Goal: Task Accomplishment & Management: Use online tool/utility

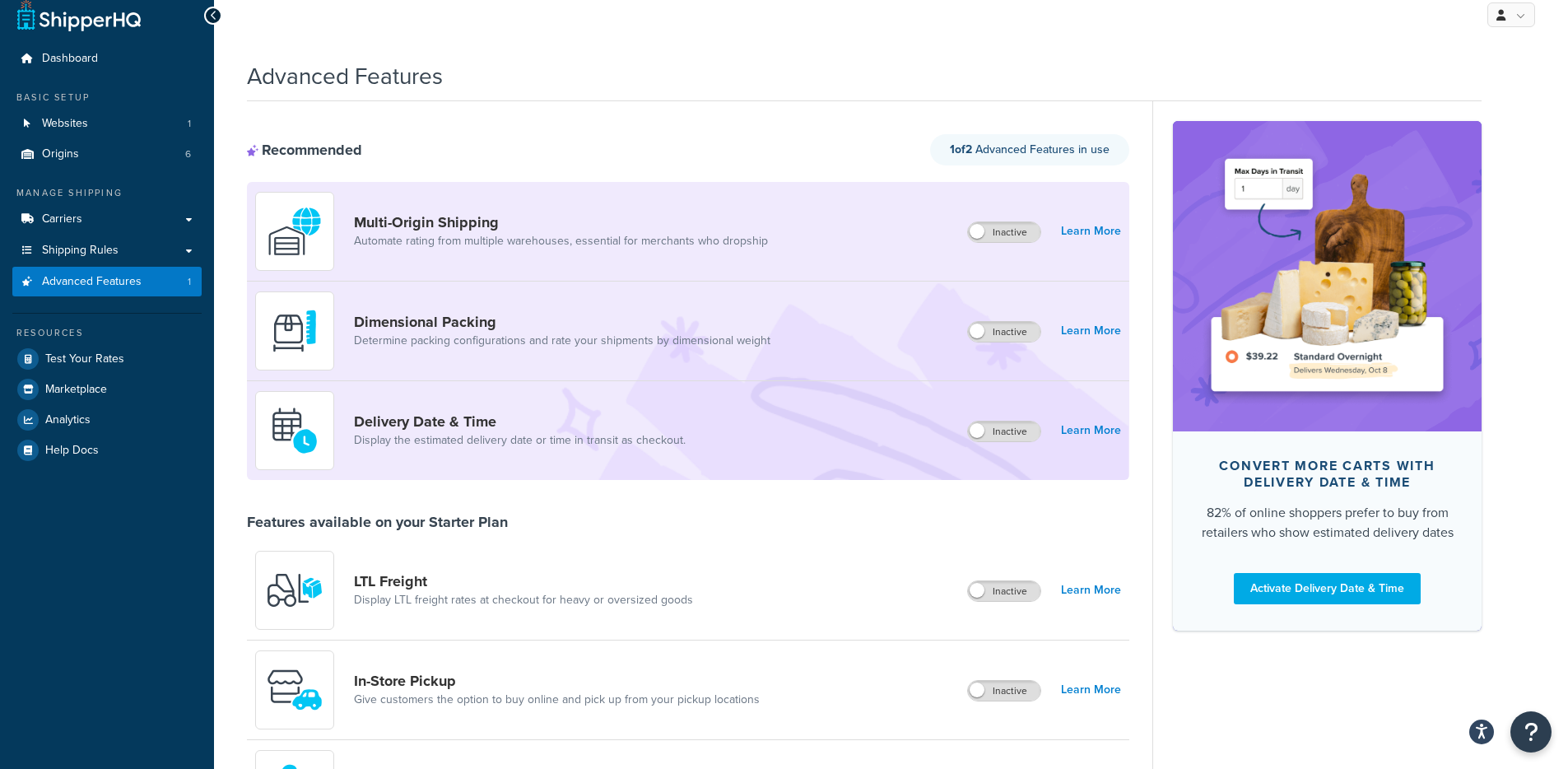
click at [151, 225] on link "Carriers" at bounding box center [107, 219] width 189 height 31
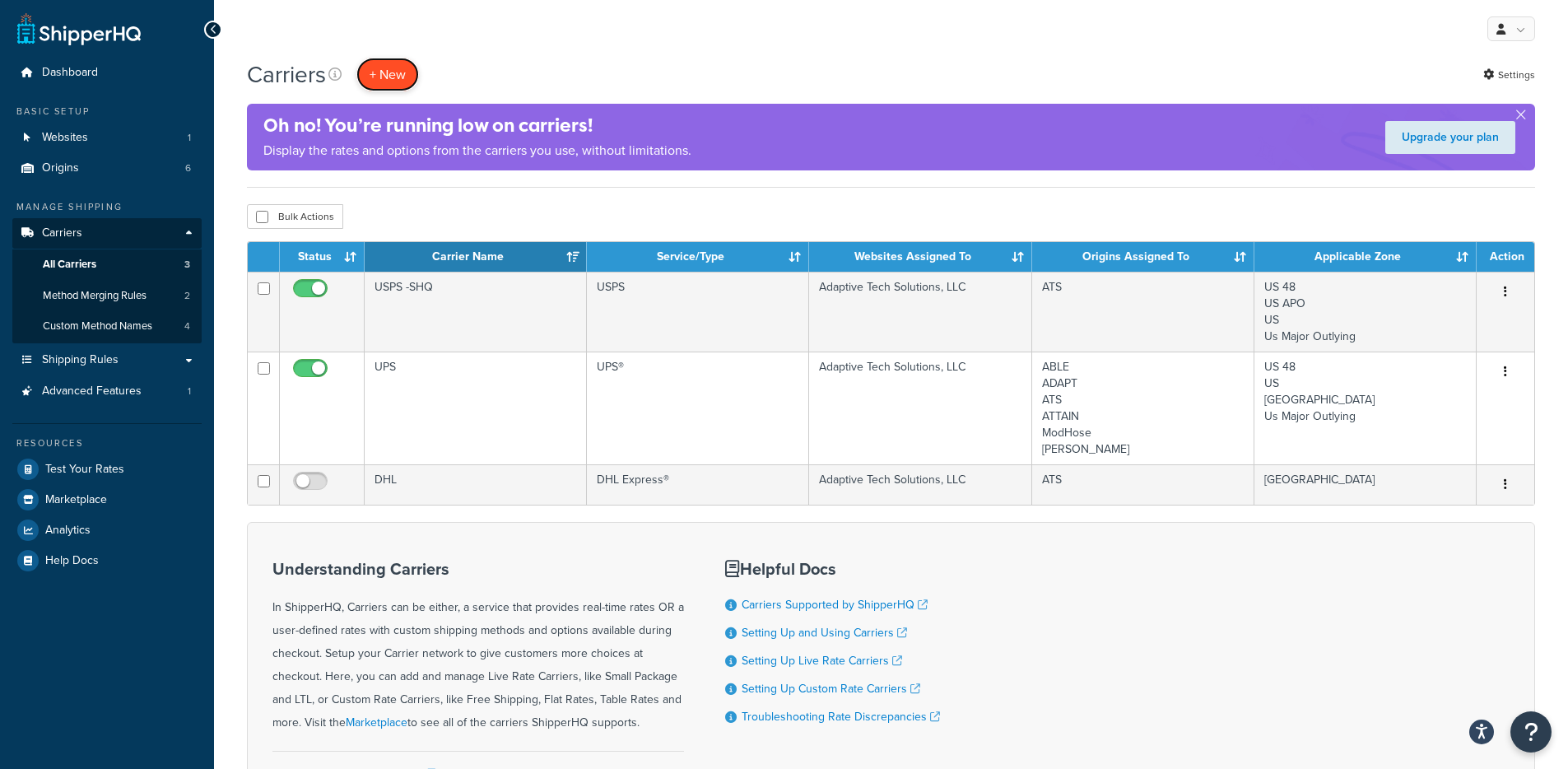
click at [396, 75] on button "+ New" at bounding box center [387, 75] width 62 height 34
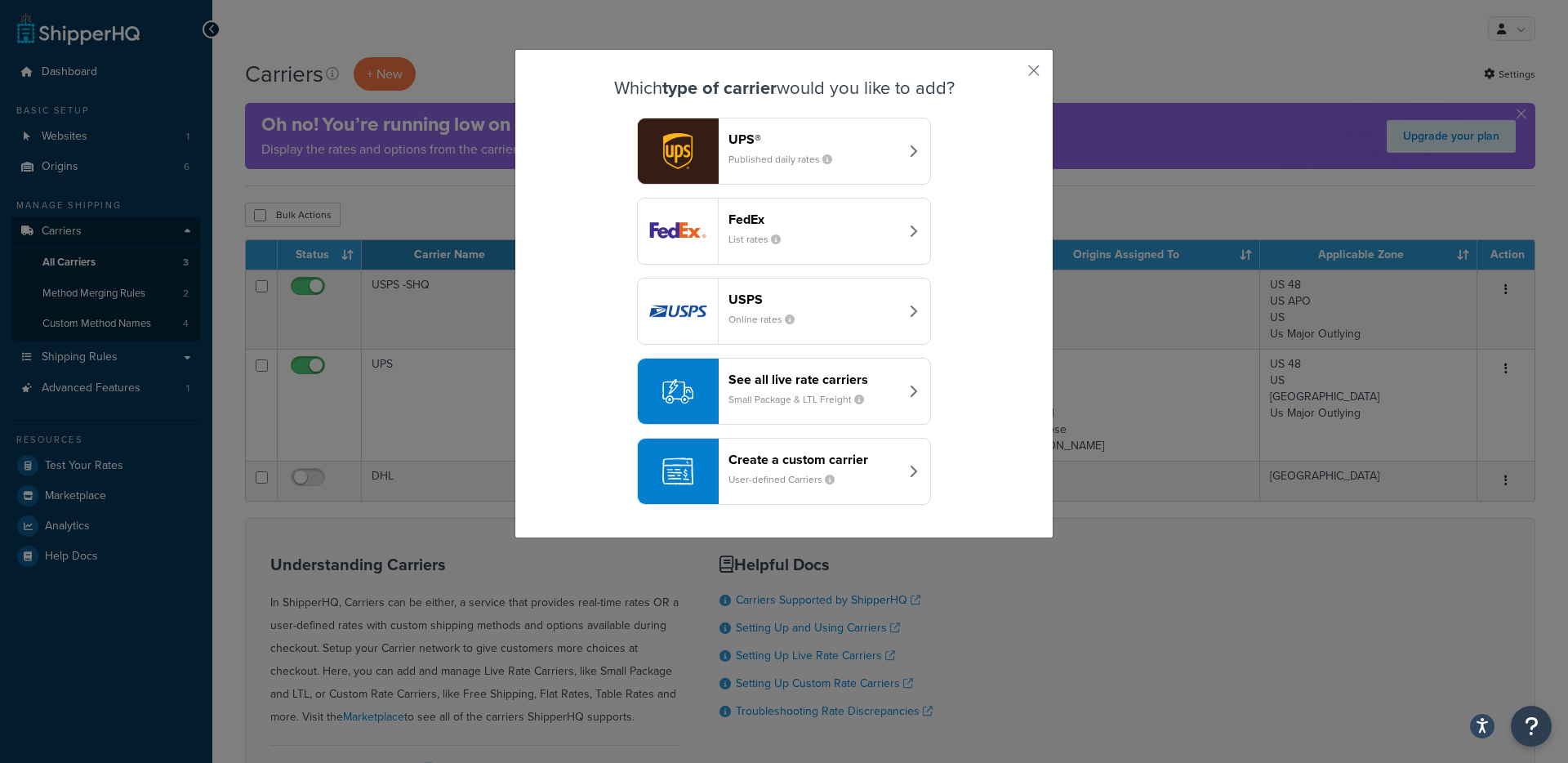
click at [807, 387] on div "See all live rate carriers Small Package & LTL Freight" at bounding box center [814, 391] width 171 height 39
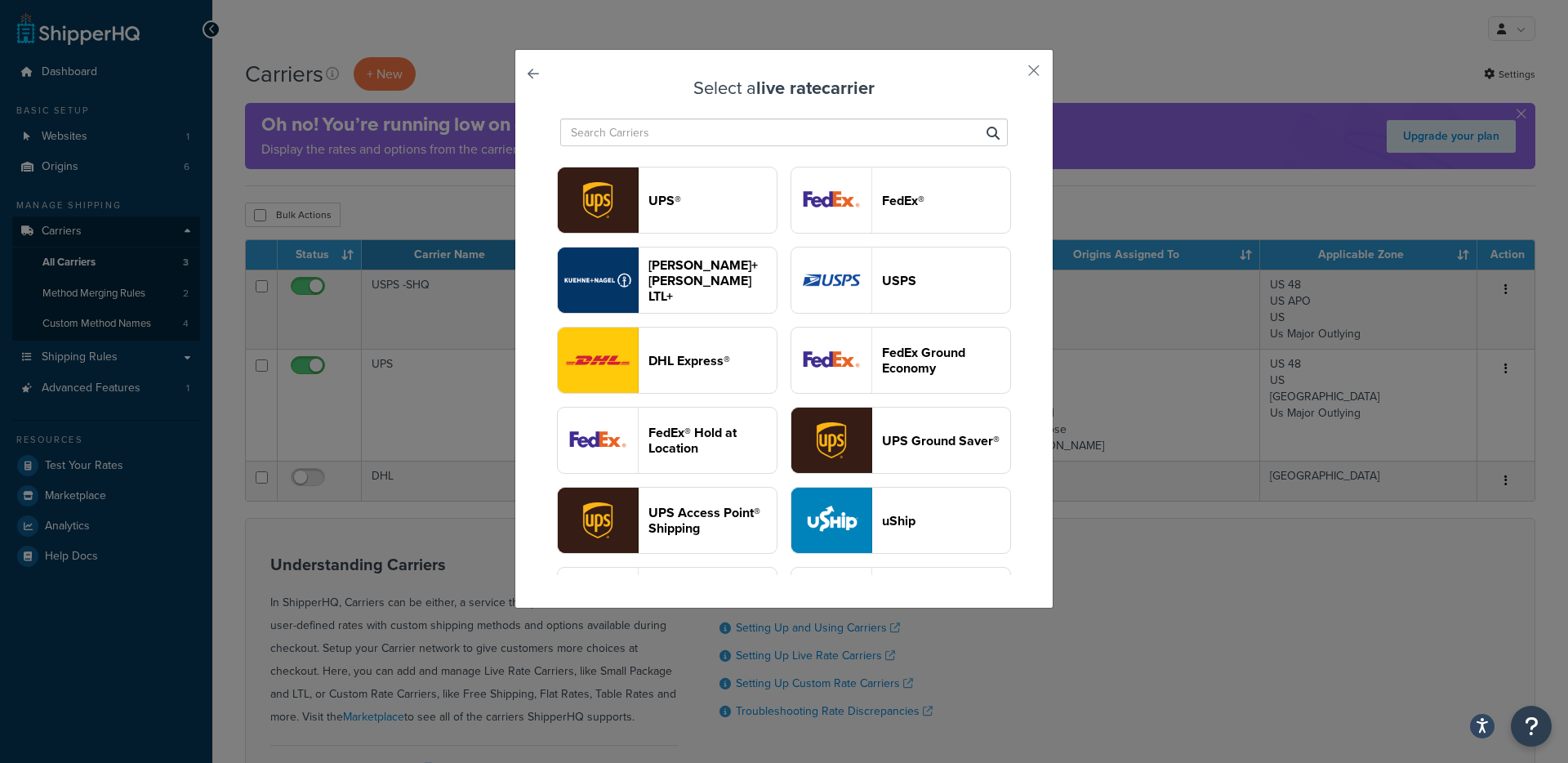
click at [707, 129] on input "text" at bounding box center [784, 132] width 447 height 28
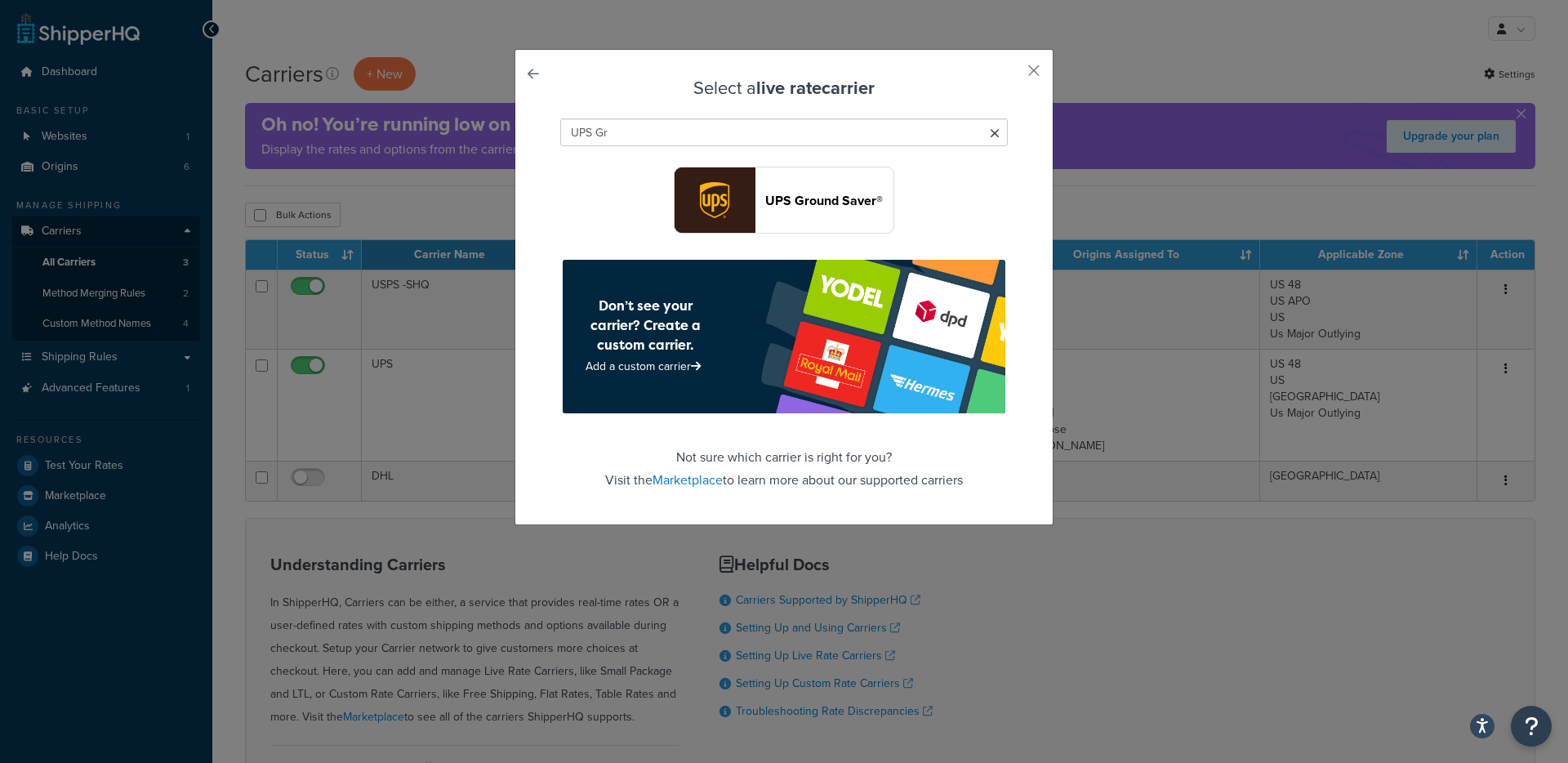
type input "UPS Gr"
click at [1011, 62] on div "Select a live rate carrier UPS Gr UPS Ground Saver® Don’t see your carrier? Cre…" at bounding box center [784, 287] width 539 height 476
click at [1011, 74] on button "button" at bounding box center [1009, 76] width 4 height 4
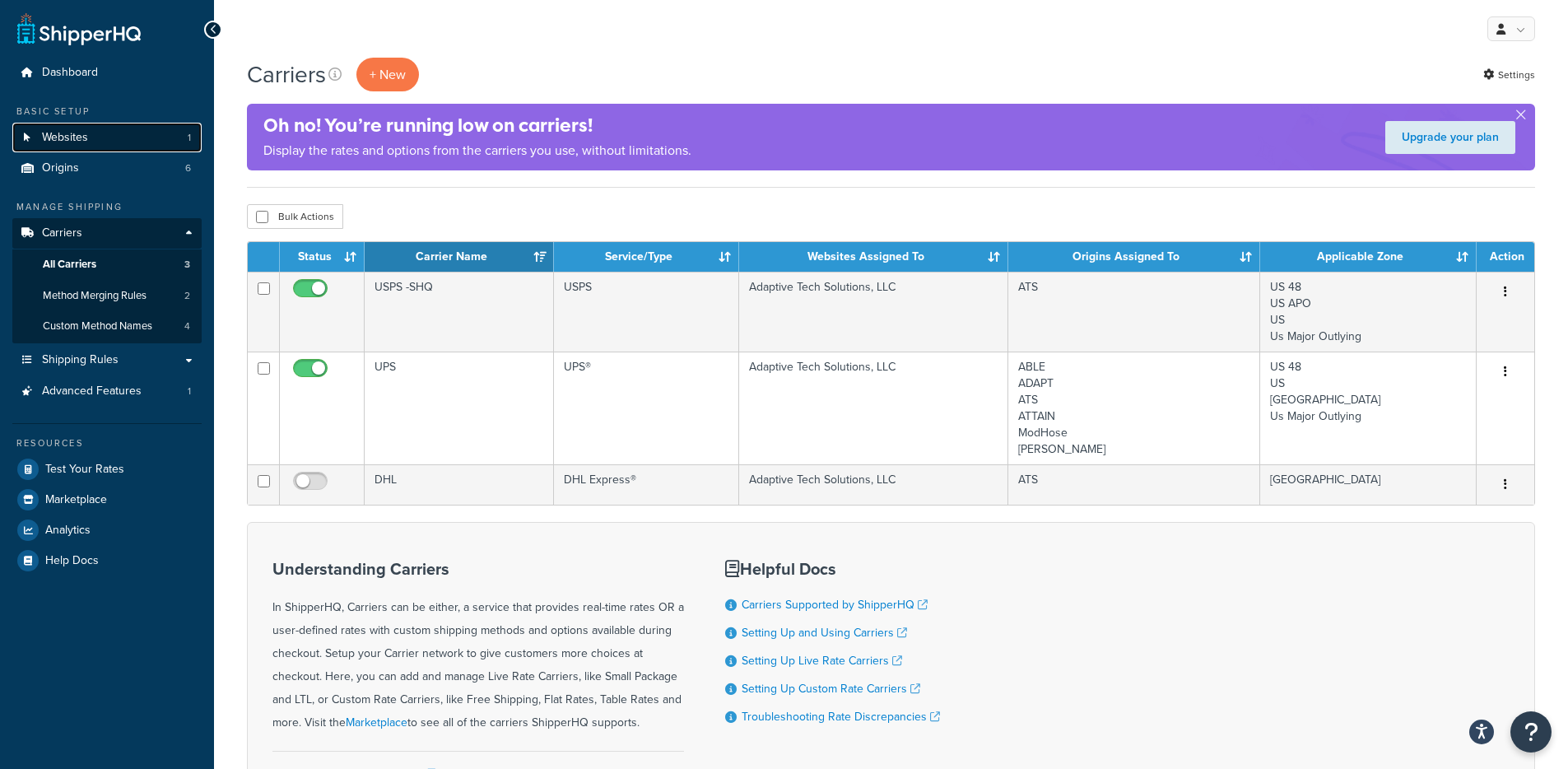
drag, startPoint x: 121, startPoint y: 142, endPoint x: 139, endPoint y: 135, distance: 19.3
click at [120, 142] on link "Websites 1" at bounding box center [107, 138] width 189 height 31
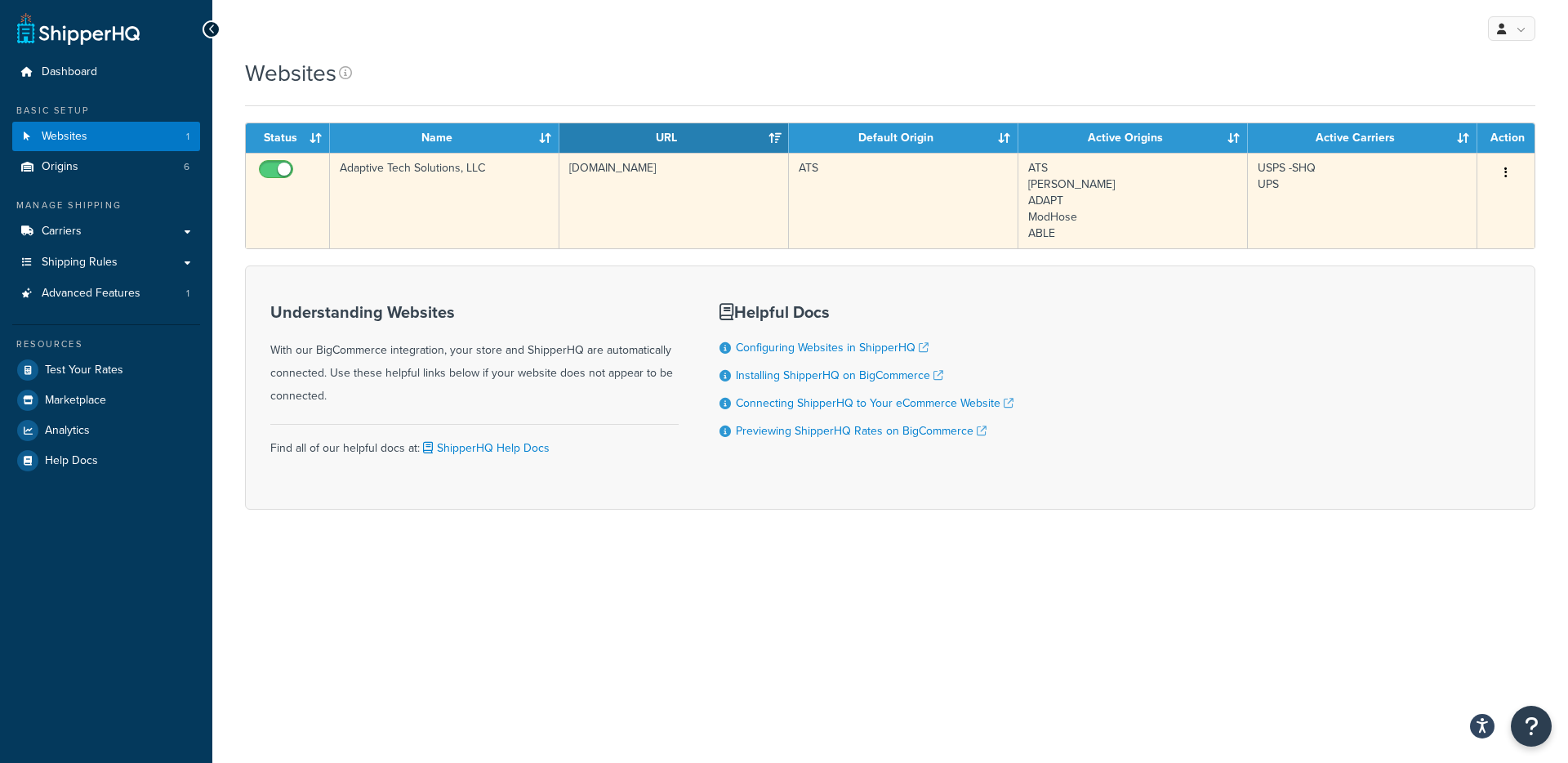
click at [561, 215] on td "www.adaptivetechsolutions.com" at bounding box center [673, 201] width 229 height 95
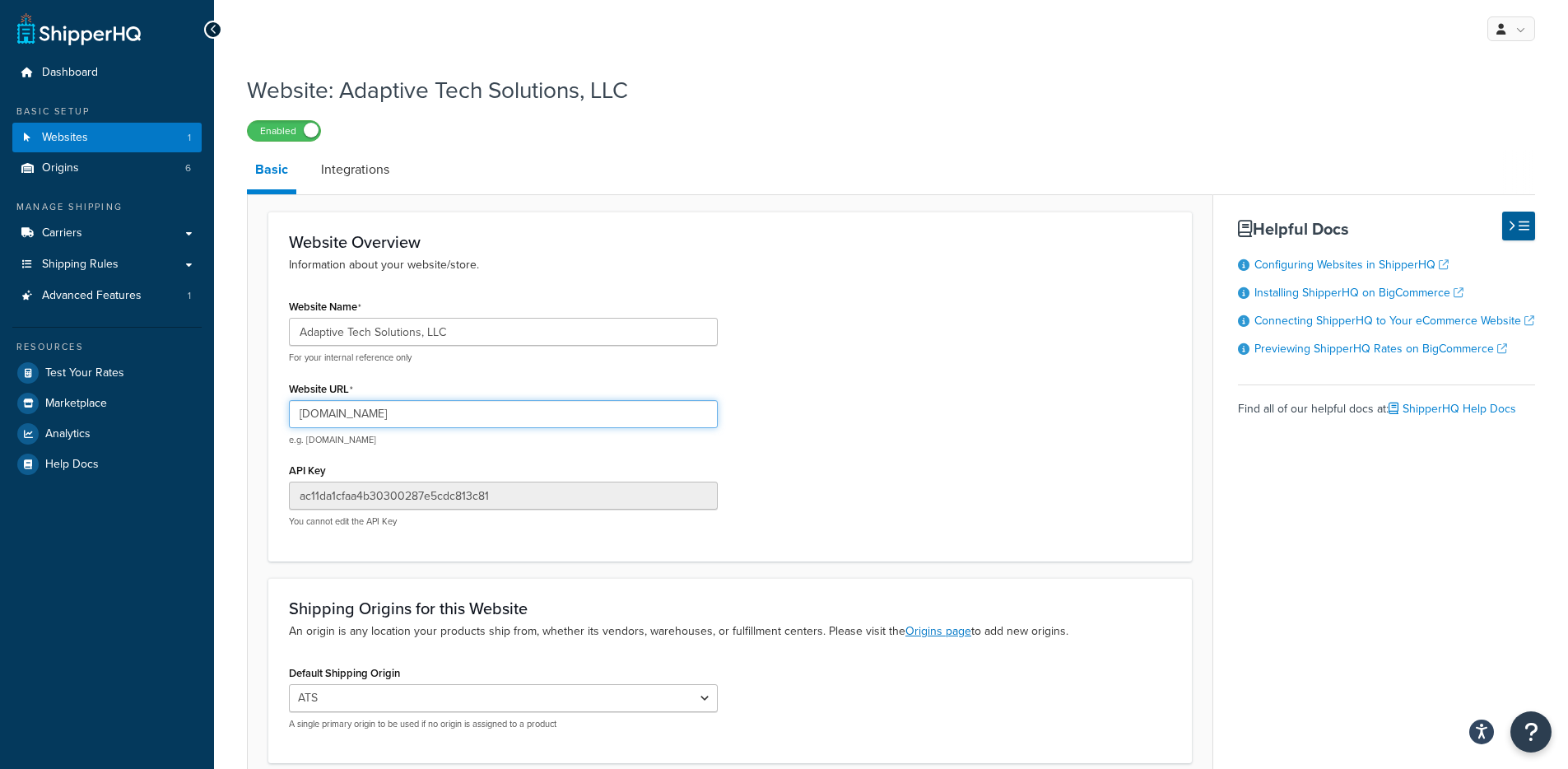
drag, startPoint x: 509, startPoint y: 410, endPoint x: 326, endPoint y: 414, distance: 183.0
click at [326, 414] on input "[DOMAIN_NAME]" at bounding box center [503, 414] width 428 height 28
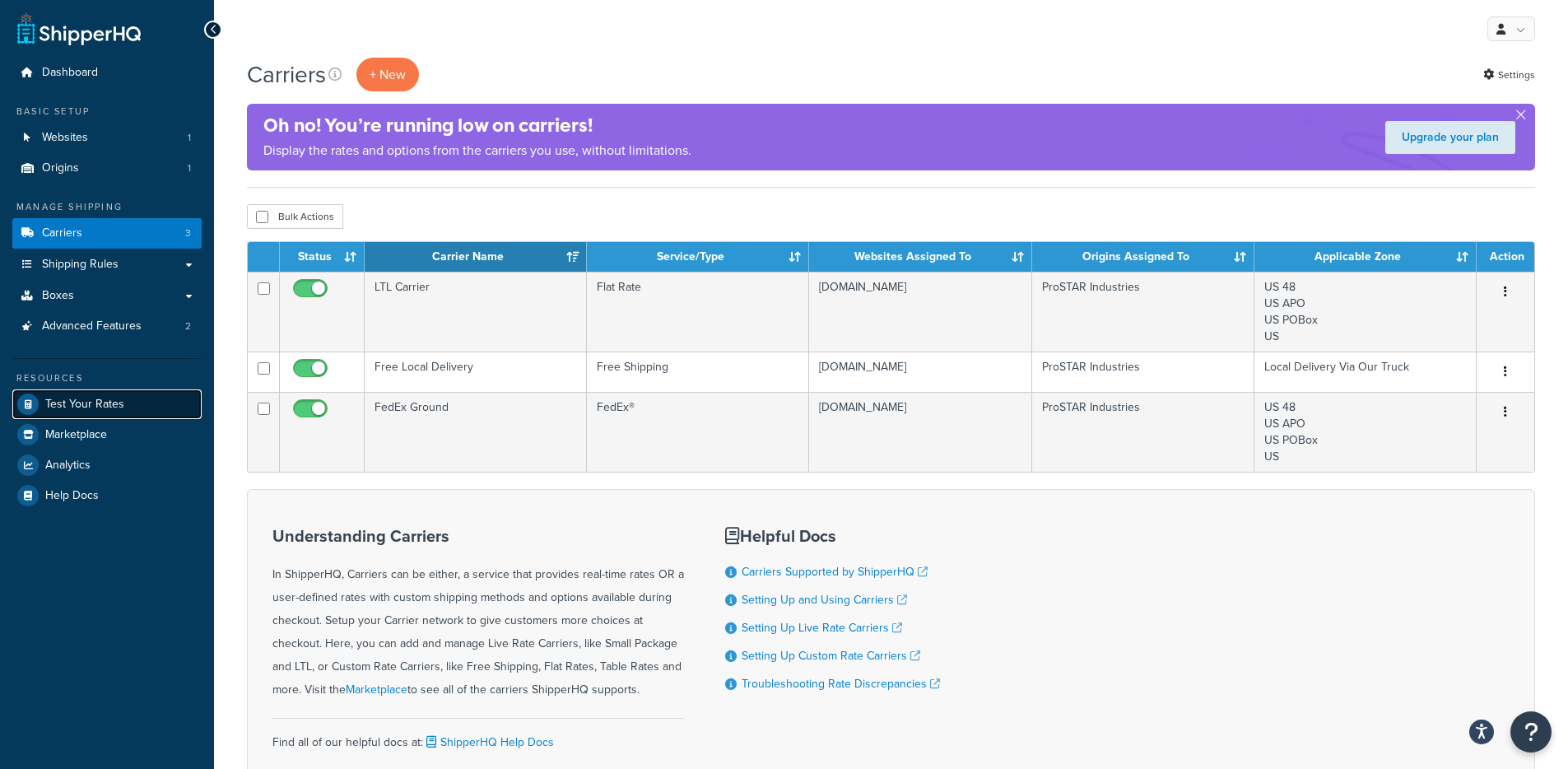
click at [103, 400] on span "Test Your Rates" at bounding box center [85, 404] width 79 height 14
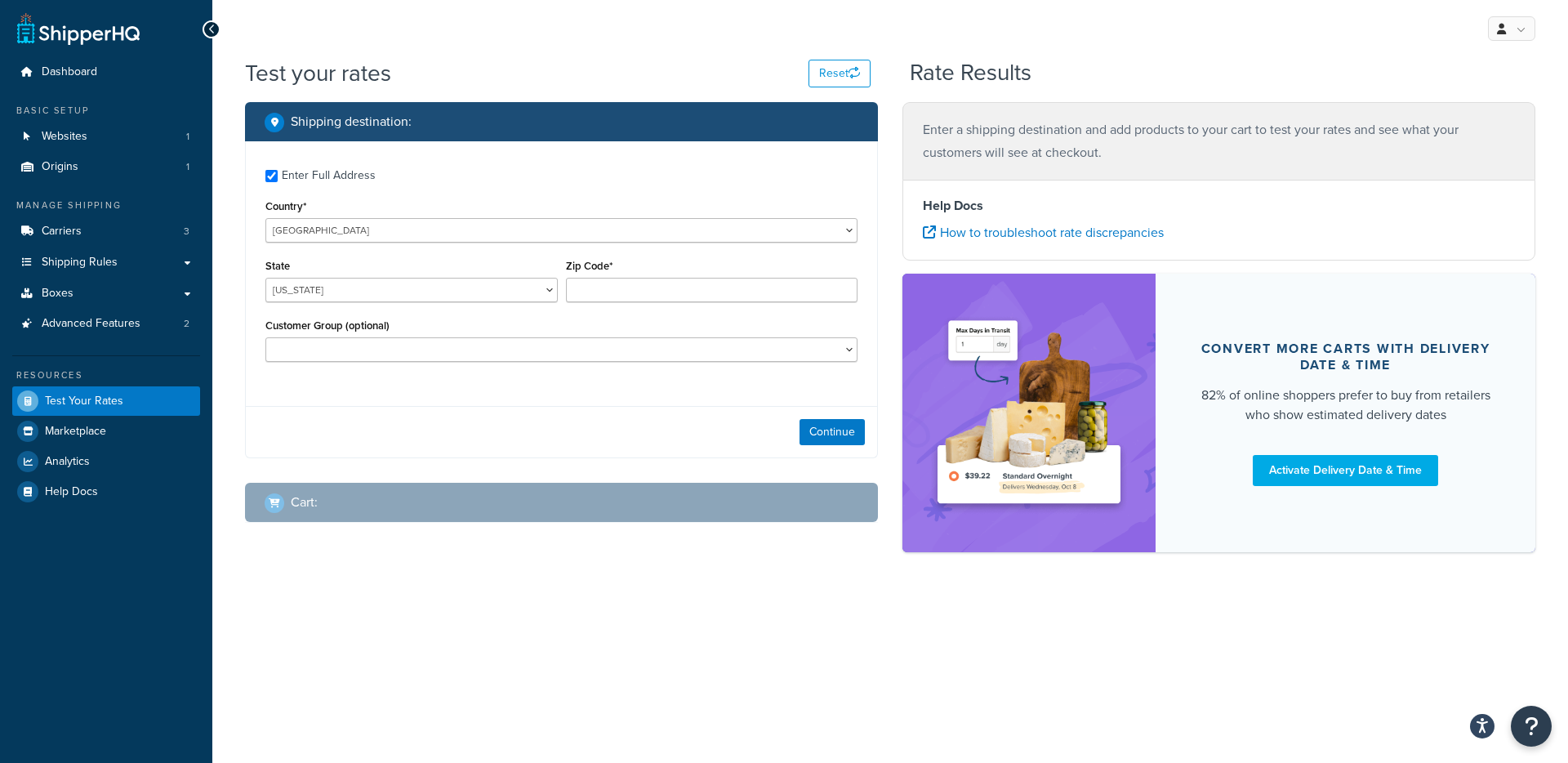
checkbox input "true"
type input "49007"
select select
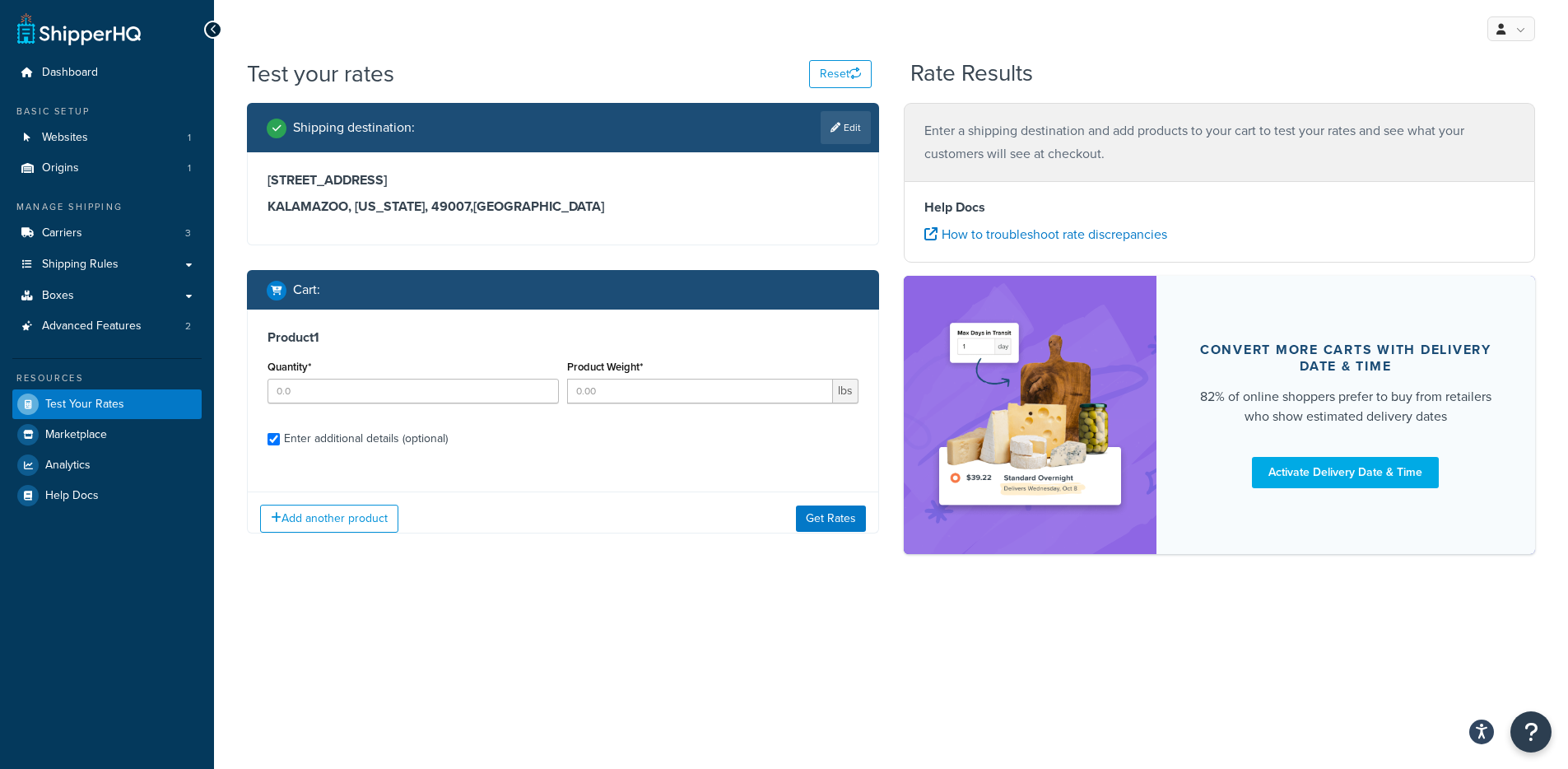
checkbox input "true"
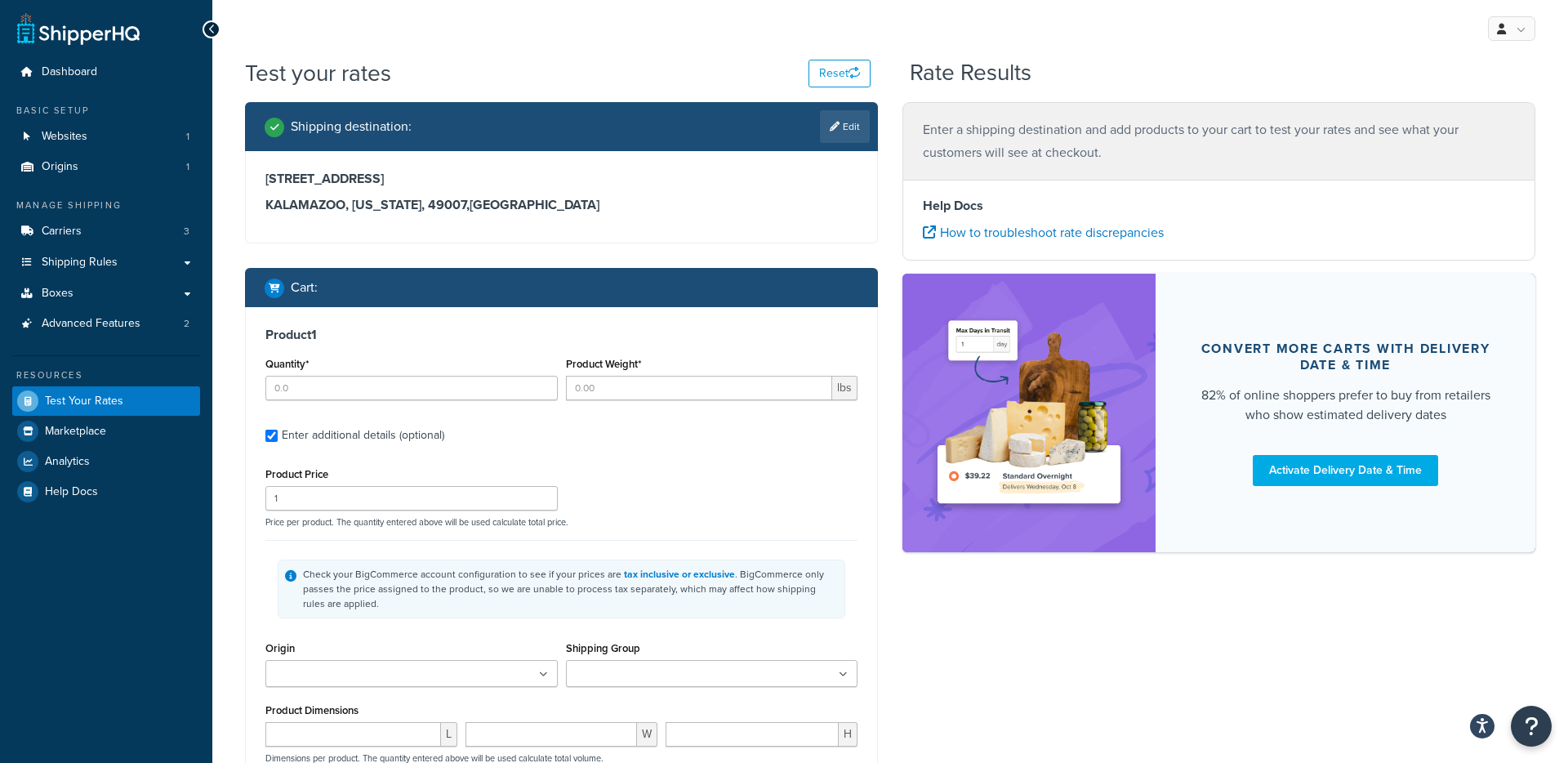
type input "1"
type input "24.6"
type input "51.36"
type input "15.0000"
type input "16.0000"
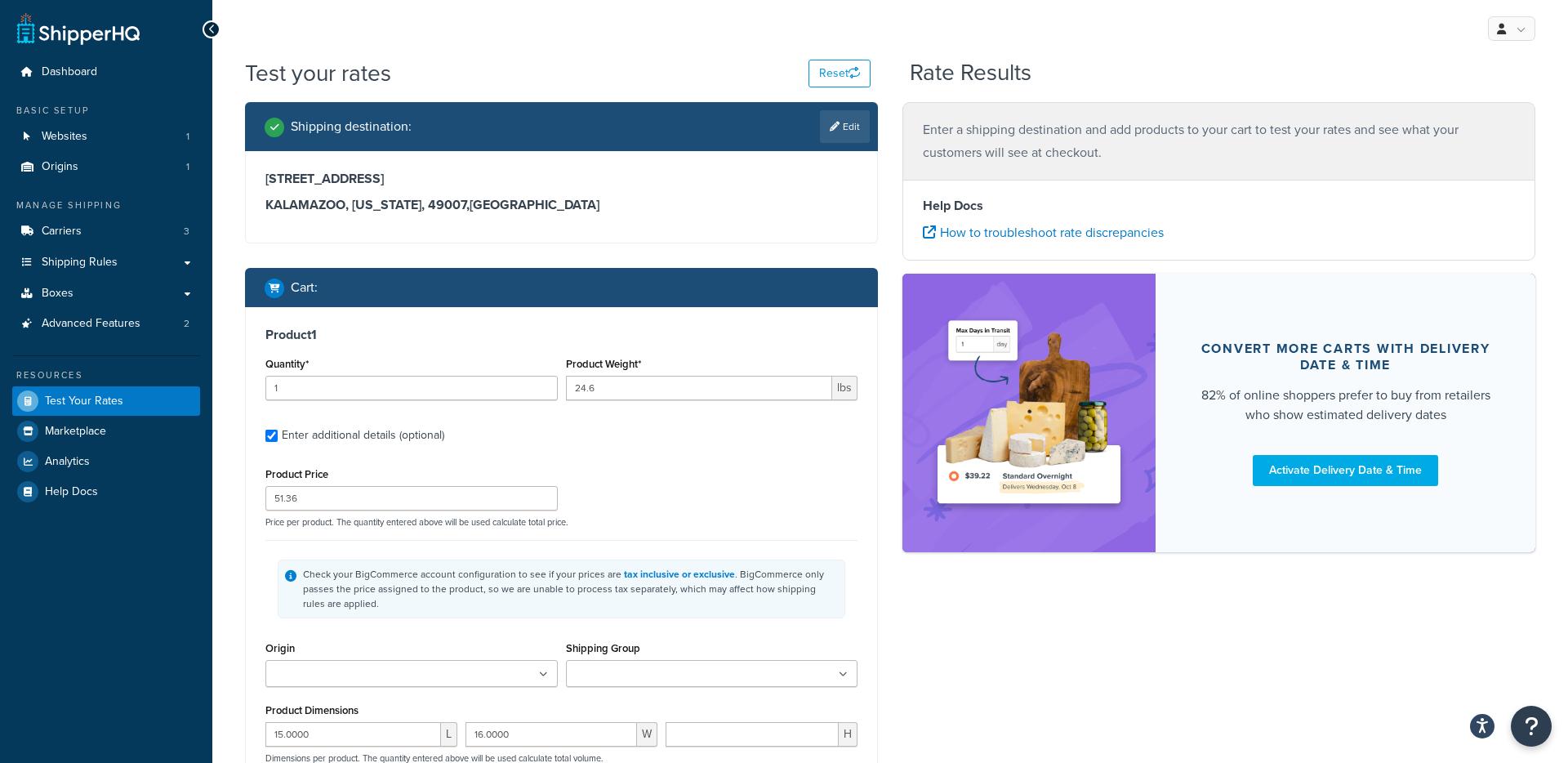
type input "11.0000"
type input "2"
type input "1.422"
type input "11.52"
type input "2.0000"
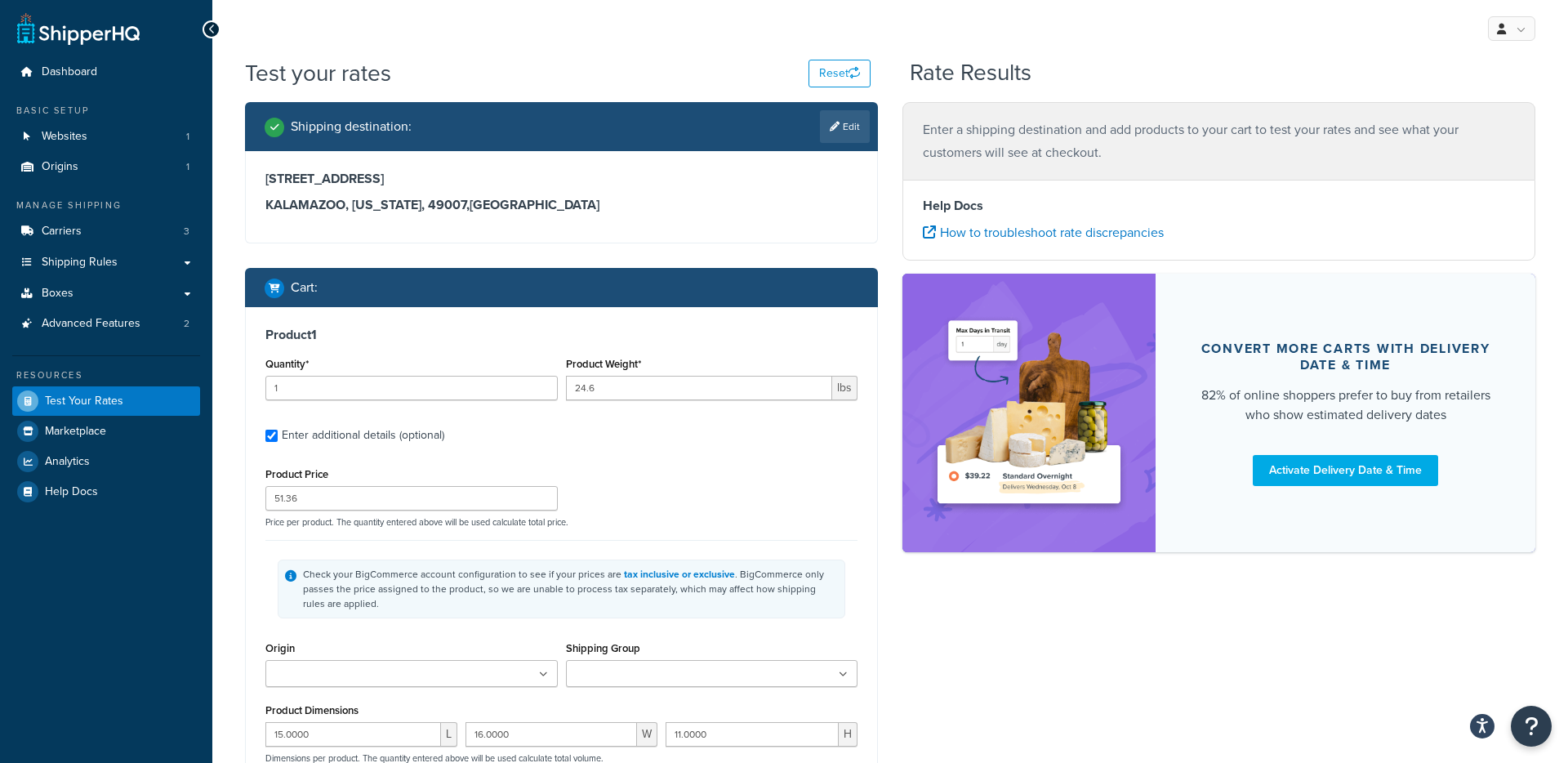
type input "5.0000"
type input "8.0000"
type input "2"
type input "0.6667"
type input "3.81"
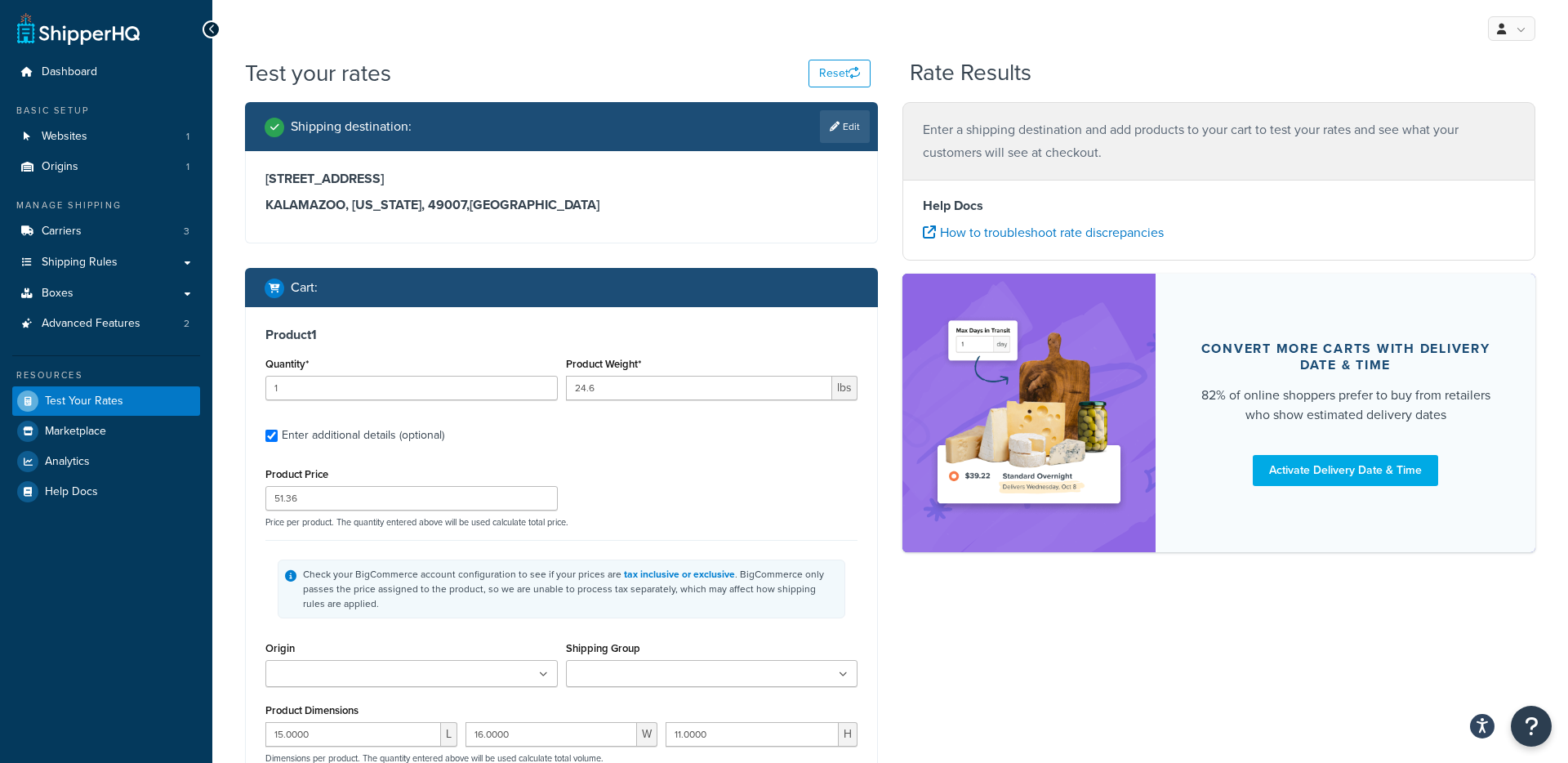
type input "9.0000"
type input "40.0000"
type input "10.0000"
type input "3"
type input "0.092"
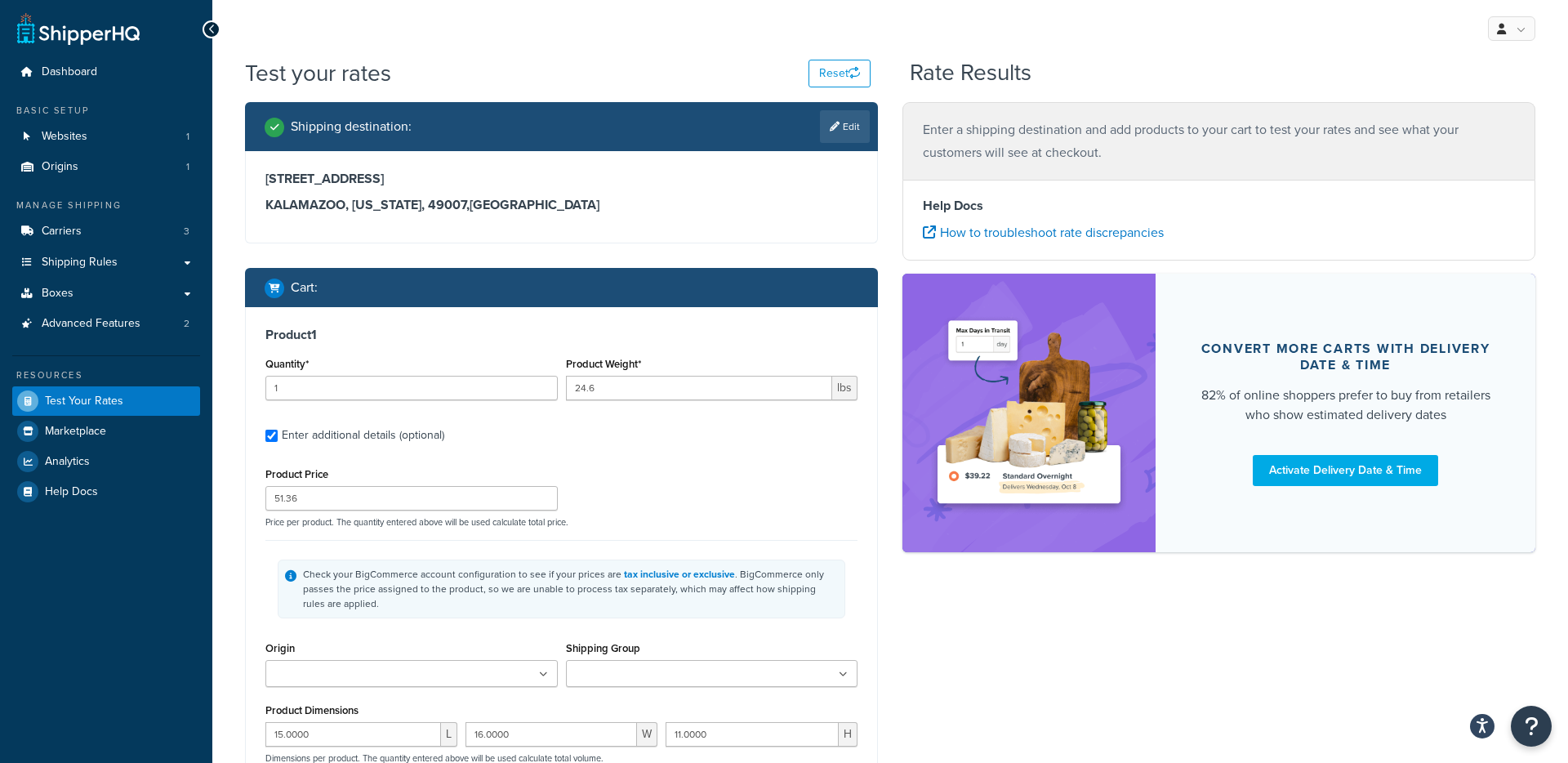
type input "1.2"
type input "1.0000"
type input "3.5000"
type input "10.0000"
type input "3"
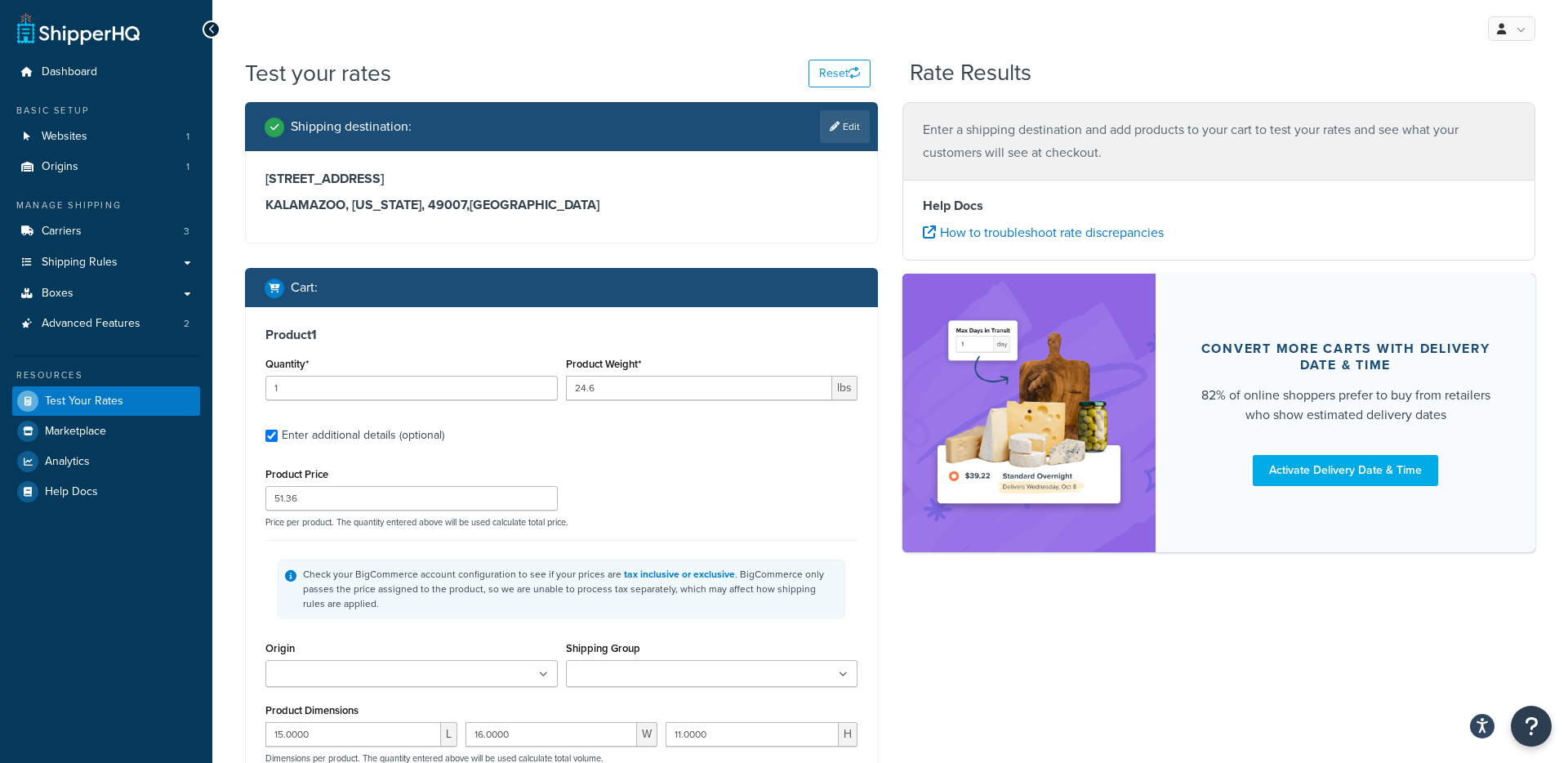
type input "1.08"
type input "5.71"
type input "3.0000"
type input "9.0000"
type input "4.0000"
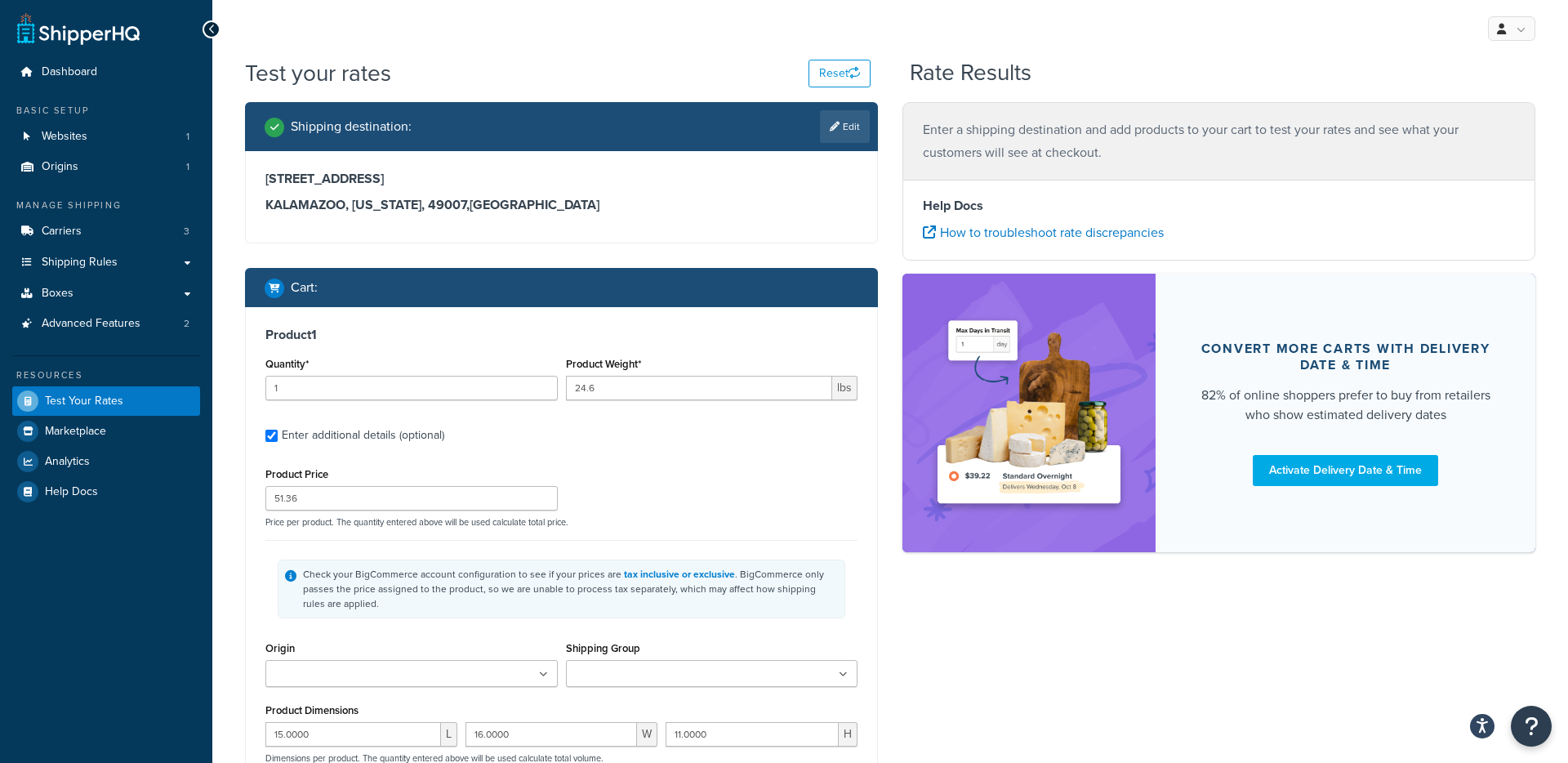
type input "10"
type input "22.04"
type input "44.26"
type input "4.0000"
type input "12.0000"
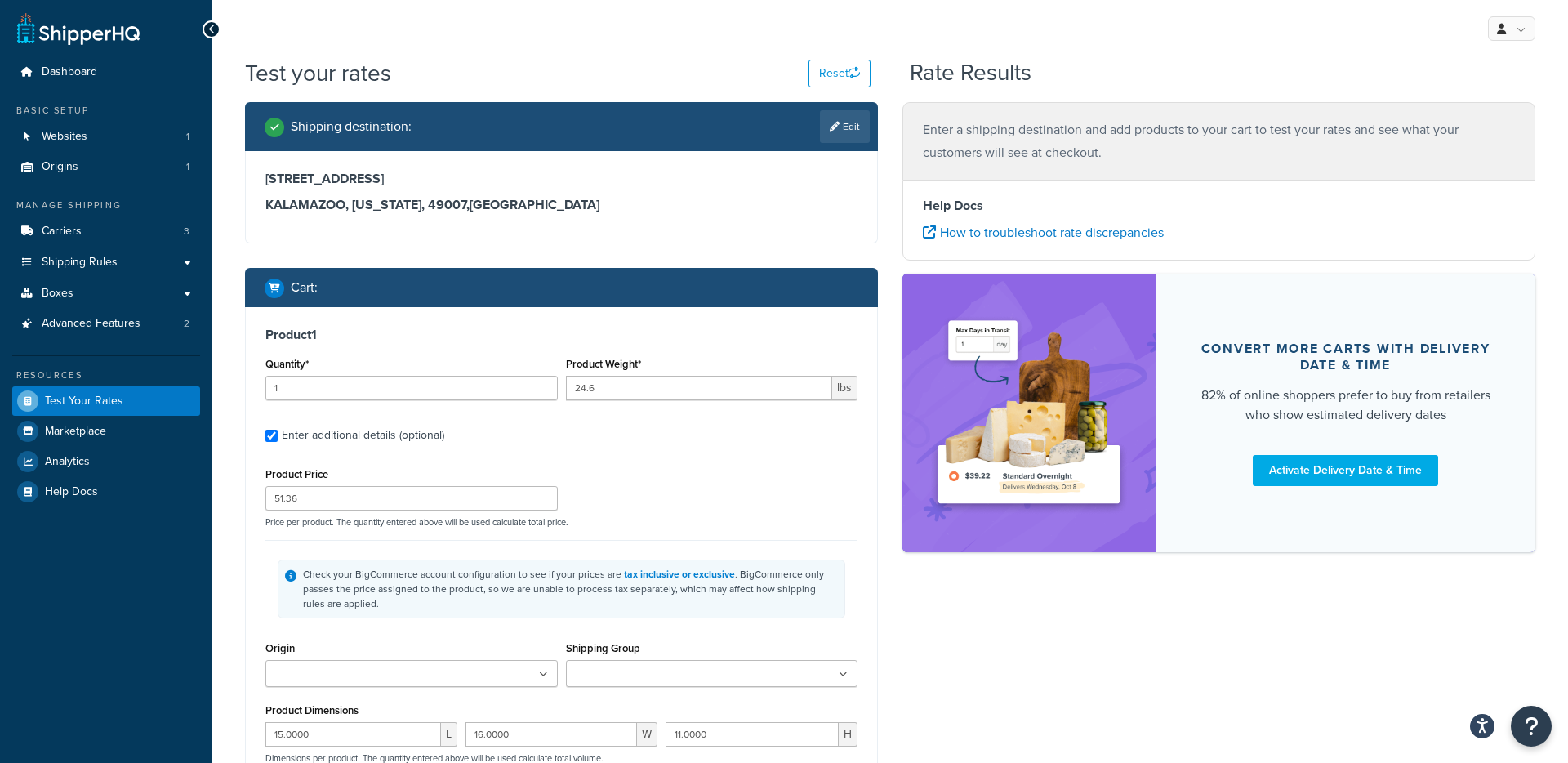
type input "18.0000"
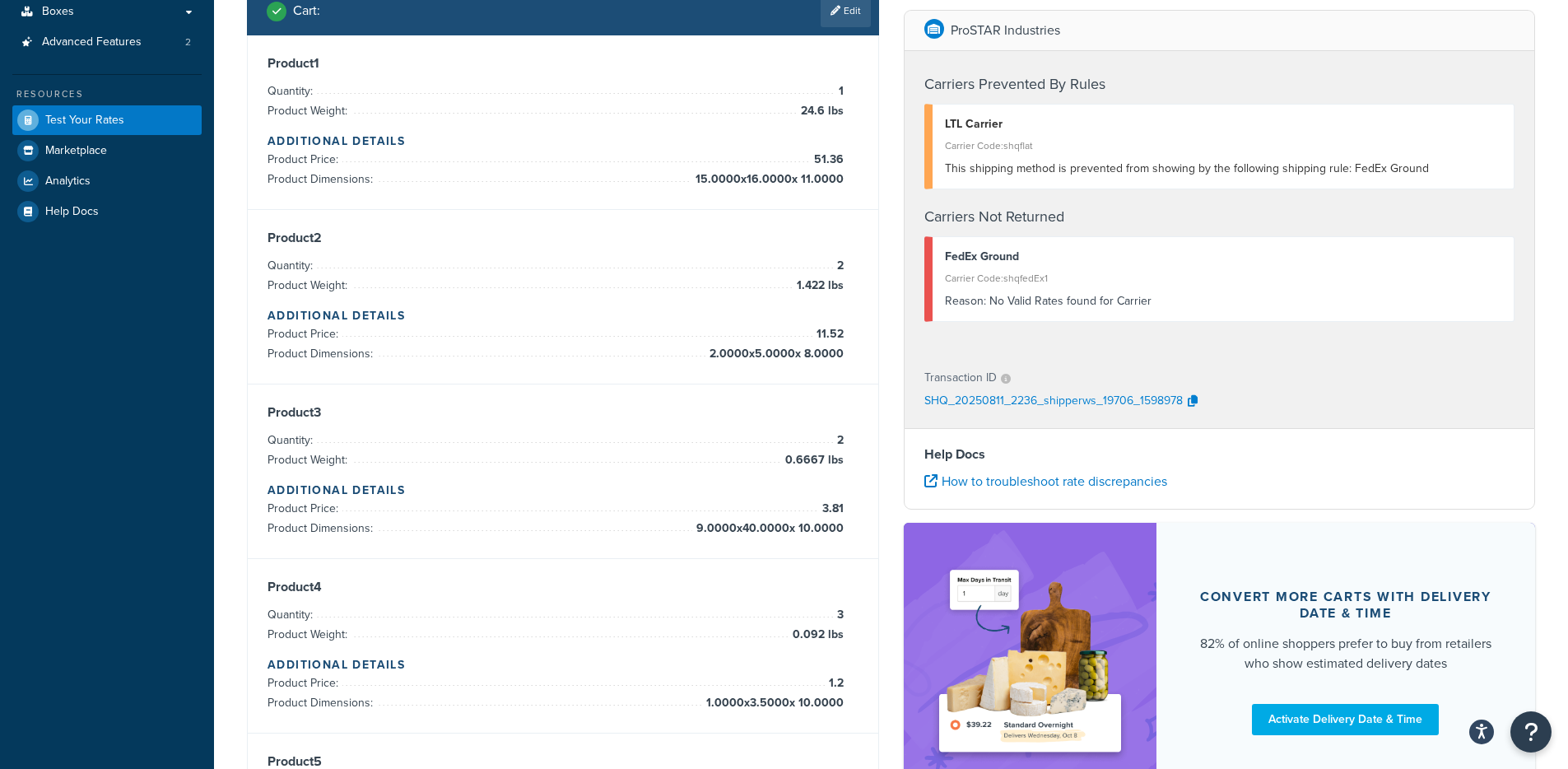
scroll to position [121, 0]
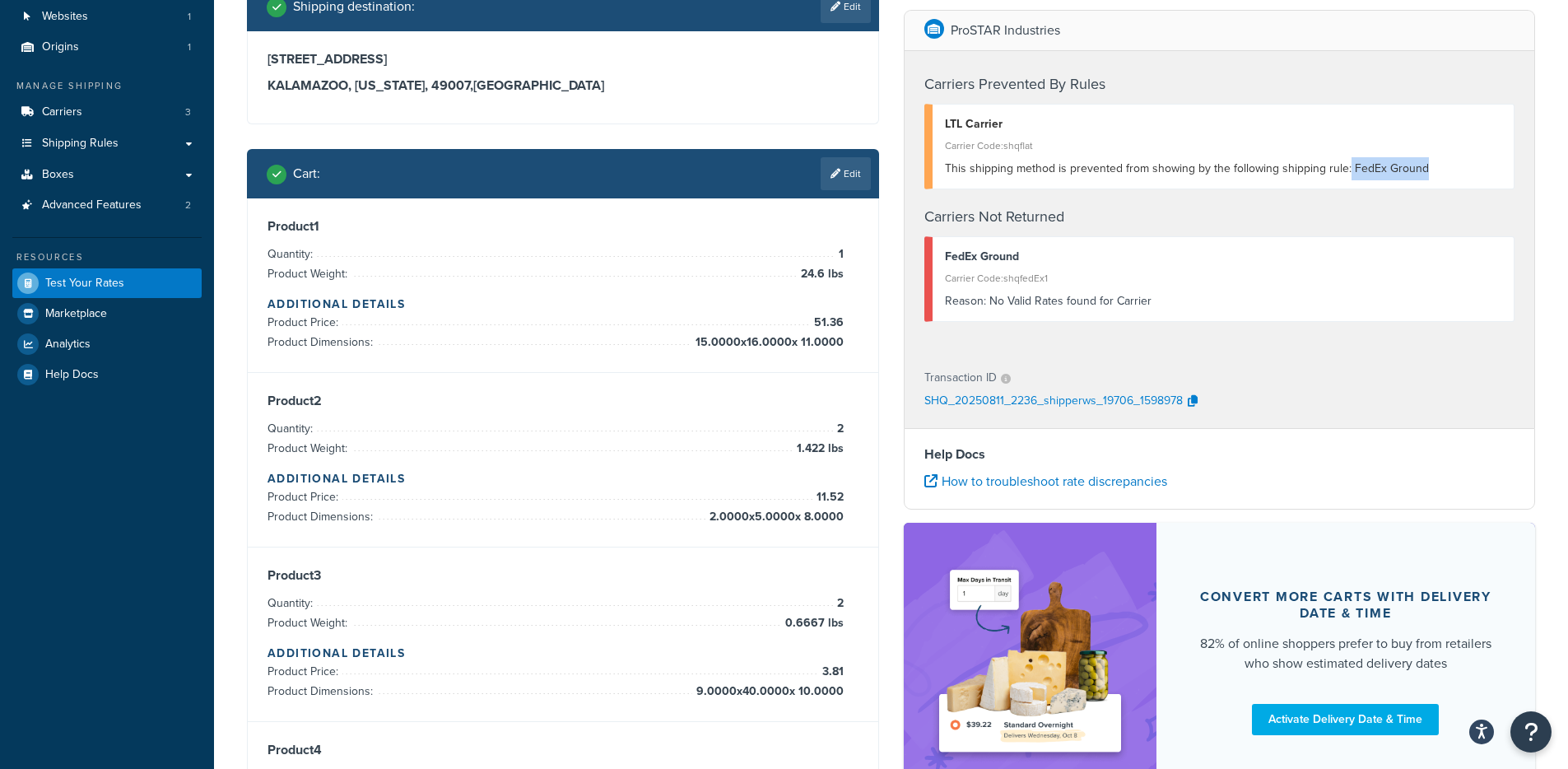
drag, startPoint x: 1422, startPoint y: 175, endPoint x: 1333, endPoint y: 187, distance: 89.8
click at [1343, 172] on div "This shipping method is prevented from showing by the following shipping rule: …" at bounding box center [1223, 169] width 557 height 23
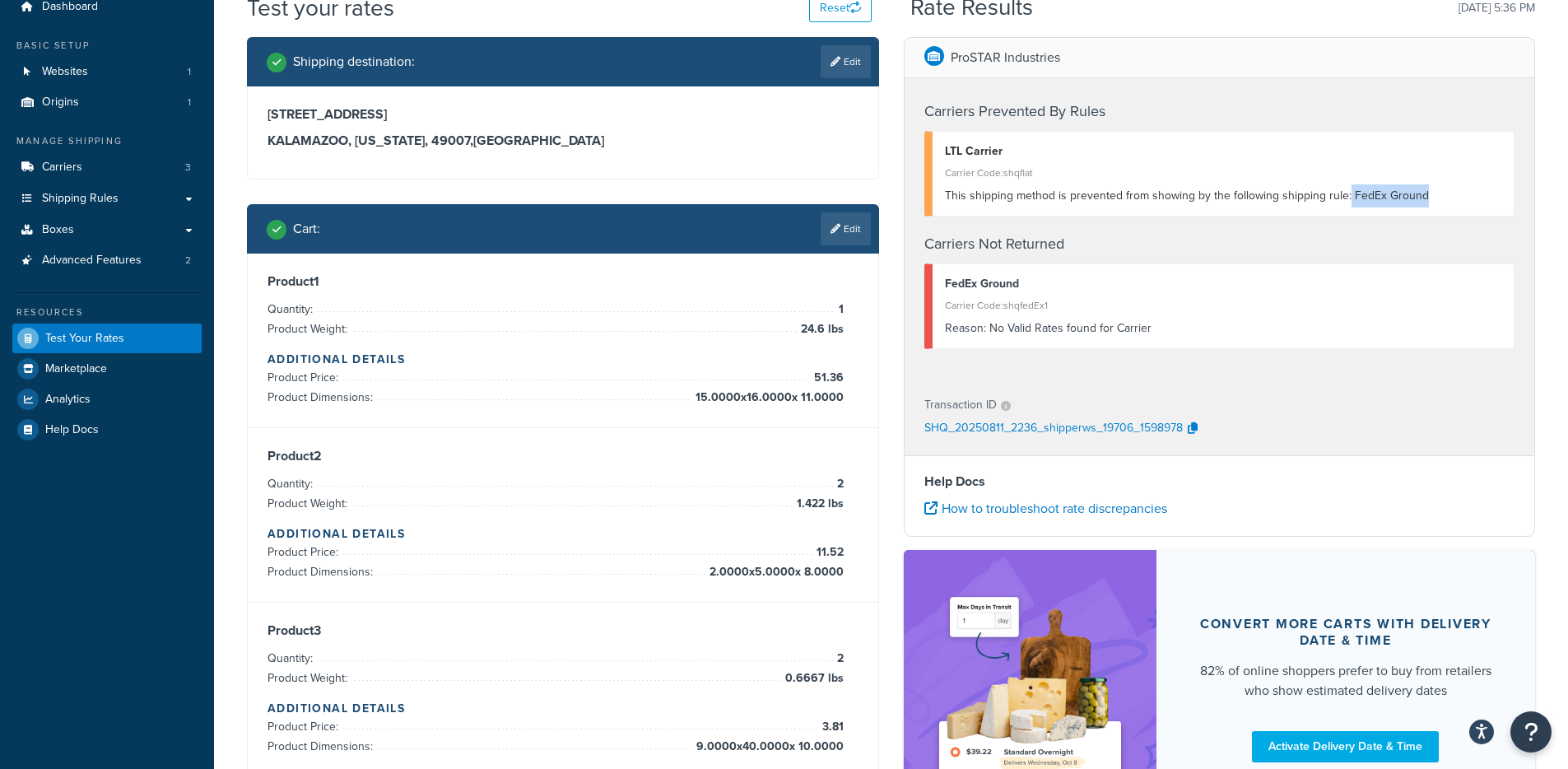
scroll to position [0, 0]
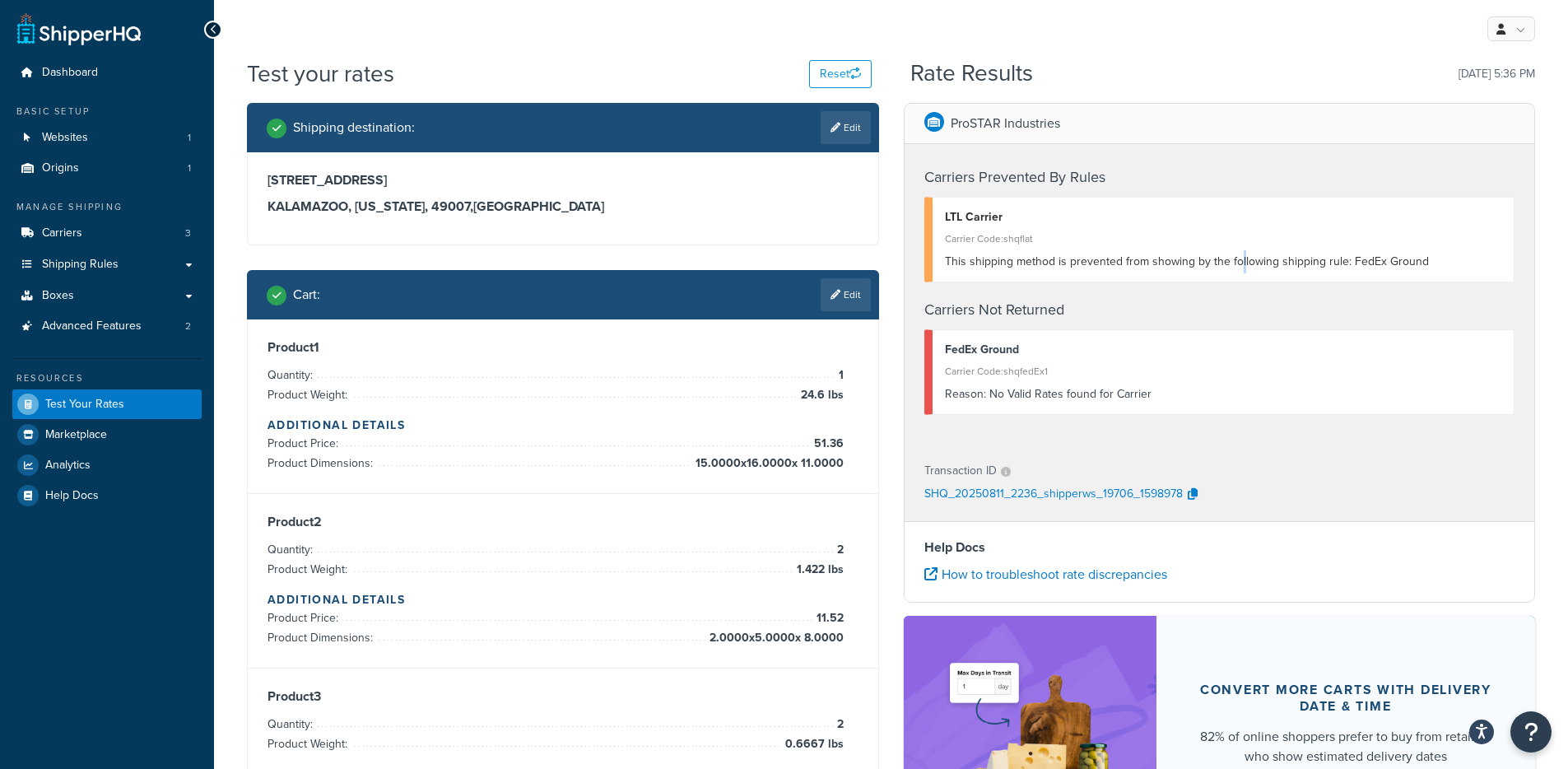
click at [1238, 265] on span "This shipping method is prevented from showing by the following shipping rule: …" at bounding box center [1187, 261] width 484 height 17
click at [84, 228] on link "Carriers 3" at bounding box center [107, 233] width 189 height 31
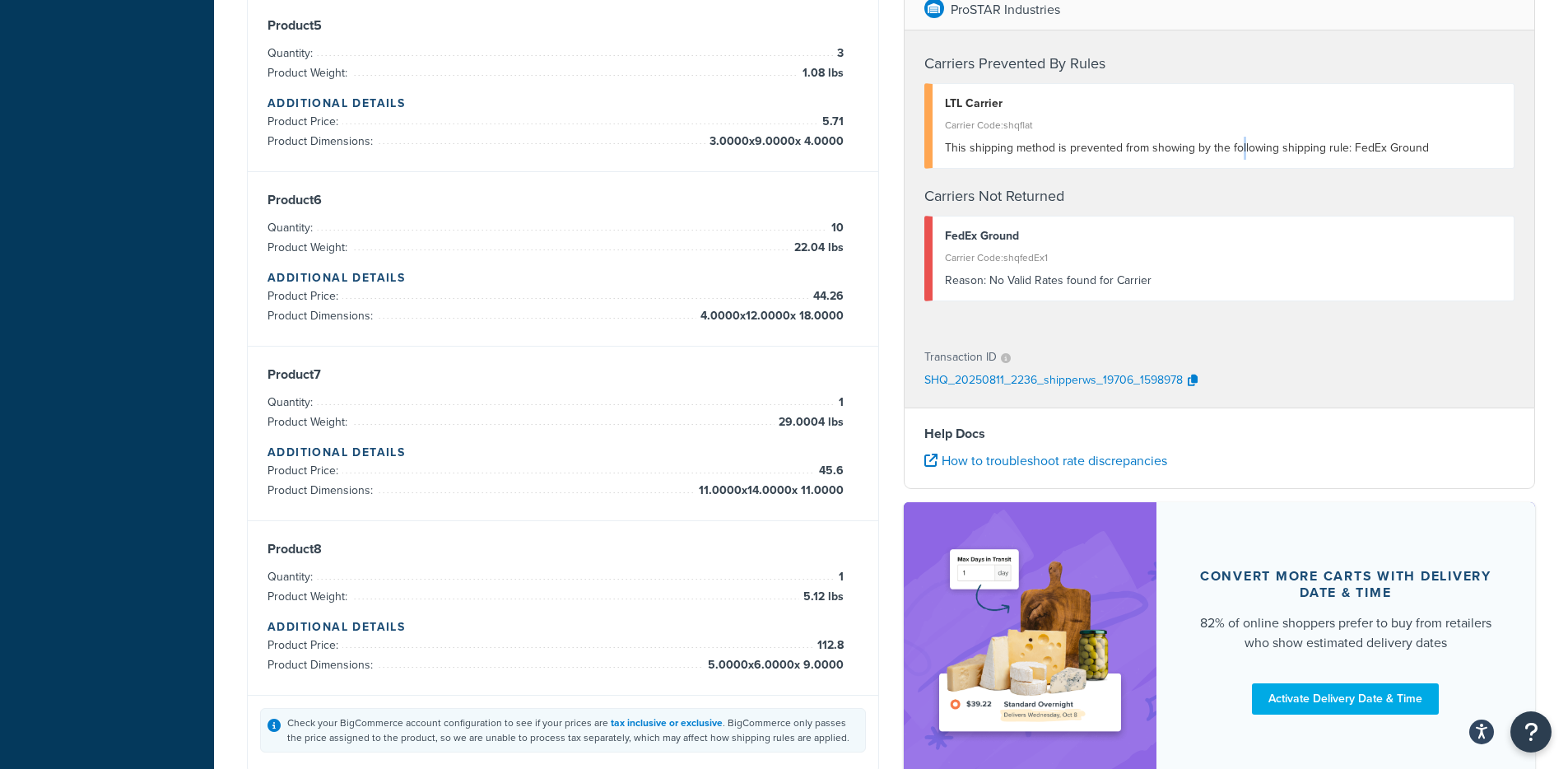
scroll to position [1023, 0]
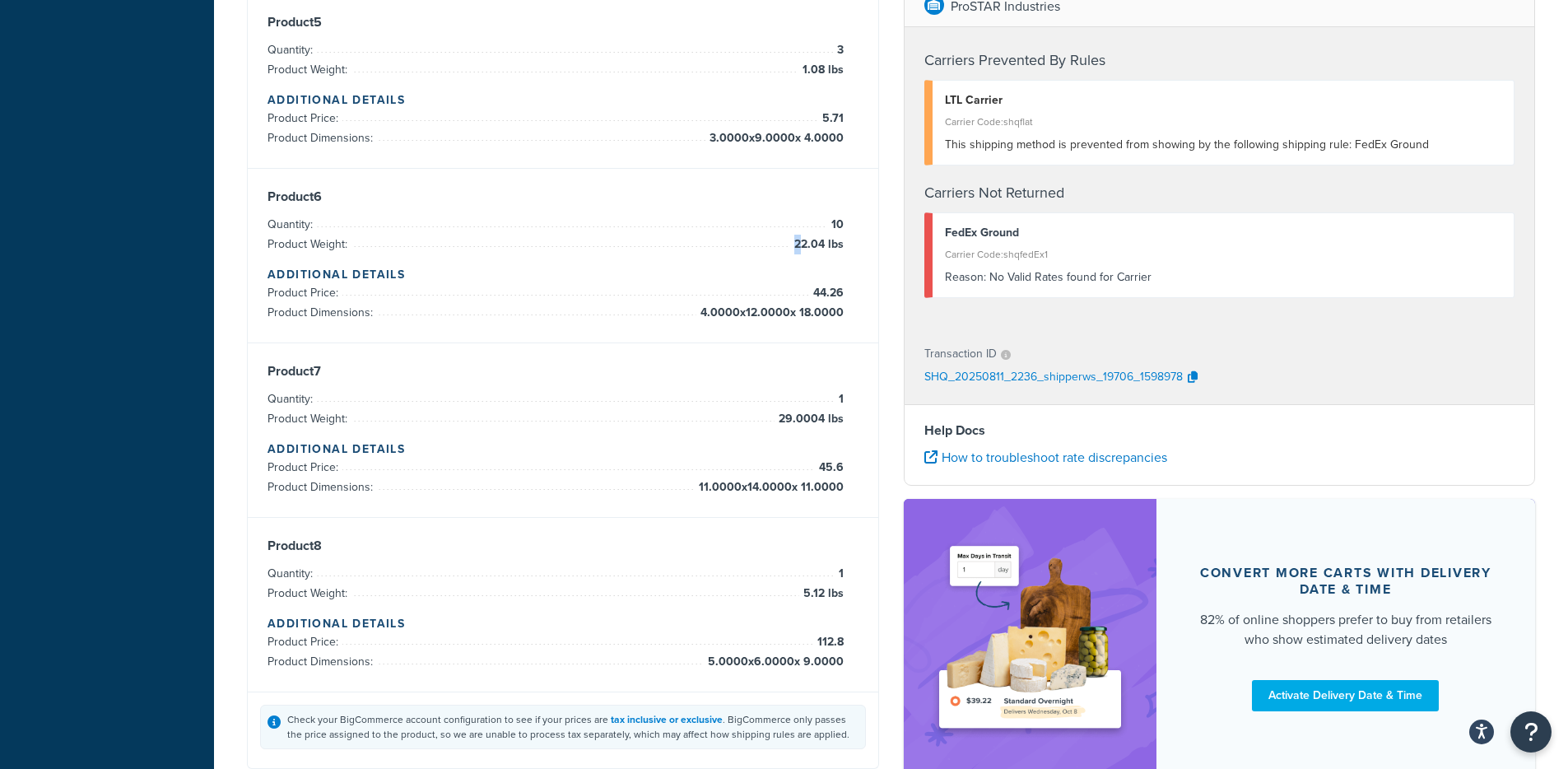
drag, startPoint x: 806, startPoint y: 241, endPoint x: 852, endPoint y: 246, distance: 46.3
click at [852, 246] on div "Product 6 Quantity: 10 Product Weight: 22.04 lbs Additional Details Product Pri…" at bounding box center [563, 255] width 591 height 134
click at [815, 254] on span "22.04 lbs" at bounding box center [816, 244] width 54 height 20
drag, startPoint x: 801, startPoint y: 224, endPoint x: 855, endPoint y: 297, distance: 90.8
click at [859, 264] on div "Product 6 Quantity: 10 Product Weight: 22.04 lbs Additional Details Product Pri…" at bounding box center [563, 256] width 631 height 175
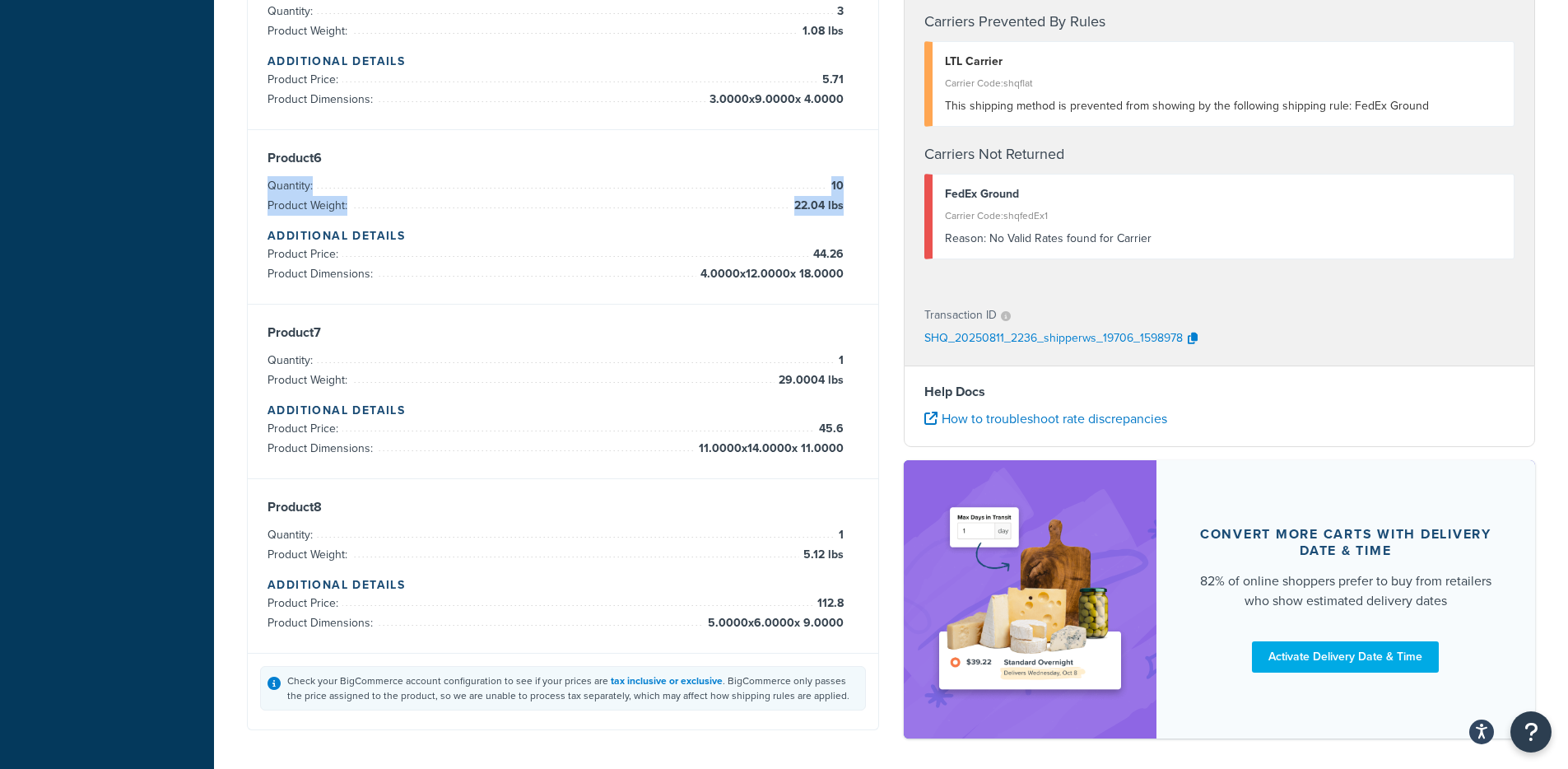
scroll to position [1062, 0]
click at [685, 386] on li "Product Weight: 29.0004 lbs" at bounding box center [555, 380] width 576 height 20
drag, startPoint x: 301, startPoint y: 389, endPoint x: 845, endPoint y: 379, distance: 544.1
click at [845, 379] on div "Product 7 Quantity: 1 Product Weight: 29.0004 lbs Additional Details Product Pr…" at bounding box center [563, 390] width 591 height 134
click at [841, 404] on h4 "Additional Details" at bounding box center [563, 409] width 591 height 17
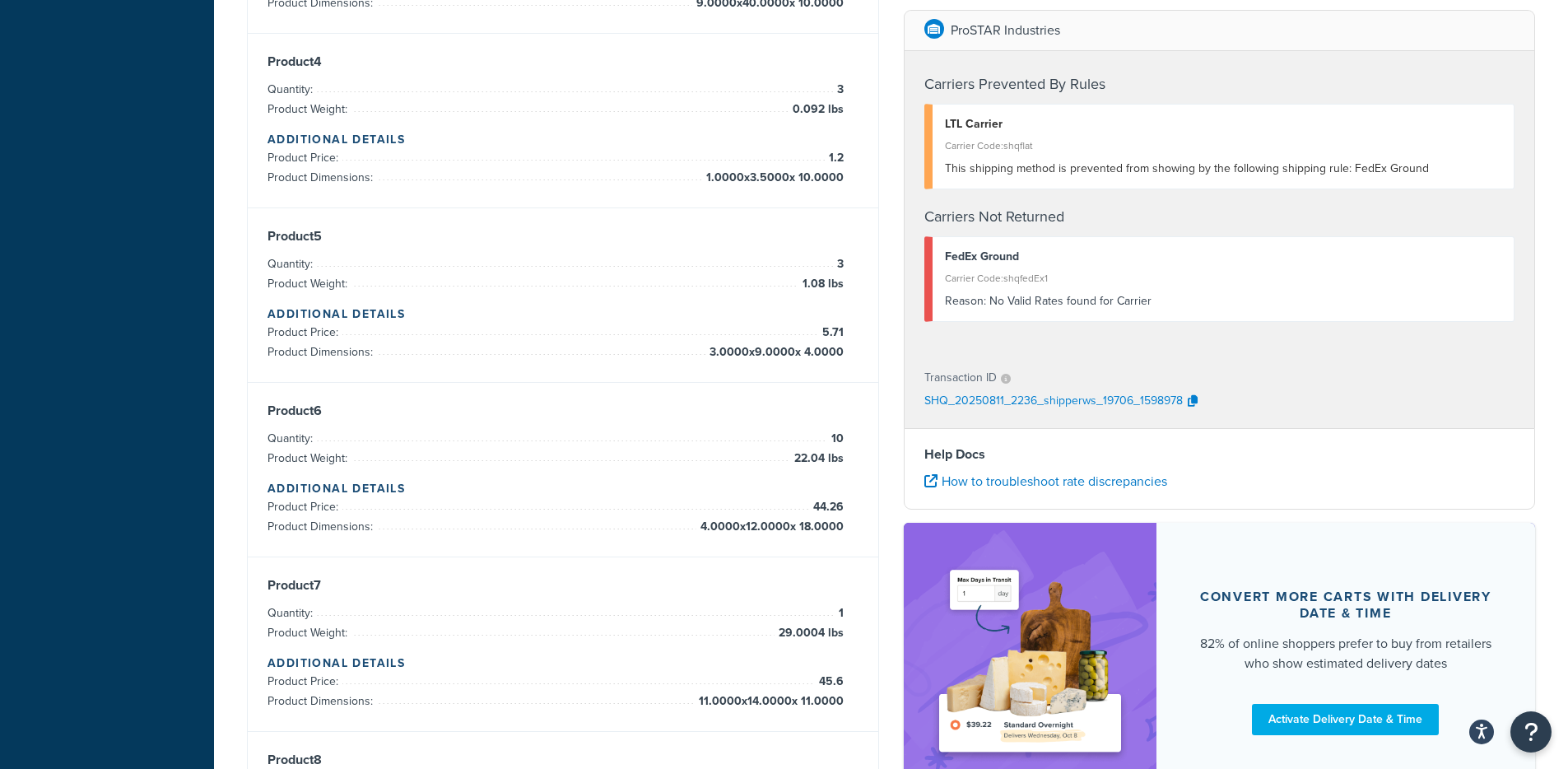
scroll to position [748, 0]
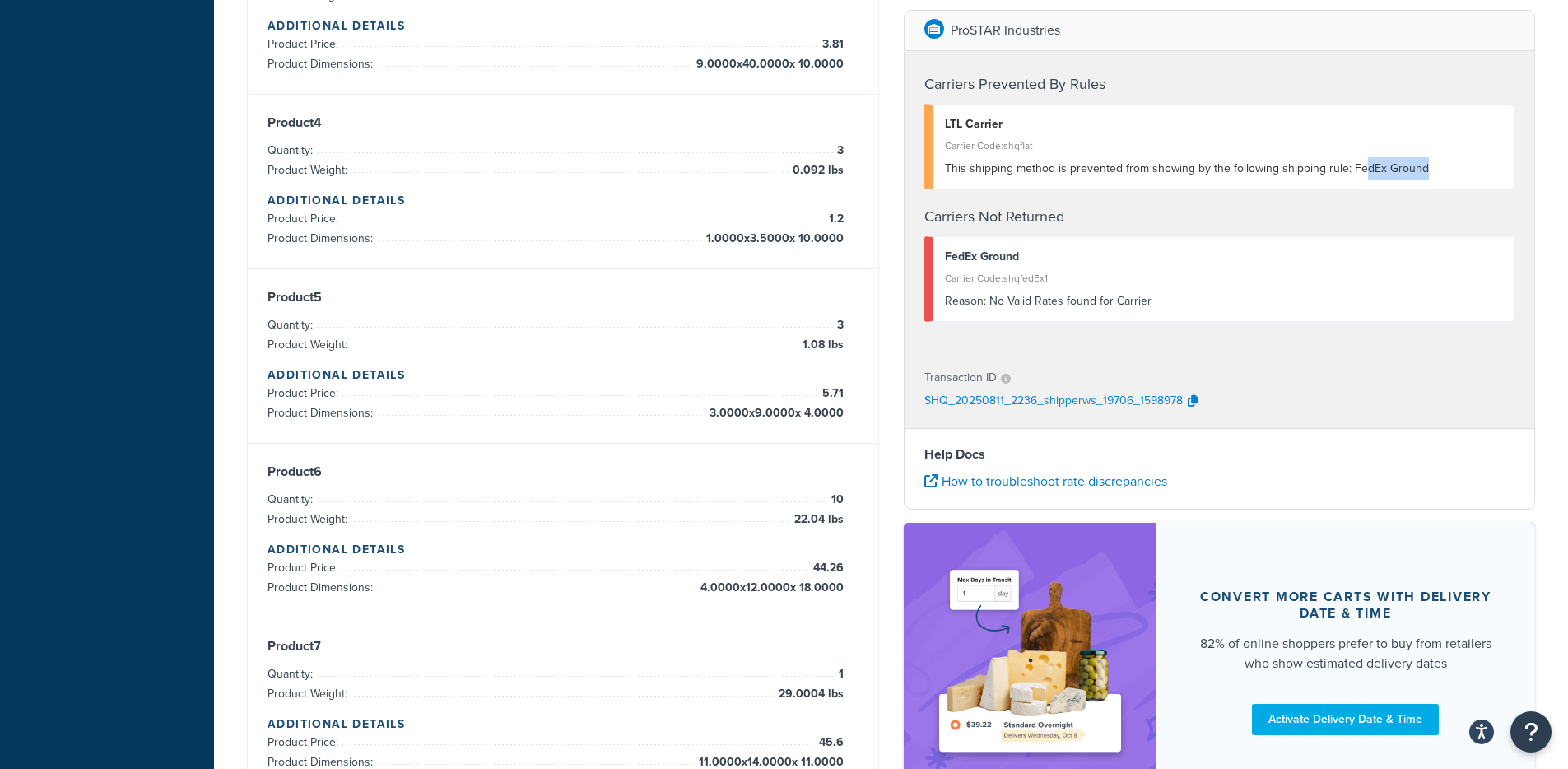
drag, startPoint x: 1445, startPoint y: 170, endPoint x: 1339, endPoint y: 180, distance: 106.5
click at [1353, 172] on div "This shipping method is prevented from showing by the following shipping rule: …" at bounding box center [1223, 169] width 557 height 23
click at [791, 496] on li "Quantity: 10" at bounding box center [555, 500] width 576 height 20
drag, startPoint x: 801, startPoint y: 515, endPoint x: 865, endPoint y: 428, distance: 108.0
click at [847, 509] on div "Product 6 Quantity: 10 Product Weight: 22.04 lbs Additional Details Product Pri…" at bounding box center [563, 530] width 591 height 134
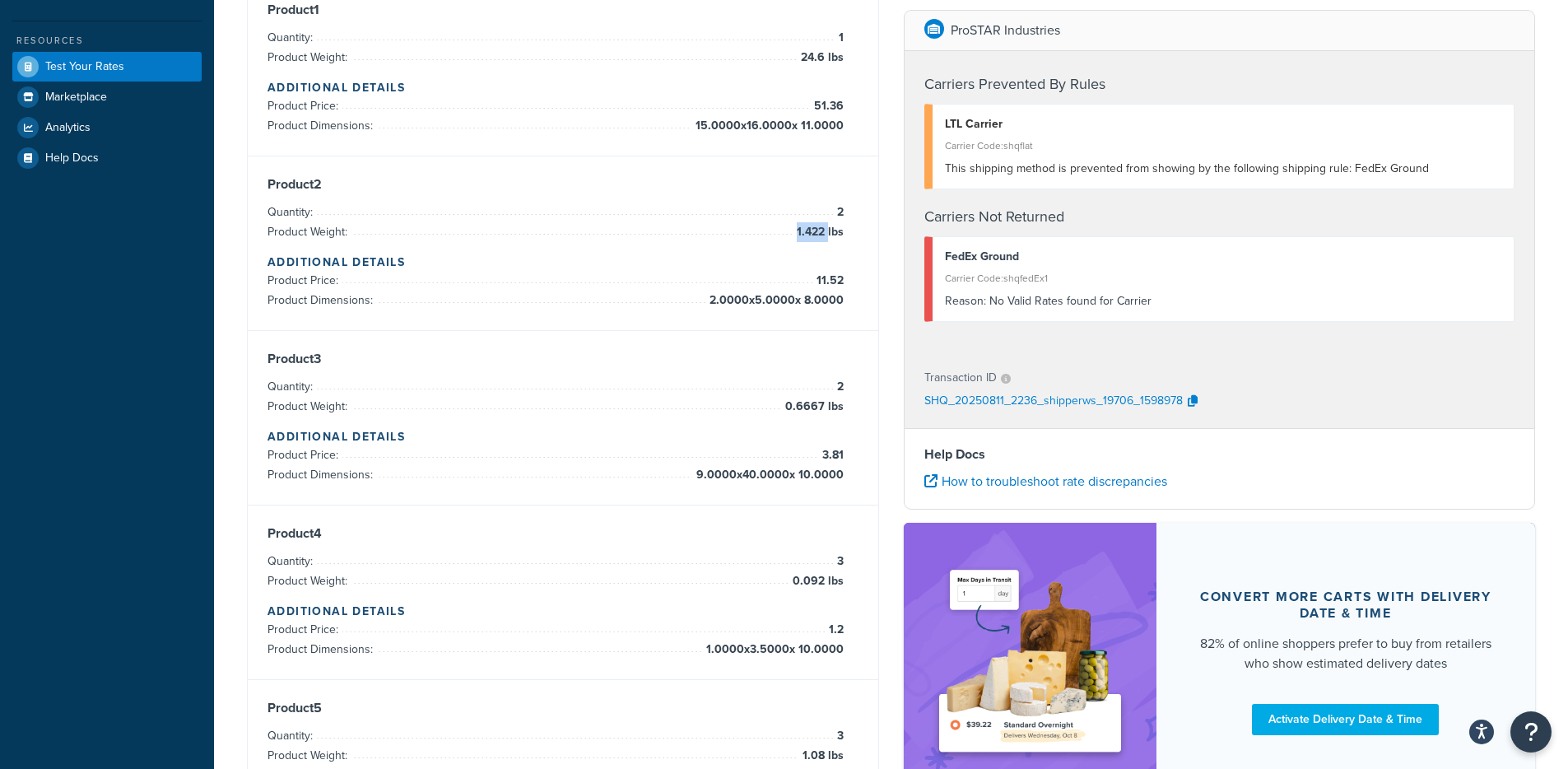
drag, startPoint x: 800, startPoint y: 229, endPoint x: 843, endPoint y: 230, distance: 43.0
click at [843, 230] on span "1.422 lbs" at bounding box center [818, 232] width 51 height 20
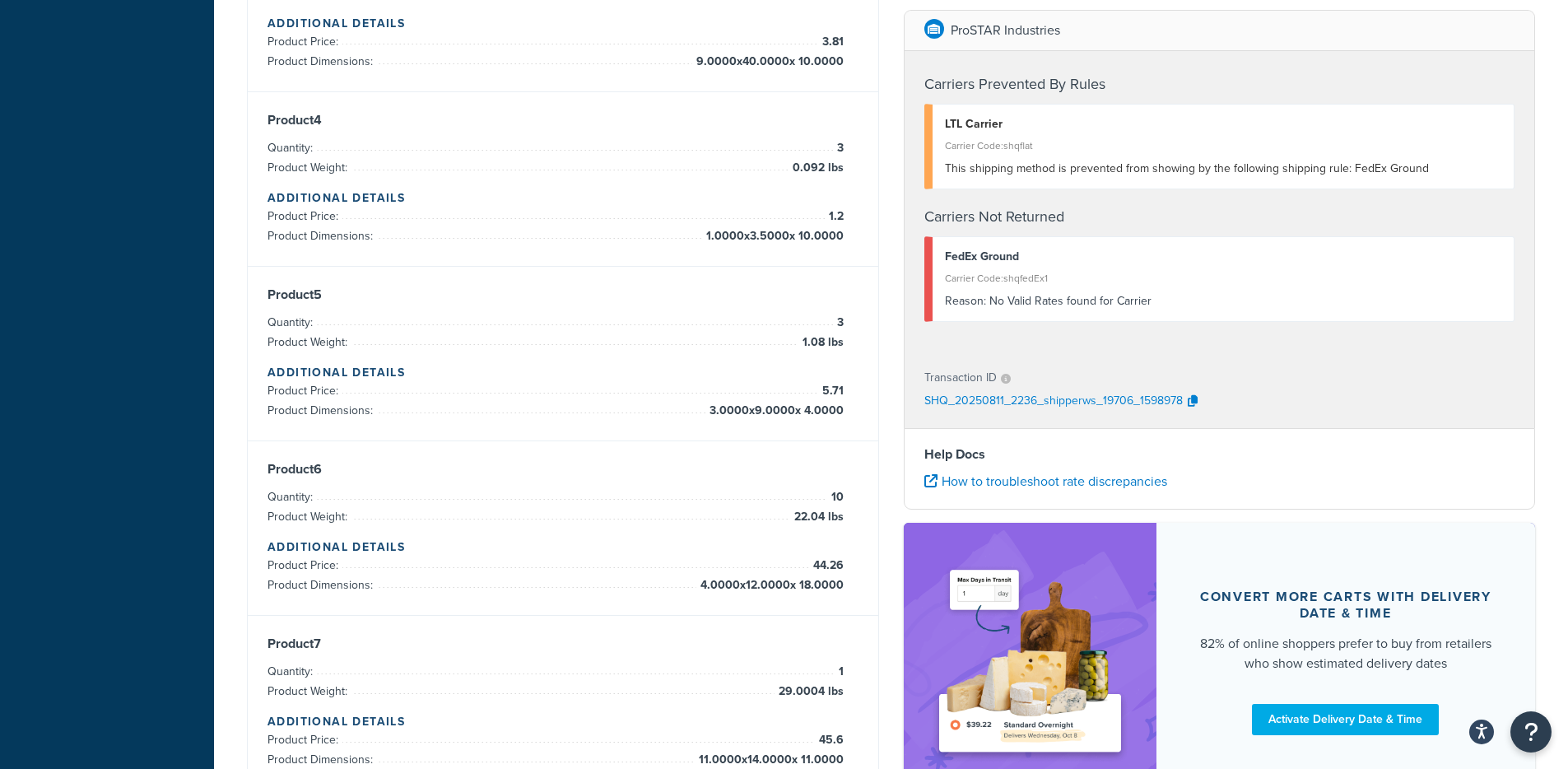
scroll to position [0, 0]
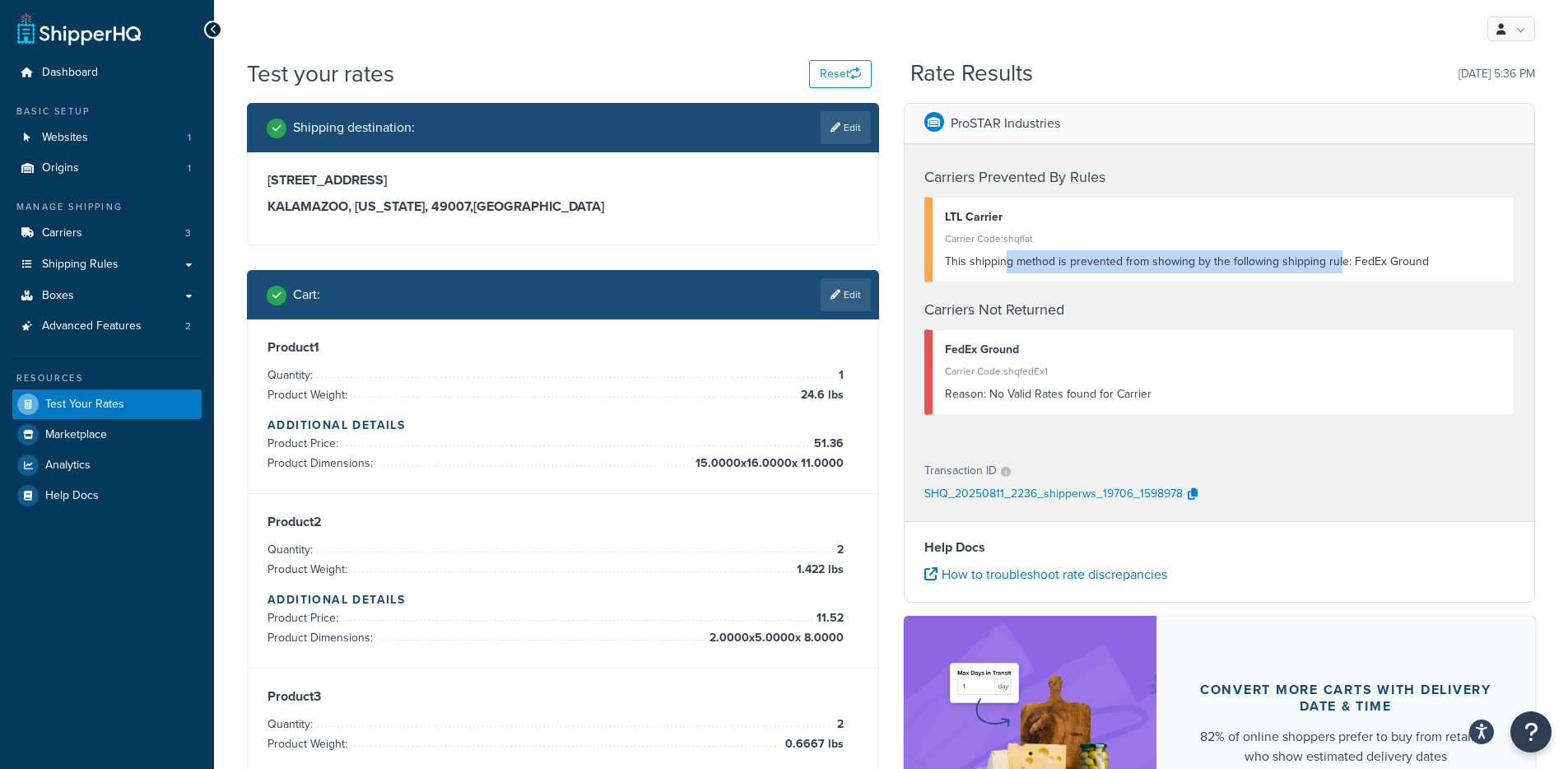
drag, startPoint x: 1004, startPoint y: 268, endPoint x: 1335, endPoint y: 262, distance: 331.1
click at [1335, 262] on span "This shipping method is prevented from showing by the following shipping rule: …" at bounding box center [1187, 261] width 484 height 17
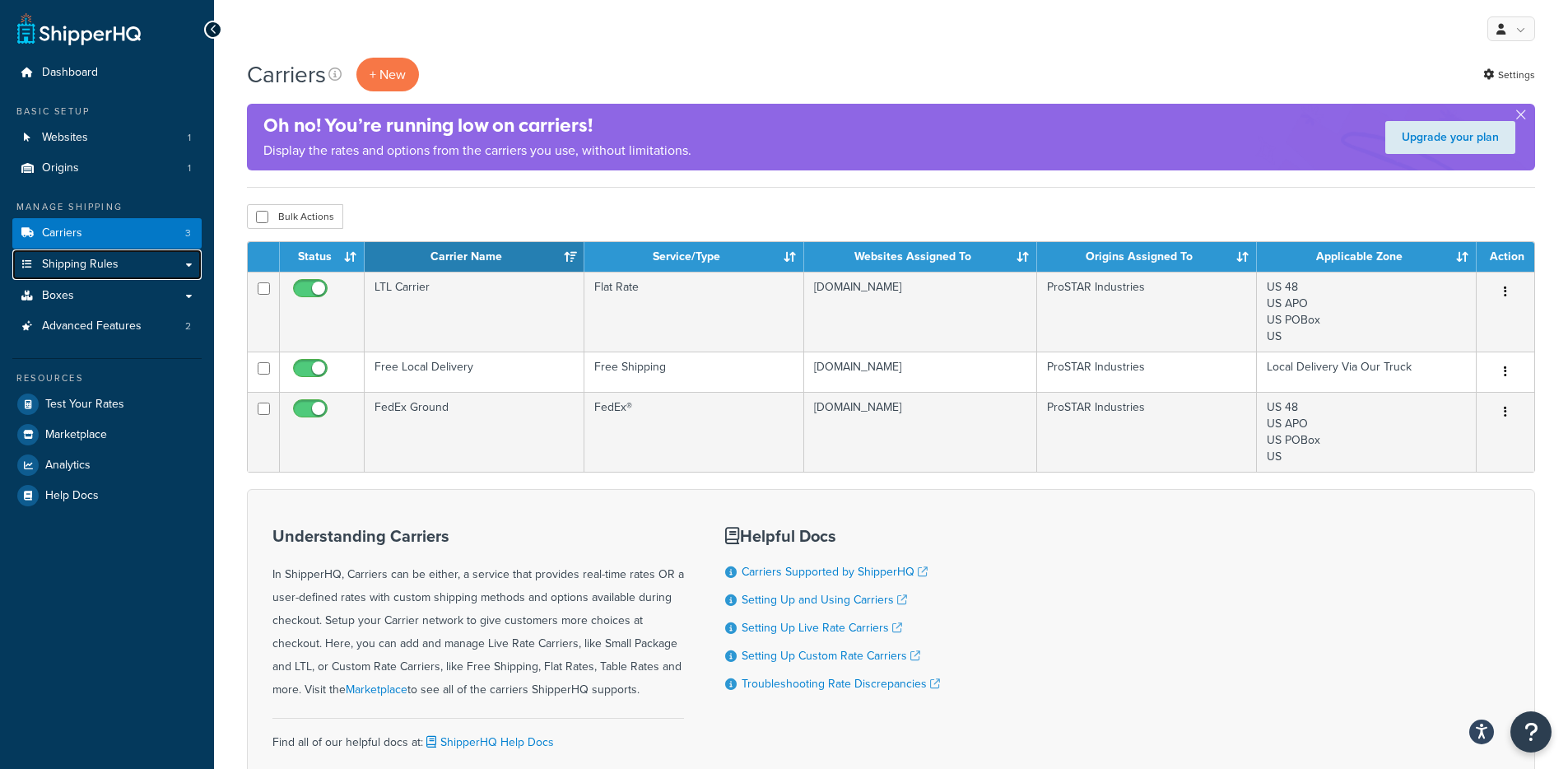
drag, startPoint x: 172, startPoint y: 265, endPoint x: 353, endPoint y: 151, distance: 213.9
click at [172, 265] on link "Shipping Rules" at bounding box center [107, 264] width 189 height 31
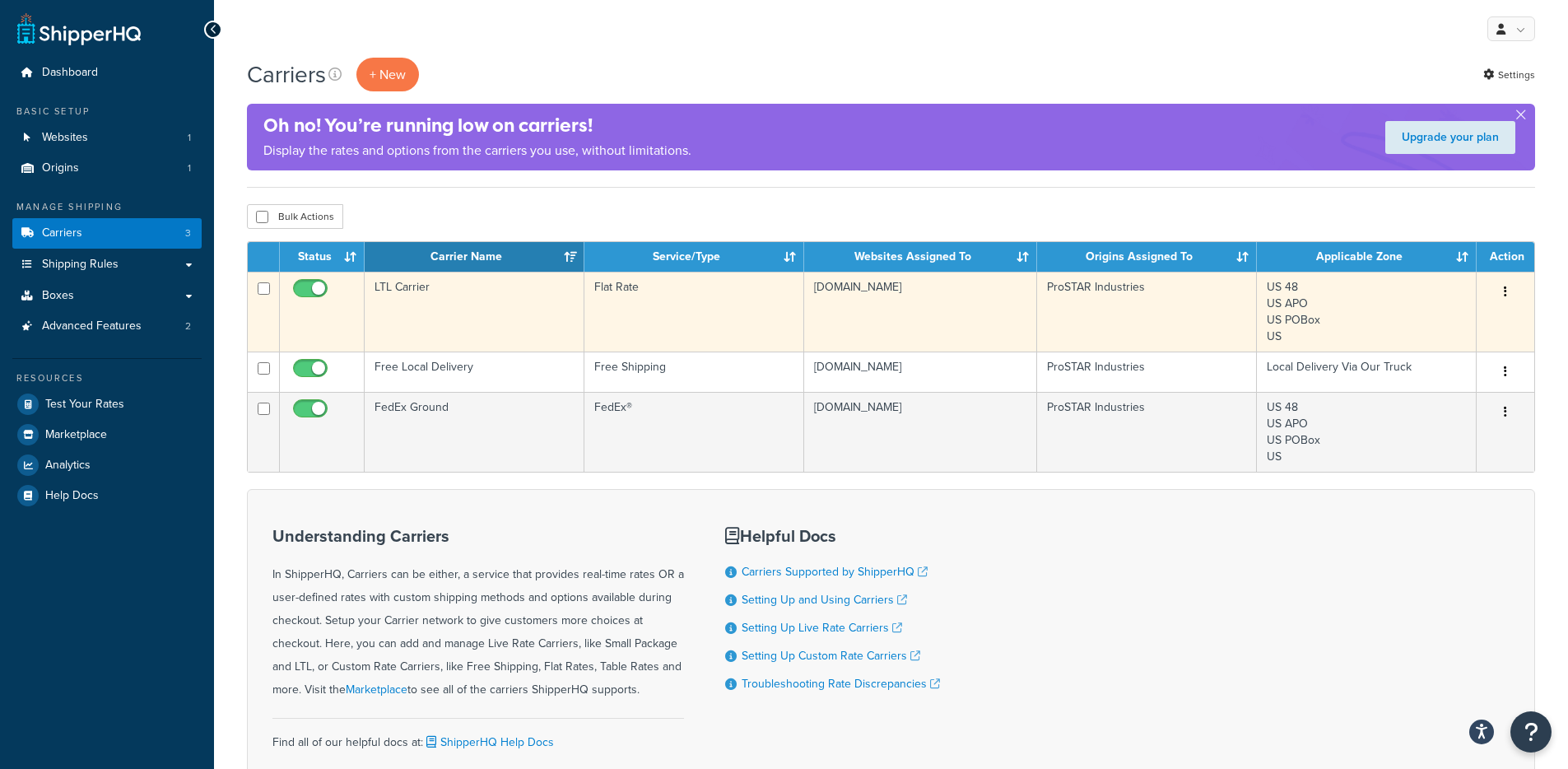
click at [510, 318] on td "LTL Carrier" at bounding box center [474, 312] width 220 height 80
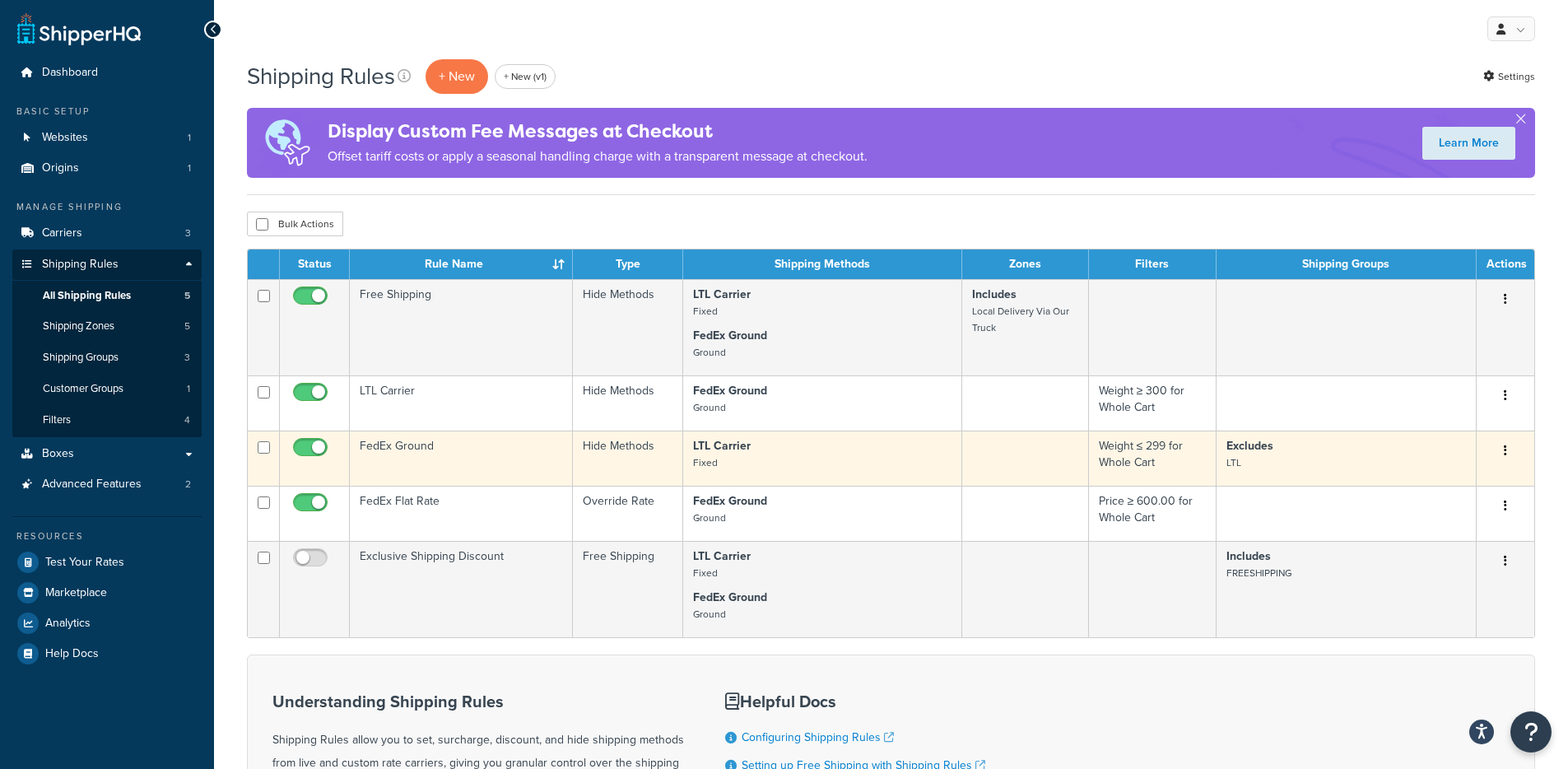
click at [1046, 469] on td at bounding box center [1025, 457] width 127 height 56
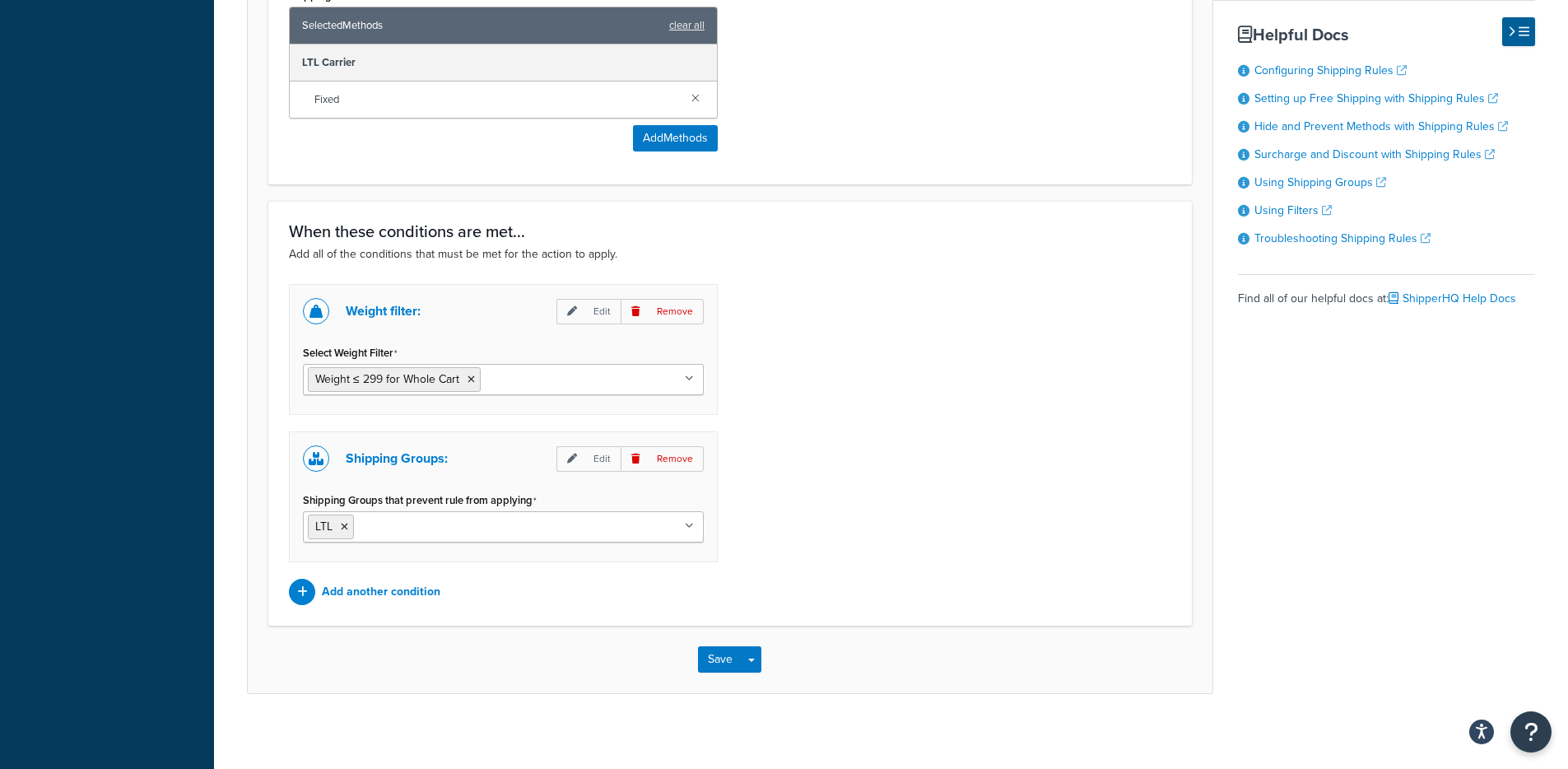
scroll to position [784, 0]
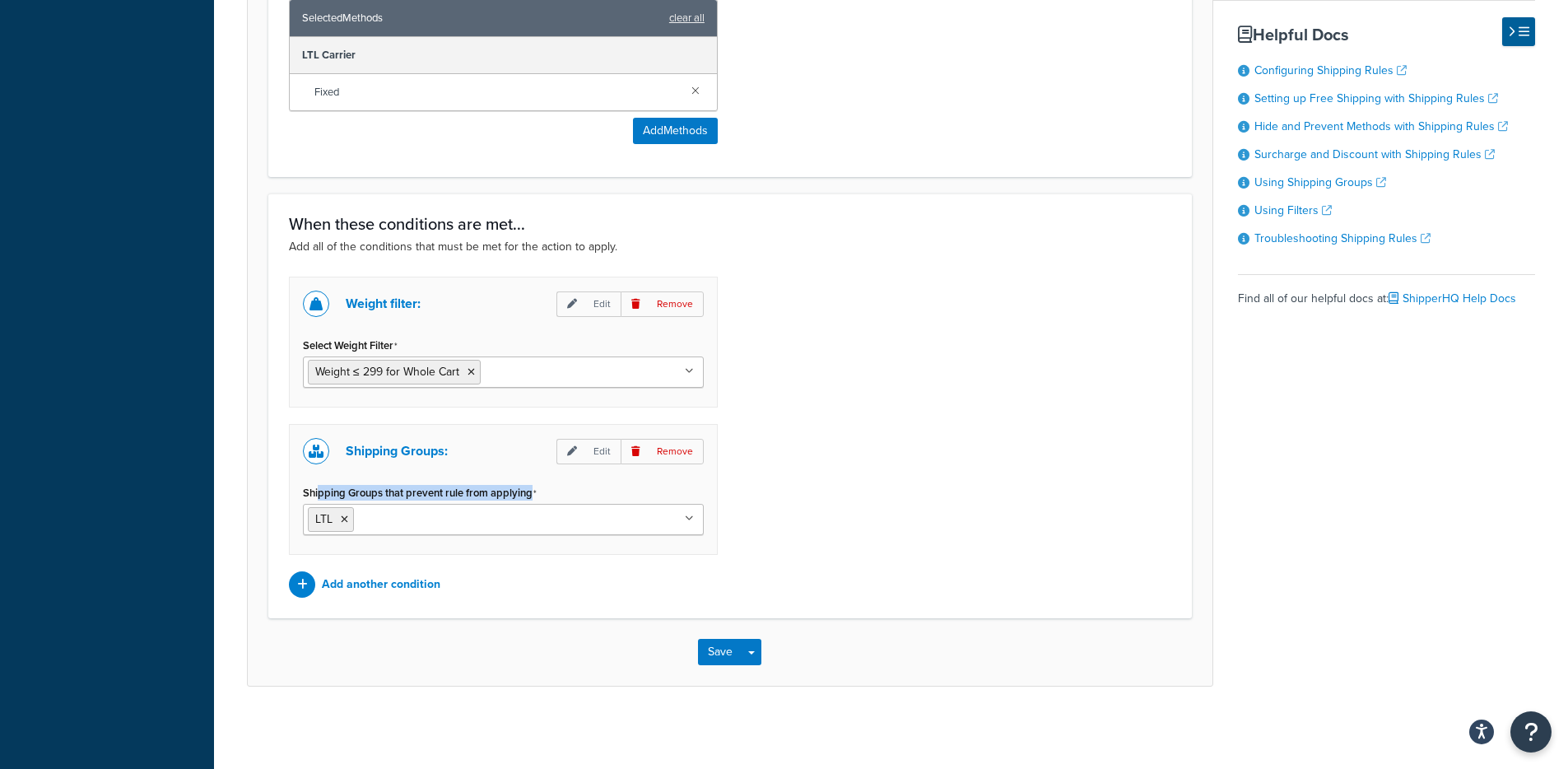
drag, startPoint x: 317, startPoint y: 496, endPoint x: 588, endPoint y: 496, distance: 271.0
click at [581, 496] on div "Shipping Groups that prevent rule from applying LTL FREESHIPPING All Products n…" at bounding box center [503, 508] width 401 height 55
click at [974, 501] on div "Weight filter: Edit Remove Select Weight Filter Weight ≤ 299 for Whole Cart Wei…" at bounding box center [730, 437] width 907 height 321
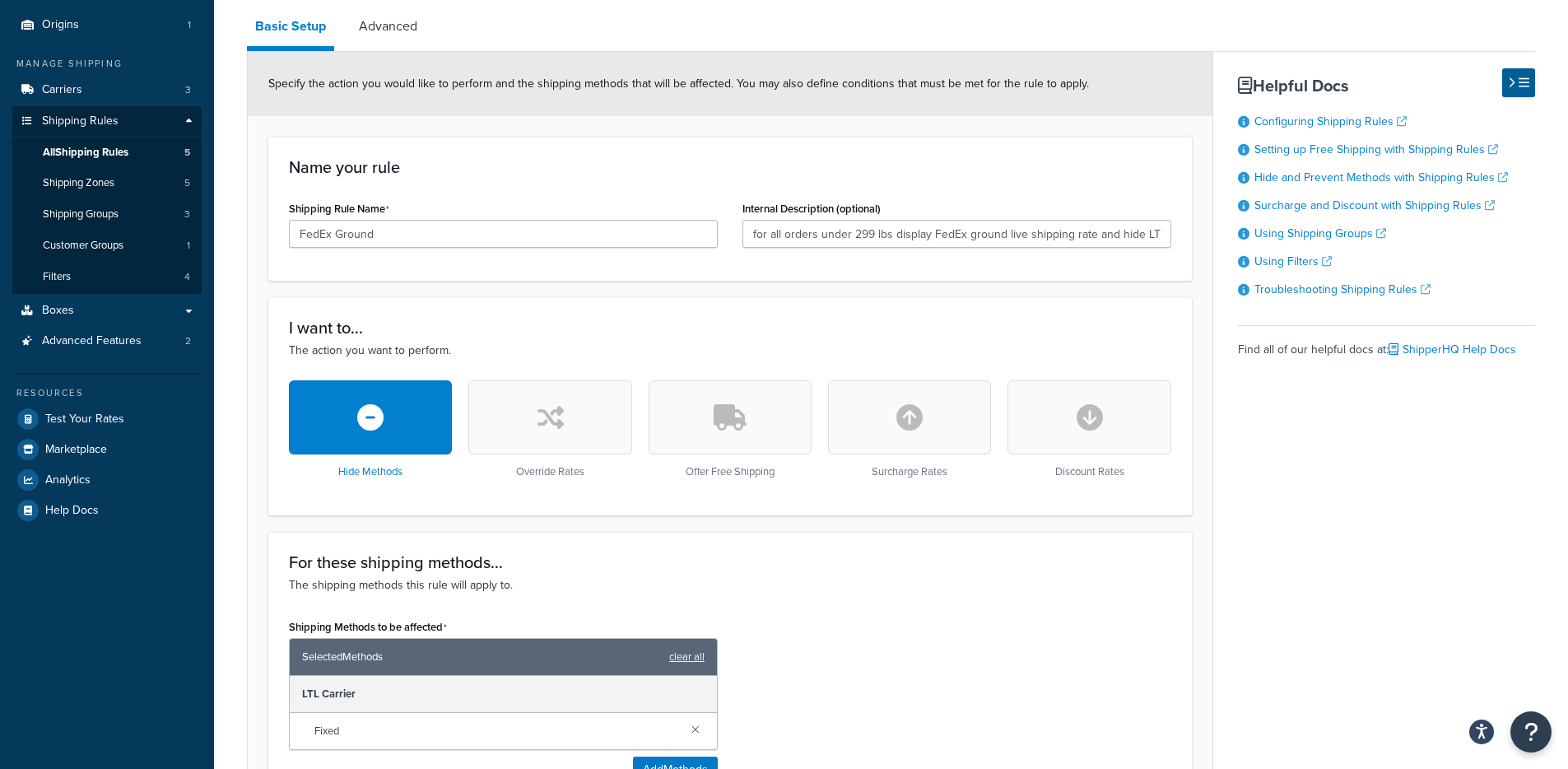
scroll to position [0, 0]
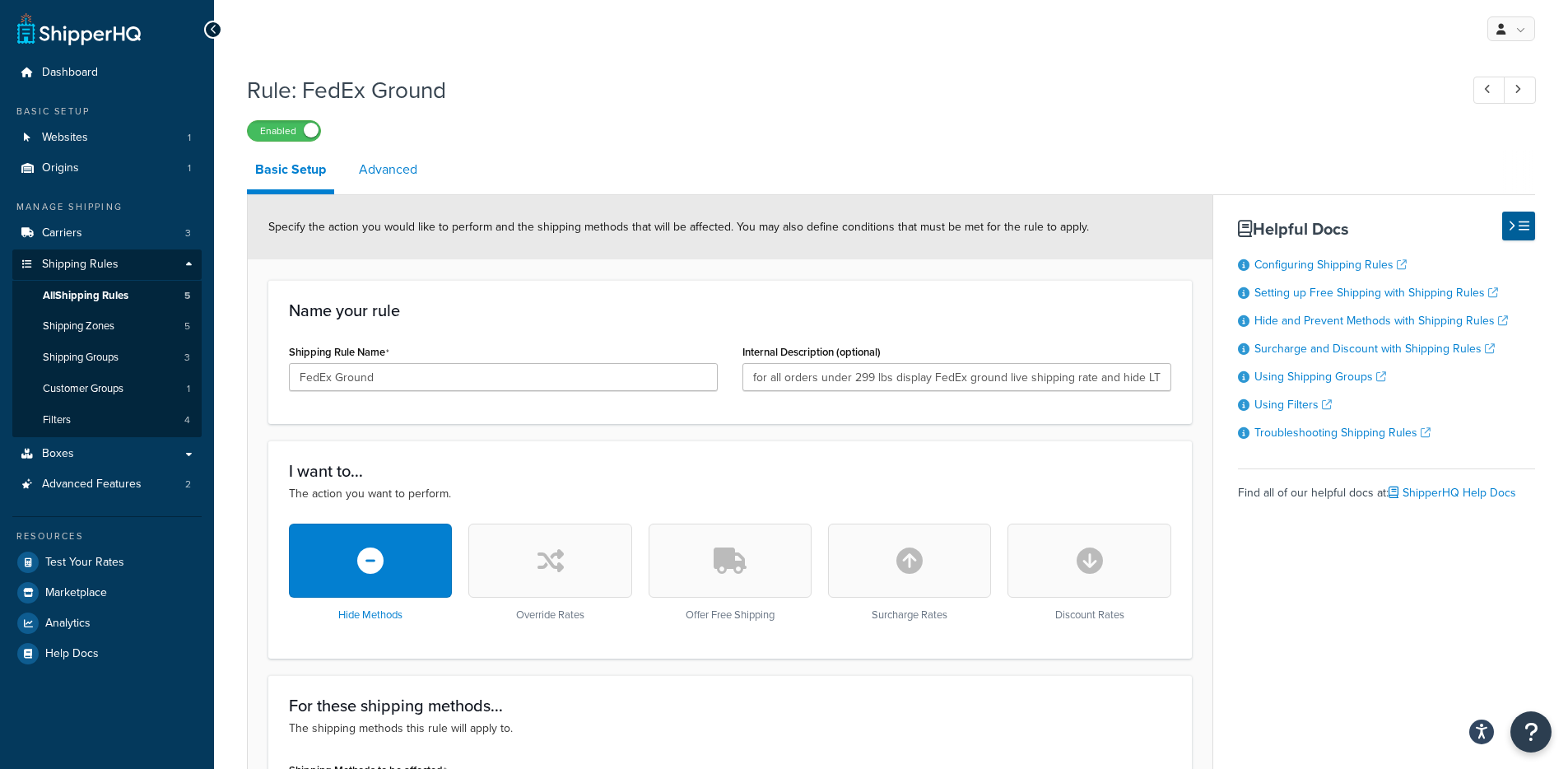
click at [392, 168] on link "Advanced" at bounding box center [388, 170] width 75 height 40
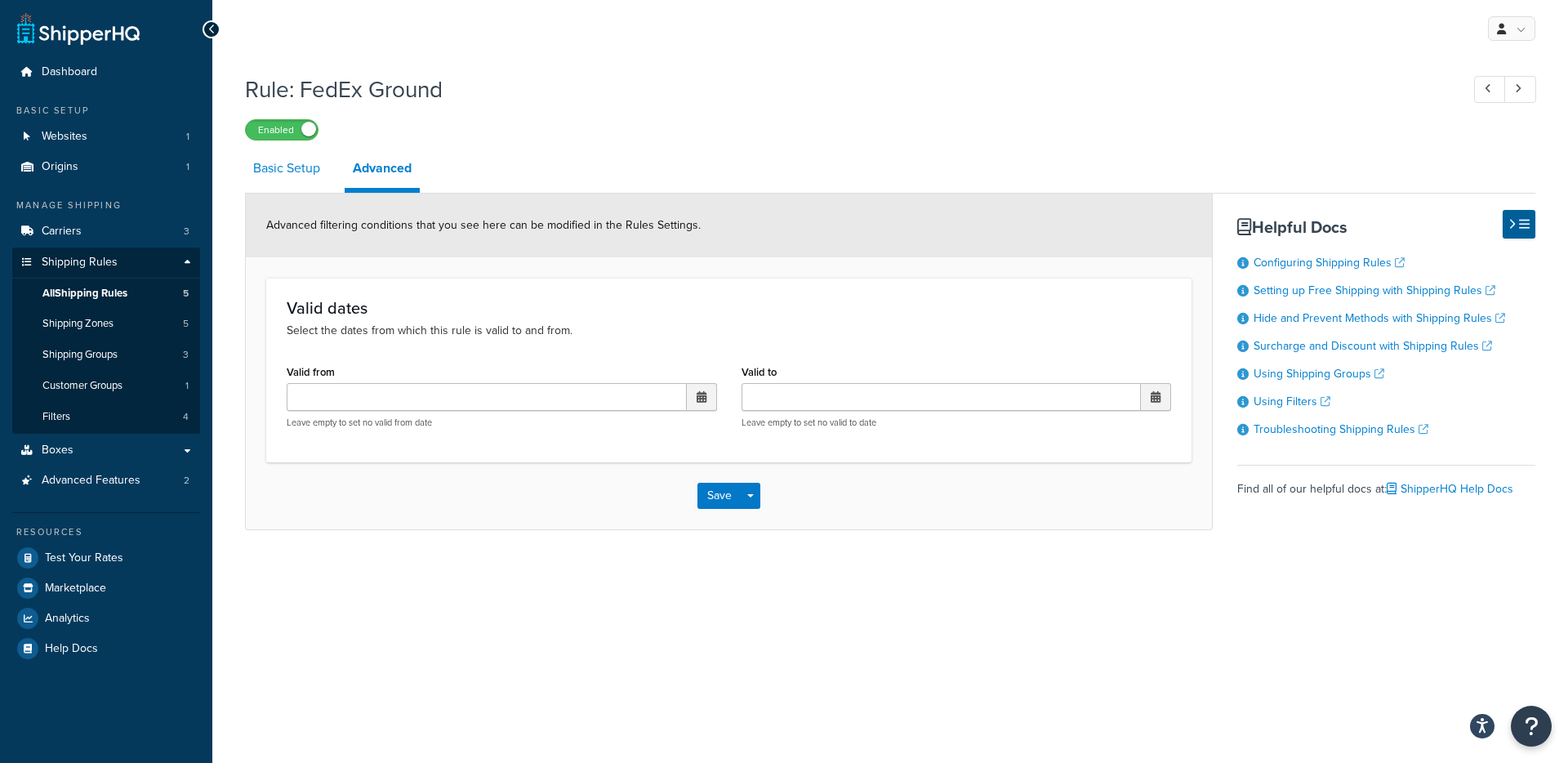
click at [297, 173] on link "Basic Setup" at bounding box center [286, 169] width 83 height 39
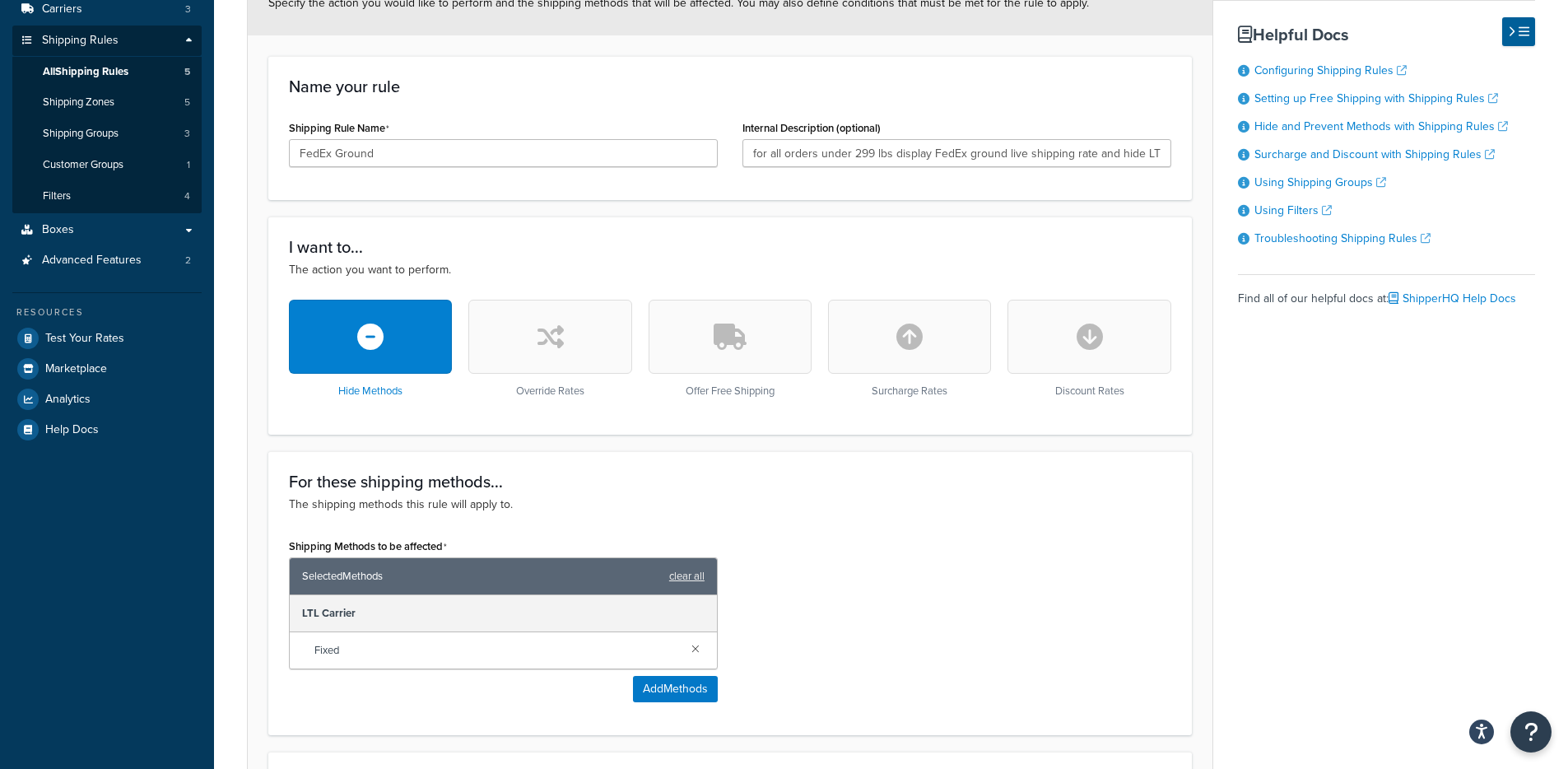
scroll to position [784, 0]
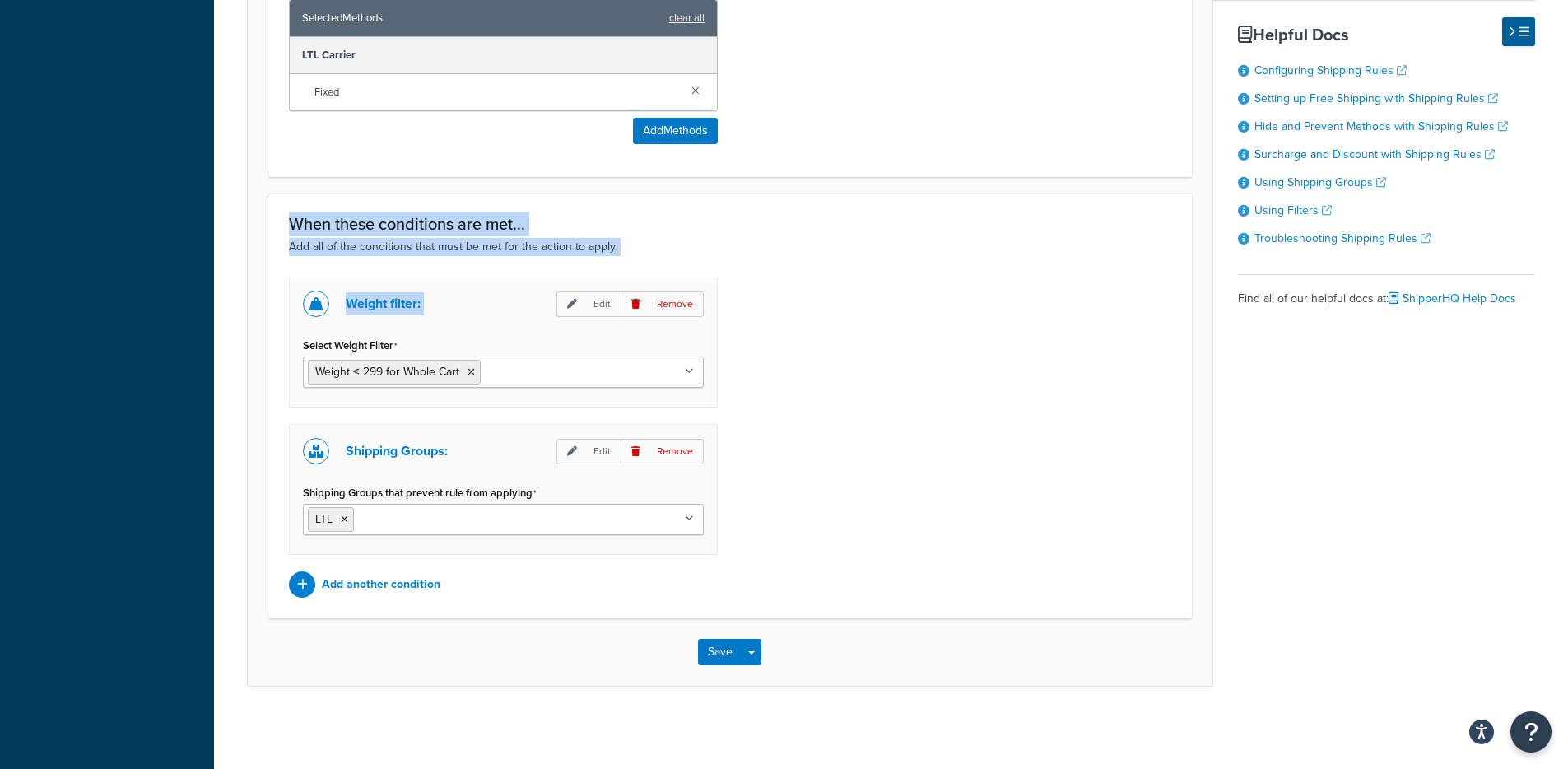
drag, startPoint x: 290, startPoint y: 216, endPoint x: 732, endPoint y: 289, distance: 448.0
click at [727, 287] on div "When these conditions are met... Add all of the conditions that must be met for…" at bounding box center [730, 405] width 923 height 424
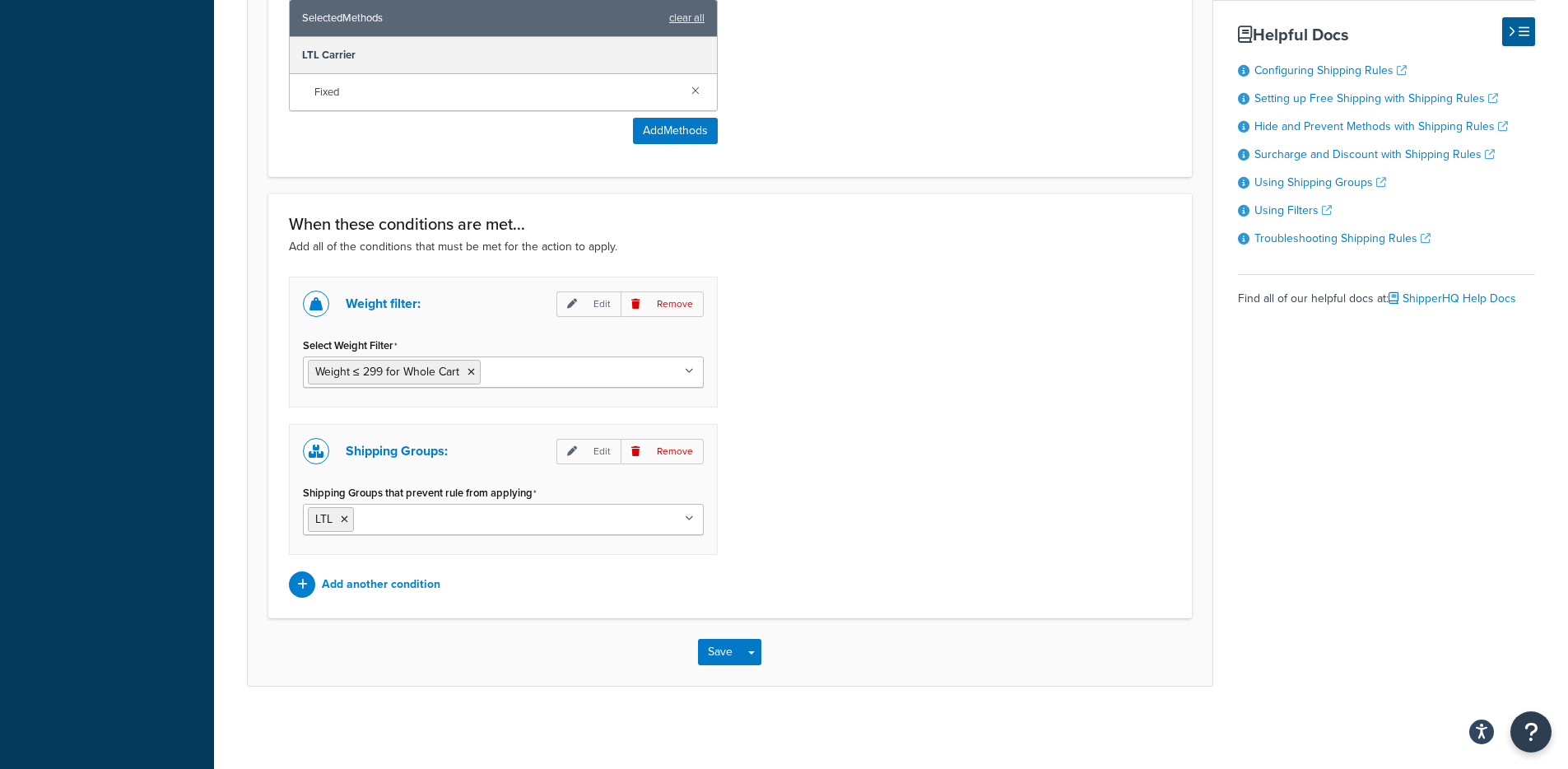
click at [262, 423] on form "Specify the action you would like to perform and the shipping methods that will…" at bounding box center [730, 49] width 965 height 1272
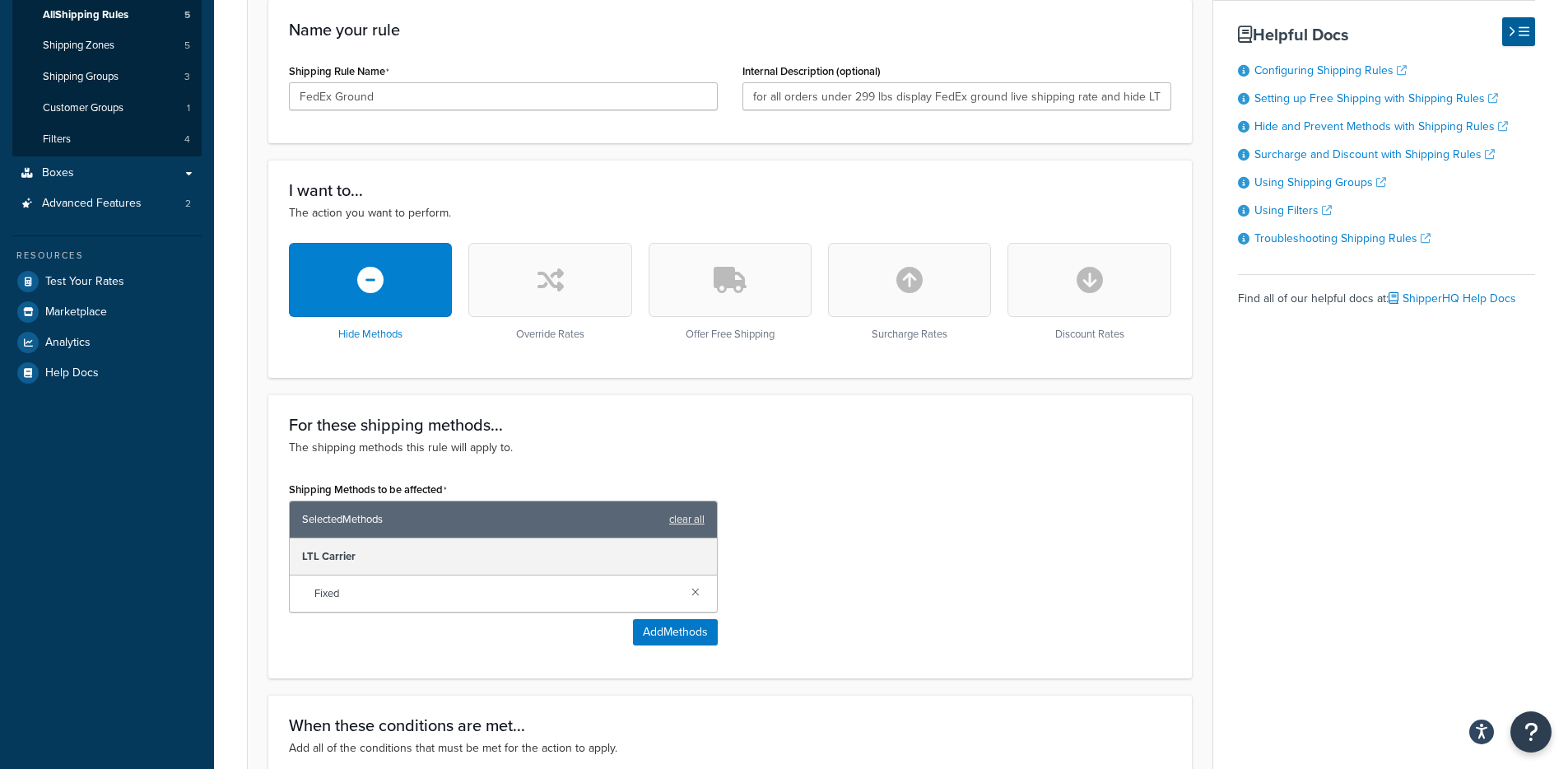
scroll to position [0, 0]
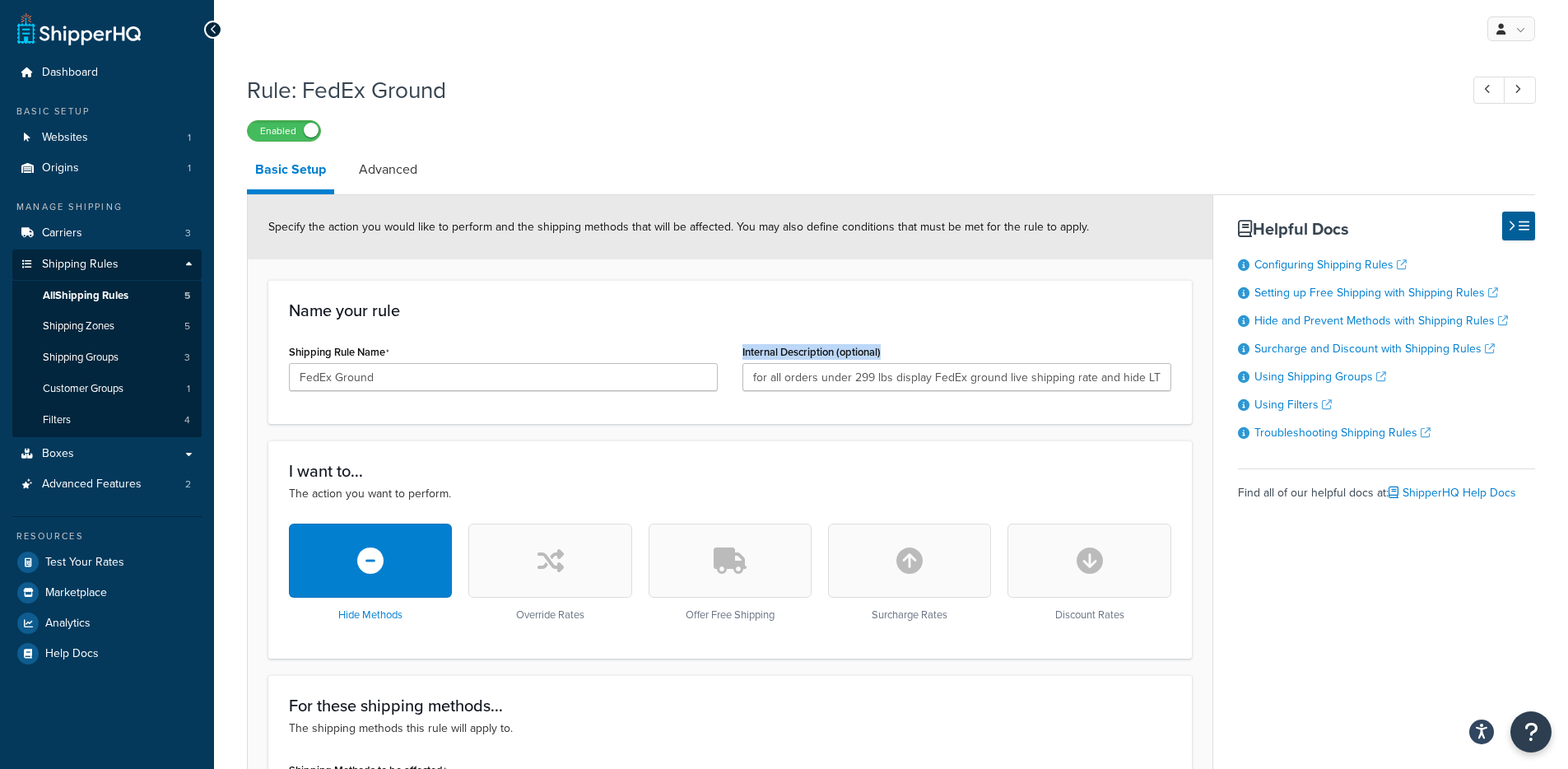
drag, startPoint x: 907, startPoint y: 346, endPoint x: 750, endPoint y: 344, distance: 157.0
click at [750, 344] on div "Internal Description (optional) for all orders under 299 lbs display FedEx grou…" at bounding box center [956, 365] width 428 height 51
click at [743, 305] on h3 "Name your rule" at bounding box center [730, 310] width 883 height 18
drag, startPoint x: 761, startPoint y: 370, endPoint x: 1324, endPoint y: 432, distance: 566.4
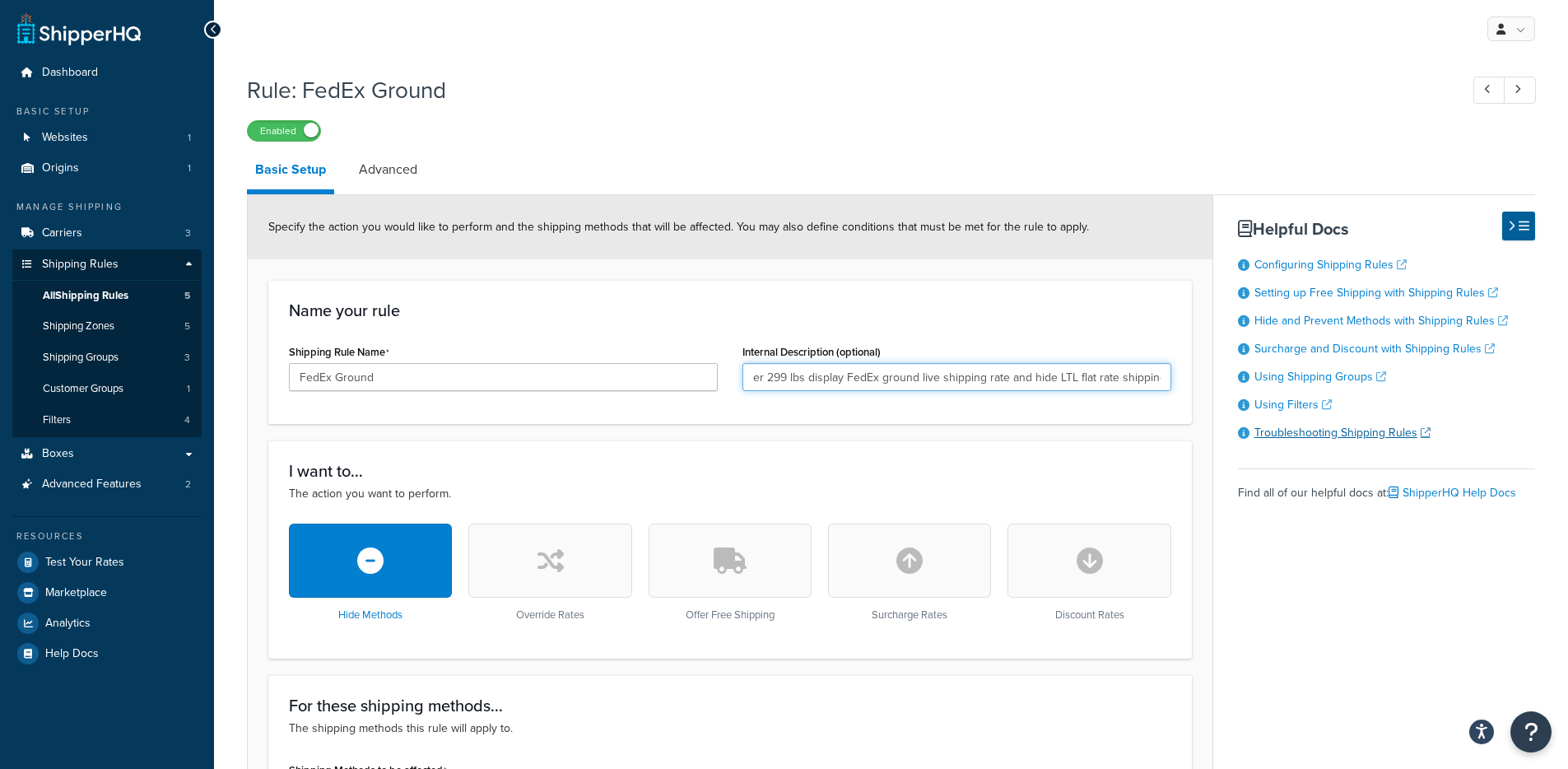
drag, startPoint x: 1045, startPoint y: 383, endPoint x: 599, endPoint y: 376, distance: 446.1
click at [599, 376] on div "Shipping Rule Name FedEx Ground Internal Description (optional) for all orders …" at bounding box center [730, 371] width 907 height 63
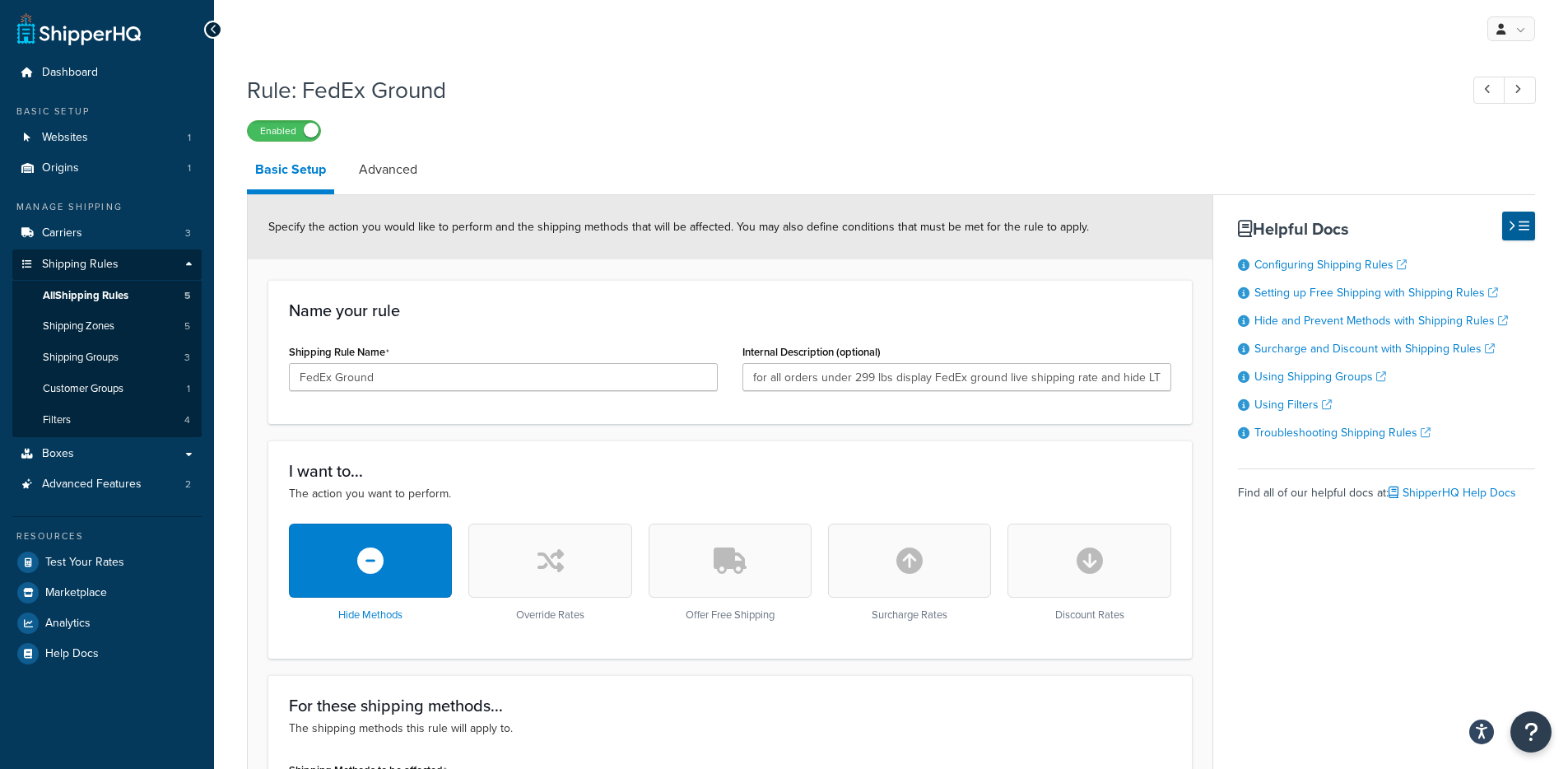
click at [135, 426] on link "Filters 4" at bounding box center [107, 420] width 189 height 31
click at [307, 128] on span at bounding box center [311, 130] width 15 height 15
drag, startPoint x: 291, startPoint y: 128, endPoint x: 321, endPoint y: 117, distance: 32.0
click at [290, 128] on label "Disabled" at bounding box center [283, 131] width 72 height 20
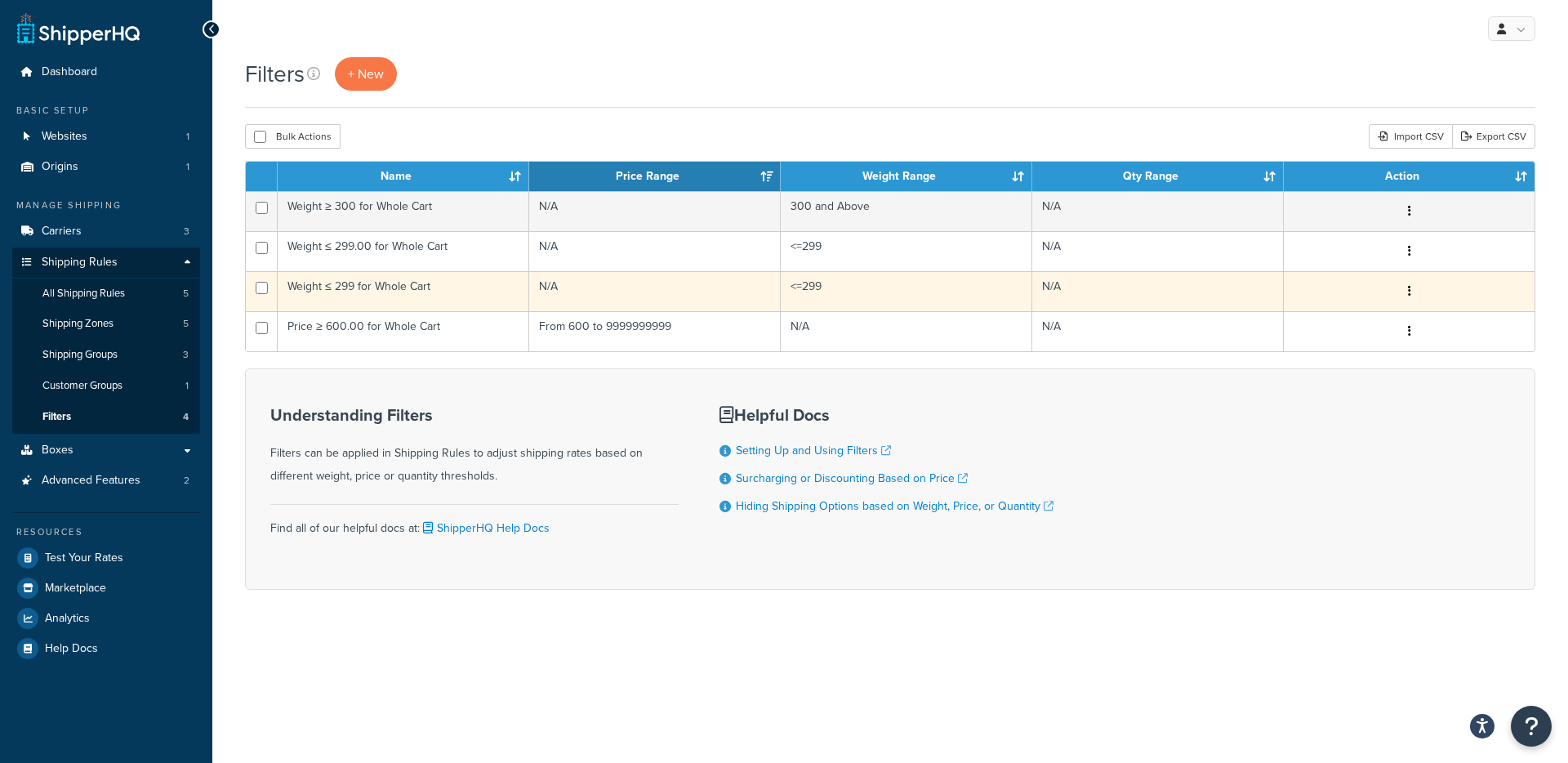
click at [445, 278] on td "Weight ≤ 299 for Whole Cart" at bounding box center [404, 291] width 252 height 40
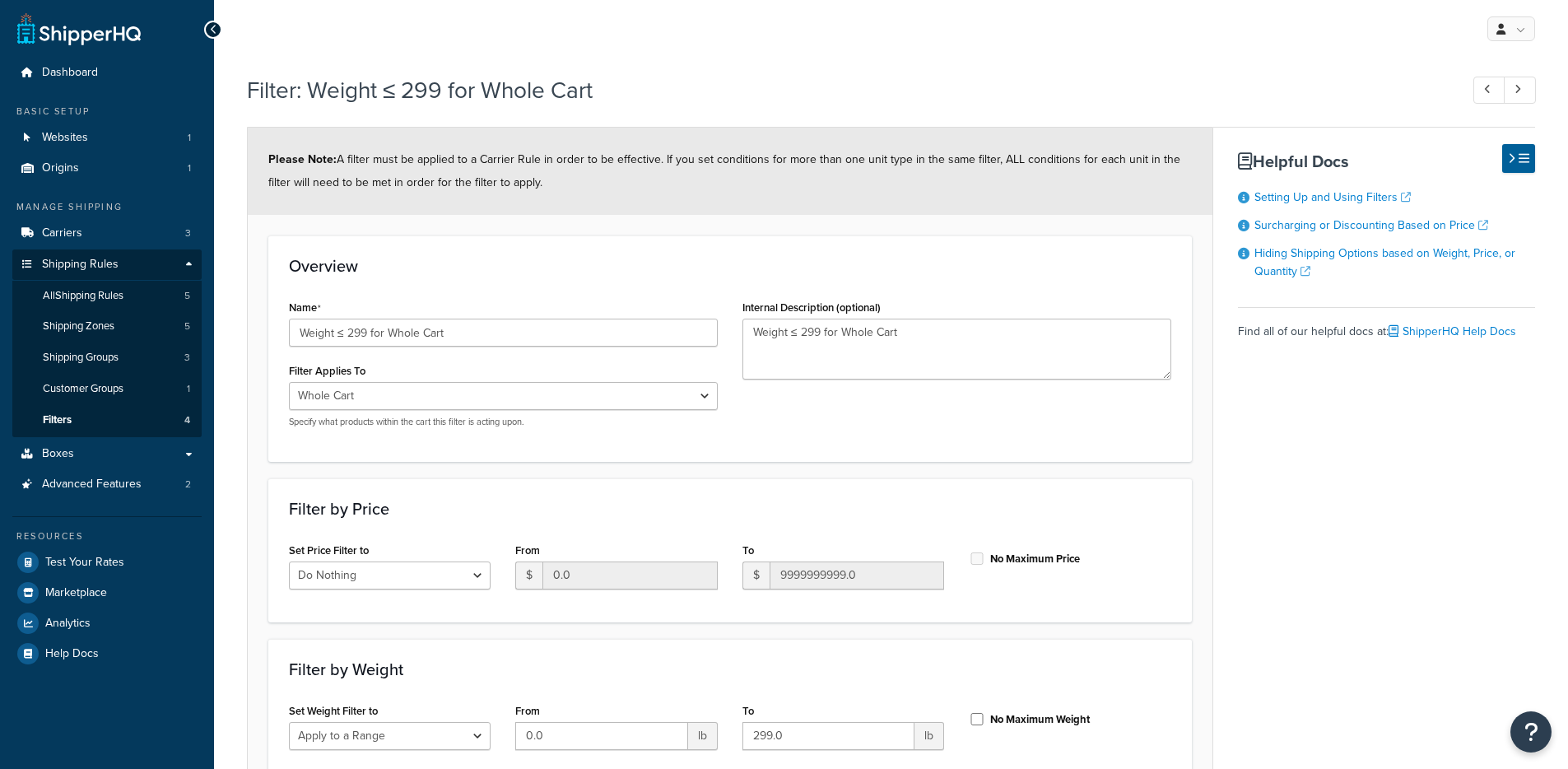
select select "range"
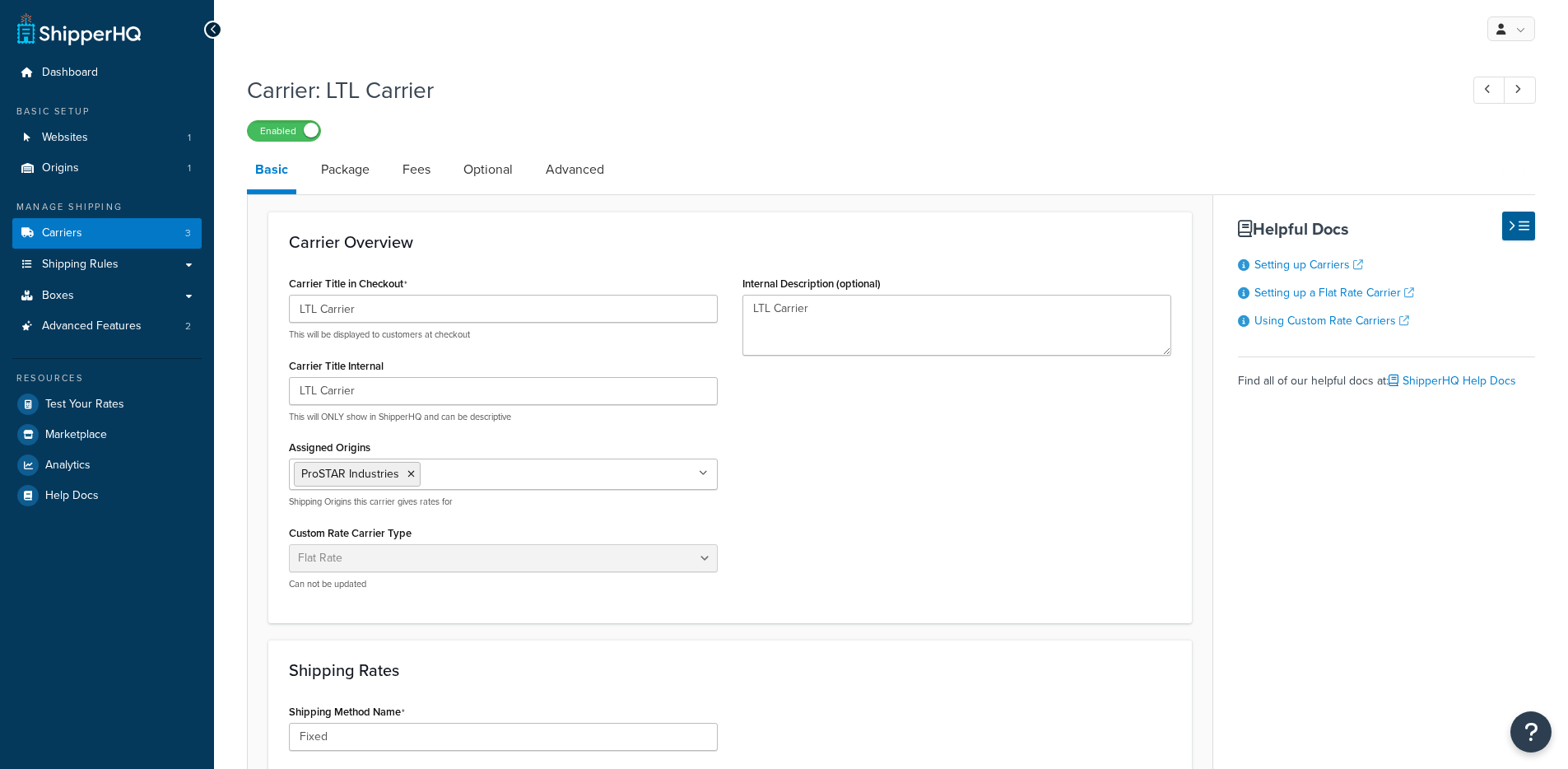
select select "flat"
click at [341, 174] on link "Package" at bounding box center [345, 170] width 65 height 40
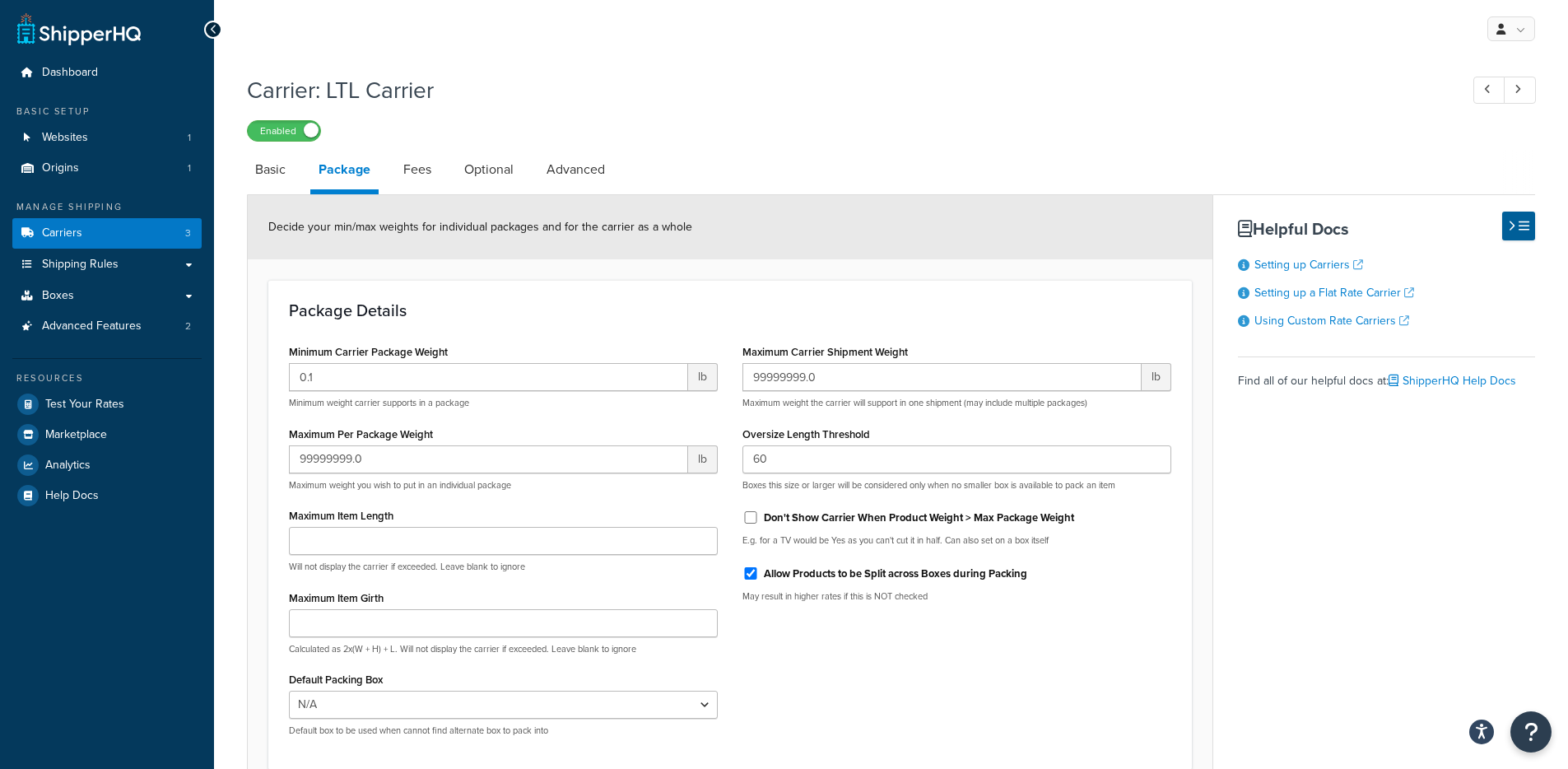
click at [442, 170] on li "Fees" at bounding box center [425, 170] width 60 height 40
click at [520, 172] on link "Optional" at bounding box center [488, 170] width 65 height 40
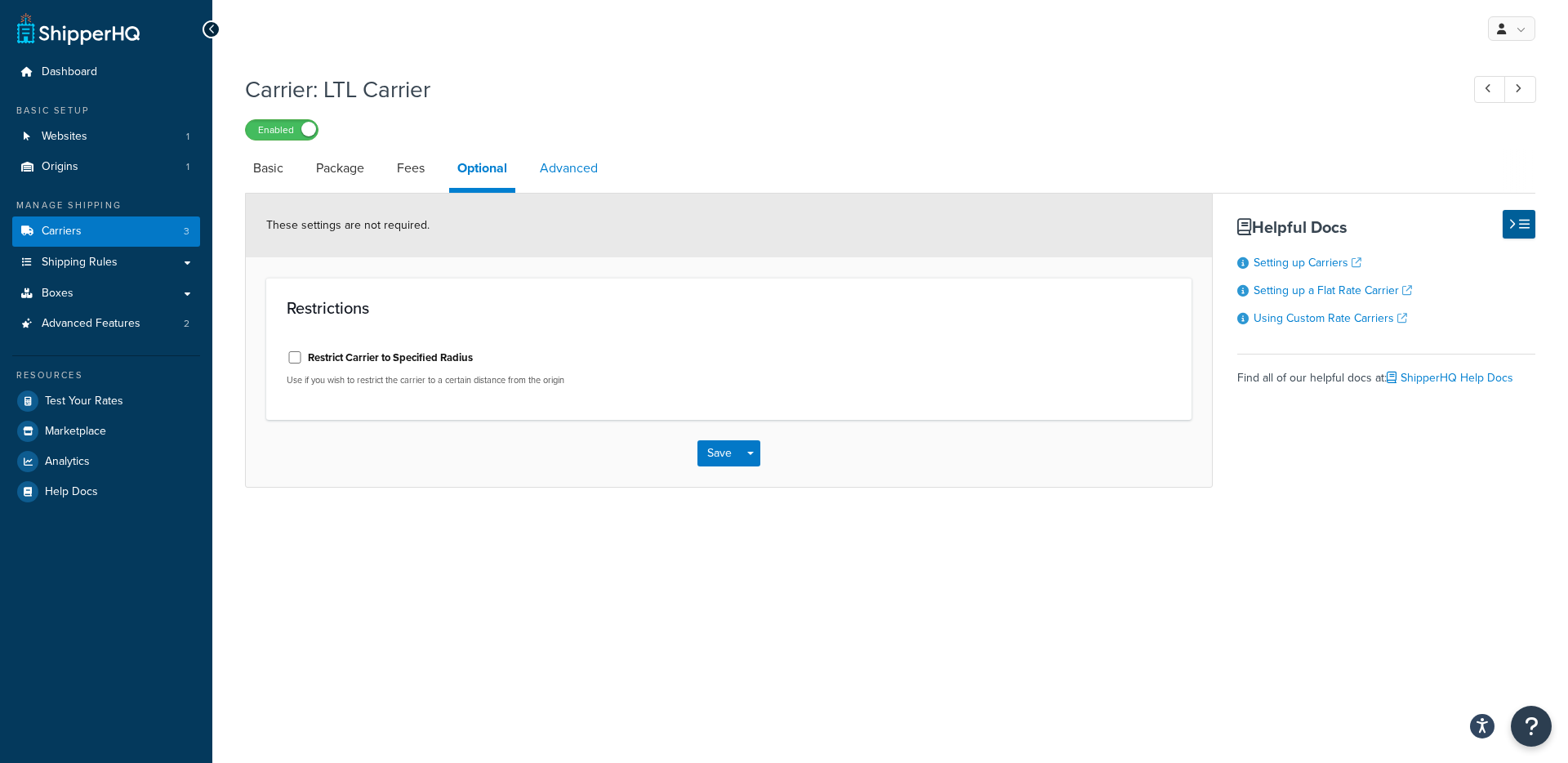
click at [558, 169] on link "Advanced" at bounding box center [568, 169] width 74 height 39
select select "false"
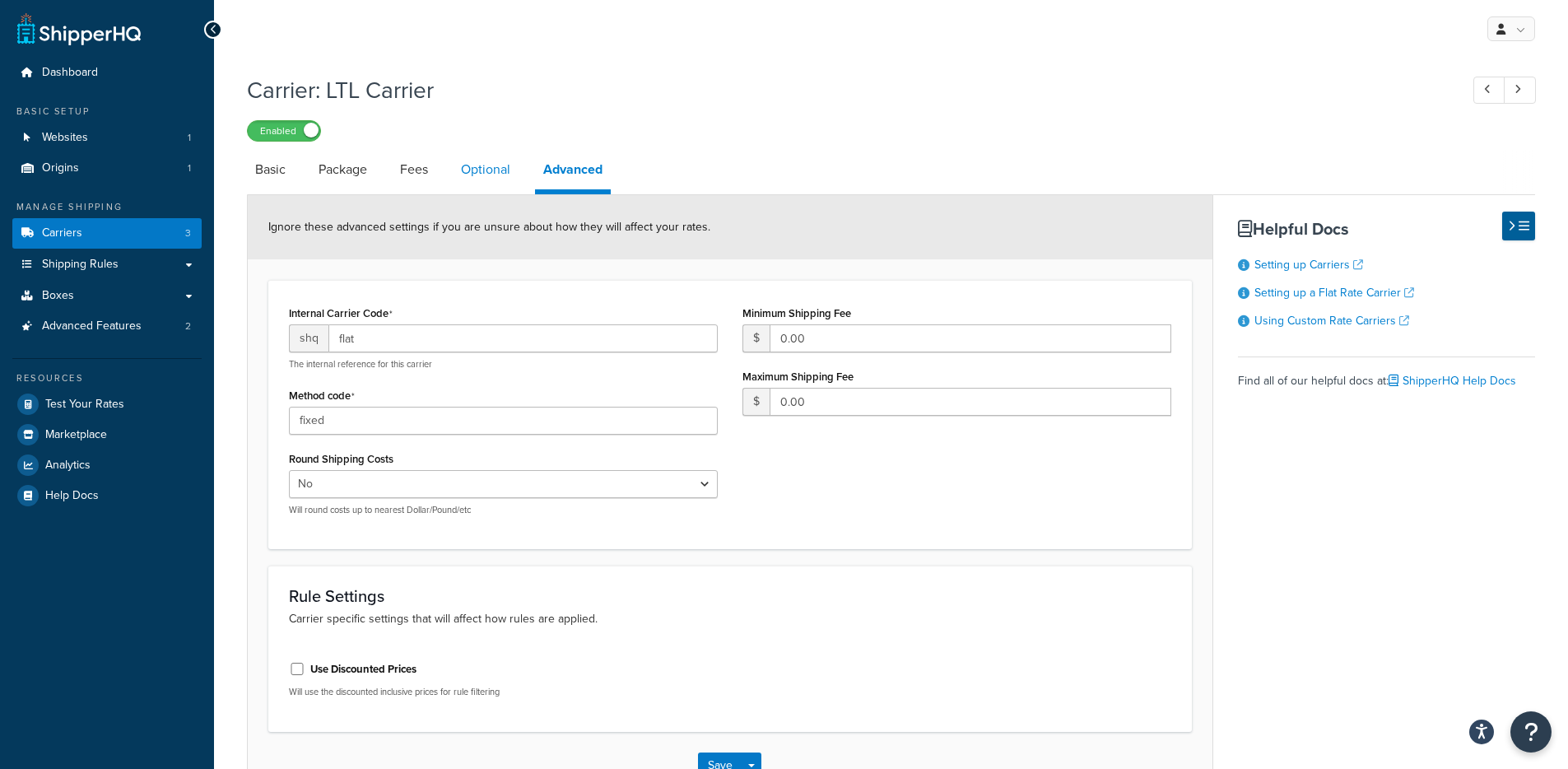
click at [491, 177] on link "Optional" at bounding box center [485, 170] width 65 height 40
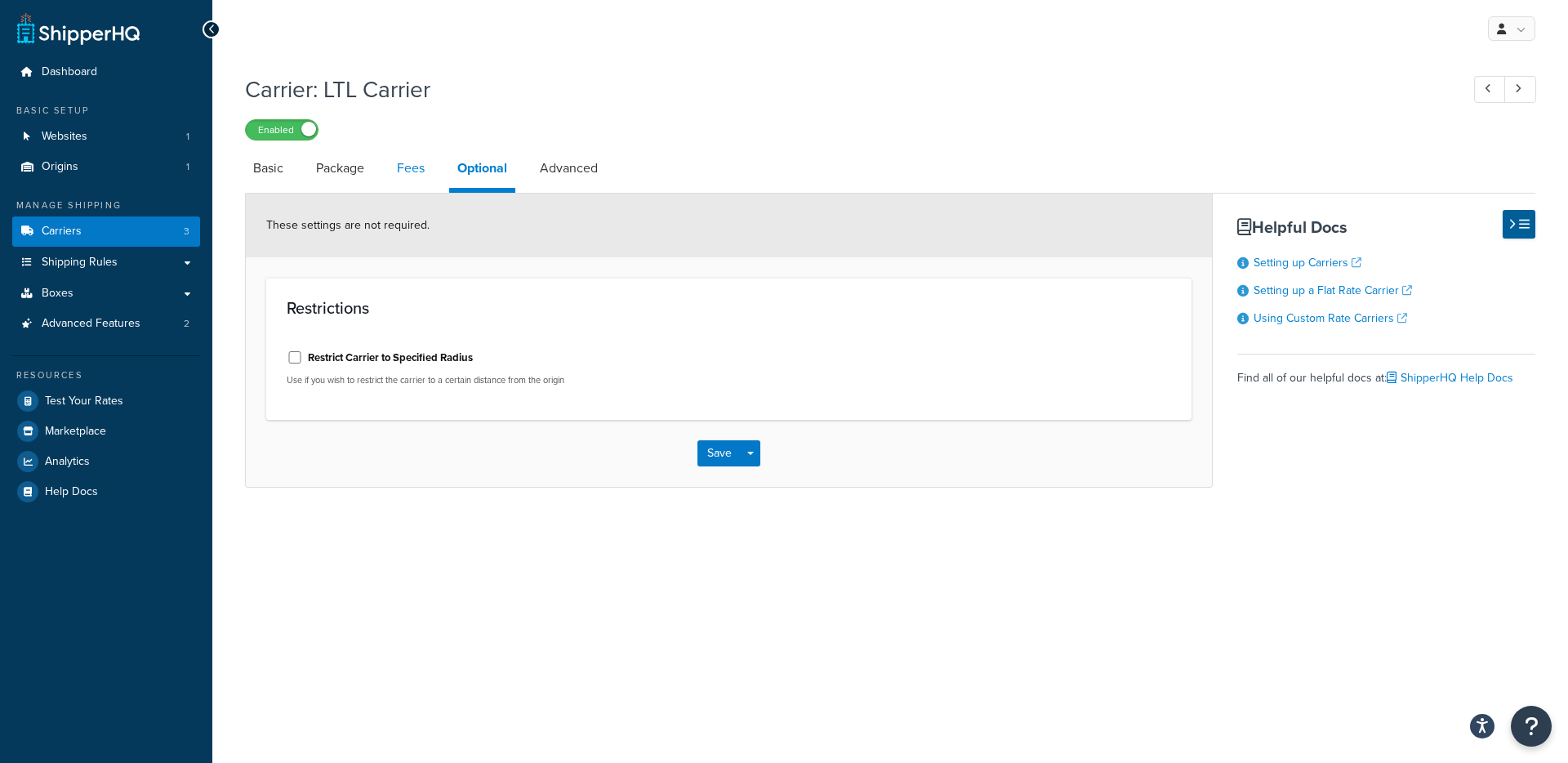
click at [427, 175] on link "Fees" at bounding box center [411, 169] width 44 height 39
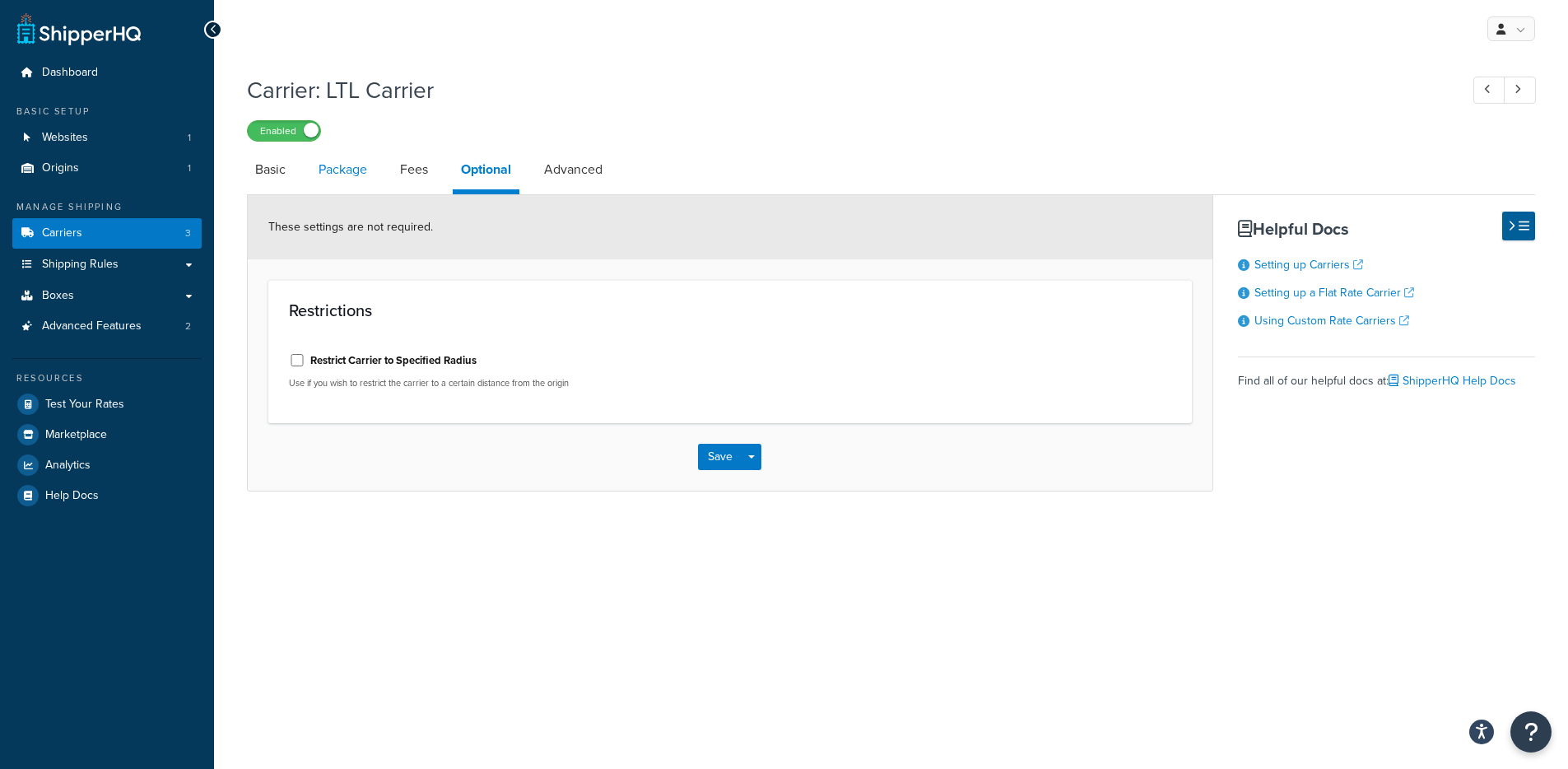
select select "AFTER"
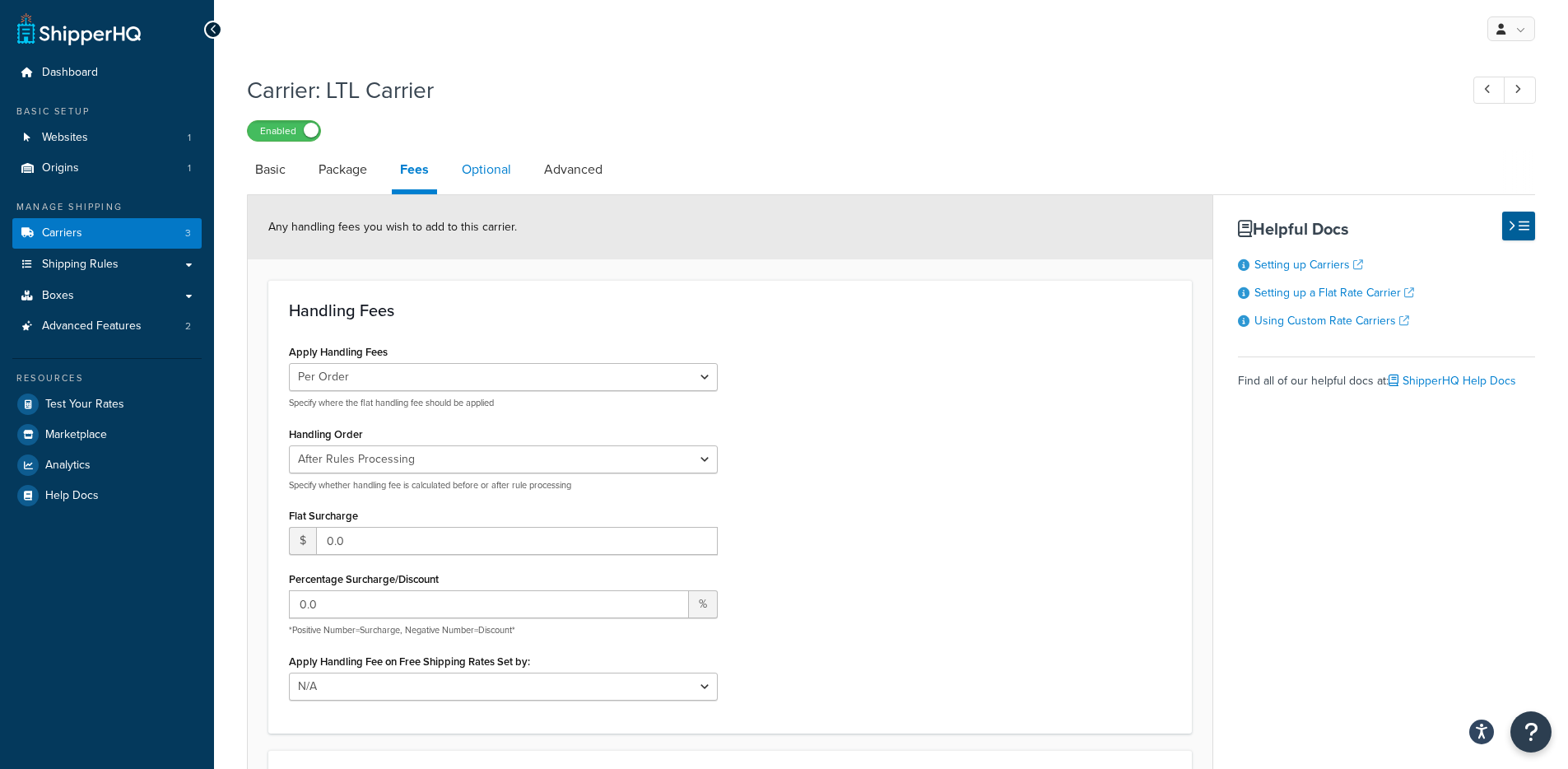
click at [480, 181] on link "Optional" at bounding box center [486, 170] width 65 height 40
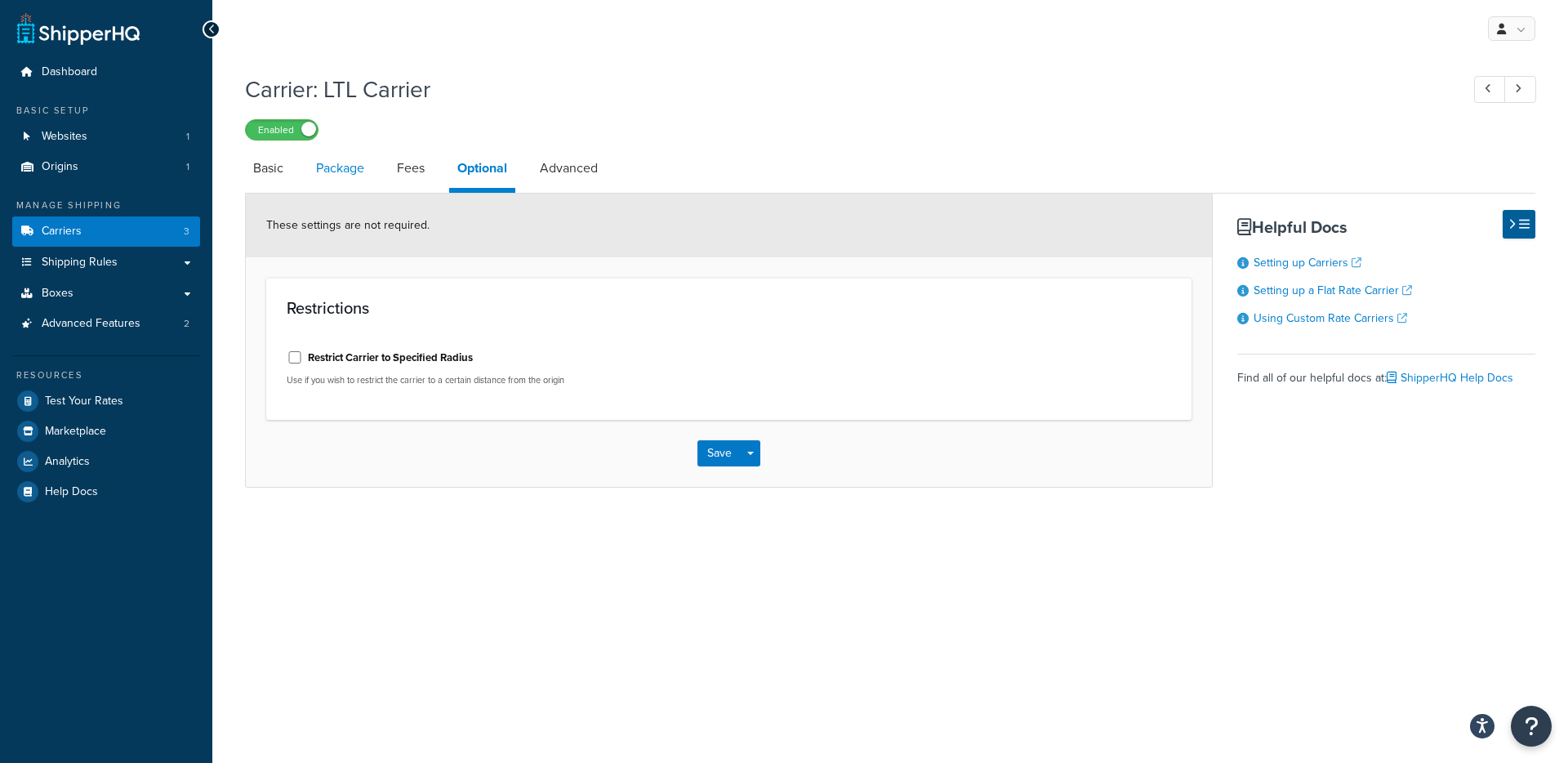
click at [351, 180] on link "Package" at bounding box center [340, 169] width 64 height 39
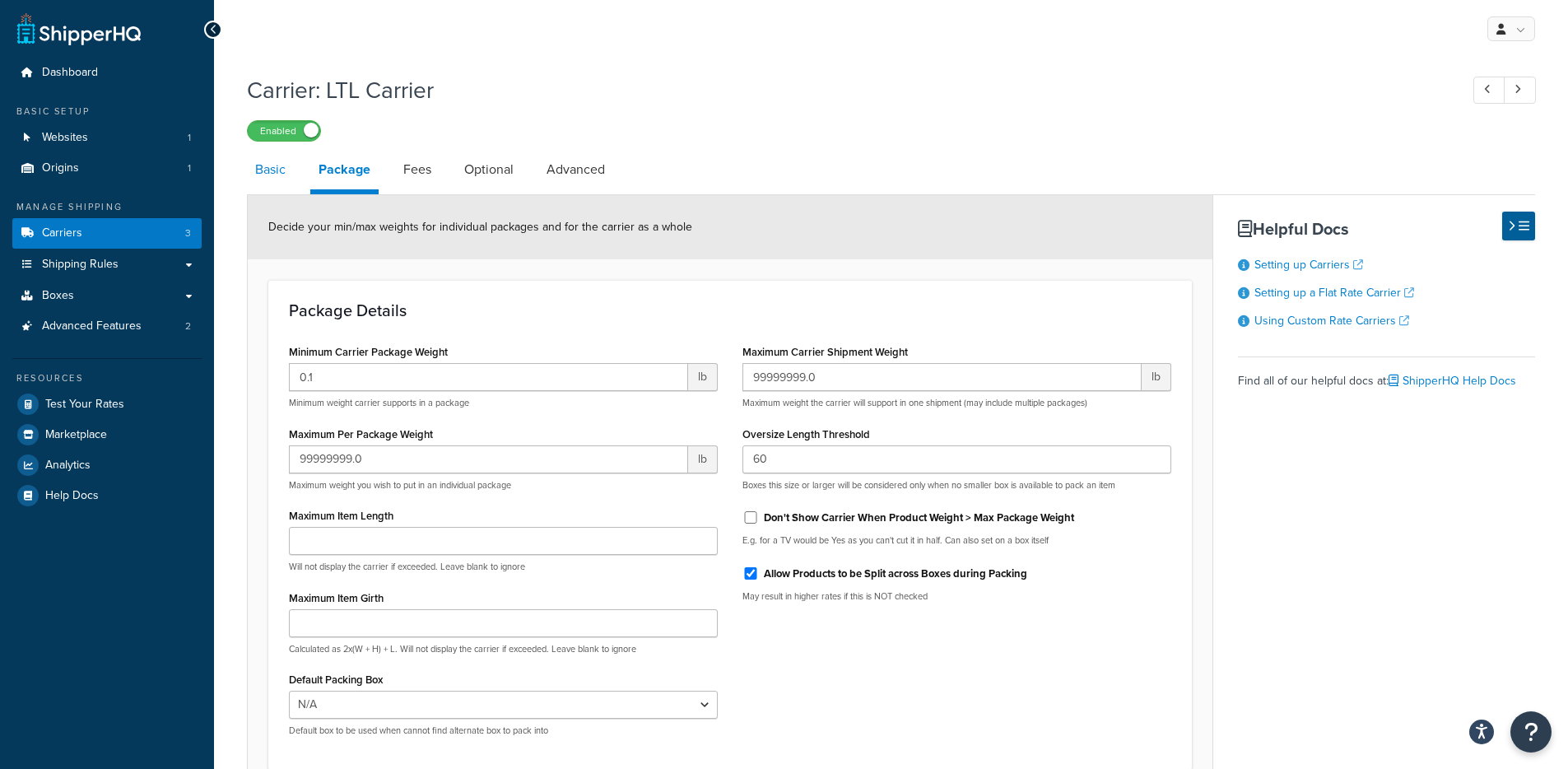
click at [277, 181] on link "Basic" at bounding box center [270, 170] width 47 height 40
select select "flat"
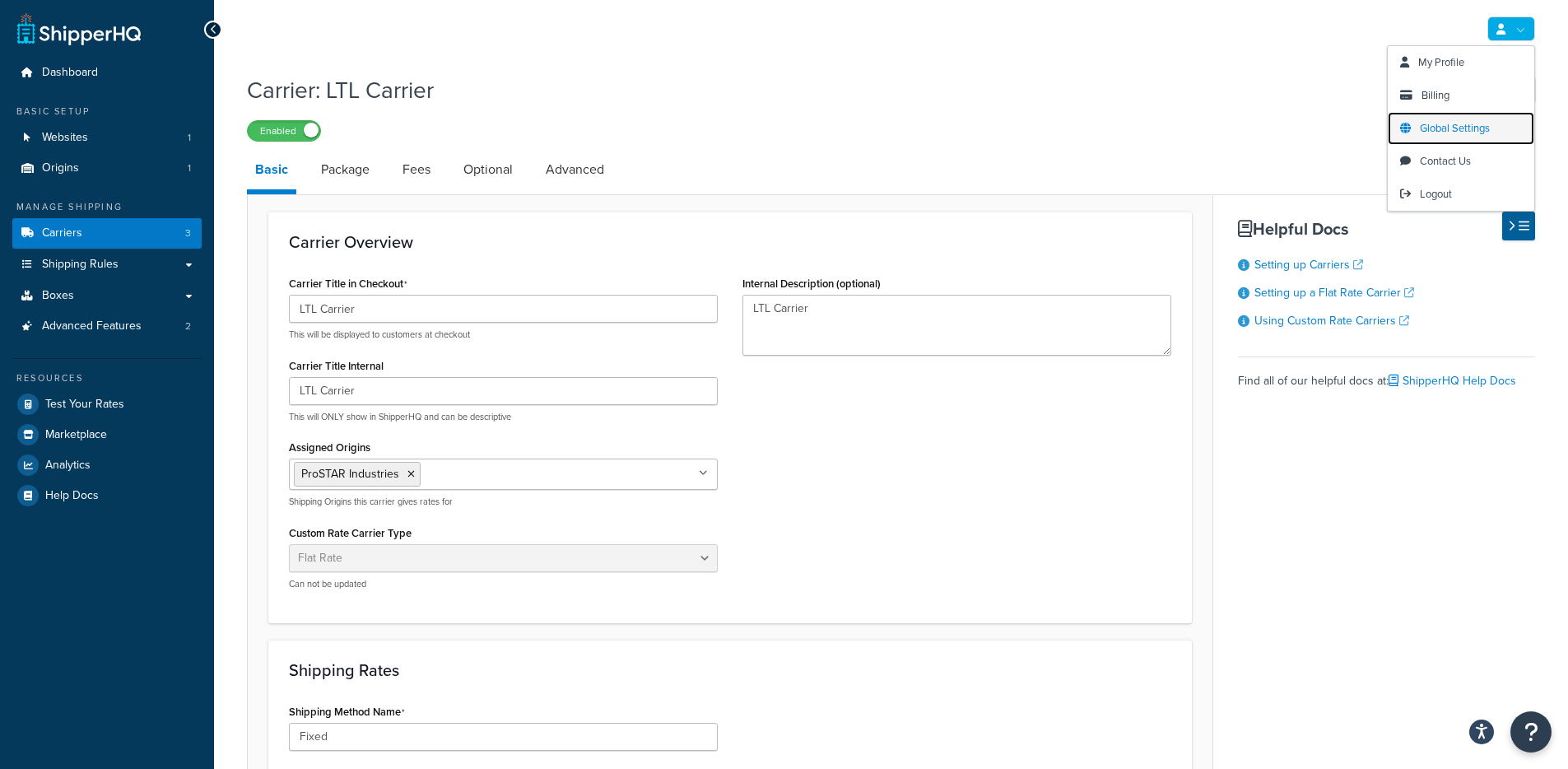
click at [1439, 134] on span "Global Settings" at bounding box center [1454, 128] width 70 height 16
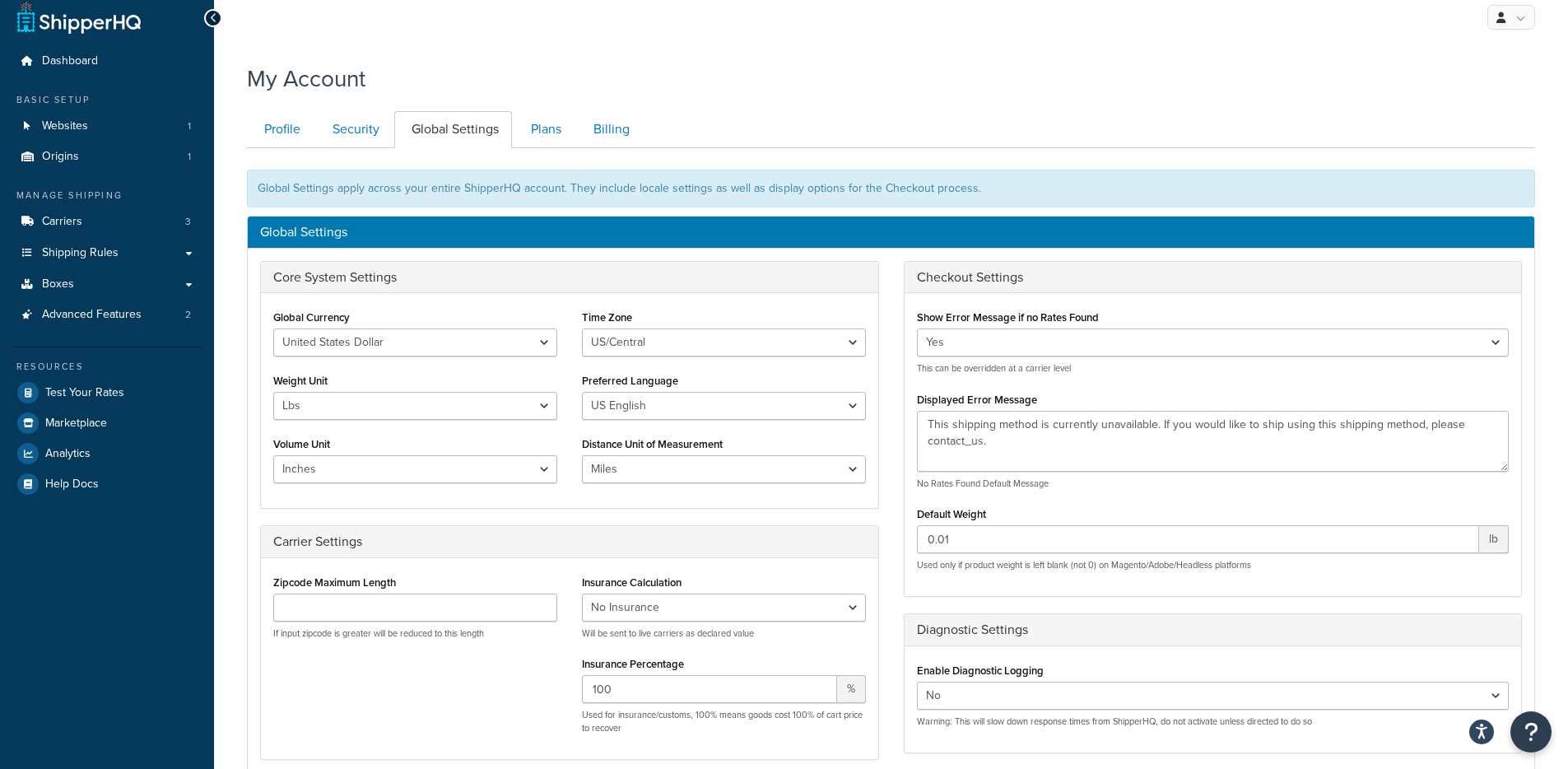
scroll to position [28, 0]
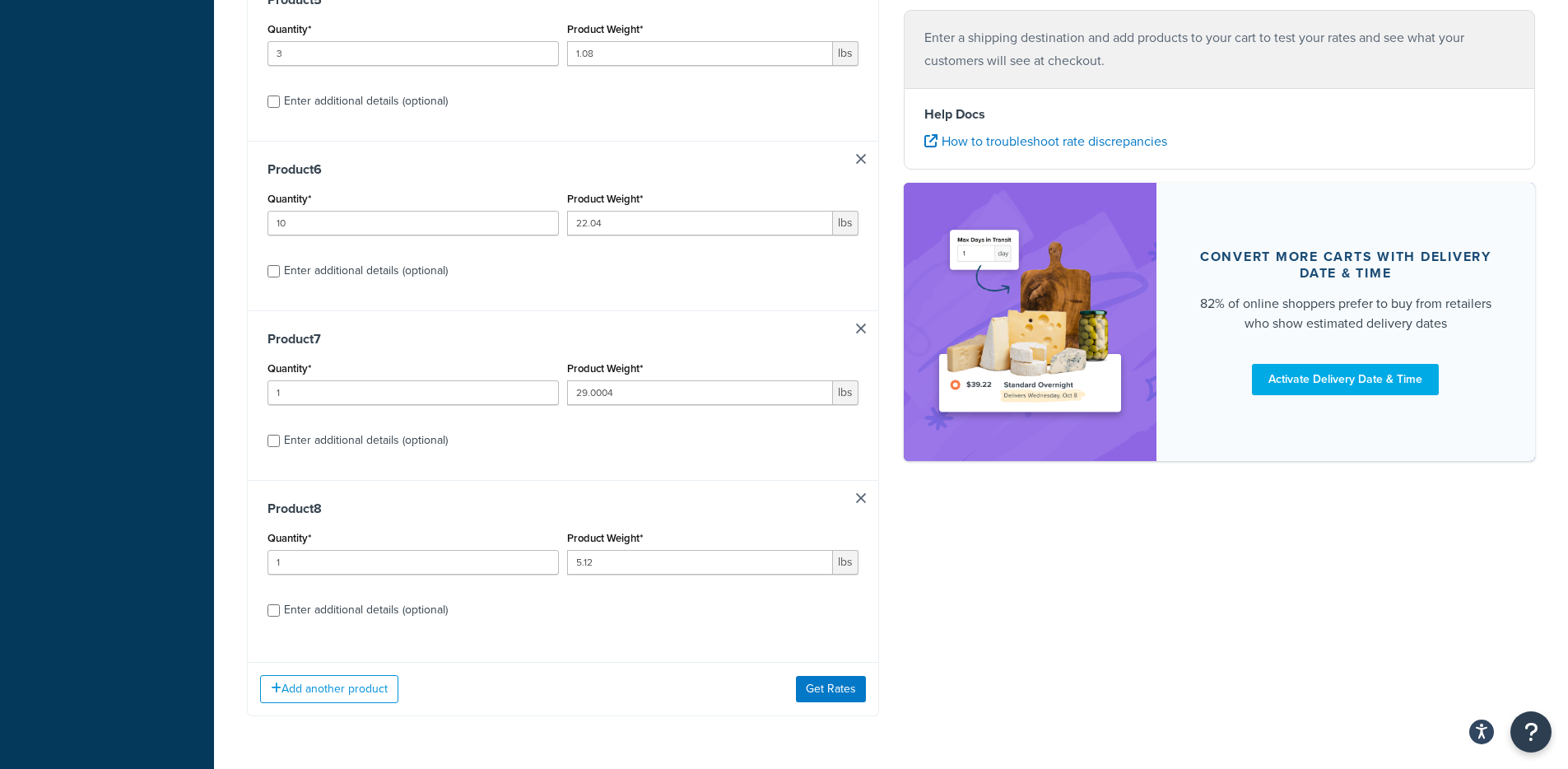
click at [834, 678] on div "Add another product Get Rates" at bounding box center [563, 688] width 631 height 54
click at [832, 694] on button "Get Rates" at bounding box center [830, 689] width 70 height 27
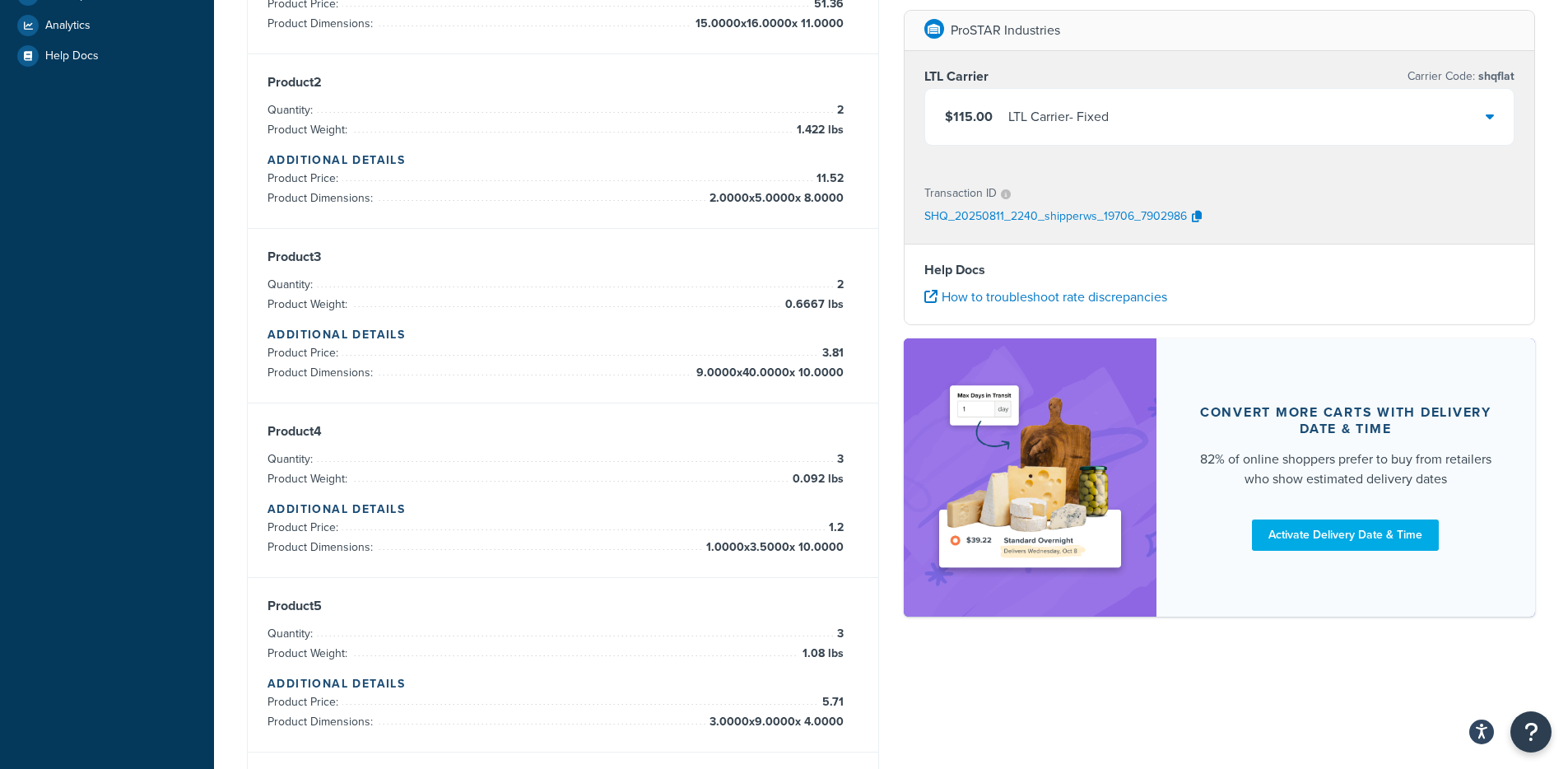
scroll to position [401, 0]
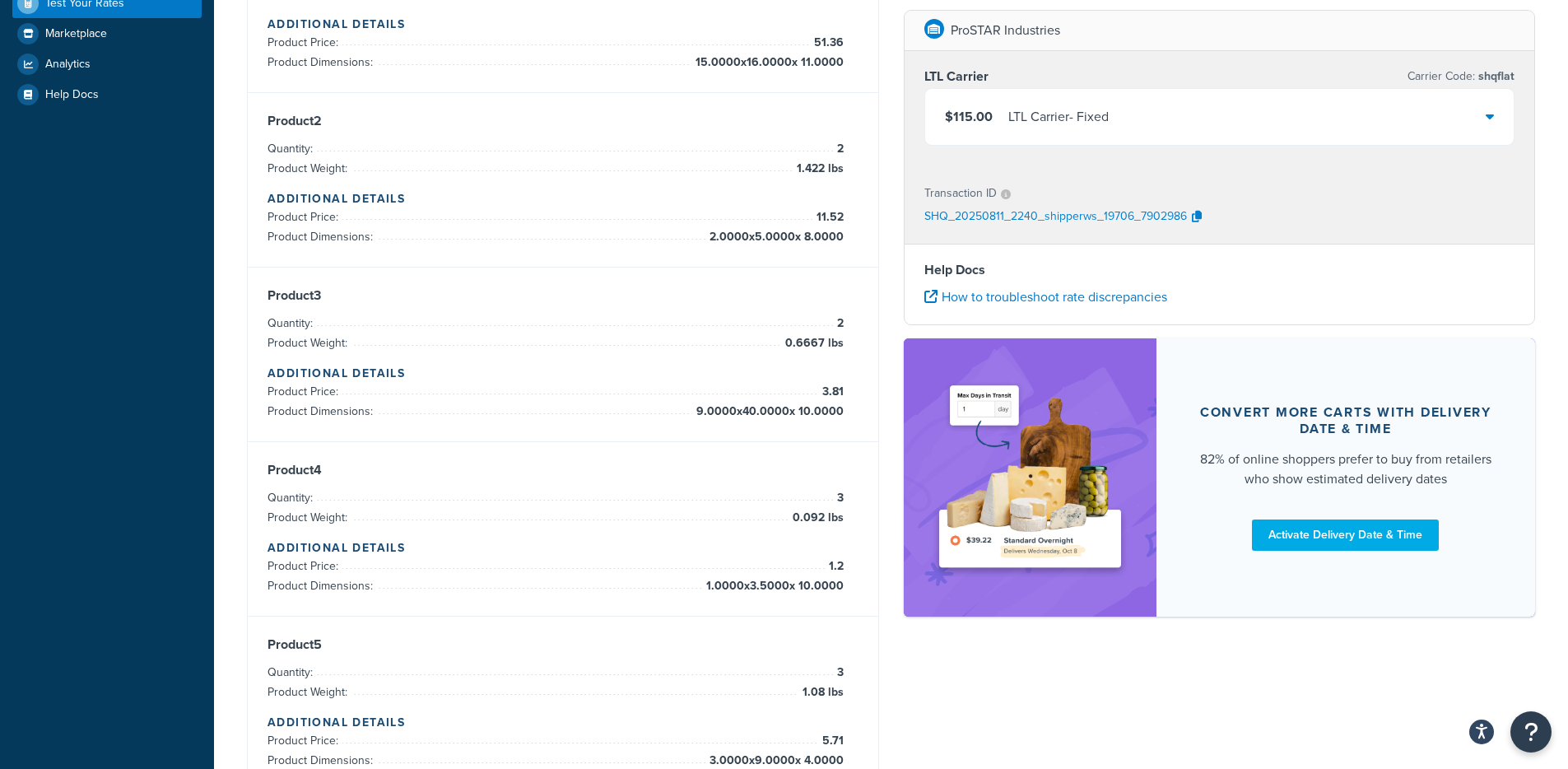
click at [1081, 122] on div "LTL Carrier - Fixed" at bounding box center [1057, 117] width 100 height 23
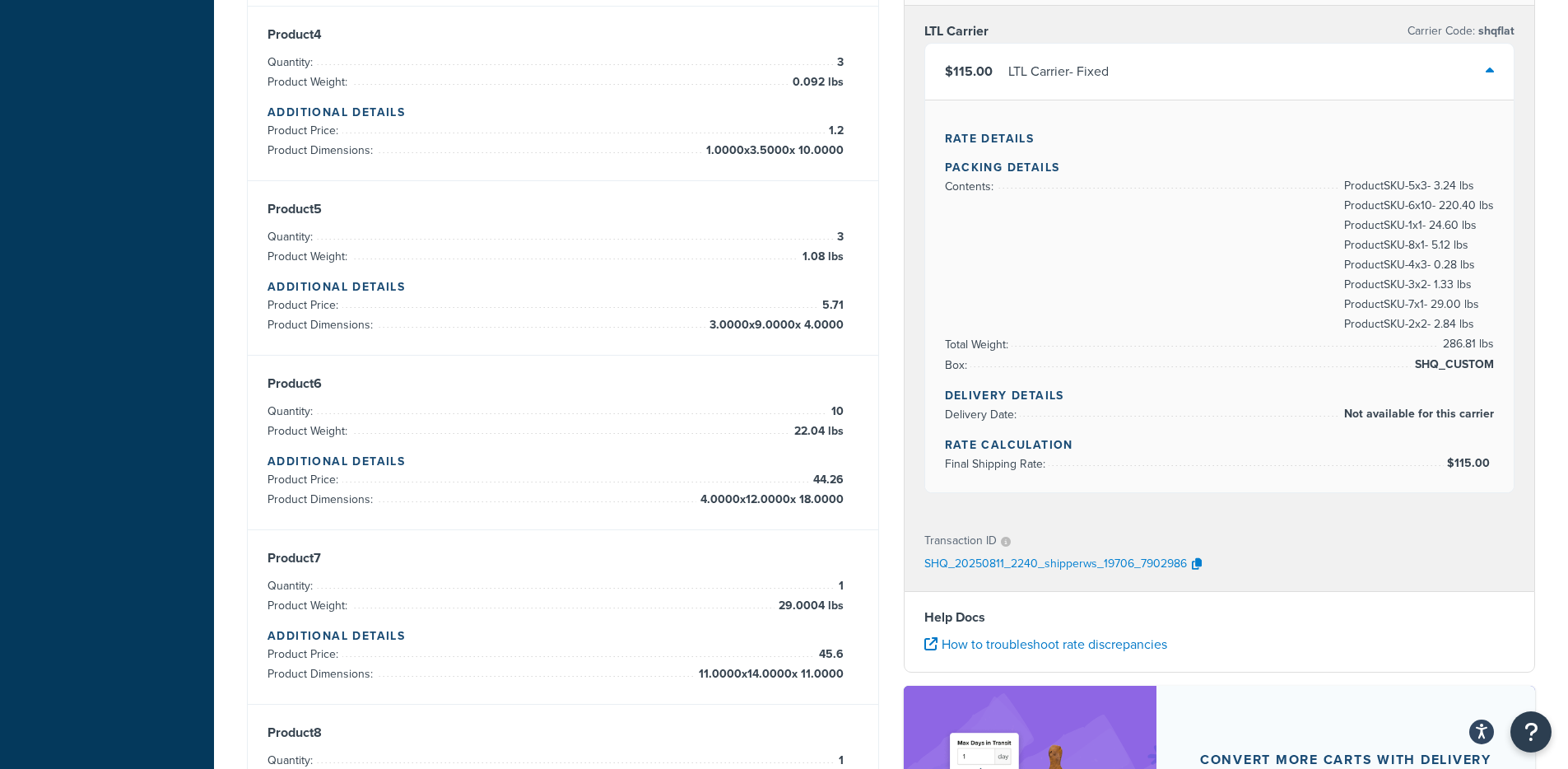
scroll to position [850, 0]
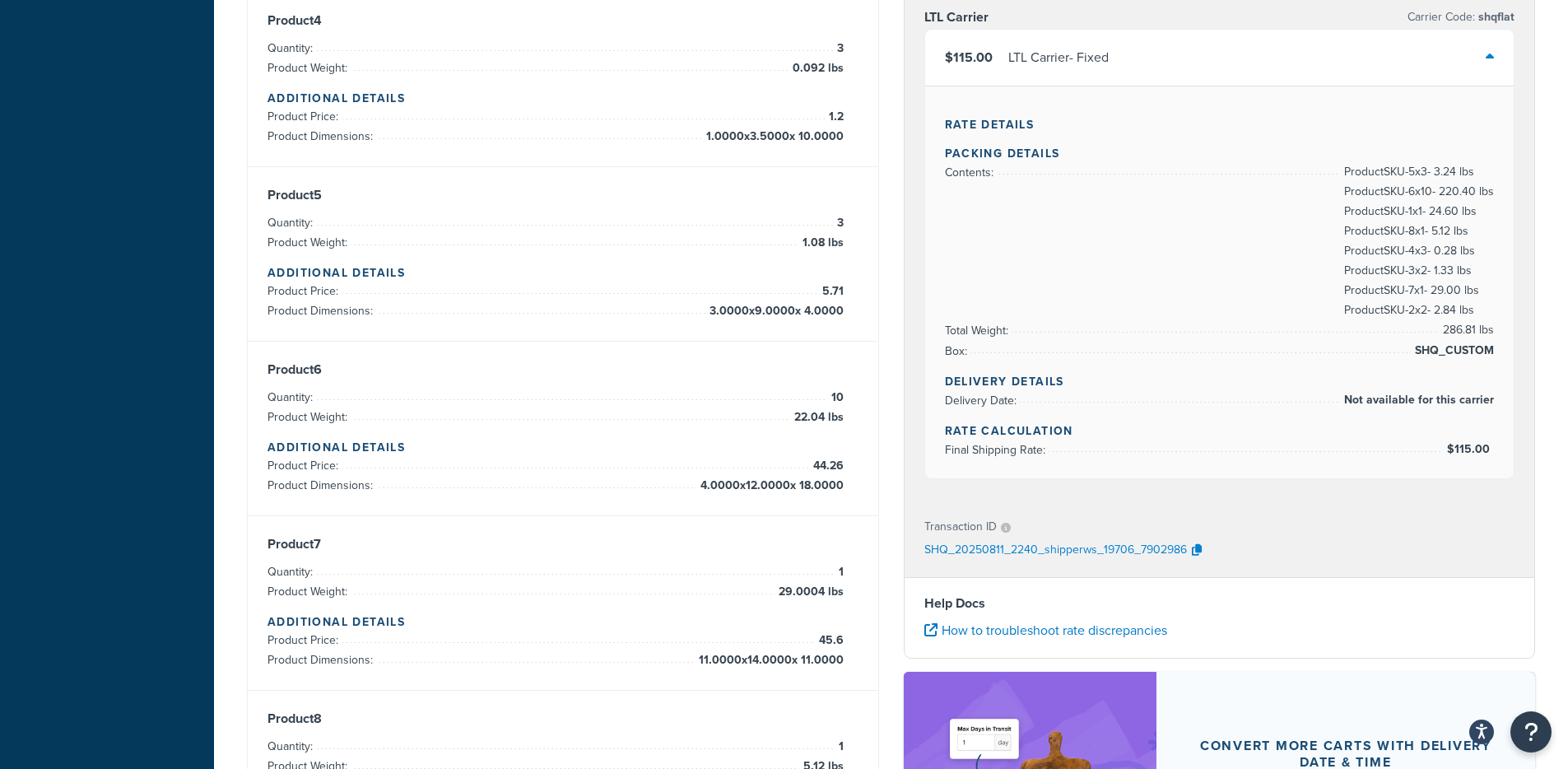
drag, startPoint x: 795, startPoint y: 407, endPoint x: 858, endPoint y: 418, distance: 64.0
click at [858, 418] on div "Product 6 Quantity: 10 Product Weight: 22.04 lbs Additional Details Product Pri…" at bounding box center [563, 428] width 591 height 134
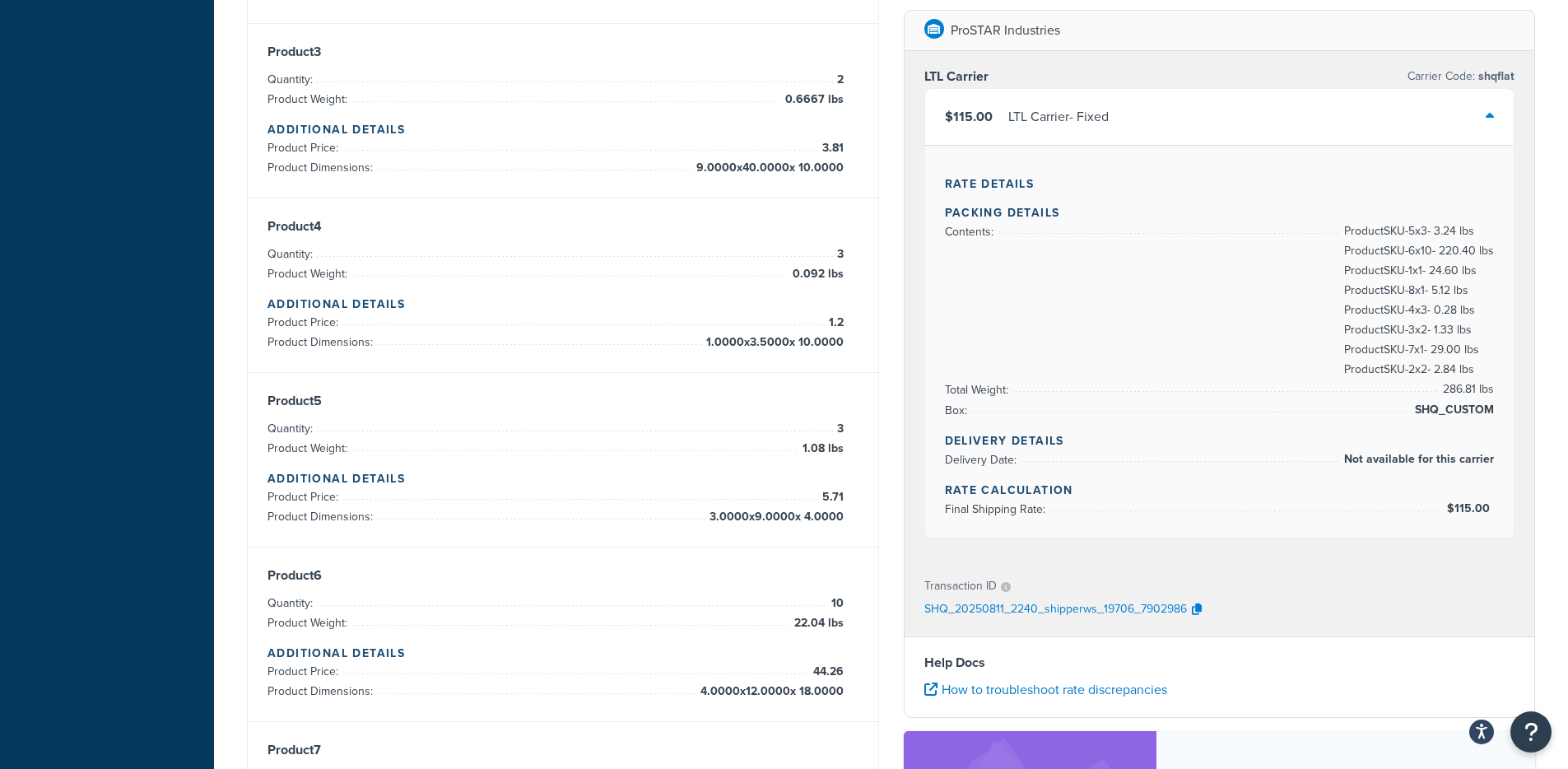
scroll to position [576, 0]
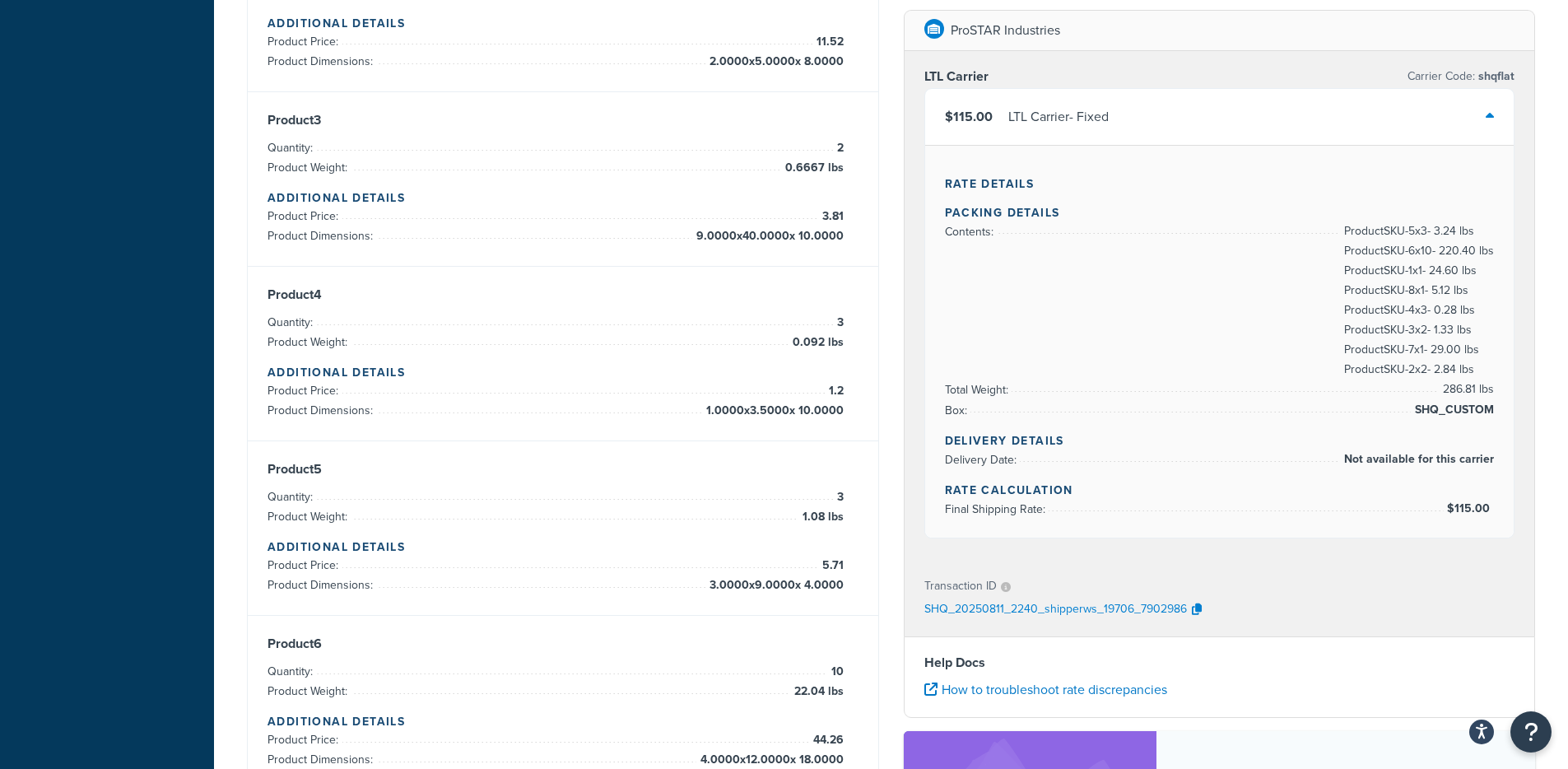
drag, startPoint x: 1343, startPoint y: 231, endPoint x: 1481, endPoint y: 379, distance: 202.4
click at [1496, 352] on div "Rate Details Packing Details Contents: Product SKU-5 x 3 - 3.24 lbs Product SKU…" at bounding box center [1219, 341] width 589 height 393
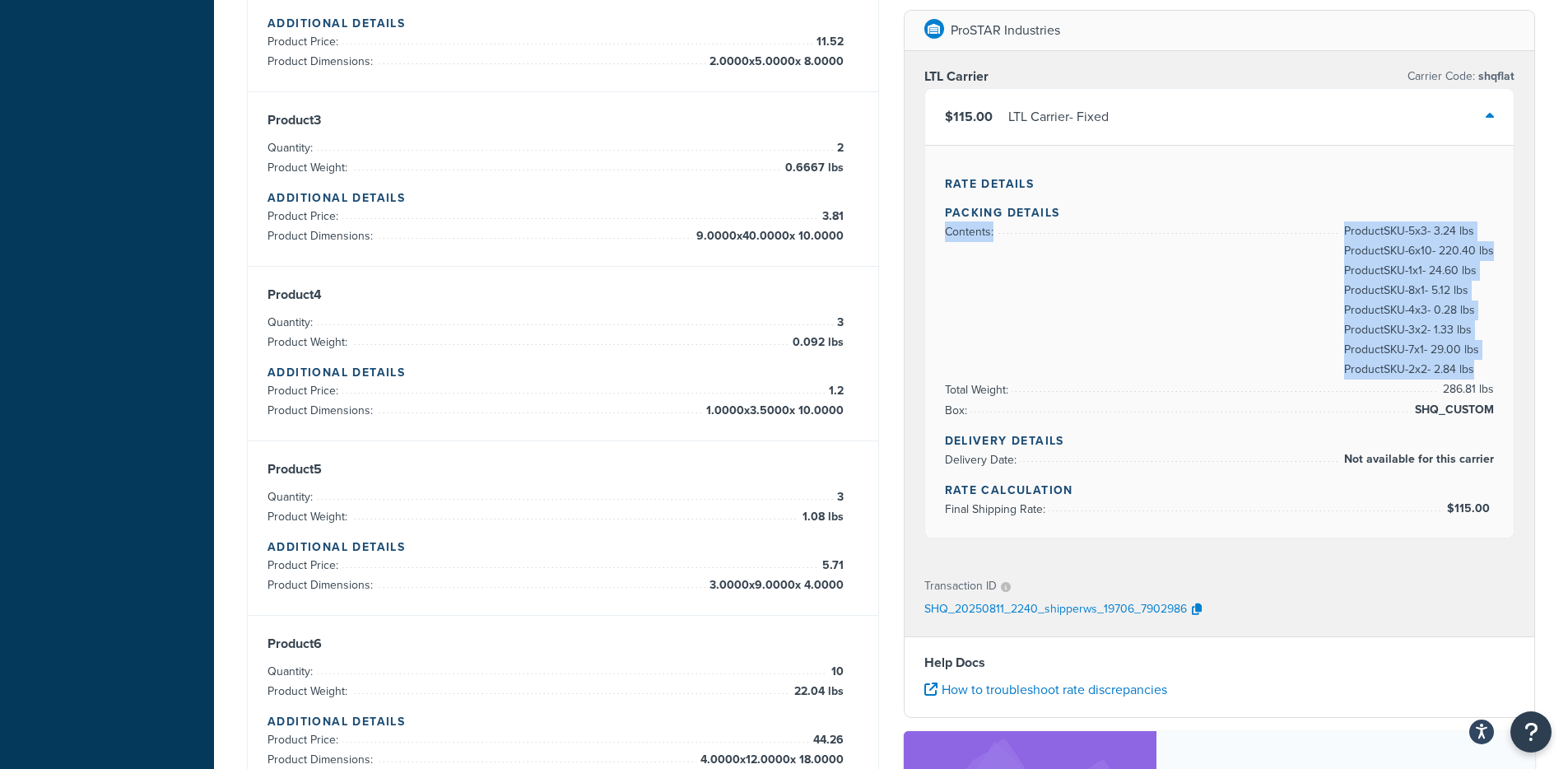
drag, startPoint x: 1481, startPoint y: 373, endPoint x: 1319, endPoint y: 235, distance: 212.8
click at [1319, 235] on li "Contents: Product SKU-5 x 3 - 3.24 lbs Product SKU-6 x 10 - 220.40 lbs Product …" at bounding box center [1219, 231] width 549 height 21
copy li "Contents: Product SKU-5 x 3 - 3.24 lbs Product SKU-6 x 10 - 220.40 lbs Product …"
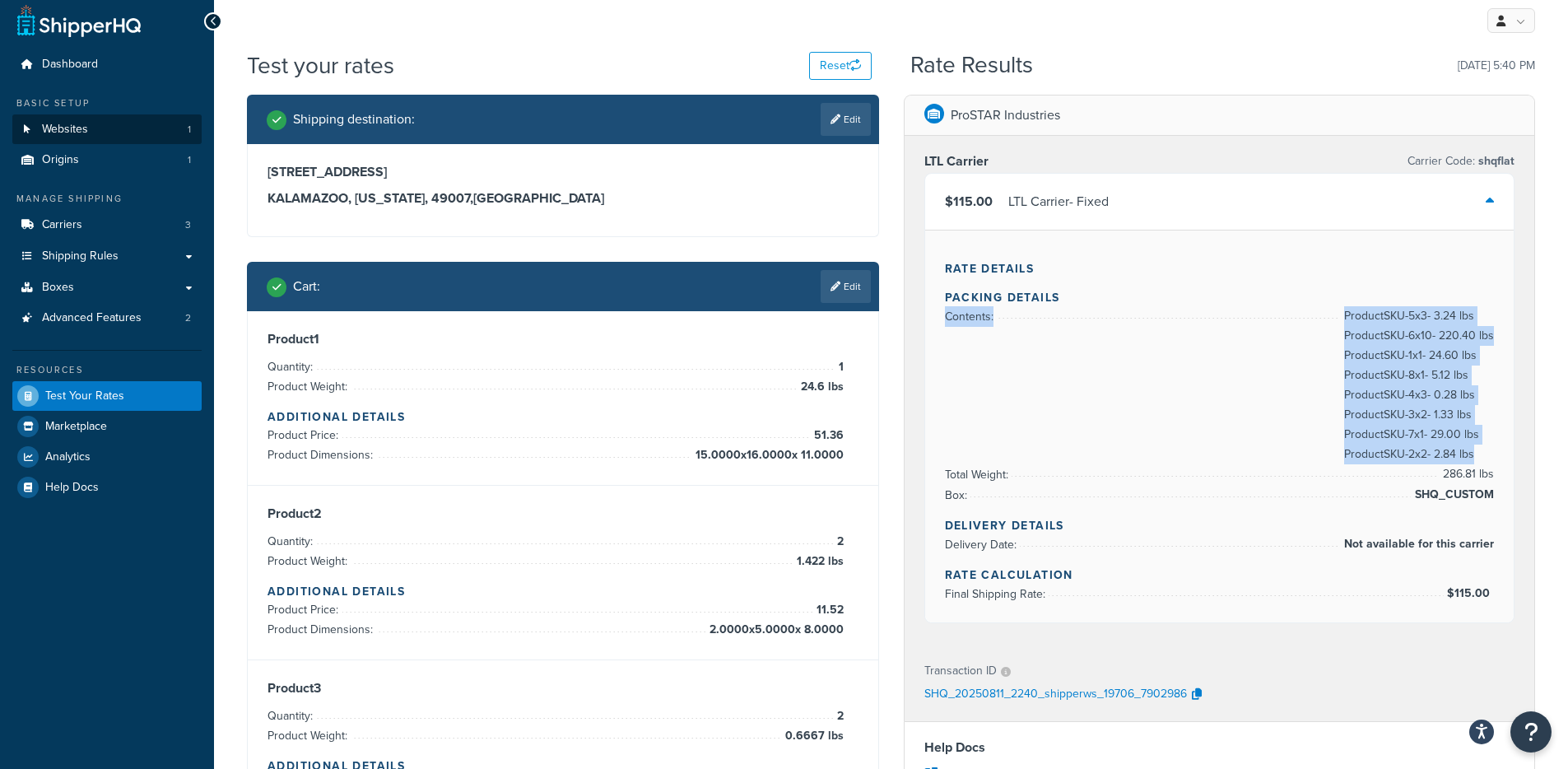
scroll to position [0, 0]
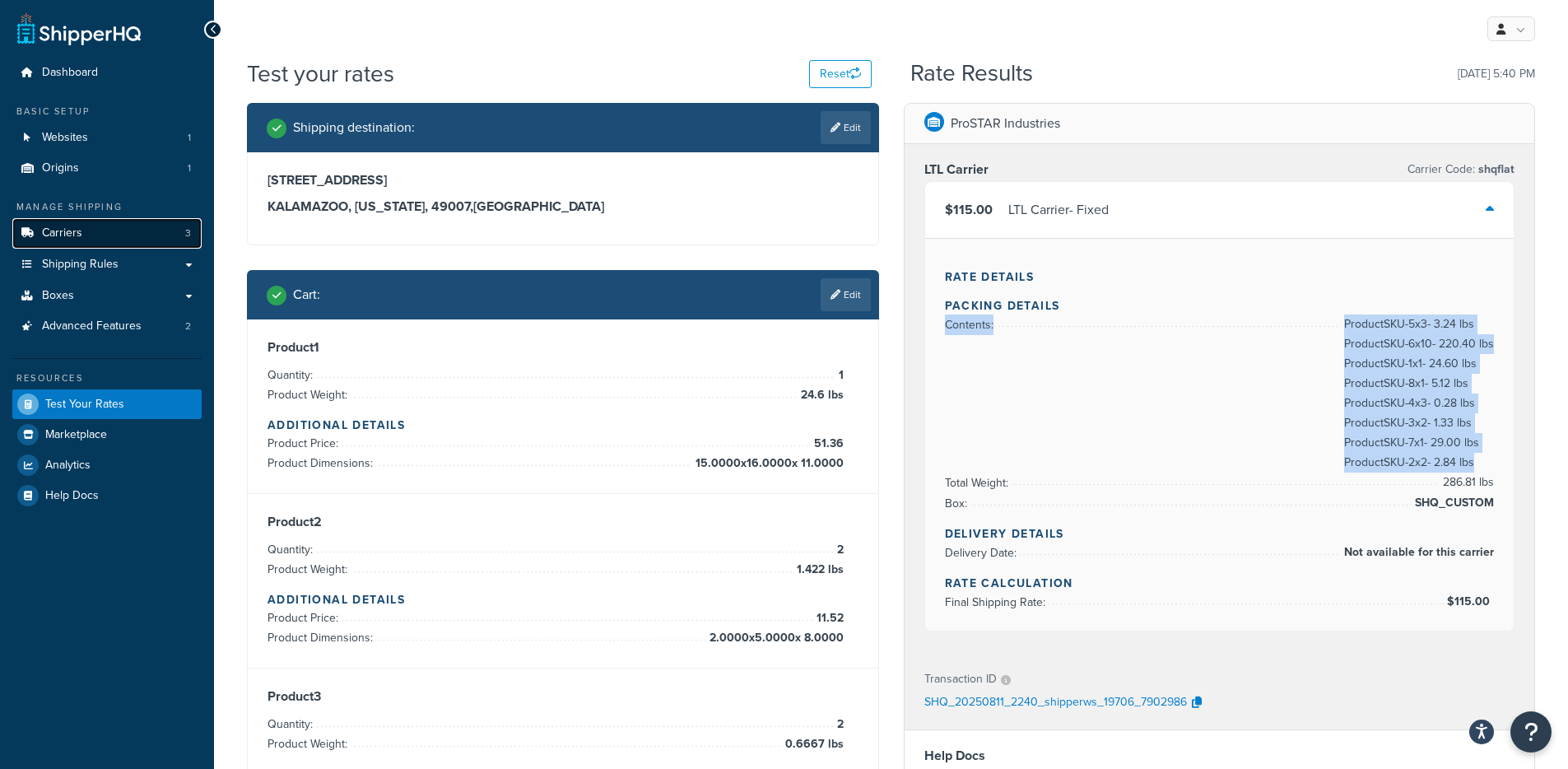
click at [111, 235] on link "Carriers 3" at bounding box center [107, 233] width 189 height 31
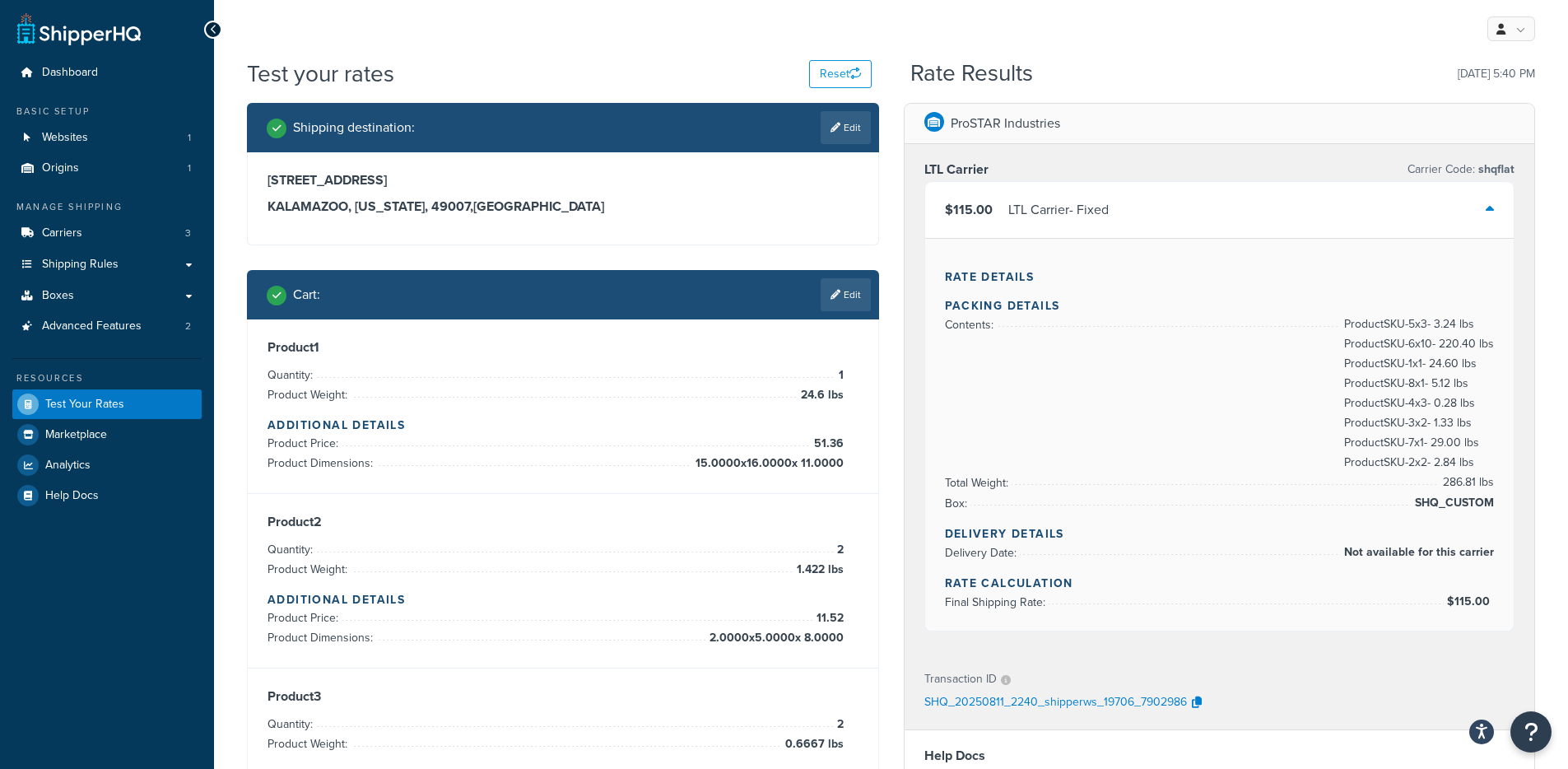
click at [1154, 208] on div "$115.00 LTL Carrier - Fixed" at bounding box center [1219, 210] width 589 height 56
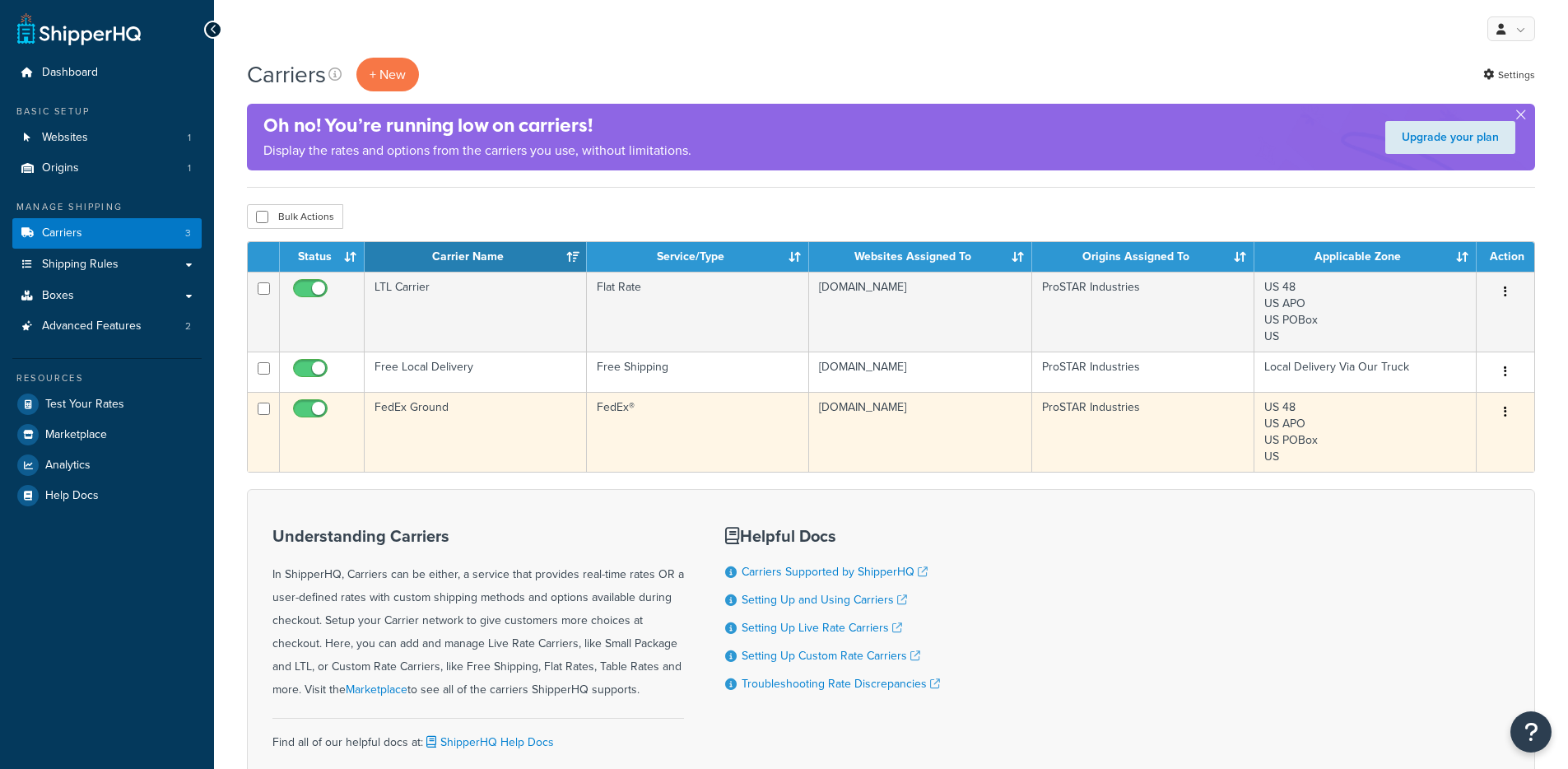
click at [480, 433] on td "FedEx Ground" at bounding box center [476, 432] width 222 height 80
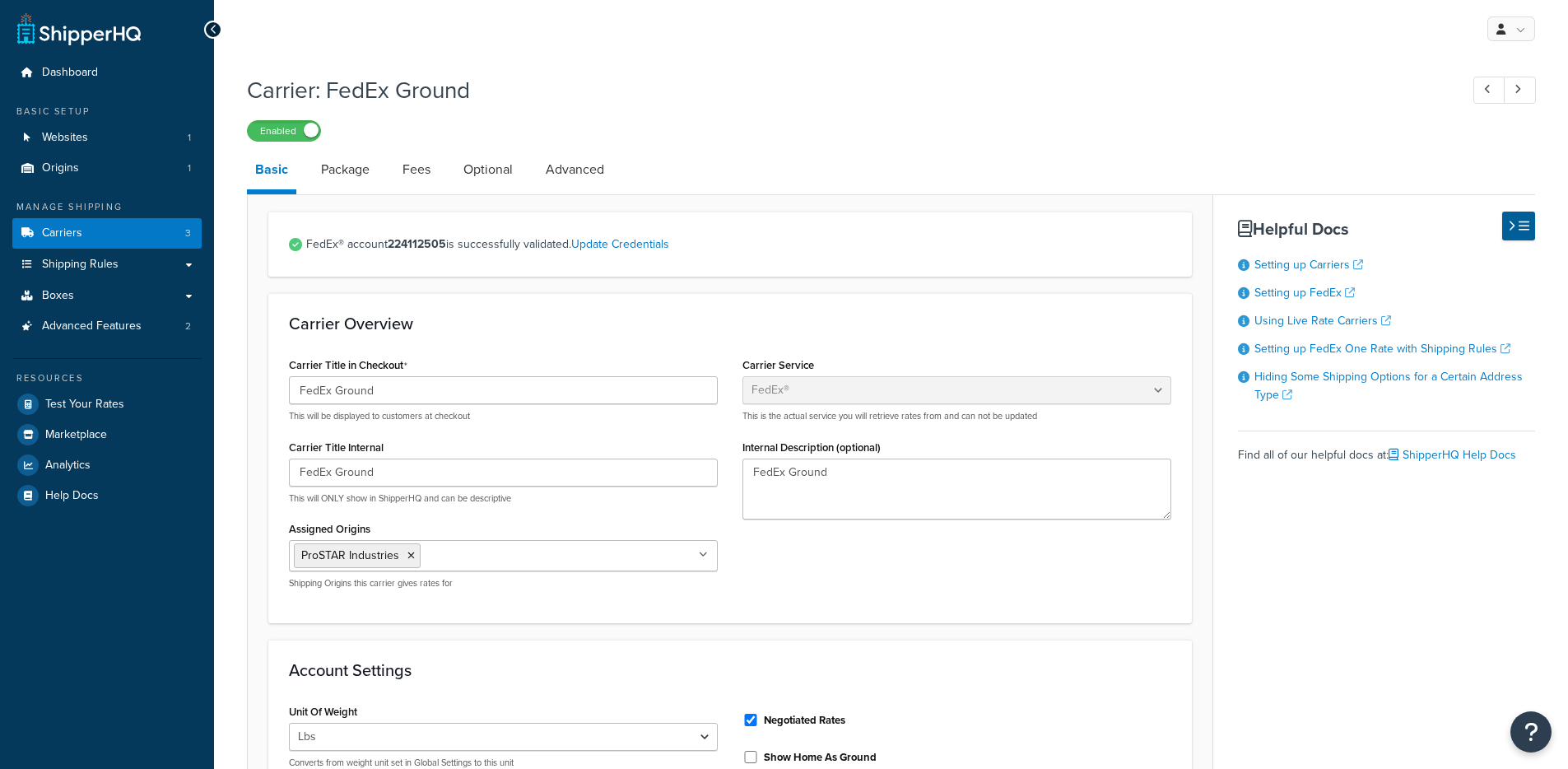
select select "fedEx"
select select "REGULAR_PICKUP"
select select "YOUR_PACKAGING"
click at [351, 176] on link "Package" at bounding box center [345, 170] width 65 height 40
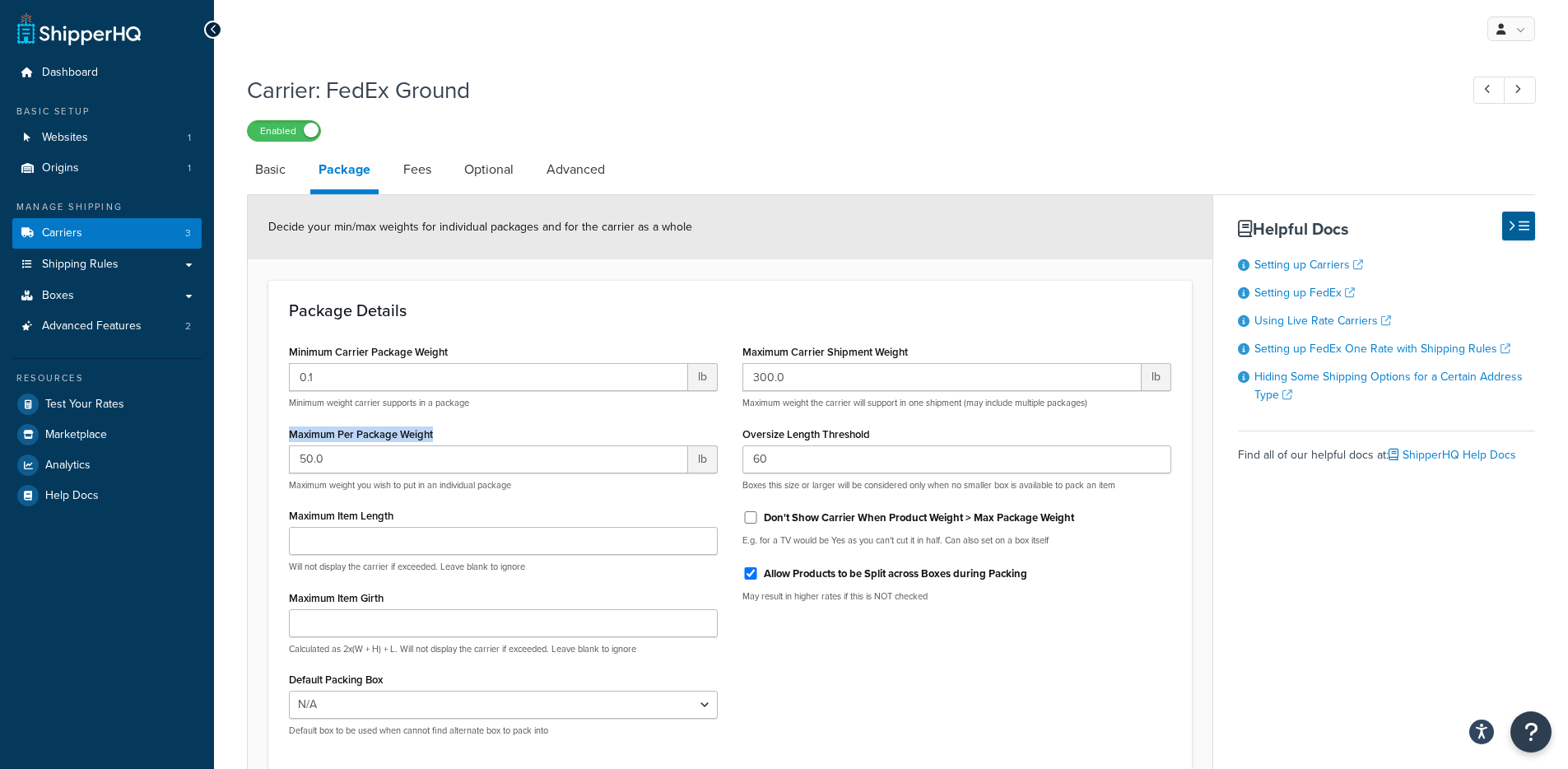
drag, startPoint x: 290, startPoint y: 429, endPoint x: 461, endPoint y: 436, distance: 171.1
click at [461, 436] on div "Maximum Per Package Weight 50.0 lb Maximum weight you wish to put in an individ…" at bounding box center [503, 456] width 428 height 69
drag, startPoint x: 742, startPoint y: 352, endPoint x: 969, endPoint y: 353, distance: 227.0
click at [969, 353] on div "Maximum Carrier Shipment Weight 300.0 lb Maximum weight the carrier will suppor…" at bounding box center [956, 374] width 428 height 69
click at [940, 288] on div "Package Details Minimum Carrier Package Weight 0.1 lb Minimum weight carrier su…" at bounding box center [730, 525] width 923 height 490
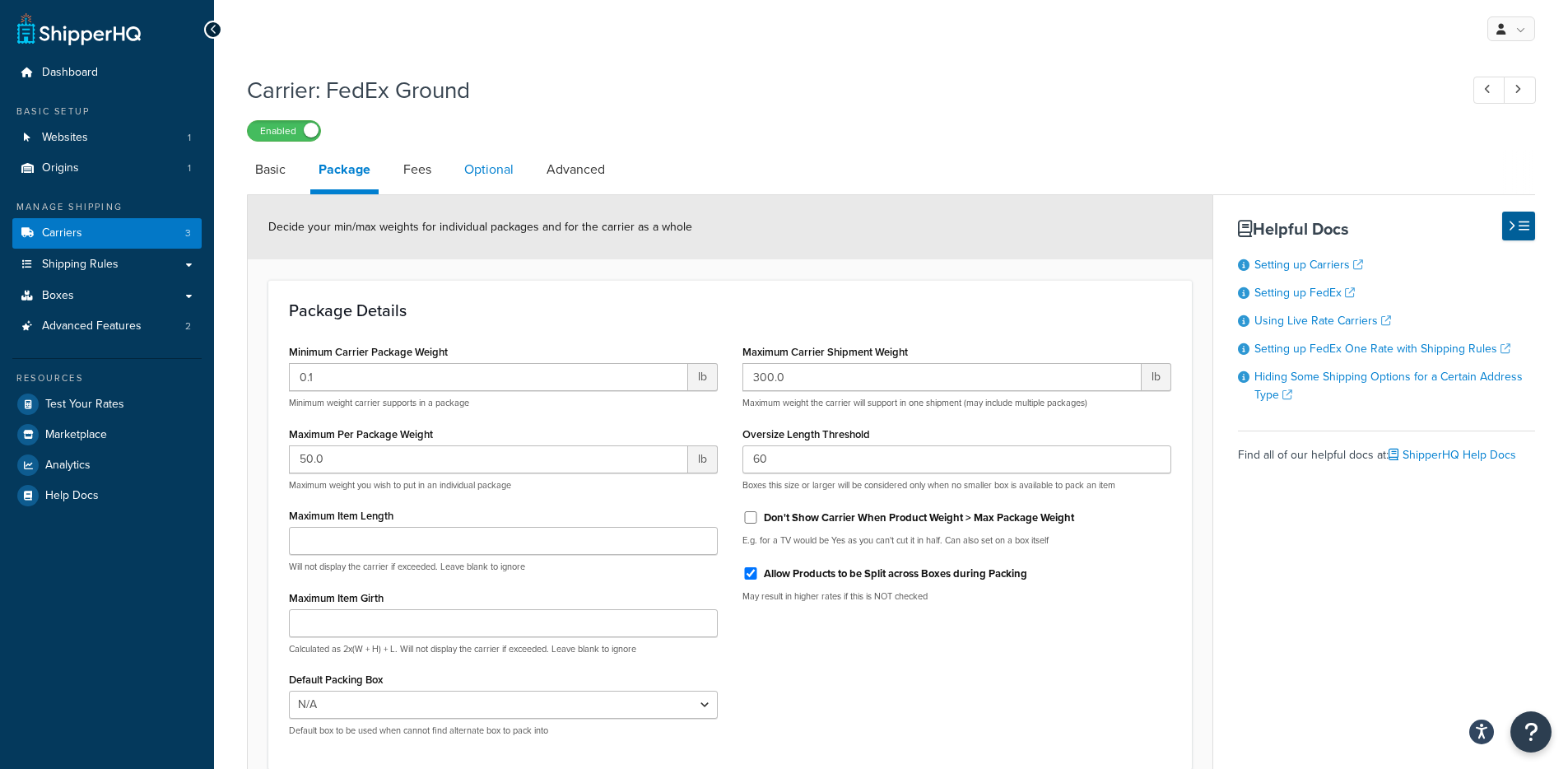
click at [491, 167] on link "Optional" at bounding box center [488, 170] width 65 height 40
select select "business"
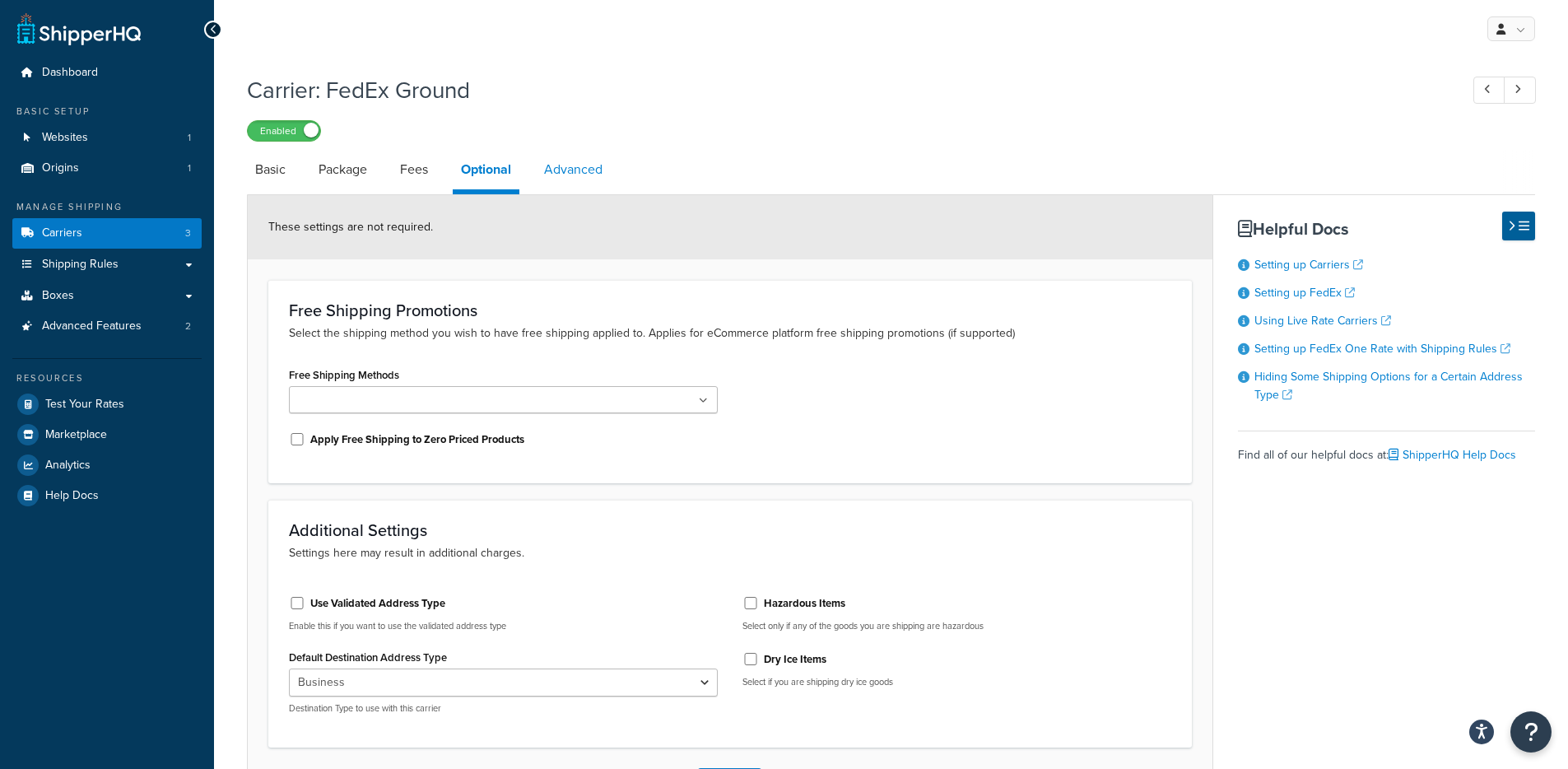
click at [572, 177] on link "Advanced" at bounding box center [573, 170] width 75 height 40
select select "false"
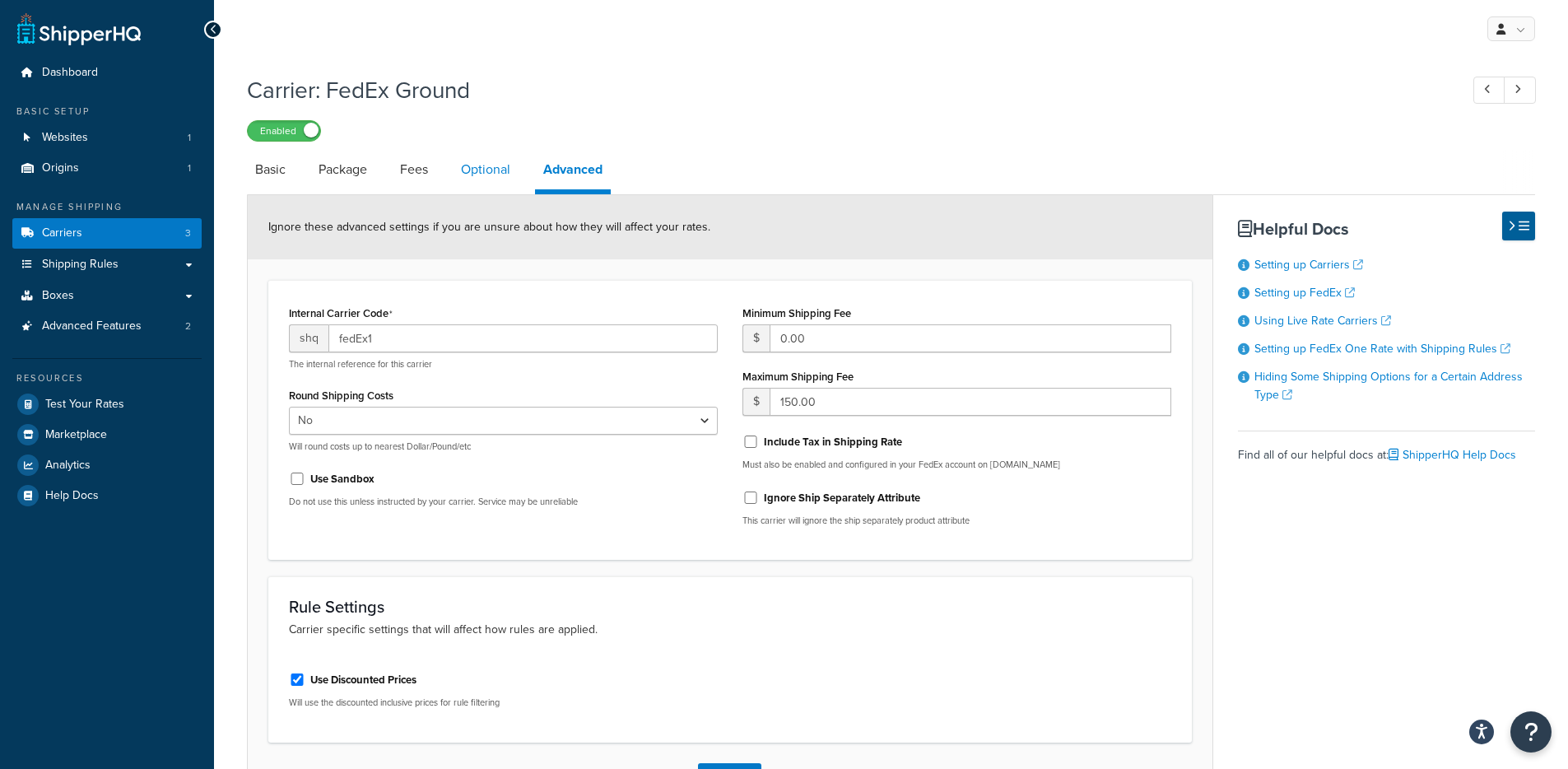
click at [498, 181] on link "Optional" at bounding box center [485, 170] width 65 height 40
select select "business"
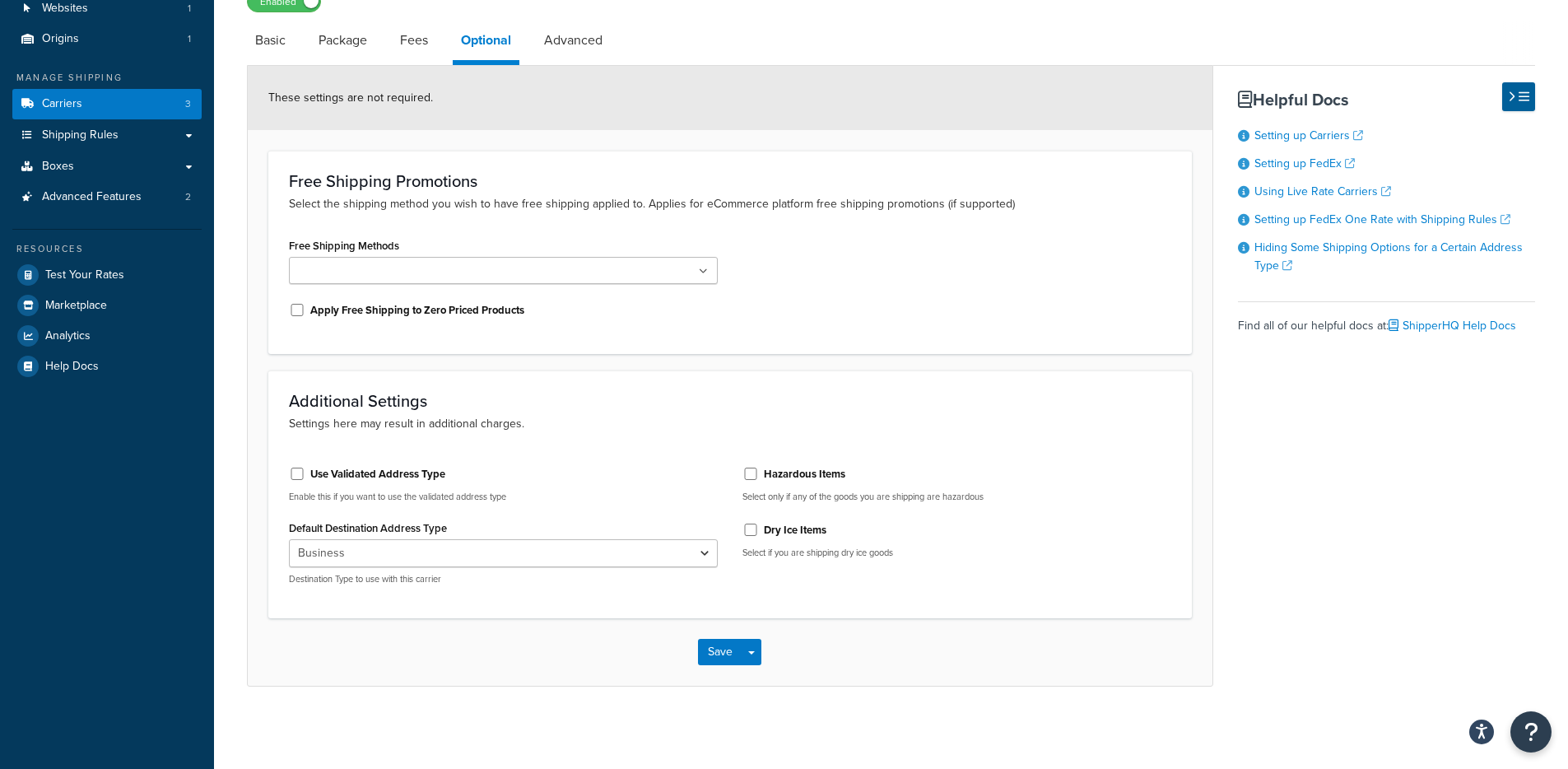
click at [554, 91] on div "These settings are not required." at bounding box center [730, 97] width 965 height 64
click at [578, 43] on link "Advanced" at bounding box center [573, 41] width 75 height 40
select select "false"
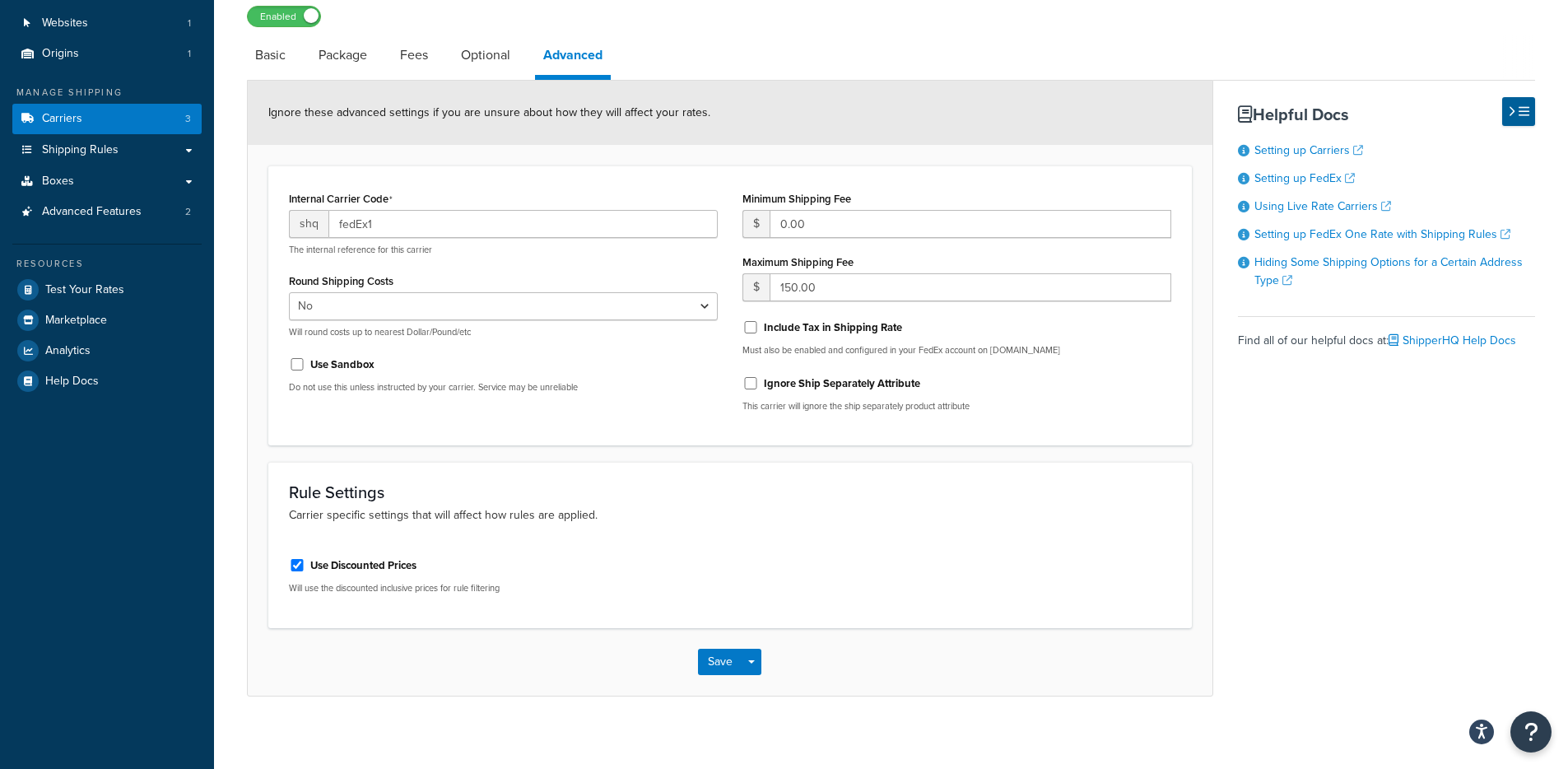
scroll to position [99, 0]
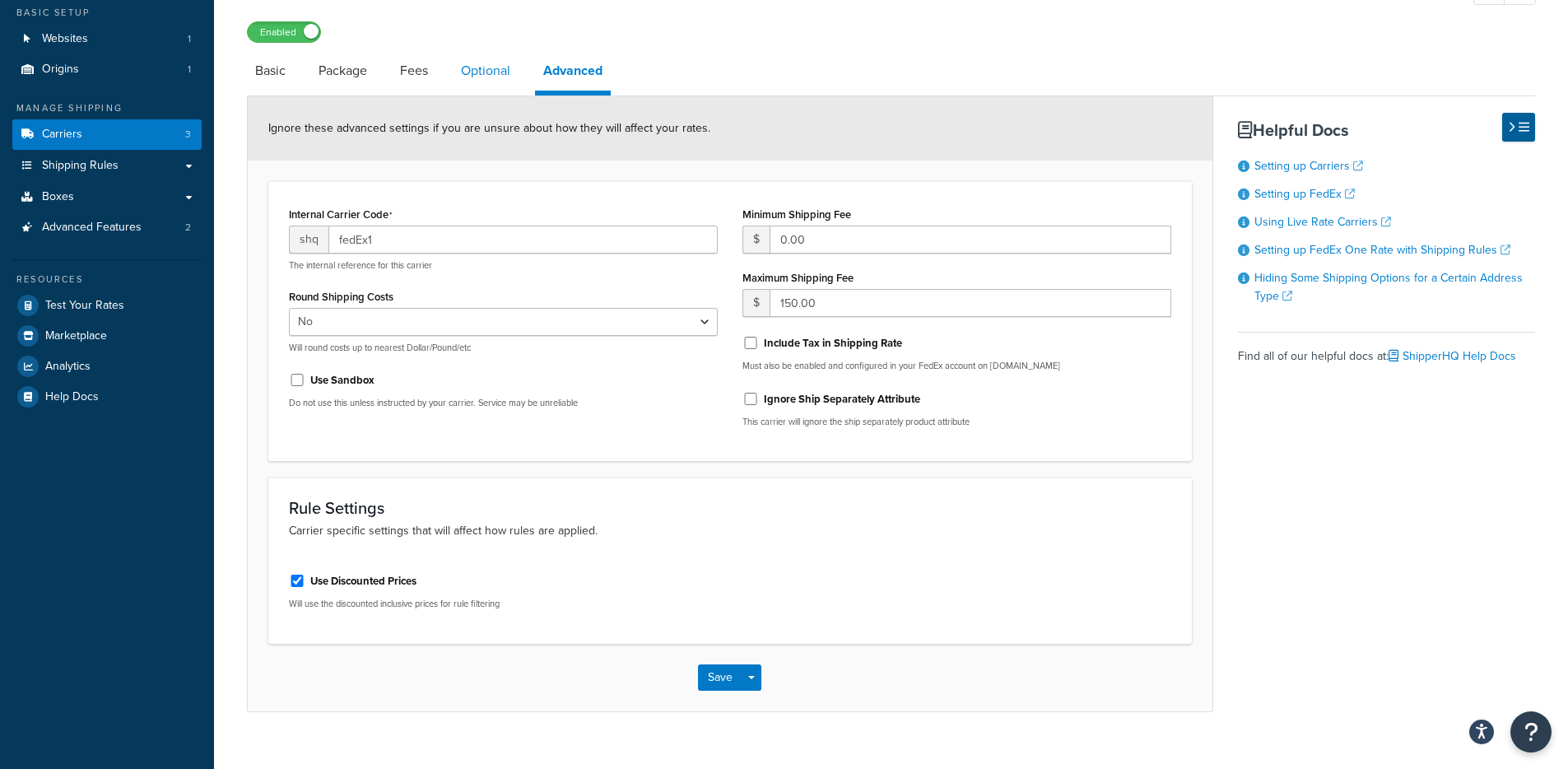
drag, startPoint x: 486, startPoint y: 77, endPoint x: 470, endPoint y: 77, distance: 16.0
click at [486, 77] on link "Optional" at bounding box center [485, 71] width 65 height 40
select select "business"
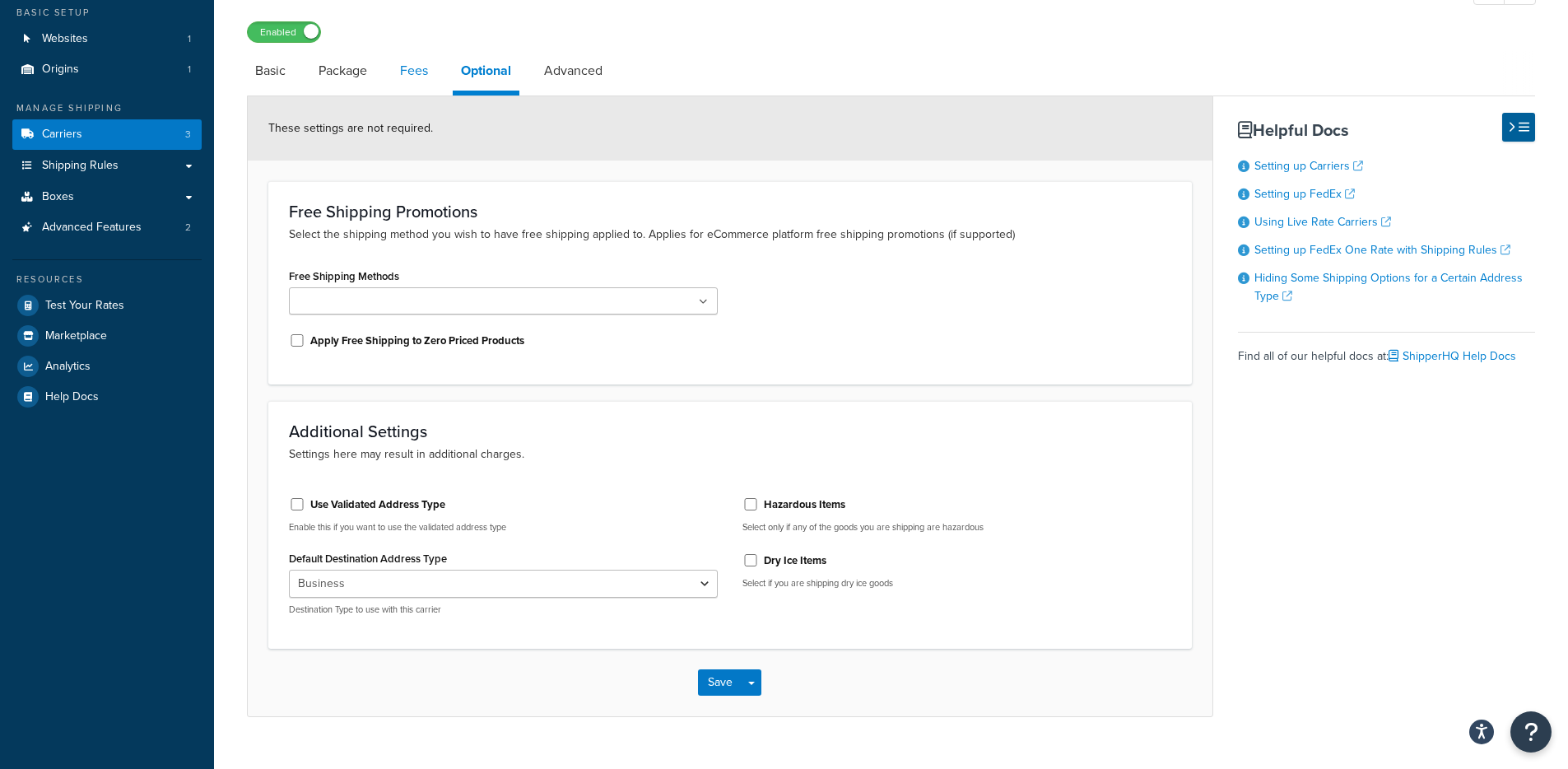
click at [433, 74] on link "Fees" at bounding box center [414, 71] width 45 height 40
select select "AFTER"
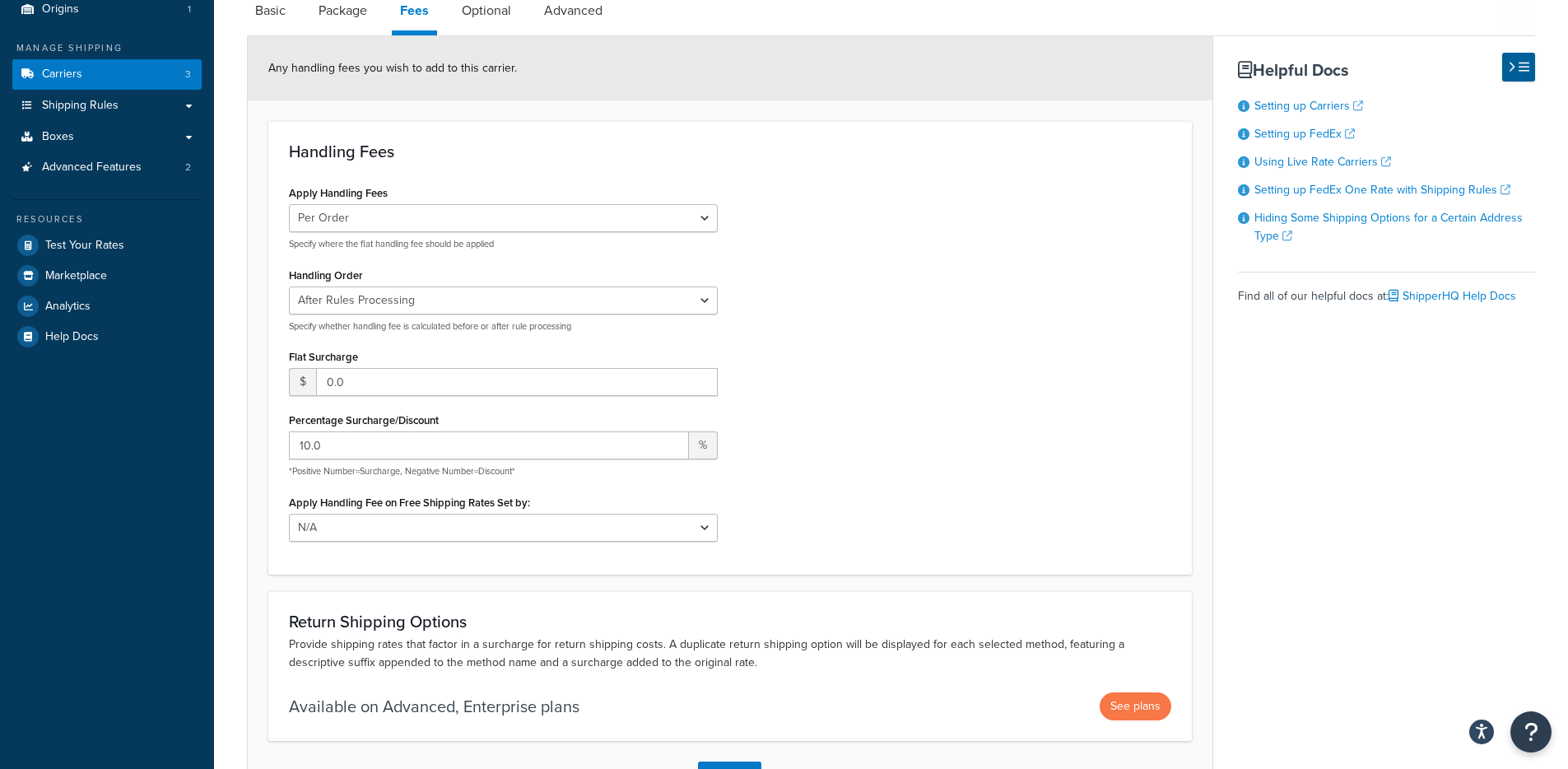
scroll to position [145, 0]
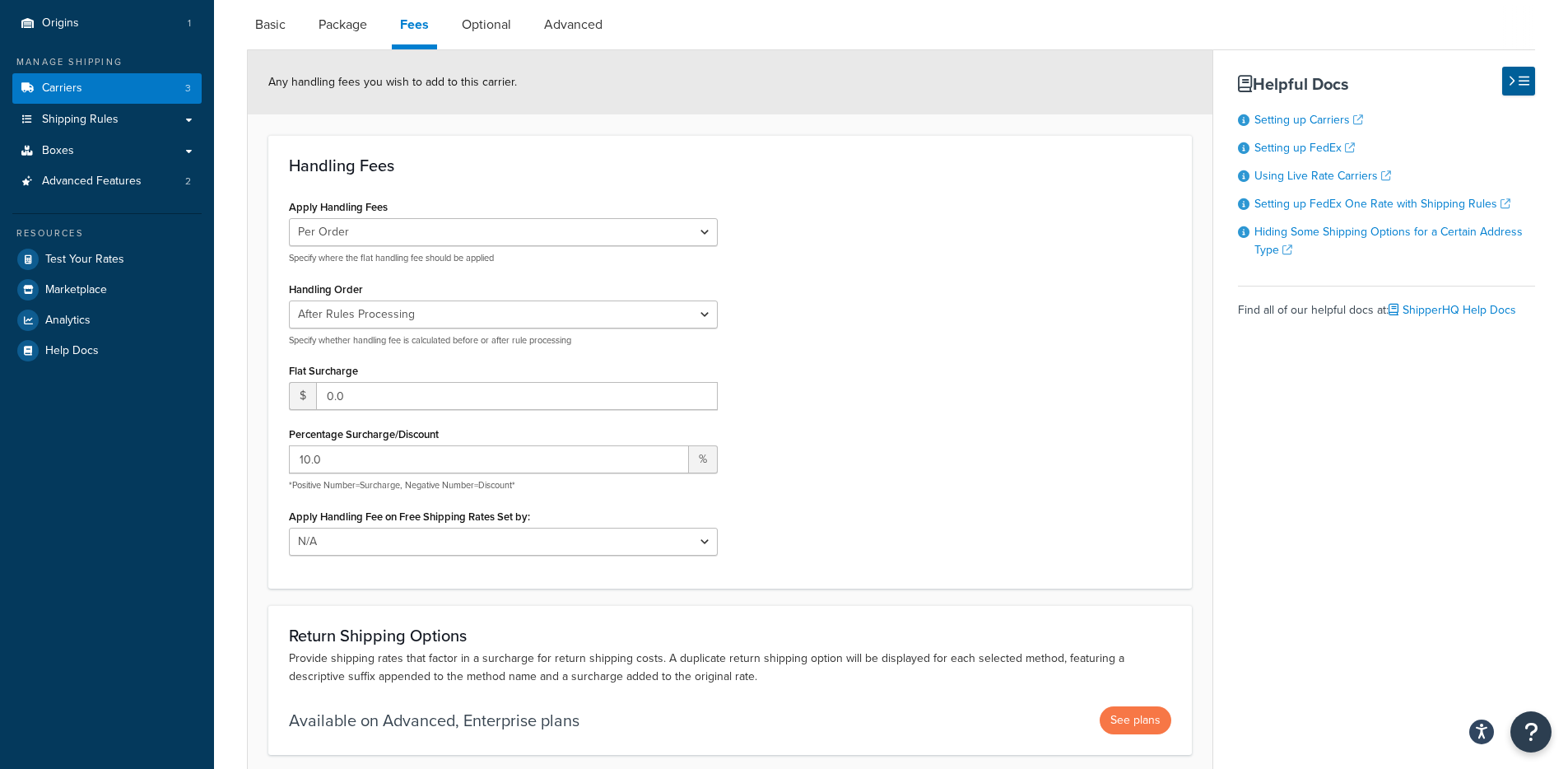
click at [384, 52] on div "Any handling fees you wish to add to this carrier." at bounding box center [730, 82] width 965 height 64
click at [365, 41] on link "Package" at bounding box center [342, 25] width 65 height 40
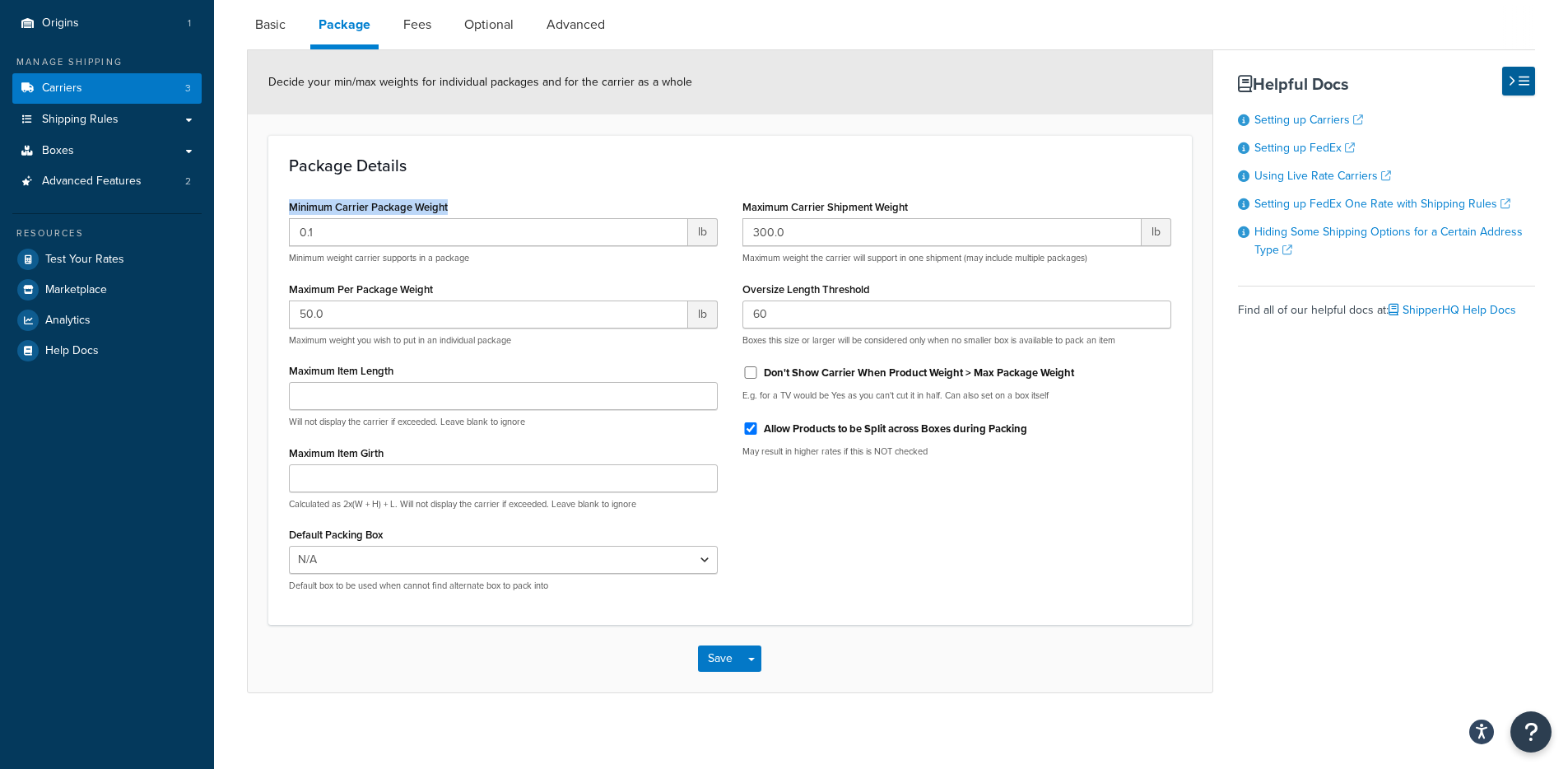
drag, startPoint x: 369, startPoint y: 202, endPoint x: 516, endPoint y: 202, distance: 147.0
click at [516, 202] on div "Minimum Carrier Package Weight 0.1 lb Minimum weight carrier supports in a pack…" at bounding box center [503, 229] width 428 height 69
drag, startPoint x: 316, startPoint y: 292, endPoint x: 490, endPoint y: 298, distance: 174.1
click at [488, 297] on div "Maximum Per Package Weight 50.0 lb Maximum weight you wish to put in an individ…" at bounding box center [503, 312] width 428 height 69
click at [891, 607] on div "Package Details Minimum Carrier Package Weight 0.1 lb Minimum weight carrier su…" at bounding box center [730, 380] width 923 height 490
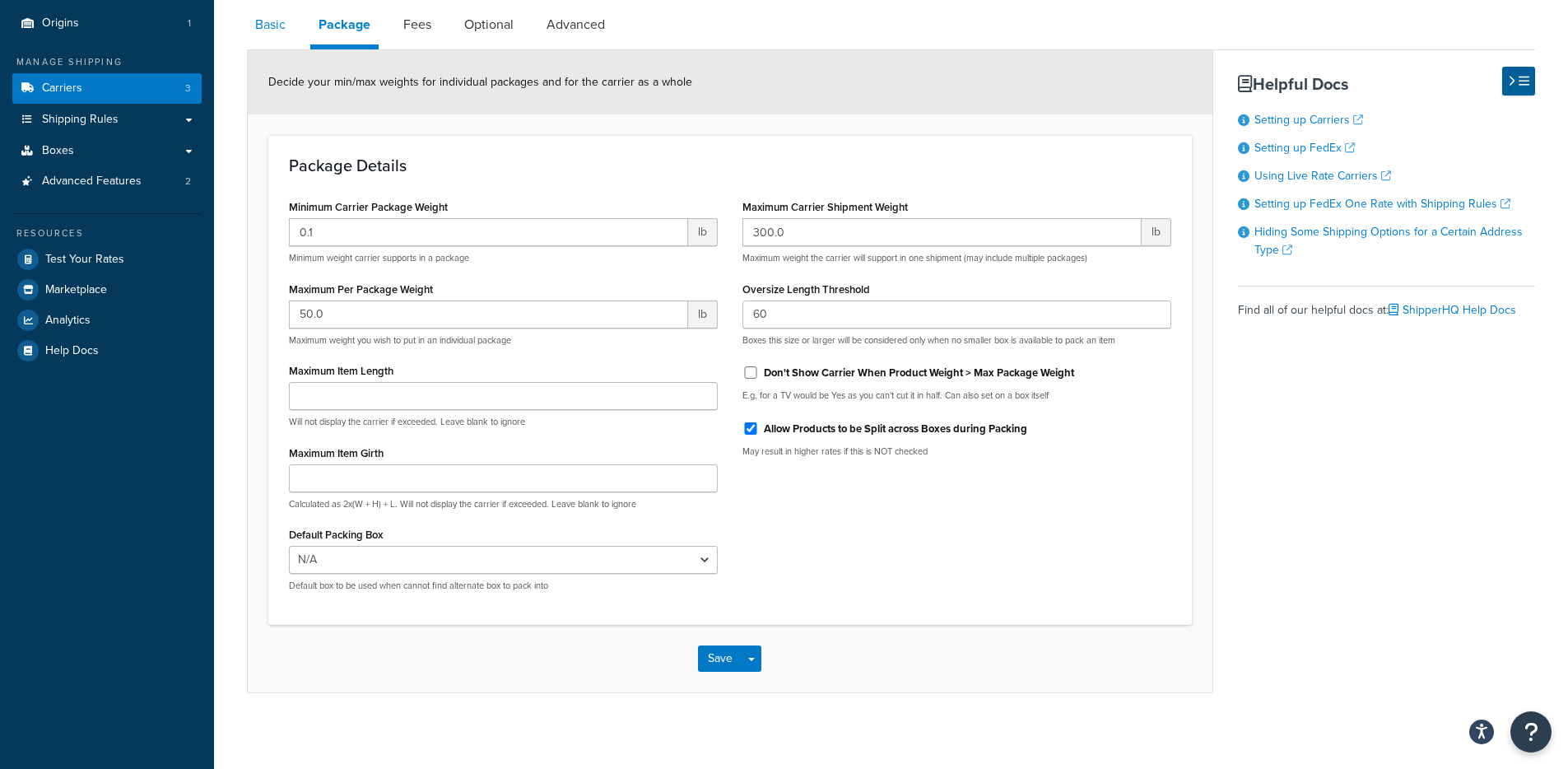
click at [285, 30] on link "Basic" at bounding box center [270, 25] width 47 height 40
select select "fedEx"
select select "REGULAR_PICKUP"
select select "YOUR_PACKAGING"
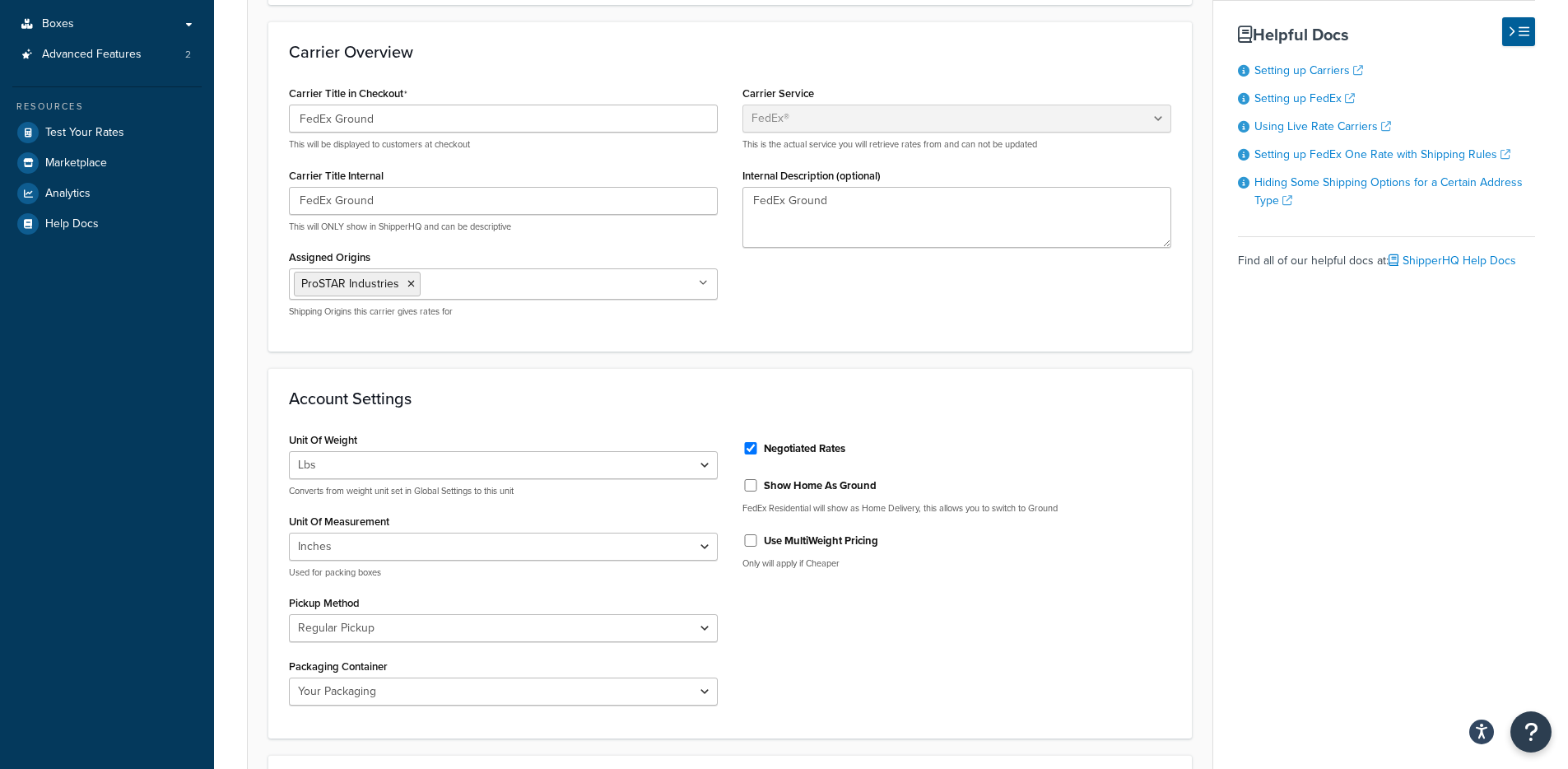
scroll to position [632, 0]
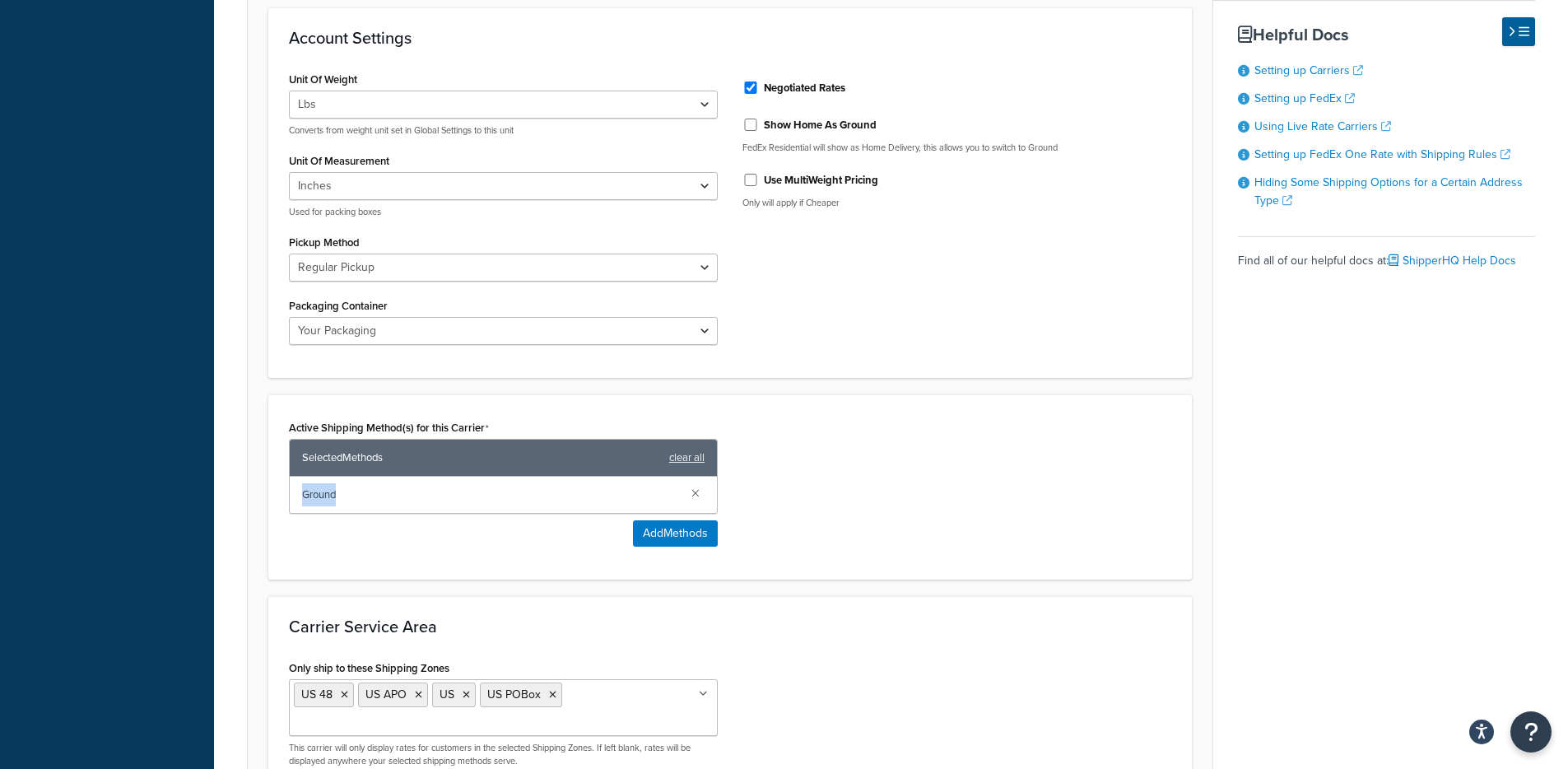
drag, startPoint x: 358, startPoint y: 491, endPoint x: 293, endPoint y: 486, distance: 65.2
click at [293, 486] on div "Ground" at bounding box center [503, 495] width 427 height 36
click at [312, 546] on div "Active Shipping Method(s) for this Carrier Selected Methods clear all Ground Ad…" at bounding box center [503, 481] width 428 height 131
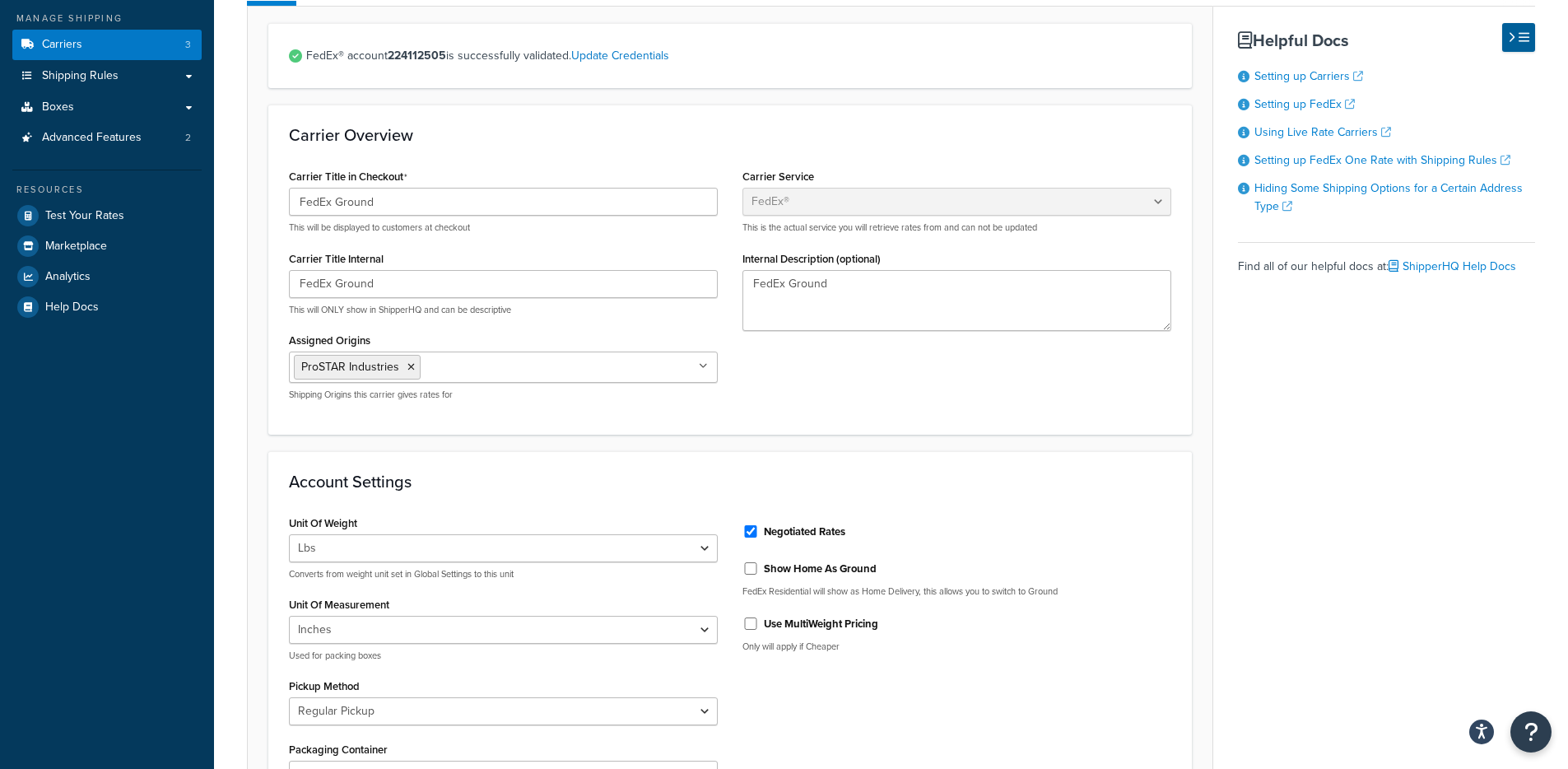
scroll to position [0, 0]
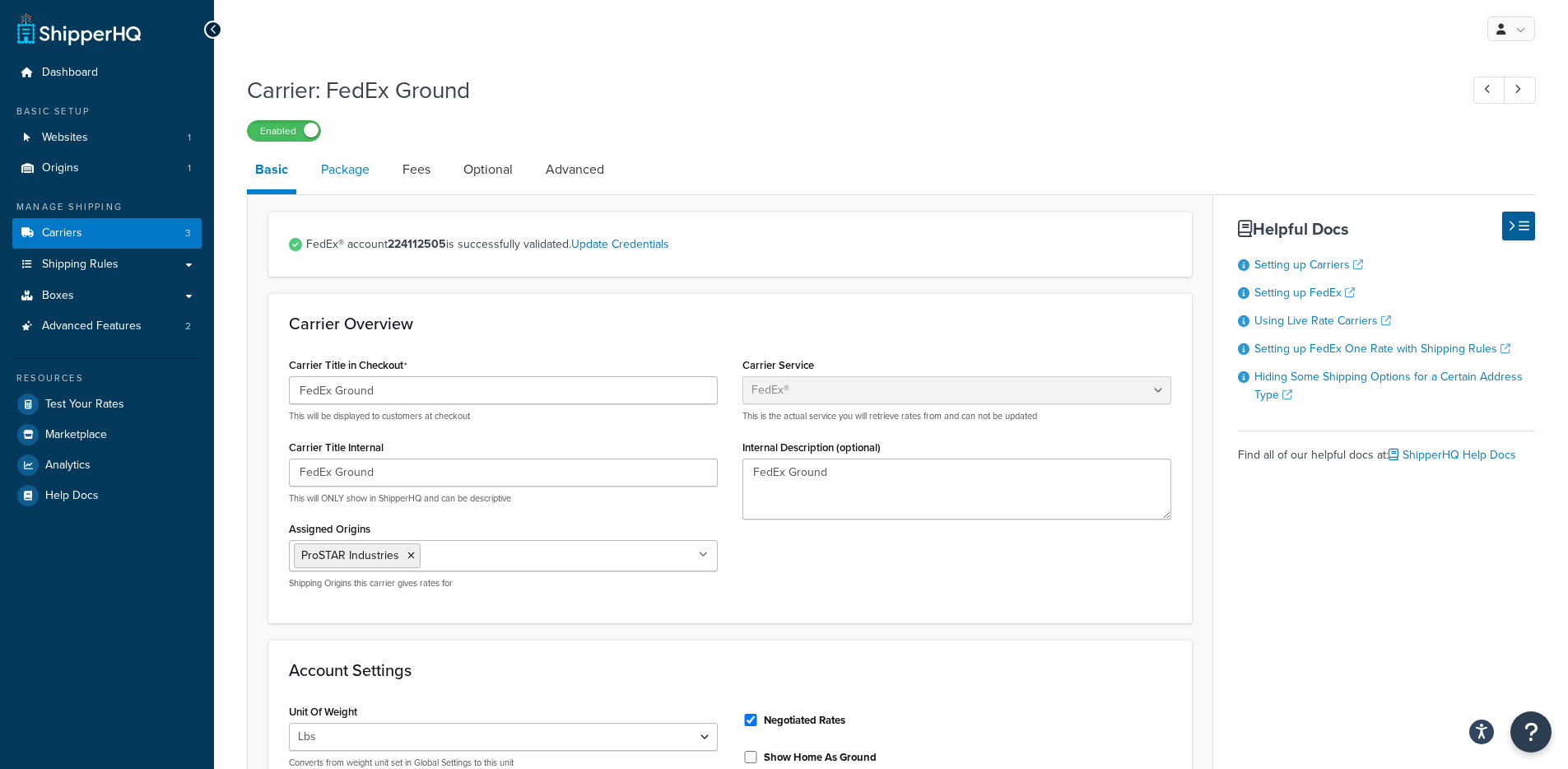
click at [363, 183] on link "Package" at bounding box center [345, 170] width 65 height 40
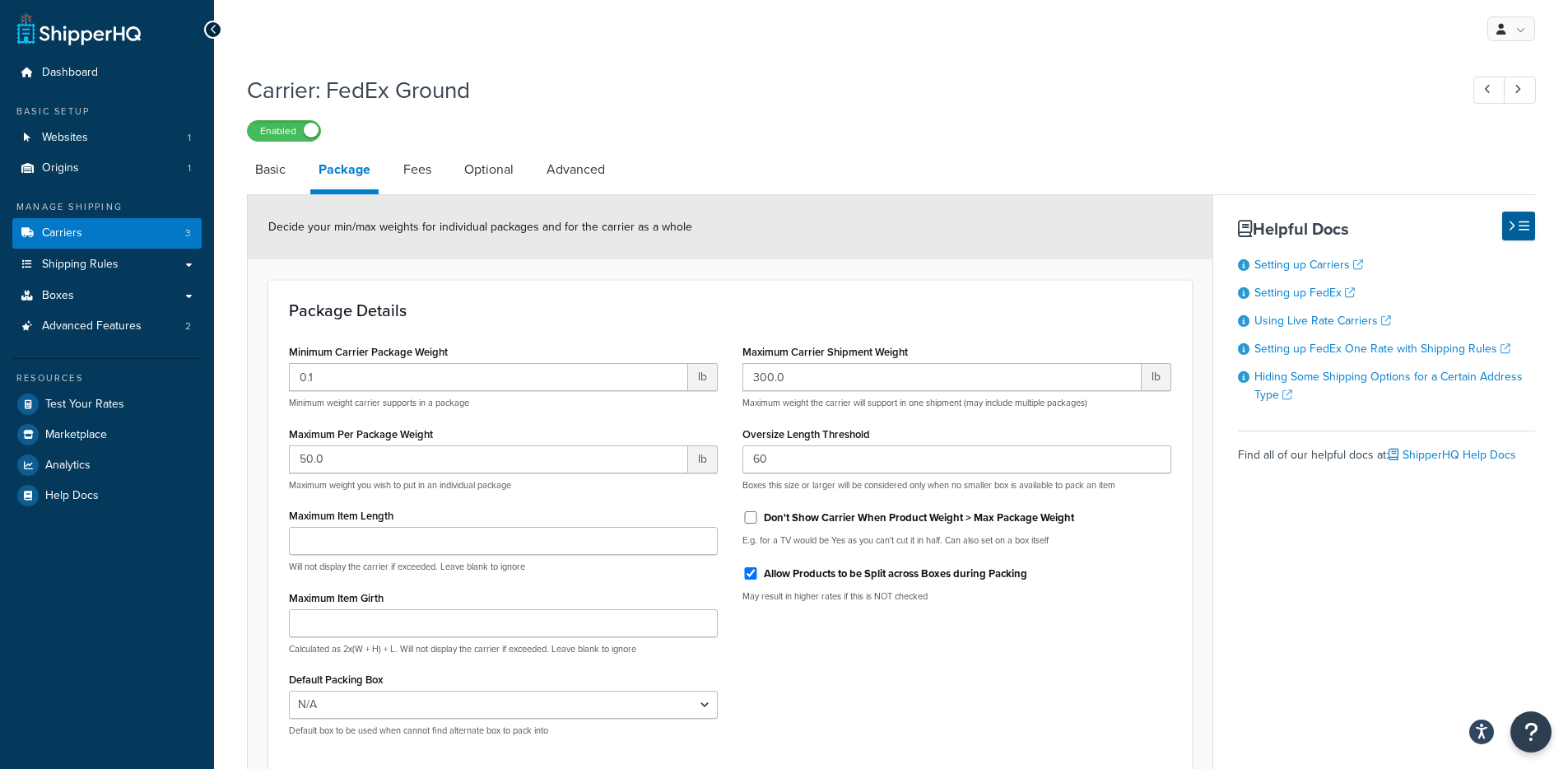
click at [446, 178] on li "Fees" at bounding box center [425, 170] width 60 height 40
click at [467, 178] on link "Optional" at bounding box center [488, 170] width 65 height 40
select select "business"
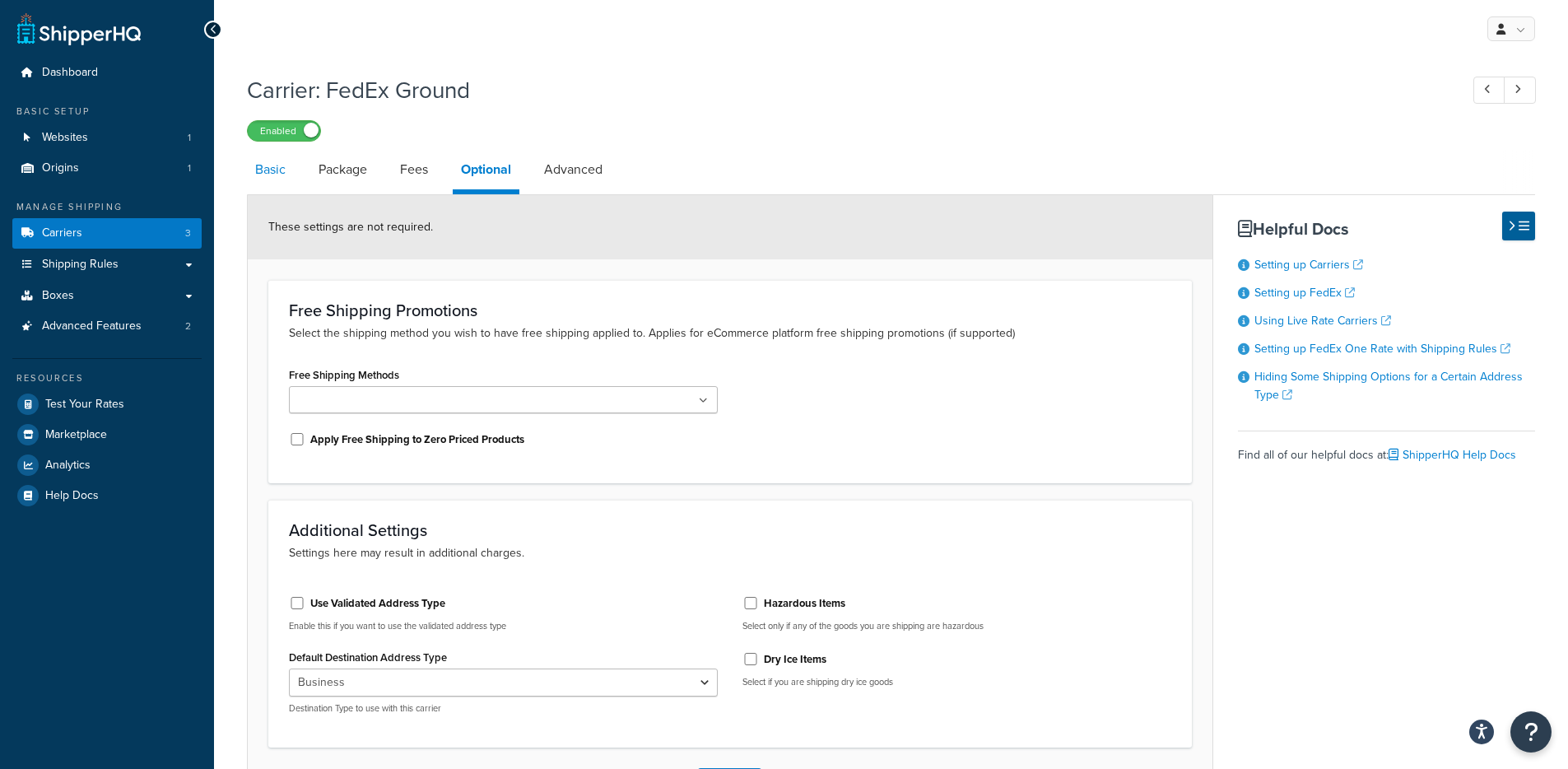
click at [288, 174] on link "Basic" at bounding box center [270, 170] width 47 height 40
select select "fedEx"
select select "REGULAR_PICKUP"
select select "YOUR_PACKAGING"
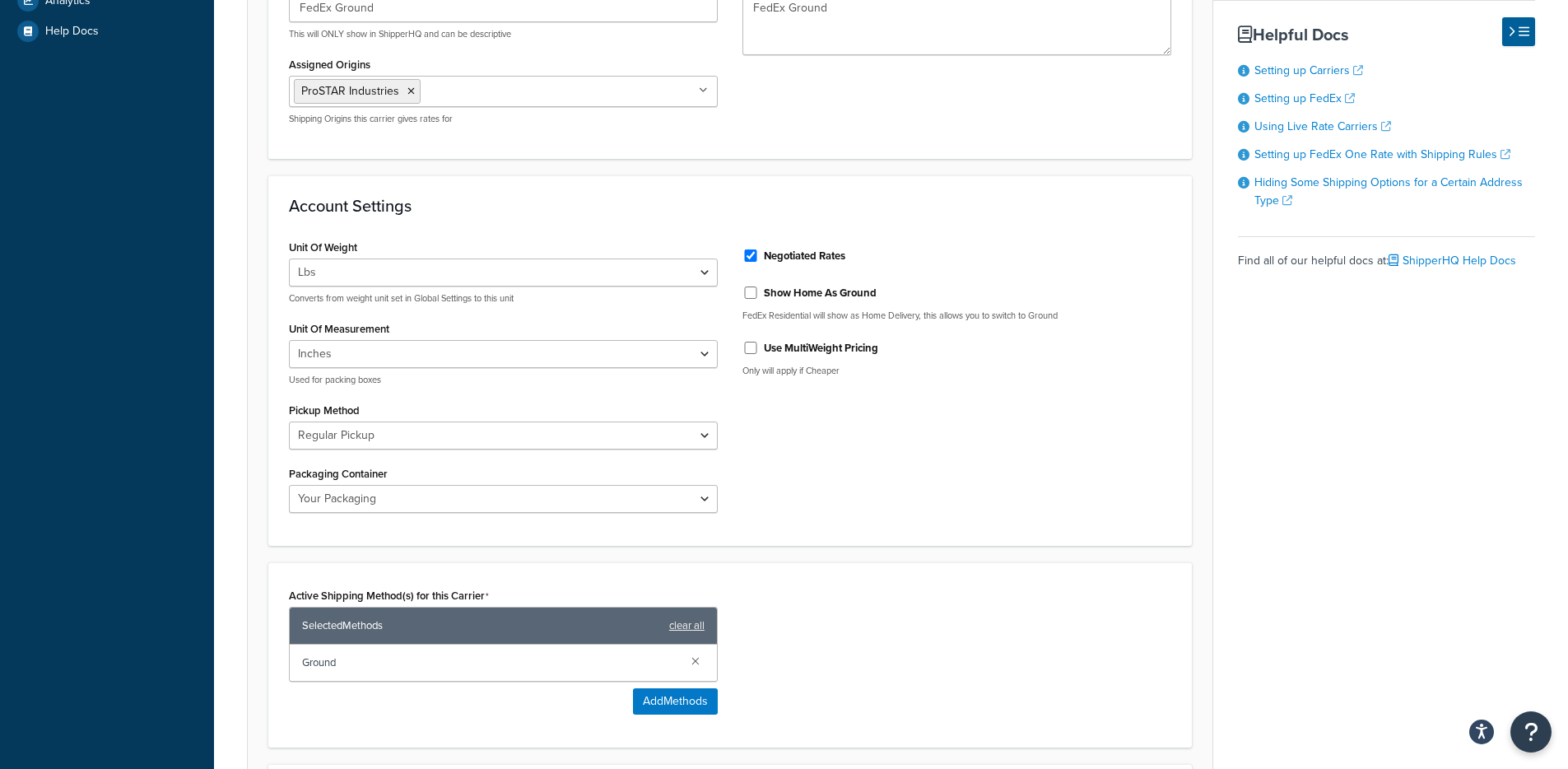
scroll to position [815, 0]
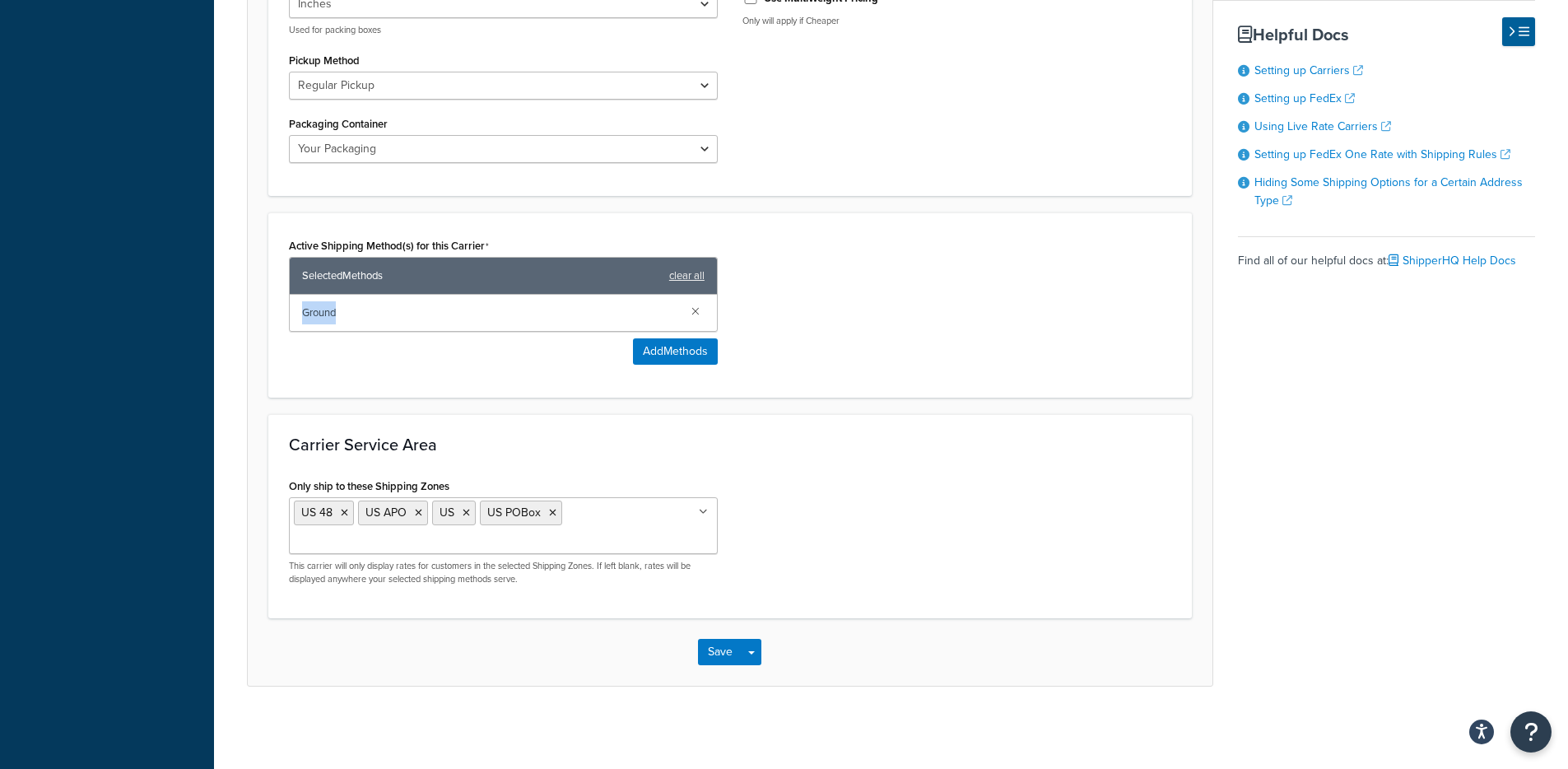
drag, startPoint x: 300, startPoint y: 304, endPoint x: 294, endPoint y: 313, distance: 10.8
click at [273, 302] on div "Active Shipping Method(s) for this Carrier Selected Methods clear all Ground Ad…" at bounding box center [730, 304] width 923 height 185
click at [448, 390] on div "Active Shipping Method(s) for this Carrier Selected Methods clear all Ground Ad…" at bounding box center [730, 304] width 923 height 185
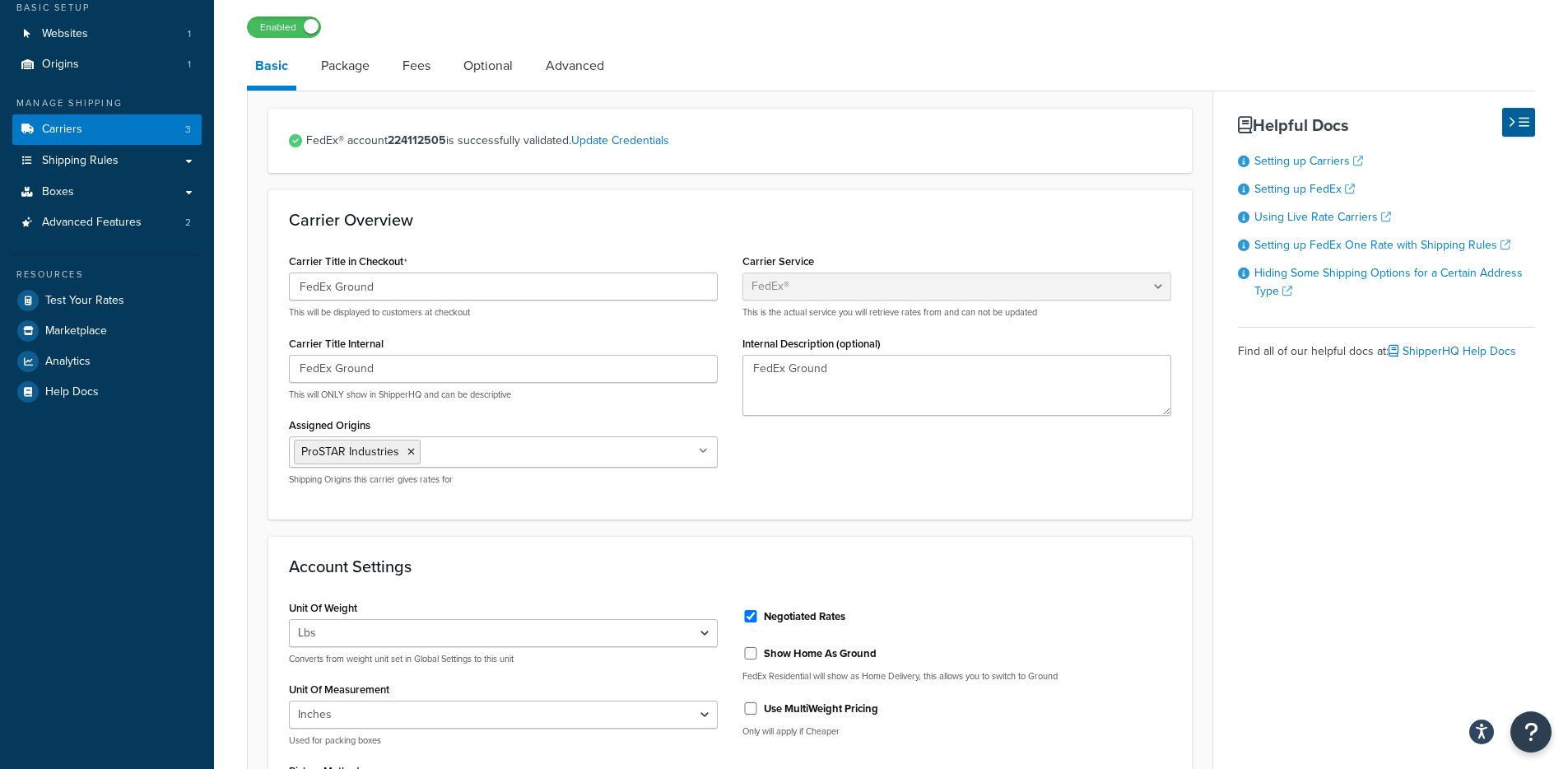
scroll to position [99, 0]
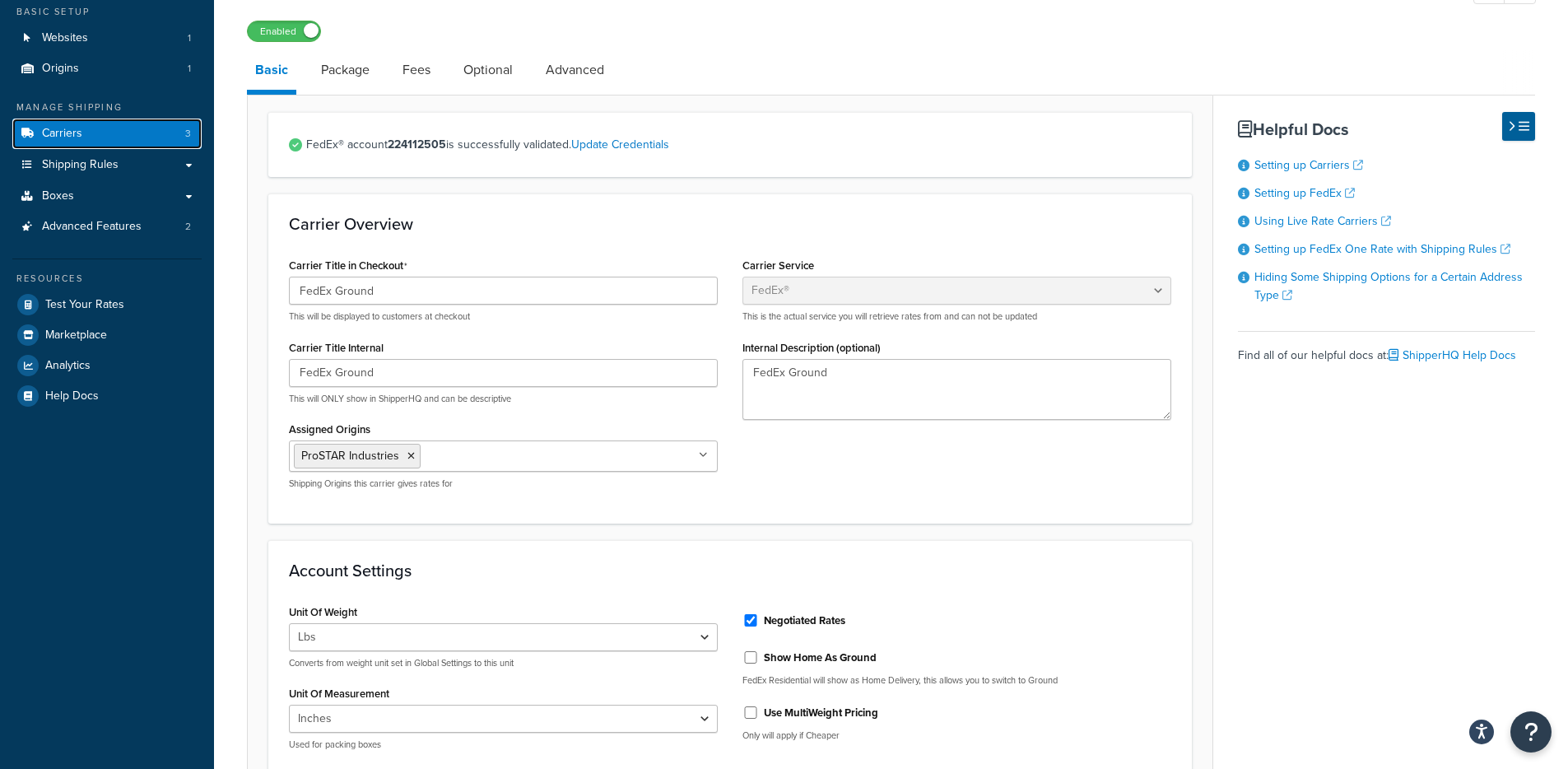
click at [119, 143] on link "Carriers 3" at bounding box center [107, 133] width 189 height 31
click at [319, 82] on link "Package" at bounding box center [345, 70] width 65 height 40
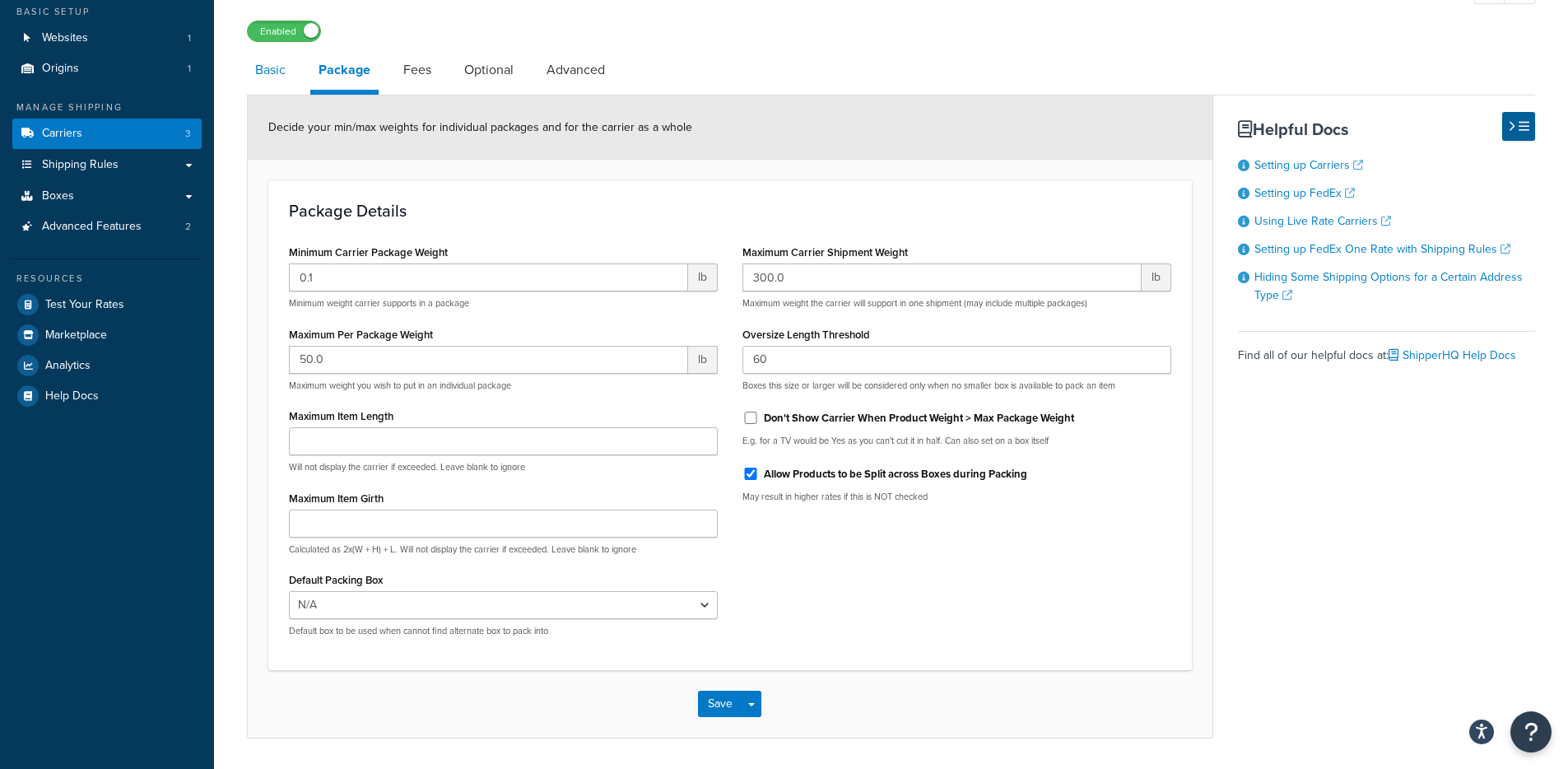
click at [287, 77] on link "Basic" at bounding box center [270, 70] width 47 height 40
select select "fedEx"
select select "REGULAR_PICKUP"
select select "YOUR_PACKAGING"
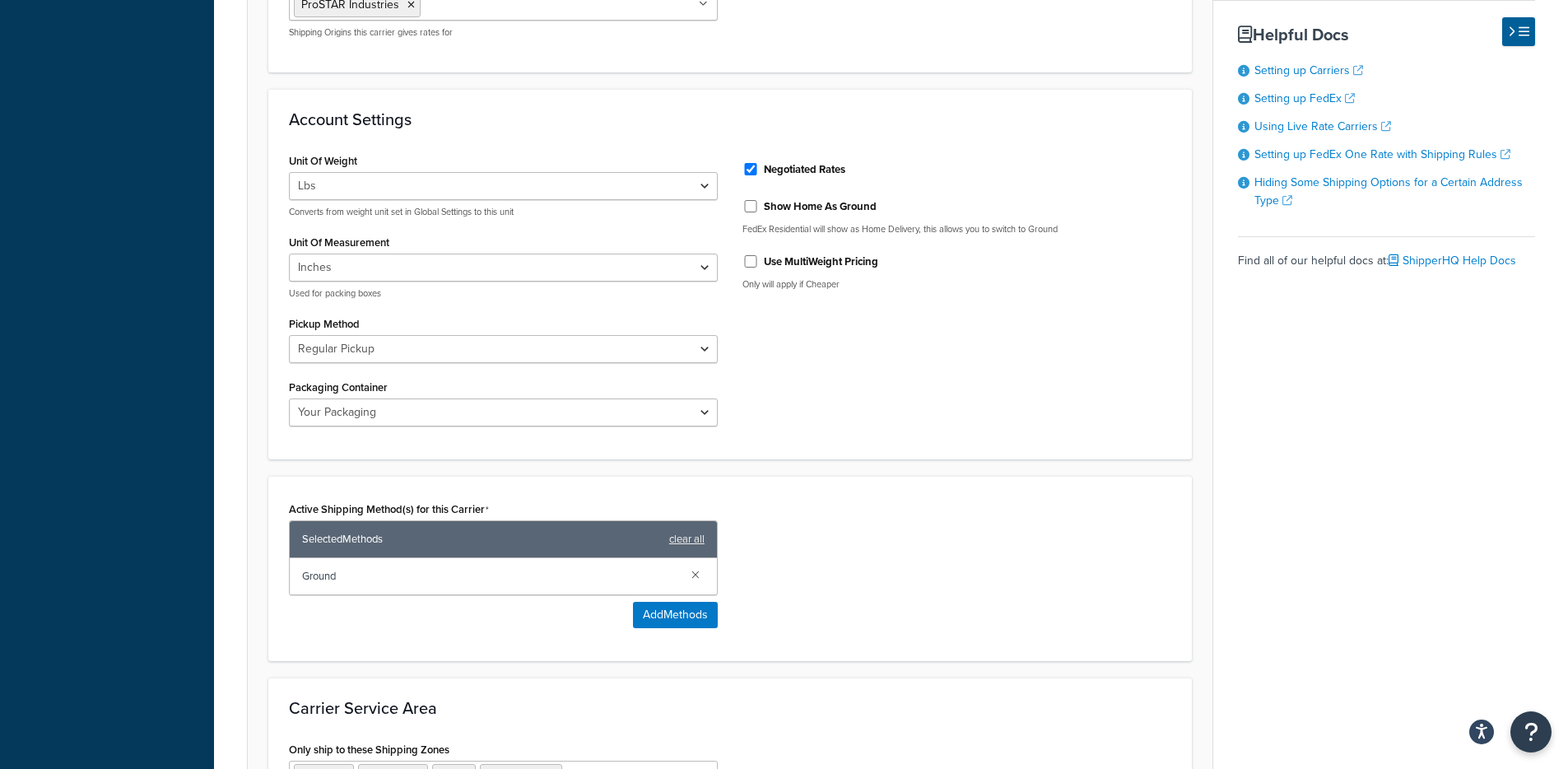
scroll to position [436, 0]
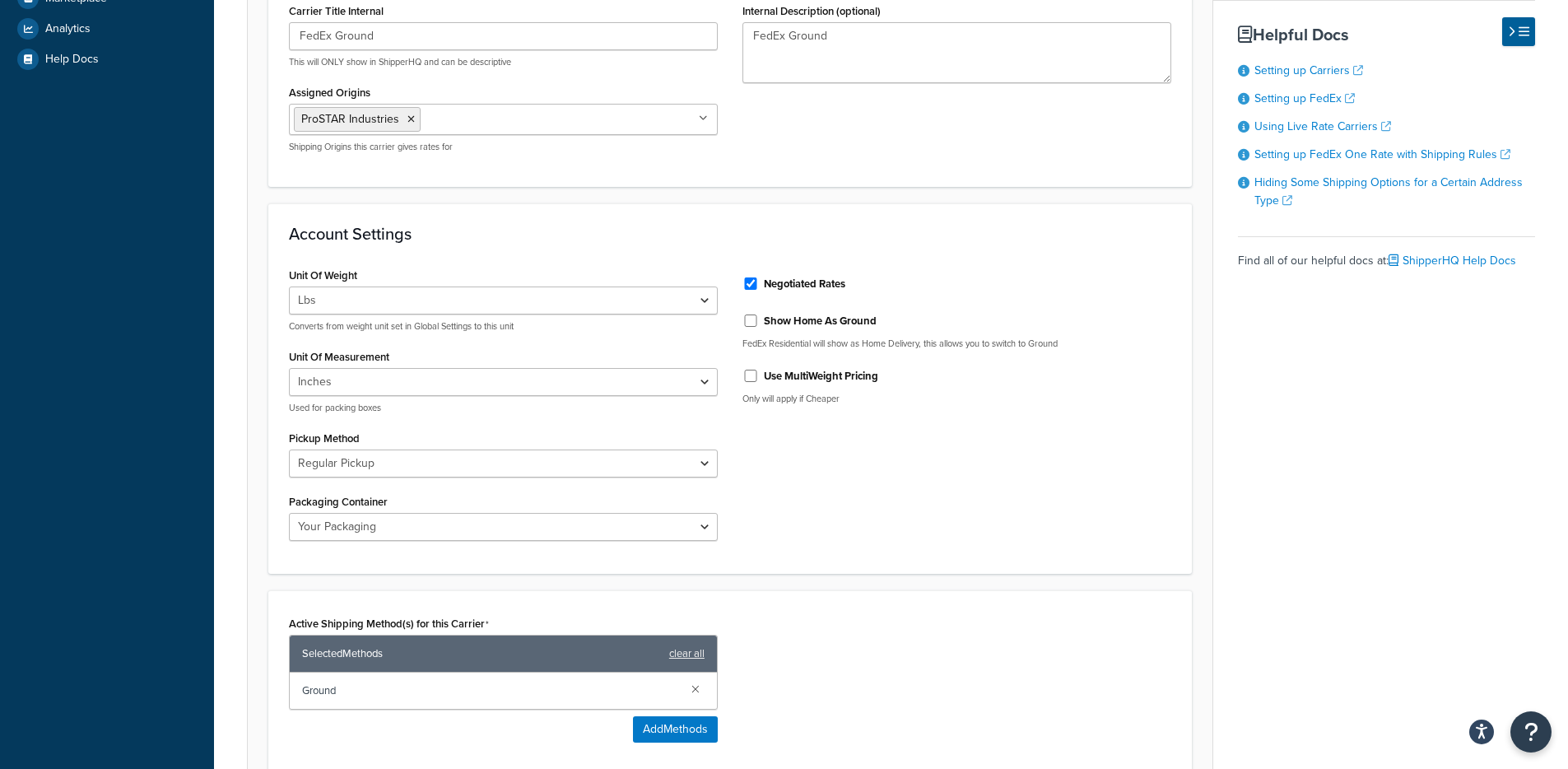
drag, startPoint x: 1085, startPoint y: 541, endPoint x: 1028, endPoint y: 519, distance: 61.1
click at [1083, 541] on div "Unit Of Weight Lbs Kgs Convert LBS to KG Converts from weight unit set in Globa…" at bounding box center [730, 409] width 907 height 291
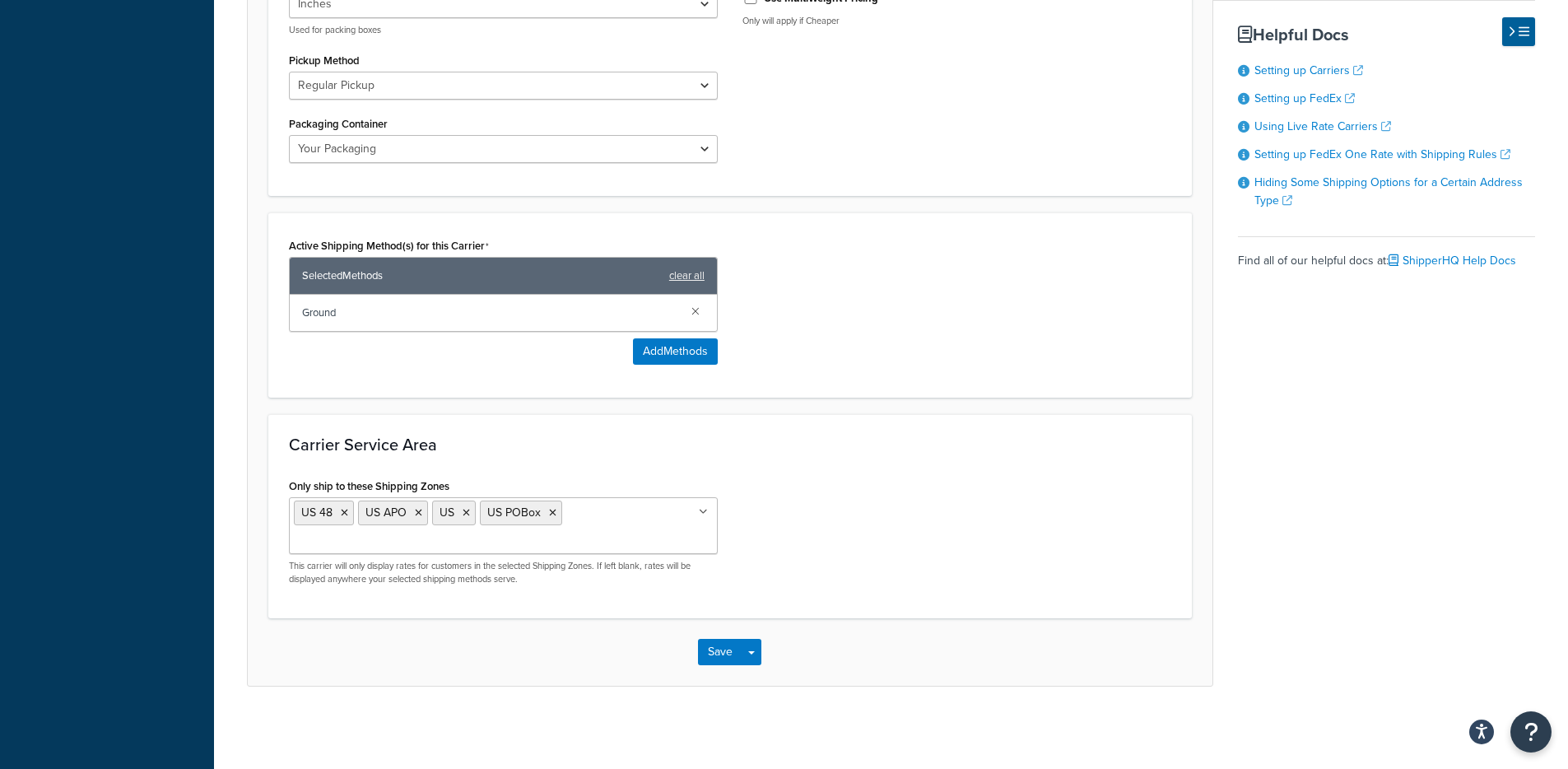
scroll to position [815, 0]
drag, startPoint x: 404, startPoint y: 303, endPoint x: 302, endPoint y: 308, distance: 102.1
click at [301, 307] on div "Selected Methods clear all Ground" at bounding box center [503, 294] width 428 height 75
click at [479, 352] on div "Active Shipping Method(s) for this Carrier Selected Methods clear all Ground Ad…" at bounding box center [503, 299] width 428 height 131
click at [681, 366] on div "Active Shipping Method(s) for this Carrier Selected Methods clear all Ground Ad…" at bounding box center [503, 305] width 453 height 143
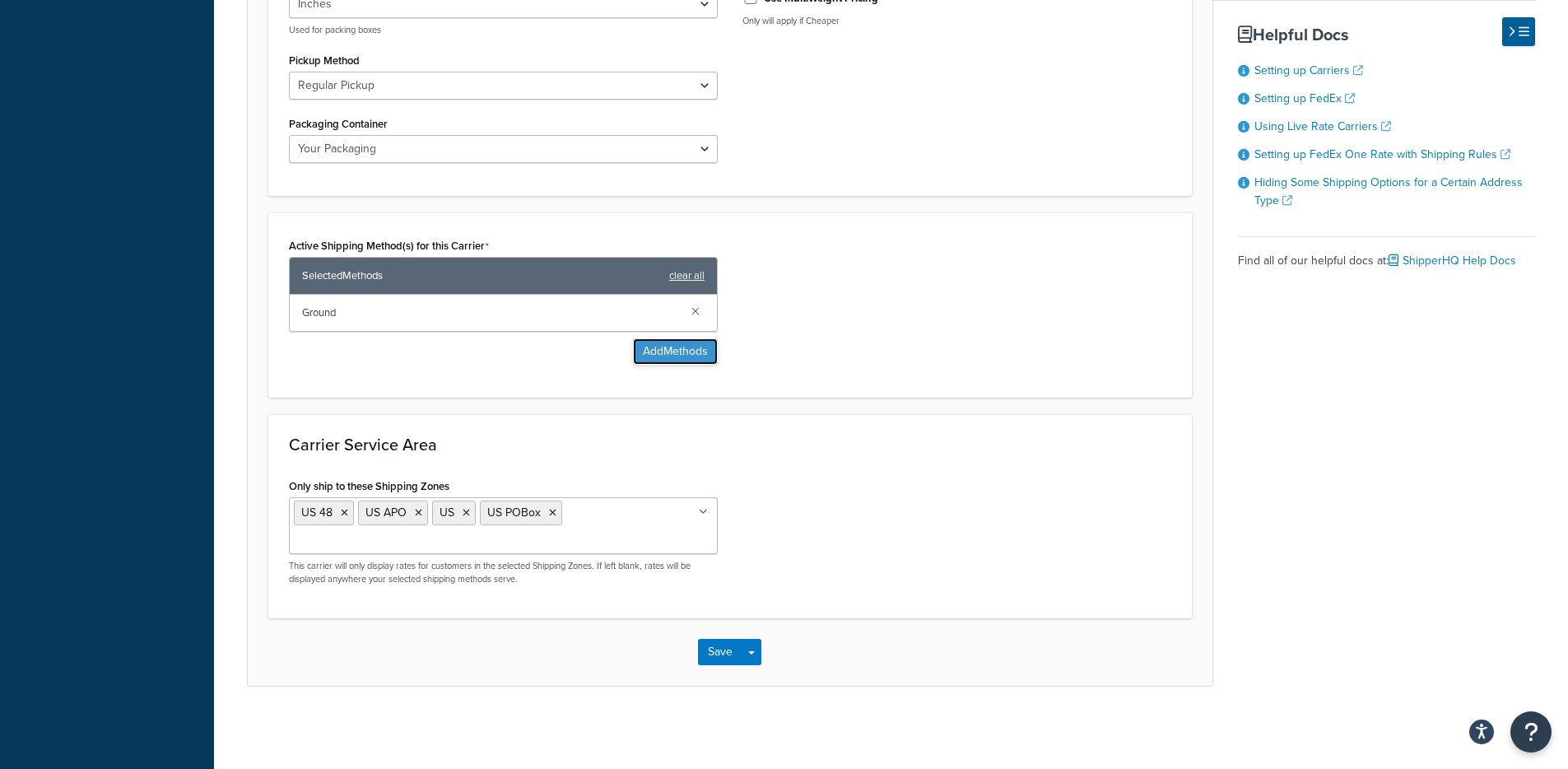
click at [684, 359] on button "Add Methods" at bounding box center [675, 351] width 85 height 27
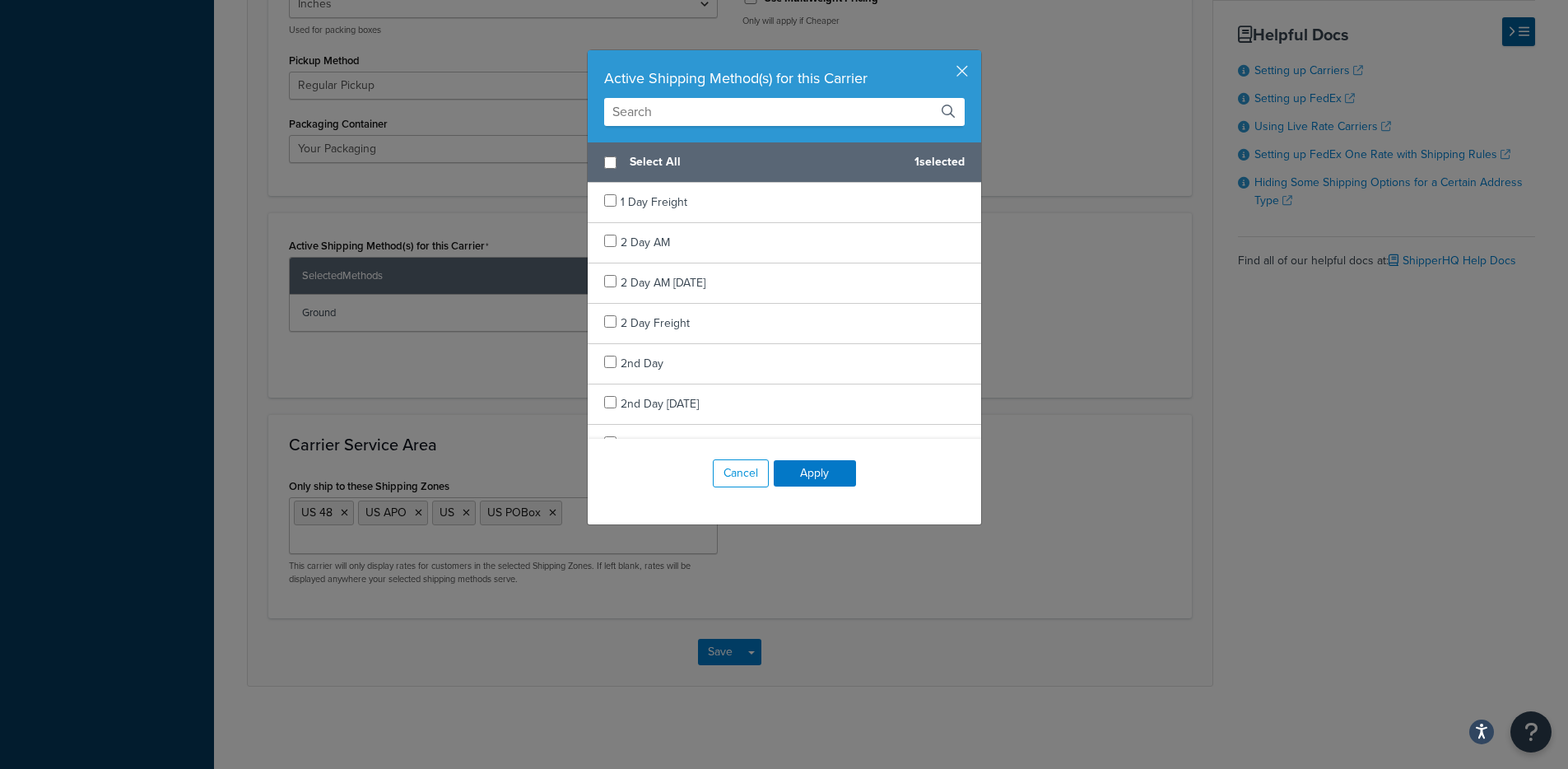
scroll to position [790, 0]
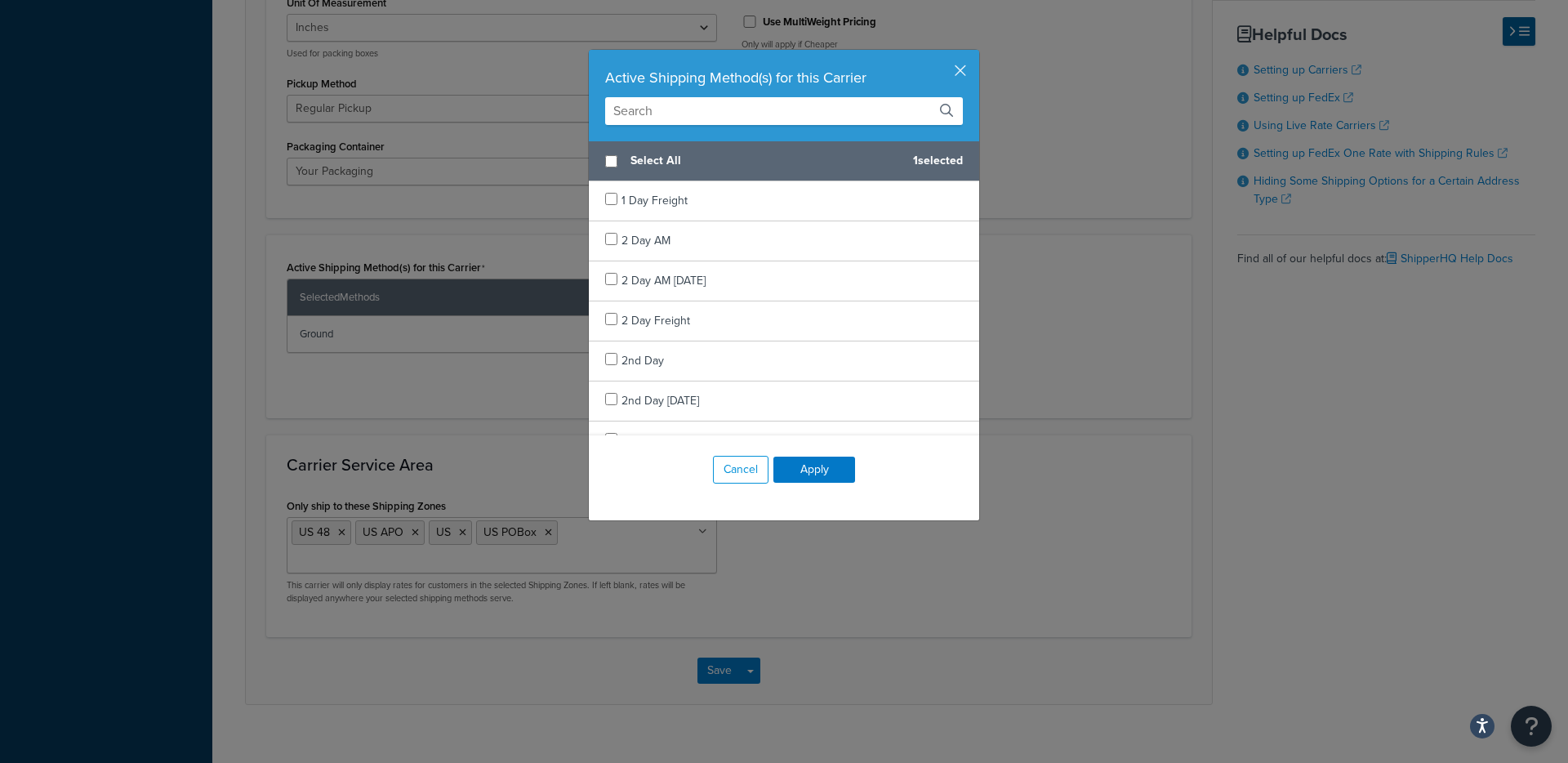
click at [755, 114] on input "text" at bounding box center [784, 111] width 358 height 28
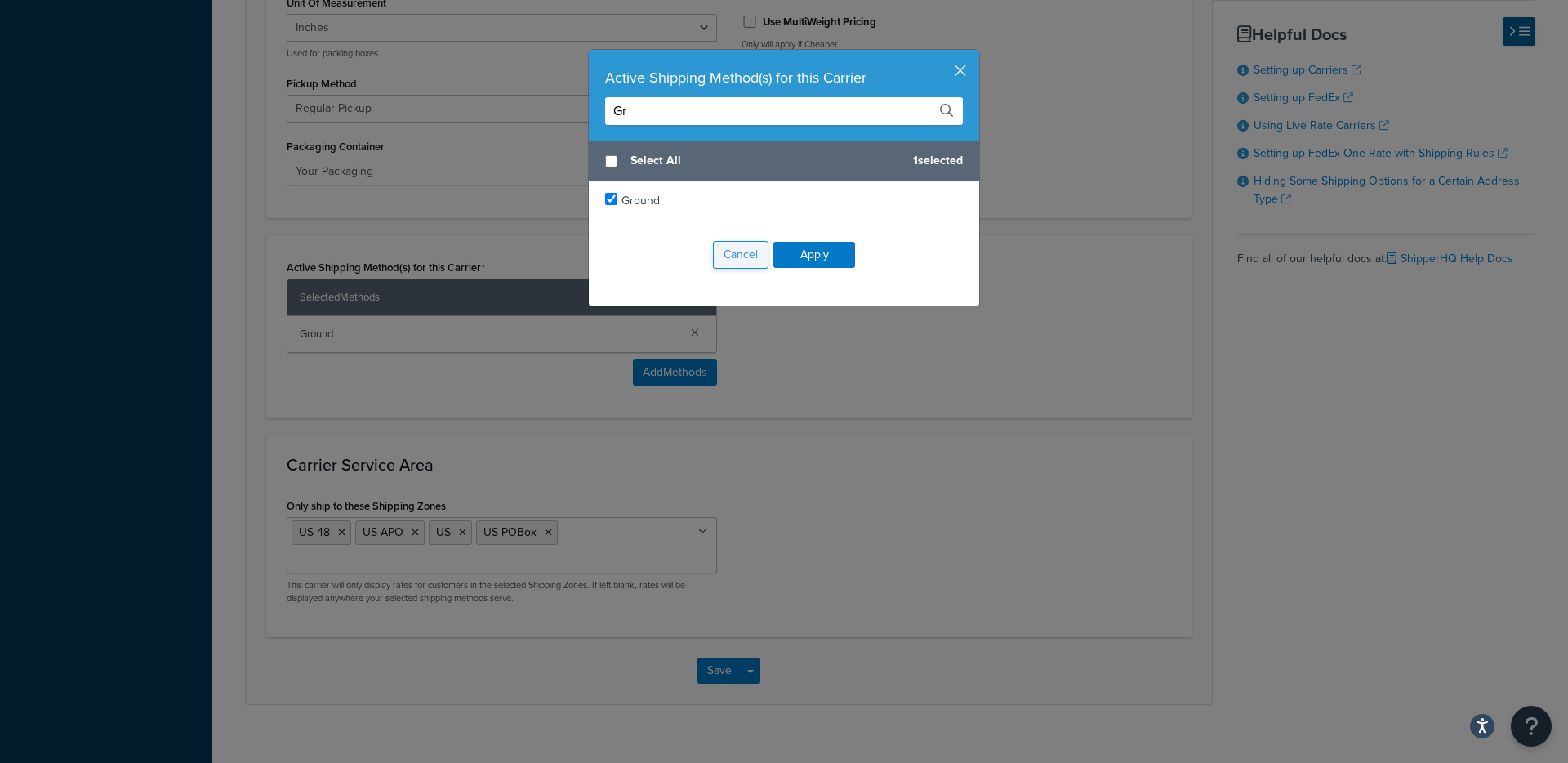
type input "Gr"
click at [713, 259] on button "Cancel" at bounding box center [741, 255] width 56 height 28
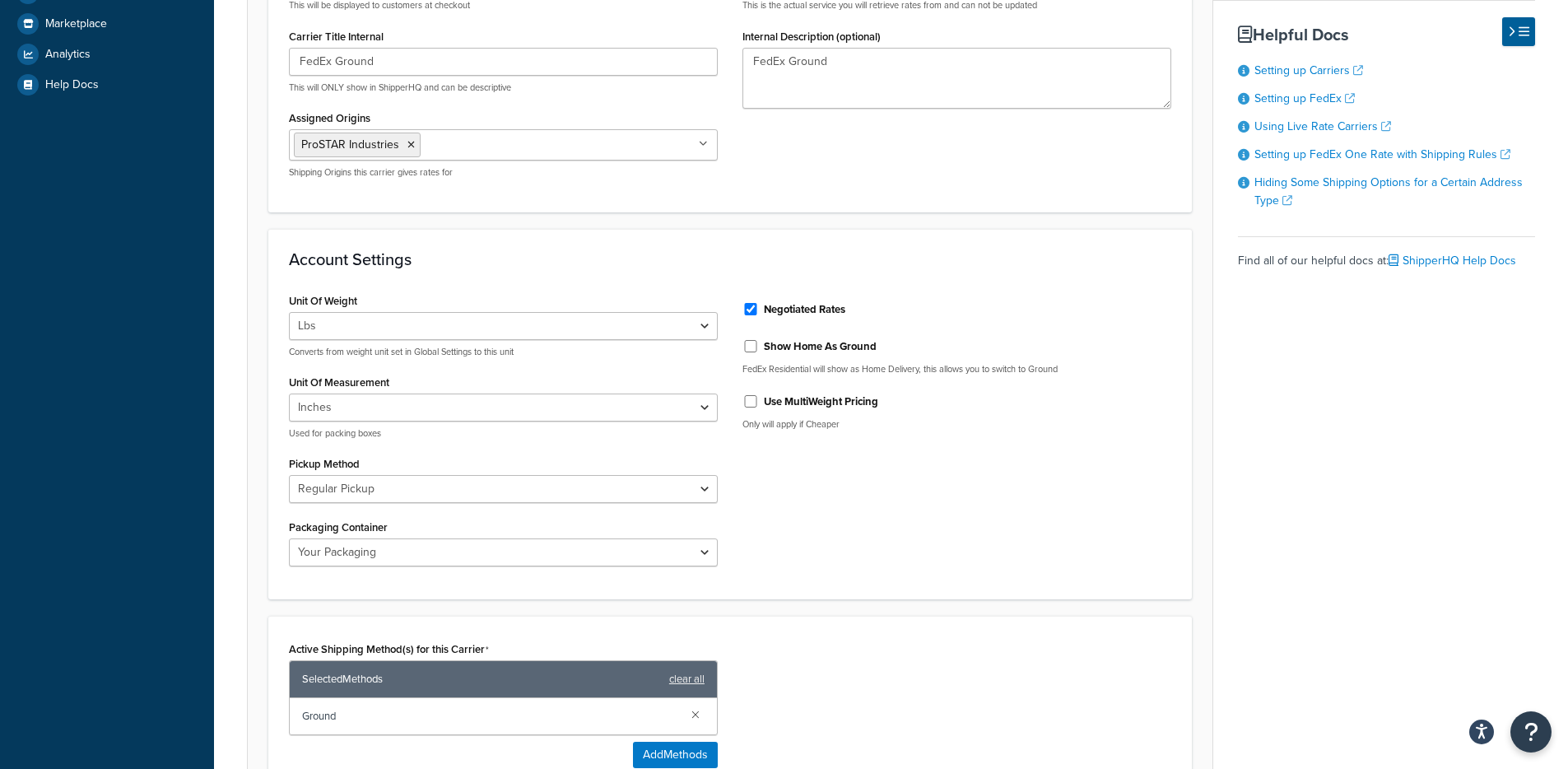
scroll to position [0, 0]
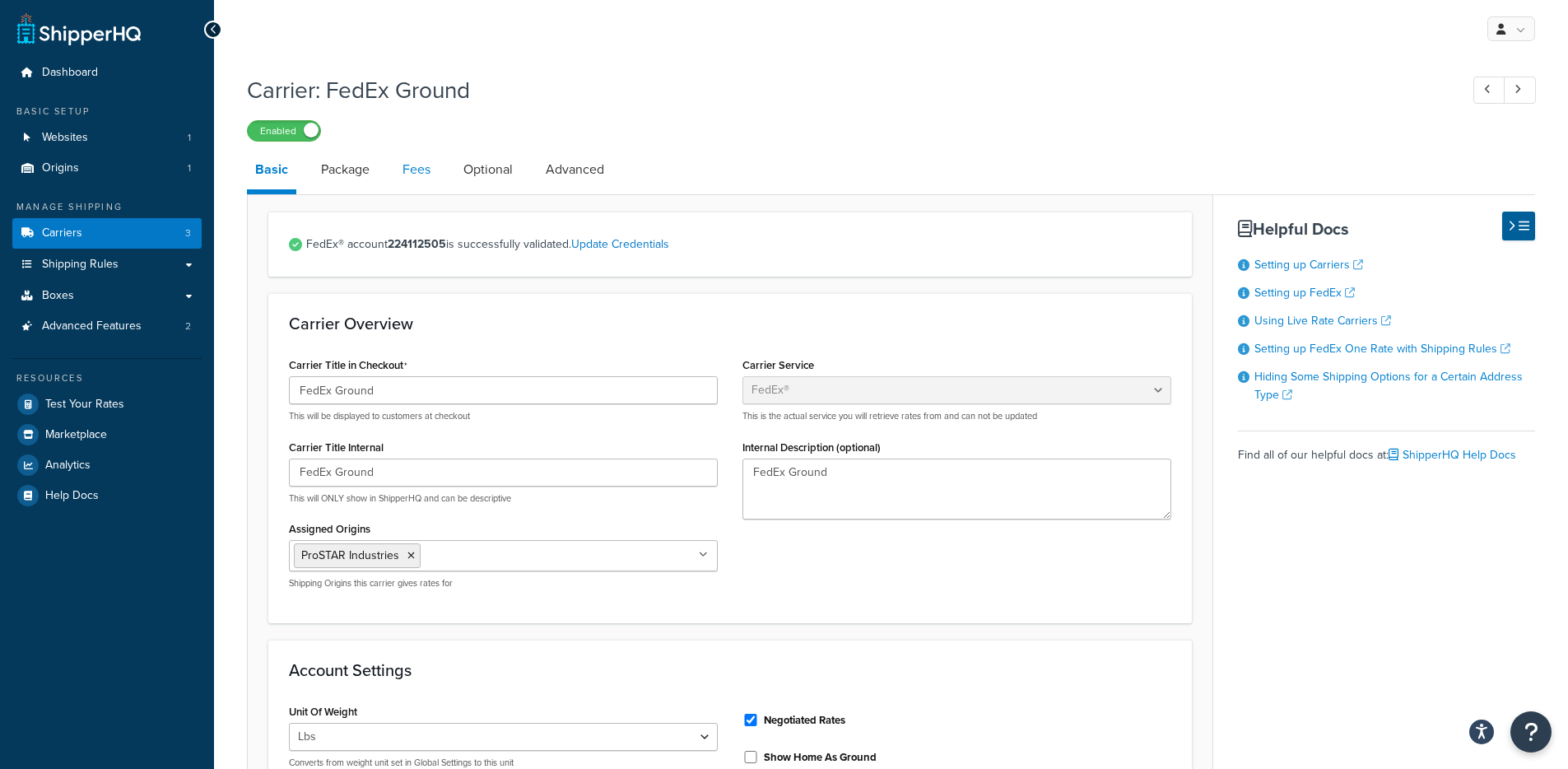
click at [416, 186] on link "Fees" at bounding box center [417, 170] width 45 height 40
select select "AFTER"
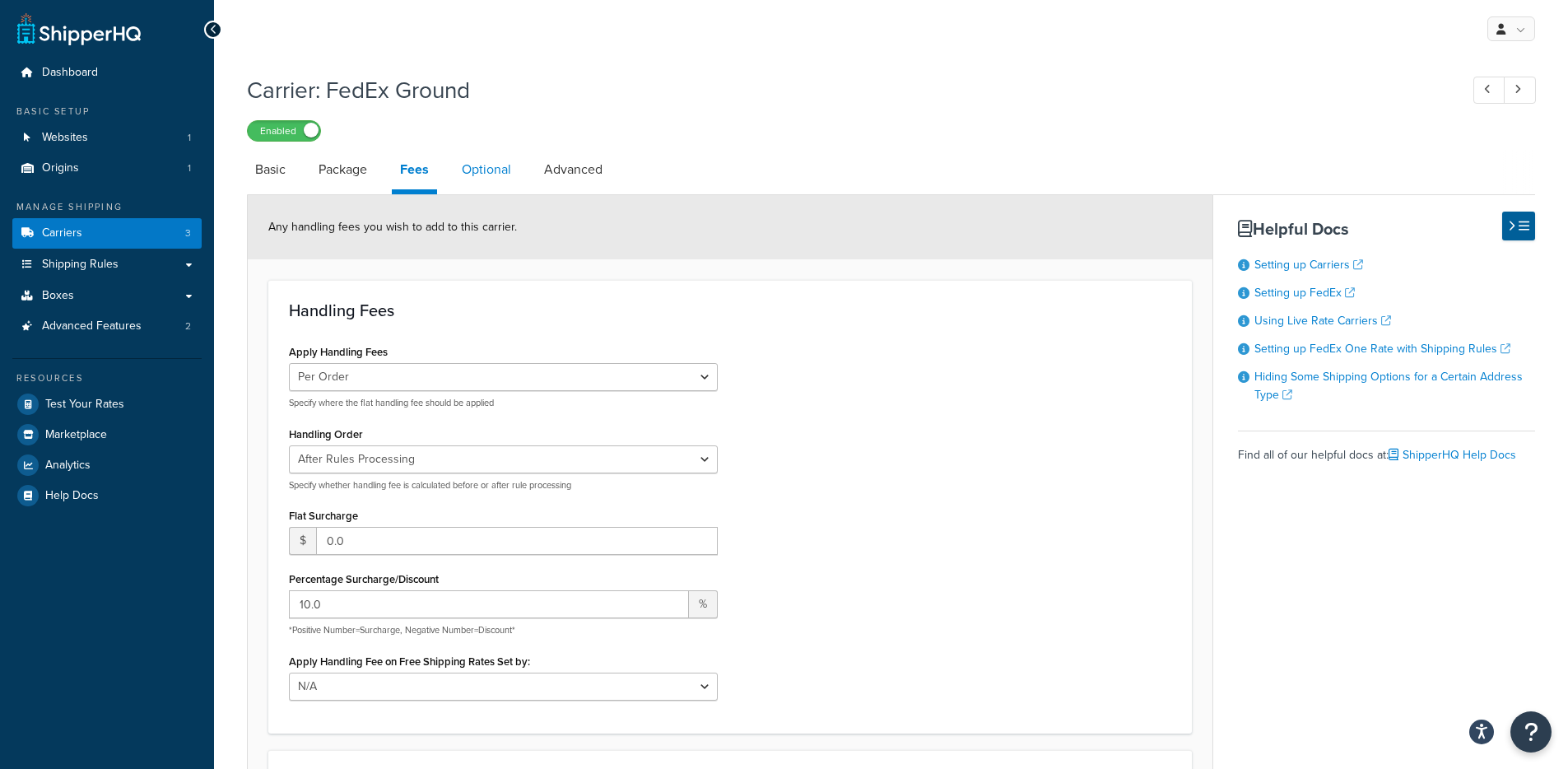
click at [480, 177] on link "Optional" at bounding box center [486, 170] width 65 height 40
select select "business"
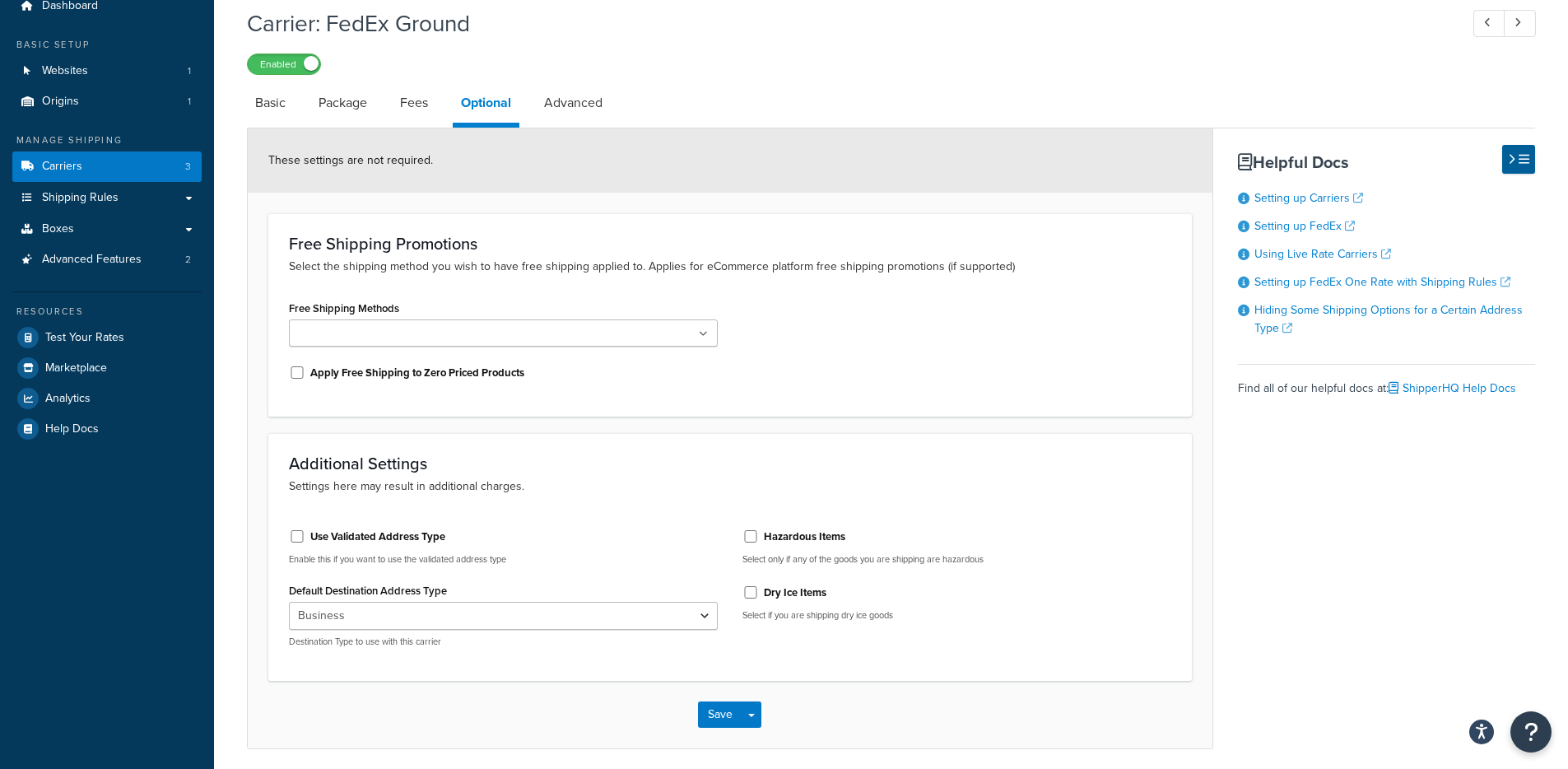
scroll to position [131, 0]
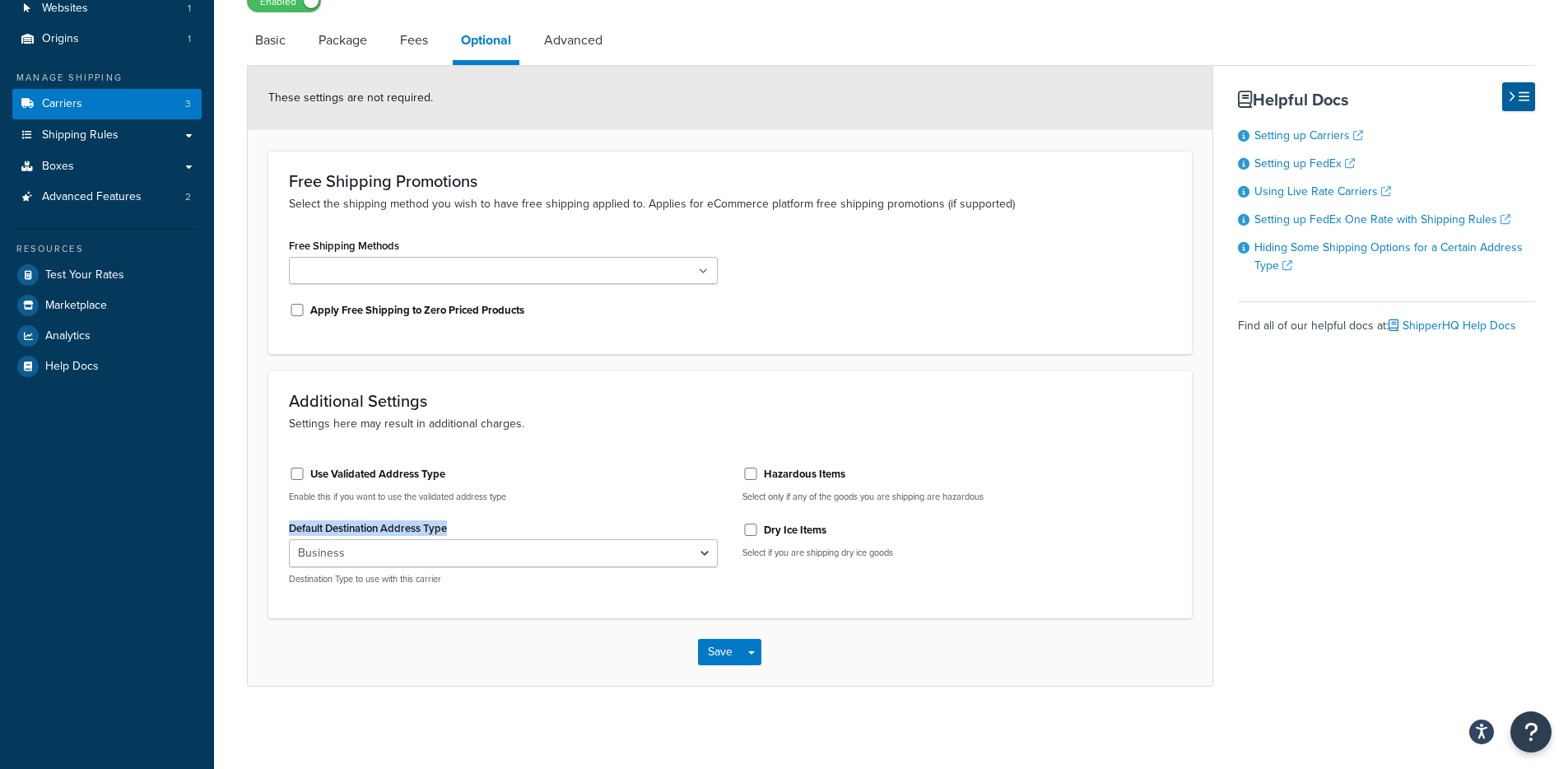
drag, startPoint x: 267, startPoint y: 525, endPoint x: 485, endPoint y: 610, distance: 234.0
click at [498, 566] on form "These settings are not required. Free Shipping Promotions Select the shipping m…" at bounding box center [730, 375] width 965 height 620
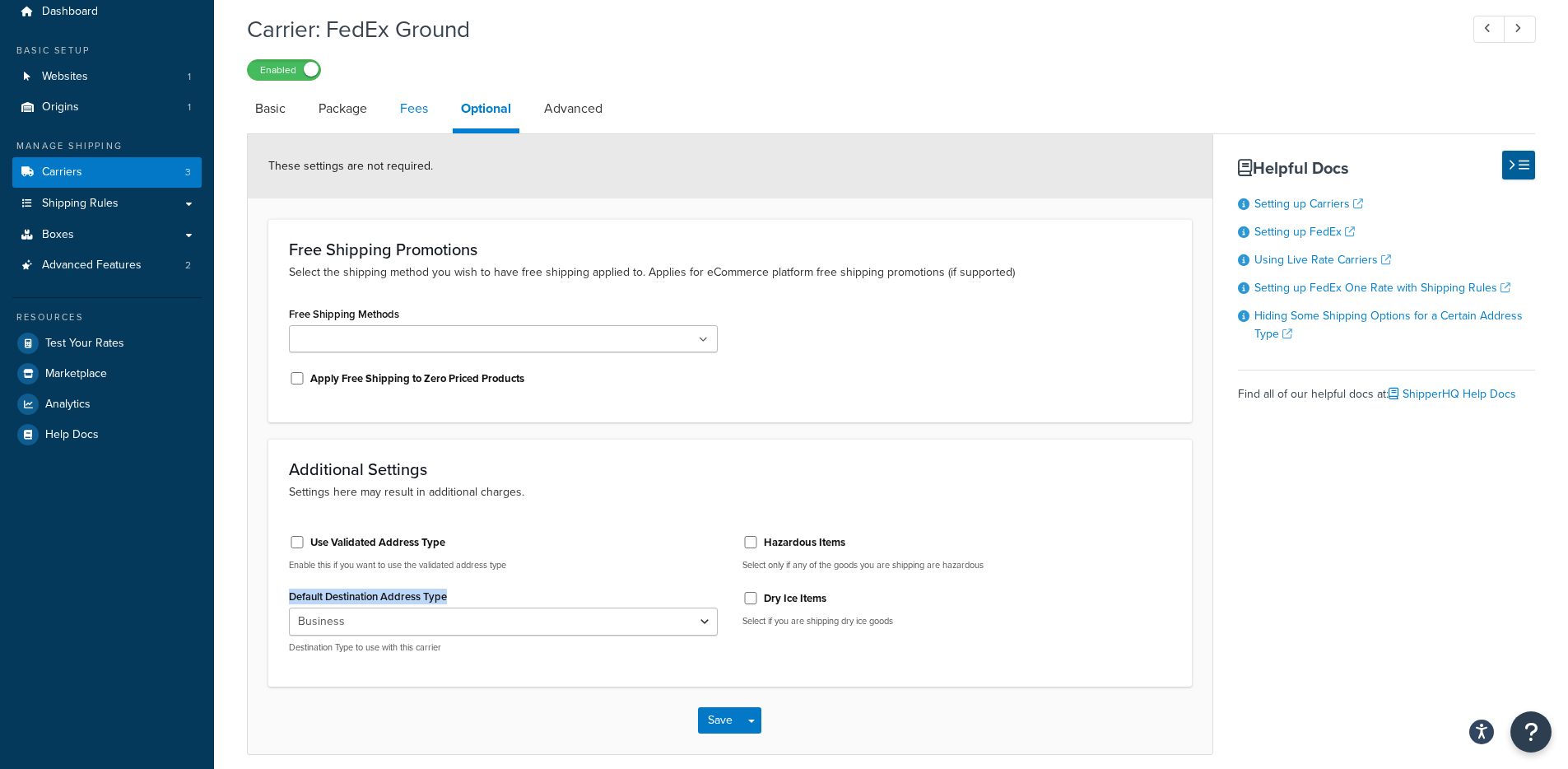
scroll to position [41, 0]
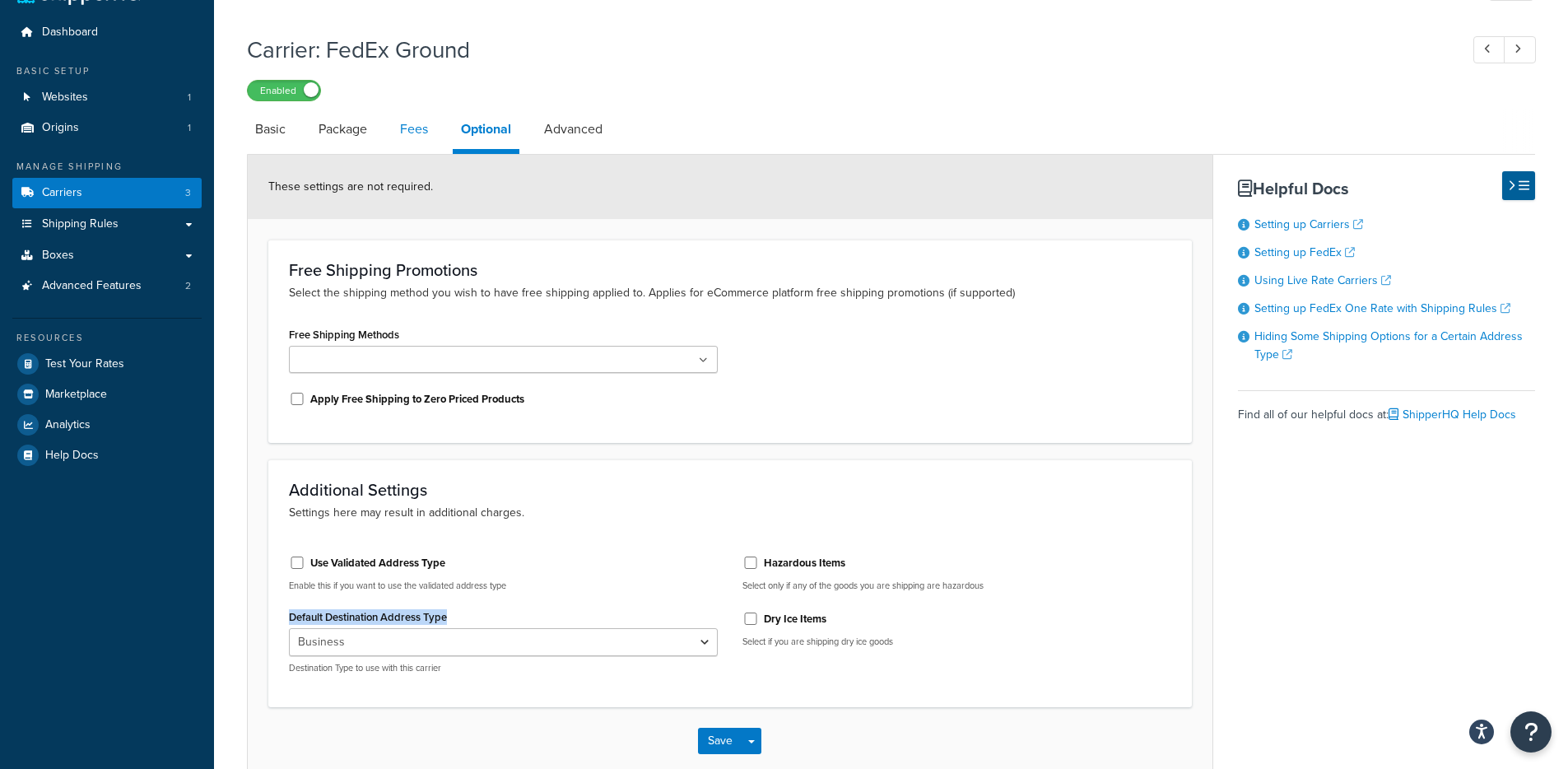
click at [405, 141] on link "Fees" at bounding box center [414, 129] width 45 height 40
select select "AFTER"
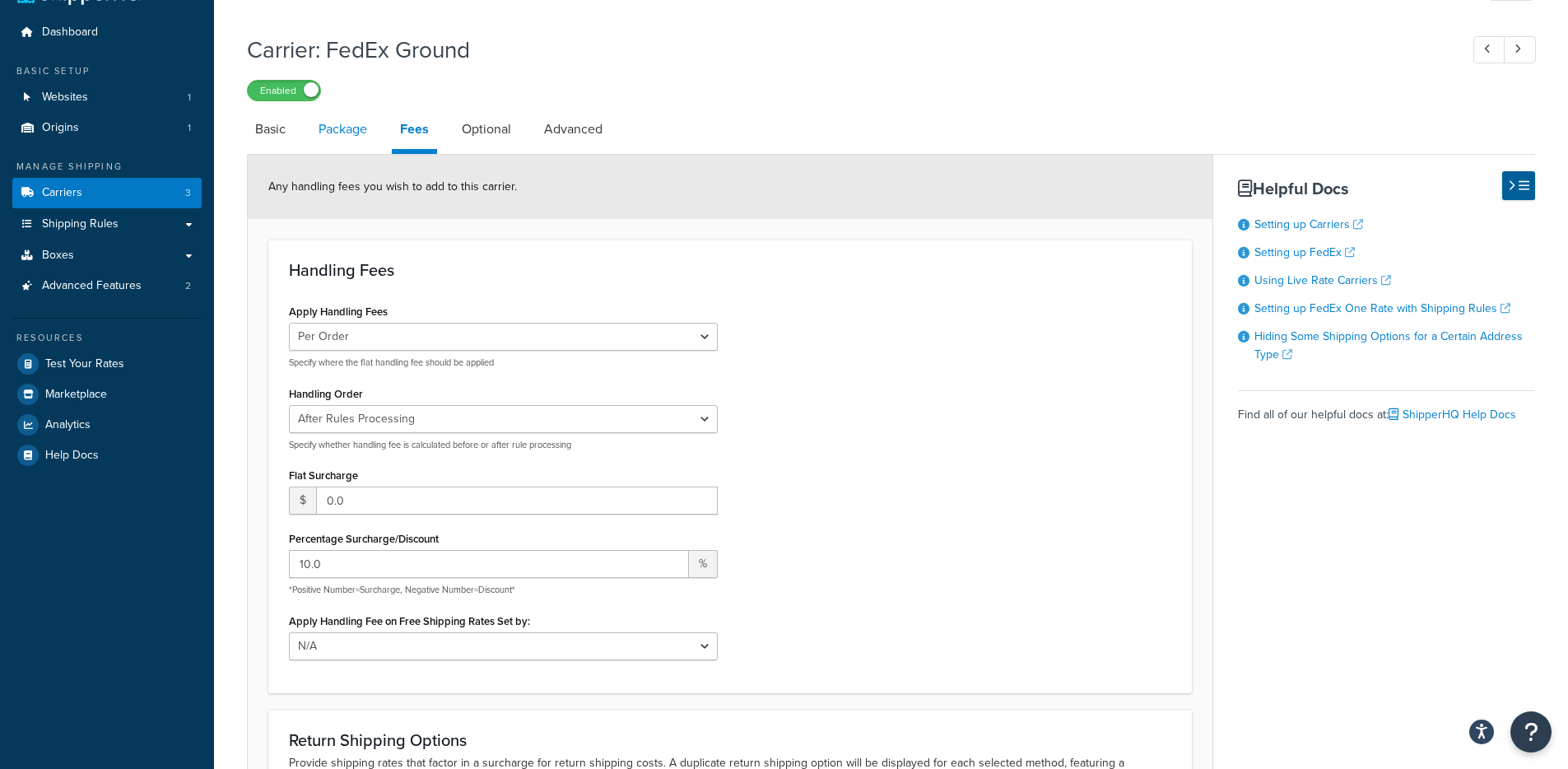
click at [351, 142] on link "Package" at bounding box center [342, 129] width 65 height 40
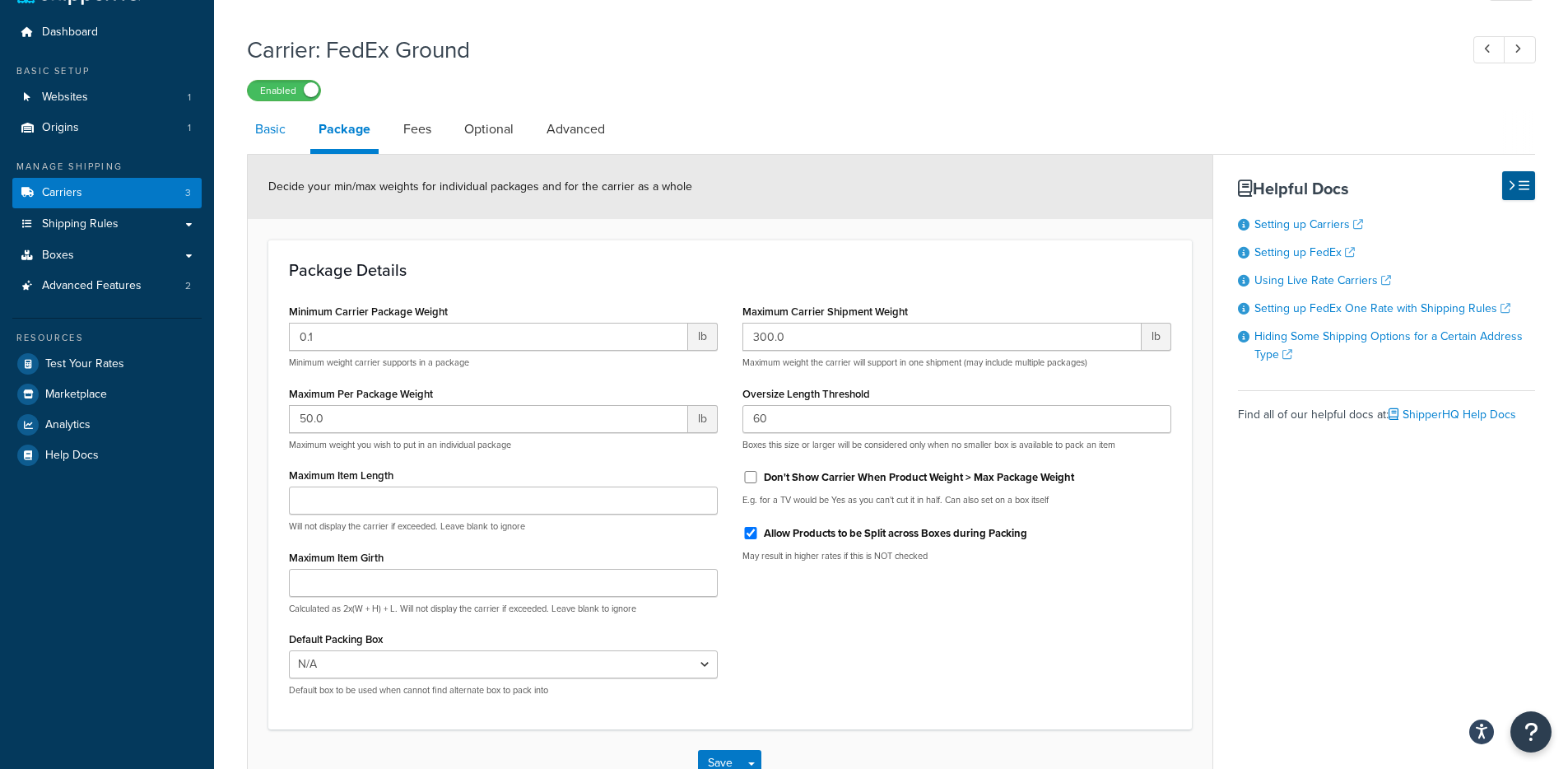
click at [257, 136] on link "Basic" at bounding box center [270, 129] width 47 height 40
select select "fedEx"
select select "REGULAR_PICKUP"
select select "YOUR_PACKAGING"
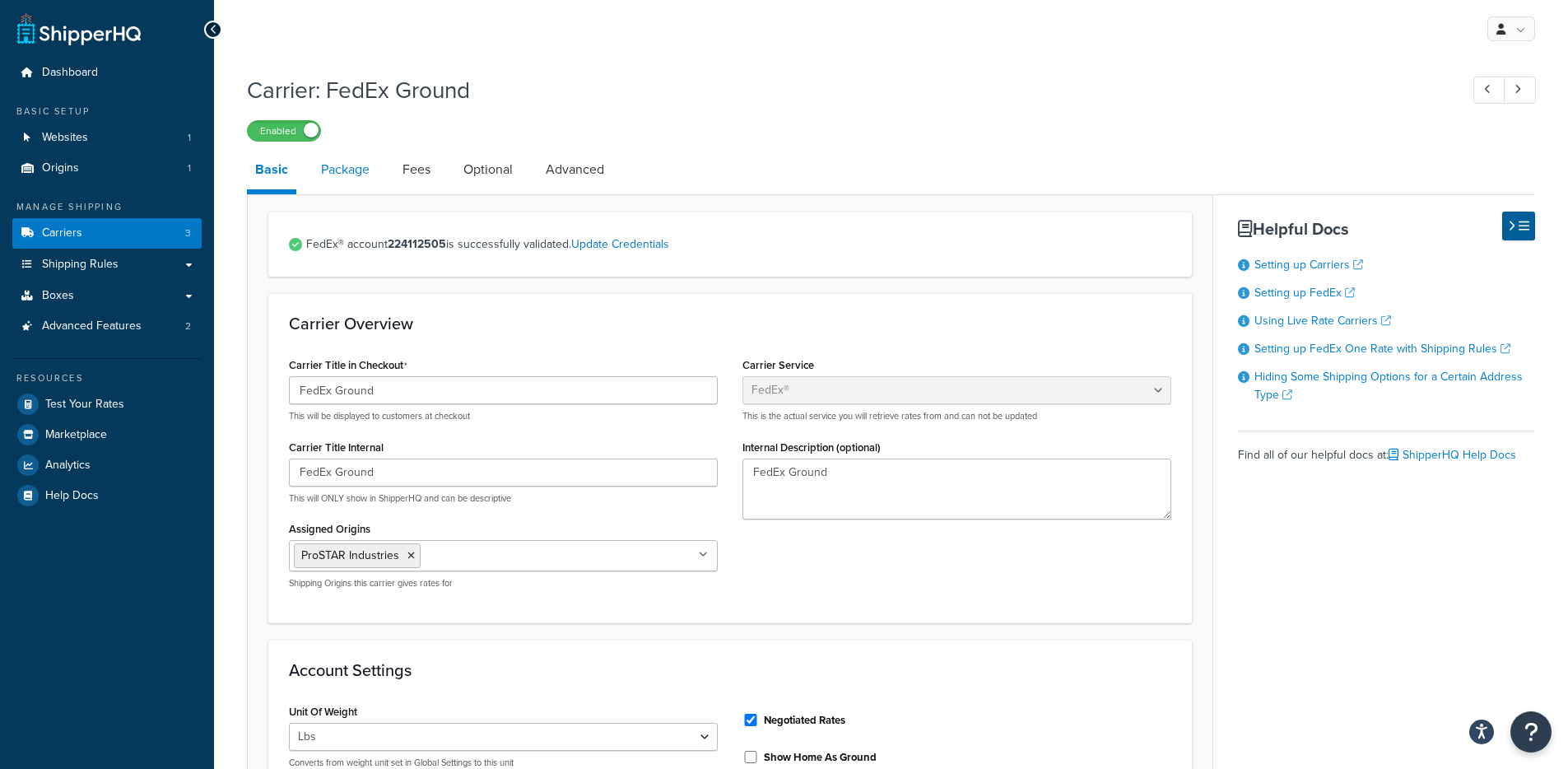
click at [335, 163] on link "Package" at bounding box center [345, 170] width 65 height 40
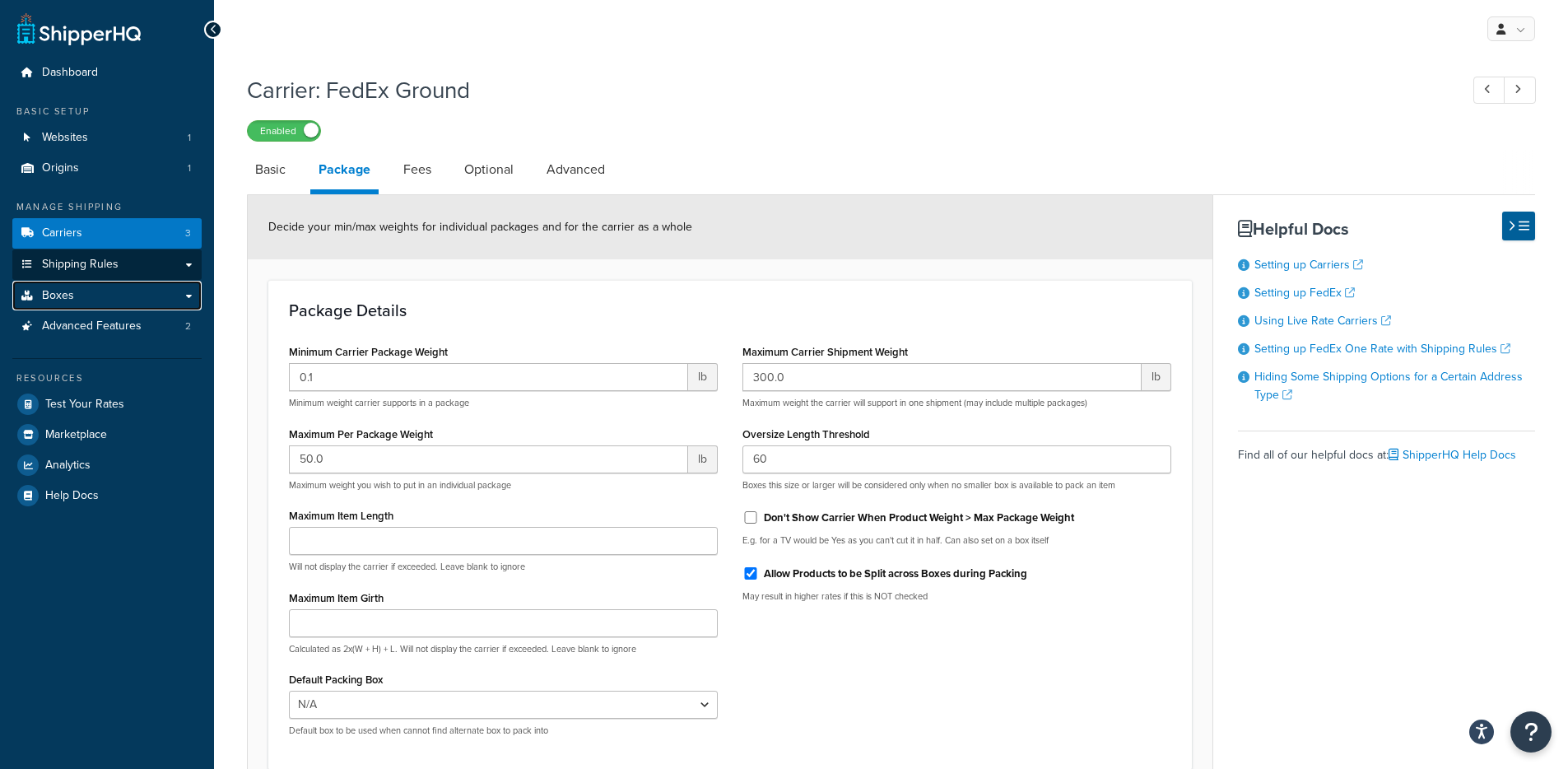
drag, startPoint x: 157, startPoint y: 286, endPoint x: 176, endPoint y: 275, distance: 22.0
click at [157, 286] on link "Boxes" at bounding box center [107, 296] width 189 height 31
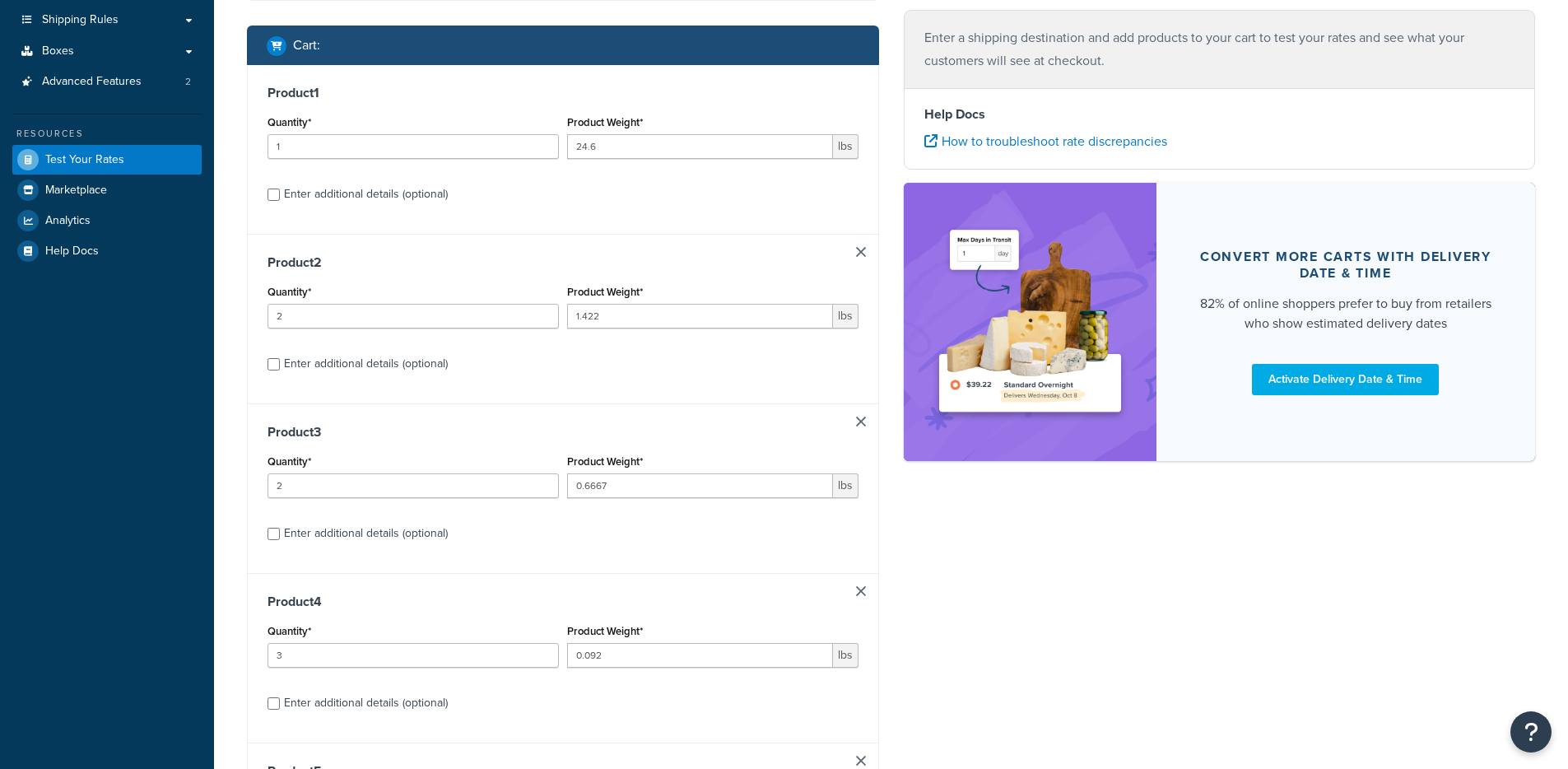
scroll to position [873, 0]
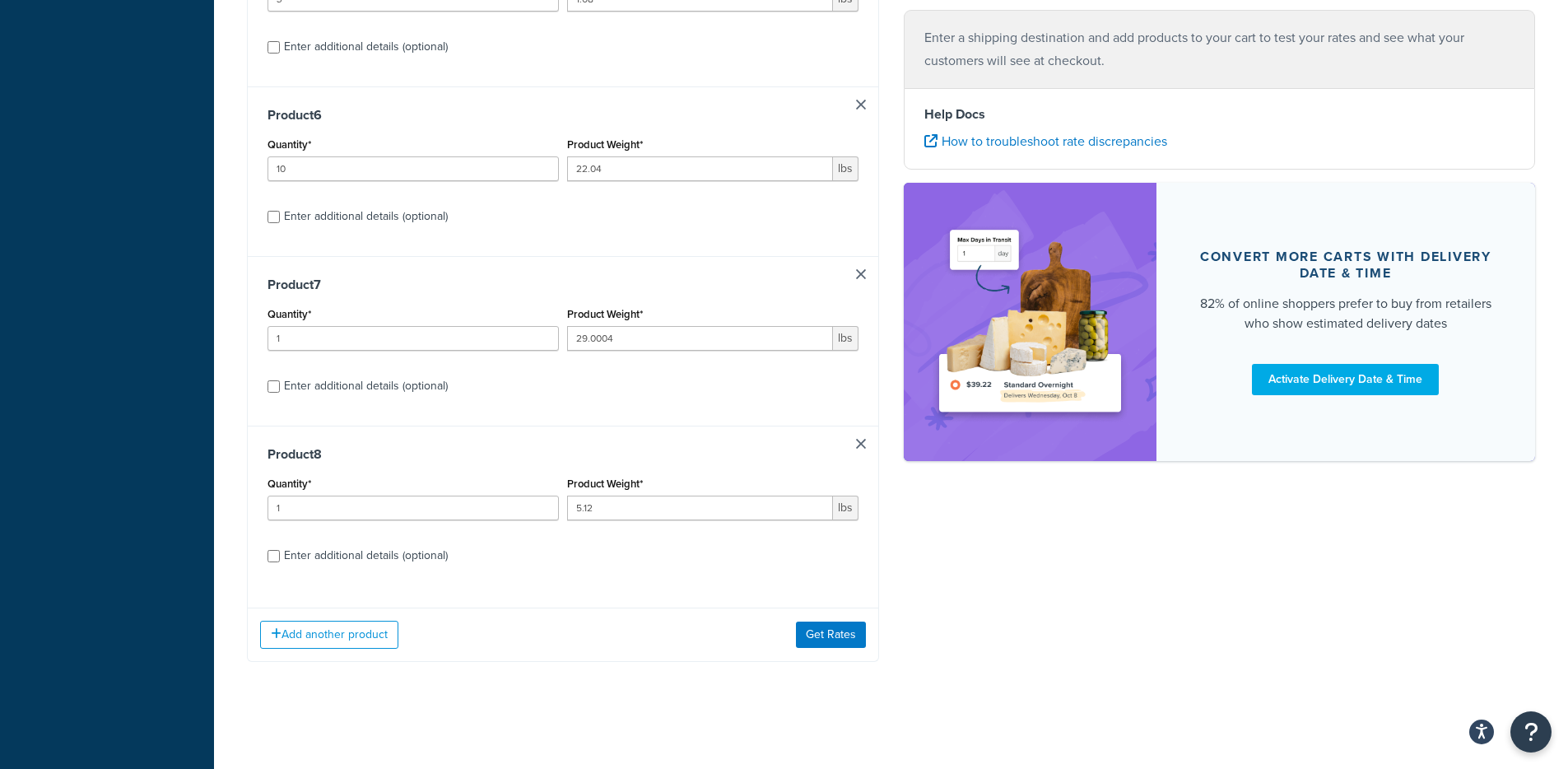
click at [837, 653] on div "Add another product Get Rates" at bounding box center [563, 634] width 631 height 54
click at [852, 630] on button "Get Rates" at bounding box center [830, 635] width 70 height 27
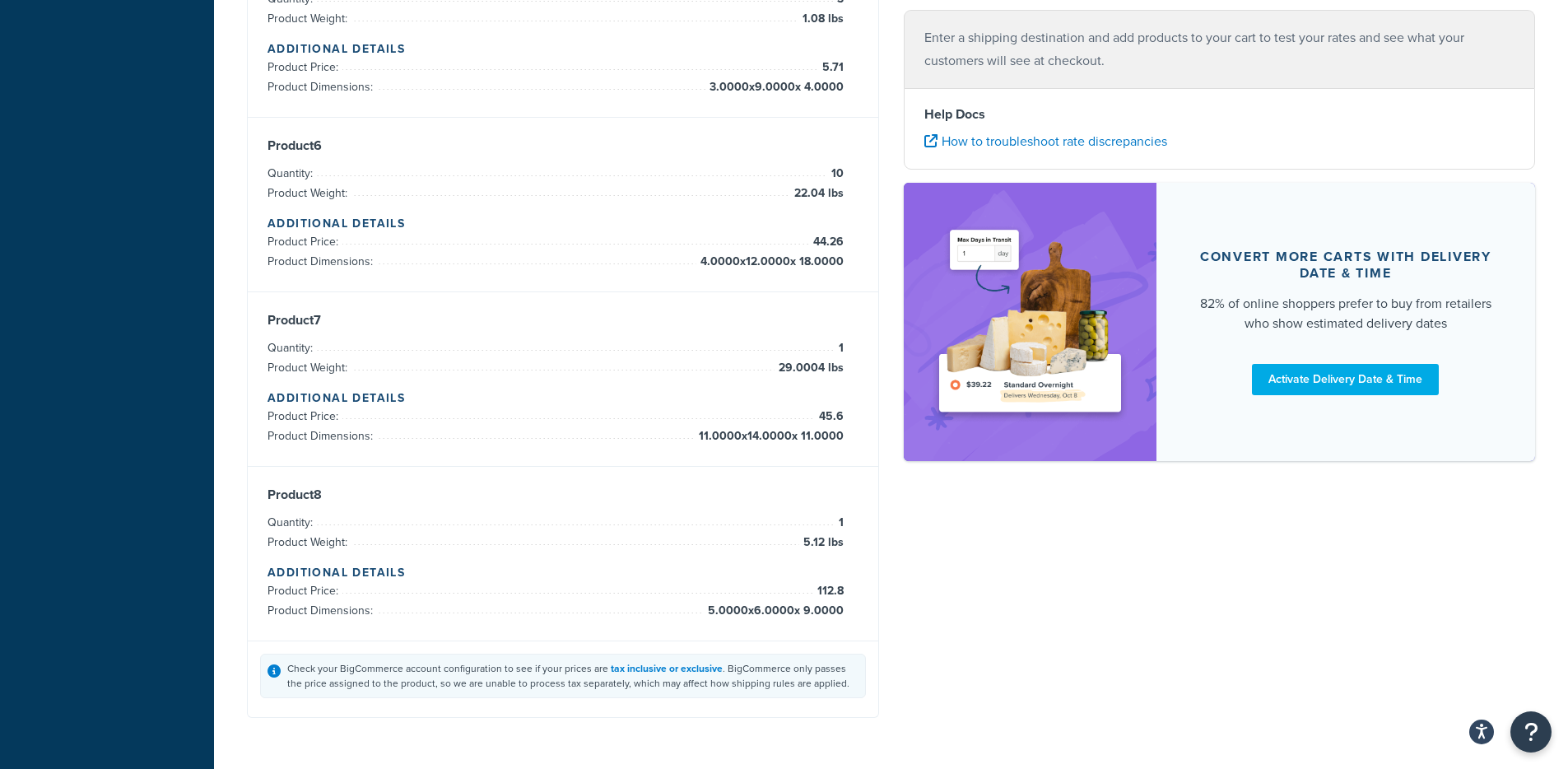
scroll to position [1074, 0]
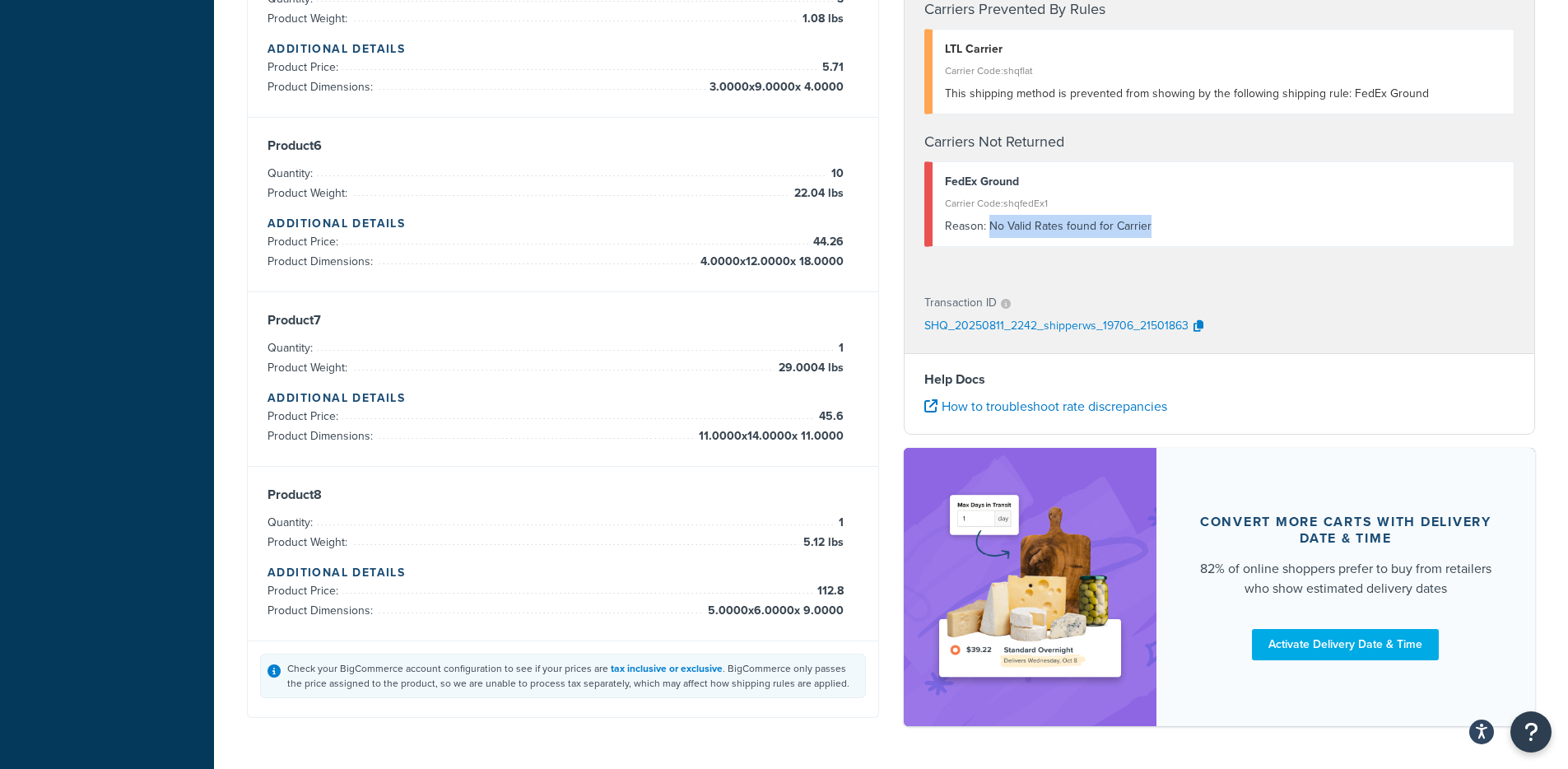
drag, startPoint x: 1165, startPoint y: 244, endPoint x: 990, endPoint y: 230, distance: 175.6
click at [990, 230] on div "FedEx Ground Carrier Code: shqfedEx1 Reason: No Valid Rates found for Carrier" at bounding box center [1219, 204] width 591 height 85
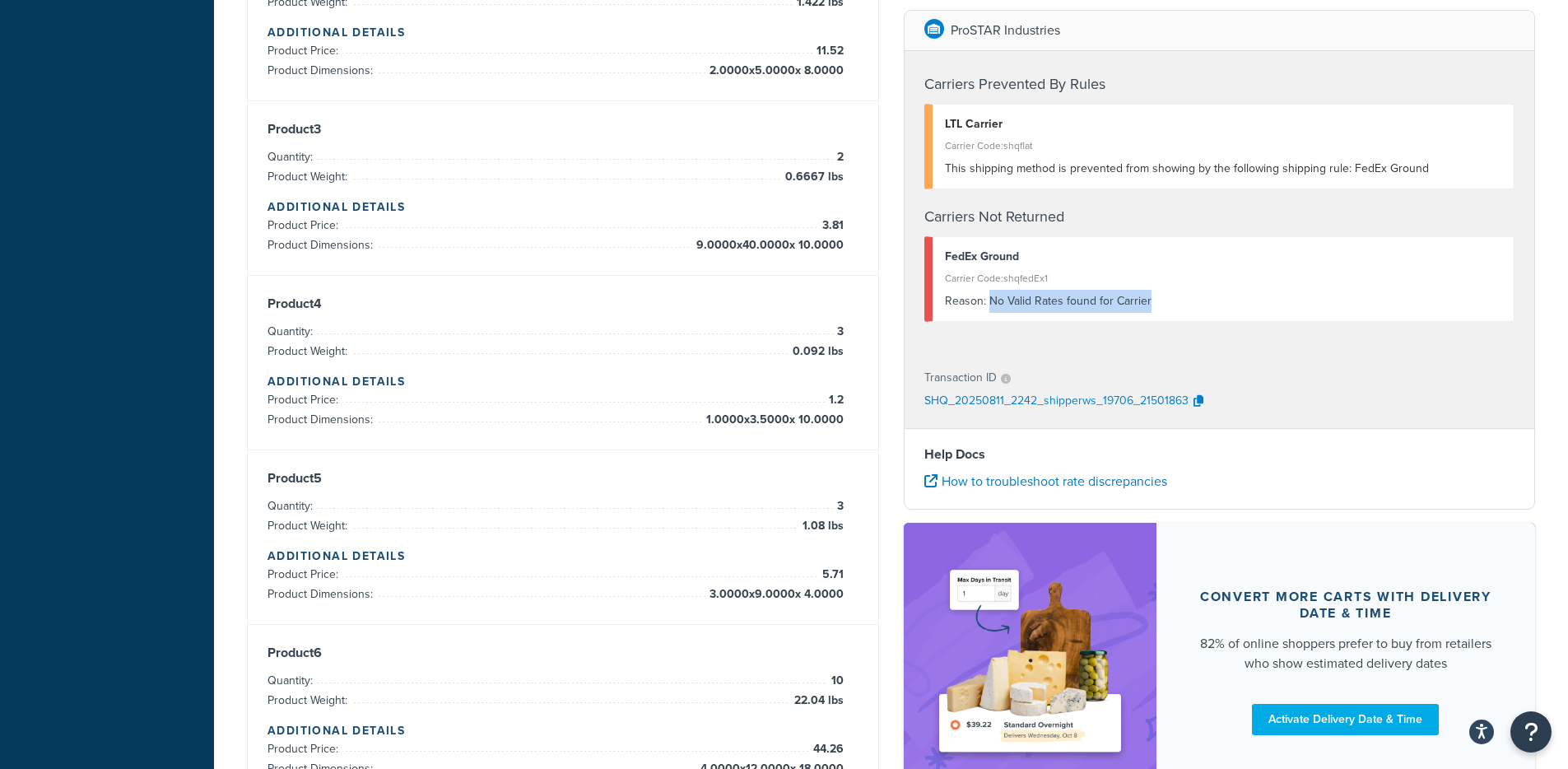
scroll to position [557, 0]
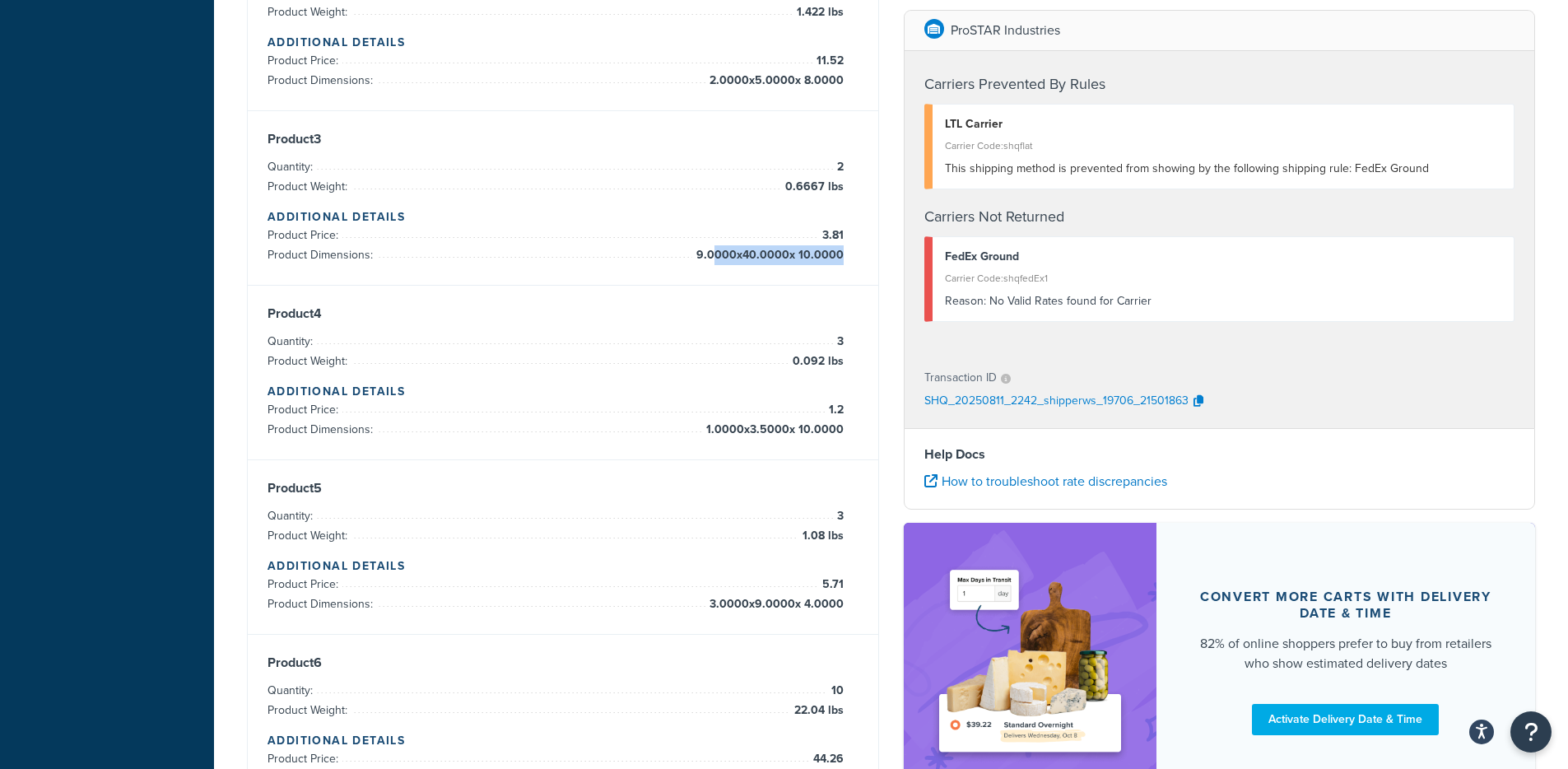
drag, startPoint x: 710, startPoint y: 257, endPoint x: 835, endPoint y: 273, distance: 126.0
click at [841, 258] on span "9.0000 x 40.0000 x 10.0000" at bounding box center [767, 255] width 152 height 20
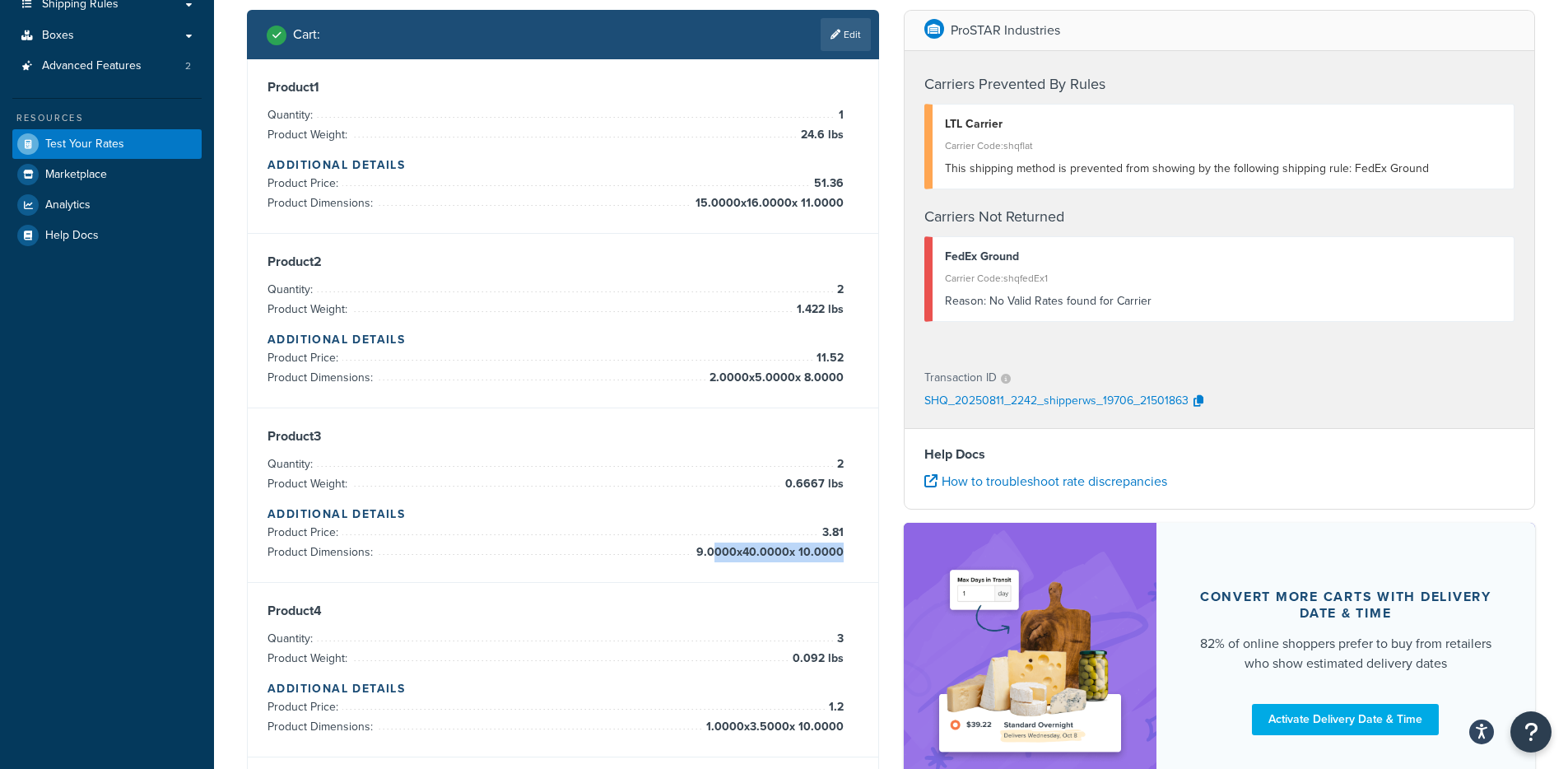
scroll to position [0, 0]
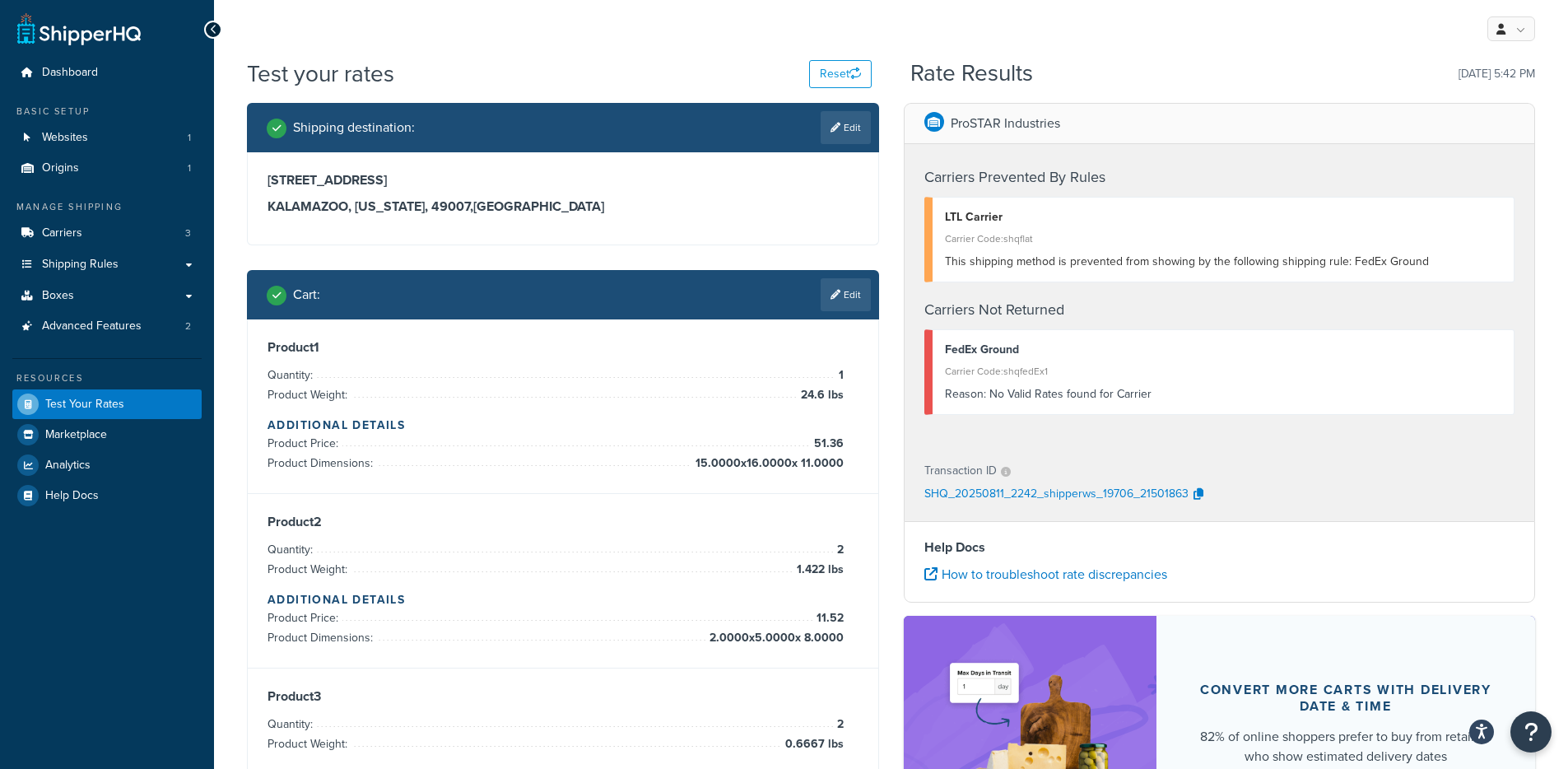
drag, startPoint x: 554, startPoint y: 213, endPoint x: 533, endPoint y: 208, distance: 21.6
click at [534, 208] on h3 "KALAMAZOO, Alabama, 49007 , United States" at bounding box center [563, 206] width 591 height 17
click at [94, 331] on span "Advanced Features" at bounding box center [92, 326] width 99 height 14
click at [429, 201] on h3 "KALAMAZOO, Alabama, 49007 , United States" at bounding box center [563, 206] width 591 height 17
drag, startPoint x: 380, startPoint y: 179, endPoint x: 249, endPoint y: 181, distance: 131.0
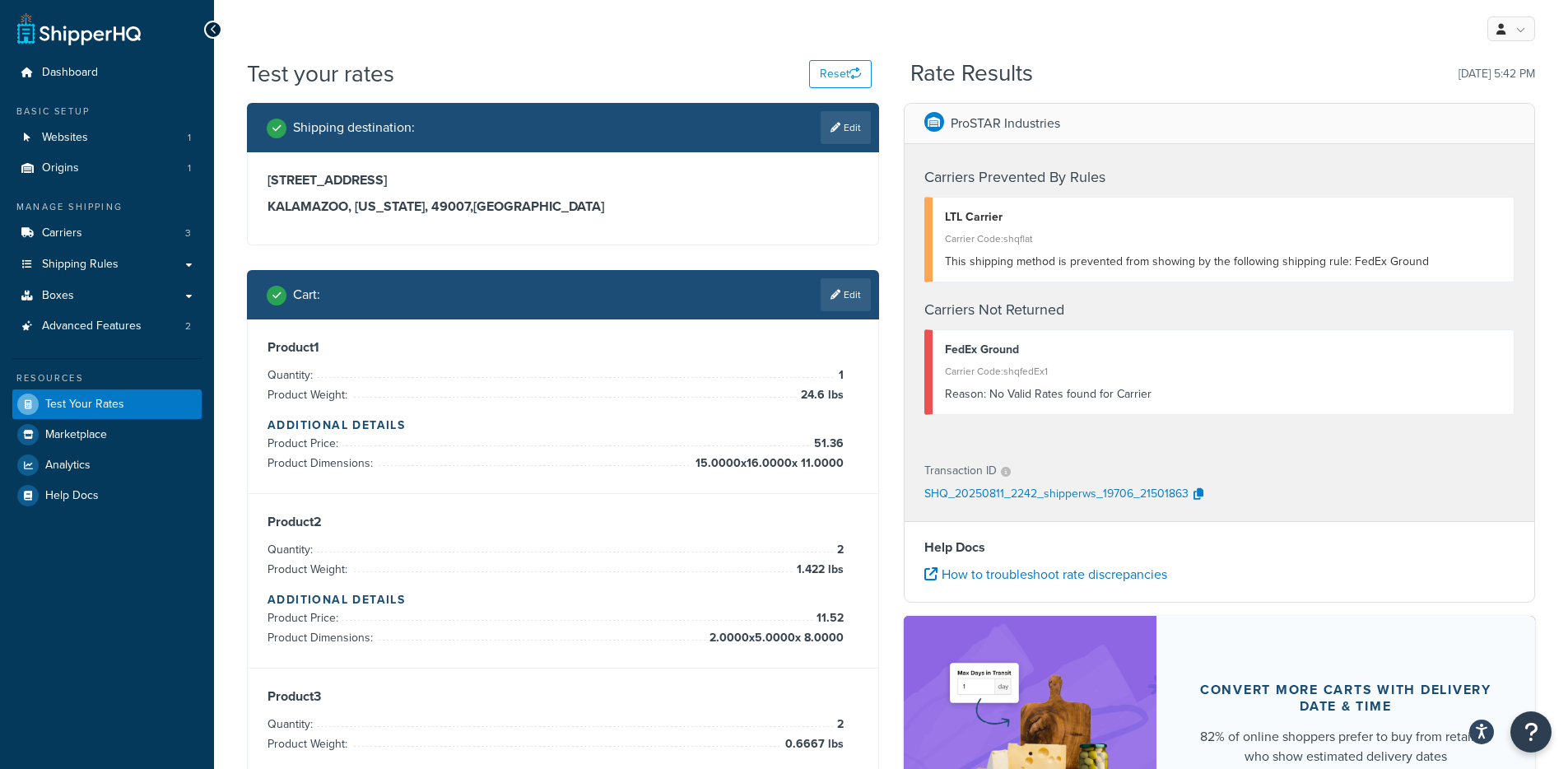
click at [249, 181] on div "180 Portage Street KALAMAZOO, Alabama, 49007 , United States" at bounding box center [563, 198] width 631 height 92
click at [832, 134] on link "Edit" at bounding box center [845, 128] width 51 height 33
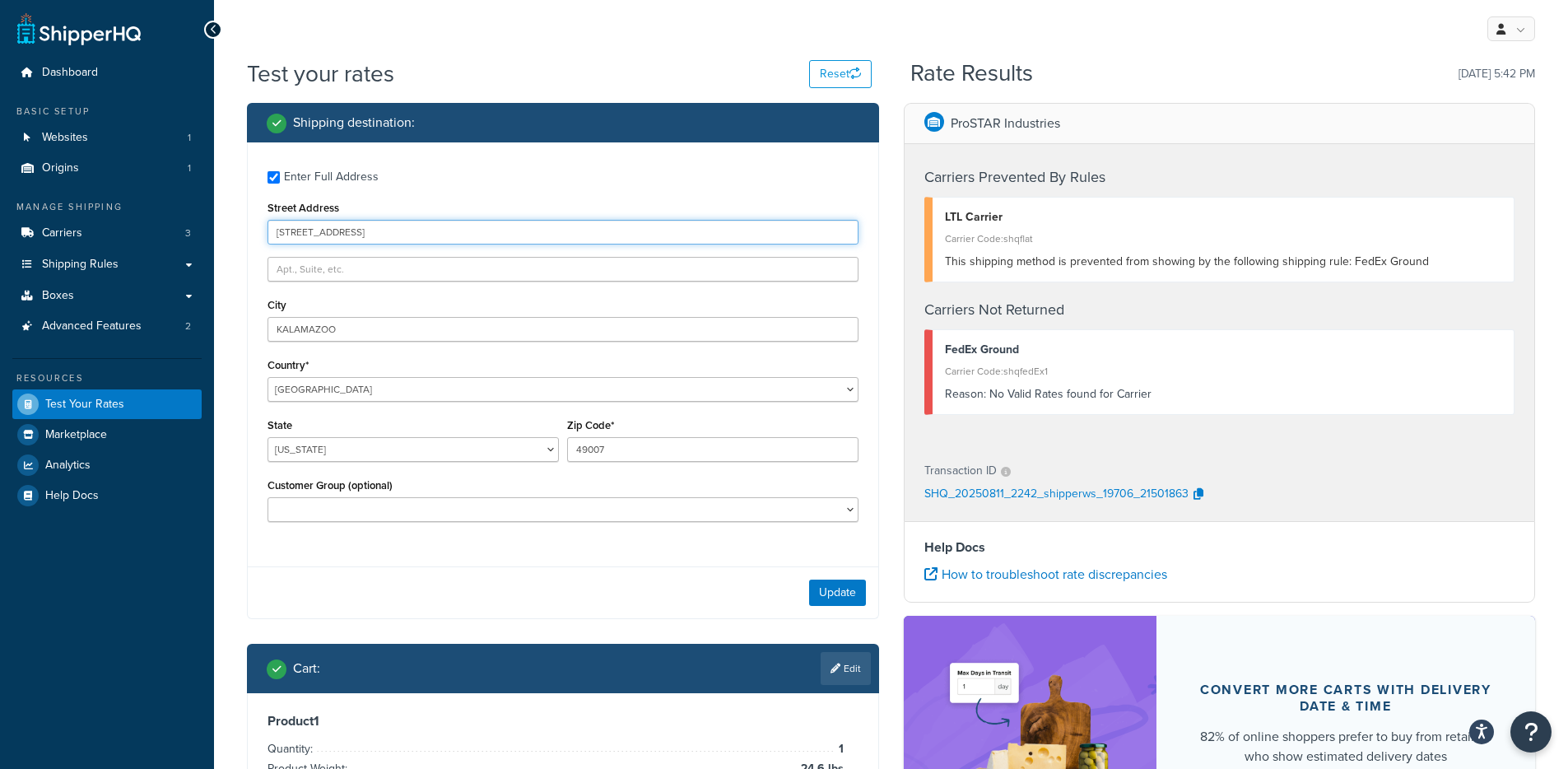
drag, startPoint x: 391, startPoint y: 240, endPoint x: 230, endPoint y: 229, distance: 161.4
click at [834, 592] on button "Update" at bounding box center [837, 592] width 57 height 27
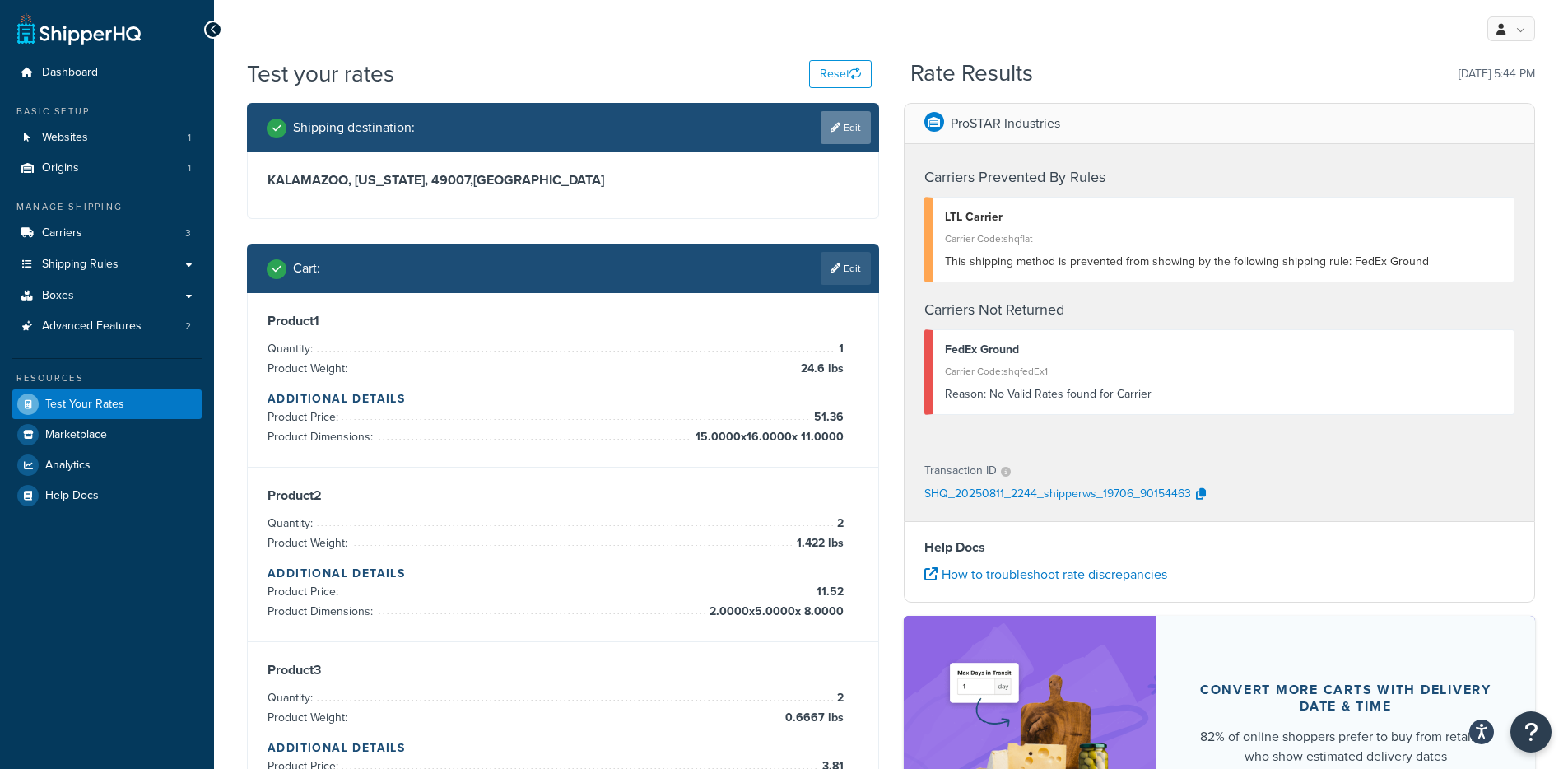
click at [862, 127] on link "Edit" at bounding box center [845, 128] width 51 height 33
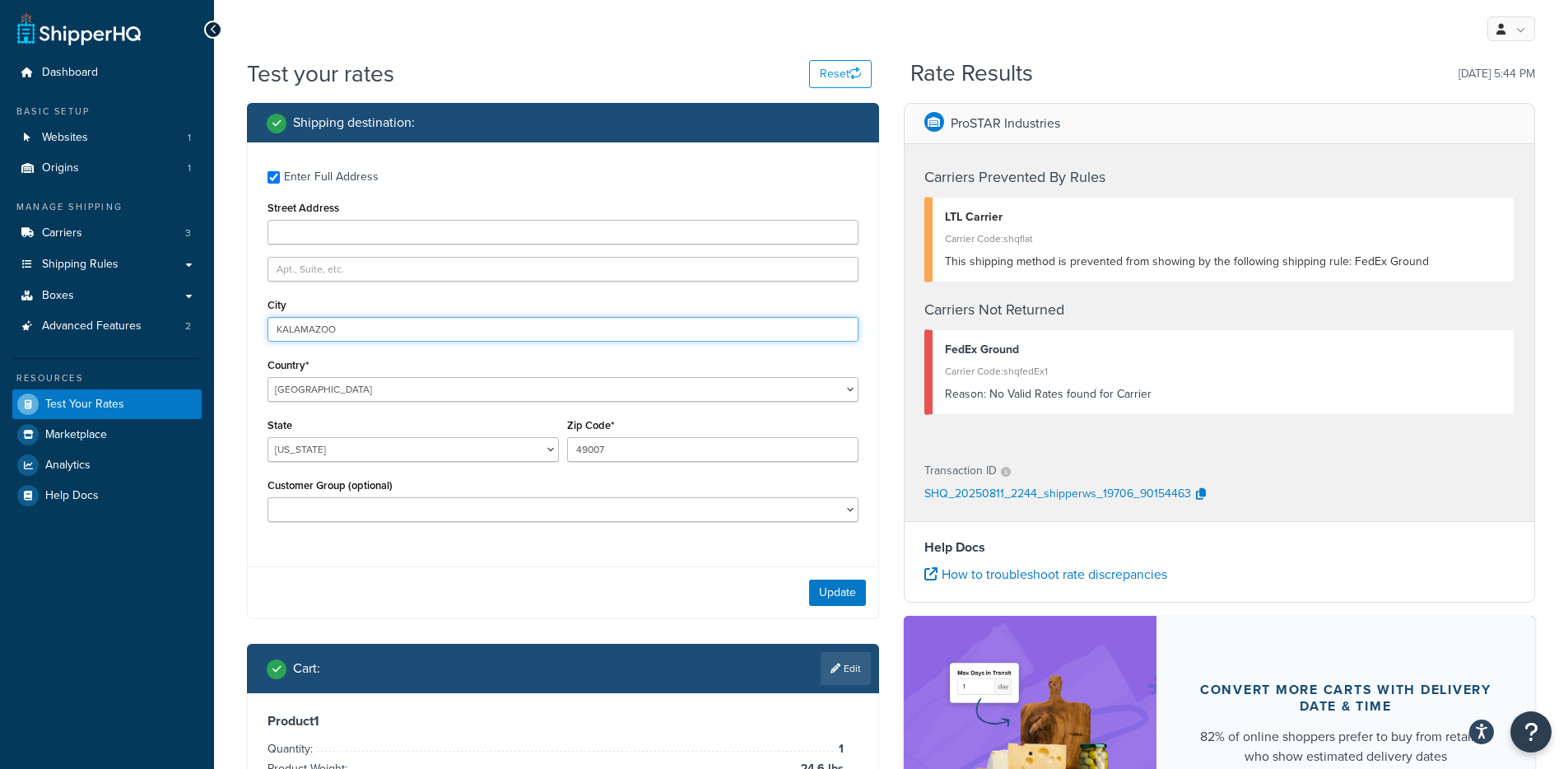
drag, startPoint x: 337, startPoint y: 326, endPoint x: 228, endPoint y: 335, distance: 109.4
click at [845, 580] on button "Update" at bounding box center [837, 592] width 57 height 27
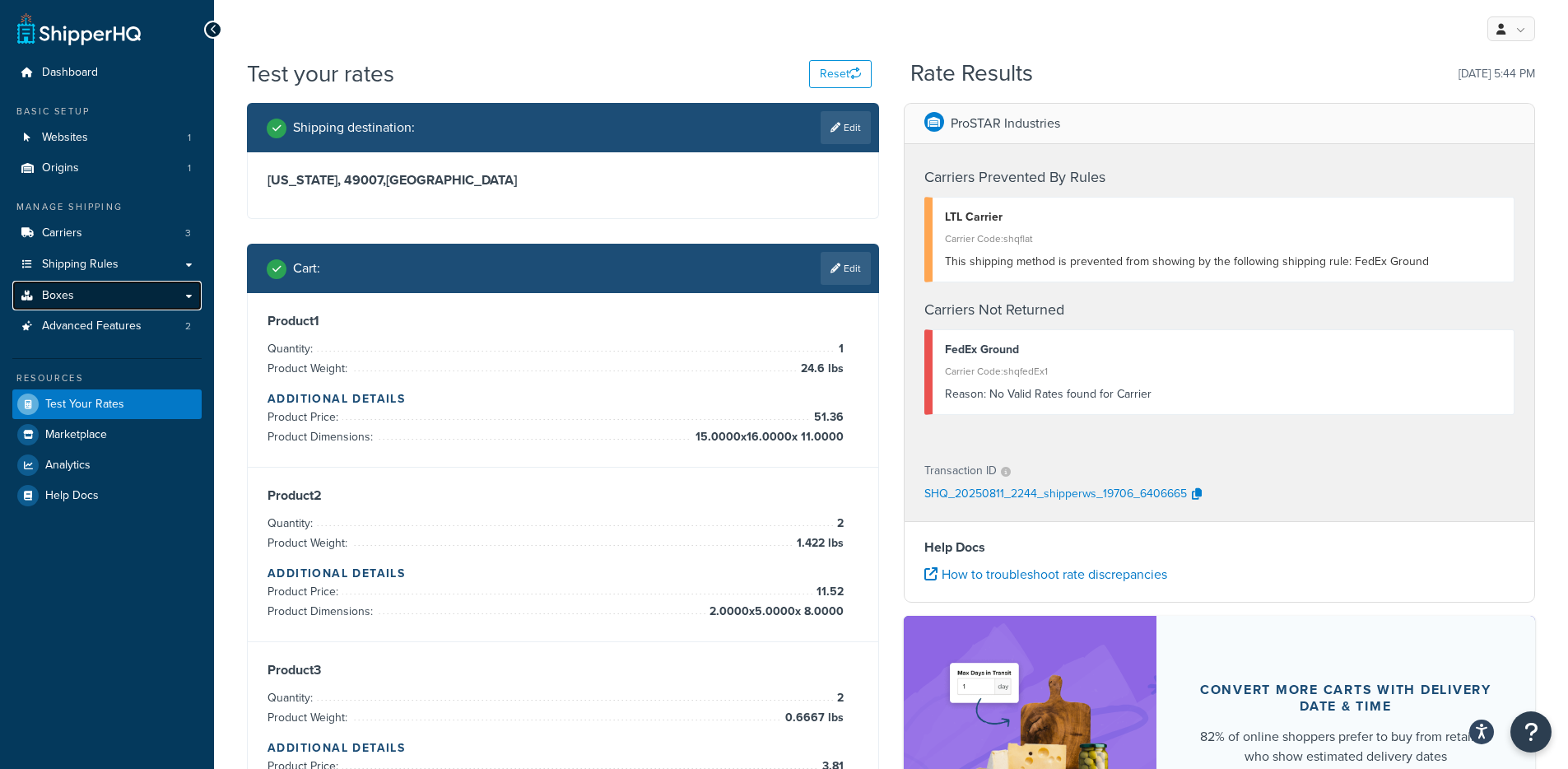
click at [119, 288] on link "Boxes" at bounding box center [107, 296] width 189 height 31
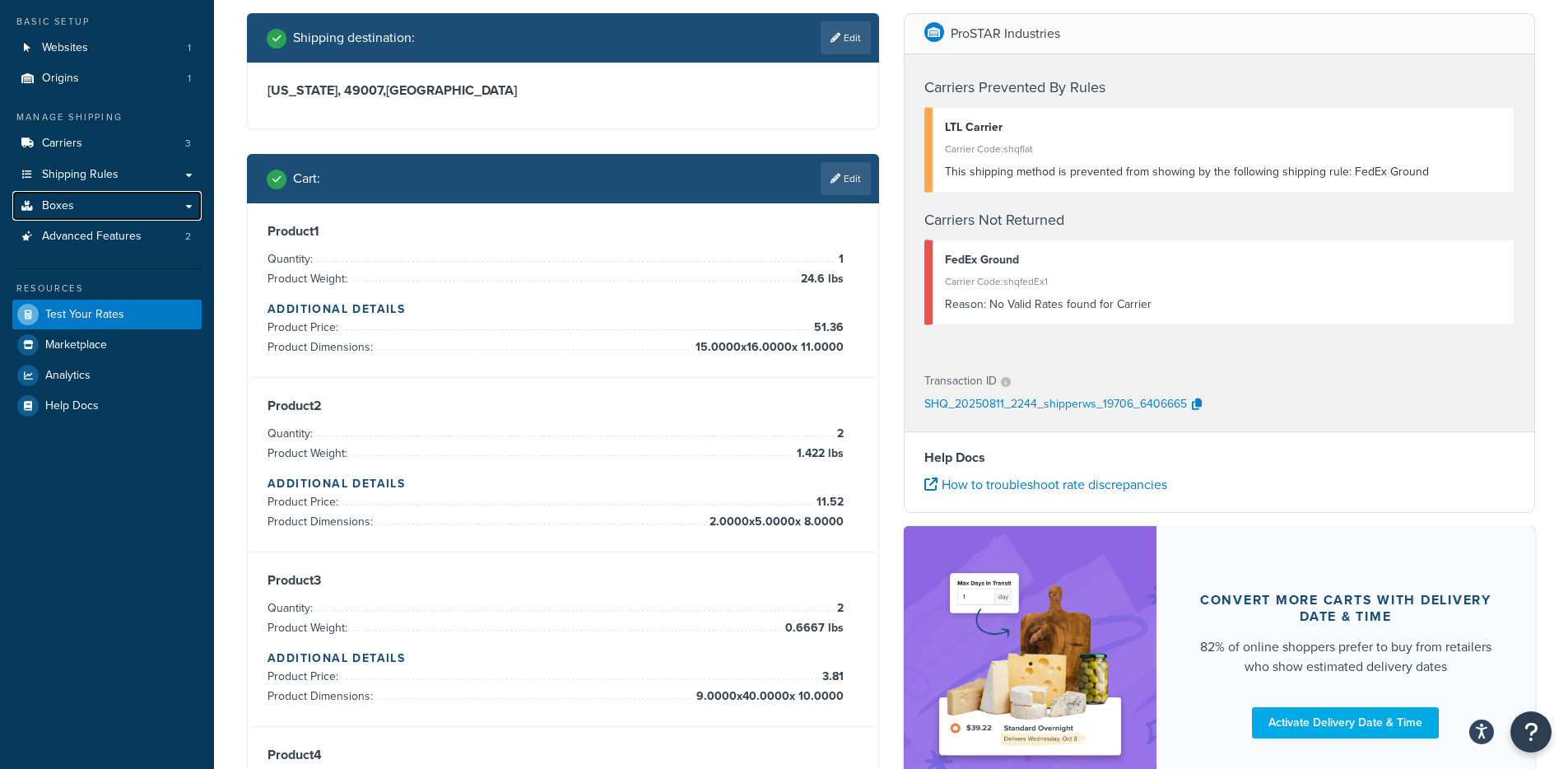
scroll to position [66, 0]
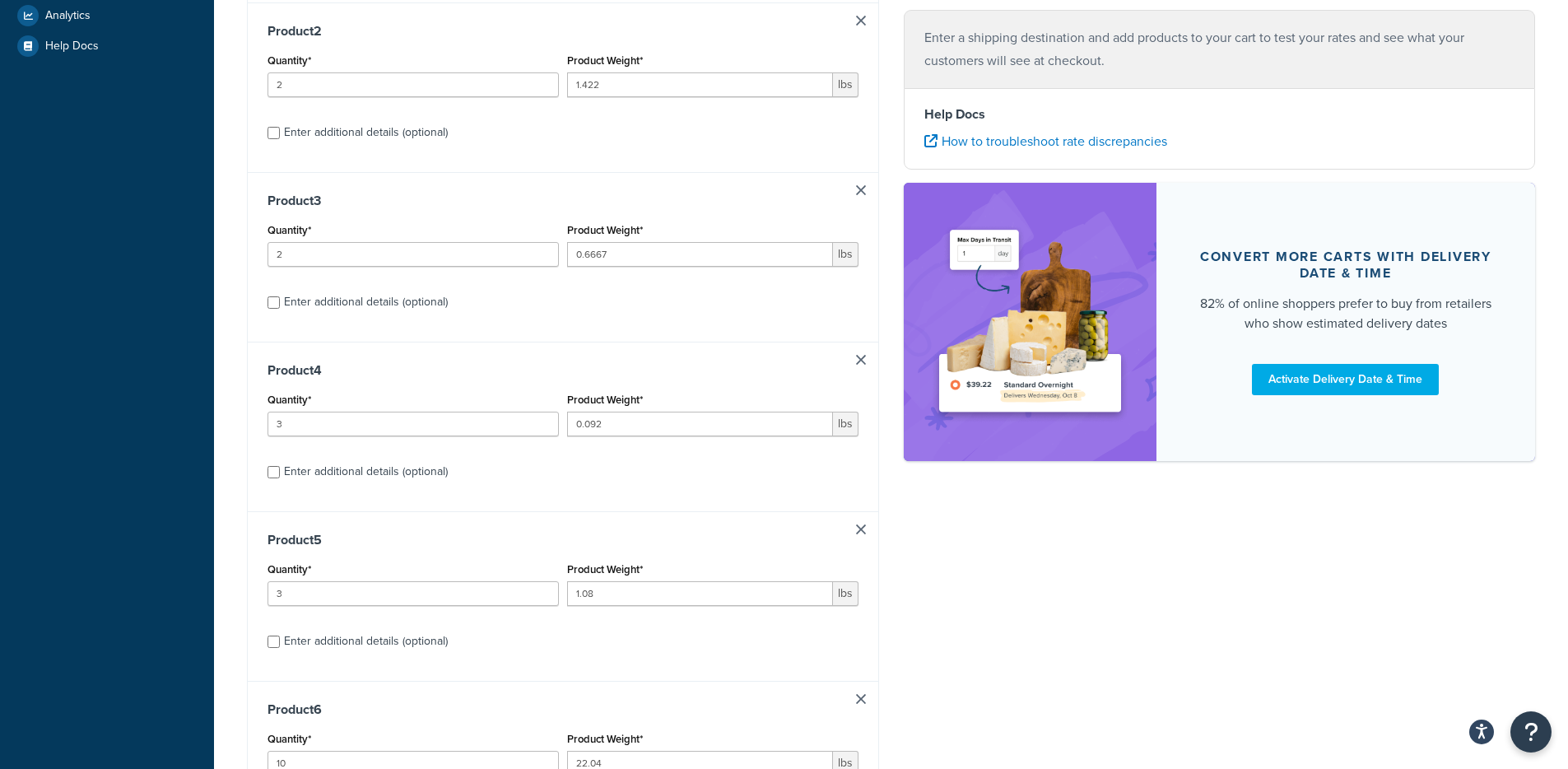
scroll to position [1047, 0]
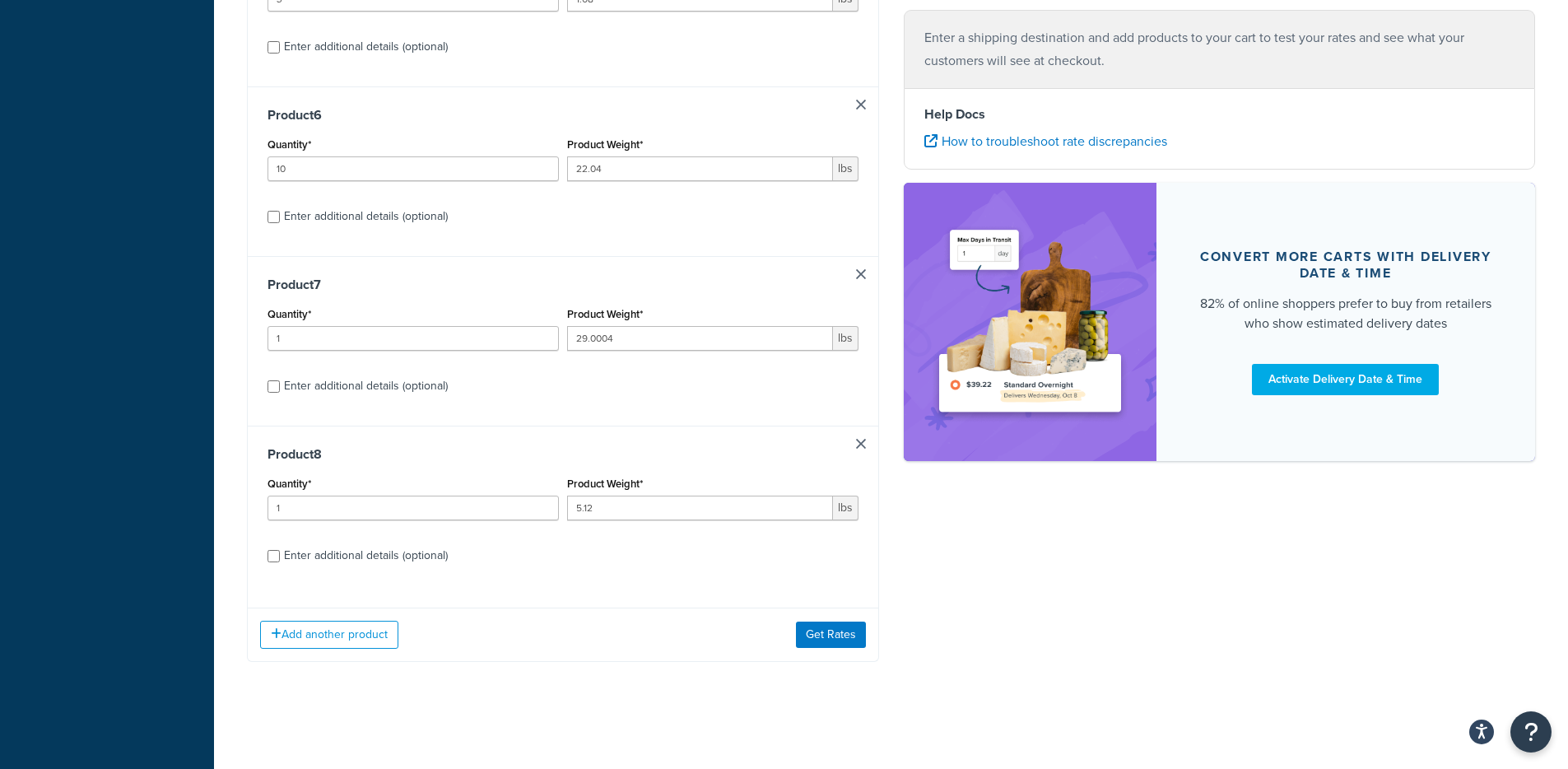
click at [863, 447] on link at bounding box center [861, 443] width 10 height 10
click at [867, 317] on div "Product 6 Quantity* 10 Product Weight* 22.04 lbs Enter additional details (opti…" at bounding box center [563, 336] width 631 height 170
click at [859, 419] on div "Product 6 Quantity* 10 Product Weight* 22.04 lbs Enter additional details (opti…" at bounding box center [563, 336] width 631 height 170
click at [855, 428] on div "Product 7 Quantity* 1 Product Weight* 29.0004 lbs Enter additional details (opt…" at bounding box center [563, 510] width 631 height 170
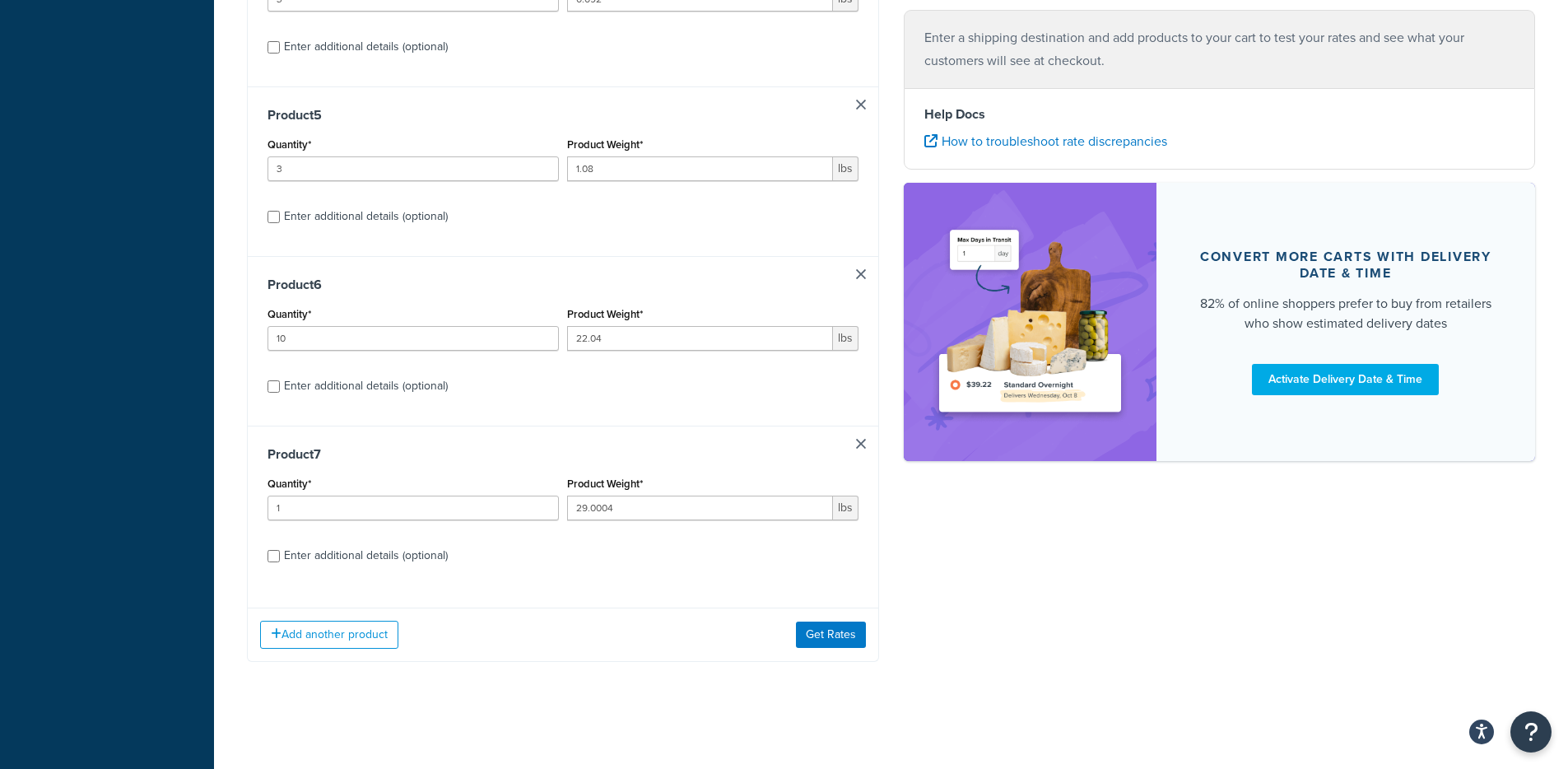
click at [852, 440] on div "Product 7 Quantity* 1 Product Weight* 29.0004 lbs Enter additional details (opt…" at bounding box center [563, 510] width 631 height 170
click at [862, 440] on link at bounding box center [861, 443] width 10 height 10
click at [859, 436] on div "Product 6 Quantity* 10 Product Weight* 22.04 lbs Enter additional details (opti…" at bounding box center [563, 510] width 631 height 170
click at [859, 441] on link at bounding box center [861, 443] width 10 height 10
click at [856, 439] on link at bounding box center [861, 443] width 10 height 10
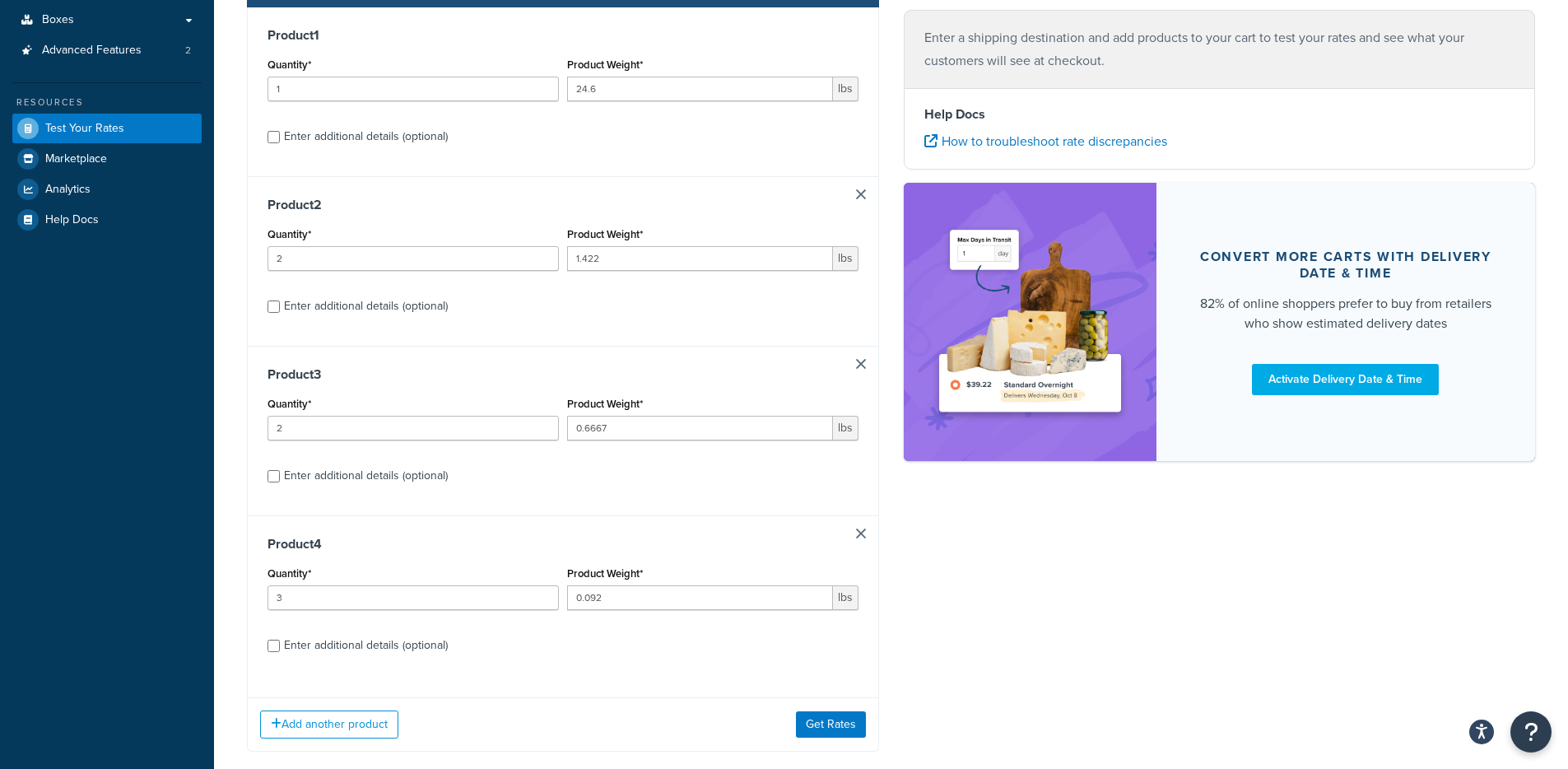
scroll to position [280, 0]
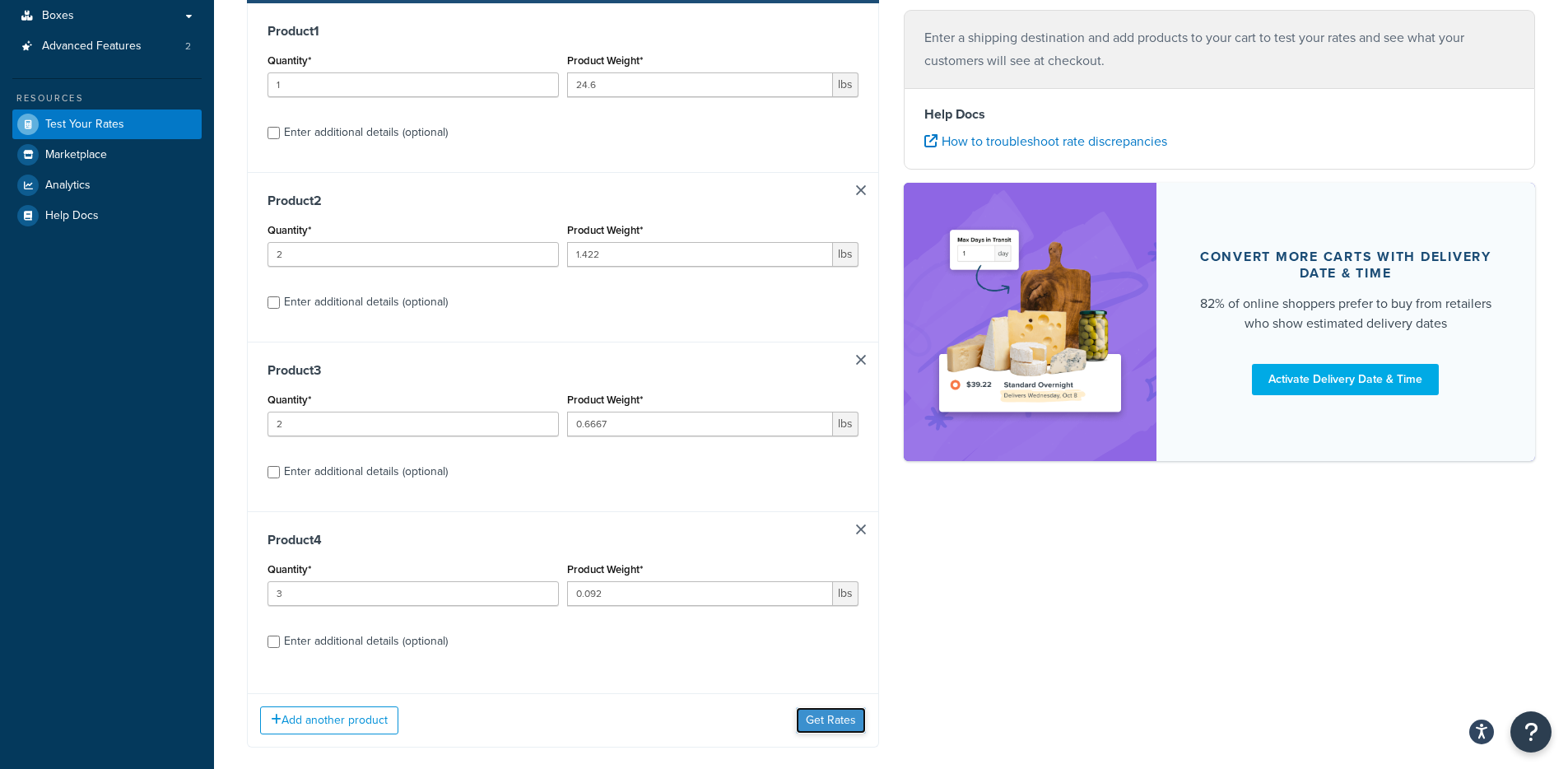
click at [844, 713] on button "Get Rates" at bounding box center [830, 720] width 70 height 27
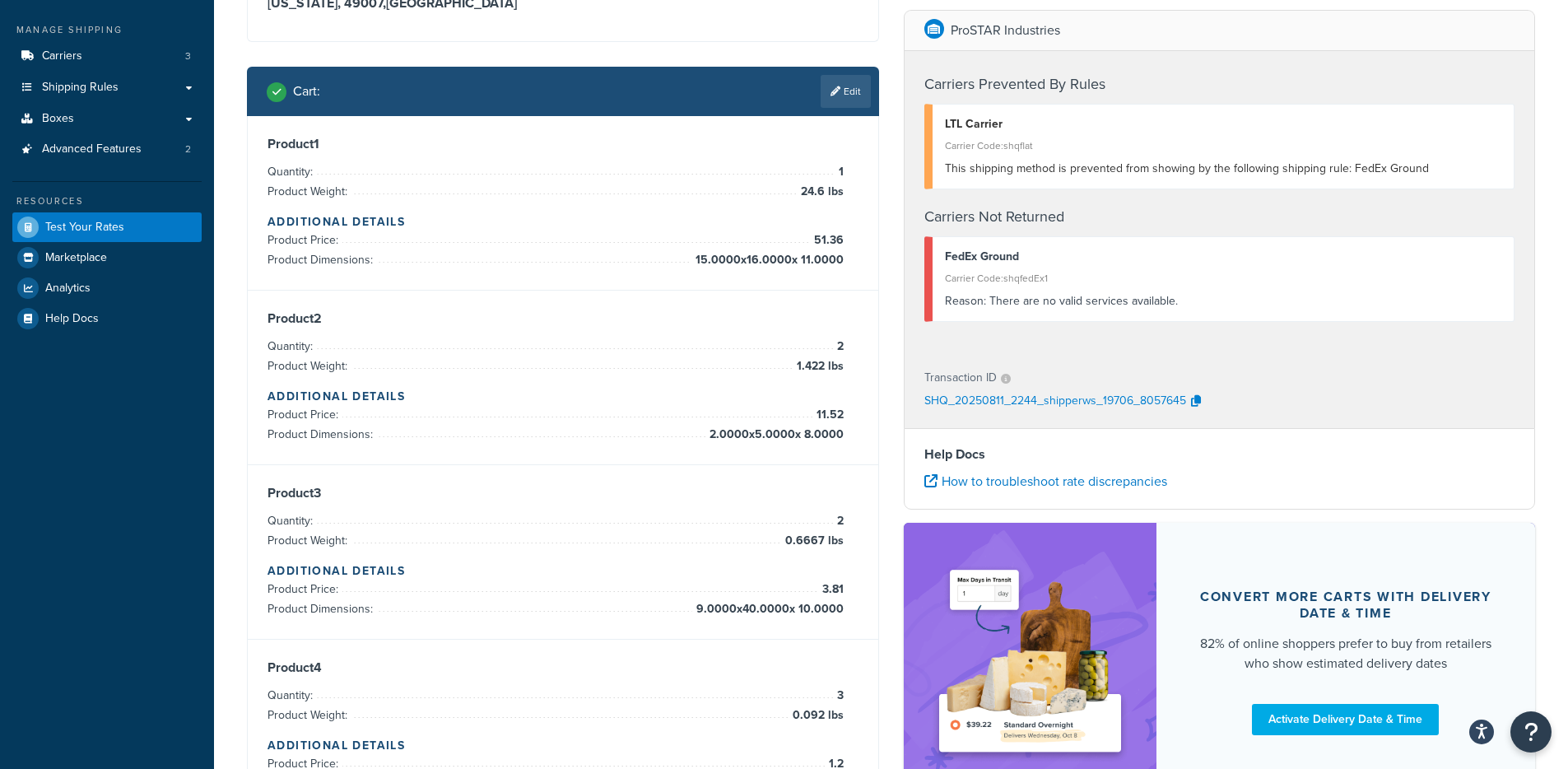
scroll to position [96, 0]
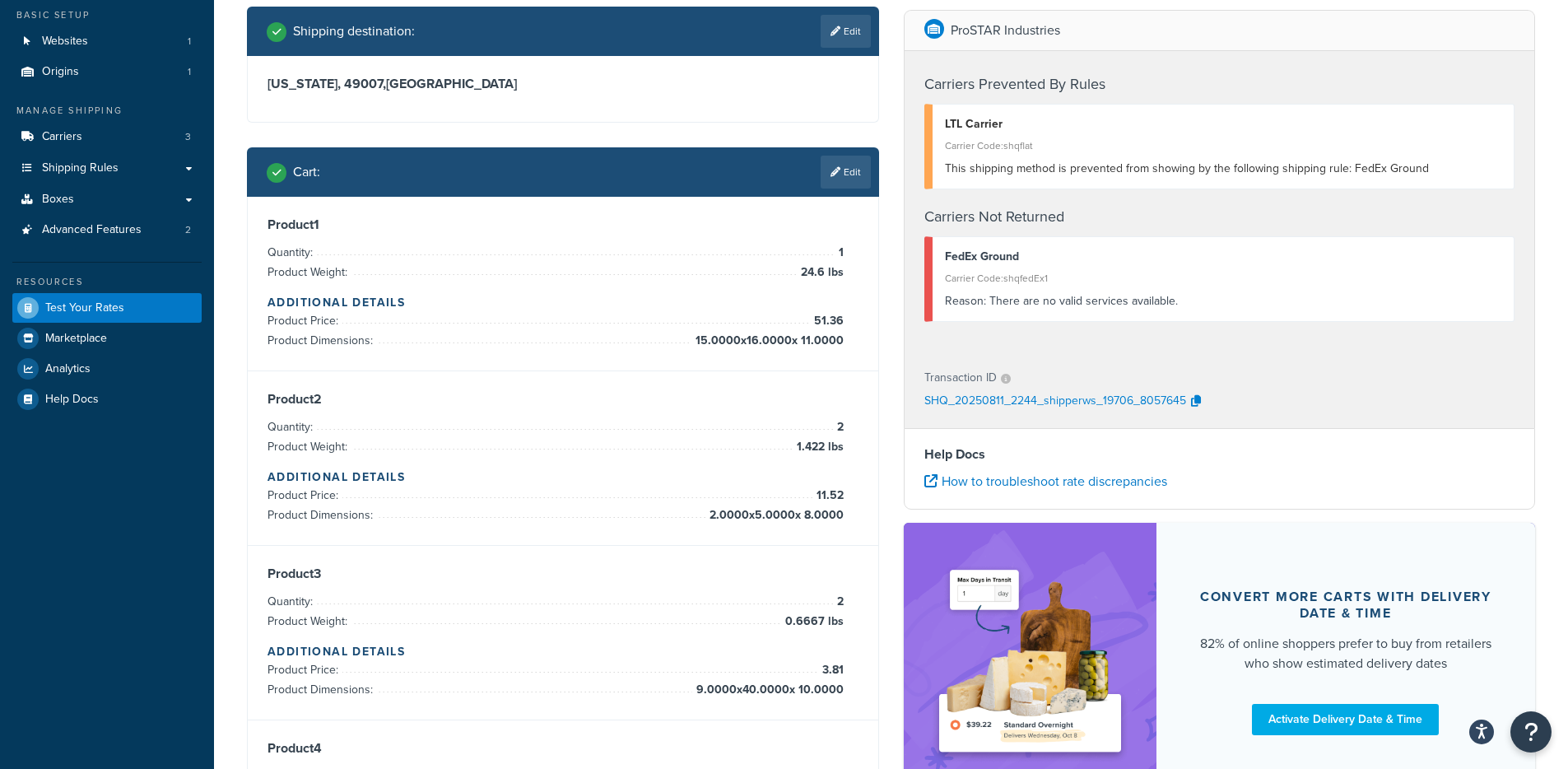
click at [847, 172] on link "Edit" at bounding box center [845, 172] width 51 height 33
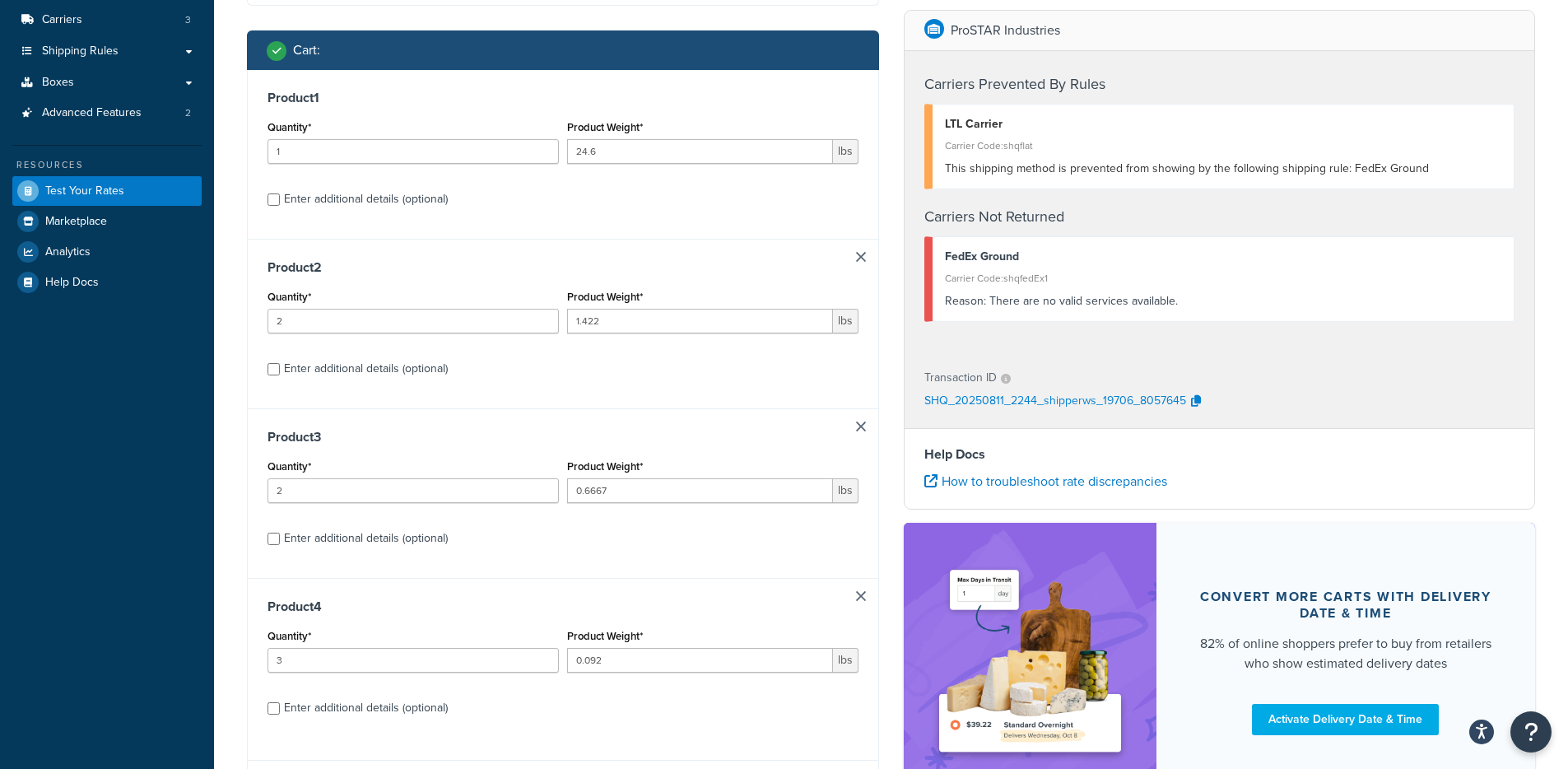
scroll to position [212, 0]
drag, startPoint x: 615, startPoint y: 162, endPoint x: 547, endPoint y: 160, distance: 68.0
click at [547, 160] on div "Quantity* 1 Product Weight* 24.6 lbs" at bounding box center [563, 147] width 599 height 60
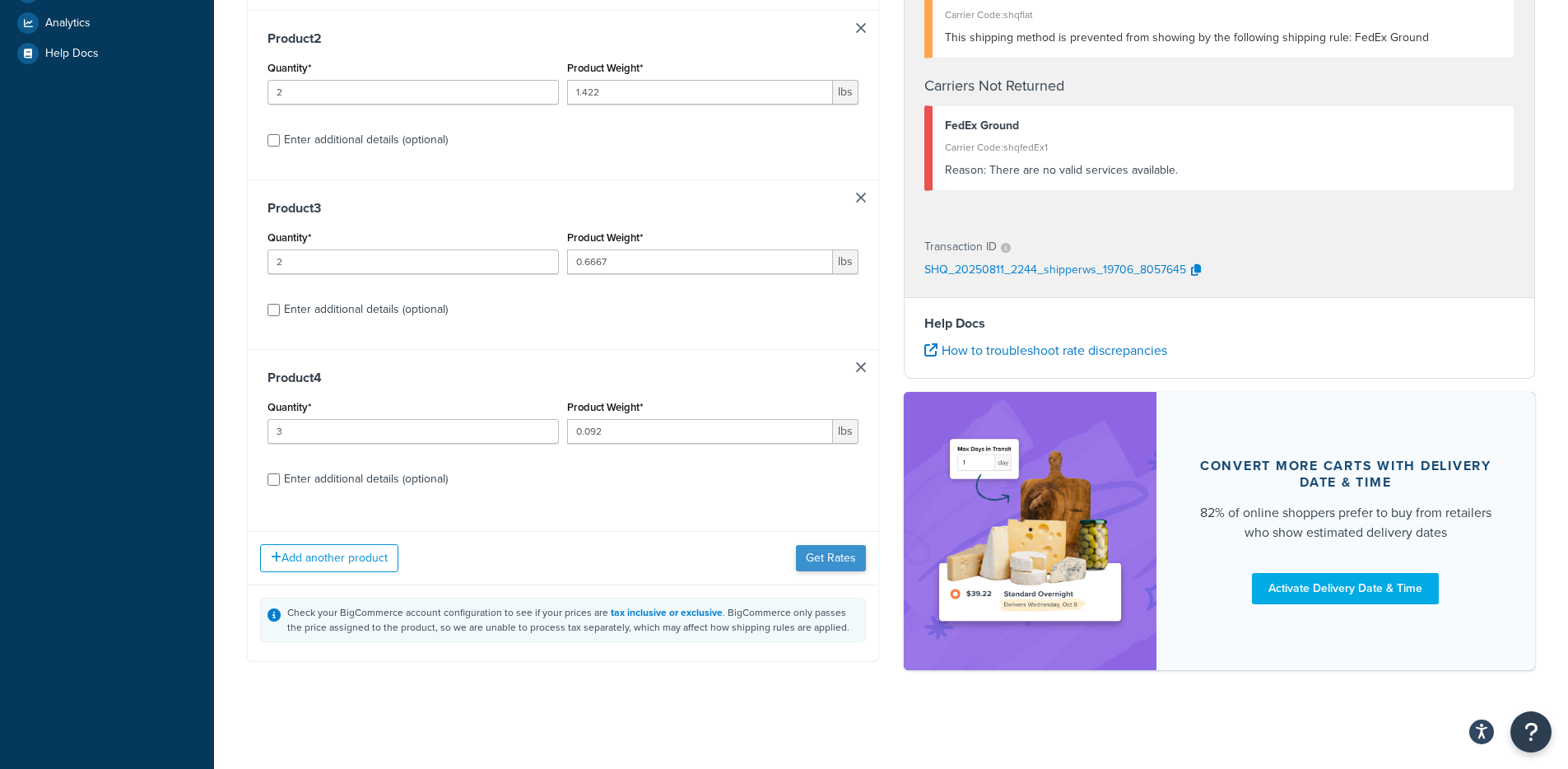
type input "1"
click at [825, 548] on button "Get Rates" at bounding box center [830, 558] width 70 height 27
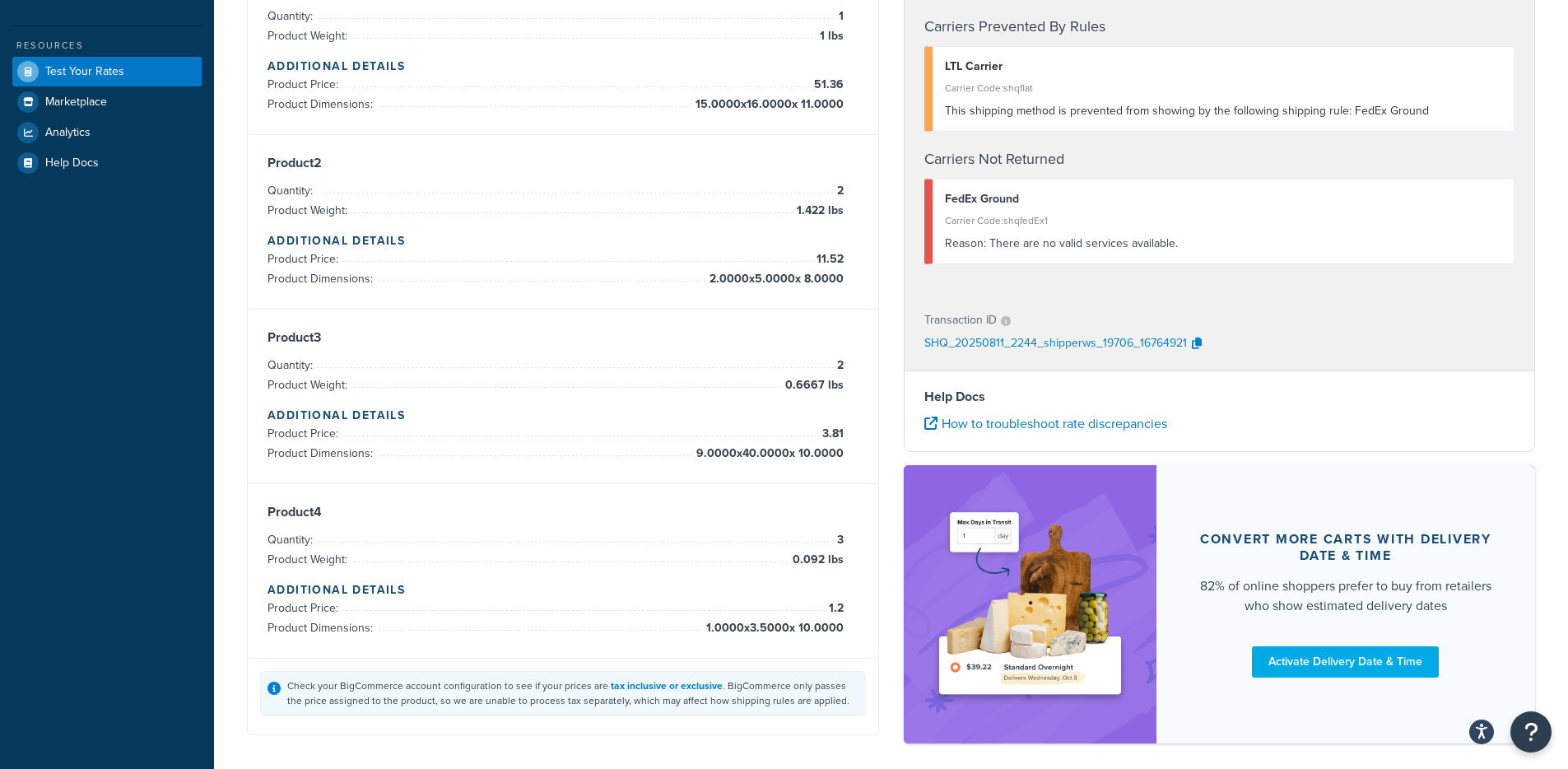
scroll to position [316, 0]
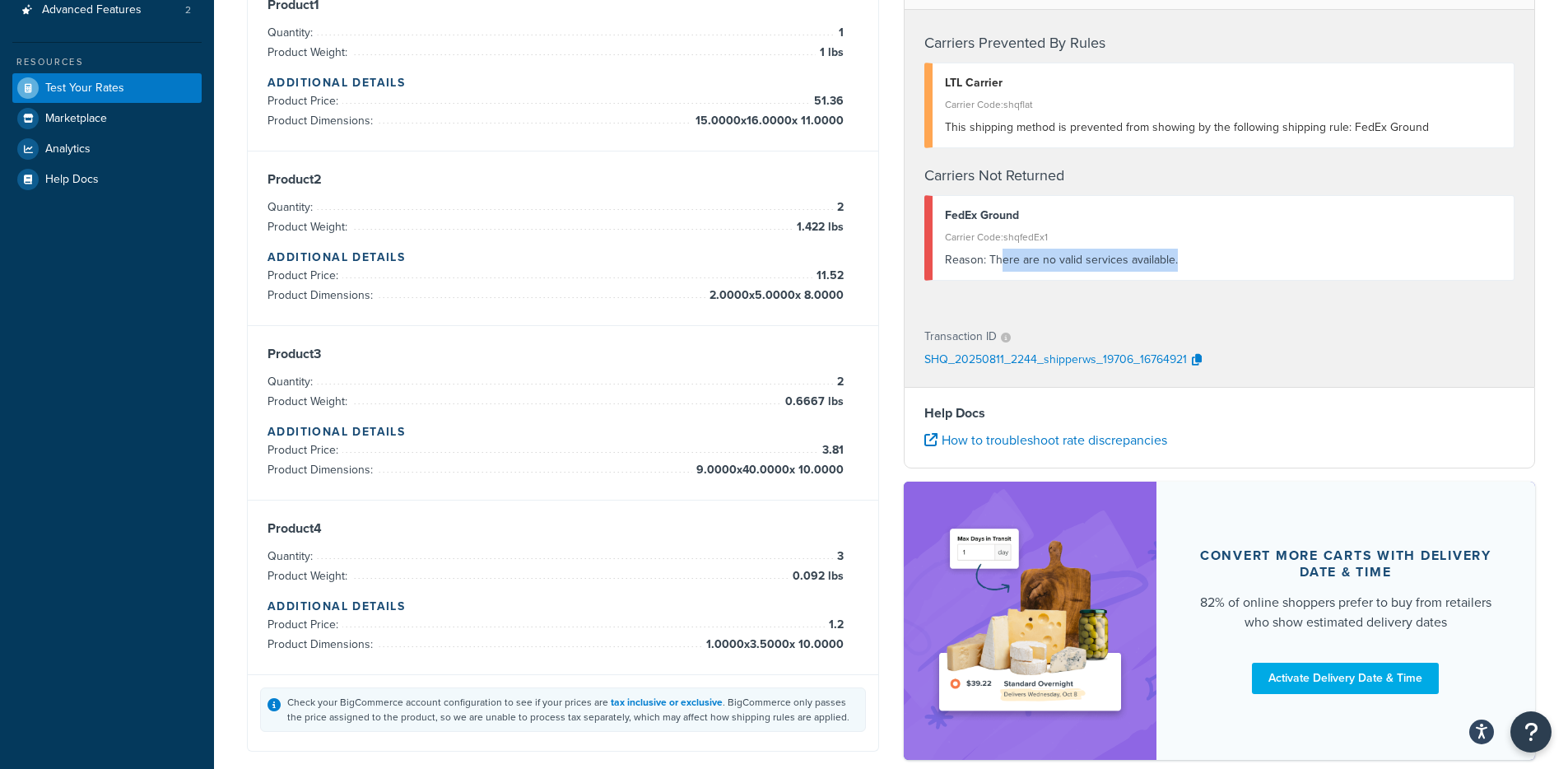
drag, startPoint x: 1214, startPoint y: 259, endPoint x: 927, endPoint y: 304, distance: 290.5
click at [999, 258] on div "Reason: There are no valid services available." at bounding box center [1223, 260] width 557 height 23
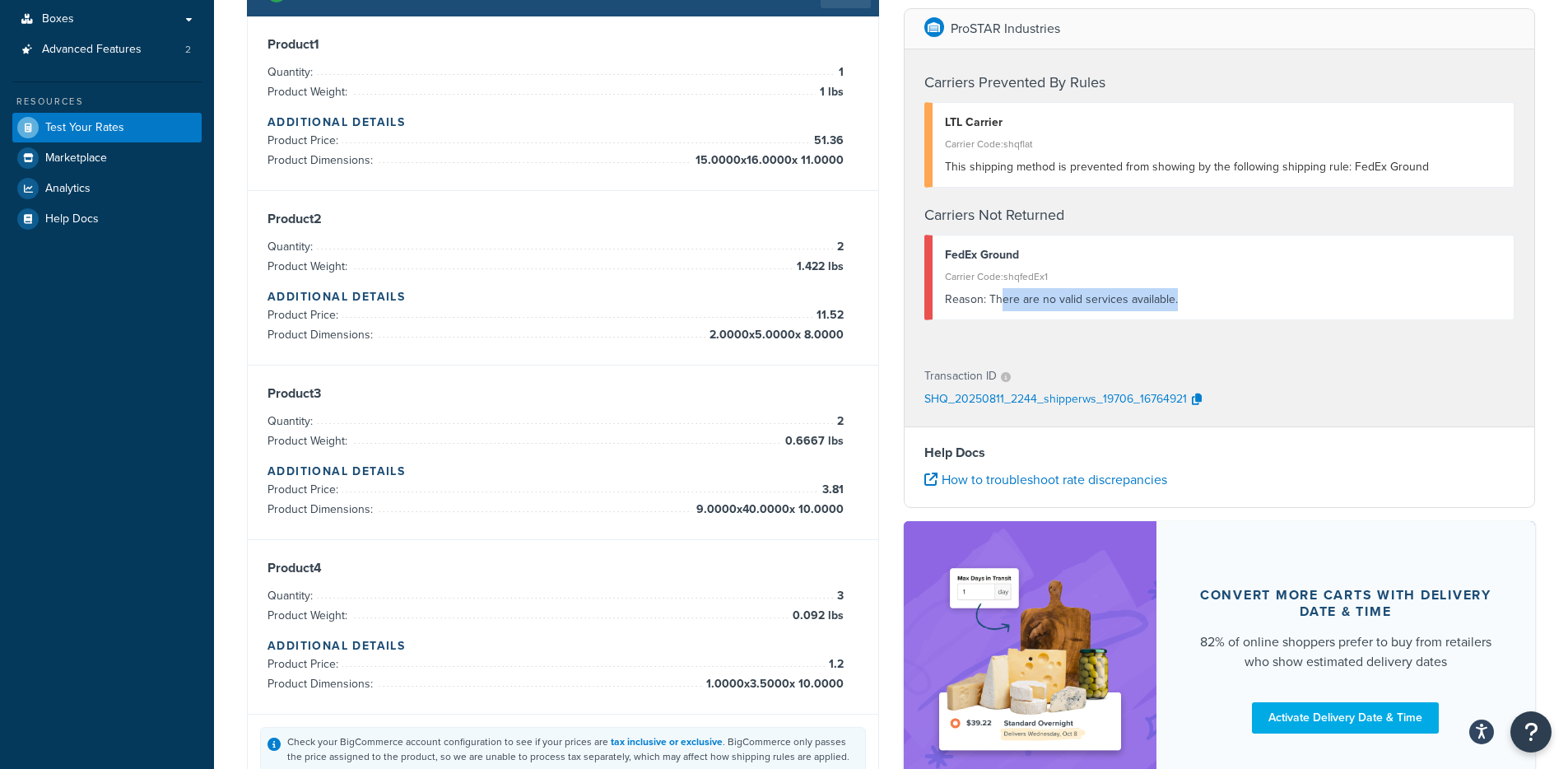
scroll to position [360, 0]
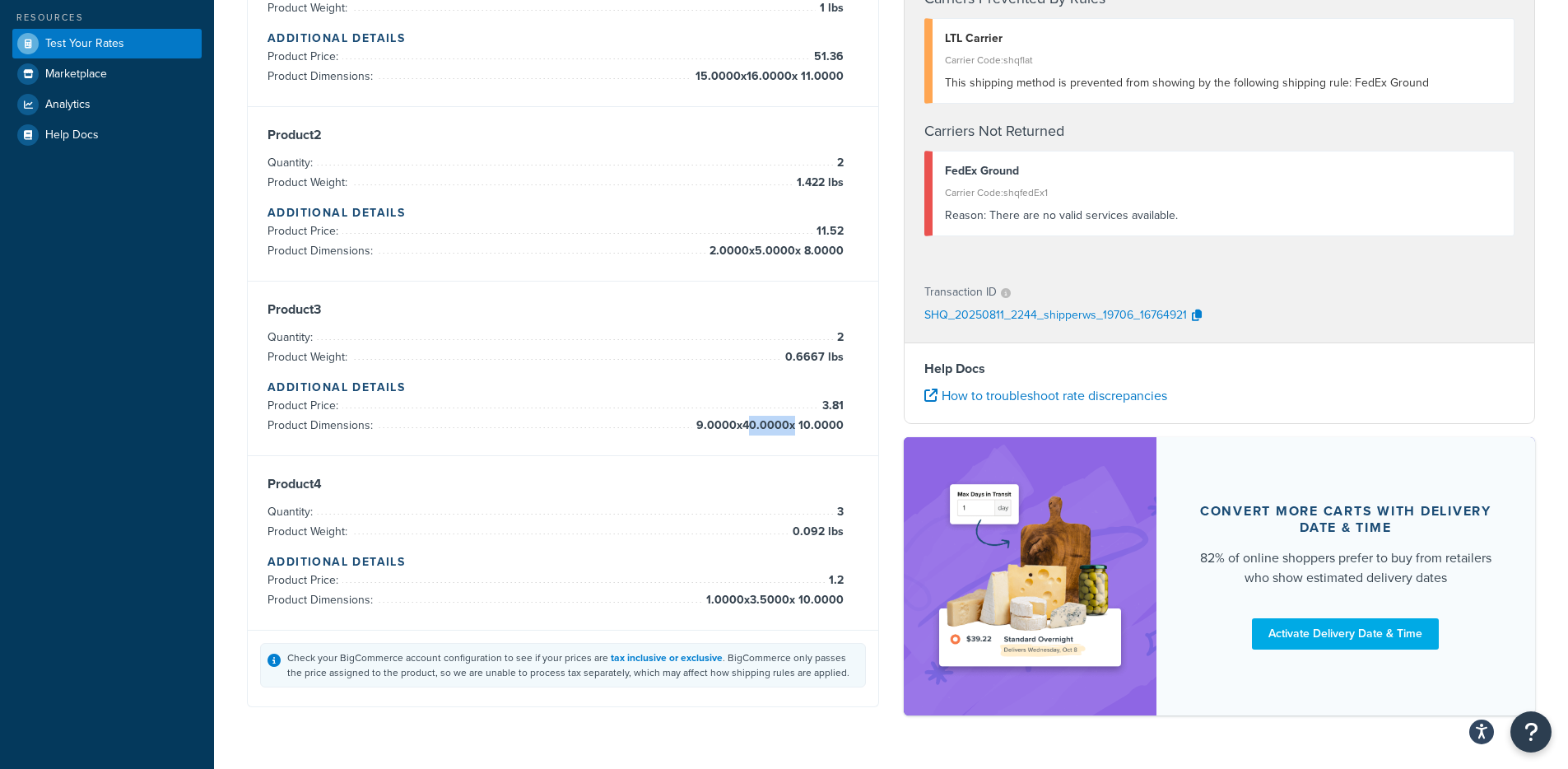
drag, startPoint x: 766, startPoint y: 423, endPoint x: 791, endPoint y: 423, distance: 25.0
click at [791, 423] on span "9.0000 x 40.0000 x 10.0000" at bounding box center [767, 425] width 152 height 20
drag, startPoint x: 858, startPoint y: 428, endPoint x: 769, endPoint y: 430, distance: 89.0
click at [765, 430] on div "Product 3 Quantity: 2 Product Weight: 0.6667 lbs Additional Details Product Pri…" at bounding box center [563, 369] width 631 height 175
click at [824, 430] on span "9.0000 x 40.0000 x 10.0000" at bounding box center [767, 425] width 152 height 20
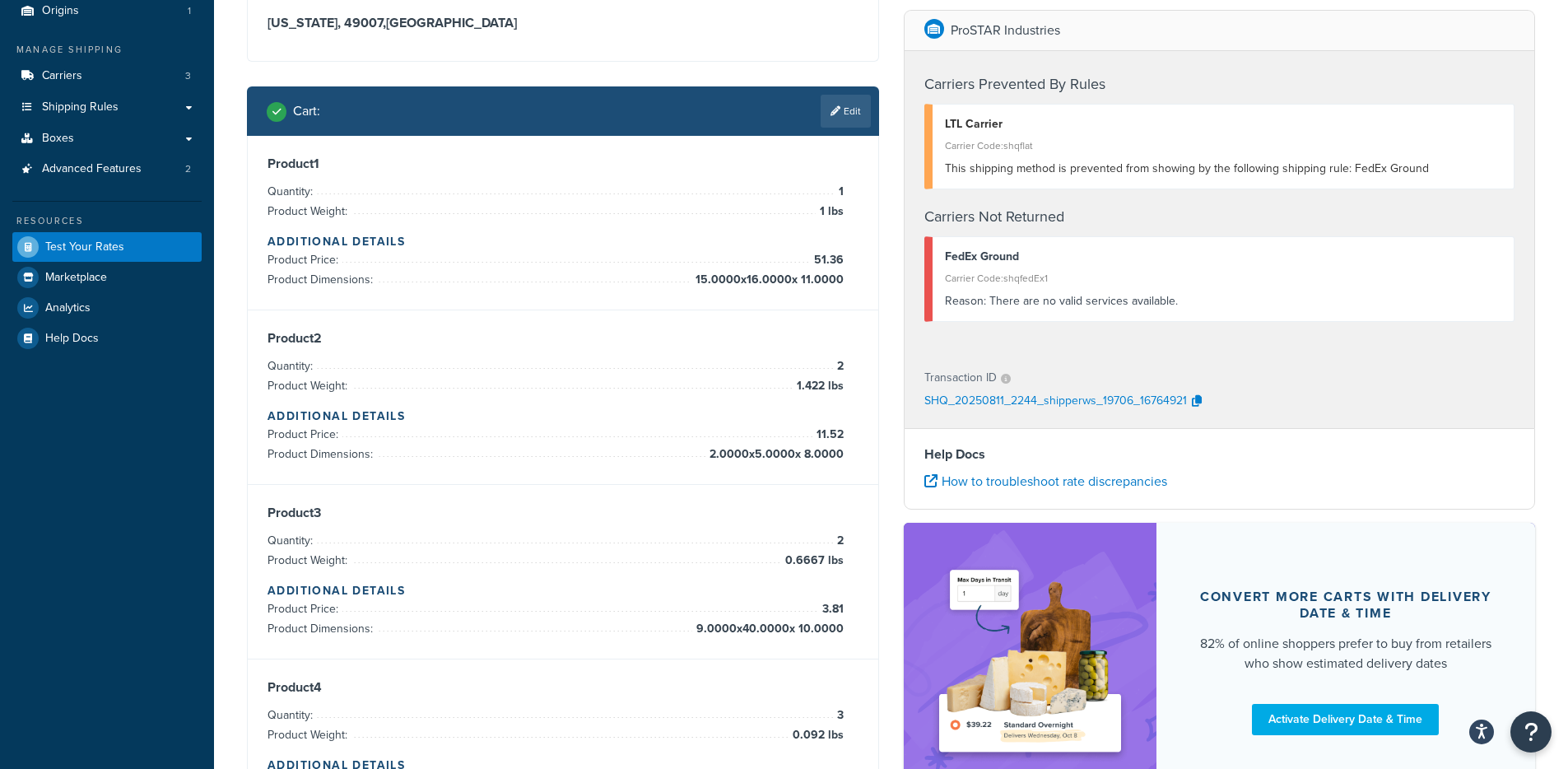
scroll to position [109, 0]
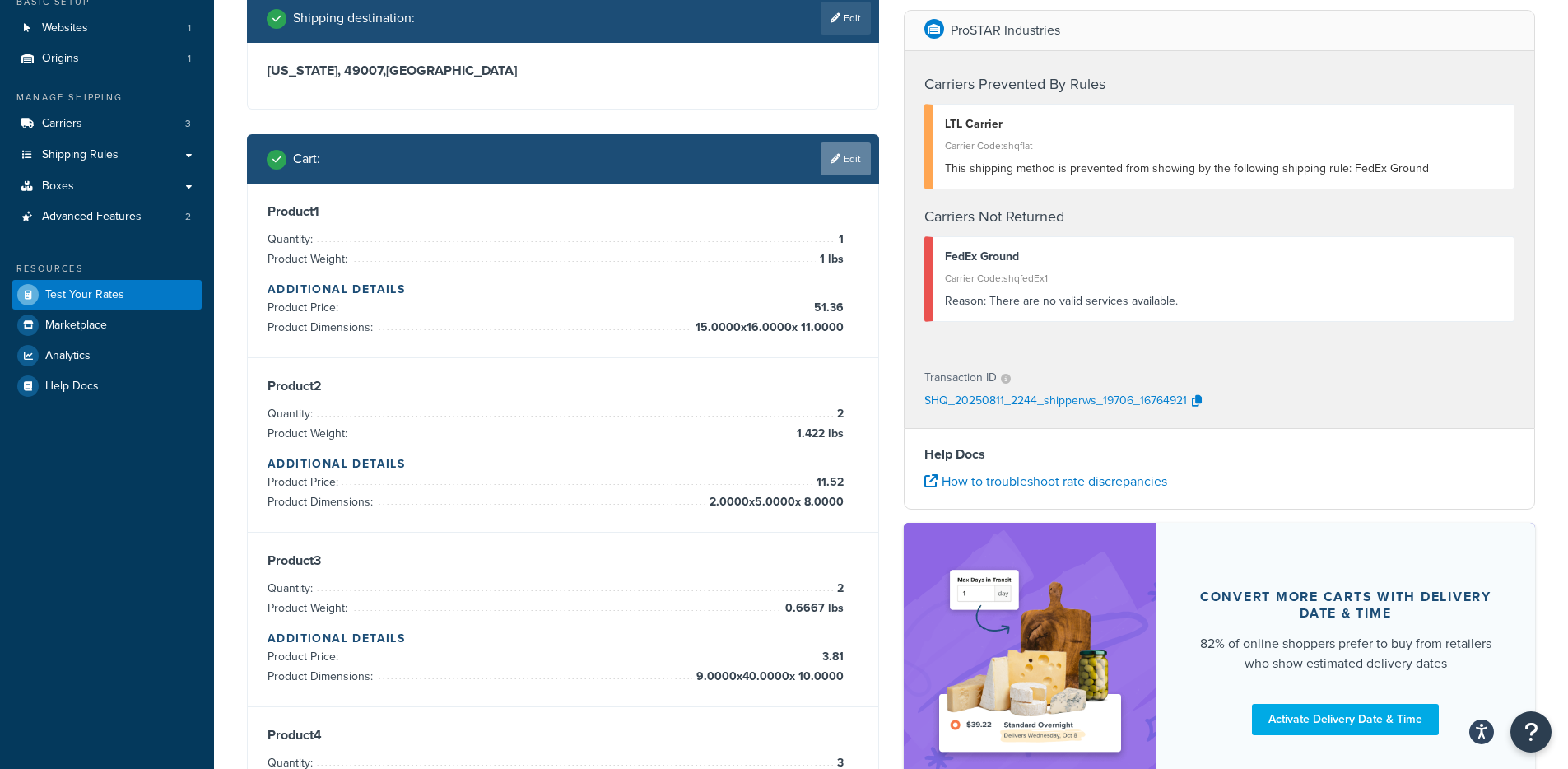
click at [829, 172] on link "Edit" at bounding box center [845, 159] width 51 height 33
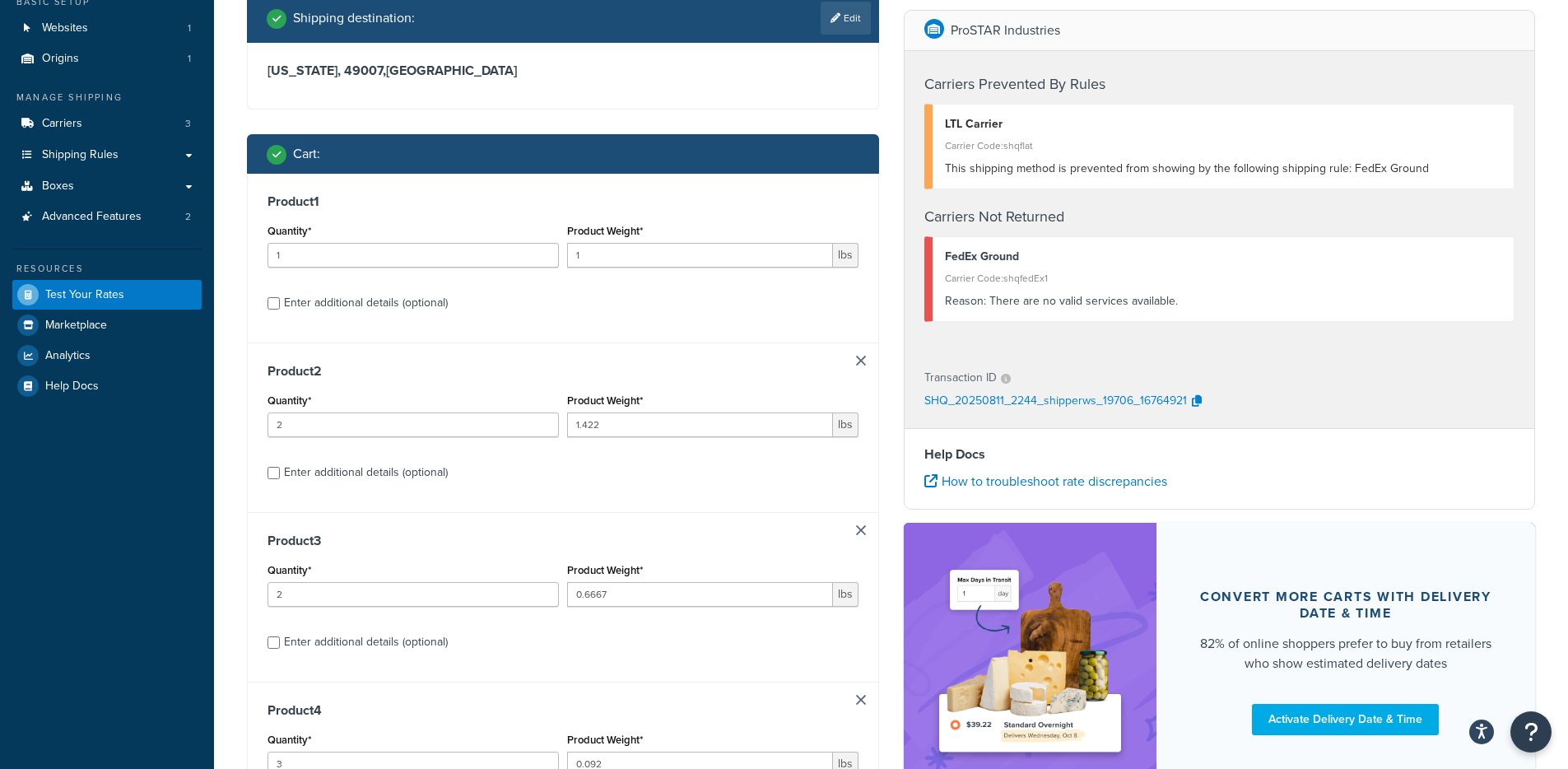
click at [345, 302] on div "Enter additional details (optional)" at bounding box center [366, 303] width 164 height 23
click at [280, 302] on input "Enter additional details (optional)" at bounding box center [273, 302] width 12 height 12
checkbox input "true"
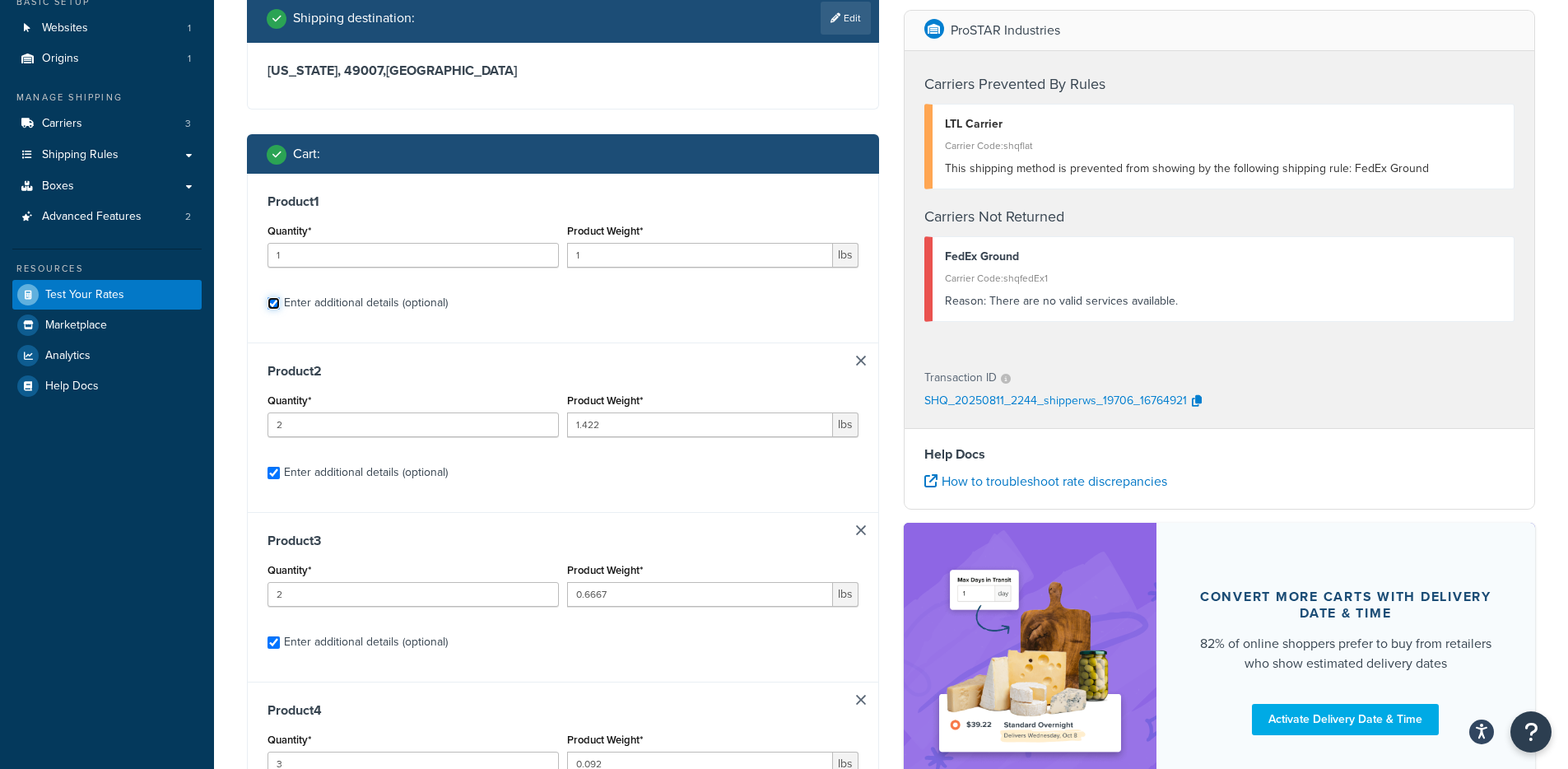
checkbox input "true"
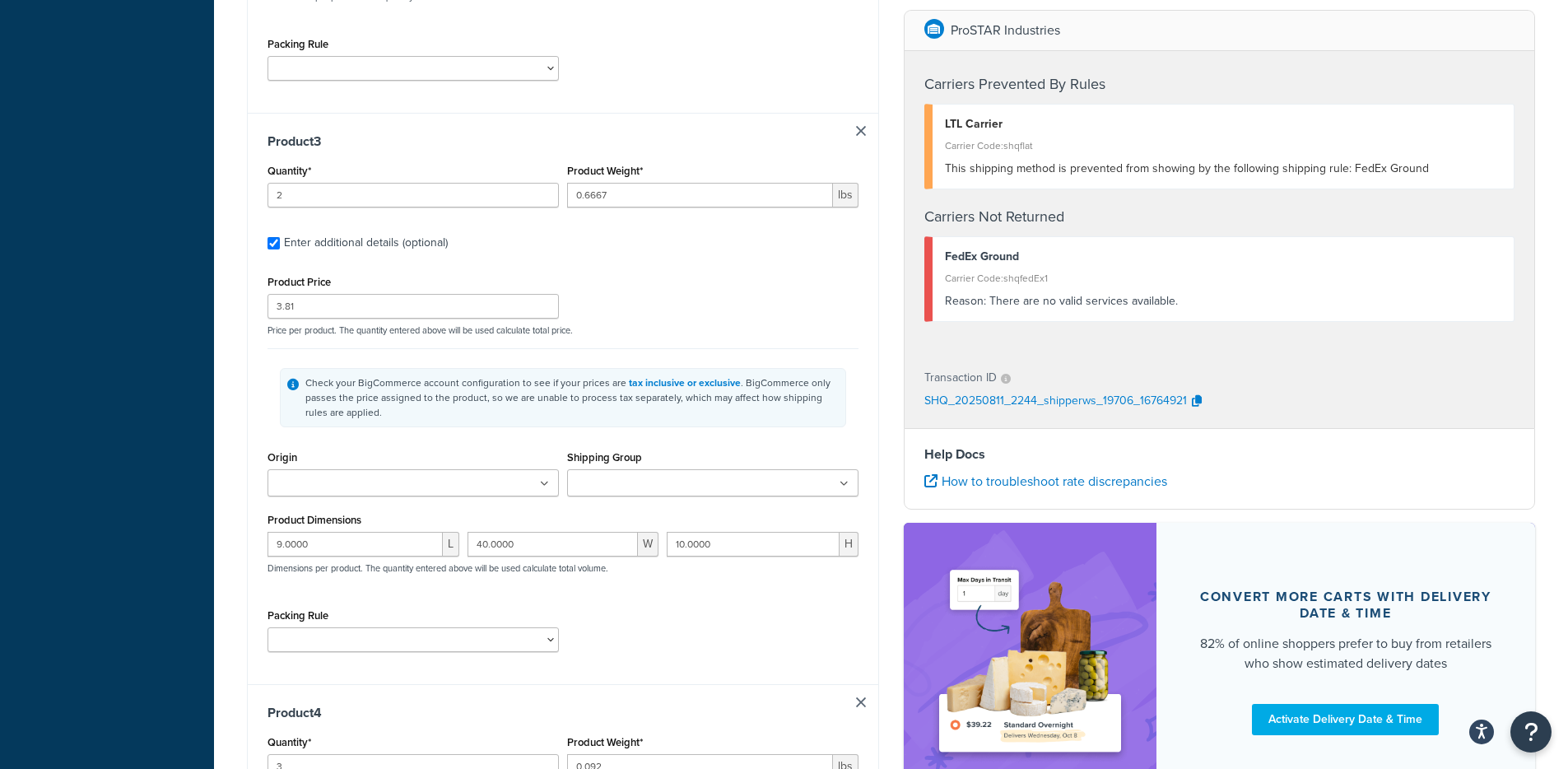
scroll to position [1632, 0]
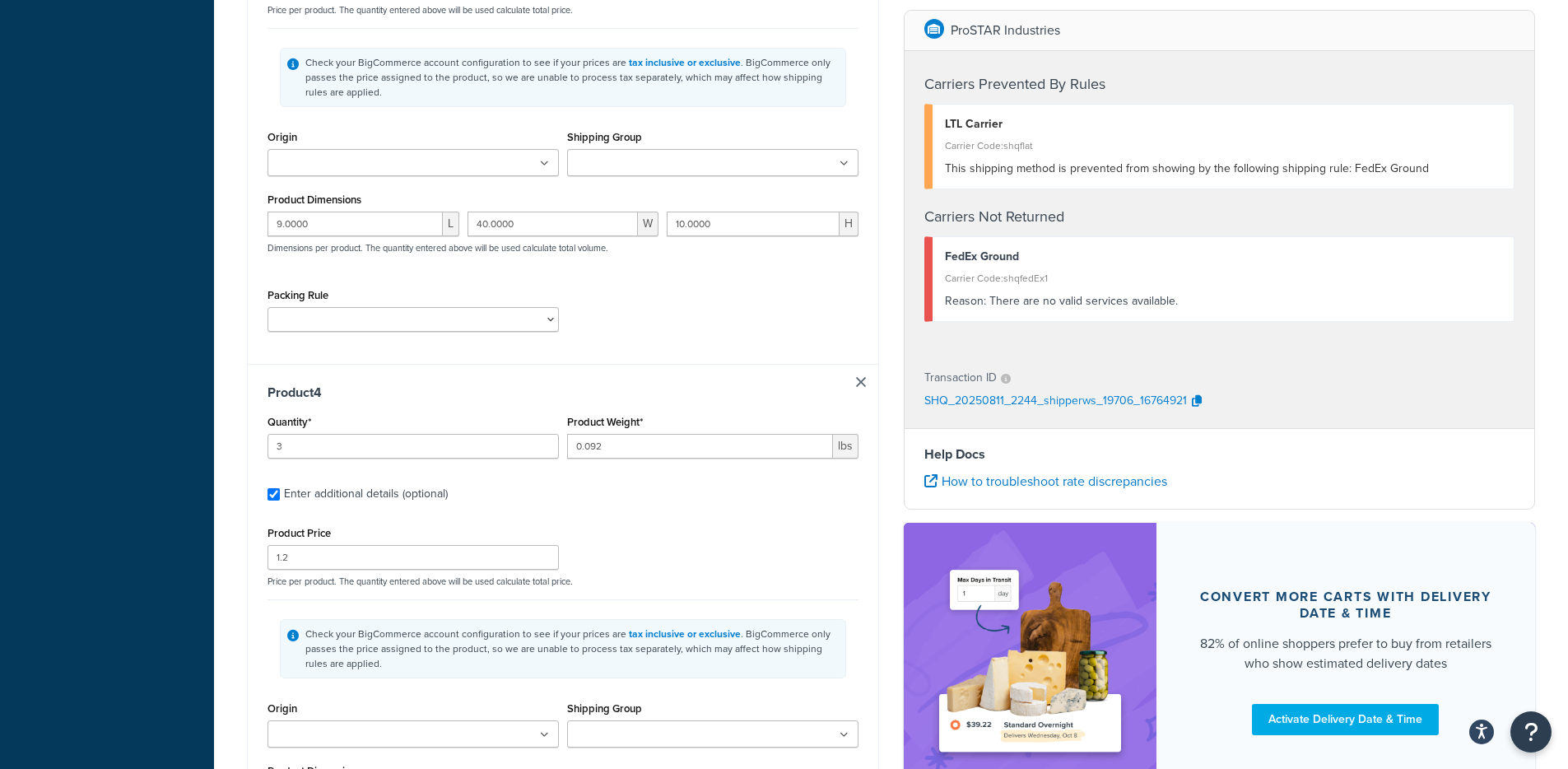
click at [857, 393] on h3 "Product 4" at bounding box center [563, 393] width 591 height 17
click at [862, 384] on link at bounding box center [861, 382] width 10 height 10
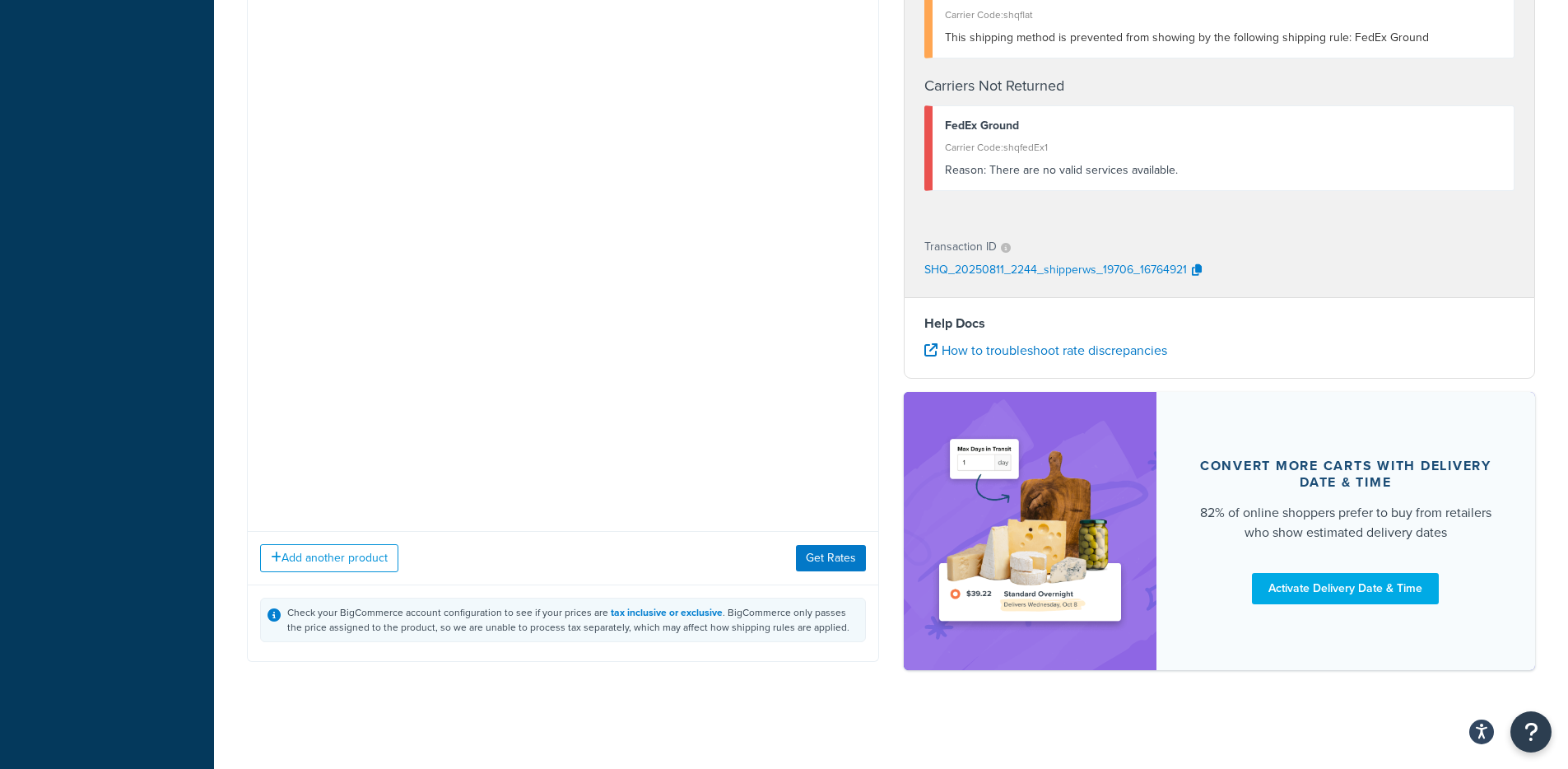
checkbox input "false"
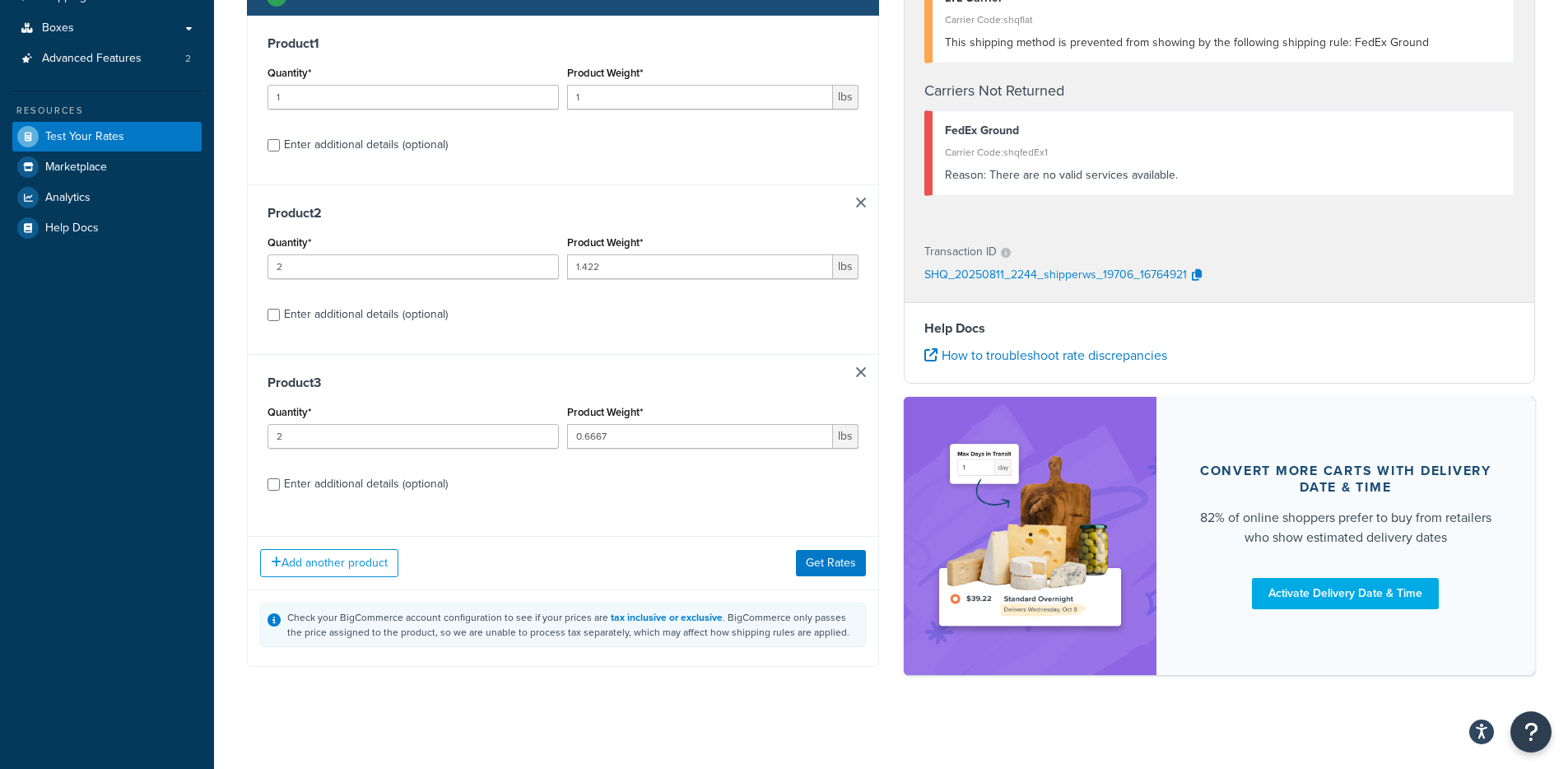
click at [391, 325] on div "Enter additional details (optional)" at bounding box center [366, 314] width 164 height 23
click at [280, 321] on input "Enter additional details (optional)" at bounding box center [273, 314] width 12 height 12
checkbox input "true"
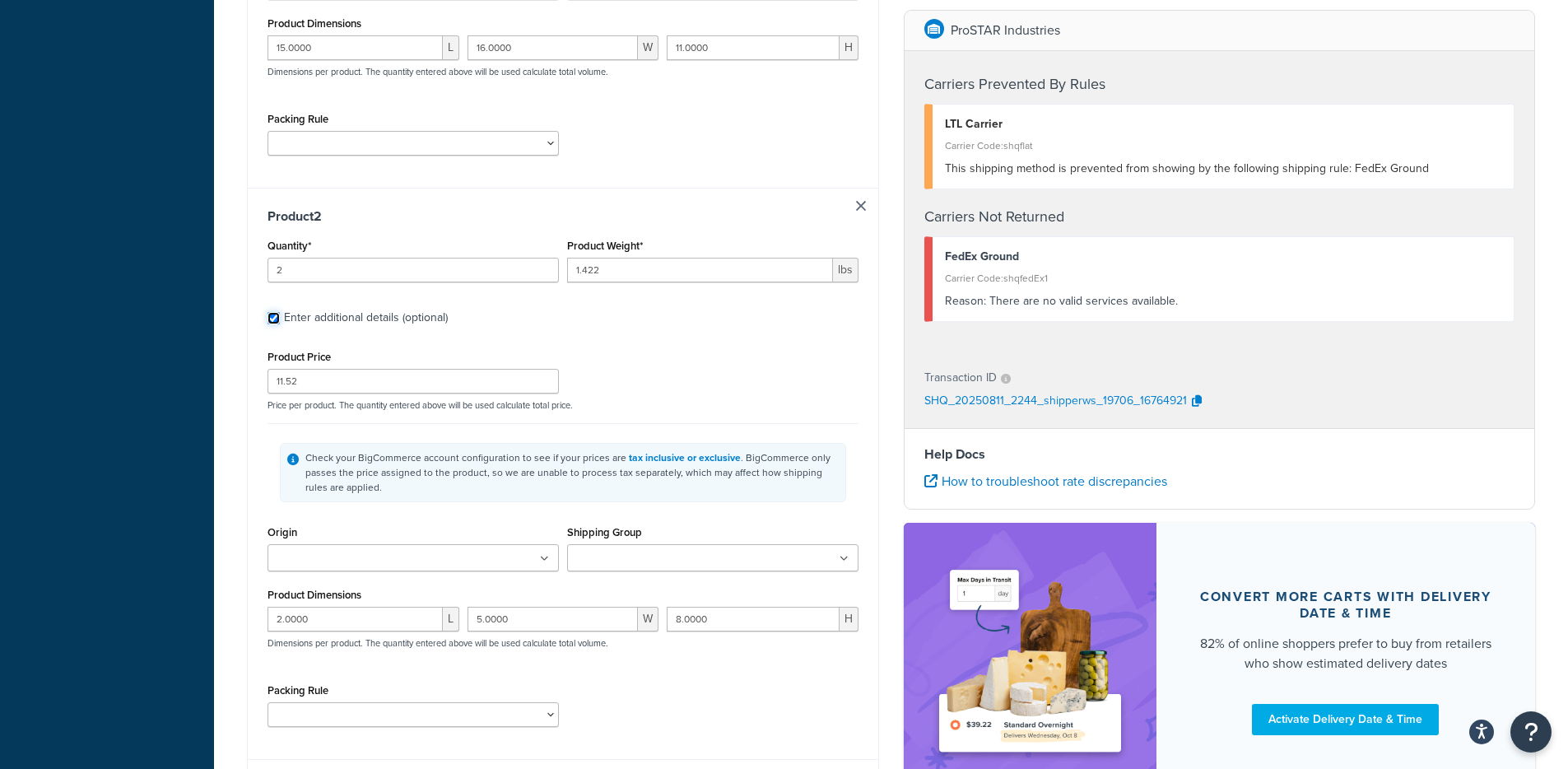
scroll to position [680, 0]
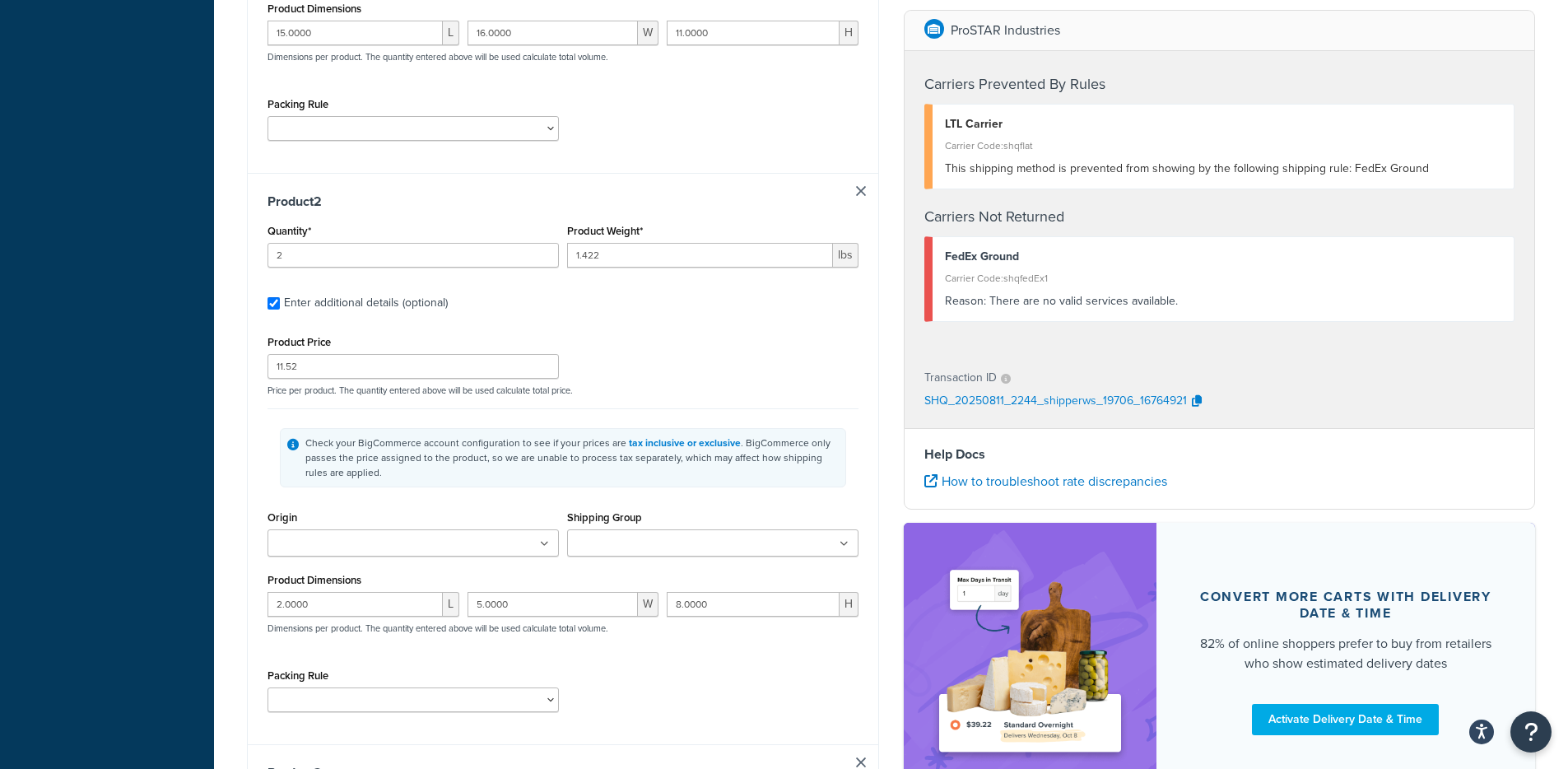
click at [874, 191] on div "Product 2 Quantity* 2 Product Weight* 1.422 lbs Enter additional details (optio…" at bounding box center [563, 458] width 631 height 571
click at [866, 191] on div "Product 2 Quantity* 2 Product Weight* 1.422 lbs Enter additional details (optio…" at bounding box center [563, 458] width 631 height 571
click at [861, 194] on link at bounding box center [861, 191] width 10 height 10
checkbox input "false"
type input "0.6667"
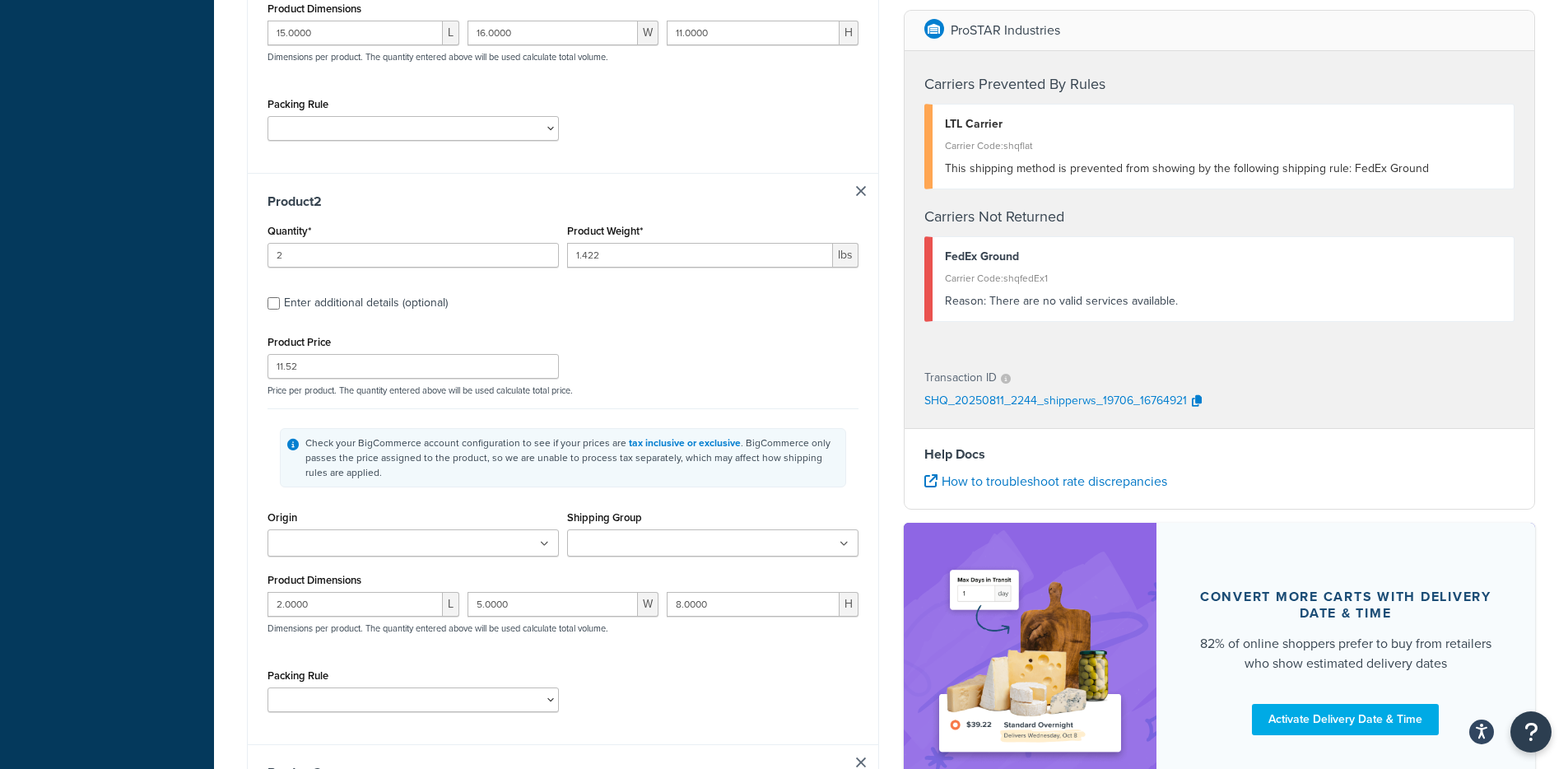
checkbox input "false"
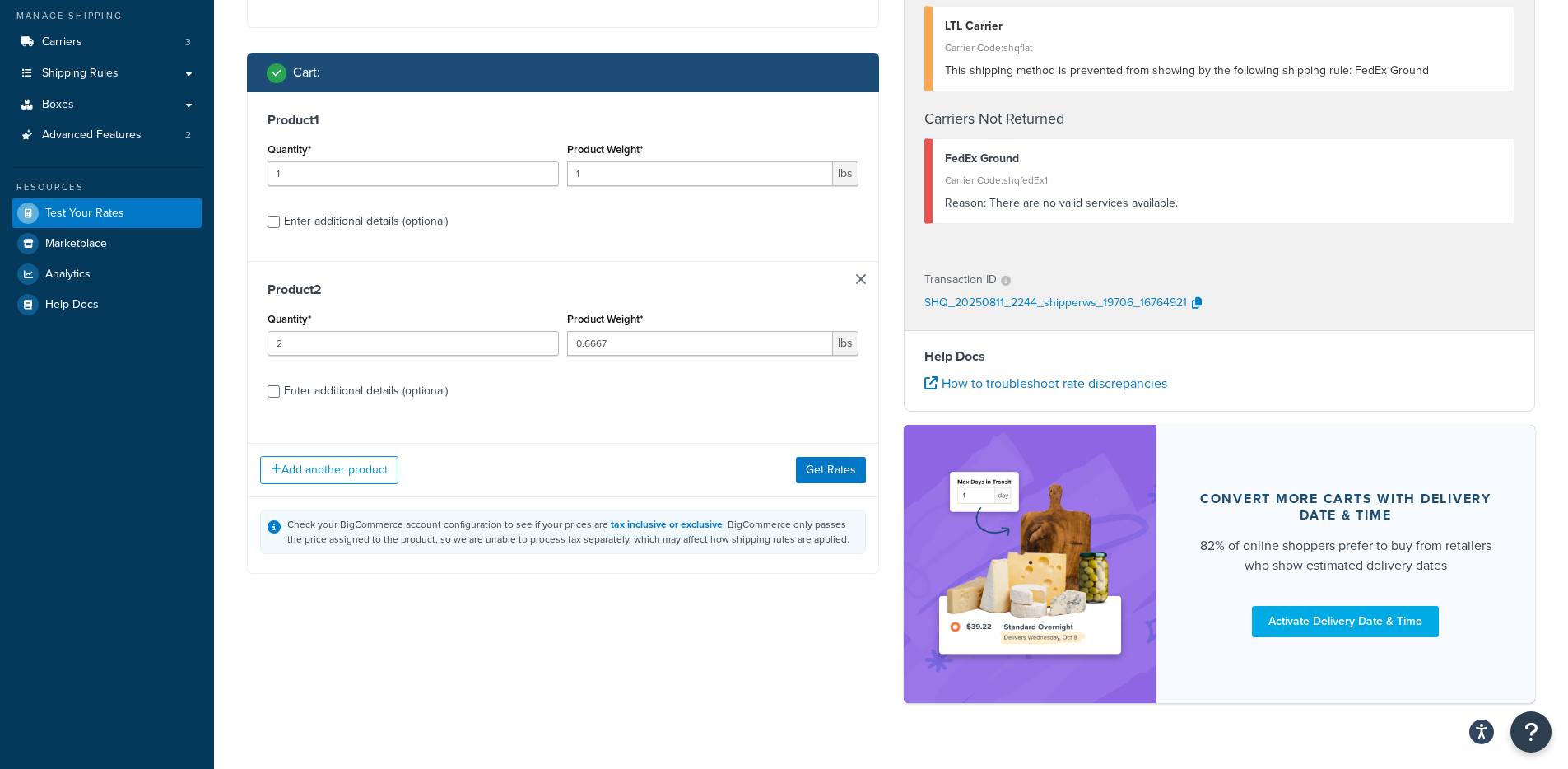
scroll to position [224, 0]
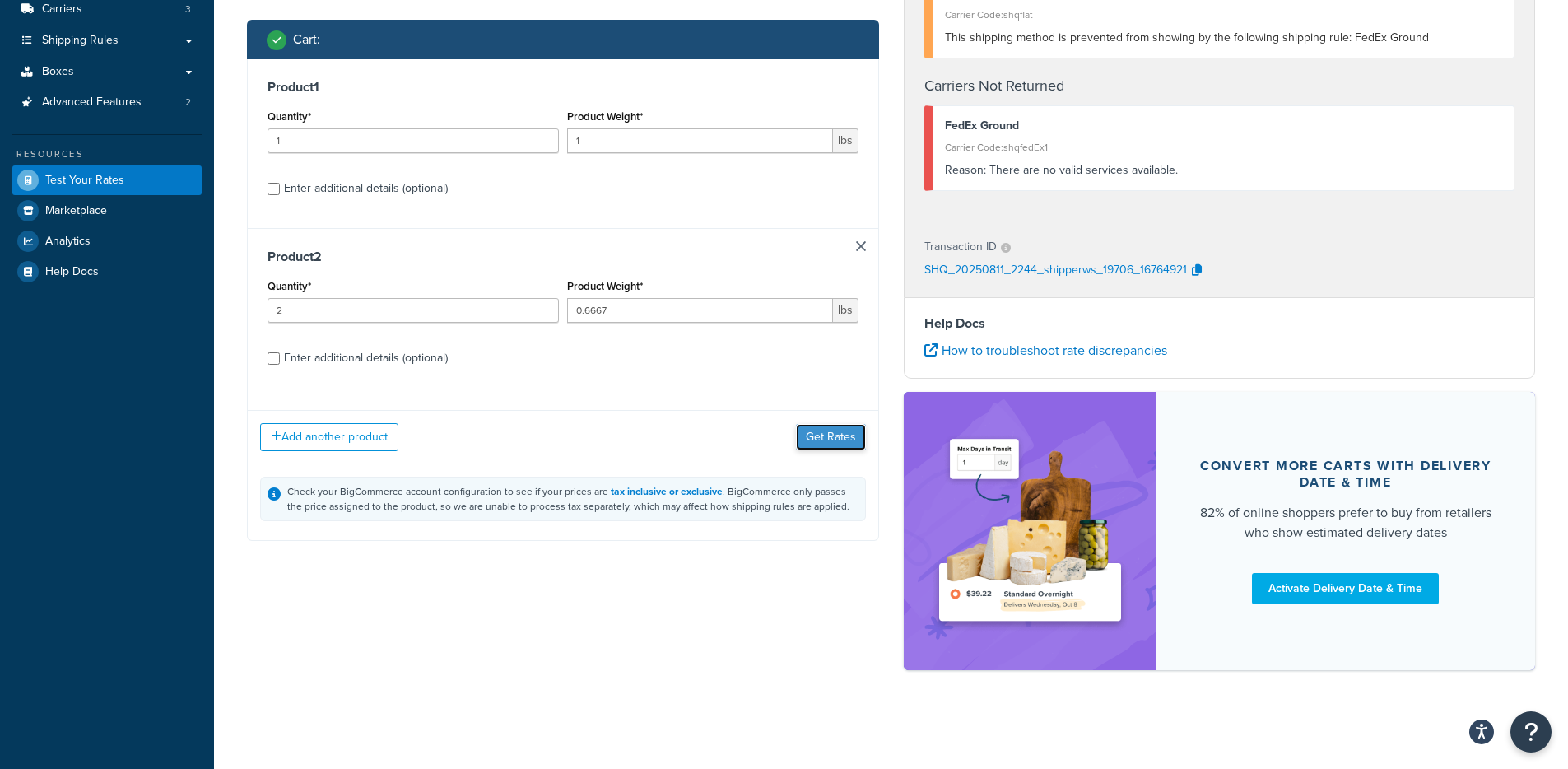
click at [820, 425] on button "Get Rates" at bounding box center [830, 437] width 70 height 27
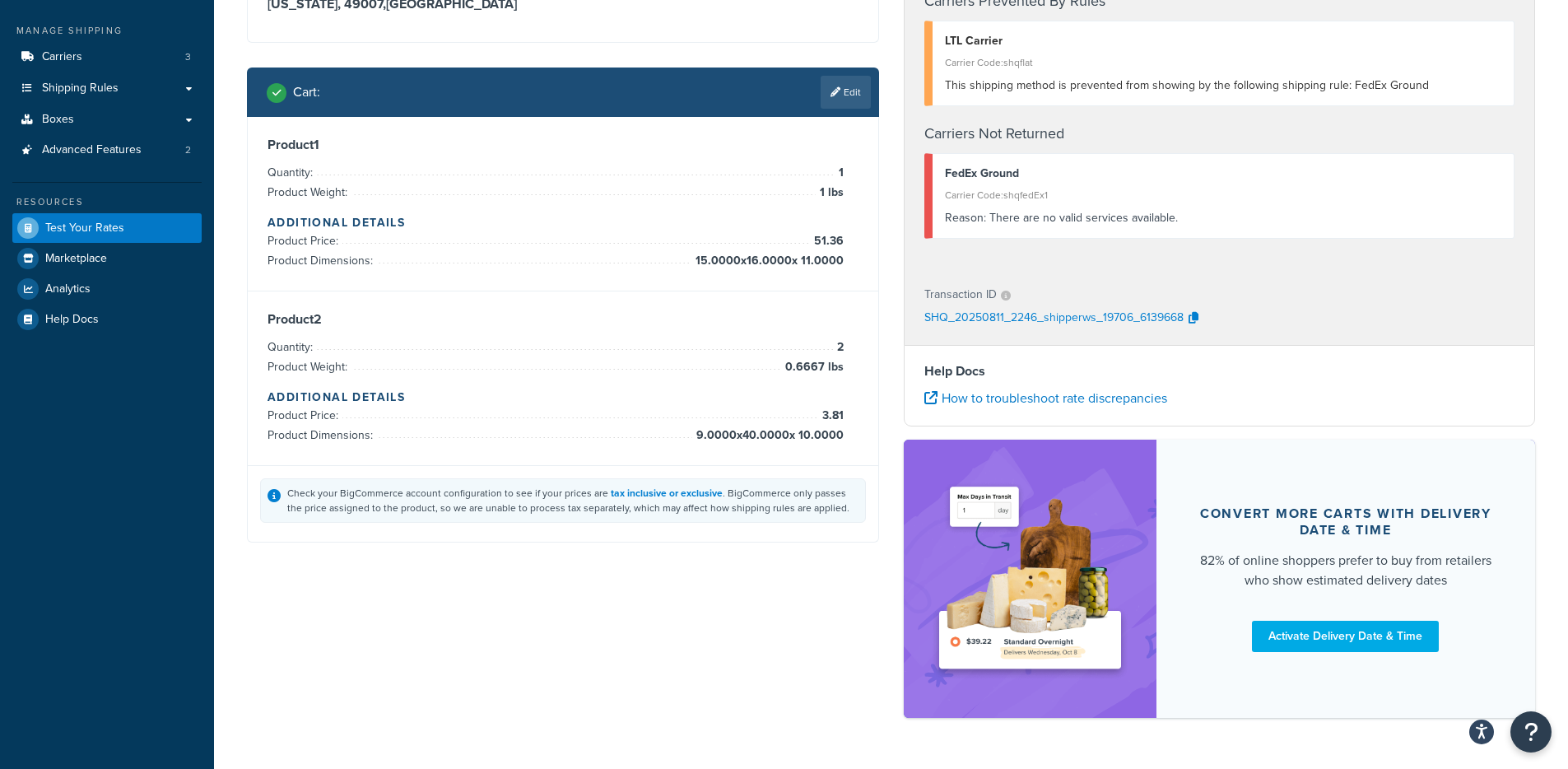
scroll to position [96, 0]
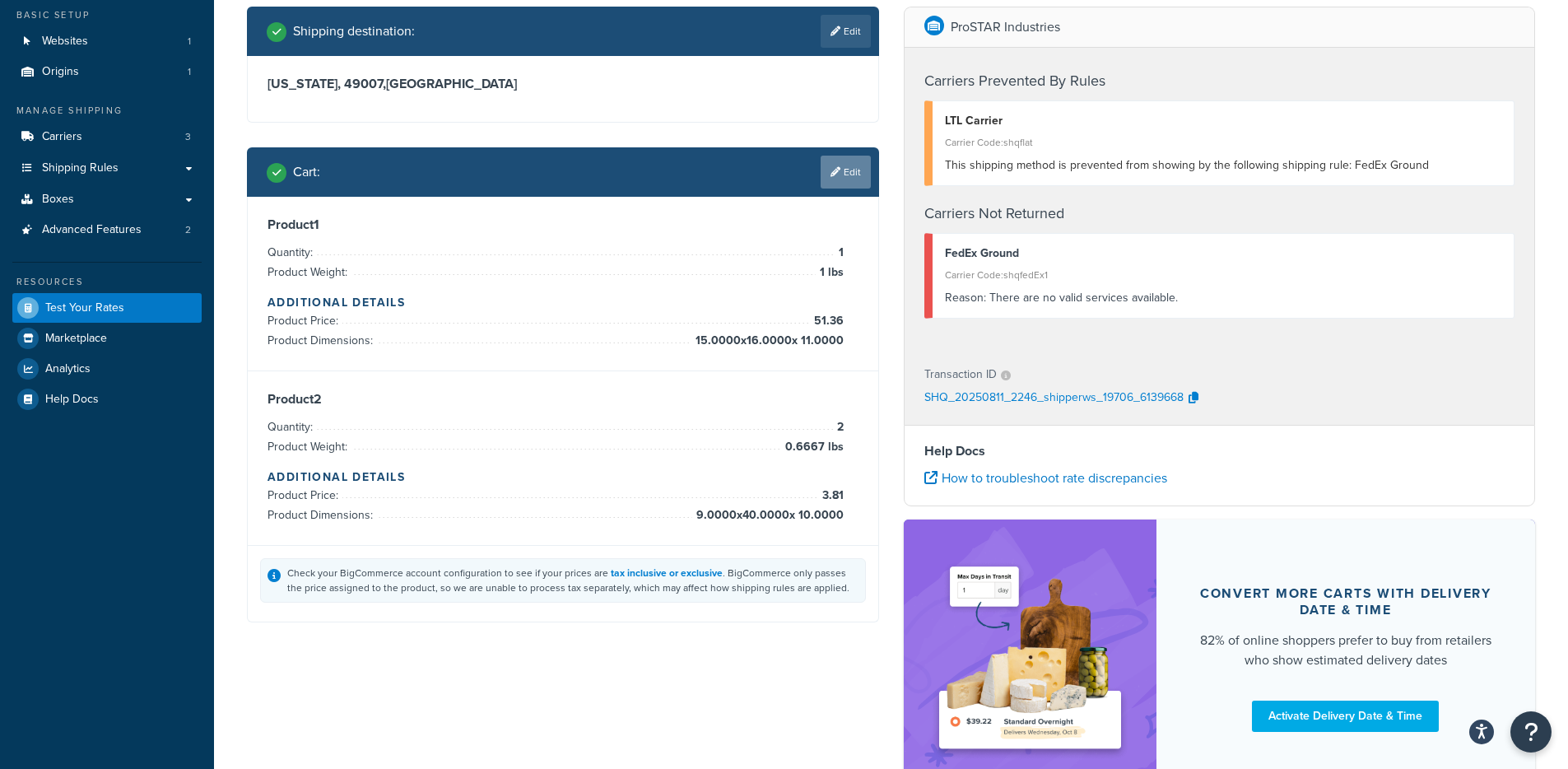
click at [856, 166] on link "Edit" at bounding box center [845, 172] width 51 height 33
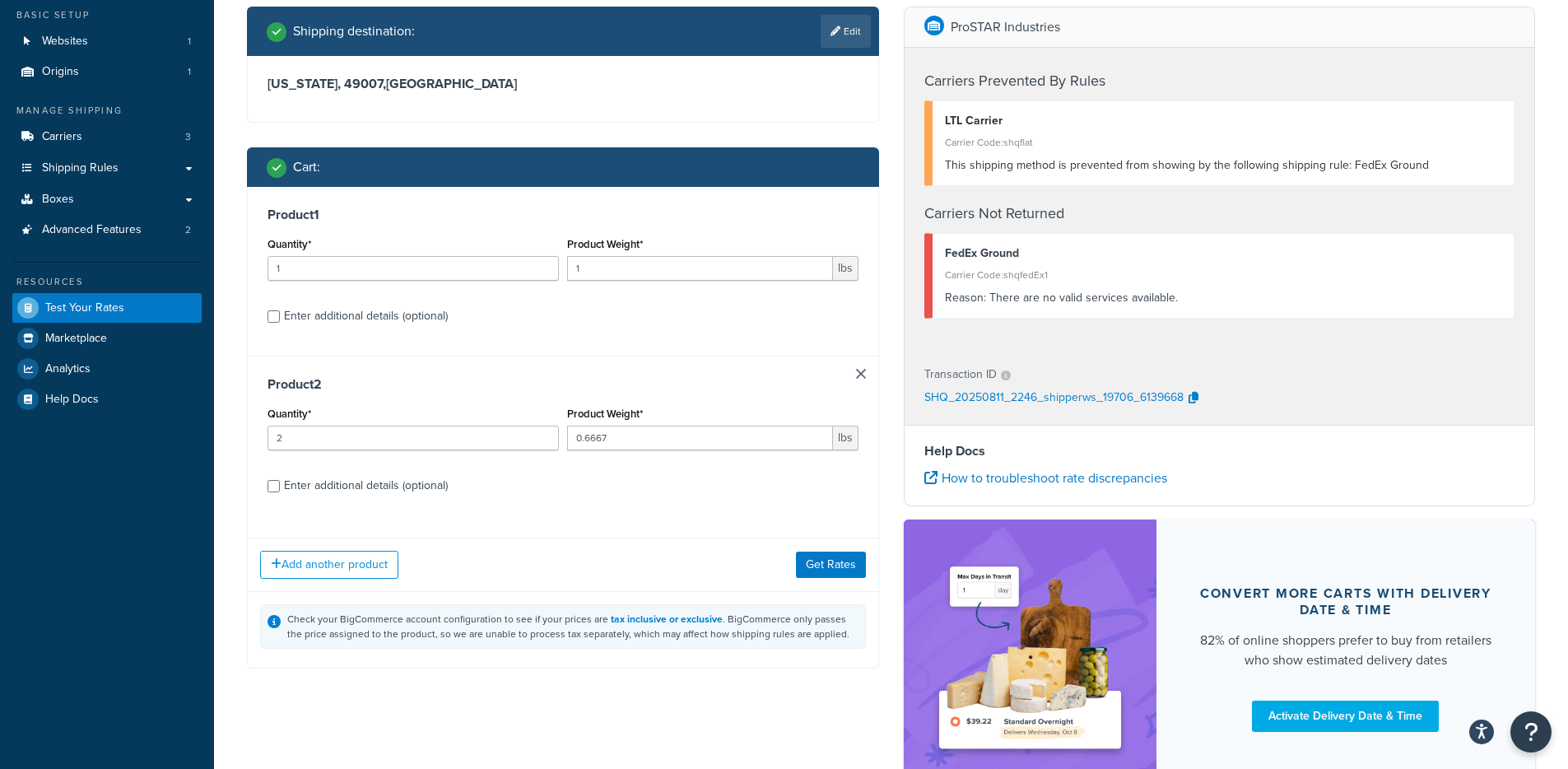
click at [366, 314] on div "Enter additional details (optional)" at bounding box center [366, 316] width 164 height 23
click at [280, 314] on input "Enter additional details (optional)" at bounding box center [273, 316] width 12 height 12
checkbox input "true"
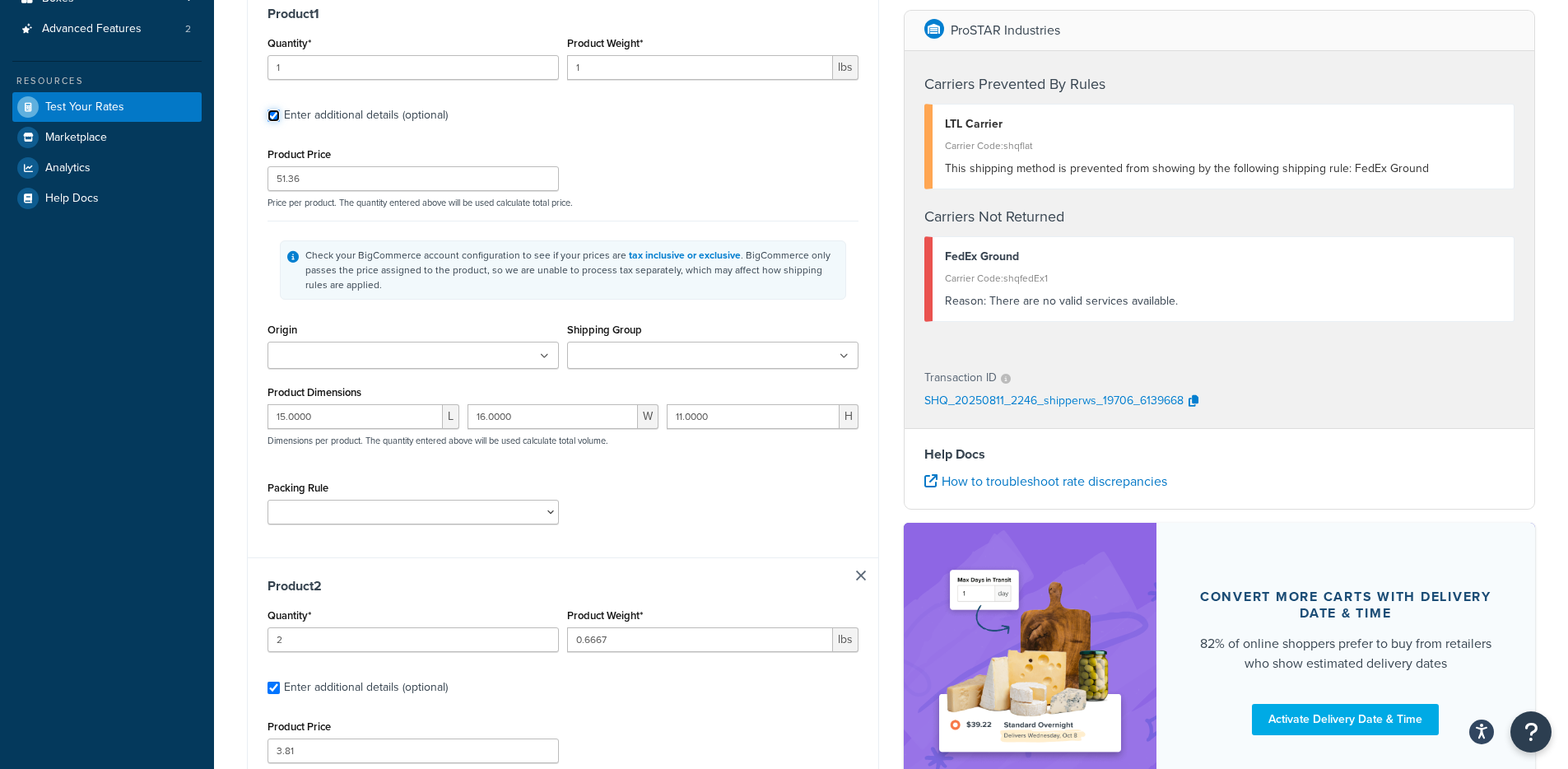
scroll to position [617, 0]
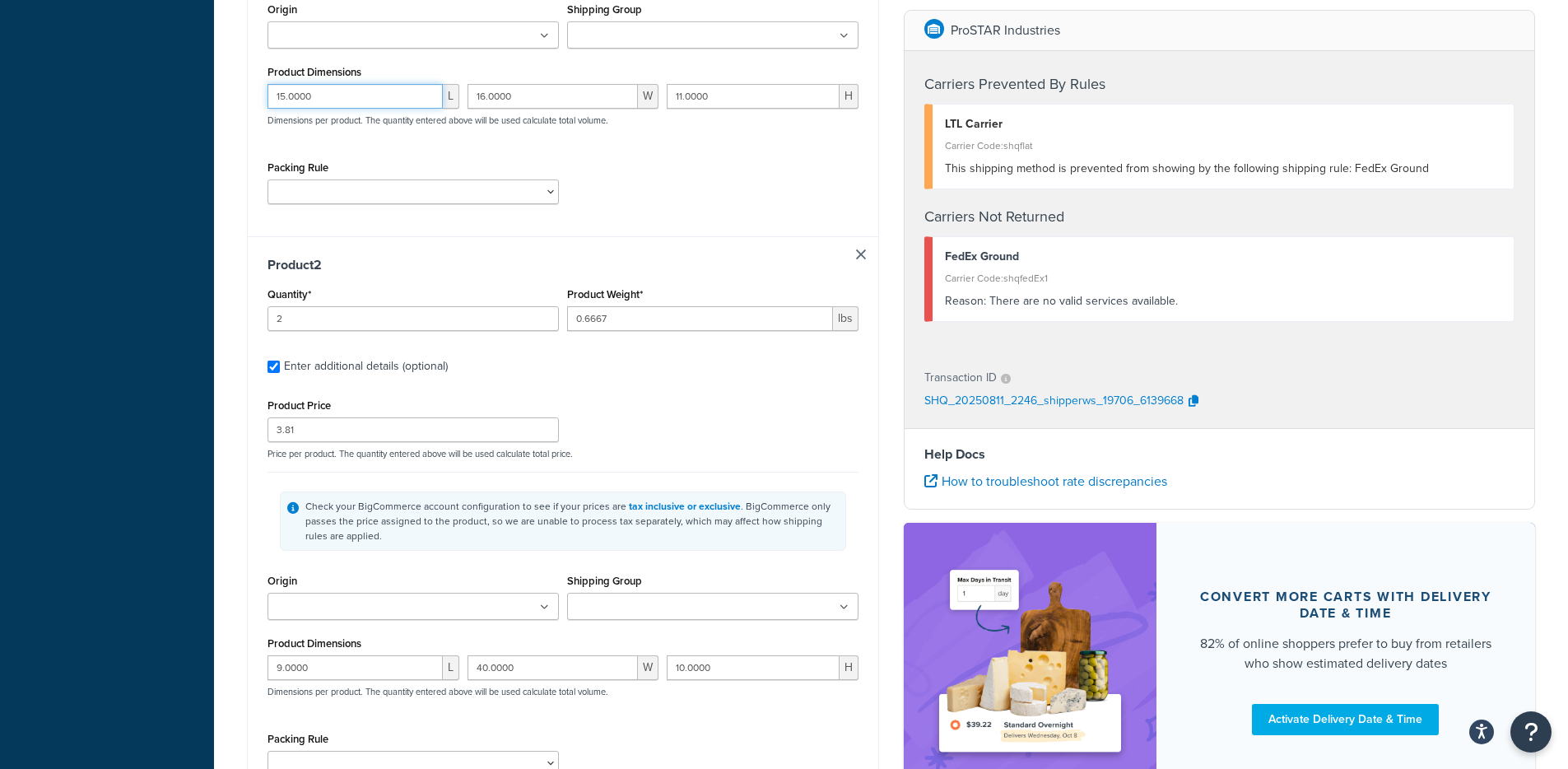
drag, startPoint x: 298, startPoint y: 103, endPoint x: 170, endPoint y: 107, distance: 128.1
click at [170, 107] on div "Dashboard Basic Setup Websites 1 Origins 1 Manage Shipping Carriers 3 Shipping …" at bounding box center [784, 220] width 1568 height 1675
drag, startPoint x: 360, startPoint y: 108, endPoint x: 258, endPoint y: 104, distance: 102.1
click at [222, 102] on div "Test your rates Reset Rate Results 08/11/2025, 5:46 PM Shipping destination : E…" at bounding box center [891, 229] width 1354 height 1576
drag, startPoint x: 541, startPoint y: 101, endPoint x: 448, endPoint y: 103, distance: 93.0
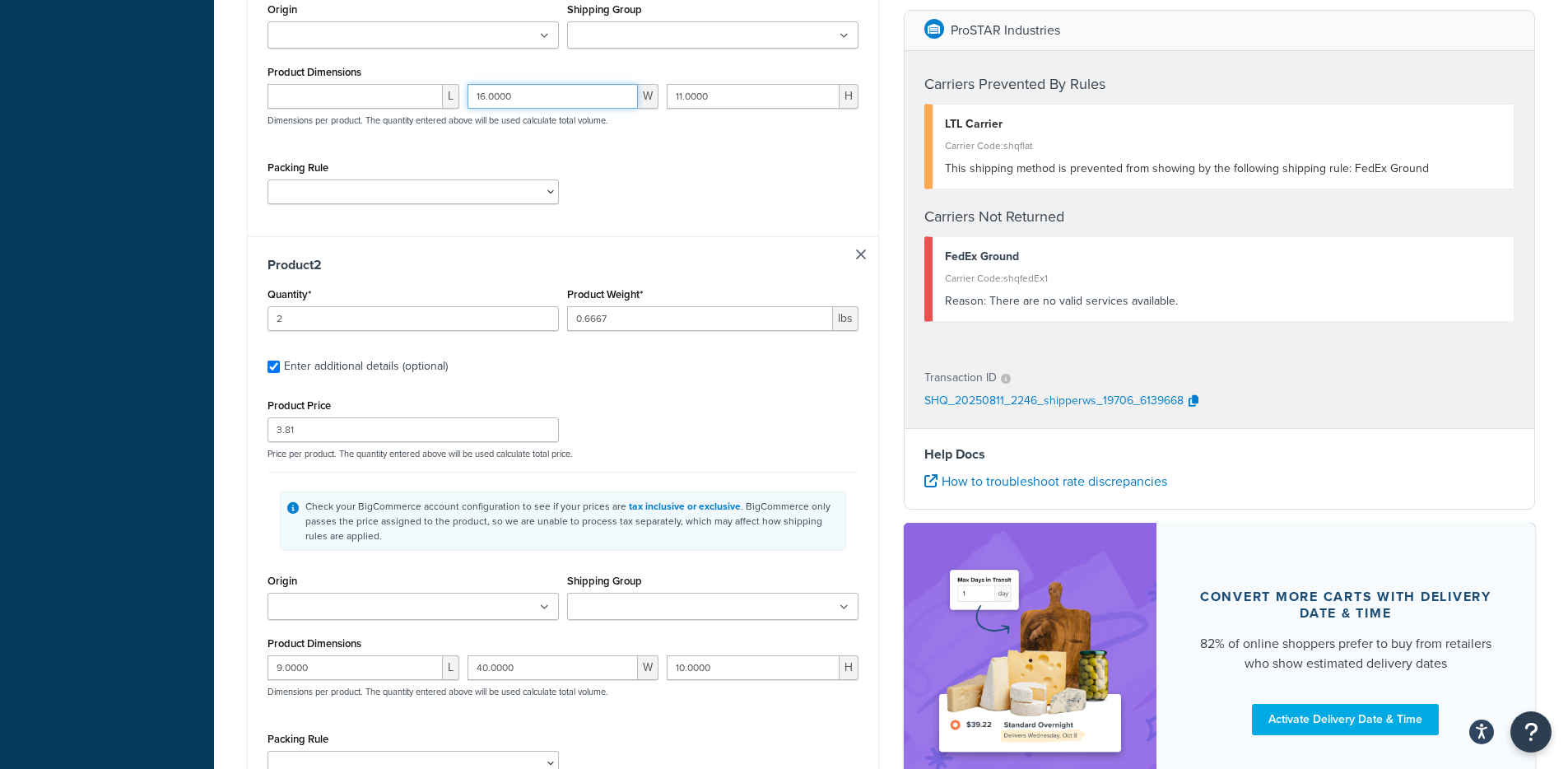
click at [380, 97] on div "L 16.0000 W 11.0000 H Dimensions per product. The quantity entered above will b…" at bounding box center [563, 114] width 599 height 60
drag, startPoint x: 793, startPoint y: 104, endPoint x: 668, endPoint y: 132, distance: 128.1
click at [614, 94] on div "L W 11.0000 H Dimensions per product. The quantity entered above will be used c…" at bounding box center [563, 114] width 599 height 60
click at [887, 230] on div "Shipping destination : Edit Alabama, 49007 , United States Cart : Product 1 Qua…" at bounding box center [563, 230] width 656 height 1489
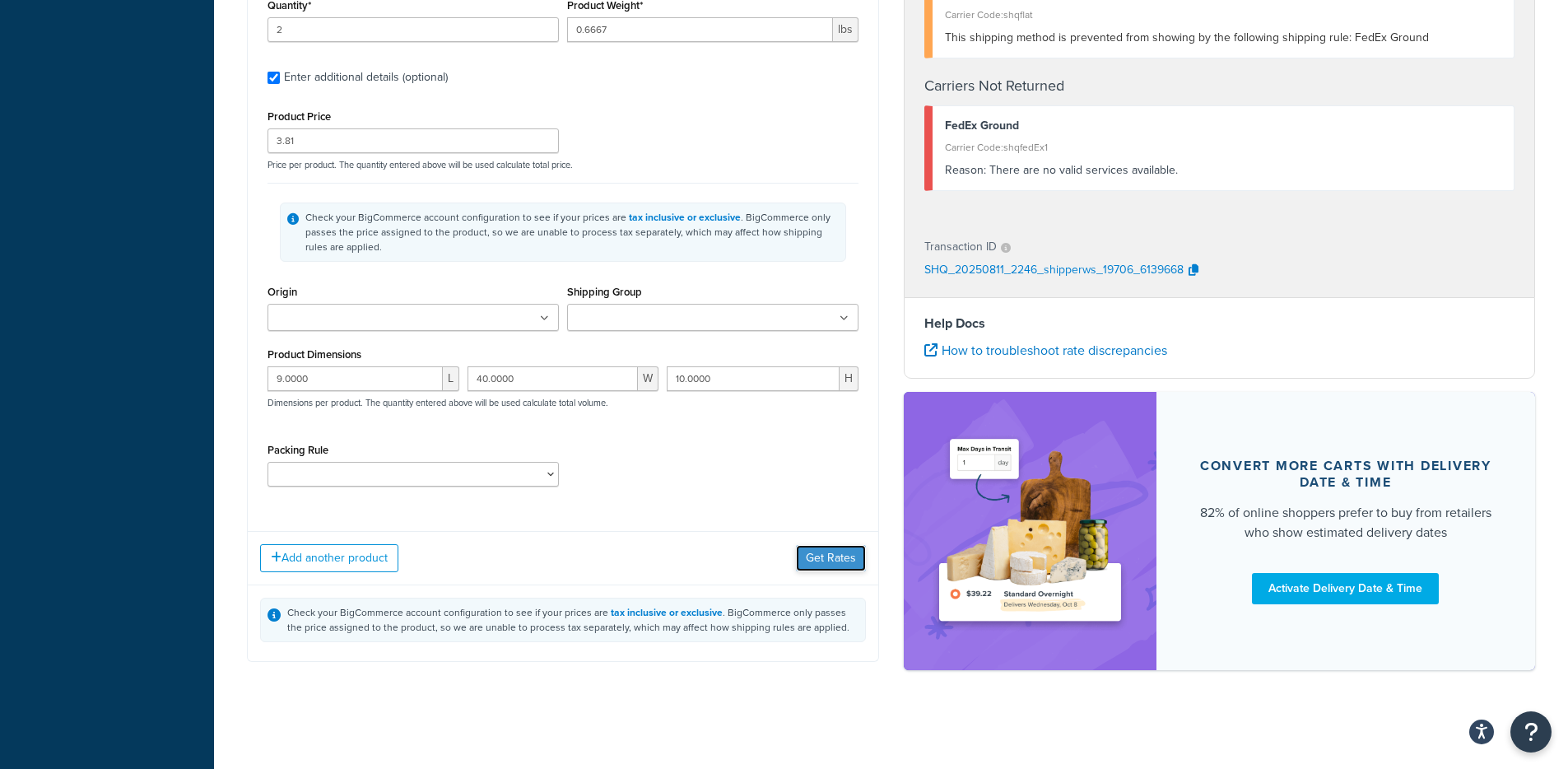
click at [840, 559] on button "Get Rates" at bounding box center [830, 558] width 70 height 27
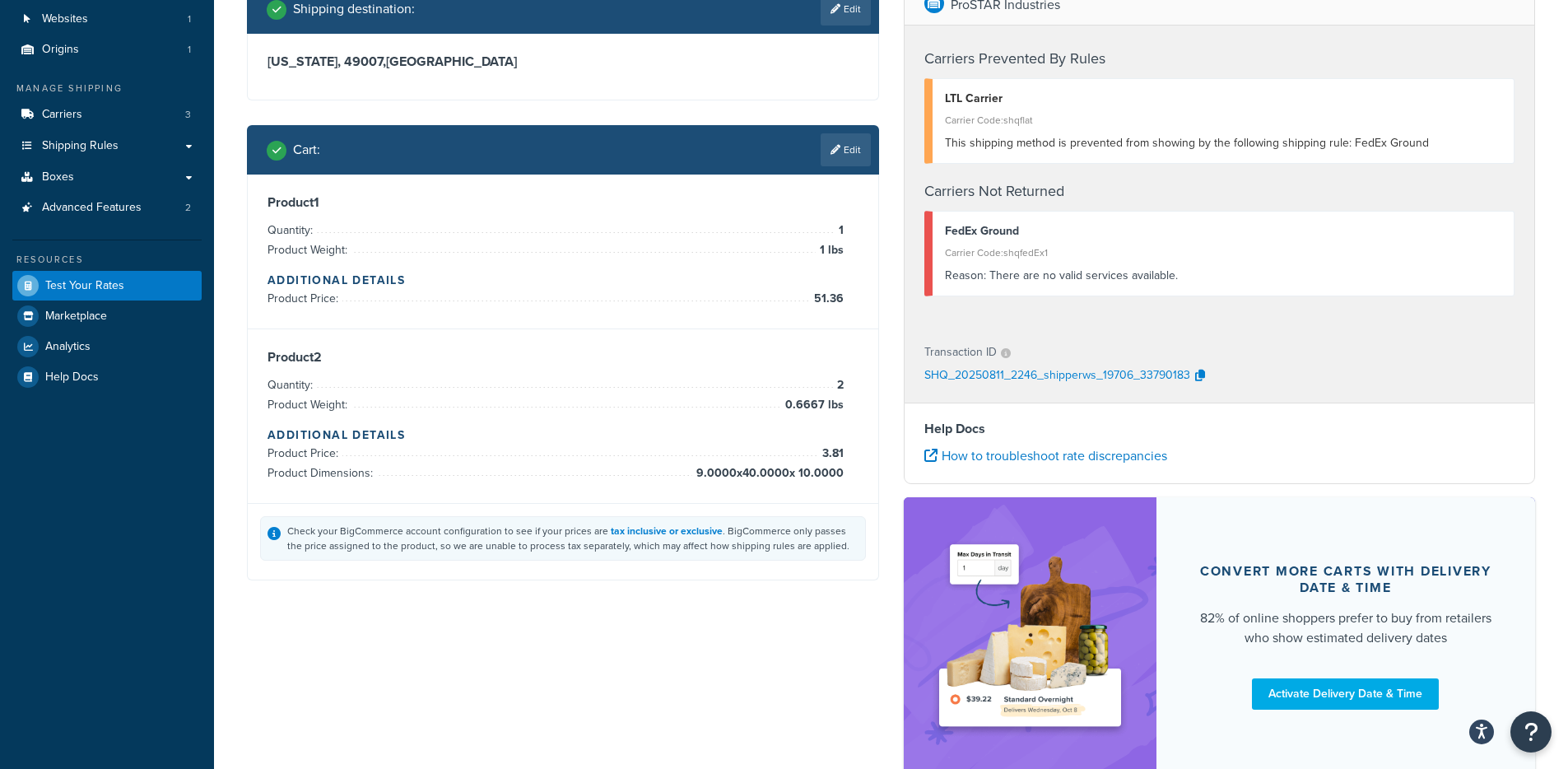
scroll to position [0, 0]
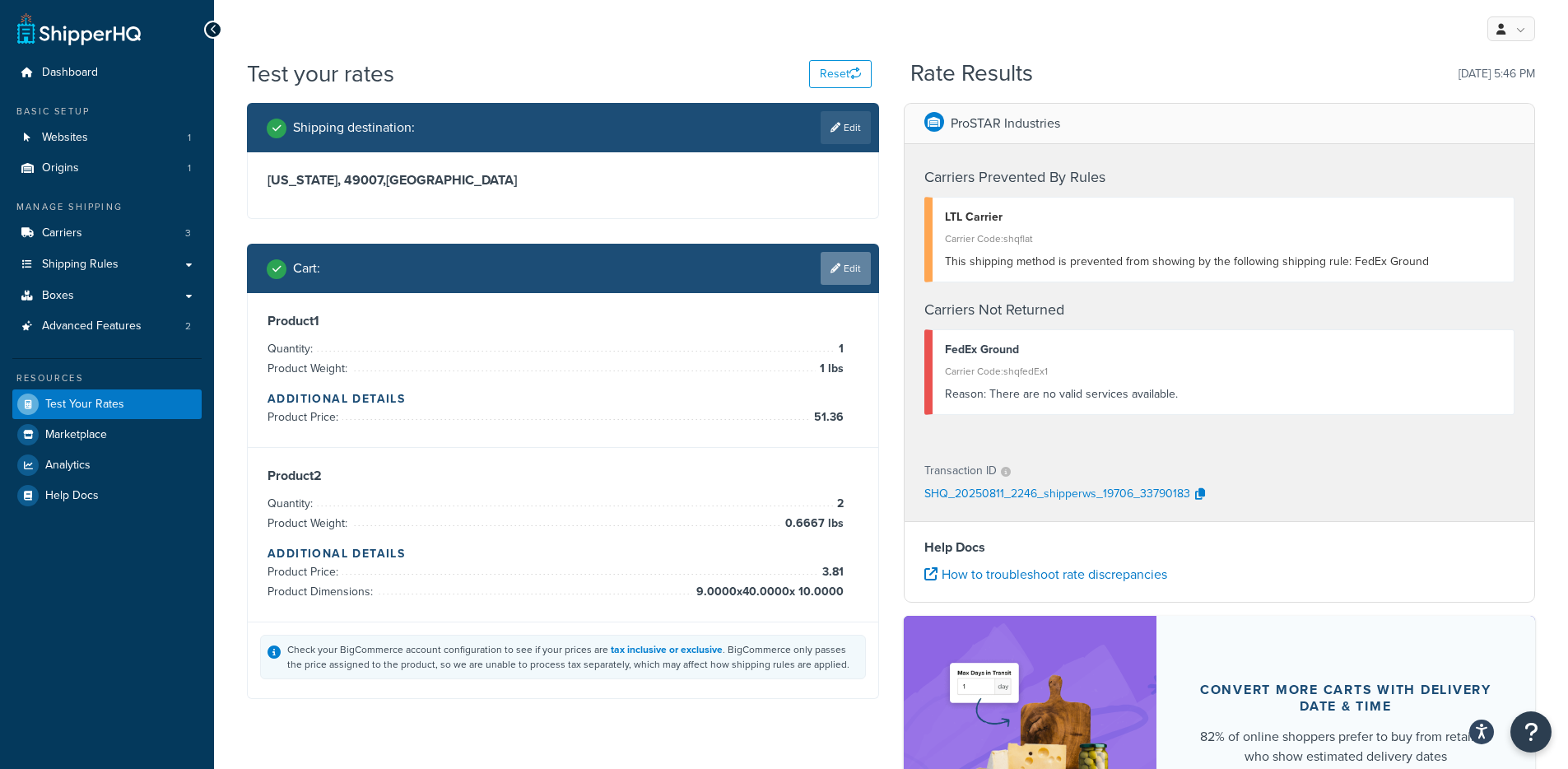
click at [849, 281] on link "Edit" at bounding box center [845, 268] width 51 height 33
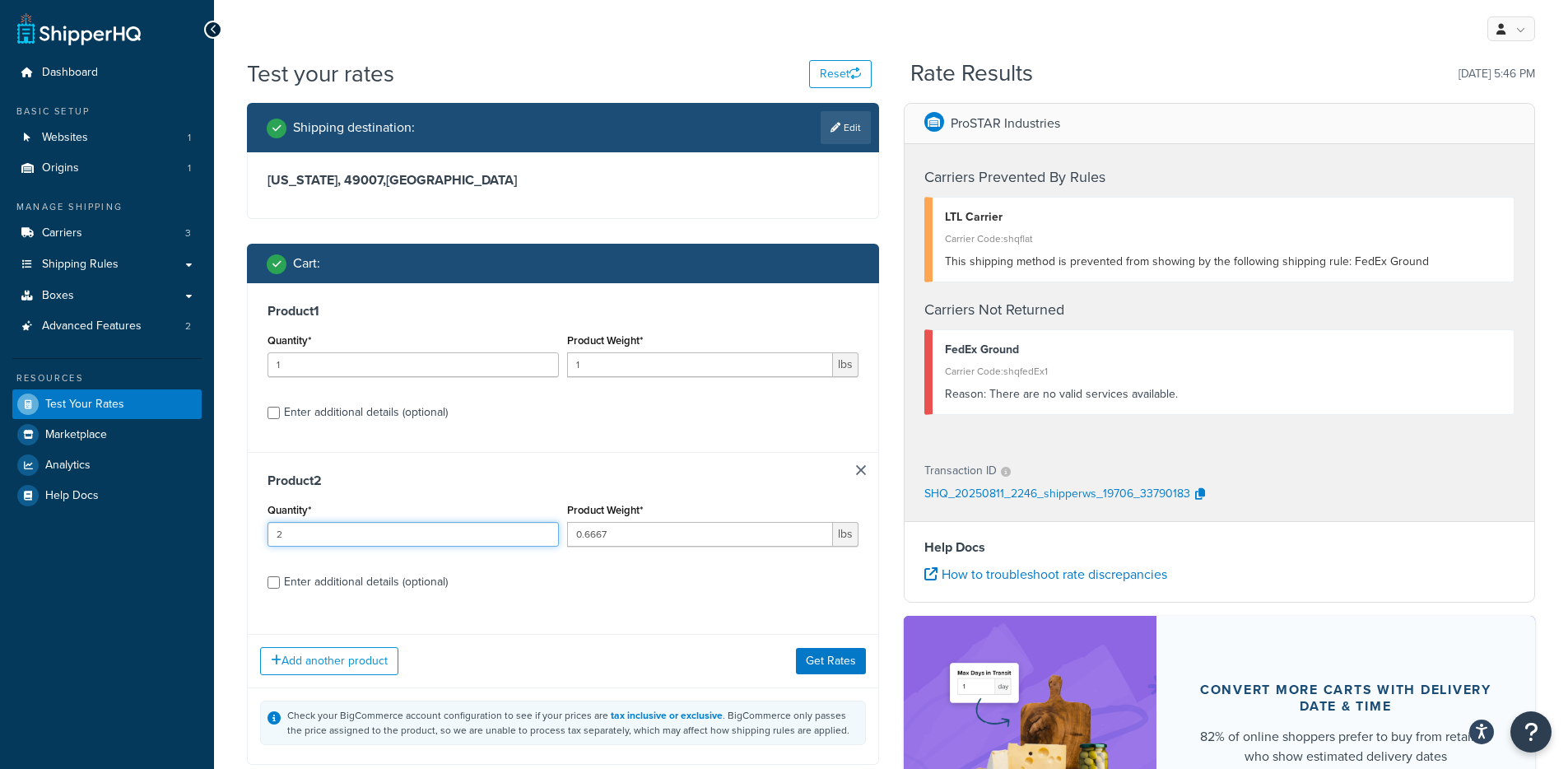
drag, startPoint x: 366, startPoint y: 539, endPoint x: 275, endPoint y: 534, distance: 91.1
click at [275, 534] on input "2" at bounding box center [414, 534] width 292 height 25
drag, startPoint x: 340, startPoint y: 540, endPoint x: 273, endPoint y: 538, distance: 67.0
click at [259, 532] on div "Product 2 Quantity* 2 Product Weight* 0.6667 lbs Enter additional details (opti…" at bounding box center [563, 536] width 631 height 170
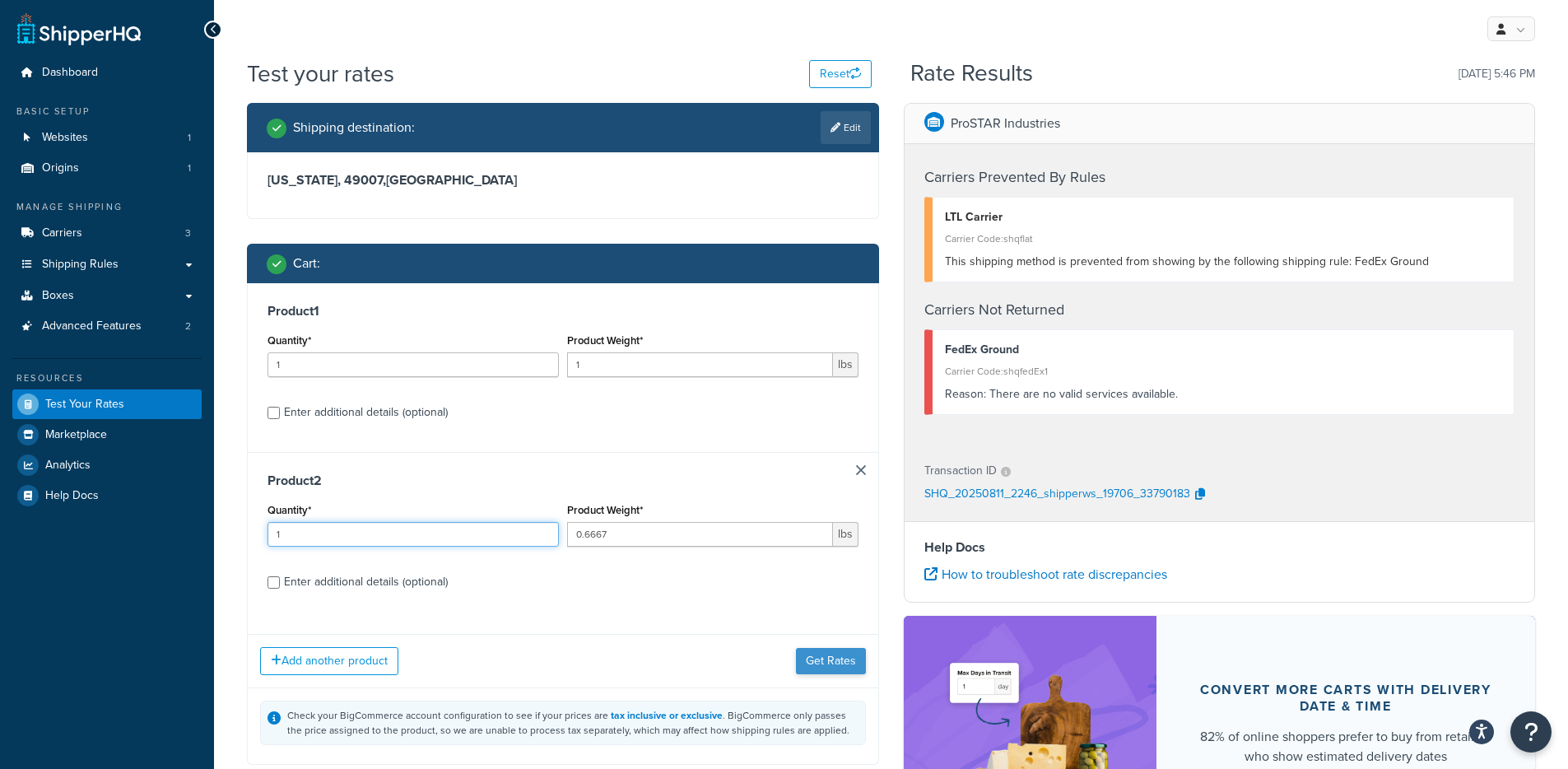
type input "1"
click at [830, 663] on button "Get Rates" at bounding box center [830, 661] width 70 height 27
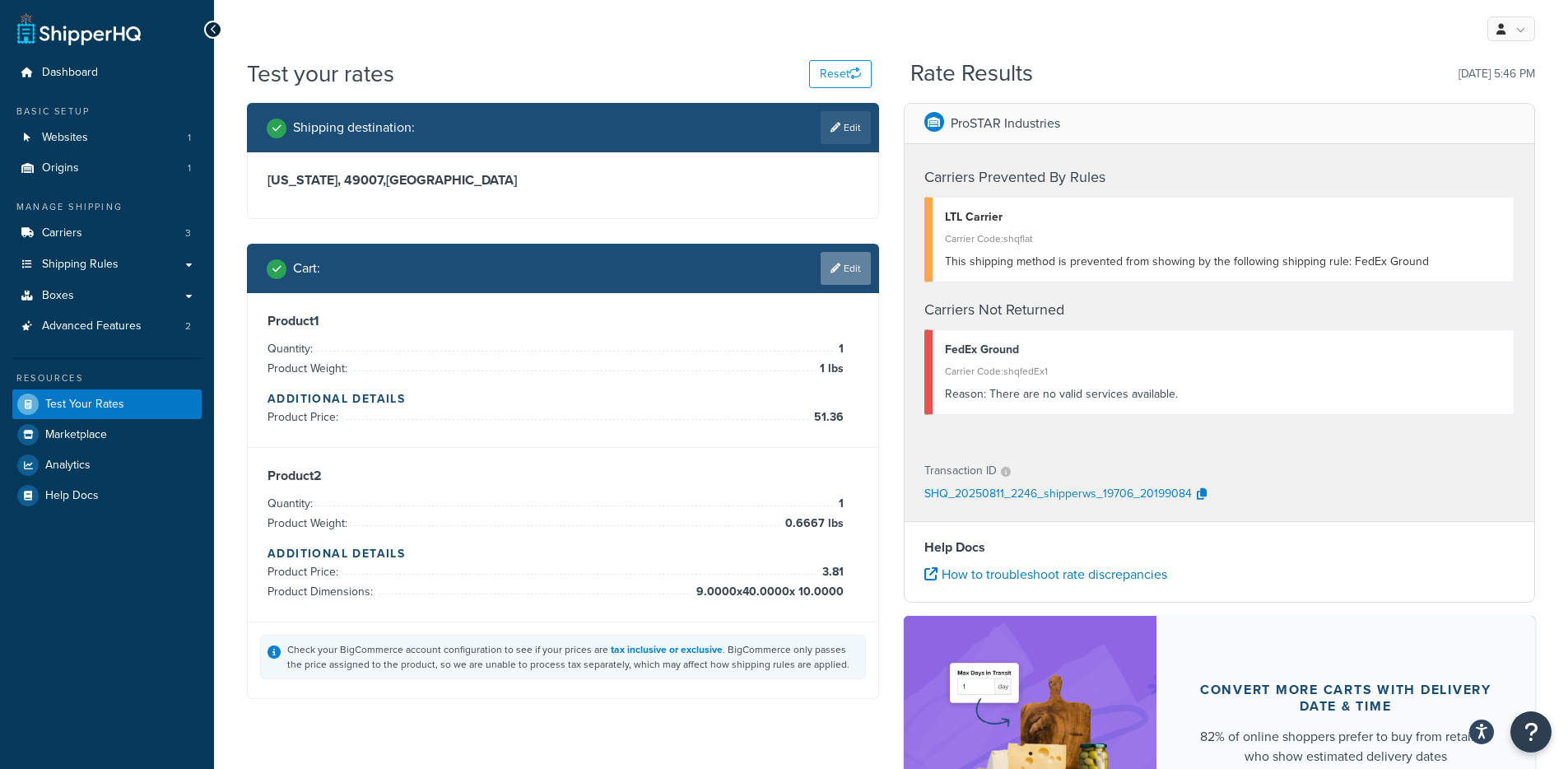
click at [844, 266] on link "Edit" at bounding box center [845, 268] width 51 height 33
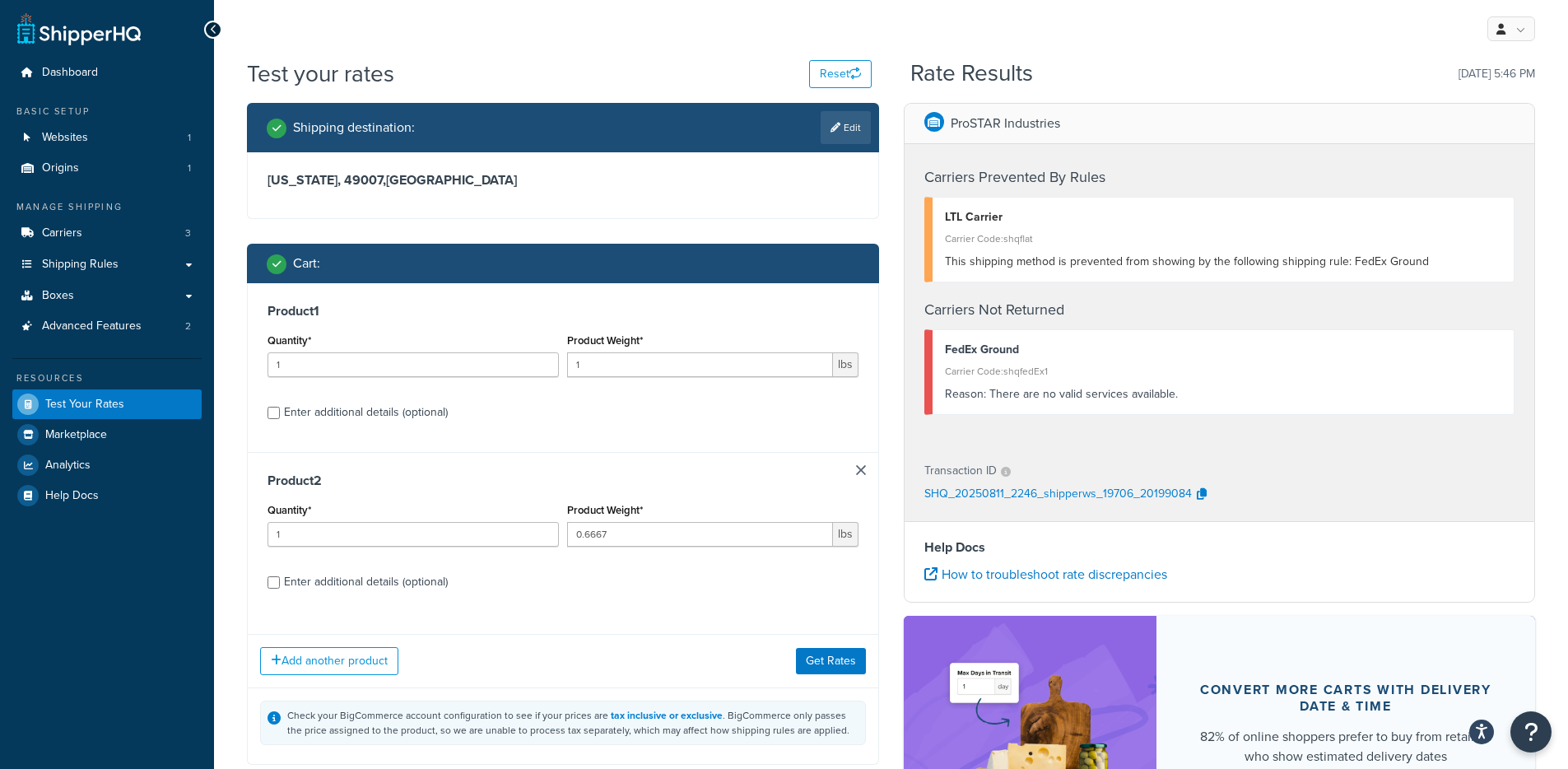
click at [342, 600] on div "Product 2 Quantity* 1 Product Weight* 0.6667 lbs Enter additional details (opti…" at bounding box center [563, 536] width 631 height 170
click at [357, 587] on div "Enter additional details (optional)" at bounding box center [366, 582] width 164 height 23
click at [280, 587] on input "Enter additional details (optional)" at bounding box center [273, 582] width 12 height 12
checkbox input "true"
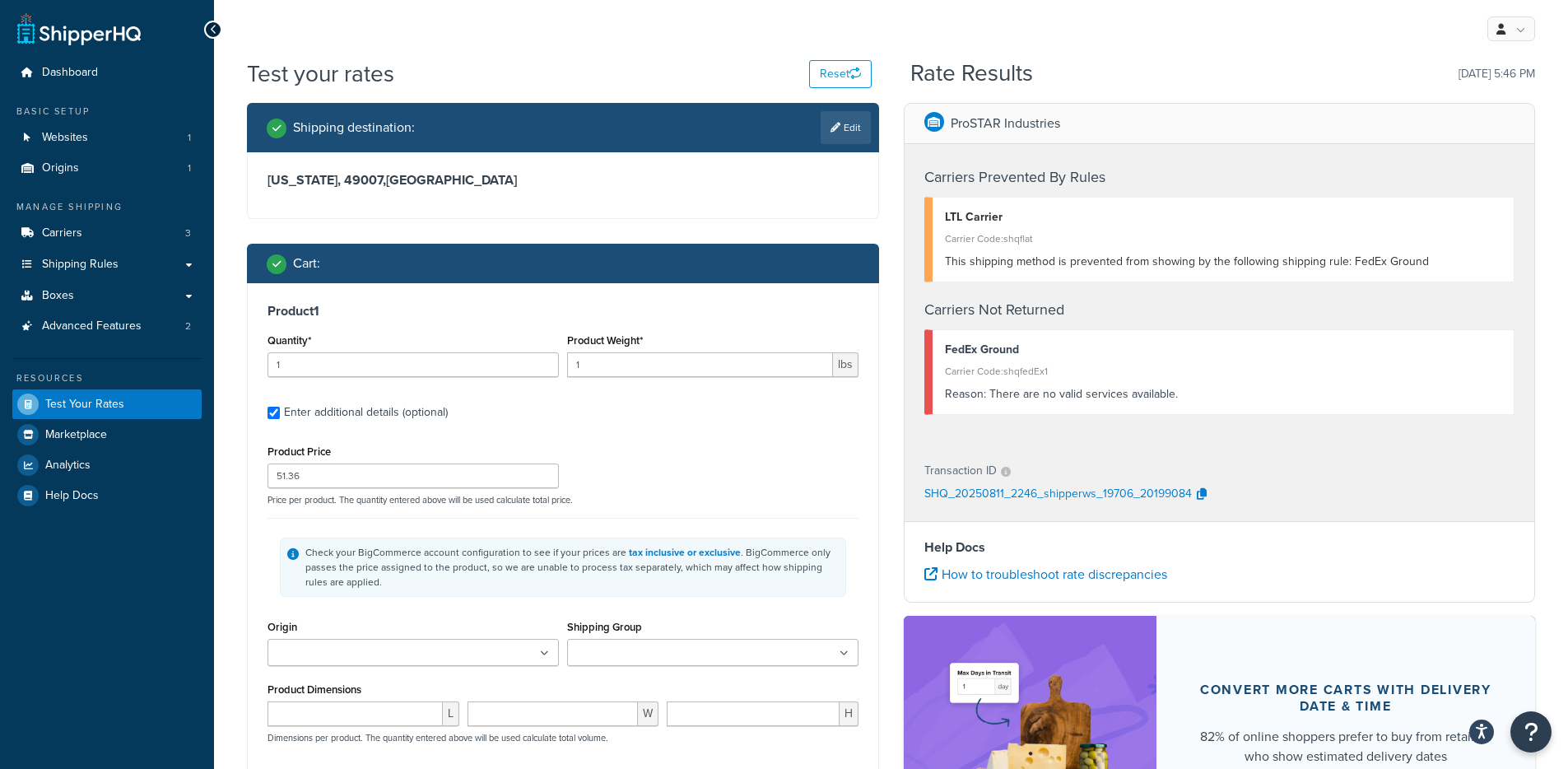
checkbox input "true"
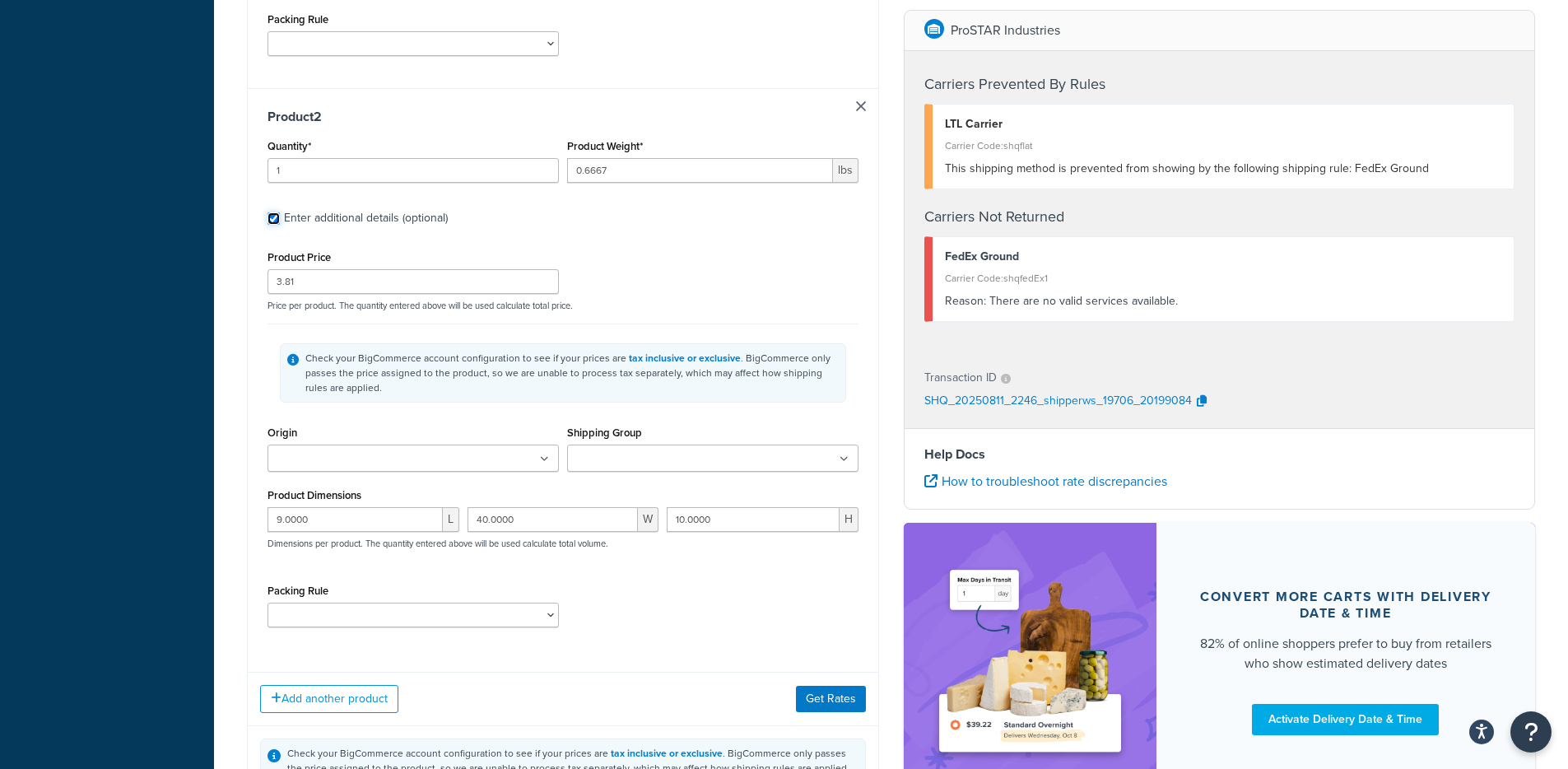
scroll to position [823, 0]
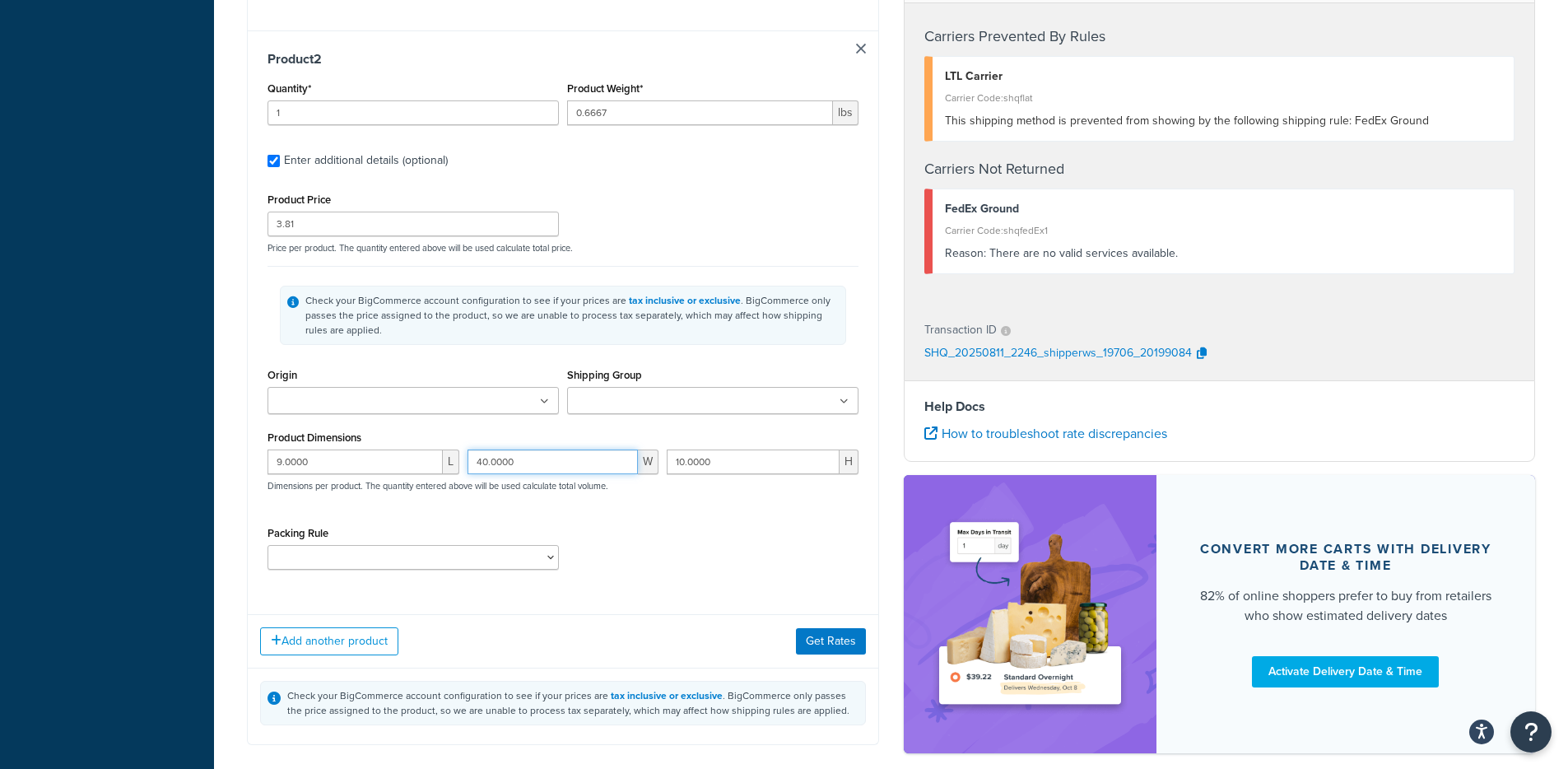
drag, startPoint x: 549, startPoint y: 469, endPoint x: 423, endPoint y: 466, distance: 126.0
click at [423, 466] on div "9.0000 L 40.0000 W 10.0000 H Dimensions per product. The quantity entered above…" at bounding box center [563, 479] width 599 height 60
type input "1"
click at [859, 654] on button "Get Rates" at bounding box center [830, 641] width 70 height 27
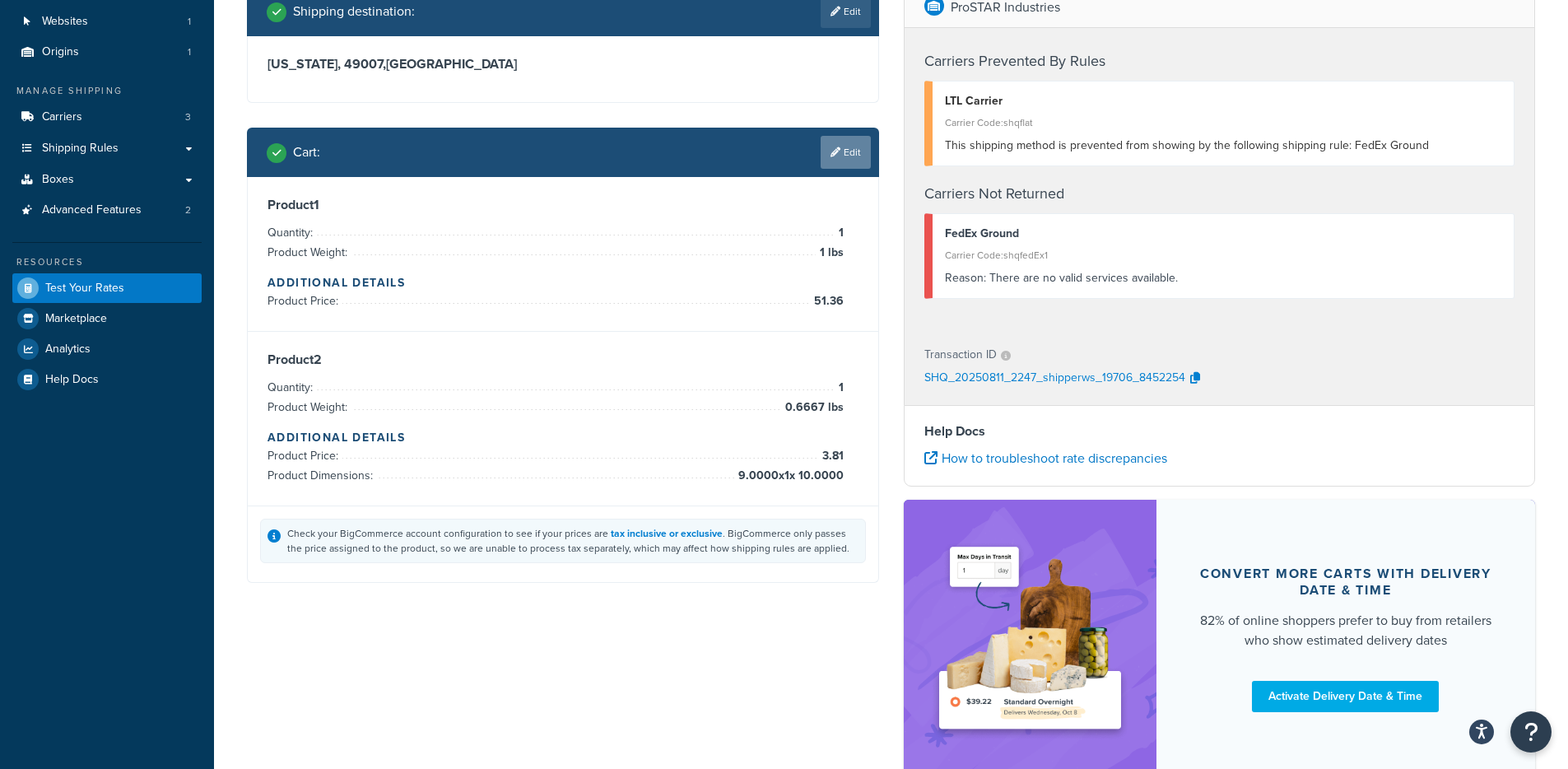
scroll to position [0, 0]
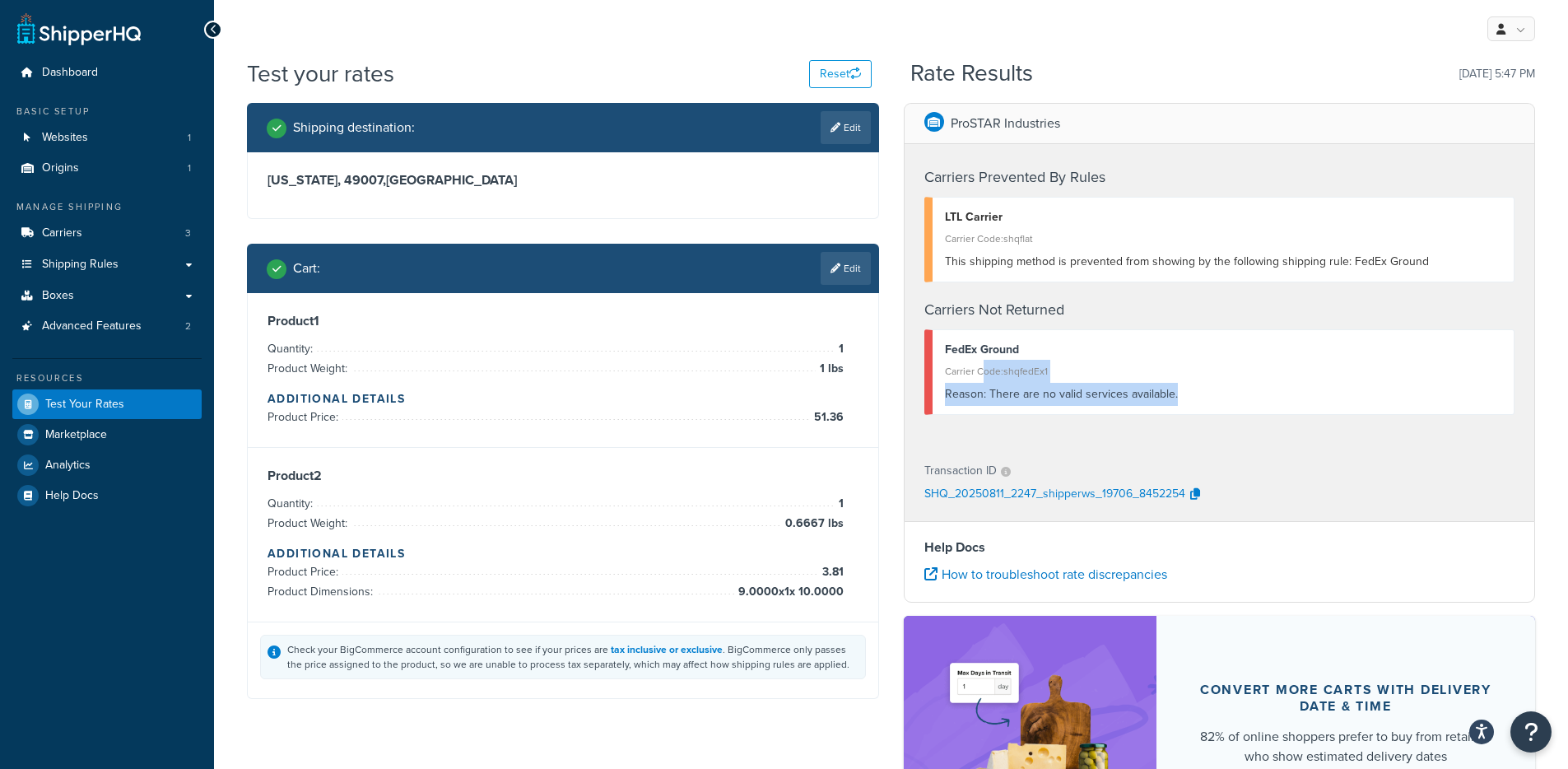
drag, startPoint x: 1048, startPoint y: 395, endPoint x: 1170, endPoint y: 415, distance: 123.6
click at [1168, 414] on div "Carriers Prevented By Rules LTL Carrier Carrier Code: shqflat This shipping met…" at bounding box center [1219, 294] width 631 height 301
click at [1170, 415] on div "Carriers Prevented By Rules LTL Carrier Carrier Code: shqflat This shipping met…" at bounding box center [1219, 294] width 631 height 301
click at [859, 65] on button "Reset" at bounding box center [840, 74] width 62 height 28
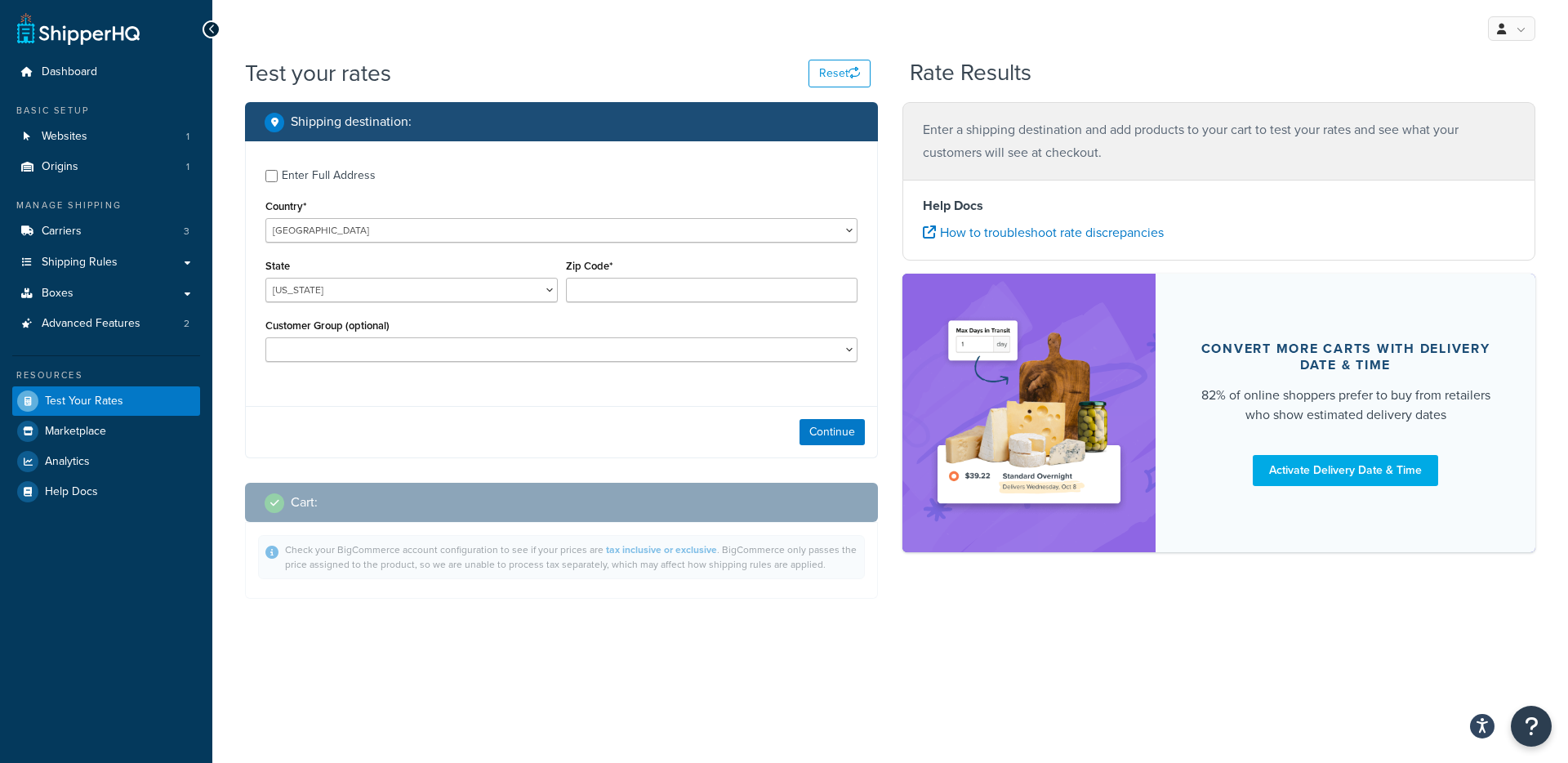
click at [352, 278] on div "Alabama Alaska American Samoa Arizona Arkansas Armed Forces Americas Armed Forc…" at bounding box center [412, 290] width 293 height 25
click at [490, 296] on select "Alabama Alaska American Samoa Arizona Arkansas Armed Forces Americas Armed Forc…" at bounding box center [412, 290] width 293 height 25
select select "TX"
click at [659, 288] on input "Zip Code*" at bounding box center [712, 290] width 293 height 25
type input "78759"
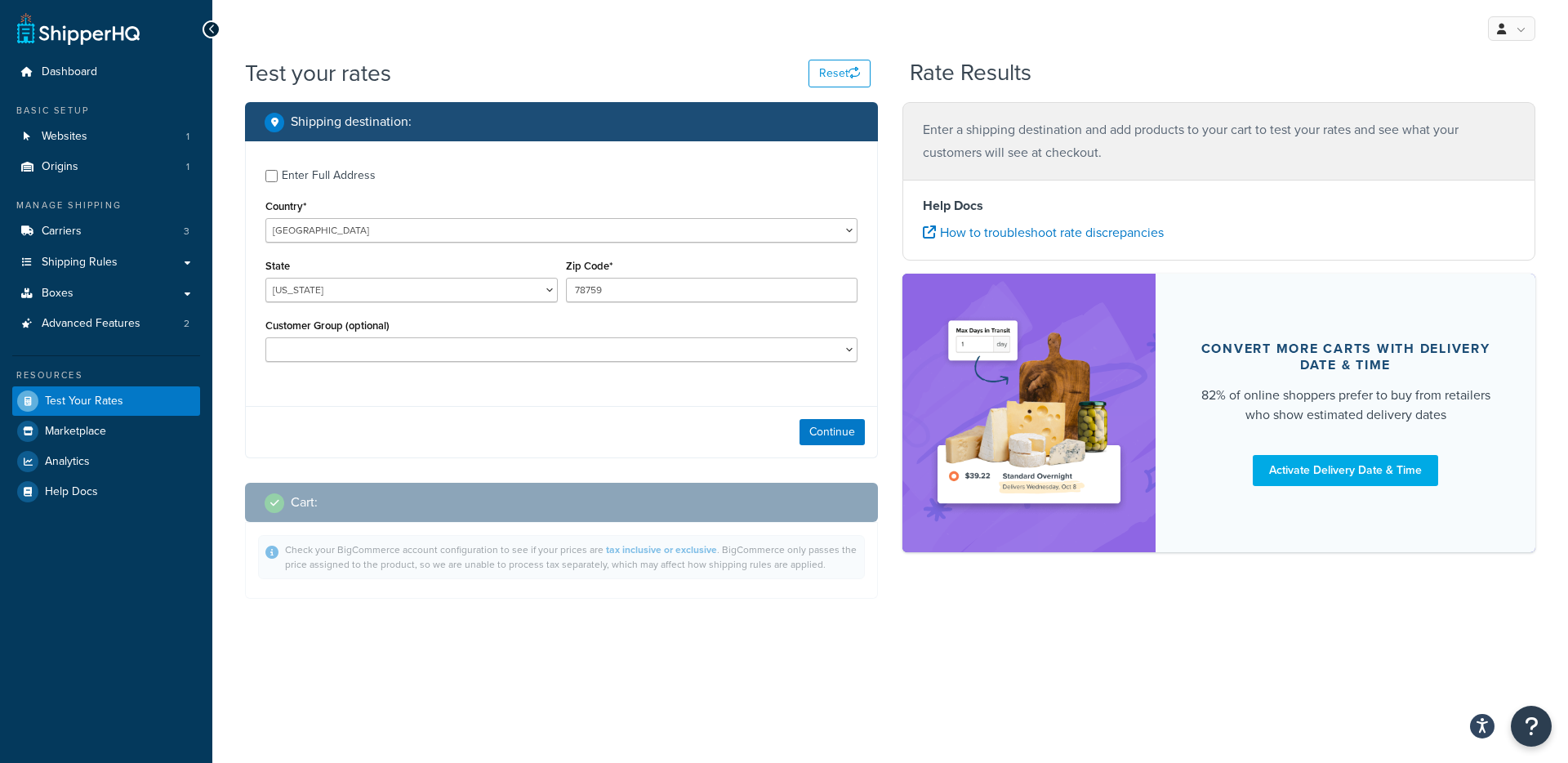
click at [825, 451] on div "Continue" at bounding box center [562, 432] width 631 height 52
click at [824, 432] on button "Continue" at bounding box center [831, 432] width 65 height 26
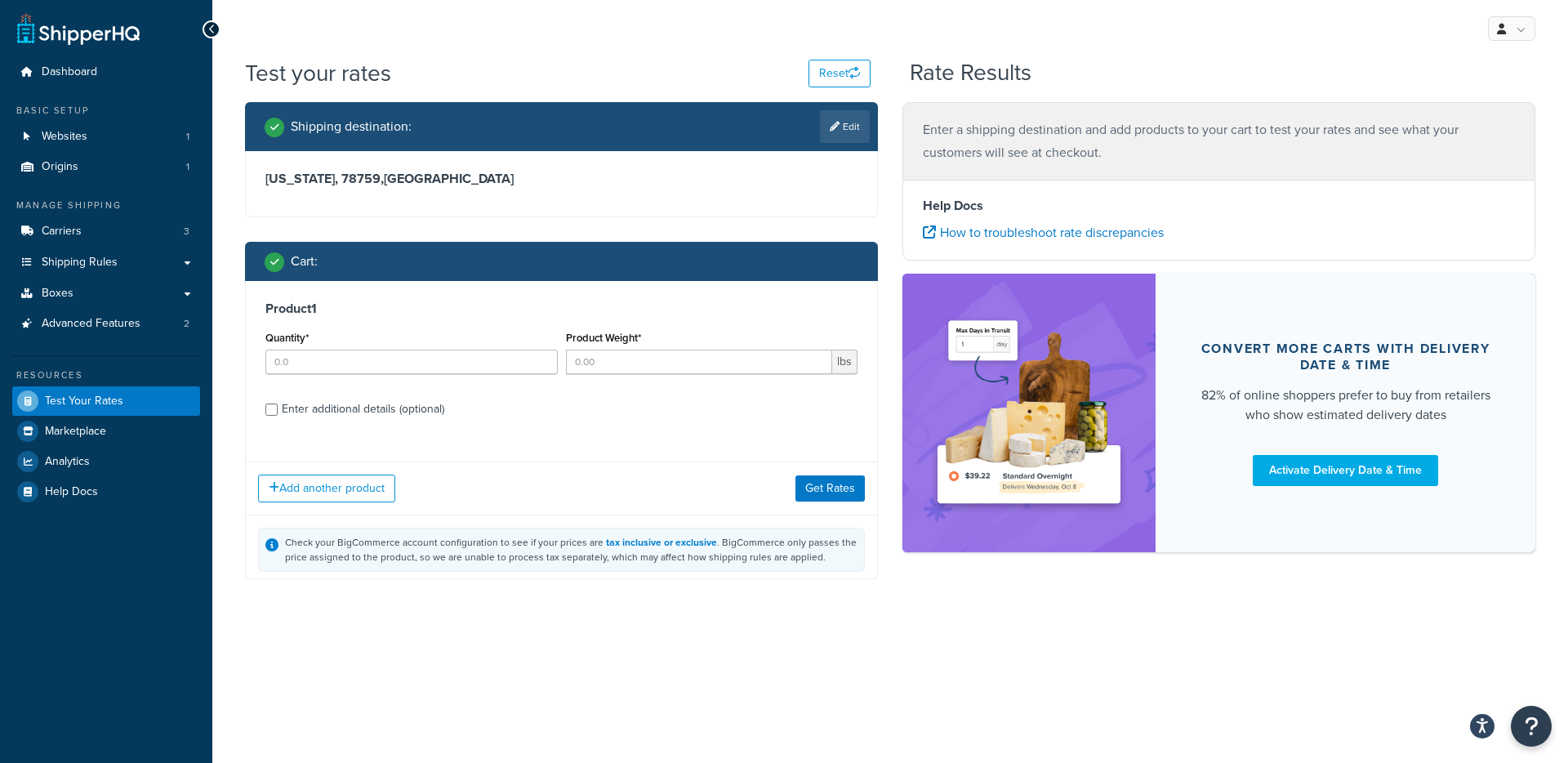
drag, startPoint x: 400, startPoint y: 404, endPoint x: 408, endPoint y: 377, distance: 28.2
click at [402, 392] on div "Product 1 Quantity* Product Weight* lbs Enter additional details (optional)" at bounding box center [562, 365] width 631 height 168
click at [411, 366] on input "Quantity*" at bounding box center [412, 362] width 293 height 25
type input "1"
click at [660, 377] on div "Product Weight* lbs" at bounding box center [711, 356] width 300 height 59
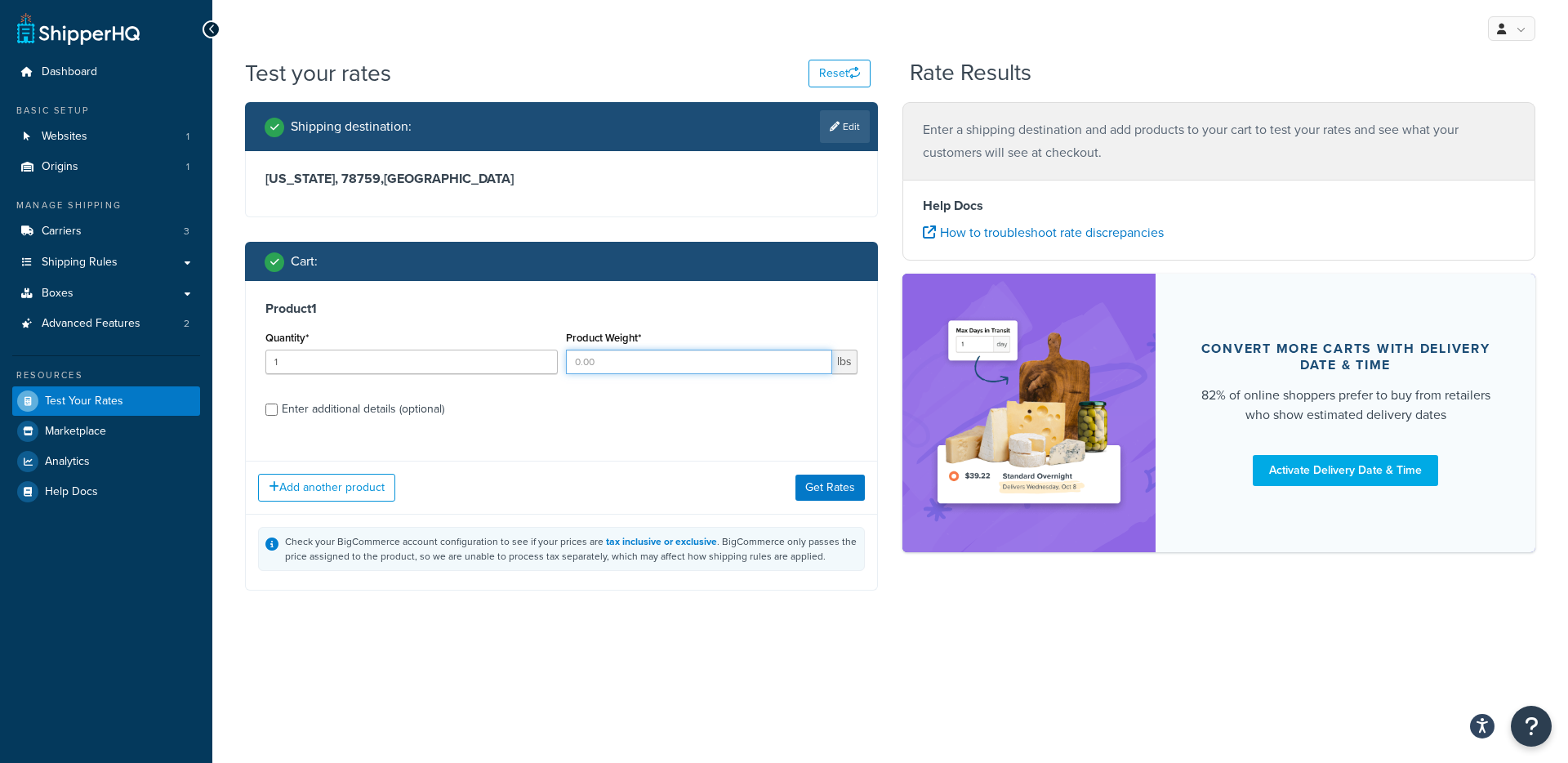
click at [722, 366] on input "Product Weight*" at bounding box center [699, 362] width 267 height 25
type input "1"
click at [849, 483] on button "Get Rates" at bounding box center [830, 488] width 69 height 26
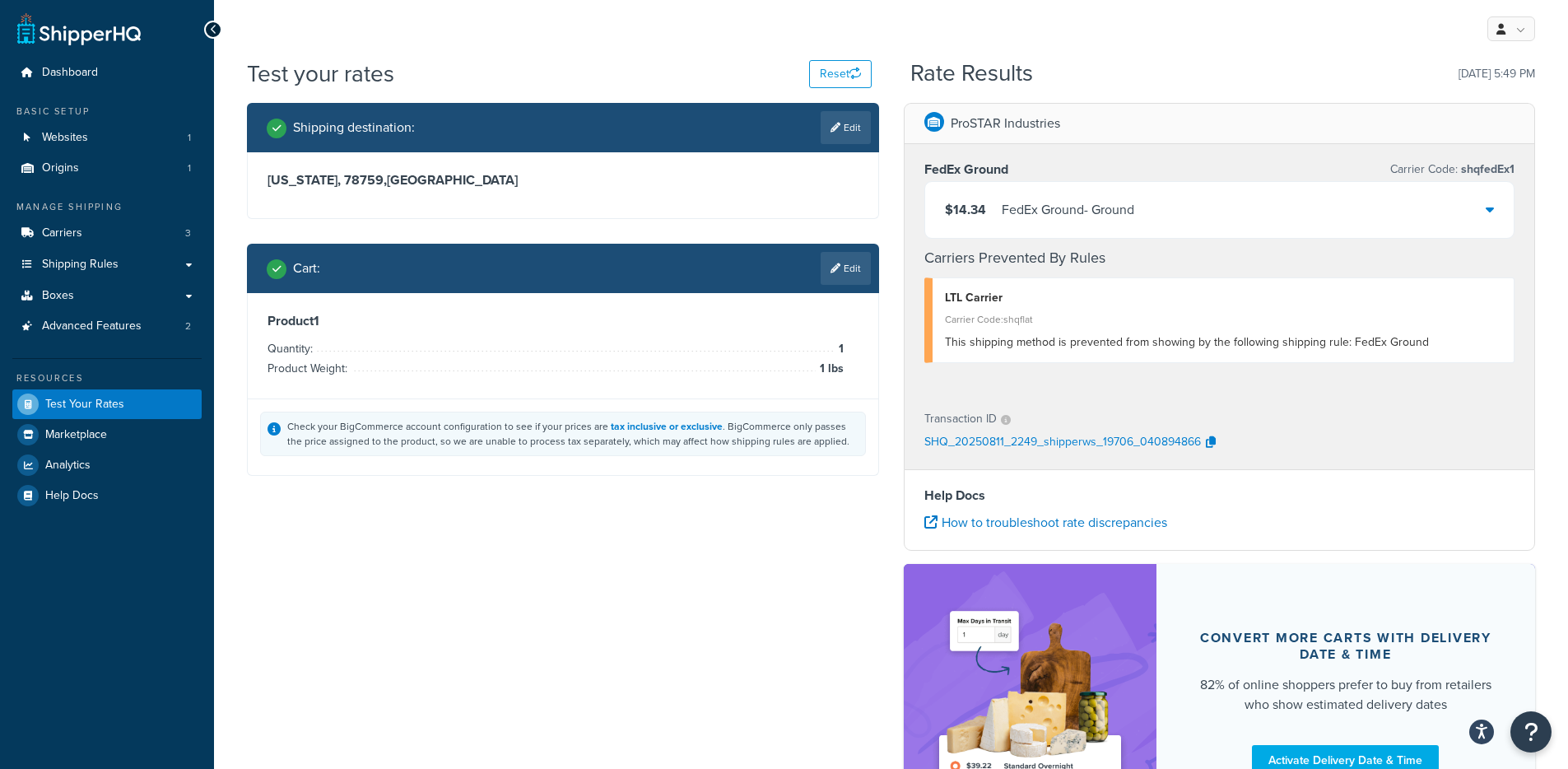
click at [1111, 220] on div "FedEx Ground - Ground" at bounding box center [1068, 210] width 133 height 23
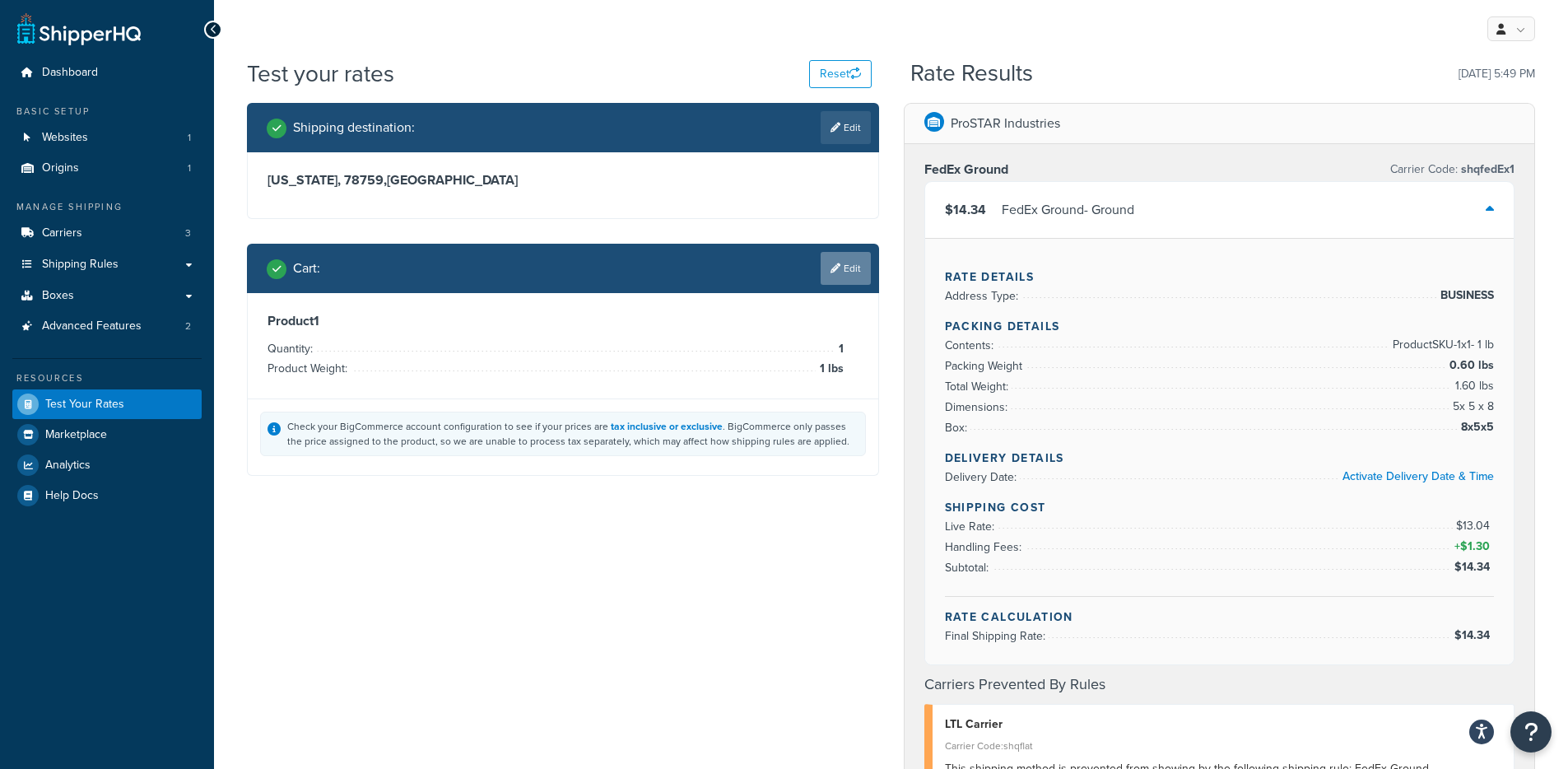
click at [831, 276] on link "Edit" at bounding box center [845, 268] width 51 height 33
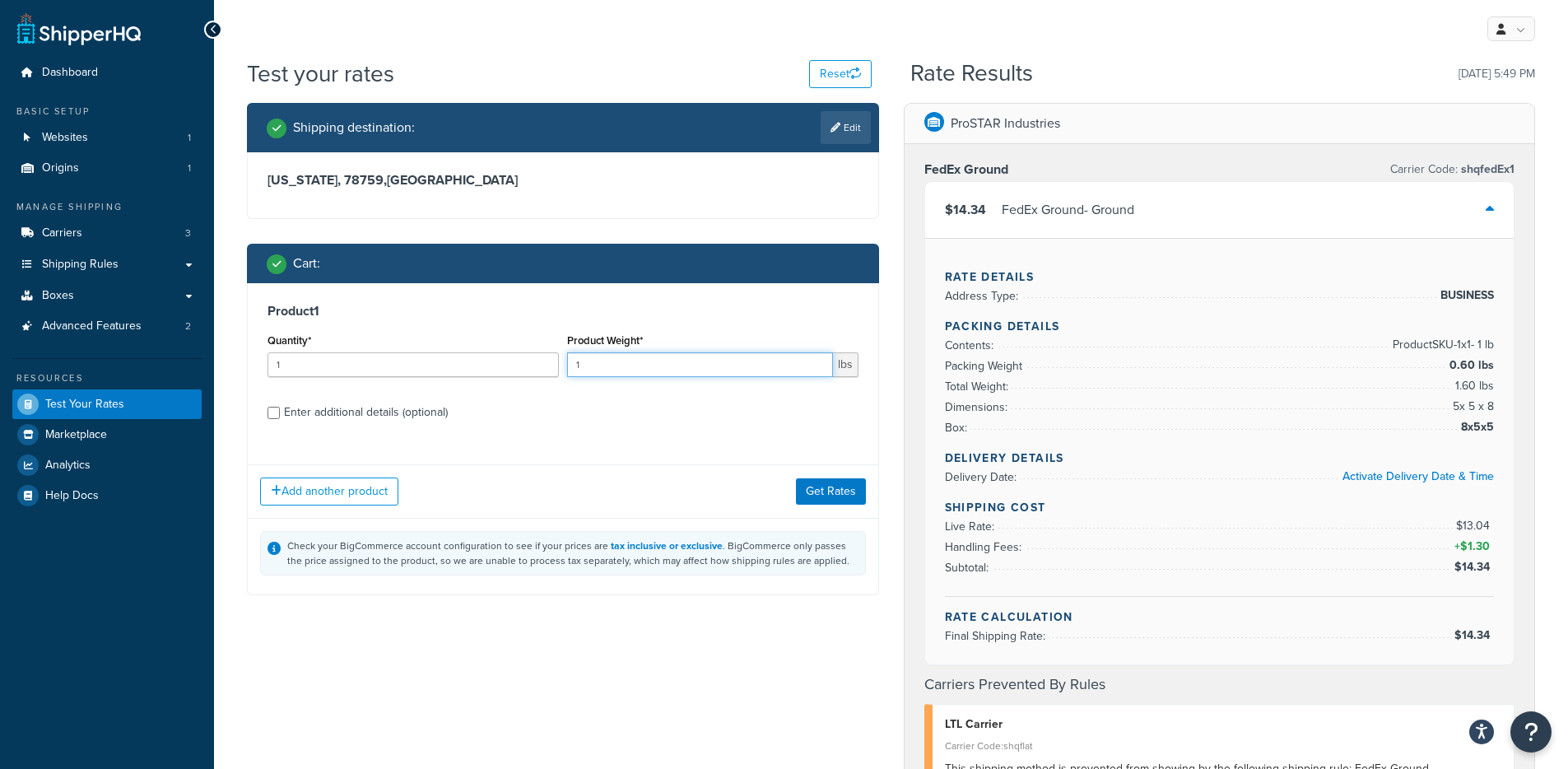
drag, startPoint x: 632, startPoint y: 365, endPoint x: 535, endPoint y: 388, distance: 99.7
click at [535, 388] on div "Quantity* 1 Product Weight* 1 lbs" at bounding box center [563, 359] width 599 height 60
drag, startPoint x: 595, startPoint y: 364, endPoint x: 531, endPoint y: 361, distance: 64.1
click at [531, 361] on div "Quantity* 1 Product Weight* 1 lbs" at bounding box center [563, 359] width 599 height 60
type input "10"
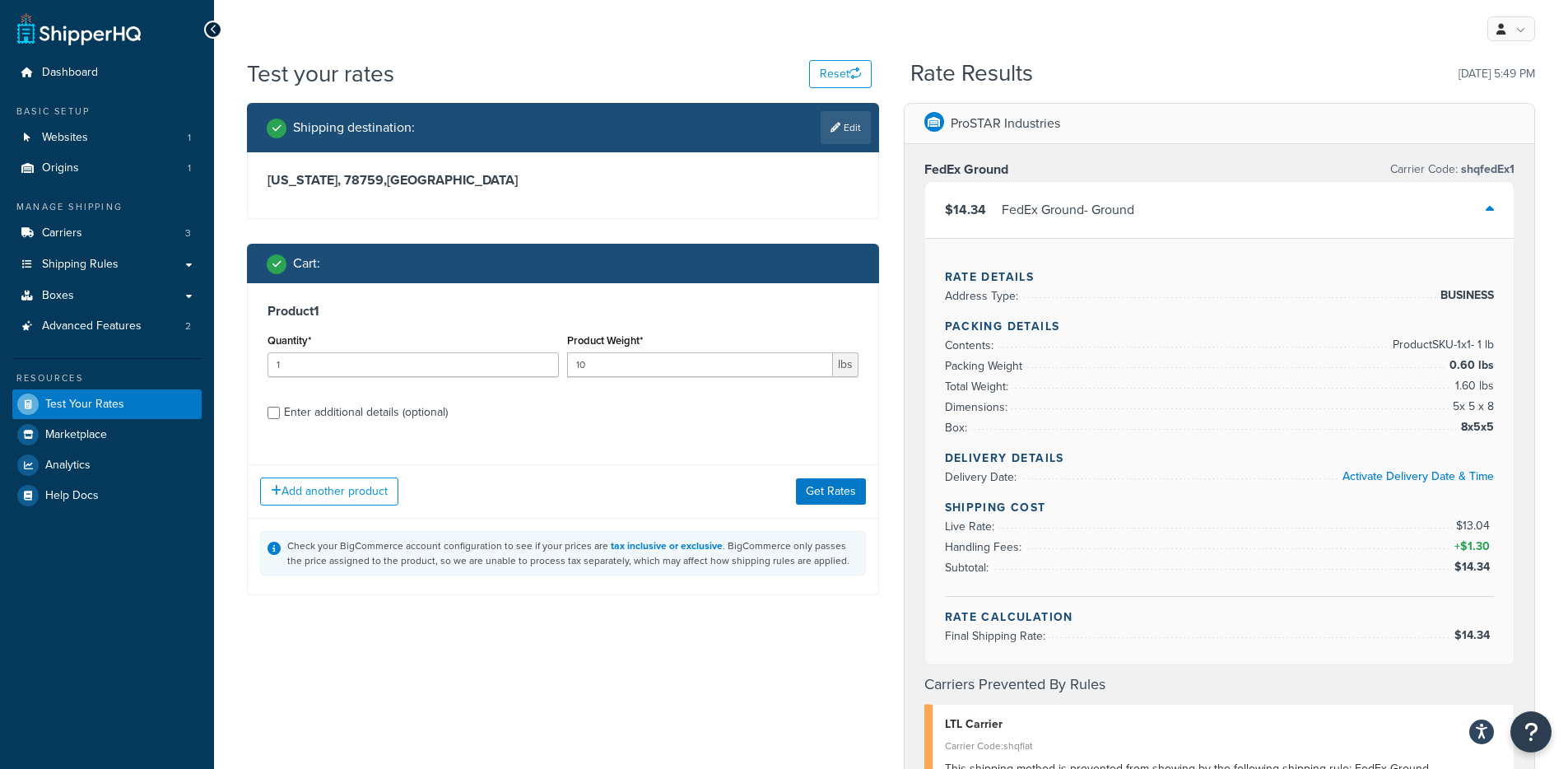
click at [827, 510] on div "Add another product Get Rates" at bounding box center [563, 491] width 631 height 54
click at [835, 497] on button "Get Rates" at bounding box center [830, 491] width 70 height 27
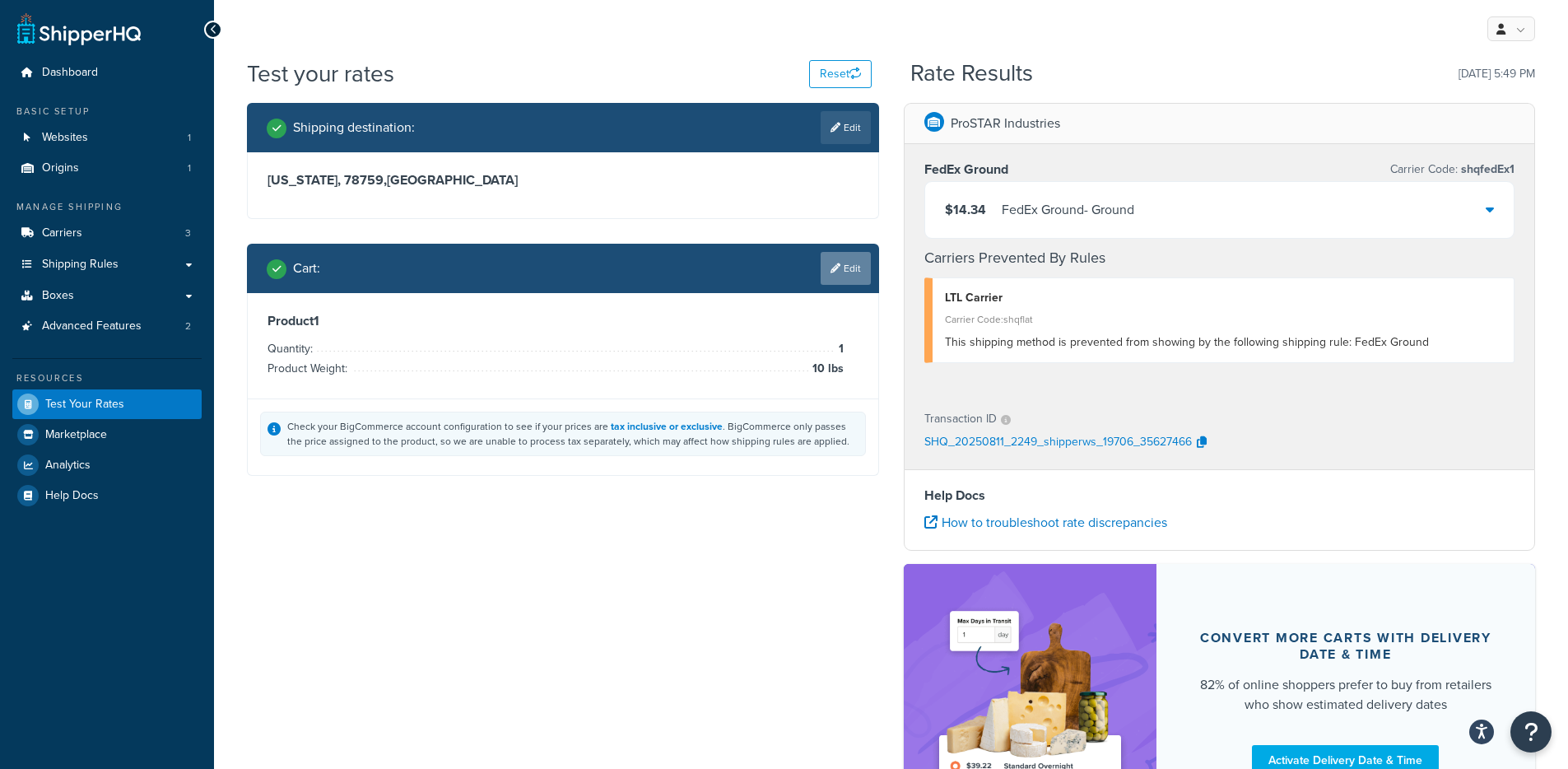
click at [860, 258] on link "Edit" at bounding box center [845, 268] width 51 height 33
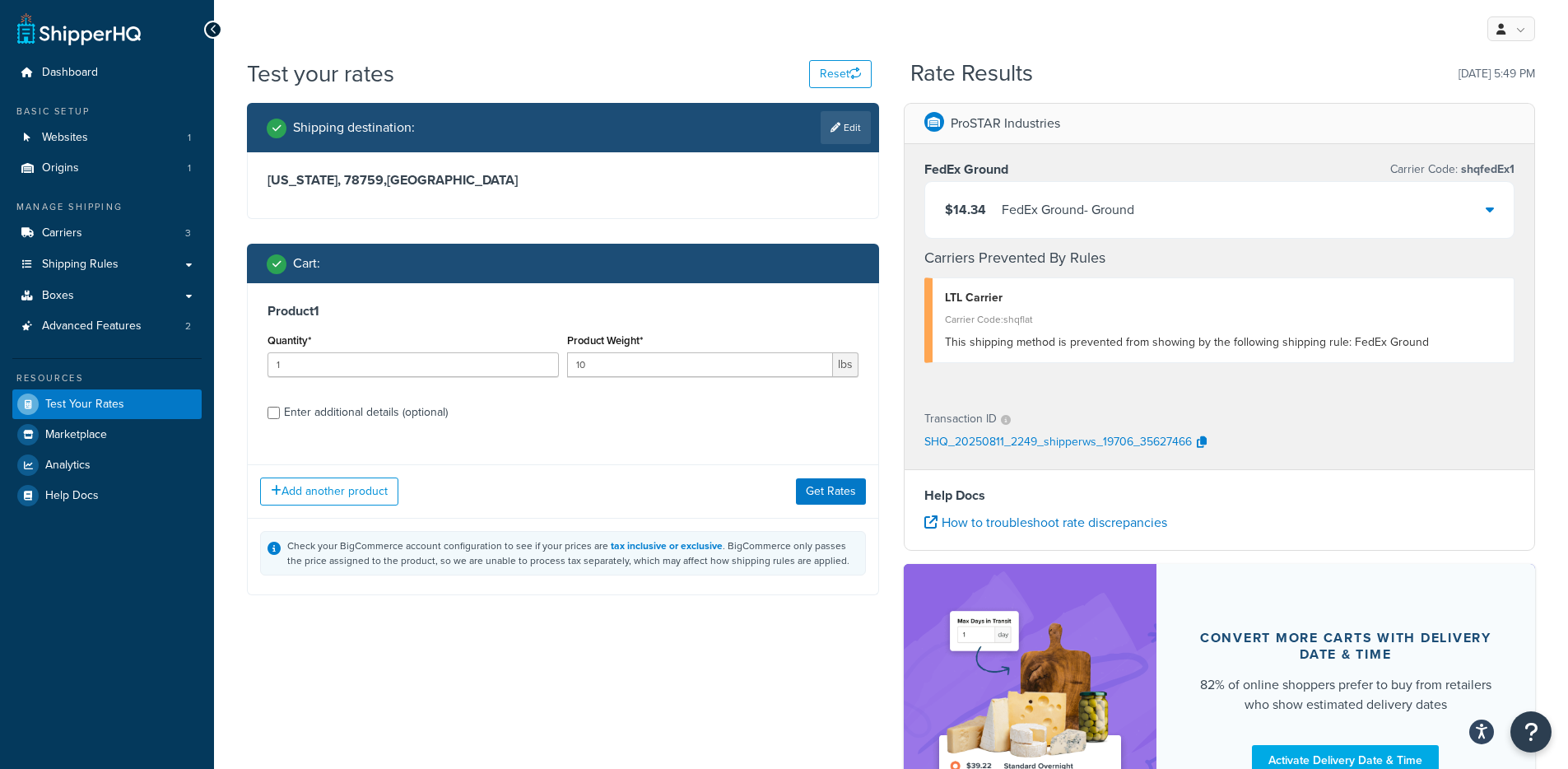
click at [354, 421] on div "Enter additional details (optional)" at bounding box center [366, 413] width 164 height 23
click at [280, 418] on input "Enter additional details (optional)" at bounding box center [273, 413] width 12 height 12
checkbox input "true"
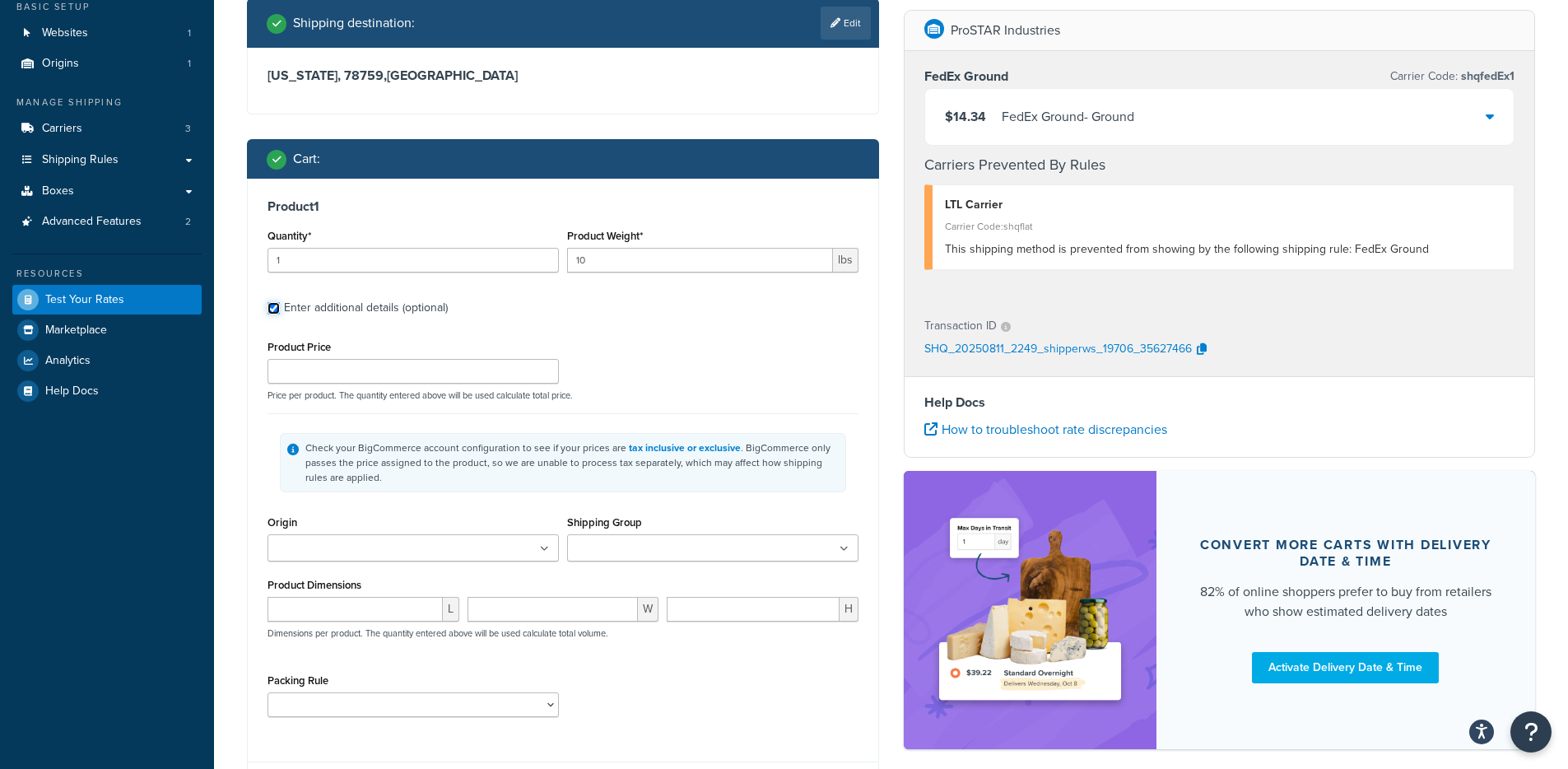
scroll to position [287, 0]
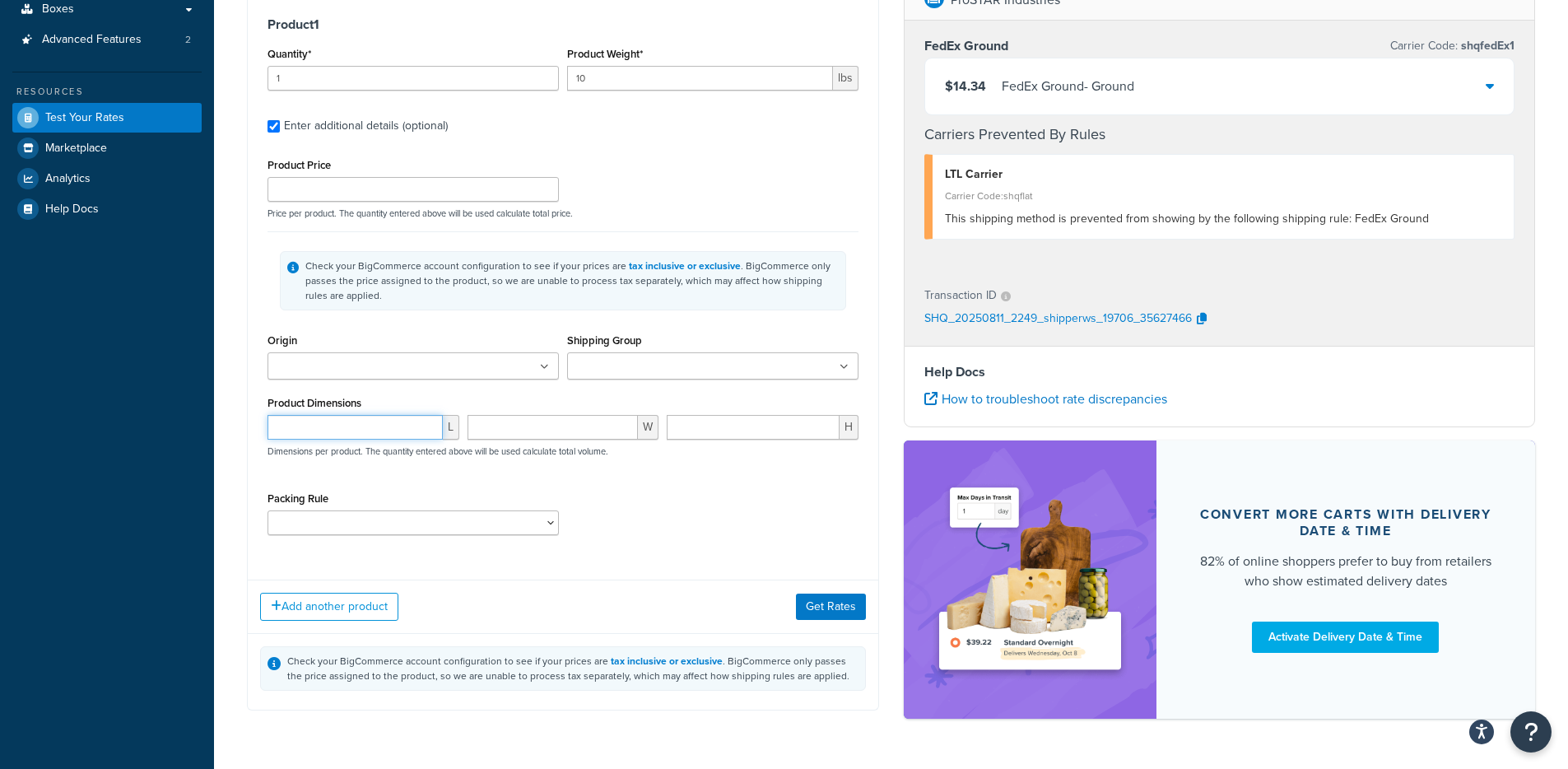
click at [350, 425] on input "number" at bounding box center [356, 427] width 176 height 25
type input "5"
click at [595, 436] on input "number" at bounding box center [553, 427] width 172 height 25
type input "5"
click at [760, 434] on input "number" at bounding box center [753, 427] width 173 height 25
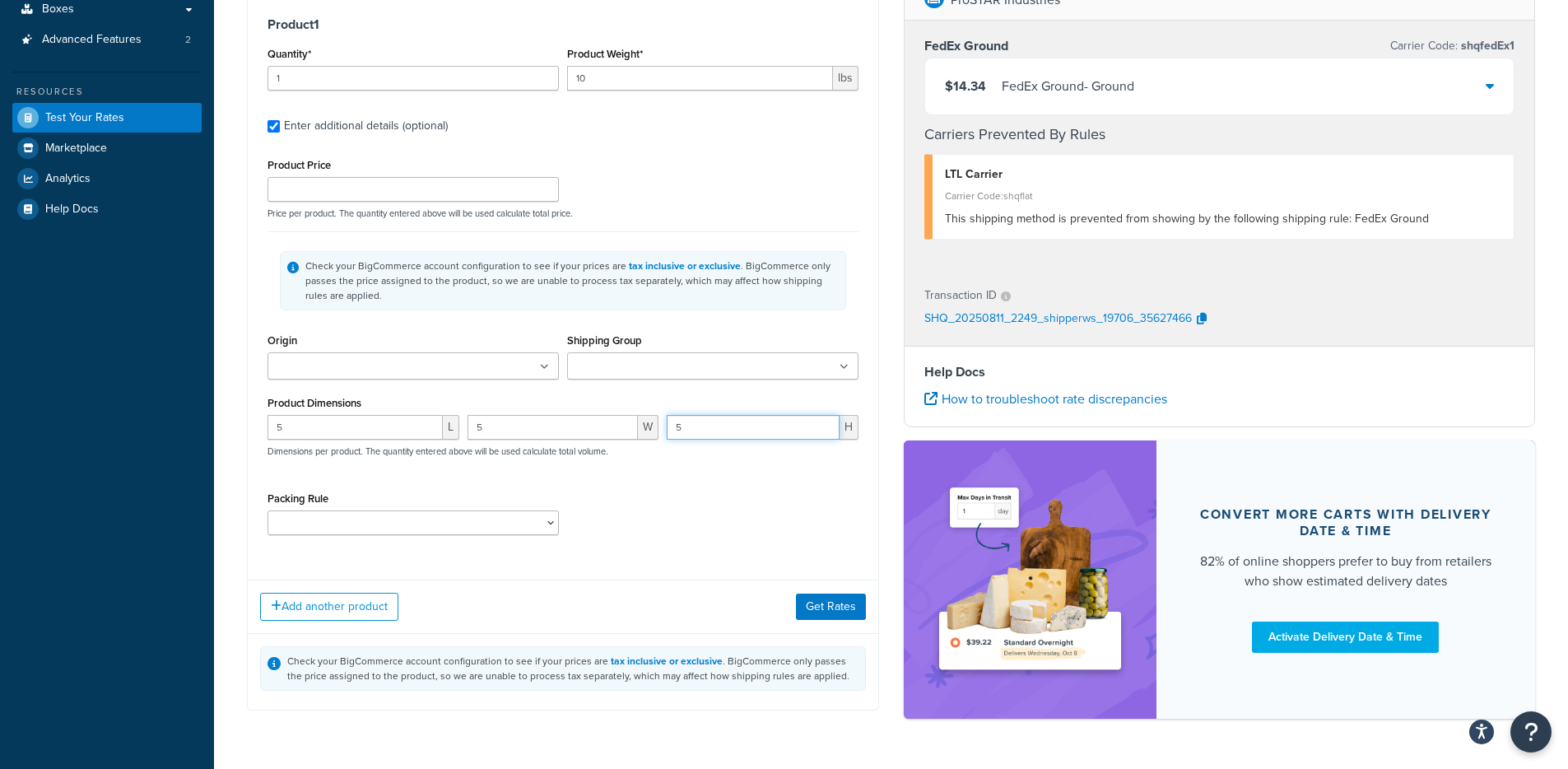
type input "5"
click at [844, 592] on div "Add another product Get Rates" at bounding box center [563, 606] width 631 height 54
click at [838, 616] on button "Get Rates" at bounding box center [830, 607] width 70 height 27
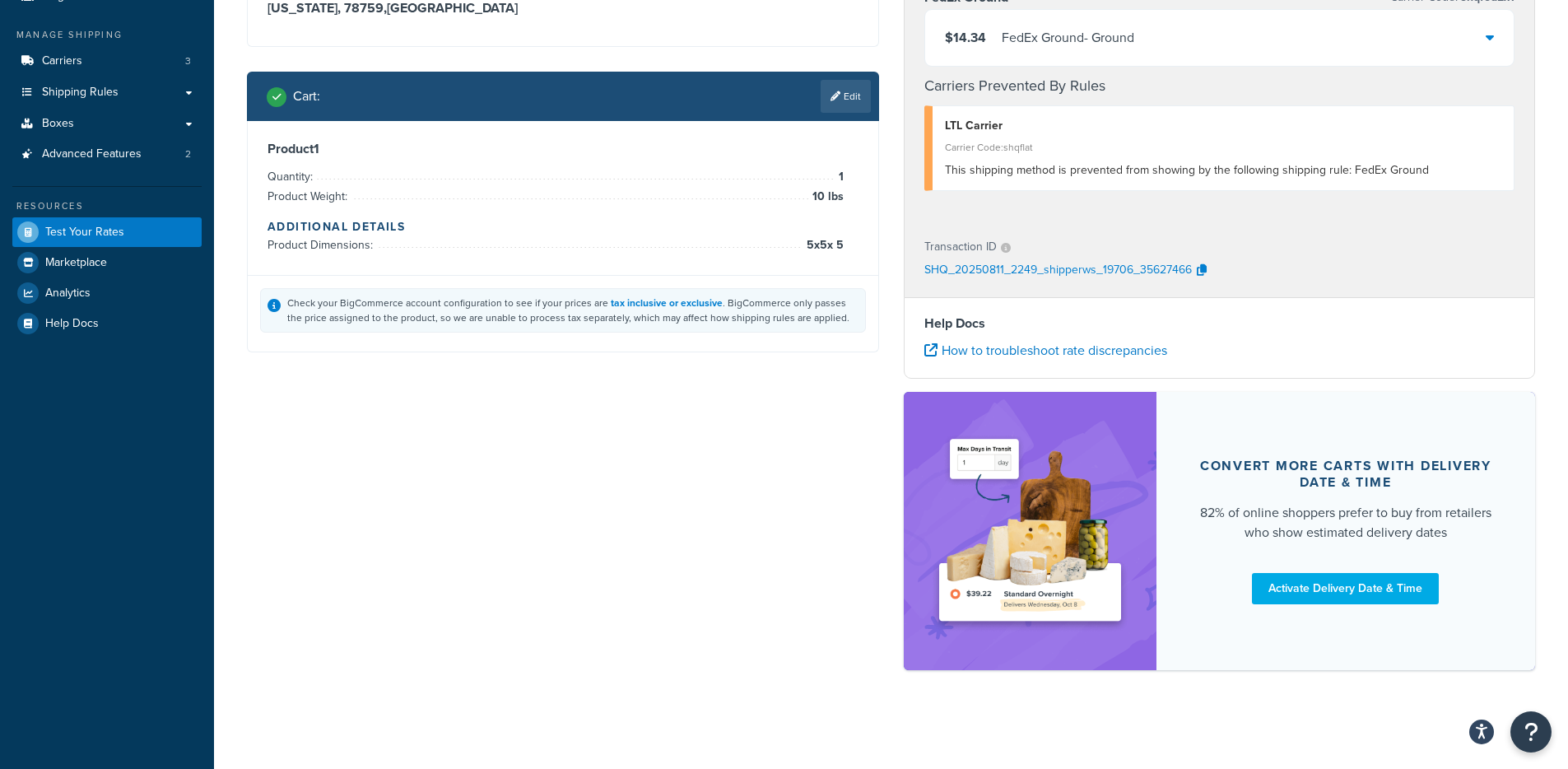
scroll to position [0, 0]
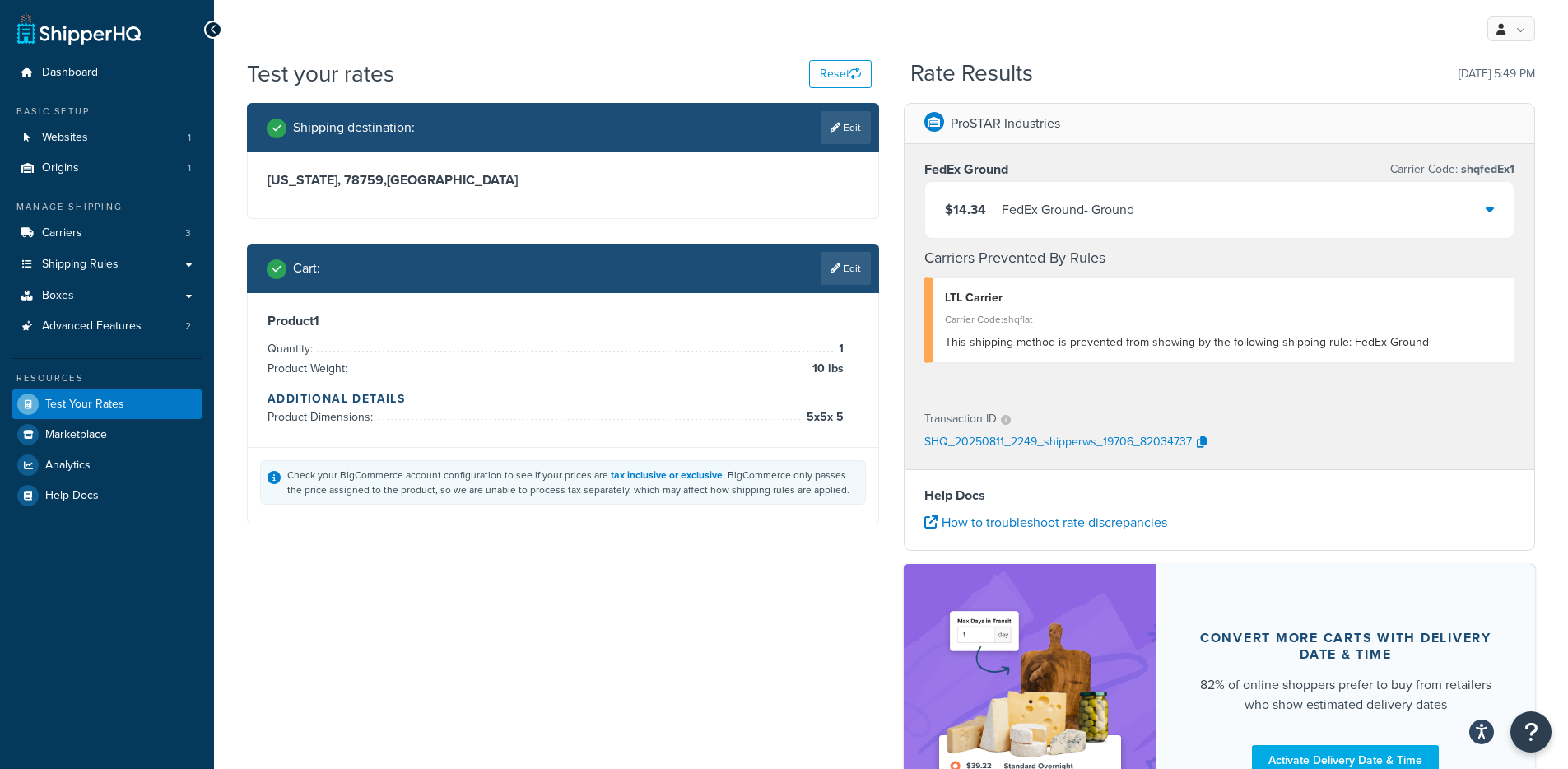
click at [1033, 222] on div "$14.34 FedEx Ground - Ground" at bounding box center [1219, 210] width 589 height 56
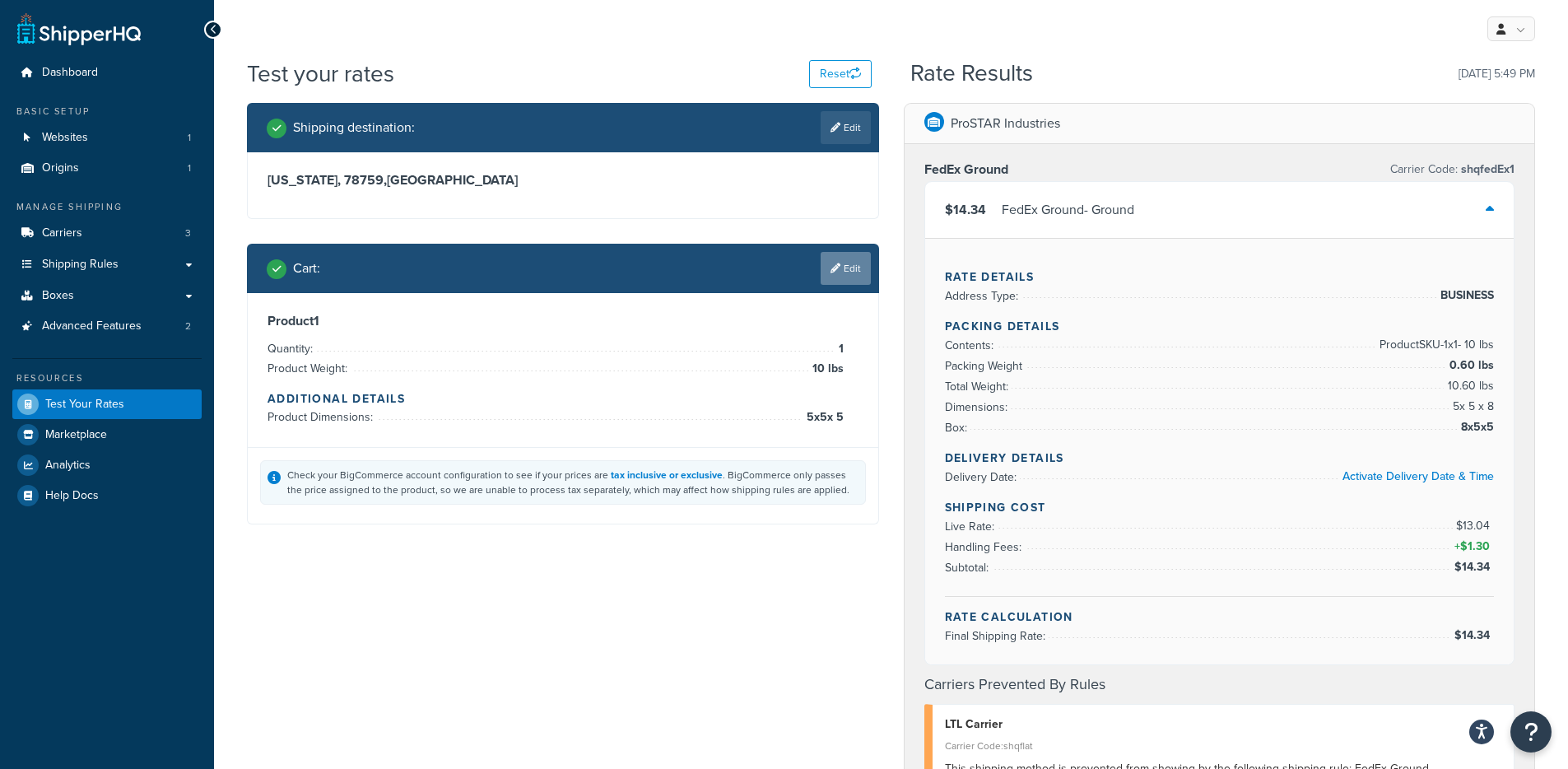
click at [835, 274] on link "Edit" at bounding box center [845, 268] width 51 height 33
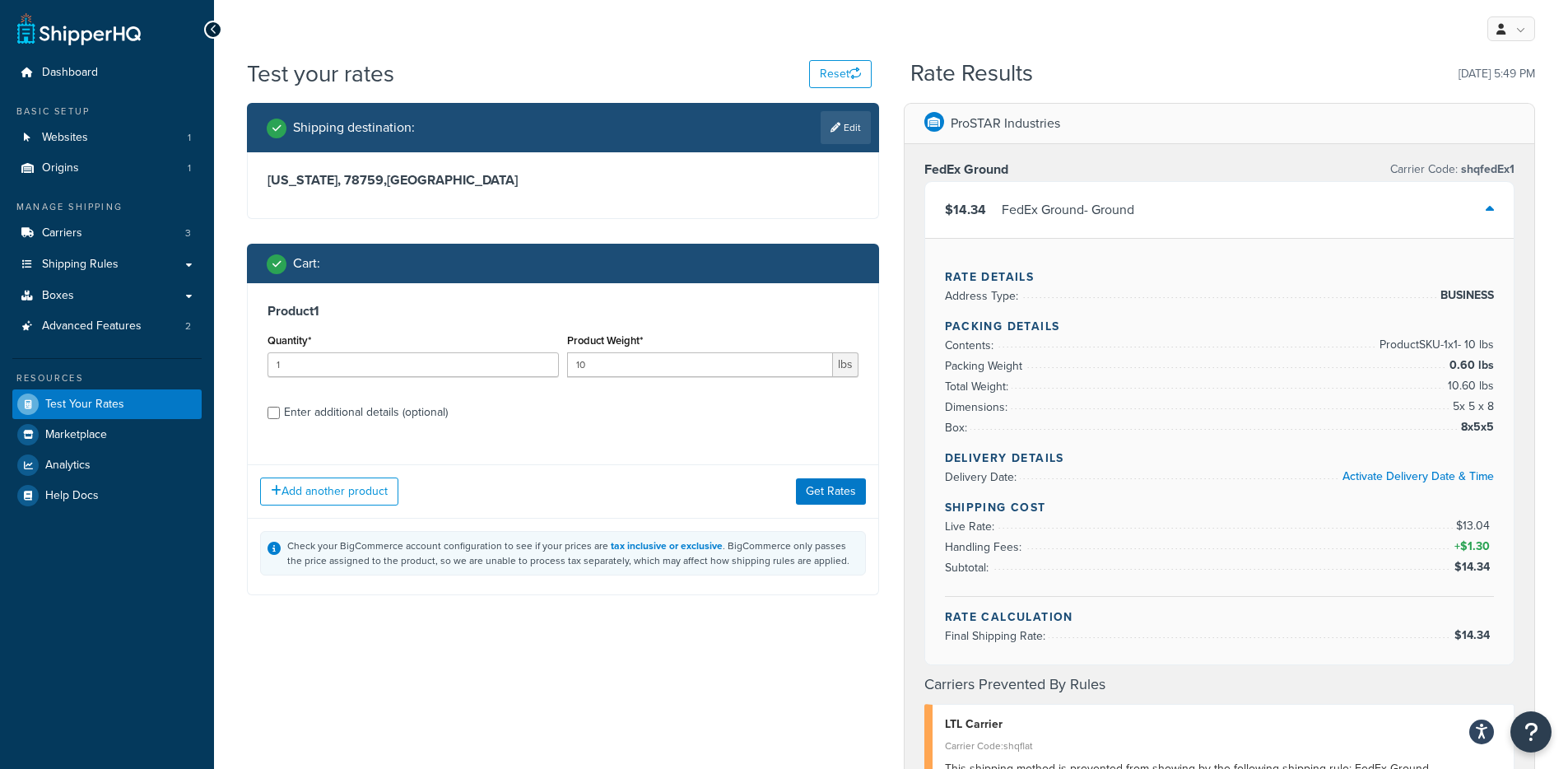
click at [361, 411] on div "Enter additional details (optional)" at bounding box center [366, 413] width 164 height 23
click at [280, 411] on input "Enter additional details (optional)" at bounding box center [273, 413] width 12 height 12
checkbox input "true"
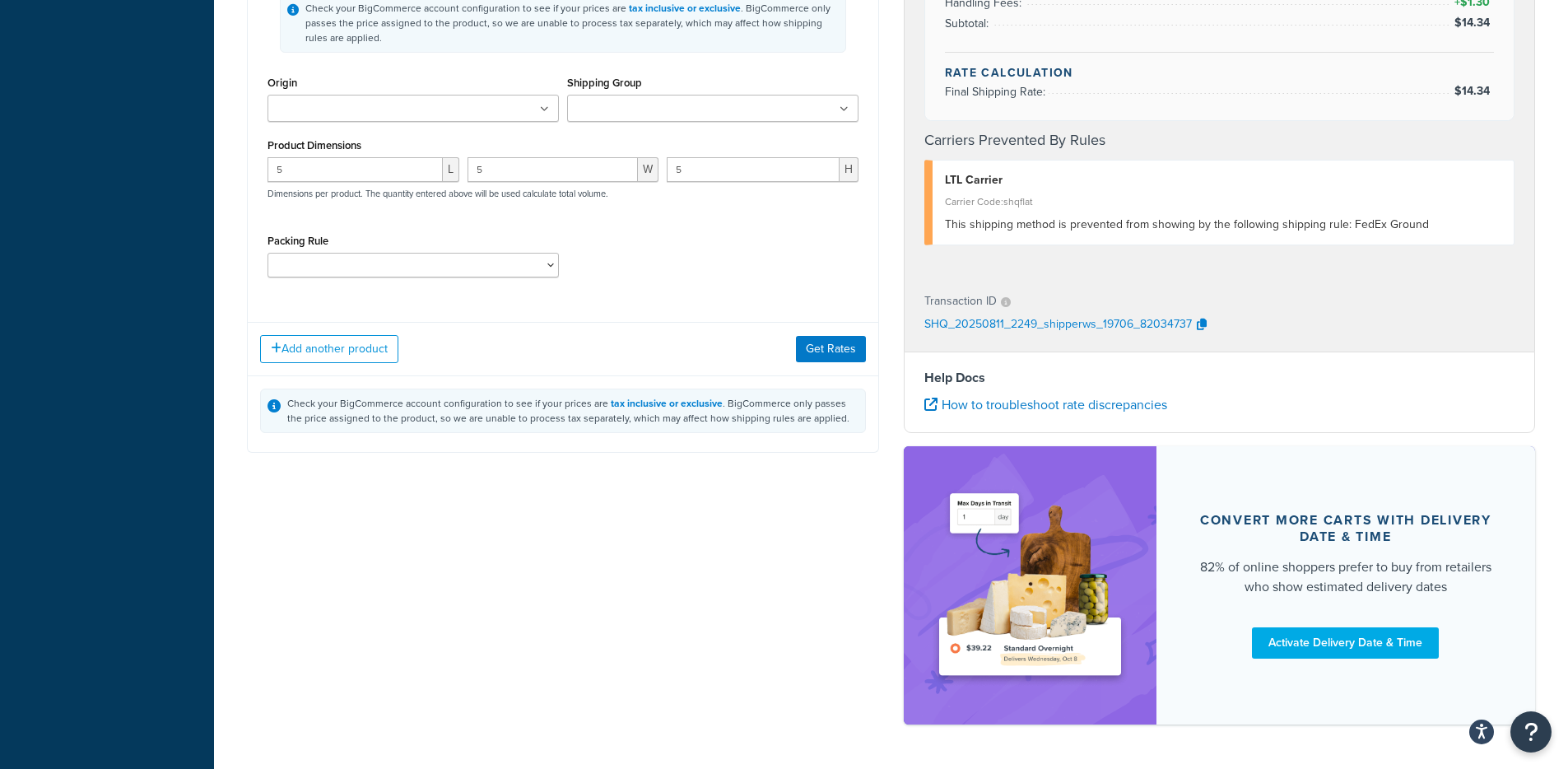
scroll to position [544, 0]
drag, startPoint x: 368, startPoint y: 167, endPoint x: 240, endPoint y: 163, distance: 128.1
click at [240, 163] on div "Shipping destination : Edit Texas, 78759 , United States Cart : Product 1 Quant…" at bounding box center [563, 17] width 656 height 918
type input "15"
drag, startPoint x: 556, startPoint y: 175, endPoint x: 404, endPoint y: 157, distance: 153.1
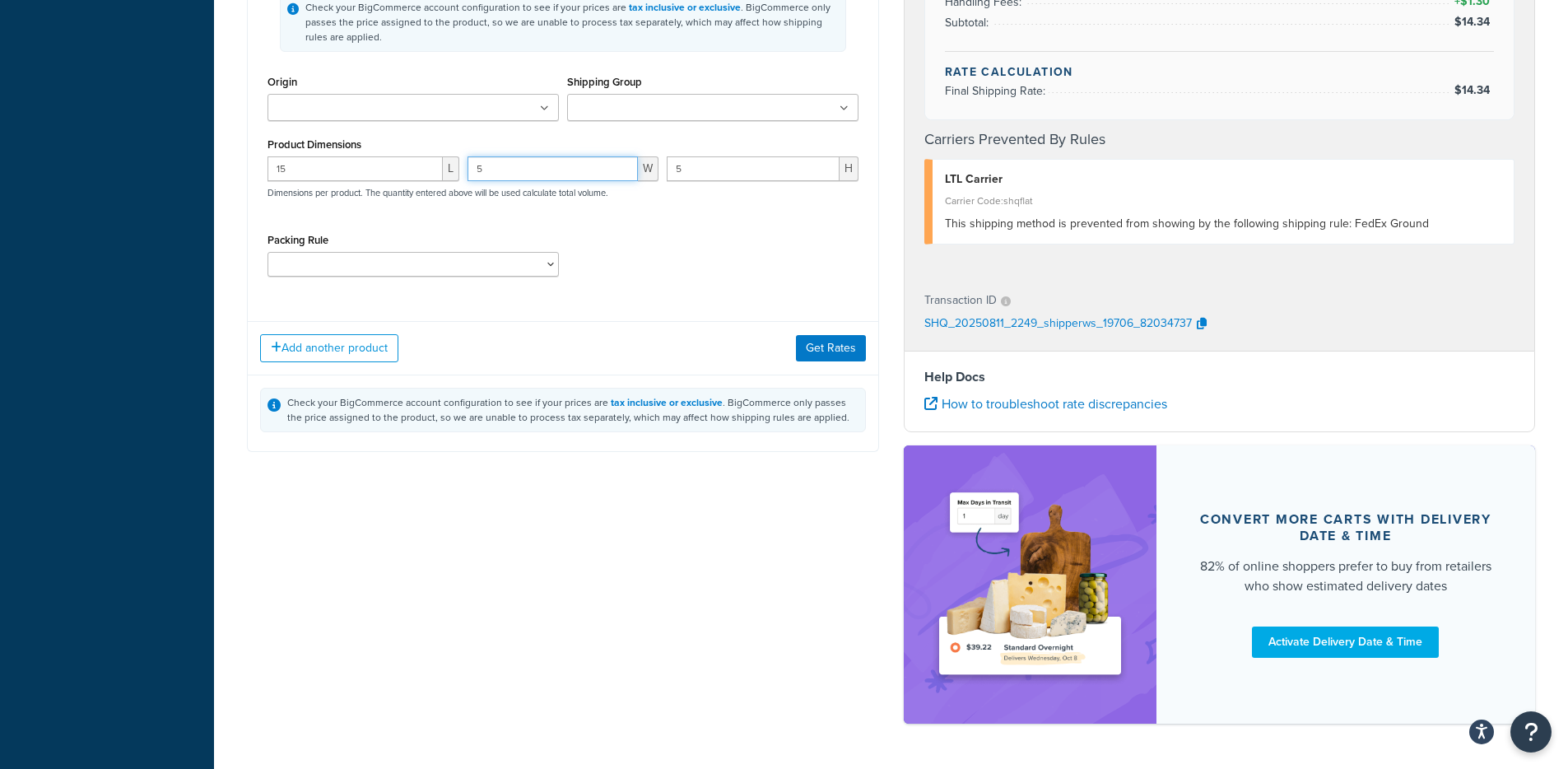
click at [404, 157] on div "15 L 5 W 5 H Dimensions per product. The quantity entered above will be used ca…" at bounding box center [563, 186] width 599 height 60
type input "16"
drag, startPoint x: 728, startPoint y: 176, endPoint x: 695, endPoint y: 249, distance: 80.1
click at [618, 167] on div "15 L 16 W 5 H Dimensions per product. The quantity entered above will be used c…" at bounding box center [563, 186] width 599 height 60
type input "11"
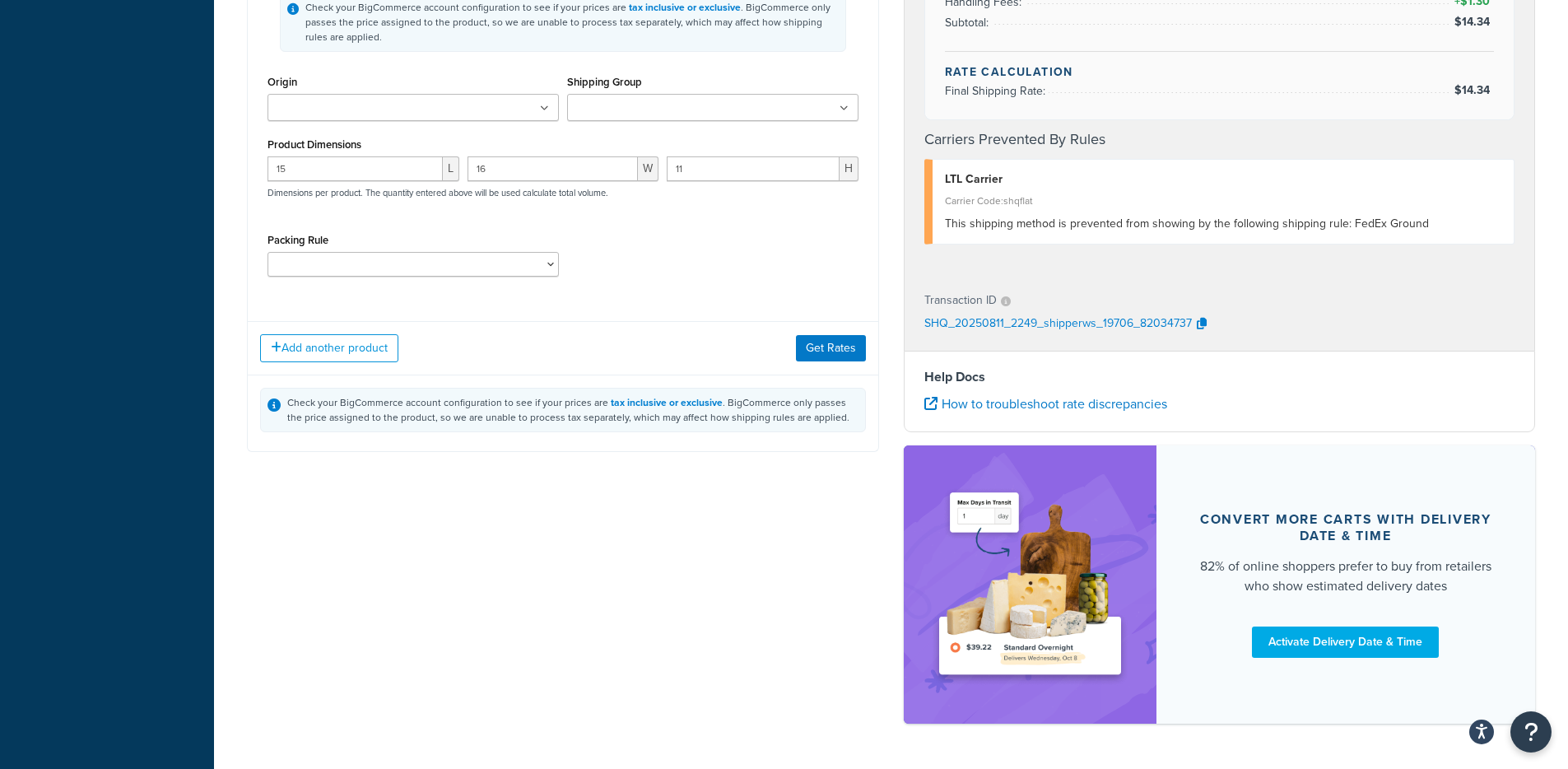
click at [825, 370] on div "Add another product Get Rates" at bounding box center [563, 347] width 631 height 54
click at [834, 339] on button "Get Rates" at bounding box center [830, 348] width 70 height 27
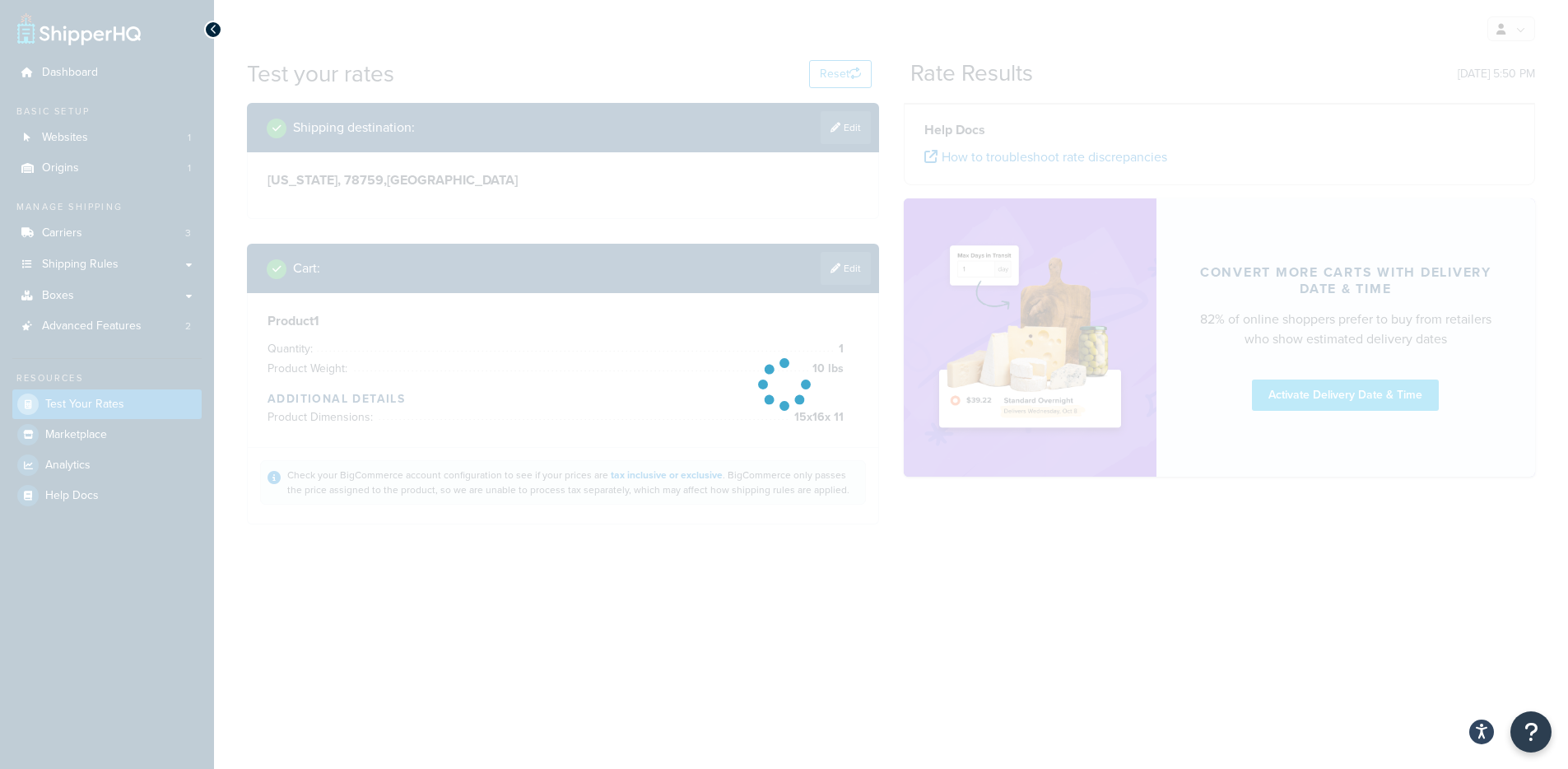
scroll to position [0, 0]
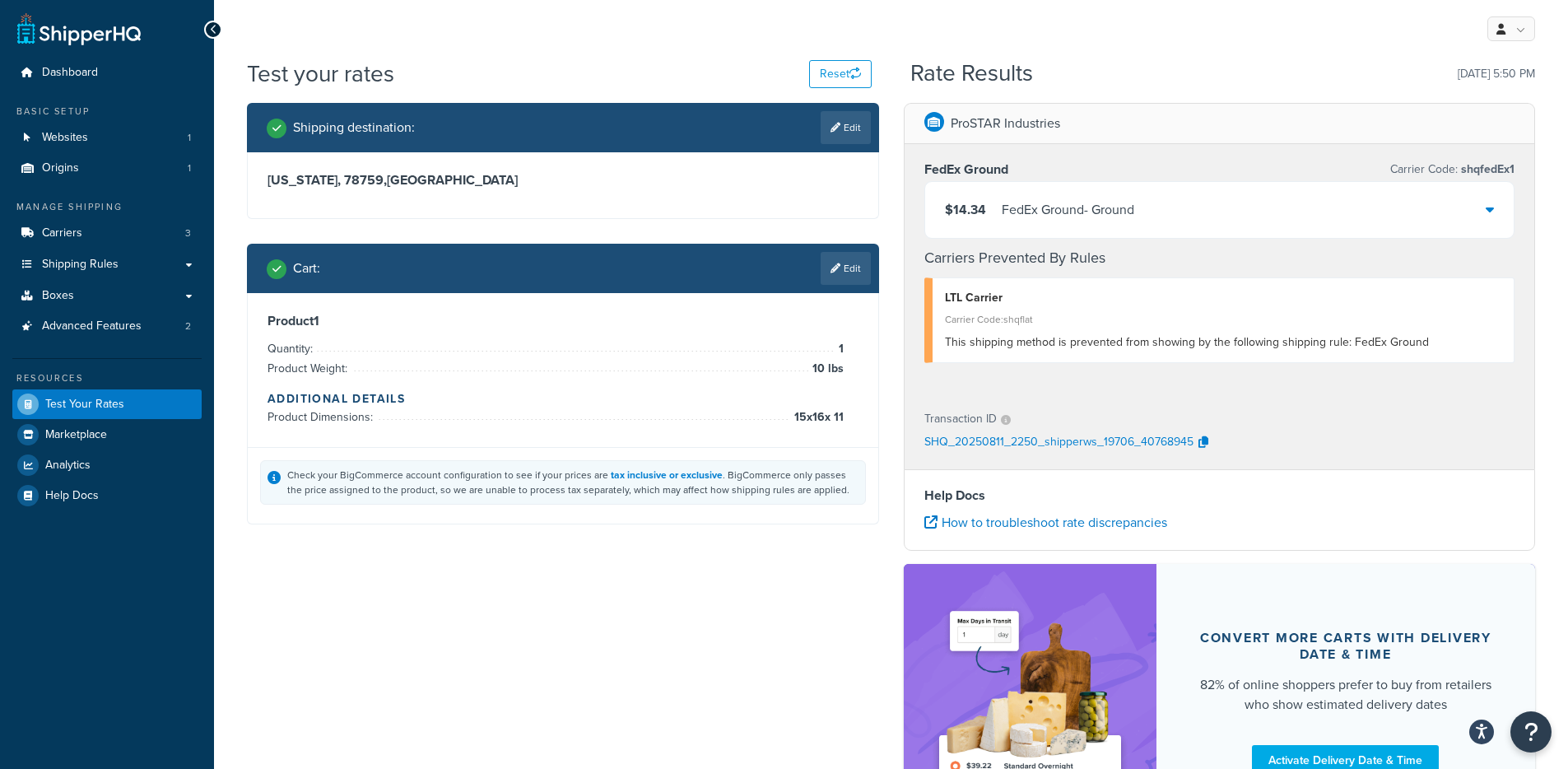
click at [1082, 221] on div "$14.34 FedEx Ground - Ground" at bounding box center [1219, 210] width 589 height 56
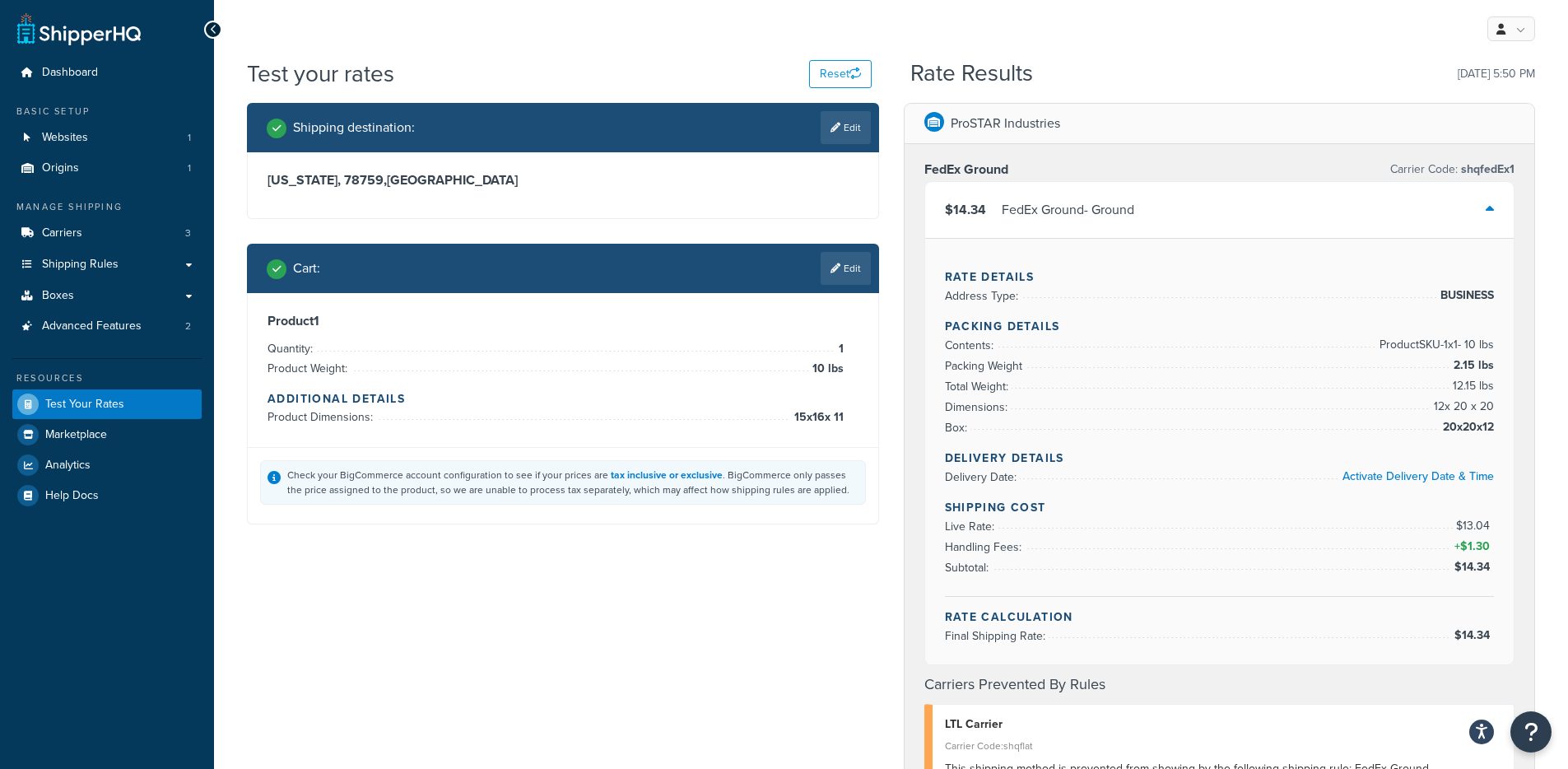
click at [834, 270] on icon at bounding box center [835, 268] width 10 height 10
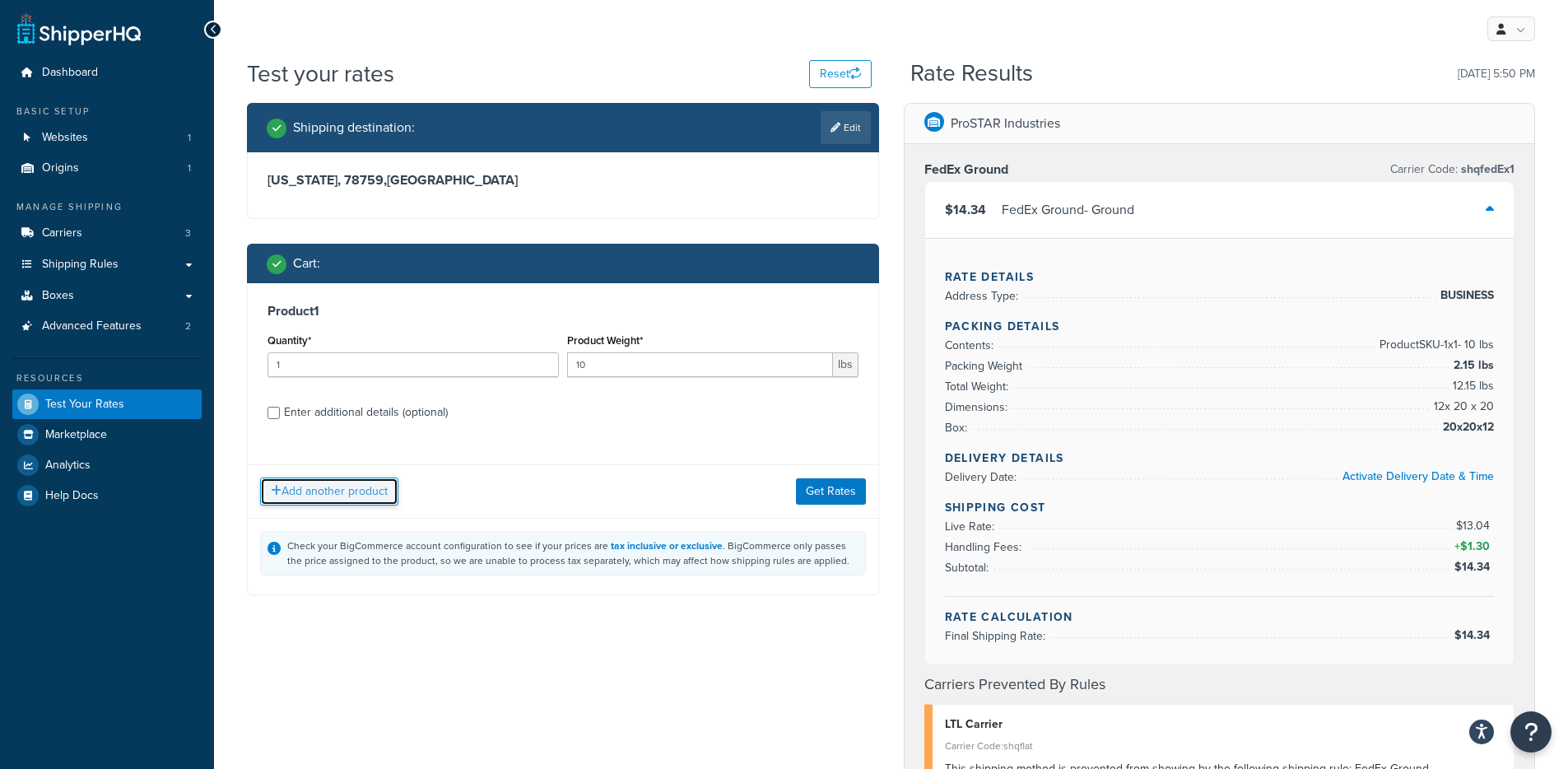
click at [303, 487] on button "Add another product" at bounding box center [329, 491] width 138 height 28
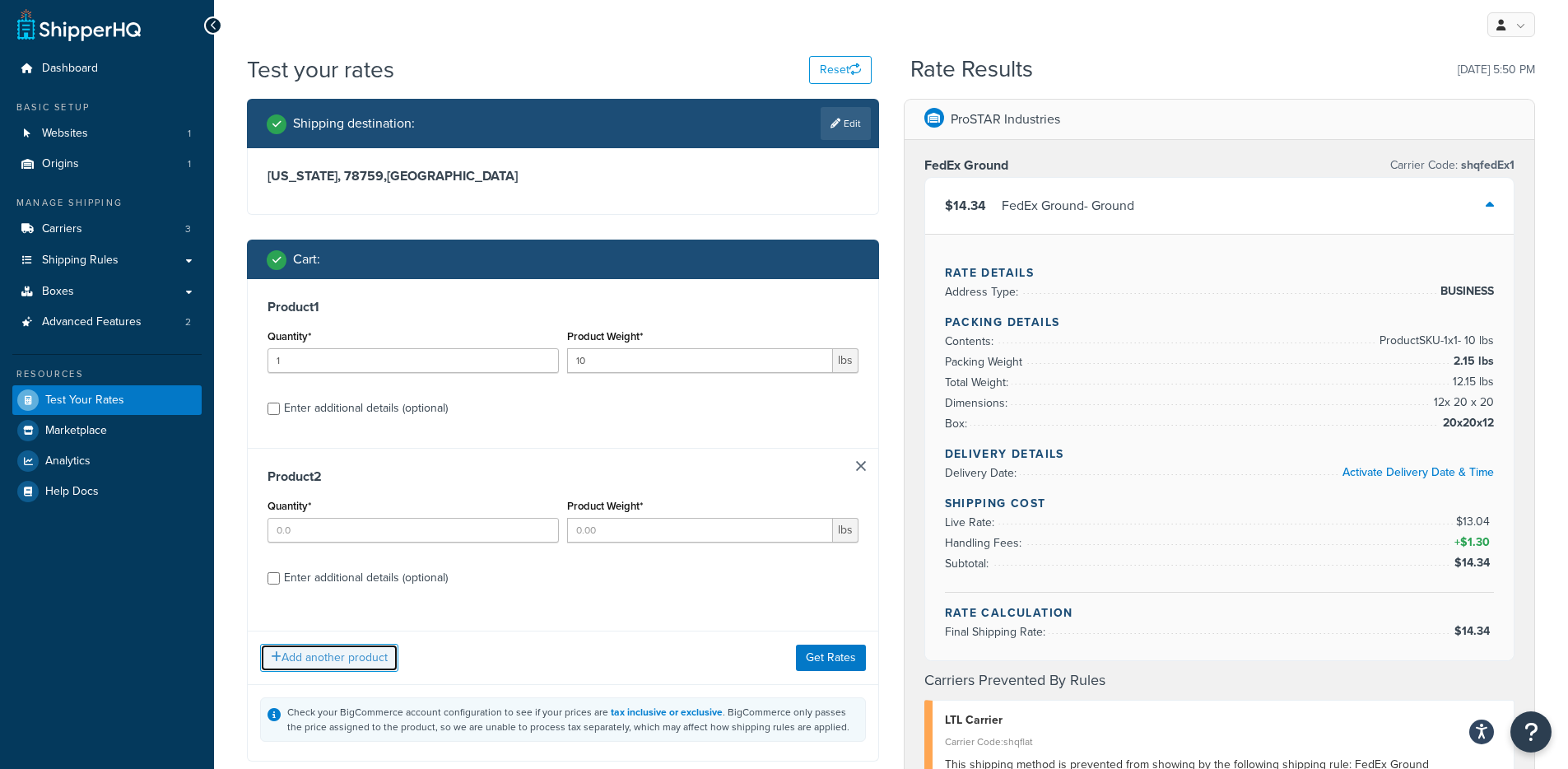
scroll to position [14, 0]
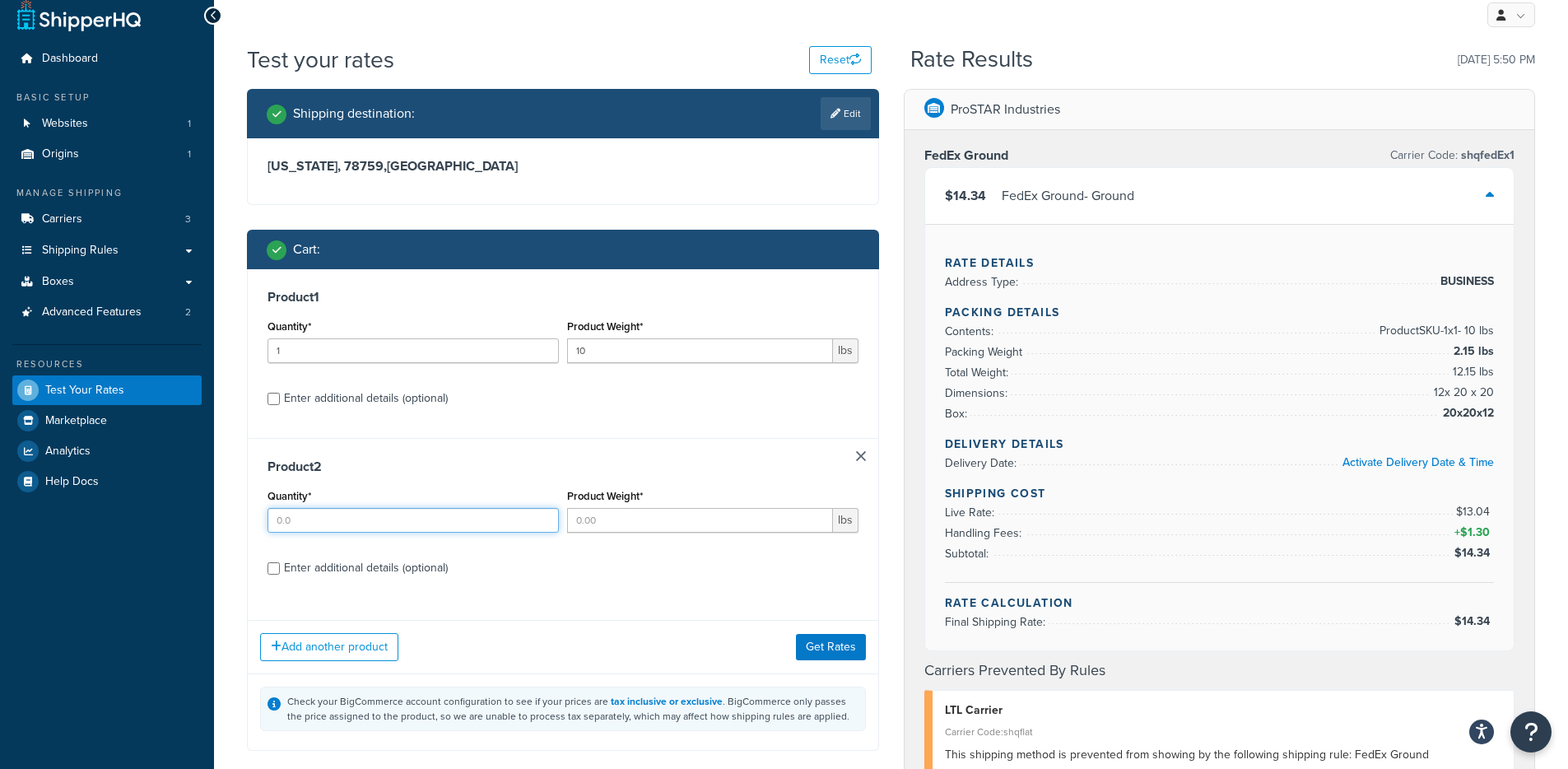
click at [330, 525] on input "Quantity*" at bounding box center [414, 520] width 292 height 25
type input "1"
click at [613, 505] on div "Product Weight* lbs" at bounding box center [713, 509] width 292 height 48
click at [615, 511] on input "Product Weight*" at bounding box center [699, 520] width 266 height 25
type input "1"
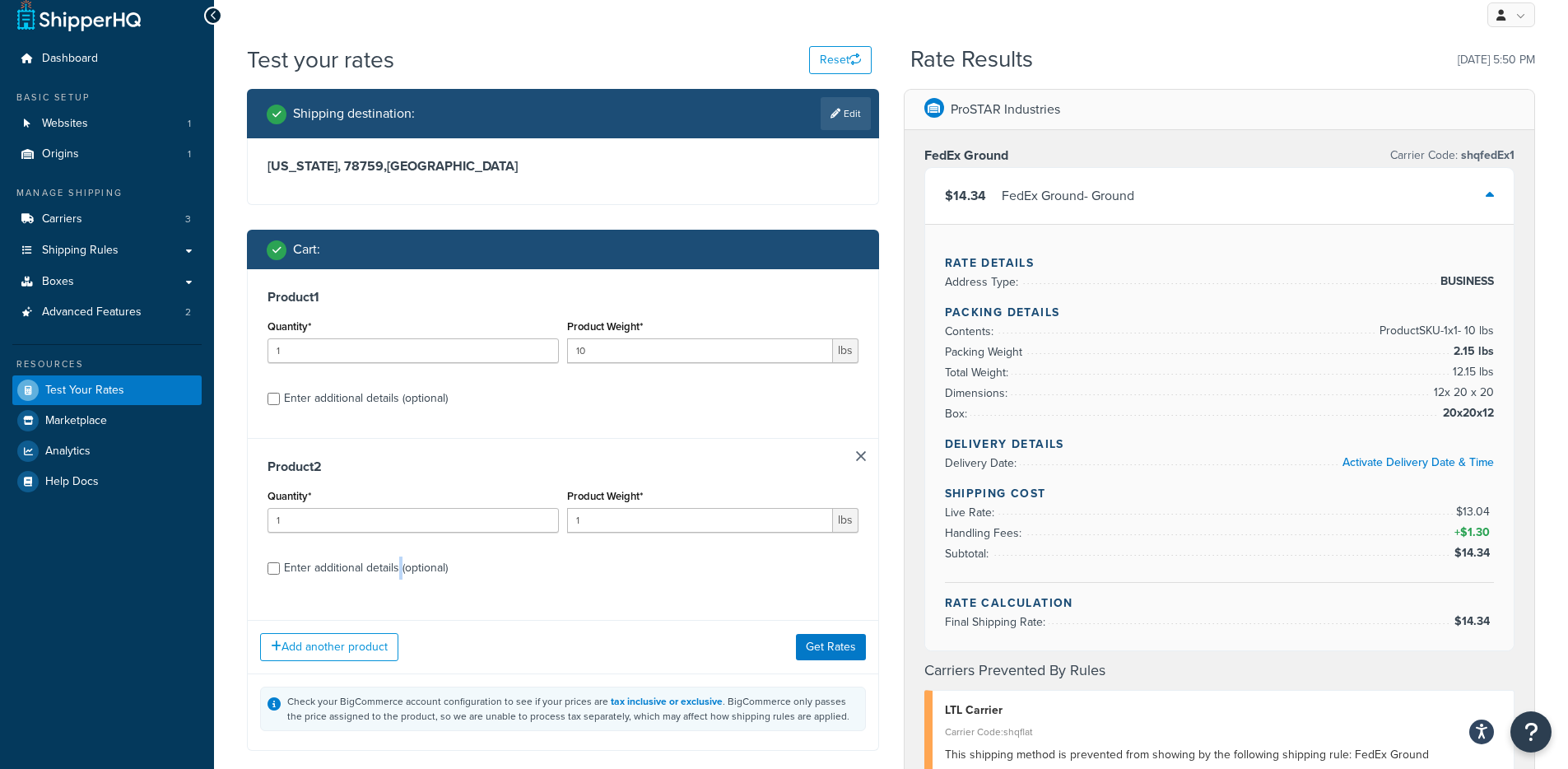
click at [400, 562] on div "Enter additional details (optional)" at bounding box center [366, 568] width 164 height 23
drag, startPoint x: 381, startPoint y: 587, endPoint x: 394, endPoint y: 578, distance: 15.8
click at [381, 586] on div "Product 2 Quantity* 1 Product Weight* 1 lbs Enter additional details (optional)" at bounding box center [563, 522] width 631 height 170
click at [407, 568] on div "Enter additional details (optional)" at bounding box center [366, 568] width 164 height 23
click at [280, 568] on input "Enter additional details (optional)" at bounding box center [273, 568] width 12 height 12
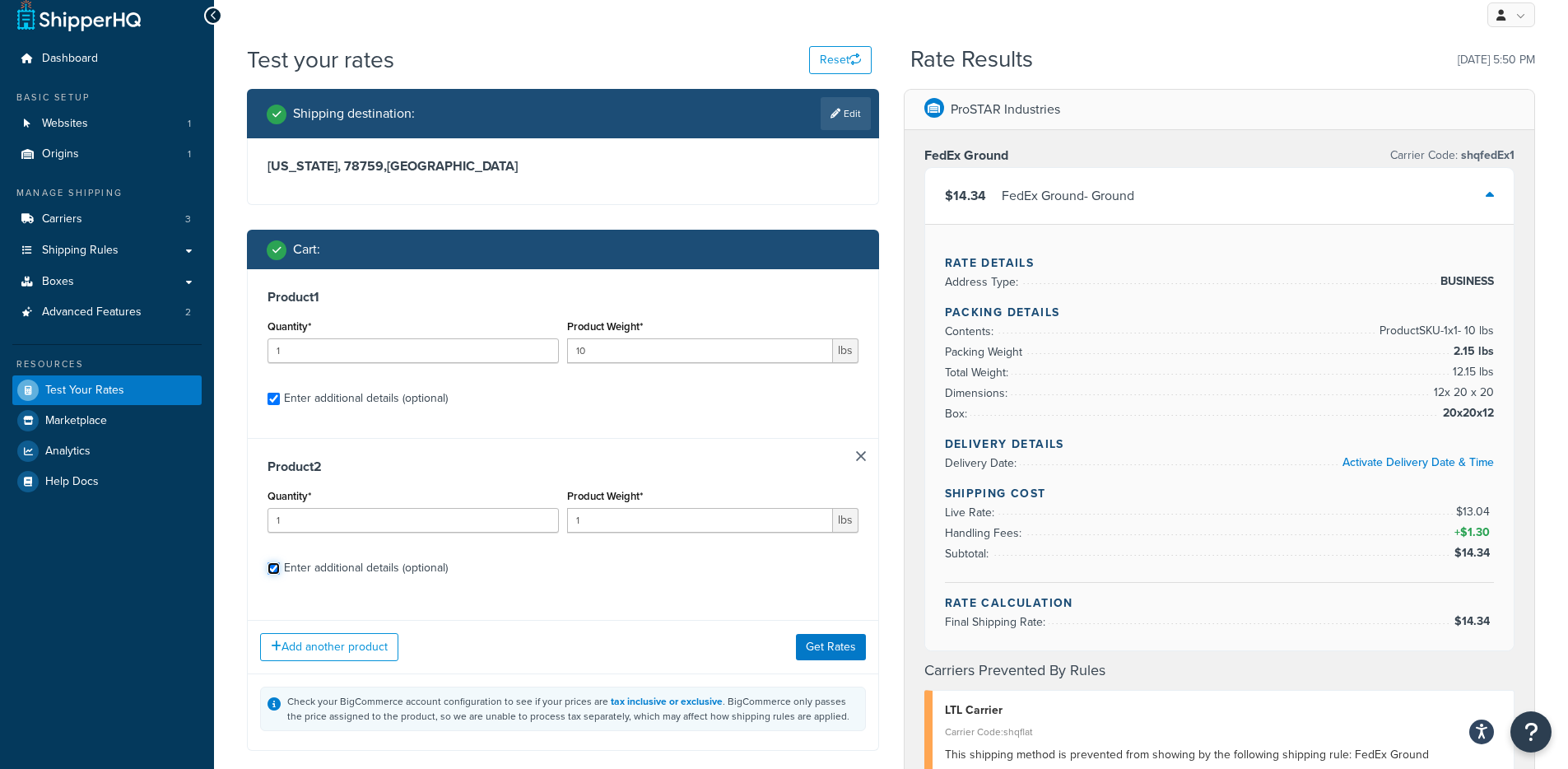
checkbox input "true"
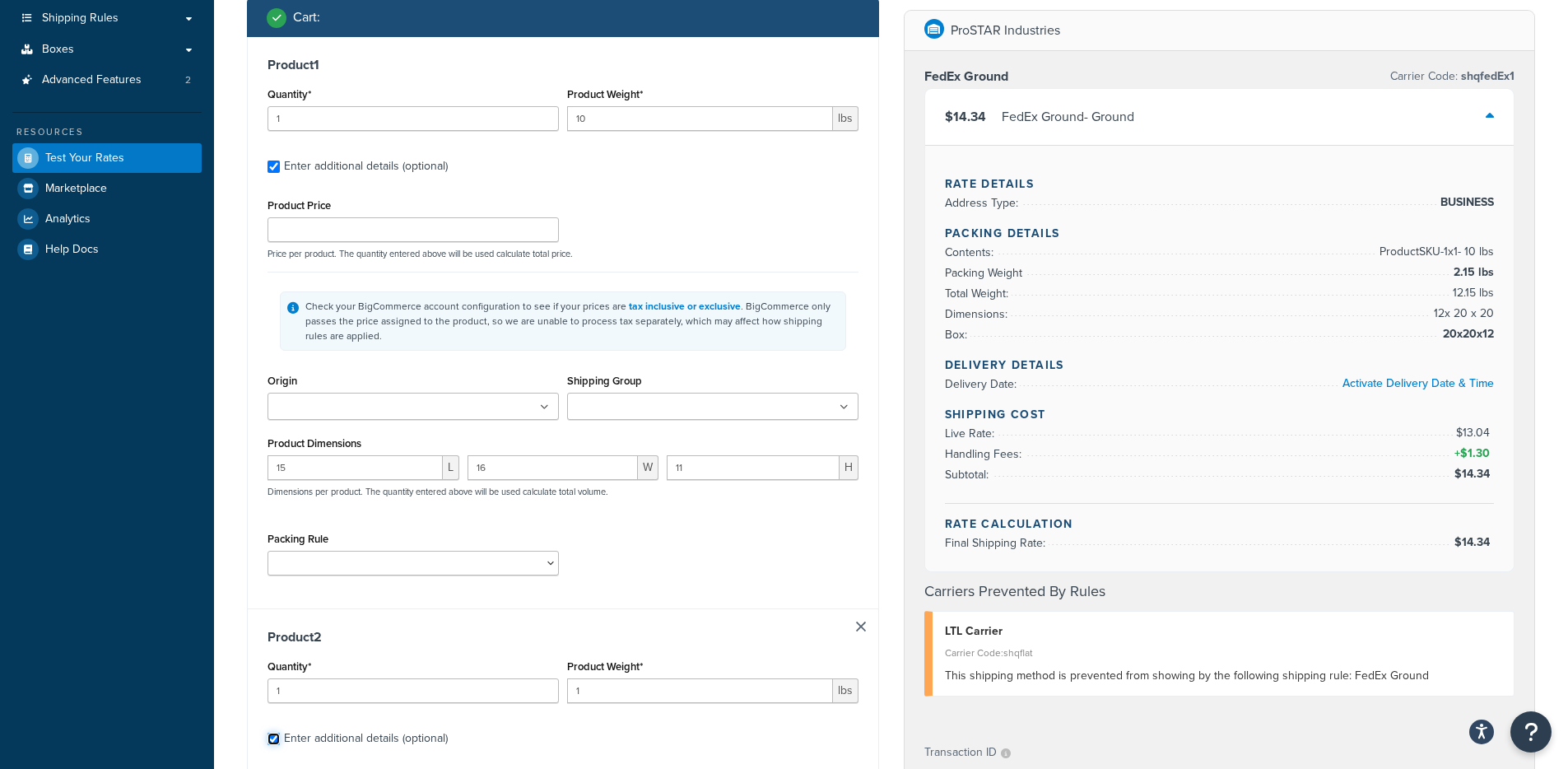
scroll to position [743, 0]
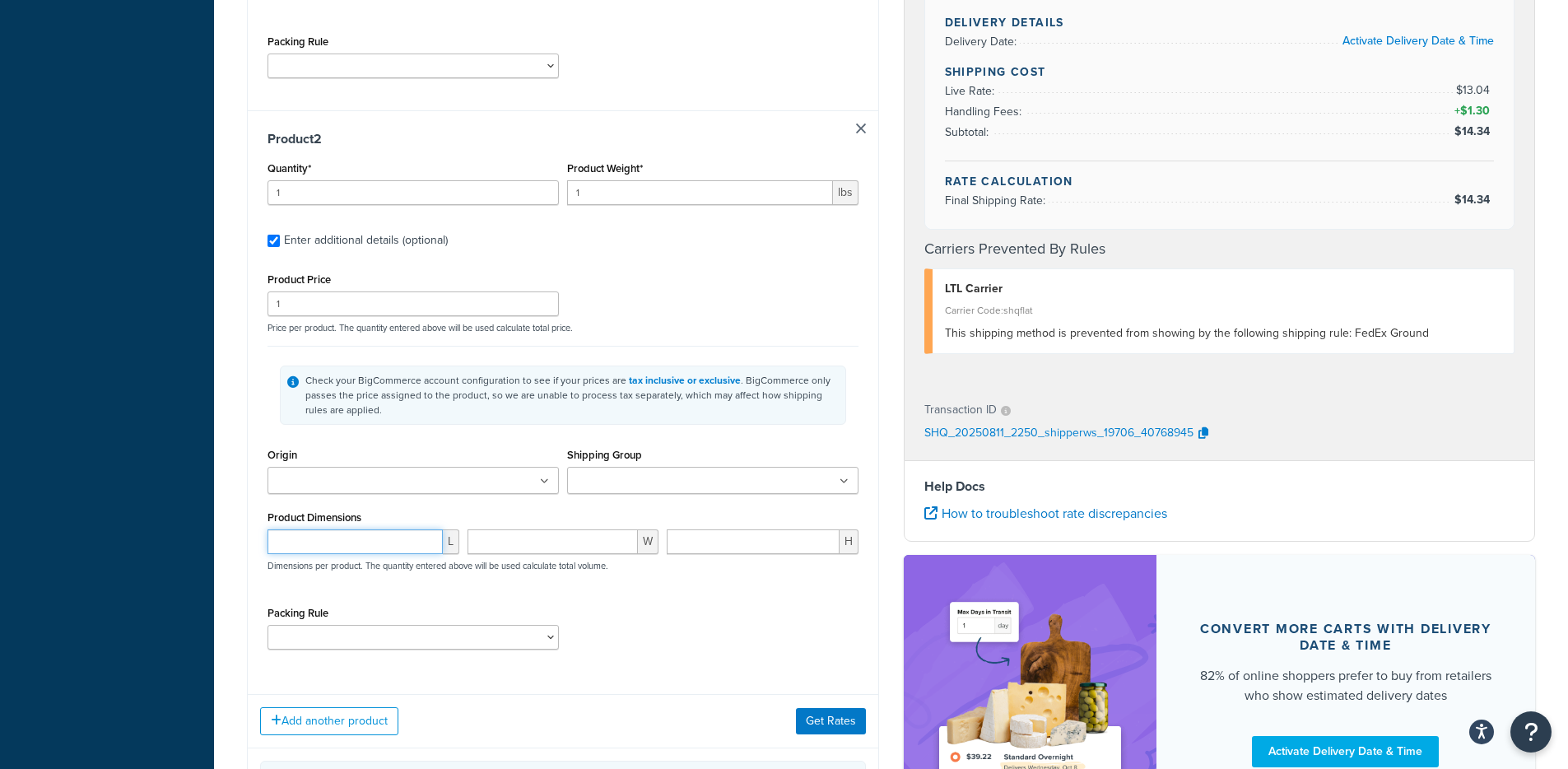
click at [332, 551] on input "number" at bounding box center [356, 542] width 176 height 25
type input "2"
type input "5"
type input "8"
click at [845, 701] on div "Add another product Get Rates" at bounding box center [563, 720] width 631 height 54
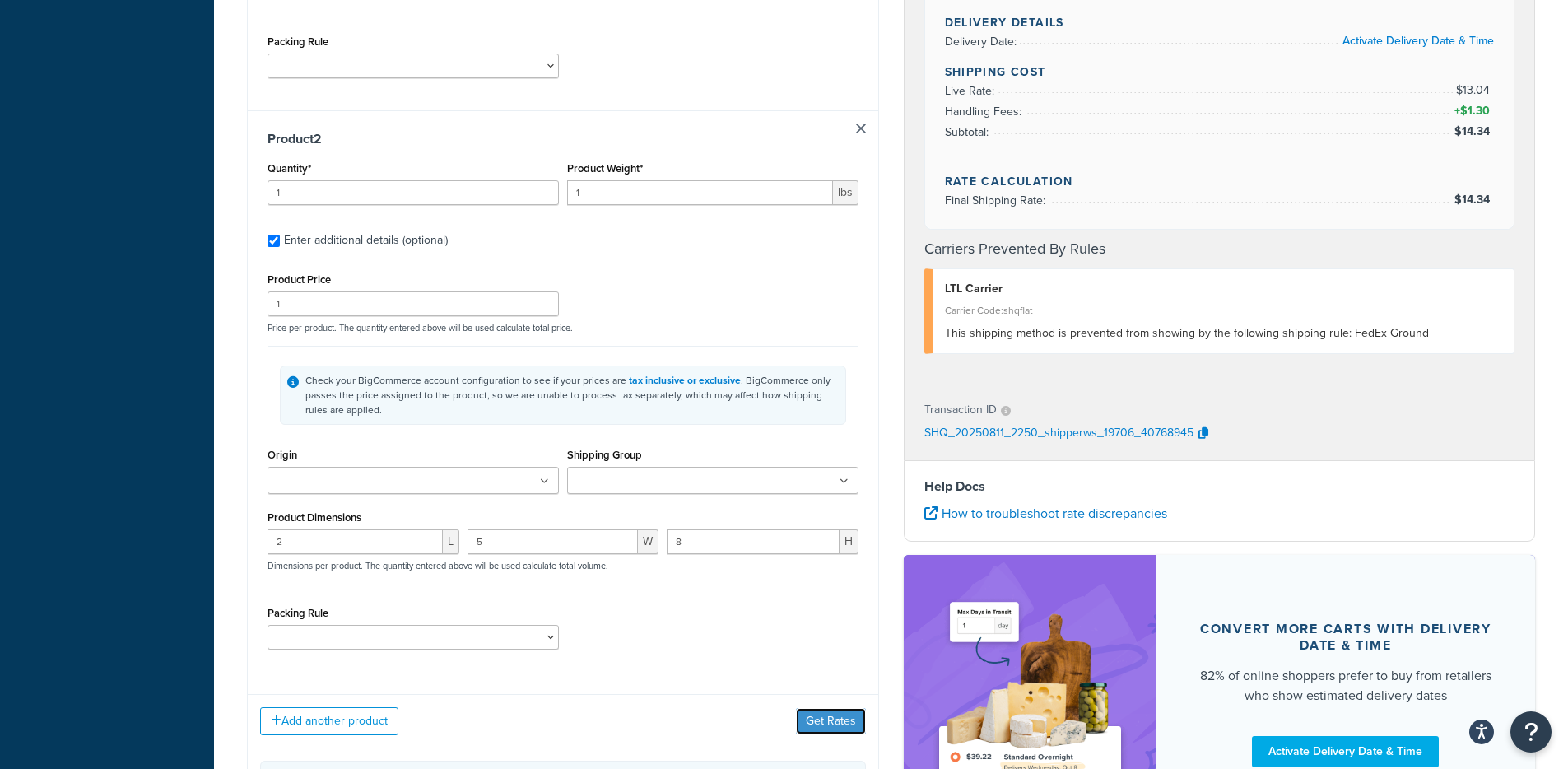
click at [840, 728] on button "Get Rates" at bounding box center [830, 721] width 70 height 27
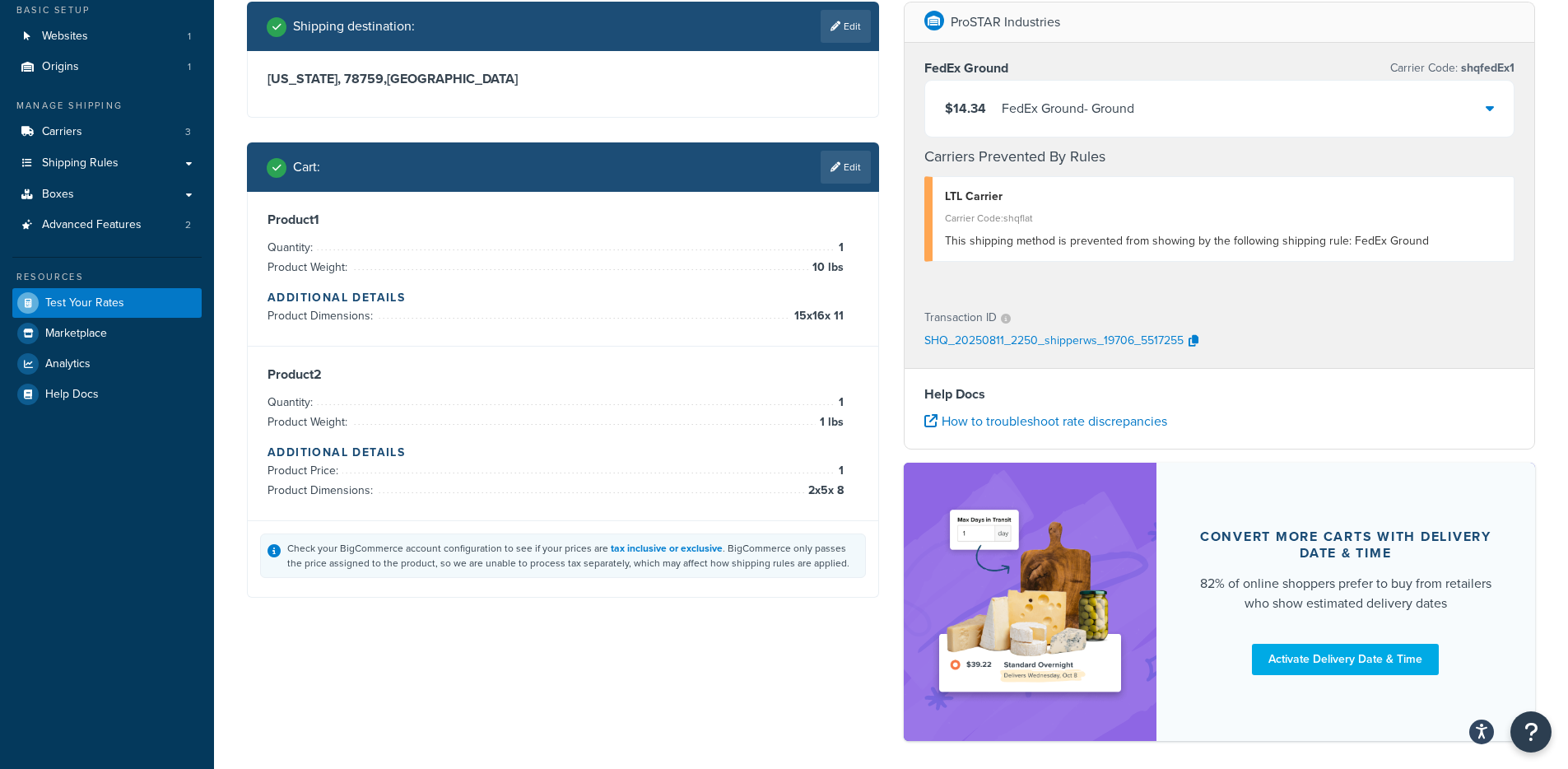
scroll to position [27, 0]
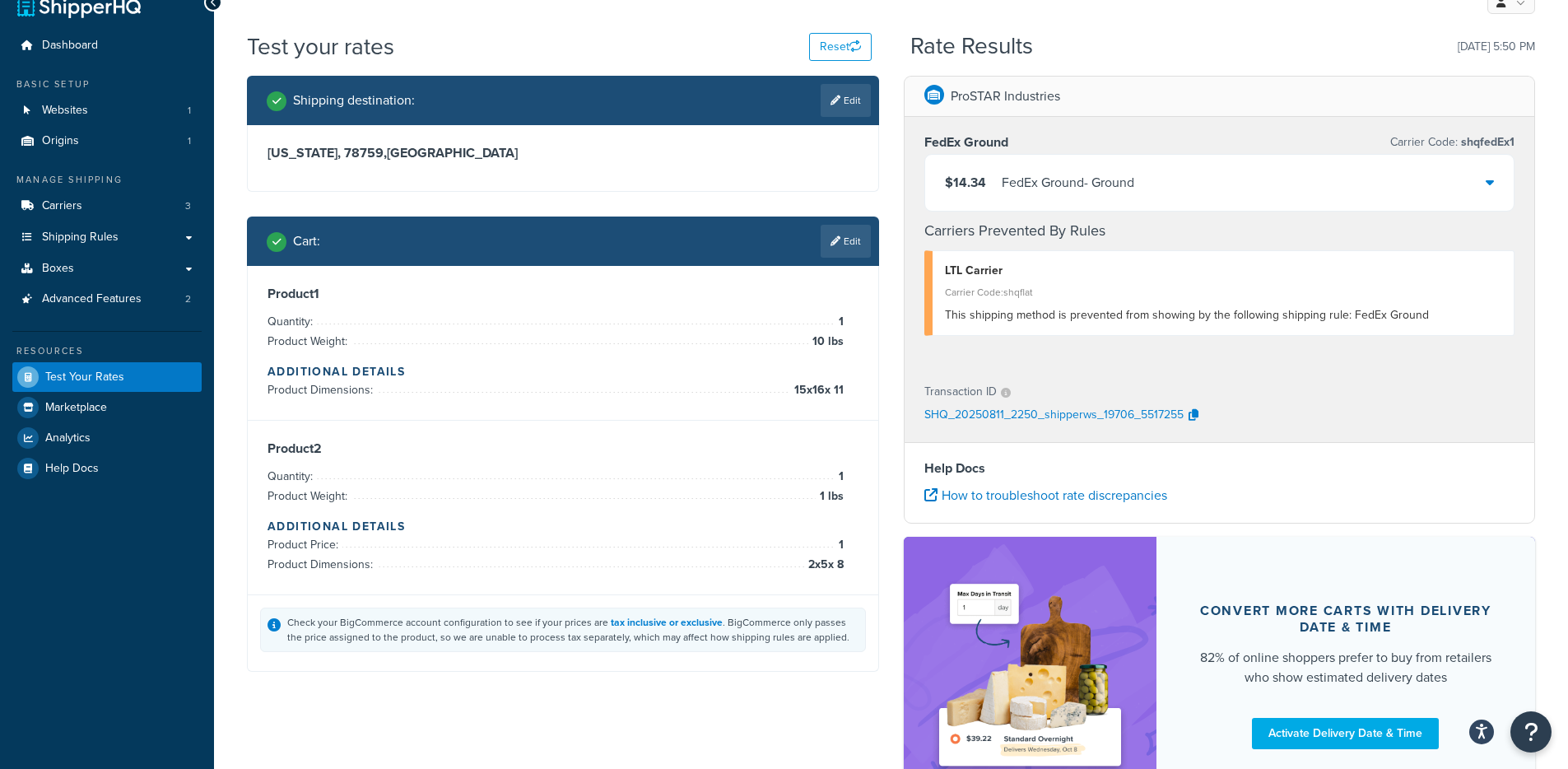
click at [1102, 173] on div "FedEx Ground - Ground" at bounding box center [1068, 183] width 133 height 23
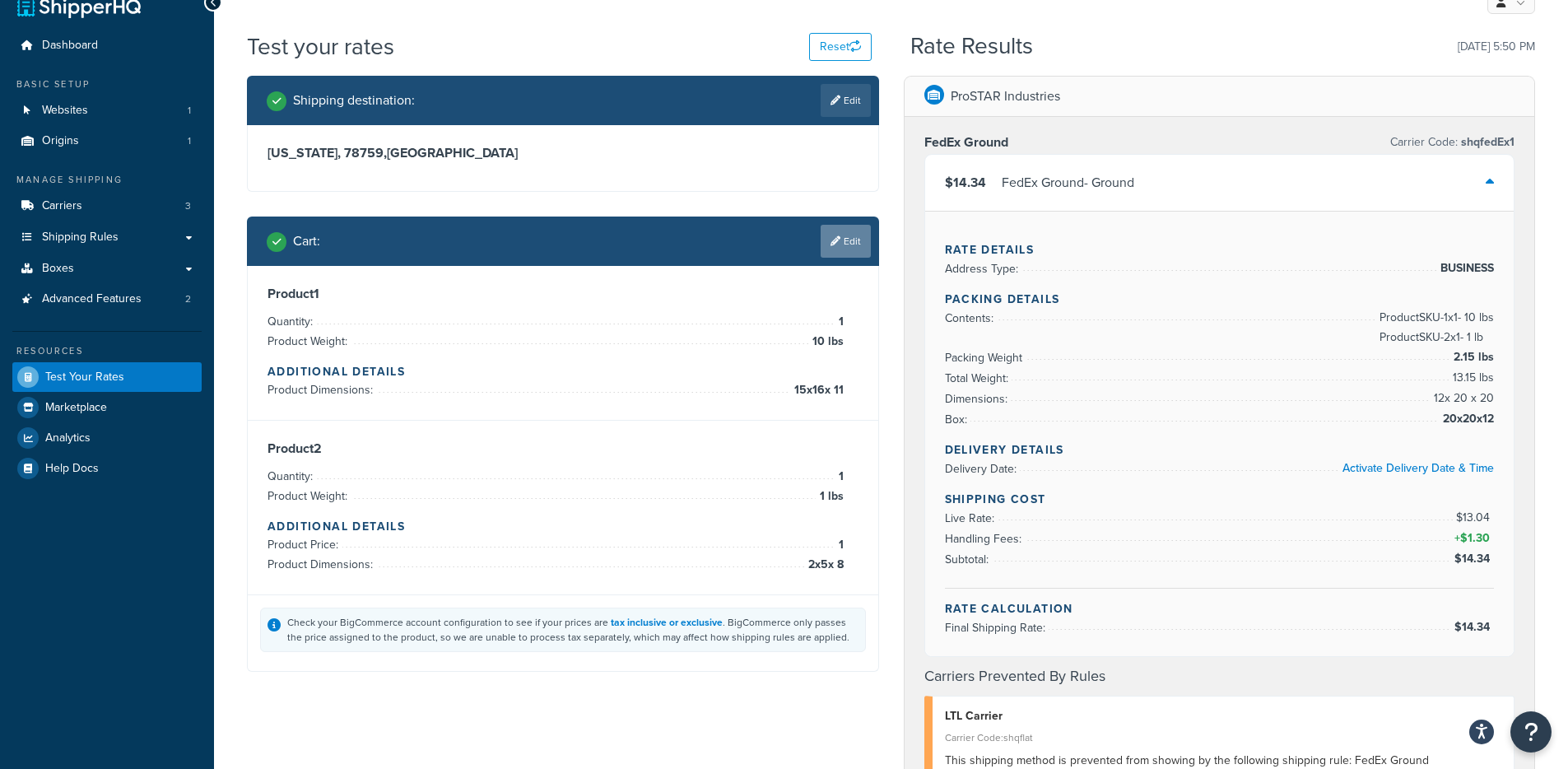
click at [864, 249] on link "Edit" at bounding box center [845, 241] width 51 height 33
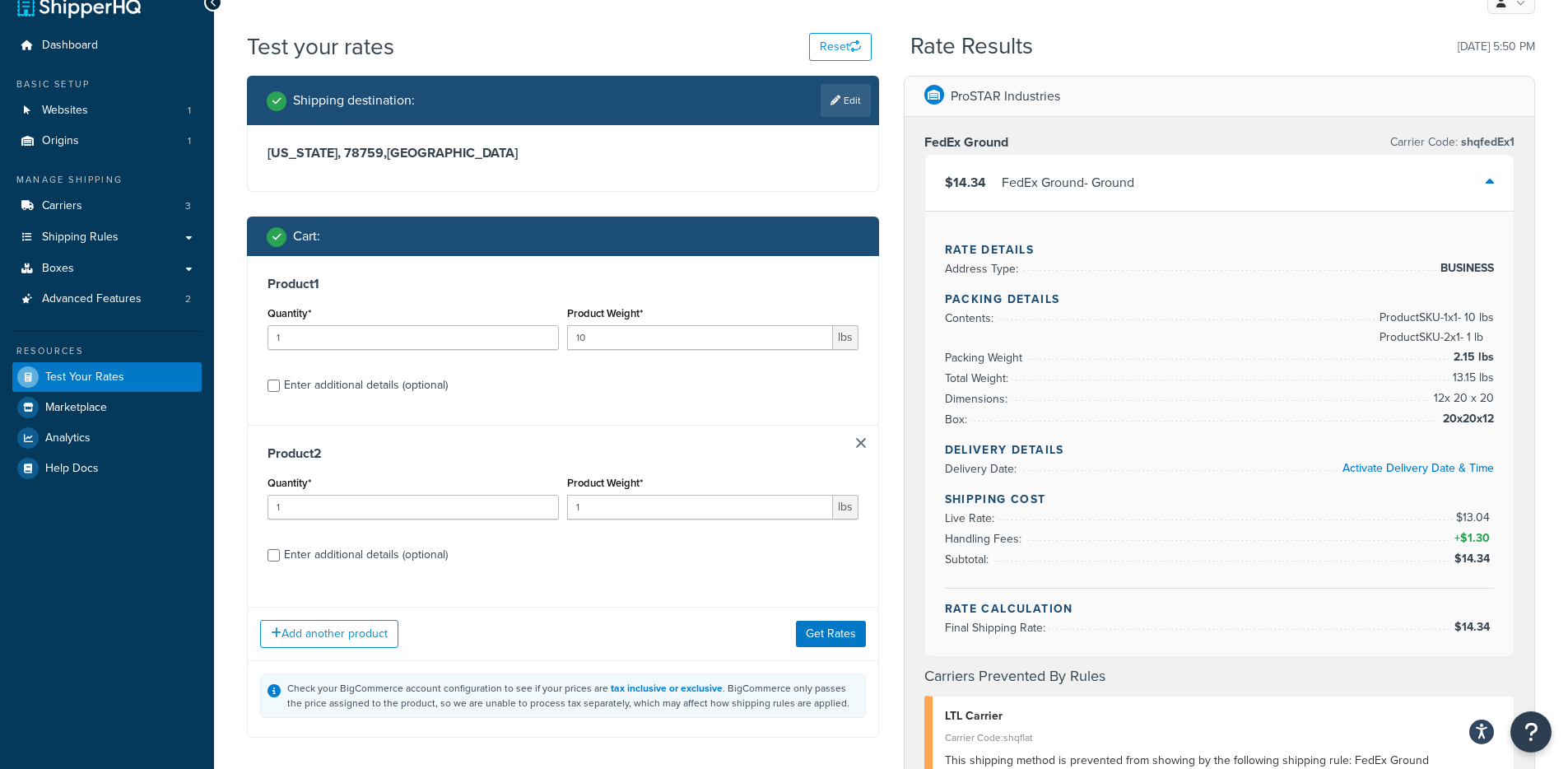
click at [312, 560] on div "Enter additional details (optional)" at bounding box center [366, 554] width 164 height 23
click at [280, 560] on input "Enter additional details (optional)" at bounding box center [273, 554] width 12 height 12
checkbox input "true"
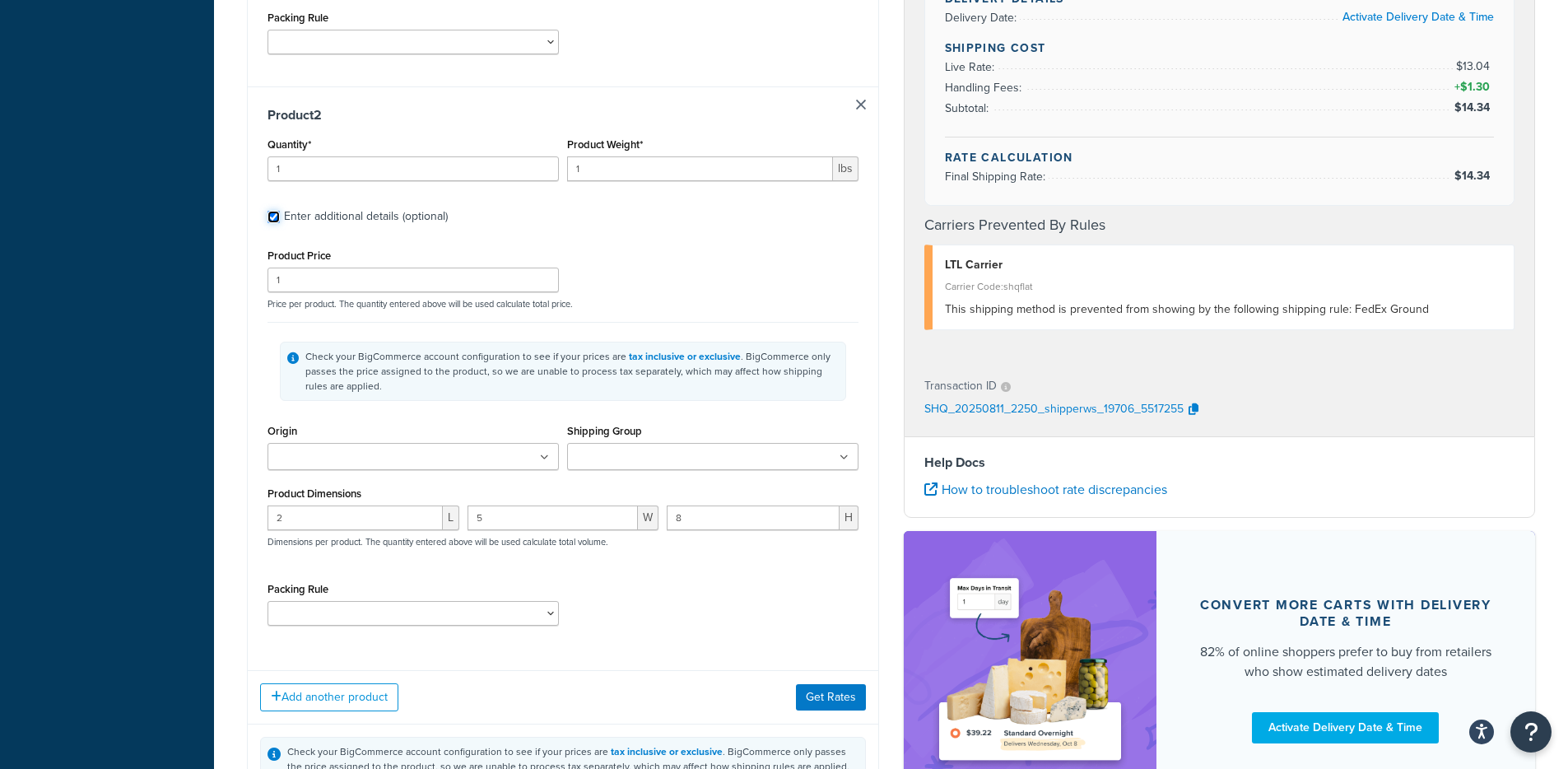
scroll to position [909, 0]
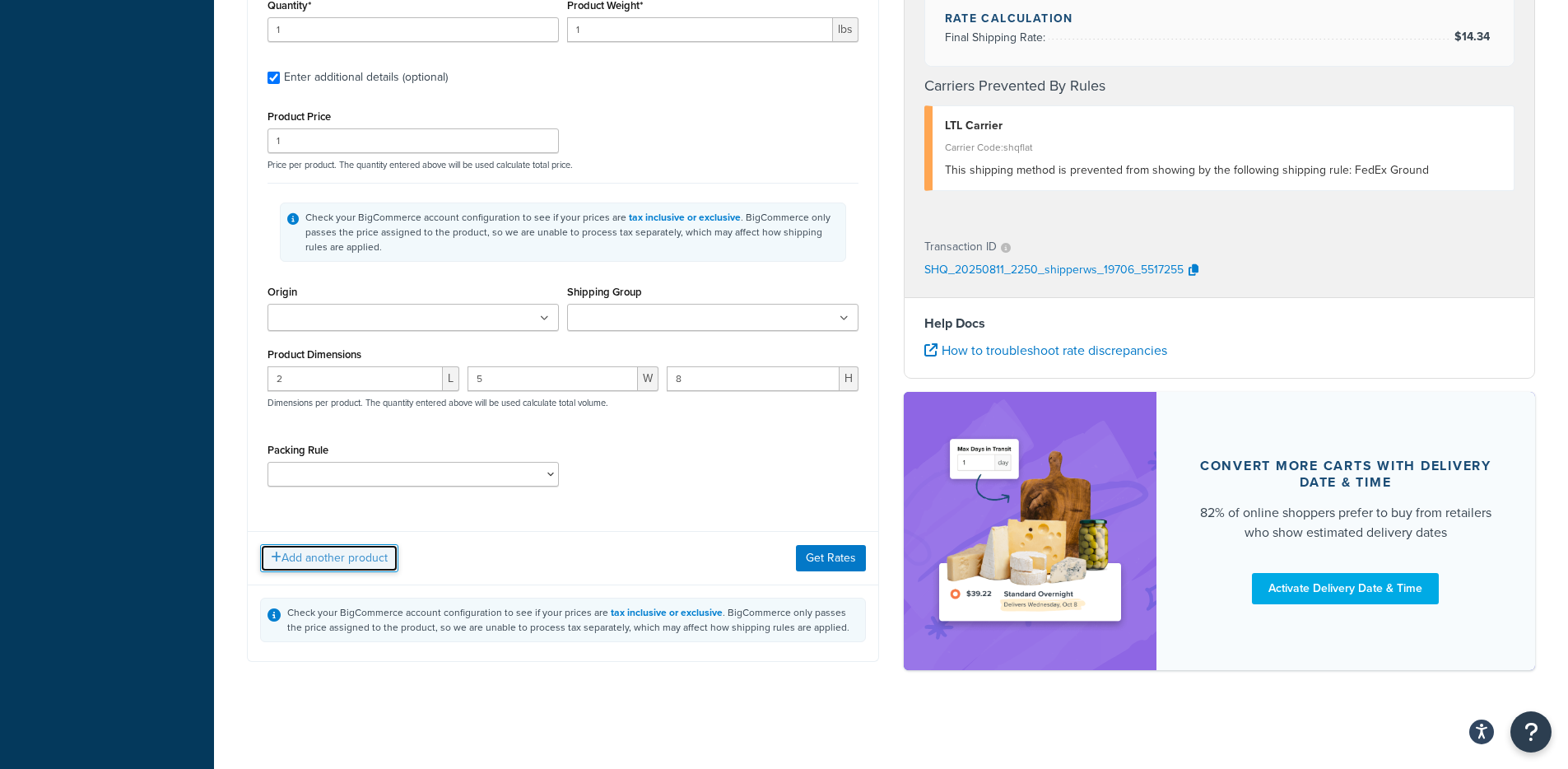
click at [334, 568] on button "Add another product" at bounding box center [329, 558] width 138 height 28
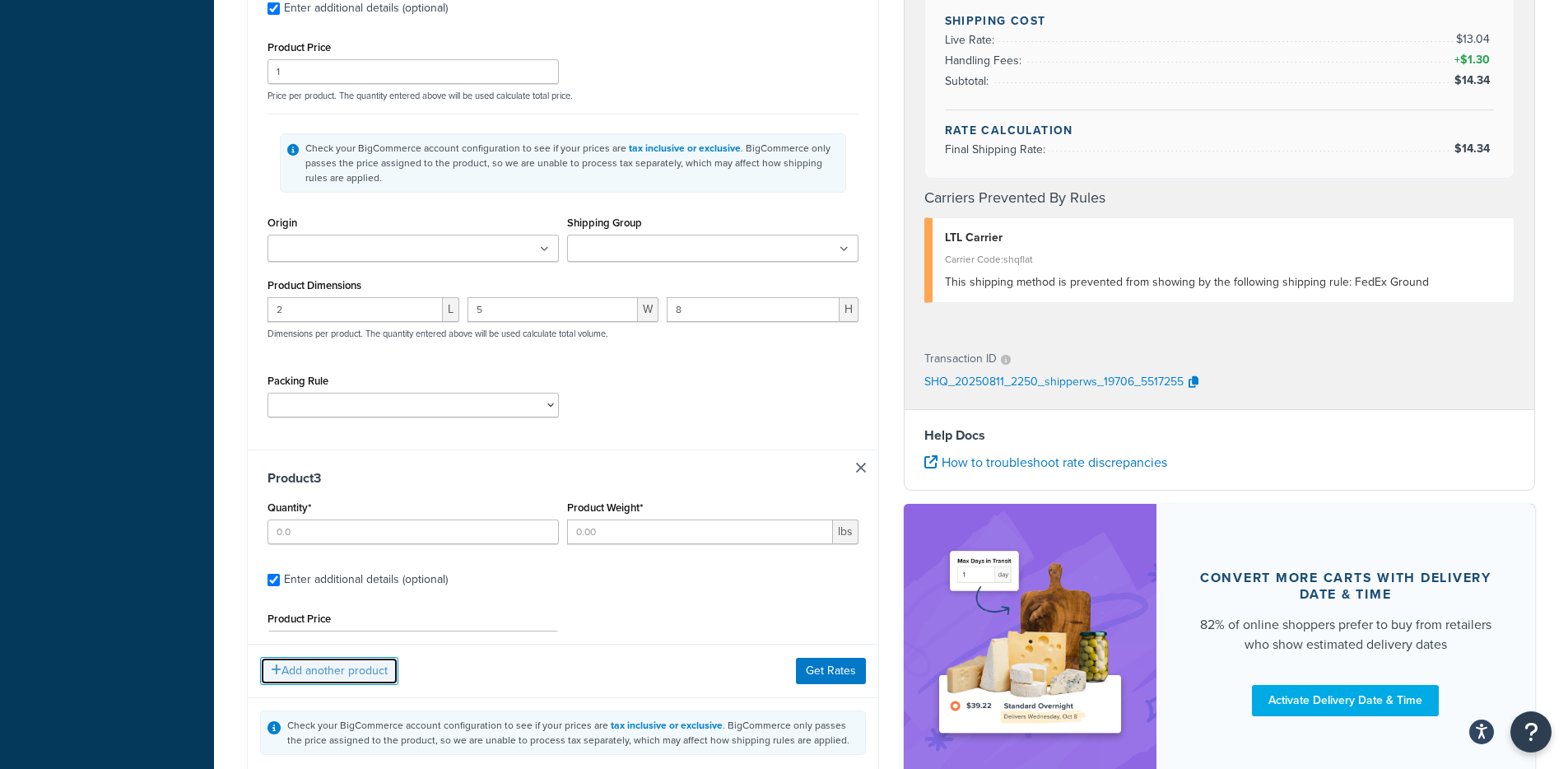
scroll to position [1037, 0]
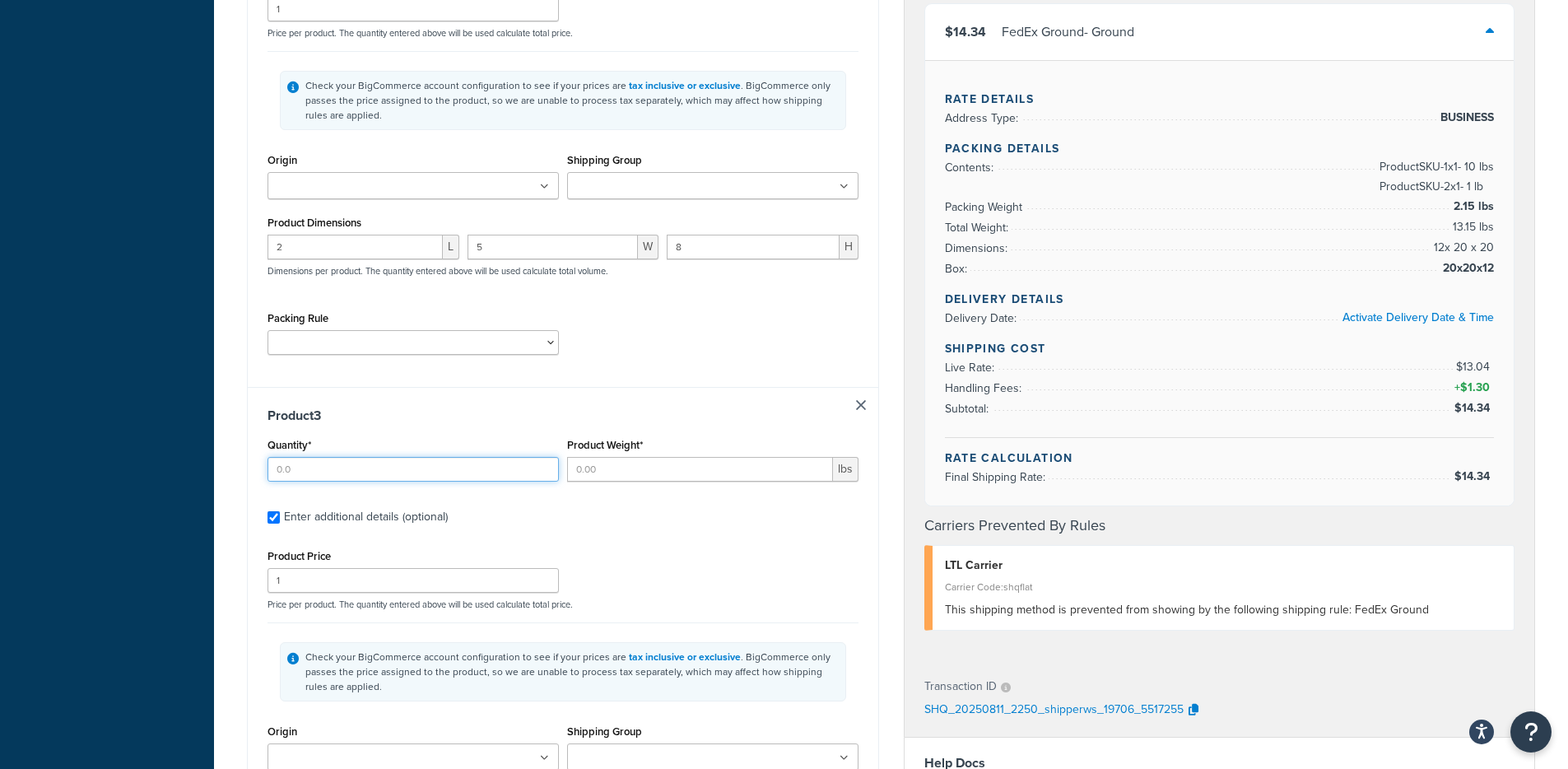
click at [352, 462] on input "Quantity*" at bounding box center [414, 469] width 292 height 25
type input "1"
click at [680, 479] on input "Product Weight*" at bounding box center [699, 469] width 266 height 25
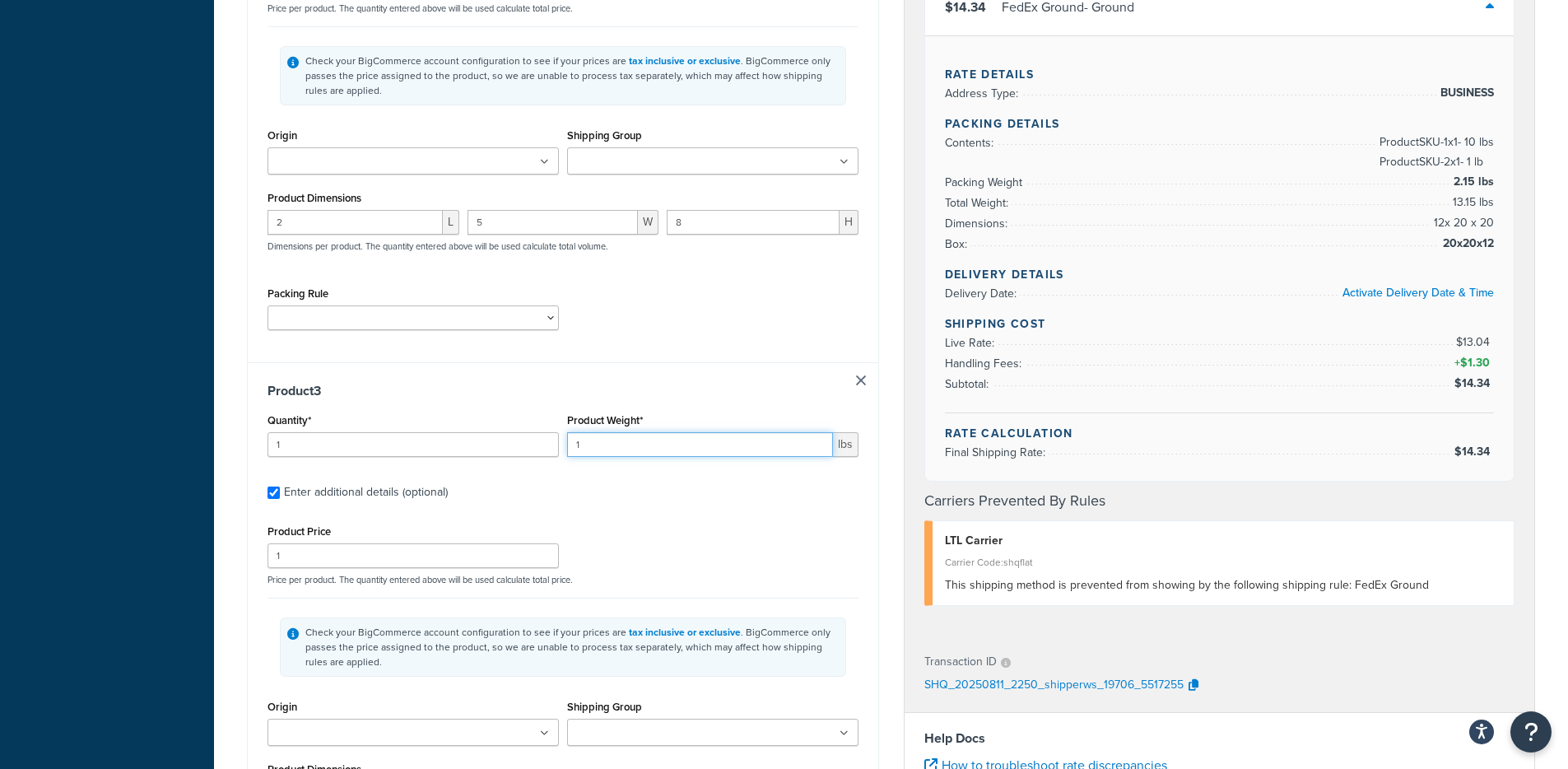
scroll to position [1297, 0]
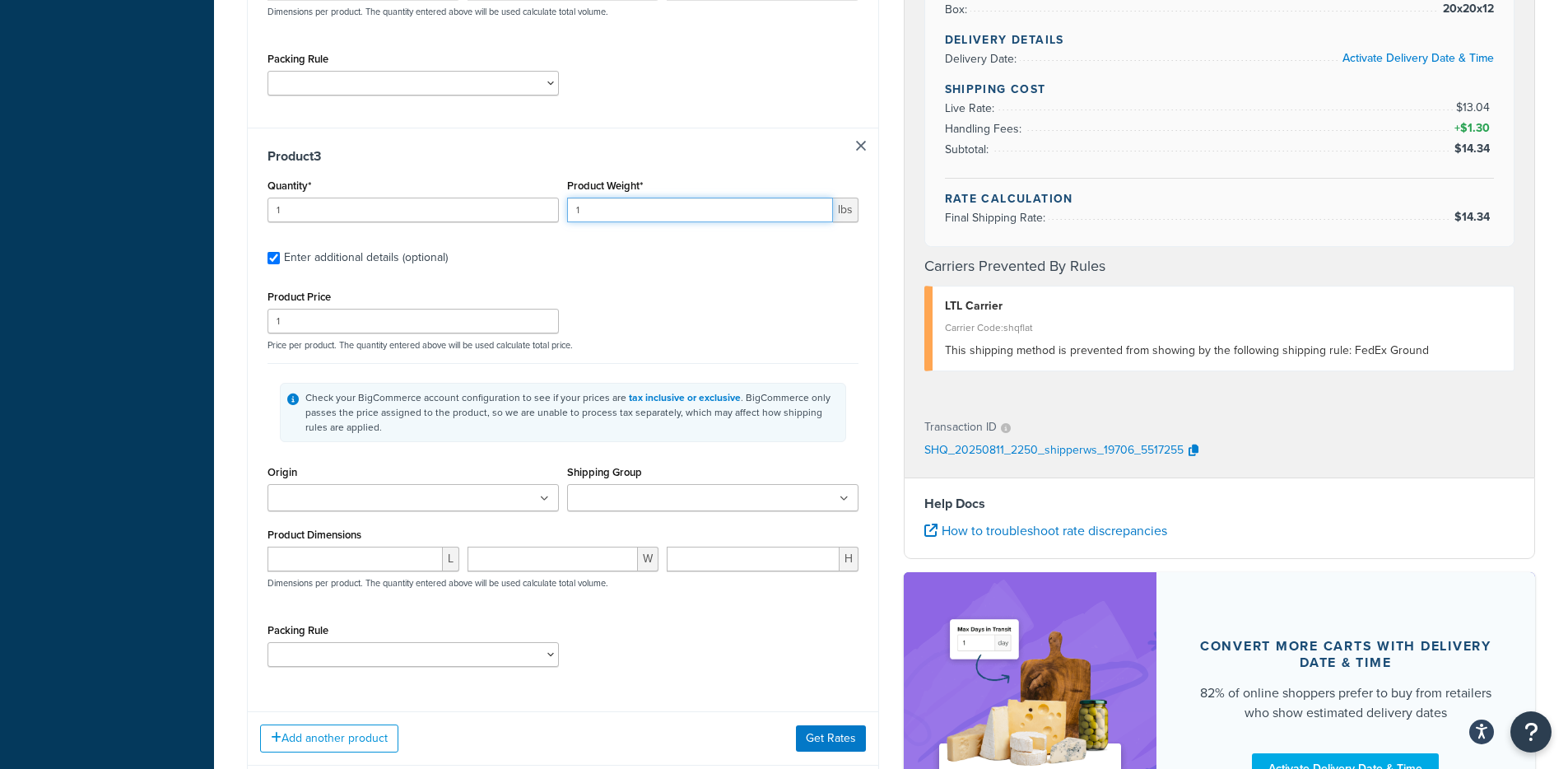
type input "1"
click at [356, 575] on div "L" at bounding box center [363, 564] width 200 height 37
click at [366, 559] on input "number" at bounding box center [356, 559] width 176 height 25
type input "2"
click at [551, 563] on input "number" at bounding box center [553, 559] width 172 height 25
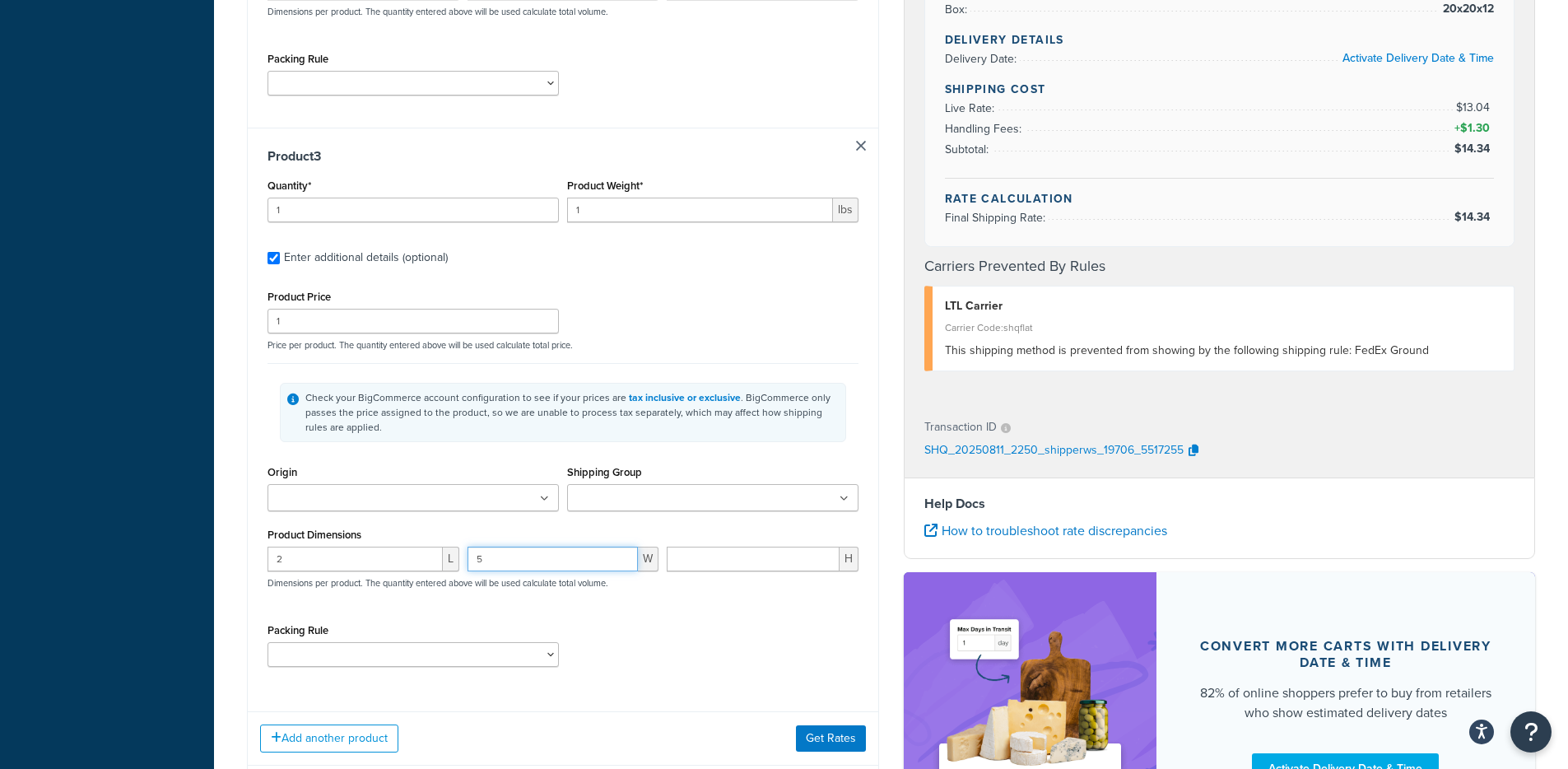
type input "5"
click at [778, 564] on input "number" at bounding box center [753, 559] width 173 height 25
type input "8"
click at [835, 740] on button "Get Rates" at bounding box center [830, 738] width 70 height 27
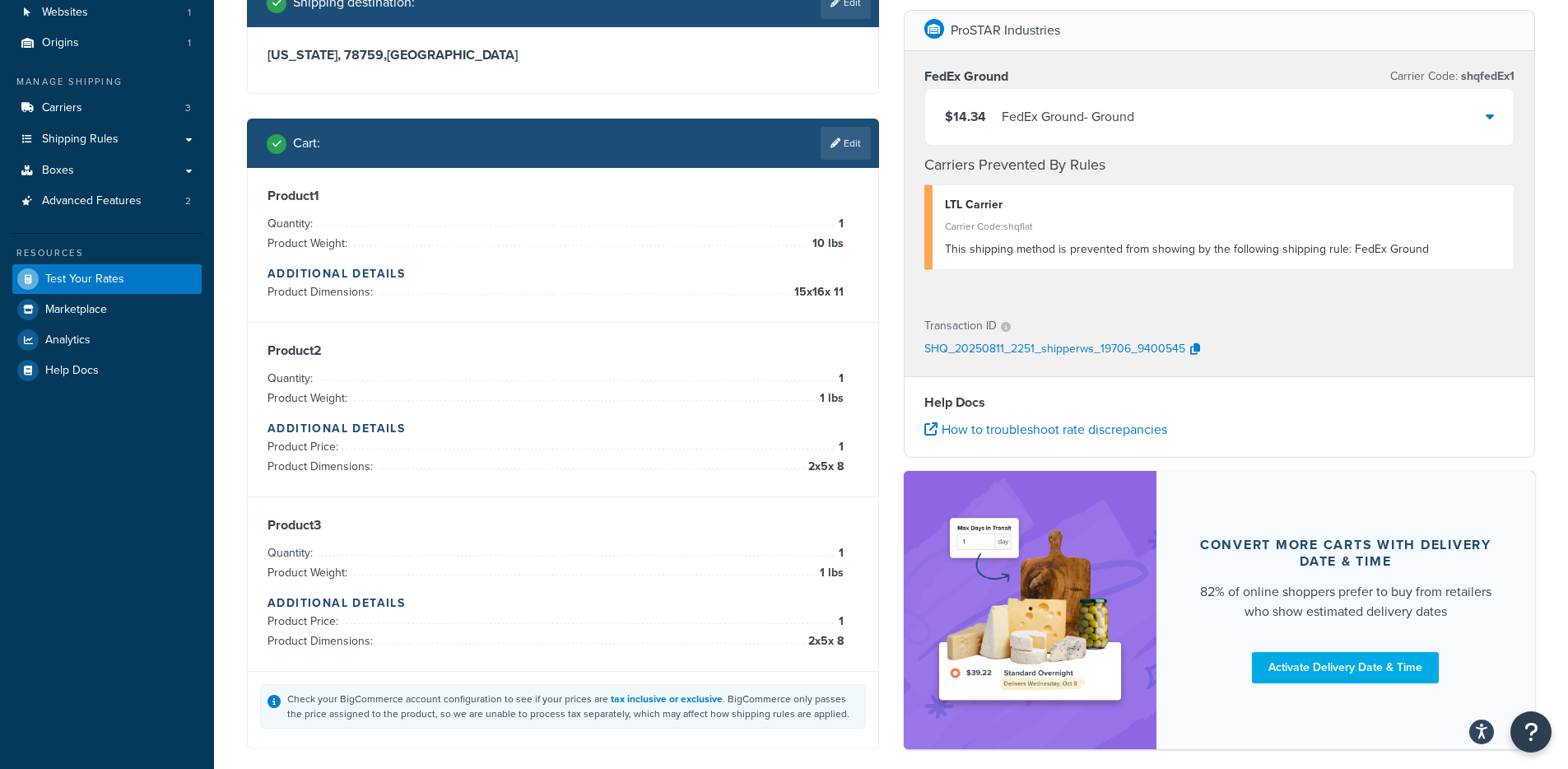
scroll to position [211, 0]
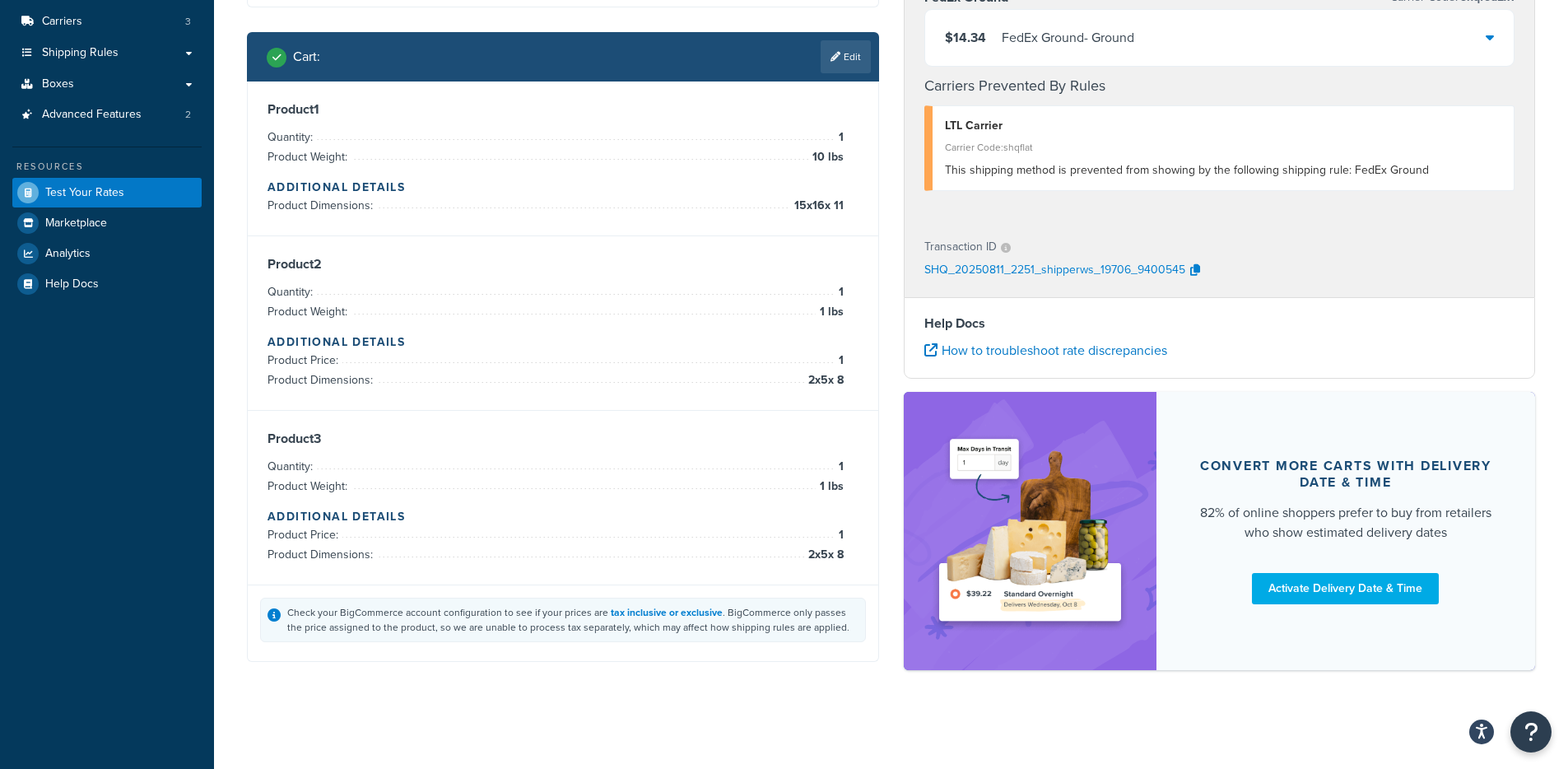
click at [825, 75] on div "Cart : Edit" at bounding box center [563, 57] width 632 height 50
click at [841, 58] on link "Edit" at bounding box center [845, 57] width 51 height 33
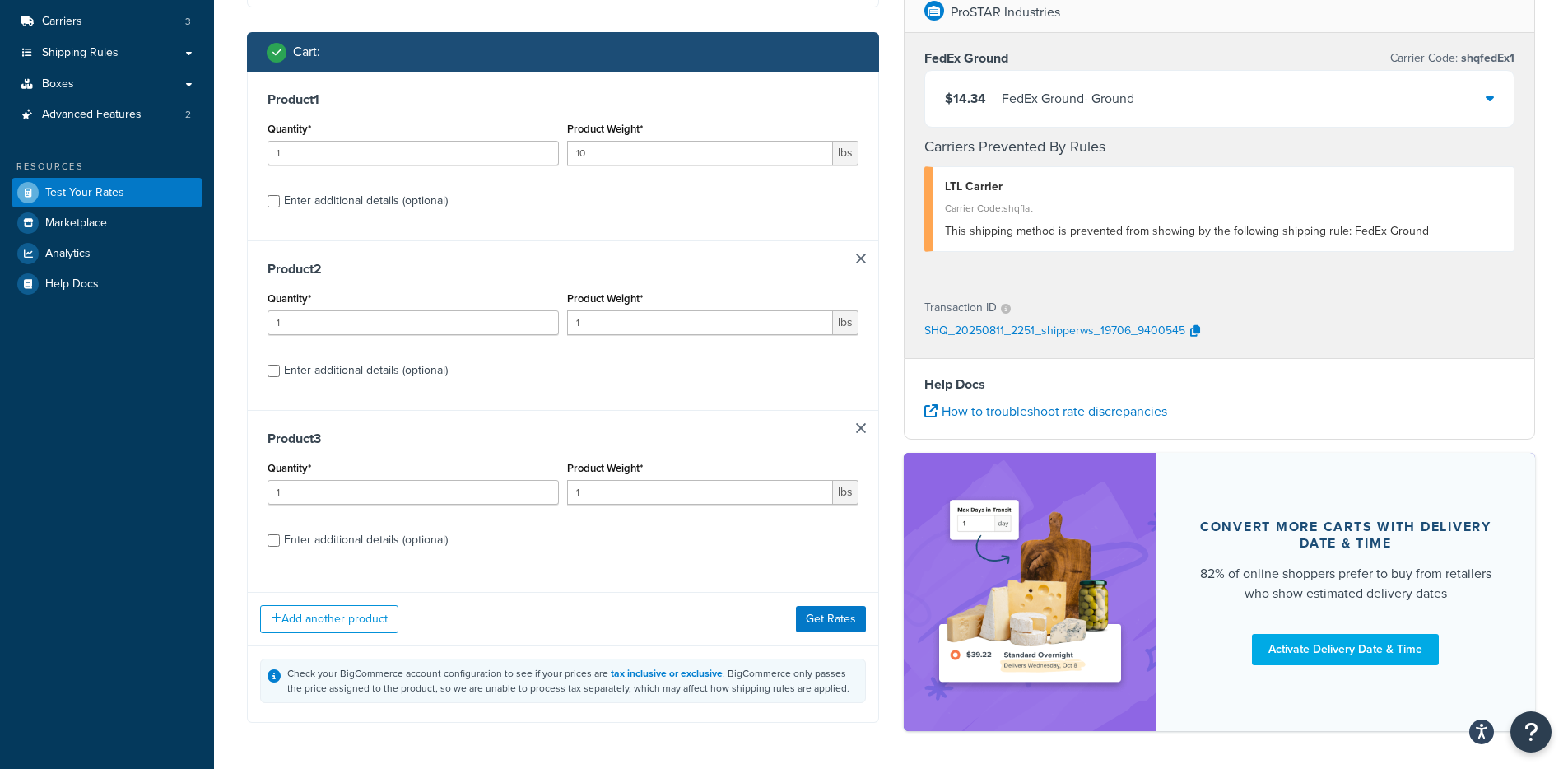
click at [344, 535] on div "Enter additional details (optional)" at bounding box center [366, 540] width 164 height 23
click at [280, 535] on input "Enter additional details (optional)" at bounding box center [273, 539] width 12 height 12
checkbox input "true"
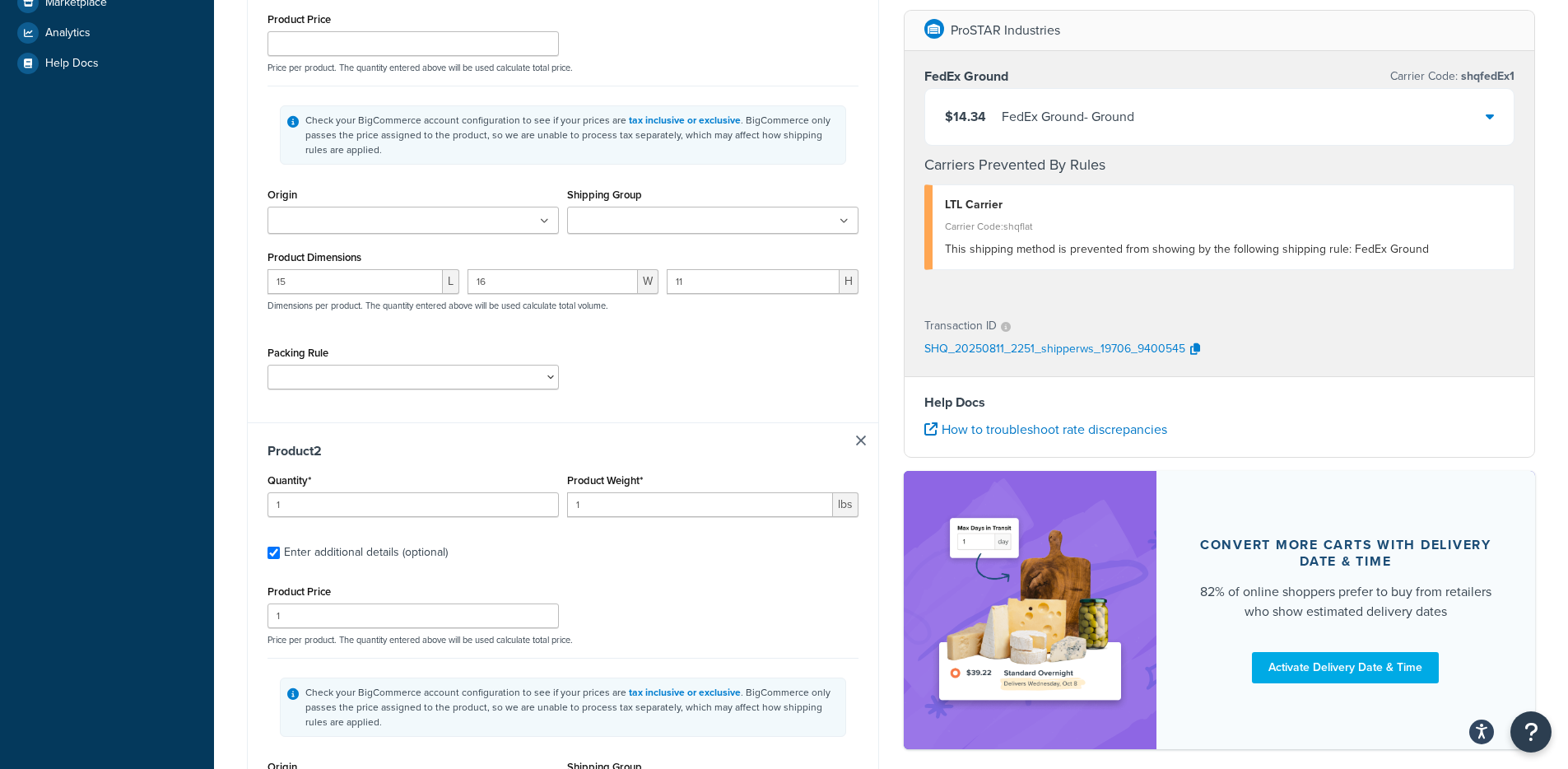
scroll to position [912, 0]
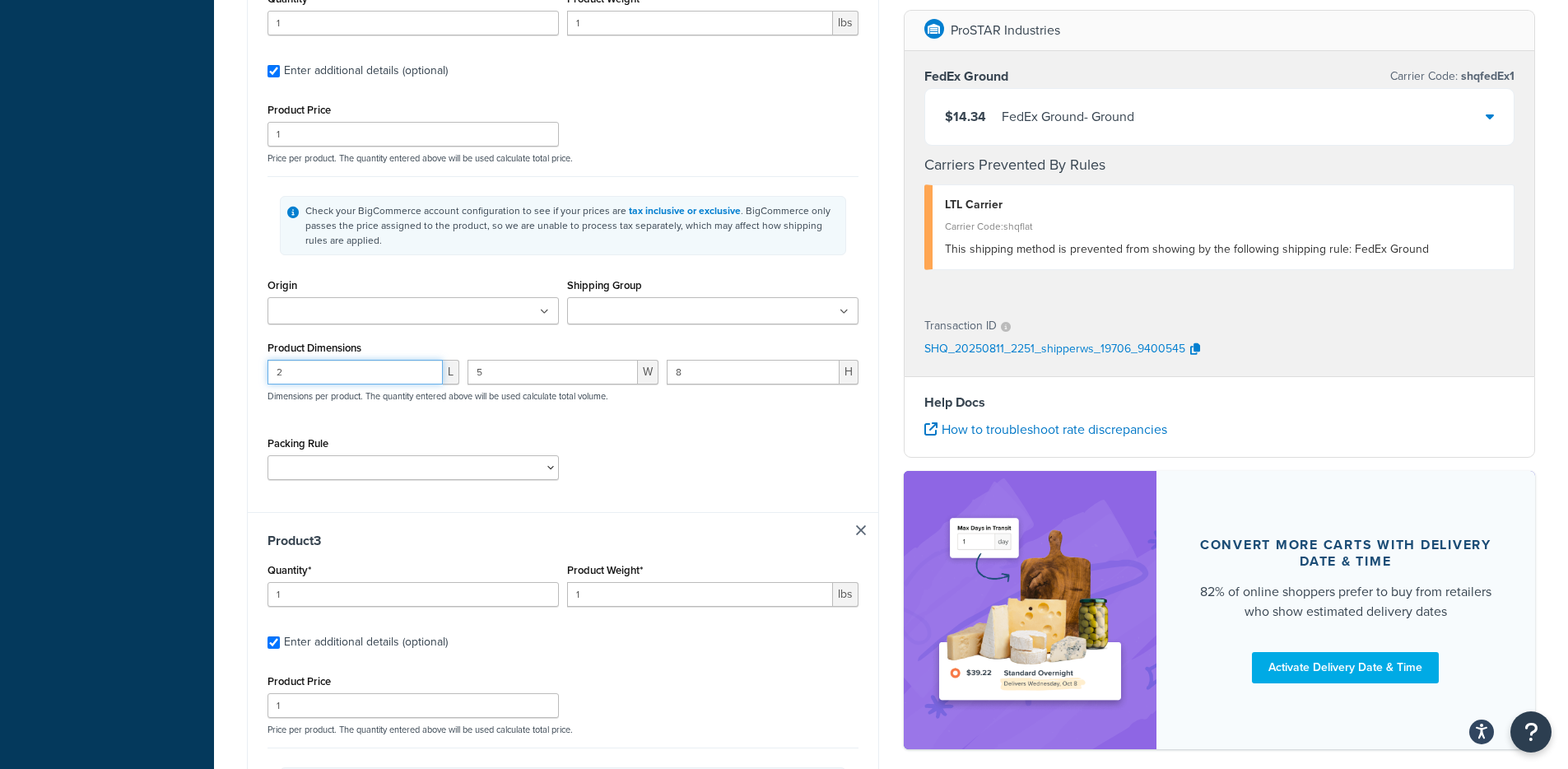
drag, startPoint x: 351, startPoint y: 378, endPoint x: 341, endPoint y: 378, distance: 10.0
click at [341, 378] on input "2" at bounding box center [356, 372] width 176 height 25
drag, startPoint x: 307, startPoint y: 375, endPoint x: 226, endPoint y: 375, distance: 81.0
click at [226, 375] on div "Test your rates Reset Rate Results 08/11/2025, 5:51 PM Shipping destination : E…" at bounding box center [891, 218] width 1354 height 2147
type input "4"
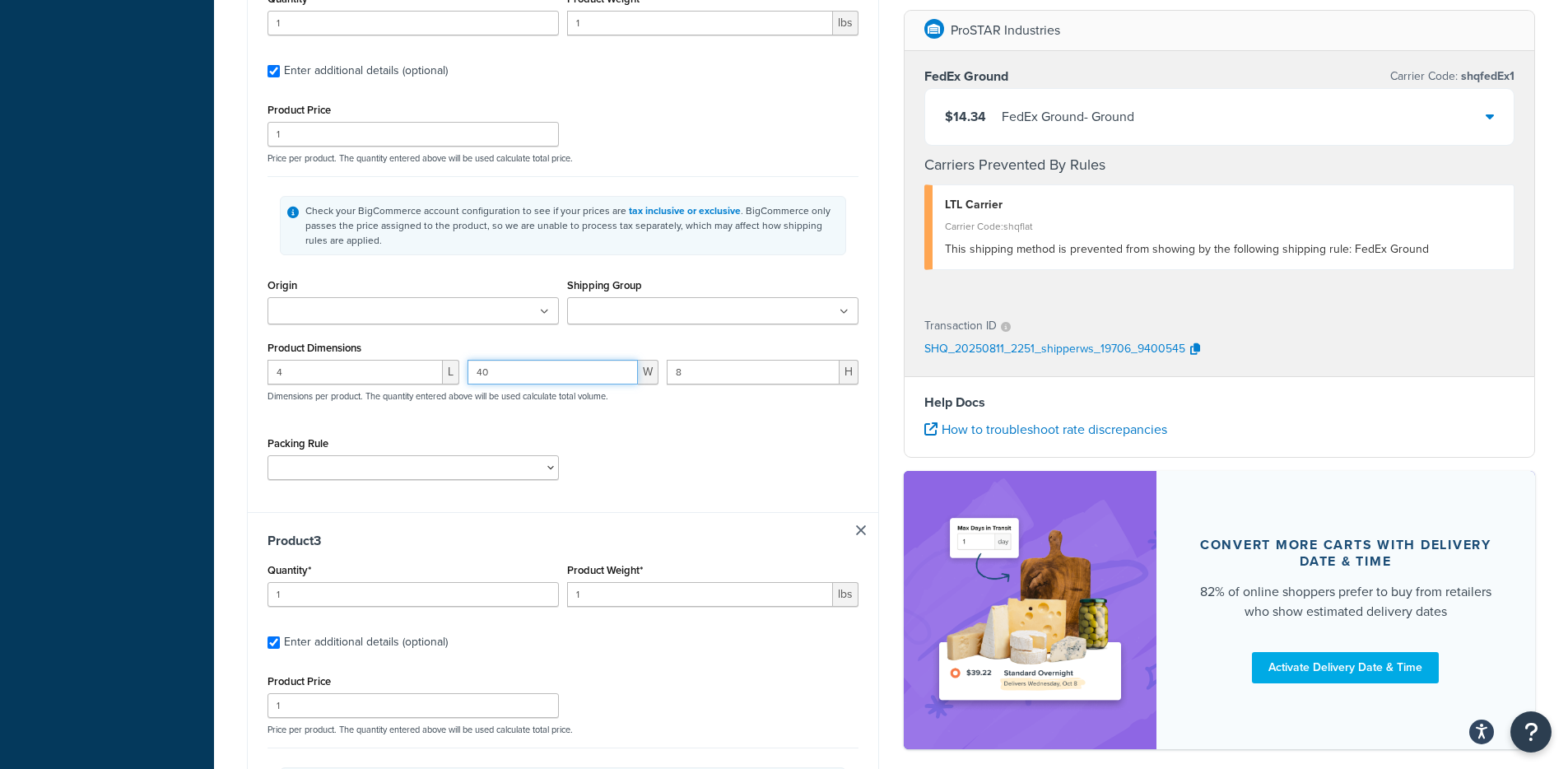
type input "40"
type input "10"
drag, startPoint x: 370, startPoint y: 384, endPoint x: 222, endPoint y: 361, distance: 149.8
click at [222, 361] on div "Test your rates Reset Rate Results 08/11/2025, 5:51 PM Shipping destination : E…" at bounding box center [891, 218] width 1354 height 2147
type input "9"
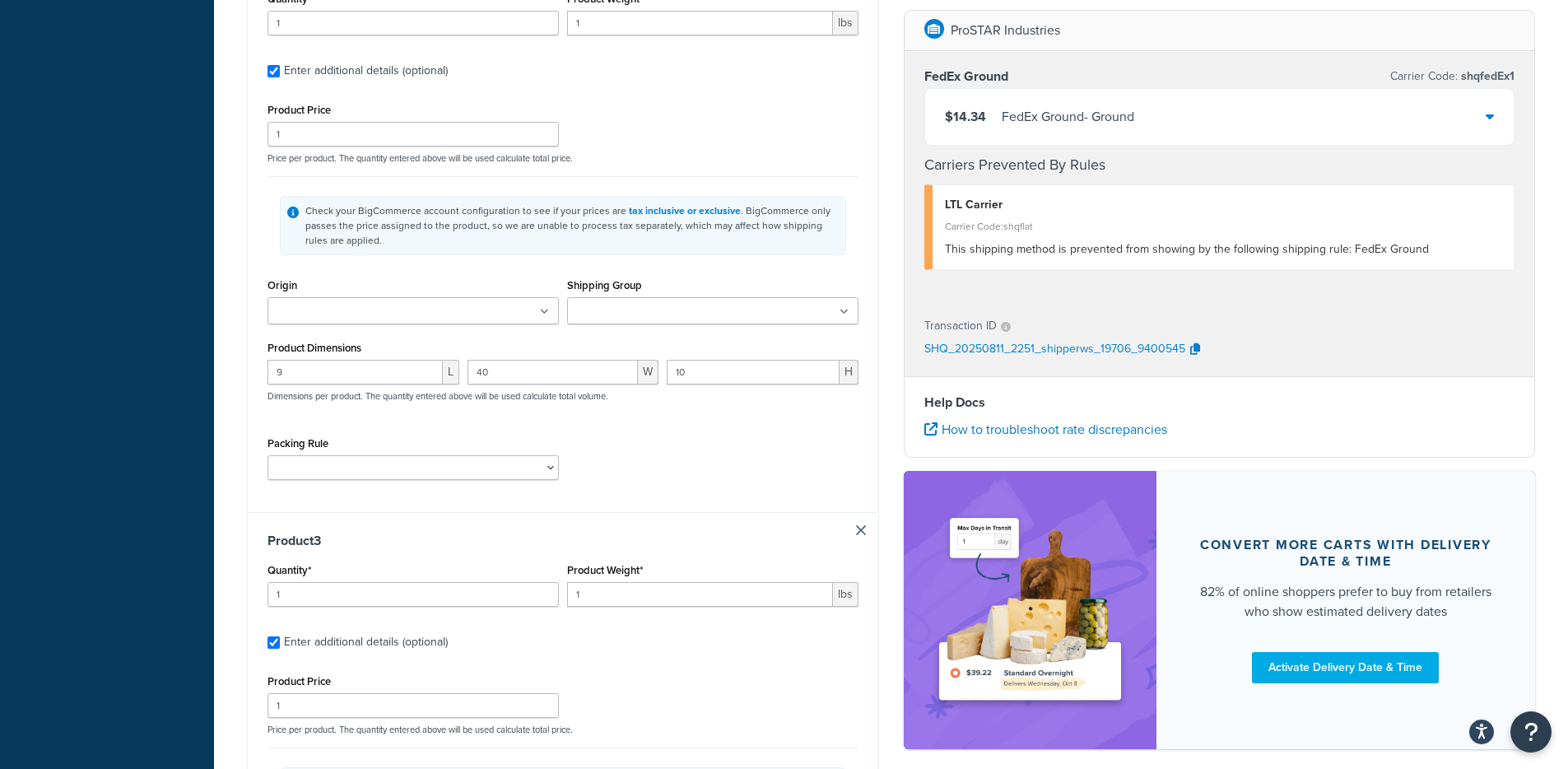
click at [857, 430] on div "Product Price 1 Price per product. The quantity entered above will be used calc…" at bounding box center [563, 295] width 591 height 394
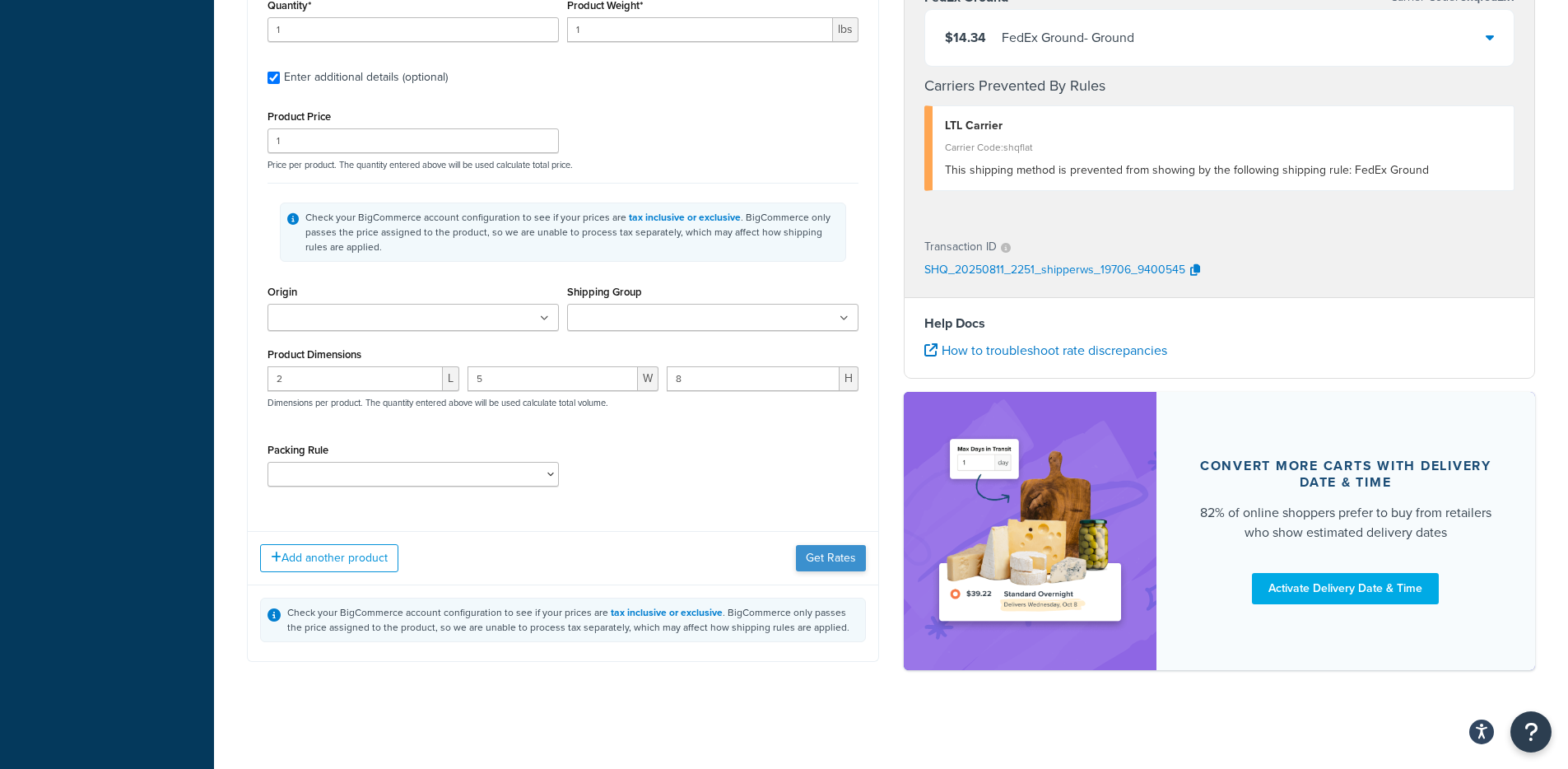
click at [829, 548] on div "Add another product Get Rates" at bounding box center [563, 558] width 631 height 54
click at [829, 554] on button "Get Rates" at bounding box center [830, 558] width 70 height 27
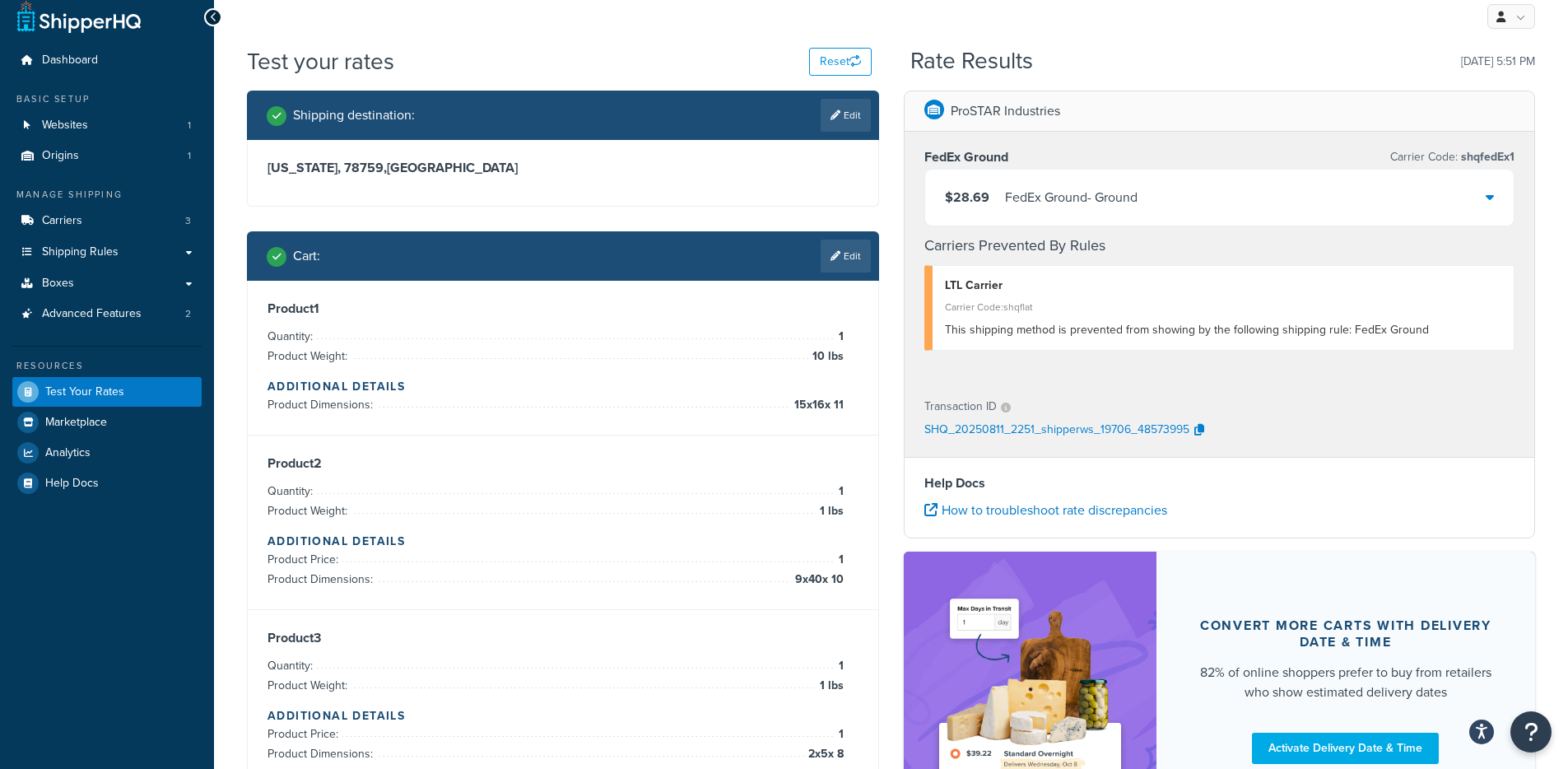
scroll to position [0, 0]
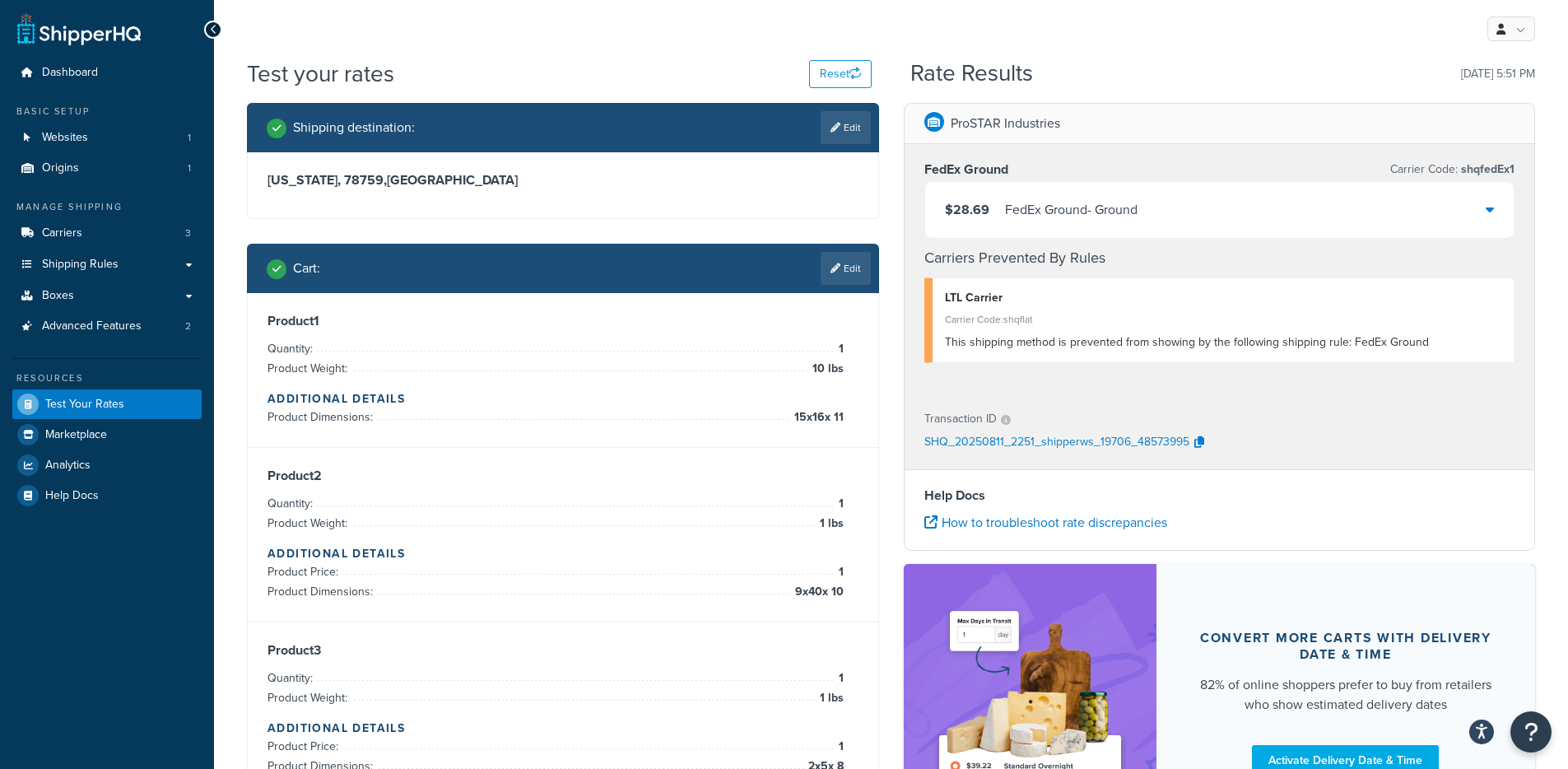
click at [1093, 196] on div "$28.69 FedEx Ground - Ground" at bounding box center [1219, 210] width 589 height 56
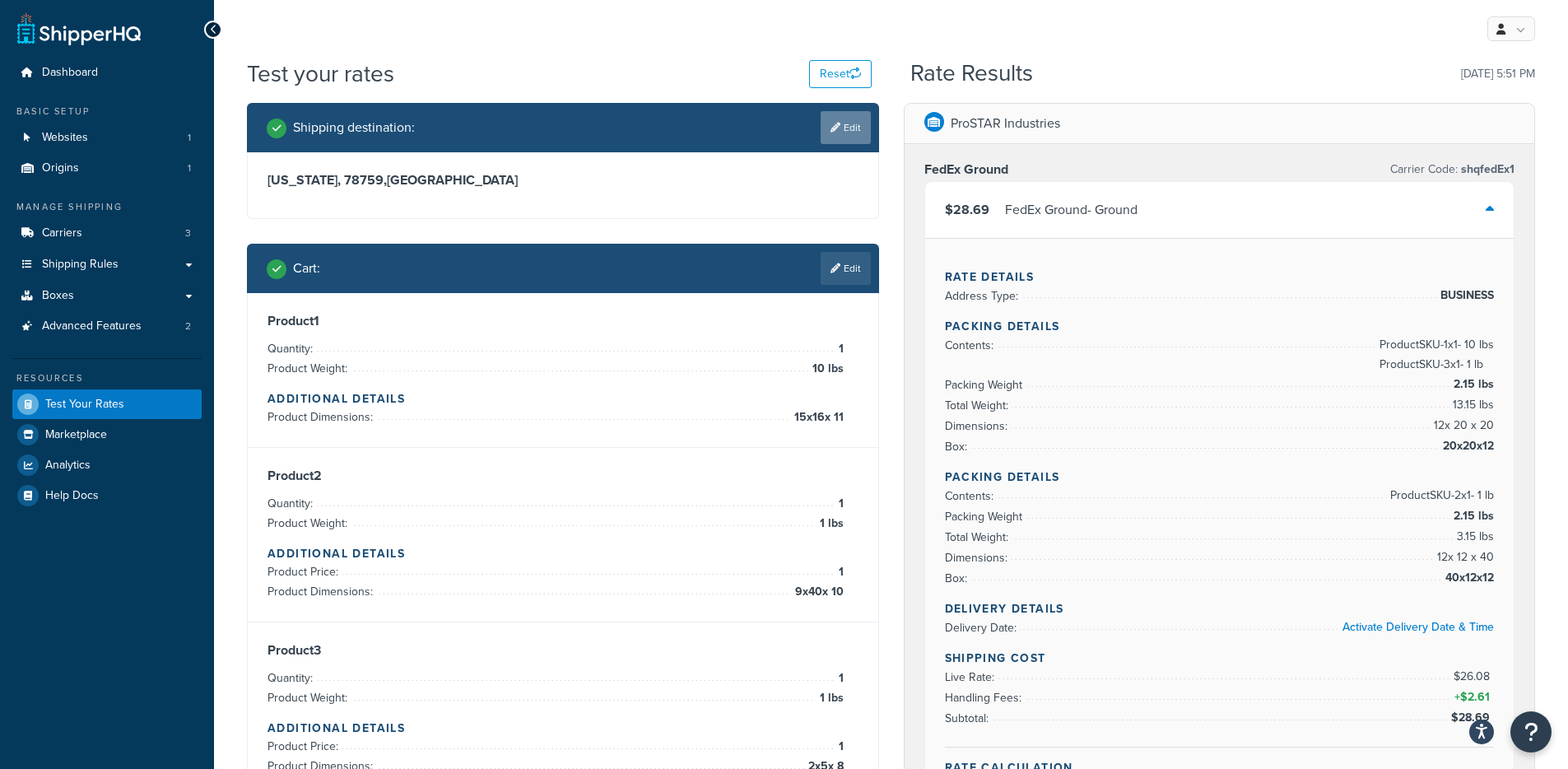
click at [854, 118] on link "Edit" at bounding box center [845, 128] width 51 height 33
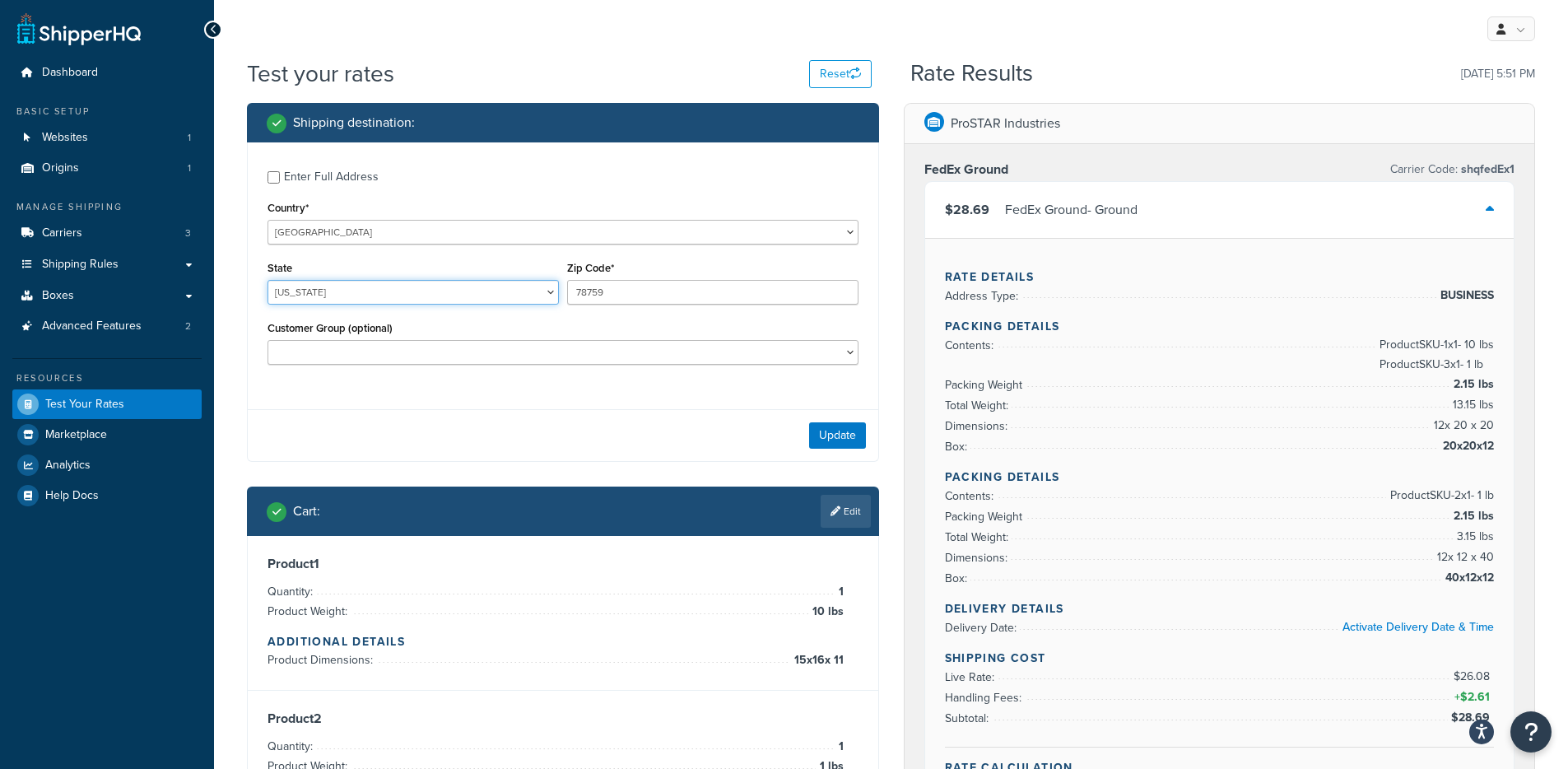
click at [341, 296] on select "Alabama Alaska American Samoa Arizona Arkansas Armed Forces Americas Armed Forc…" at bounding box center [414, 293] width 292 height 25
select select "AL"
click at [660, 291] on input "78759" at bounding box center [713, 293] width 292 height 25
drag, startPoint x: 615, startPoint y: 289, endPoint x: 538, endPoint y: 289, distance: 77.0
click at [538, 289] on div "State Alabama Alaska American Samoa Arizona Arkansas Armed Forces Americas Arme…" at bounding box center [563, 287] width 599 height 60
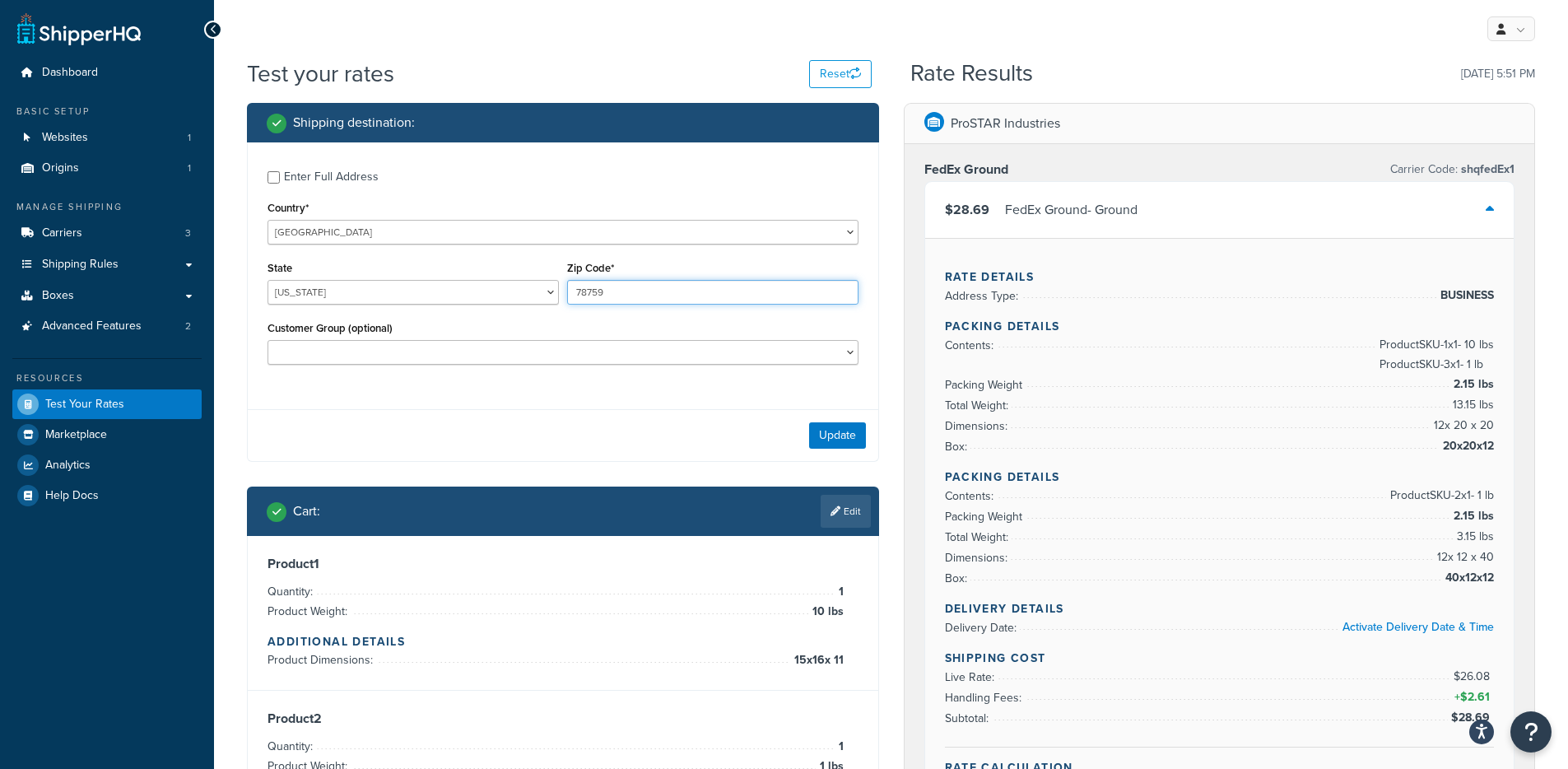
paste input "49007"
type input "49007"
drag, startPoint x: 781, startPoint y: 448, endPoint x: 831, endPoint y: 447, distance: 50.0
click at [781, 448] on div "Update" at bounding box center [563, 435] width 631 height 52
click at [842, 446] on button "Update" at bounding box center [837, 435] width 57 height 27
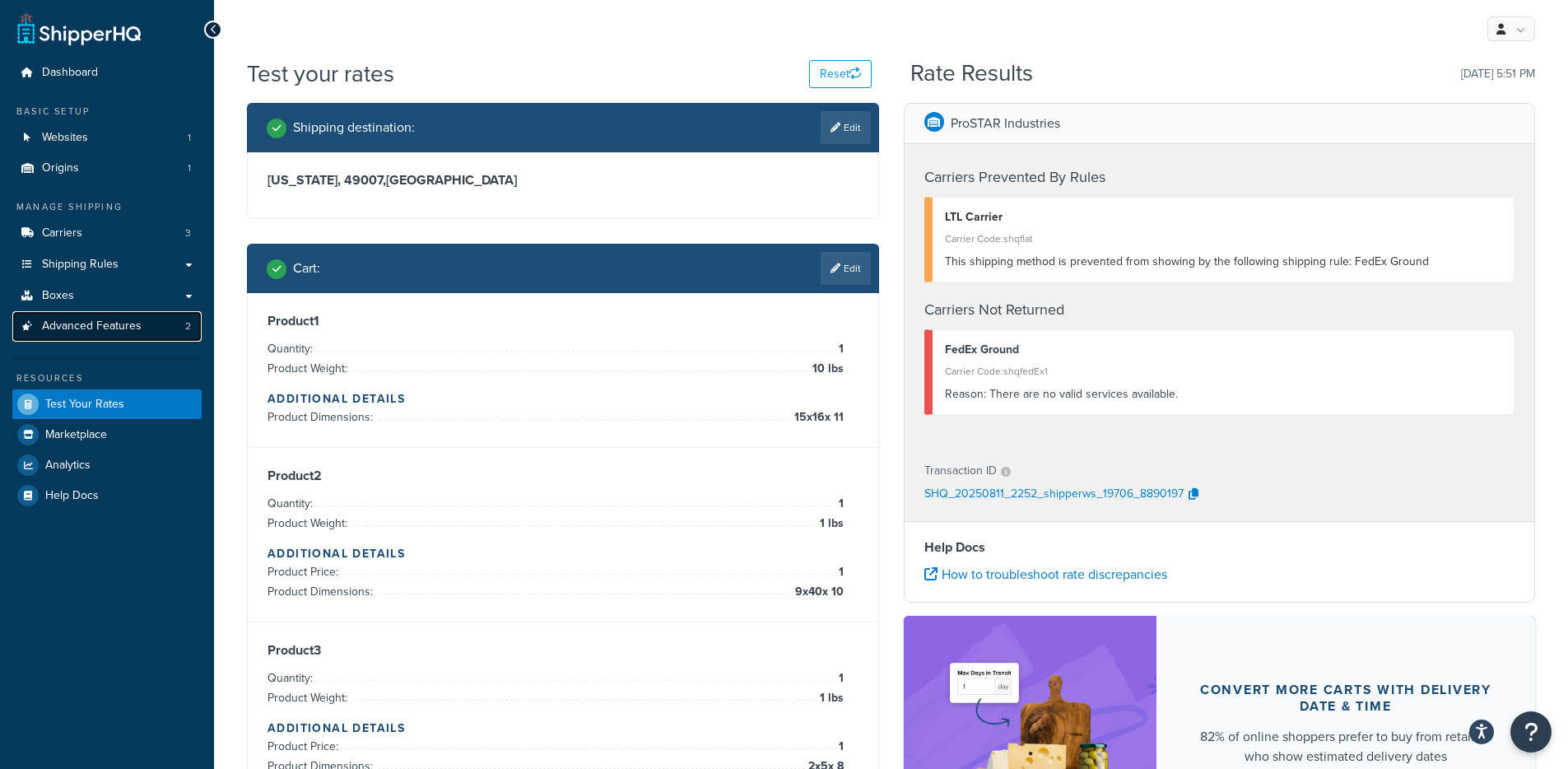
click at [150, 331] on link "Advanced Features 2" at bounding box center [107, 326] width 189 height 31
drag, startPoint x: 365, startPoint y: 179, endPoint x: 287, endPoint y: 176, distance: 78.1
click at [287, 176] on h3 "Alabama, 49007 , United States" at bounding box center [563, 181] width 591 height 17
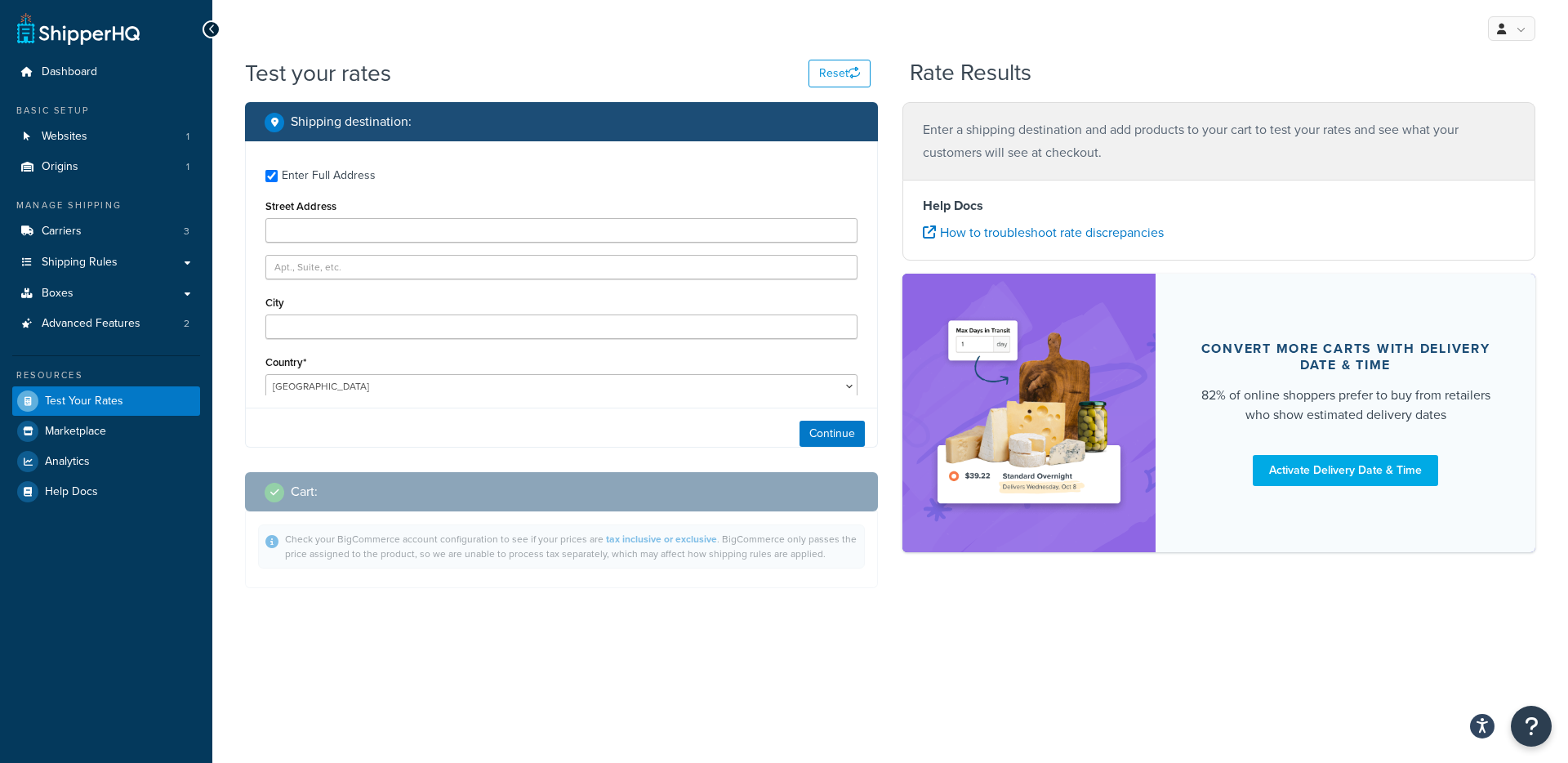
type input "180 Portage Street"
type input "KALAMAZOO"
type input "49007"
select select
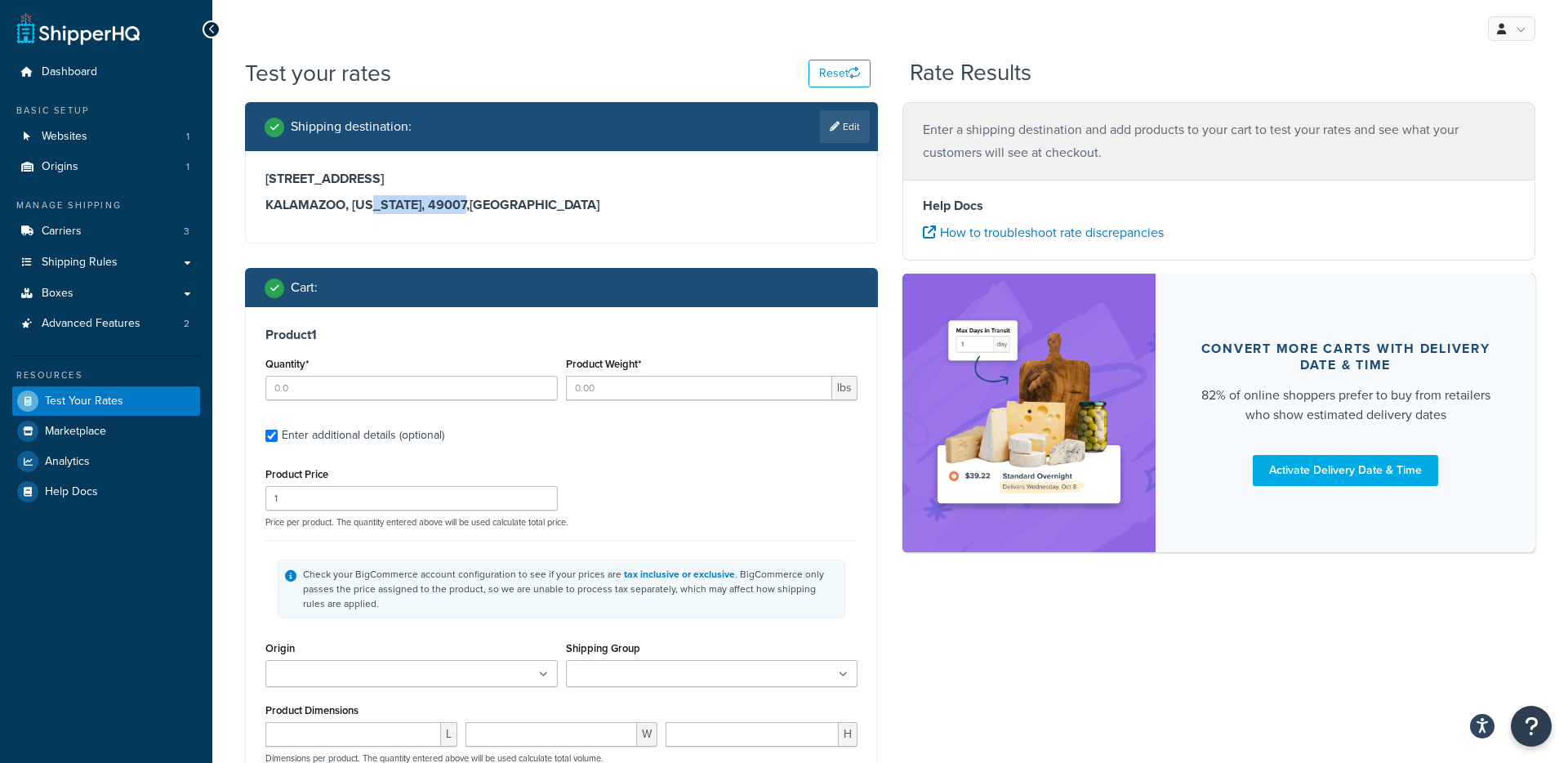
type input "1"
type input "24.6"
type input "51.36"
type input "15.0000"
type input "16.0000"
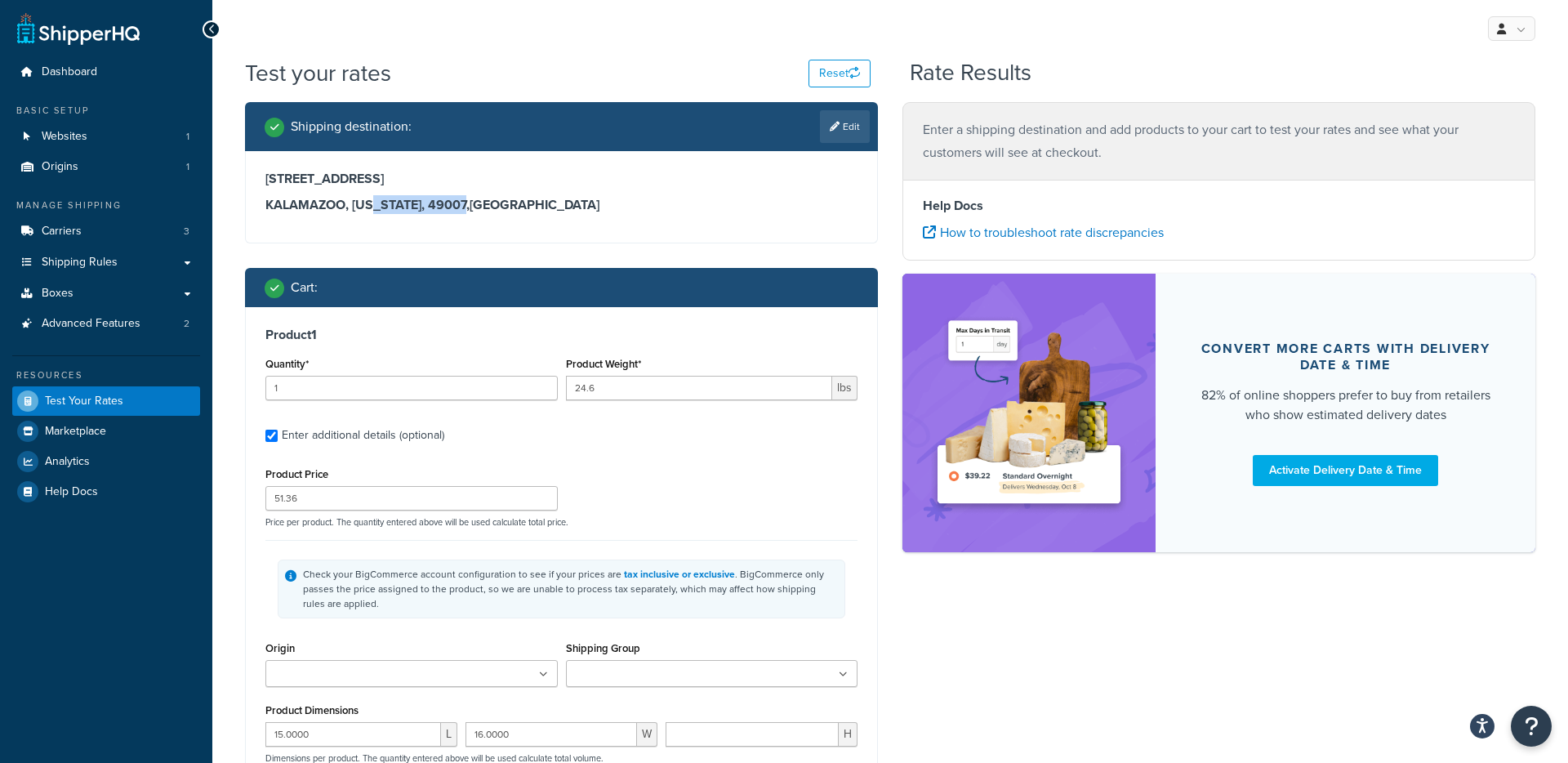
type input "11.0000"
type input "2"
type input "1.422"
type input "11.52"
type input "2.0000"
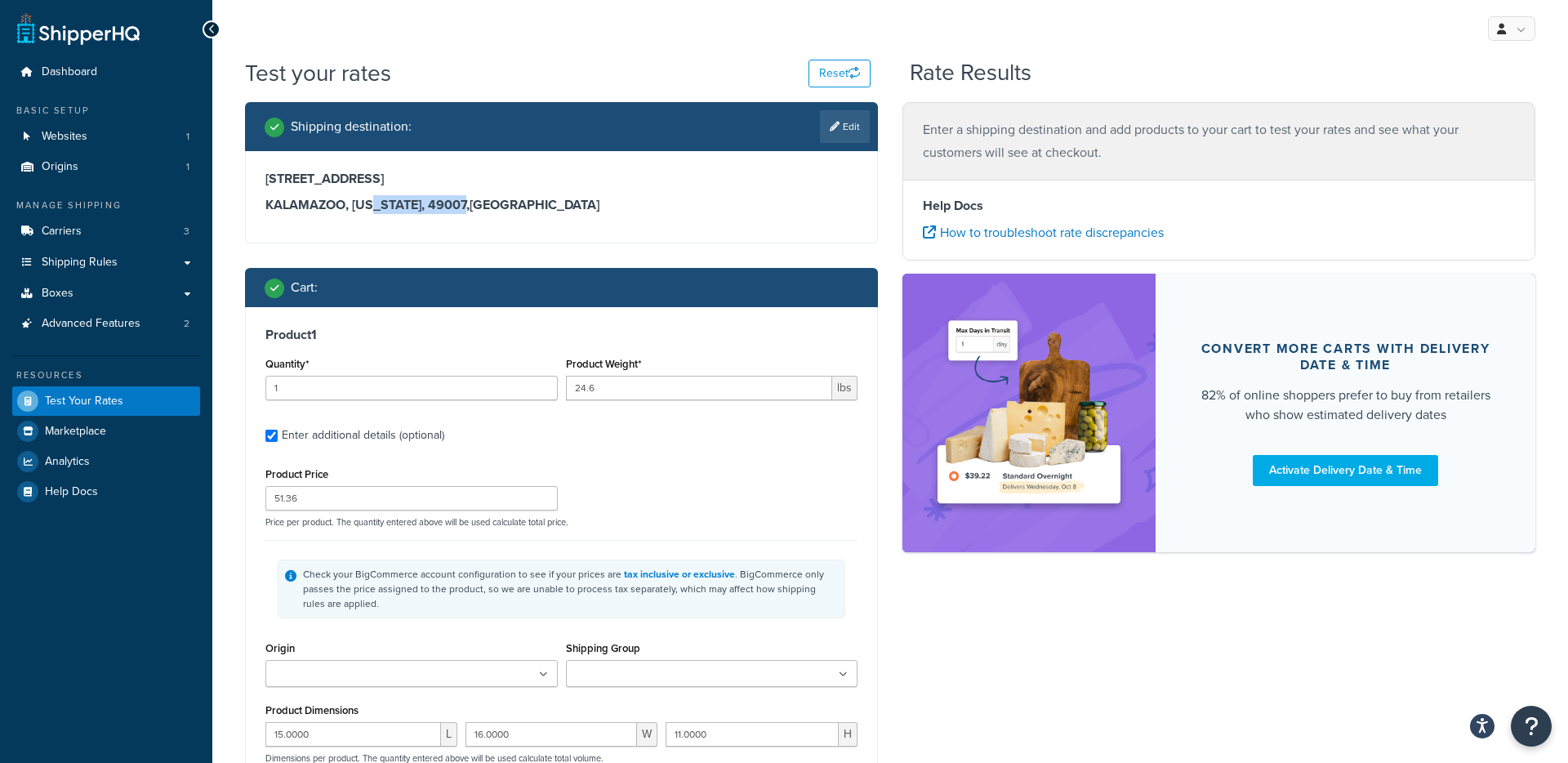
type input "5.0000"
type input "8.0000"
type input "2"
type input "0.6667"
type input "3.81"
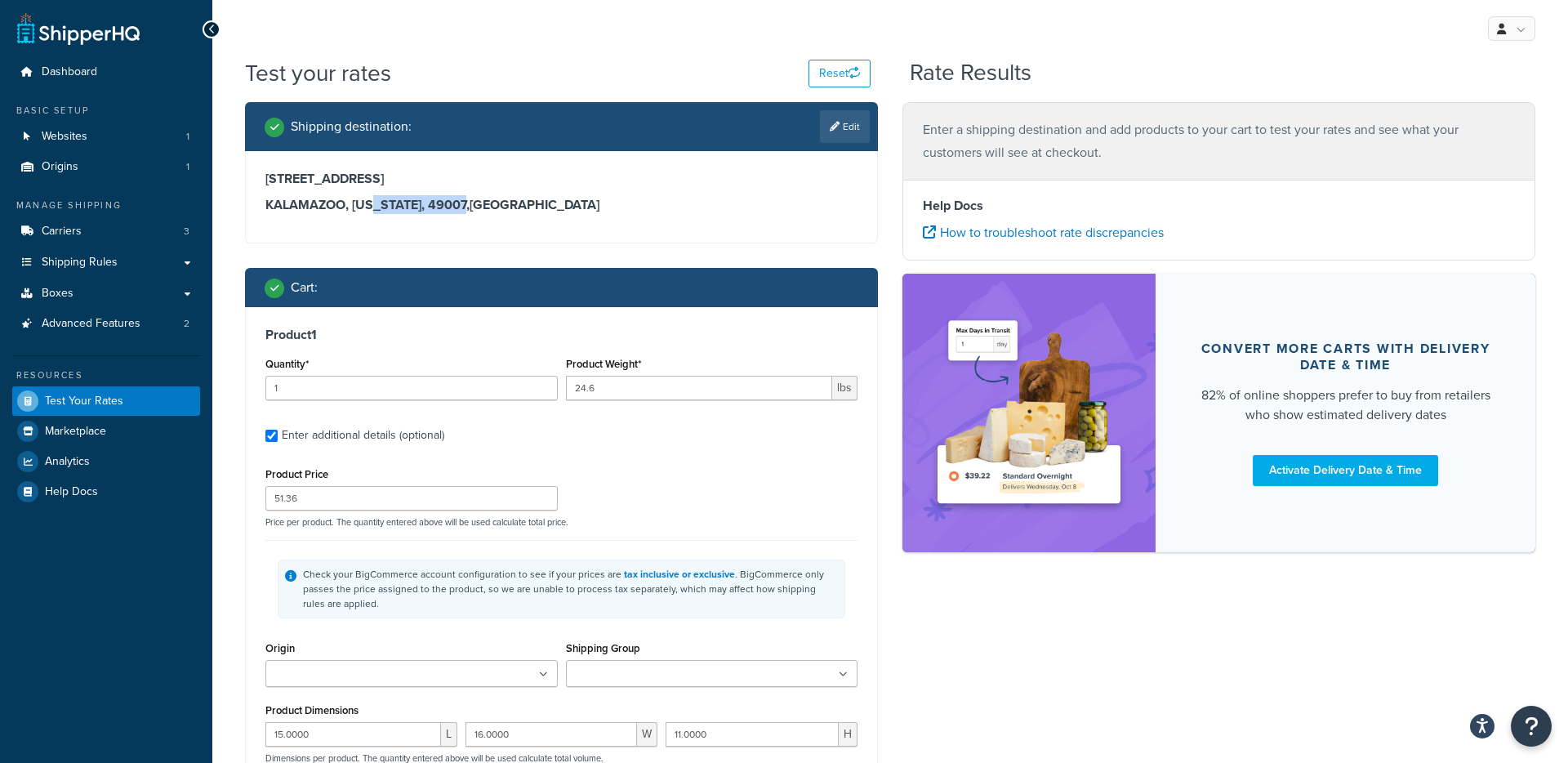
type input "9.0000"
type input "40.0000"
type input "10.0000"
type input "3"
type input "0.092"
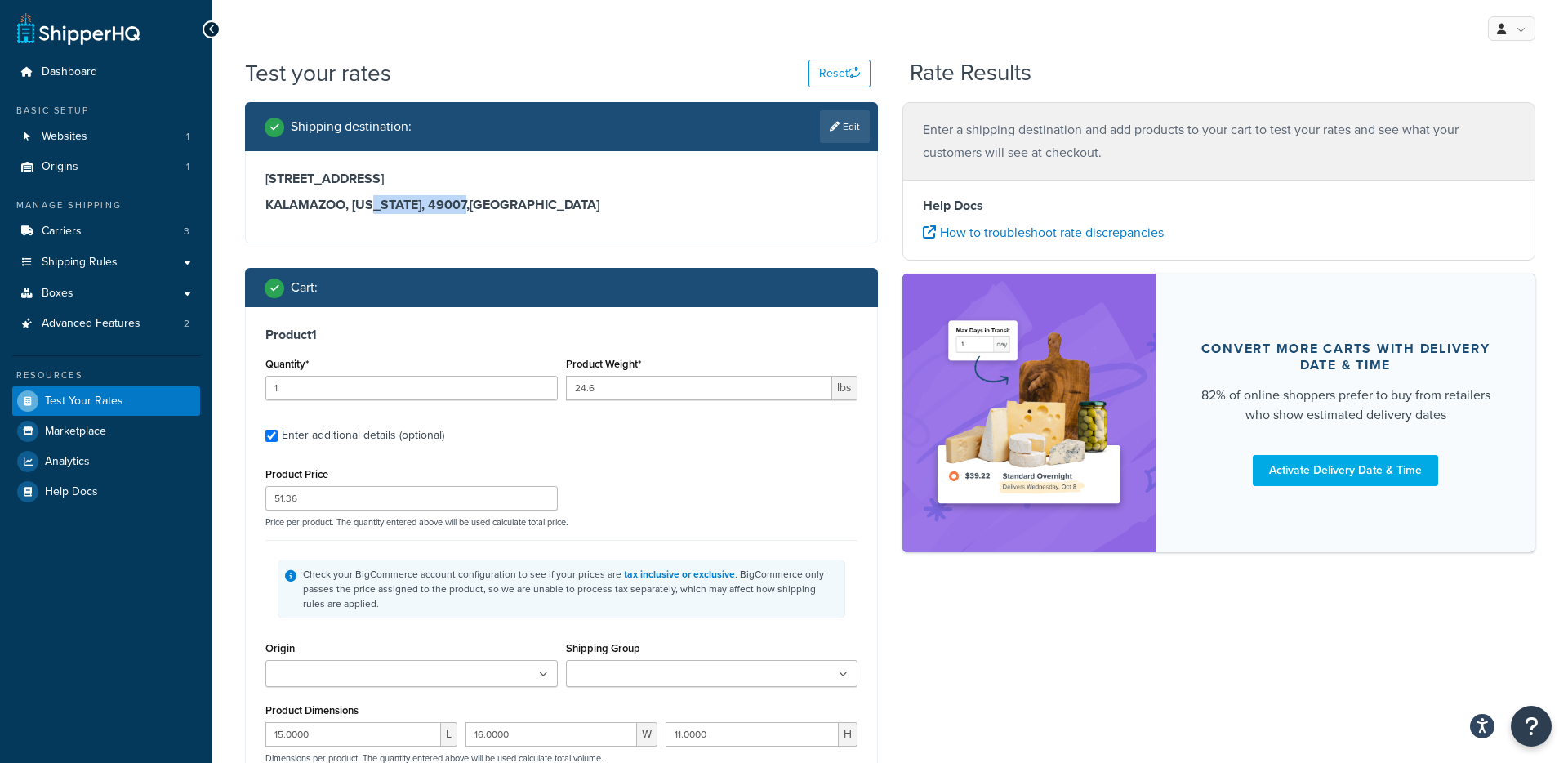
type input "1.2"
type input "1.0000"
type input "3.5000"
type input "10.0000"
type input "3"
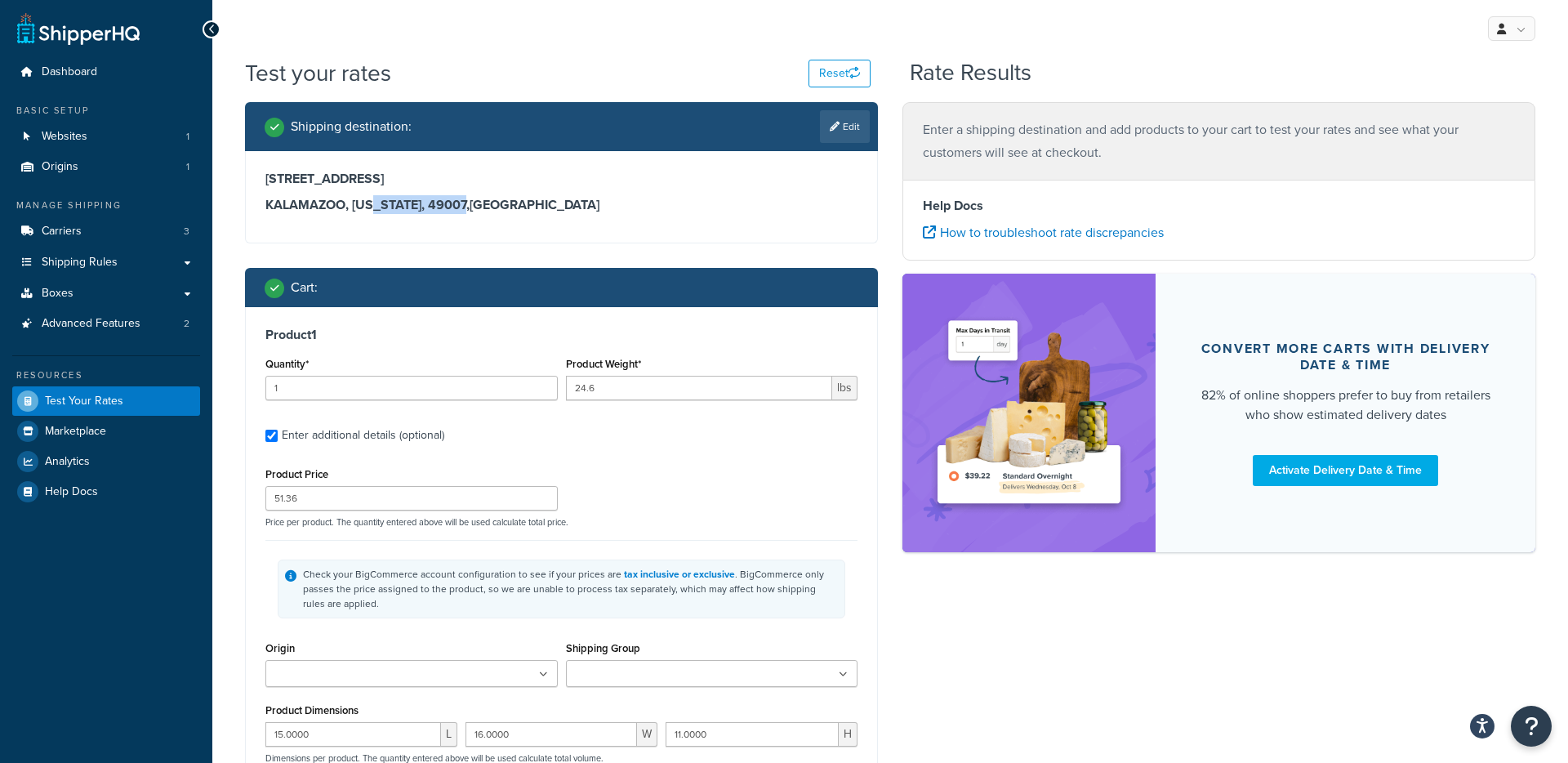
type input "1.08"
type input "5.71"
type input "3.0000"
type input "9.0000"
type input "4.0000"
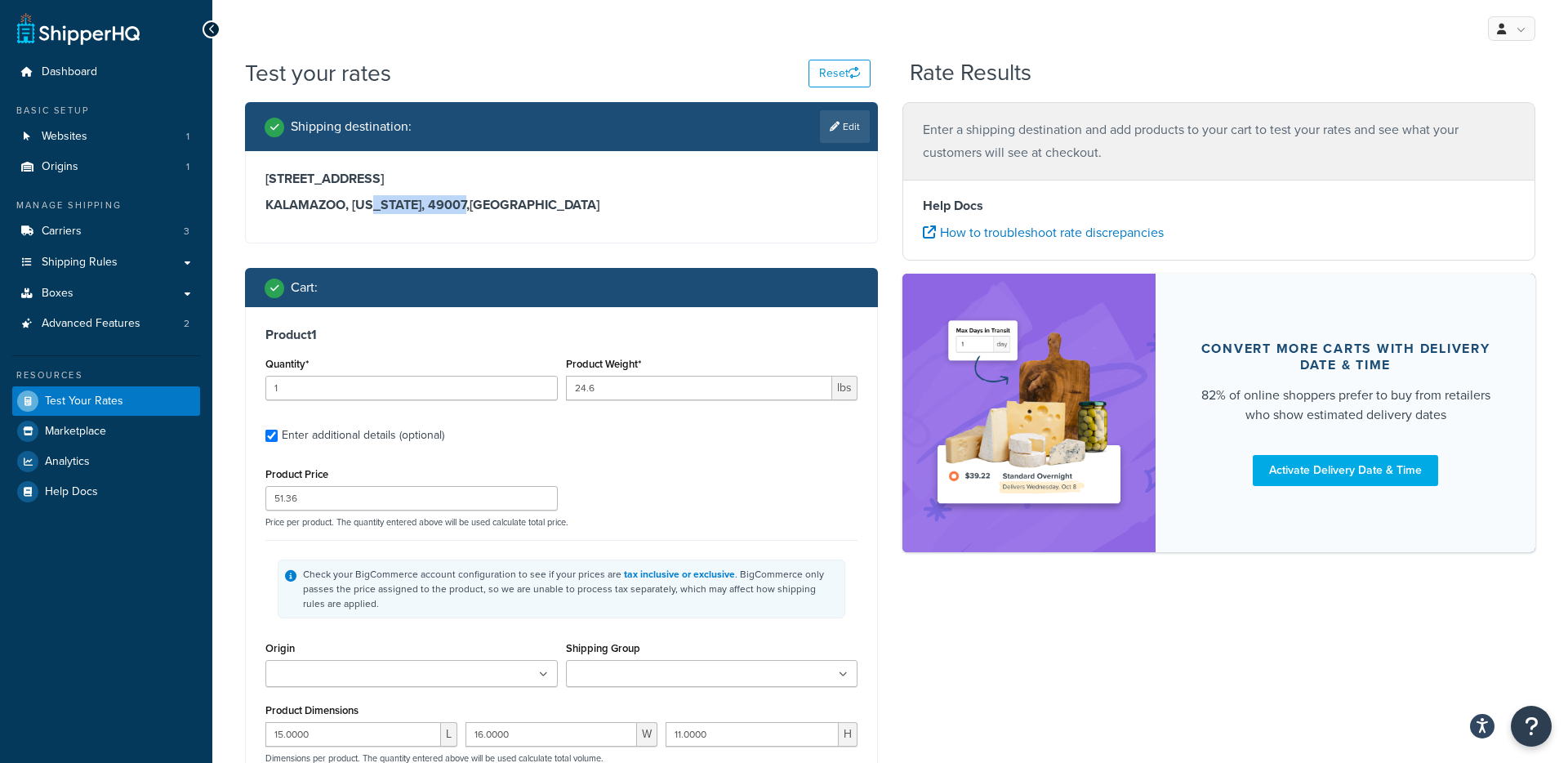
type input "10"
type input "22.04"
type input "44.26"
type input "4.0000"
type input "12.0000"
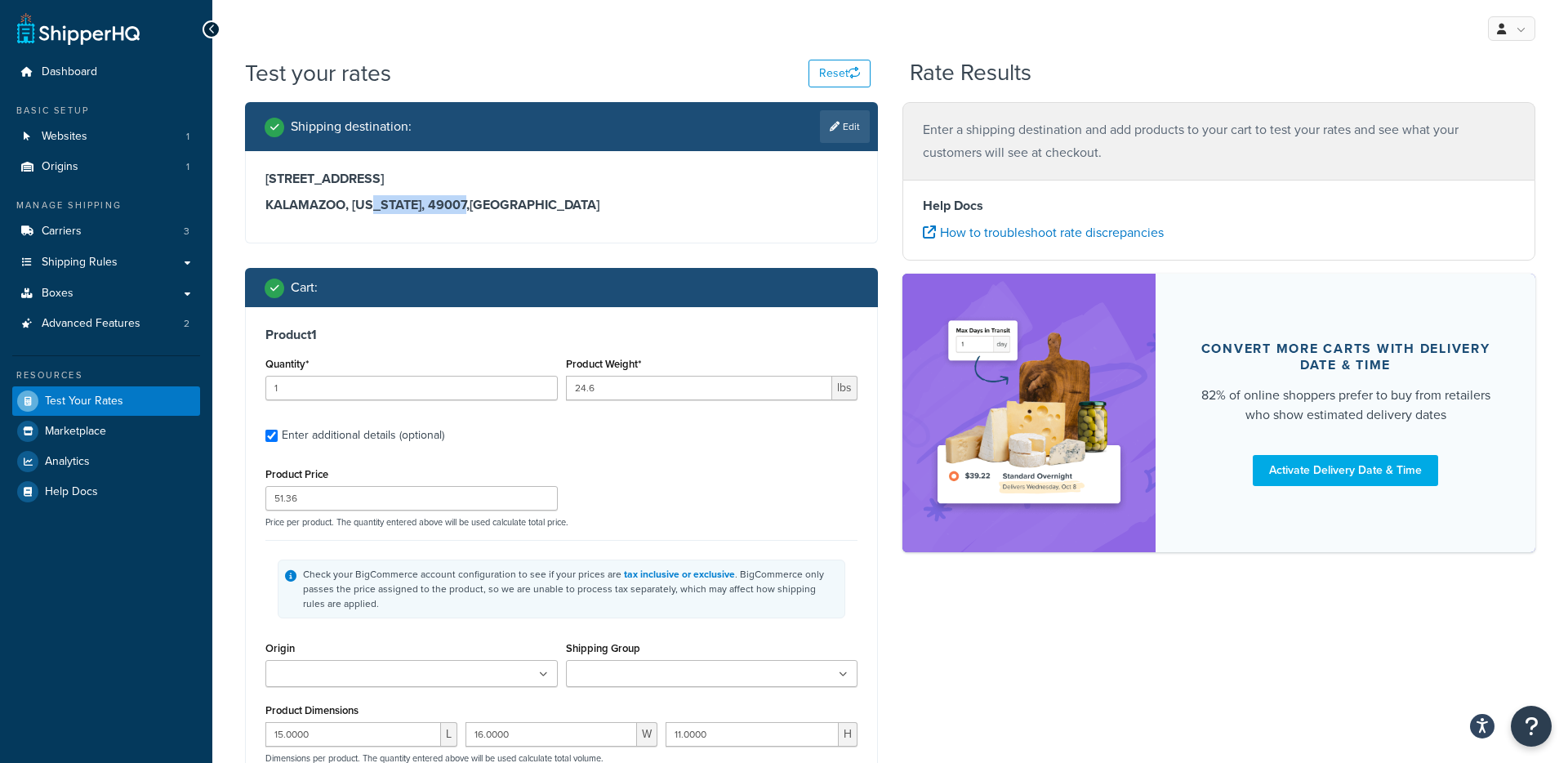
type input "18.0000"
type input "1"
type input "29.0004"
type input "45.6"
type input "11.0000"
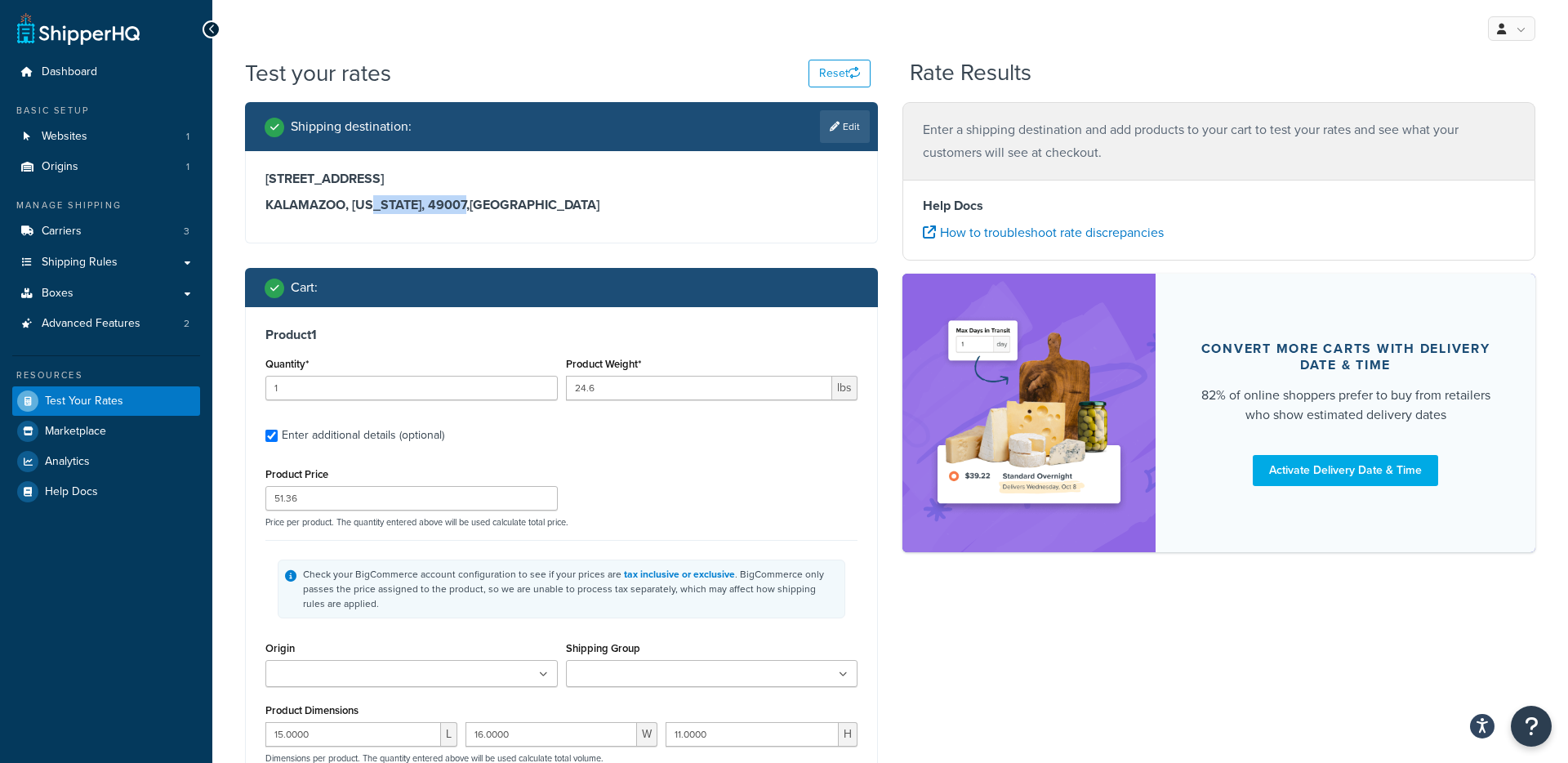
type input "14.0000"
type input "11.0000"
type input "1"
type input "5.12"
type input "112.8"
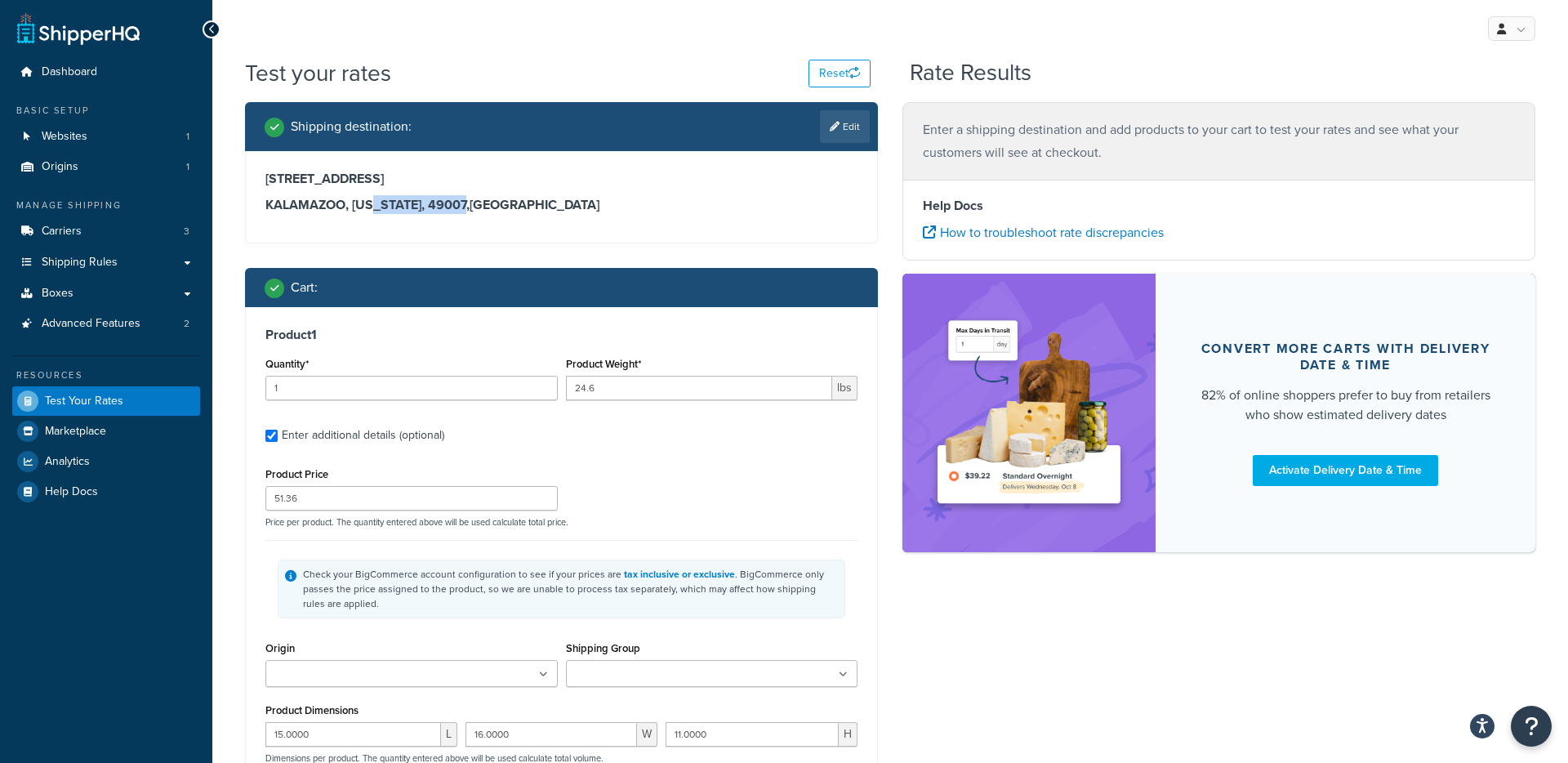
type input "5.0000"
type input "6.0000"
type input "9.0000"
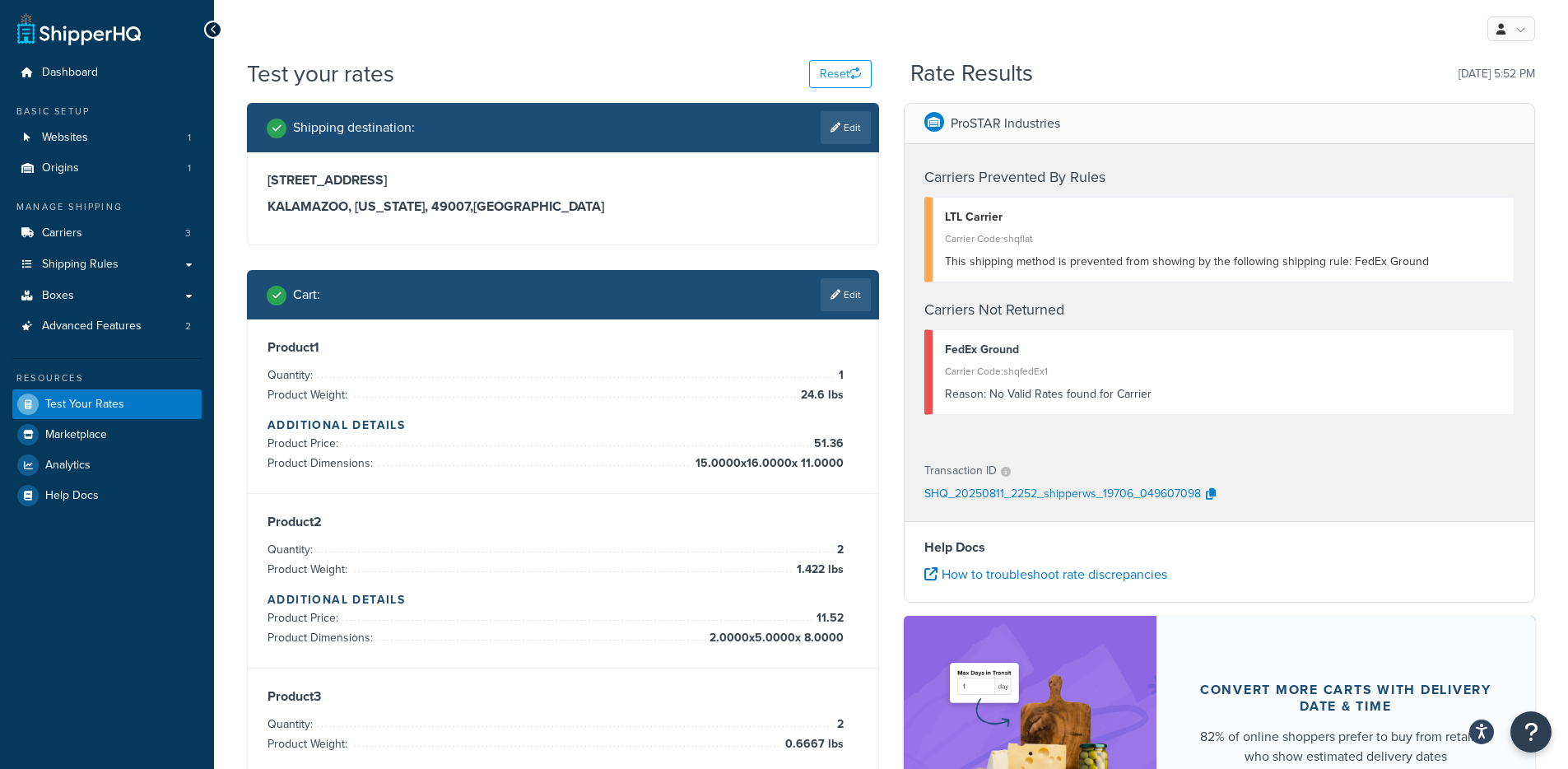
drag, startPoint x: 573, startPoint y: 138, endPoint x: 508, endPoint y: 158, distance: 68.0
click at [573, 138] on div "Shipping destination : Edit" at bounding box center [569, 128] width 604 height 33
drag, startPoint x: 412, startPoint y: 180, endPoint x: 249, endPoint y: 179, distance: 163.0
click at [249, 179] on div "180 Portage Street KALAMAZOO, Alabama, 49007 , United States" at bounding box center [563, 198] width 631 height 92
copy h3 "180 Portage Street"
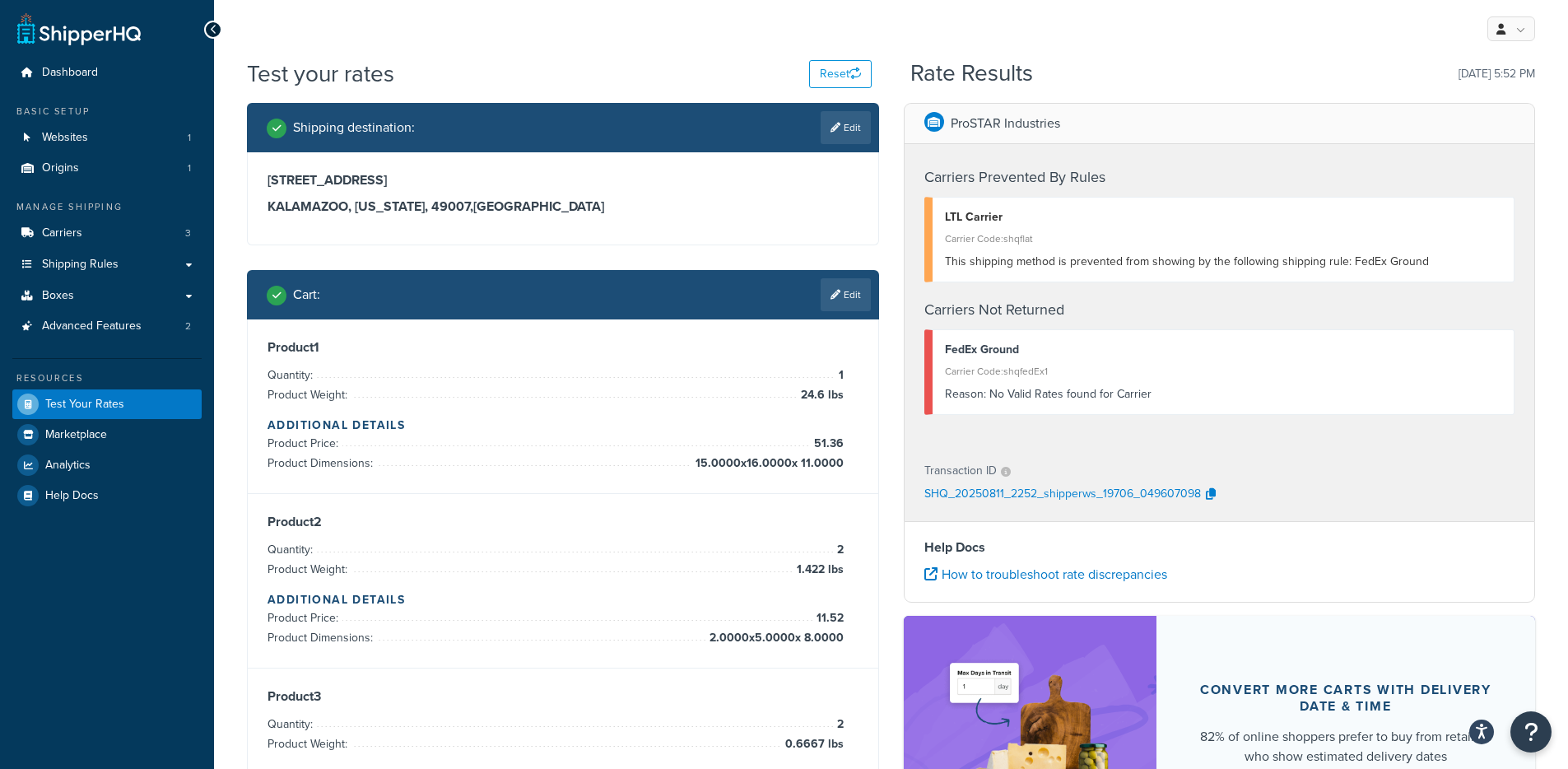
click at [423, 203] on h3 "KALAMAZOO, Alabama, 49007 , United States" at bounding box center [563, 206] width 591 height 17
drag, startPoint x: 454, startPoint y: 202, endPoint x: 415, endPoint y: 203, distance: 39.0
click at [415, 203] on h3 "KALAMAZOO, Alabama, 49007 , United States" at bounding box center [563, 206] width 591 height 17
copy h3 "49007"
click at [869, 125] on link "Edit" at bounding box center [845, 128] width 51 height 33
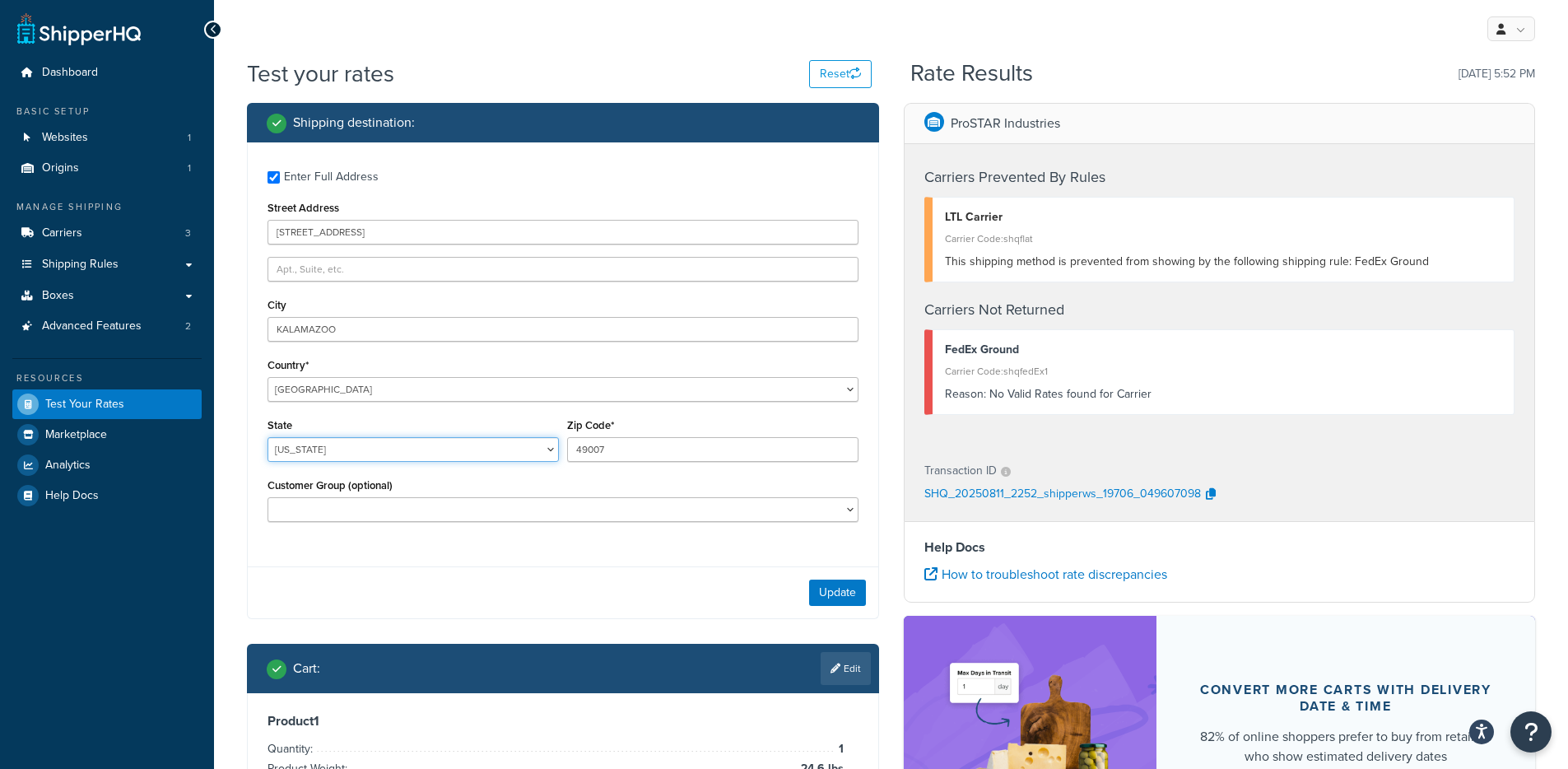
click at [331, 448] on select "Alabama Alaska American Samoa Arizona Arkansas Armed Forces Americas Armed Forc…" at bounding box center [414, 449] width 292 height 25
click at [360, 432] on div "State Alabama Alaska American Samoa Arizona Arkansas Armed Forces Americas Arme…" at bounding box center [414, 438] width 292 height 48
click at [346, 450] on select "Alabama Alaska American Samoa Arizona Arkansas Armed Forces Americas Armed Forc…" at bounding box center [414, 449] width 292 height 25
select select "MI"
click at [838, 590] on button "Update" at bounding box center [837, 592] width 57 height 27
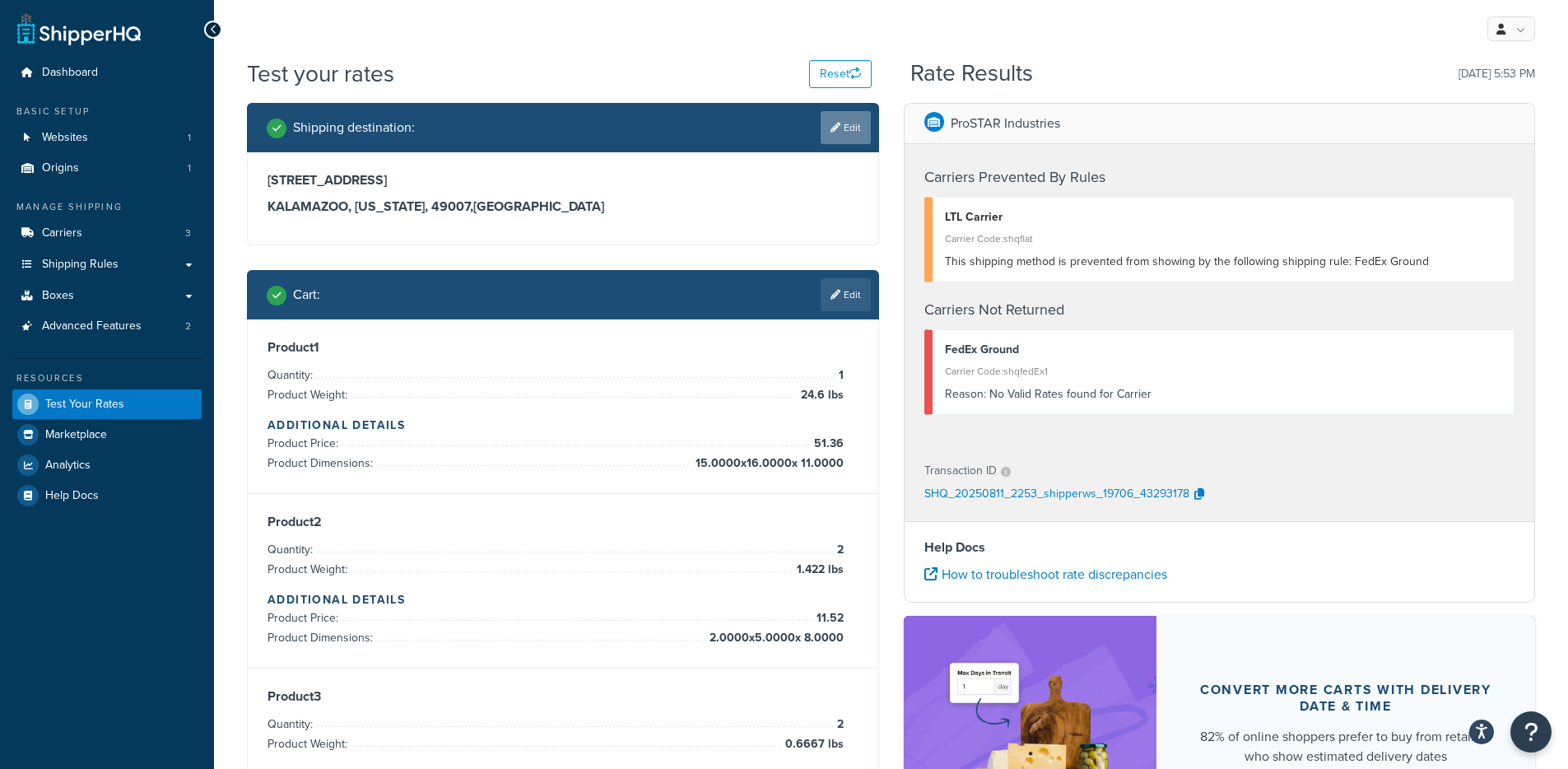
click at [852, 131] on link "Edit" at bounding box center [845, 128] width 51 height 33
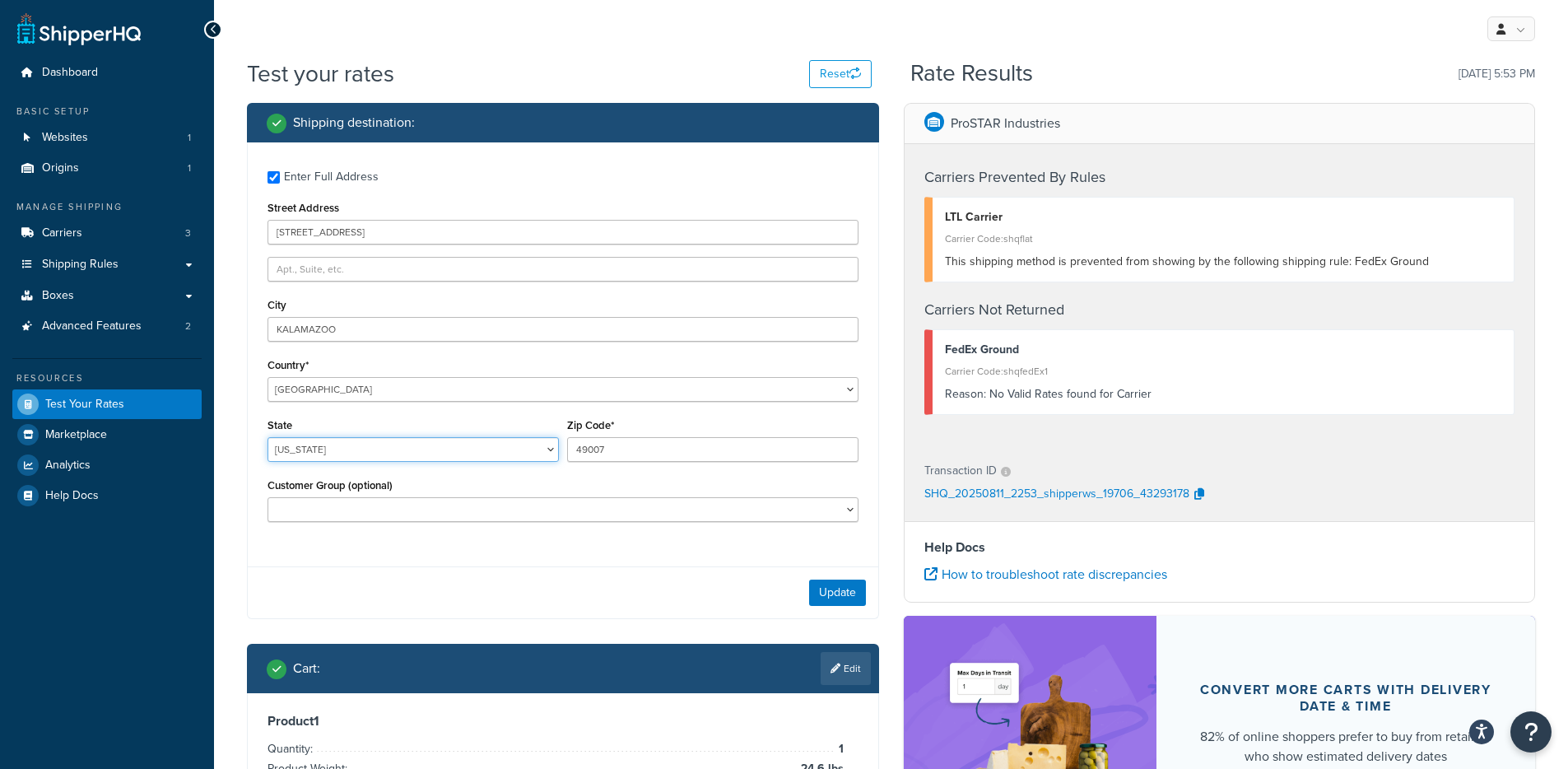
click at [334, 445] on select "[US_STATE] [US_STATE] [US_STATE] [US_STATE] [US_STATE] Armed Forces Americas Ar…" at bounding box center [414, 449] width 292 height 25
click at [457, 438] on select "[US_STATE] [US_STATE] [US_STATE] [US_STATE] [US_STATE] Armed Forces Americas Ar…" at bounding box center [414, 449] width 292 height 25
select select "MS"
click at [832, 596] on button "Update" at bounding box center [837, 592] width 57 height 27
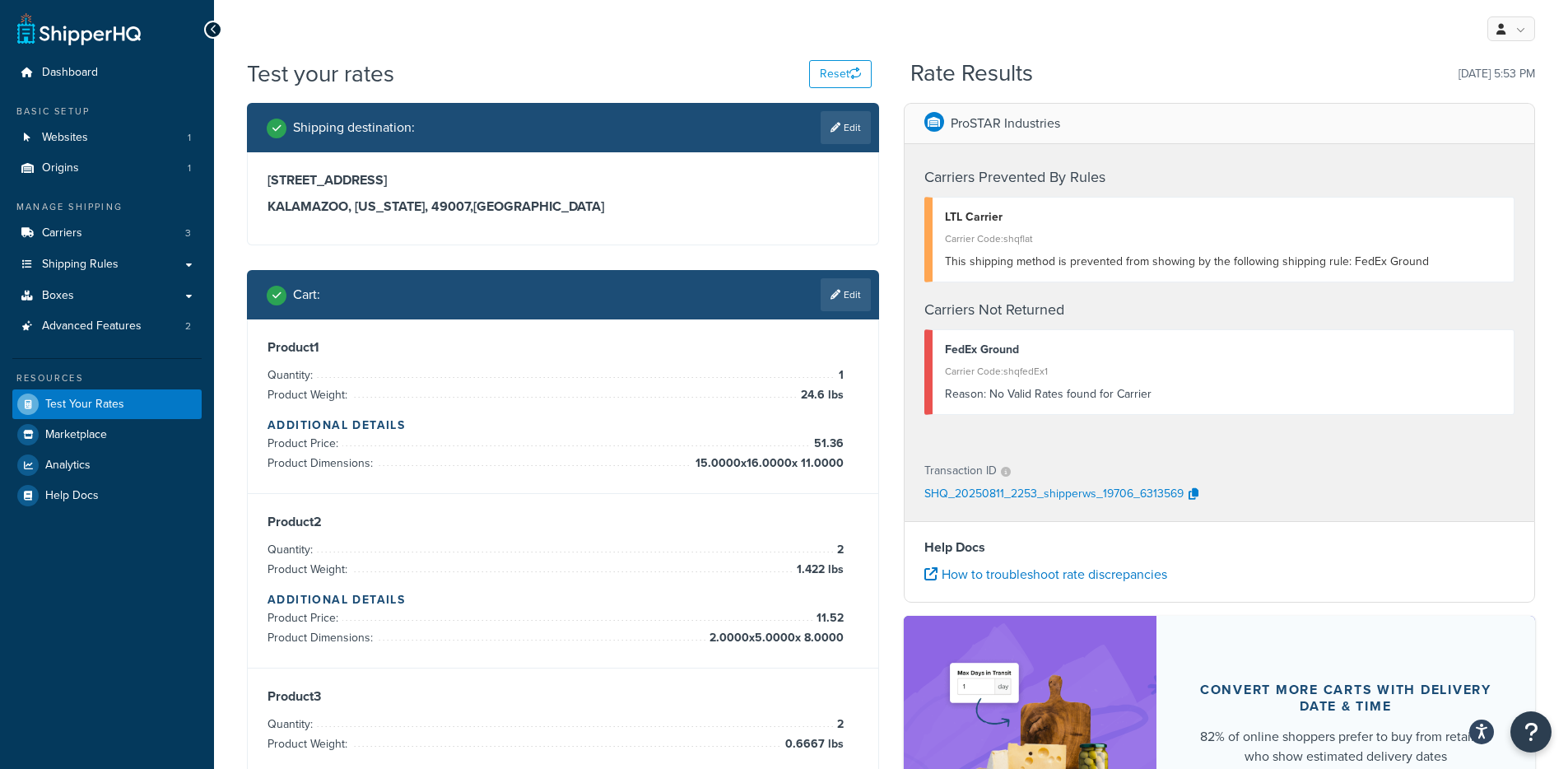
click at [838, 145] on div "Shipping destination : Edit" at bounding box center [563, 128] width 632 height 50
click at [829, 137] on link "Edit" at bounding box center [845, 128] width 51 height 33
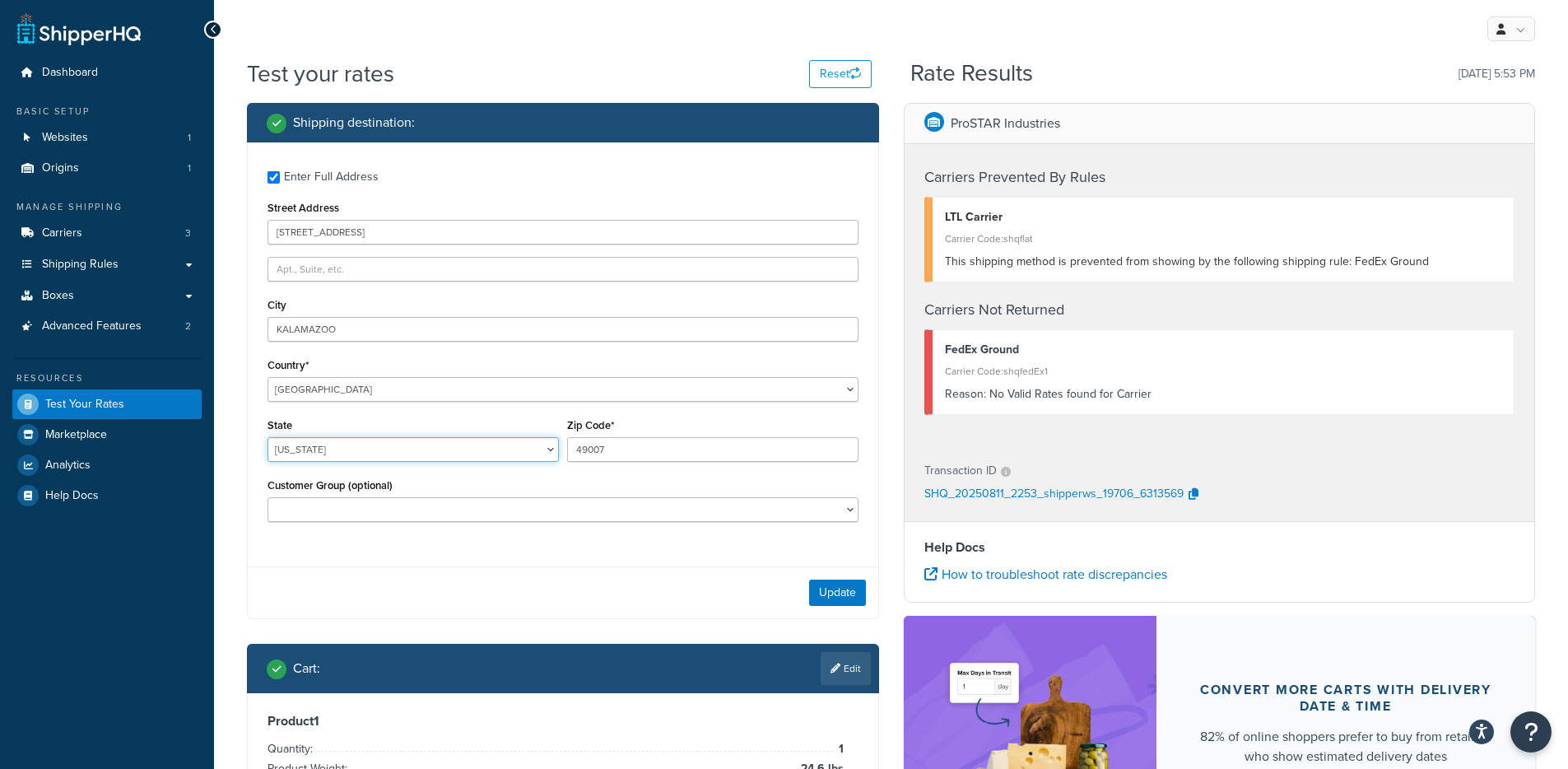
click at [288, 448] on select "[US_STATE] [US_STATE] [US_STATE] [US_STATE] [US_STATE] Armed Forces Americas Ar…" at bounding box center [414, 449] width 292 height 25
select select "MI"
click at [860, 592] on button "Update" at bounding box center [837, 592] width 57 height 27
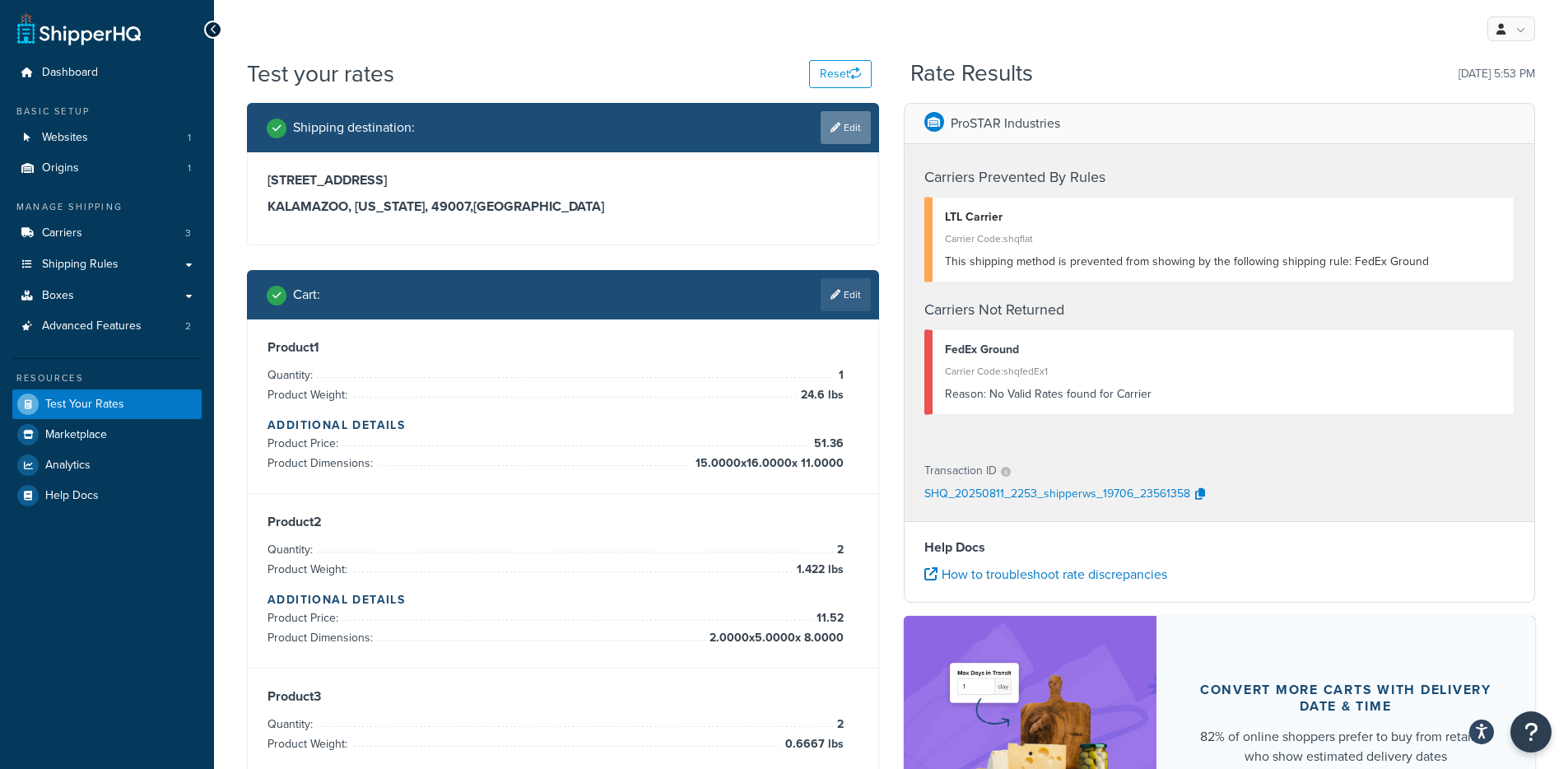
click at [853, 138] on link "Edit" at bounding box center [845, 128] width 51 height 33
select select "MI"
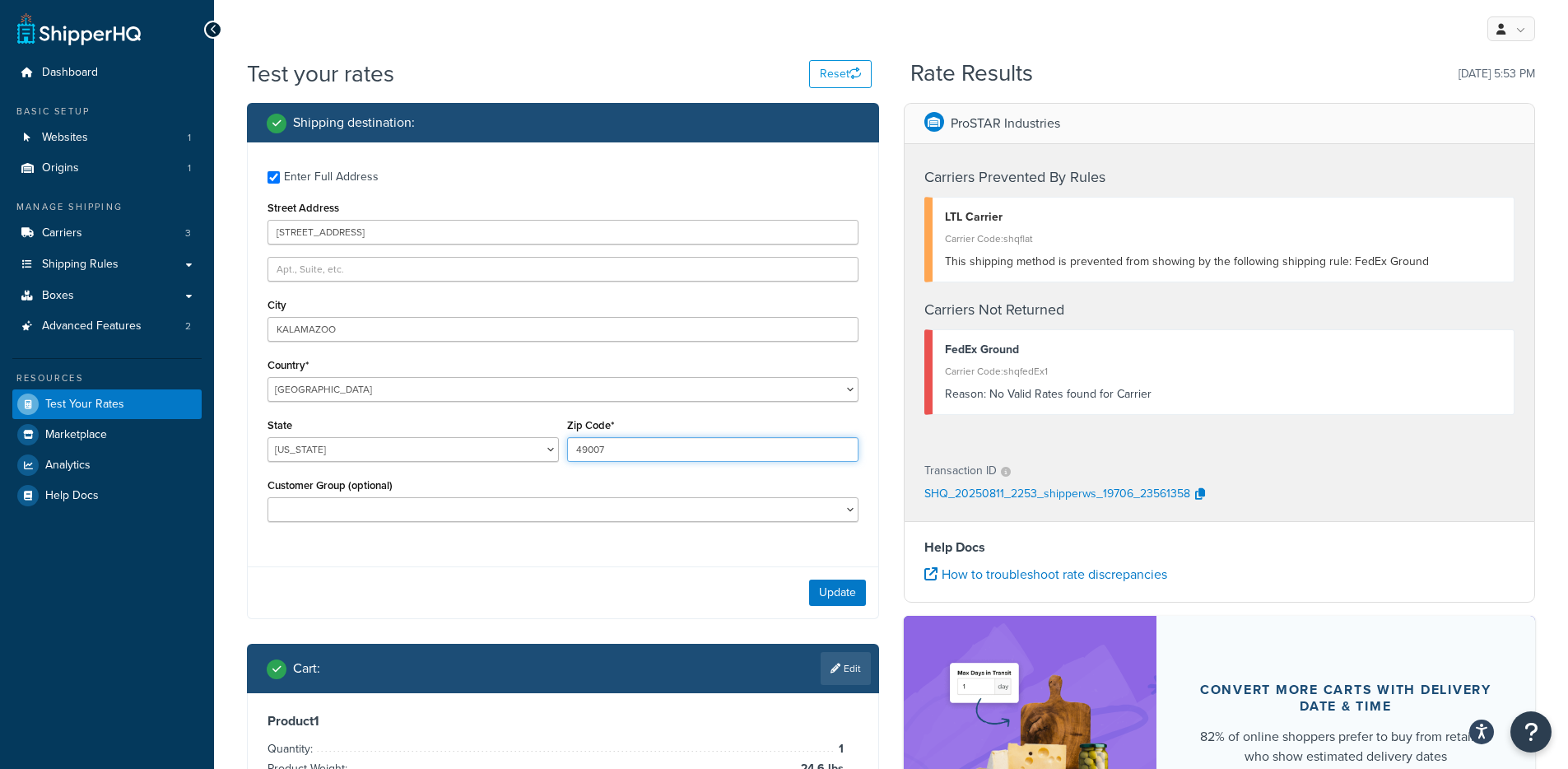
drag, startPoint x: 646, startPoint y: 452, endPoint x: 414, endPoint y: 427, distance: 233.3
click at [418, 425] on div "State Alabama Alaska American Samoa Arizona Arkansas Armed Forces Americas Arme…" at bounding box center [563, 444] width 599 height 60
click at [377, 327] on input "KALAMAZOO" at bounding box center [563, 329] width 591 height 25
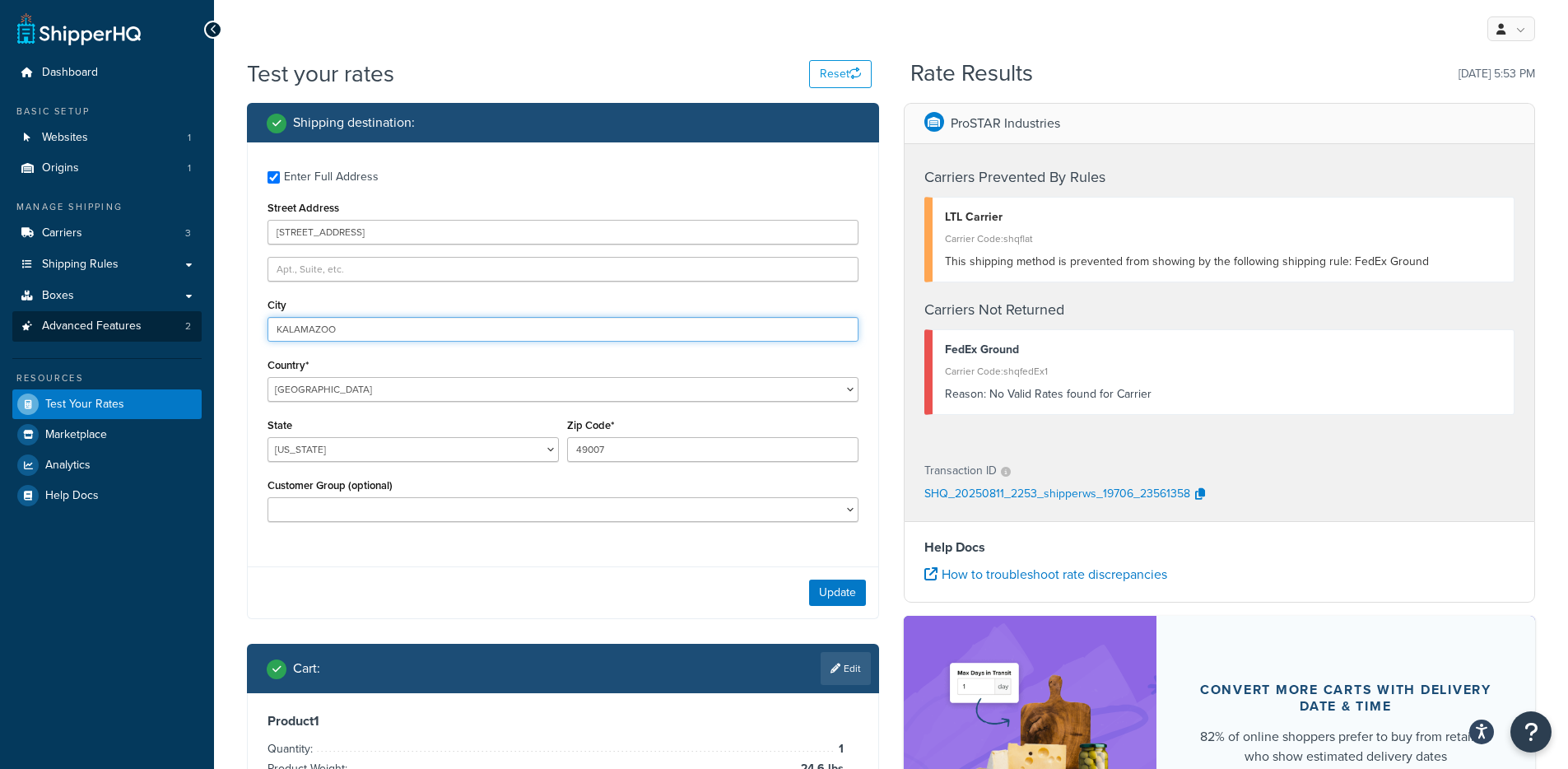
drag, startPoint x: 343, startPoint y: 327, endPoint x: 201, endPoint y: 326, distance: 142.0
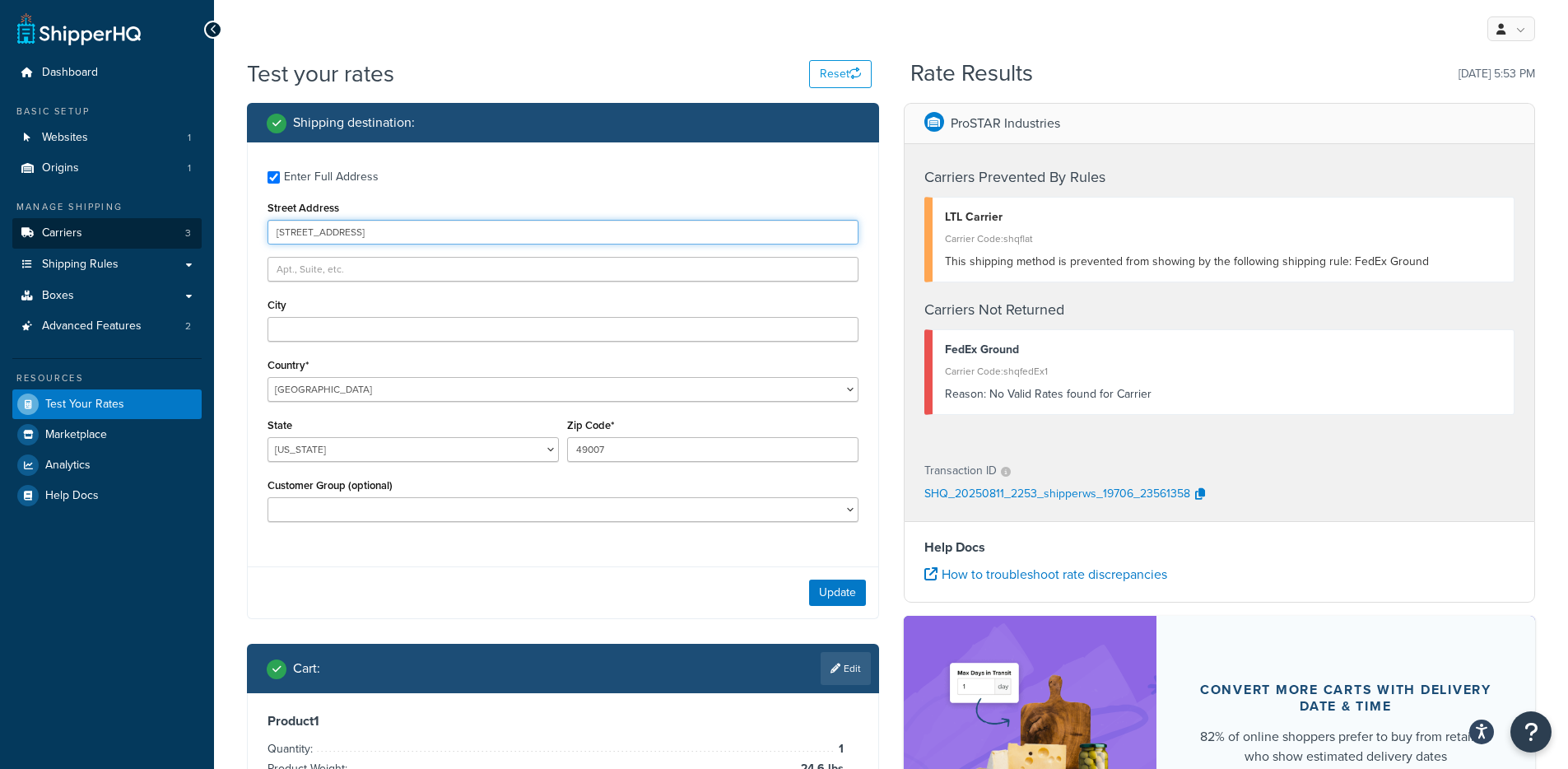
drag, startPoint x: 392, startPoint y: 230, endPoint x: 118, endPoint y: 228, distance: 274.0
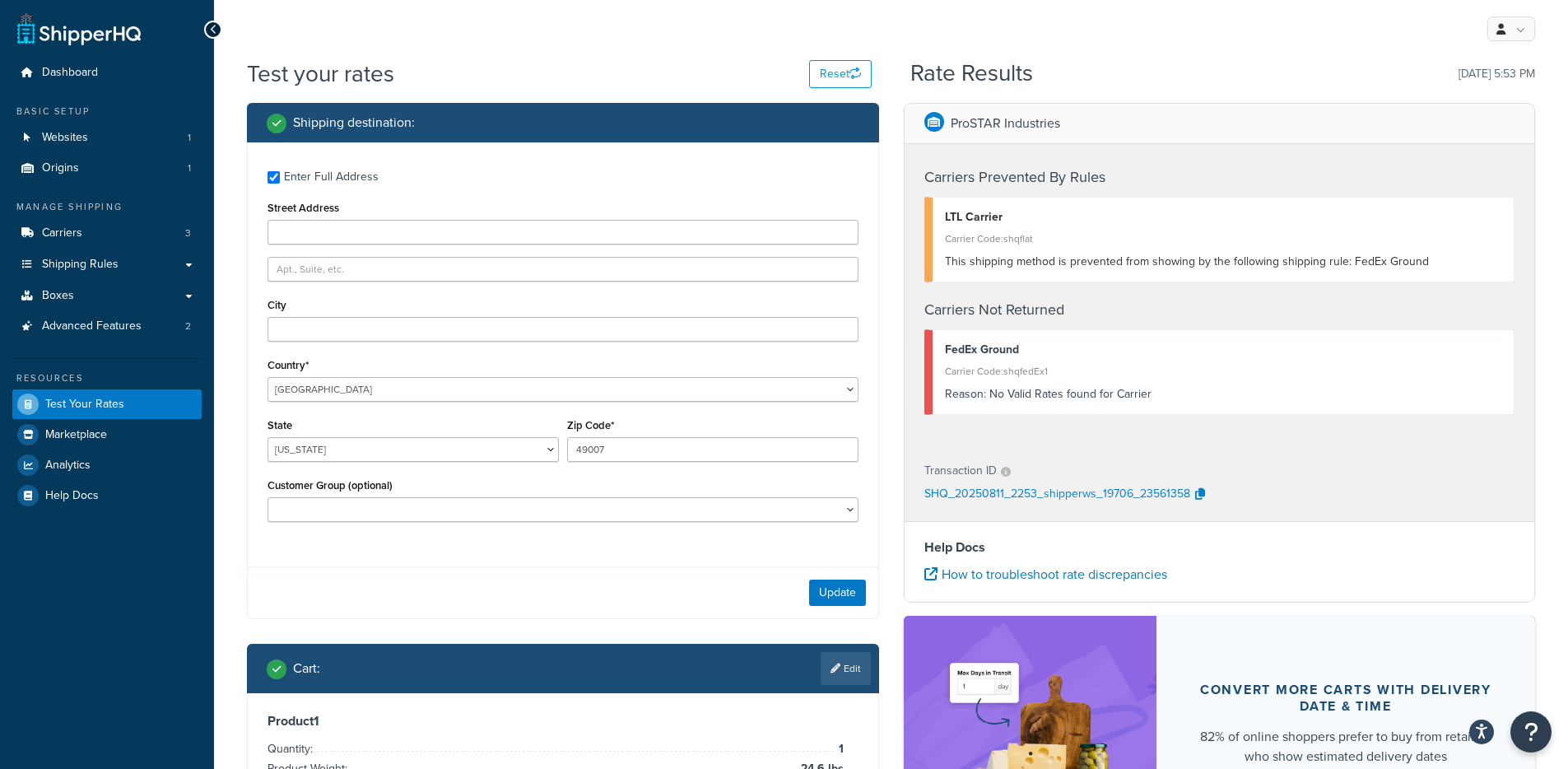
click at [319, 186] on div "Enter Full Address" at bounding box center [332, 177] width 94 height 23
click at [280, 183] on input "Enter Full Address" at bounding box center [273, 177] width 12 height 12
checkbox input "false"
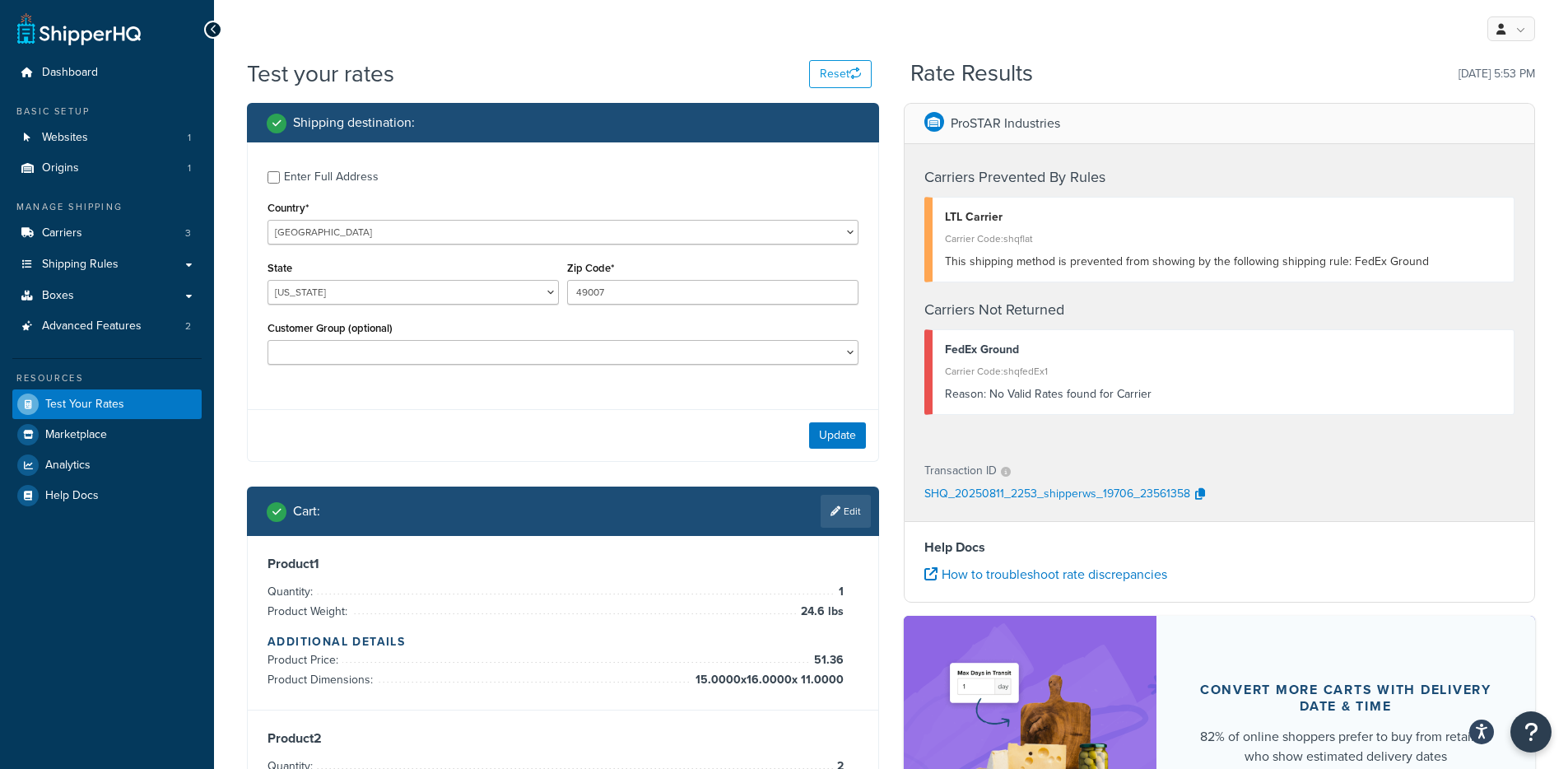
click at [838, 453] on div "Update" at bounding box center [563, 435] width 631 height 52
click at [825, 443] on button "Update" at bounding box center [837, 435] width 57 height 27
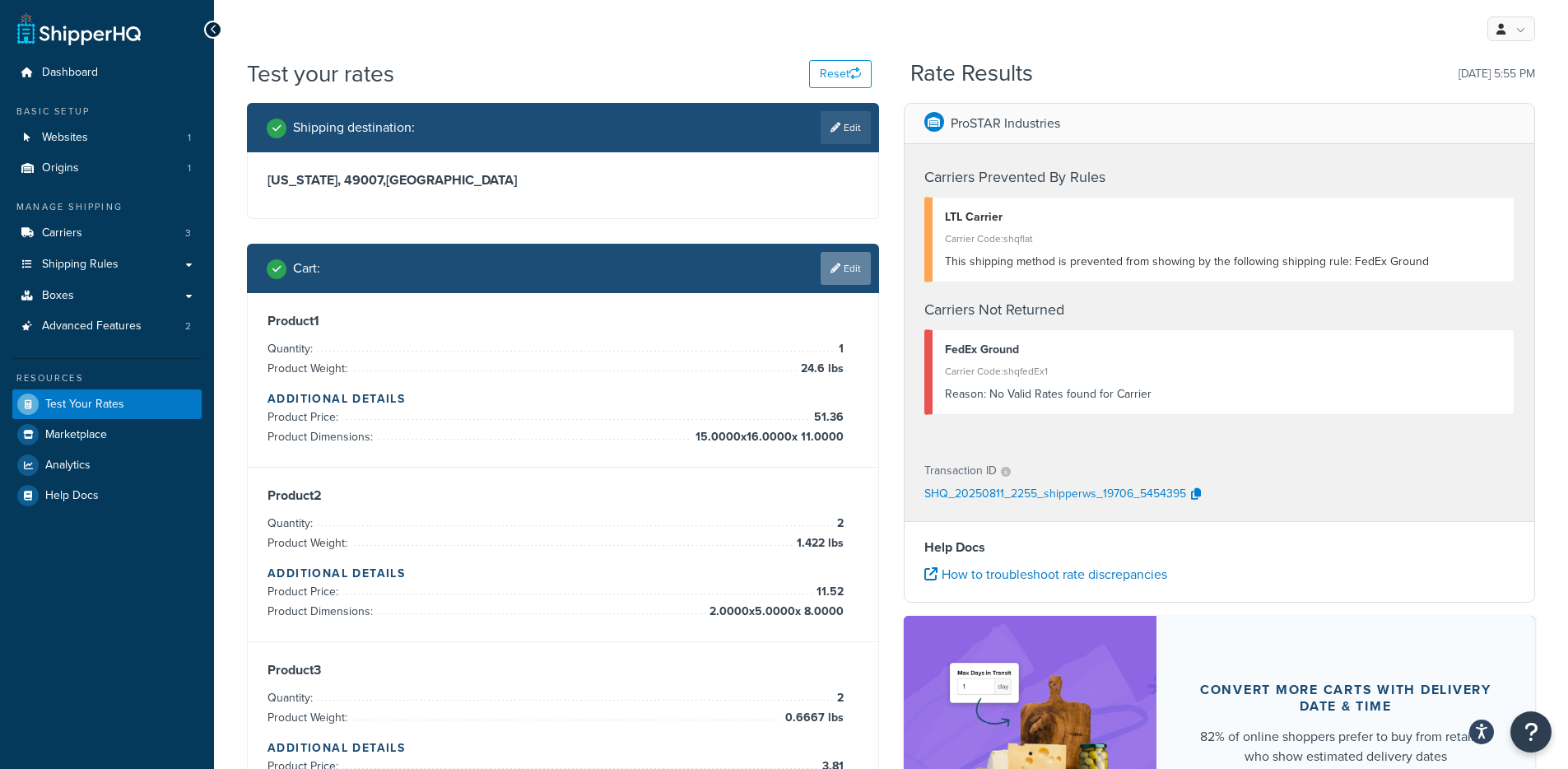
click at [827, 283] on link "Edit" at bounding box center [845, 268] width 51 height 33
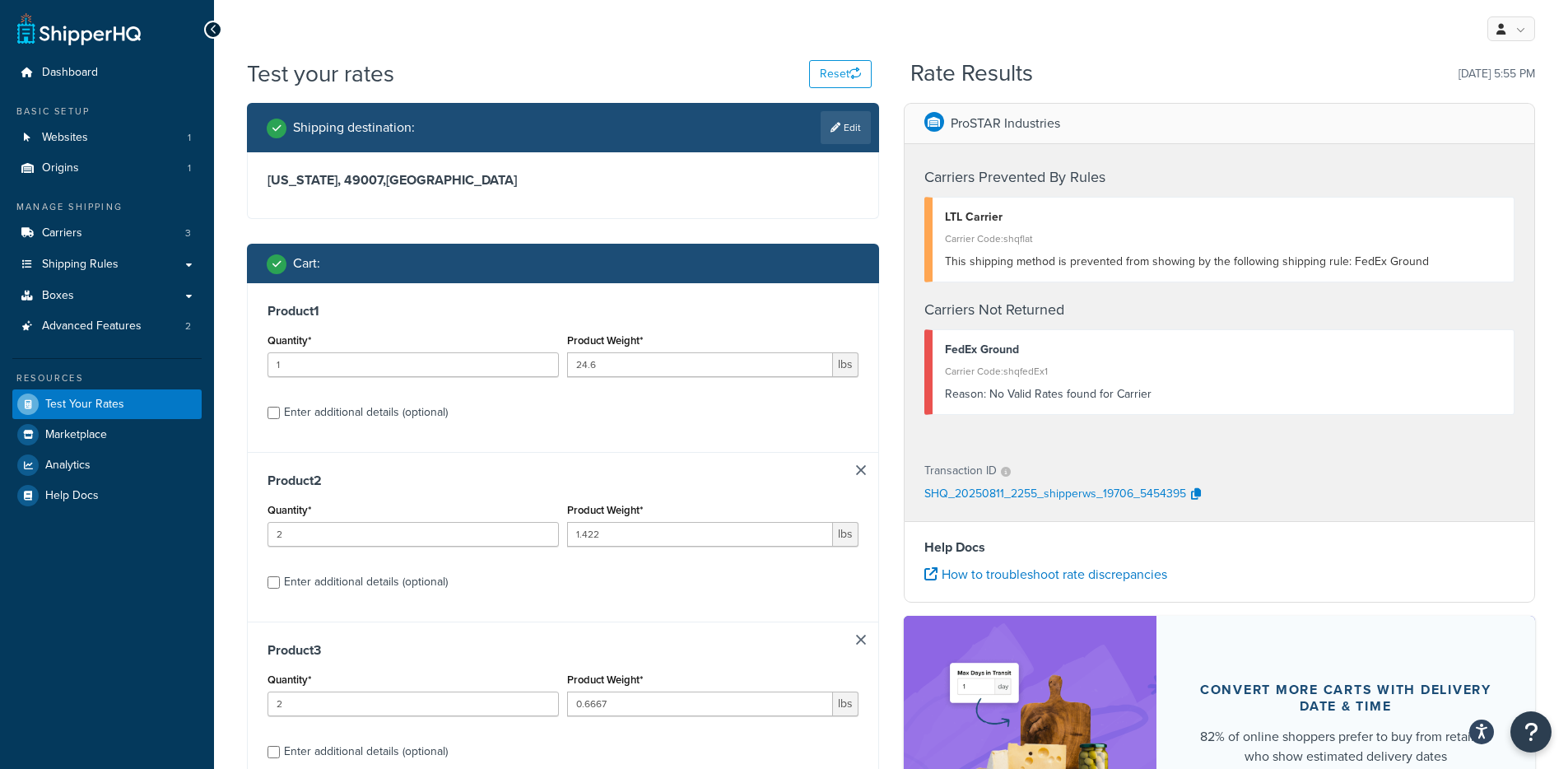
click at [856, 469] on link at bounding box center [861, 470] width 10 height 10
type input "0.6667"
type input "3"
type input "0.092"
type input "1.08"
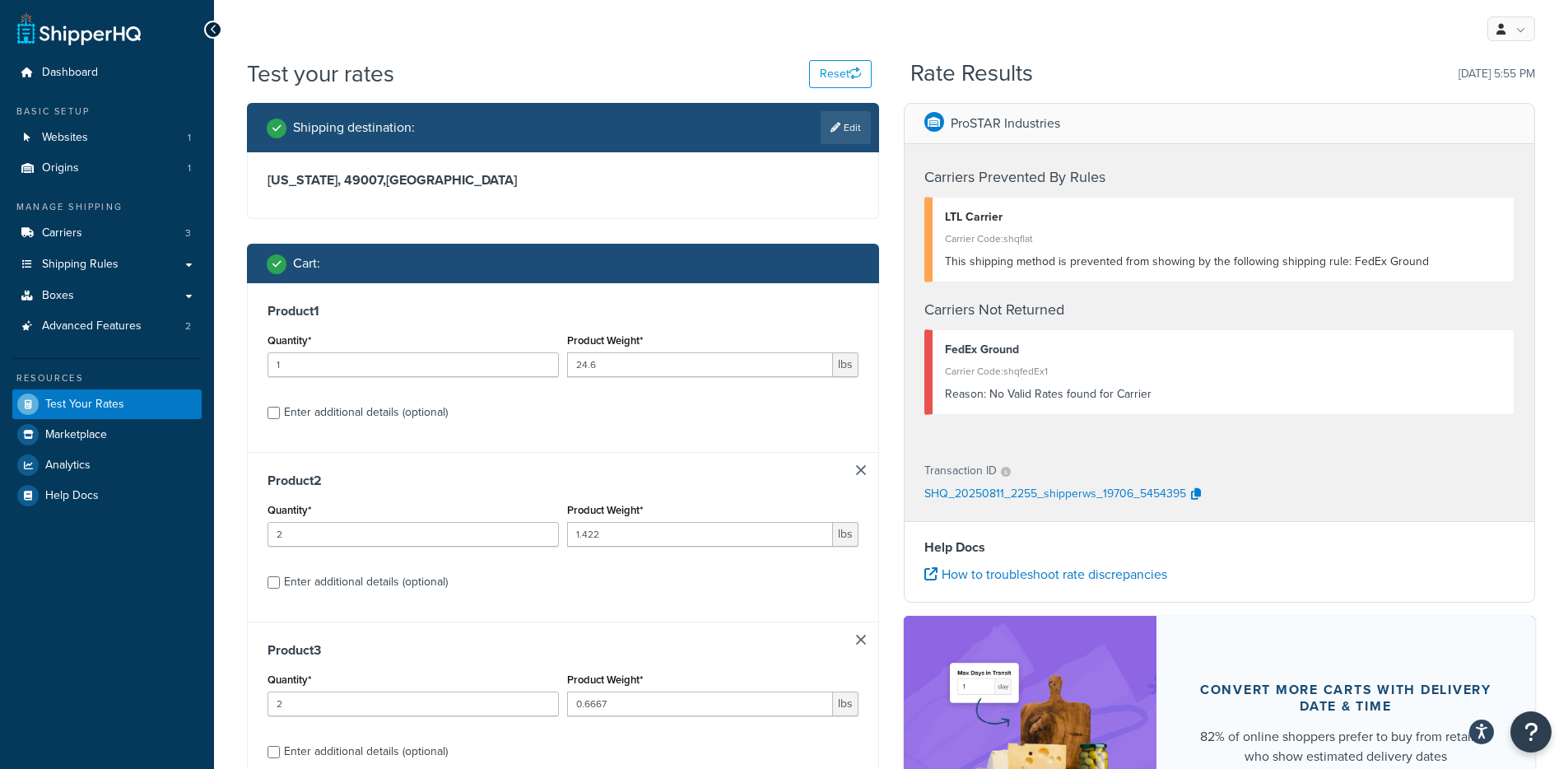
type input "10"
type input "22.04"
type input "1"
type input "29.0004"
type input "5.12"
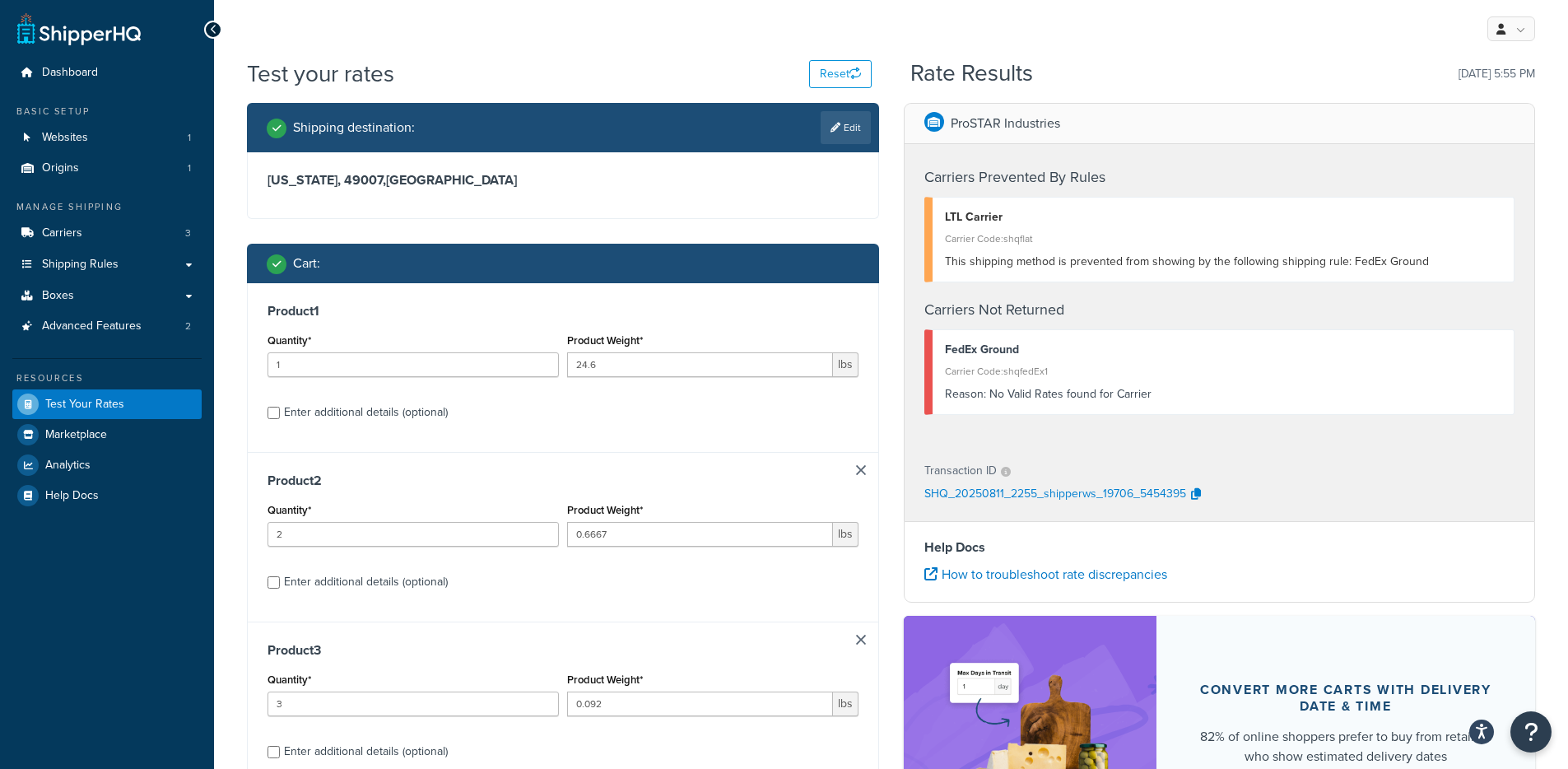
click at [856, 469] on link at bounding box center [861, 470] width 10 height 10
type input "3"
type input "0.092"
type input "1.08"
type input "10"
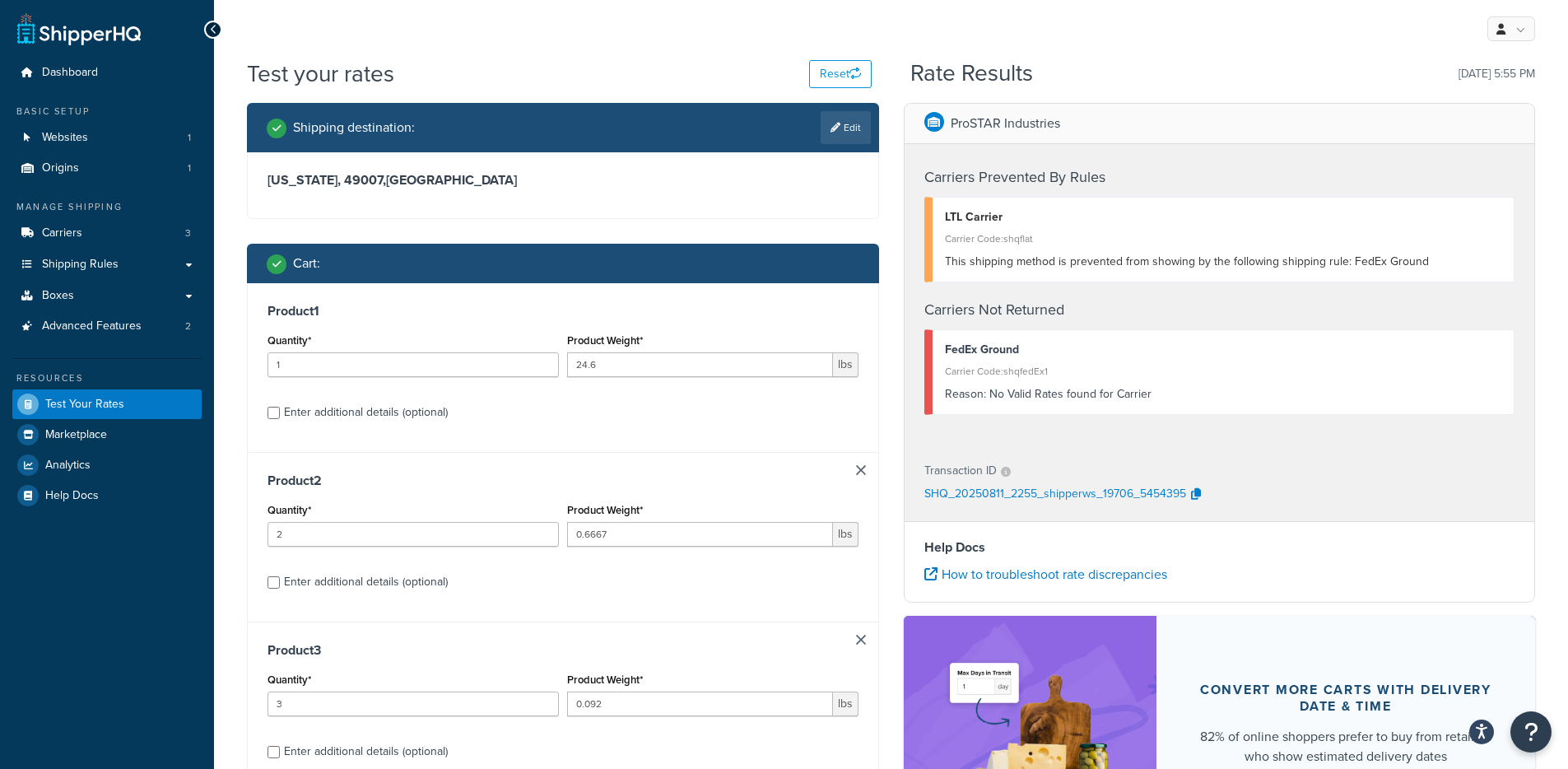
type input "22.04"
type input "1"
type input "29.0004"
type input "5.12"
click at [856, 470] on link at bounding box center [861, 470] width 10 height 10
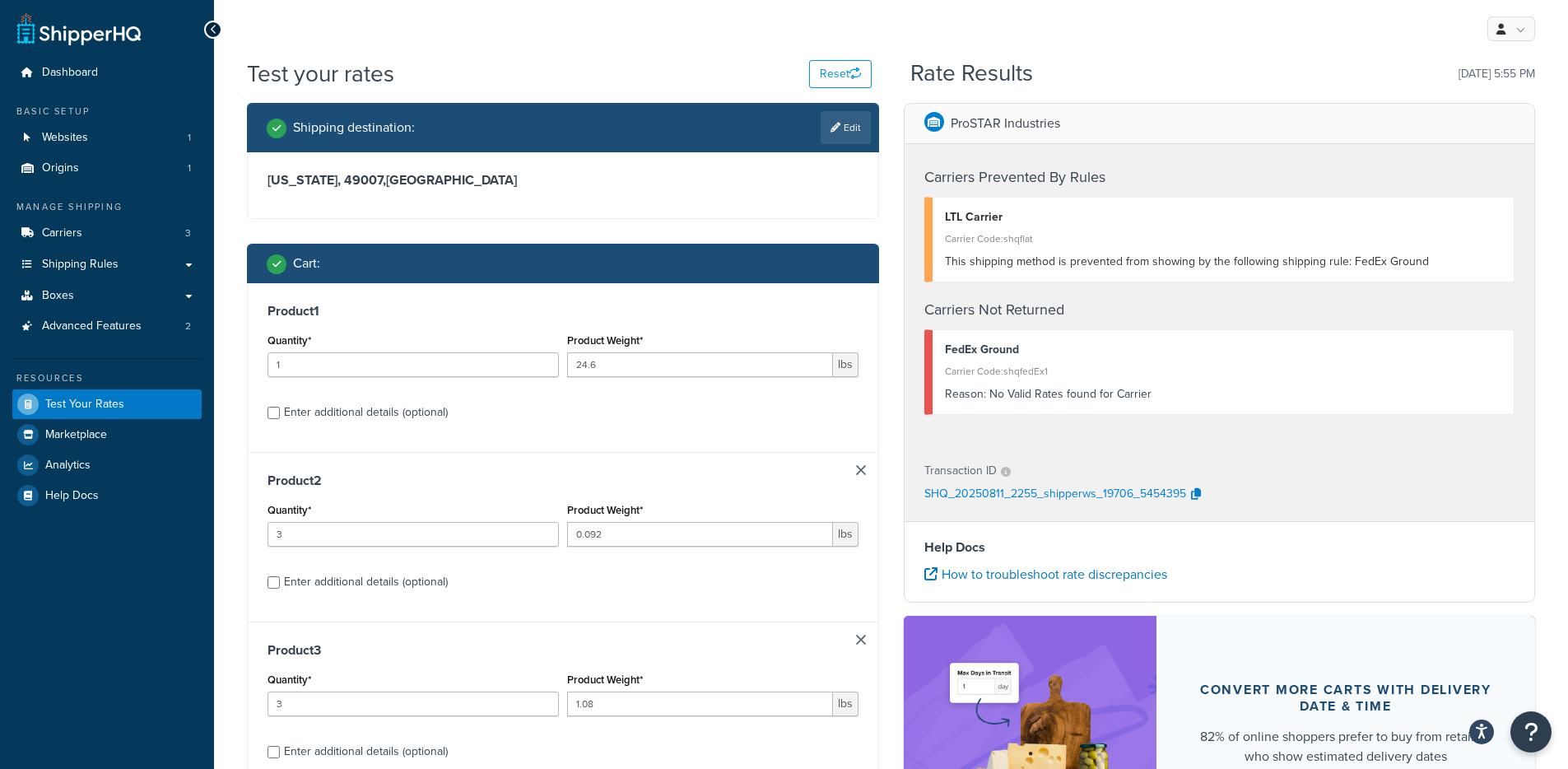
type input "1.08"
type input "10"
type input "22.04"
type input "1"
type input "29.0004"
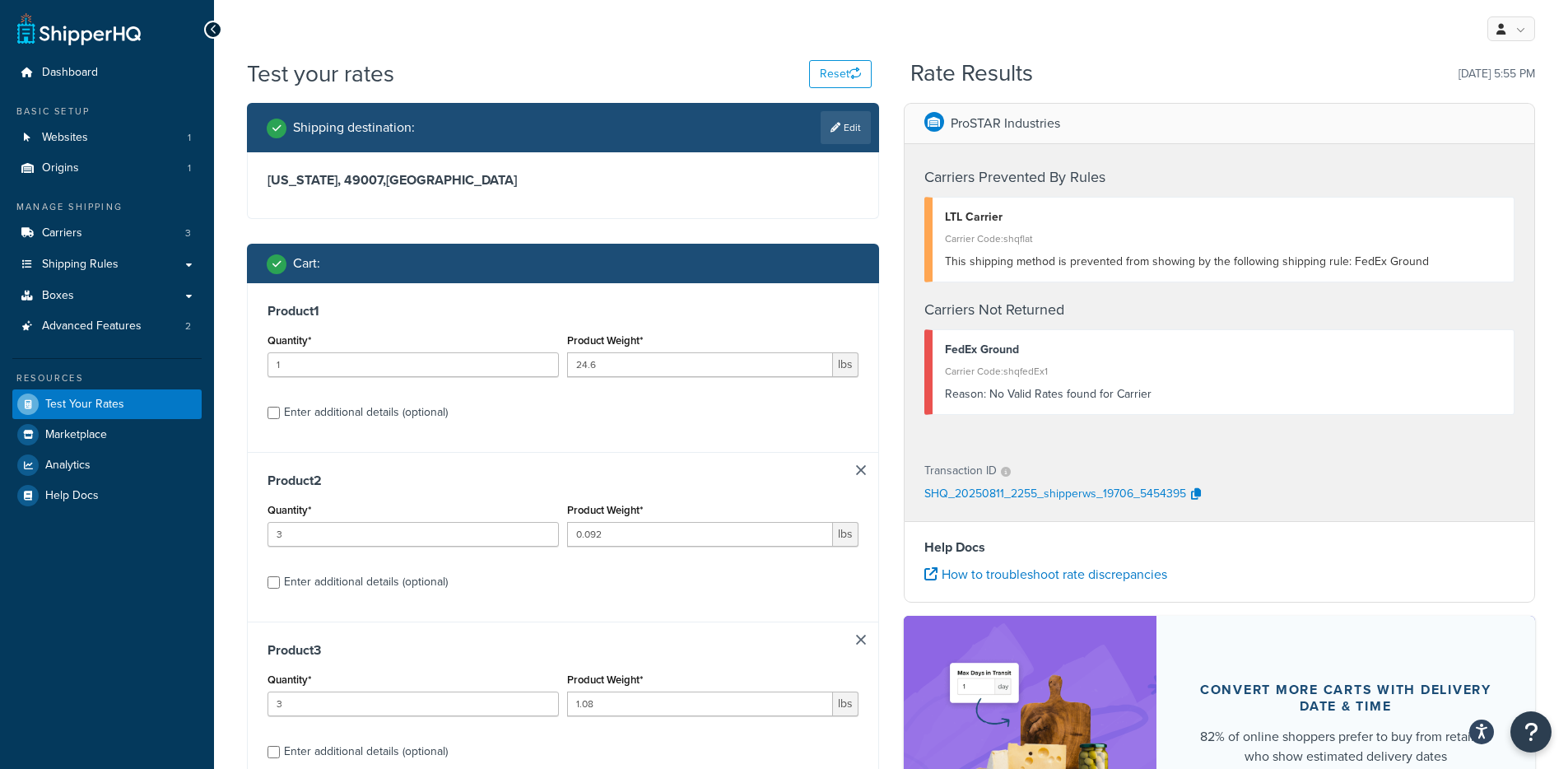
type input "5.12"
click at [857, 470] on link at bounding box center [861, 470] width 10 height 10
type input "10"
type input "22.04"
type input "1"
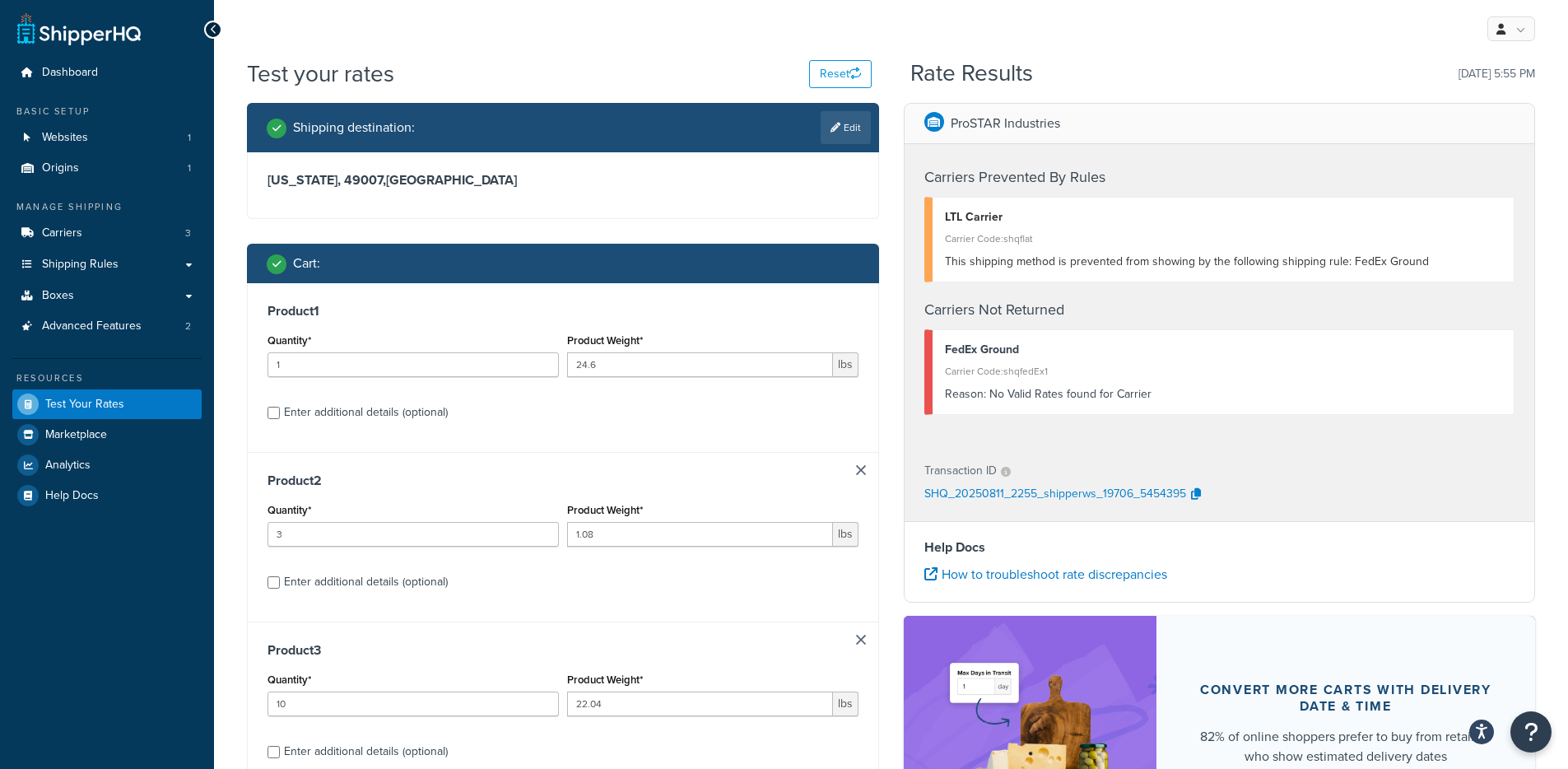
type input "29.0004"
type input "5.12"
click at [857, 470] on link at bounding box center [861, 470] width 10 height 10
type input "1"
type input "29.0004"
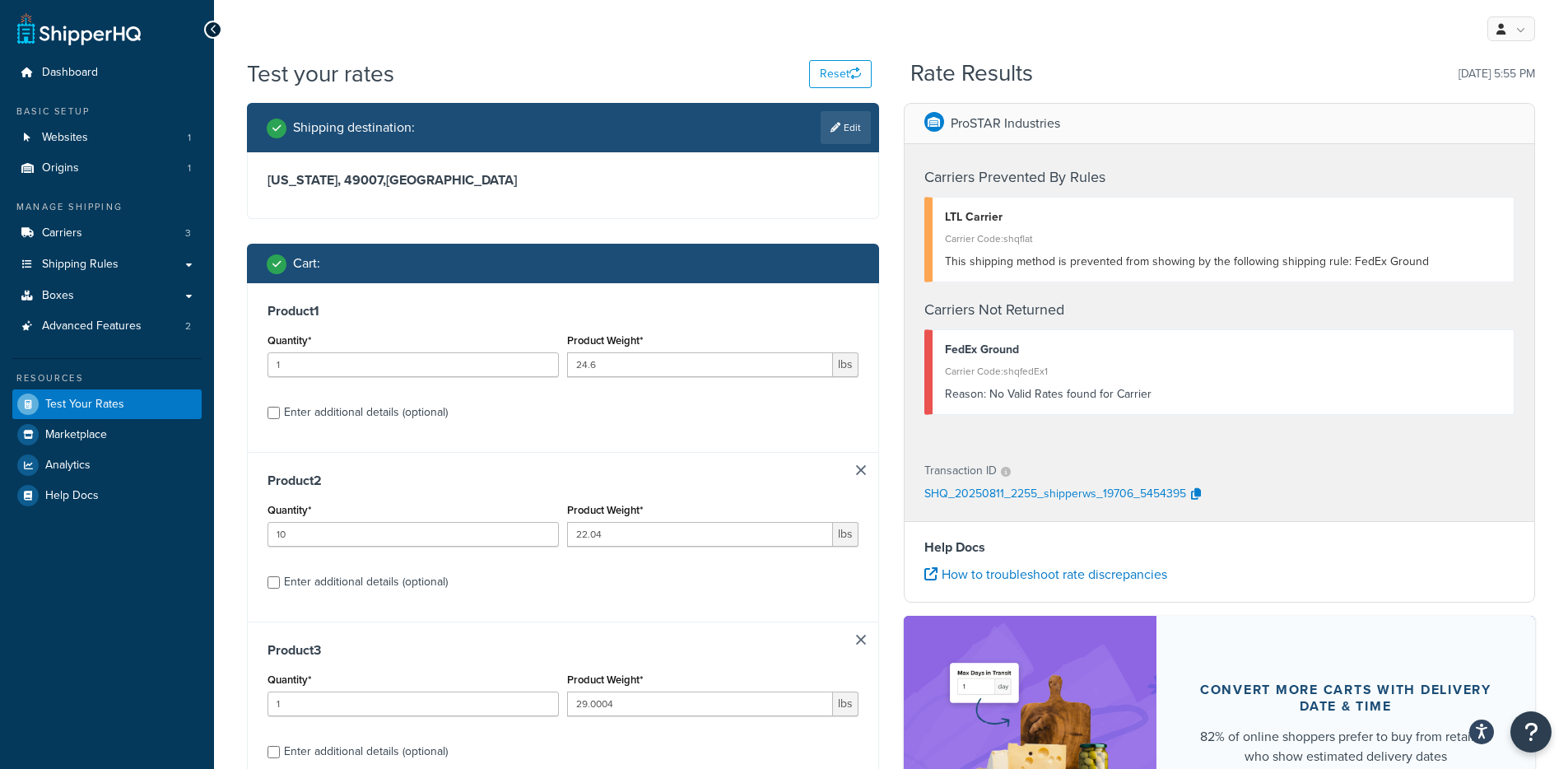
type input "5.12"
click at [857, 470] on link at bounding box center [861, 470] width 10 height 10
type input "5.12"
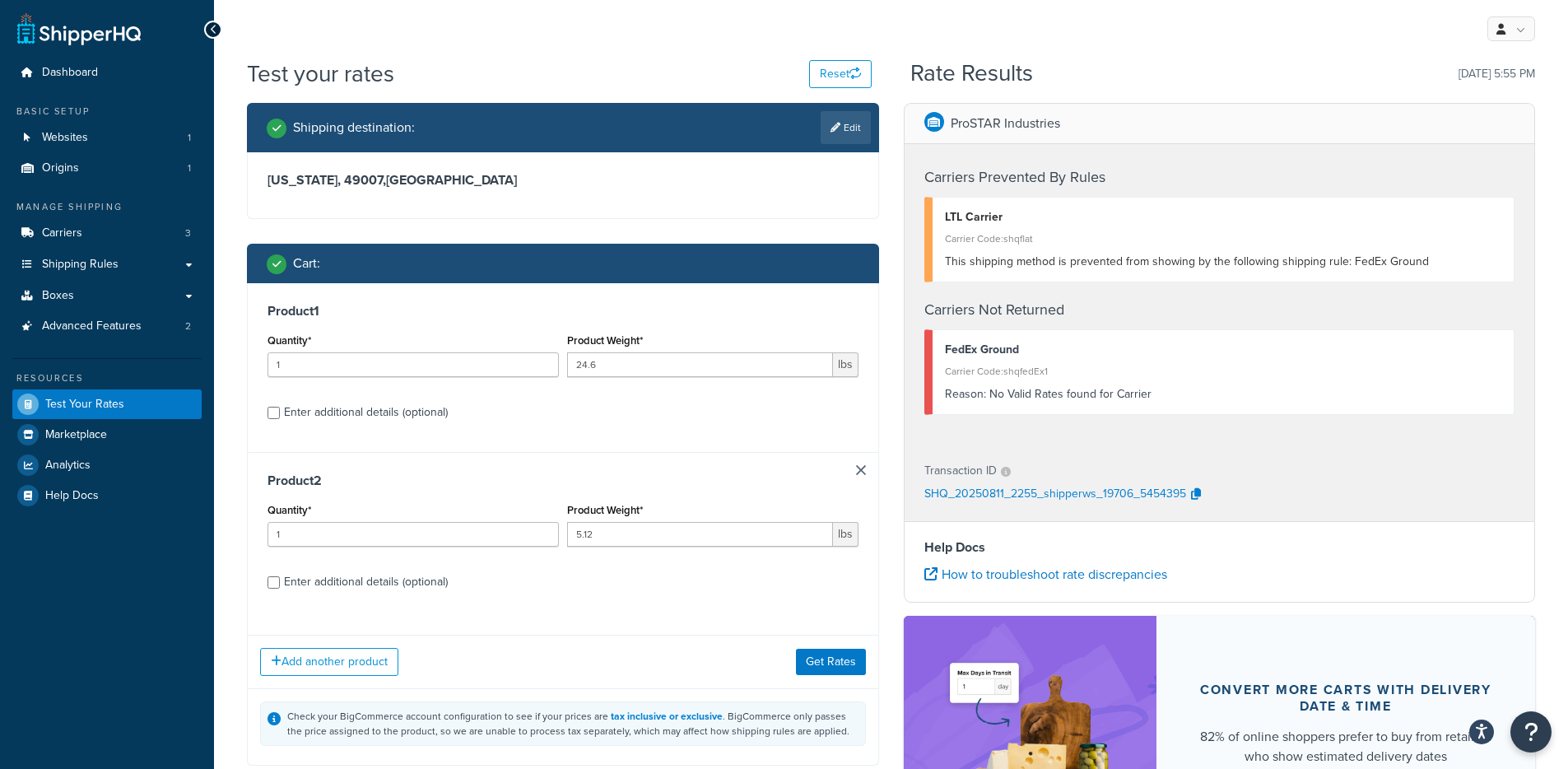
click at [857, 470] on link at bounding box center [861, 470] width 10 height 10
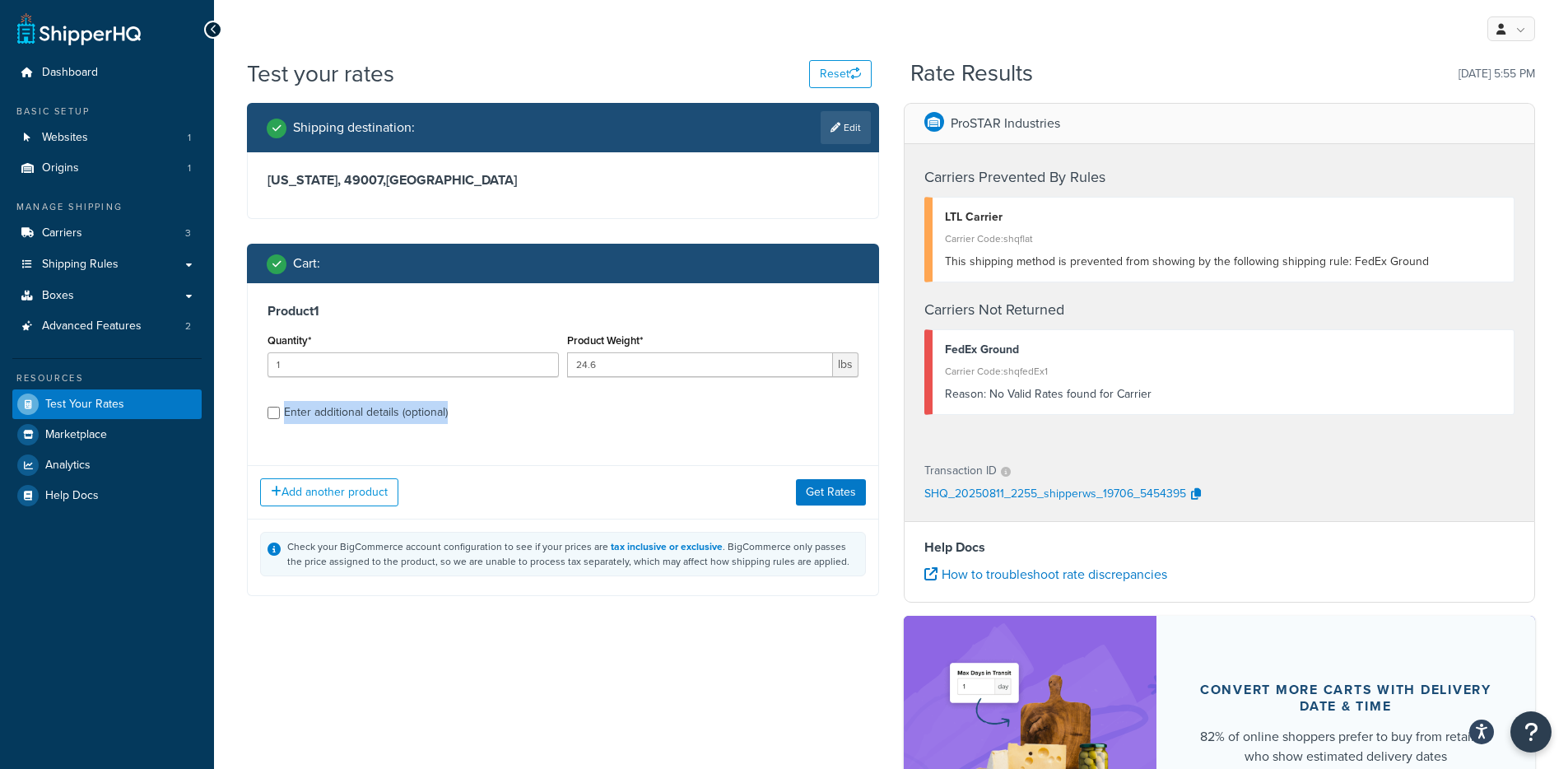
click at [857, 452] on div "Product 1 Quantity* 1 Product Weight* 24.6 lbs Enter additional details (option…" at bounding box center [563, 368] width 631 height 170
click at [821, 496] on button "Get Rates" at bounding box center [830, 491] width 70 height 27
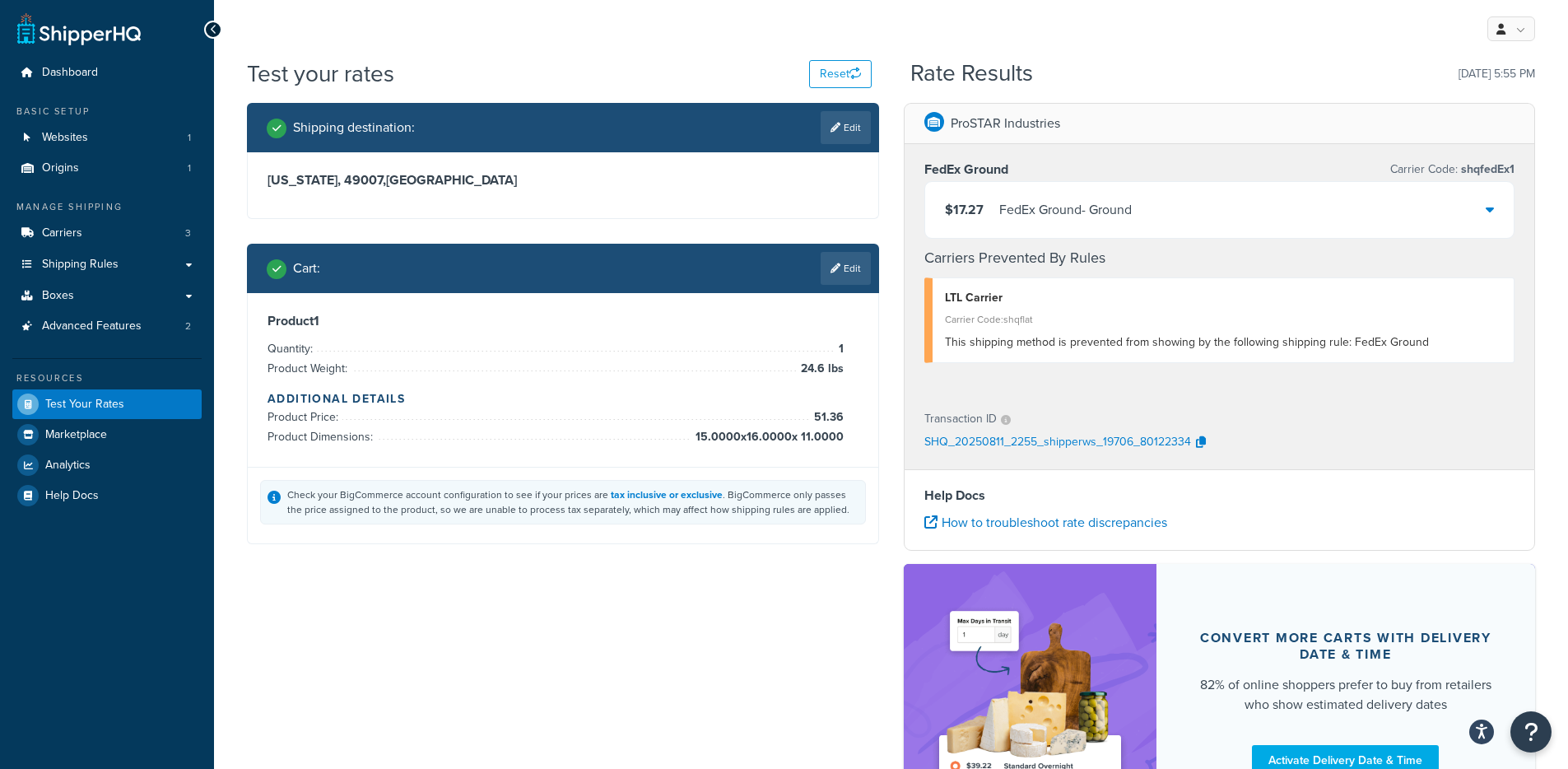
click at [704, 446] on span "15.0000 x 16.0000 x 11.0000" at bounding box center [767, 437] width 152 height 20
click at [1157, 206] on div "$17.27 FedEx Ground - Ground" at bounding box center [1219, 210] width 589 height 56
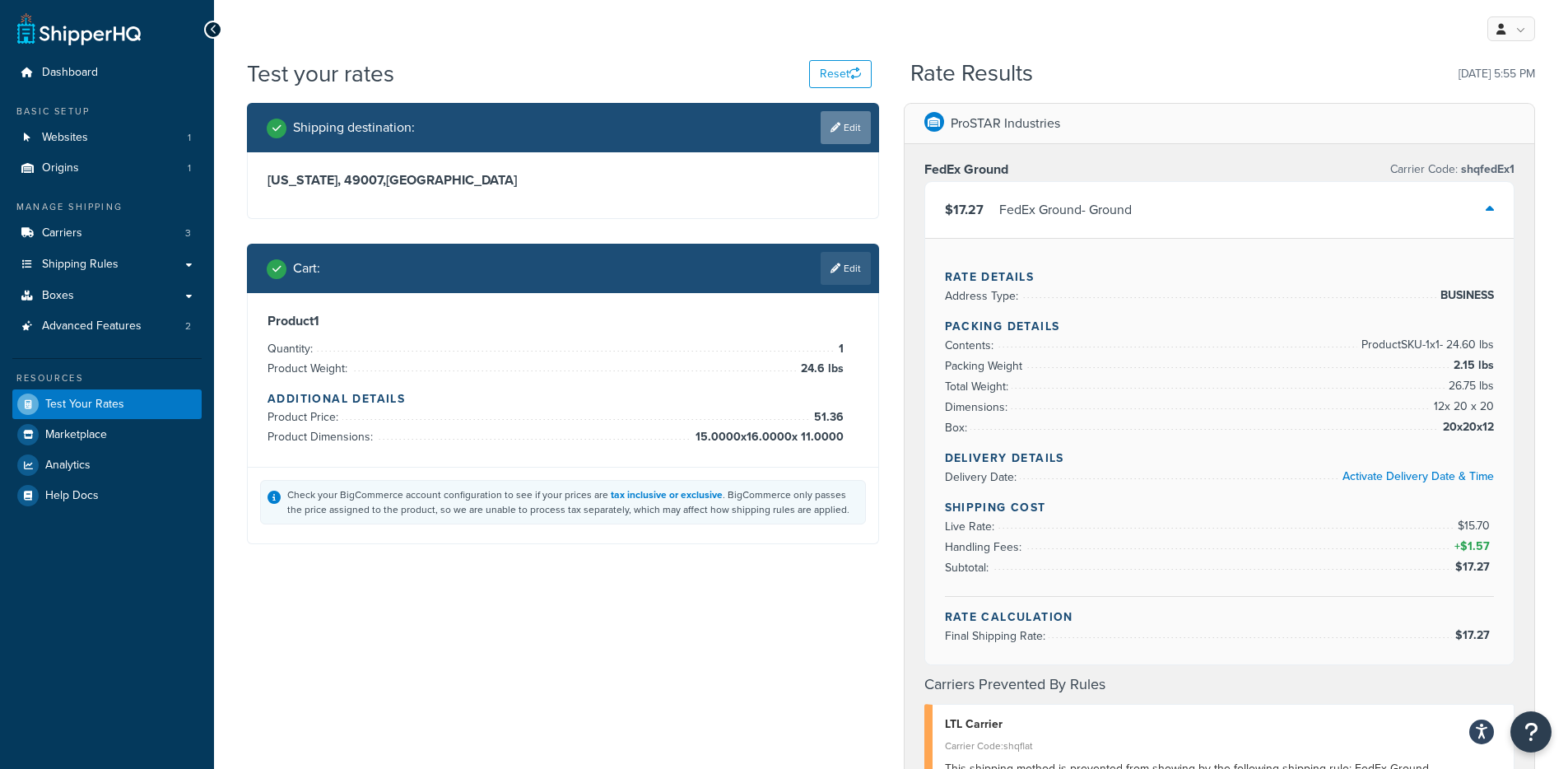
click at [839, 132] on link "Edit" at bounding box center [845, 128] width 51 height 33
select select "MI"
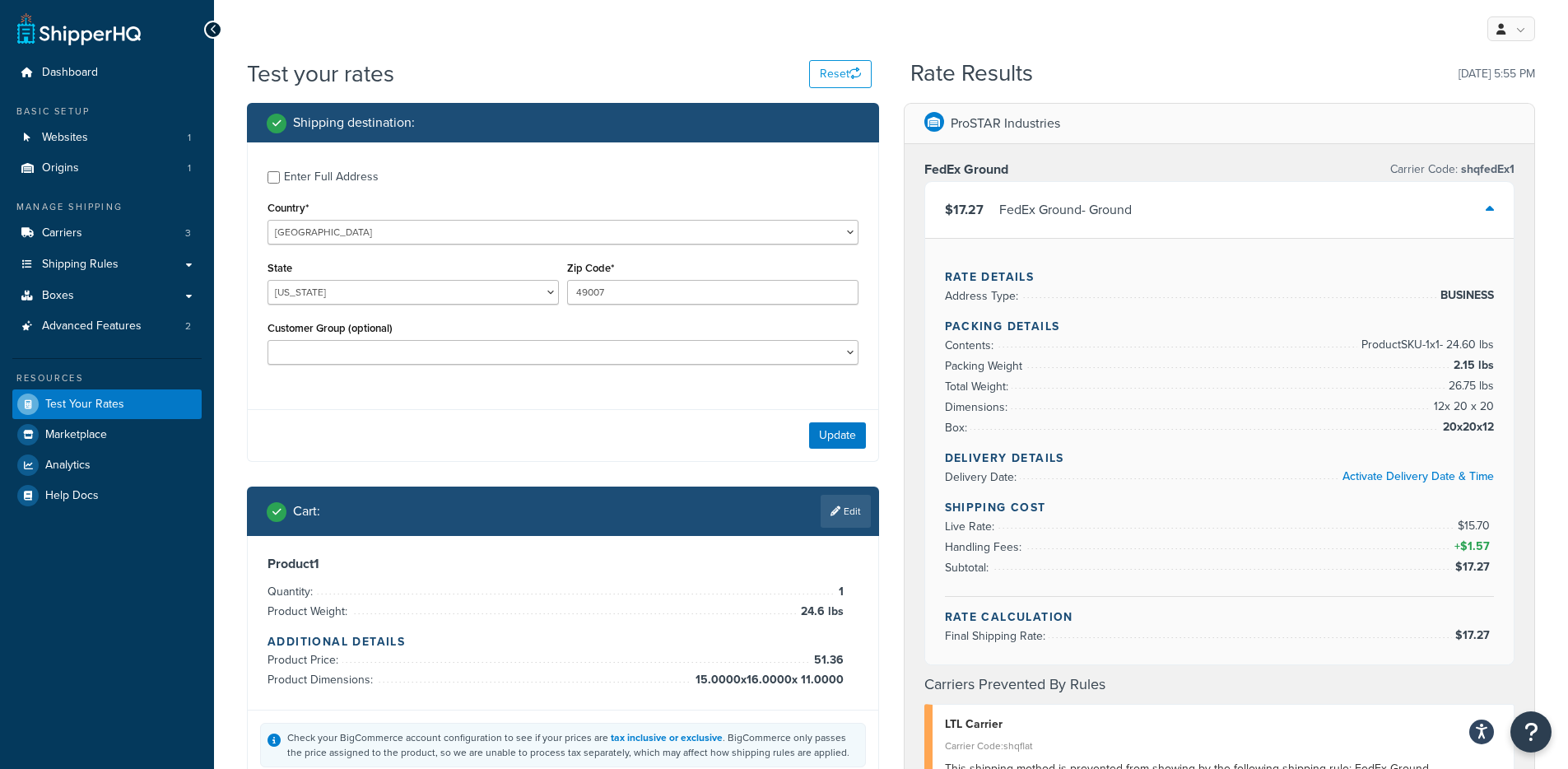
click at [380, 171] on label "Enter Full Address" at bounding box center [571, 176] width 574 height 27
click at [280, 172] on input "Enter Full Address" at bounding box center [273, 177] width 12 height 12
checkbox input "true"
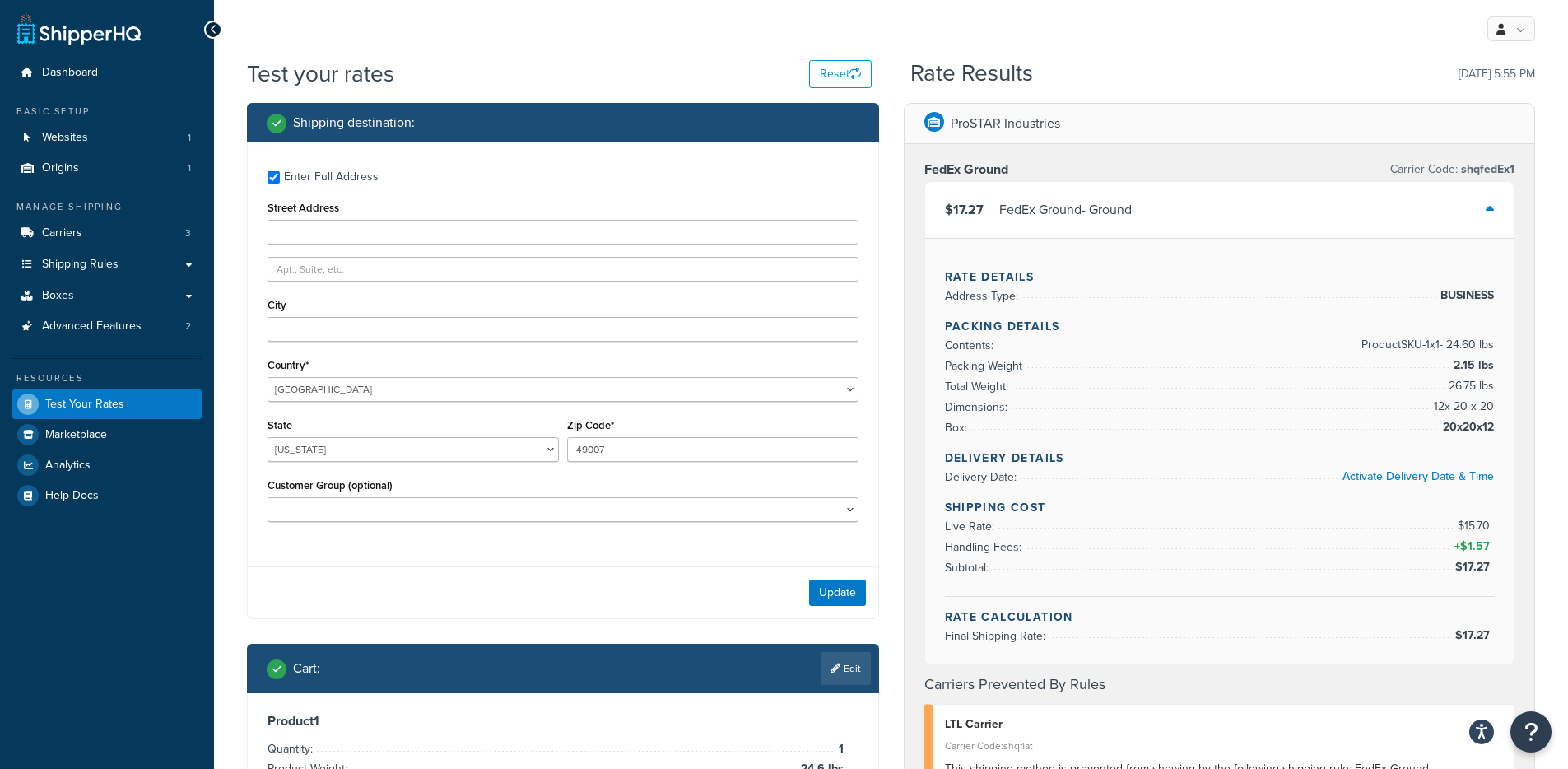
click at [439, 215] on div "Street Address" at bounding box center [563, 220] width 591 height 48
click at [428, 237] on input "Street Address" at bounding box center [563, 232] width 591 height 25
paste input "180 Portage Street"
type input "180 Portage Street"
click at [369, 328] on input "City" at bounding box center [563, 329] width 591 height 25
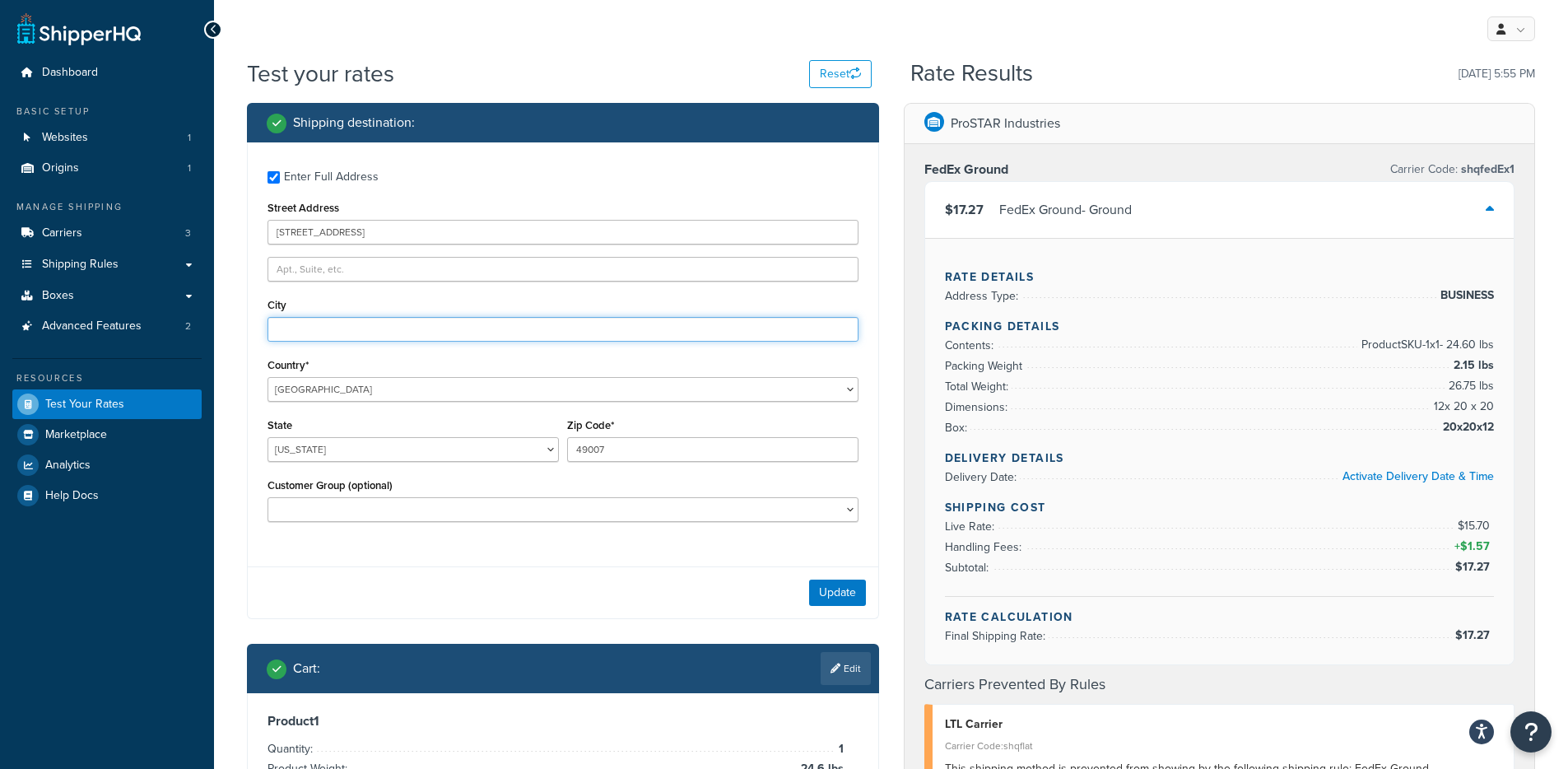
paste input "180 Portage Street"
drag, startPoint x: 364, startPoint y: 317, endPoint x: 366, endPoint y: 328, distance: 11.2
click at [364, 317] on input "180 Portage Street" at bounding box center [563, 329] width 591 height 25
click at [366, 328] on input "180 Portage Street" at bounding box center [563, 329] width 591 height 25
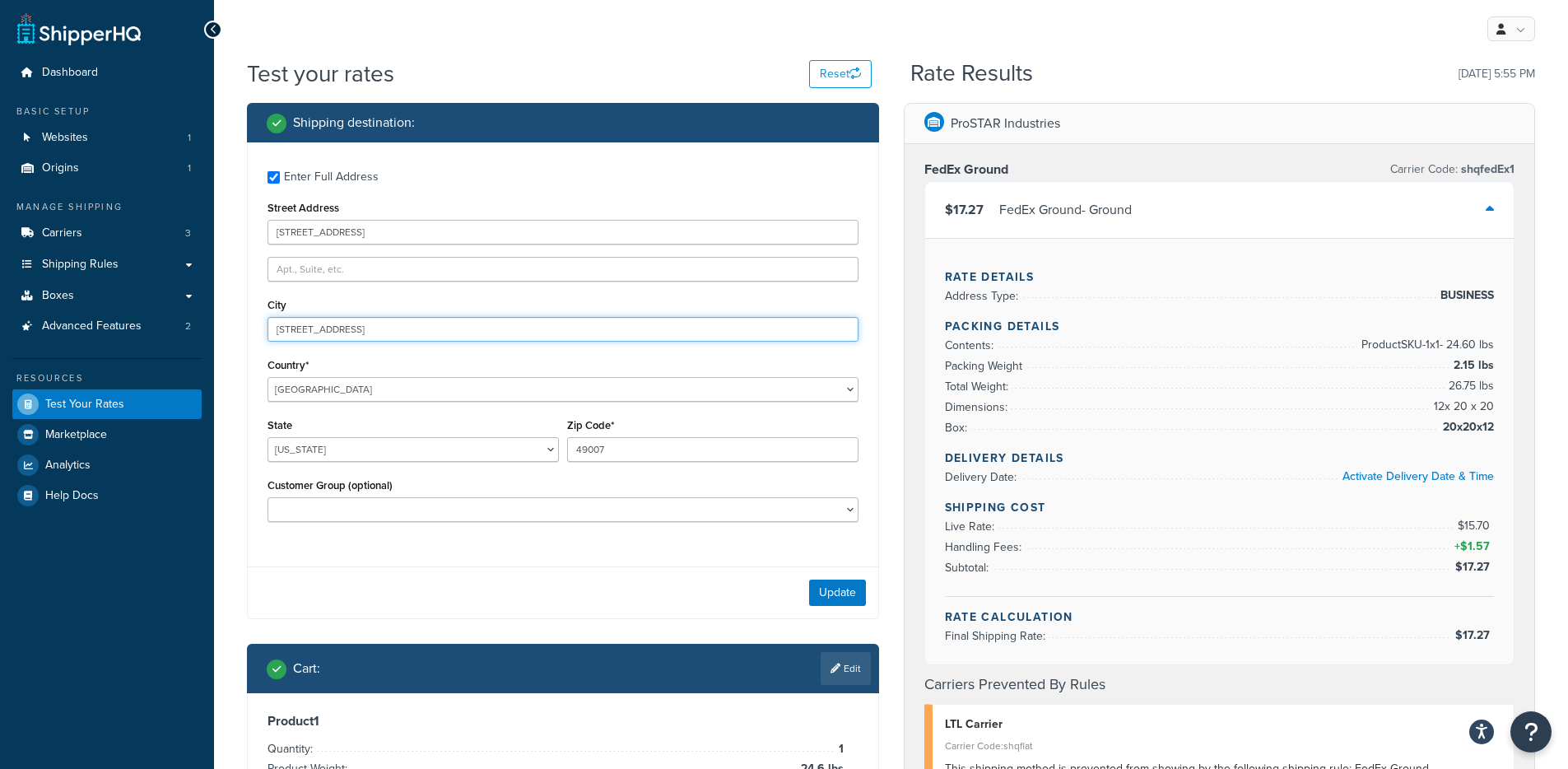
click at [366, 328] on input "180 Portage Street" at bounding box center [563, 329] width 591 height 25
paste input ", Kalamazoo, MI 49007"
drag, startPoint x: 267, startPoint y: 329, endPoint x: 259, endPoint y: 382, distance: 53.6
click at [171, 332] on div "Dashboard Basic Setup Websites 1 Origins 1 Manage Shipping Carriers 3 Shipping …" at bounding box center [784, 683] width 1568 height 1366
type input "180 Portage Street, Kalamazoo, MI 49007"
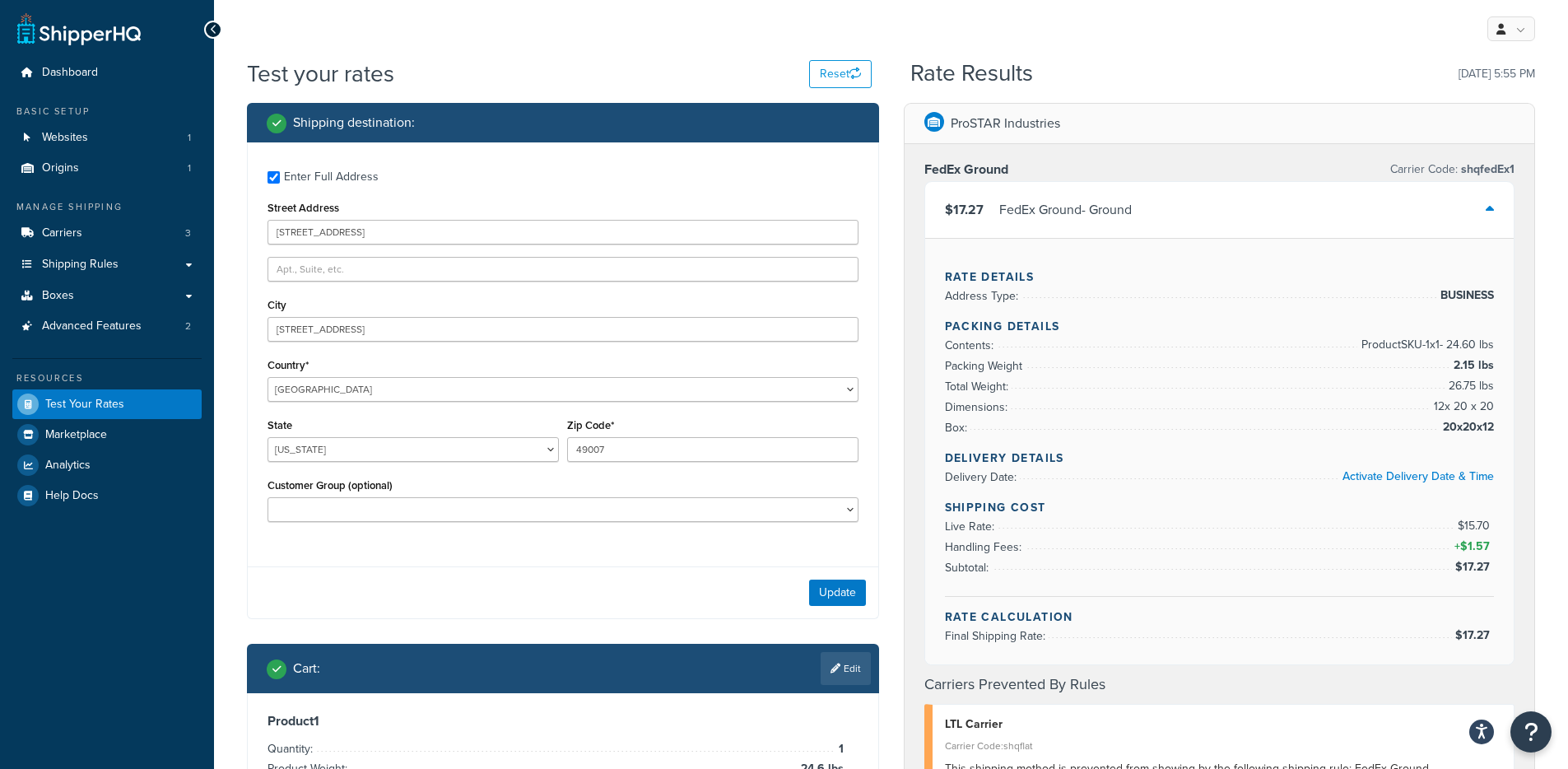
click at [399, 285] on div "Enter Full Address Street Address 180 Portage Street City 180 Portage Street, K…" at bounding box center [563, 348] width 631 height 412
drag, startPoint x: 346, startPoint y: 334, endPoint x: 171, endPoint y: 346, distance: 175.4
click at [173, 346] on div "Dashboard Basic Setup Websites 1 Origins 1 Manage Shipping Carriers 3 Shipping …" at bounding box center [784, 683] width 1568 height 1366
paste input "180 Portage Street, Kalamazoo, MI 49007"
type input "Kalamazoo"
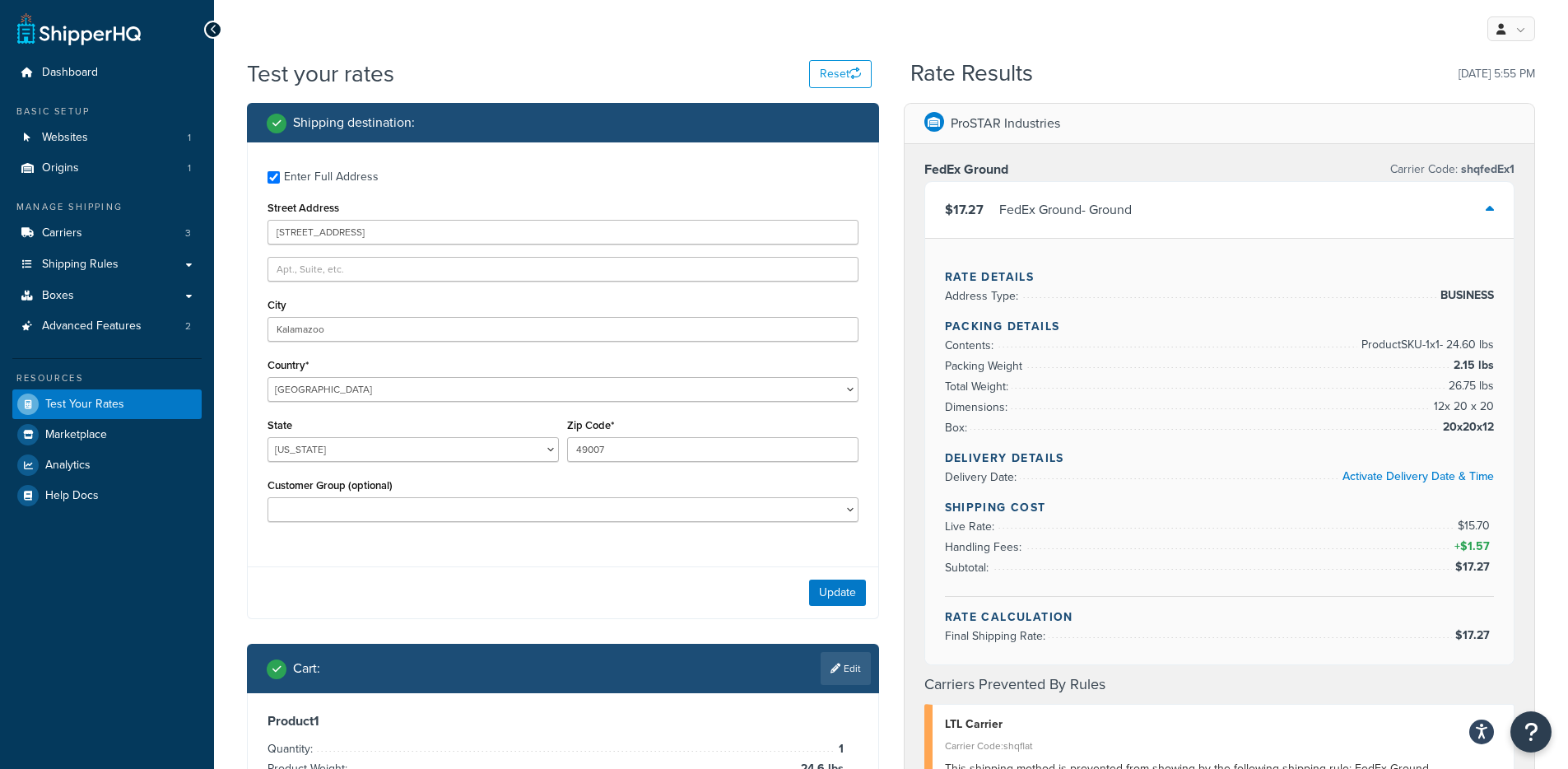
click at [236, 413] on div "Shipping destination : Enter Full Address Street Address 180 Portage Street Cit…" at bounding box center [563, 535] width 656 height 866
click at [839, 592] on button "Update" at bounding box center [837, 592] width 57 height 27
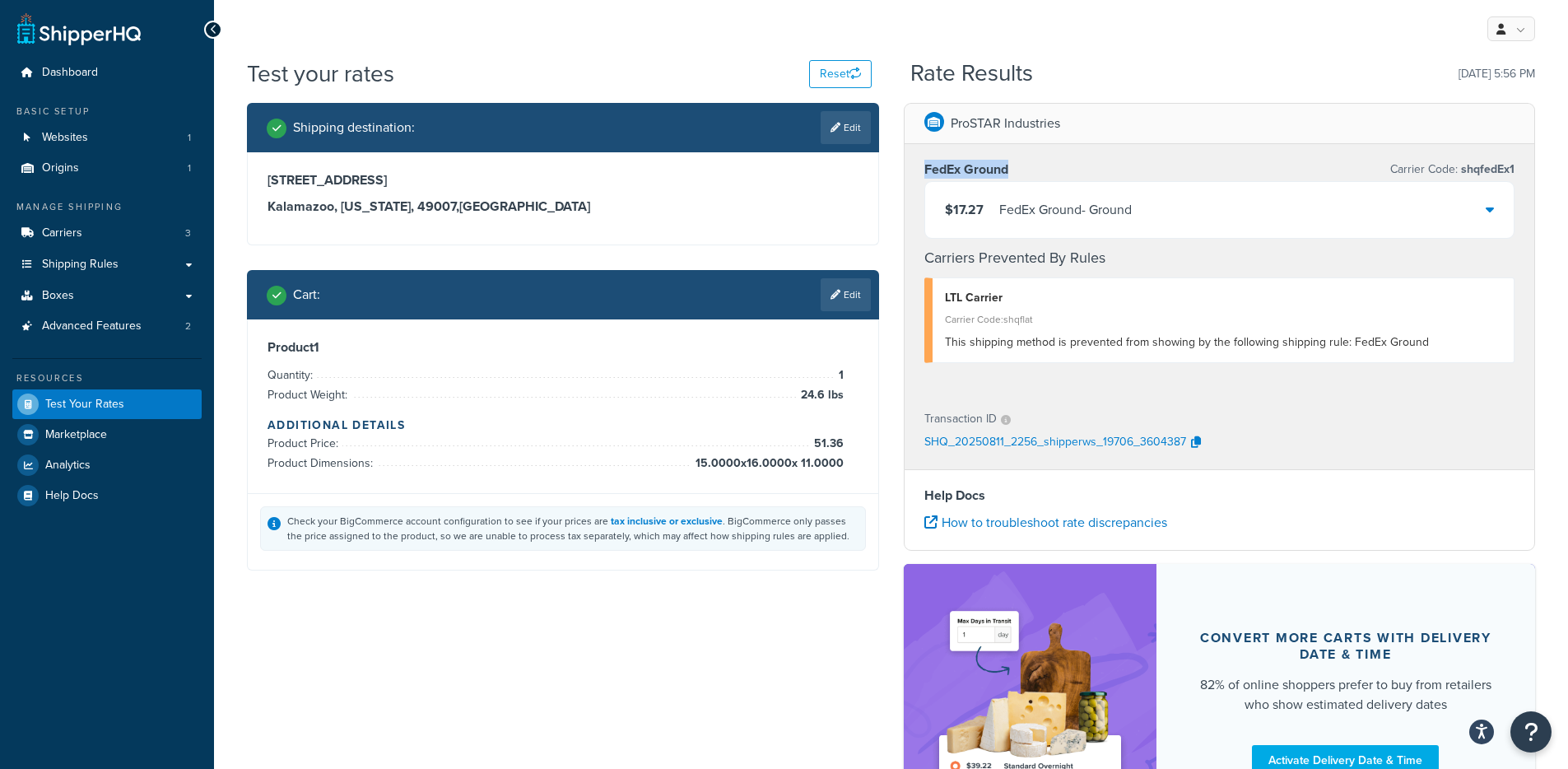
drag, startPoint x: 1120, startPoint y: 158, endPoint x: 1117, endPoint y: 172, distance: 14.3
click at [1119, 167] on div "FedEx Ground Carrier Code: shqfedEx1" at bounding box center [1219, 170] width 591 height 23
click at [1100, 207] on div "FedEx Ground - Ground" at bounding box center [1066, 210] width 133 height 23
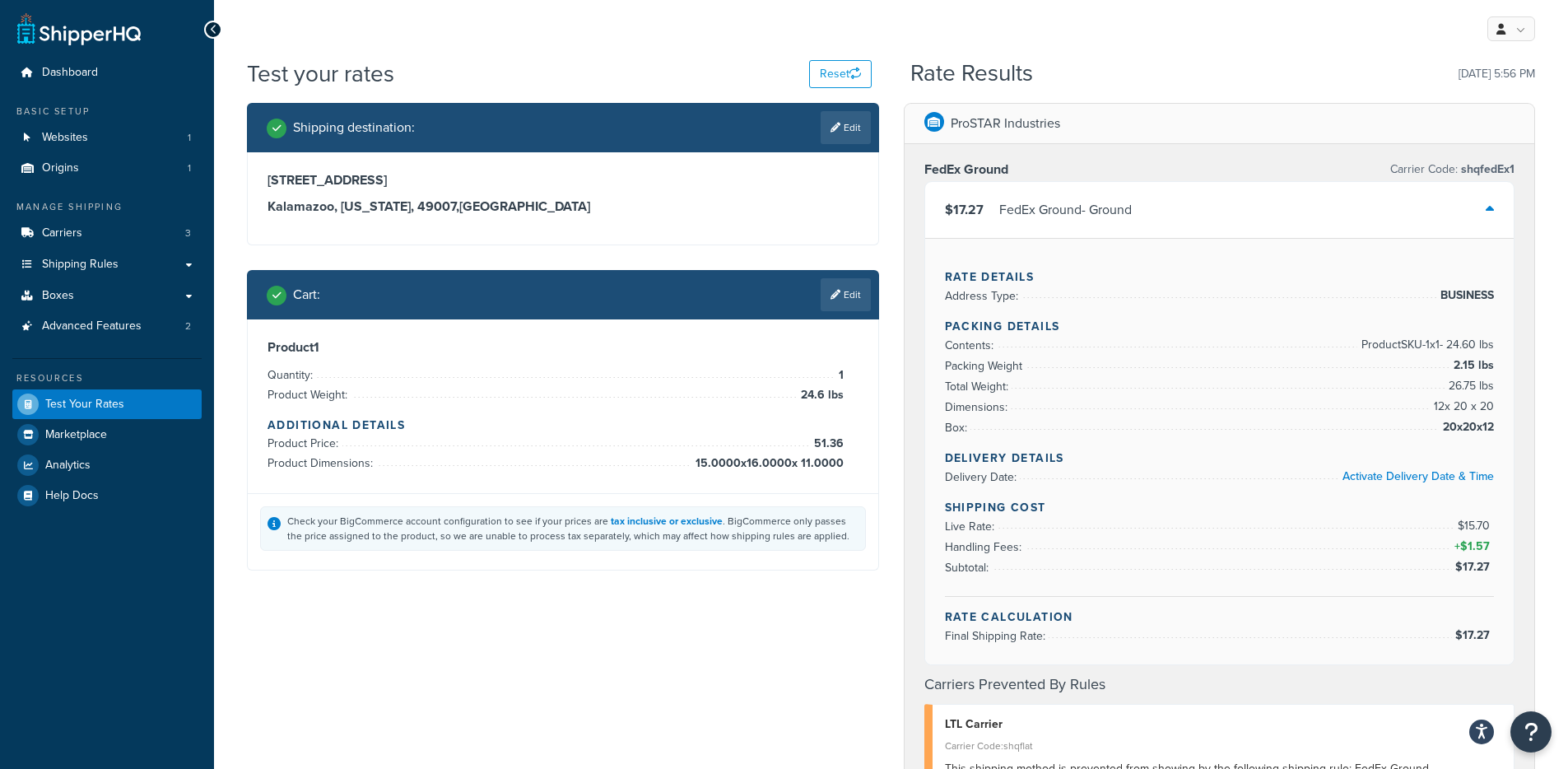
click at [1093, 201] on div "FedEx Ground - Ground" at bounding box center [1066, 210] width 133 height 23
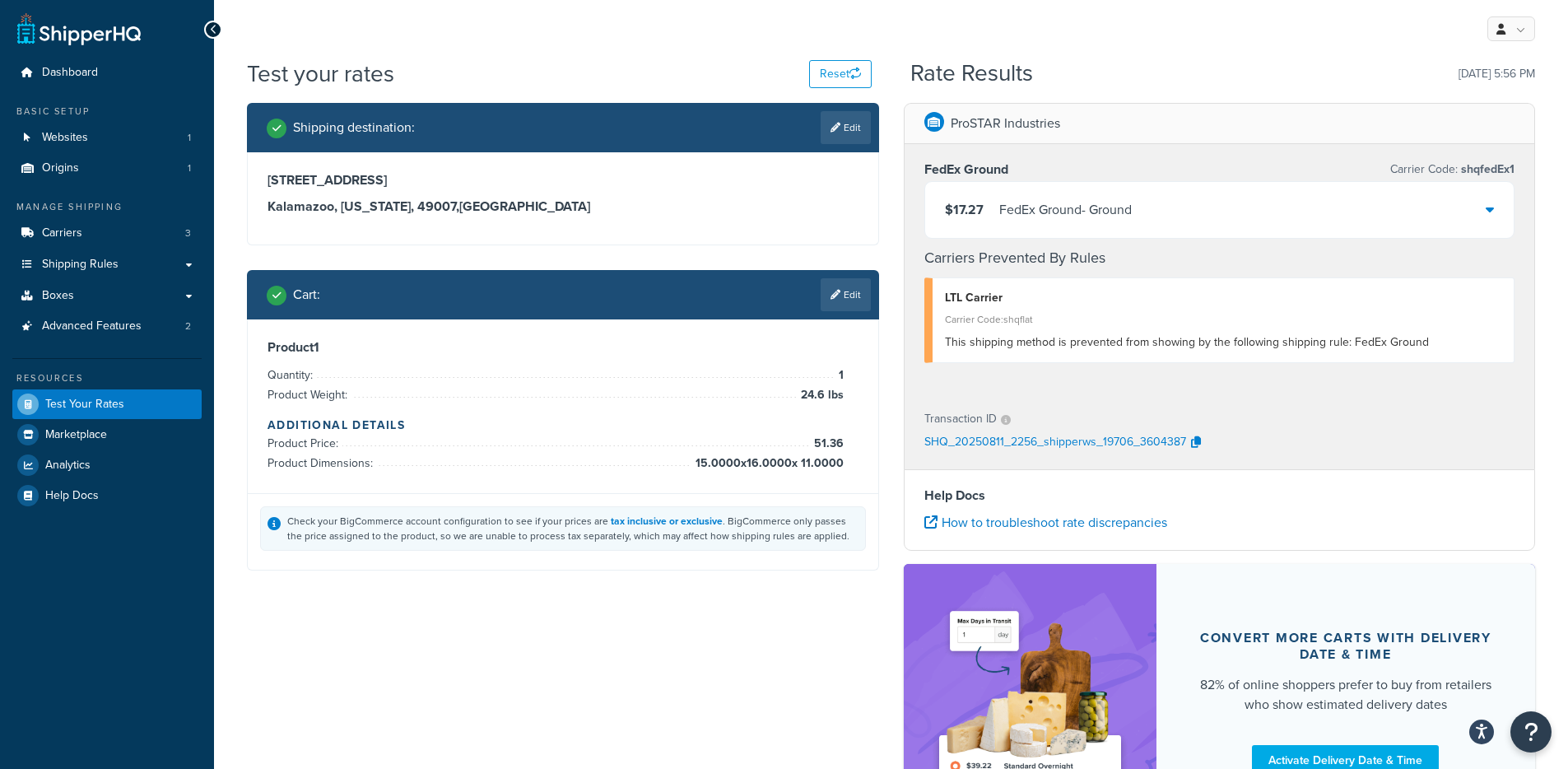
click at [1088, 203] on div "FedEx Ground - Ground" at bounding box center [1066, 210] width 133 height 23
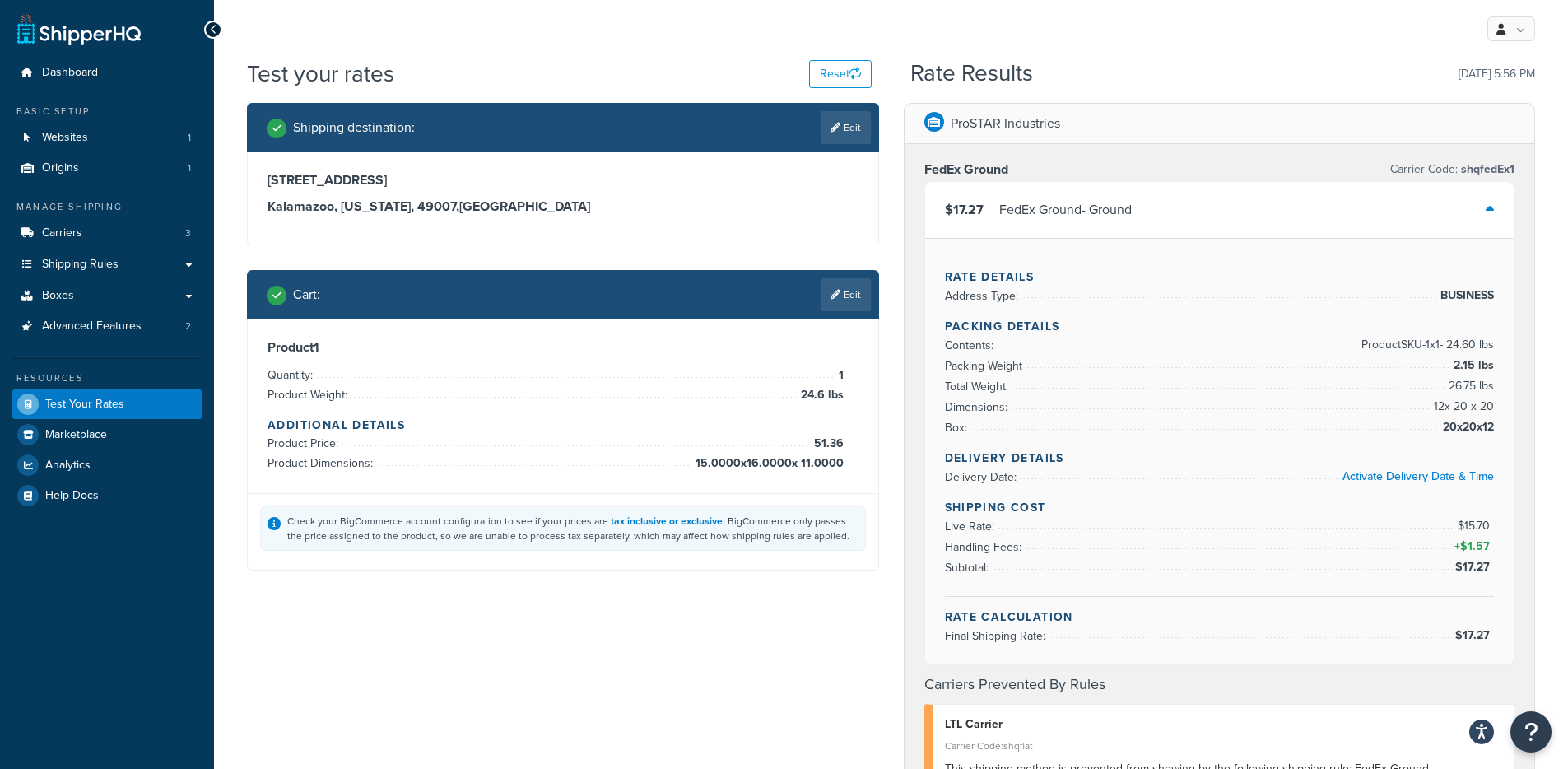
click at [1103, 216] on div "FedEx Ground - Ground" at bounding box center [1066, 210] width 133 height 23
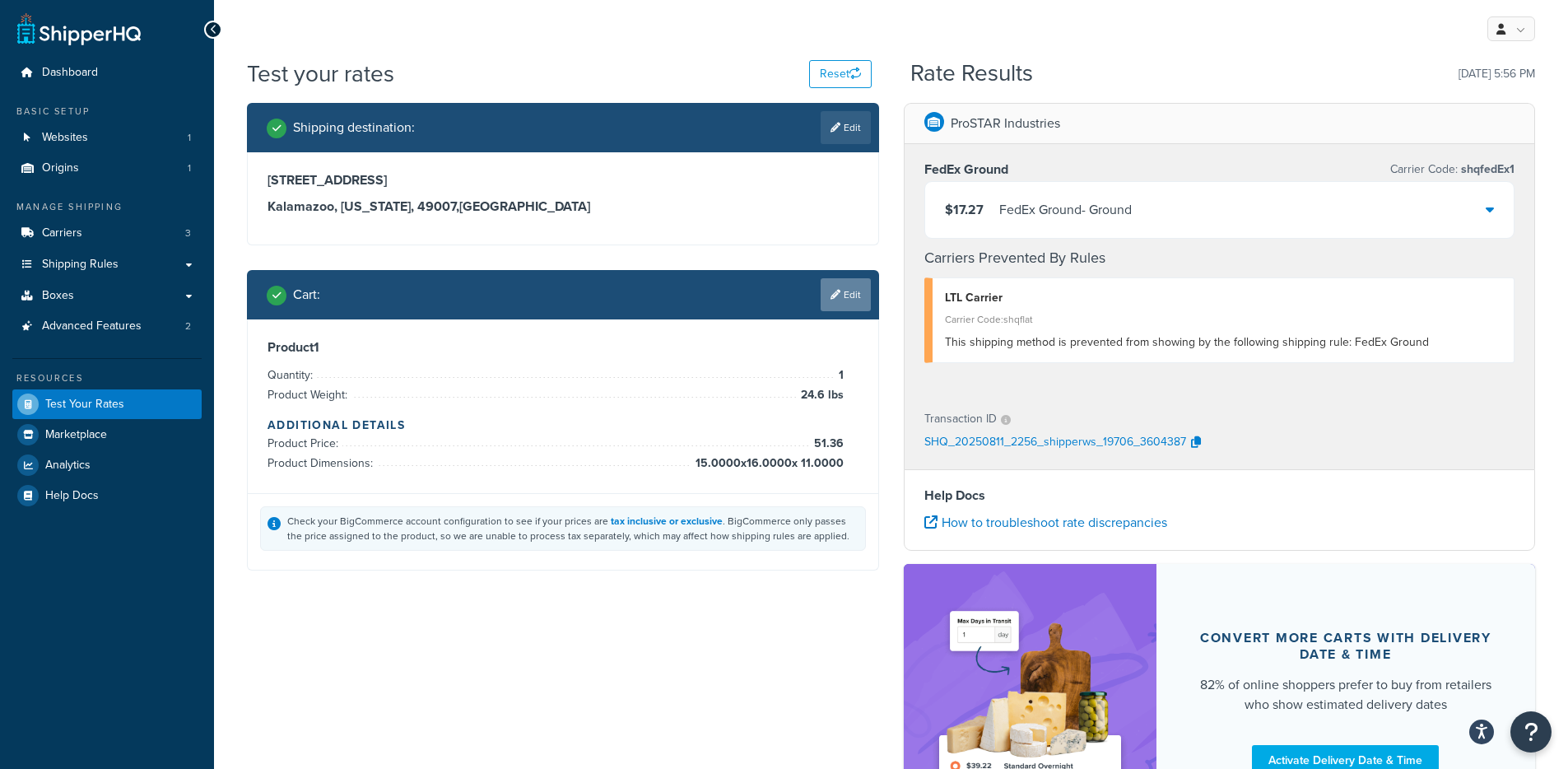
click at [850, 307] on link "Edit" at bounding box center [845, 295] width 51 height 33
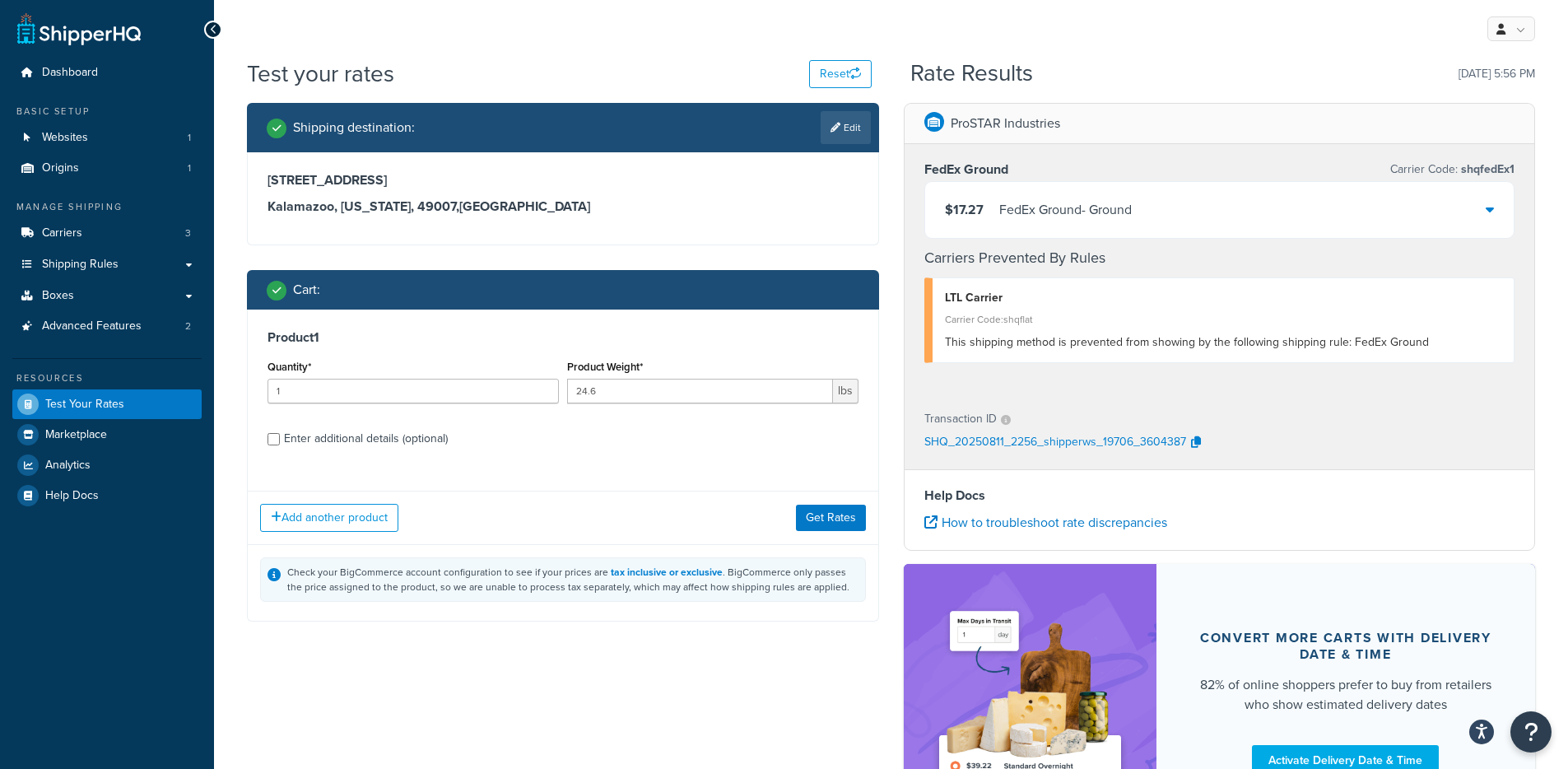
click at [1066, 216] on div "FedEx Ground - Ground" at bounding box center [1066, 210] width 133 height 23
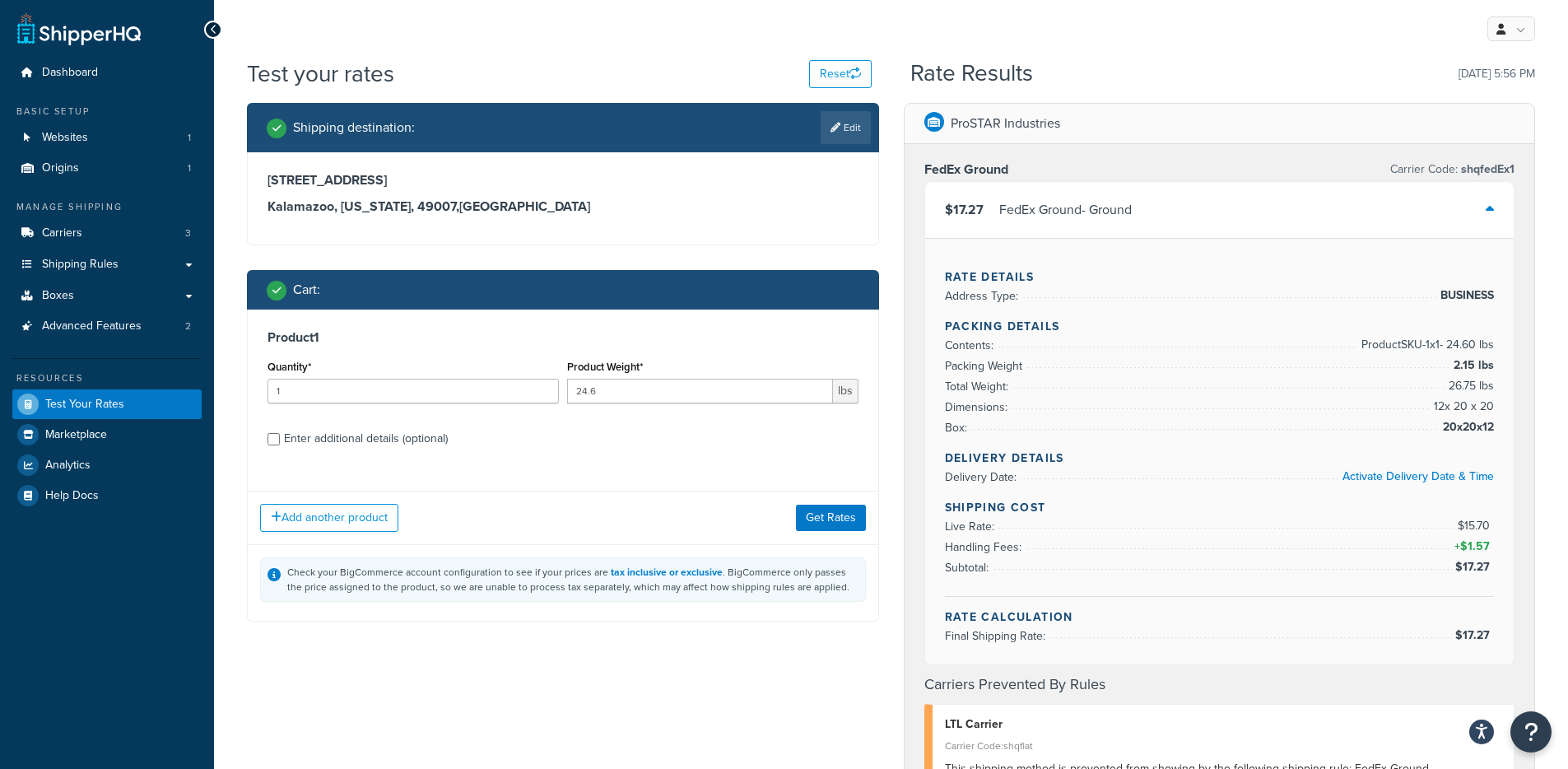
click at [370, 438] on div "Enter additional details (optional)" at bounding box center [366, 438] width 164 height 23
click at [280, 438] on input "Enter additional details (optional)" at bounding box center [273, 438] width 12 height 12
checkbox input "true"
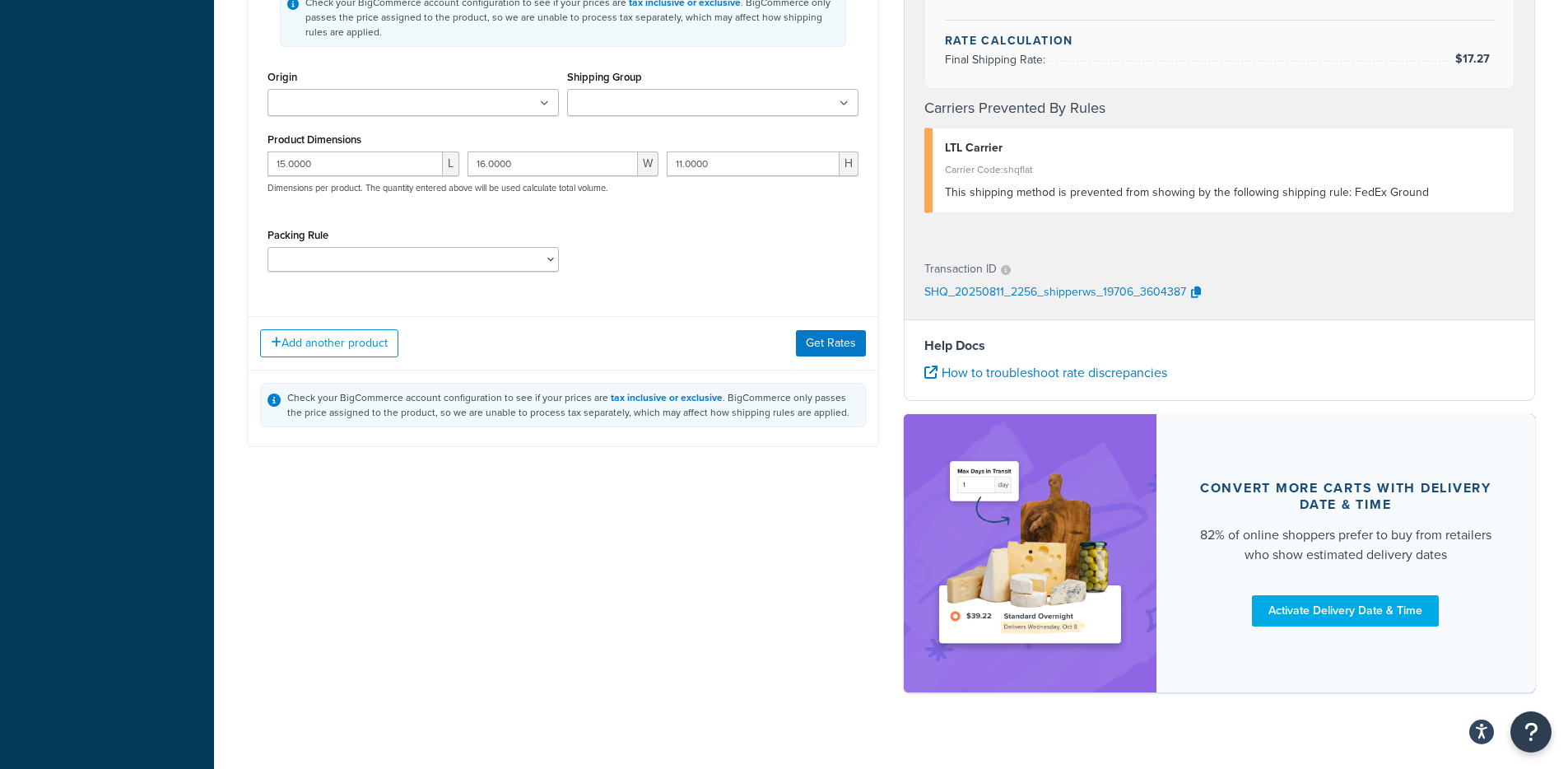
scroll to position [598, 0]
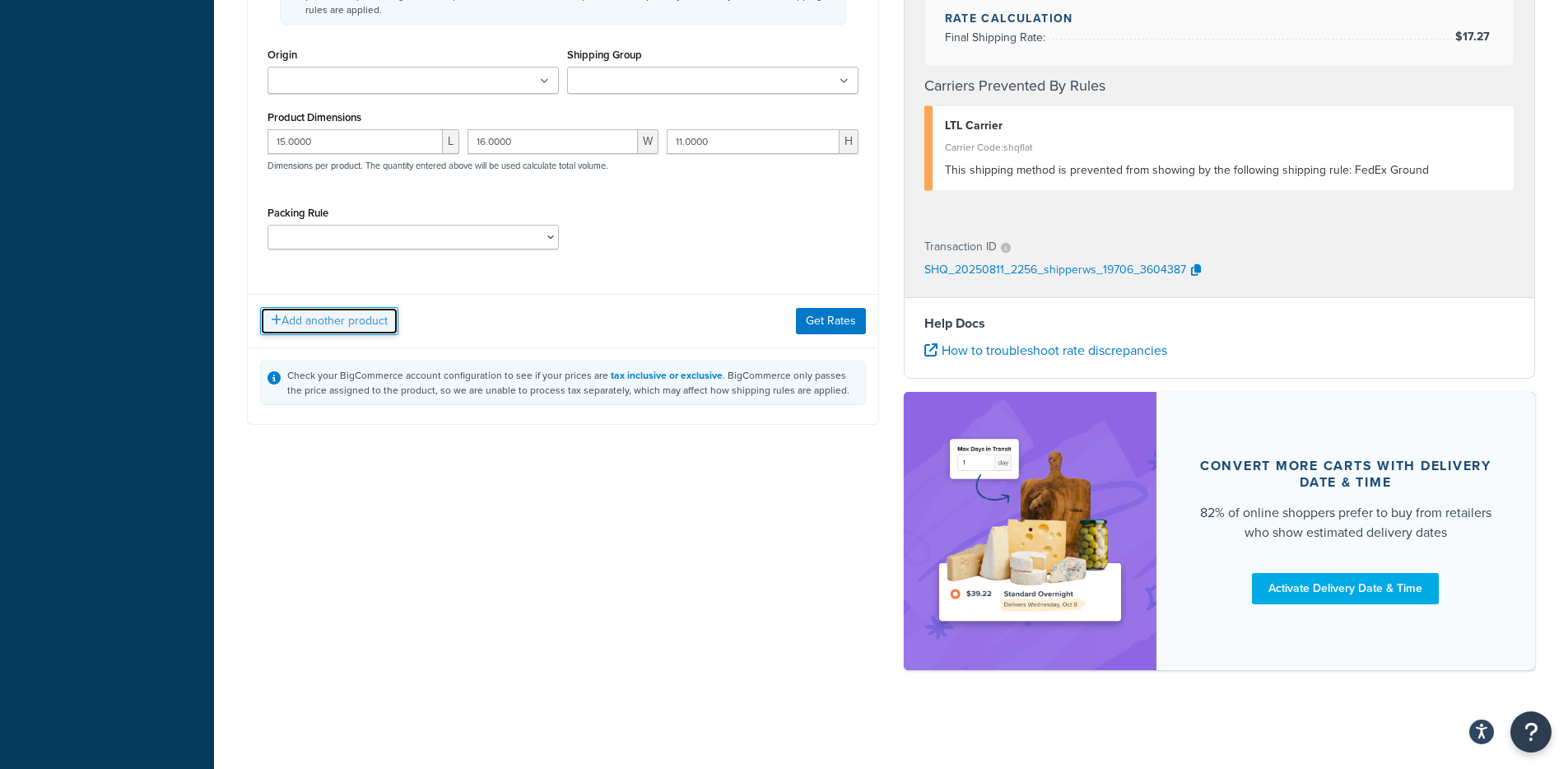
click at [291, 312] on button "Add another product" at bounding box center [329, 321] width 138 height 28
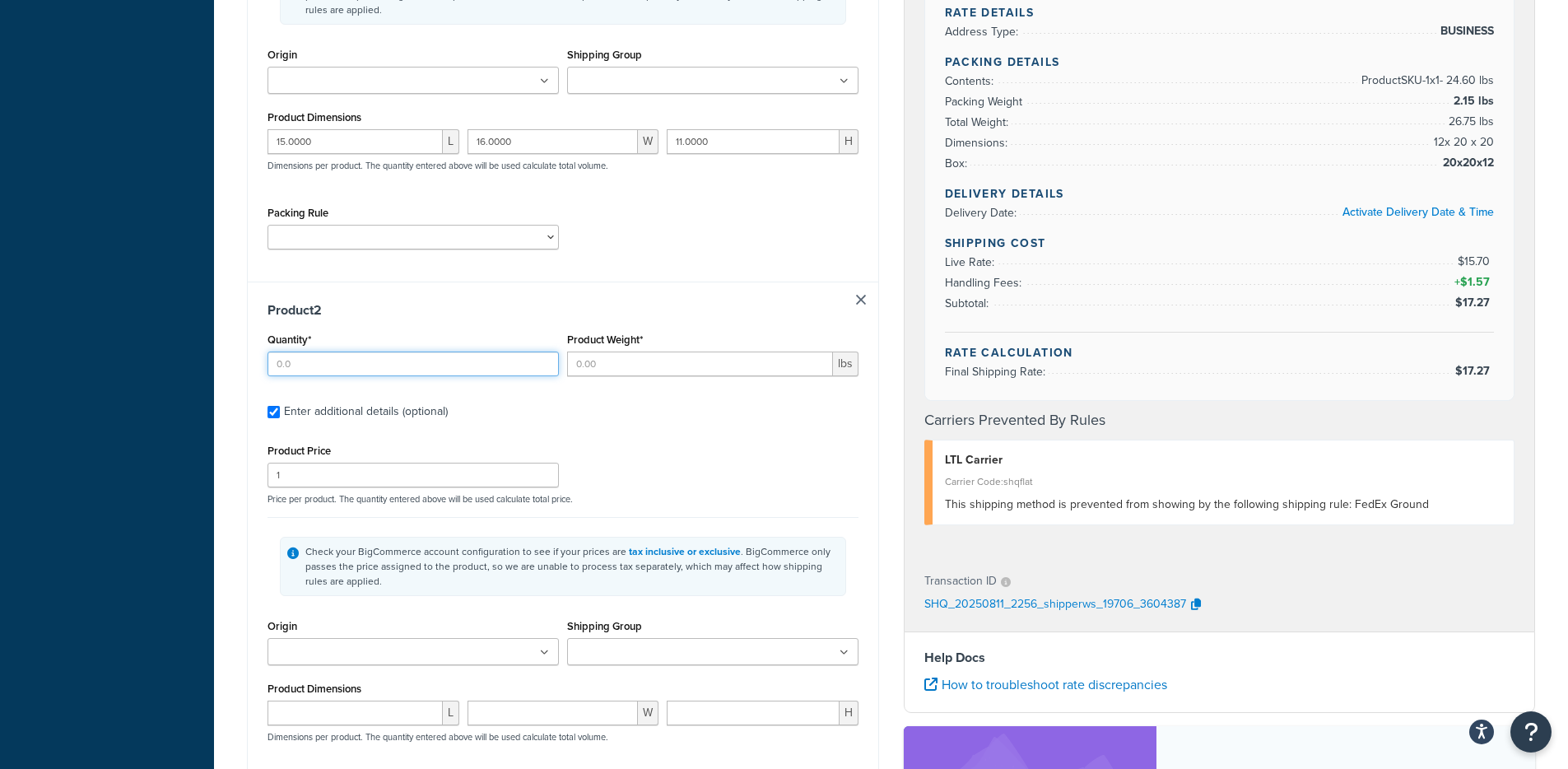
click at [345, 362] on input "Quantity*" at bounding box center [414, 364] width 292 height 25
type input "2"
click at [670, 361] on input "Product Weight*" at bounding box center [699, 364] width 266 height 25
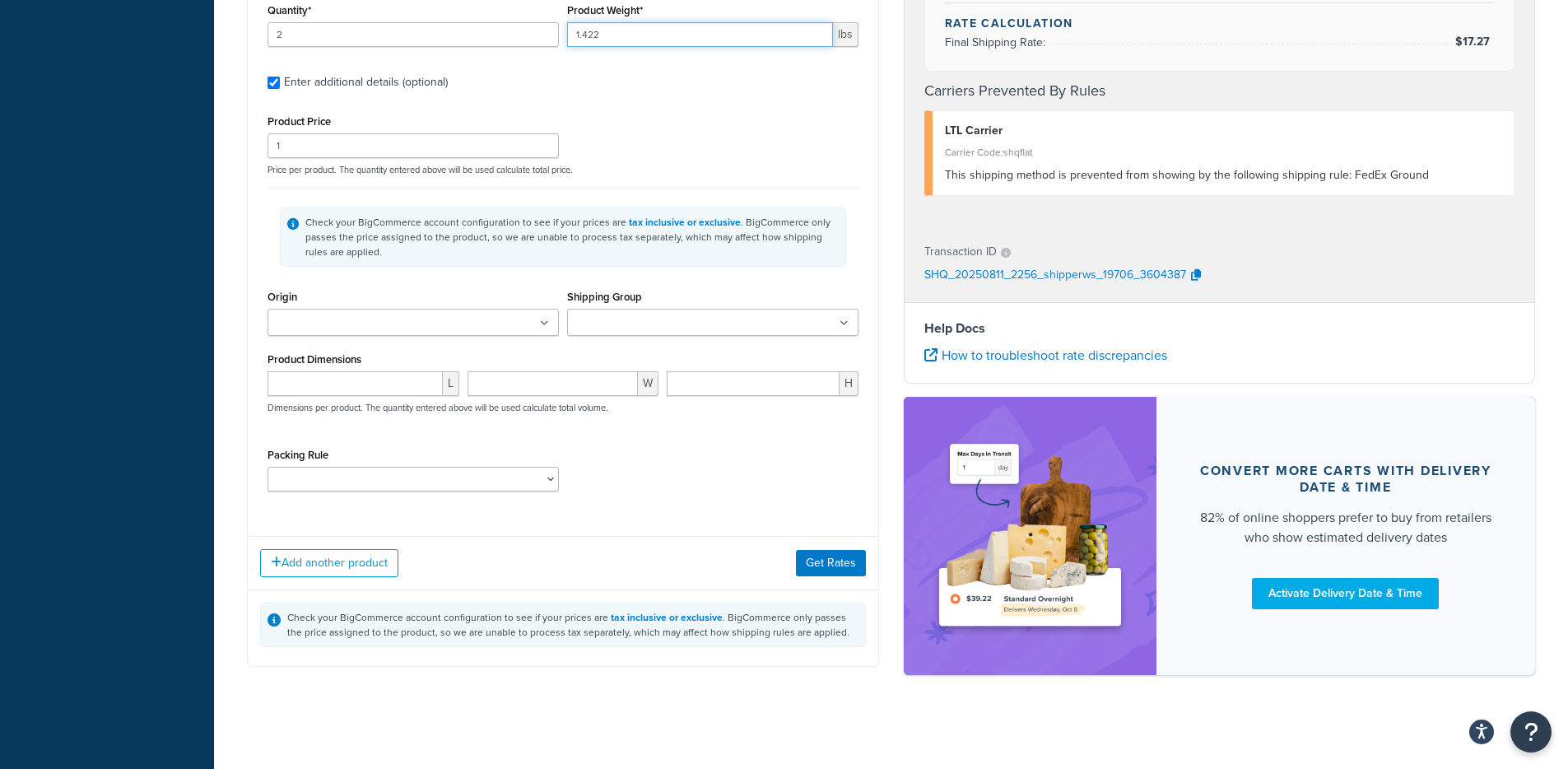
scroll to position [936, 0]
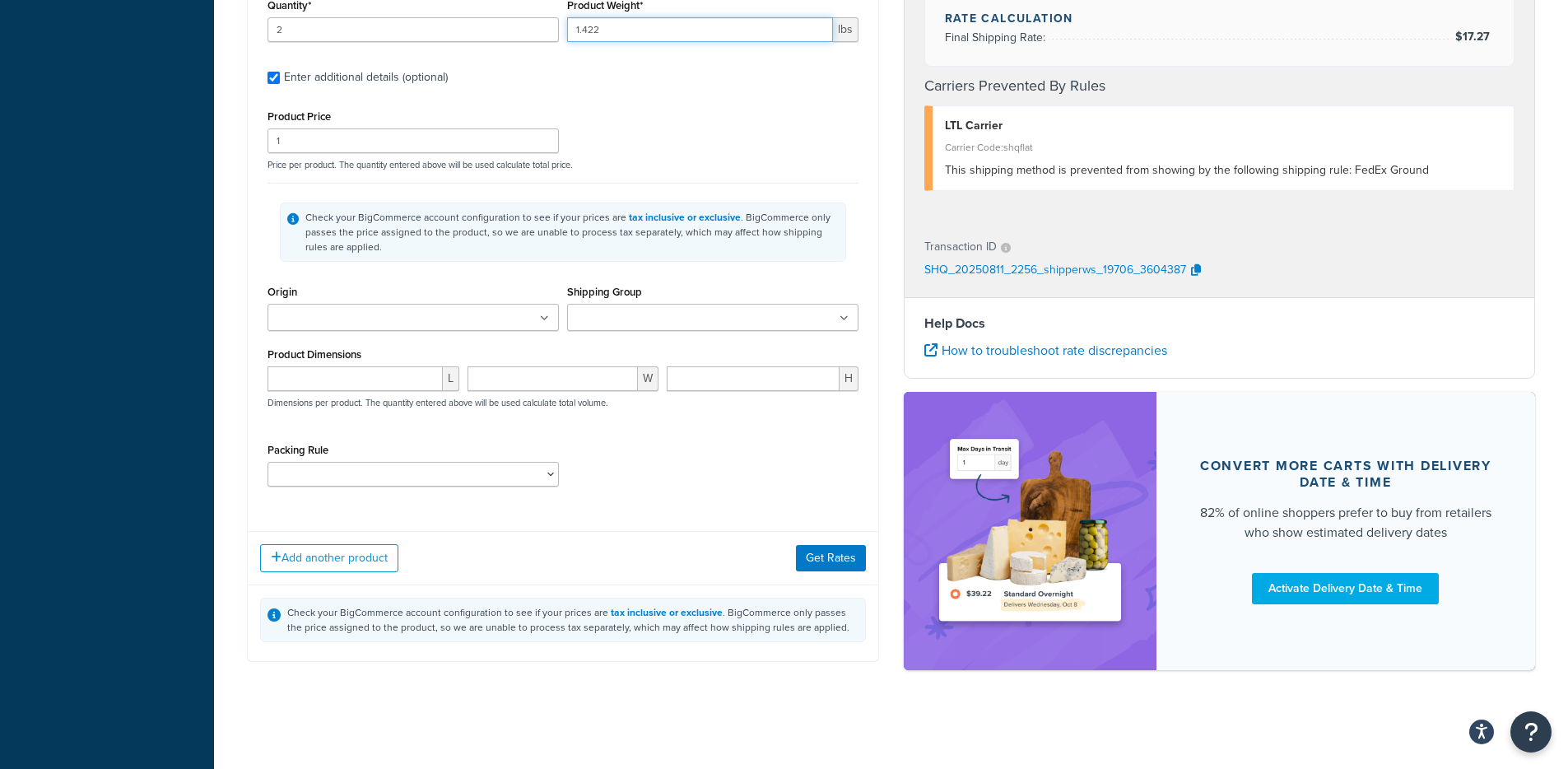
type input "1.422"
click at [317, 381] on input "number" at bounding box center [356, 379] width 176 height 25
type input "2"
click at [553, 372] on input "number" at bounding box center [553, 379] width 172 height 25
type input "5"
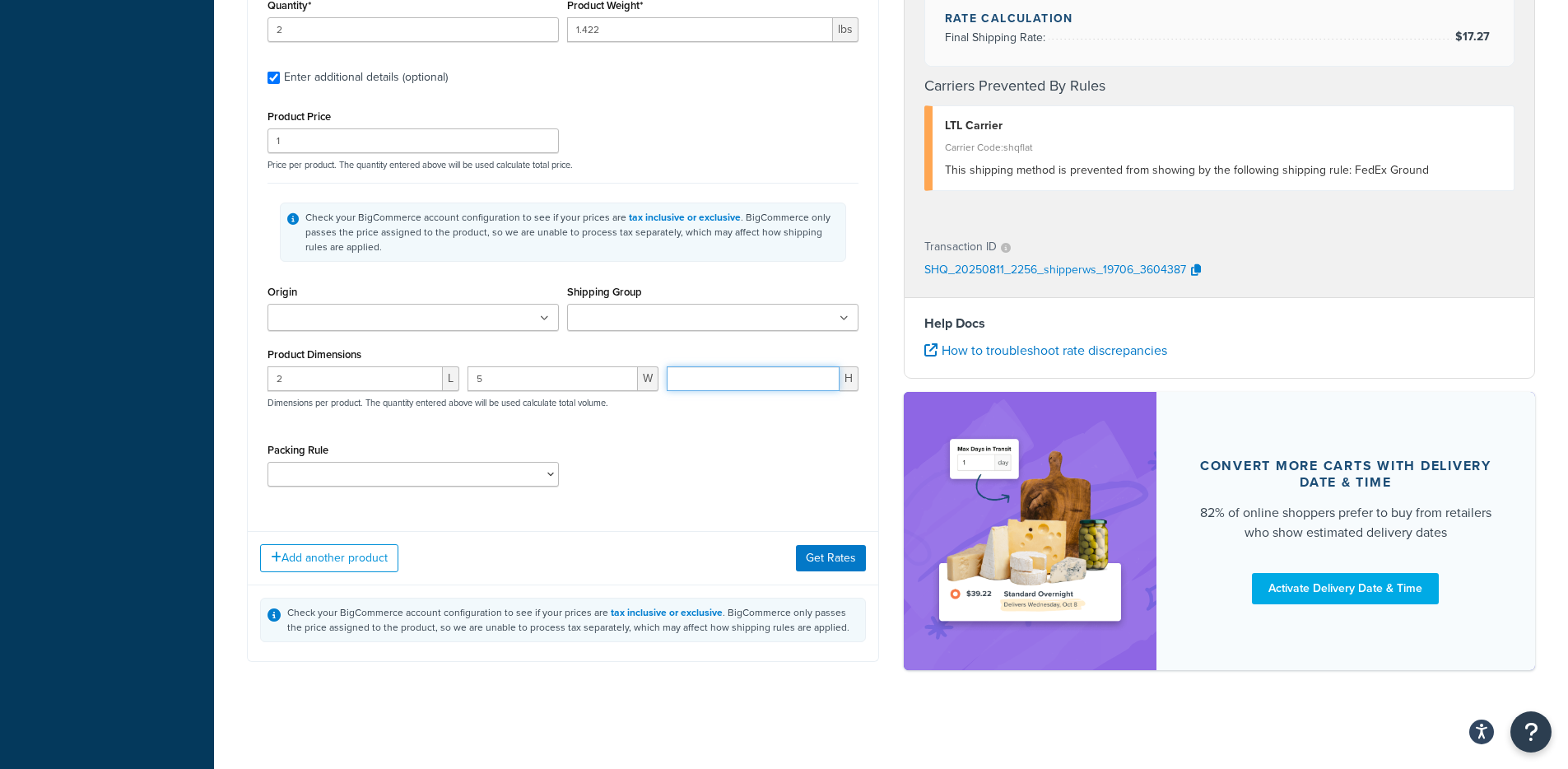
click at [746, 386] on input "number" at bounding box center [753, 379] width 173 height 25
type input "8"
click at [832, 569] on button "Get Rates" at bounding box center [830, 558] width 70 height 27
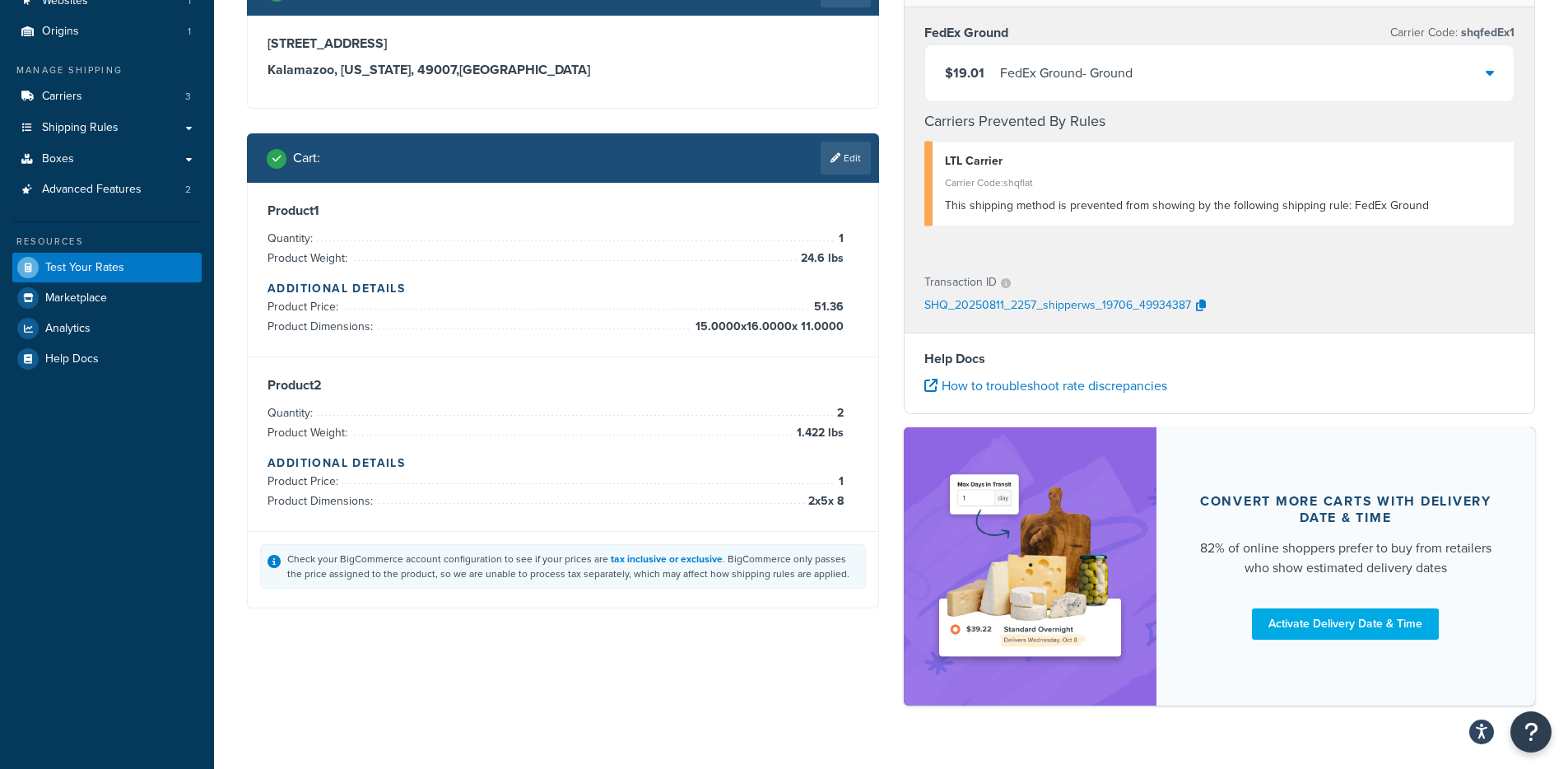
scroll to position [0, 0]
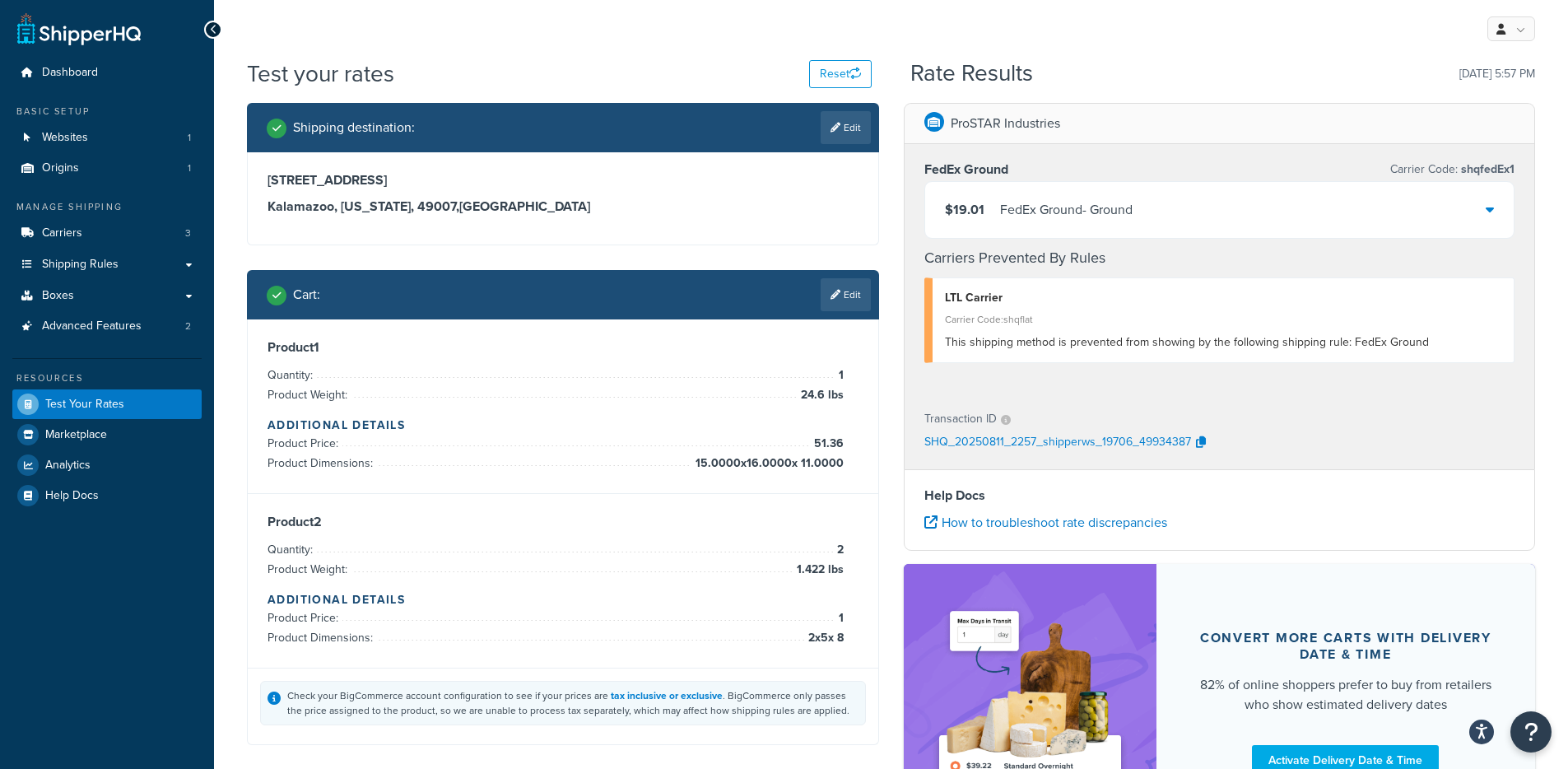
click at [1028, 212] on div "FedEx Ground - Ground" at bounding box center [1067, 210] width 133 height 23
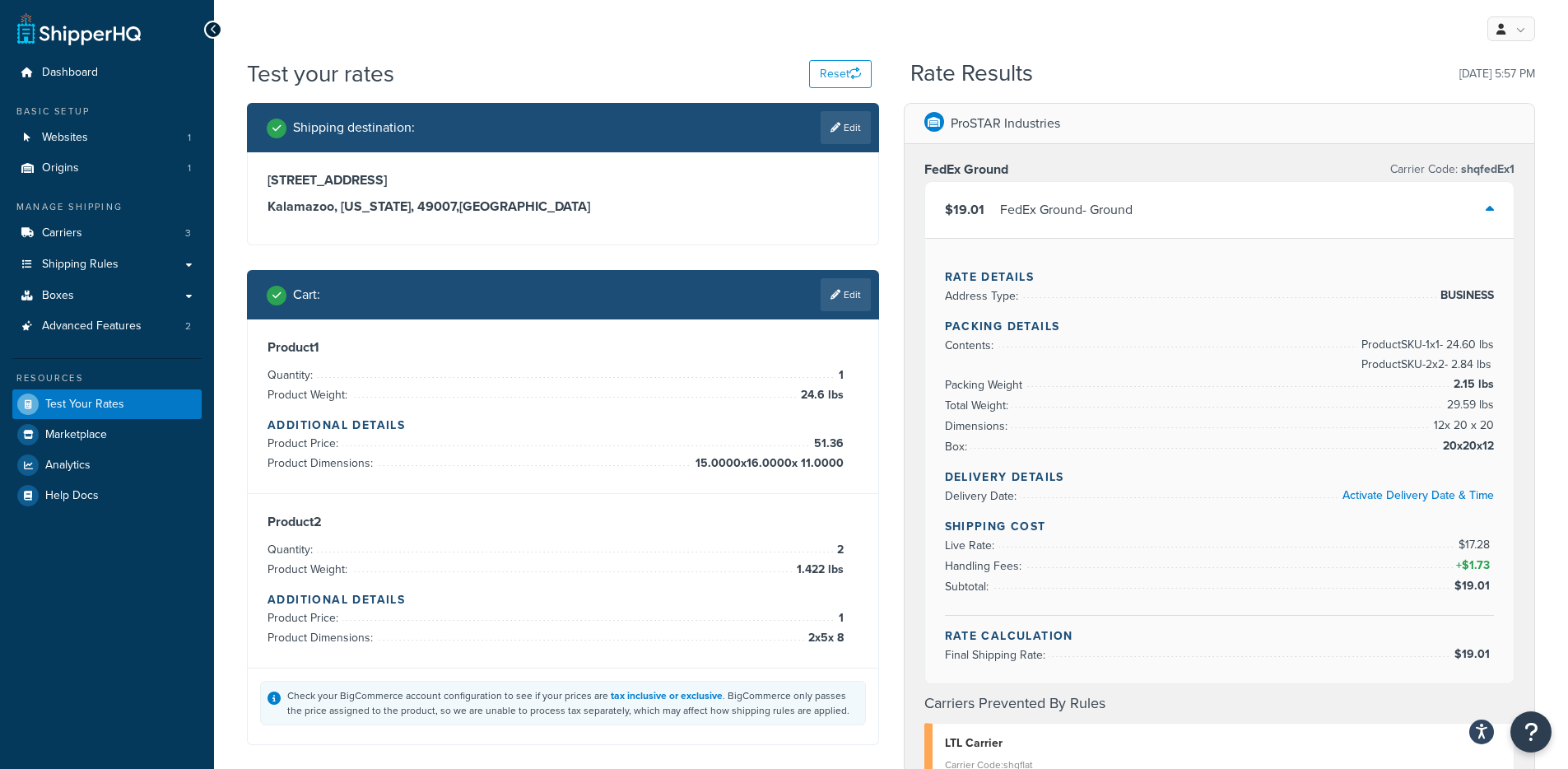
click at [1026, 208] on div "FedEx Ground - Ground" at bounding box center [1067, 210] width 133 height 23
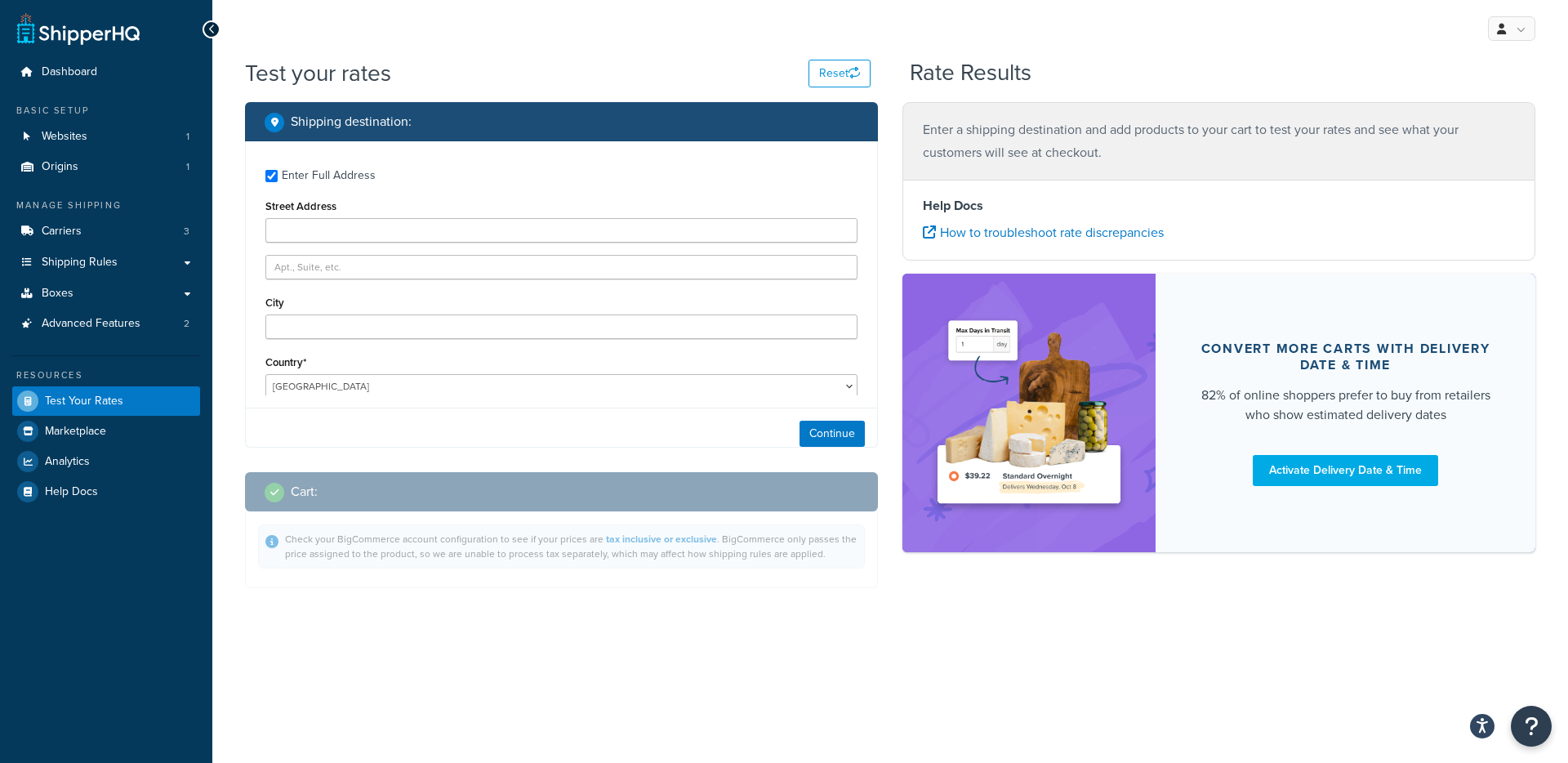
type input "180 Portage Street"
type input "KALAMAZOO"
type input "49007"
select select
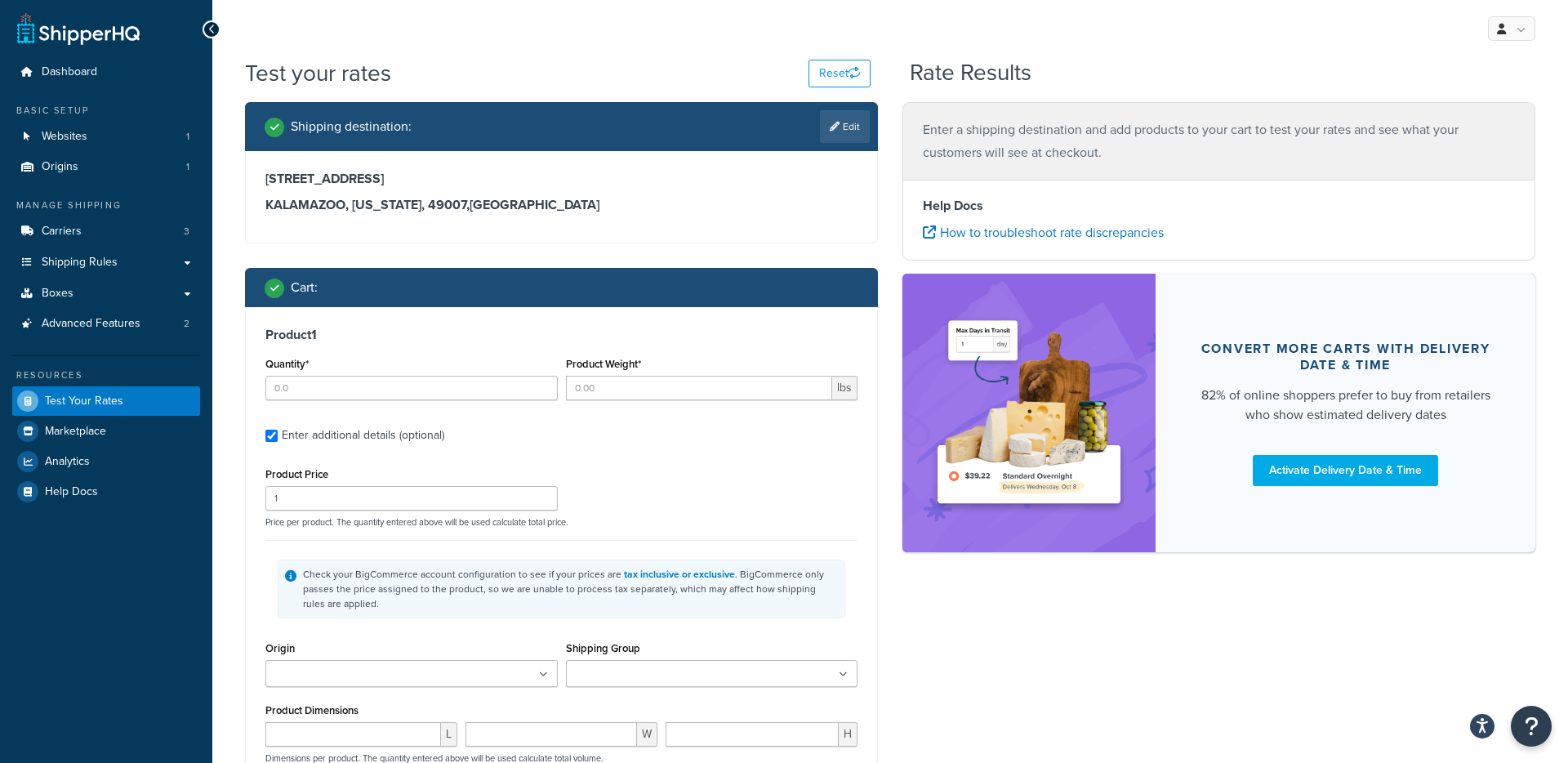
type input "1"
type input "24.6"
type input "51.36"
type input "15.0000"
type input "16.0000"
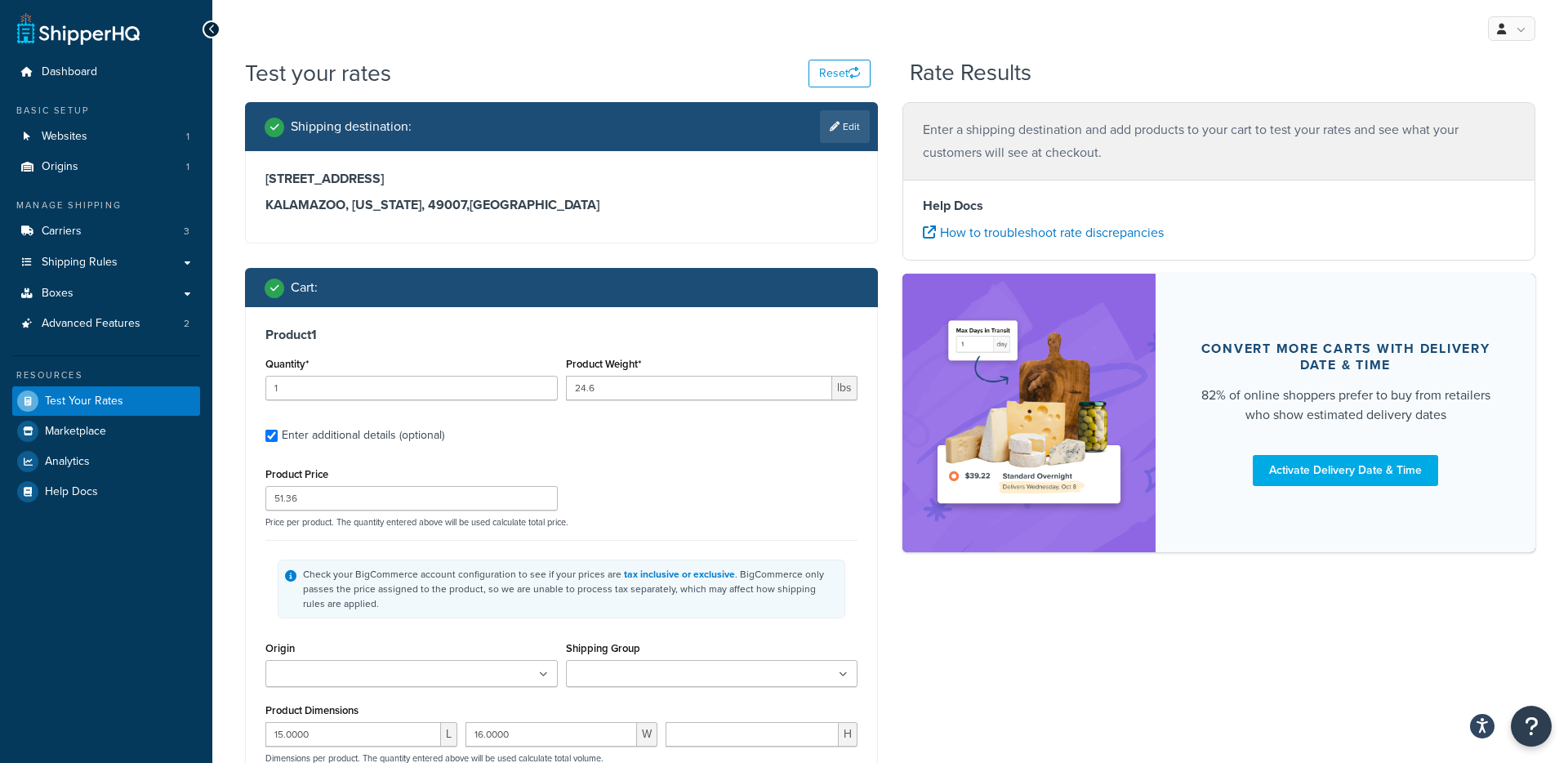
type input "11.0000"
type input "2"
type input "1.422"
type input "11.52"
type input "2.0000"
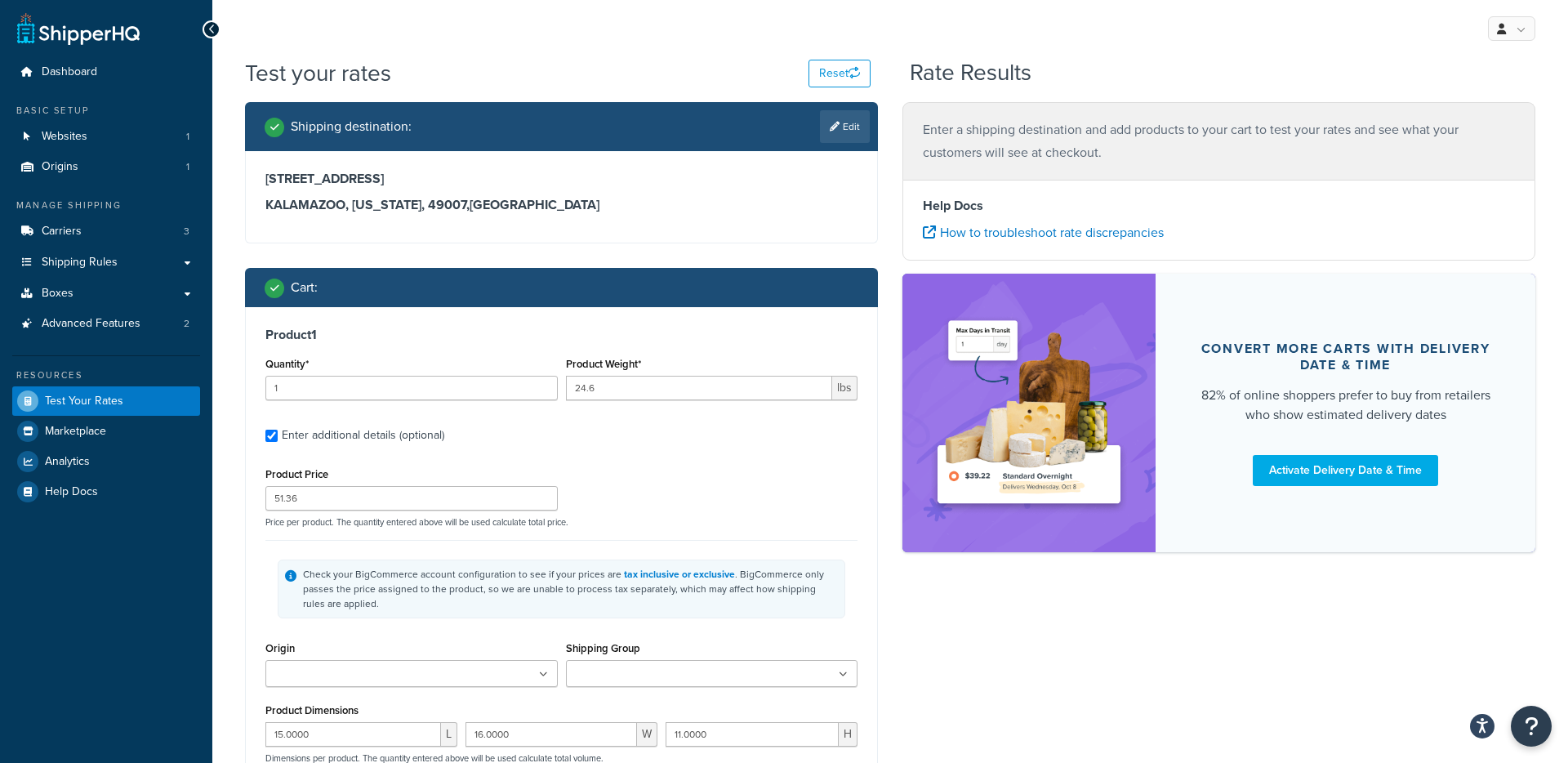
type input "5.0000"
type input "8.0000"
type input "2"
type input "0.6667"
type input "3.81"
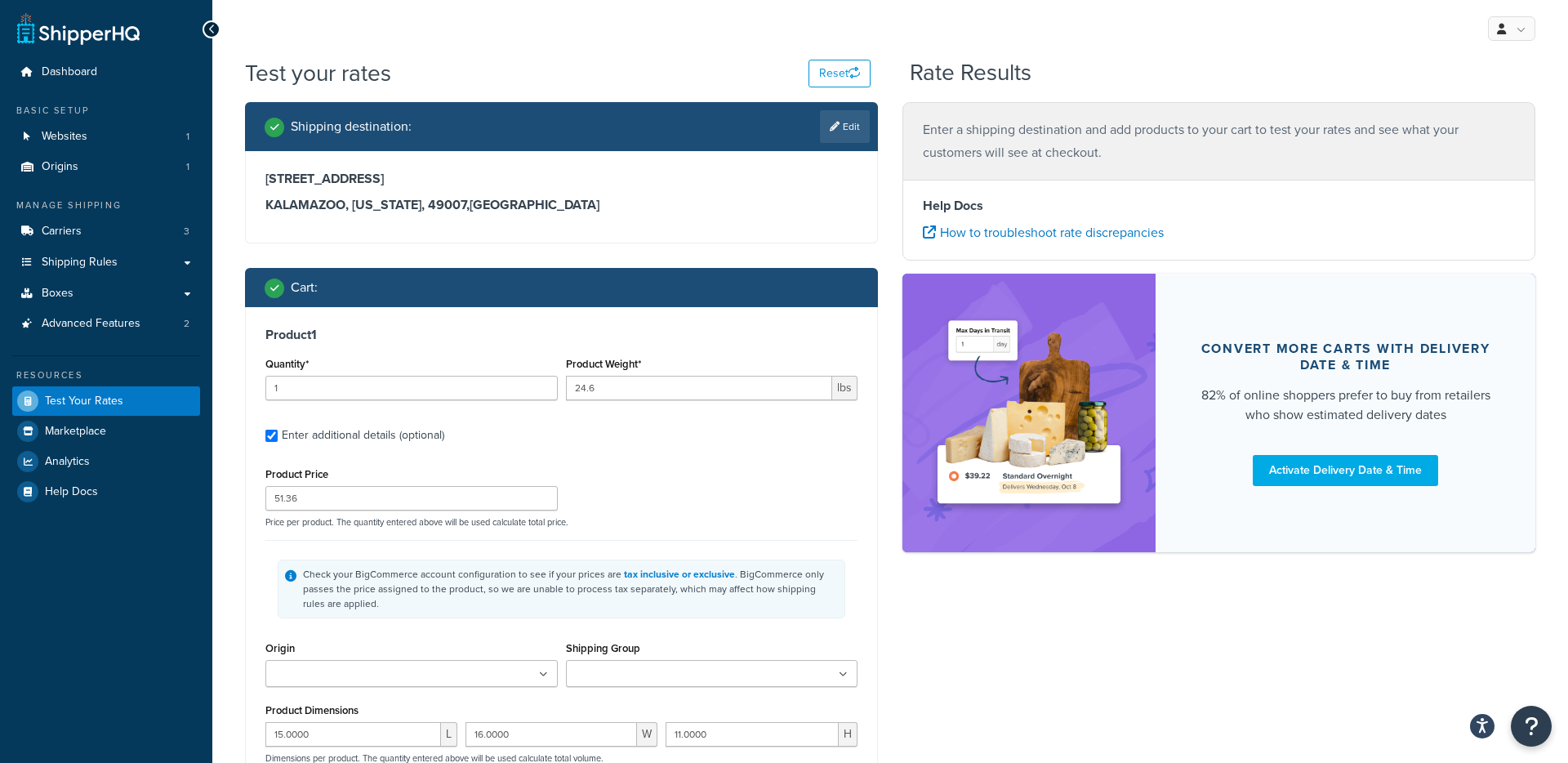
type input "9.0000"
type input "40.0000"
type input "10.0000"
type input "3"
type input "0.092"
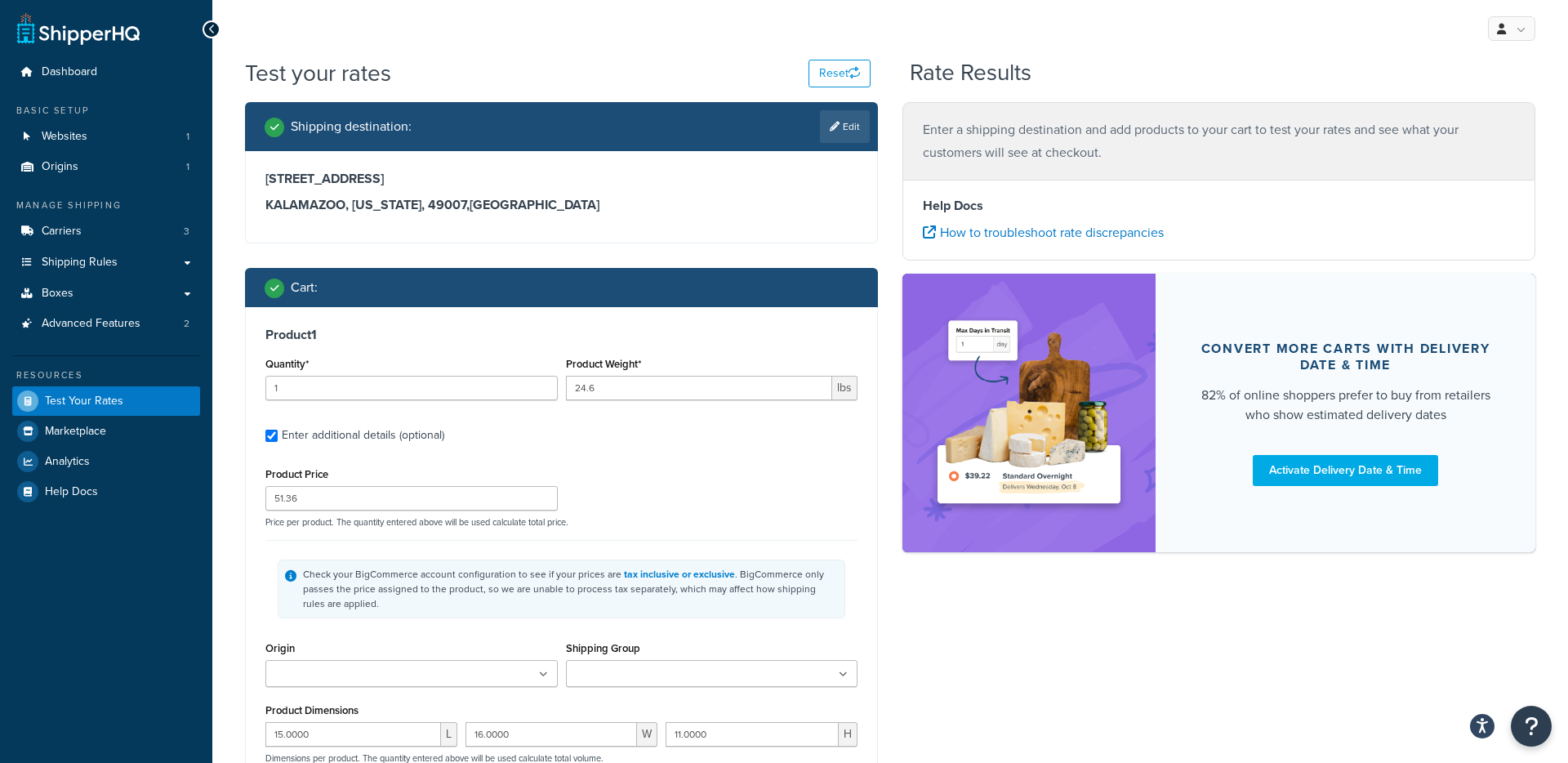
type input "1.2"
type input "1.0000"
type input "3.5000"
type input "10.0000"
type input "3"
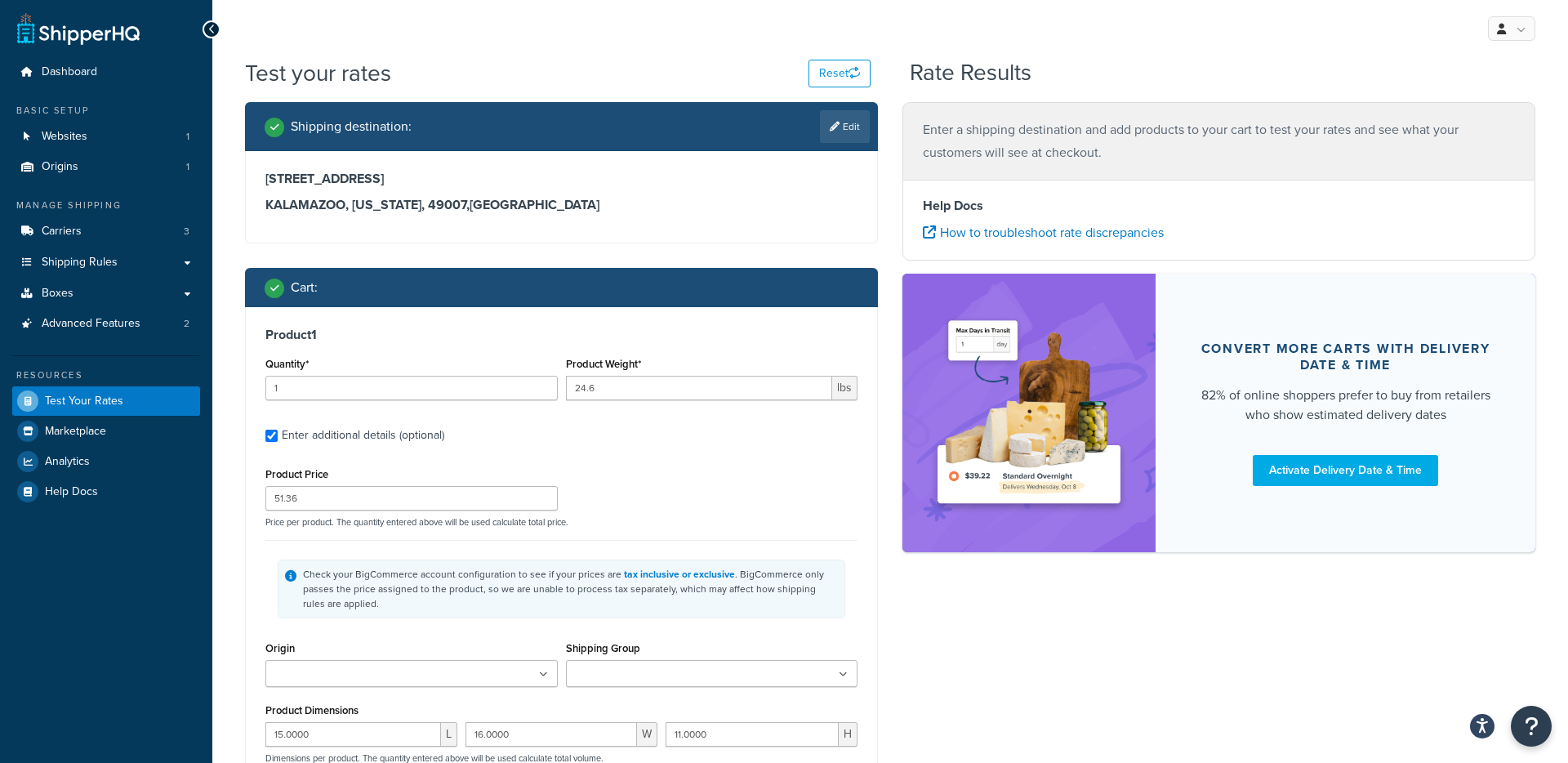
type input "1.08"
type input "5.71"
type input "3.0000"
type input "9.0000"
type input "4.0000"
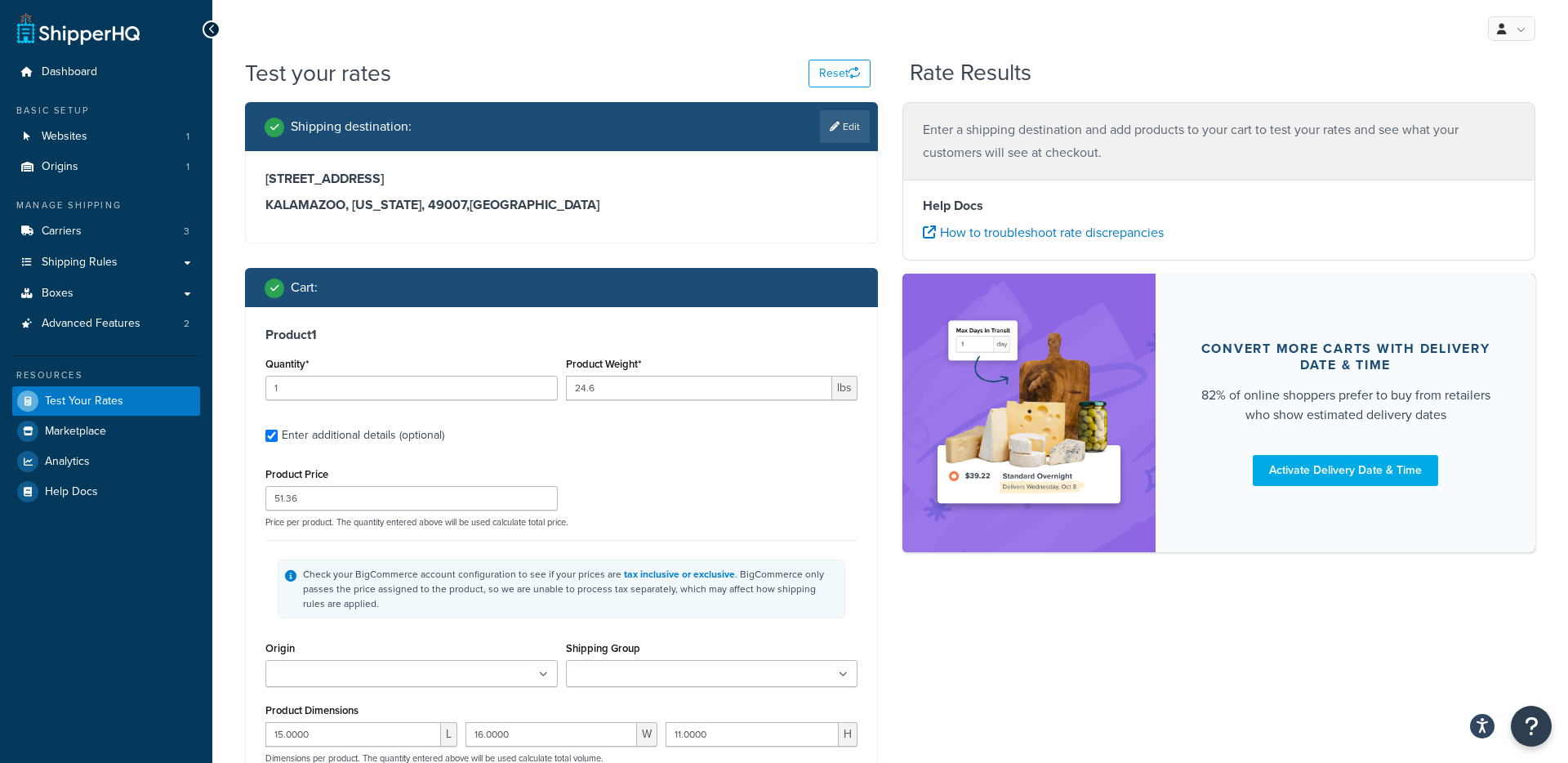
type input "10"
type input "22.04"
type input "44.26"
type input "4.0000"
type input "12.0000"
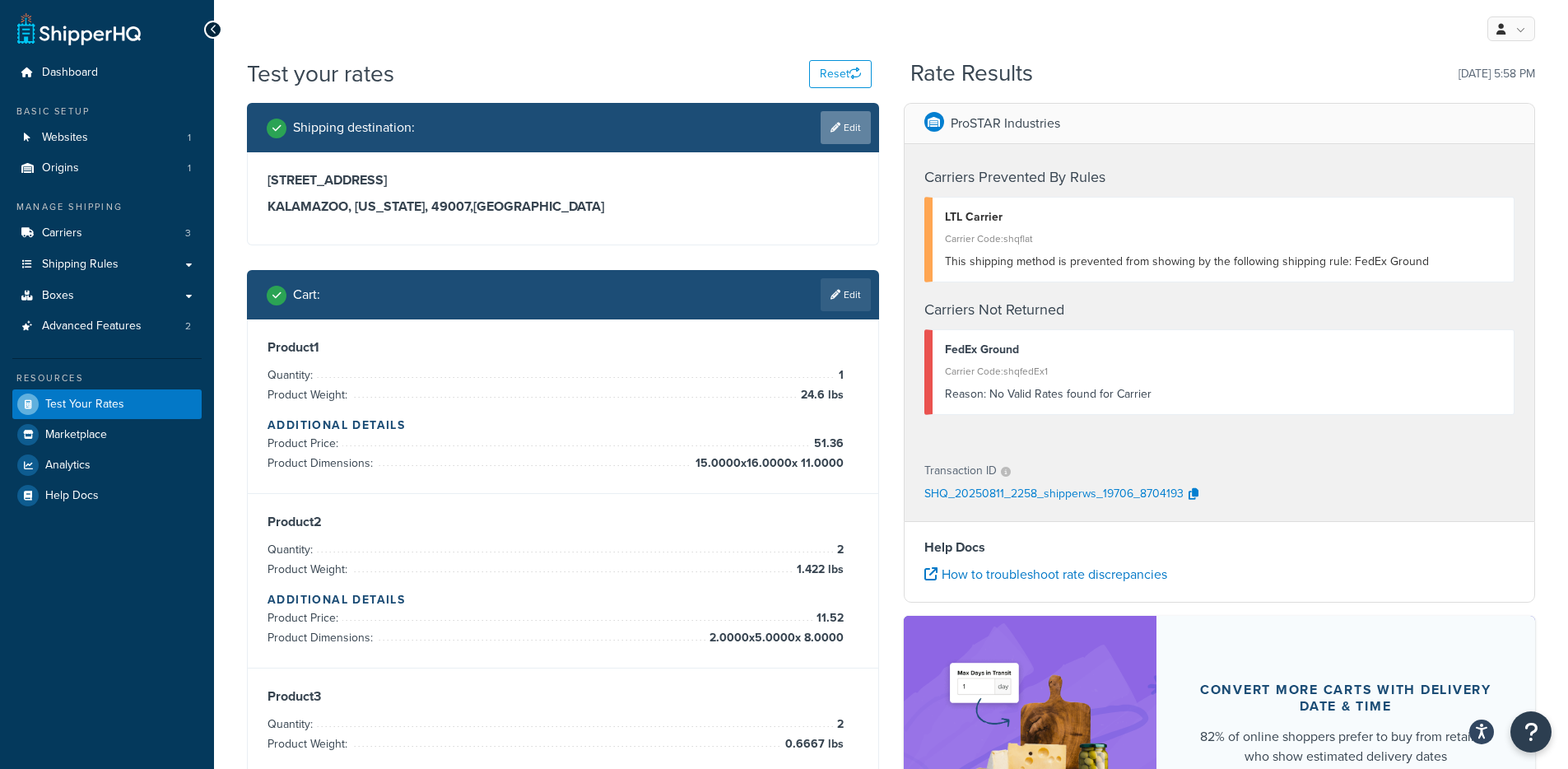
click at [844, 130] on link "Edit" at bounding box center [845, 128] width 51 height 33
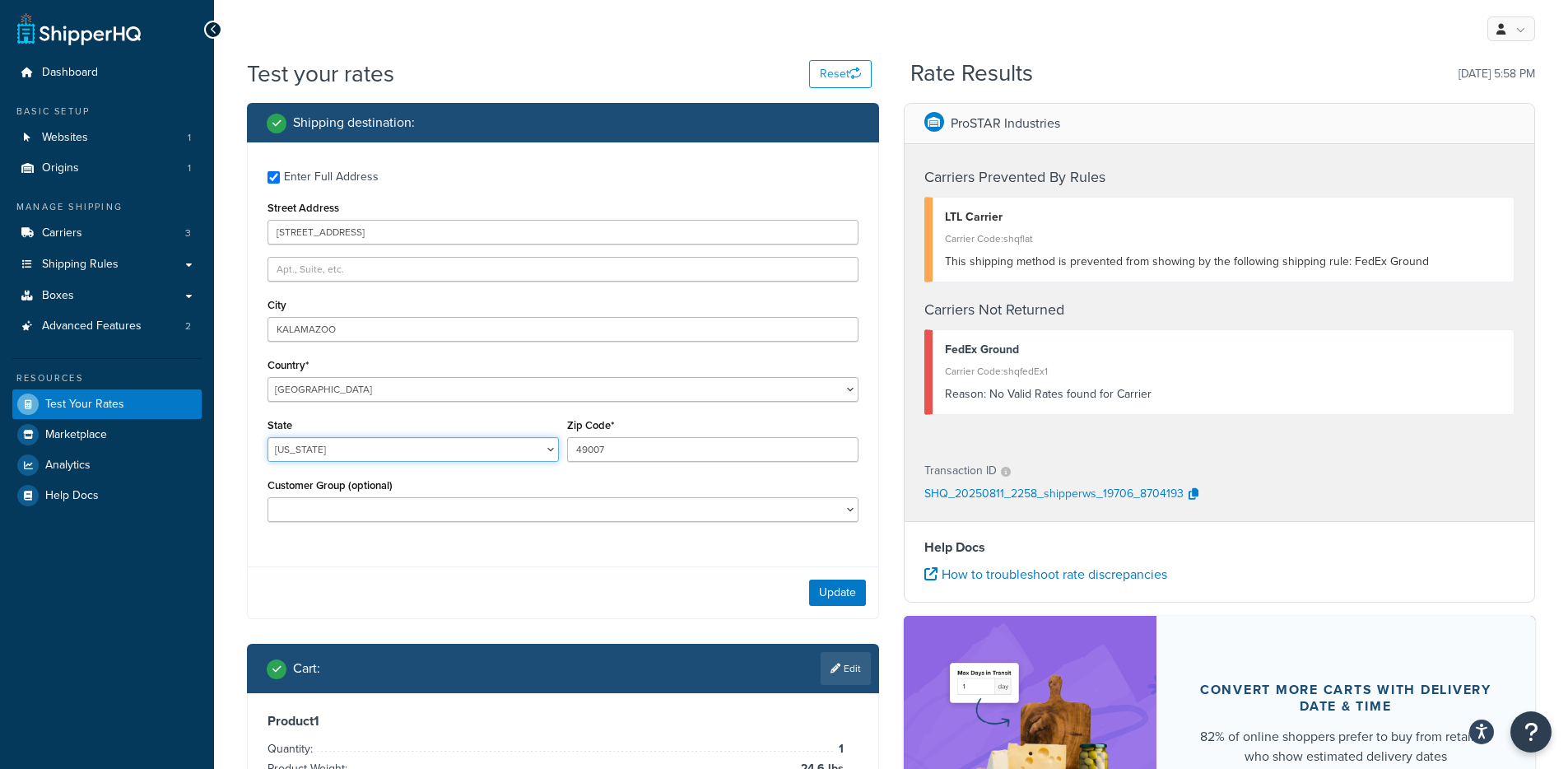
click at [346, 453] on select "Alabama Alaska American Samoa Arizona Arkansas Armed Forces Americas Armed Forc…" at bounding box center [414, 449] width 292 height 25
click at [898, 599] on div "ProSTAR Industries Carriers Prevented By Rules LTL Carrier Carrier Code: shqfla…" at bounding box center [1219, 506] width 656 height 807
click at [836, 593] on button "Update" at bounding box center [837, 592] width 57 height 27
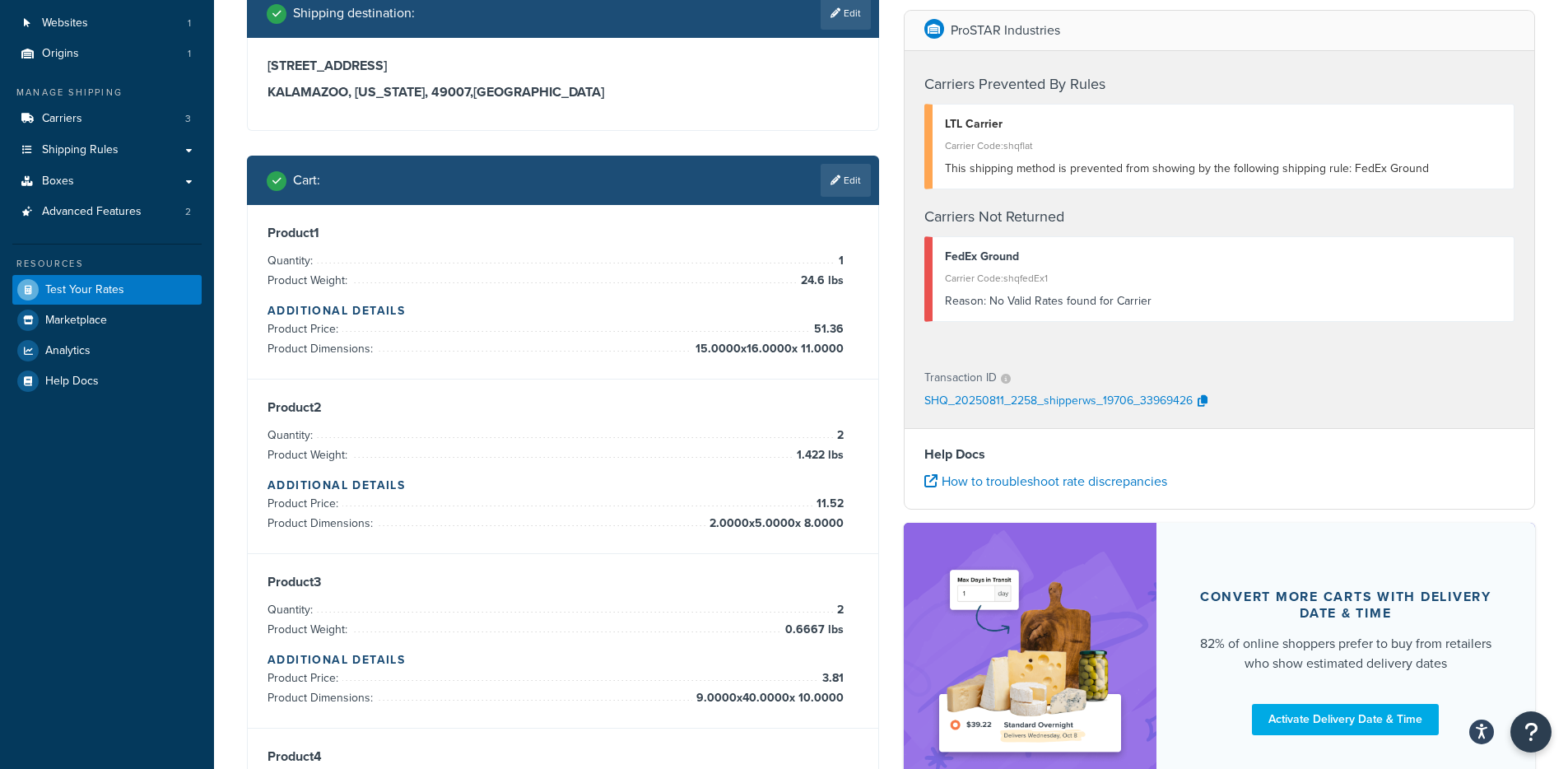
scroll to position [50, 0]
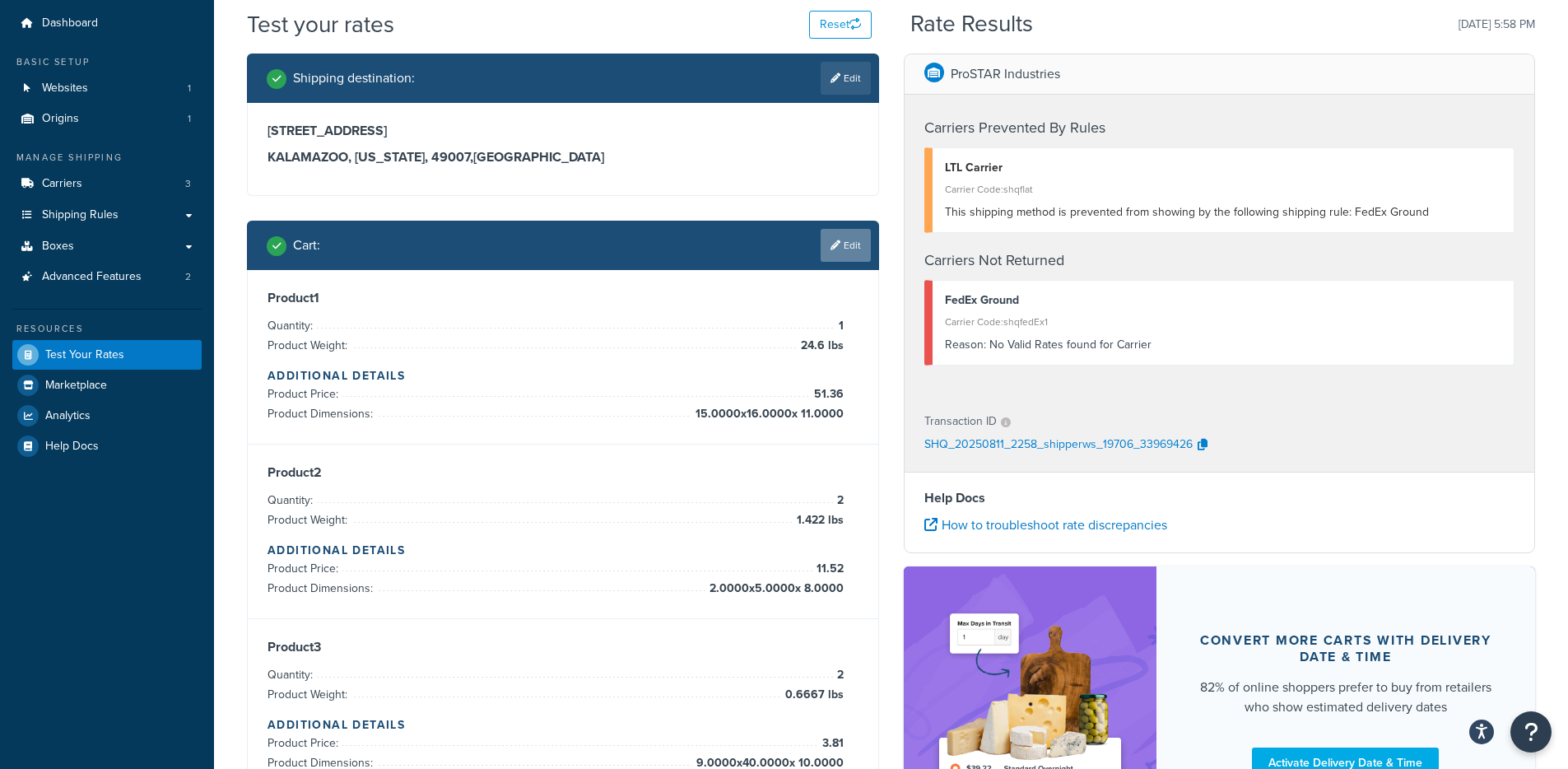
click at [846, 249] on link "Edit" at bounding box center [845, 245] width 51 height 33
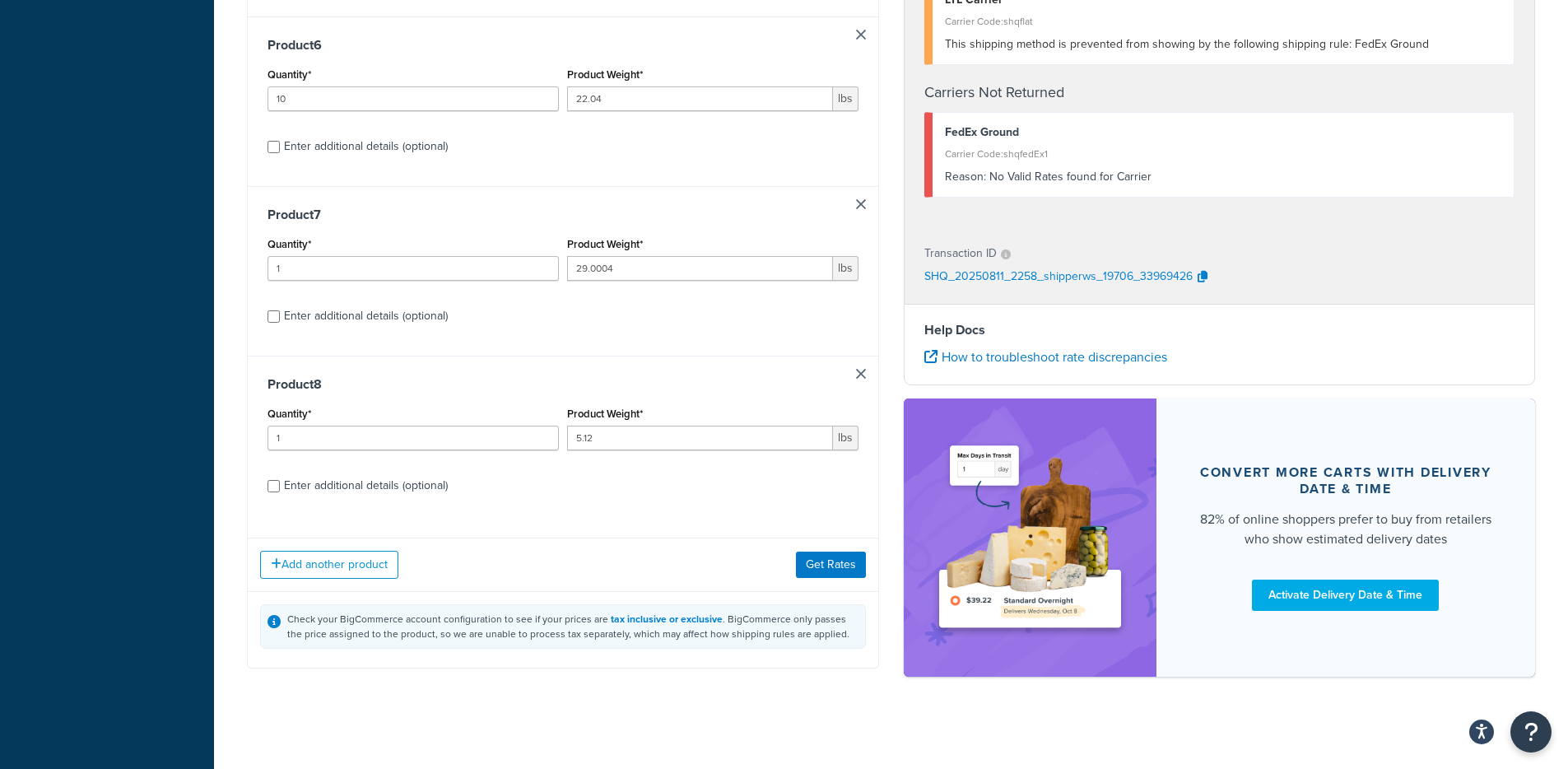
scroll to position [1150, 0]
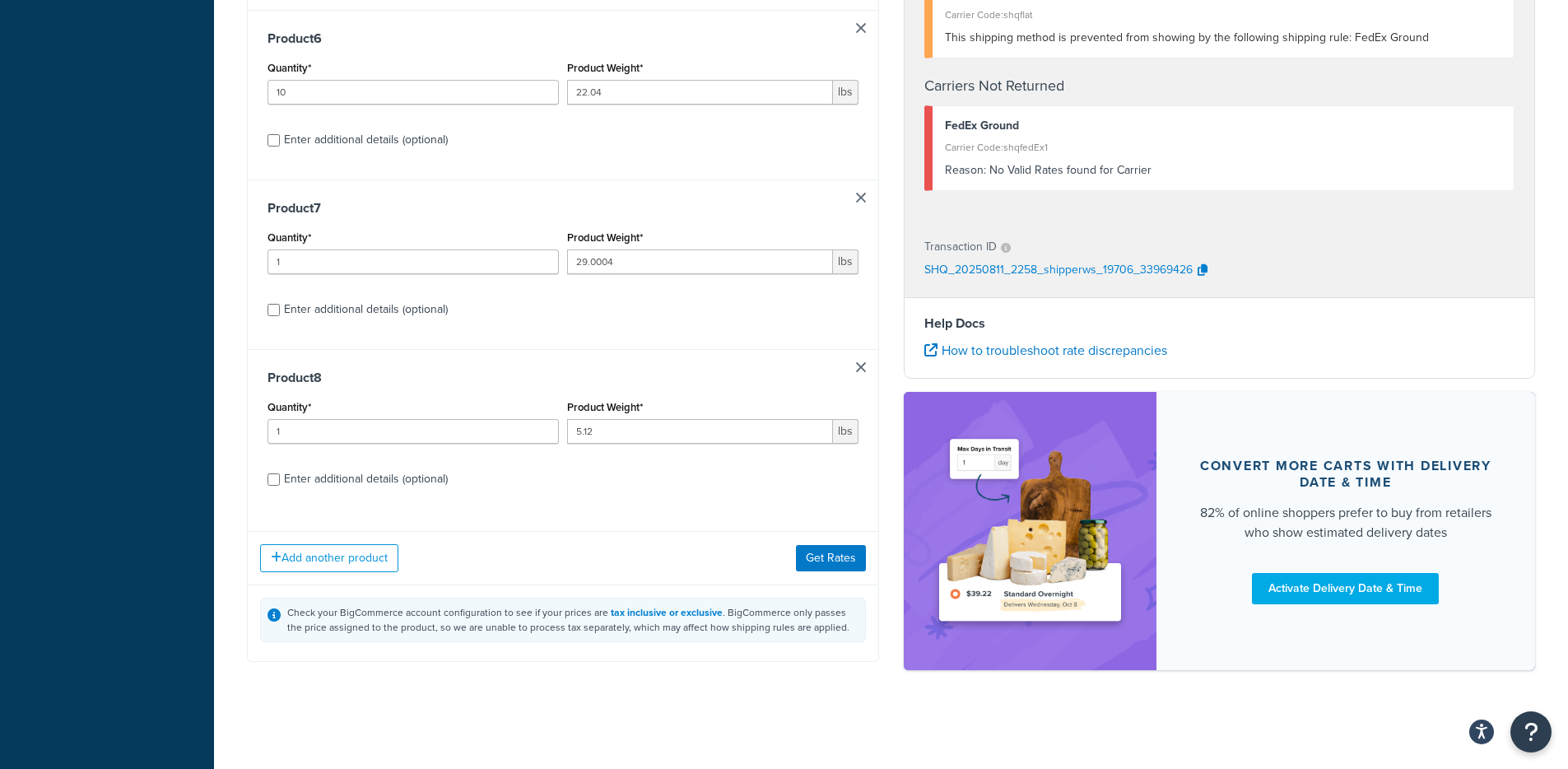
click at [298, 476] on div "Enter additional details (optional)" at bounding box center [366, 479] width 164 height 23
click at [280, 476] on input "Enter additional details (optional)" at bounding box center [273, 479] width 12 height 12
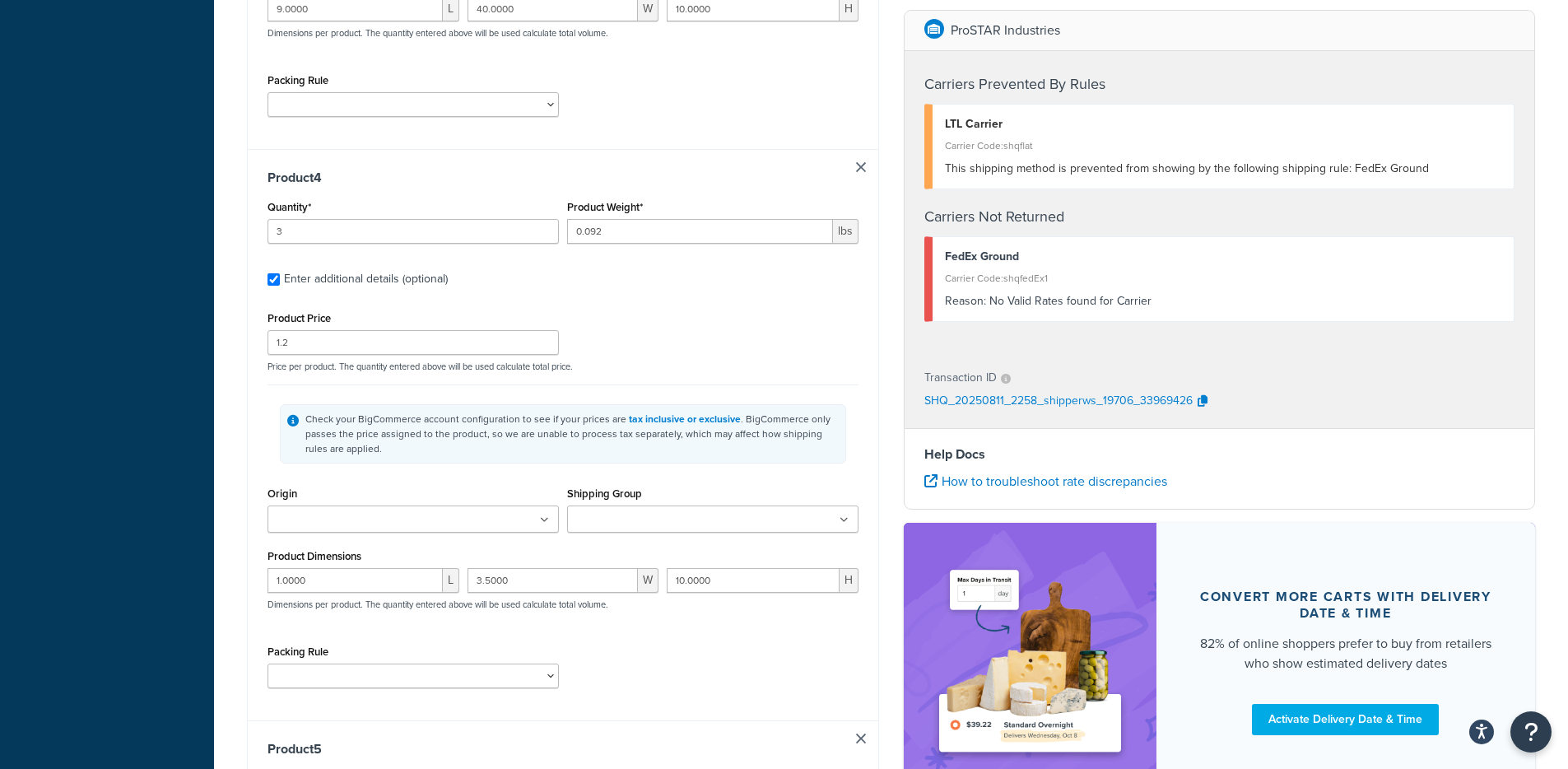
scroll to position [1789, 0]
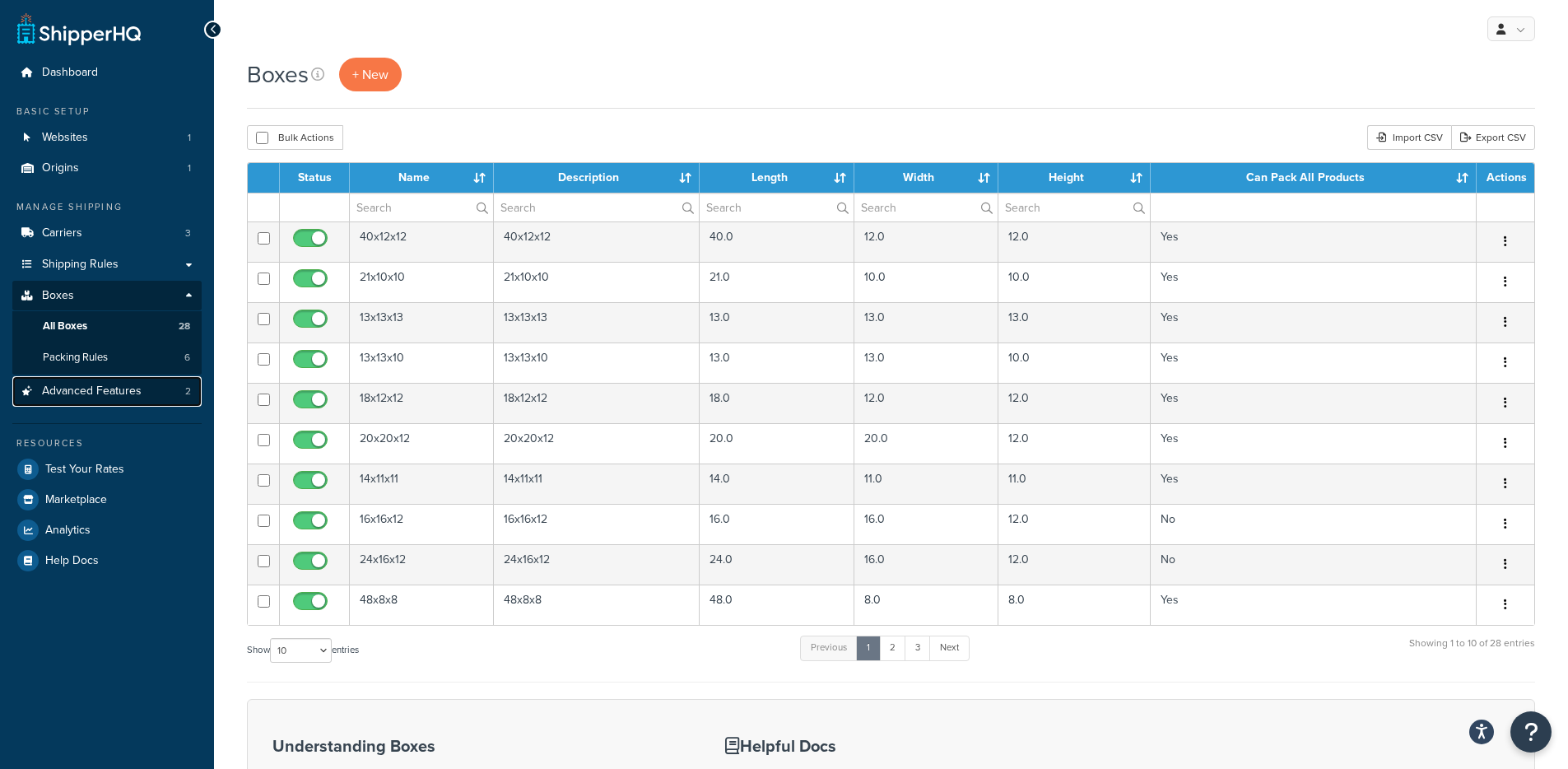
click at [122, 384] on span "Advanced Features" at bounding box center [92, 391] width 99 height 14
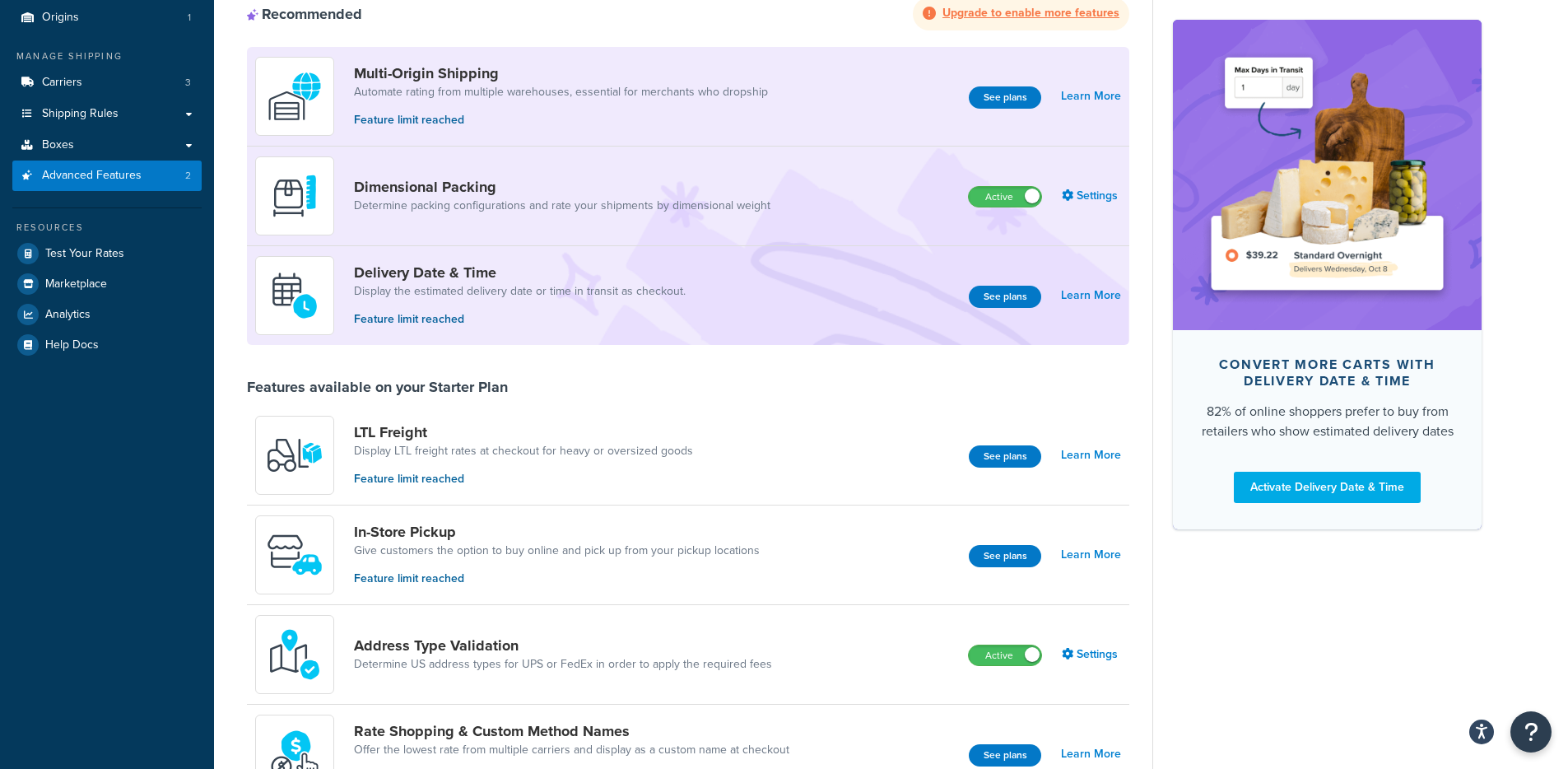
scroll to position [152, 0]
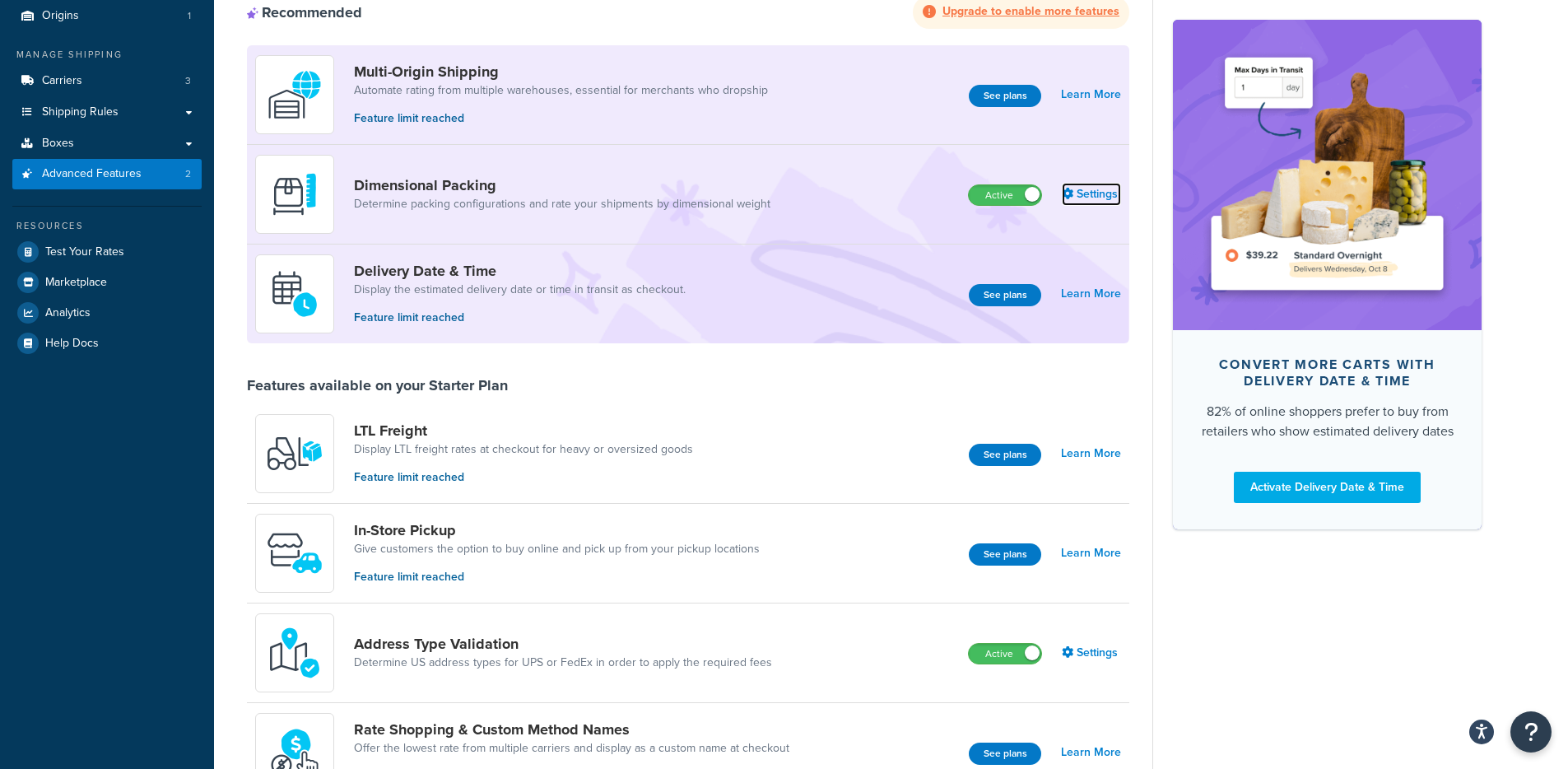
click at [1086, 194] on link "Settings" at bounding box center [1091, 194] width 59 height 23
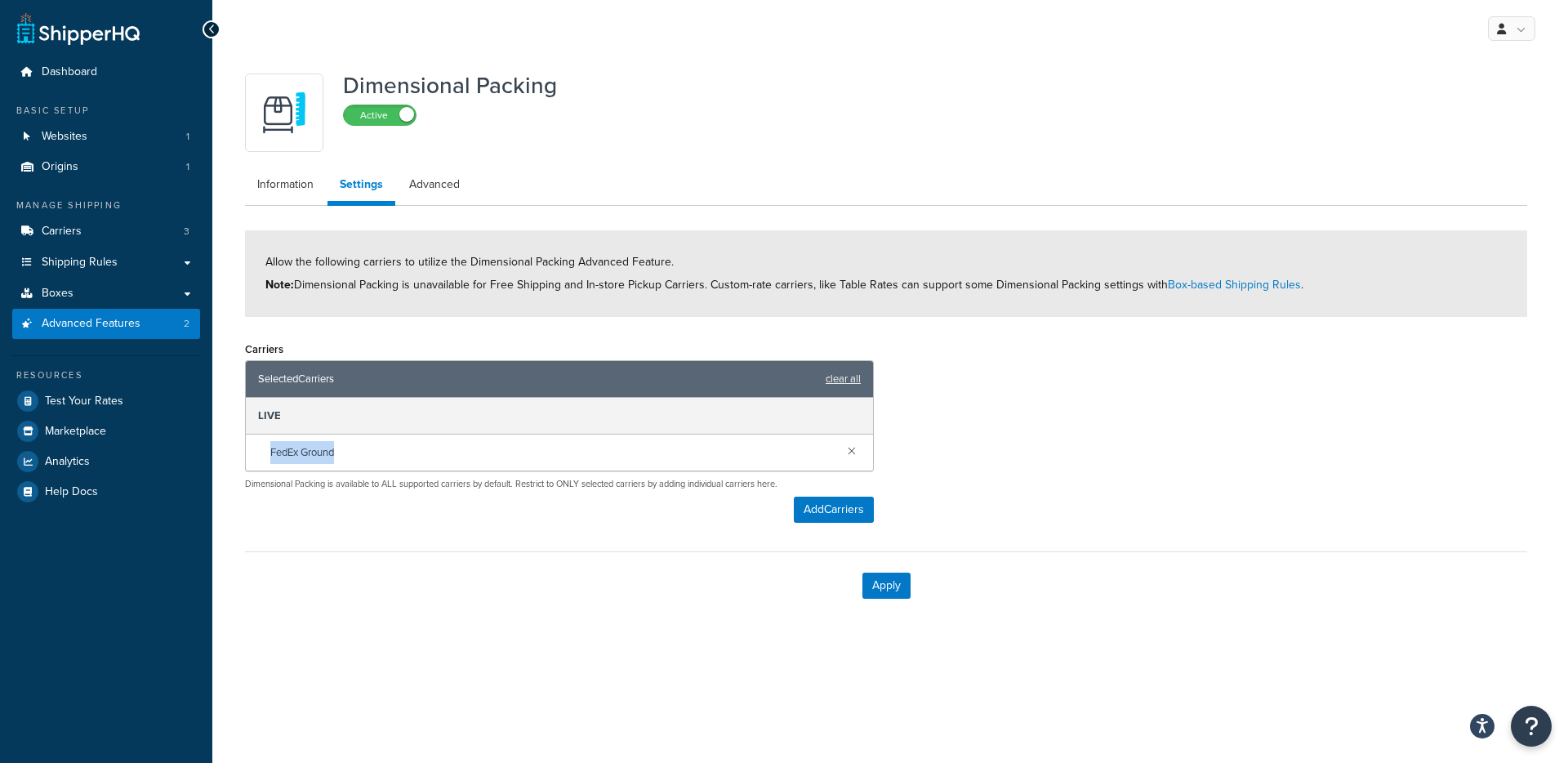
drag, startPoint x: 268, startPoint y: 451, endPoint x: 414, endPoint y: 469, distance: 147.1
click at [412, 460] on div "FedEx Ground" at bounding box center [559, 452] width 627 height 36
click at [414, 471] on div "Carriers Selected Carriers clear all LIVE FedEx Ground Dimensional Packing is a…" at bounding box center [559, 414] width 629 height 153
drag, startPoint x: 369, startPoint y: 455, endPoint x: 251, endPoint y: 455, distance: 118.0
click at [251, 454] on div "FedEx Ground" at bounding box center [559, 452] width 627 height 36
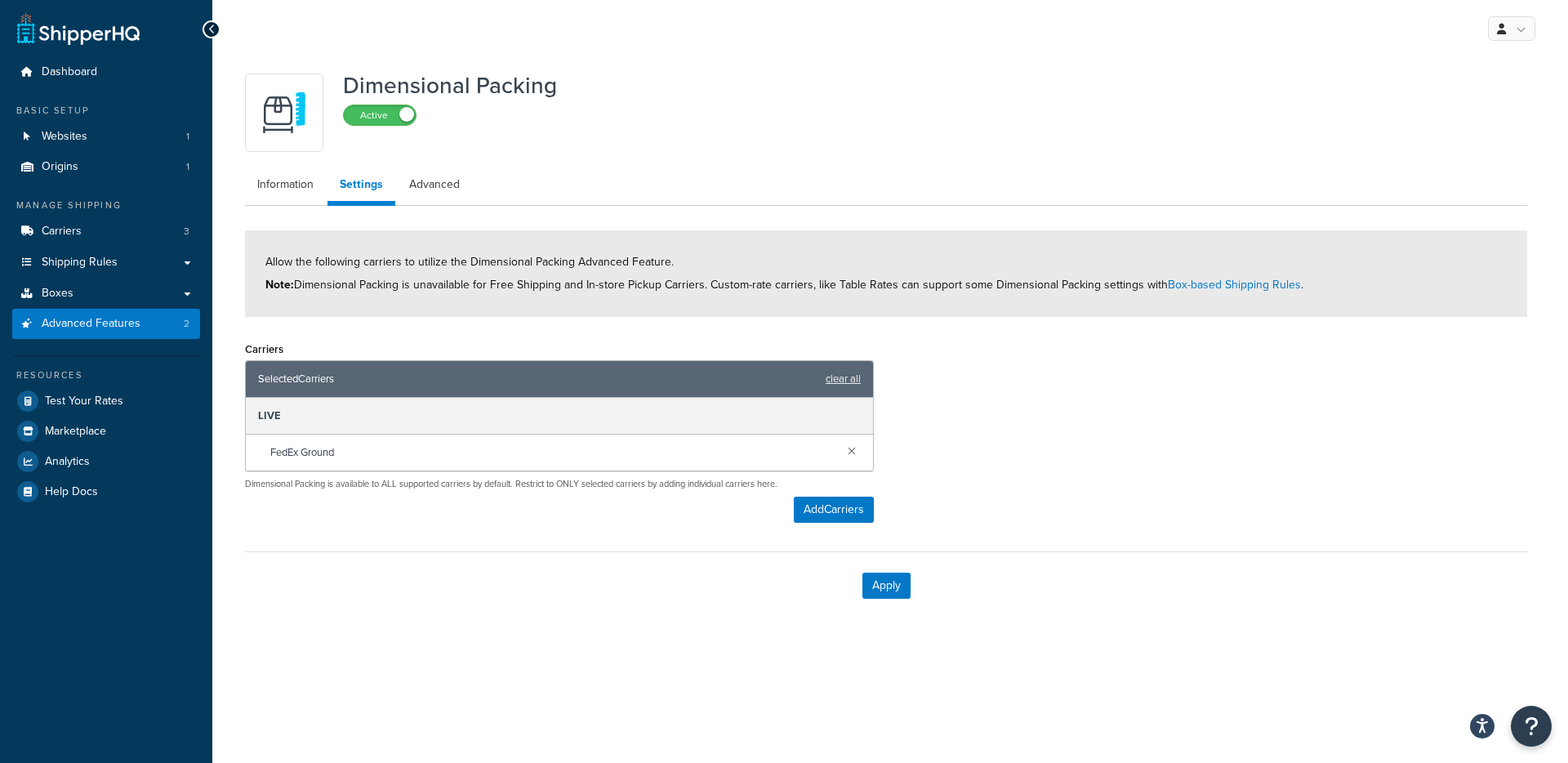
click at [309, 502] on div "Carriers Selected Carriers clear all LIVE FedEx Ground Dimensional Packing is a…" at bounding box center [559, 429] width 629 height 185
drag, startPoint x: 277, startPoint y: 477, endPoint x: 493, endPoint y: 513, distance: 219.0
click at [522, 499] on div "Carriers Selected Carriers clear all LIVE FedEx Ground Dimensional Packing is a…" at bounding box center [559, 429] width 629 height 185
click at [488, 513] on div "Carriers Selected Carriers clear all LIVE FedEx Ground Dimensional Packing is a…" at bounding box center [559, 429] width 629 height 185
drag, startPoint x: 303, startPoint y: 451, endPoint x: 467, endPoint y: 482, distance: 166.9
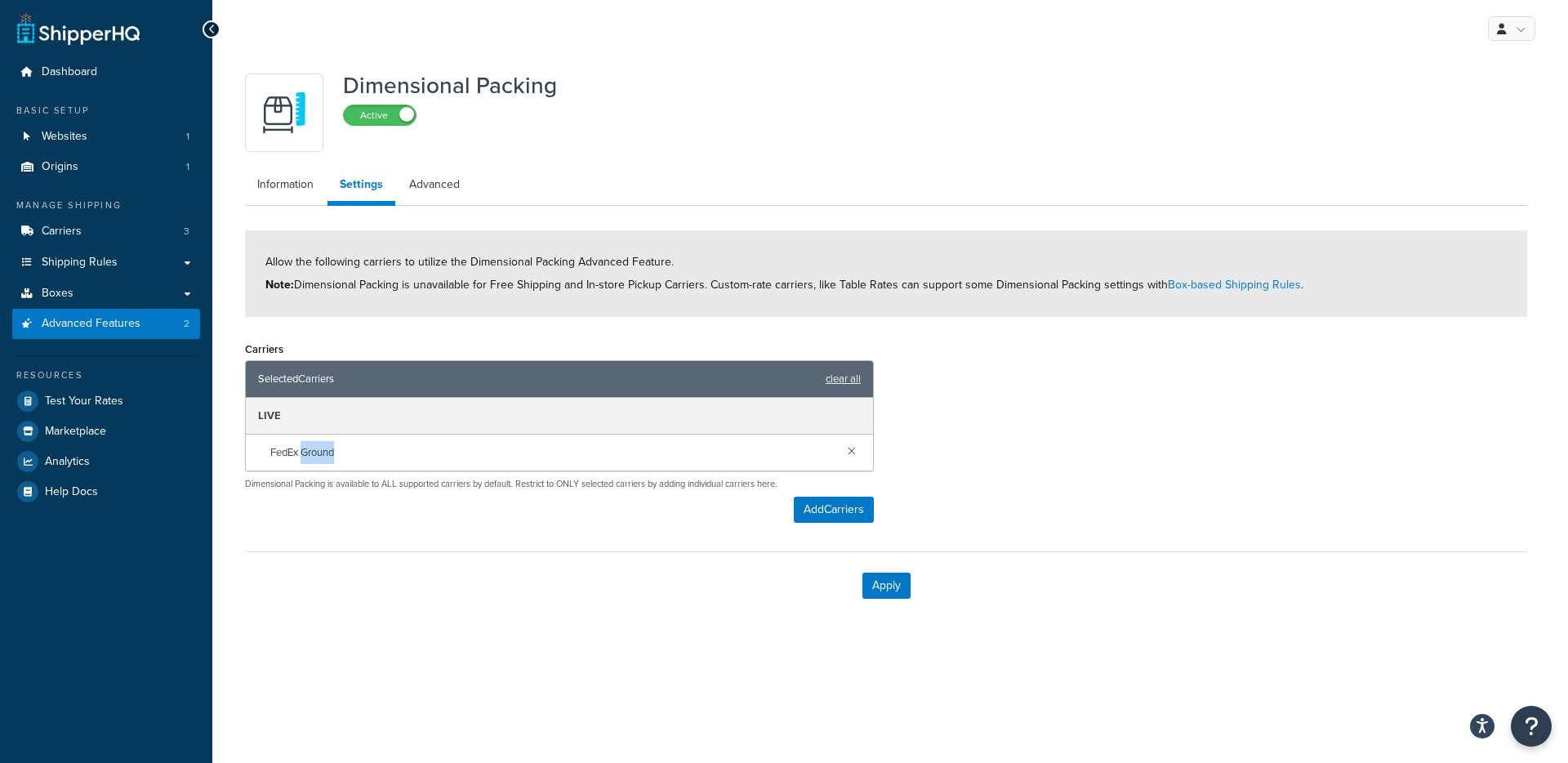
click at [470, 470] on div "Selected Carriers clear all LIVE FedEx Ground" at bounding box center [559, 415] width 629 height 111
click at [466, 483] on p "Dimensional Packing is available to ALL supported carriers by default. Restrict…" at bounding box center [559, 483] width 629 height 12
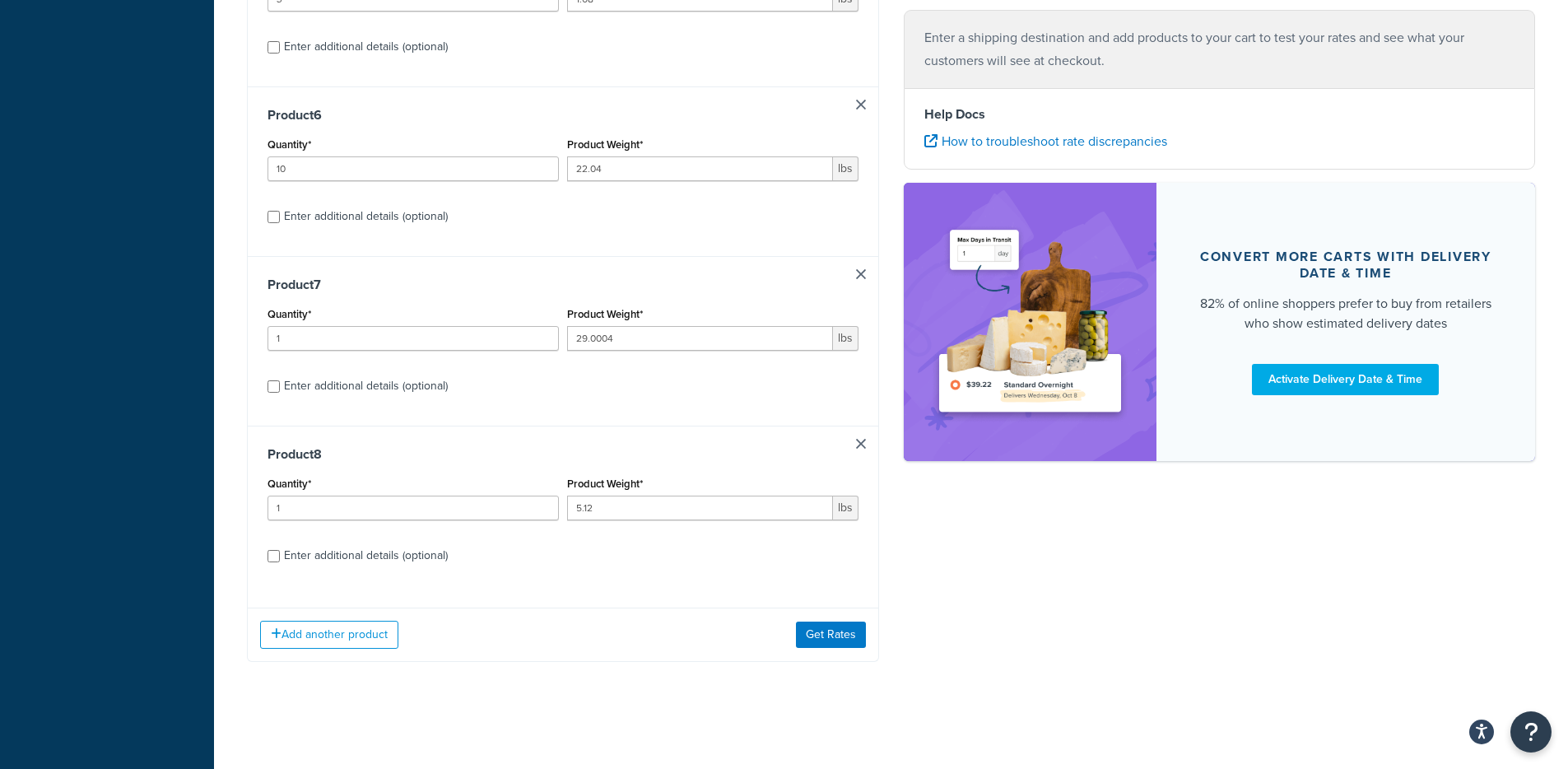
scroll to position [1044, 0]
drag, startPoint x: 820, startPoint y: 606, endPoint x: 830, endPoint y: 643, distance: 38.3
click at [830, 644] on button "Get Rates" at bounding box center [830, 635] width 70 height 27
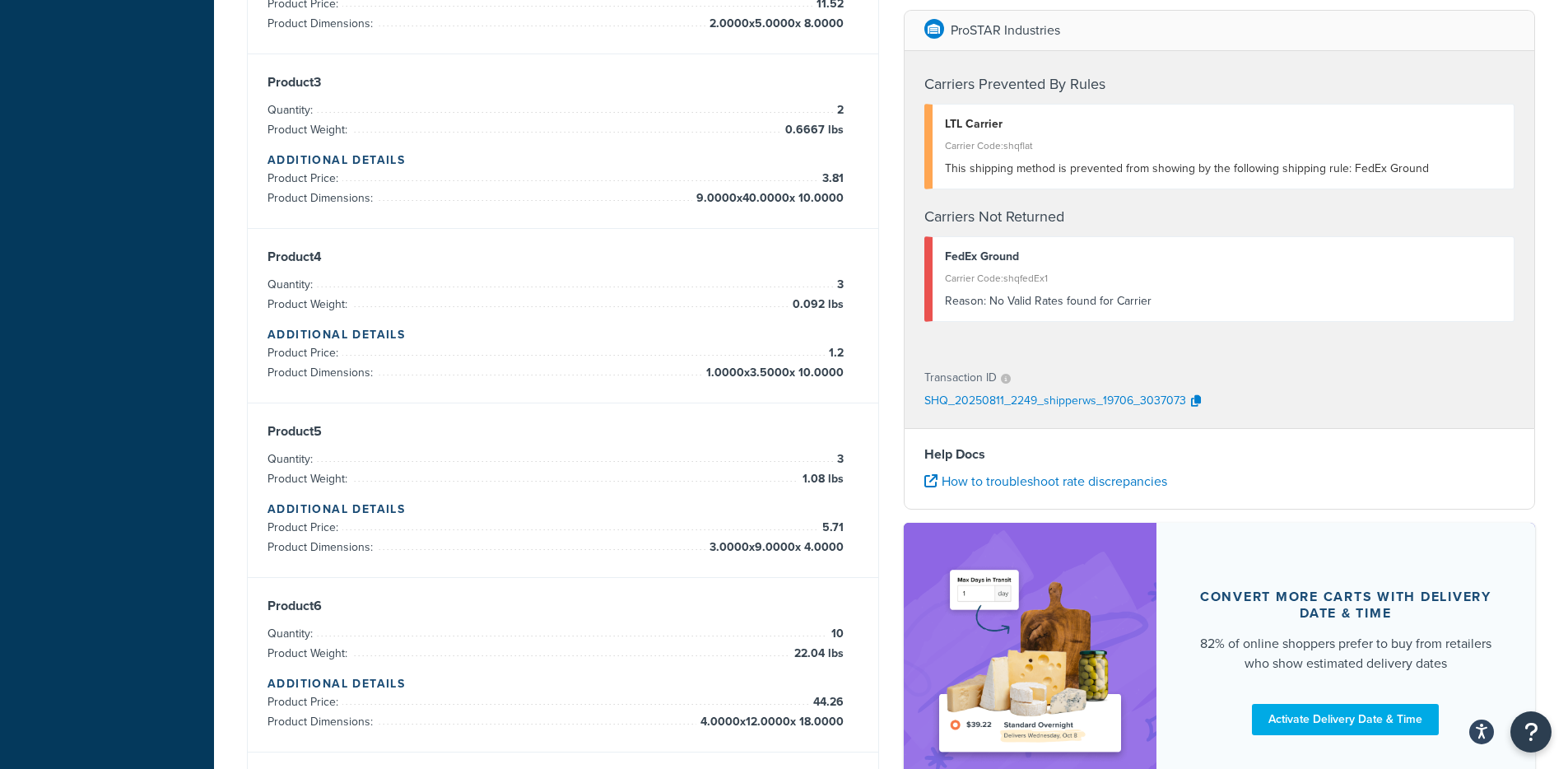
scroll to position [0, 0]
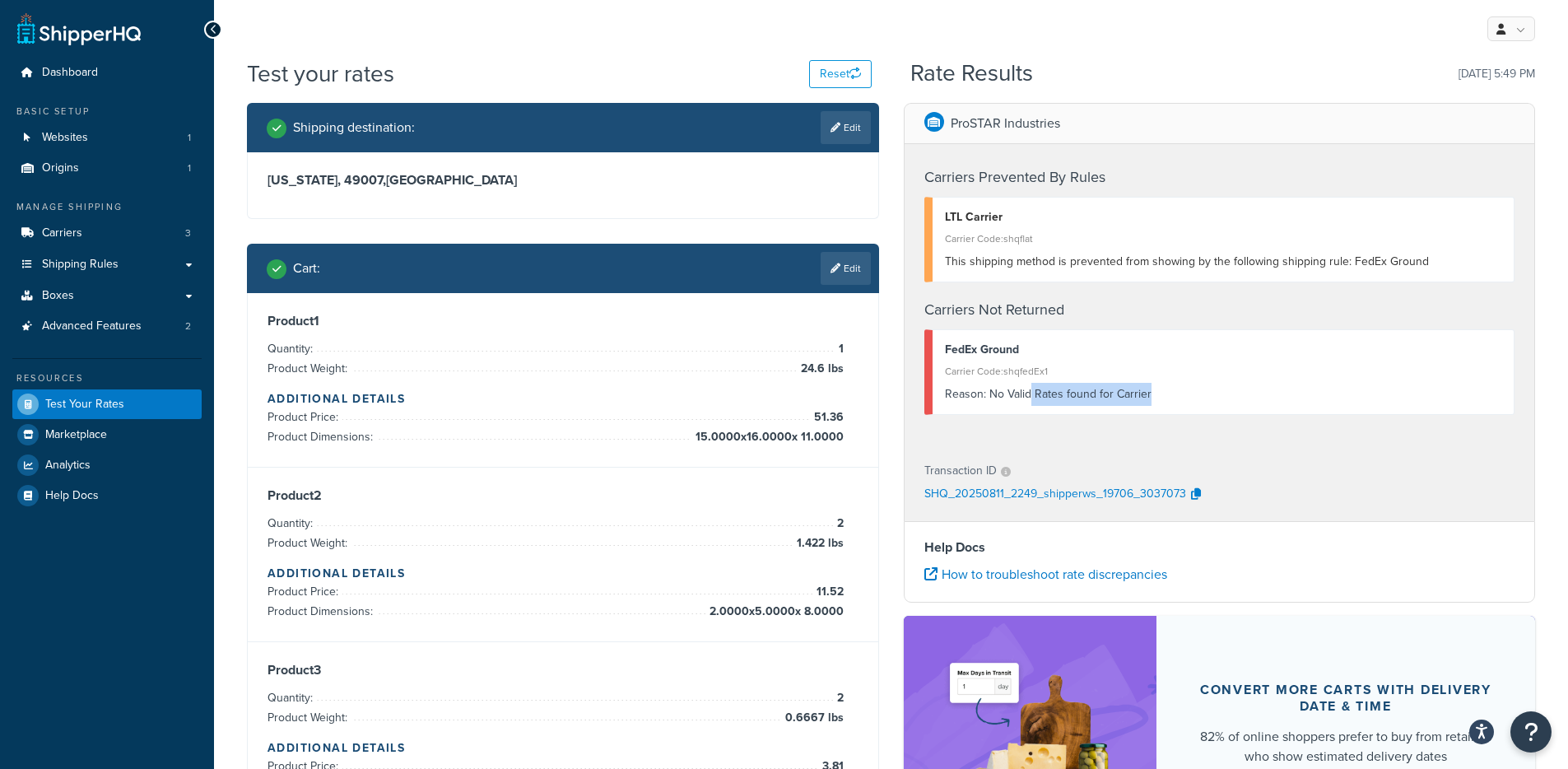
drag, startPoint x: 1199, startPoint y: 391, endPoint x: 1024, endPoint y: 387, distance: 175.0
click at [1024, 387] on div "Reason: No Valid Rates found for Carrier" at bounding box center [1223, 394] width 557 height 23
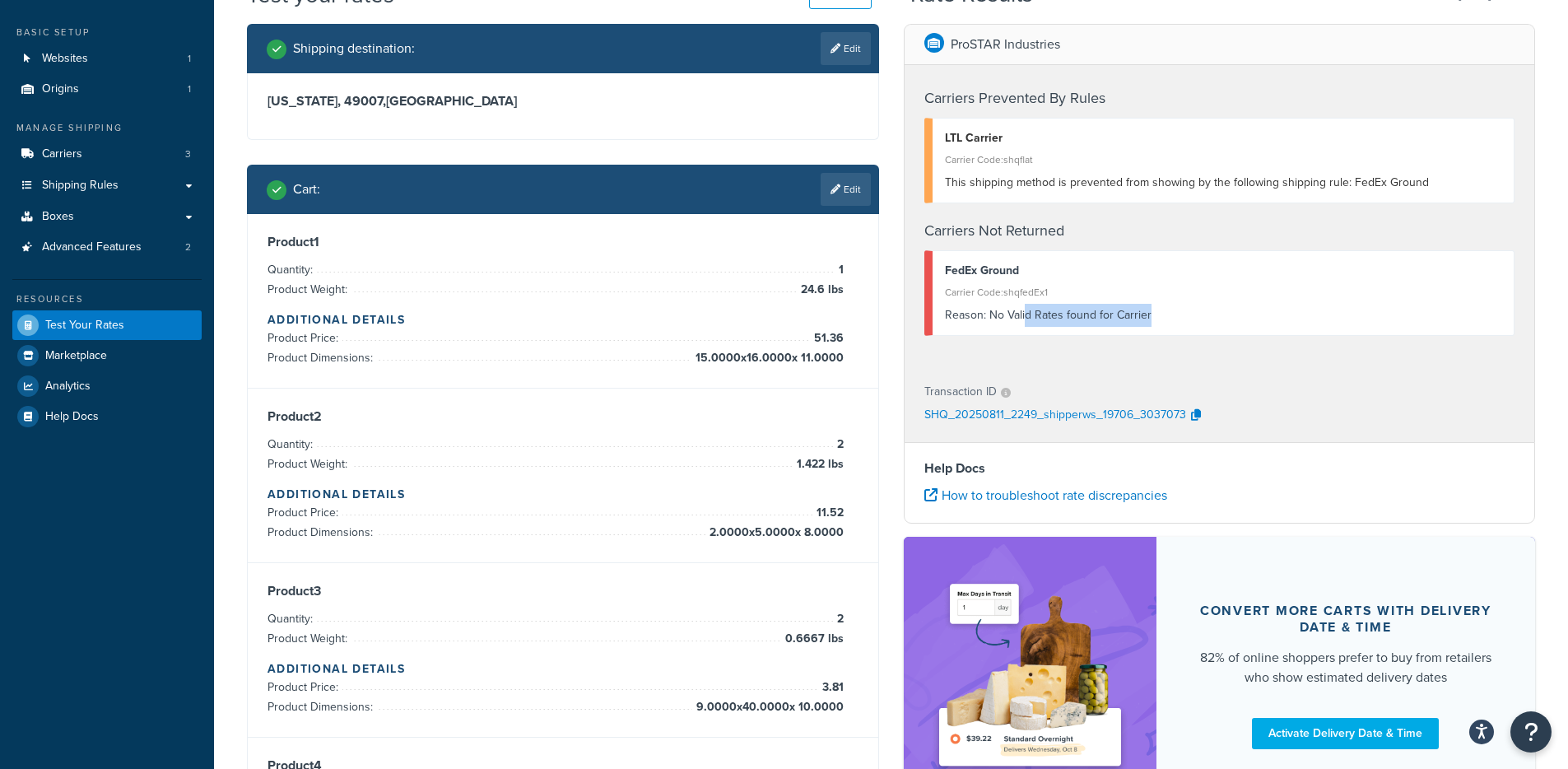
scroll to position [90, 0]
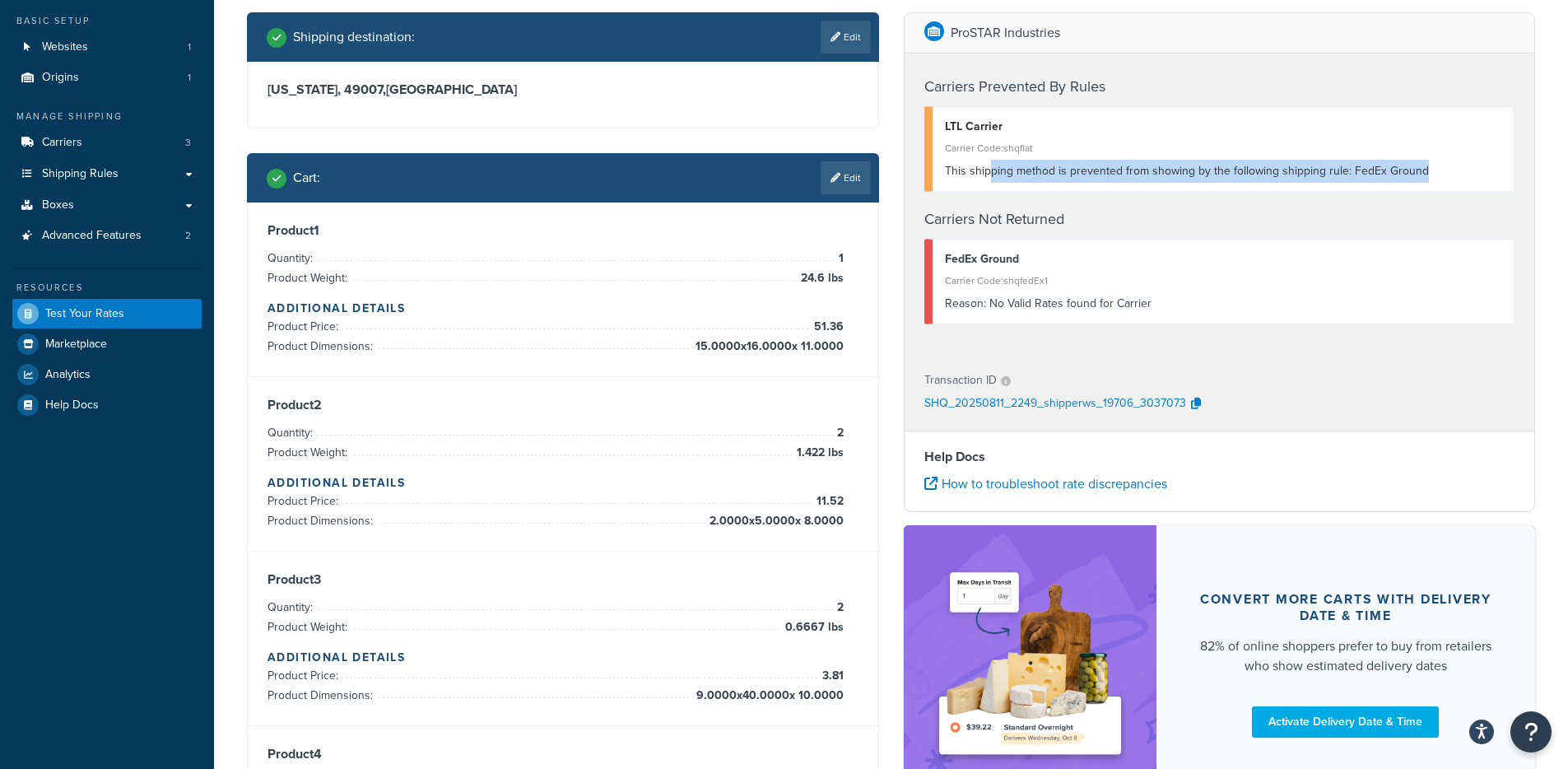
drag, startPoint x: 989, startPoint y: 169, endPoint x: 1439, endPoint y: 173, distance: 450.0
click at [1439, 173] on div "This shipping method is prevented from showing by the following shipping rule: …" at bounding box center [1223, 172] width 557 height 23
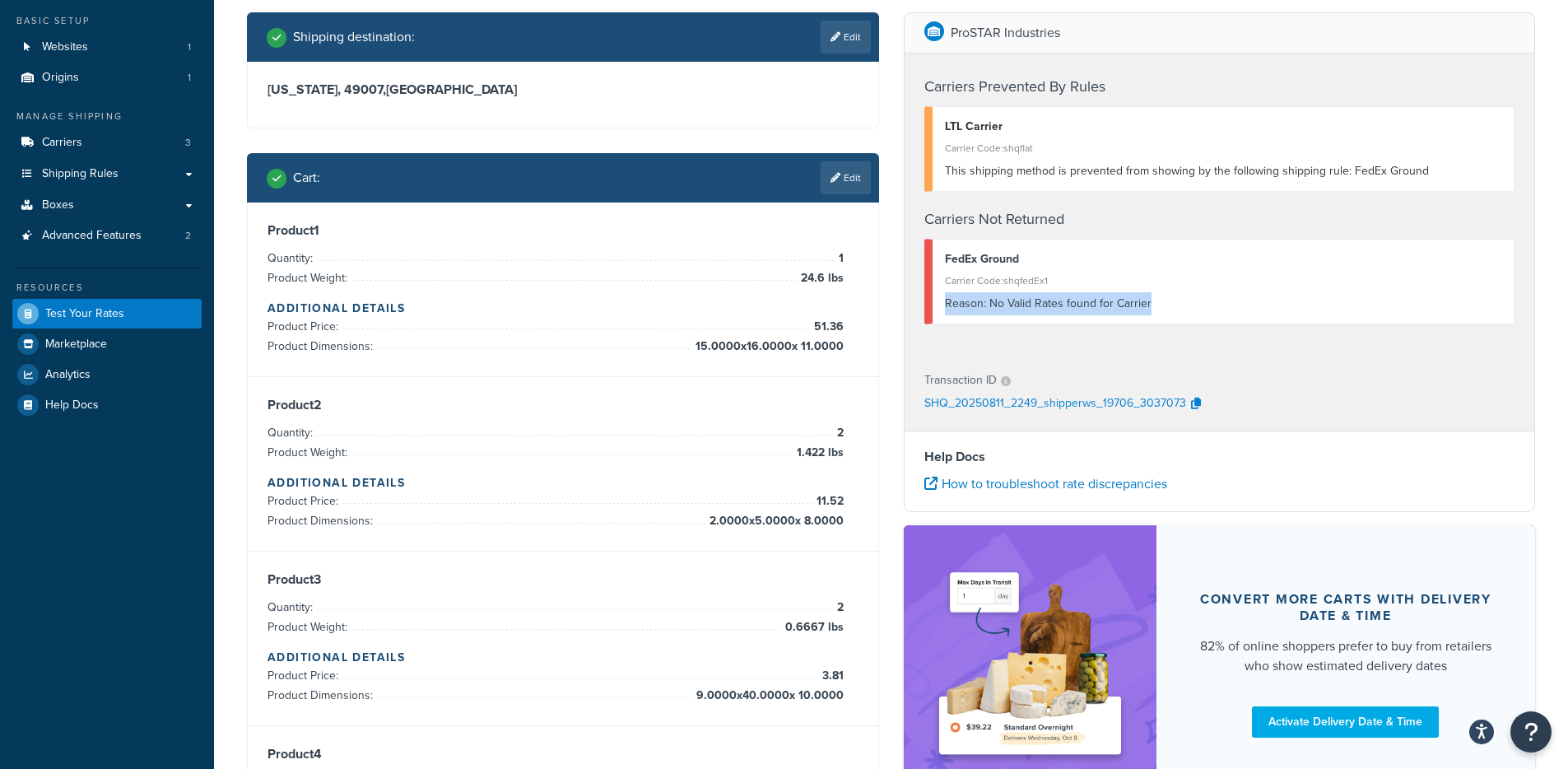
drag, startPoint x: 1172, startPoint y: 298, endPoint x: 946, endPoint y: 299, distance: 226.0
click at [946, 299] on div "Reason: No Valid Rates found for Carrier" at bounding box center [1223, 304] width 557 height 23
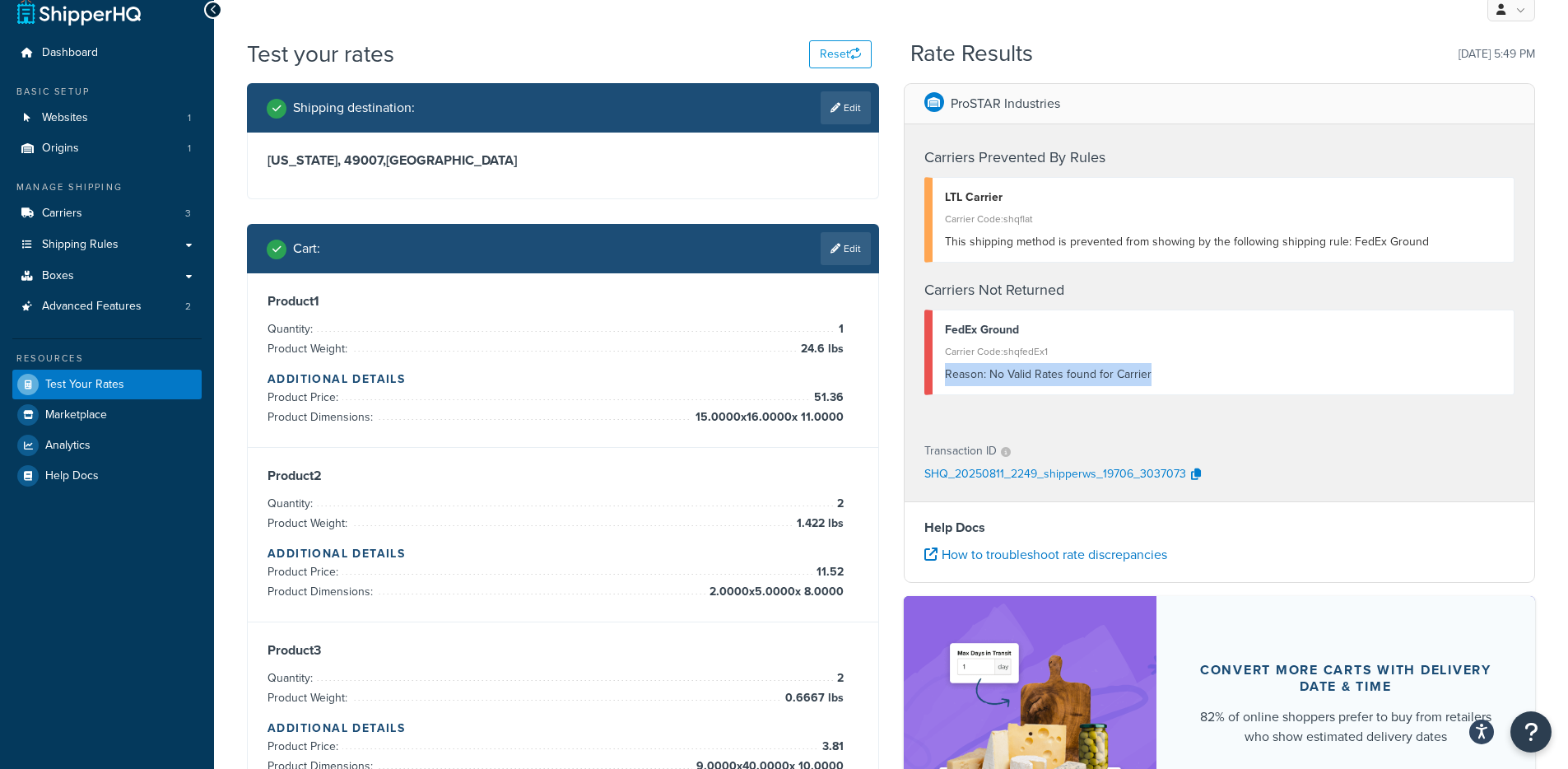
scroll to position [0, 0]
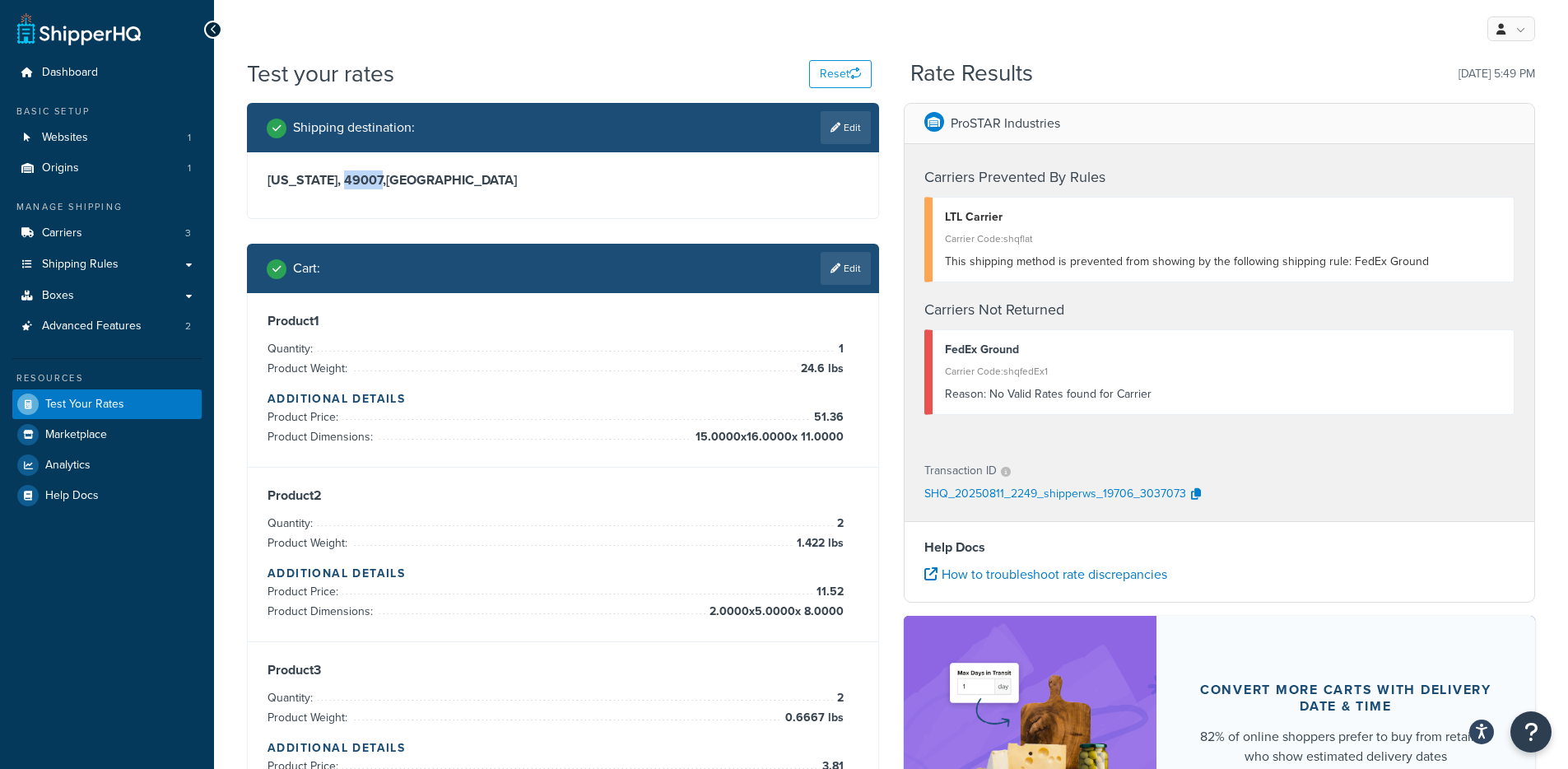
drag, startPoint x: 365, startPoint y: 177, endPoint x: 330, endPoint y: 177, distance: 35.0
click at [330, 177] on h3 "Alabama, 49007 , United States" at bounding box center [563, 181] width 591 height 17
copy h3 "49007"
click at [366, 185] on h3 "Alabama, 49007 , United States" at bounding box center [563, 181] width 591 height 17
drag, startPoint x: 365, startPoint y: 179, endPoint x: 458, endPoint y: 296, distance: 149.5
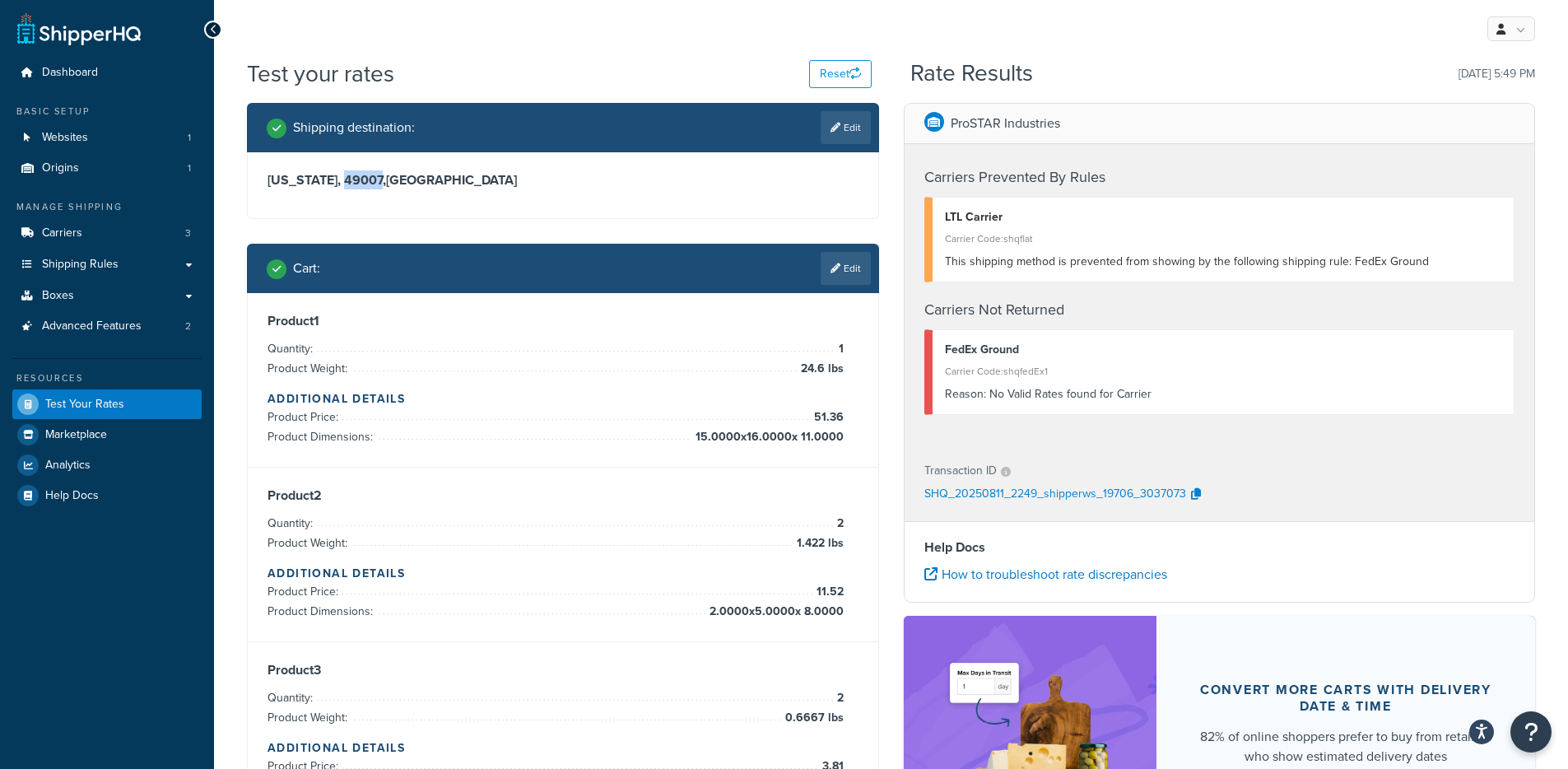
click at [327, 177] on h3 "Alabama, 49007 , United States" at bounding box center [563, 181] width 591 height 17
click at [845, 129] on link "Edit" at bounding box center [845, 128] width 51 height 33
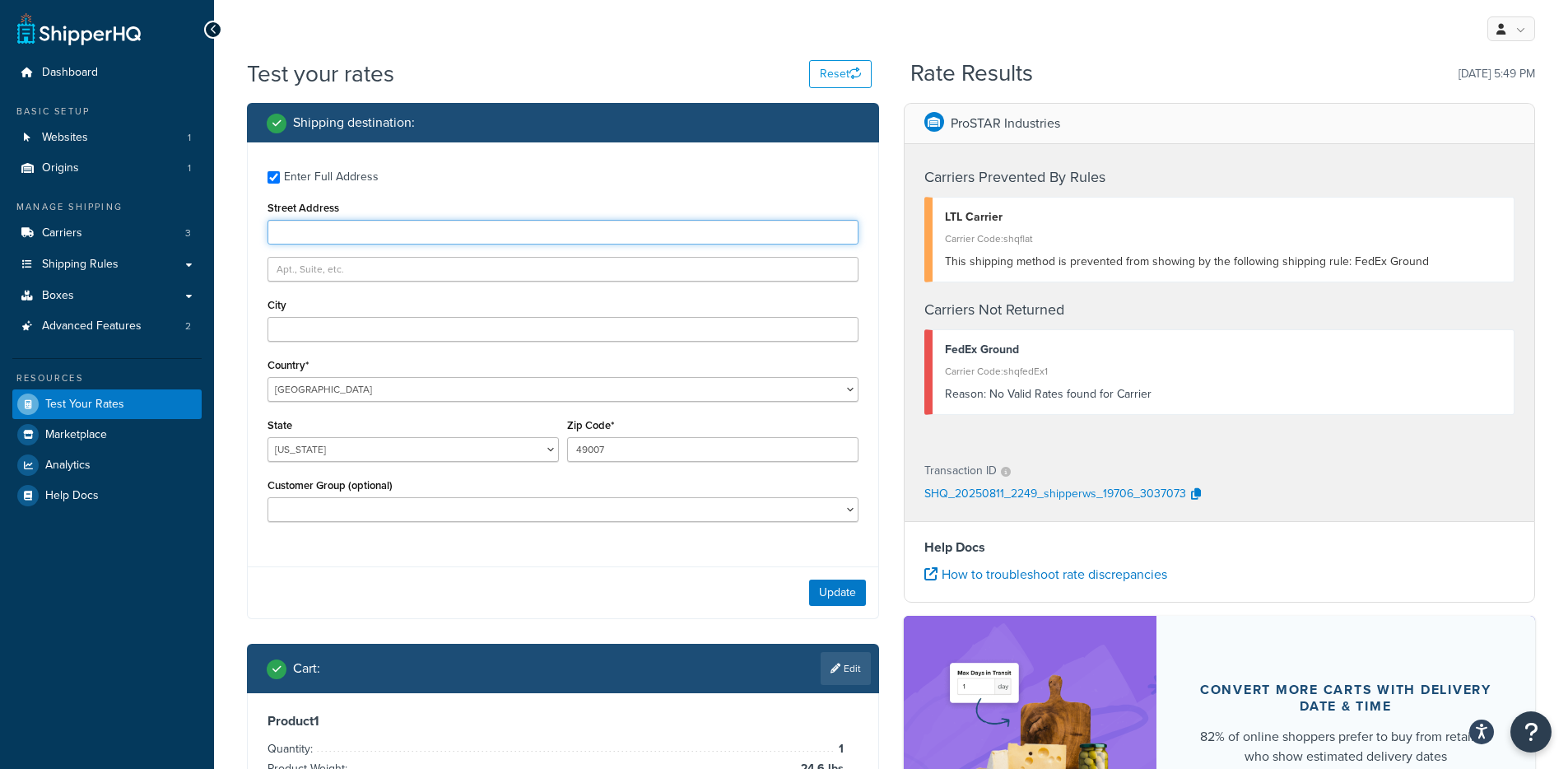
click at [370, 221] on input "Street Address" at bounding box center [563, 232] width 591 height 25
paste input "180 Portage Street"
type input "180 Portage Street"
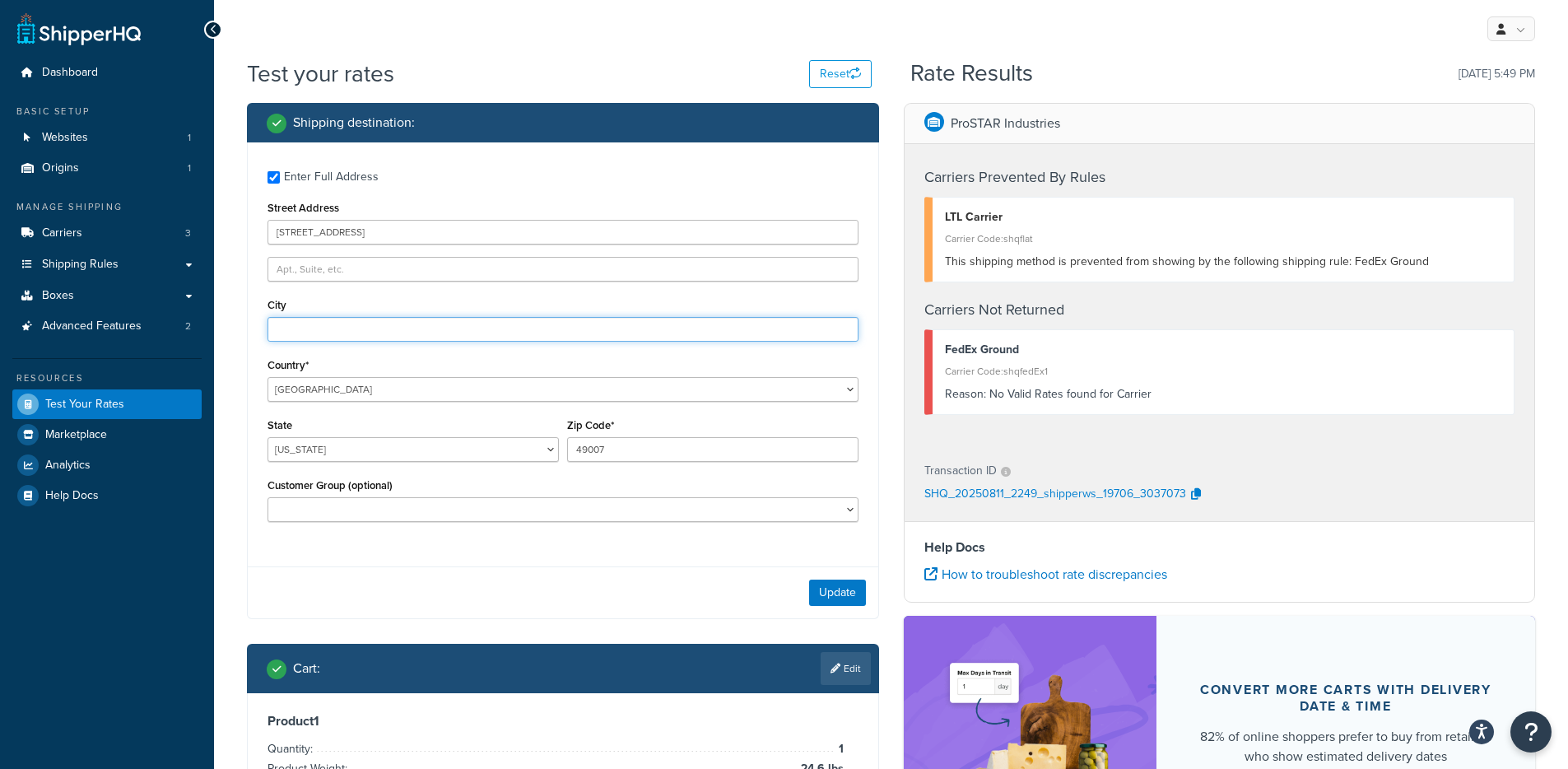
drag, startPoint x: 362, startPoint y: 319, endPoint x: 371, endPoint y: 324, distance: 10.3
click at [362, 320] on input "City" at bounding box center [563, 329] width 591 height 25
paste input "180 Portage Street, Kalamazoo, MI 49007"
drag, startPoint x: 361, startPoint y: 326, endPoint x: 150, endPoint y: 317, distance: 211.2
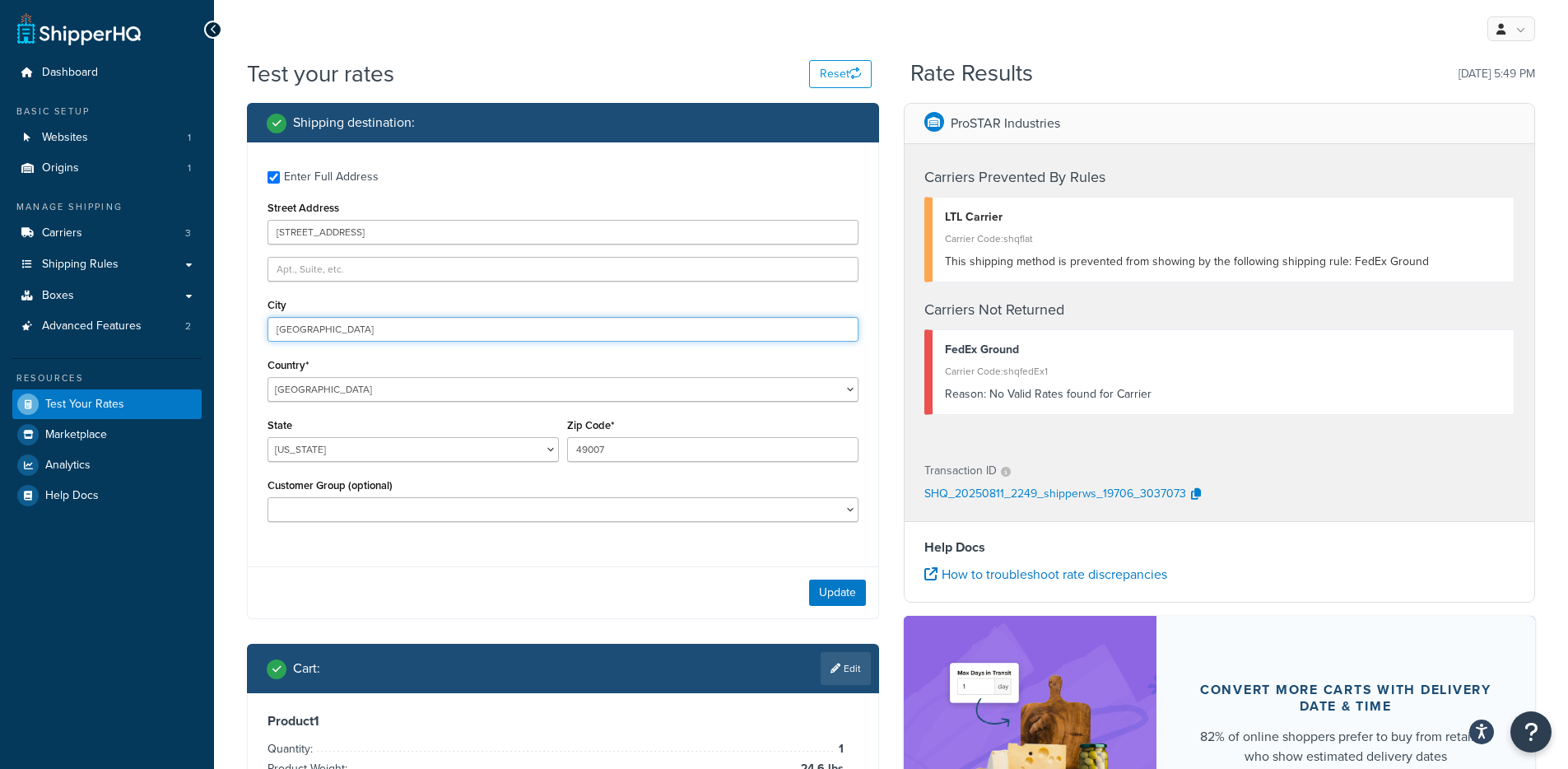
type input "Kalamazoo, MI 49007"
click at [394, 451] on select "Alabama Alaska American Samoa Arizona Arkansas Armed Forces Americas Armed Forc…" at bounding box center [414, 449] width 292 height 25
click at [317, 457] on select "Alabama Alaska American Samoa Arizona Arkansas Armed Forces Americas Armed Forc…" at bounding box center [414, 449] width 292 height 25
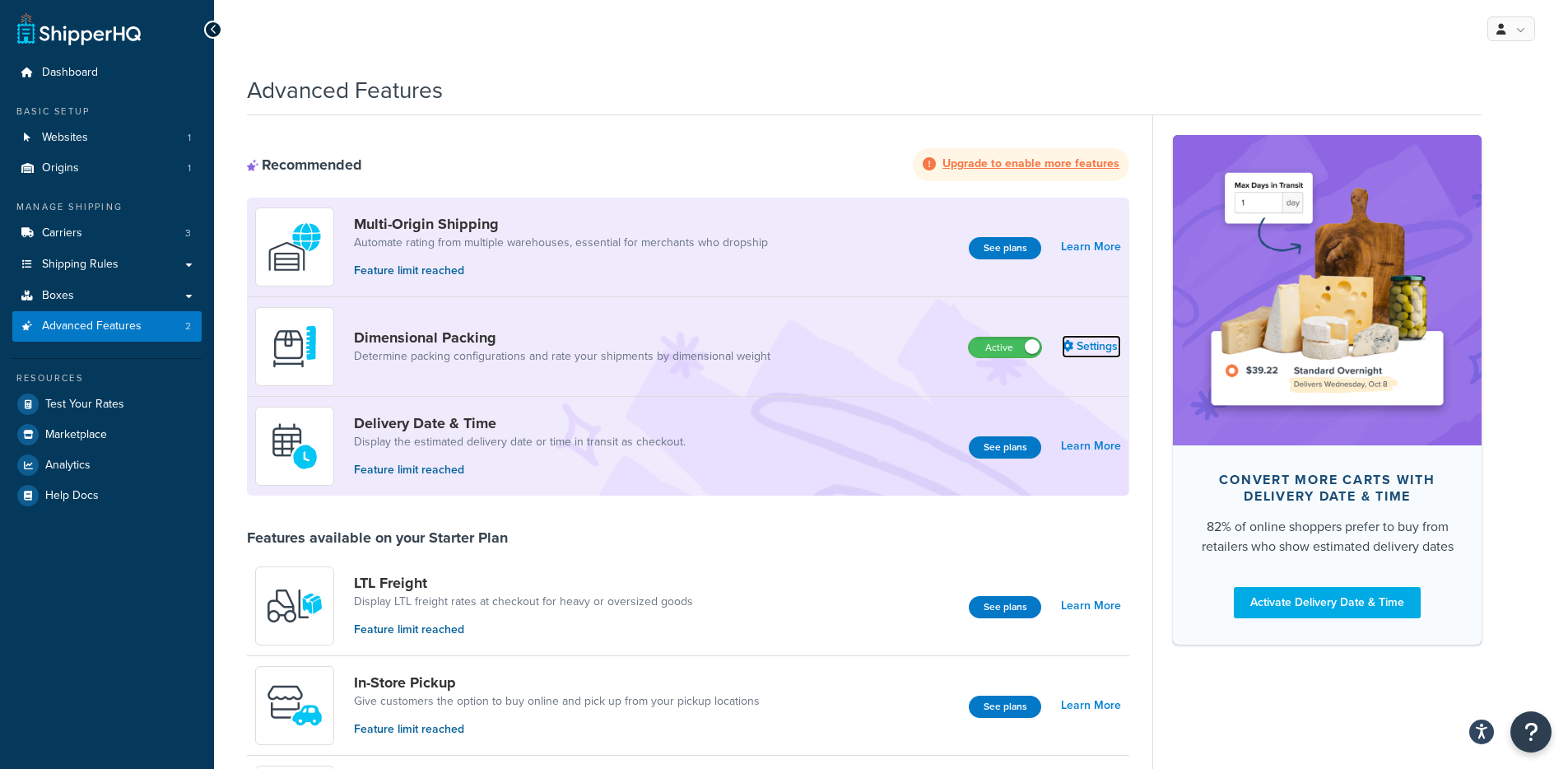
click at [1115, 341] on link "Settings" at bounding box center [1091, 346] width 59 height 23
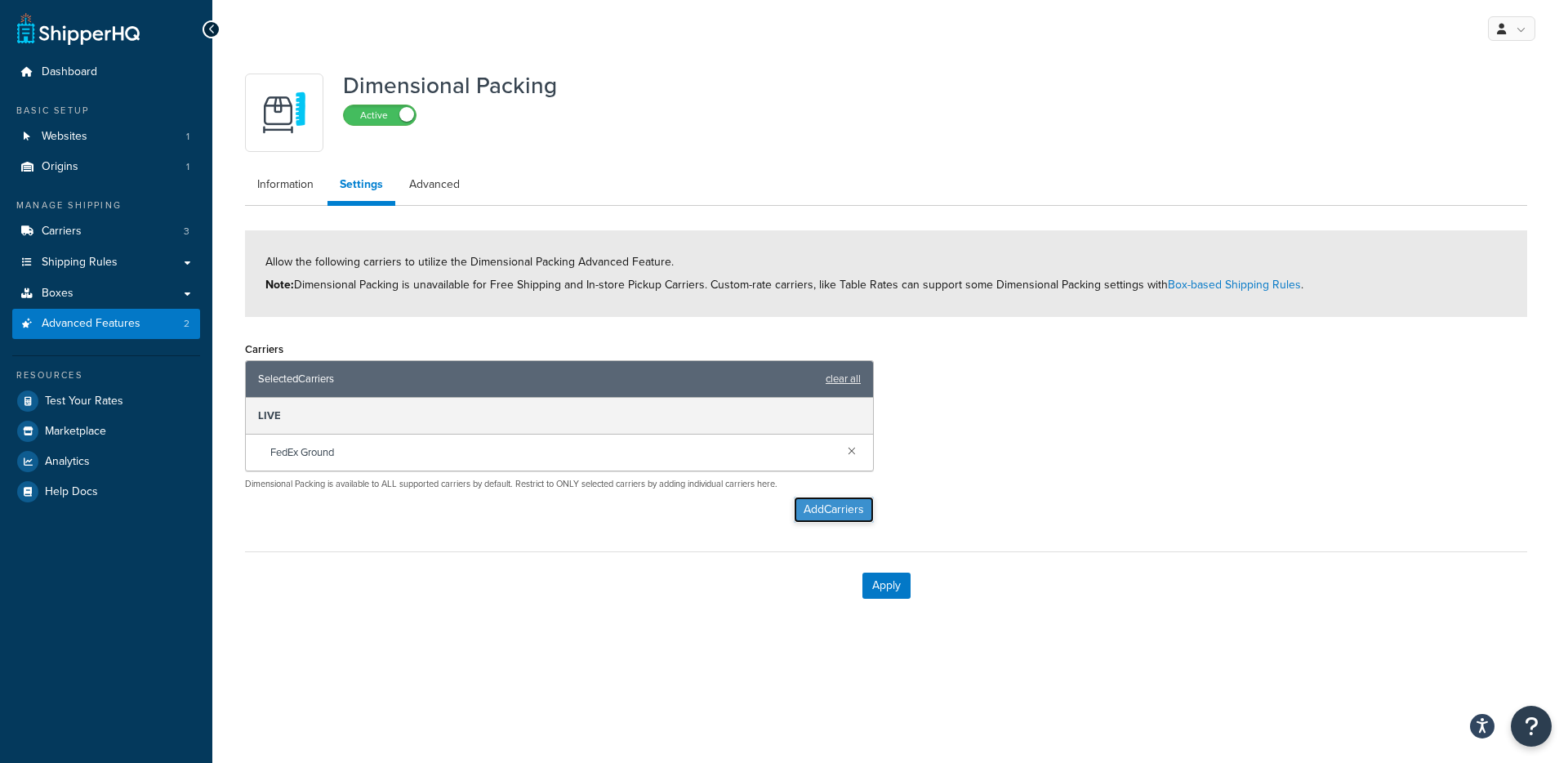
click at [859, 515] on button "Add Carriers" at bounding box center [833, 510] width 80 height 26
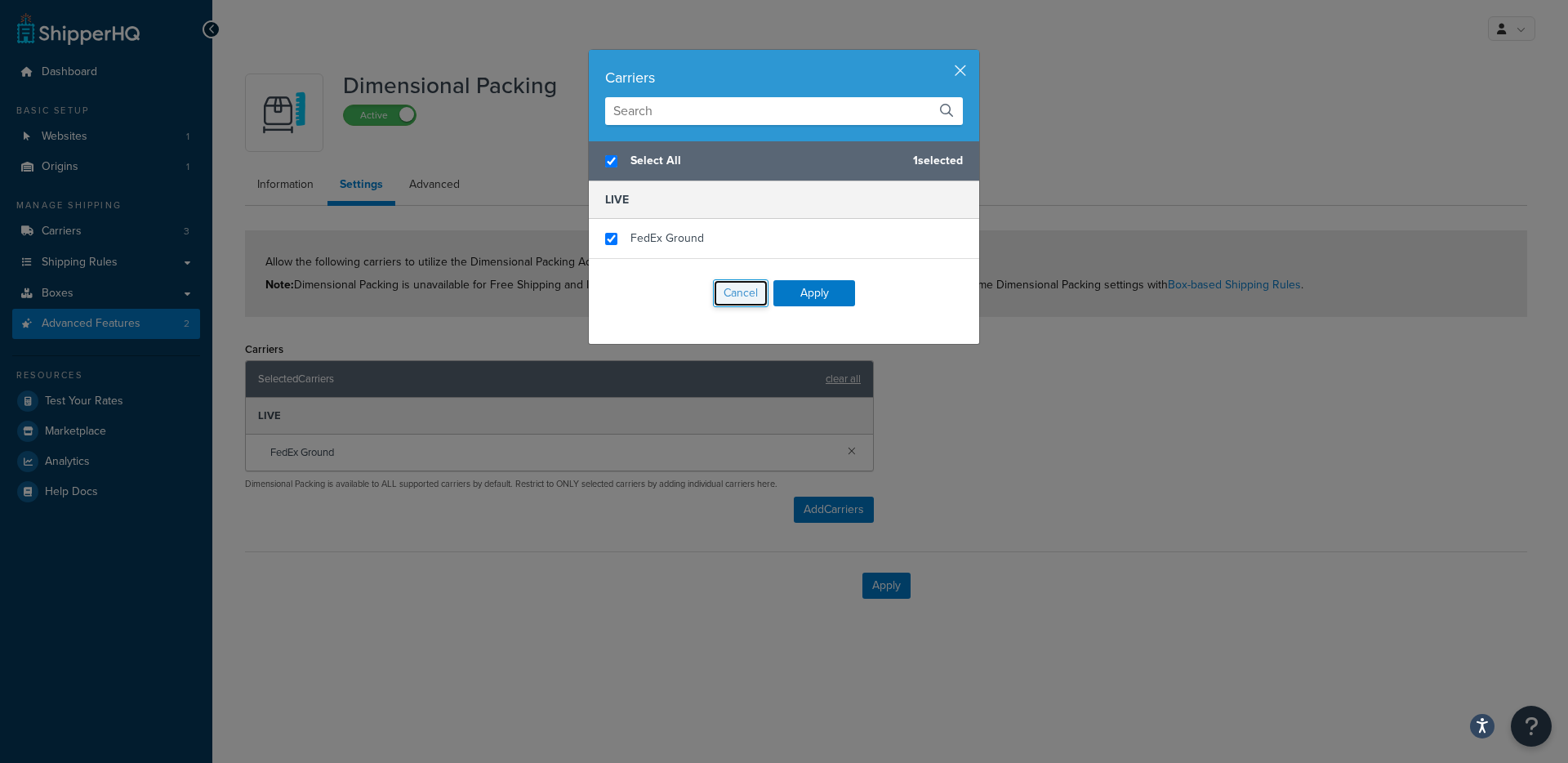
click at [734, 290] on button "Cancel" at bounding box center [741, 294] width 56 height 28
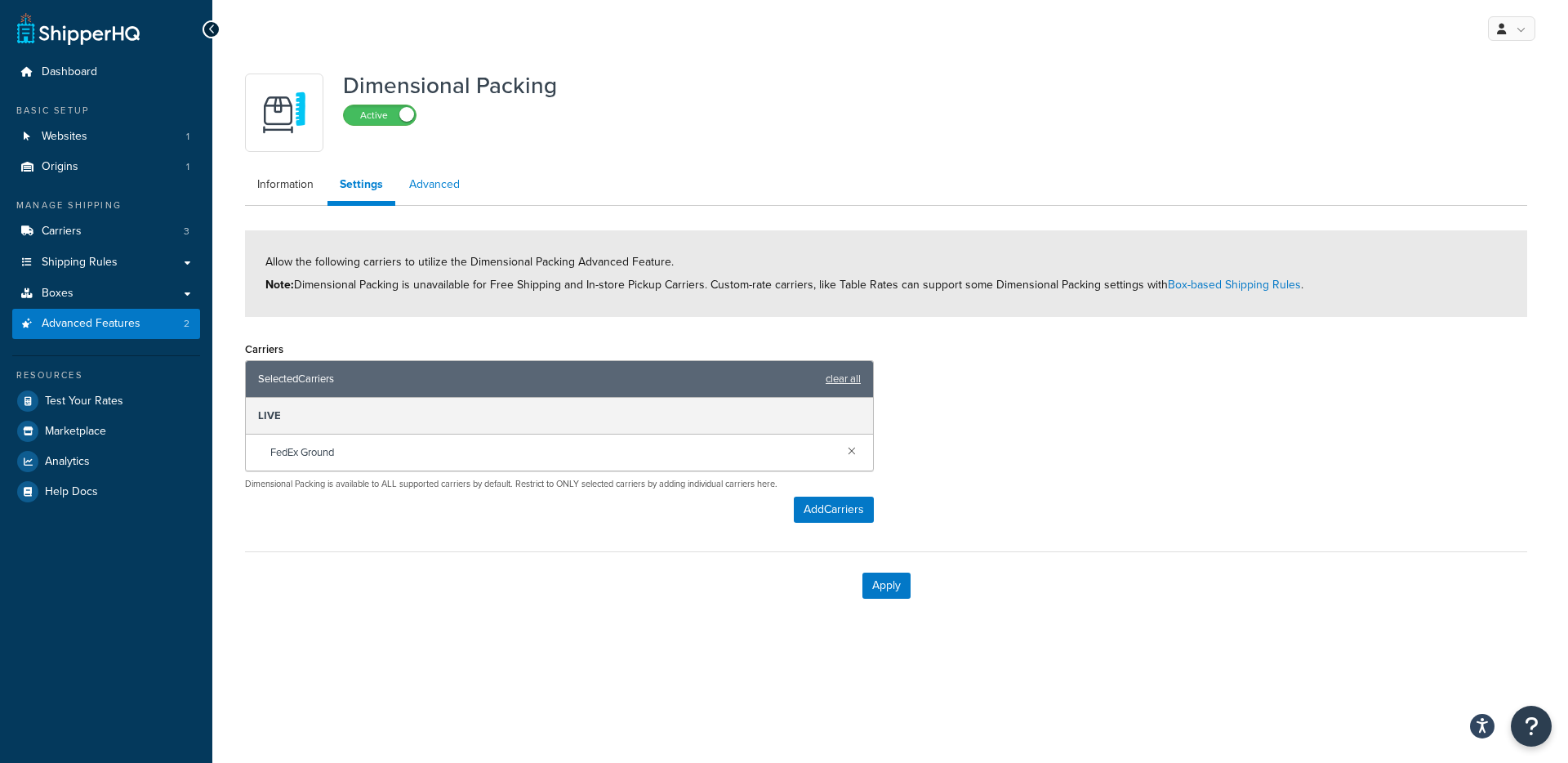
click at [419, 194] on link "Advanced" at bounding box center [434, 185] width 75 height 33
select select "false"
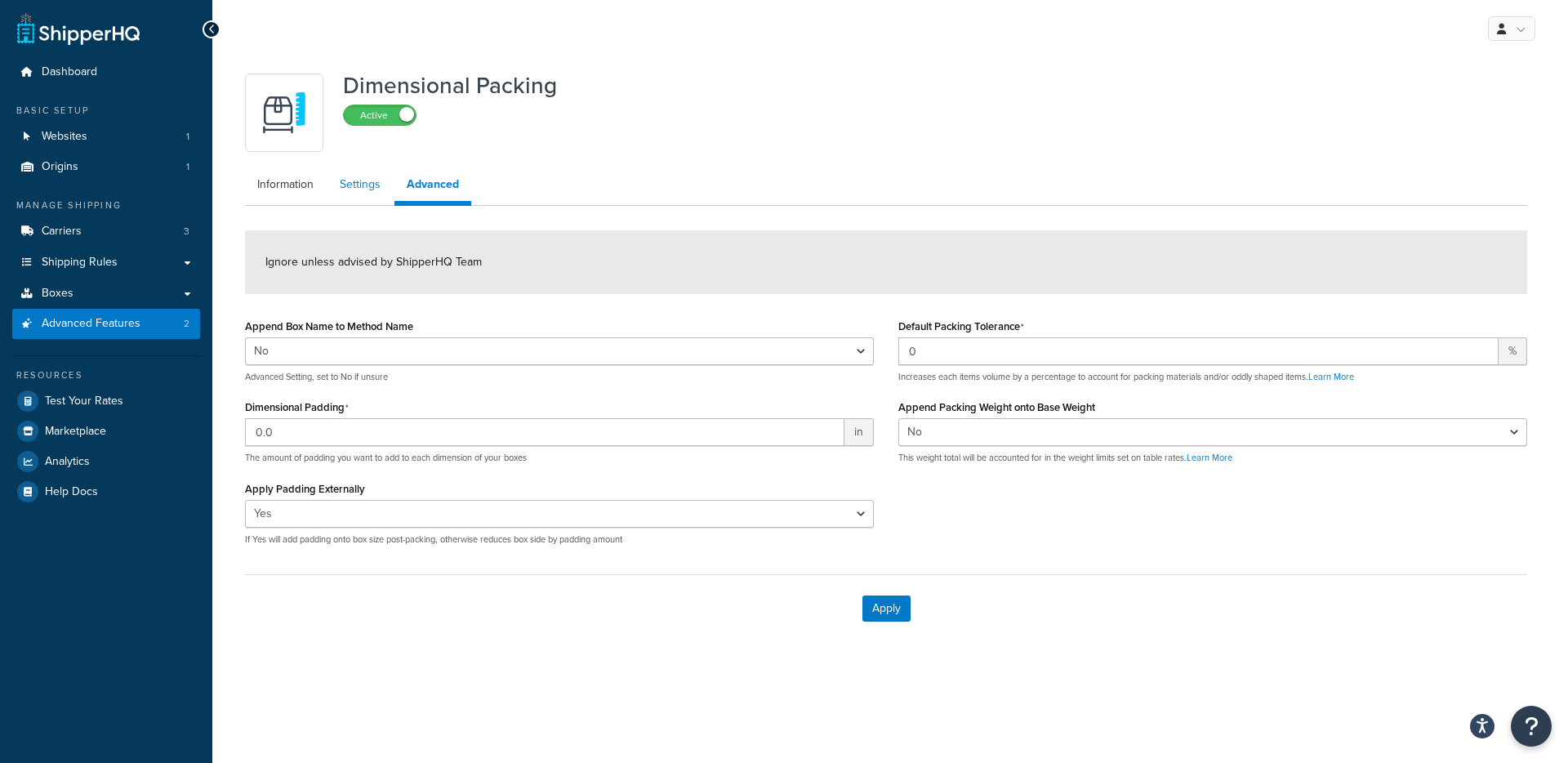
click at [369, 192] on link "Settings" at bounding box center [359, 185] width 65 height 33
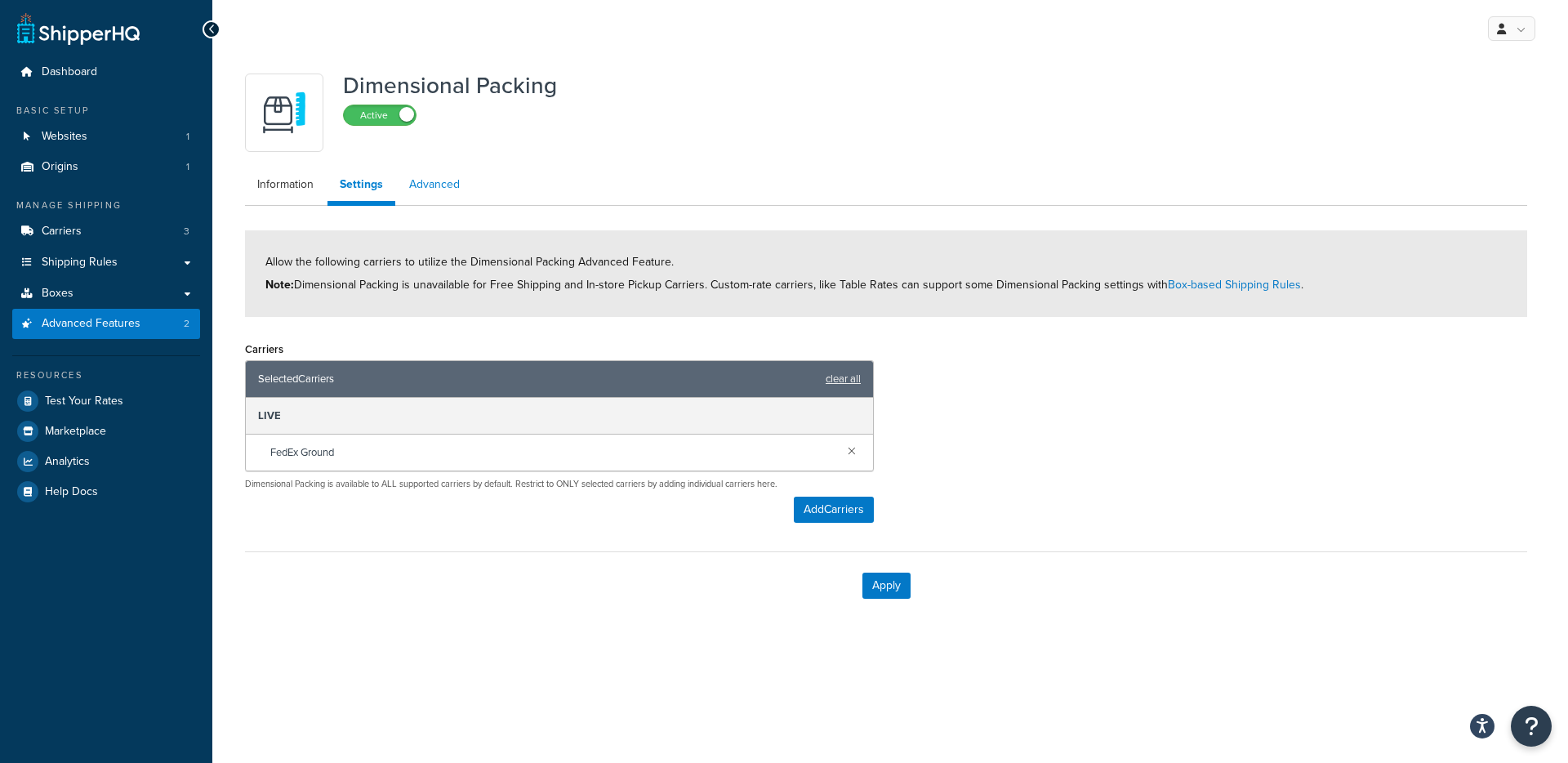
click at [419, 191] on link "Advanced" at bounding box center [434, 185] width 75 height 33
select select "false"
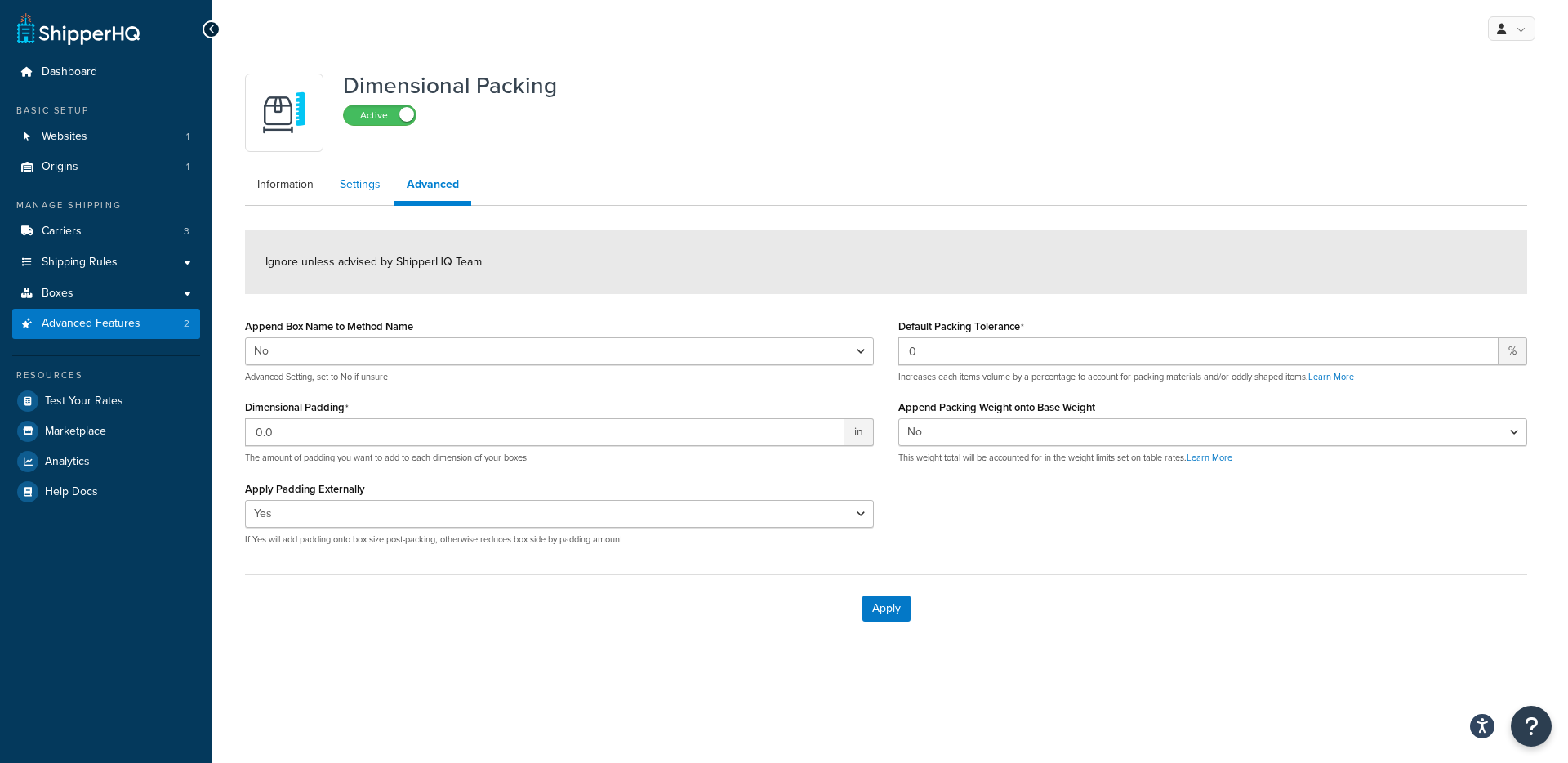
click at [335, 192] on link "Settings" at bounding box center [359, 185] width 65 height 33
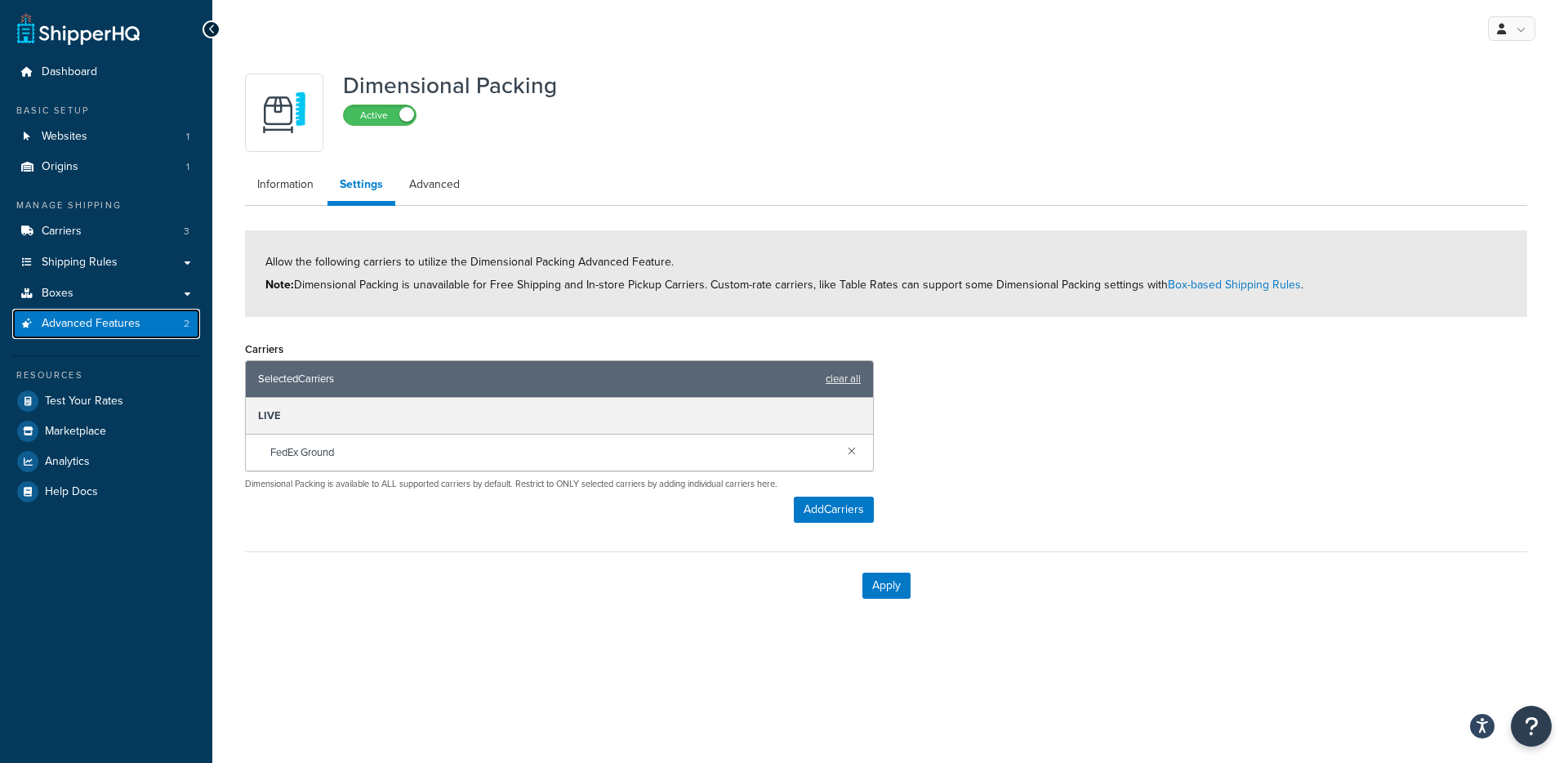
click at [149, 321] on link "Advanced Features 2" at bounding box center [106, 323] width 187 height 30
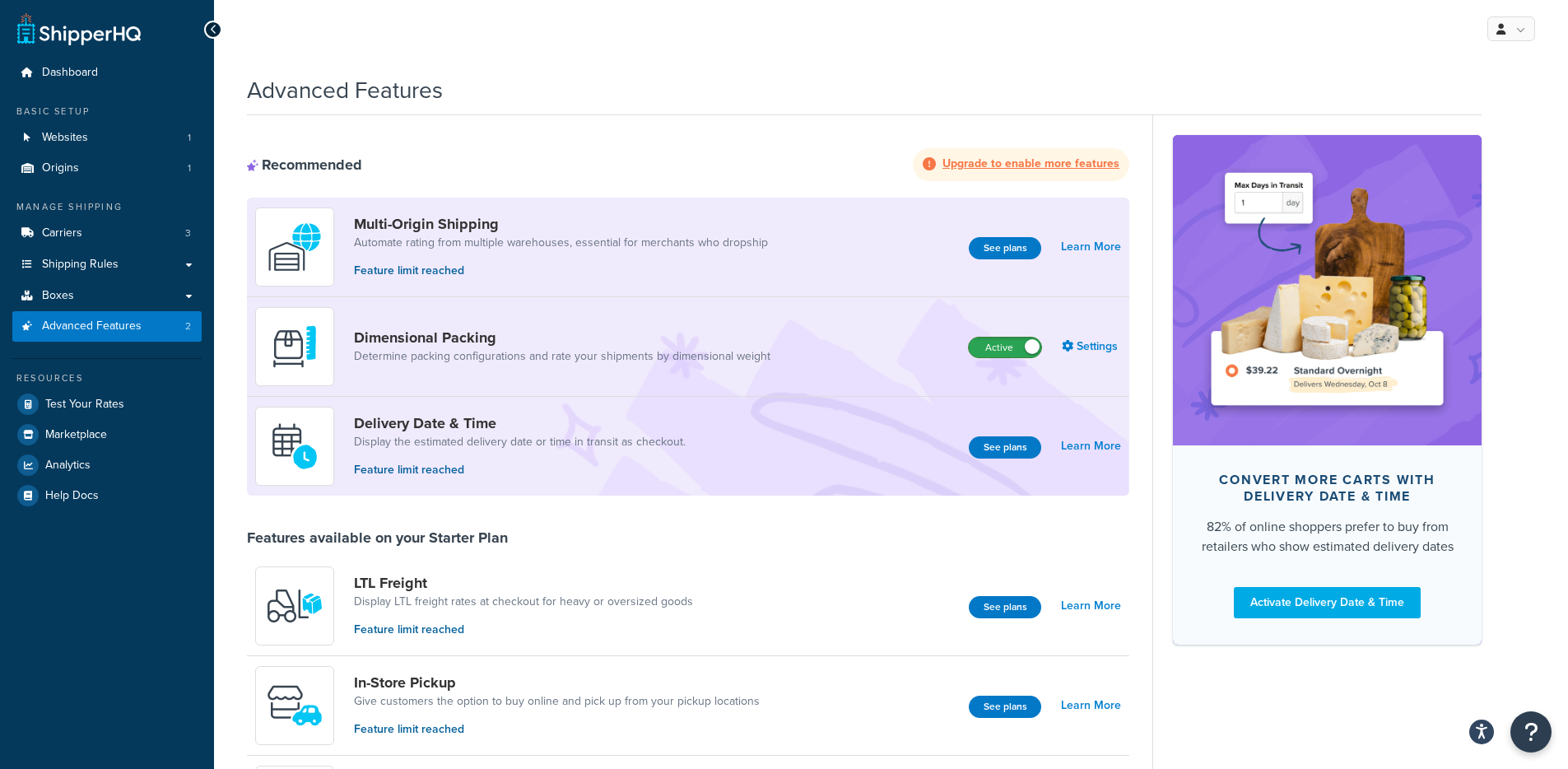
click at [1018, 351] on label "Active" at bounding box center [1004, 347] width 72 height 20
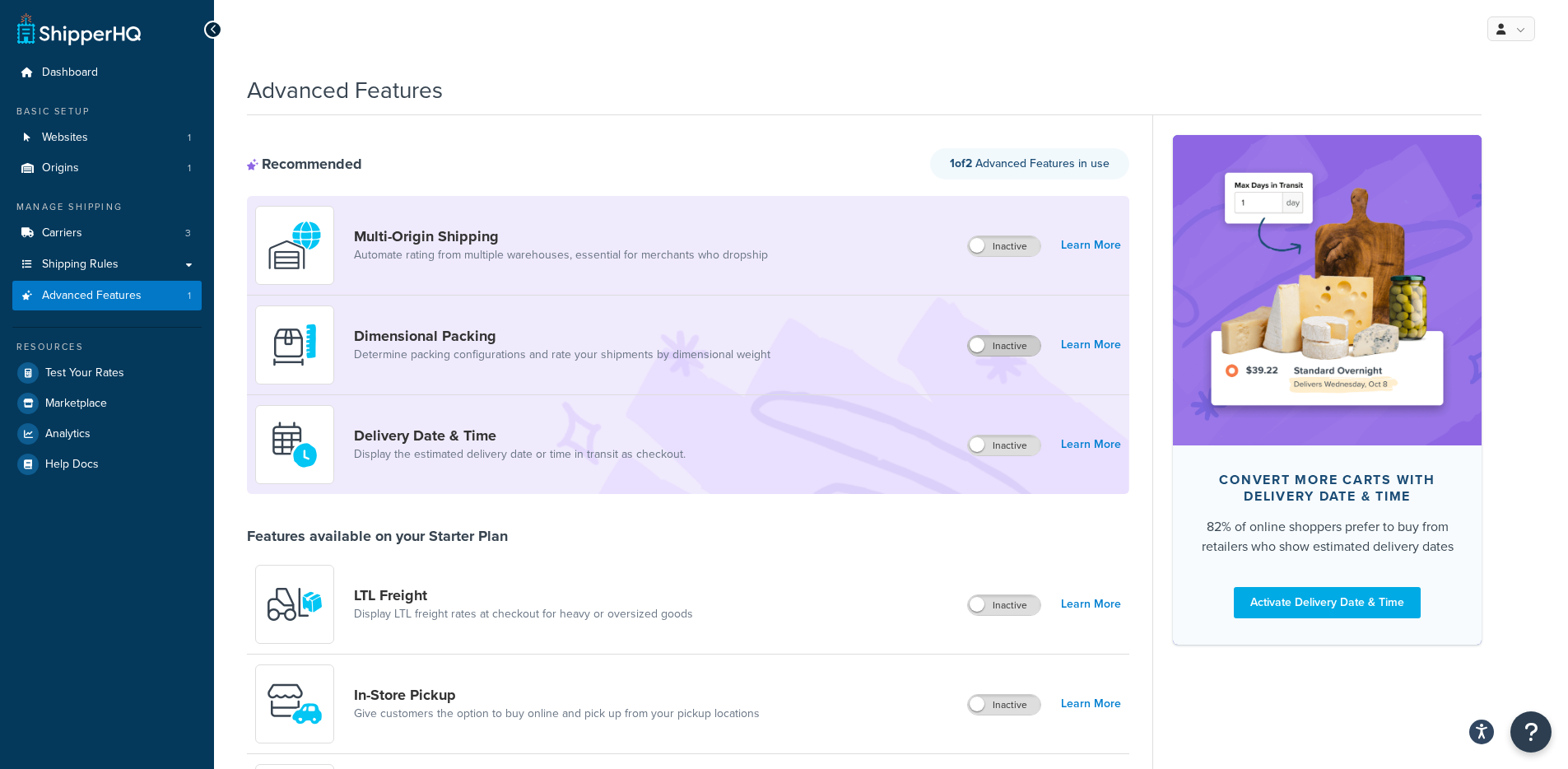
click at [985, 345] on label "Inactive" at bounding box center [1004, 346] width 72 height 20
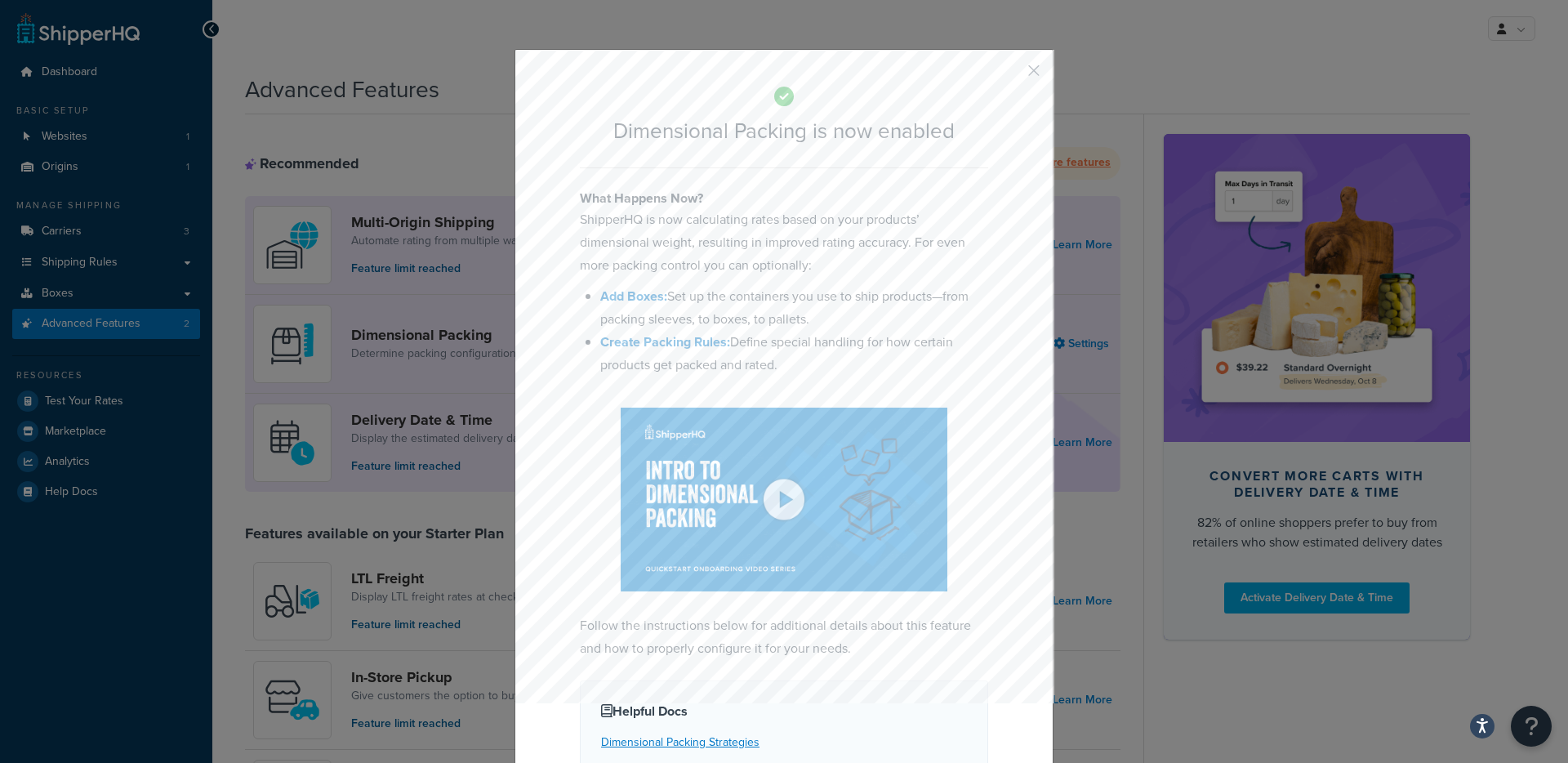
click at [1011, 74] on button "button" at bounding box center [1009, 76] width 4 height 4
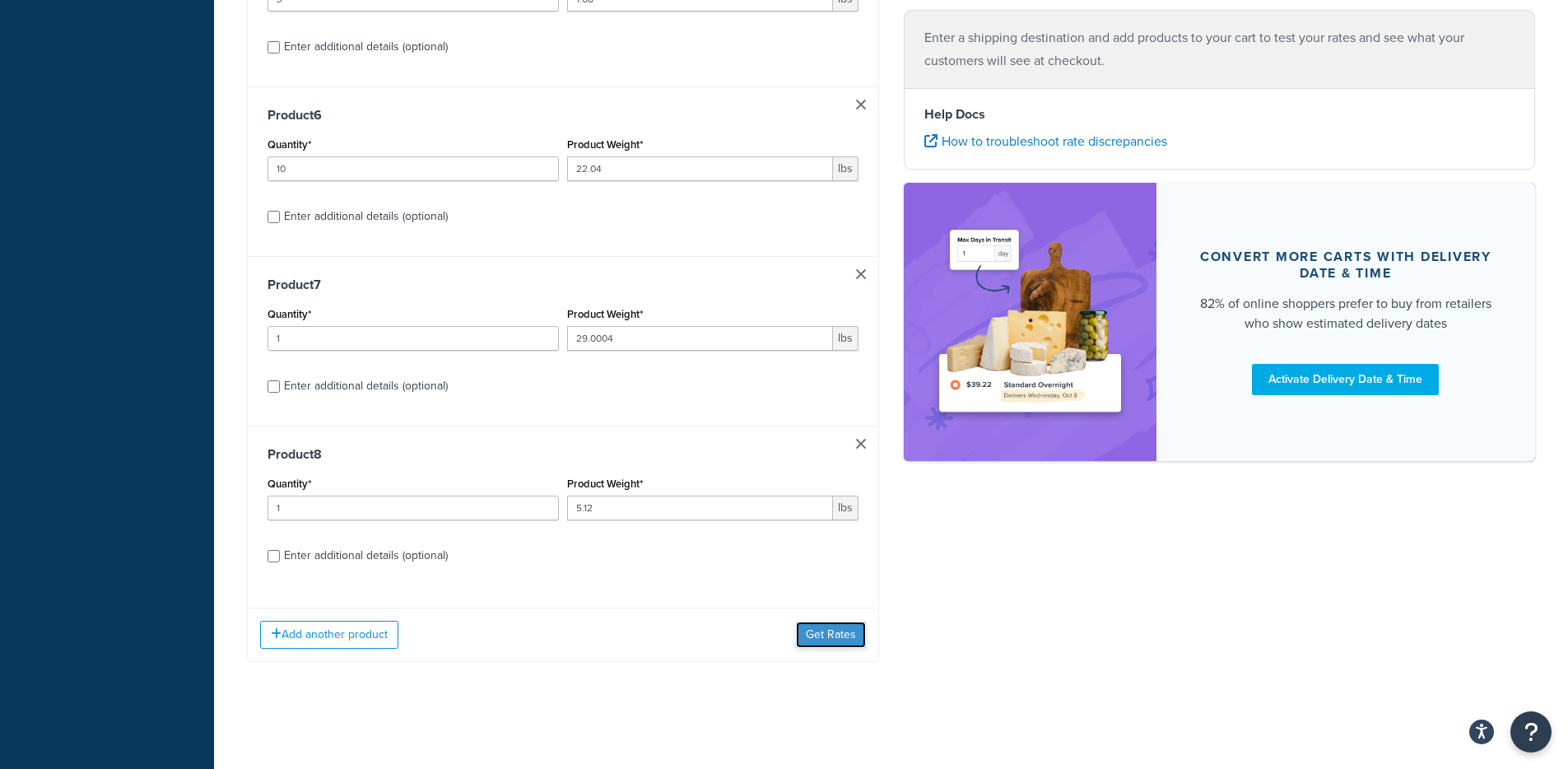
click at [824, 641] on button "Get Rates" at bounding box center [830, 635] width 70 height 27
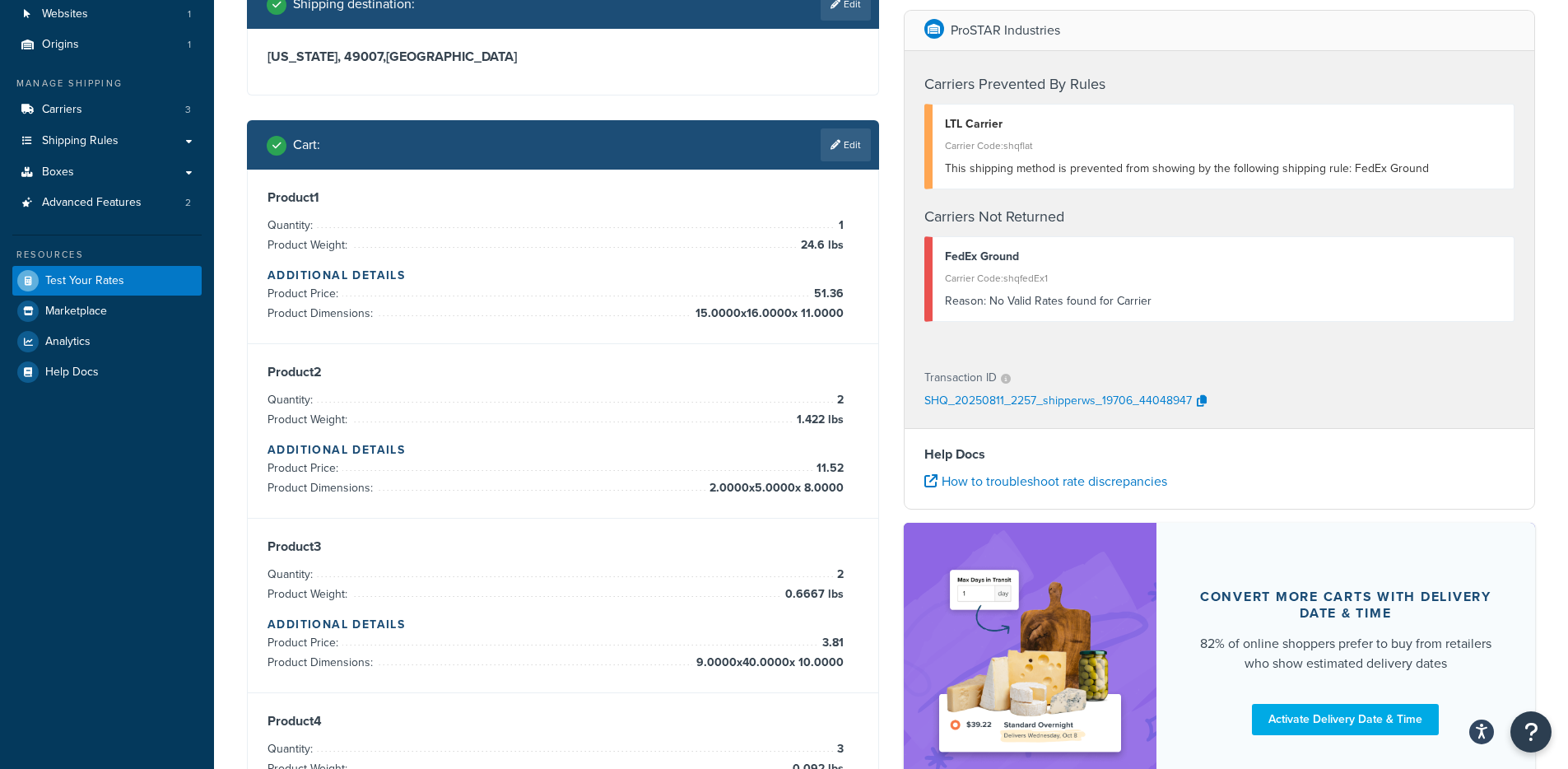
scroll to position [294, 0]
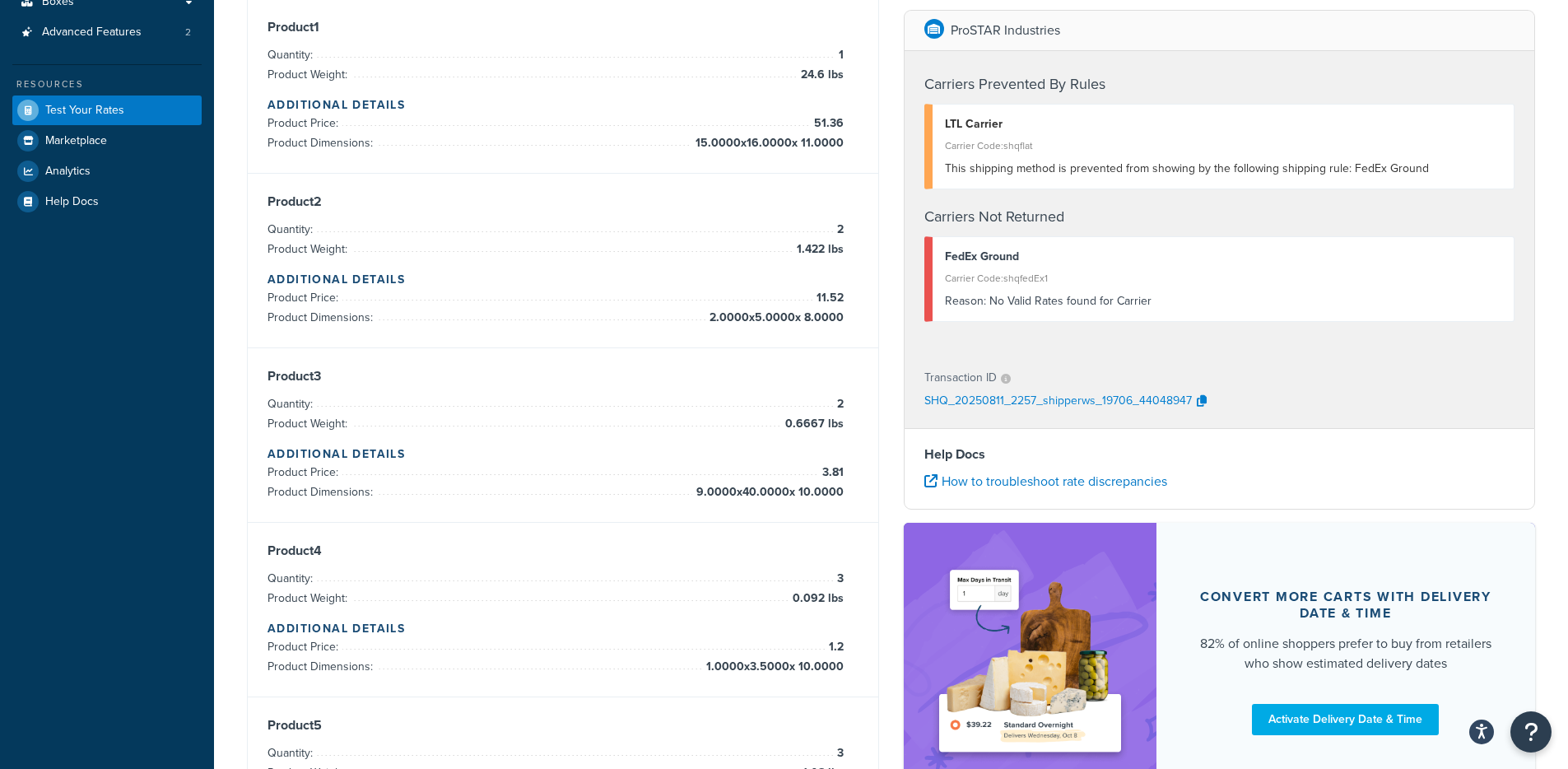
click at [844, 230] on div "Product 2 Quantity: 2 Product Weight: 1.422 lbs Additional Details Product Pric…" at bounding box center [563, 260] width 591 height 134
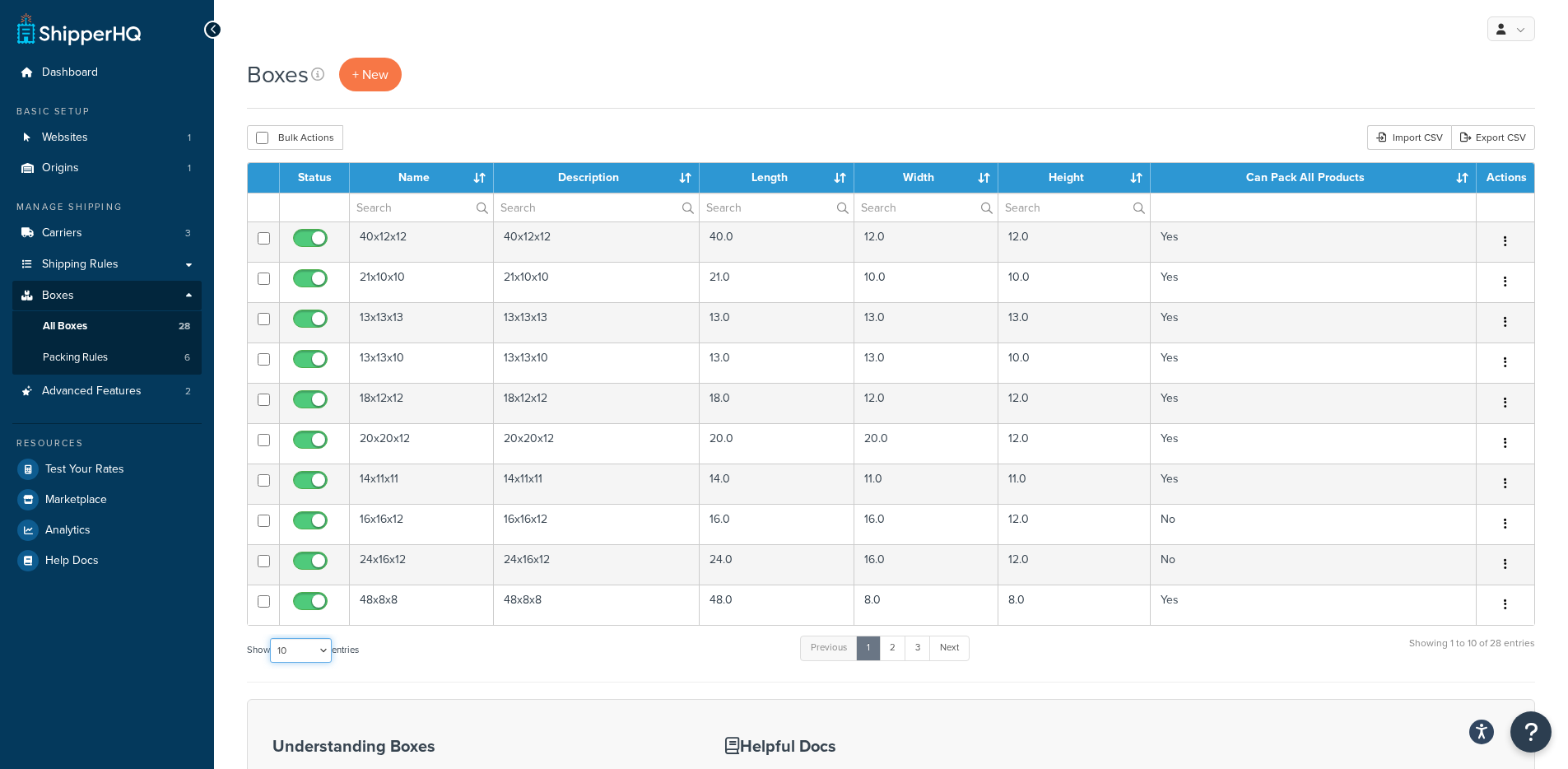
click at [324, 655] on select "10 15 25 50 100 1000" at bounding box center [301, 651] width 61 height 25
select select "50"
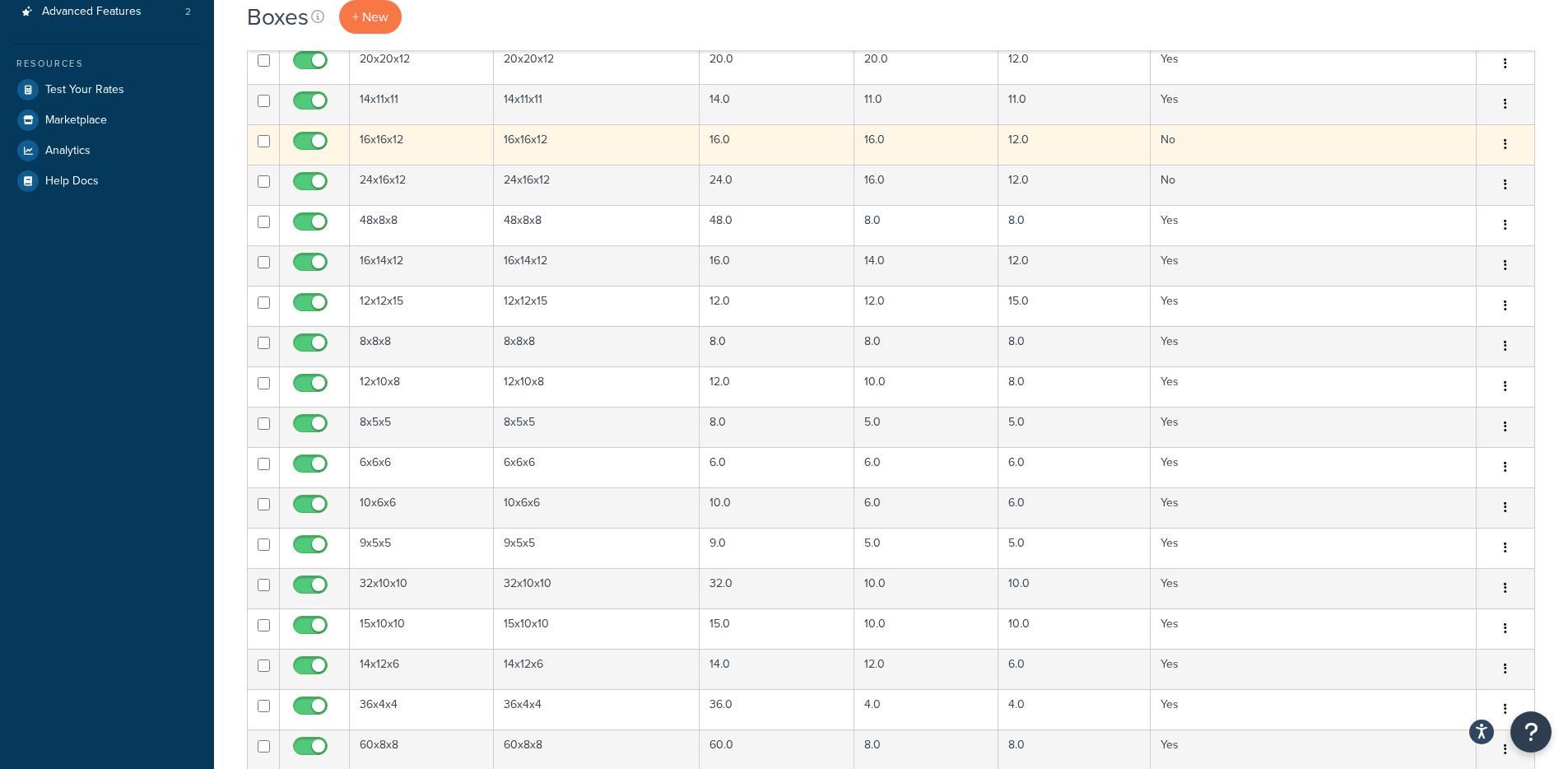
scroll to position [738, 0]
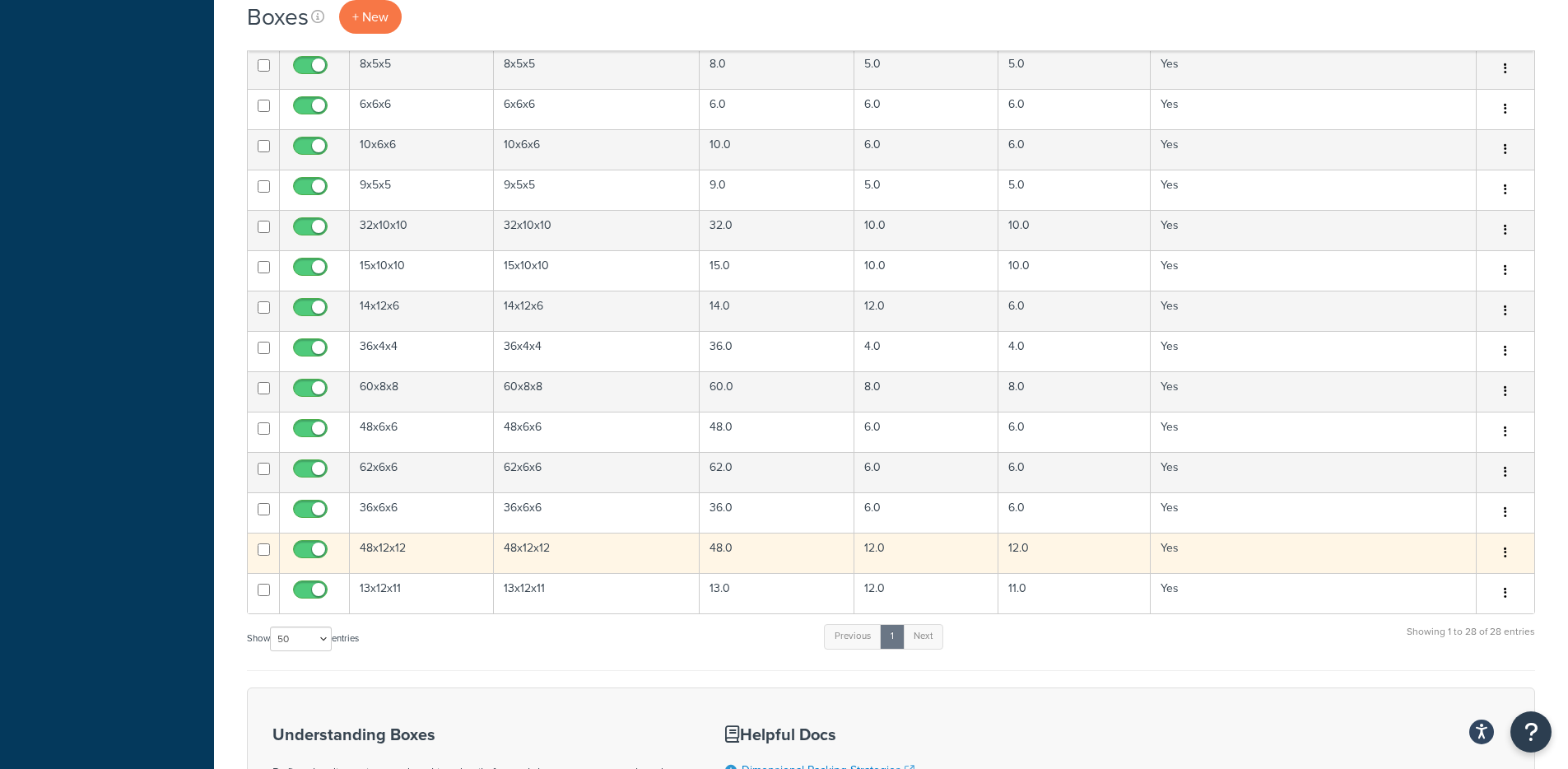
click at [596, 565] on td "48x12x12" at bounding box center [597, 552] width 206 height 41
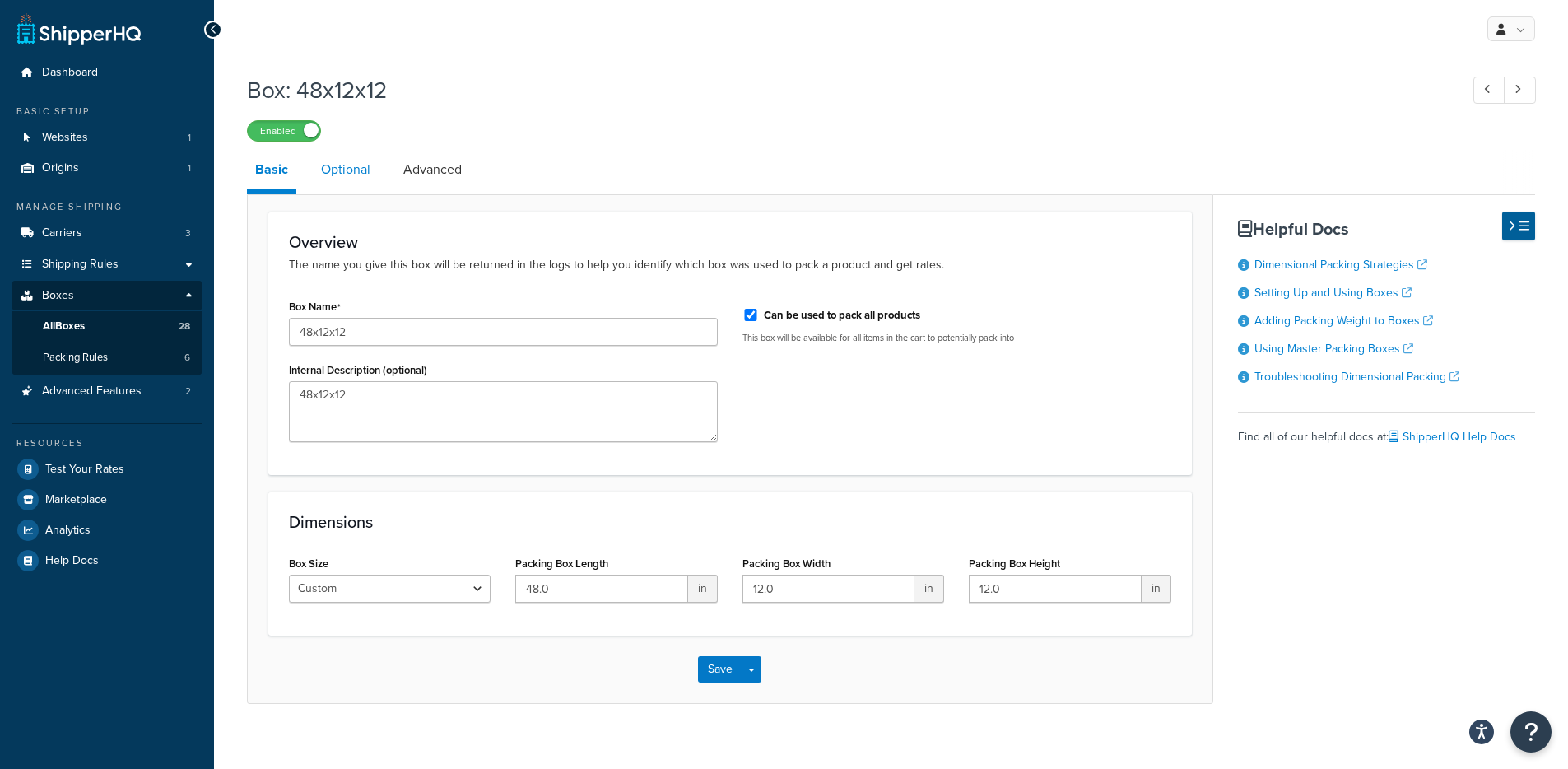
click at [353, 160] on link "Optional" at bounding box center [345, 170] width 65 height 40
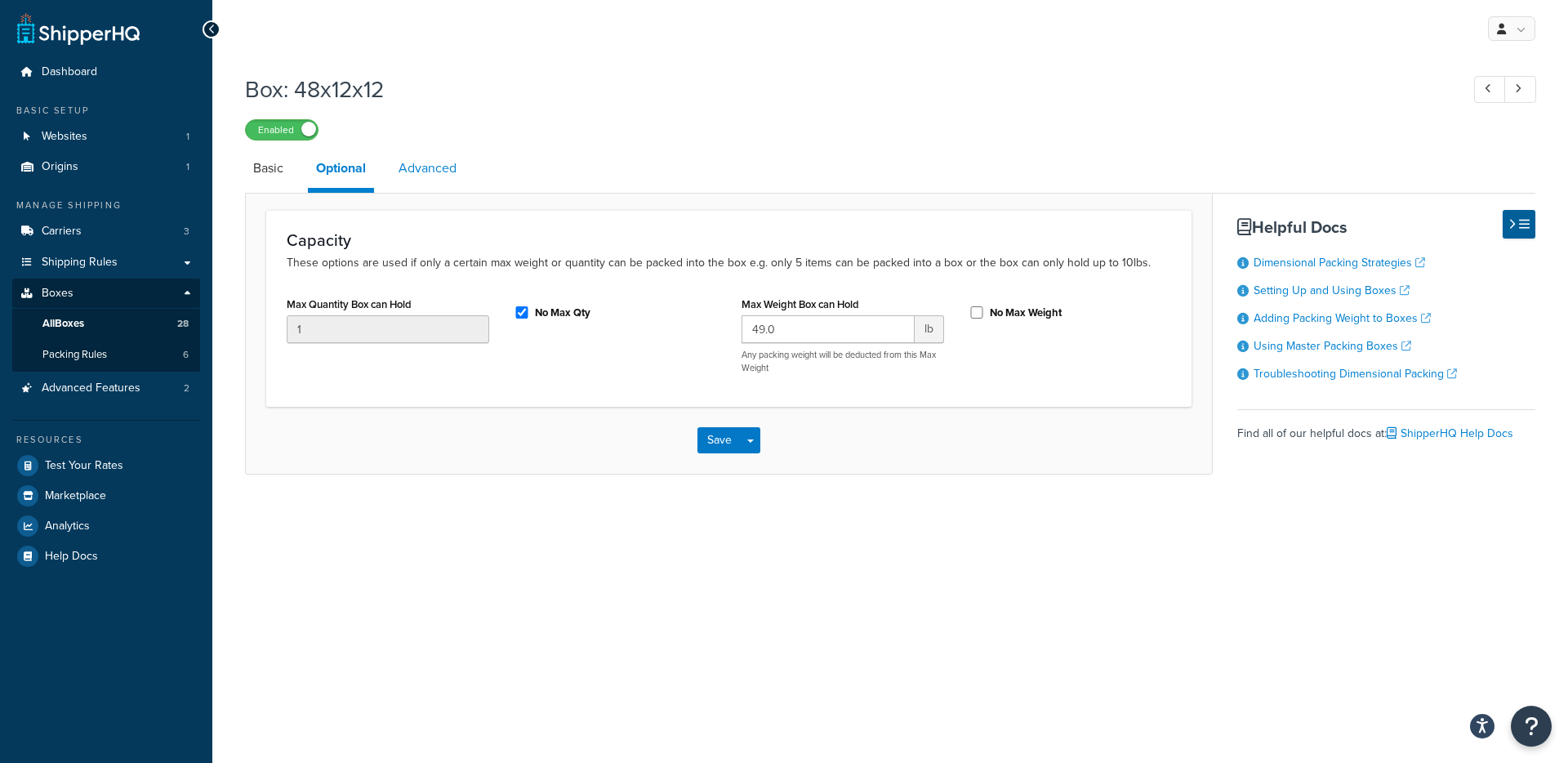
click at [430, 185] on link "Advanced" at bounding box center [428, 169] width 74 height 39
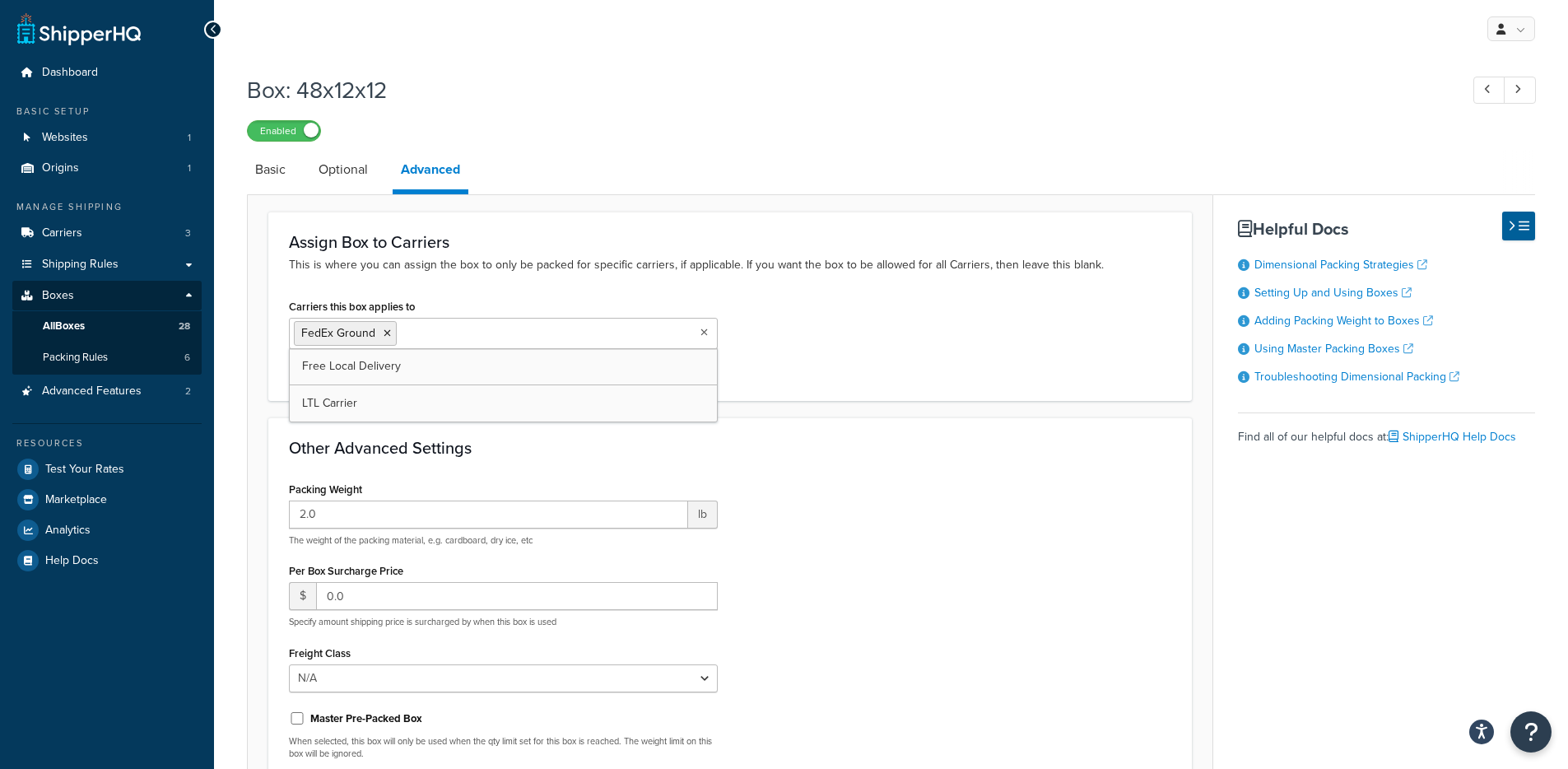
click at [472, 335] on input "Carriers this box applies to" at bounding box center [474, 332] width 146 height 18
click at [738, 260] on p "This is where you can assign the box to only be packed for specific carriers, i…" at bounding box center [730, 265] width 883 height 18
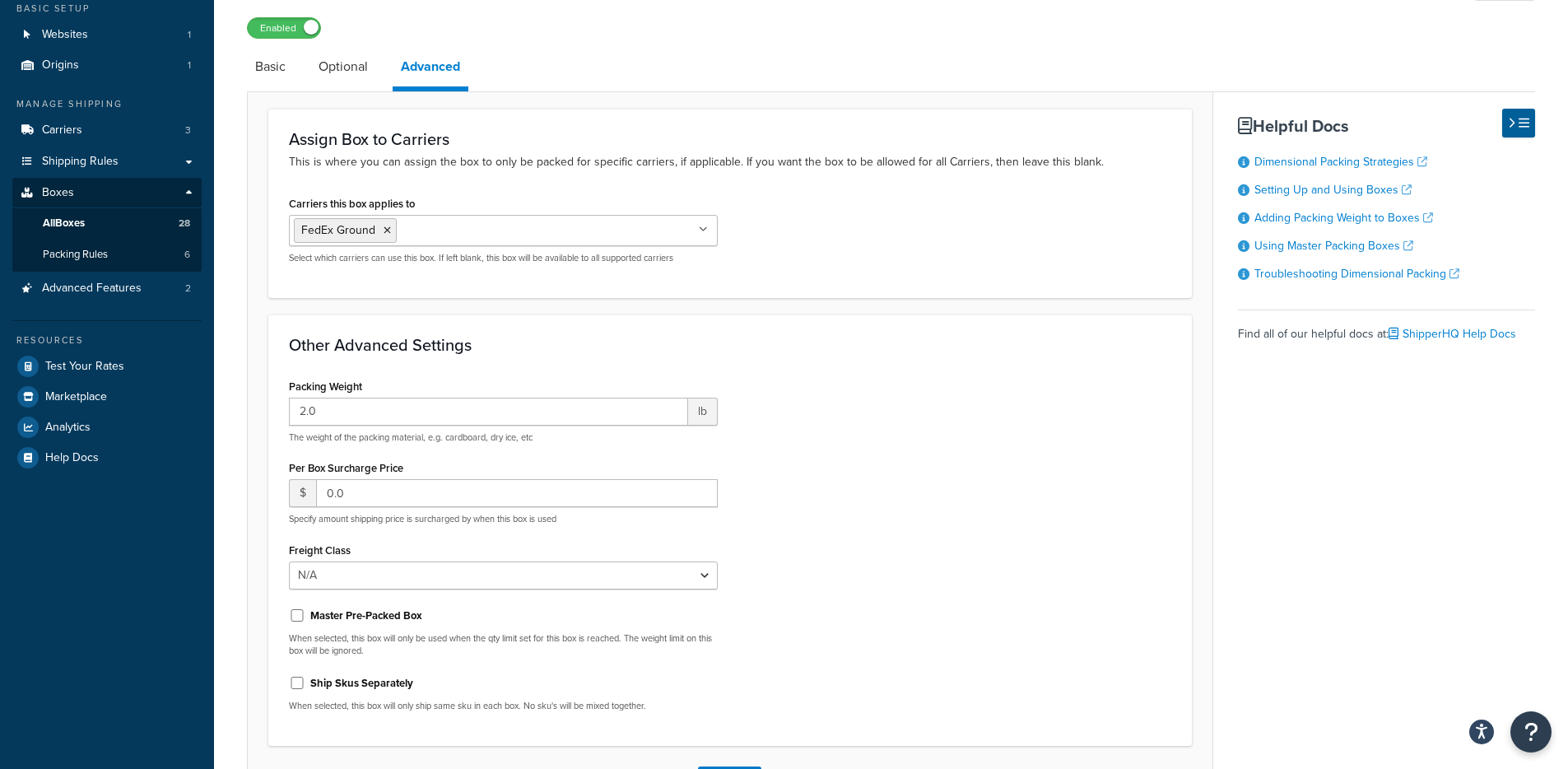
scroll to position [23, 0]
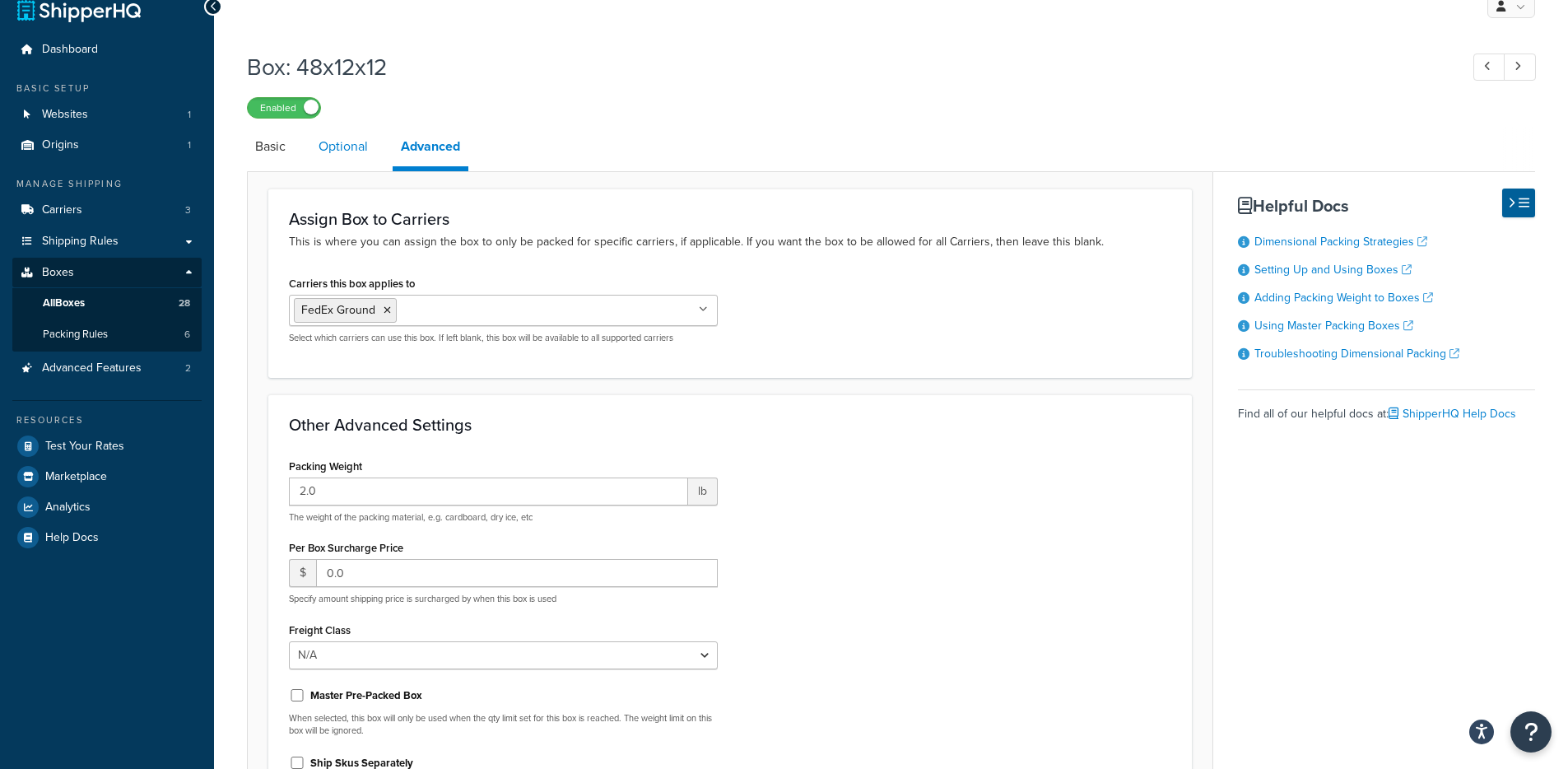
click at [345, 157] on link "Optional" at bounding box center [342, 147] width 65 height 40
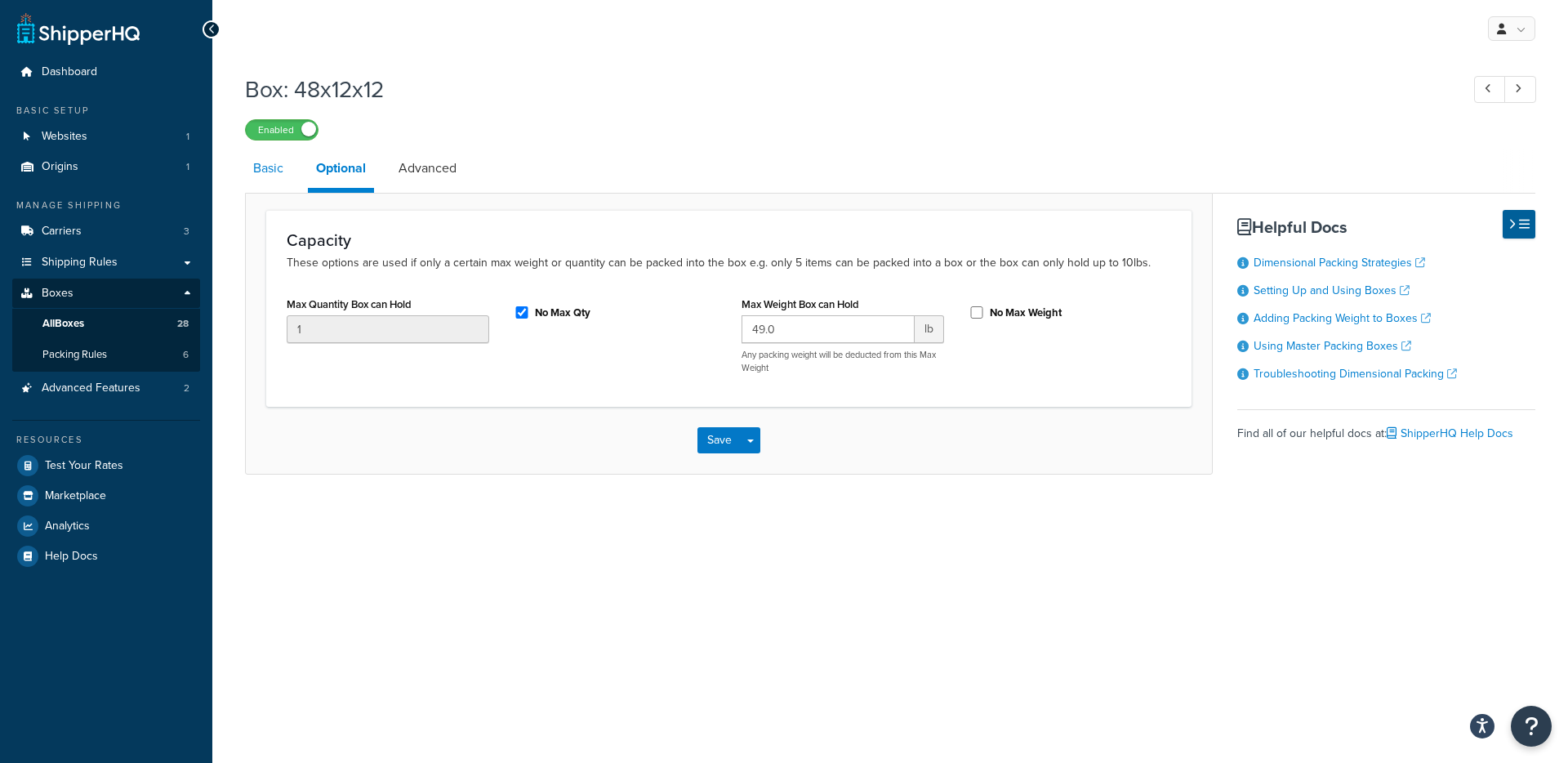
click at [266, 177] on link "Basic" at bounding box center [268, 169] width 47 height 39
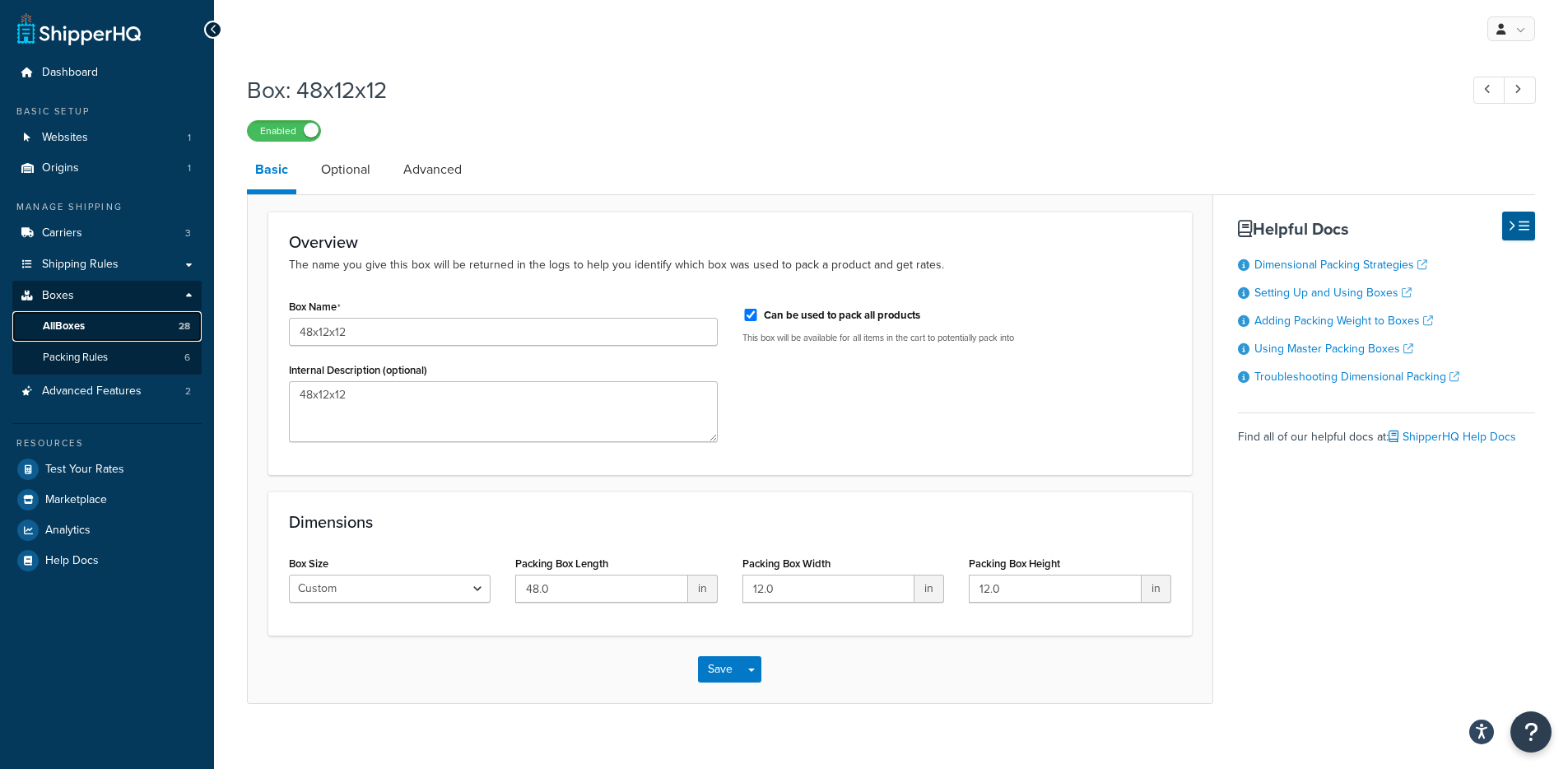
click at [75, 325] on span "All Boxes" at bounding box center [64, 326] width 42 height 14
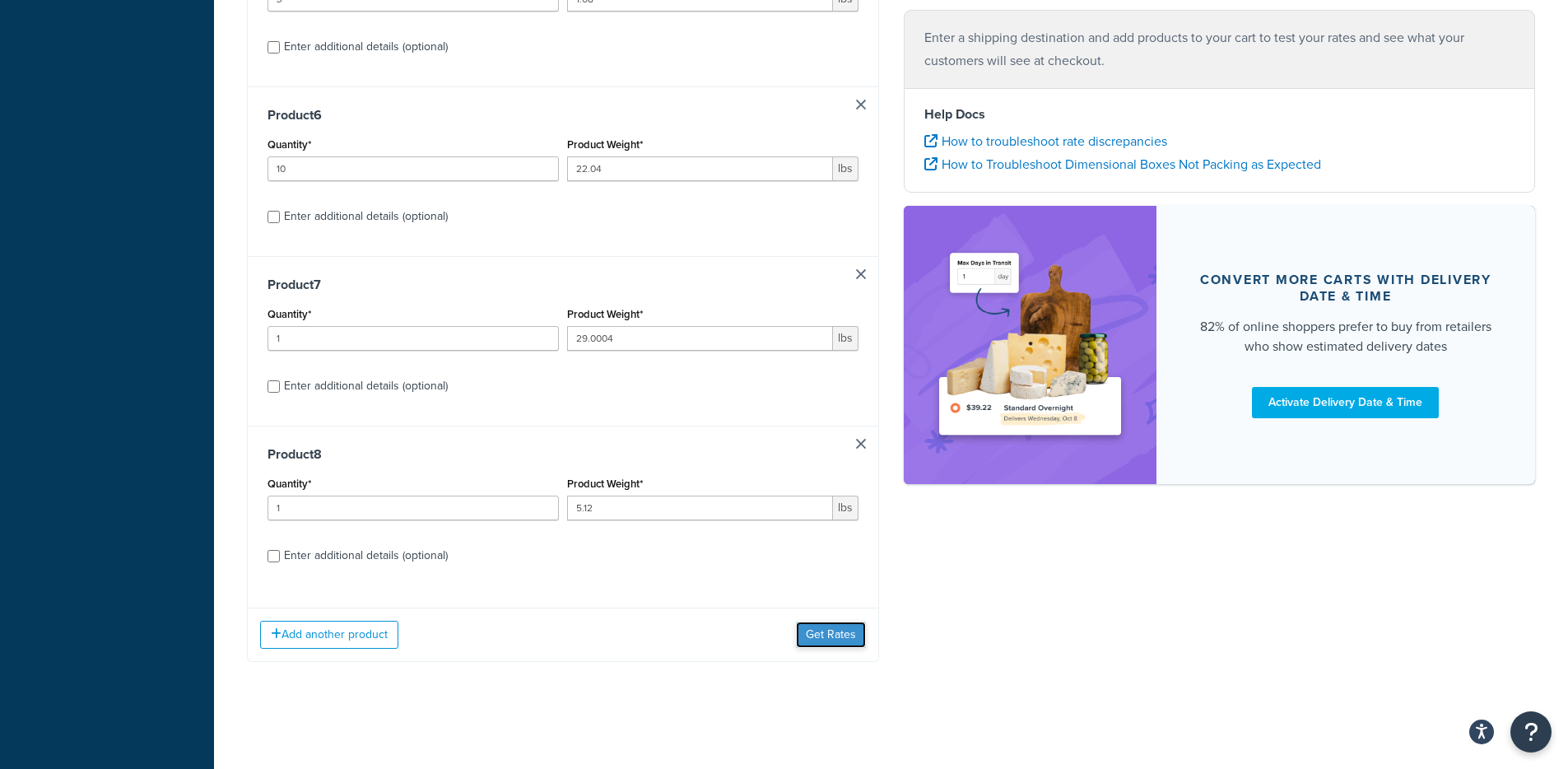
click at [838, 631] on button "Get Rates" at bounding box center [830, 635] width 70 height 27
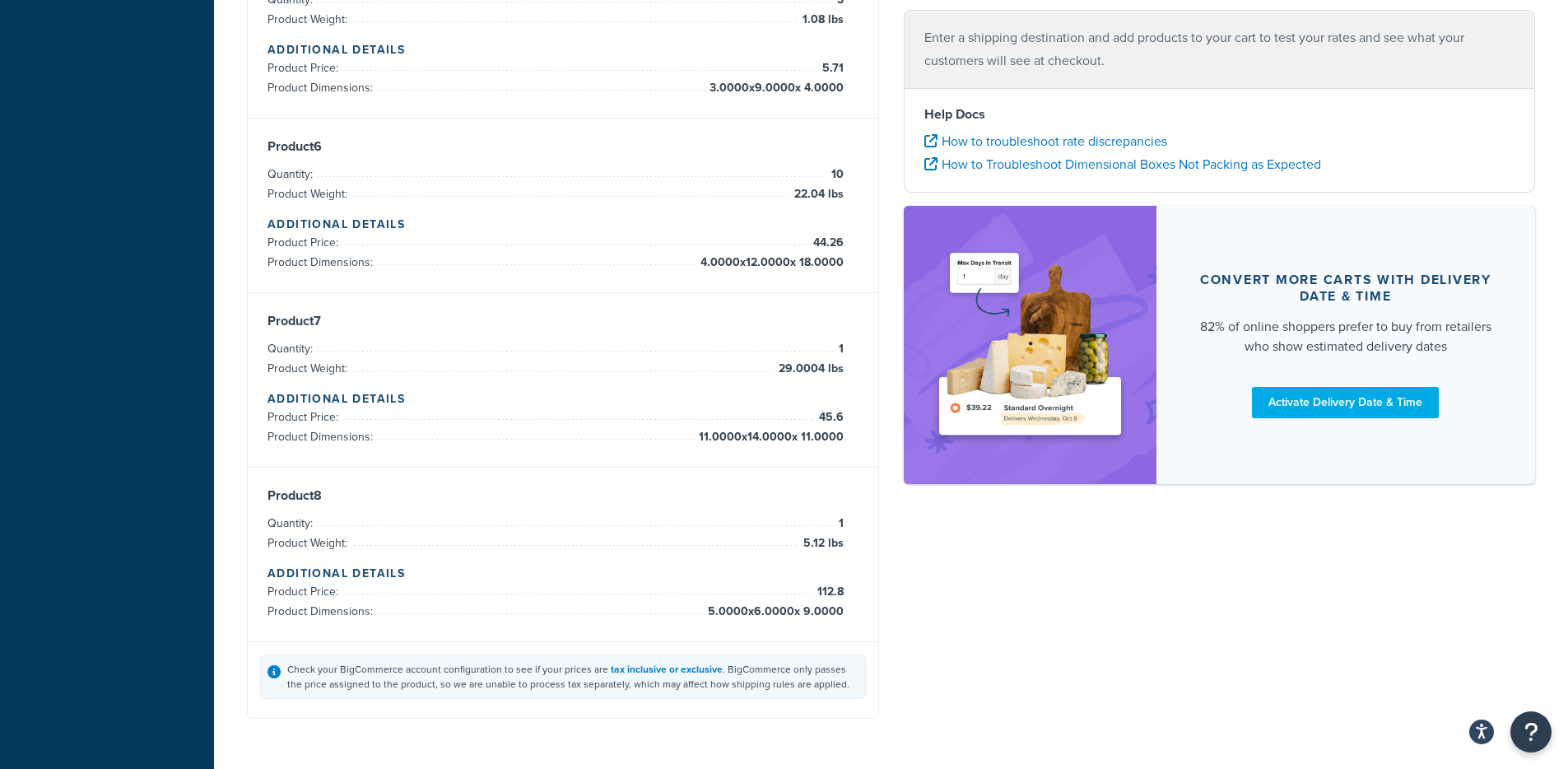
scroll to position [1074, 0]
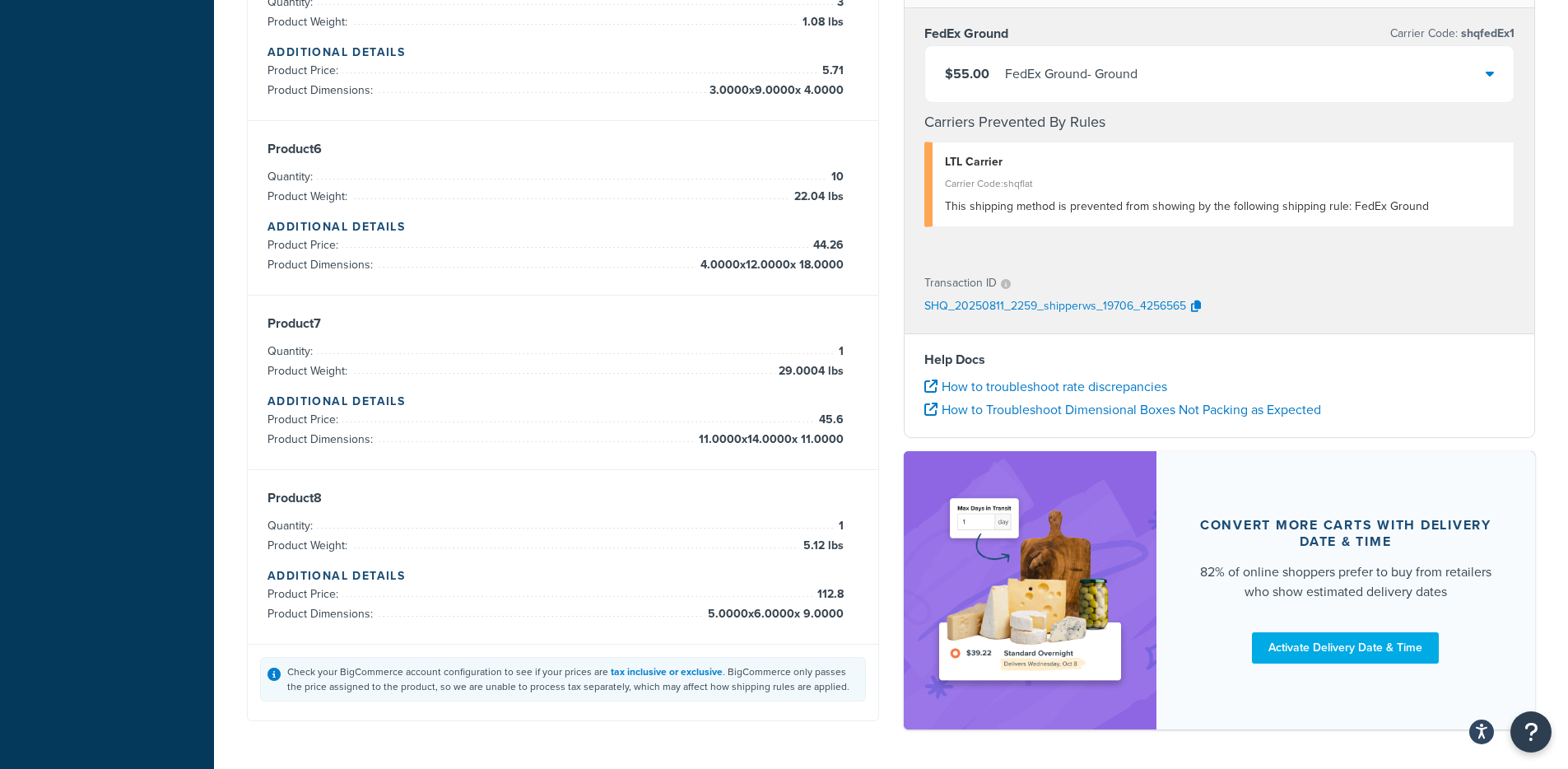
click at [1048, 75] on div "FedEx Ground - Ground" at bounding box center [1072, 74] width 133 height 23
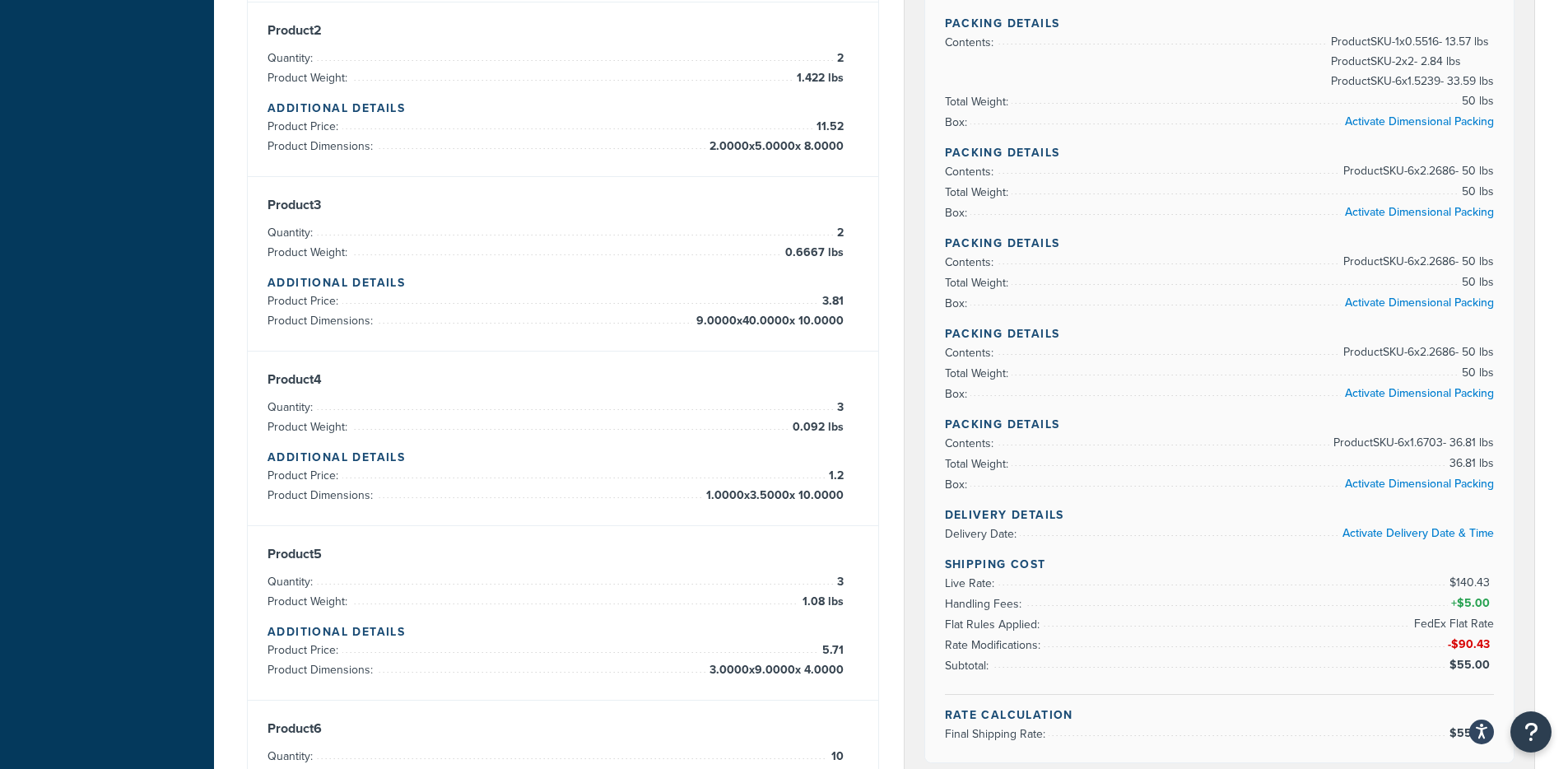
scroll to position [482, 0]
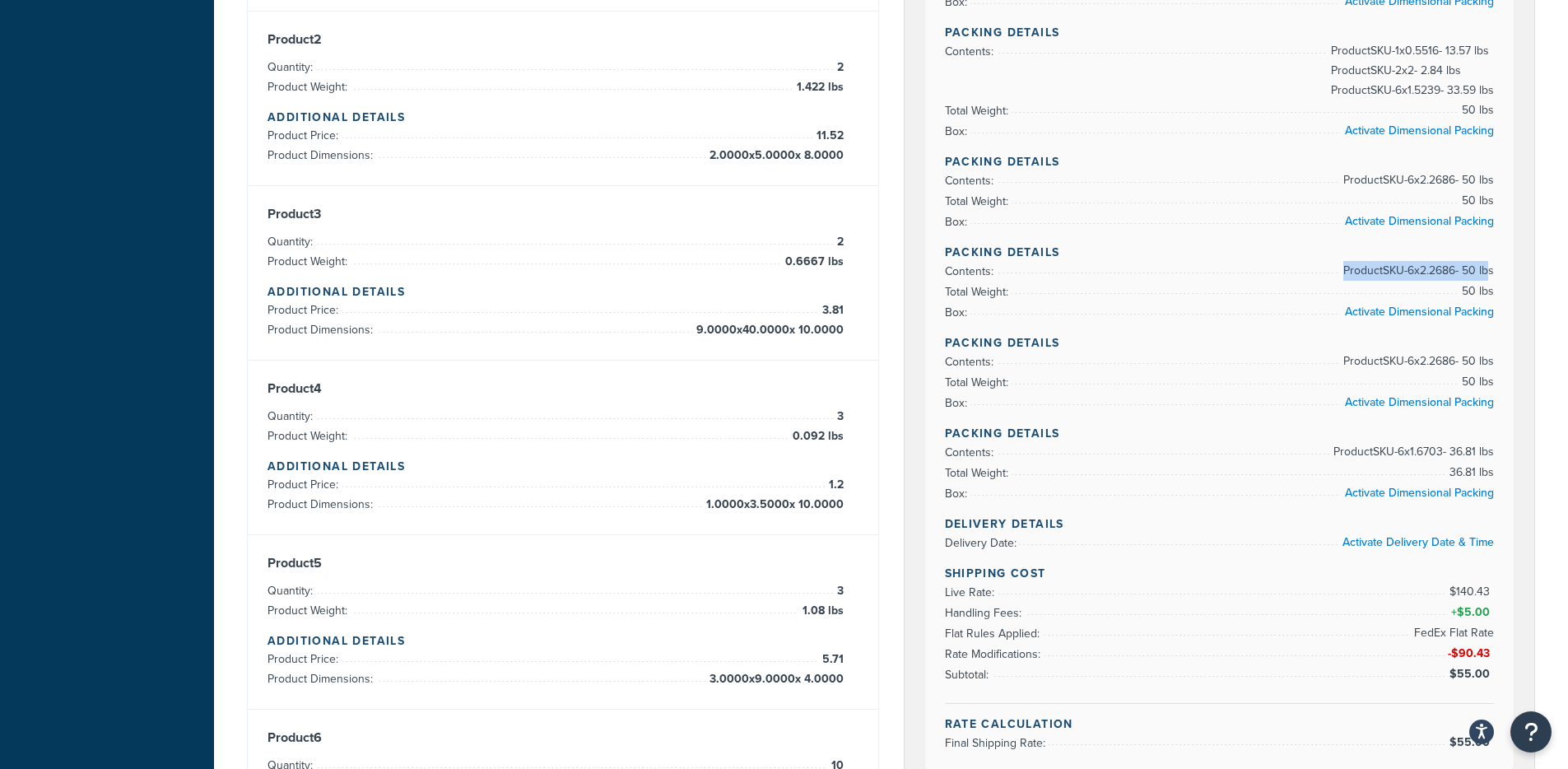
drag, startPoint x: 1316, startPoint y: 279, endPoint x: 1496, endPoint y: 282, distance: 180.0
click at [1493, 281] on ul "Contents: Product SKU-6 x 2.2686 - 50 lbs Total Weight: 50 lbs Box: Activate Di…" at bounding box center [1219, 292] width 549 height 61
click at [1497, 283] on div "Rate Details Address Type: BUSINESS Packing Details Contents: Product SKU-4 x 3…" at bounding box center [1219, 263] width 589 height 1015
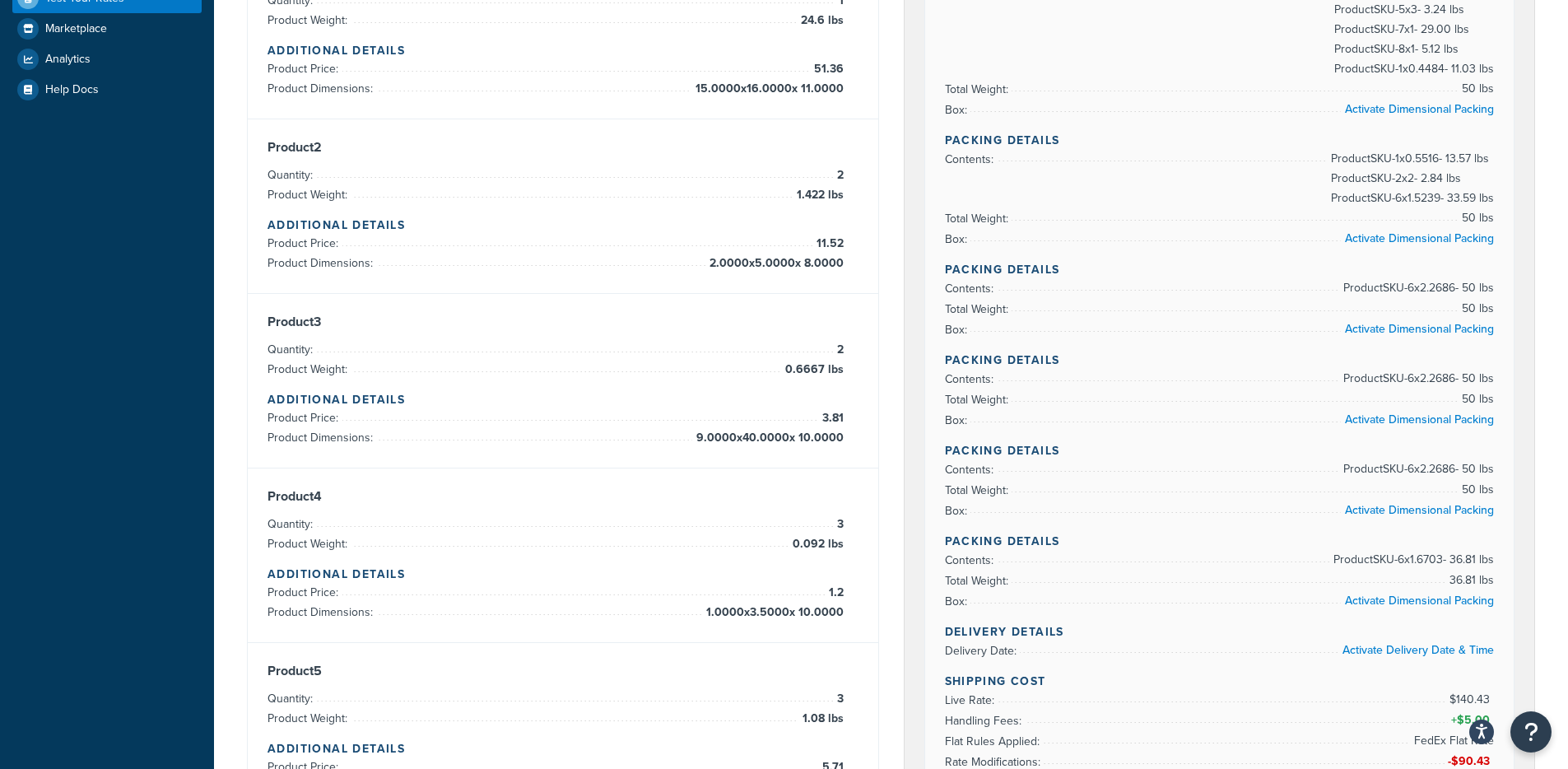
scroll to position [360, 0]
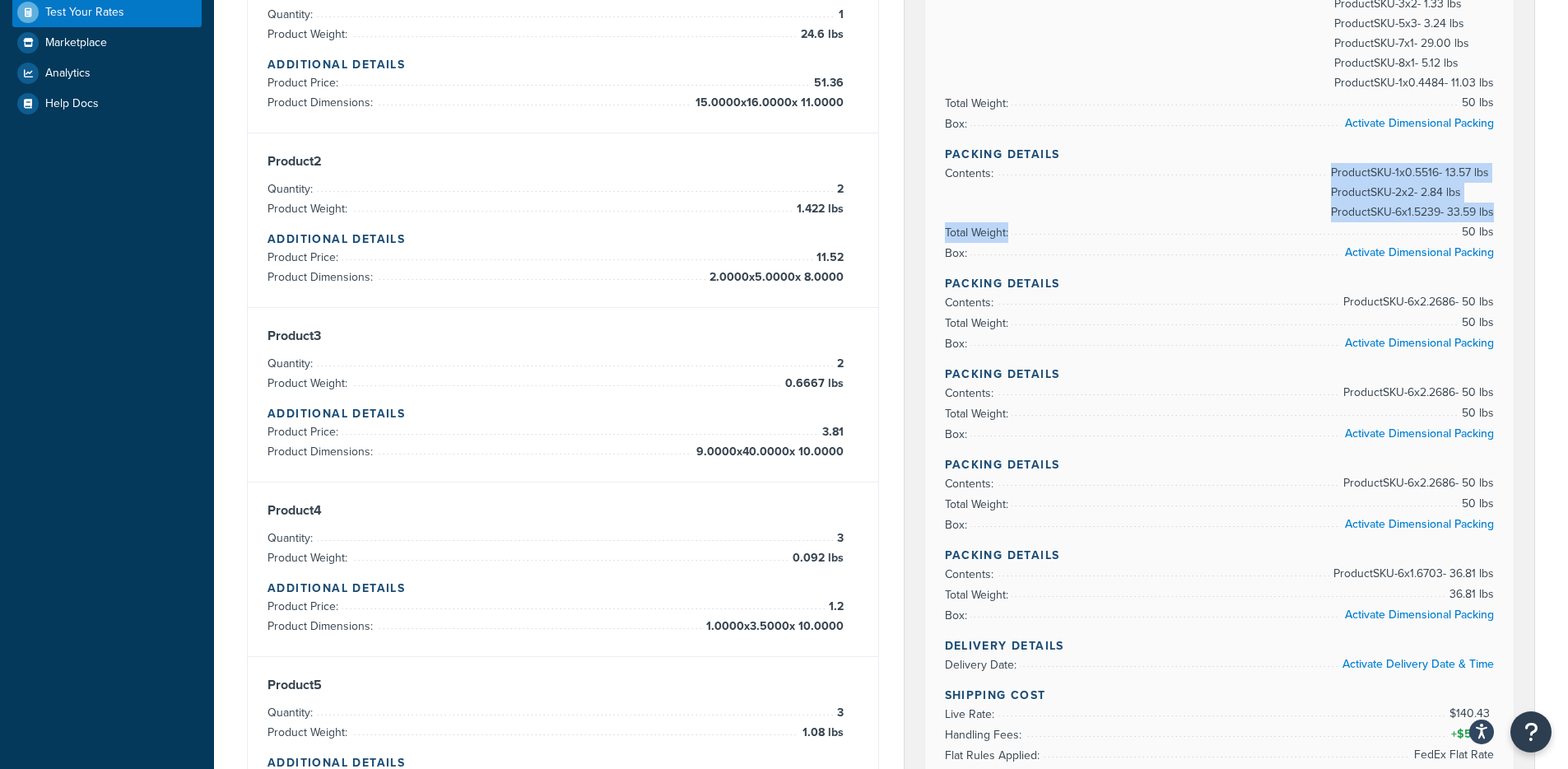
drag, startPoint x: 1304, startPoint y: 181, endPoint x: 1508, endPoint y: 224, distance: 208.5
click at [1508, 224] on div "Rate Details Address Type: BUSINESS Packing Details Contents: Product SKU-4 x 3…" at bounding box center [1219, 384] width 589 height 1015
click at [1504, 225] on div "Rate Details Address Type: BUSINESS Packing Details Contents: Product SKU-4 x 3…" at bounding box center [1219, 384] width 589 height 1015
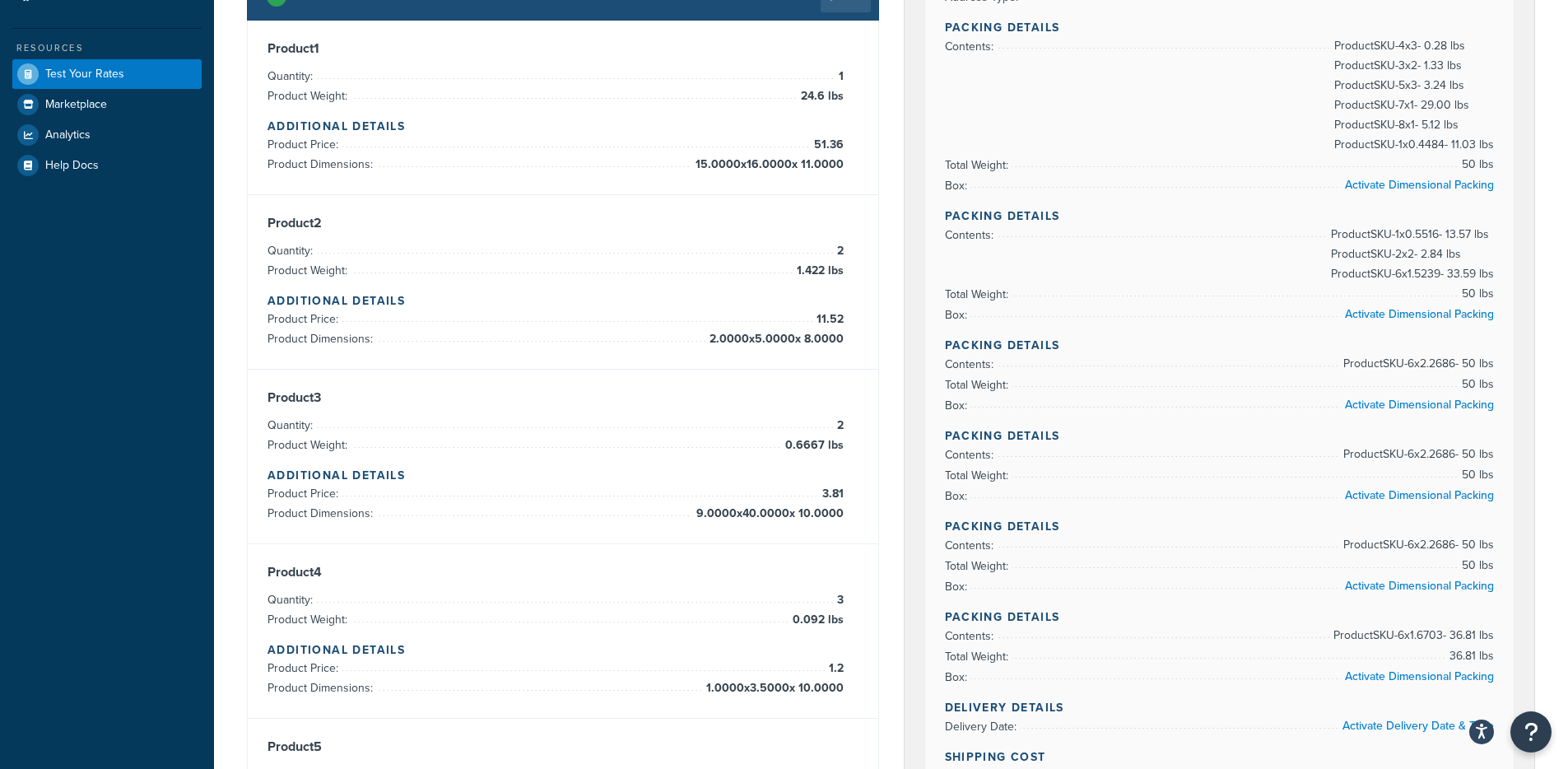
scroll to position [299, 0]
drag, startPoint x: 1414, startPoint y: 62, endPoint x: 1457, endPoint y: 148, distance: 96.2
click at [1458, 135] on span "Product SKU-4 x 3 - 0.28 lbs Product SKU-3 x 2 - 1.33 lbs Product SKU-5 x 3 - 3…" at bounding box center [1412, 94] width 164 height 118
drag, startPoint x: 1504, startPoint y: 167, endPoint x: 1512, endPoint y: 170, distance: 8.5
click at [1512, 170] on div "Rate Details Address Type: BUSINESS Packing Details Contents: Product SKU-4 x 3…" at bounding box center [1219, 446] width 589 height 1015
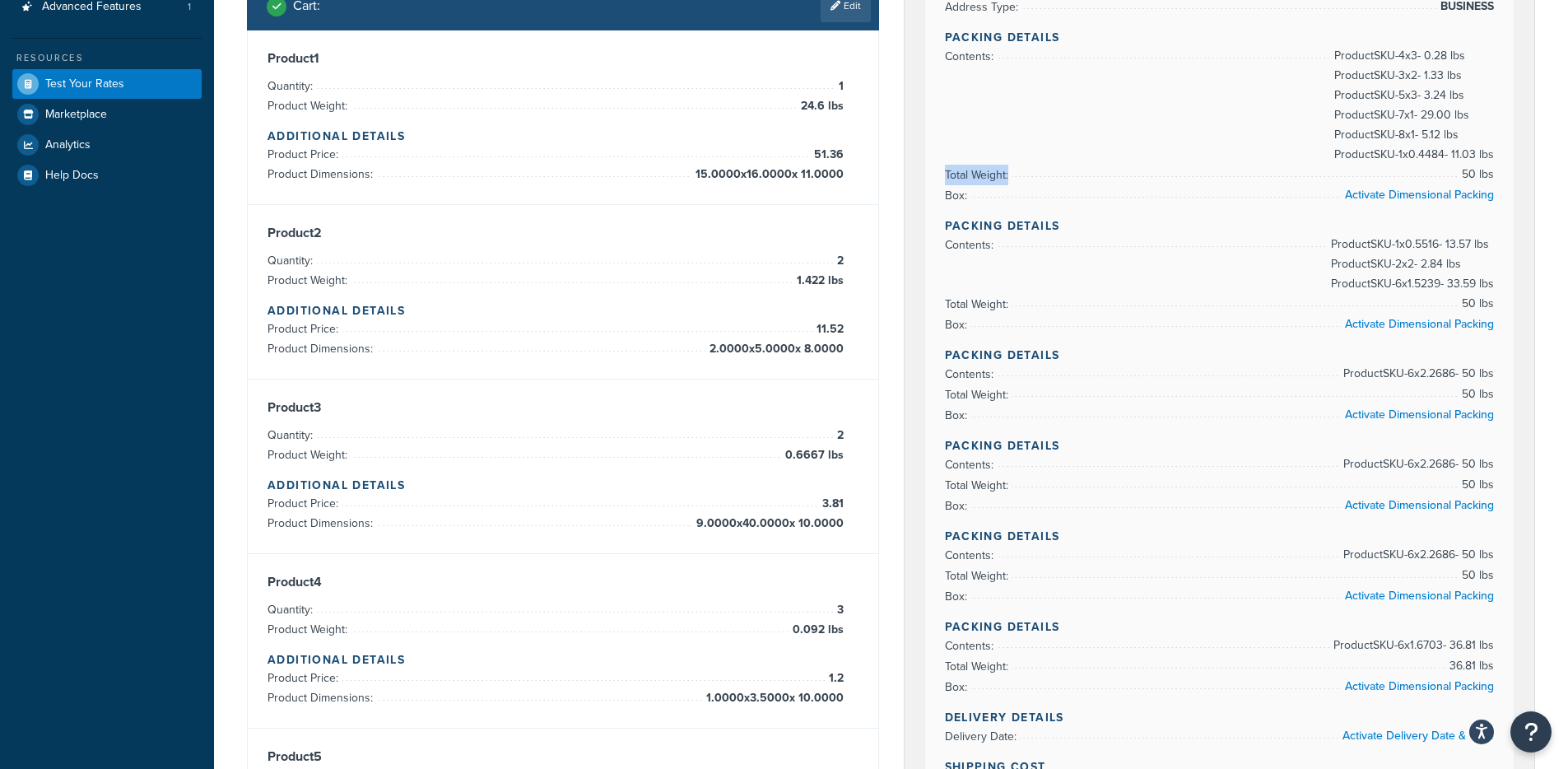
scroll to position [277, 0]
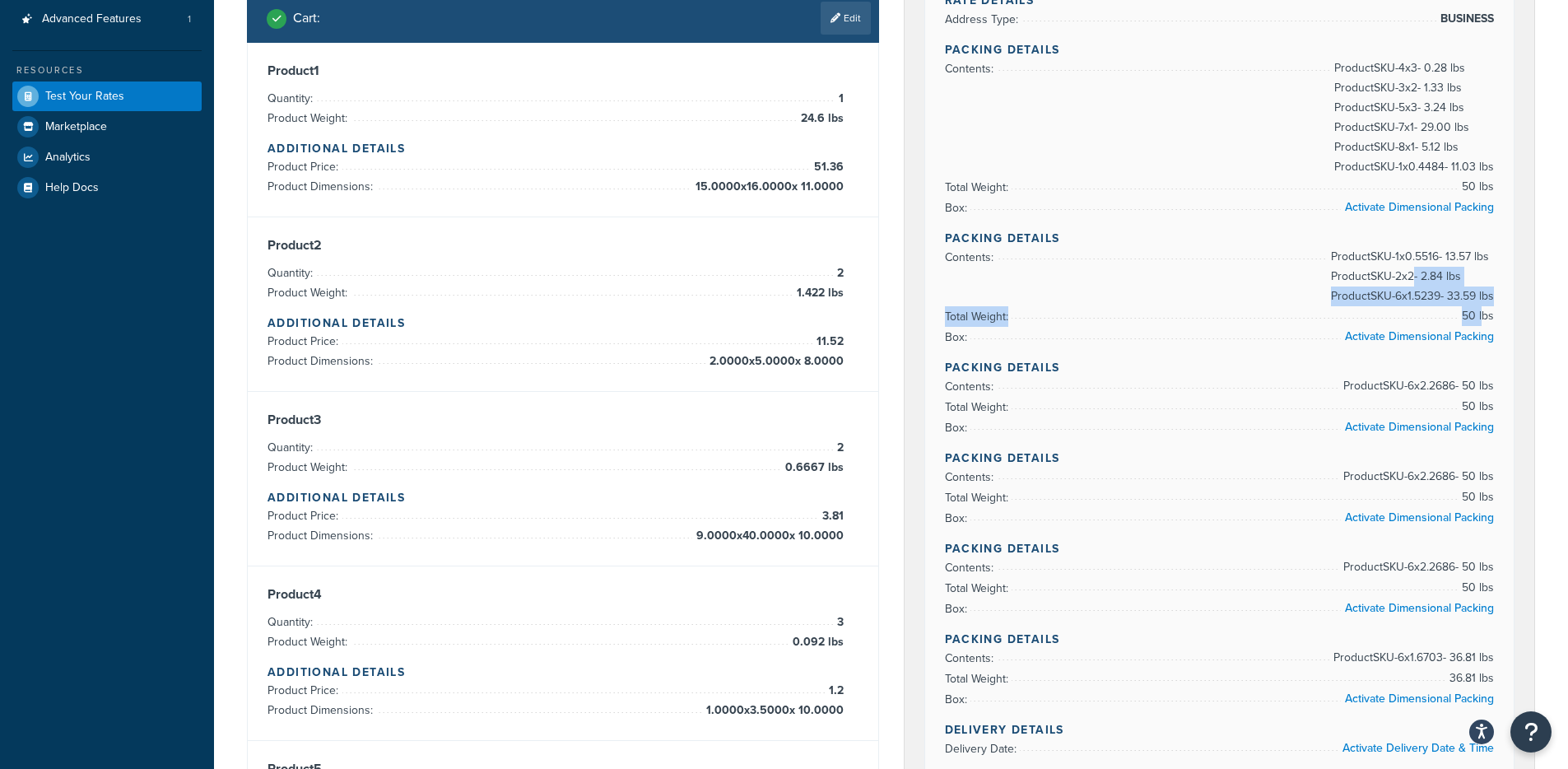
drag, startPoint x: 1453, startPoint y: 278, endPoint x: 1480, endPoint y: 317, distance: 47.4
click at [1480, 317] on ul "Contents: Product SKU-1 x 0.5516 - 13.57 lbs Product SKU-2 x 2 - 2.84 lbs Produ…" at bounding box center [1219, 297] width 549 height 100
click at [1486, 318] on span "50 lbs" at bounding box center [1476, 316] width 36 height 20
drag, startPoint x: 1494, startPoint y: 318, endPoint x: 1466, endPoint y: 315, distance: 28.2
click at [1466, 315] on div "Rate Details Address Type: BUSINESS Packing Details Contents: Product SKU-4 x 3…" at bounding box center [1219, 468] width 589 height 1015
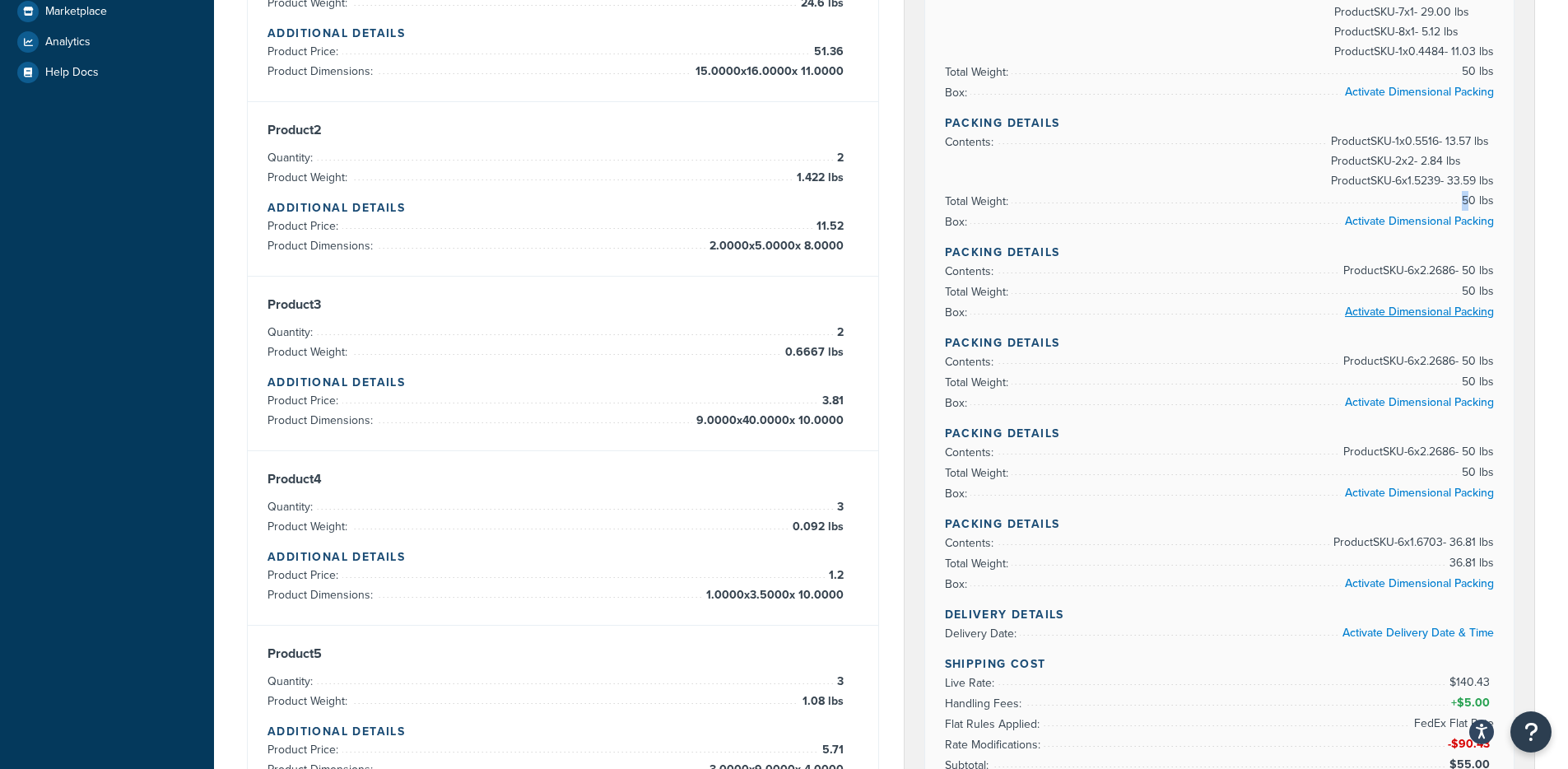
scroll to position [395, 0]
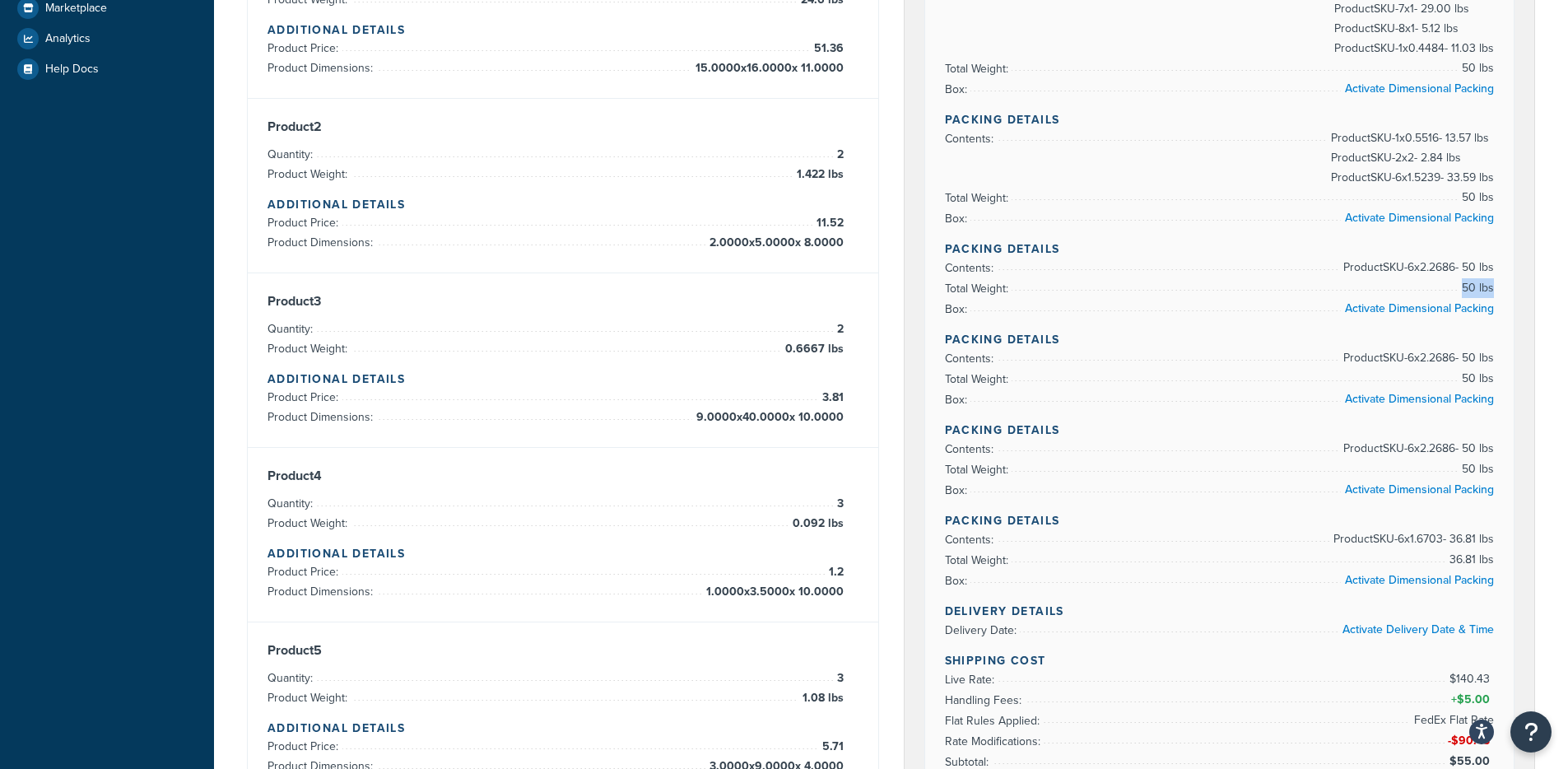
drag, startPoint x: 1483, startPoint y: 291, endPoint x: 1492, endPoint y: 293, distance: 9.2
click at [1492, 292] on span "50 lbs" at bounding box center [1476, 288] width 36 height 20
drag, startPoint x: 1472, startPoint y: 378, endPoint x: 1498, endPoint y: 380, distance: 26.1
click at [1498, 380] on div "Rate Details Address Type: BUSINESS Packing Details Contents: Product SKU-4 x 3…" at bounding box center [1219, 350] width 589 height 1015
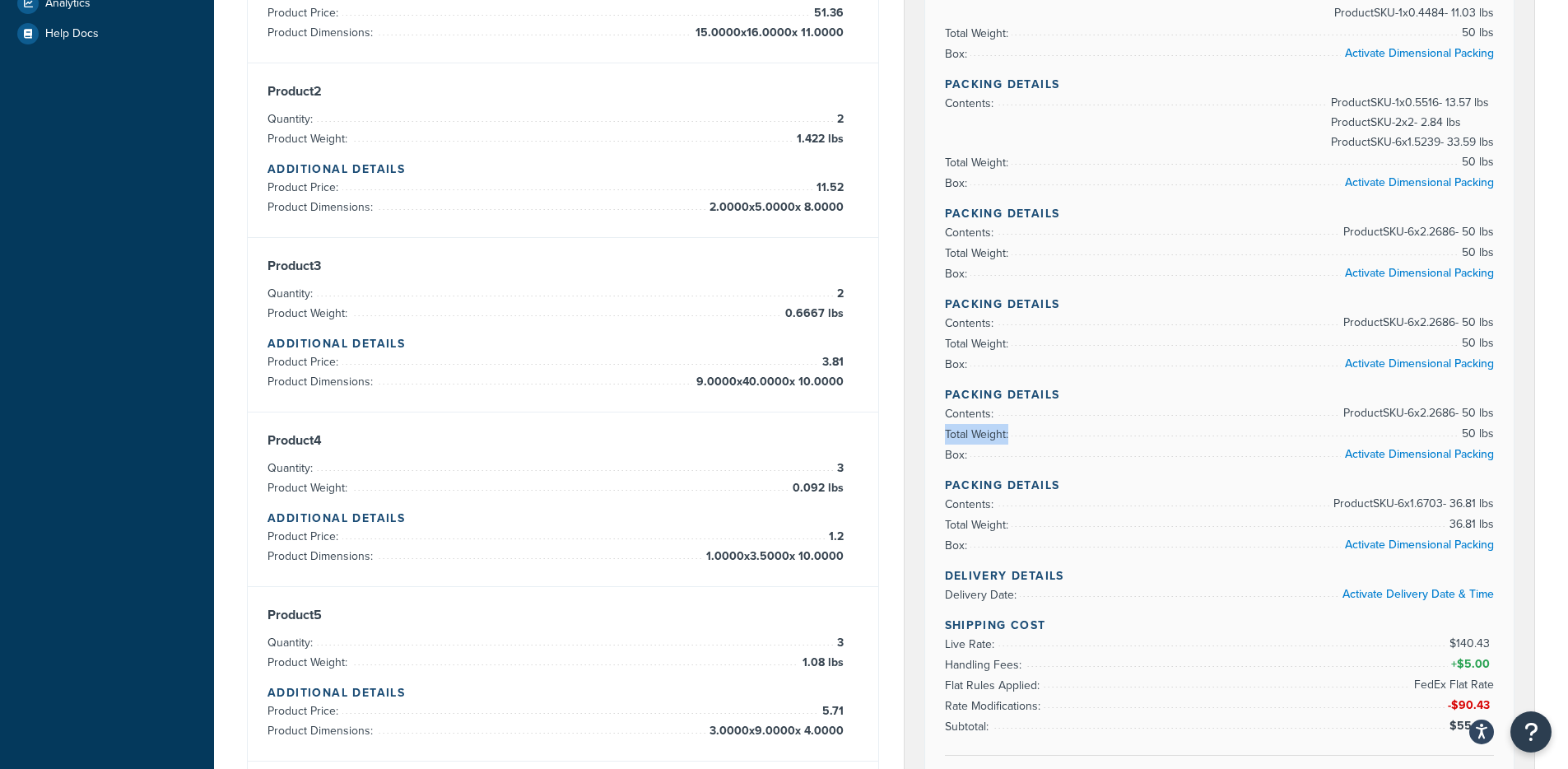
drag, startPoint x: 1487, startPoint y: 431, endPoint x: 1497, endPoint y: 431, distance: 10.0
click at [1496, 431] on div "Rate Details Address Type: BUSINESS Packing Details Contents: Product SKU-4 x 3…" at bounding box center [1219, 315] width 589 height 1015
click at [1498, 431] on div "Rate Details Address Type: BUSINESS Packing Details Contents: Product SKU-4 x 3…" at bounding box center [1219, 315] width 589 height 1015
drag, startPoint x: 1452, startPoint y: 523, endPoint x: 1493, endPoint y: 523, distance: 41.0
click at [1491, 522] on span "36.81 lbs" at bounding box center [1469, 525] width 49 height 20
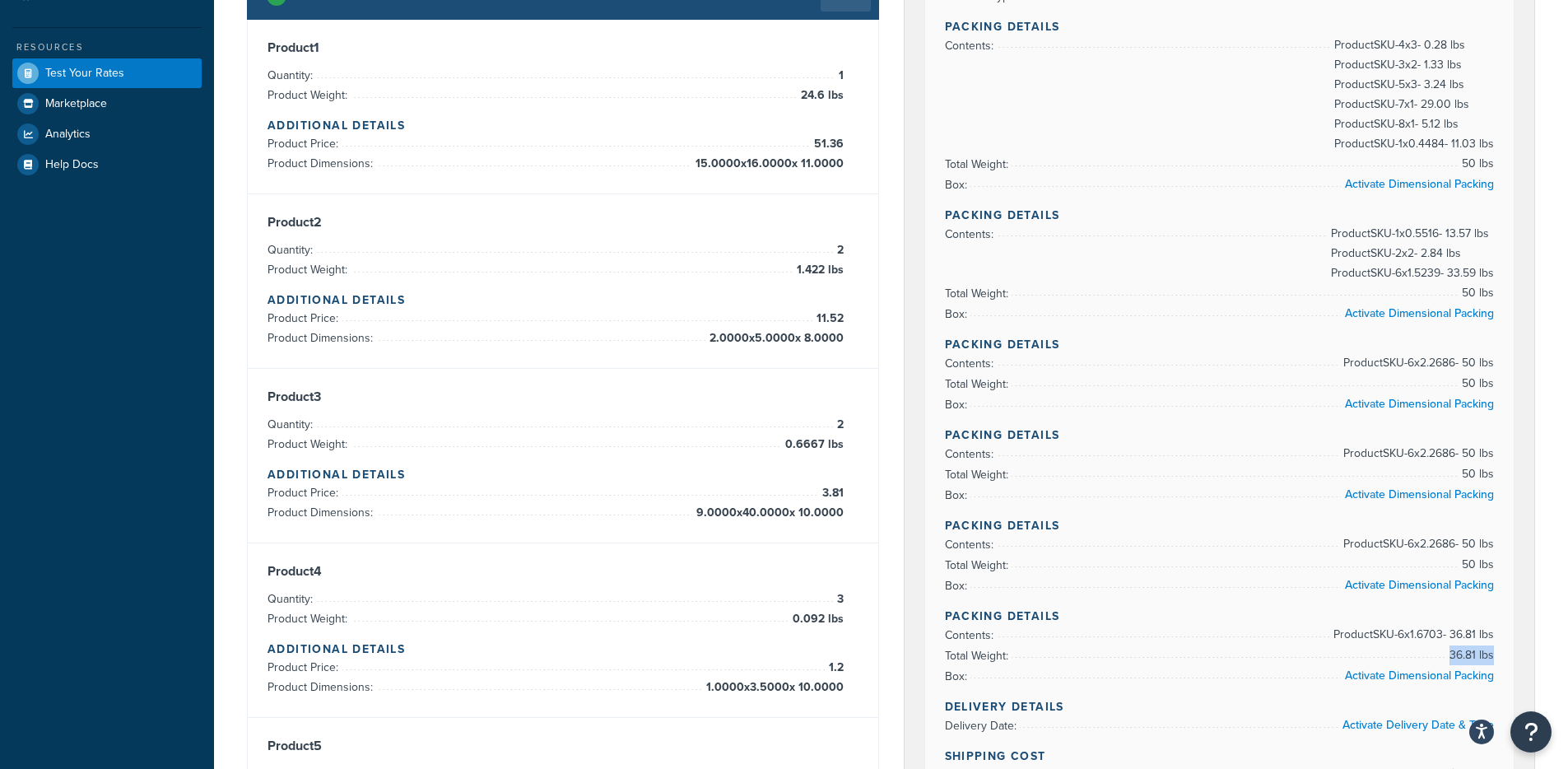
scroll to position [296, 0]
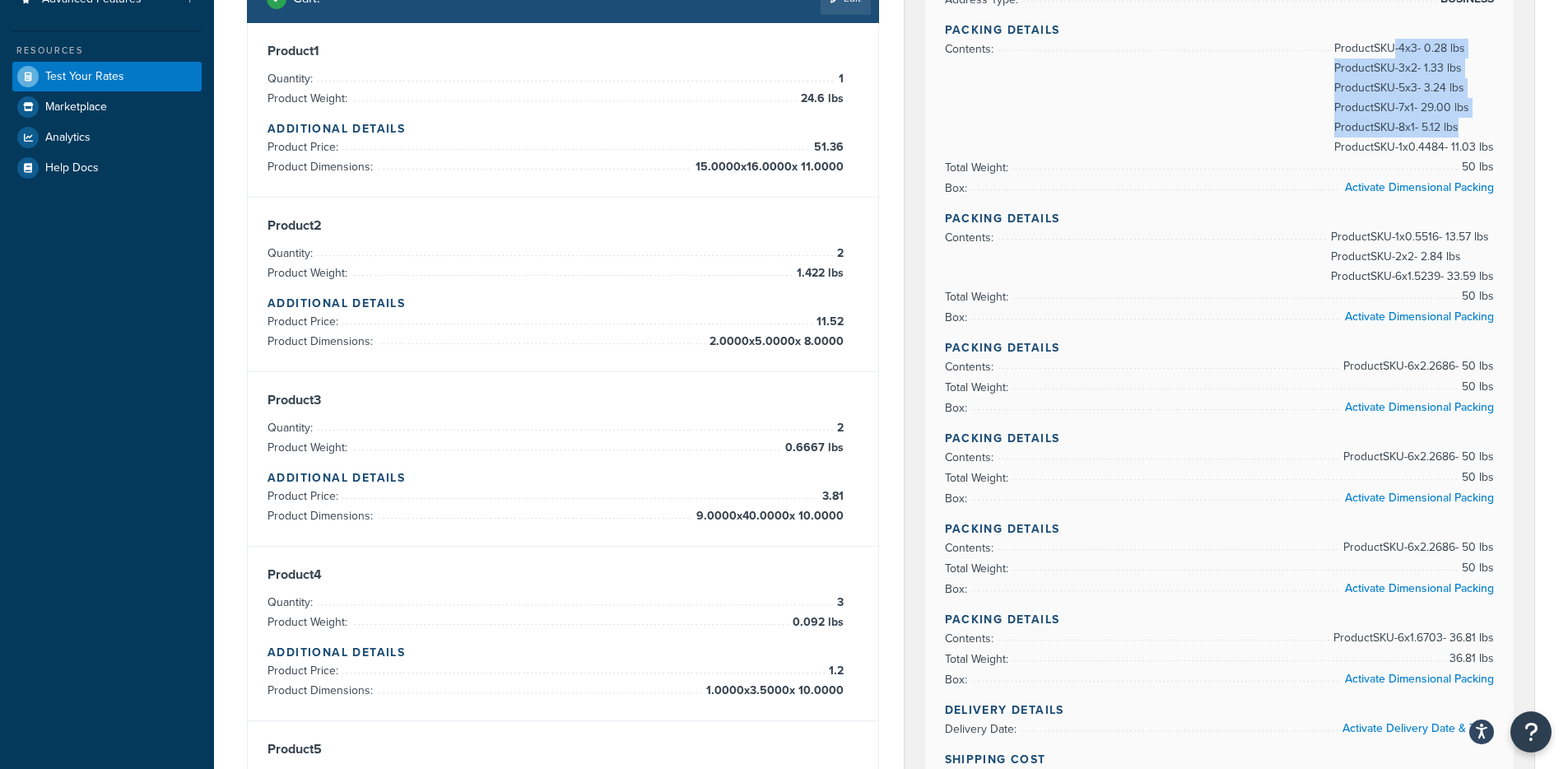
drag, startPoint x: 1385, startPoint y: 46, endPoint x: 1484, endPoint y: 134, distance: 132.5
click at [1484, 134] on span "Product SKU-4 x 3 - 0.28 lbs Product SKU-3 x 2 - 1.33 lbs Product SKU-5 x 3 - 3…" at bounding box center [1412, 98] width 164 height 118
drag, startPoint x: 1467, startPoint y: 167, endPoint x: 1490, endPoint y: 165, distance: 23.1
click at [1490, 165] on span "50 lbs" at bounding box center [1476, 167] width 36 height 20
drag, startPoint x: 1444, startPoint y: 235, endPoint x: 1488, endPoint y: 280, distance: 62.9
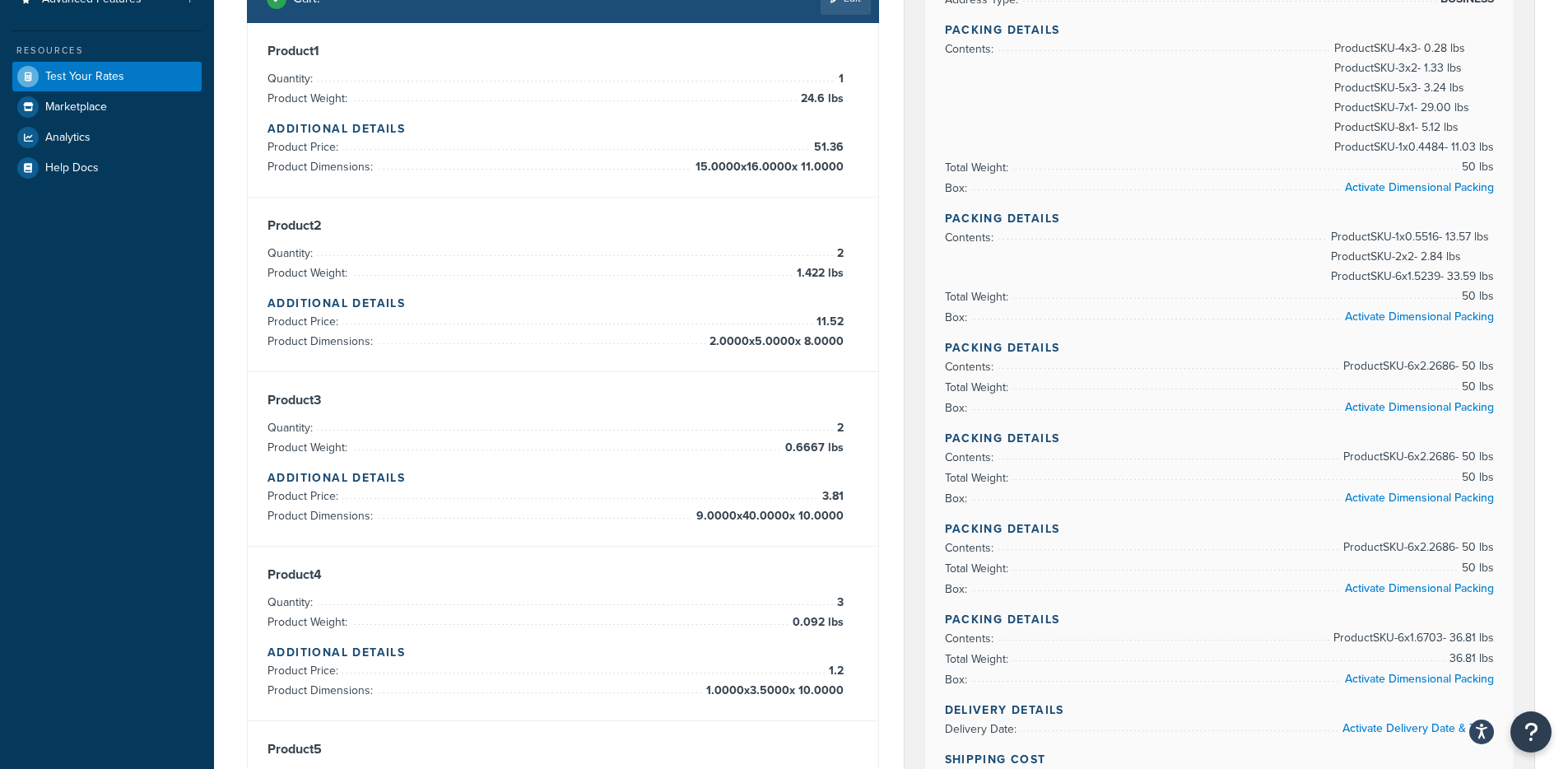
click at [1486, 278] on span "Product SKU-1 x 0.5516 - 13.57 lbs Product SKU-2 x 2 - 2.84 lbs Product SKU-6 x…" at bounding box center [1411, 256] width 167 height 59
drag, startPoint x: 1488, startPoint y: 280, endPoint x: 1418, endPoint y: 232, distance: 84.9
click at [1418, 232] on span "Product SKU-1 x 0.5516 - 13.57 lbs Product SKU-2 x 2 - 2.84 lbs Product SKU-6 x…" at bounding box center [1411, 256] width 167 height 59
drag, startPoint x: 1429, startPoint y: 309, endPoint x: 1434, endPoint y: 298, distance: 12.1
click at [1429, 196] on link "Activate Dimensional Packing" at bounding box center [1420, 186] width 149 height 17
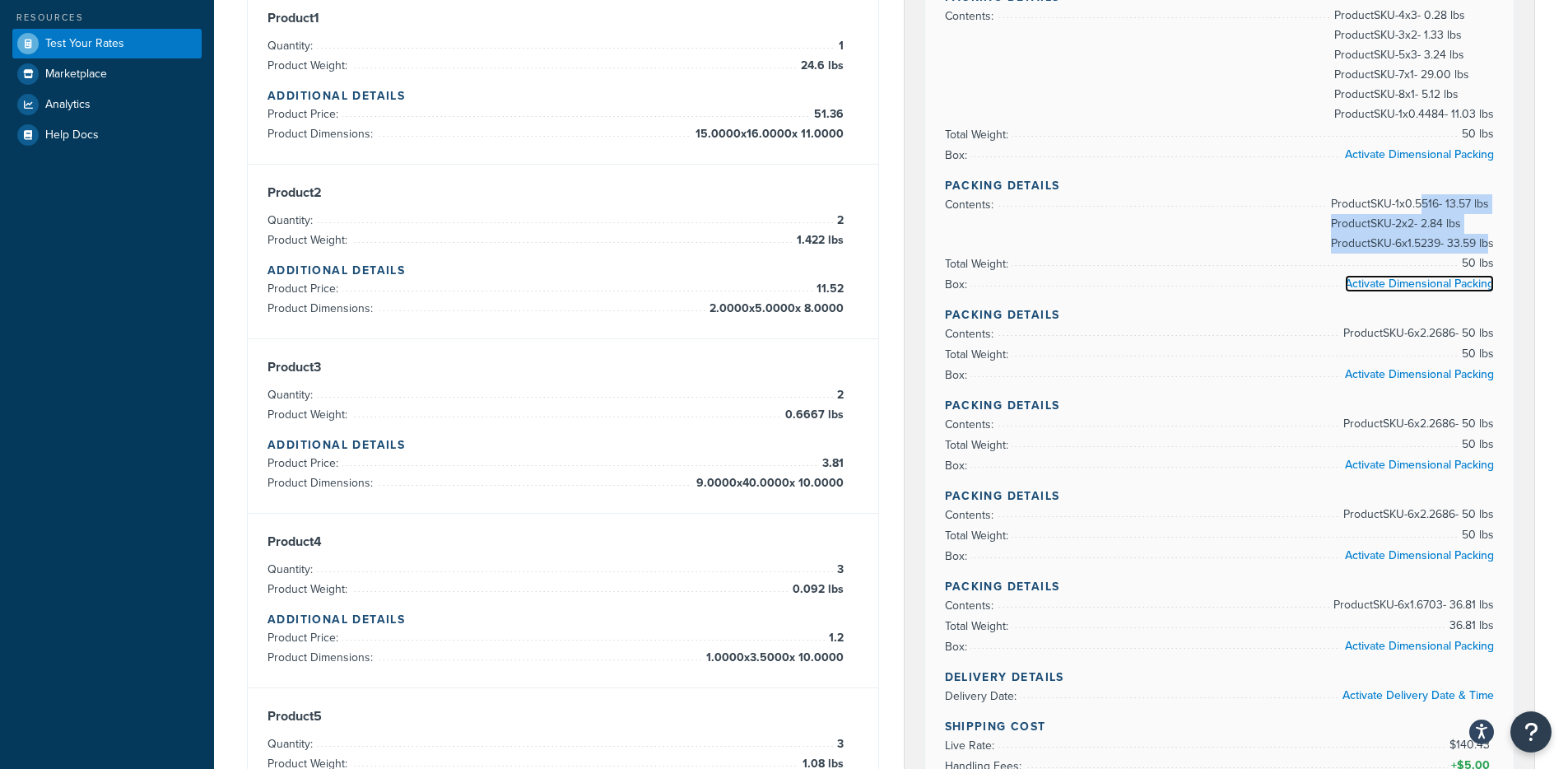
scroll to position [331, 0]
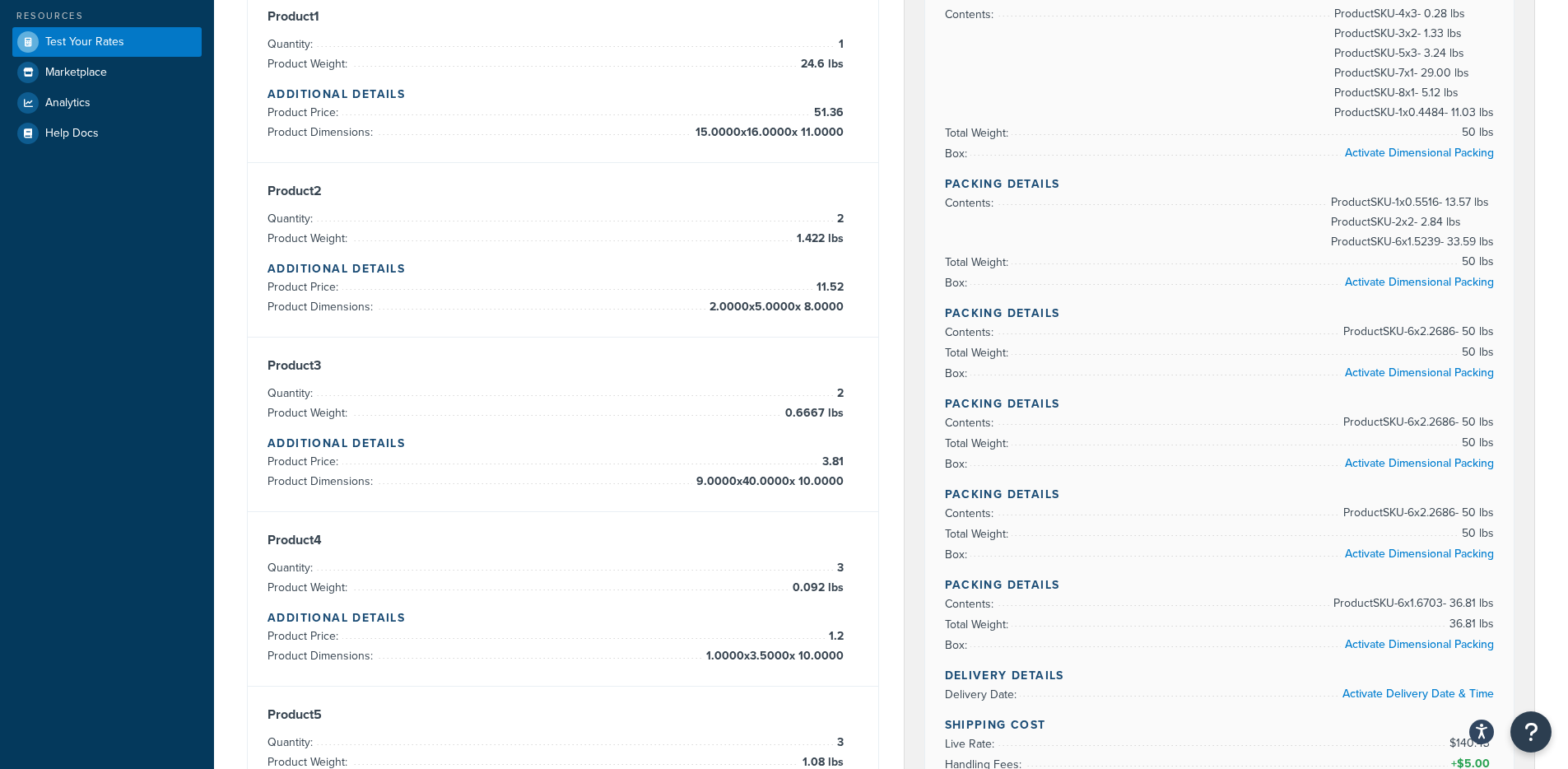
drag, startPoint x: 1379, startPoint y: 335, endPoint x: 1503, endPoint y: 338, distance: 124.0
click at [1504, 338] on div "Rate Details Address Type: BUSINESS Packing Details Contents: Product SKU-4 x 3…" at bounding box center [1219, 414] width 589 height 1015
drag, startPoint x: 1478, startPoint y: 333, endPoint x: 1430, endPoint y: 331, distance: 48.0
click at [1411, 331] on div "Rate Details Address Type: BUSINESS Packing Details Contents: Product SKU-4 x 3…" at bounding box center [1219, 414] width 589 height 1015
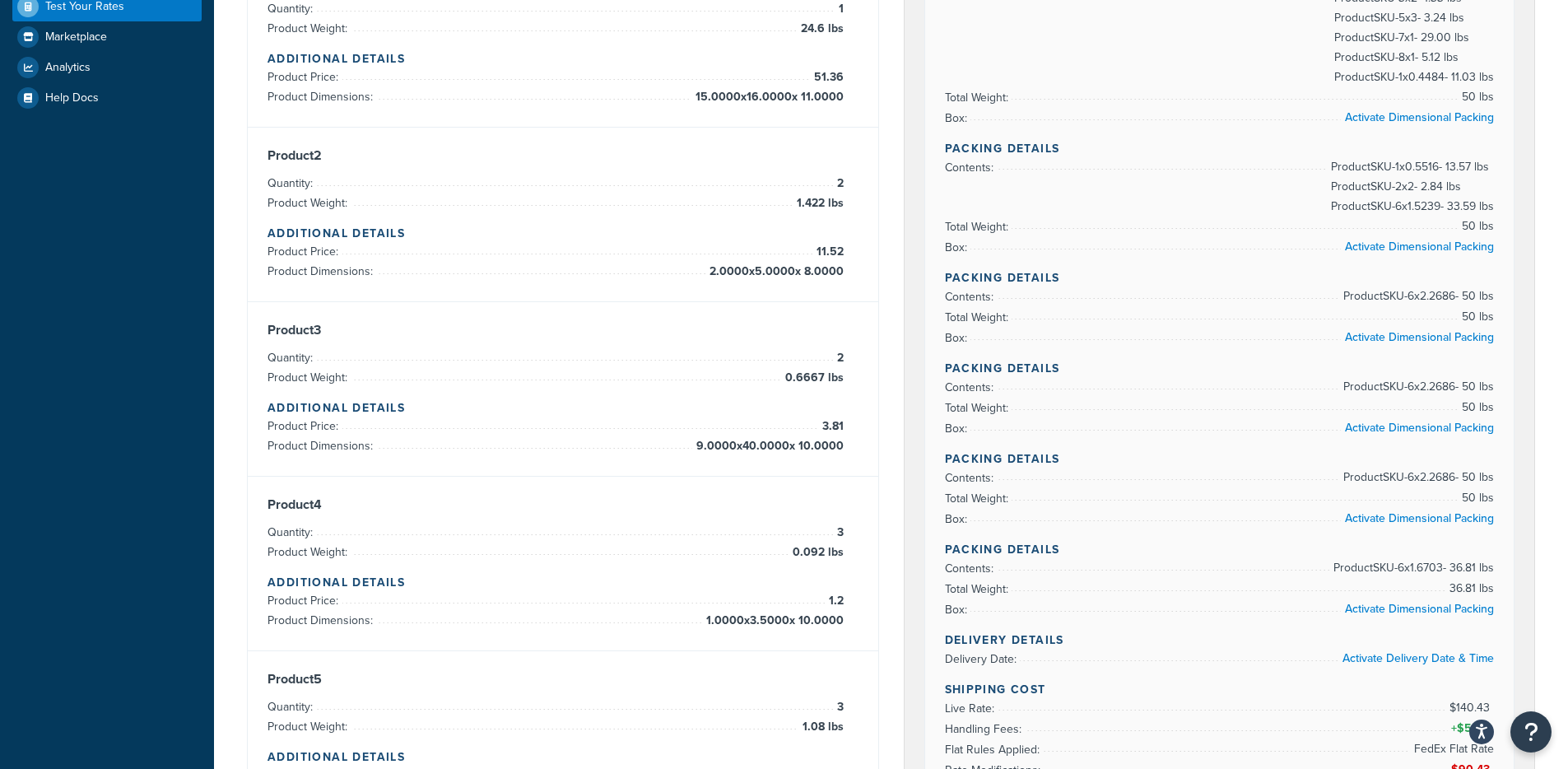
scroll to position [421, 0]
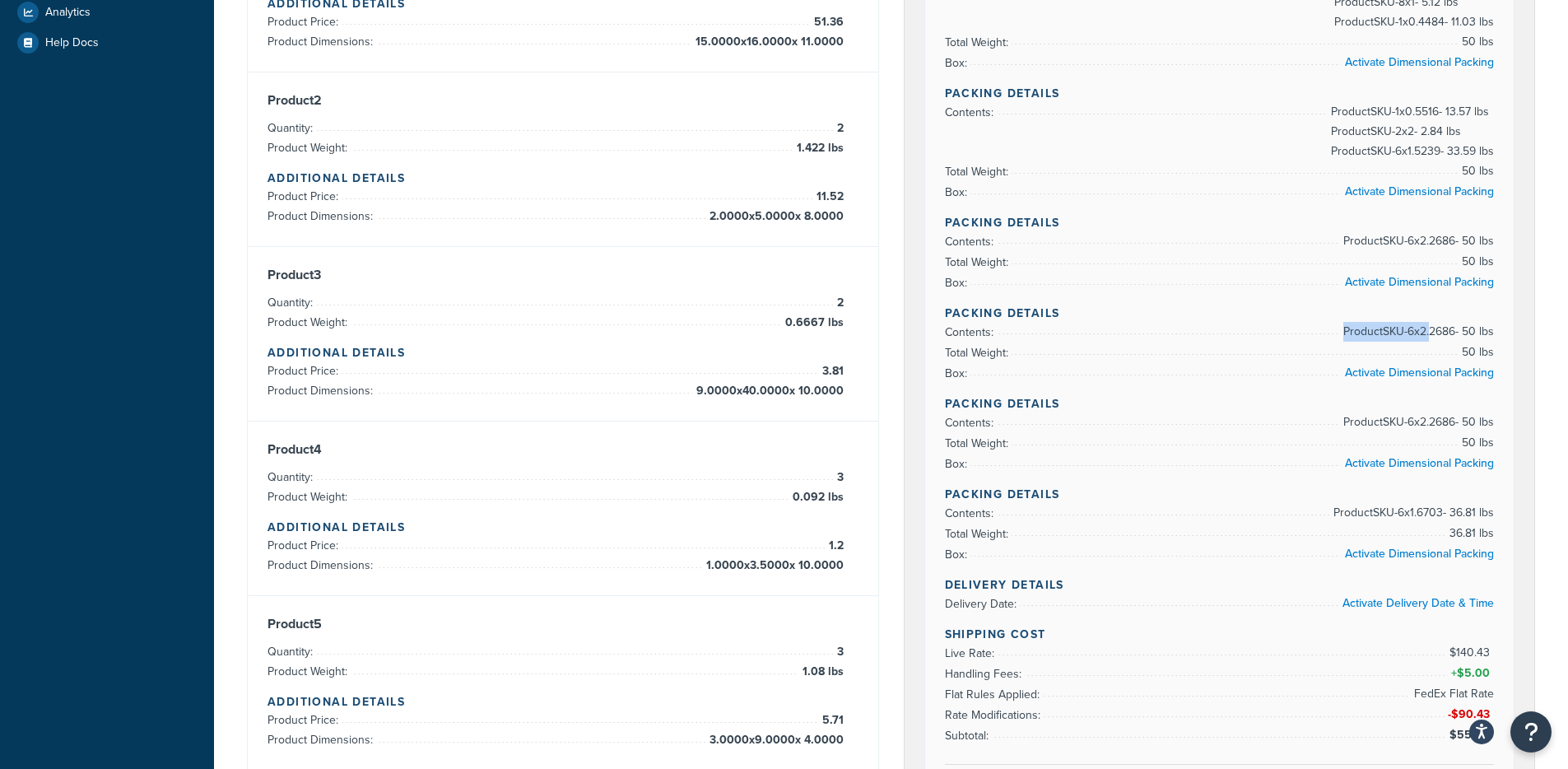
drag, startPoint x: 1425, startPoint y: 337, endPoint x: 1523, endPoint y: 337, distance: 98.0
click at [1523, 337] on div "FedEx Ground Carrier Code: shqfedEx1 $55.00 FedEx Ground - Ground Rate Details …" at bounding box center [1219, 355] width 631 height 1265
click at [1515, 345] on div "FedEx Ground Carrier Code: shqfedEx1 $55.00 FedEx Ground - Ground Rate Details …" at bounding box center [1219, 355] width 631 height 1265
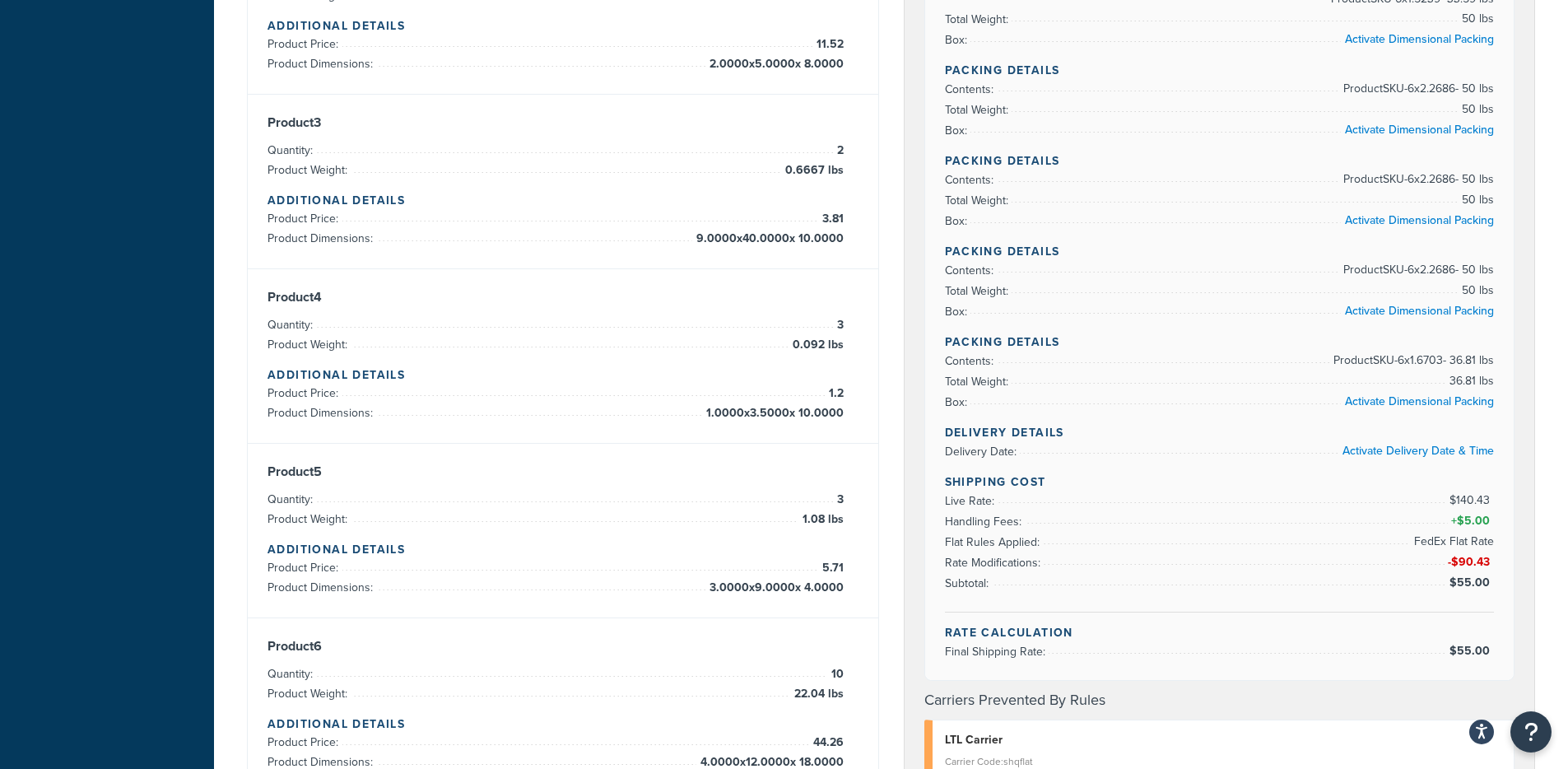
scroll to position [791, 0]
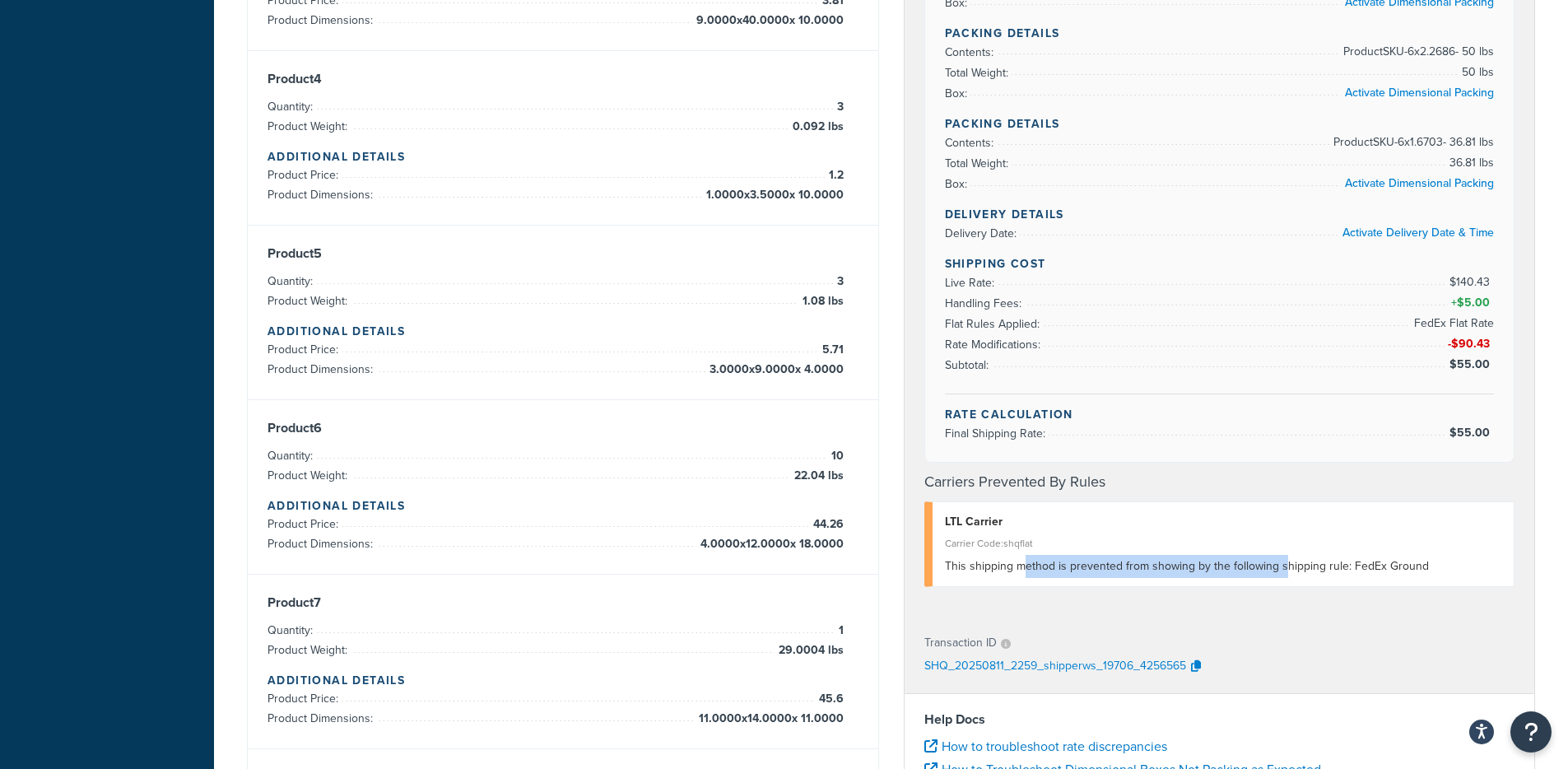
drag, startPoint x: 1024, startPoint y: 564, endPoint x: 1285, endPoint y: 569, distance: 261.0
click at [1285, 569] on span "This shipping method is prevented from showing by the following shipping rule: …" at bounding box center [1187, 565] width 484 height 17
drag, startPoint x: 1305, startPoint y: 569, endPoint x: 1350, endPoint y: 569, distance: 45.0
click at [1305, 569] on span "This shipping method is prevented from showing by the following shipping rule: …" at bounding box center [1187, 565] width 484 height 17
drag, startPoint x: 1423, startPoint y: 568, endPoint x: 1348, endPoint y: 570, distance: 75.0
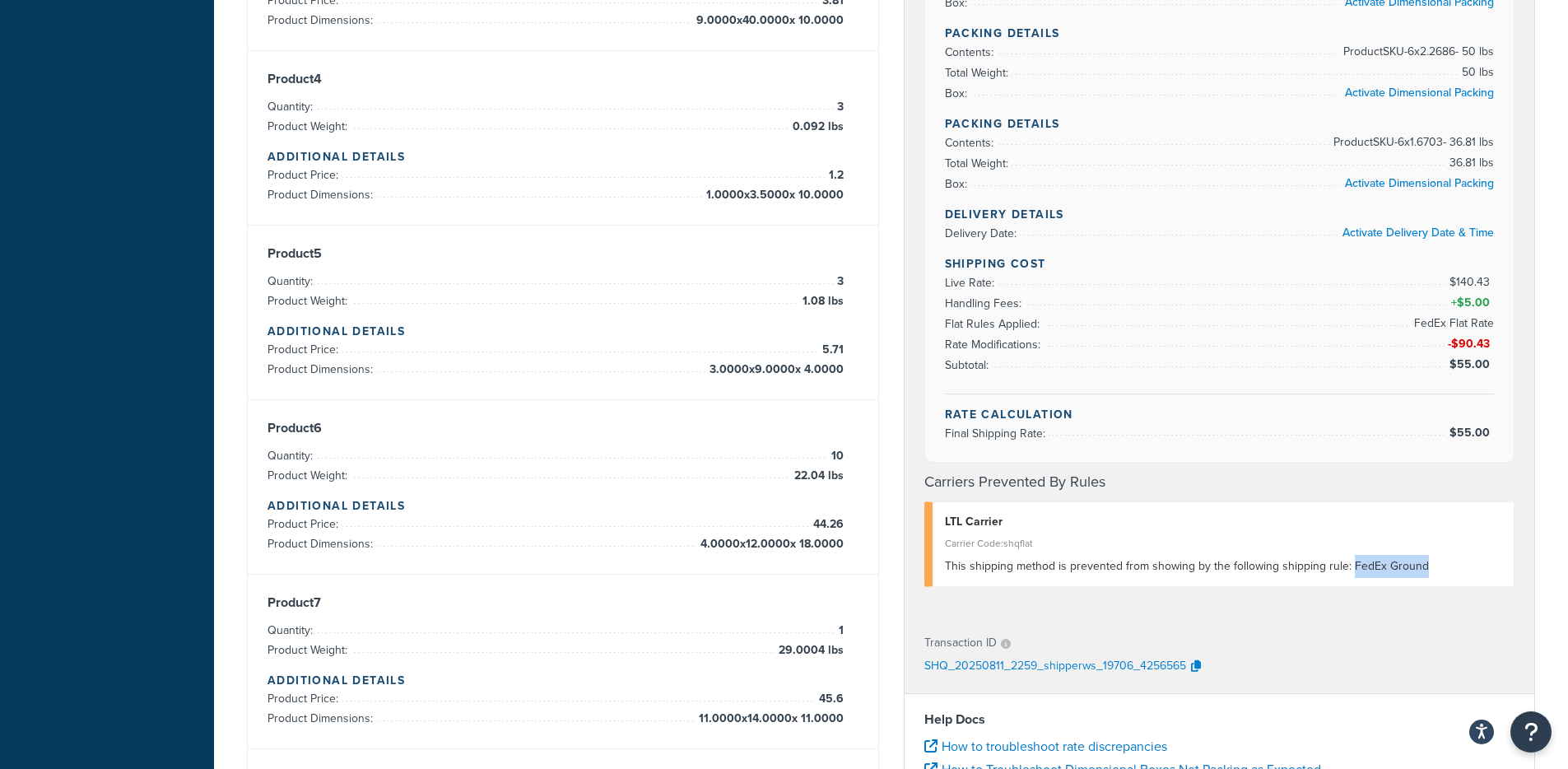
click at [1348, 570] on div "This shipping method is prevented from showing by the following shipping rule: …" at bounding box center [1223, 566] width 557 height 23
click at [971, 570] on span "This shipping method is prevented from showing by the following shipping rule: …" at bounding box center [1187, 565] width 484 height 17
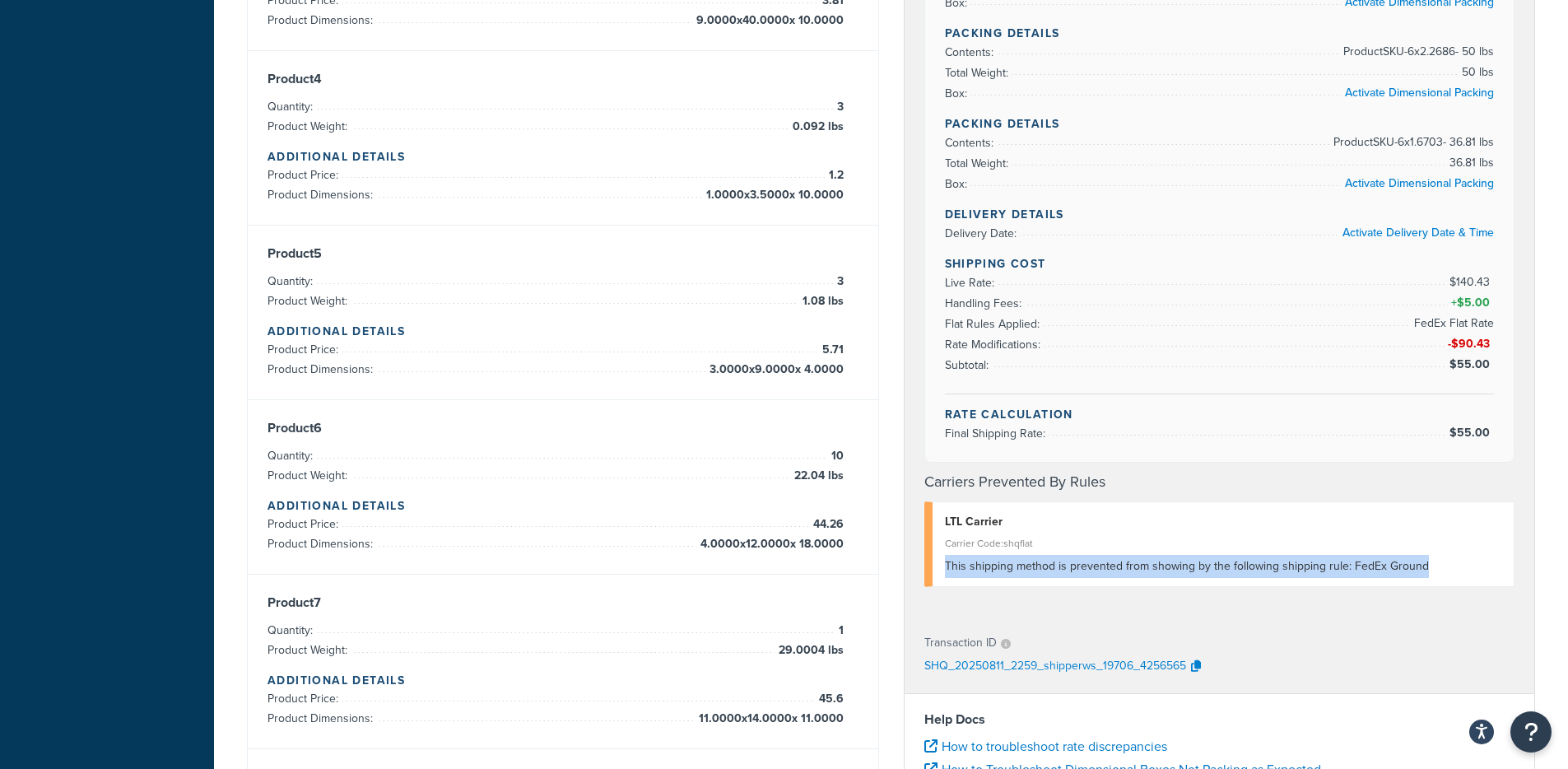
drag, startPoint x: 966, startPoint y: 571, endPoint x: 1133, endPoint y: 641, distance: 181.1
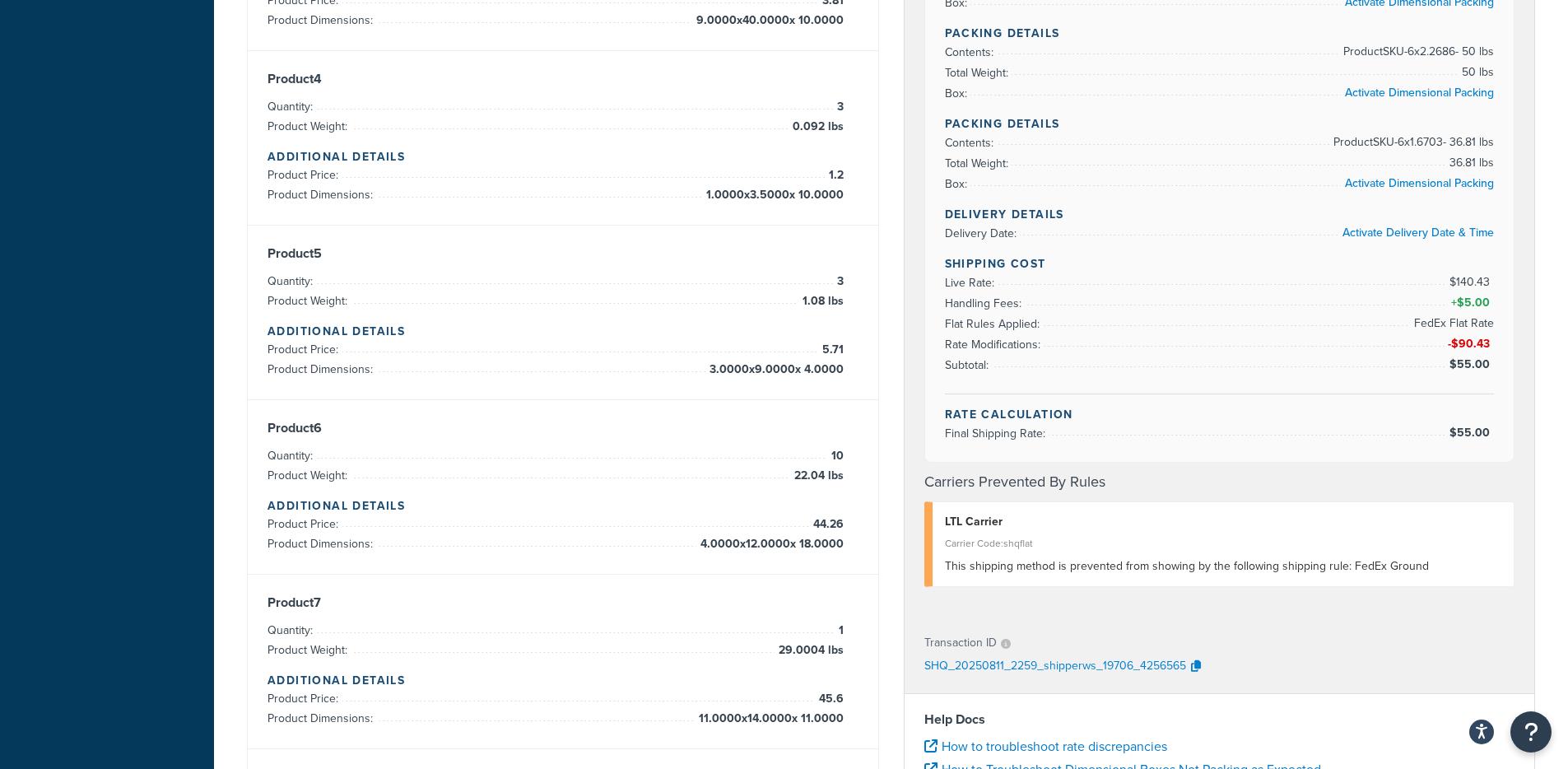
click at [1175, 648] on div "Transaction ID" at bounding box center [1219, 643] width 591 height 23
drag, startPoint x: 1444, startPoint y: 569, endPoint x: 1345, endPoint y: 564, distance: 99.1
click at [1345, 564] on div "This shipping method is prevented from showing by the following shipping rule: …" at bounding box center [1223, 566] width 557 height 23
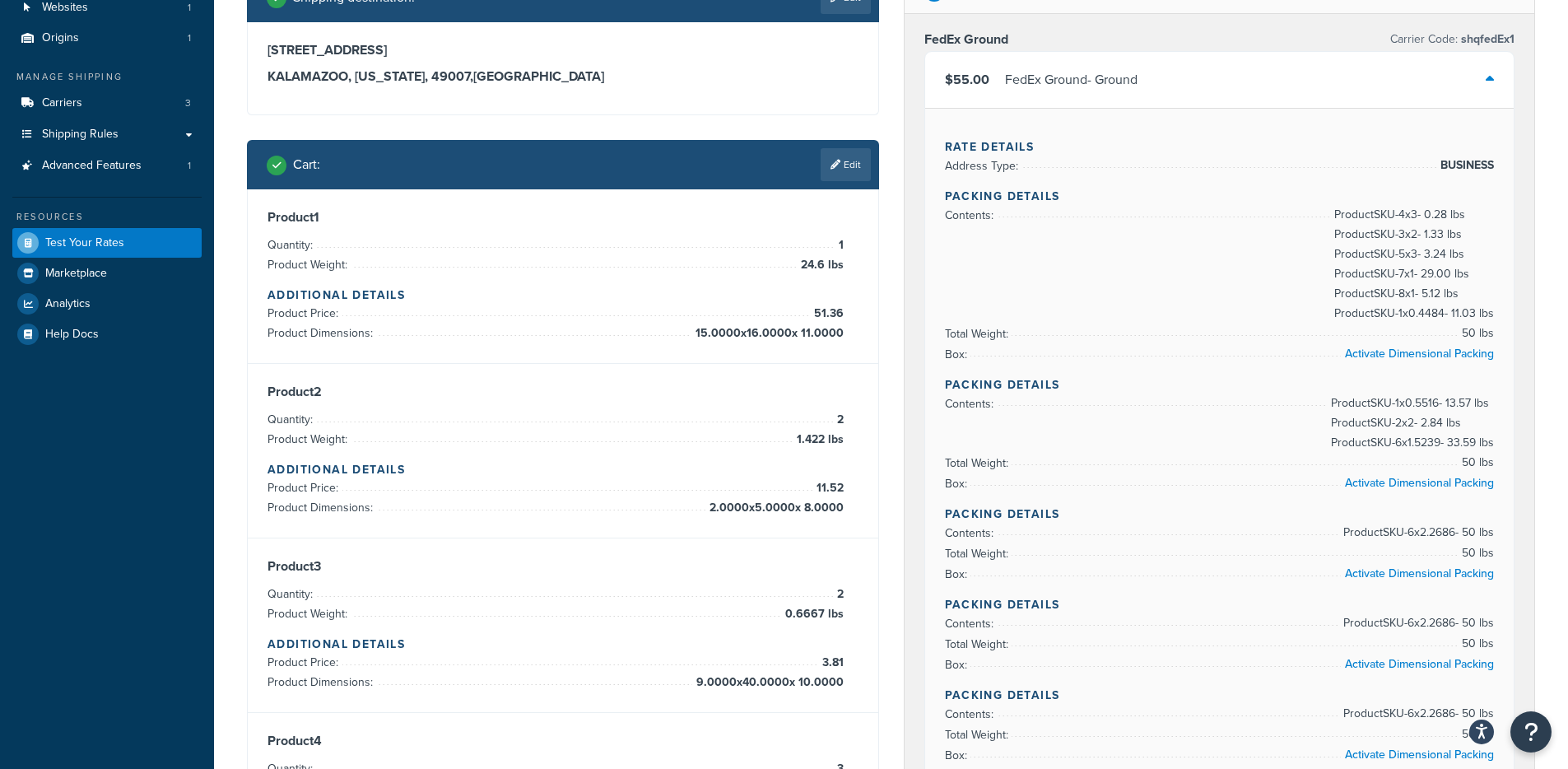
scroll to position [0, 0]
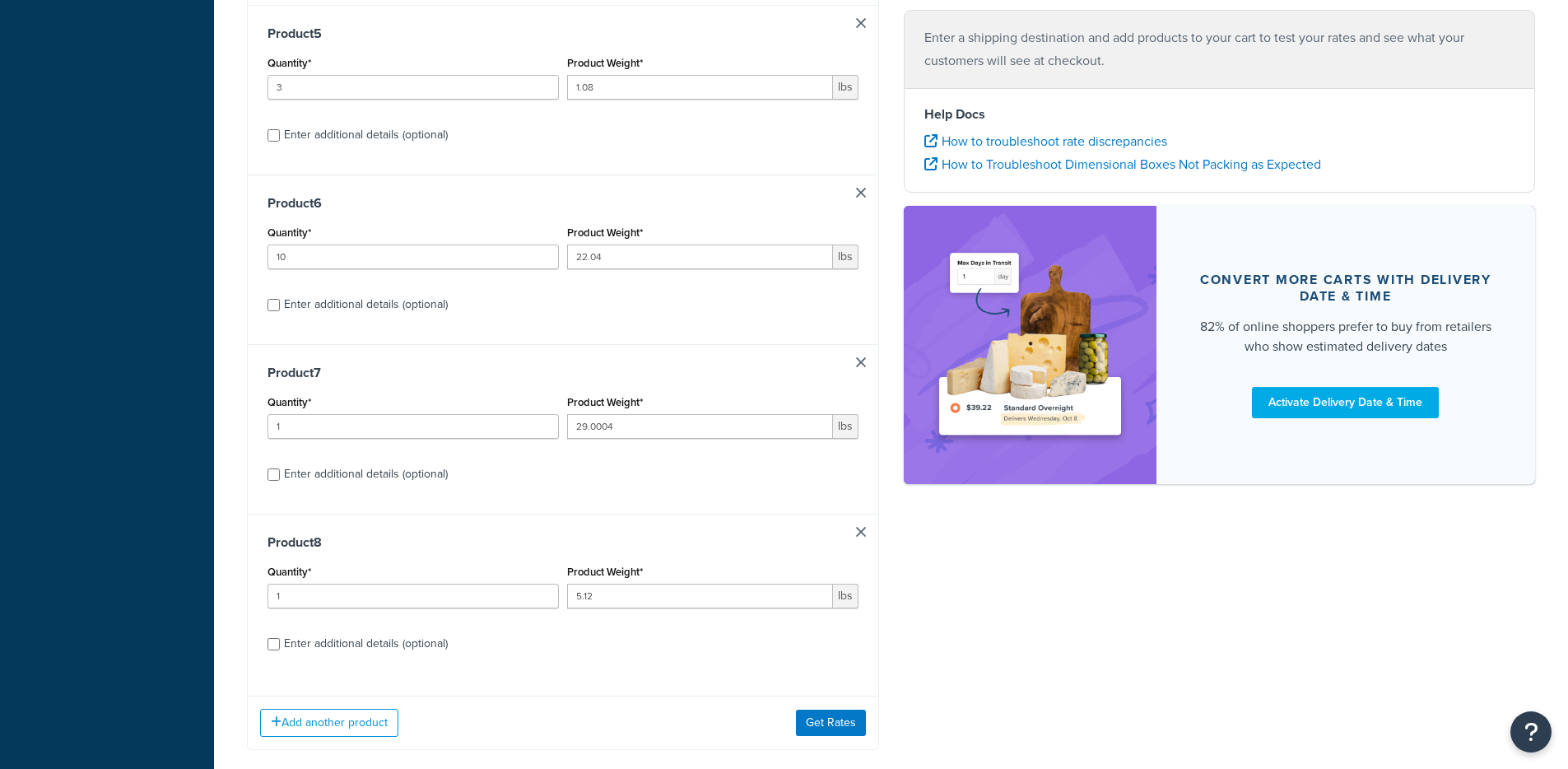
scroll to position [1074, 0]
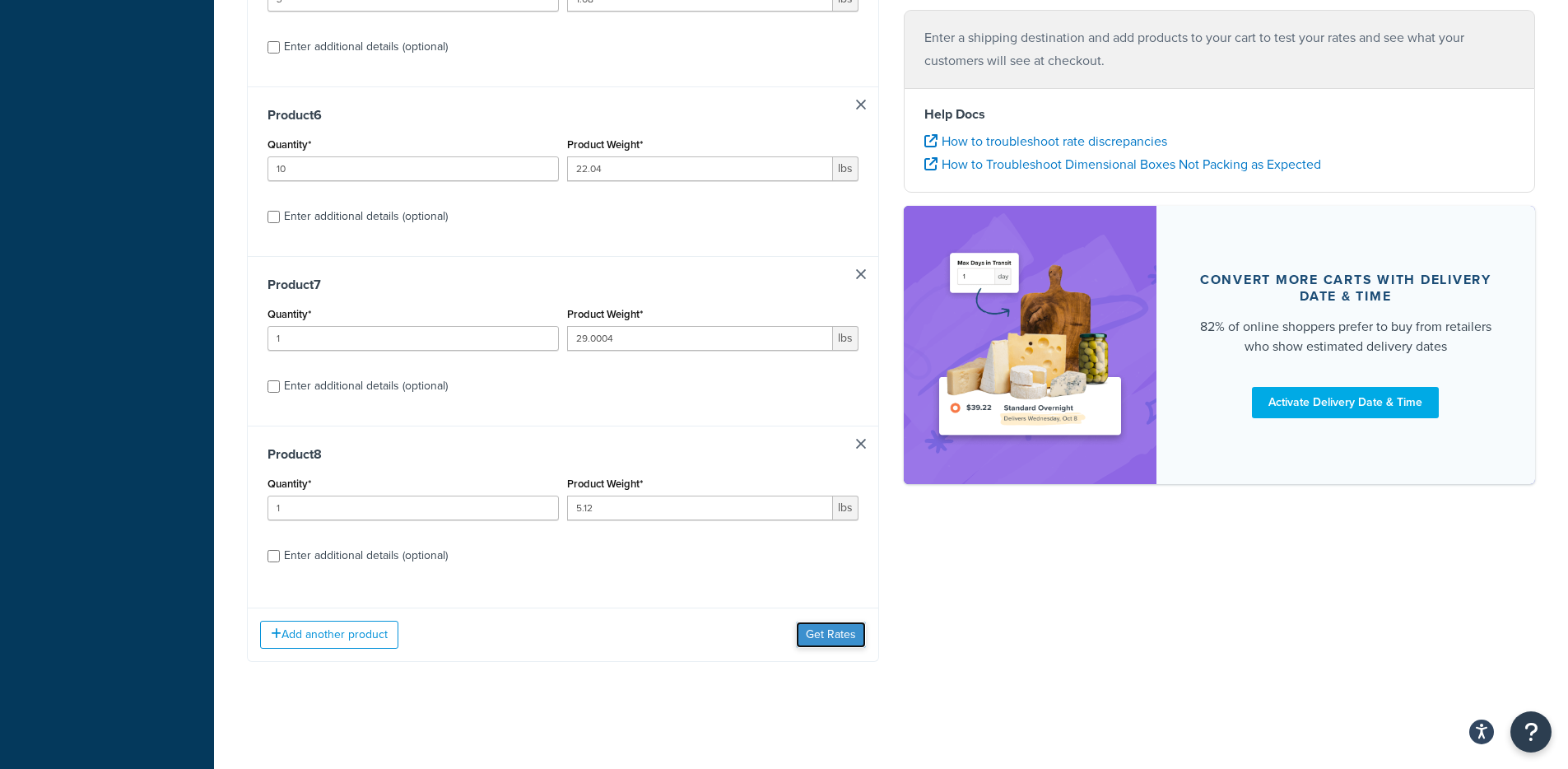
click at [813, 638] on button "Get Rates" at bounding box center [830, 635] width 70 height 27
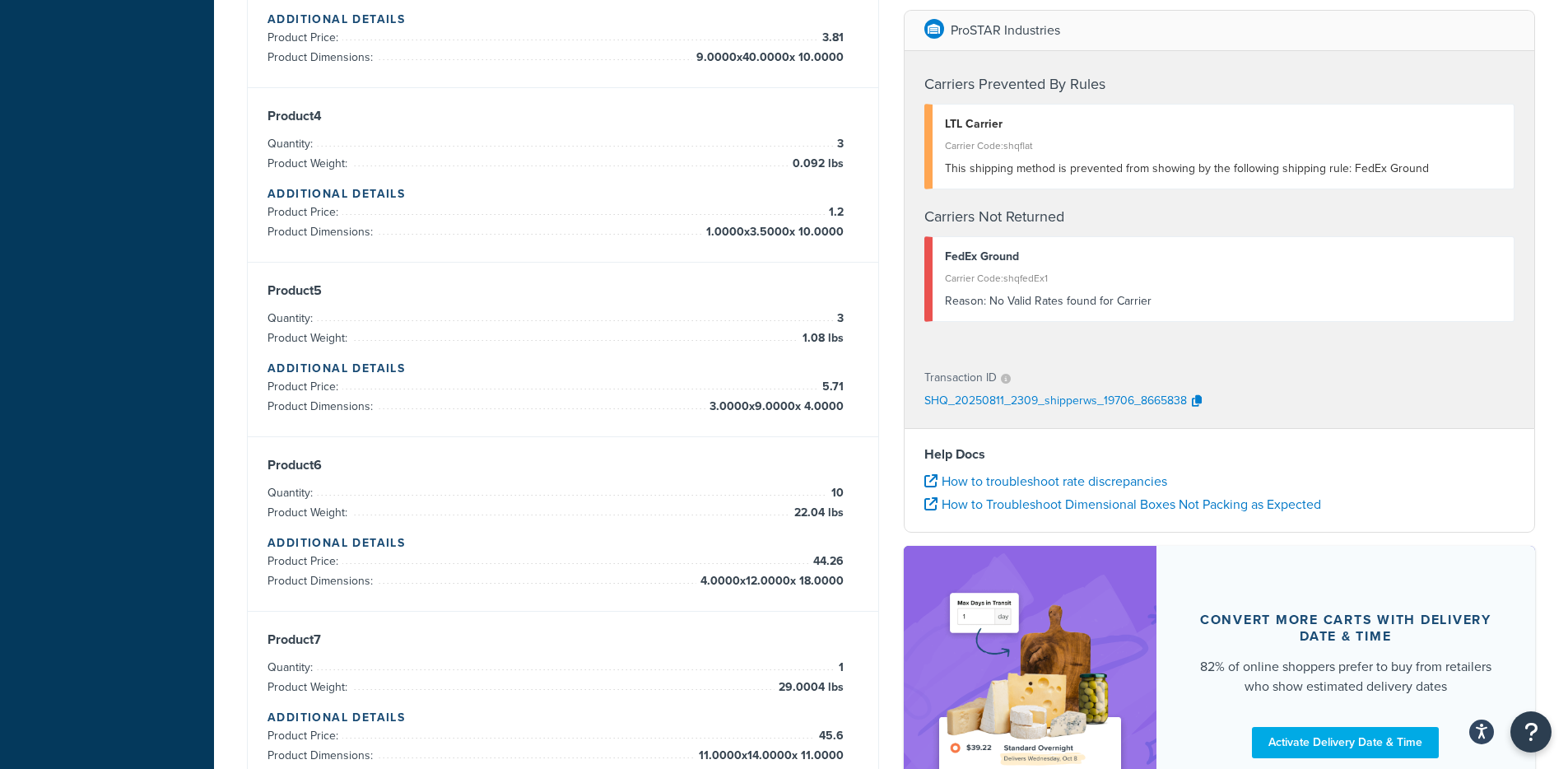
scroll to position [0, 0]
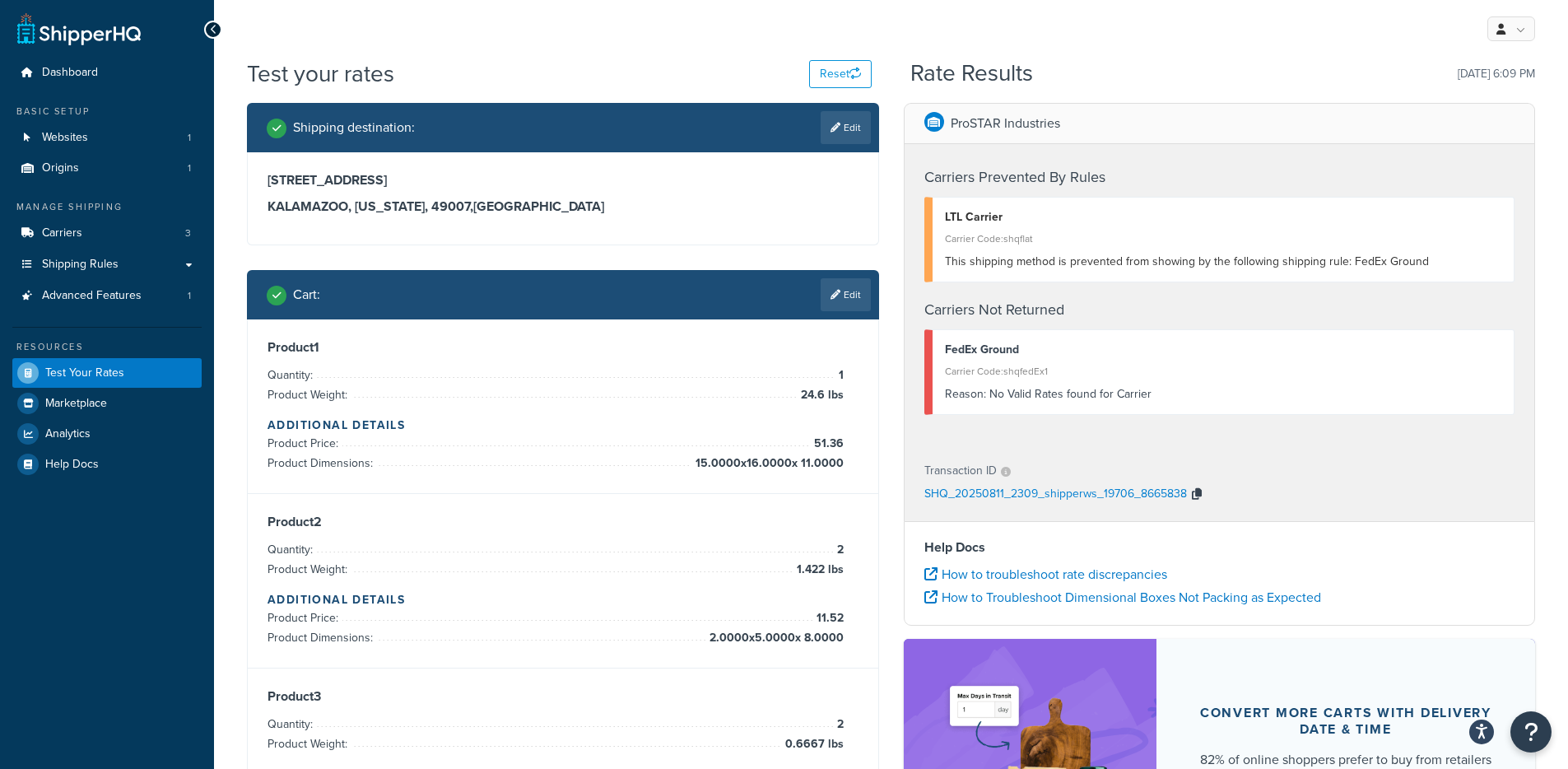
click at [1200, 488] on button "button" at bounding box center [1197, 495] width 20 height 25
drag, startPoint x: 1198, startPoint y: 492, endPoint x: 1188, endPoint y: 530, distance: 39.3
click at [1198, 492] on icon "button" at bounding box center [1197, 494] width 10 height 12
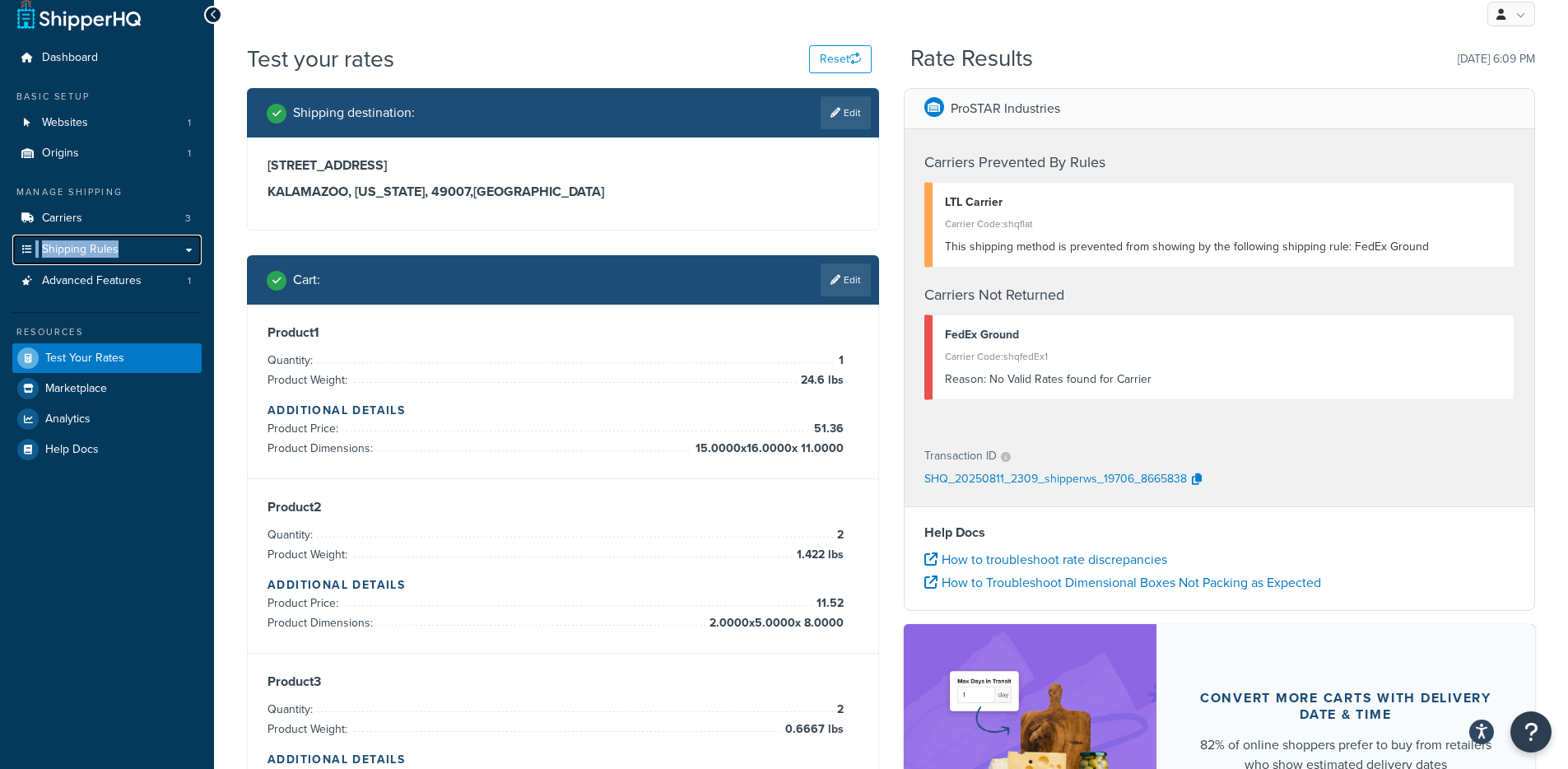
scroll to position [14, 0]
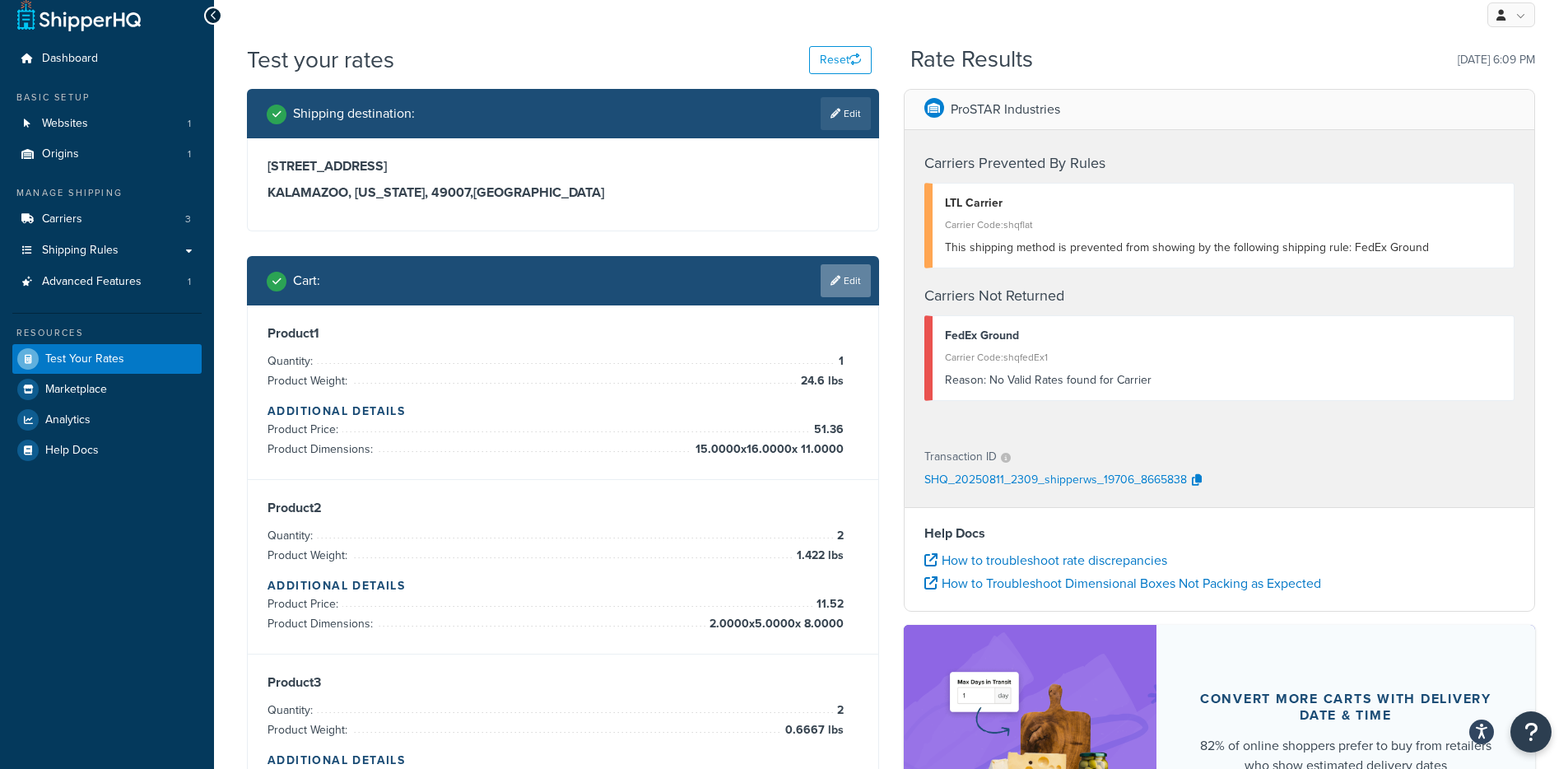
click at [840, 287] on link "Edit" at bounding box center [845, 281] width 51 height 33
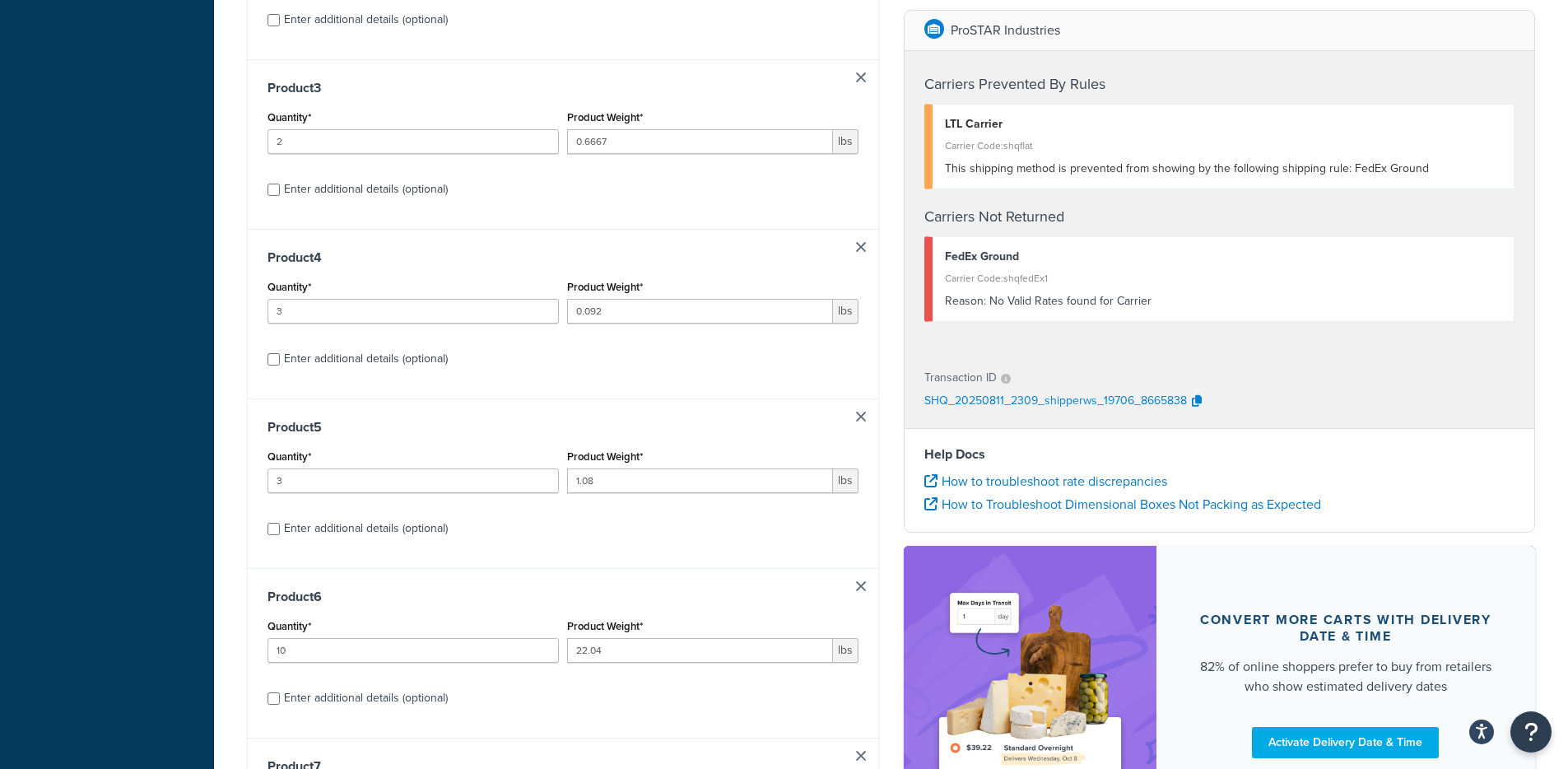
scroll to position [600, 0]
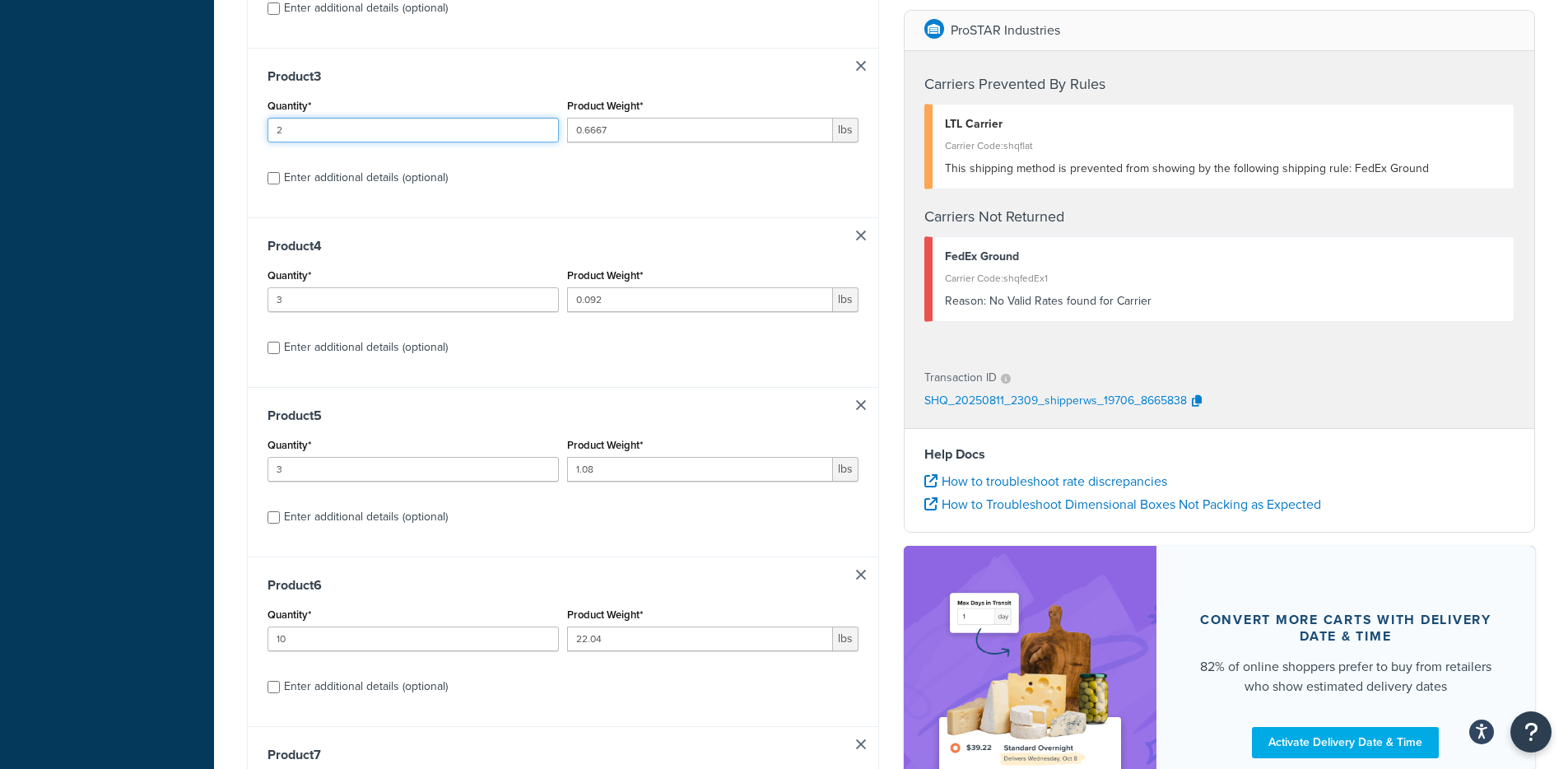
drag, startPoint x: 283, startPoint y: 125, endPoint x: 208, endPoint y: 128, distance: 75.1
click at [201, 126] on div "Dashboard Basic Setup Websites 1 Origins 1 Manage Shipping Carriers 3 Shipping …" at bounding box center [784, 357] width 1568 height 1915
type input "1"
drag, startPoint x: 262, startPoint y: 299, endPoint x: 196, endPoint y: 296, distance: 66.1
click at [196, 296] on div "Dashboard Basic Setup Websites 1 Origins 1 Manage Shipping Carriers 3 Shipping …" at bounding box center [784, 357] width 1568 height 1915
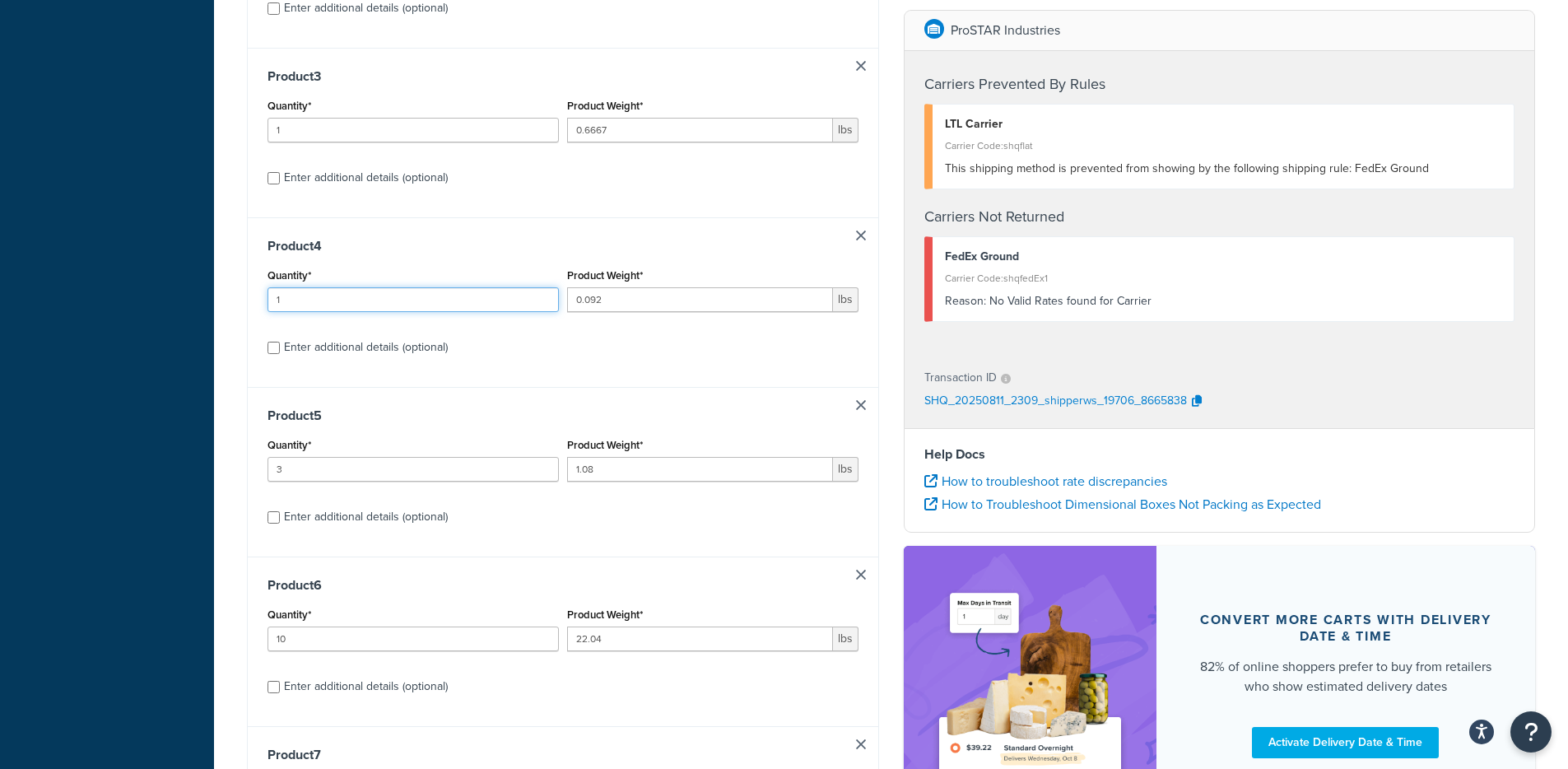
type input "1"
drag, startPoint x: 273, startPoint y: 467, endPoint x: 264, endPoint y: 467, distance: 9.0
click at [268, 467] on input "3" at bounding box center [414, 469] width 292 height 25
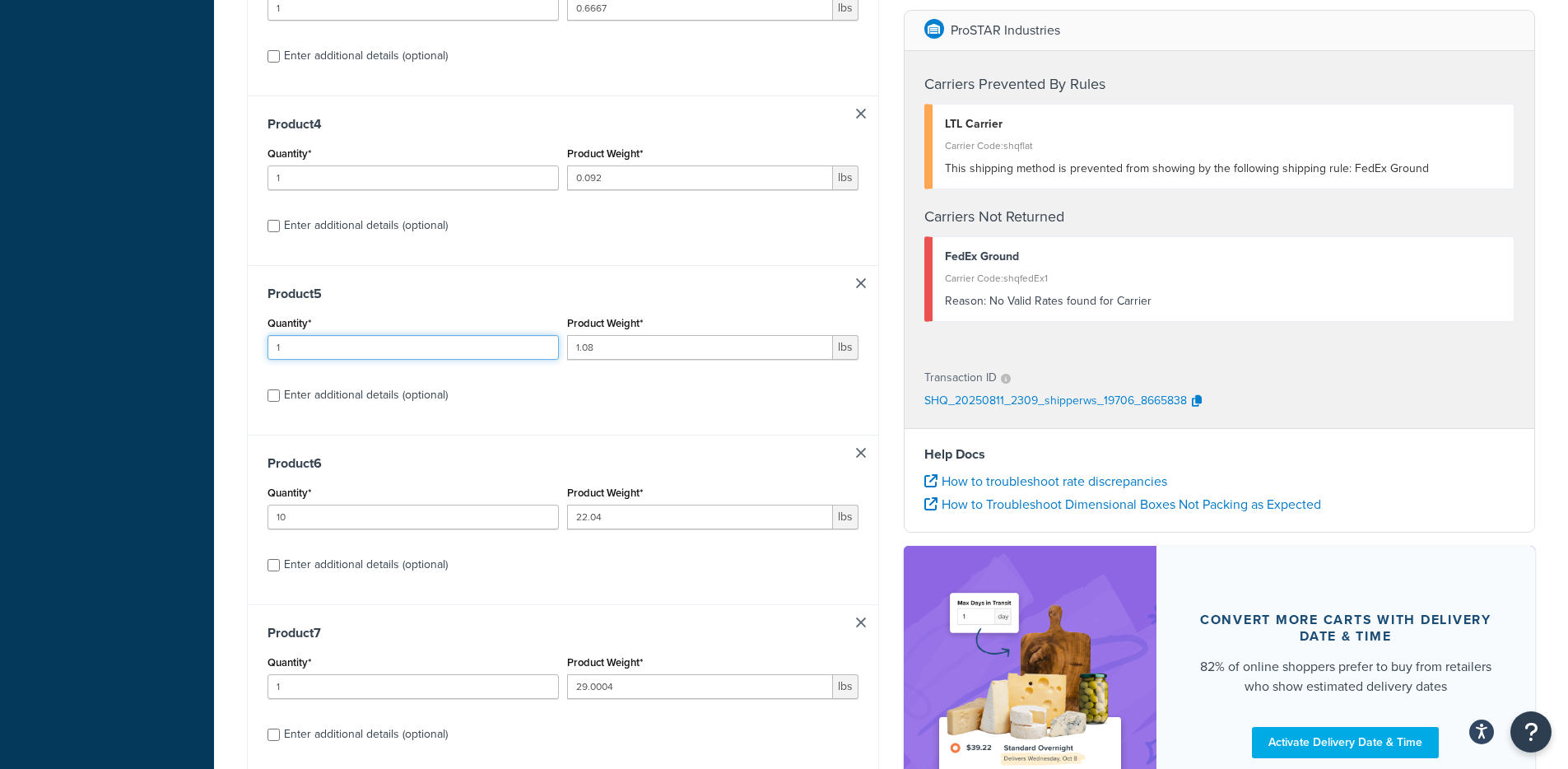
scroll to position [724, 0]
type input "1"
drag, startPoint x: 296, startPoint y: 508, endPoint x: 239, endPoint y: 505, distance: 57.1
click at [240, 505] on div "Shipping destination : Edit [STREET_ADDRESS][US_STATE] Cart : Product 1 Quantit…" at bounding box center [563, 243] width 656 height 1729
drag, startPoint x: 307, startPoint y: 519, endPoint x: 243, endPoint y: 513, distance: 64.3
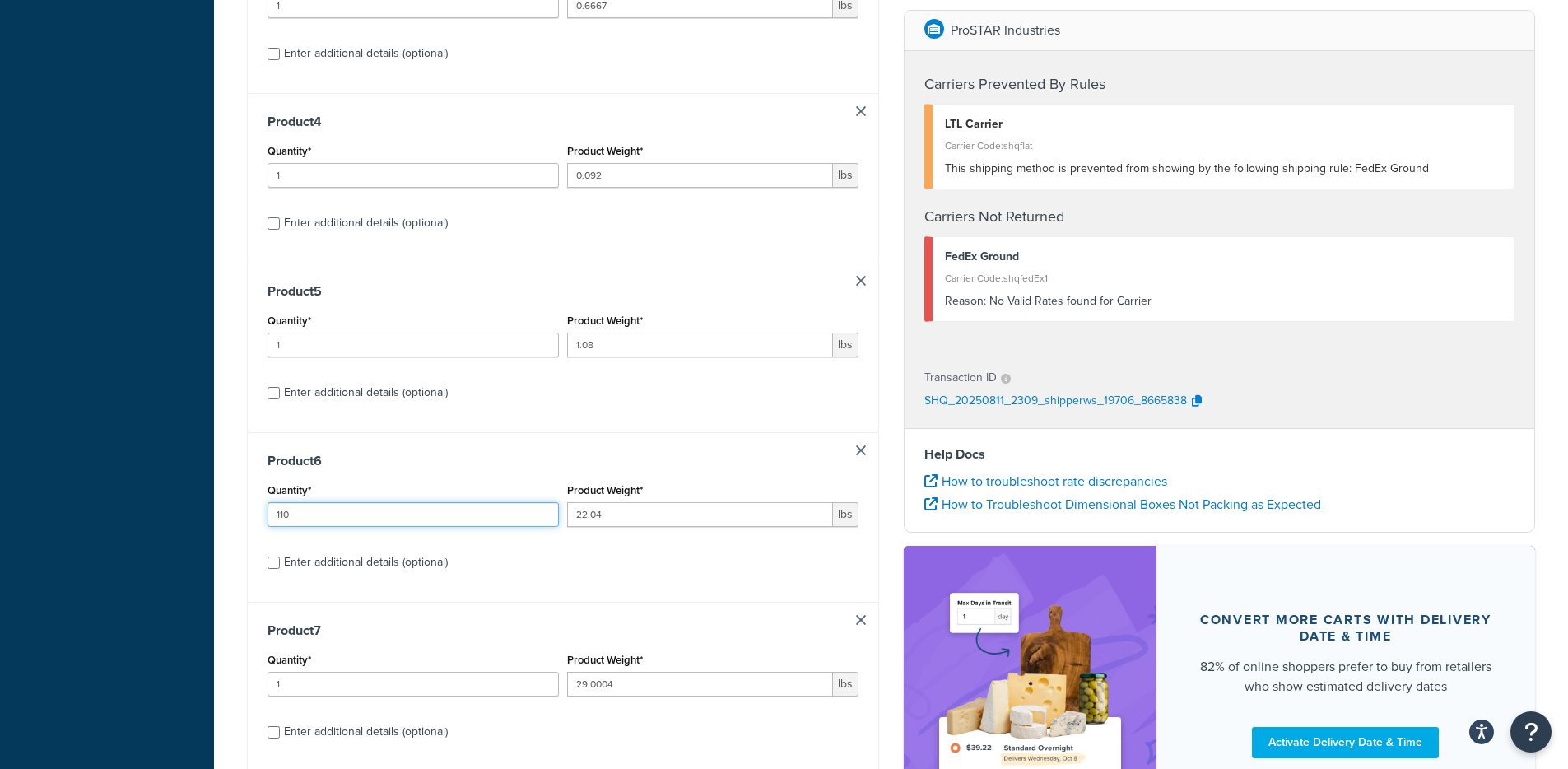
click at [243, 513] on div "Shipping destination : Edit [STREET_ADDRESS][US_STATE] Cart : Product 1 Quantit…" at bounding box center [563, 243] width 656 height 1729
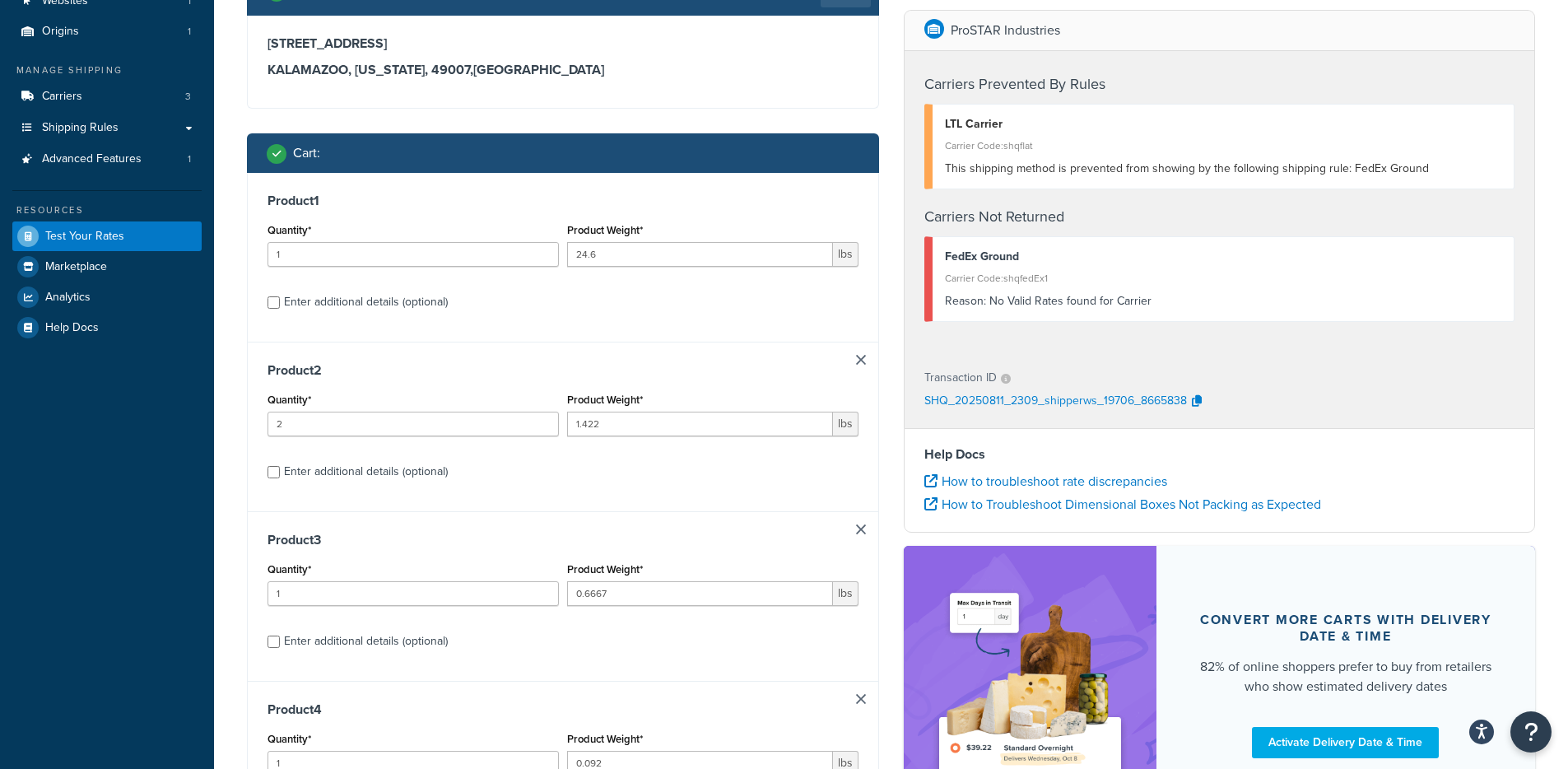
scroll to position [119, 0]
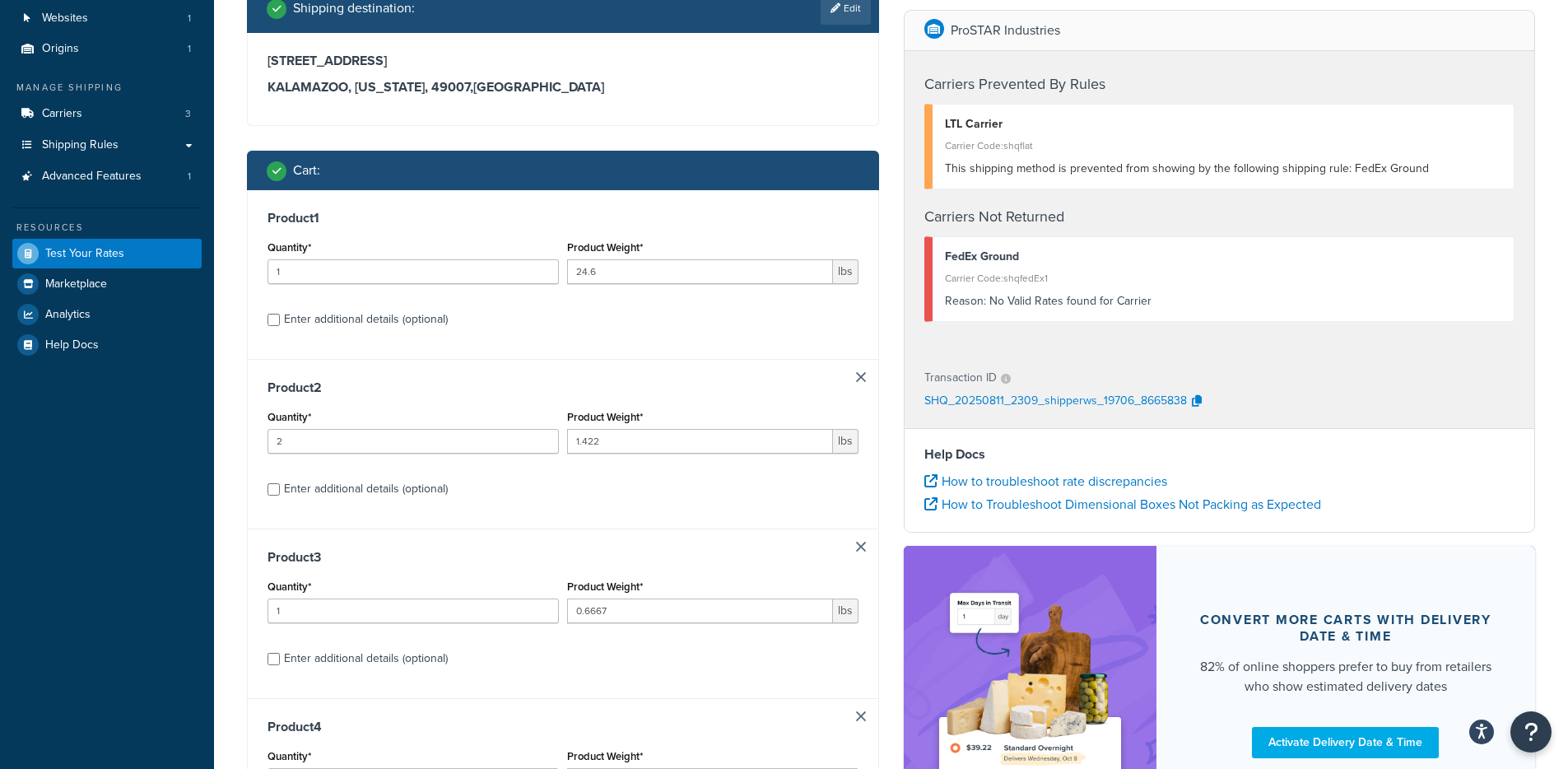
type input "1"
drag, startPoint x: 308, startPoint y: 444, endPoint x: 223, endPoint y: 440, distance: 85.1
type input "1"
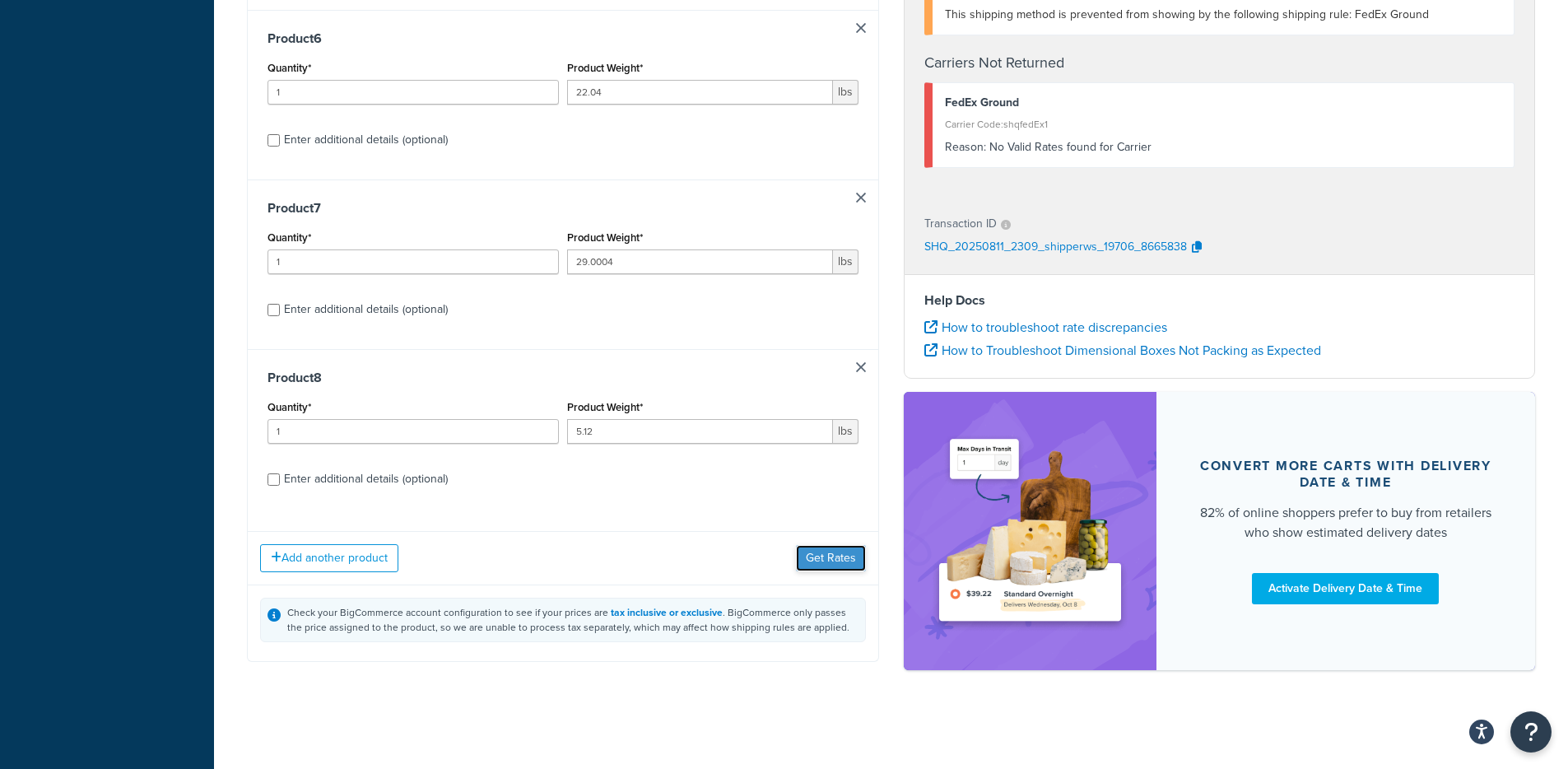
click at [815, 563] on button "Get Rates" at bounding box center [830, 558] width 70 height 27
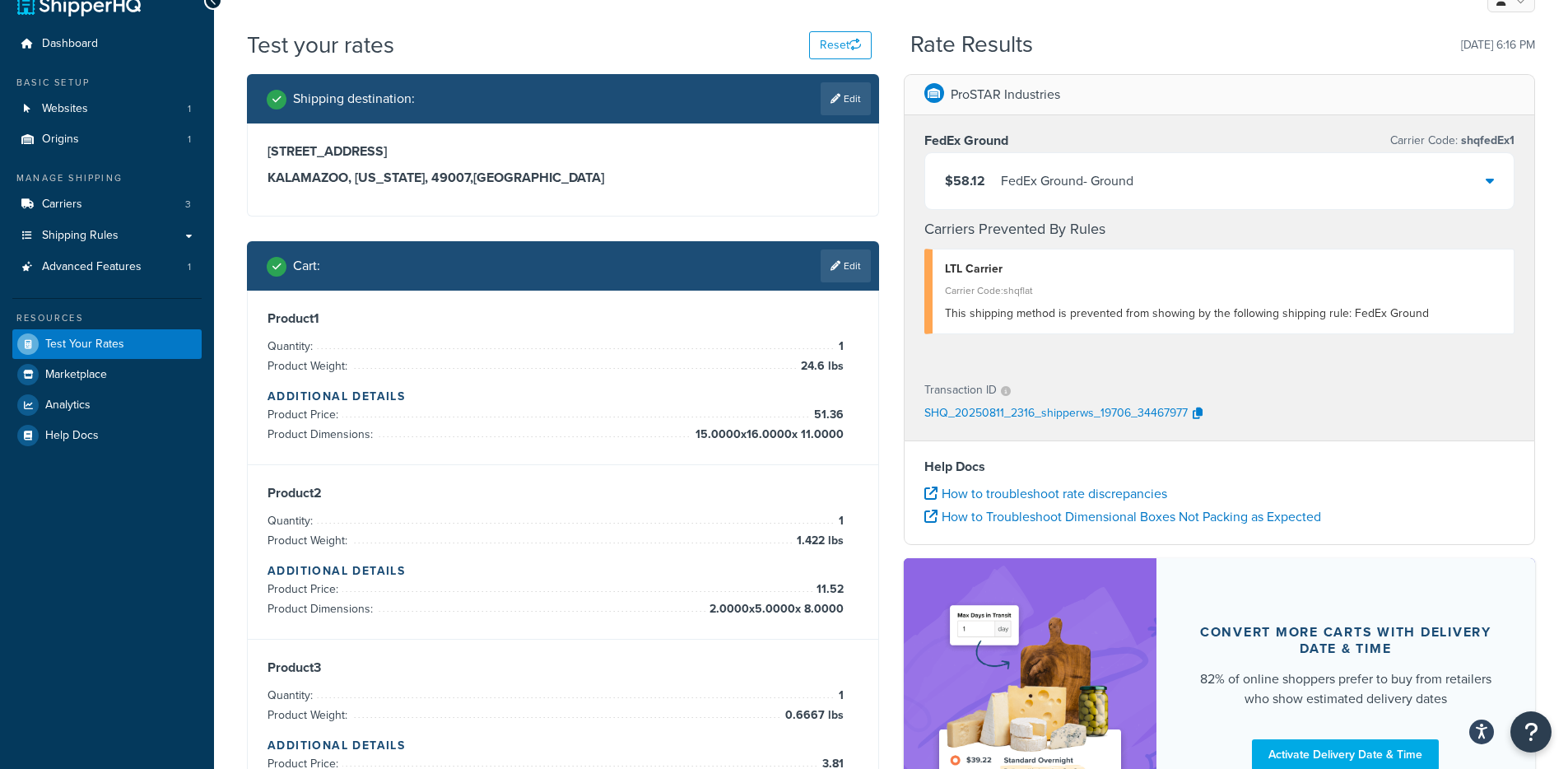
scroll to position [0, 0]
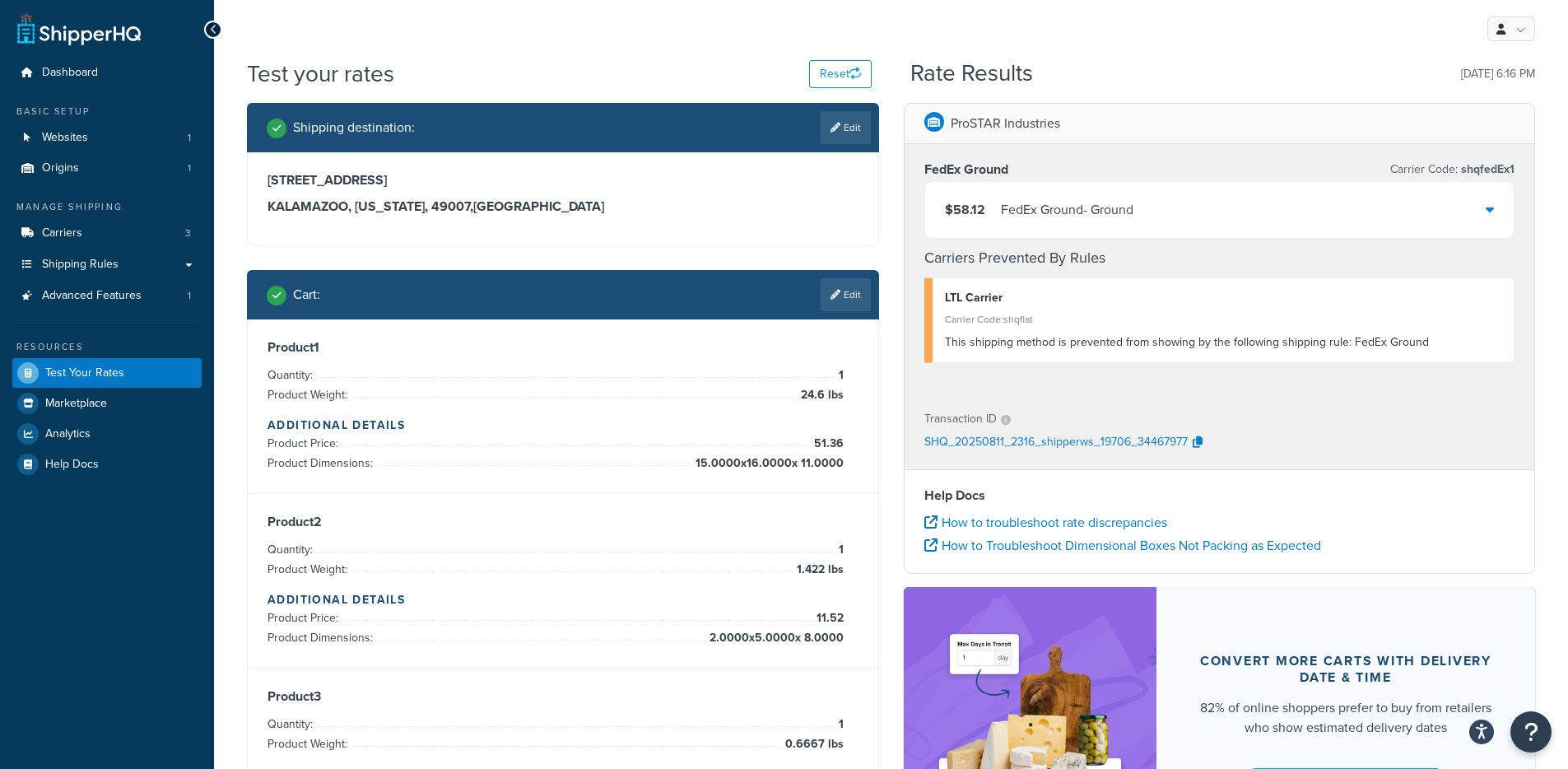
click at [1095, 199] on div "FedEx Ground - Ground" at bounding box center [1067, 210] width 133 height 23
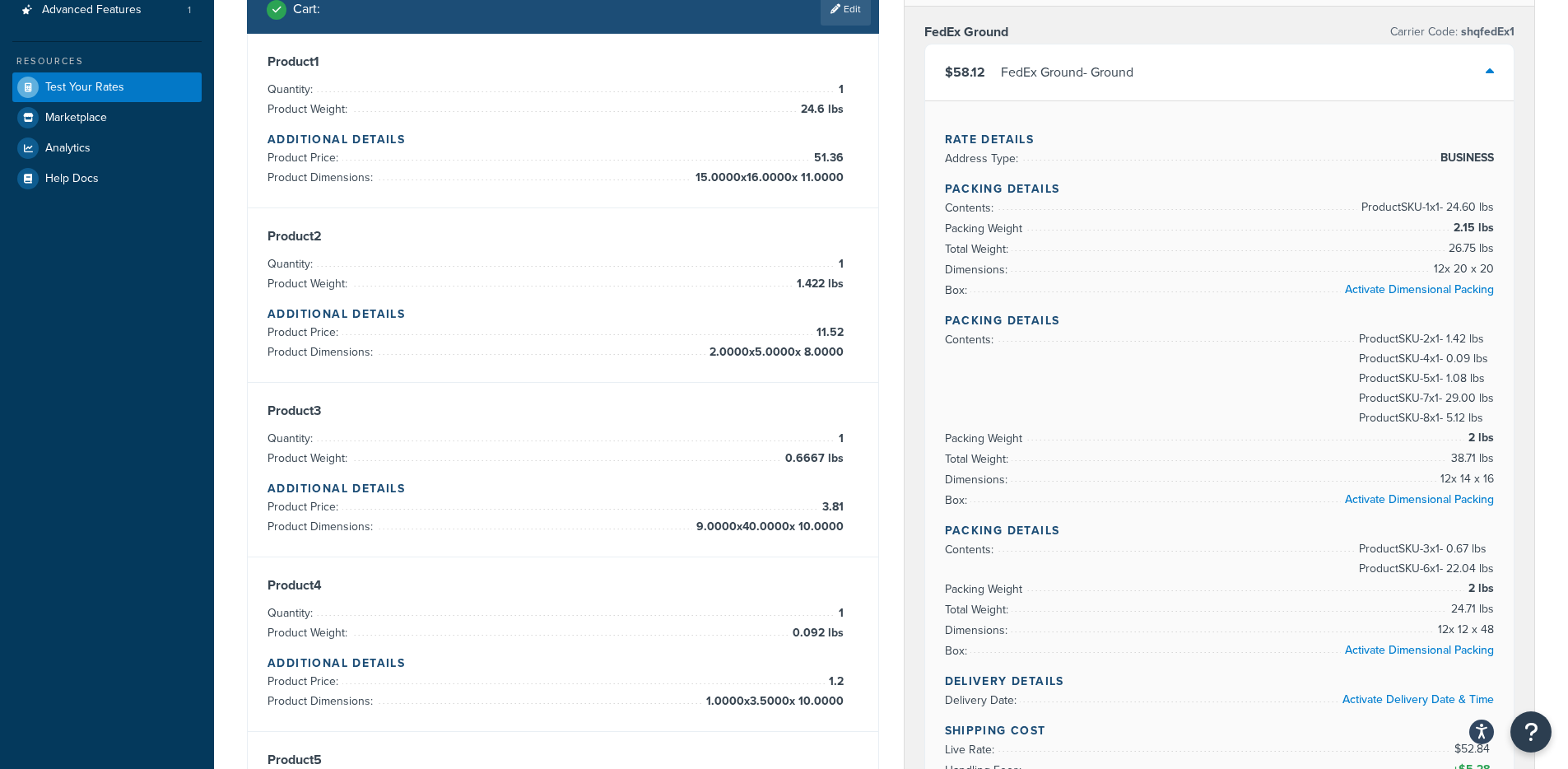
scroll to position [219, 0]
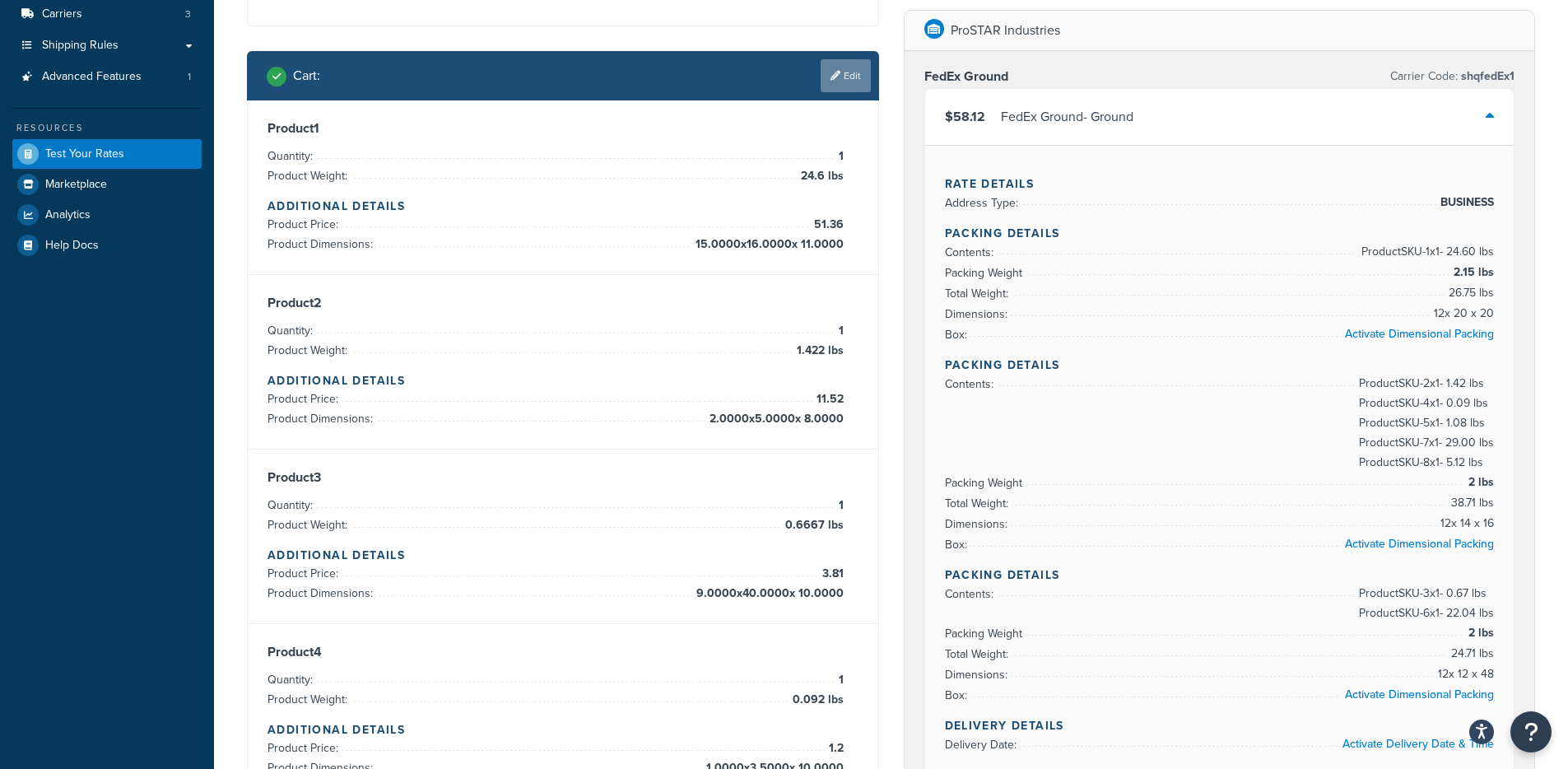
click at [849, 85] on link "Edit" at bounding box center [845, 75] width 51 height 33
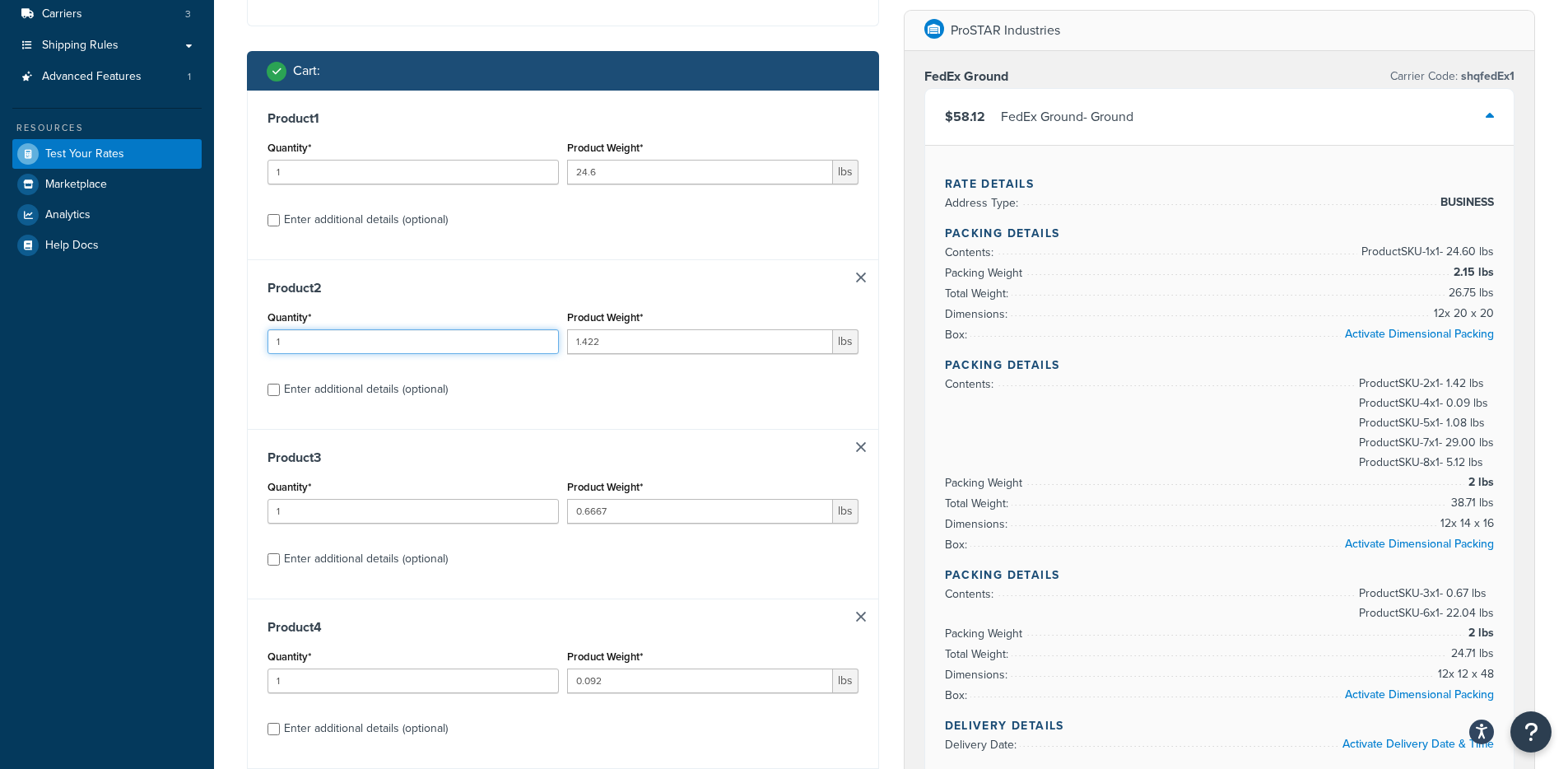
drag, startPoint x: 390, startPoint y: 348, endPoint x: 238, endPoint y: 344, distance: 152.1
click at [240, 343] on div "Shipping destination : Edit [STREET_ADDRESS][US_STATE] Cart : Product 1 Quantit…" at bounding box center [563, 748] width 656 height 1729
type input "2"
click at [240, 344] on div "Shipping destination : Edit [STREET_ADDRESS][US_STATE] Cart : Product 1 Quantit…" at bounding box center [563, 748] width 656 height 1729
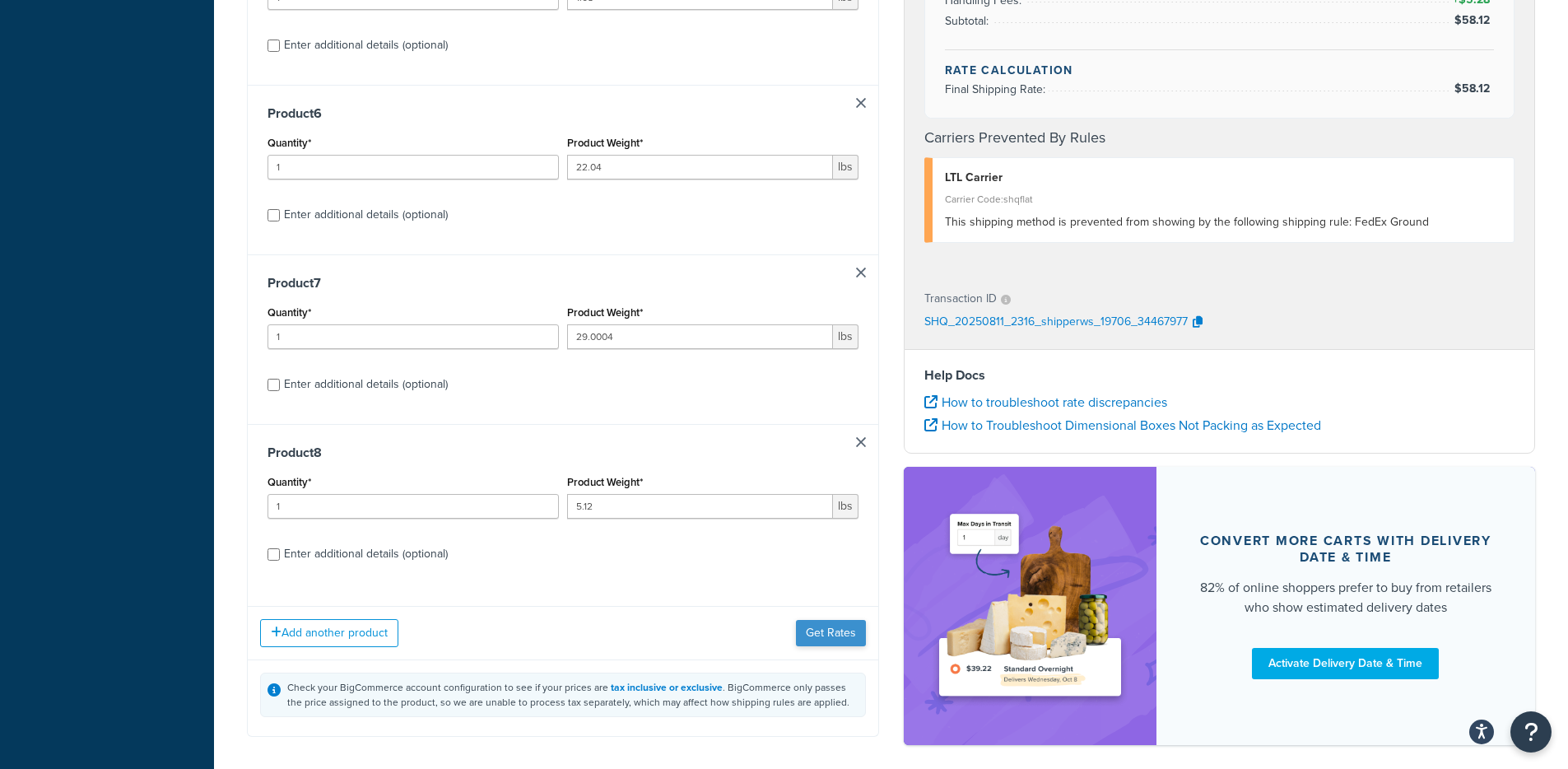
scroll to position [1081, 0]
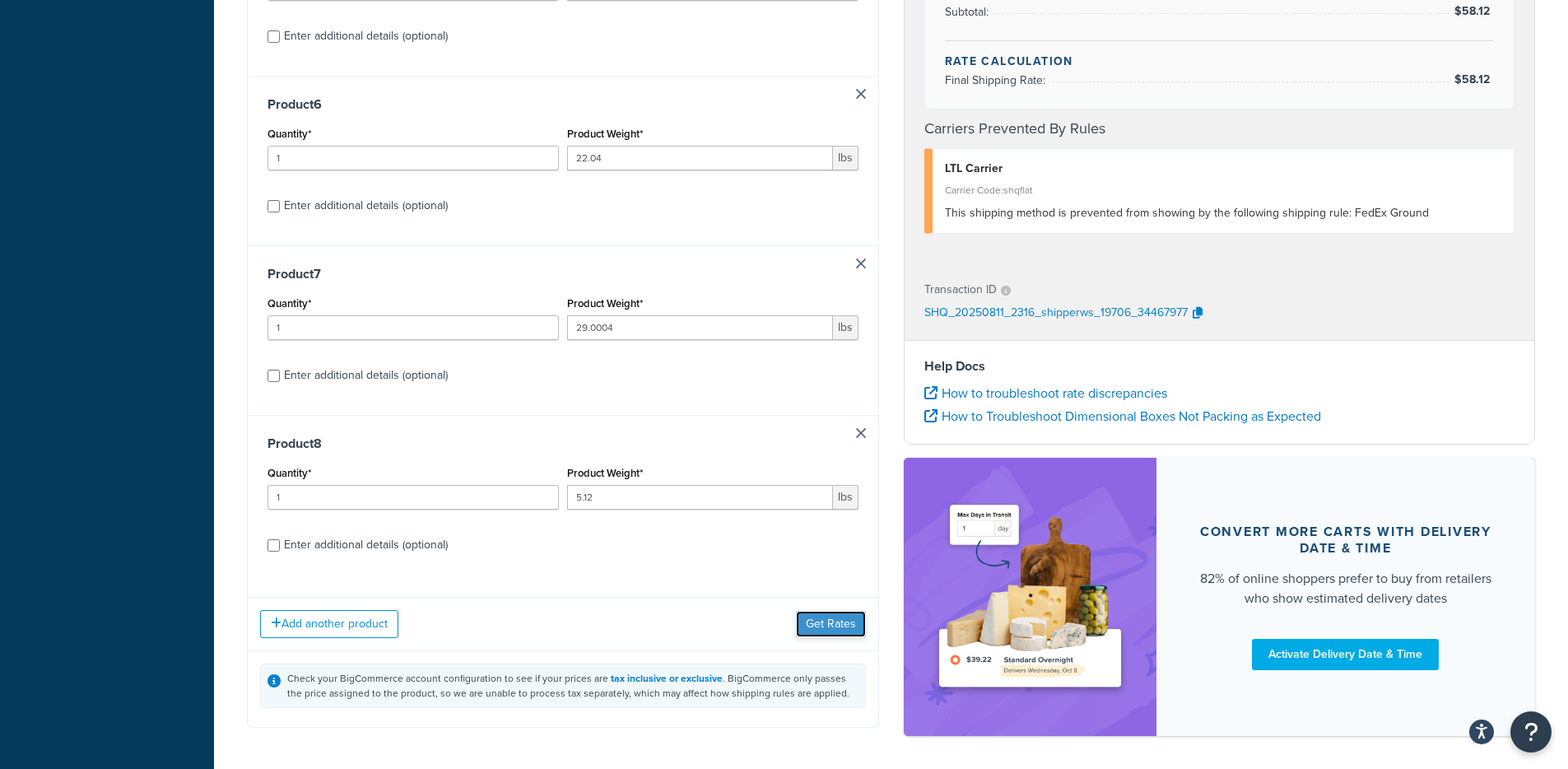
click at [842, 633] on button "Get Rates" at bounding box center [830, 624] width 70 height 27
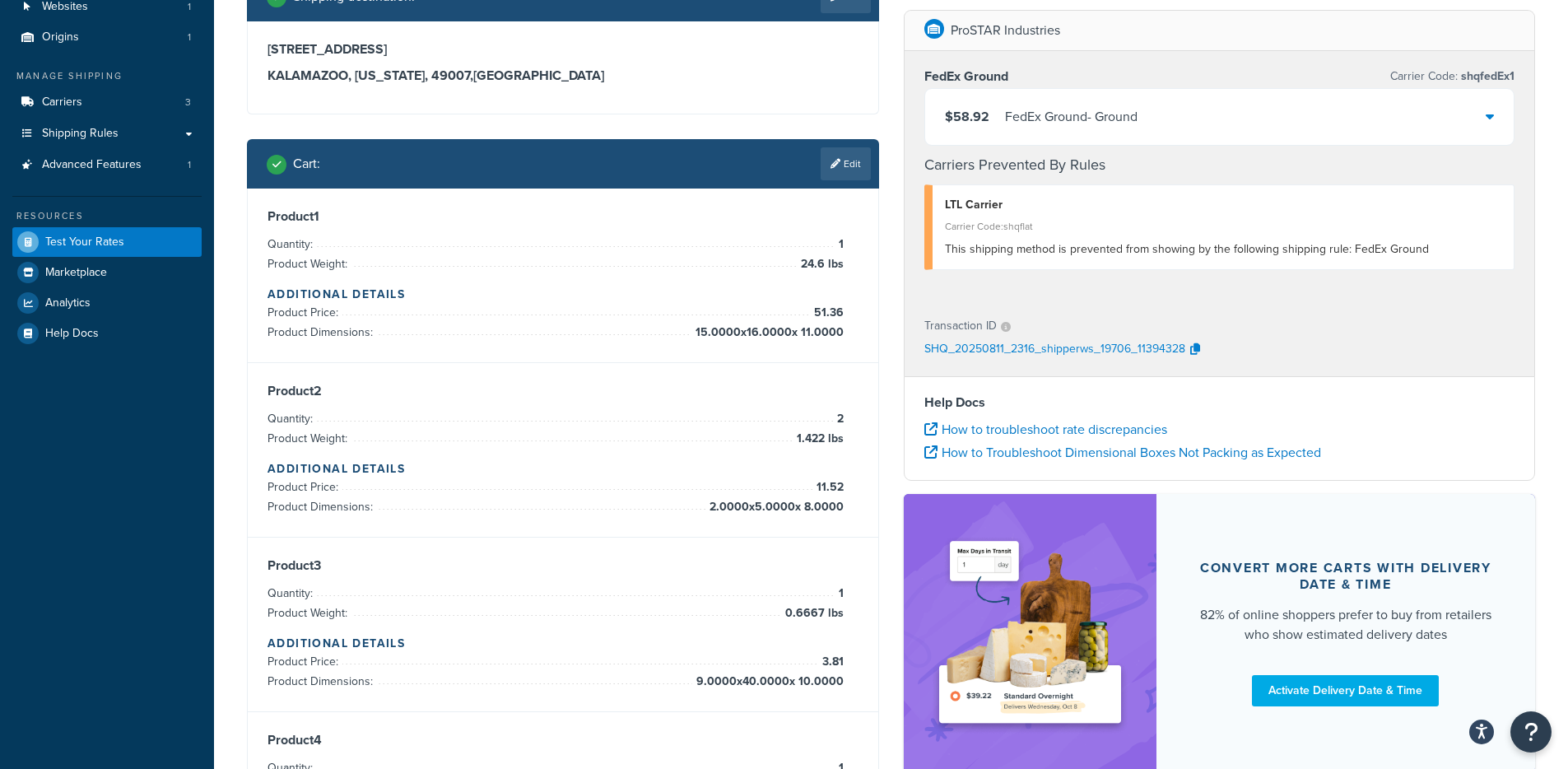
scroll to position [0, 0]
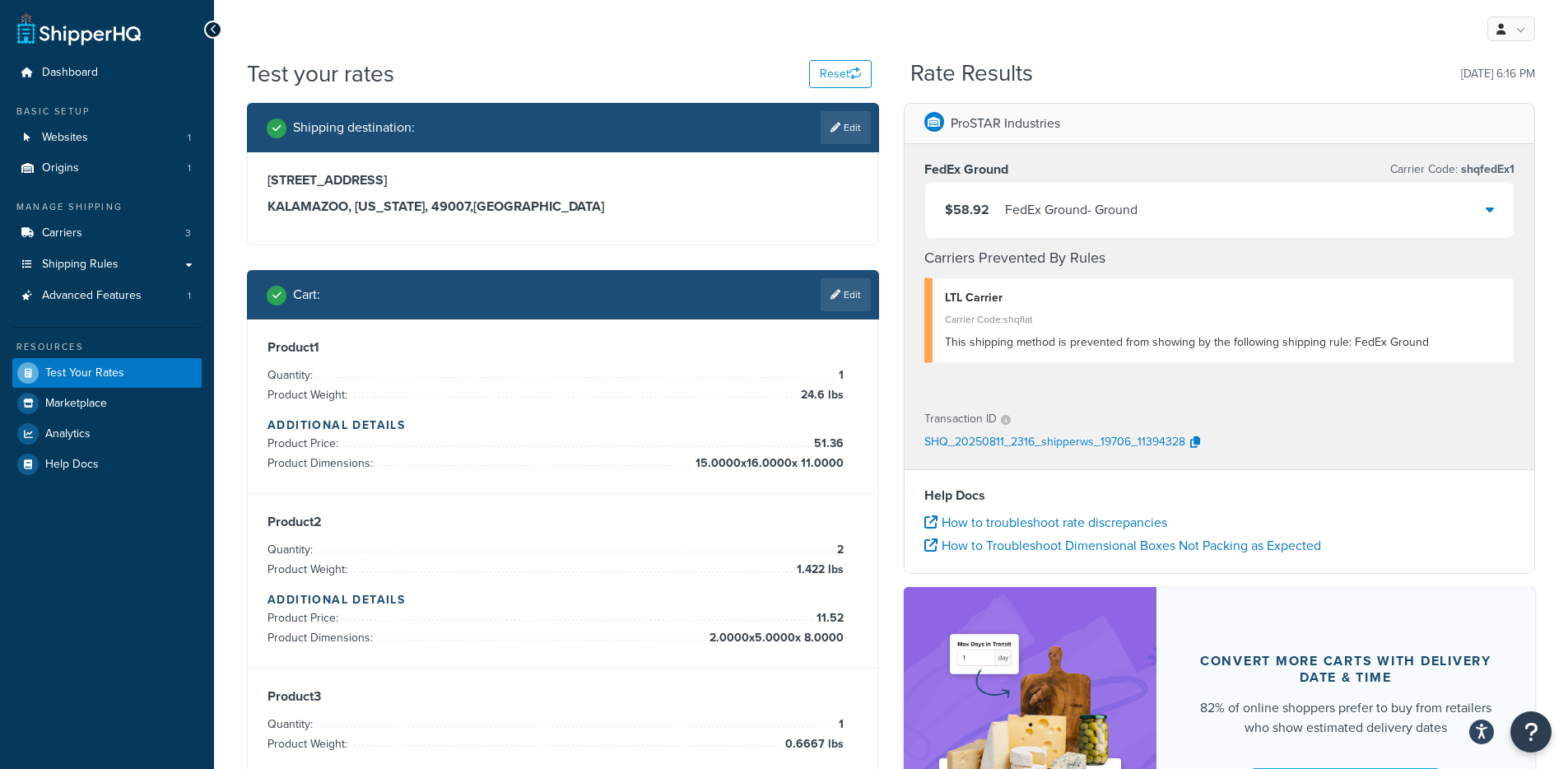
click at [1025, 216] on div "FedEx Ground - Ground" at bounding box center [1072, 210] width 133 height 23
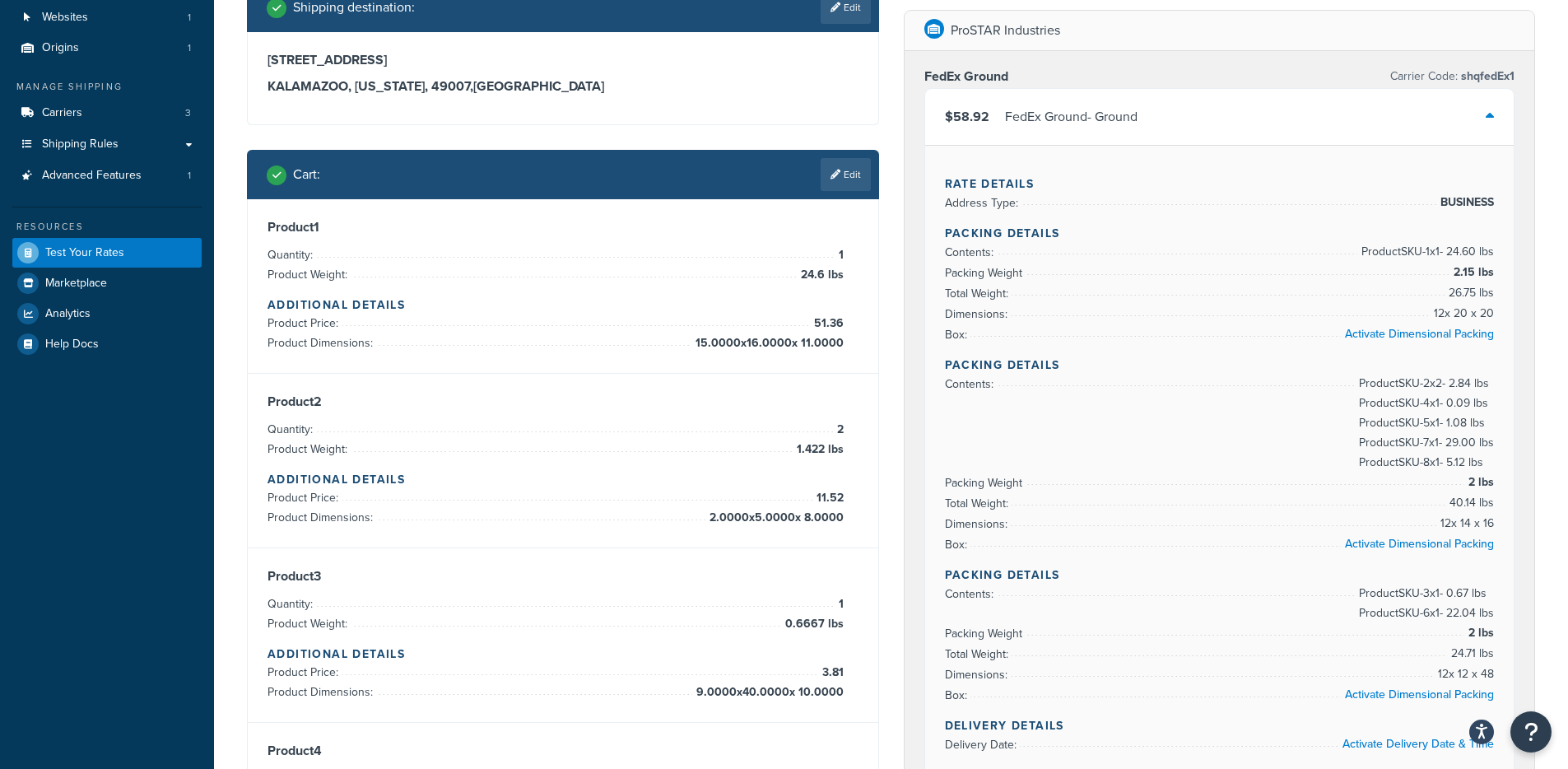
scroll to position [191, 0]
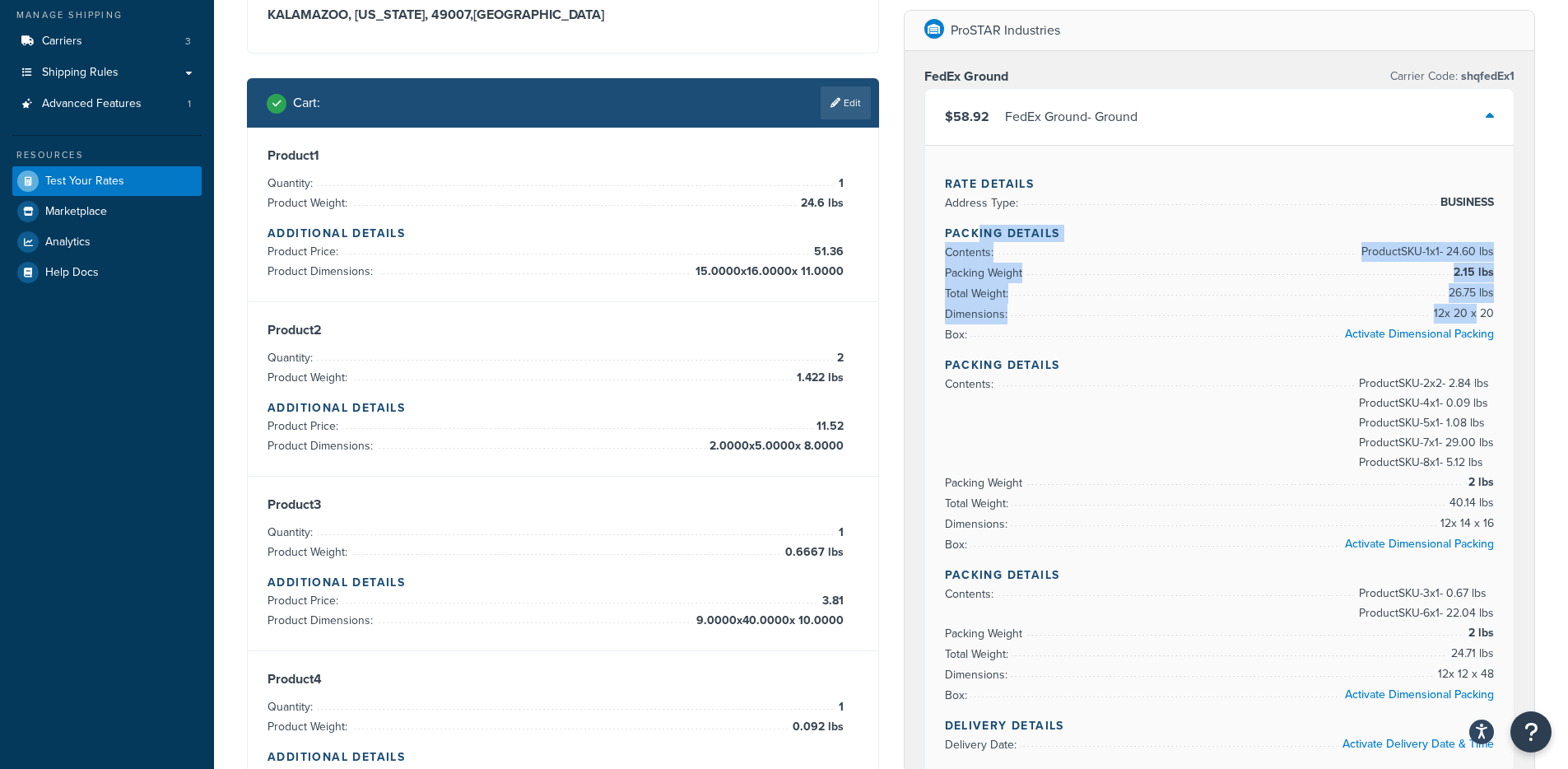
drag, startPoint x: 980, startPoint y: 237, endPoint x: 1475, endPoint y: 315, distance: 501.1
click at [1475, 315] on div "Rate Details Address Type: BUSINESS Packing Details Contents: Product SKU-1 x 1…" at bounding box center [1219, 538] width 589 height 786
drag, startPoint x: 1011, startPoint y: 380, endPoint x: 1430, endPoint y: 395, distance: 419.3
click at [1430, 394] on li "Contents: Product SKU-2 x 2 - 2.84 lbs Product SKU-4 x 1 - 0.09 lbs Product SKU…" at bounding box center [1219, 384] width 549 height 21
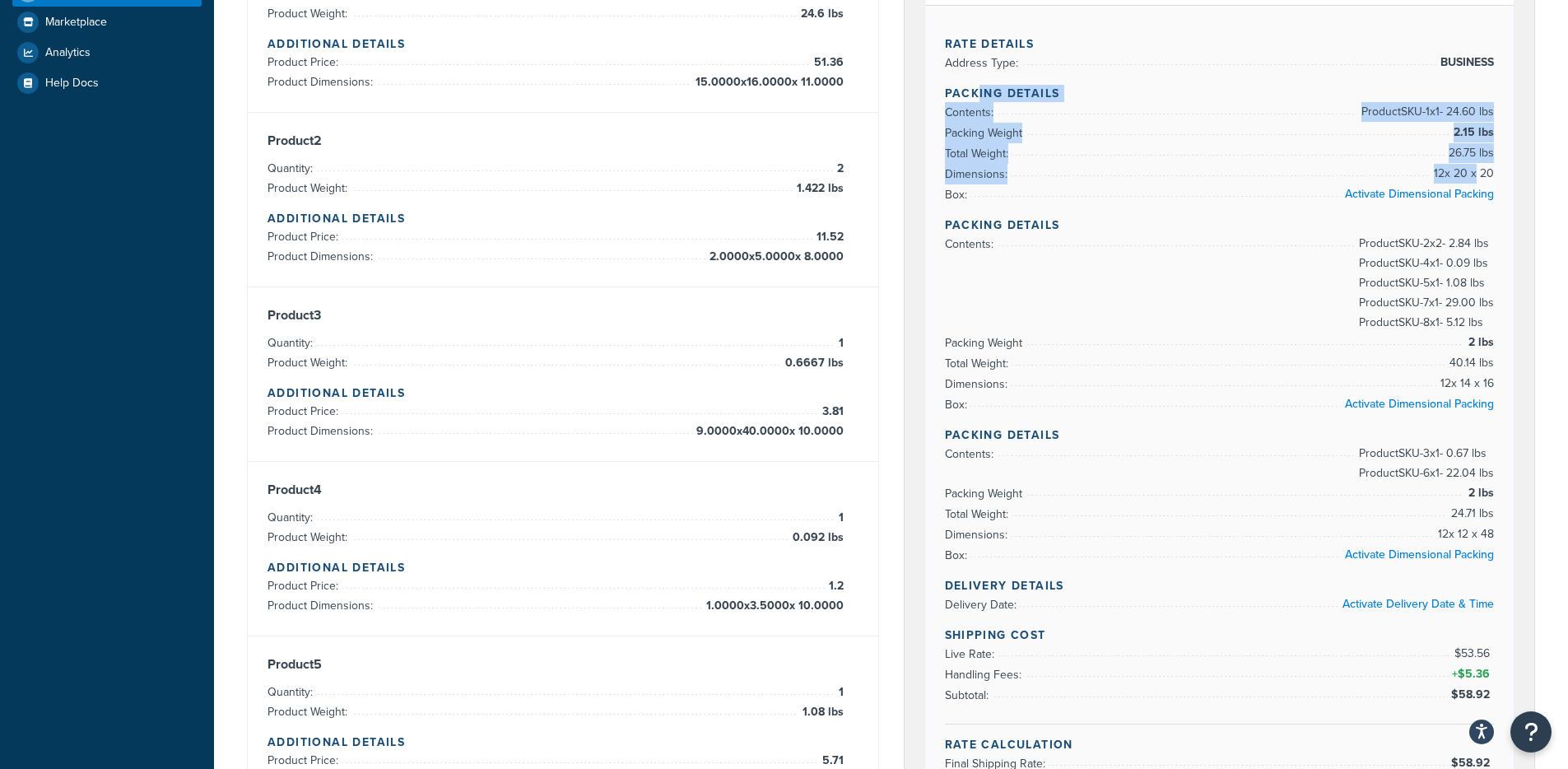
scroll to position [389, 0]
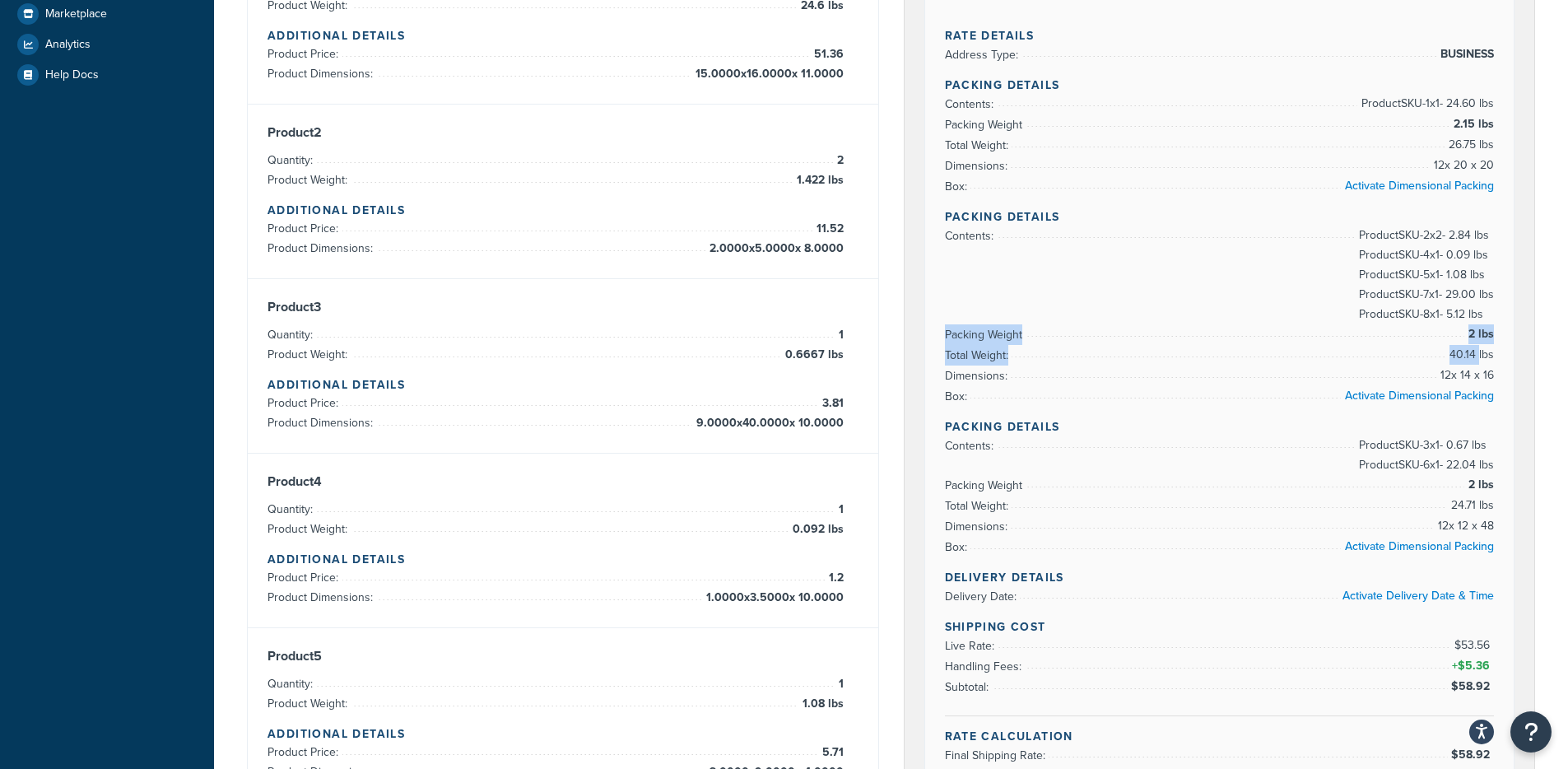
drag, startPoint x: 1053, startPoint y: 336, endPoint x: 1478, endPoint y: 370, distance: 426.4
click at [1478, 367] on ul "Contents: Product SKU-2 x 2 - 2.84 lbs Product SKU-4 x 1 - 0.09 lbs Product SKU…" at bounding box center [1219, 316] width 549 height 181
drag, startPoint x: 1526, startPoint y: 491, endPoint x: 1492, endPoint y: 484, distance: 34.7
click at [1492, 484] on li "Packing Weight 2 lbs" at bounding box center [1219, 485] width 549 height 21
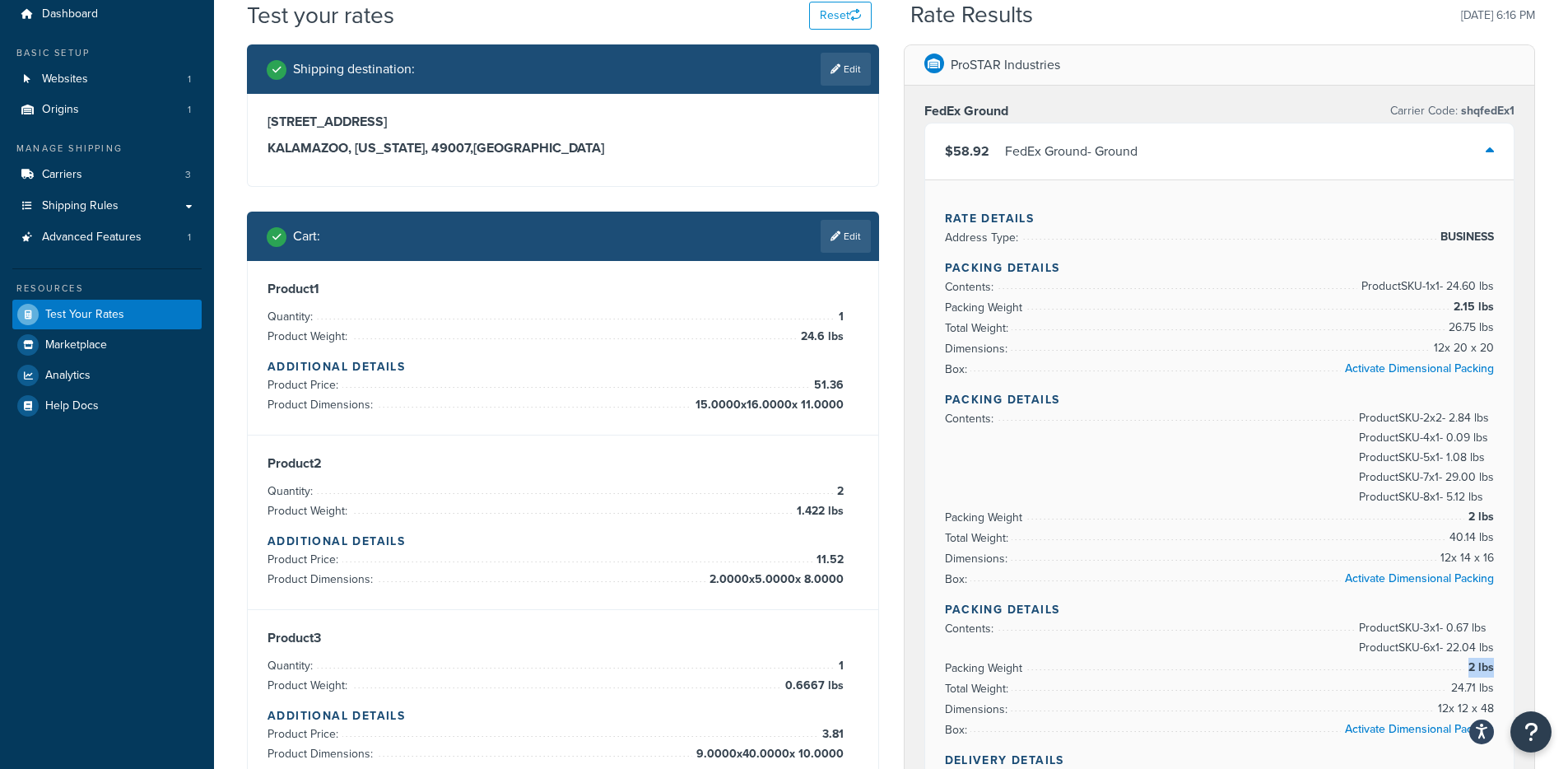
scroll to position [0, 0]
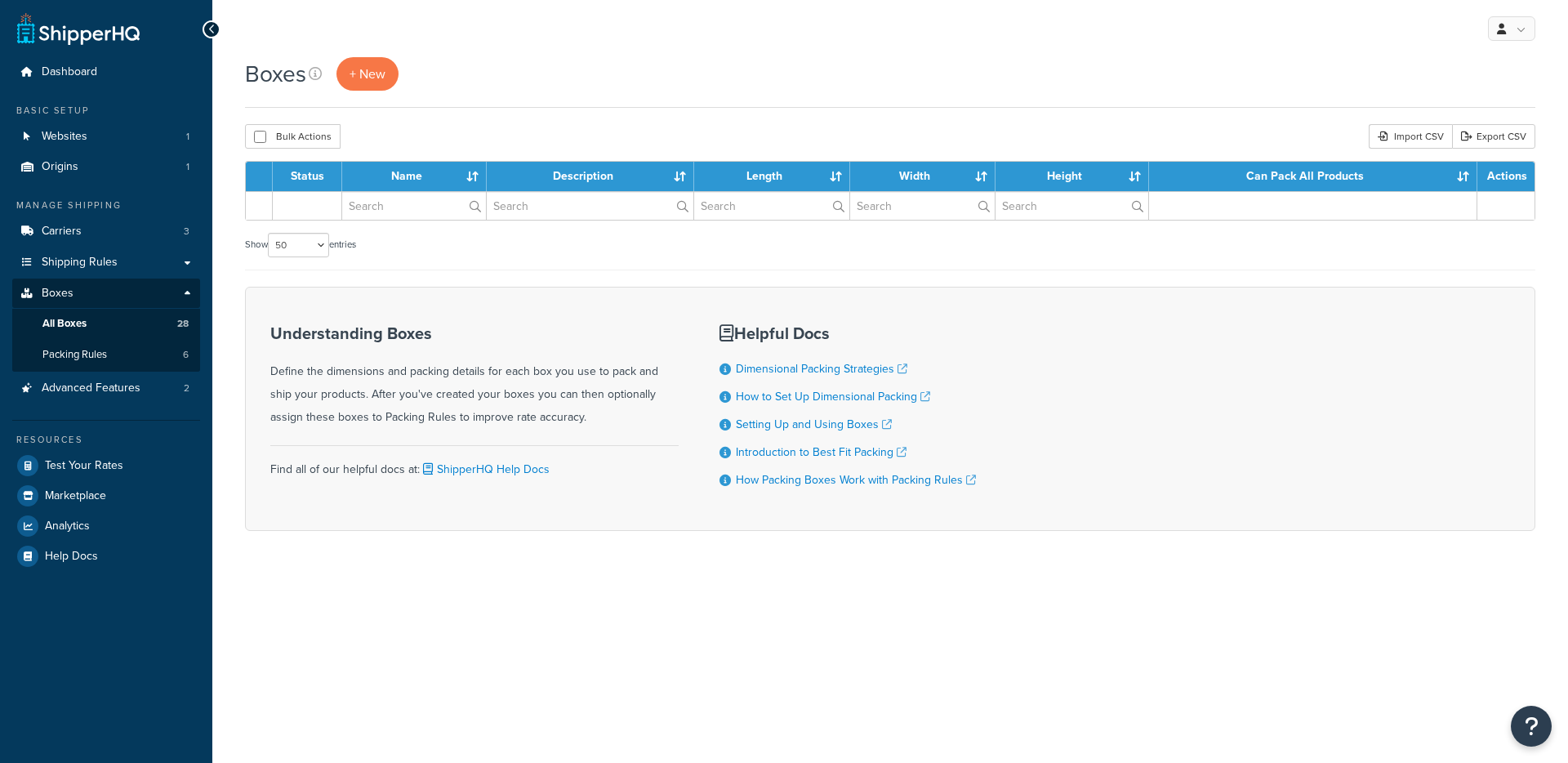
select select "50"
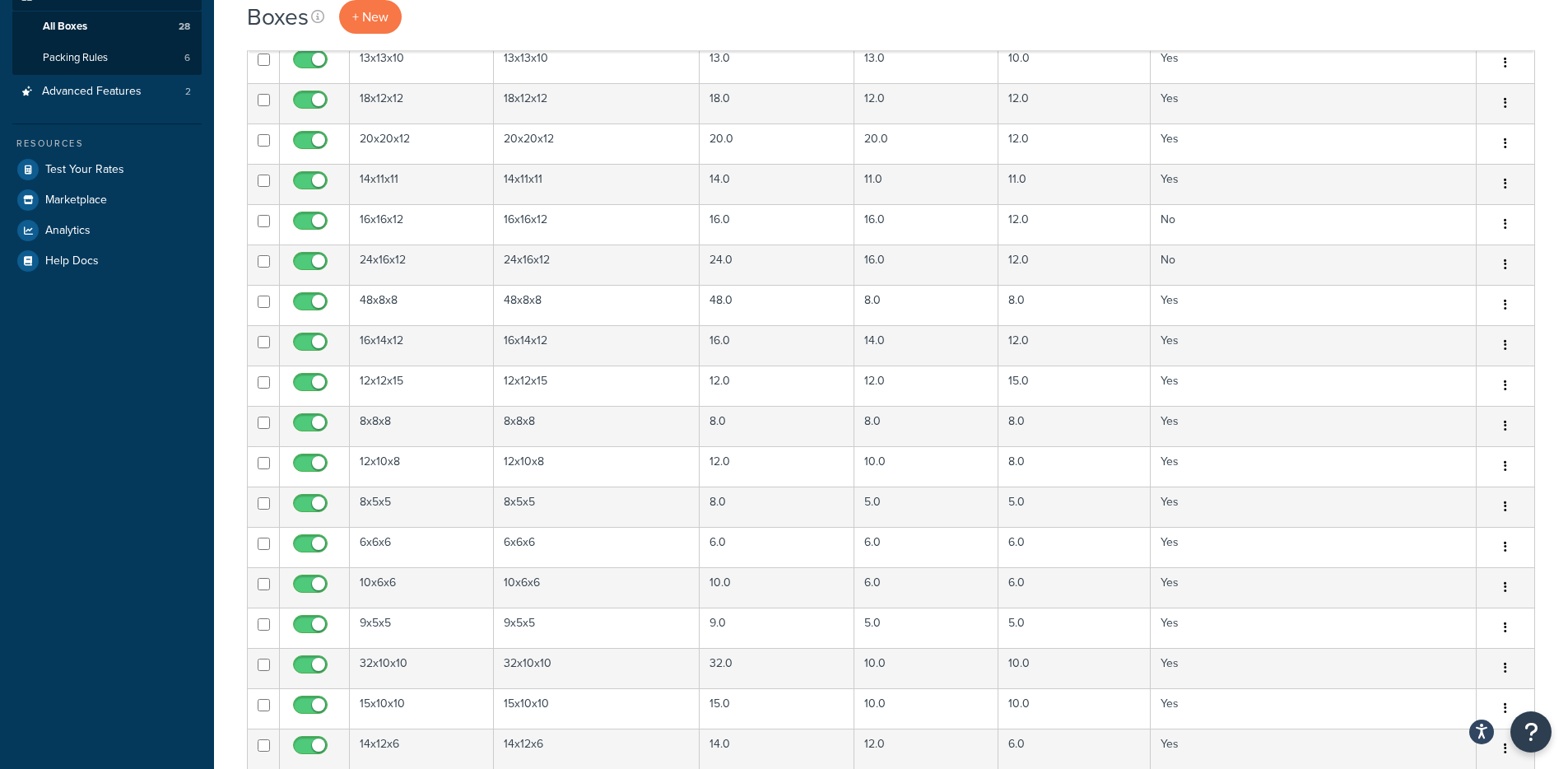
scroll to position [757, 0]
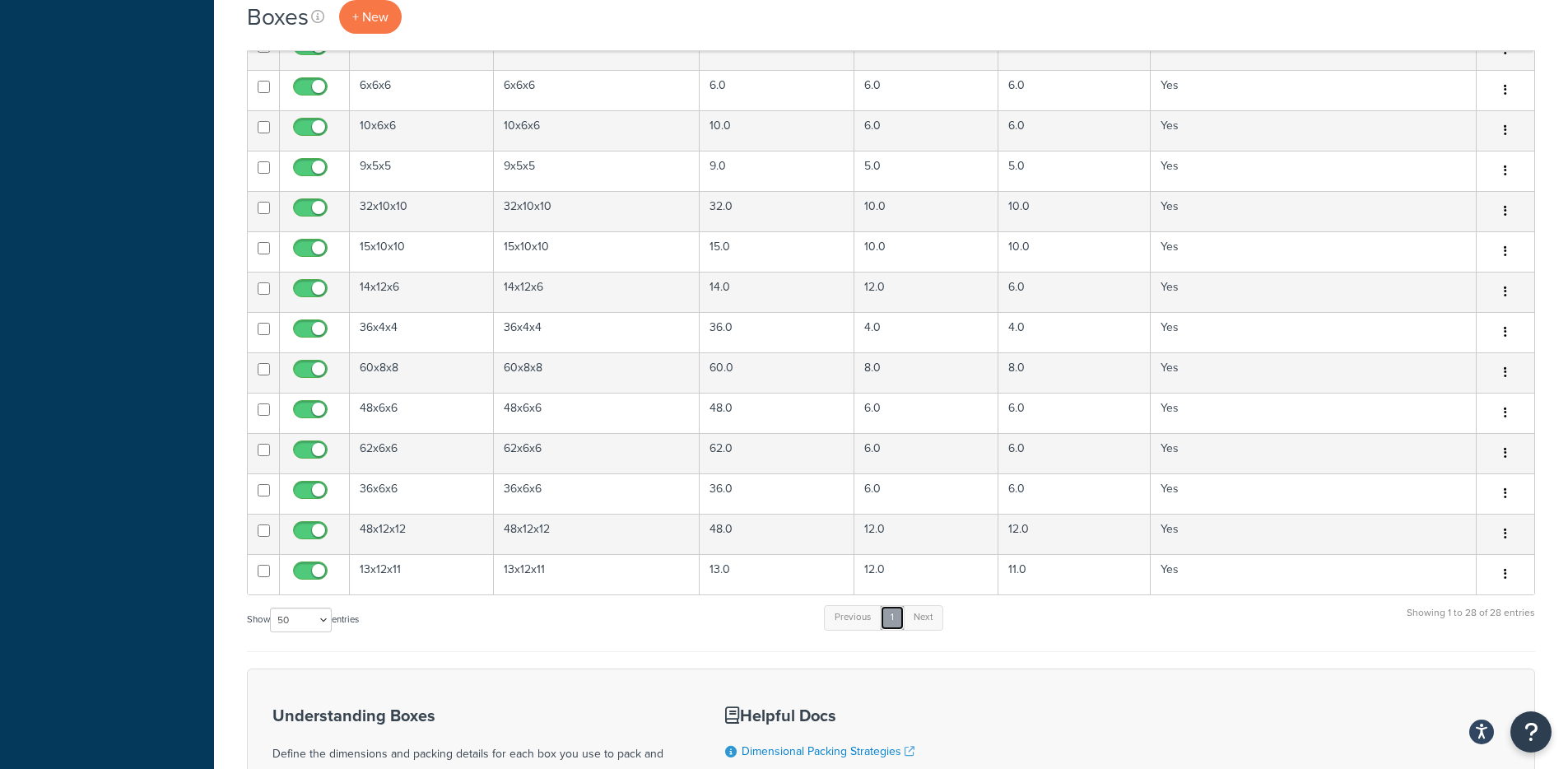
click at [900, 619] on link "1" at bounding box center [893, 617] width 25 height 25
click at [916, 619] on link "Next" at bounding box center [922, 617] width 41 height 25
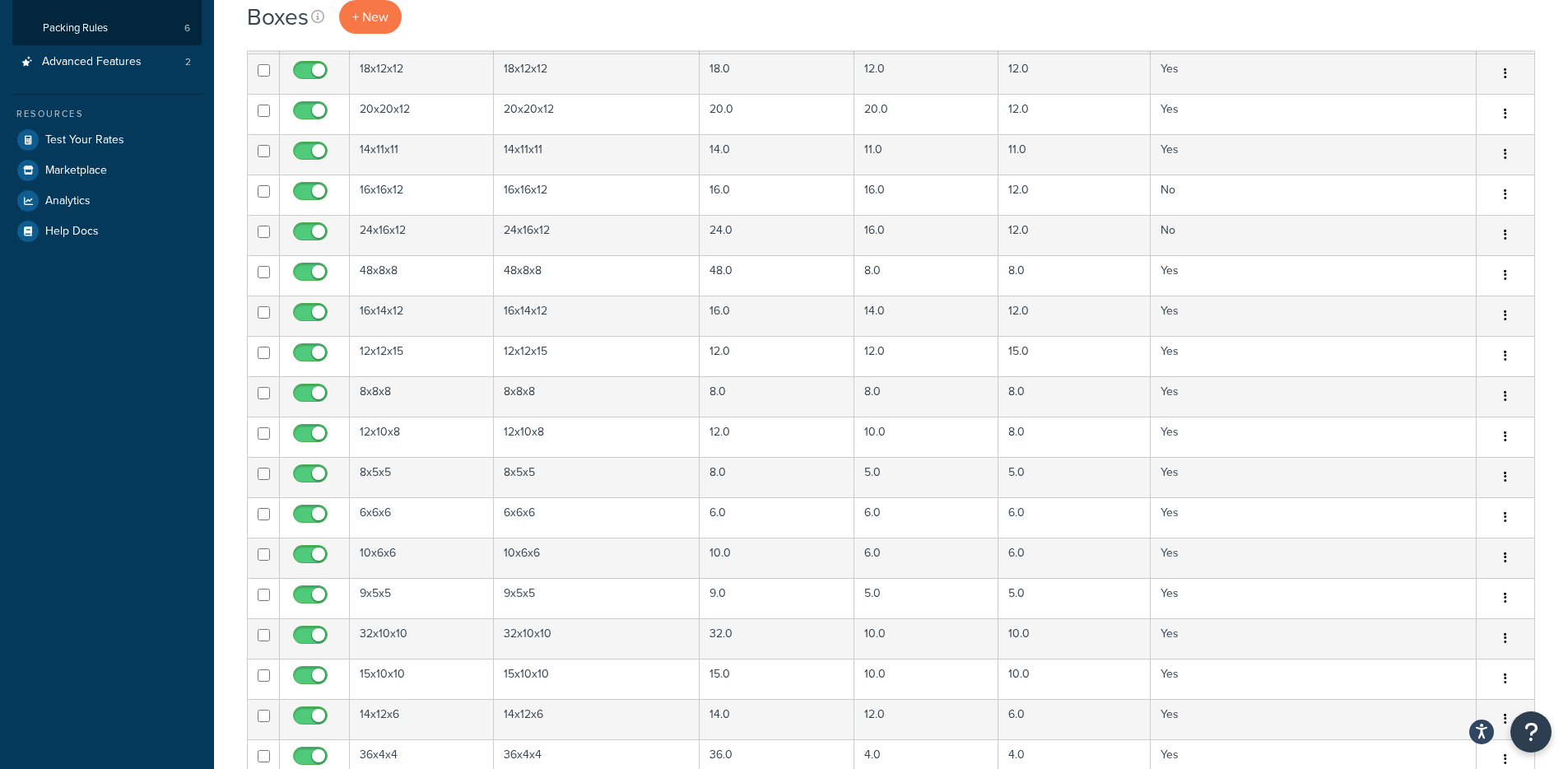
scroll to position [0, 0]
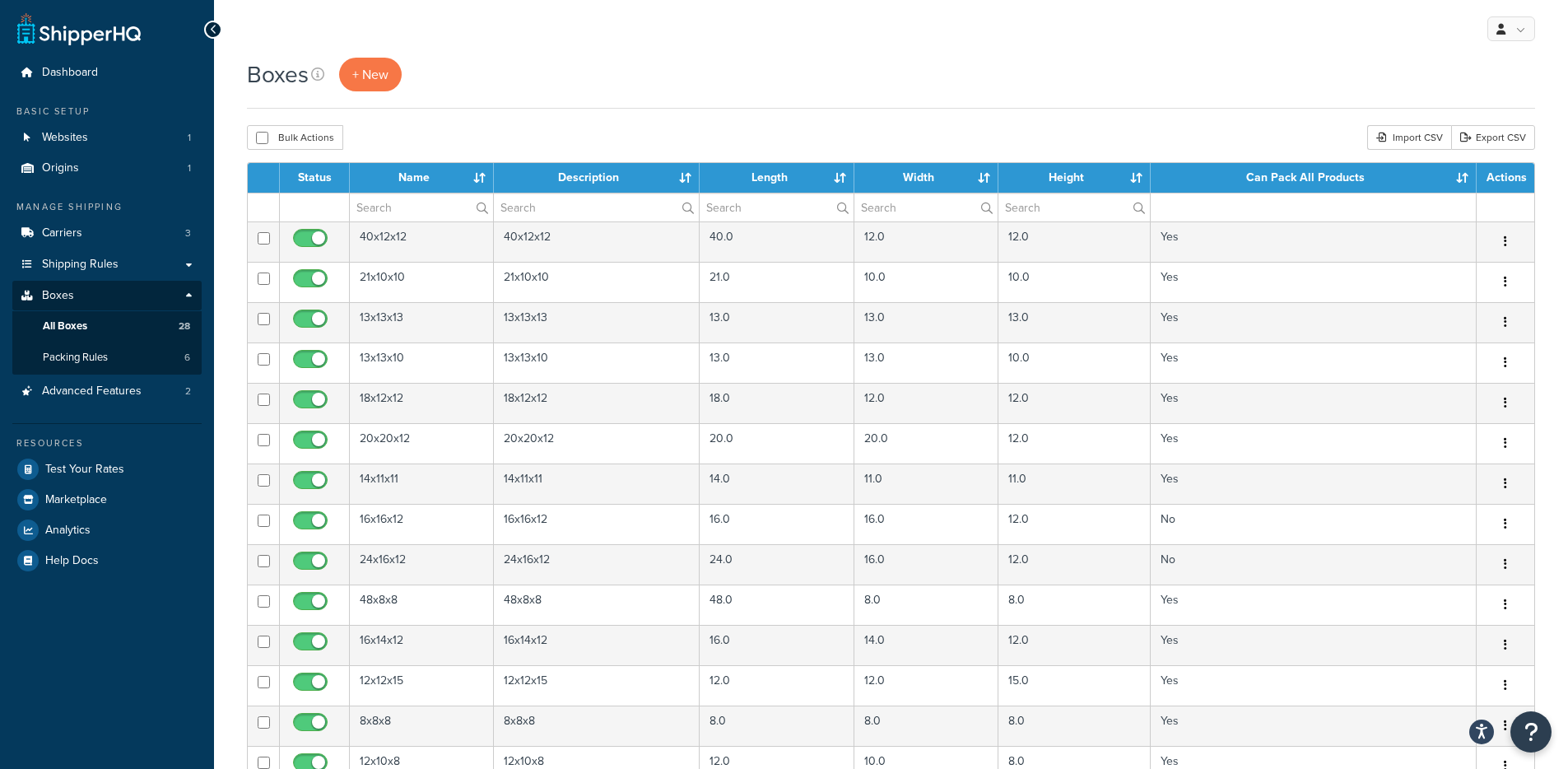
click at [836, 176] on th "Length" at bounding box center [777, 178] width 155 height 30
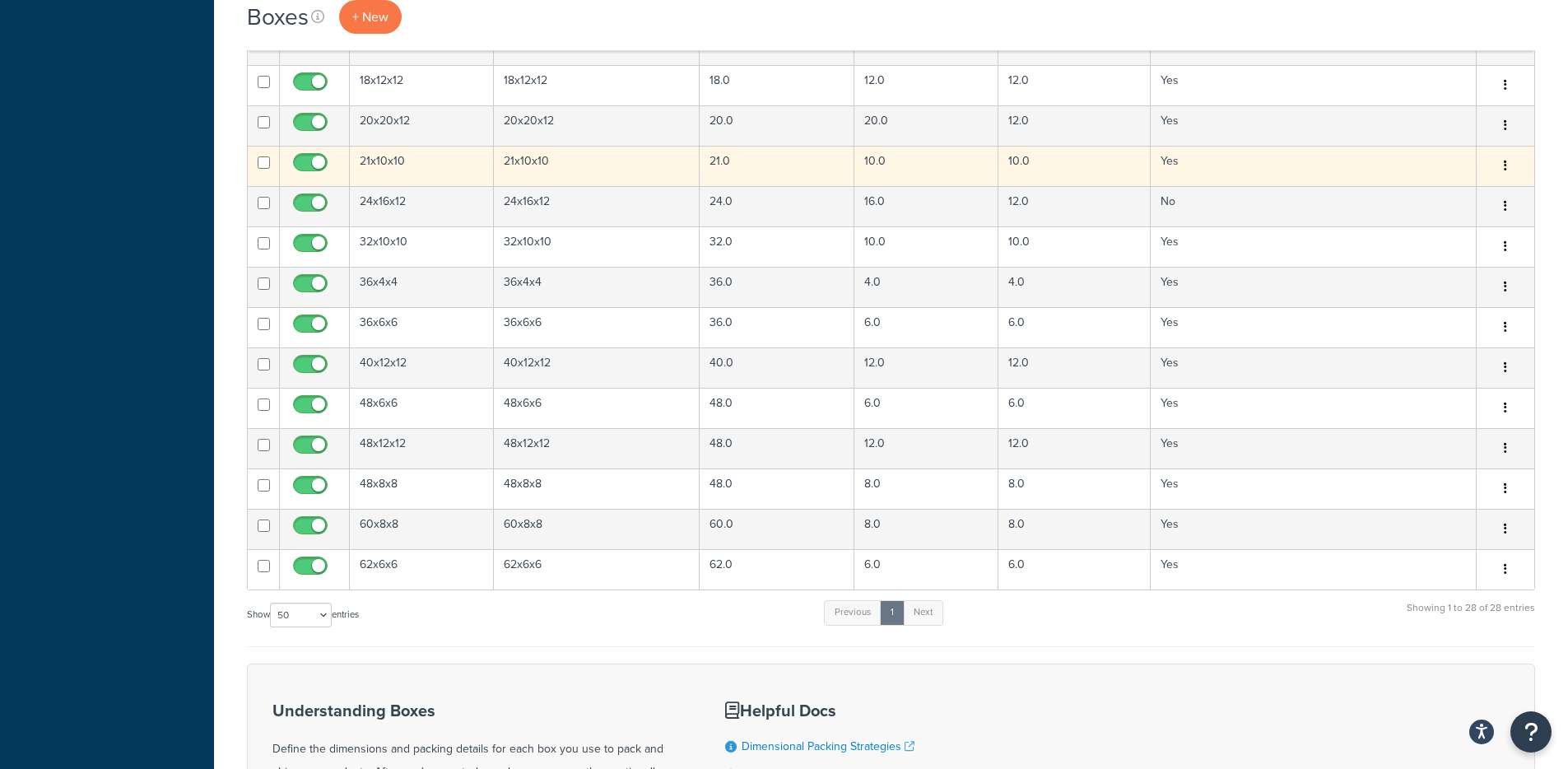
scroll to position [729, 0]
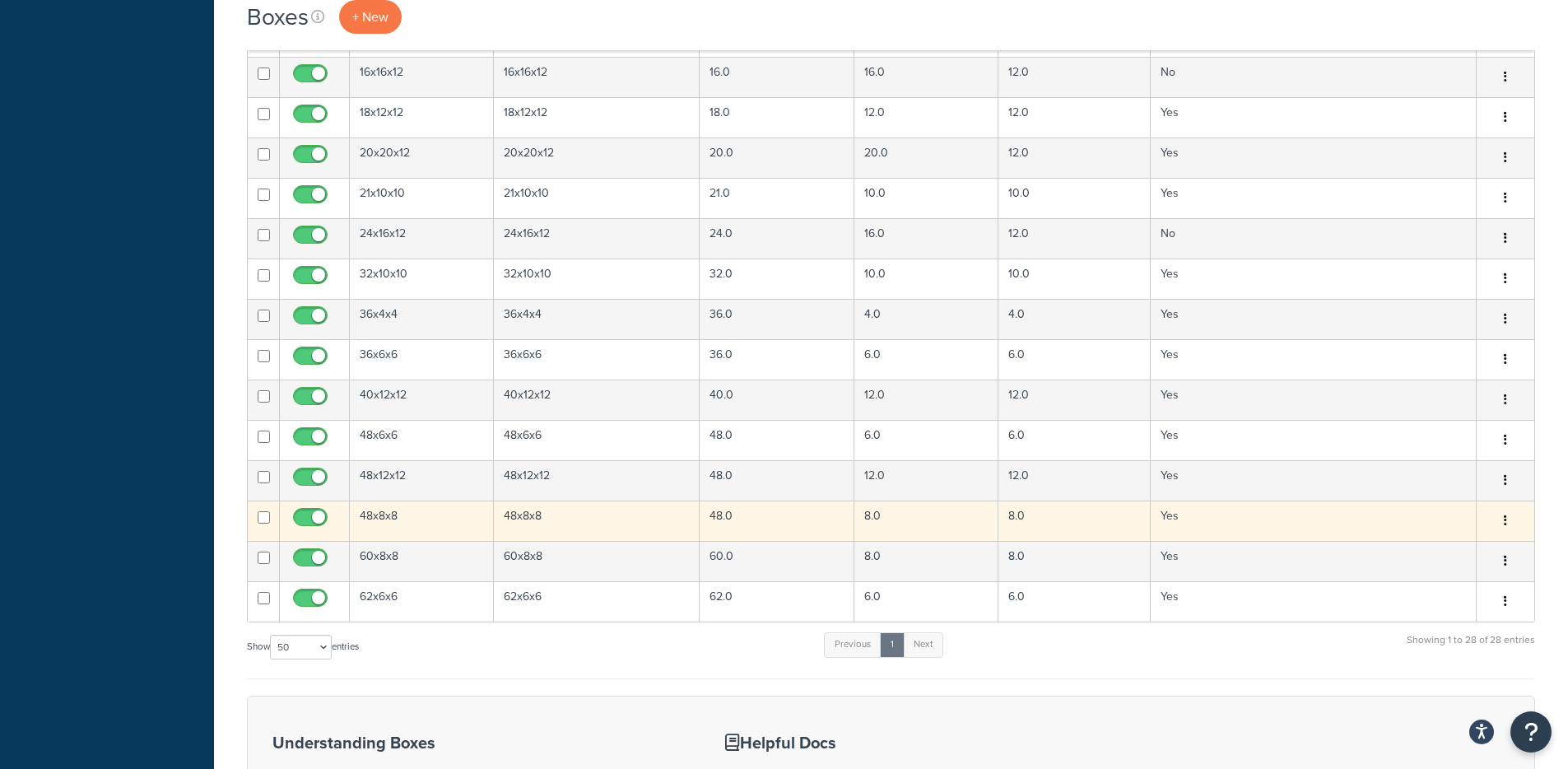
click at [792, 525] on td "48.0" at bounding box center [777, 520] width 155 height 41
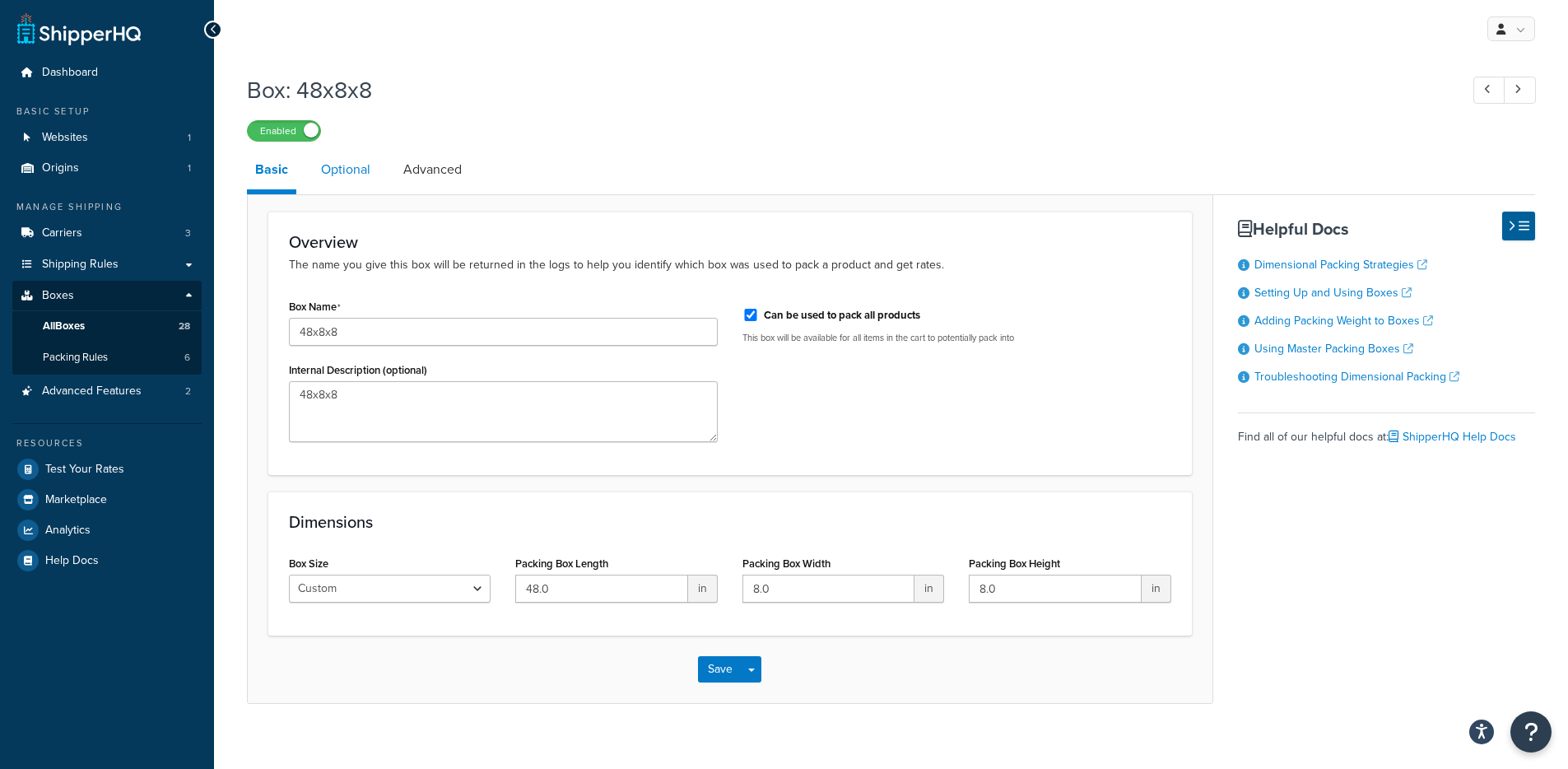
click at [325, 174] on link "Optional" at bounding box center [345, 170] width 65 height 40
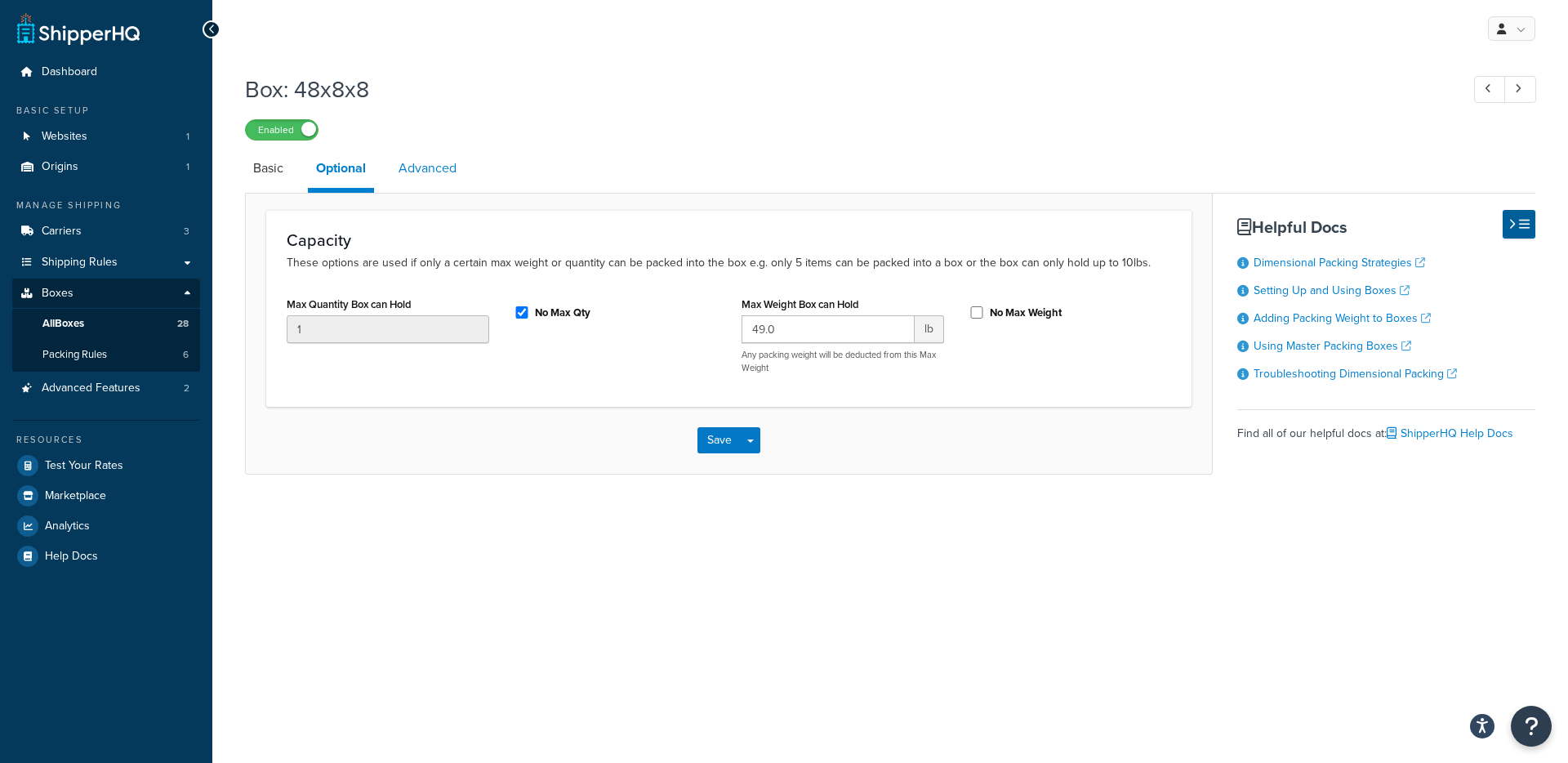
click at [430, 173] on link "Advanced" at bounding box center [428, 169] width 74 height 39
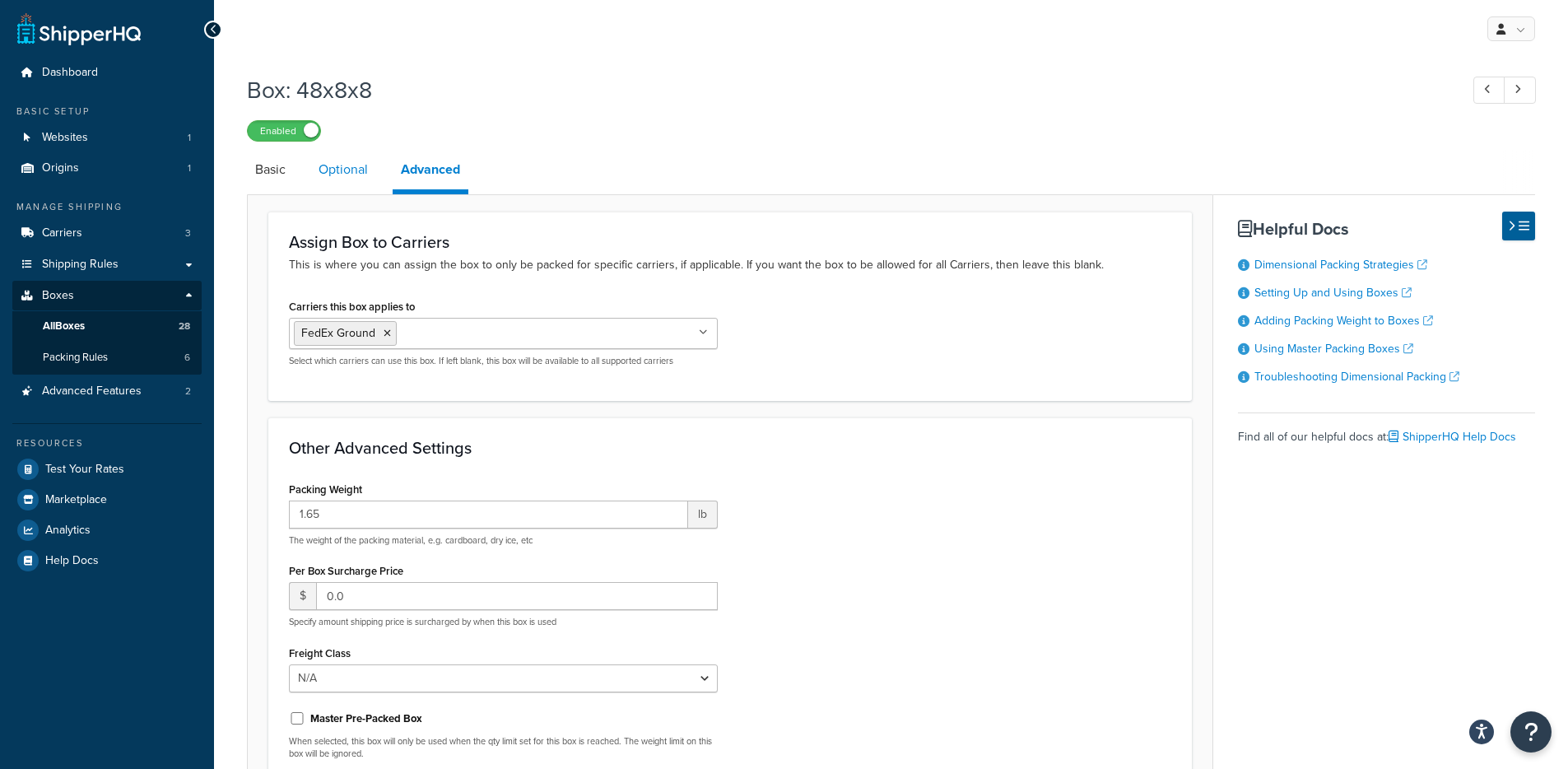
click at [332, 186] on link "Optional" at bounding box center [342, 170] width 65 height 40
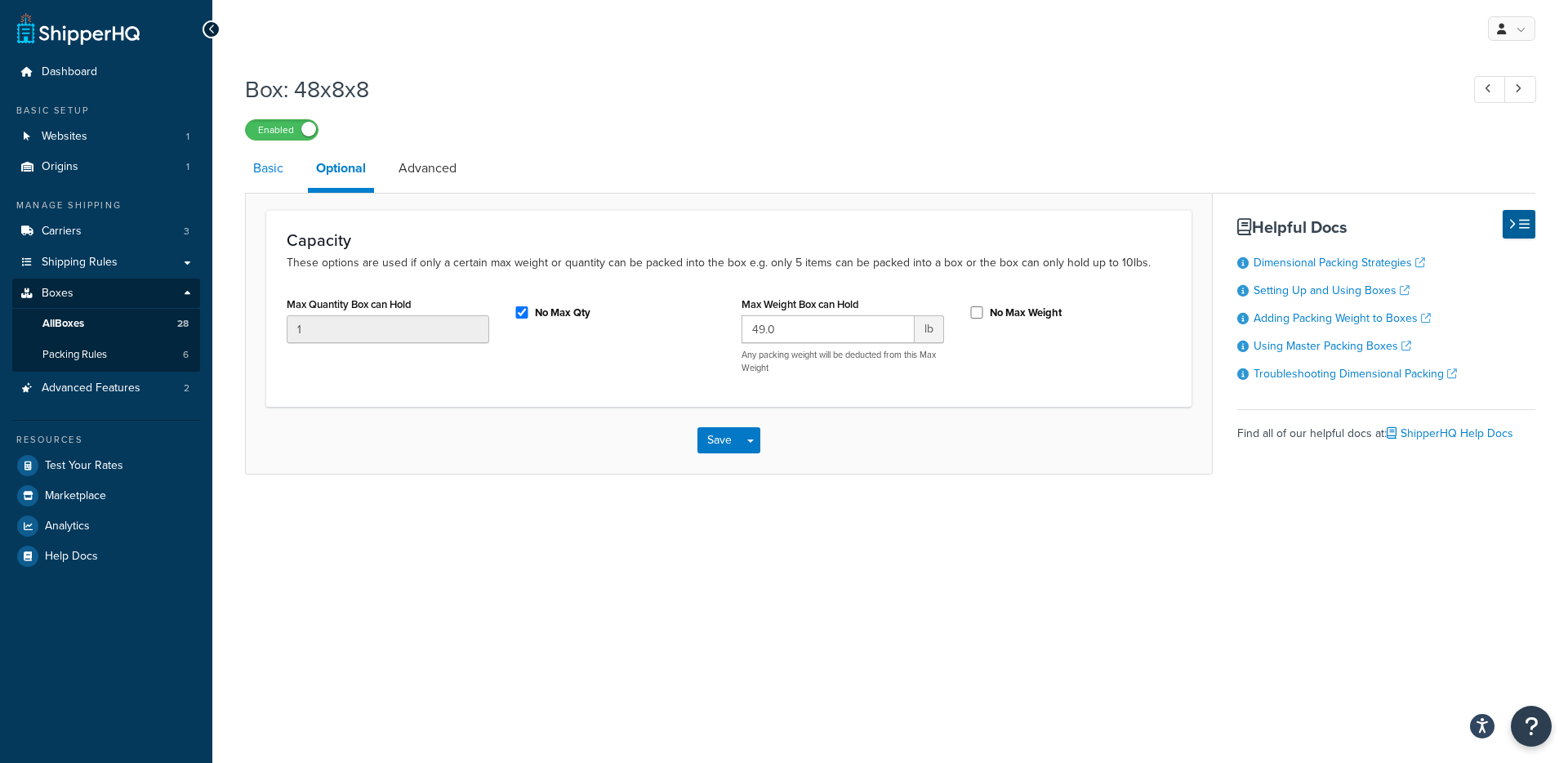
click at [275, 185] on link "Basic" at bounding box center [268, 169] width 47 height 39
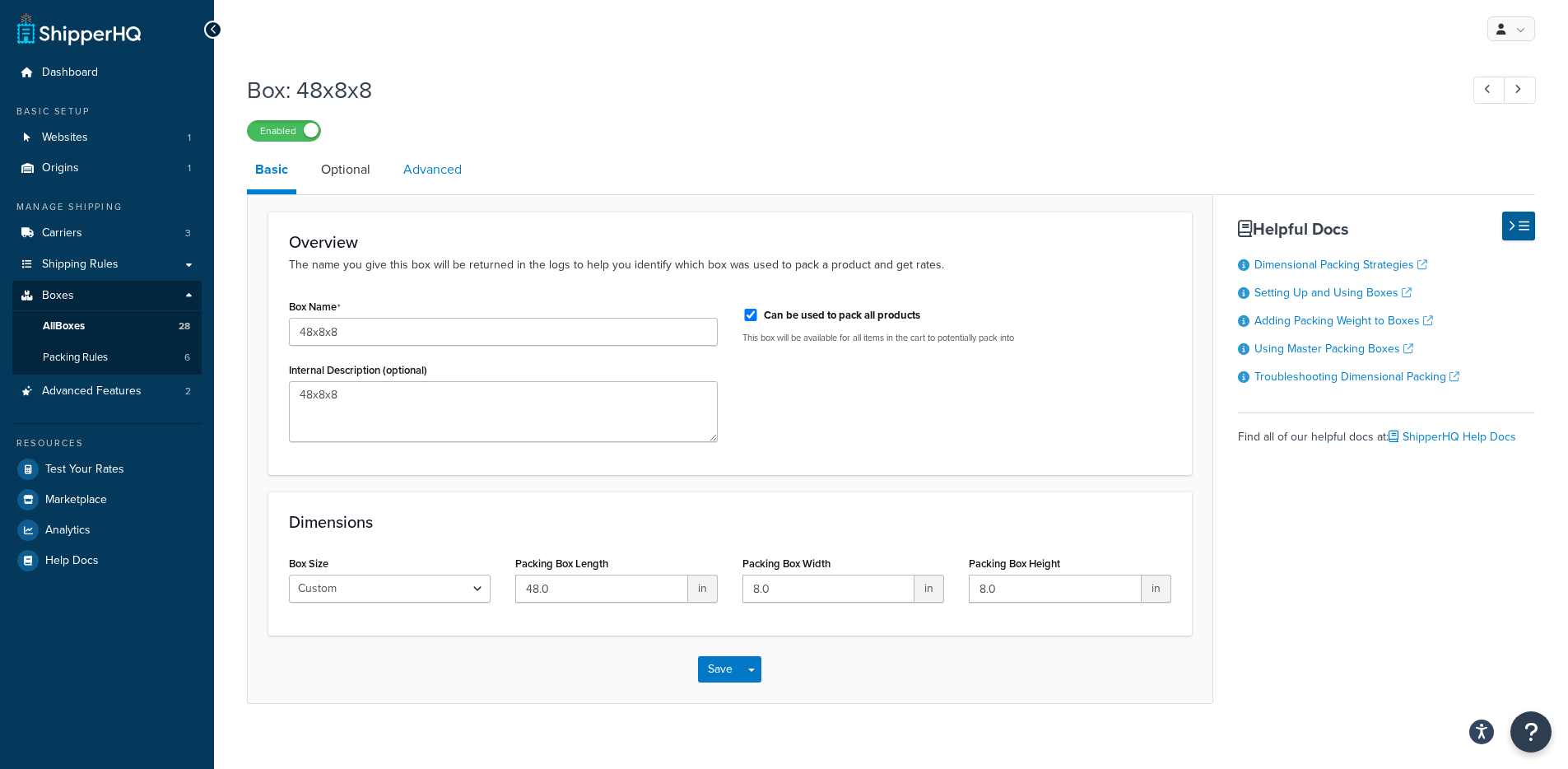
click at [404, 171] on link "Advanced" at bounding box center [433, 170] width 75 height 40
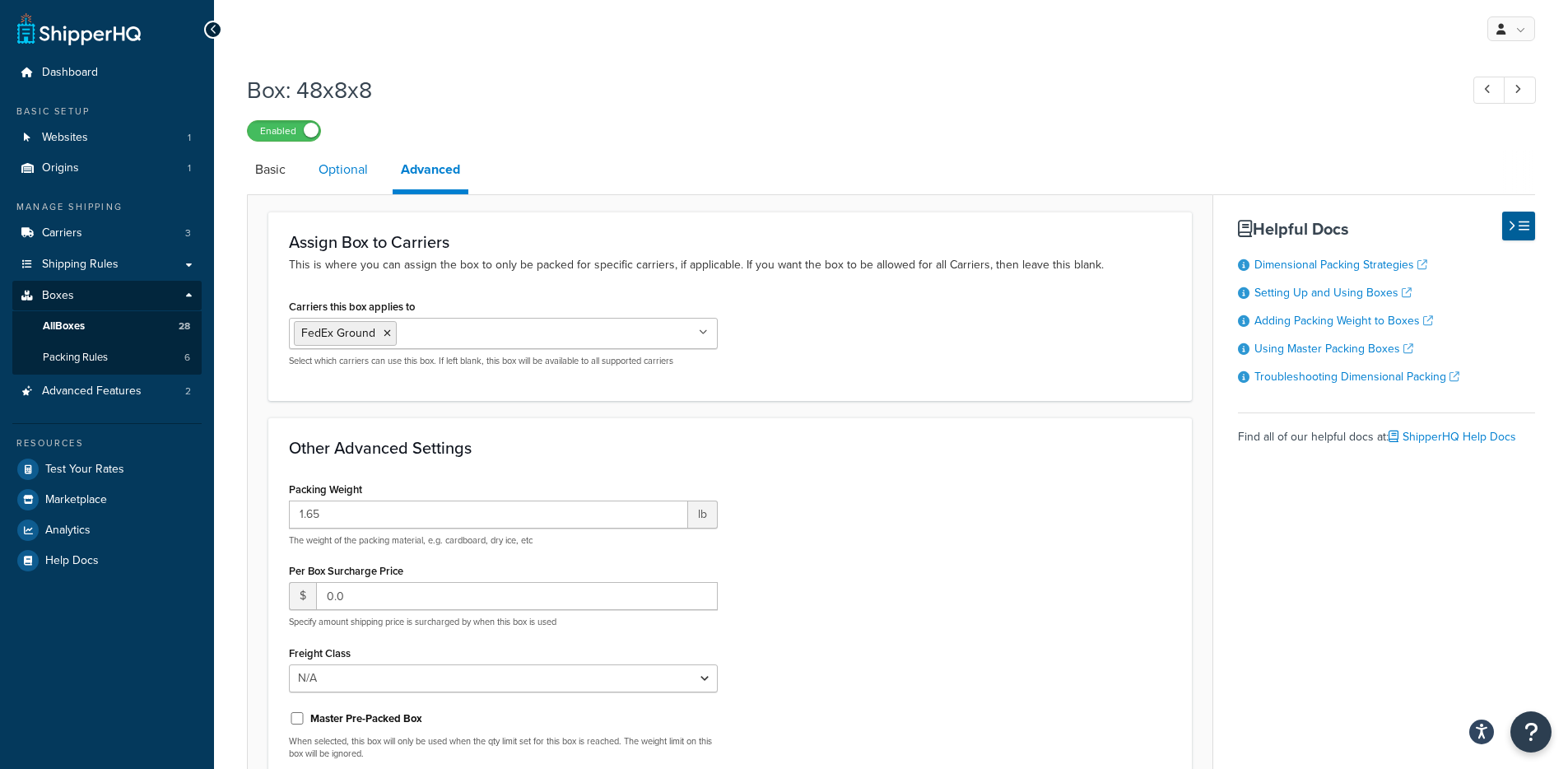
click at [341, 172] on link "Optional" at bounding box center [342, 170] width 65 height 40
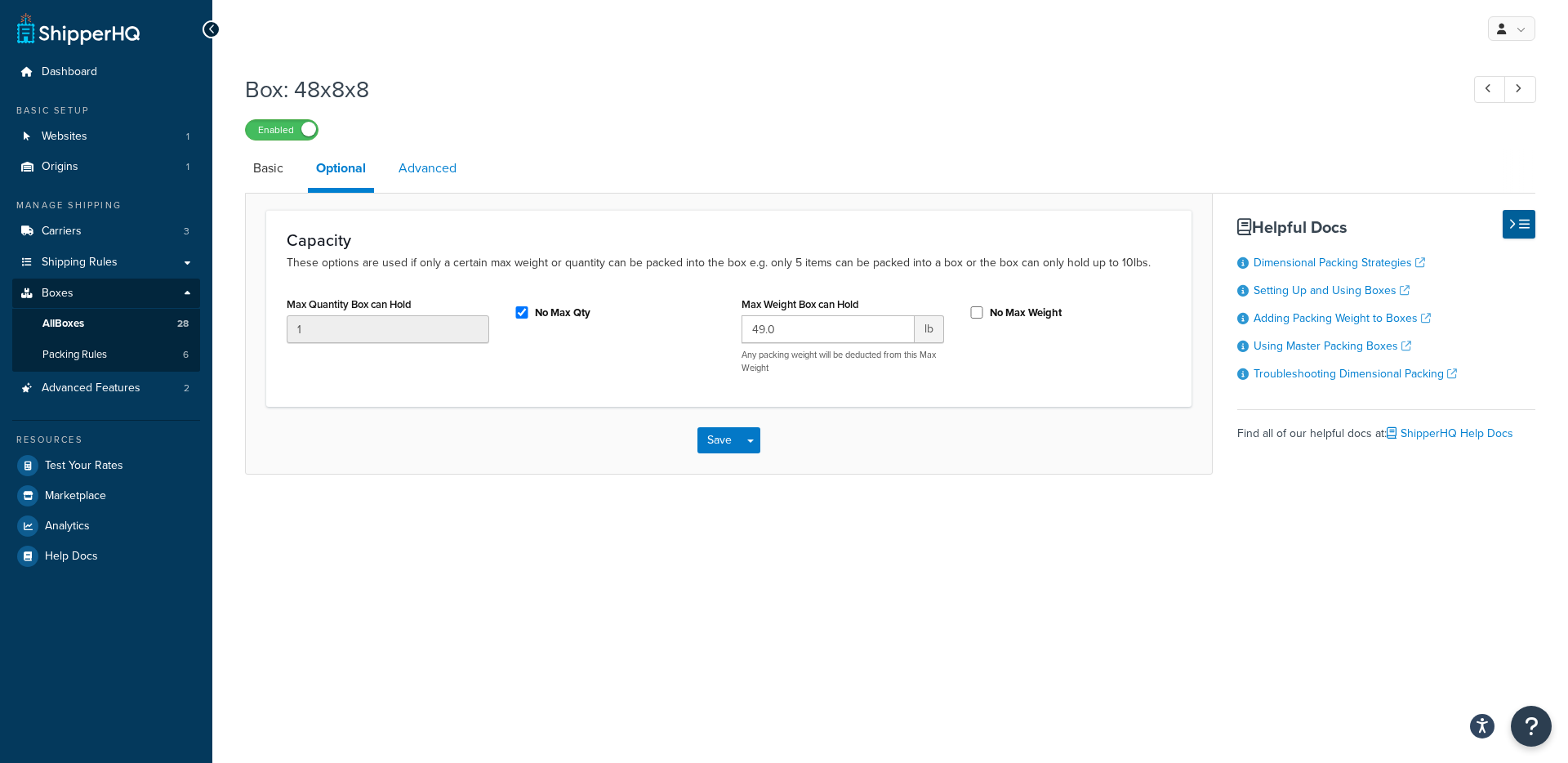
click at [417, 172] on link "Advanced" at bounding box center [428, 169] width 74 height 39
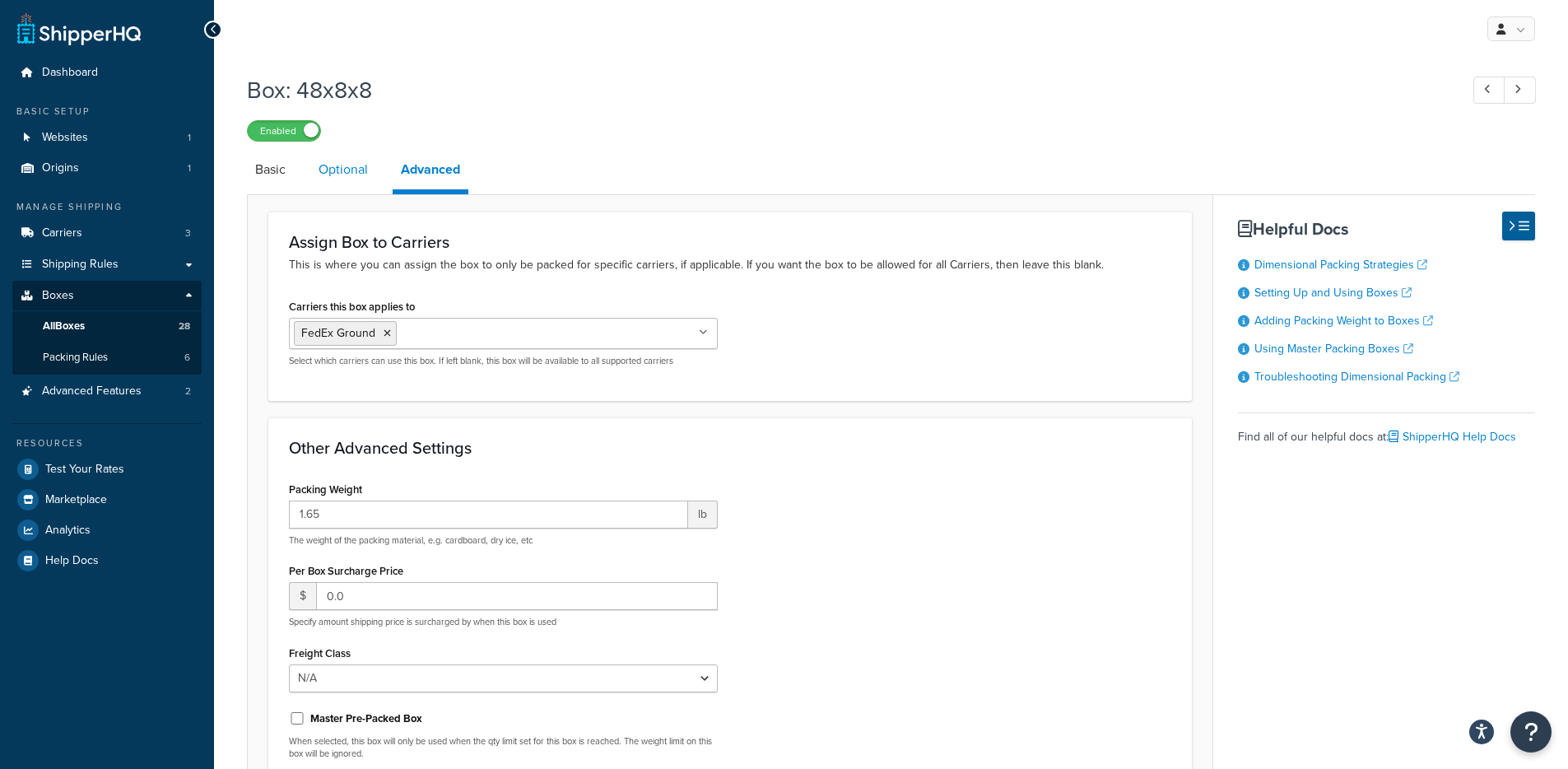
click at [336, 178] on link "Optional" at bounding box center [342, 170] width 65 height 40
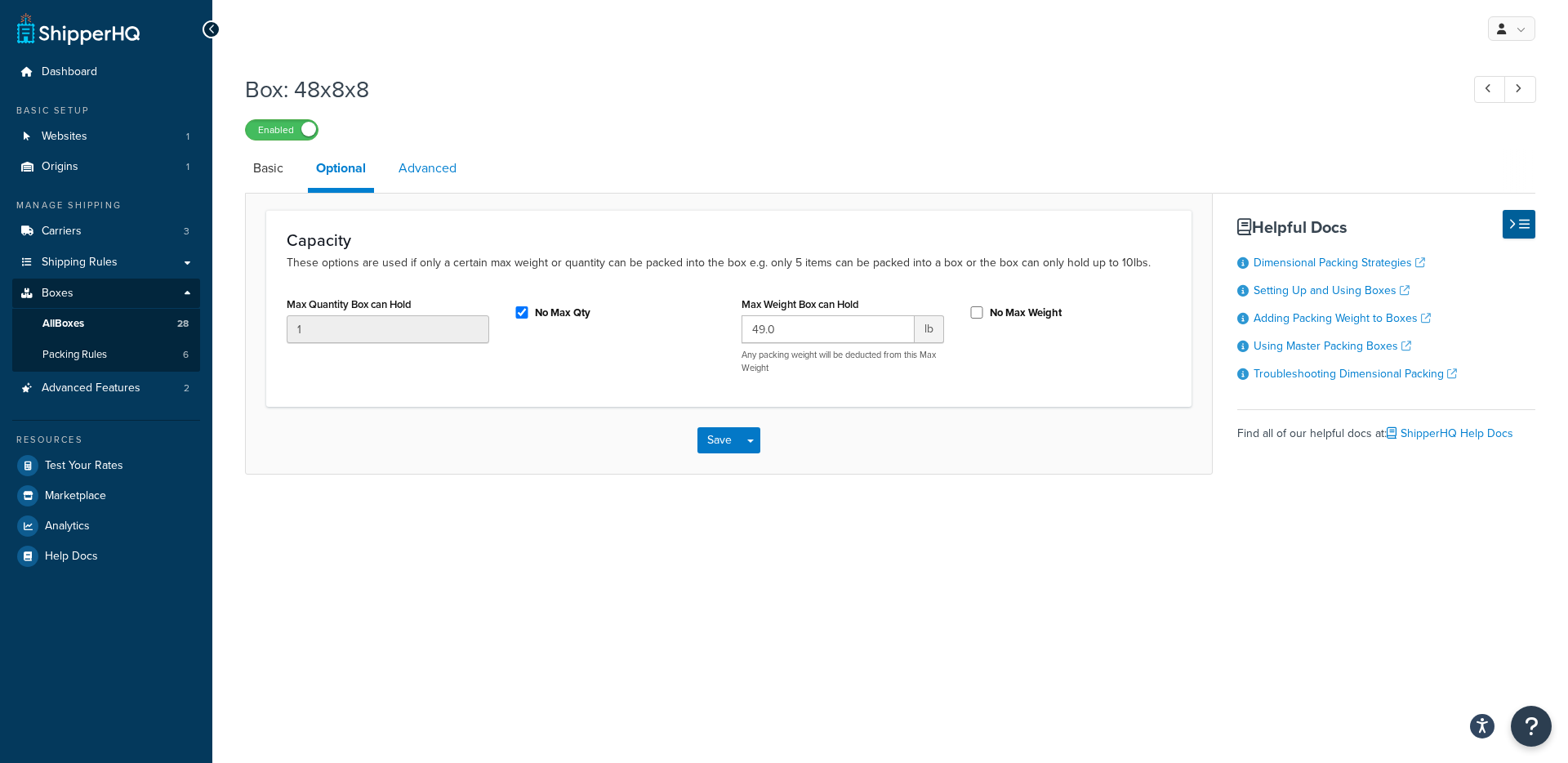
click at [423, 169] on link "Advanced" at bounding box center [428, 169] width 74 height 39
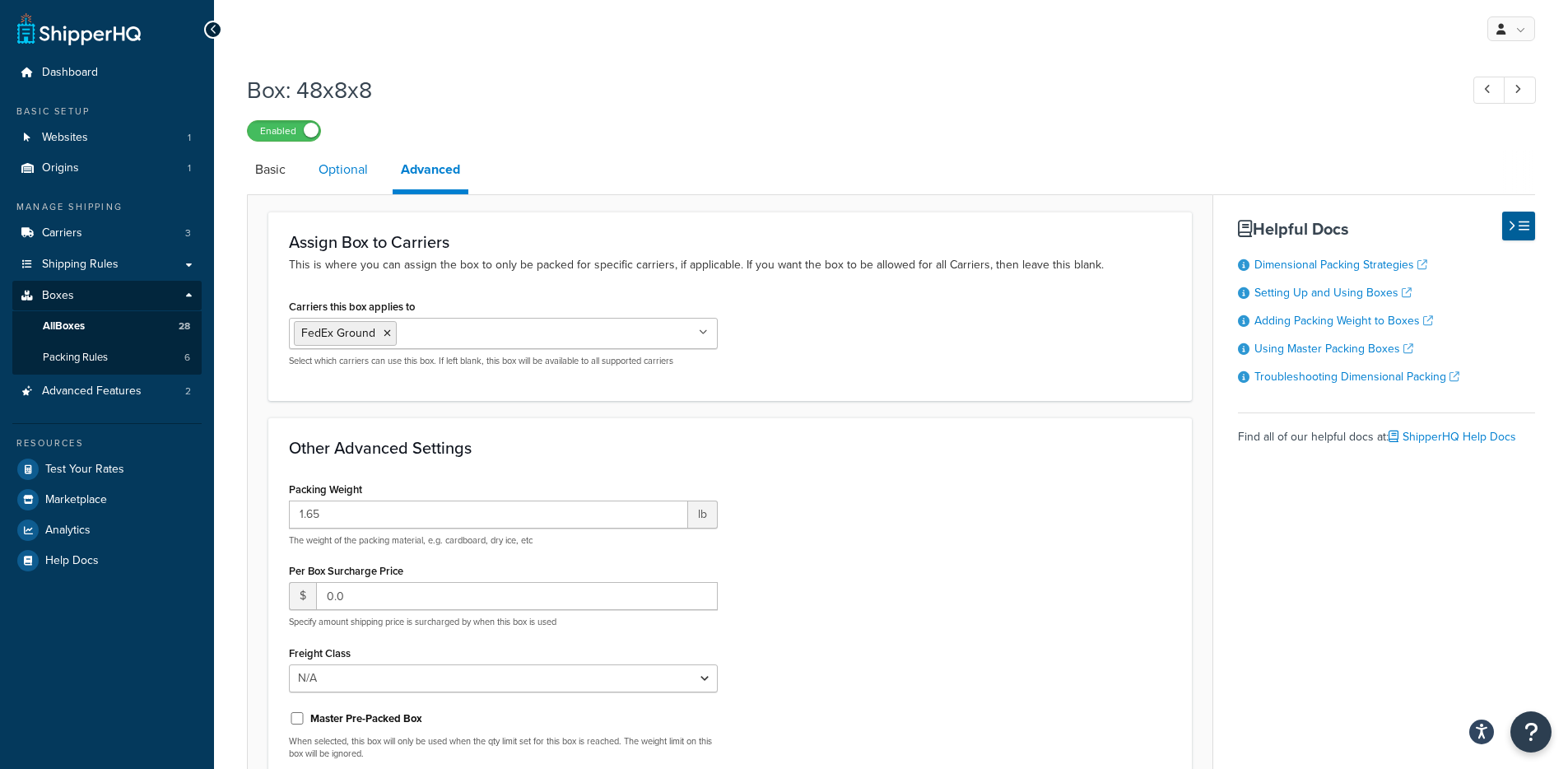
click at [364, 176] on link "Optional" at bounding box center [342, 170] width 65 height 40
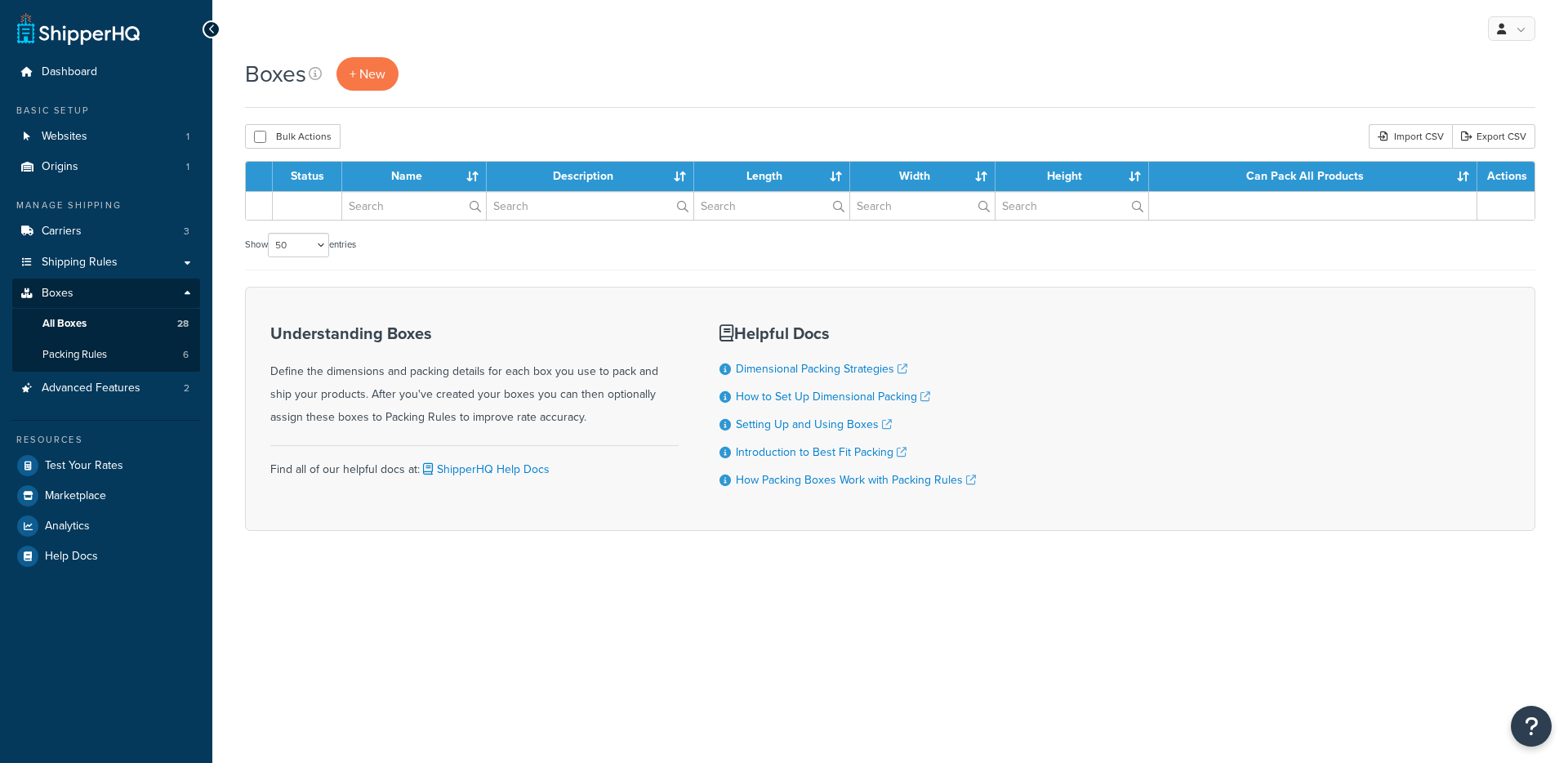
select select "50"
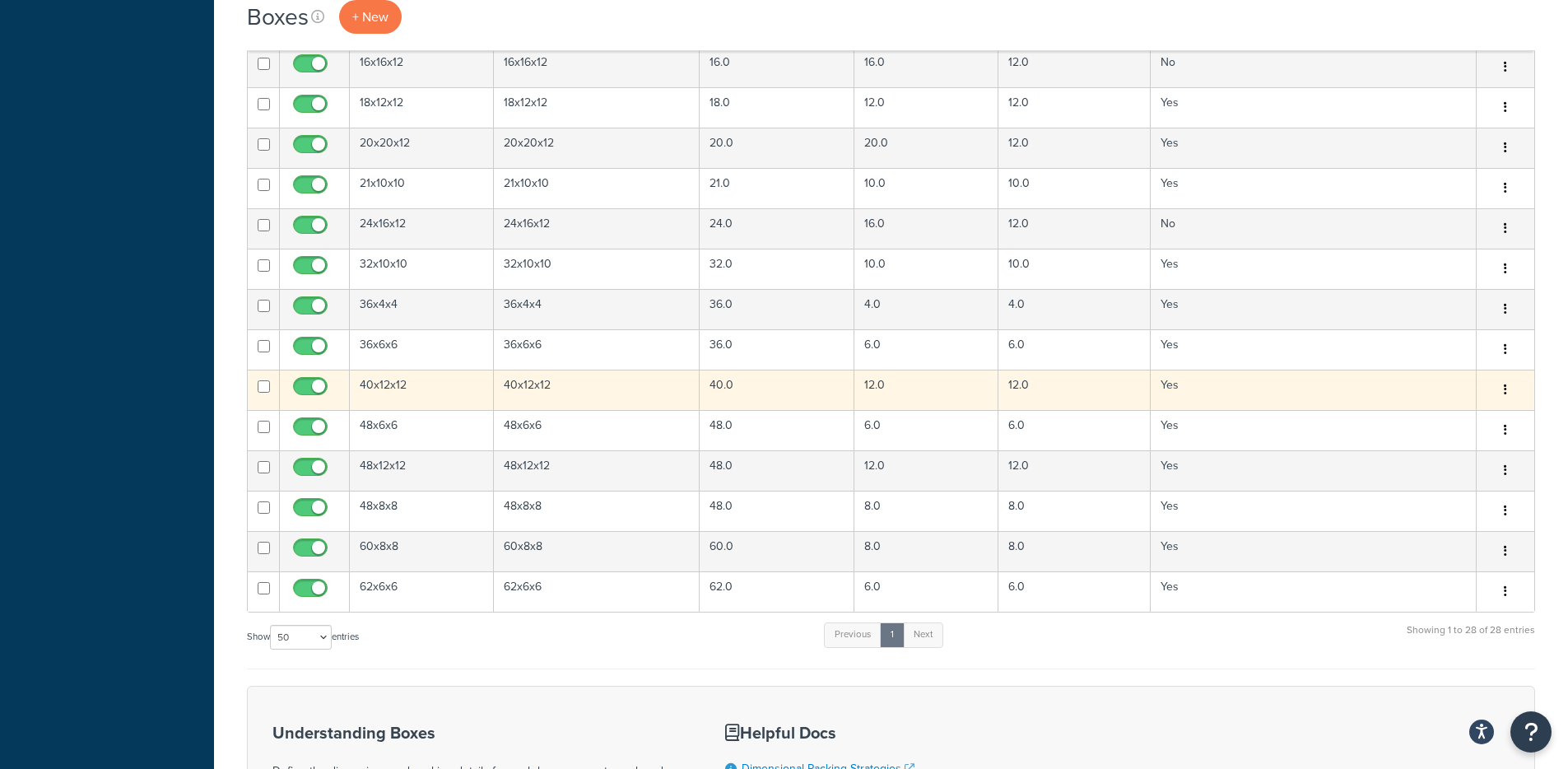
scroll to position [751, 0]
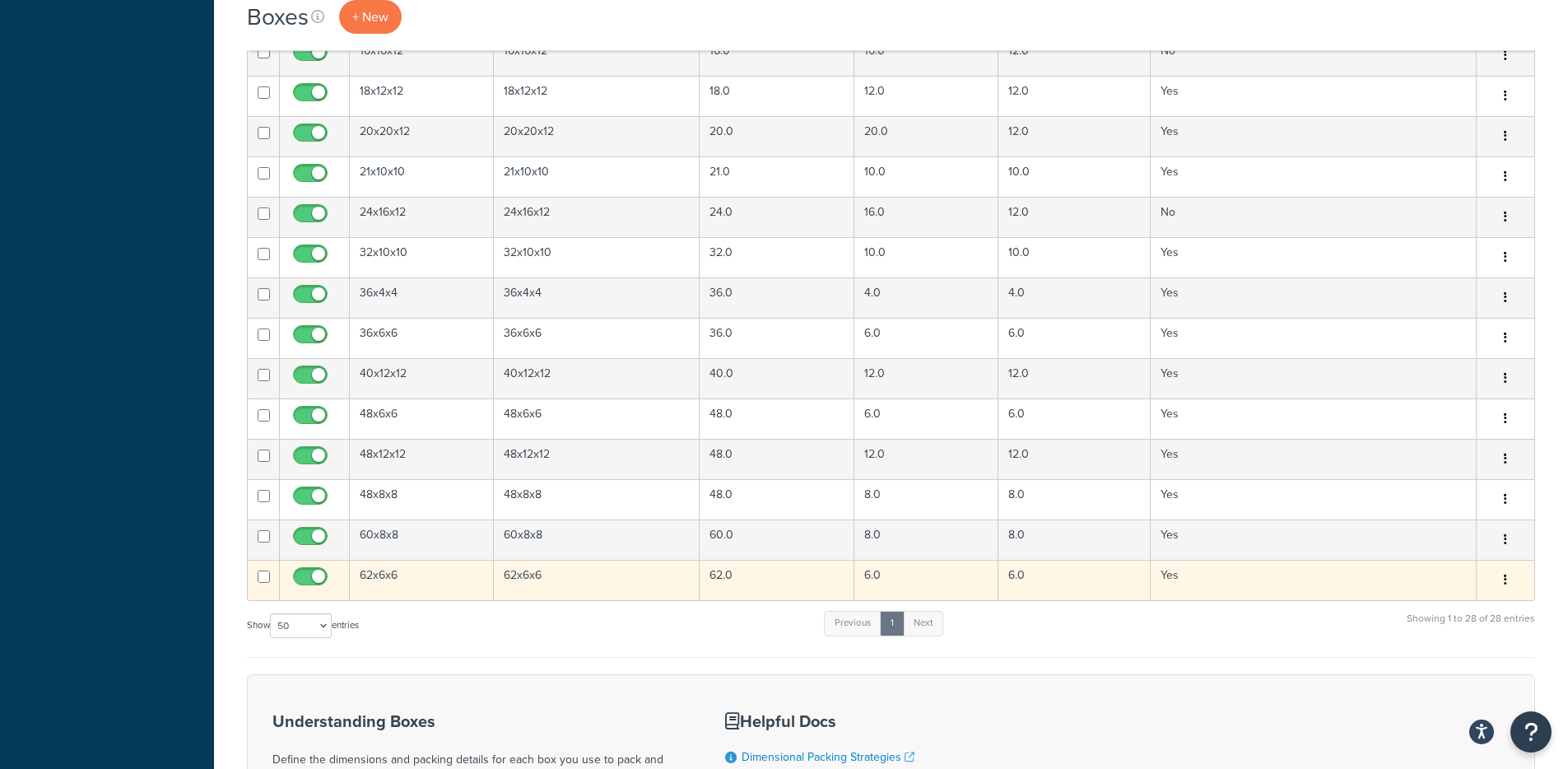
click at [784, 571] on td "62.0" at bounding box center [777, 579] width 155 height 41
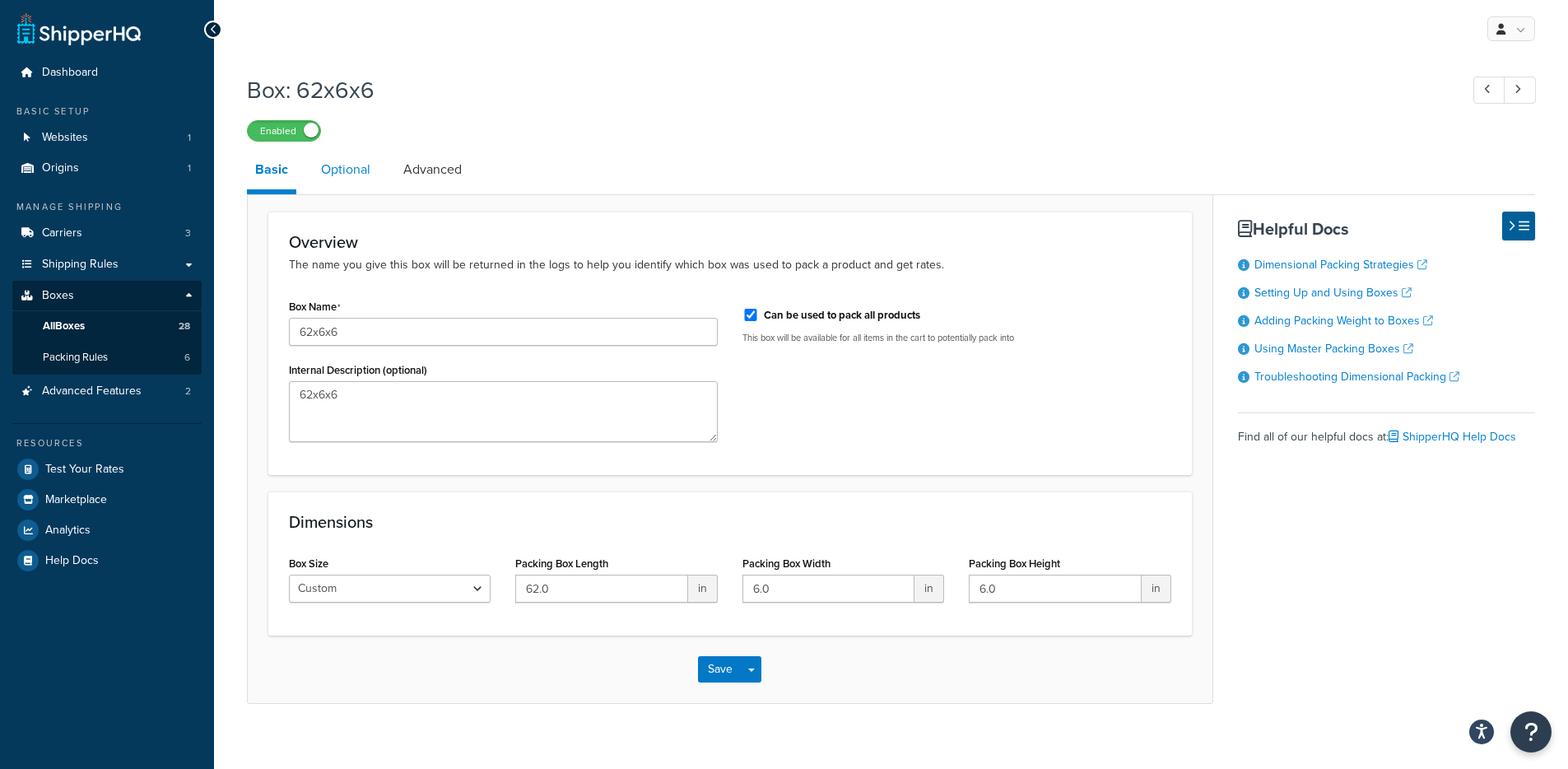
click at [373, 172] on link "Optional" at bounding box center [345, 170] width 65 height 40
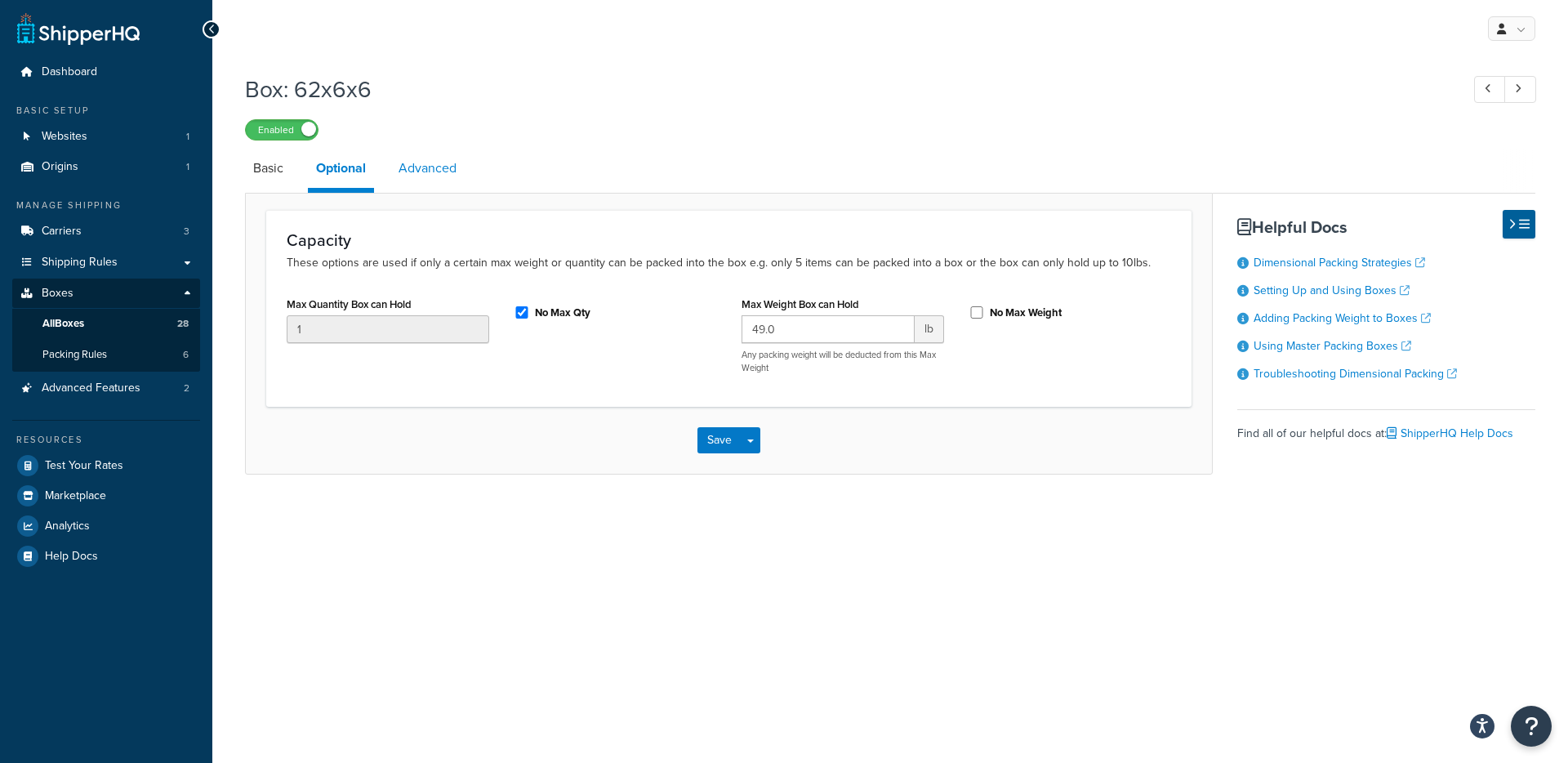
click at [413, 170] on link "Advanced" at bounding box center [428, 169] width 74 height 39
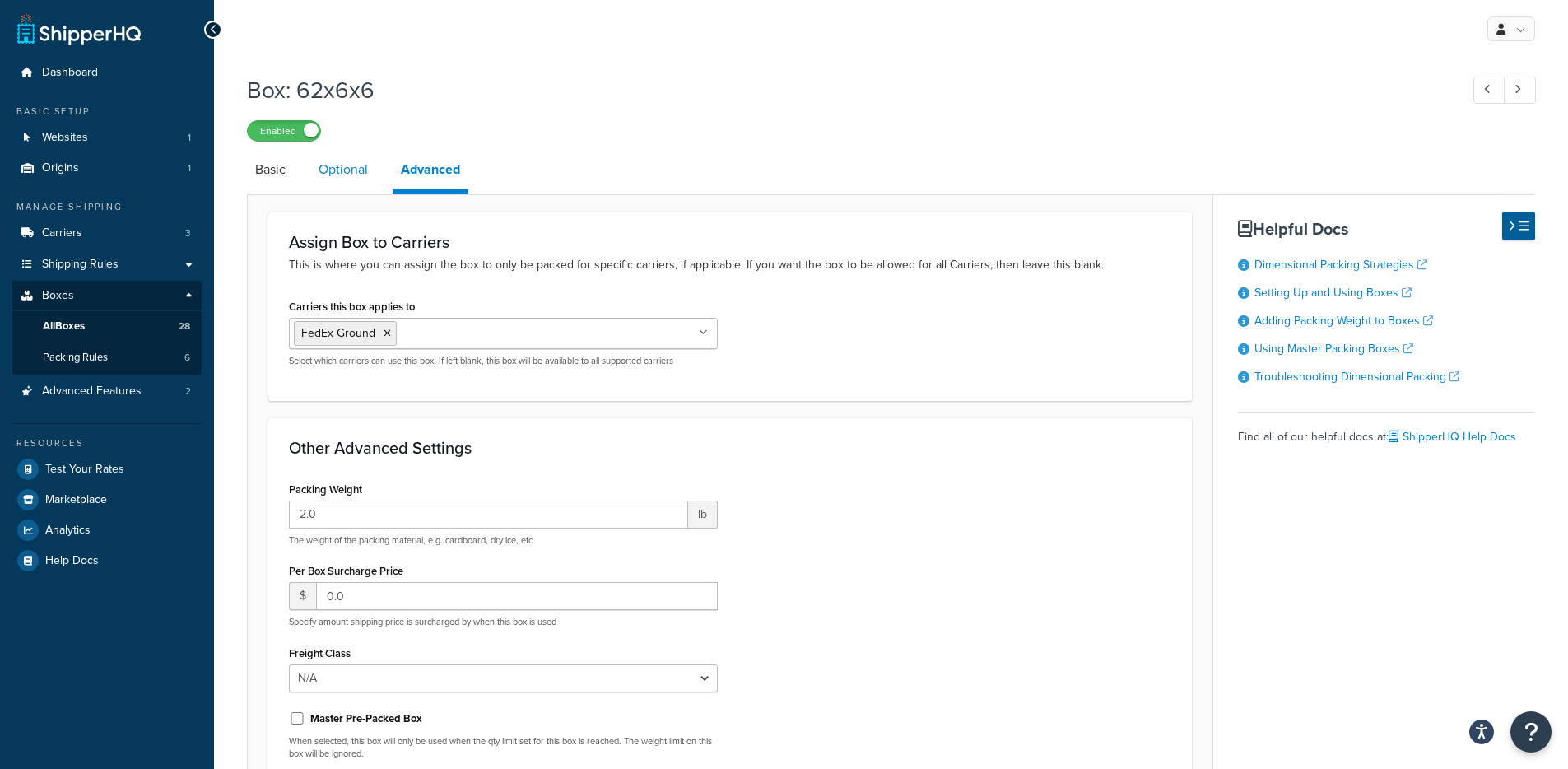
click at [352, 184] on link "Optional" at bounding box center [342, 170] width 65 height 40
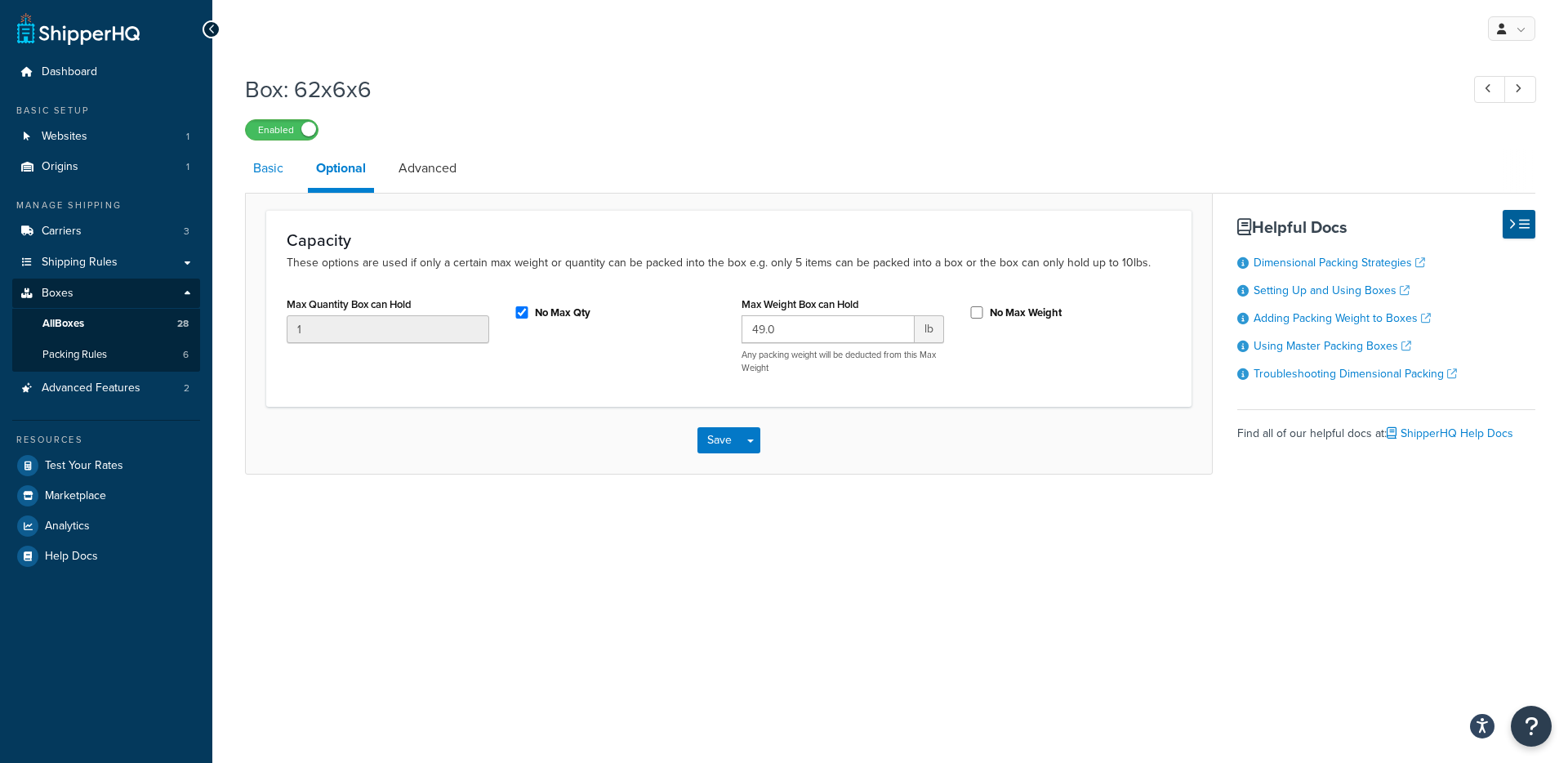
click at [284, 174] on link "Basic" at bounding box center [268, 169] width 47 height 39
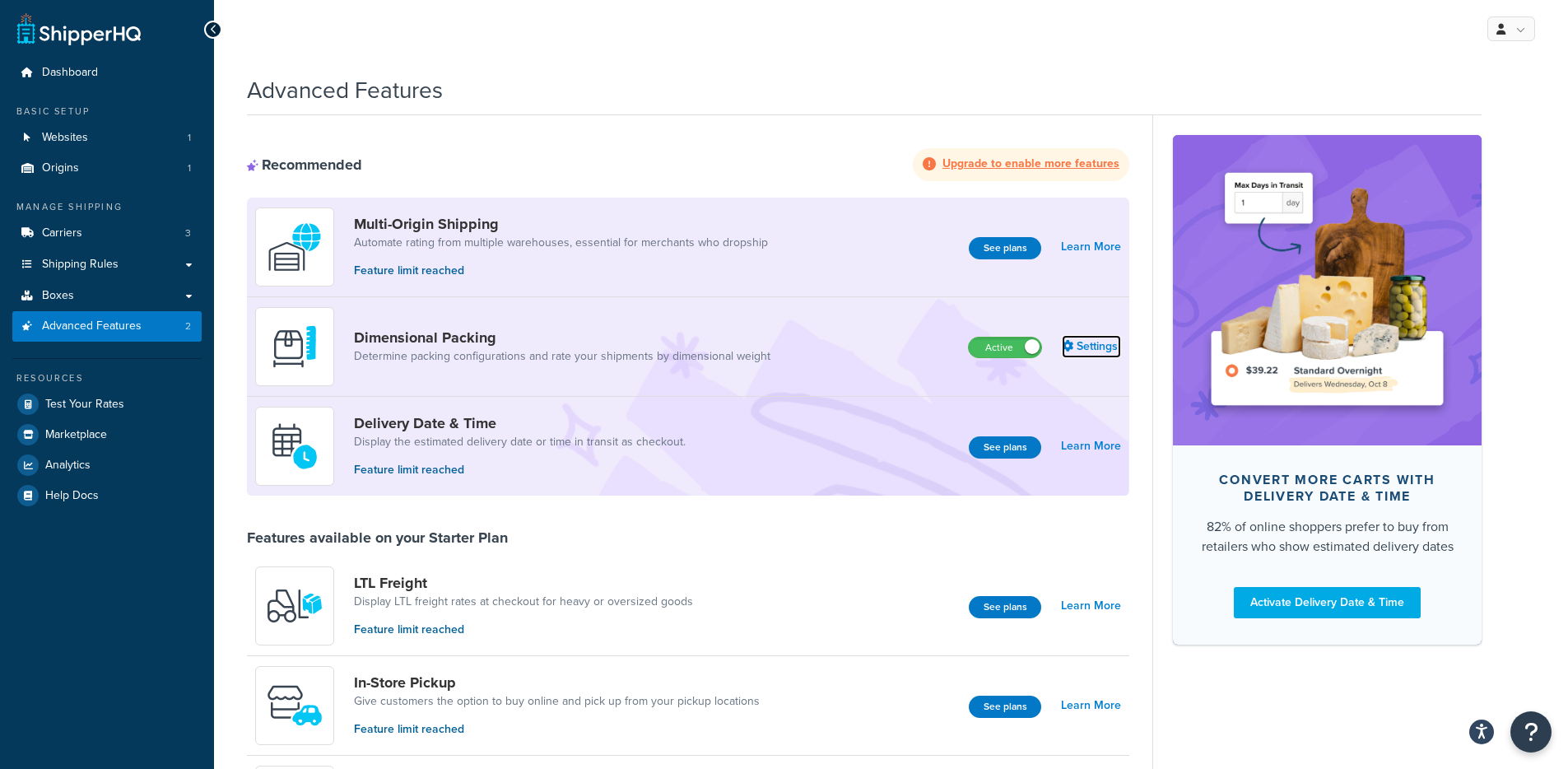
click at [1100, 346] on link "Settings" at bounding box center [1091, 346] width 59 height 23
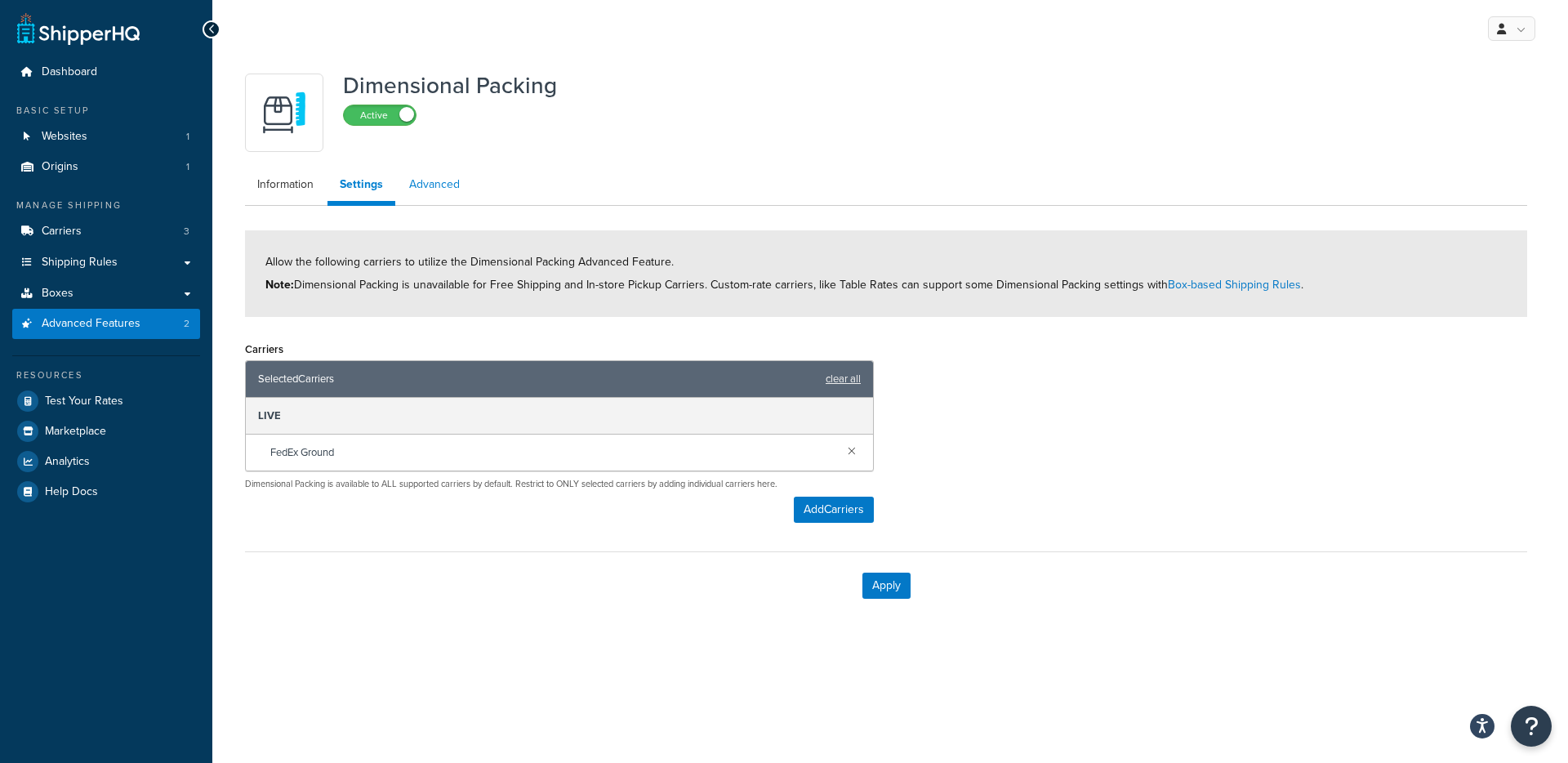
click at [437, 196] on link "Advanced" at bounding box center [434, 185] width 75 height 33
select select "false"
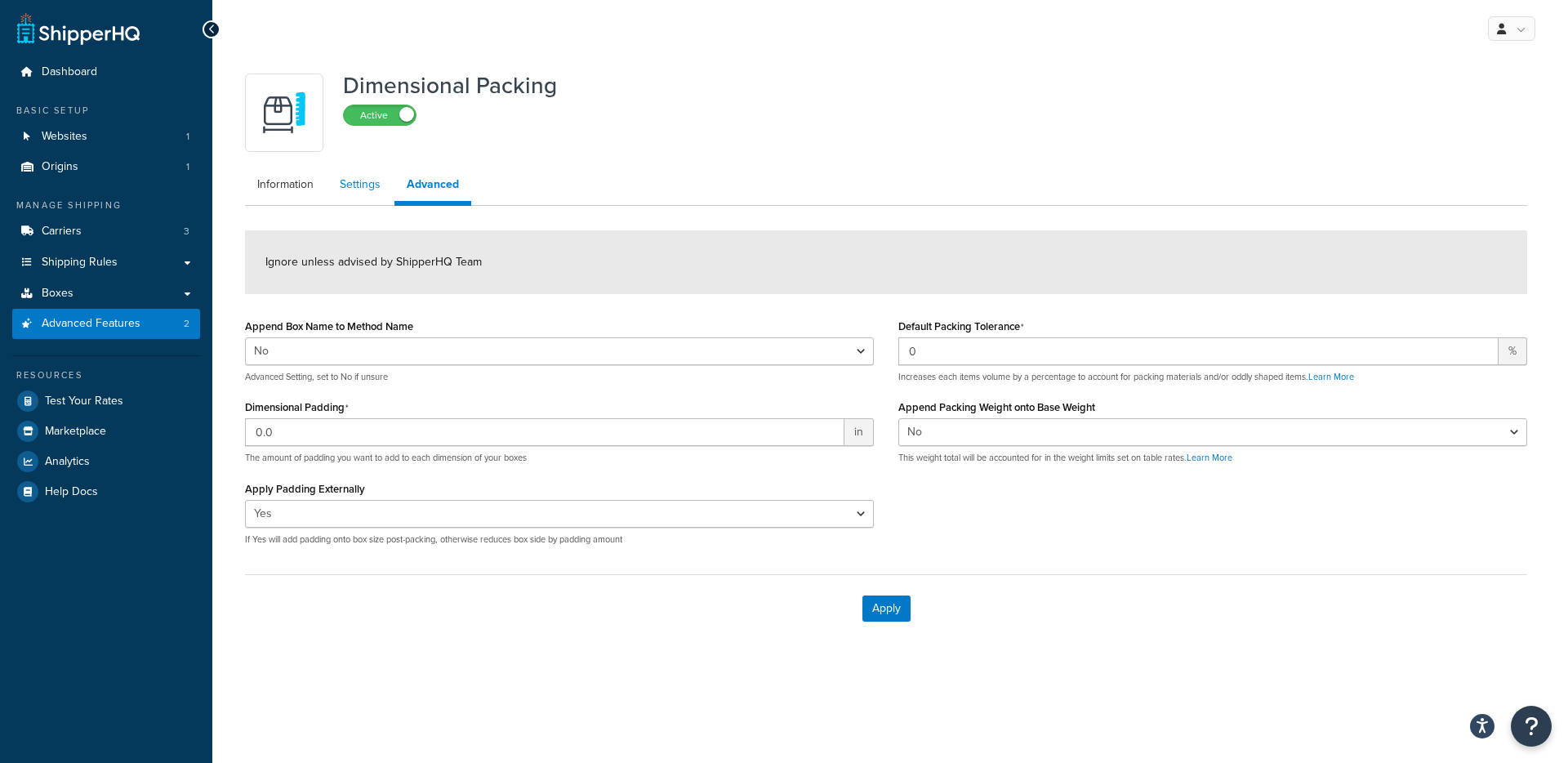
click at [373, 187] on link "Settings" at bounding box center [359, 185] width 65 height 33
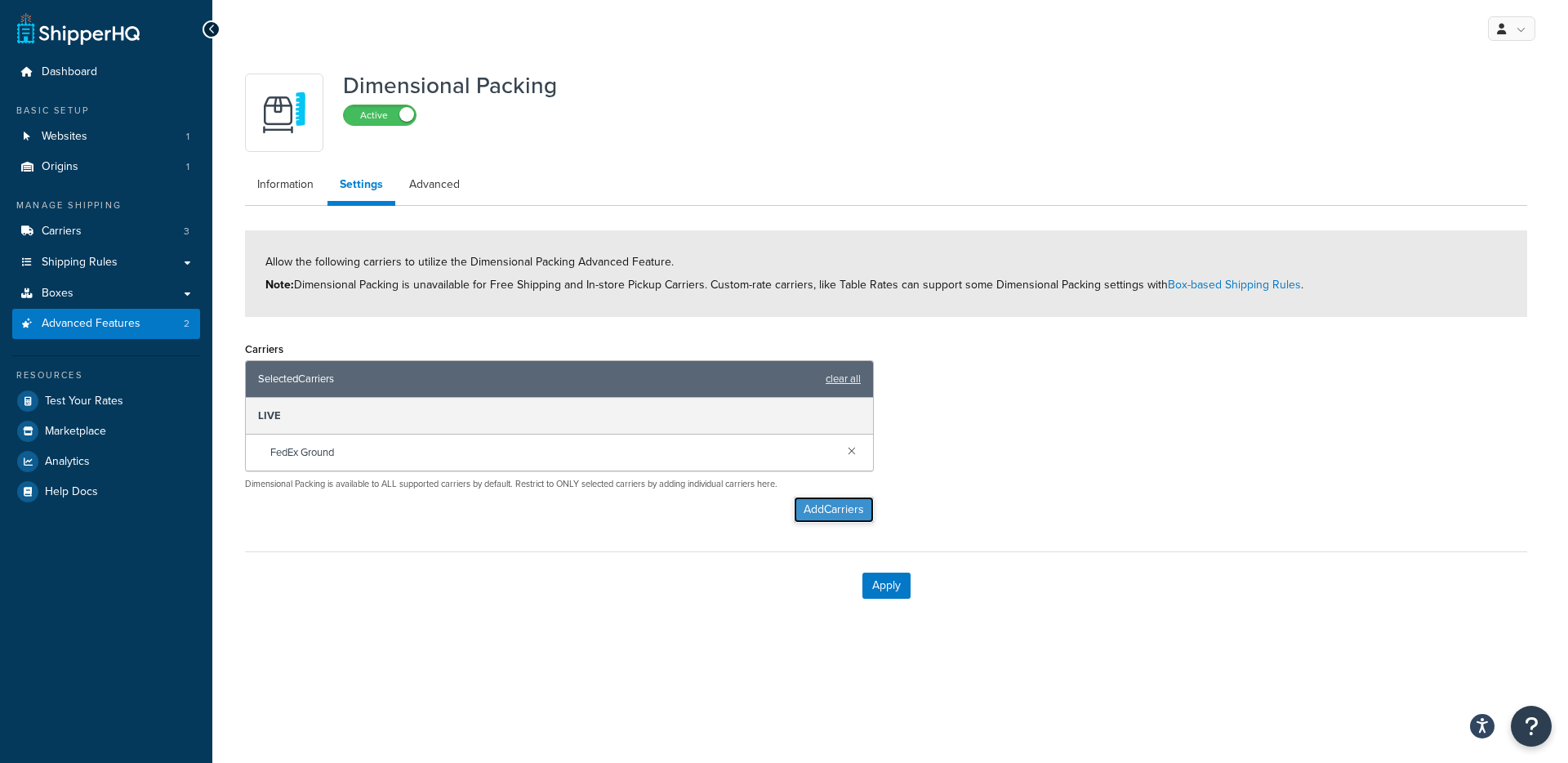
click at [807, 509] on button "Add Carriers" at bounding box center [833, 510] width 80 height 26
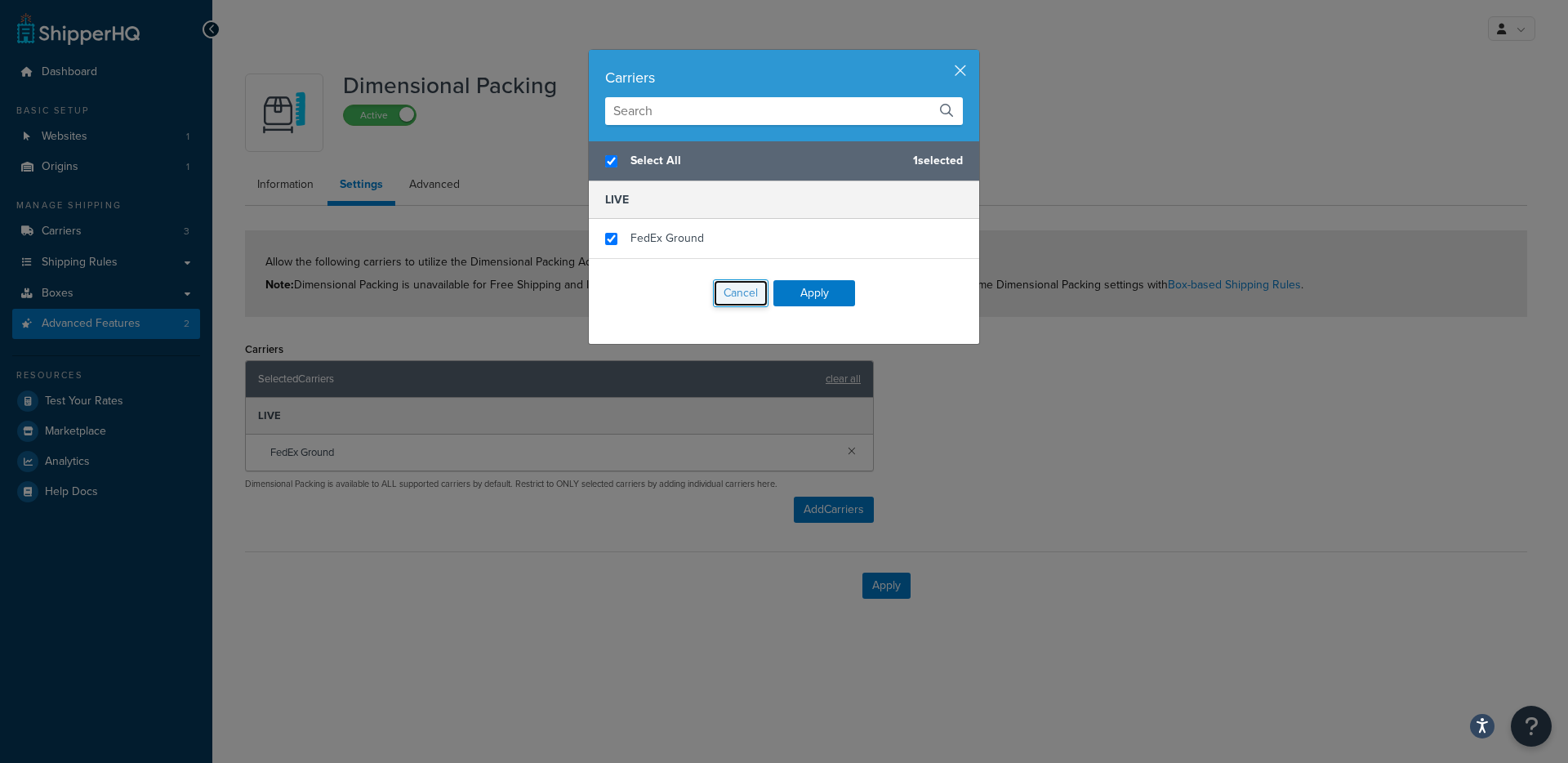
click at [713, 296] on button "Cancel" at bounding box center [741, 294] width 56 height 28
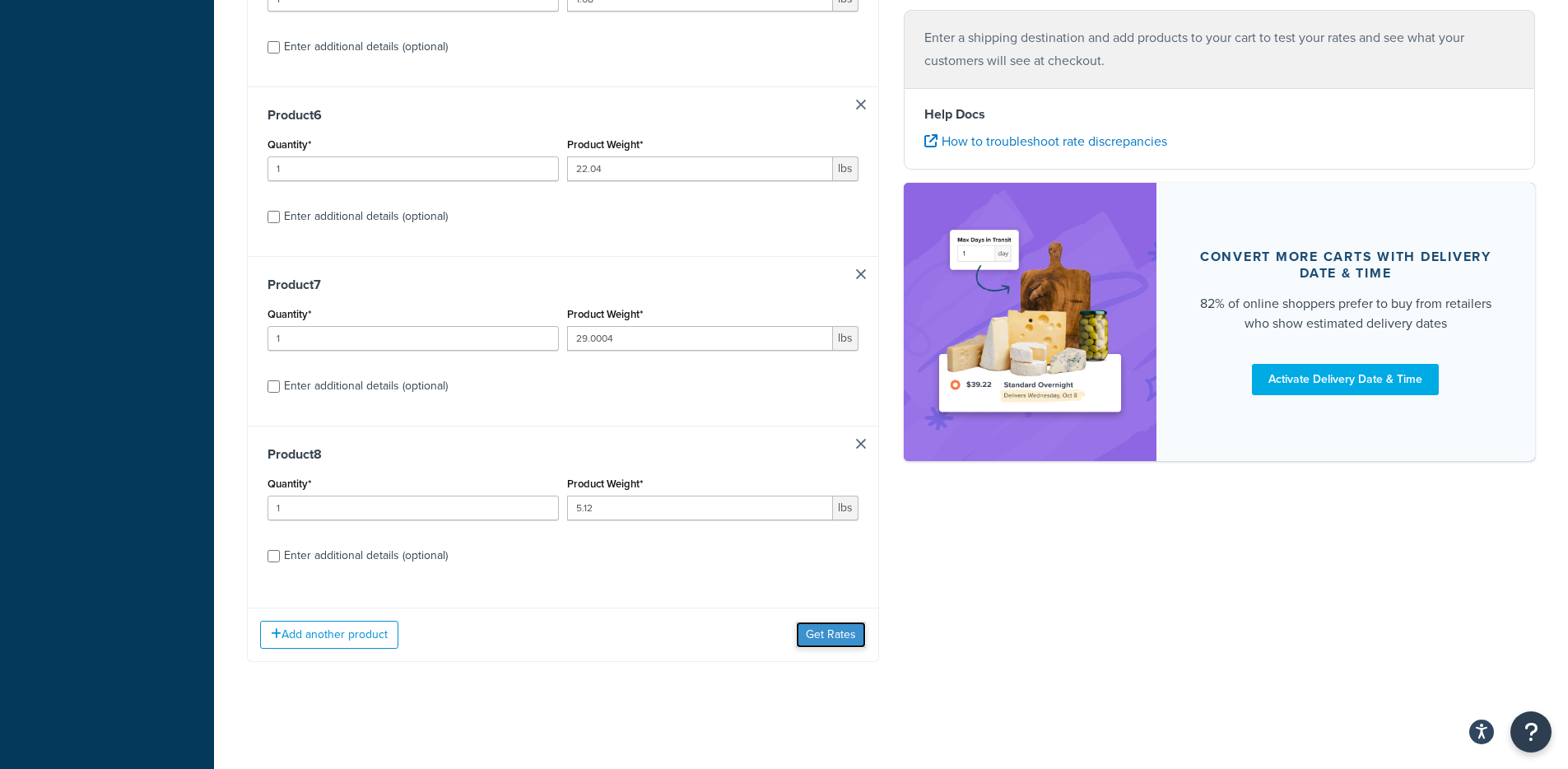
click at [836, 635] on button "Get Rates" at bounding box center [830, 635] width 70 height 27
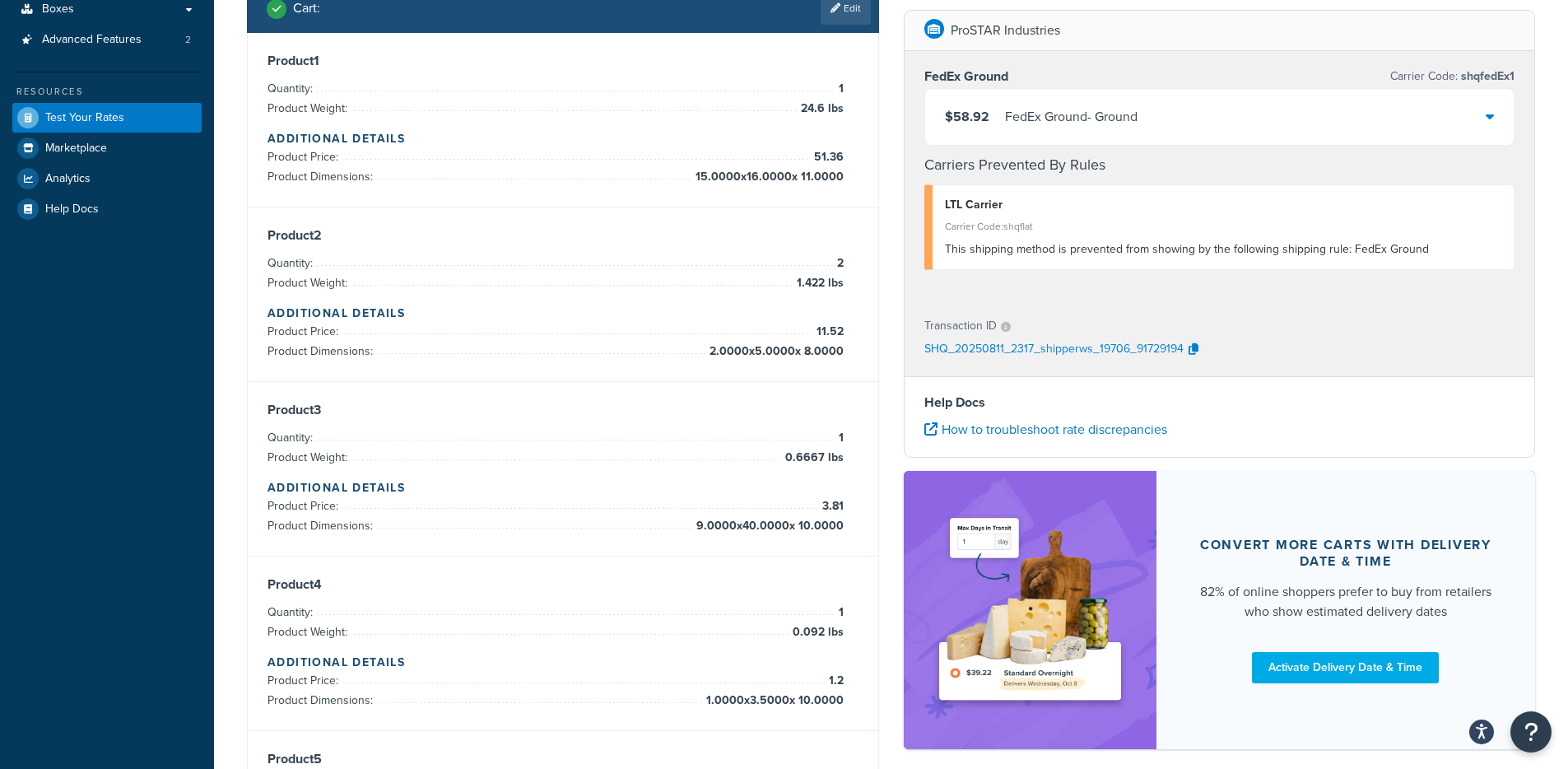
scroll to position [172, 0]
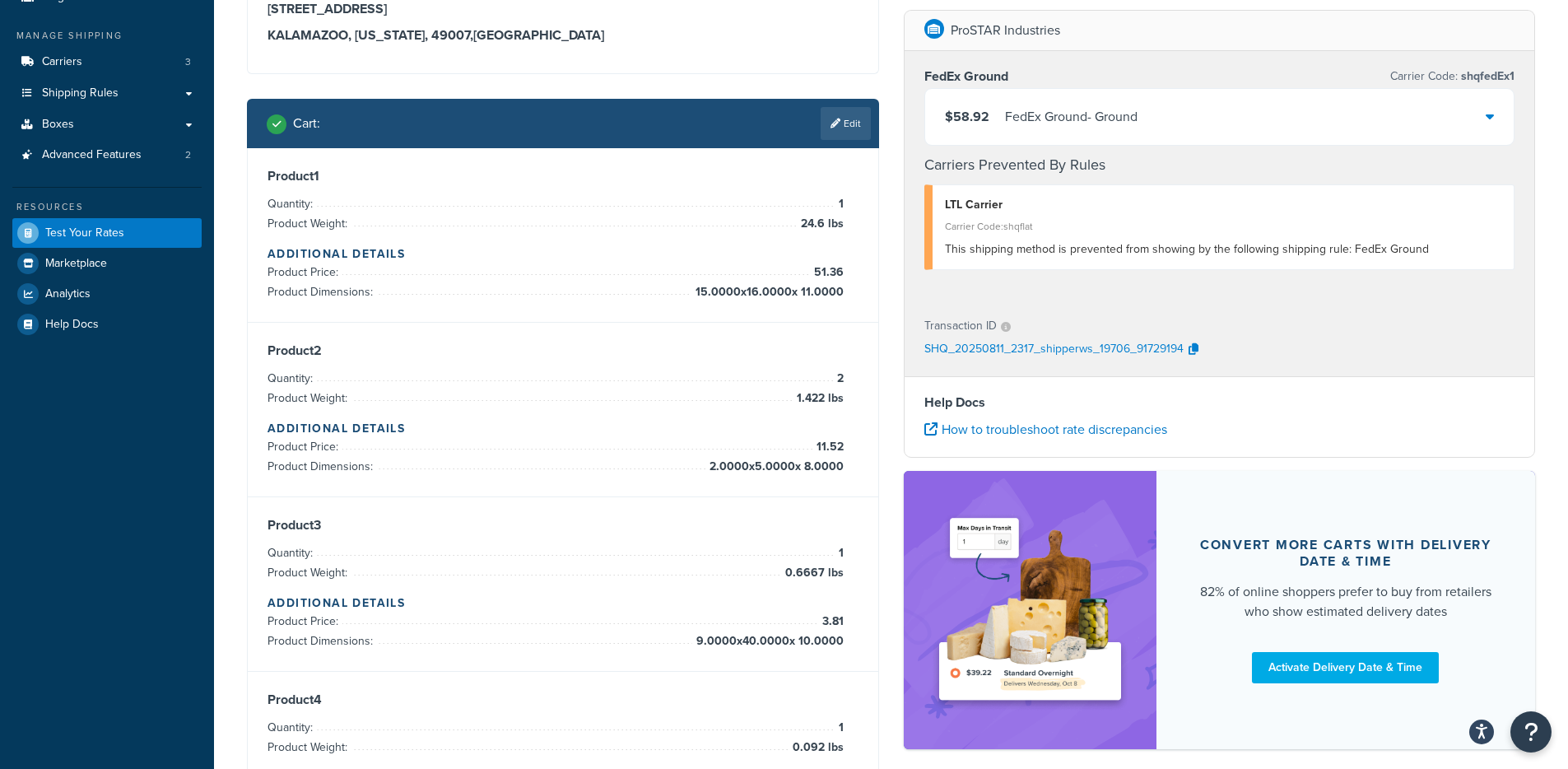
click at [1073, 113] on div "FedEx Ground - Ground" at bounding box center [1072, 117] width 133 height 23
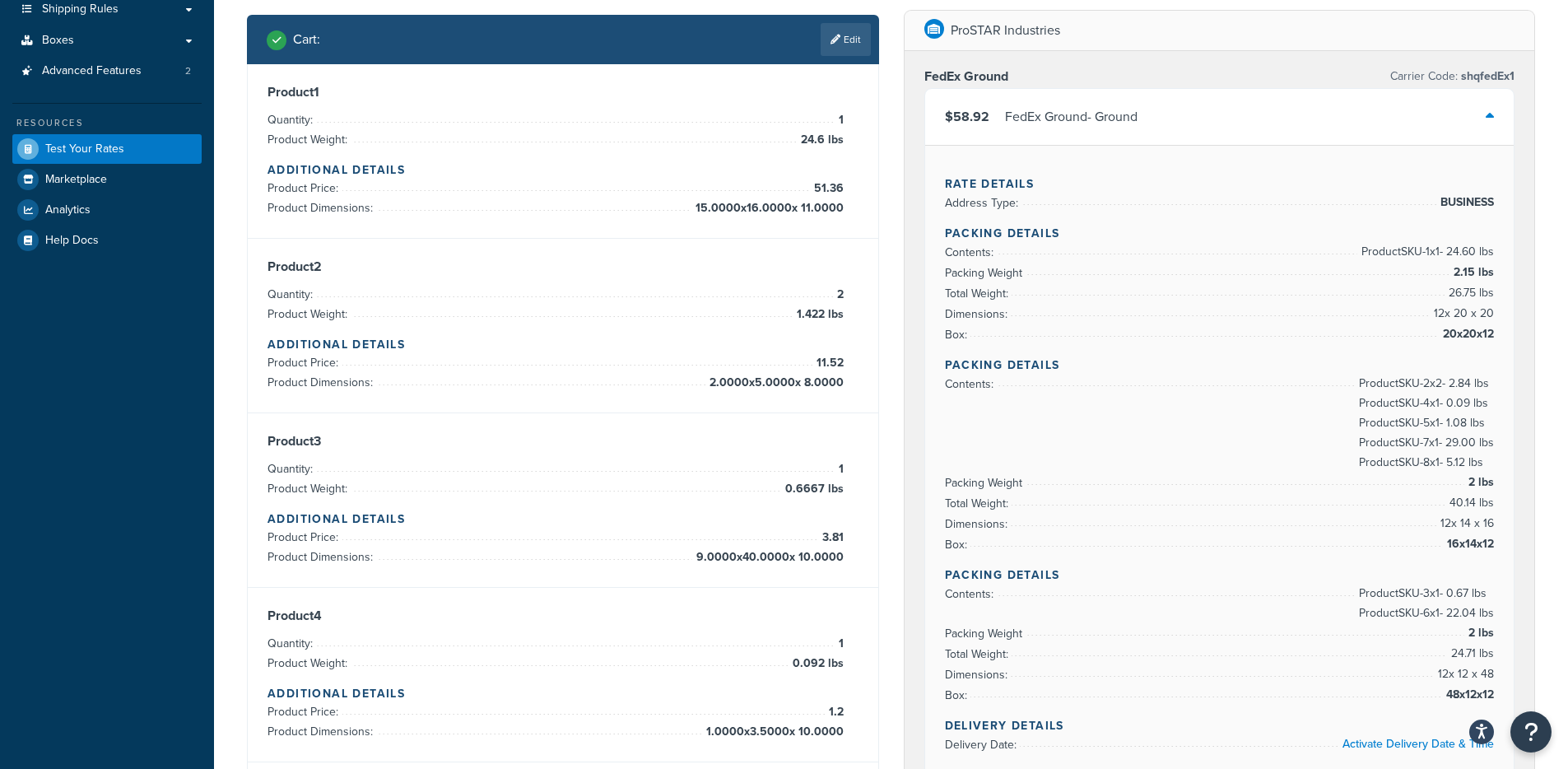
scroll to position [177, 0]
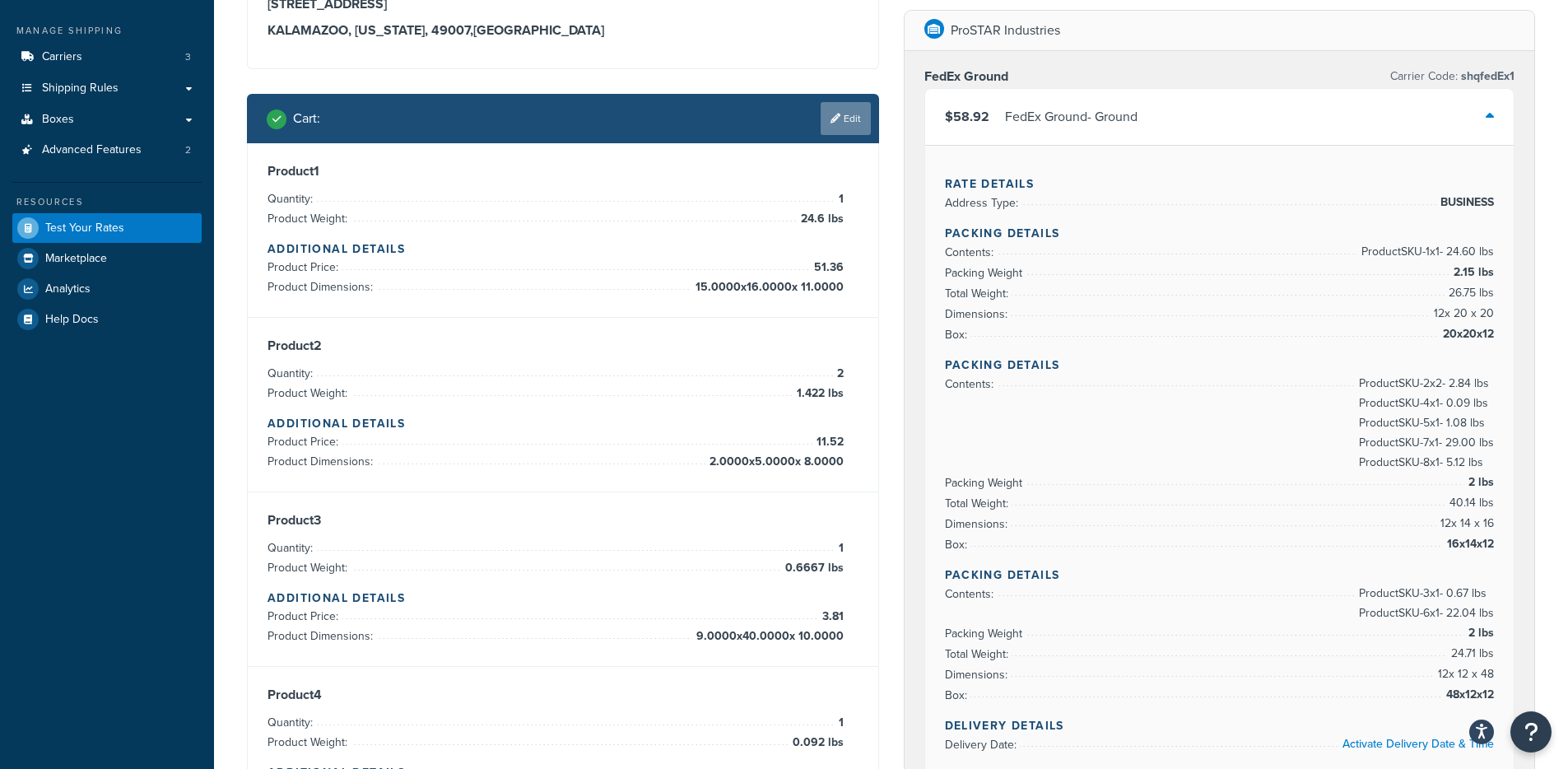
click at [843, 109] on link "Edit" at bounding box center [845, 118] width 51 height 33
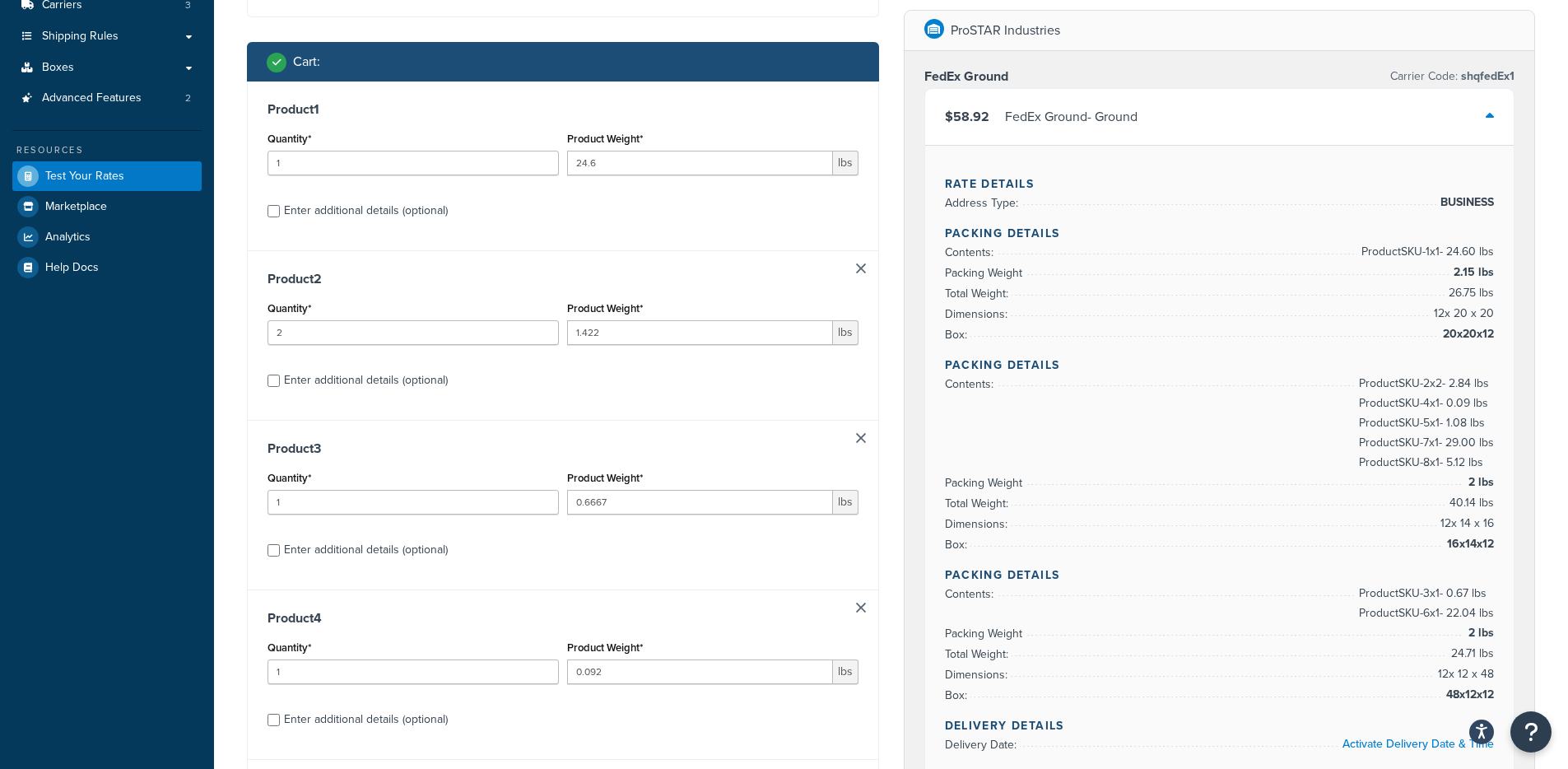
scroll to position [264, 0]
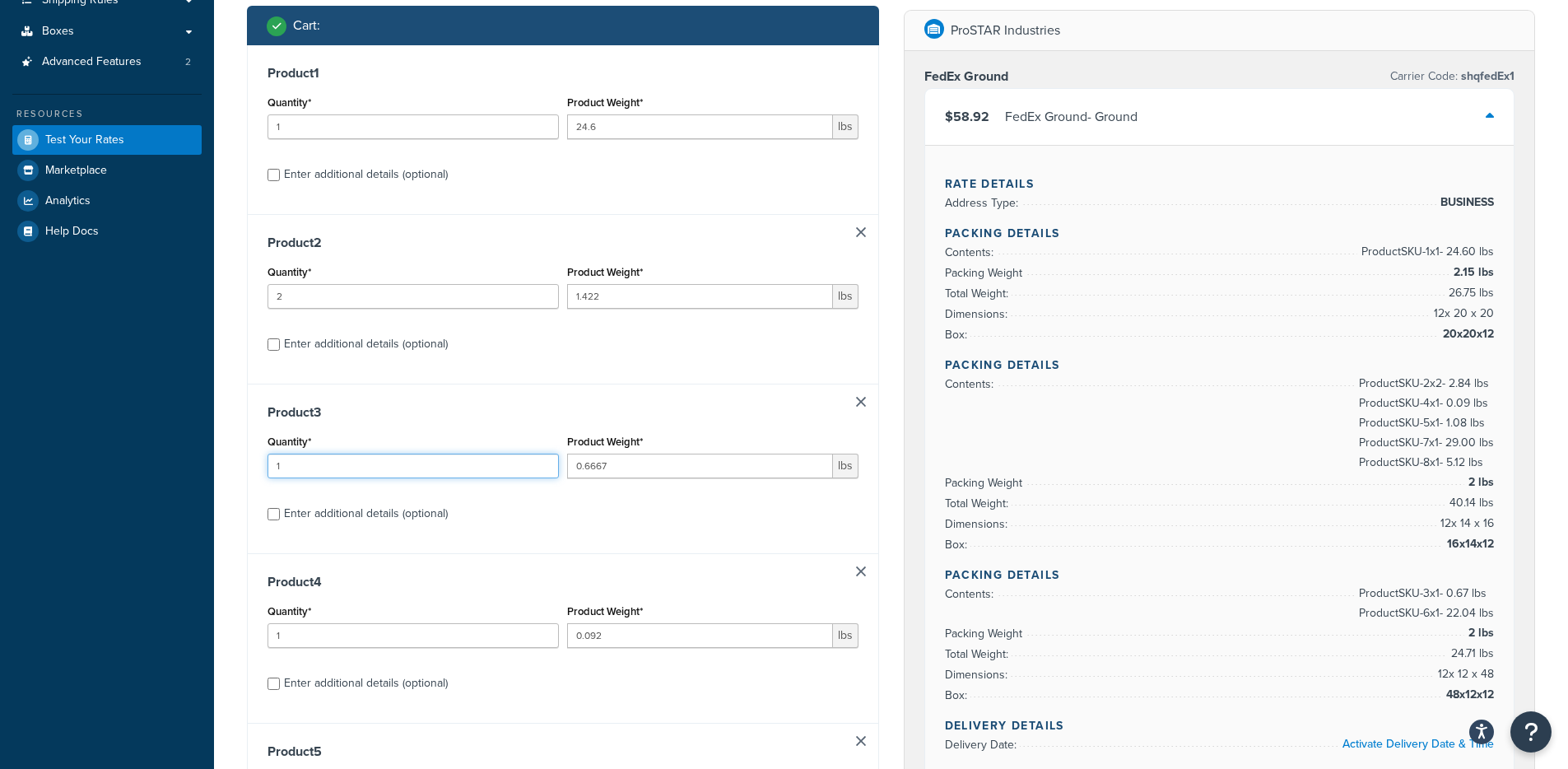
drag, startPoint x: 301, startPoint y: 468, endPoint x: 234, endPoint y: 461, distance: 67.4
click at [235, 461] on div "Shipping destination : Edit 180 Portage Street KALAMAZOO, Michigan, 49007 , Uni…" at bounding box center [563, 703] width 656 height 1729
type input "2"
click at [235, 460] on div "Shipping destination : Edit 180 Portage Street KALAMAZOO, Michigan, 49007 , Uni…" at bounding box center [563, 703] width 656 height 1729
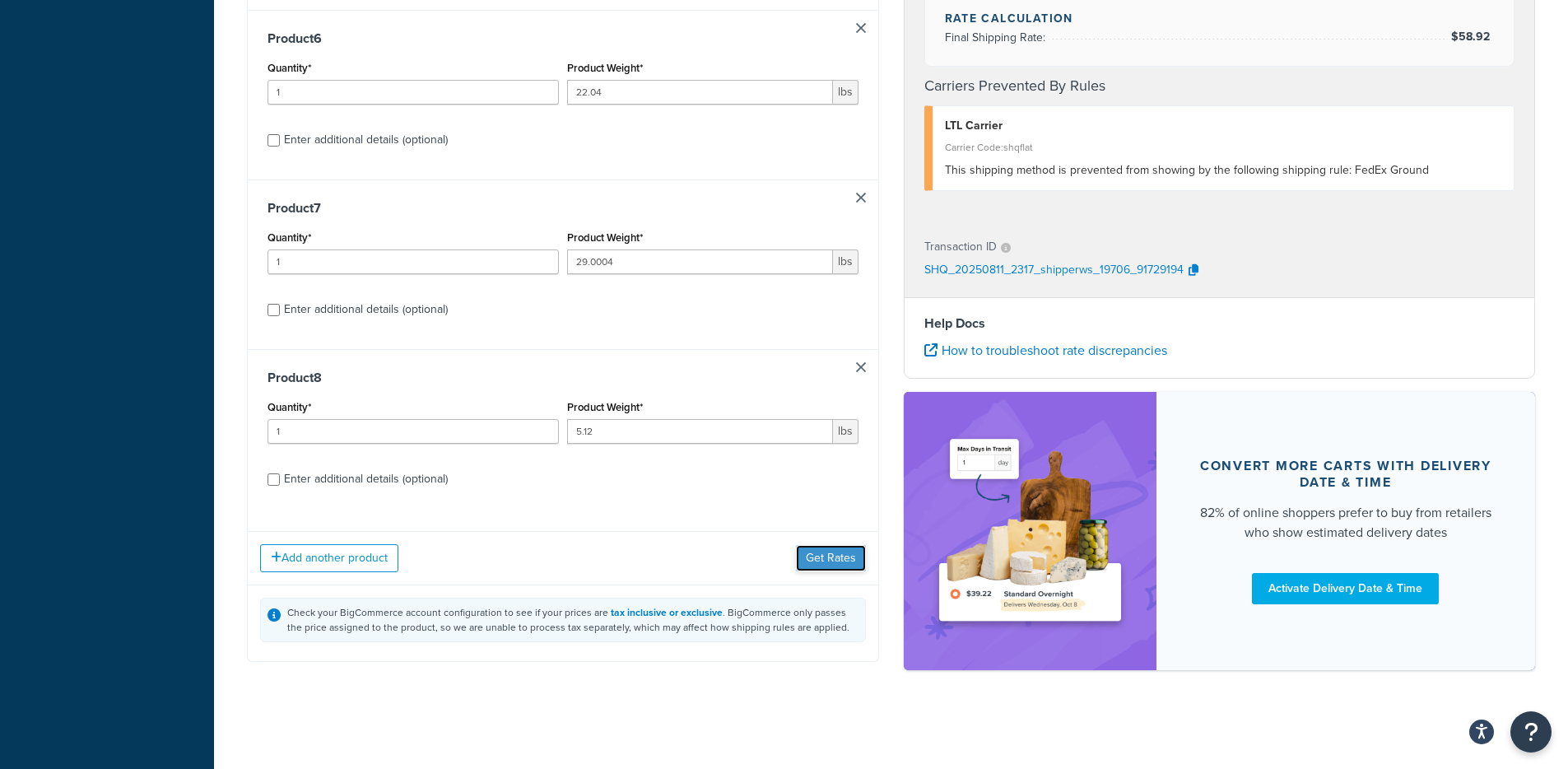
click at [831, 560] on button "Get Rates" at bounding box center [830, 558] width 70 height 27
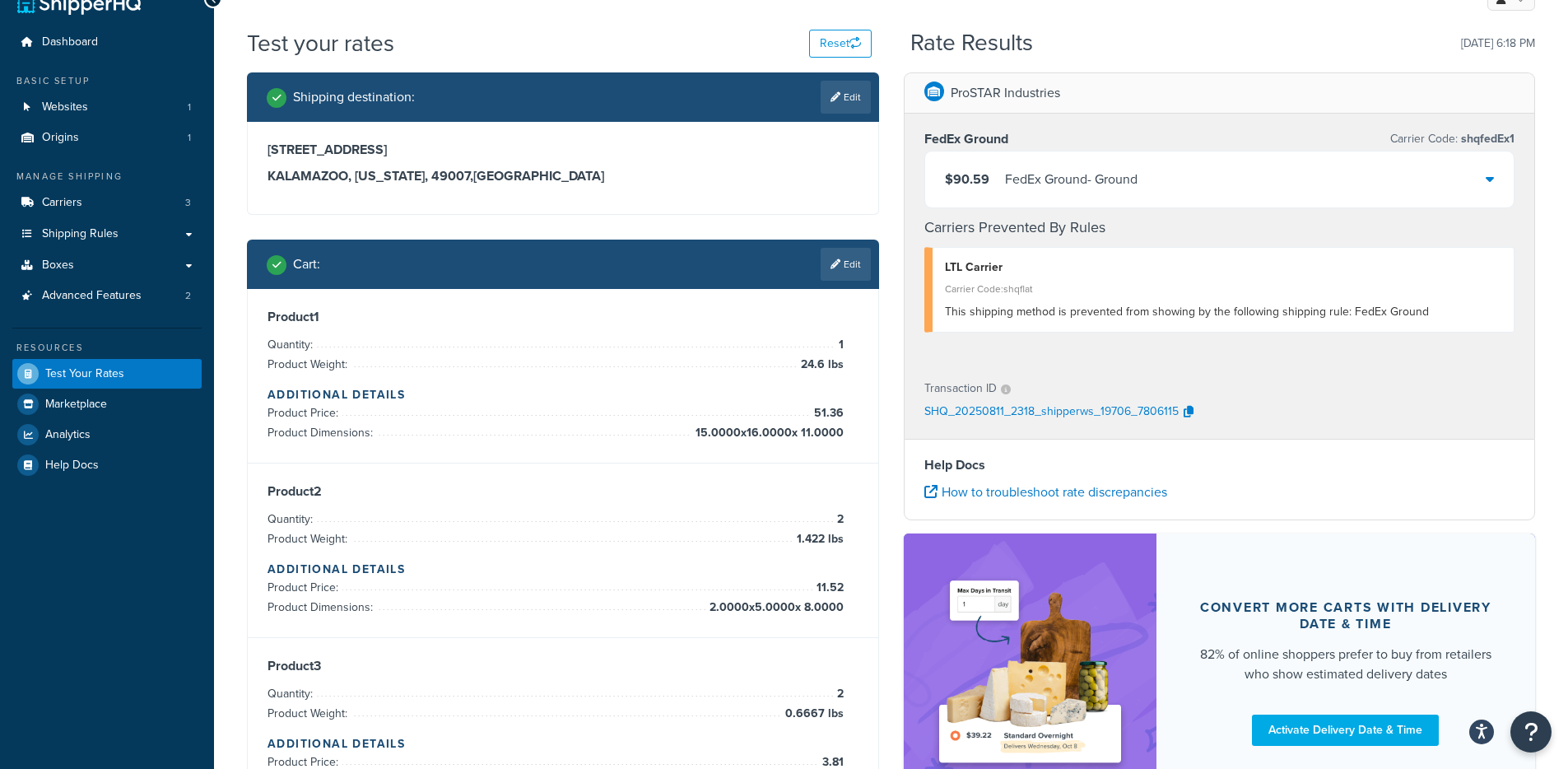
click at [1165, 172] on div "$90.59 FedEx Ground - Ground" at bounding box center [1219, 180] width 589 height 56
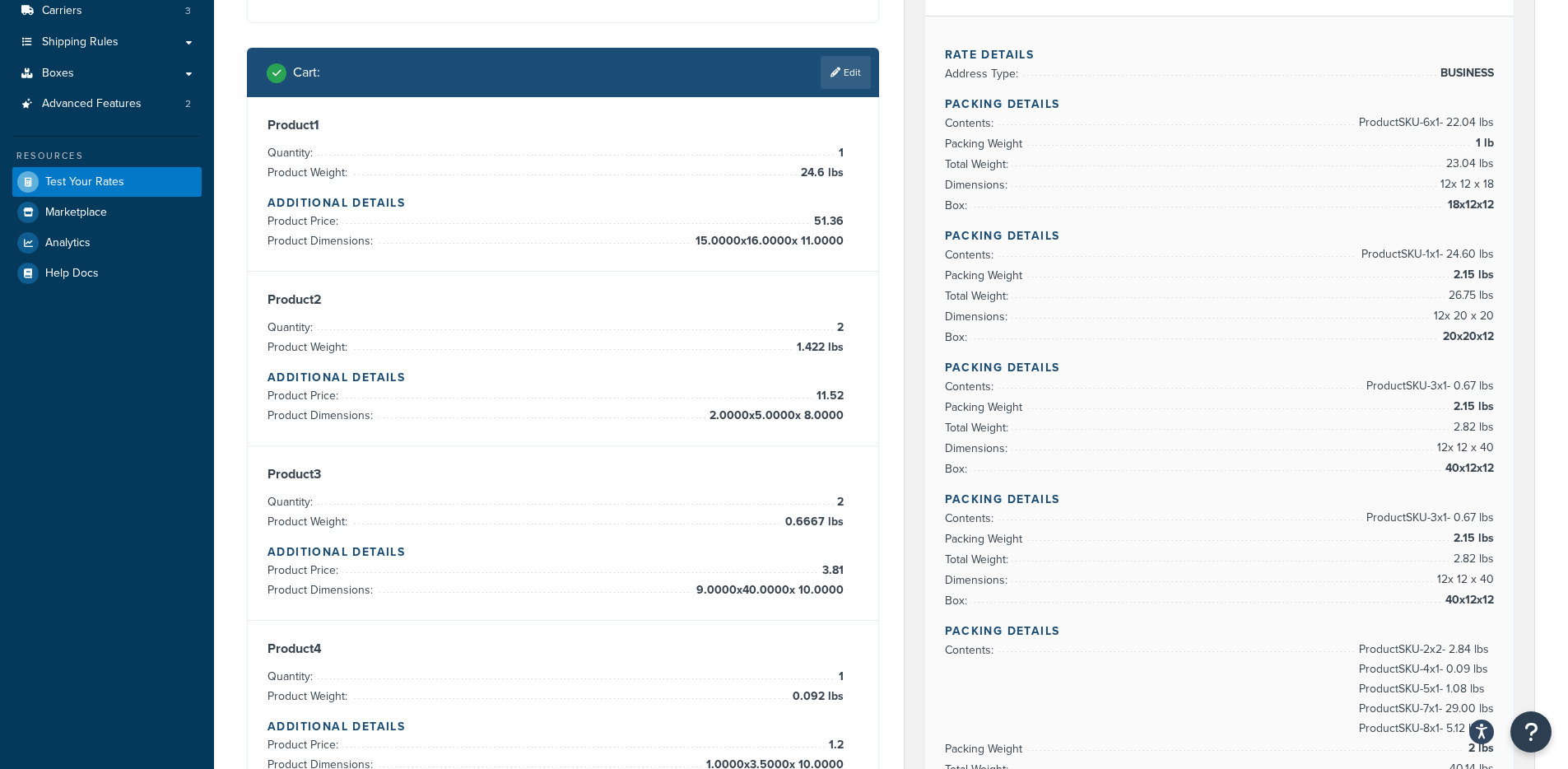
scroll to position [155, 0]
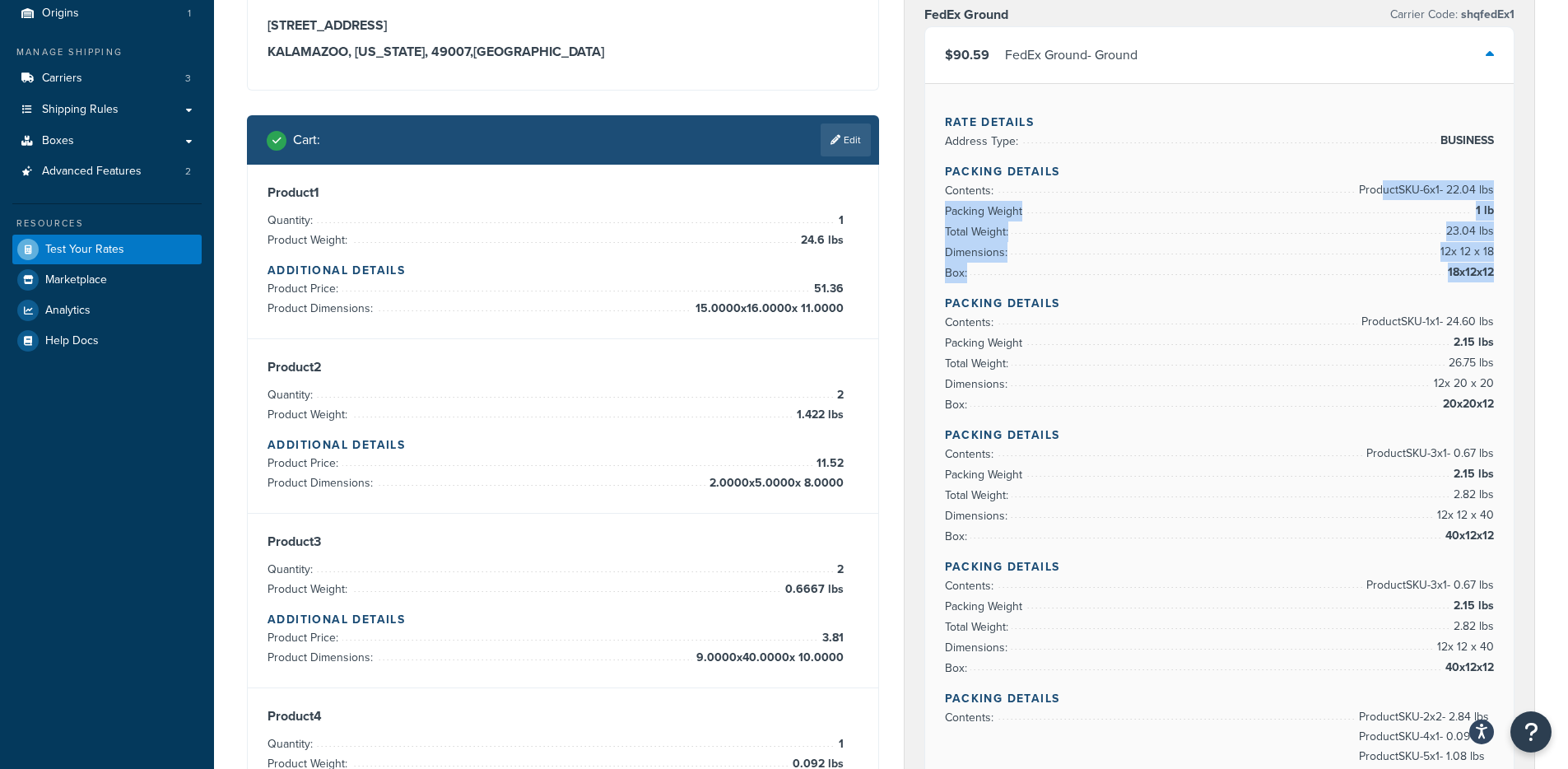
drag, startPoint x: 1377, startPoint y: 189, endPoint x: 1499, endPoint y: 288, distance: 157.1
click at [1499, 288] on div "Rate Details Address Type: BUSINESS Packing Details Contents: Product SKU-6 x 1…" at bounding box center [1219, 598] width 589 height 1031
drag, startPoint x: 1396, startPoint y: 309, endPoint x: 1388, endPoint y: 314, distance: 9.4
click at [1396, 309] on h4 "Packing Details" at bounding box center [1219, 303] width 549 height 17
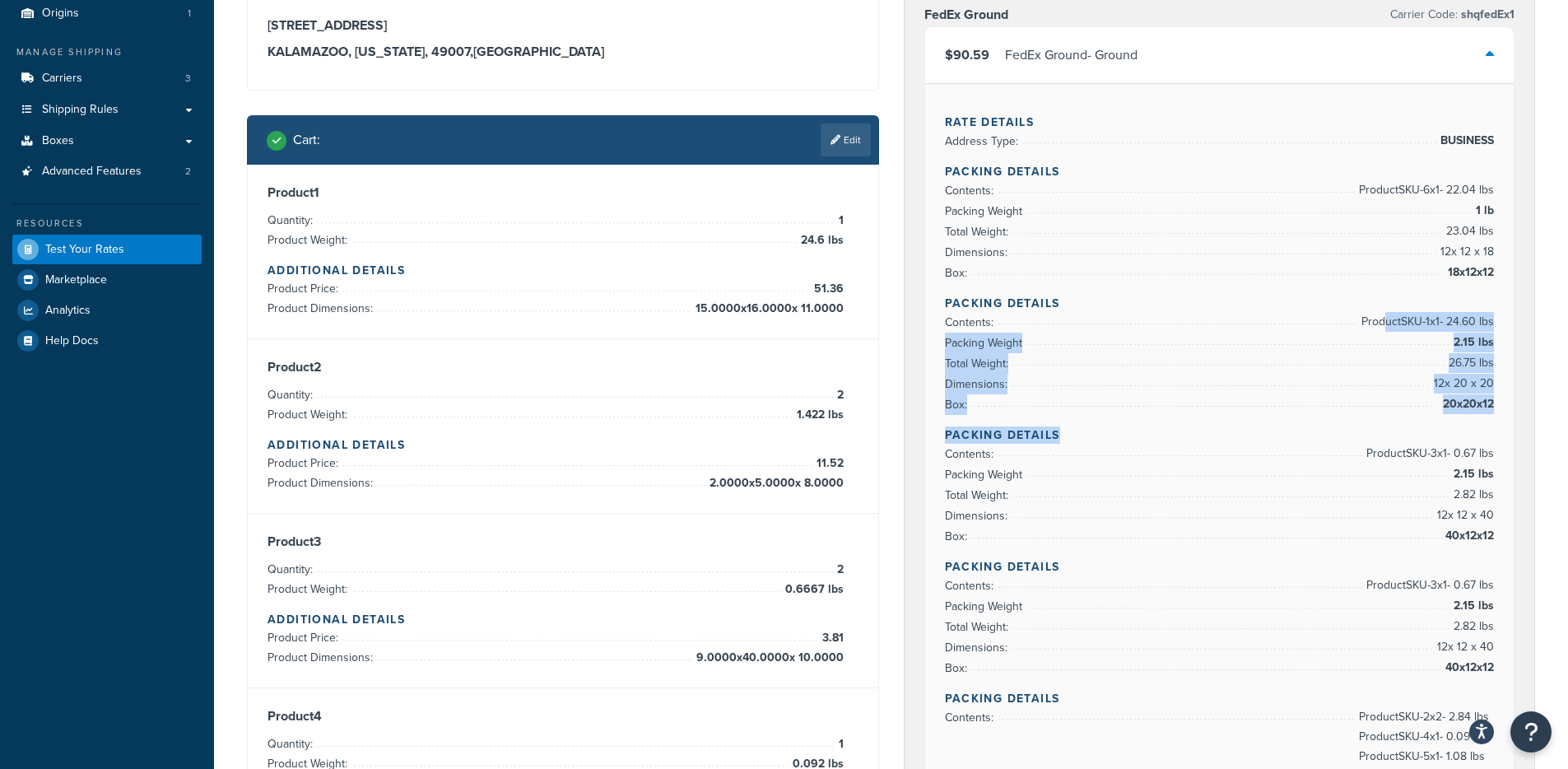
drag, startPoint x: 1382, startPoint y: 326, endPoint x: 1493, endPoint y: 427, distance: 150.1
click at [1493, 427] on div "Rate Details Address Type: BUSINESS Packing Details Contents: Product SKU-6 x 1…" at bounding box center [1219, 598] width 589 height 1031
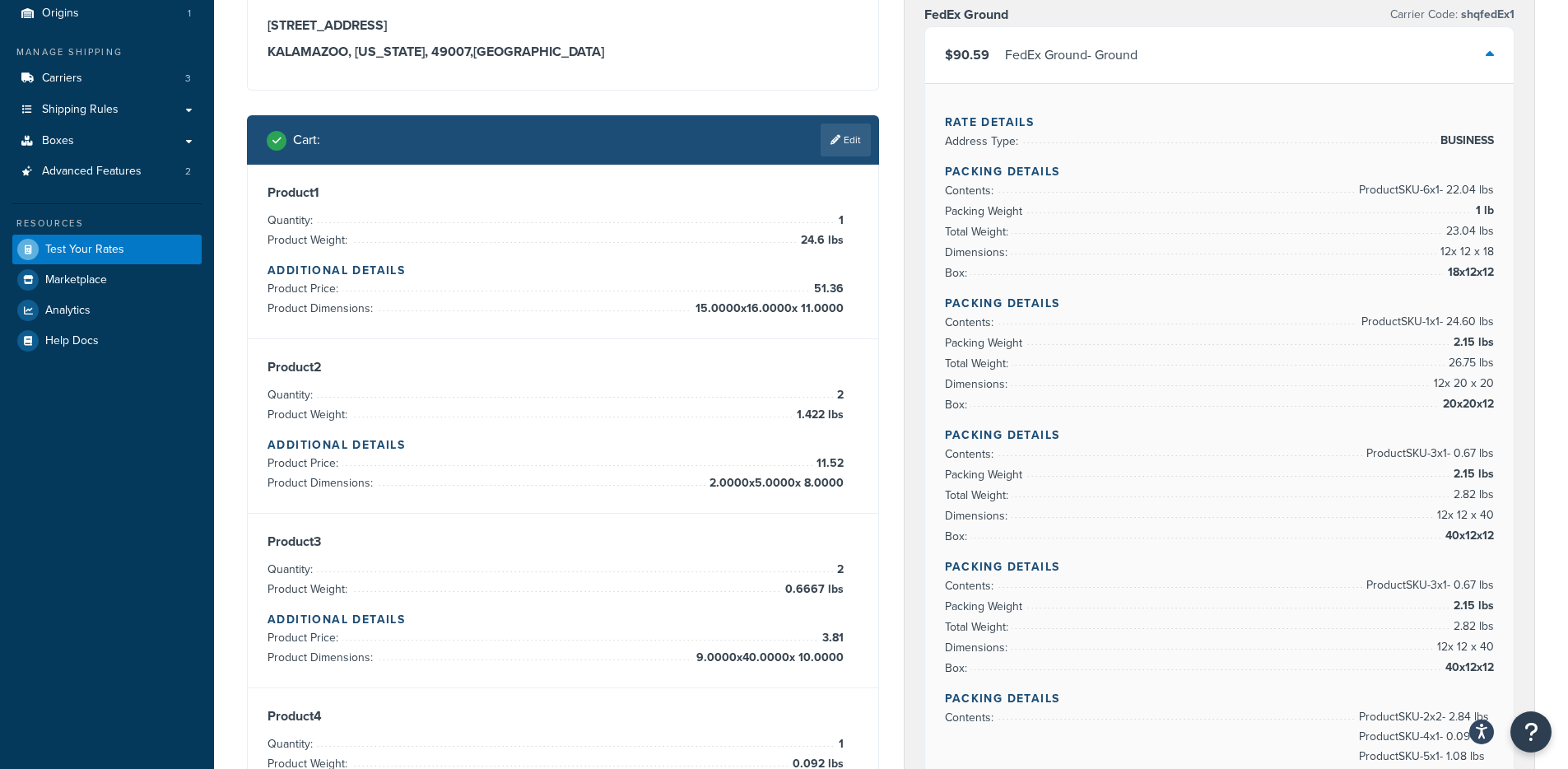
click at [1492, 427] on h4 "Packing Details" at bounding box center [1219, 434] width 549 height 17
click at [1464, 409] on span "20x20x12" at bounding box center [1466, 404] width 56 height 20
drag, startPoint x: 1445, startPoint y: 402, endPoint x: 1521, endPoint y: 411, distance: 76.5
click at [1521, 411] on div "FedEx Ground Carrier Code: shqfedEx1 $90.59 FedEx Ground - Ground Rate Details …" at bounding box center [1219, 629] width 631 height 1280
drag, startPoint x: 1412, startPoint y: 460, endPoint x: 1487, endPoint y: 556, distance: 121.8
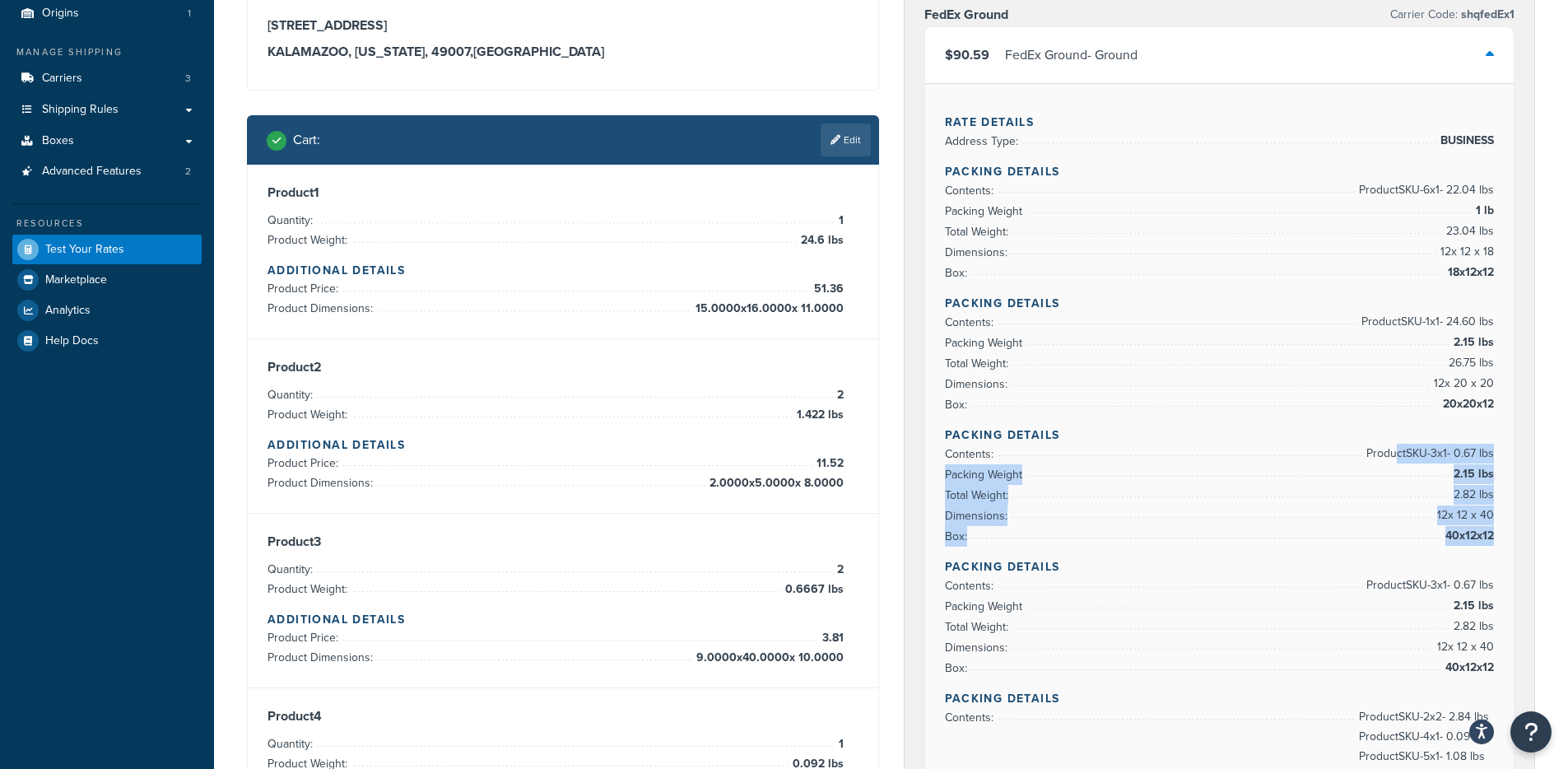
click at [1487, 556] on div "Rate Details Address Type: BUSINESS Packing Details Contents: Product SKU-6 x 1…" at bounding box center [1219, 598] width 589 height 1031
click at [1488, 555] on div "Rate Details Address Type: BUSINESS Packing Details Contents: Product SKU-6 x 1…" at bounding box center [1219, 598] width 589 height 1031
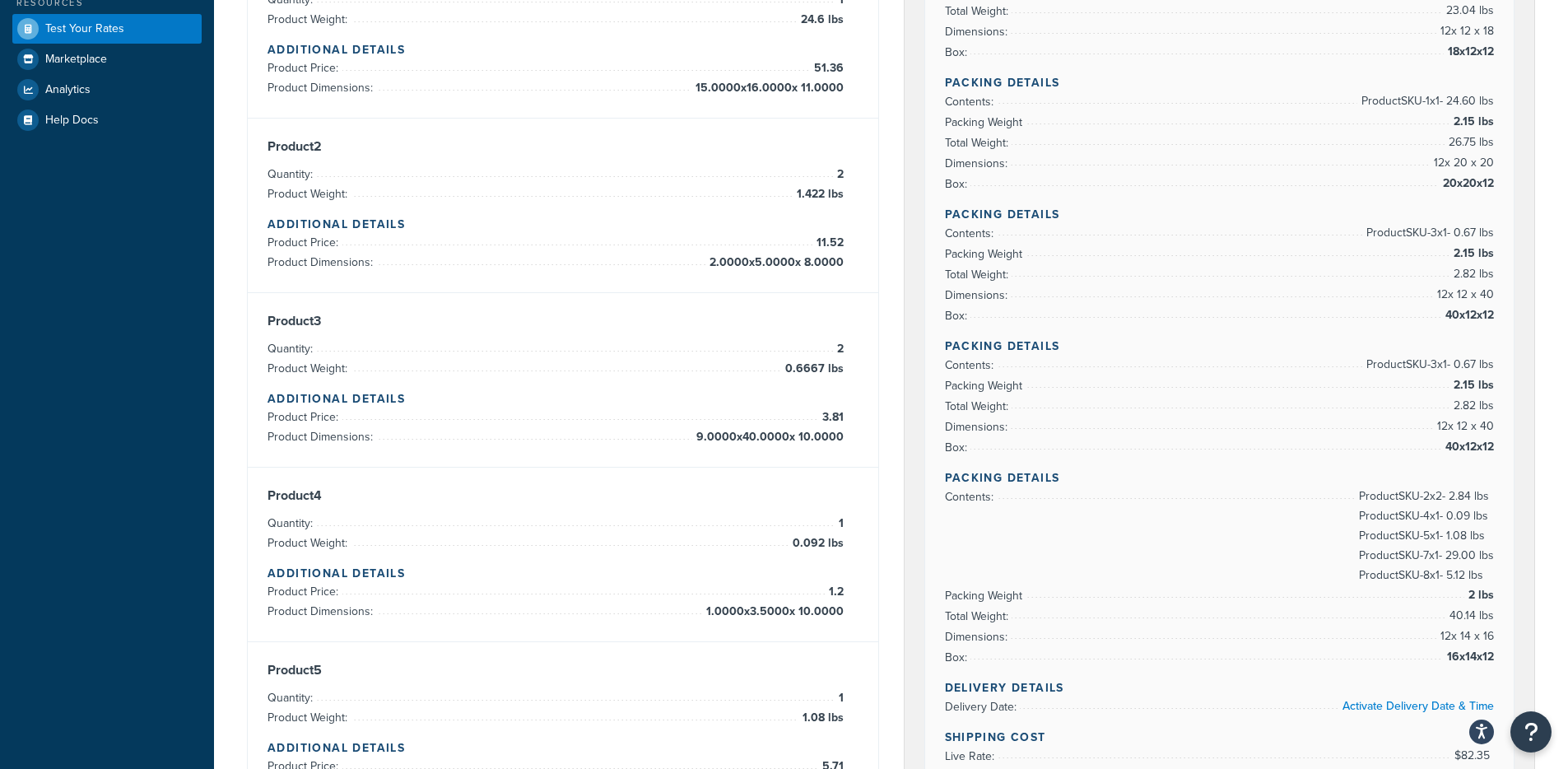
scroll to position [0, 0]
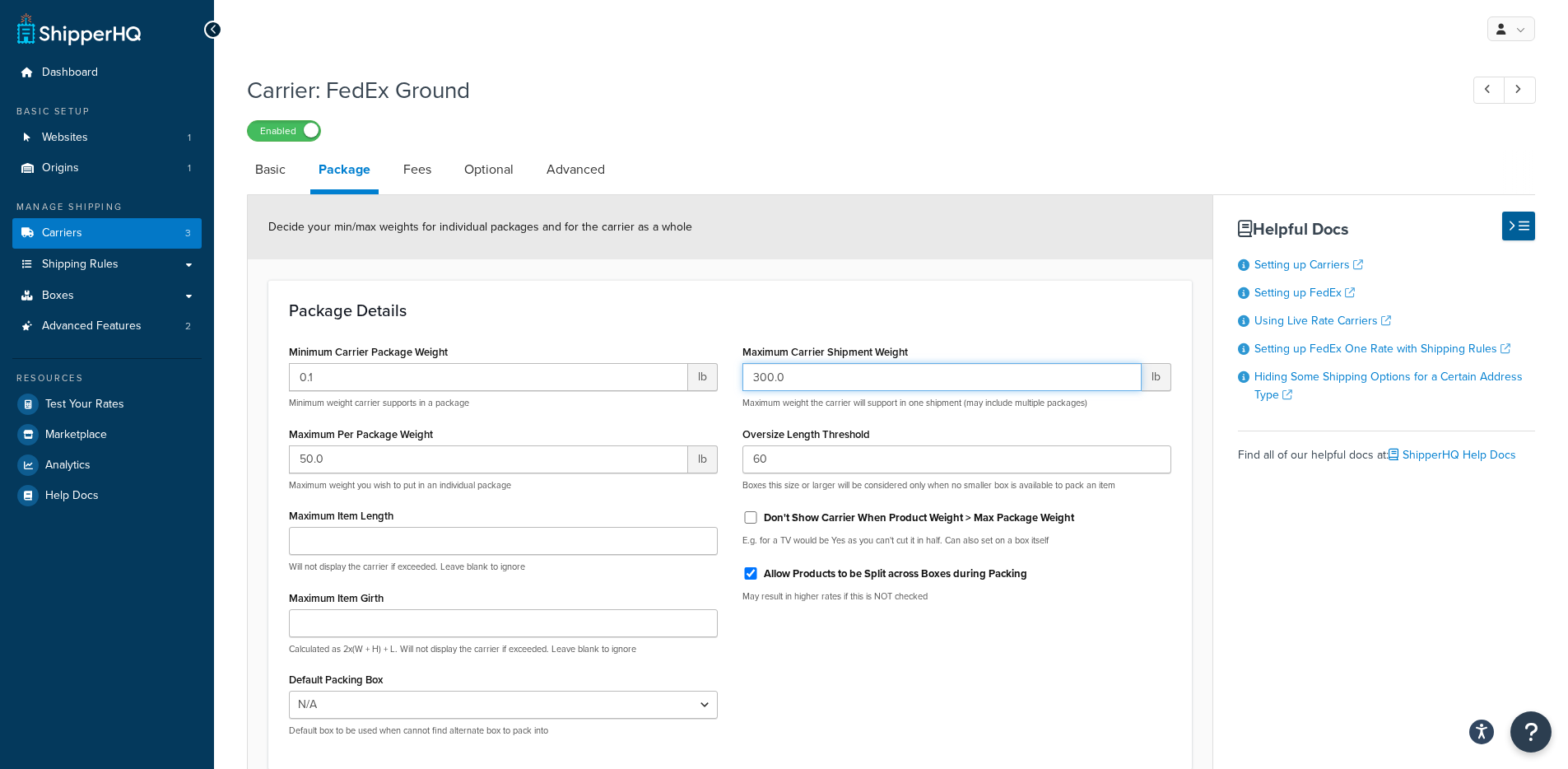
drag, startPoint x: 822, startPoint y: 382, endPoint x: 697, endPoint y: 277, distance: 163.2
click at [672, 355] on div "Minimum Carrier Package Weight 0.1 lb Minimum weight carrier supports in a pack…" at bounding box center [730, 544] width 907 height 409
type input "500"
click at [852, 206] on div "Decide your min/max weights for individual packages and for the carrier as a wh…" at bounding box center [730, 226] width 965 height 64
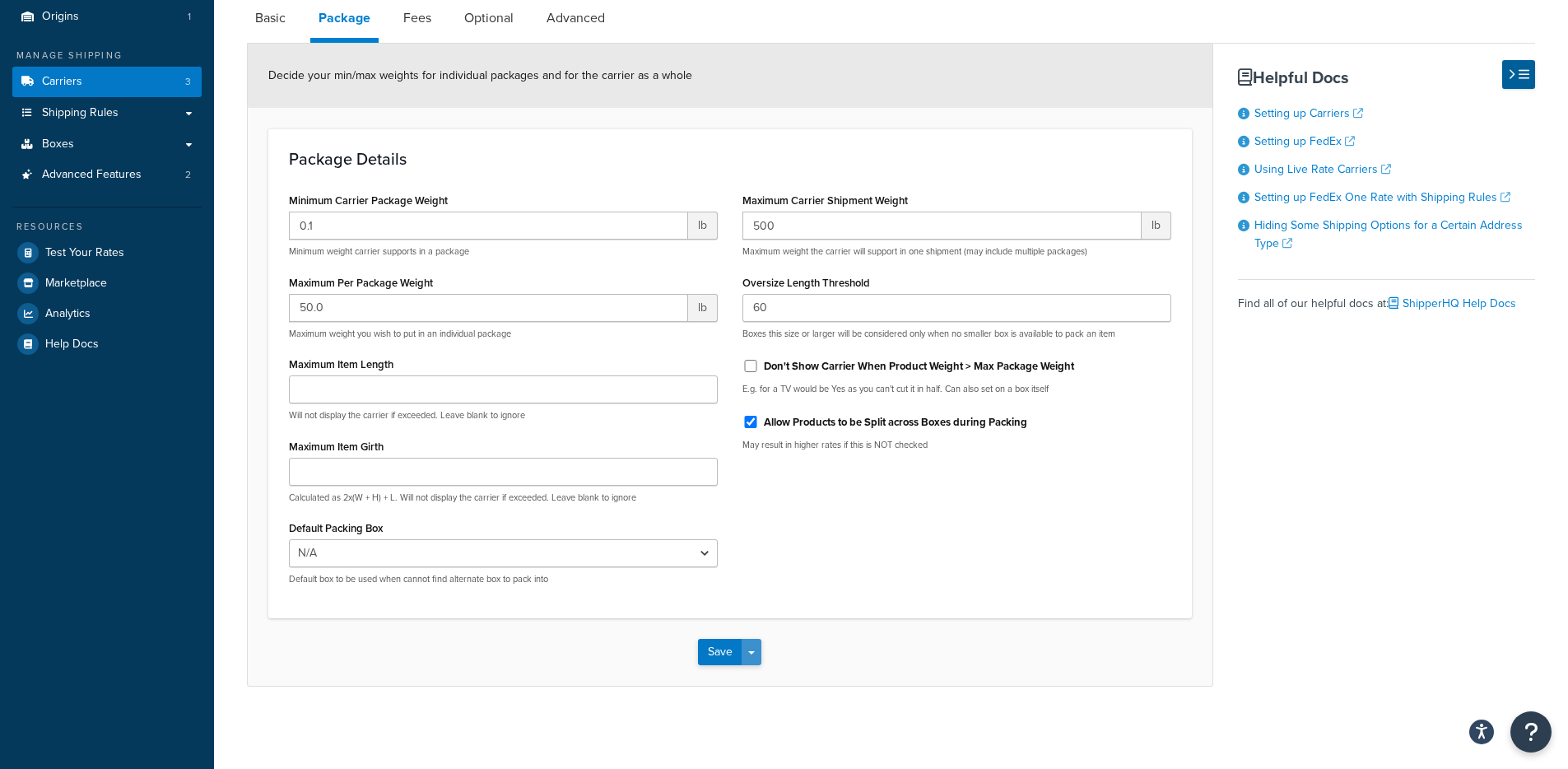
click at [754, 652] on span "button" at bounding box center [752, 652] width 7 height 3
click at [755, 683] on button "Save and Edit" at bounding box center [757, 682] width 120 height 35
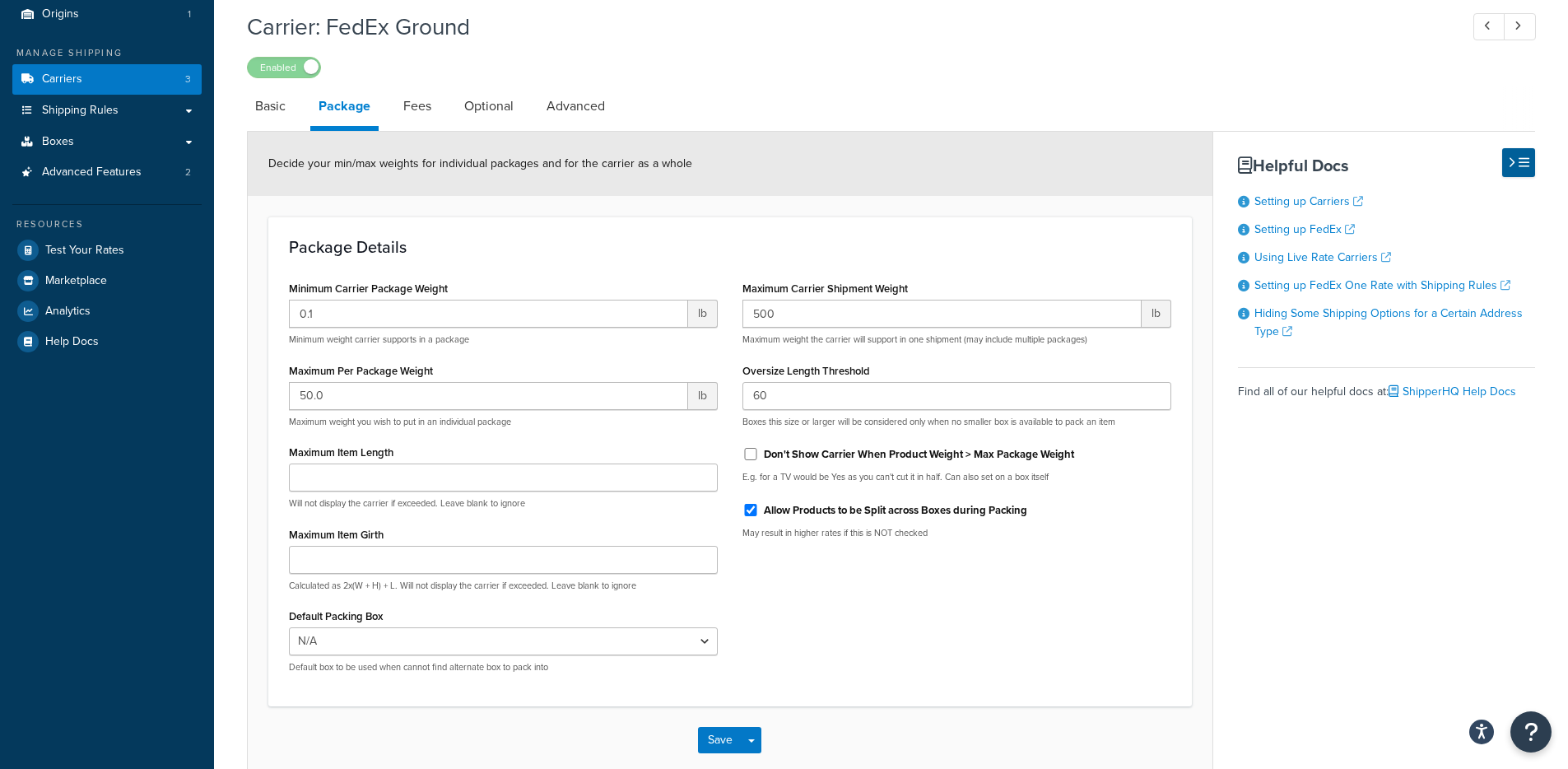
scroll to position [0, 0]
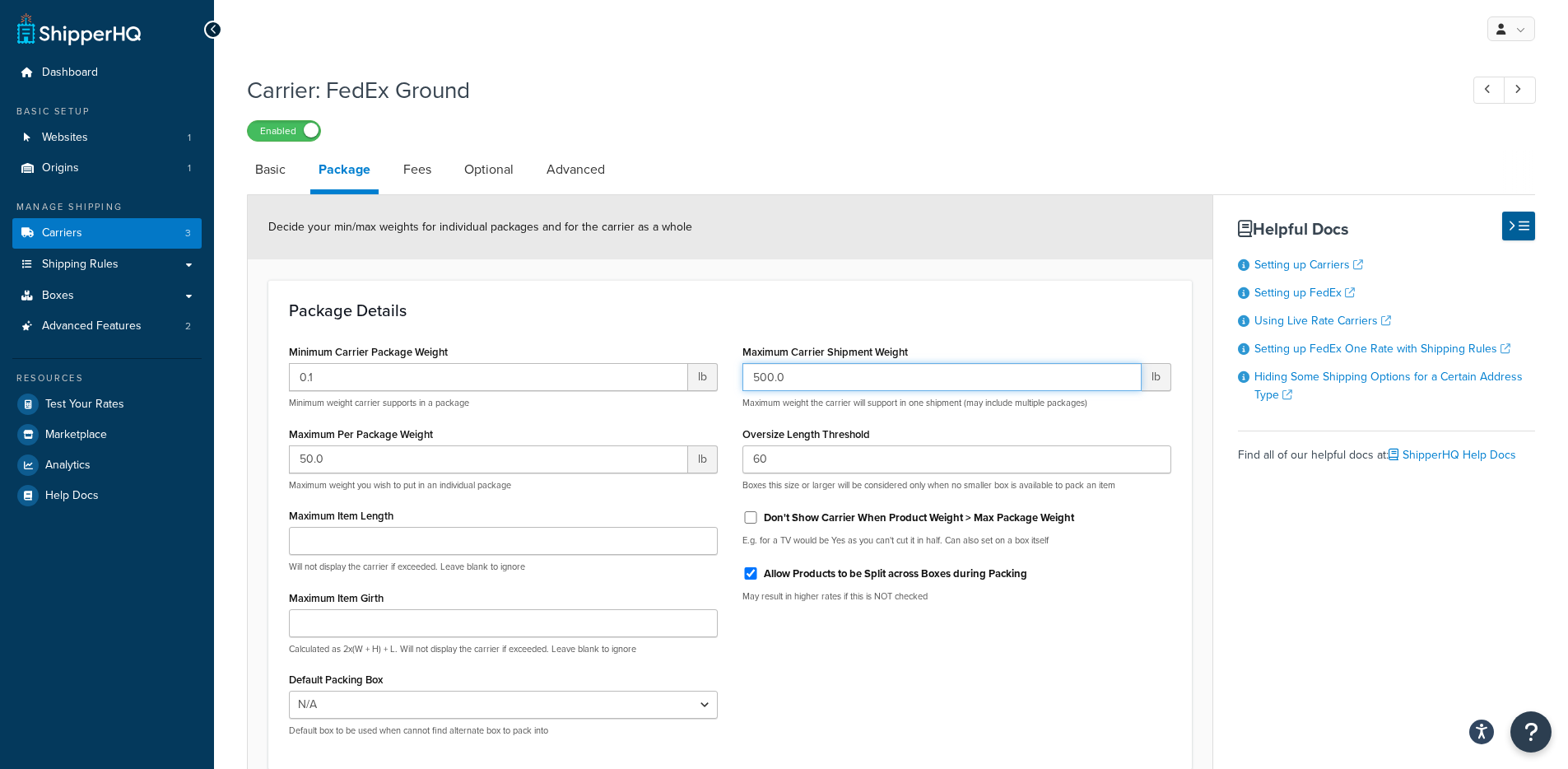
drag, startPoint x: 837, startPoint y: 384, endPoint x: 656, endPoint y: 371, distance: 181.5
click at [656, 371] on div "Minimum Carrier Package Weight 0.1 lb Minimum weight carrier supports in a pack…" at bounding box center [730, 544] width 907 height 409
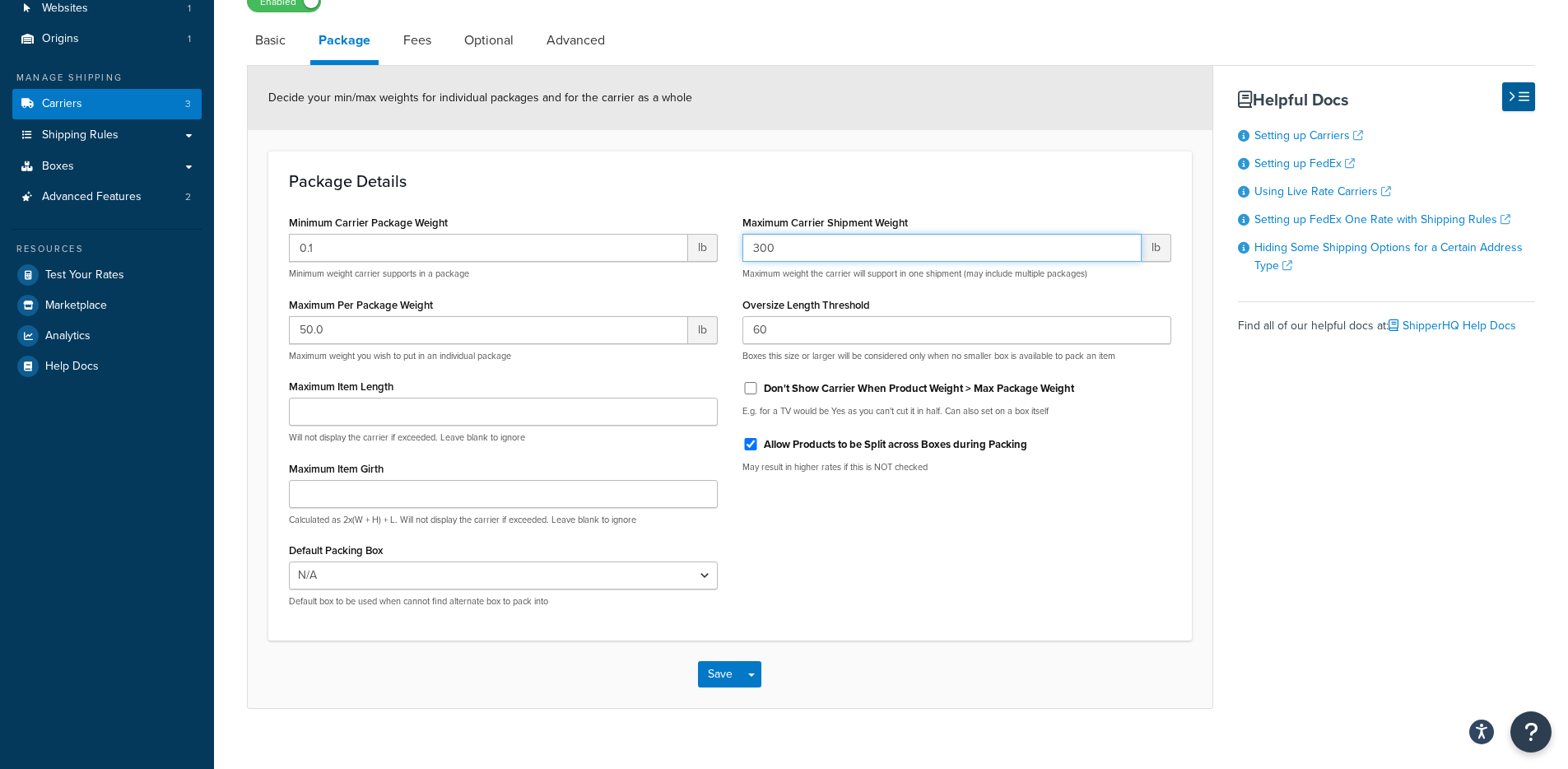
scroll to position [154, 0]
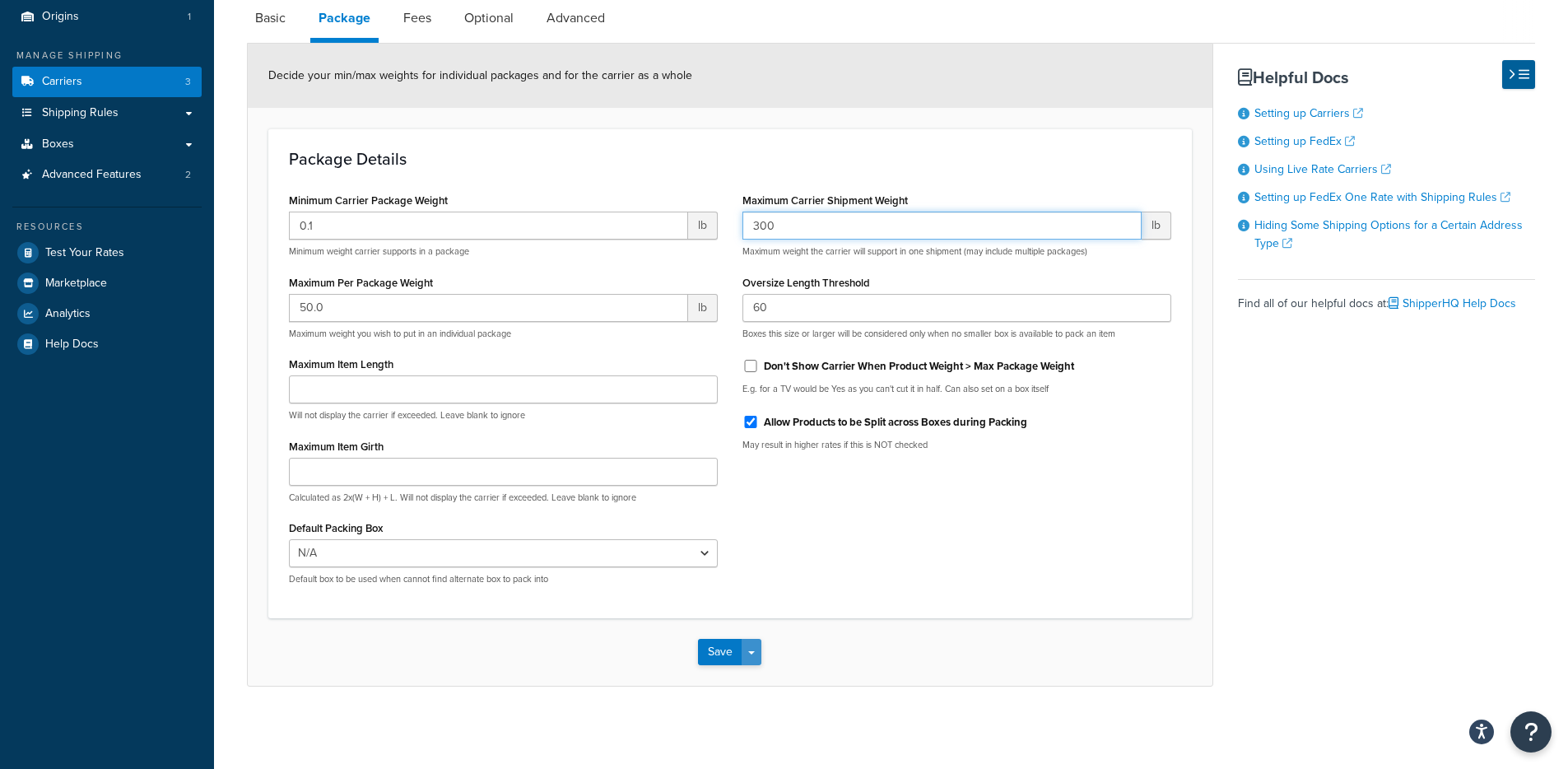
type input "300"
click at [743, 651] on button "Save Dropdown" at bounding box center [752, 652] width 20 height 27
click at [749, 674] on button "Save and Edit" at bounding box center [757, 682] width 120 height 35
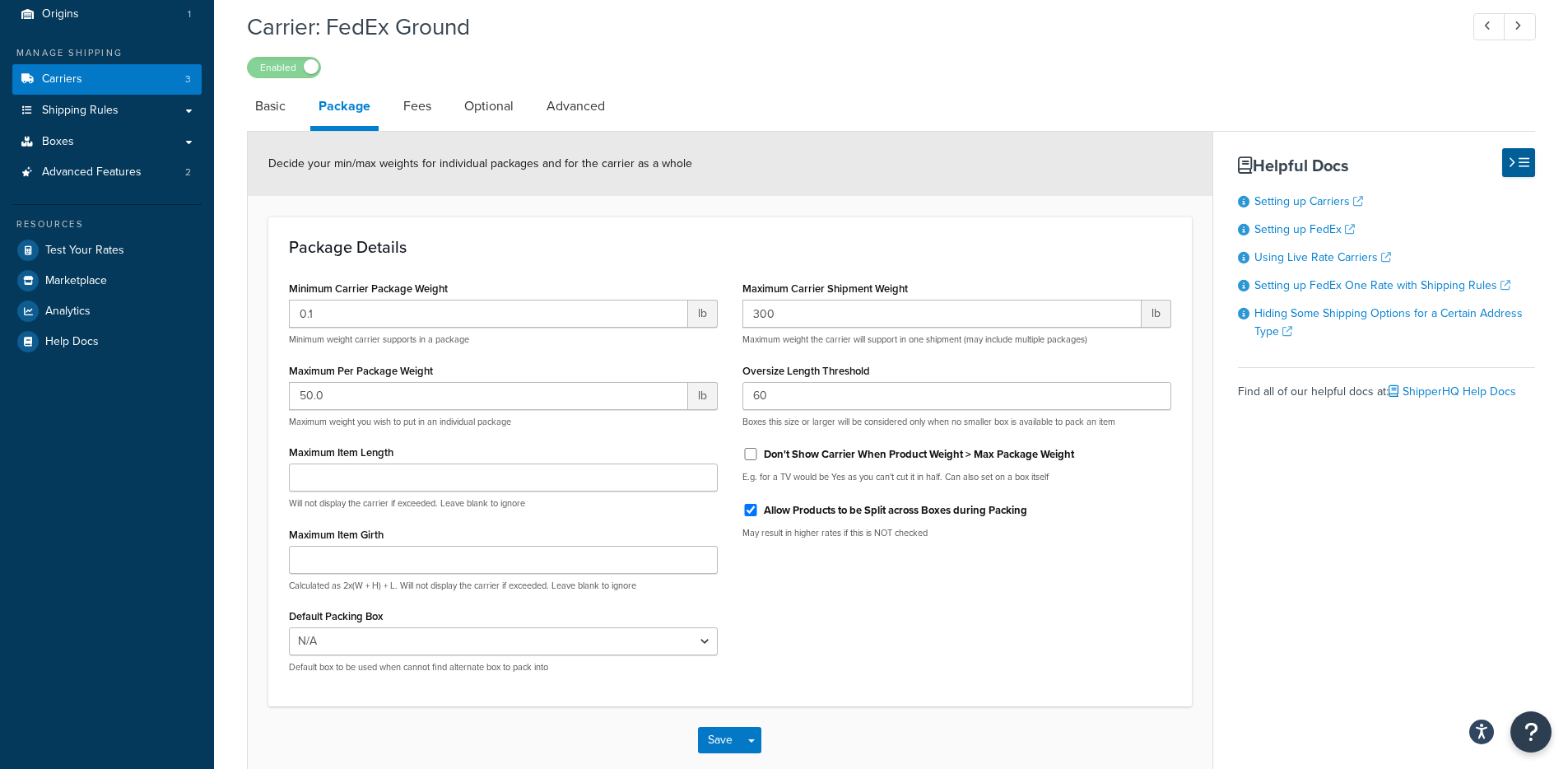
scroll to position [0, 0]
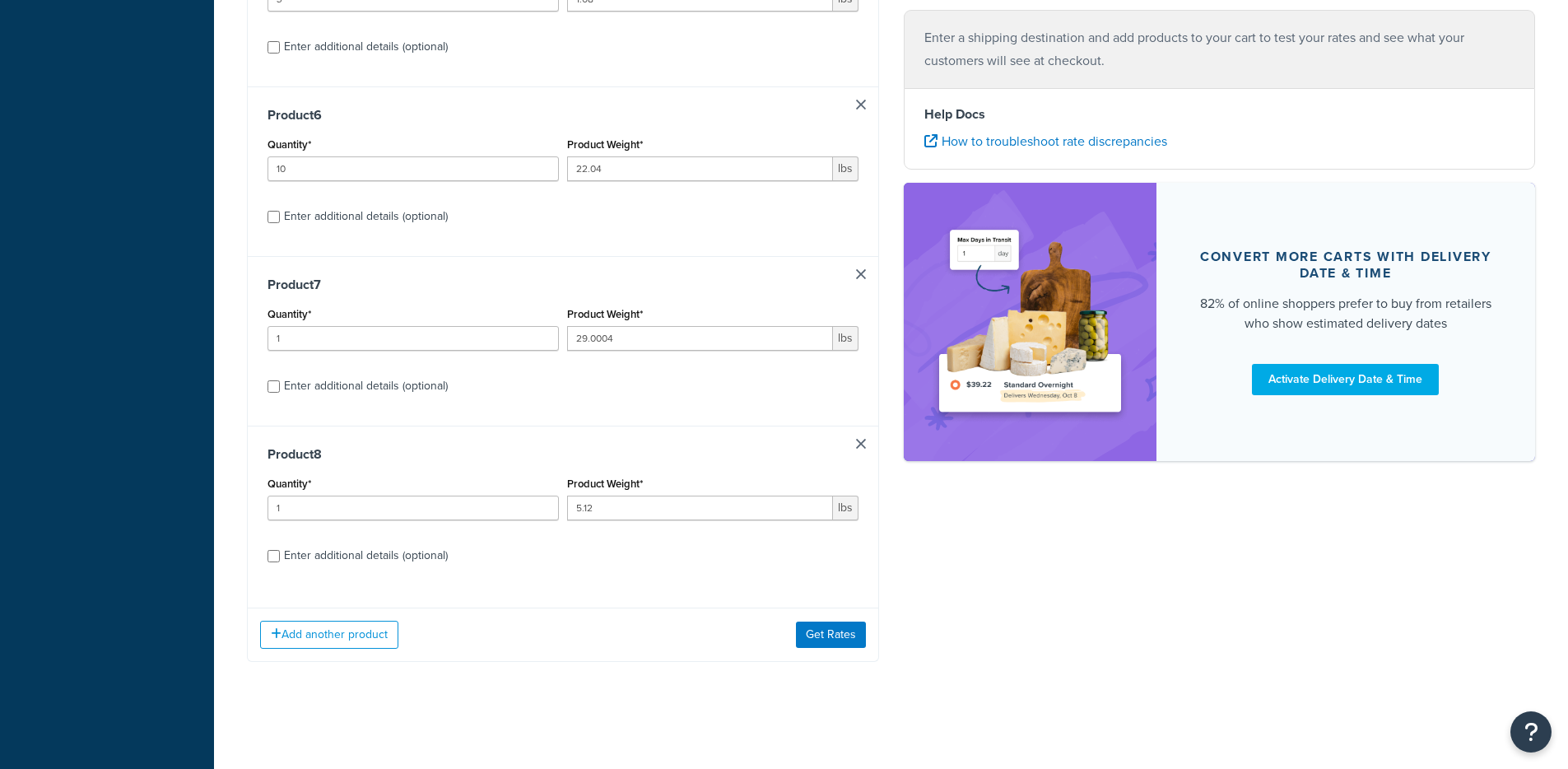
click at [758, 628] on div "Add another product Get Rates" at bounding box center [563, 634] width 631 height 54
click at [830, 625] on button "Get Rates" at bounding box center [830, 635] width 70 height 27
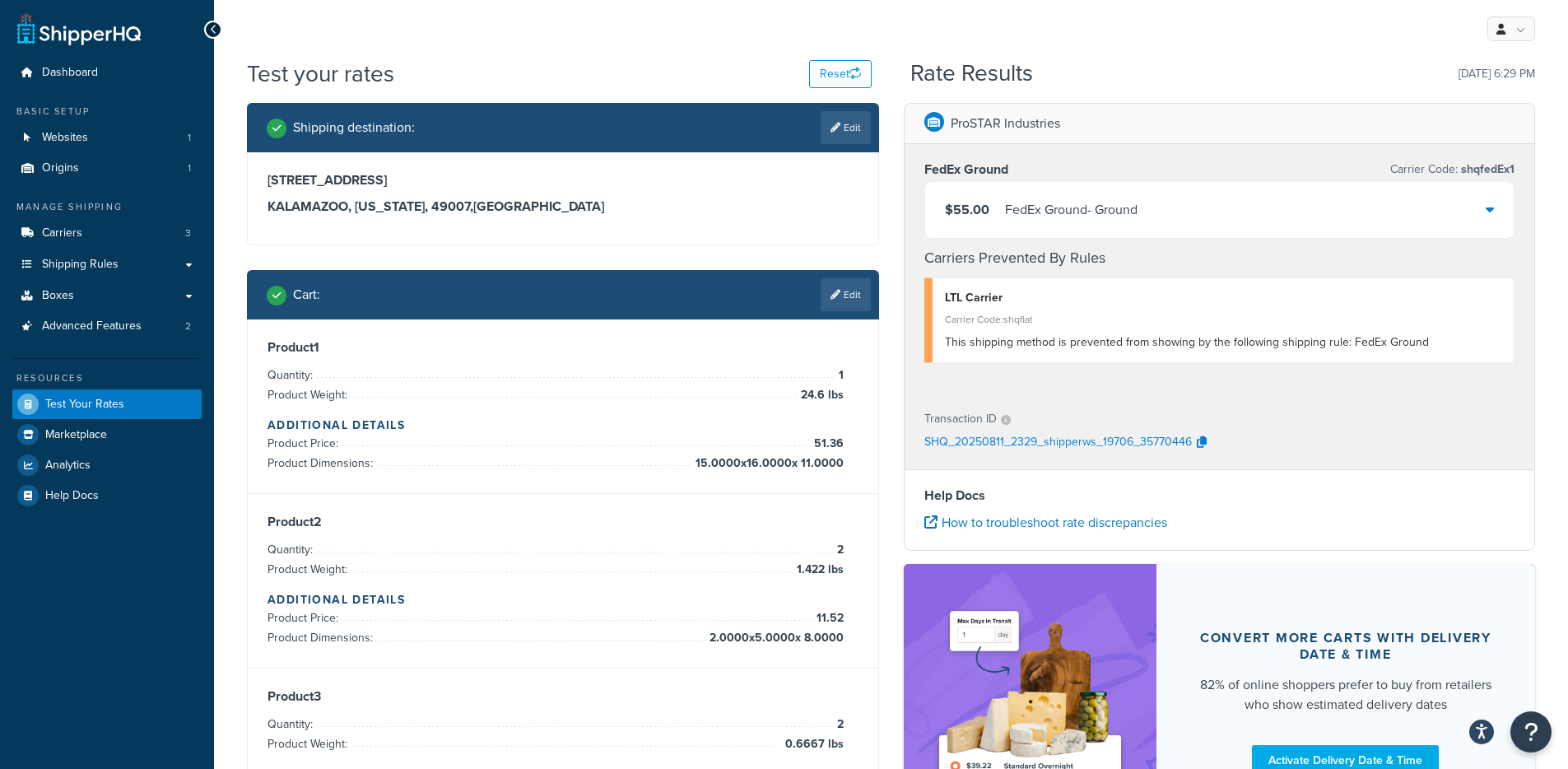
click at [1025, 210] on div "FedEx Ground - Ground" at bounding box center [1072, 210] width 133 height 23
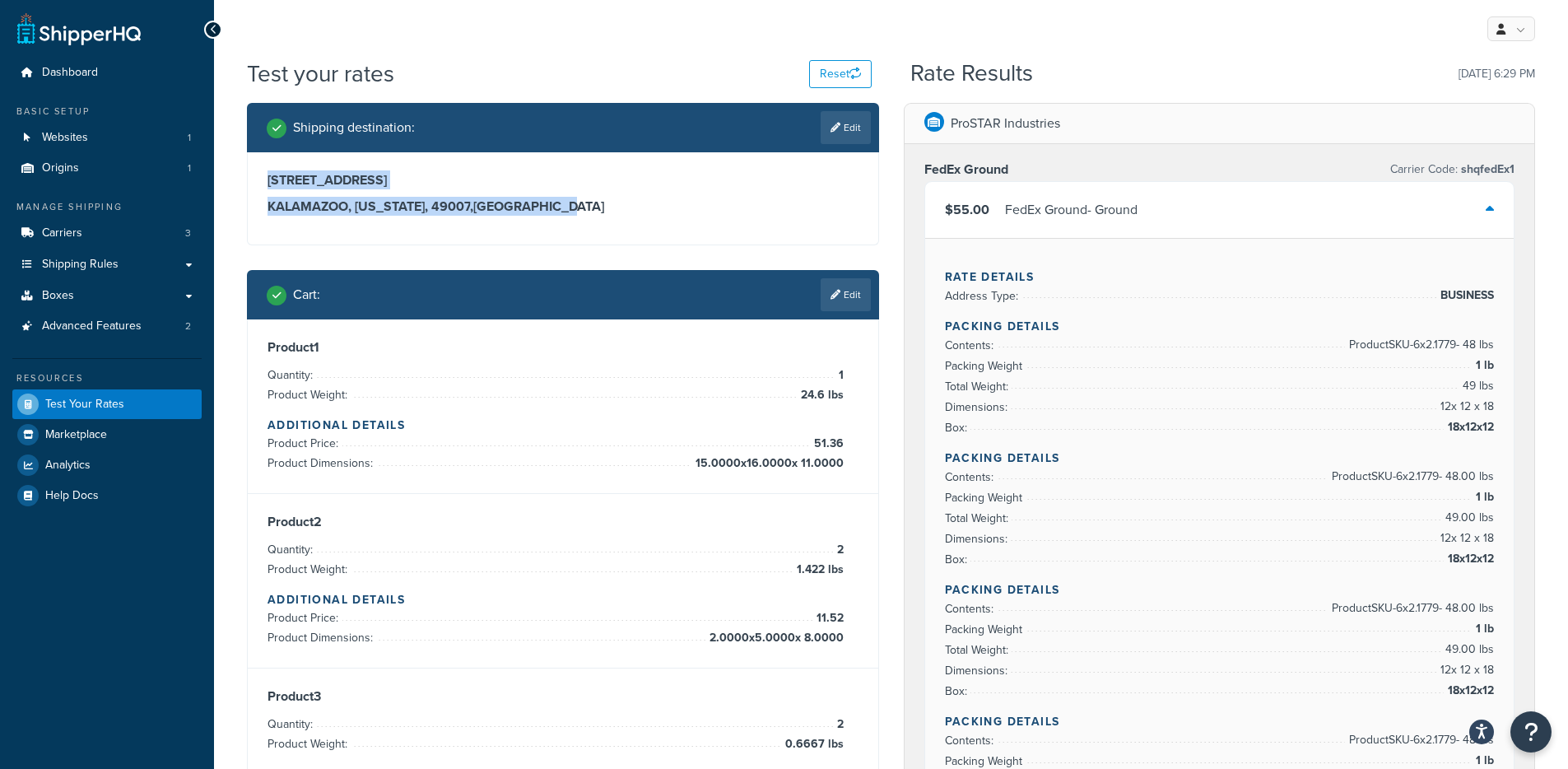
drag, startPoint x: 466, startPoint y: 213, endPoint x: 298, endPoint y: 179, distance: 171.4
click at [299, 172] on div "[STREET_ADDRESS][US_STATE]" at bounding box center [563, 194] width 591 height 43
click at [302, 192] on div "[STREET_ADDRESS][US_STATE]" at bounding box center [563, 194] width 591 height 43
click at [857, 115] on link "Edit" at bounding box center [845, 128] width 51 height 33
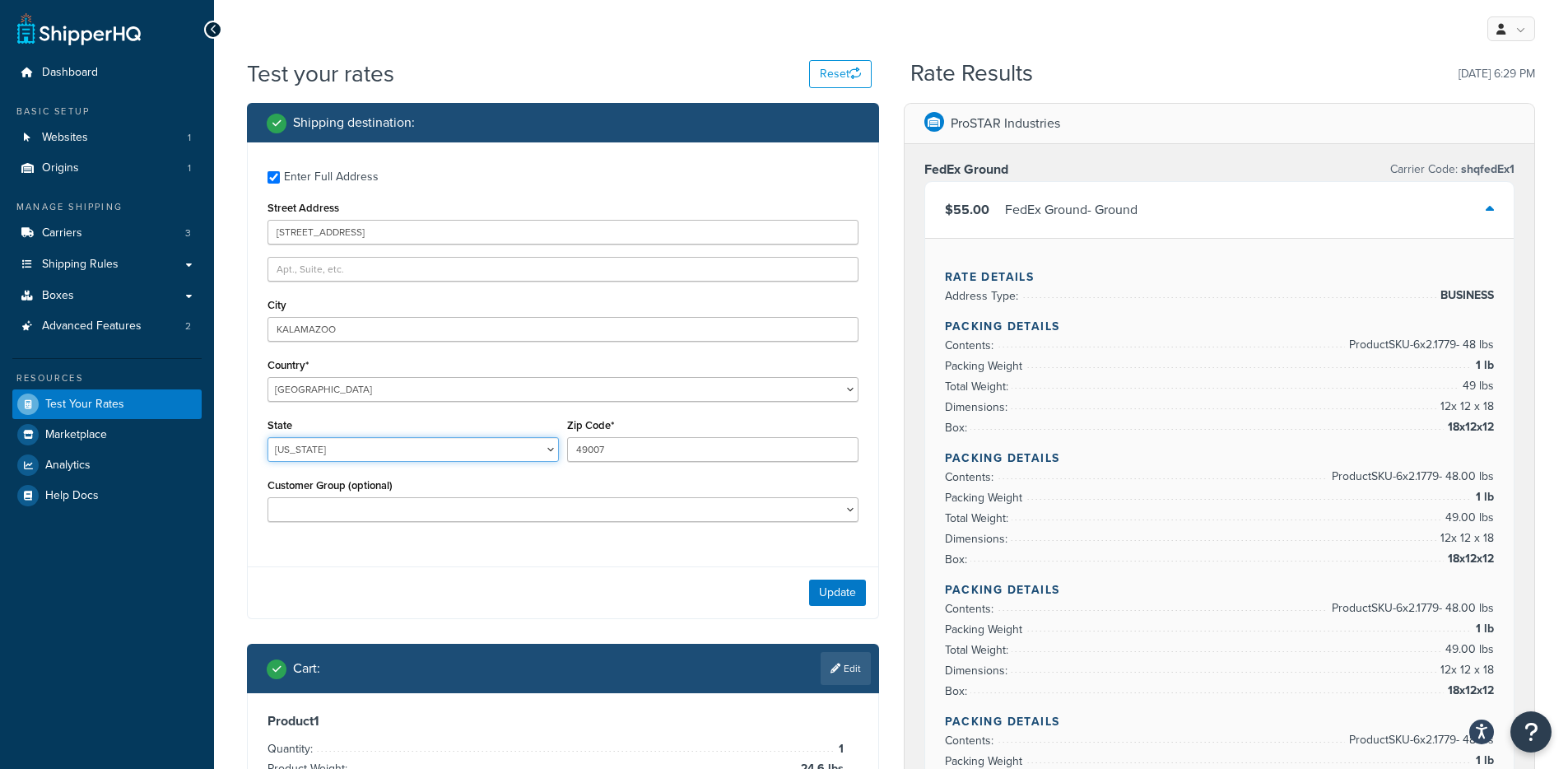
click at [365, 443] on select "[US_STATE] [US_STATE] [US_STATE] [US_STATE] [US_STATE] Armed Forces Americas Ar…" at bounding box center [414, 449] width 292 height 25
click at [324, 452] on select "[US_STATE] [US_STATE] [US_STATE] [US_STATE] [US_STATE] Armed Forces Americas Ar…" at bounding box center [414, 449] width 292 height 25
select select "AL"
click at [848, 602] on button "Update" at bounding box center [837, 592] width 57 height 27
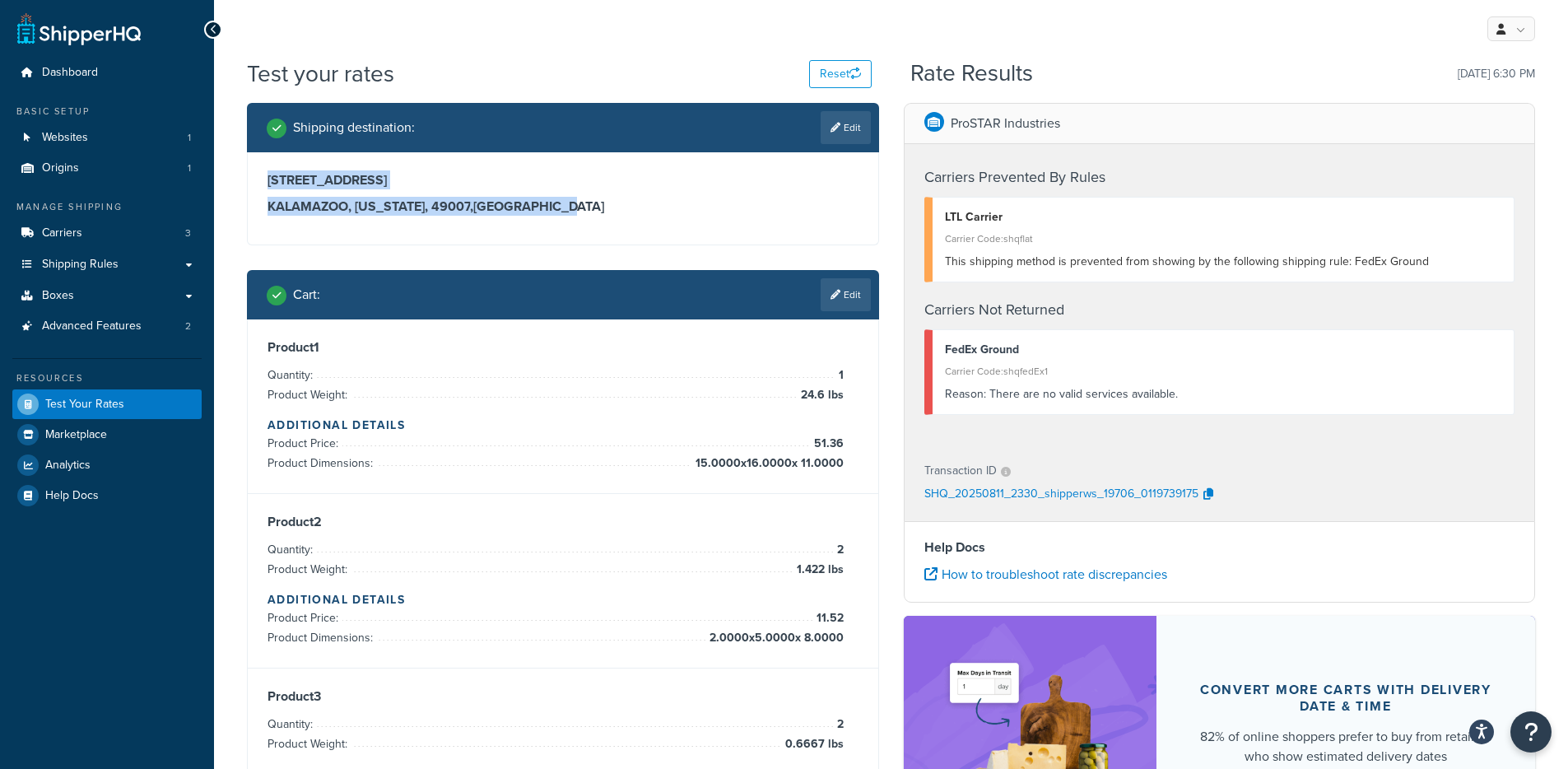
drag, startPoint x: 581, startPoint y: 212, endPoint x: 290, endPoint y: 0, distance: 360.0
copy div "180 Portage Street KALAMAZOO, Alabama, 49007 , United States"
click at [80, 263] on span "Shipping Rules" at bounding box center [80, 264] width 76 height 14
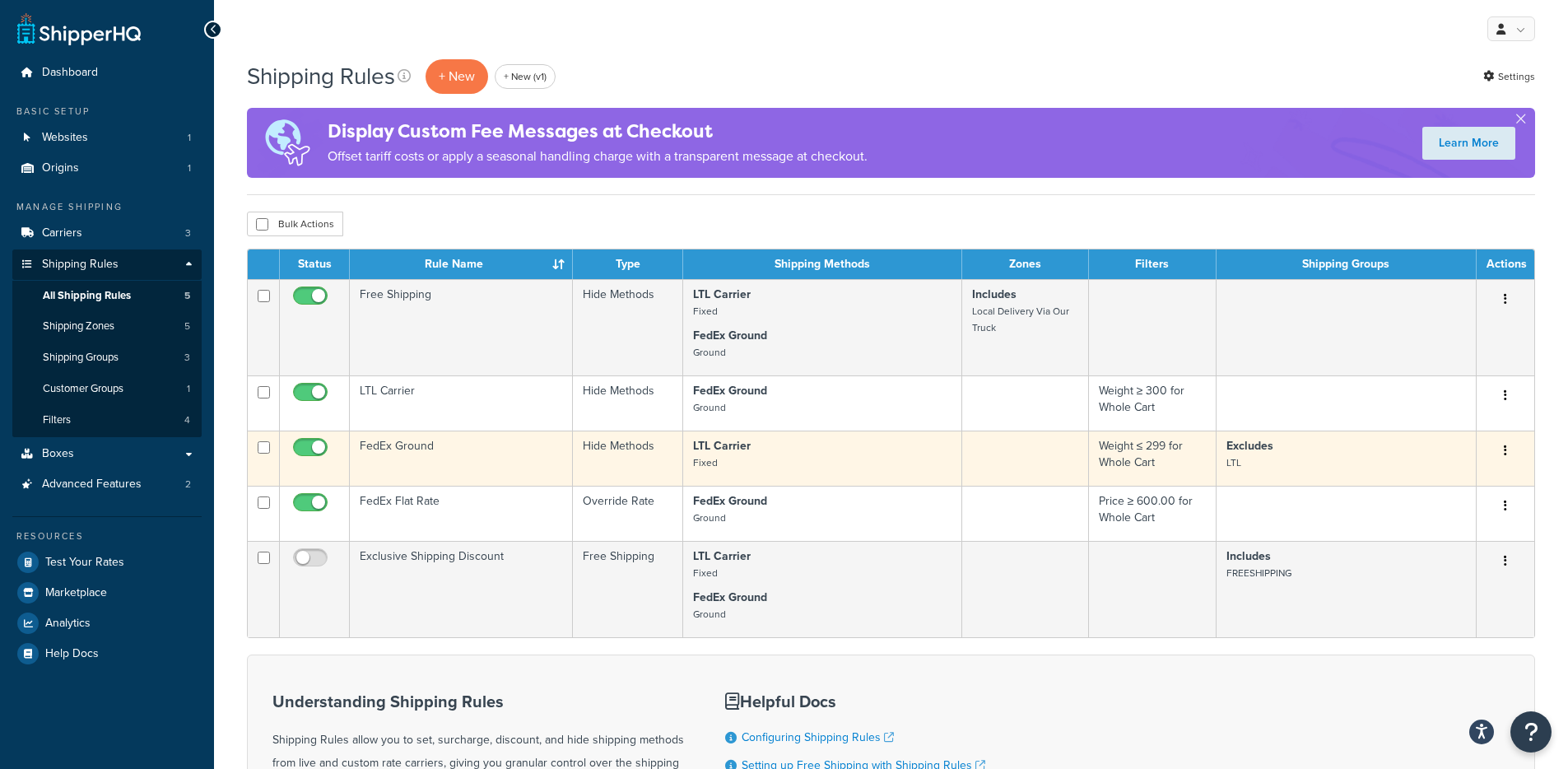
click at [465, 461] on td "FedEx Ground" at bounding box center [461, 457] width 223 height 56
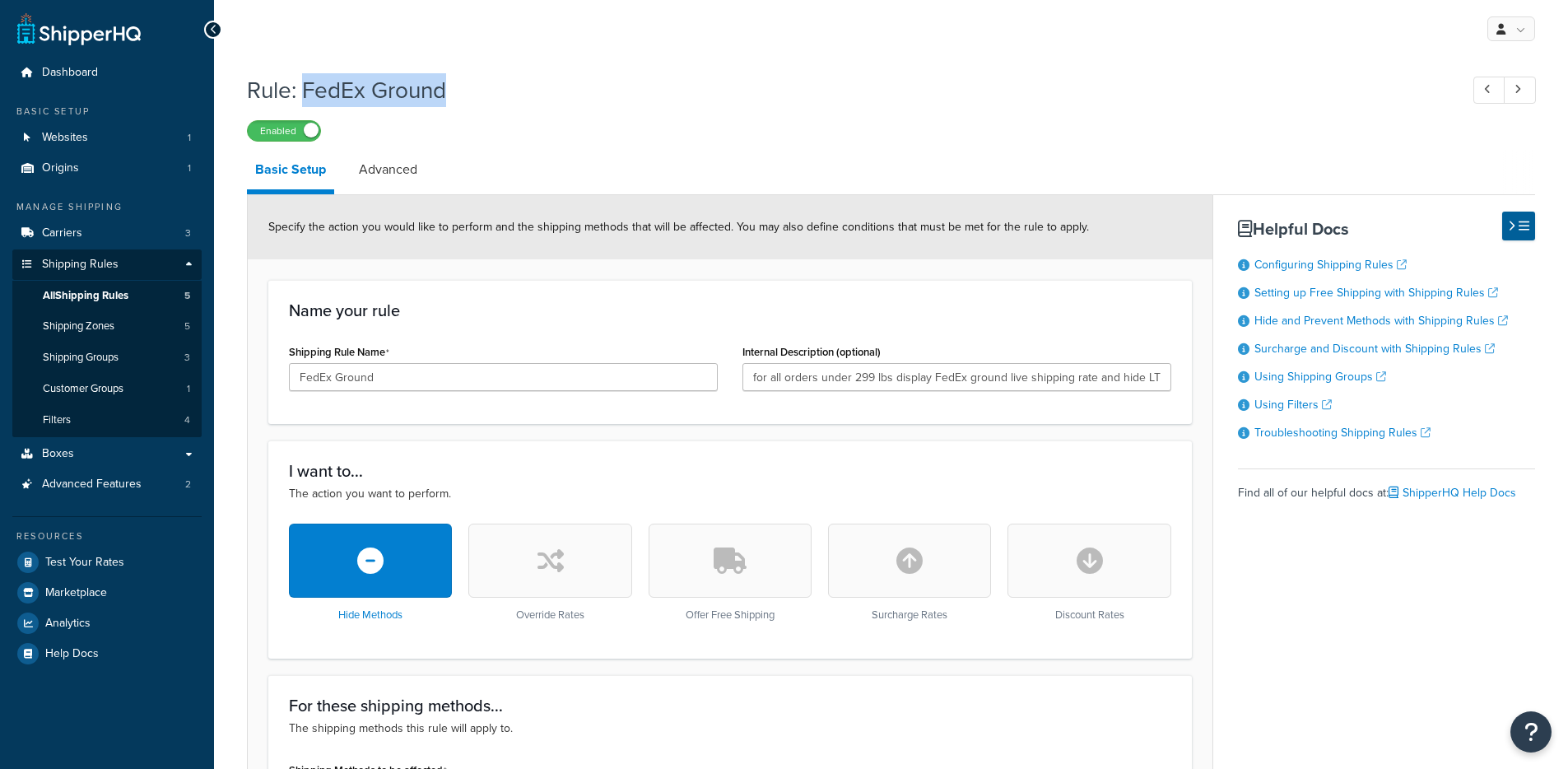
drag, startPoint x: 516, startPoint y: 90, endPoint x: 302, endPoint y: 90, distance: 214.0
click at [302, 90] on h1 "Rule: FedEx Ground" at bounding box center [844, 89] width 1196 height 32
copy h1 "FedEx Ground"
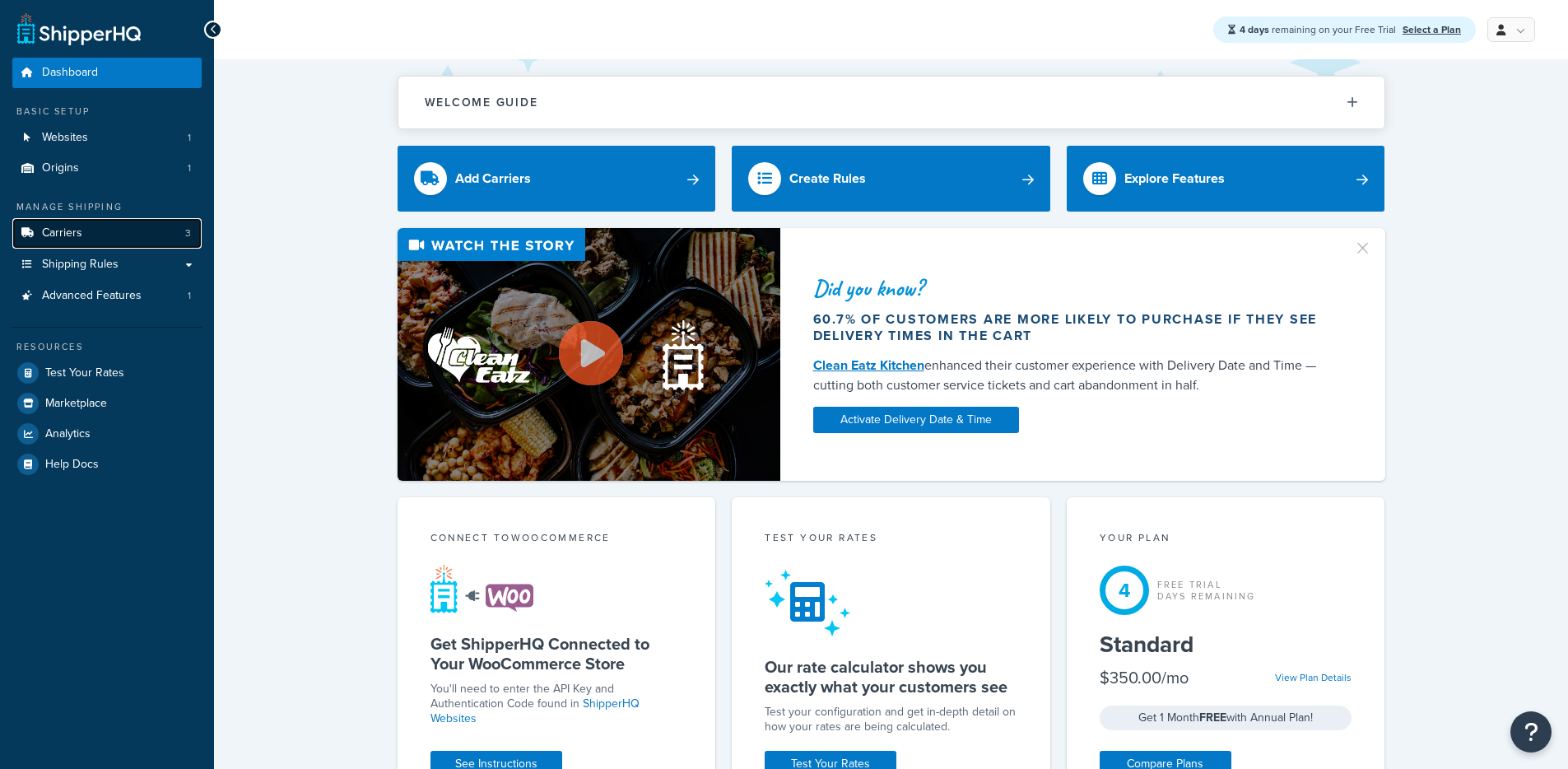
click at [128, 230] on link "Carriers 3" at bounding box center [107, 233] width 189 height 31
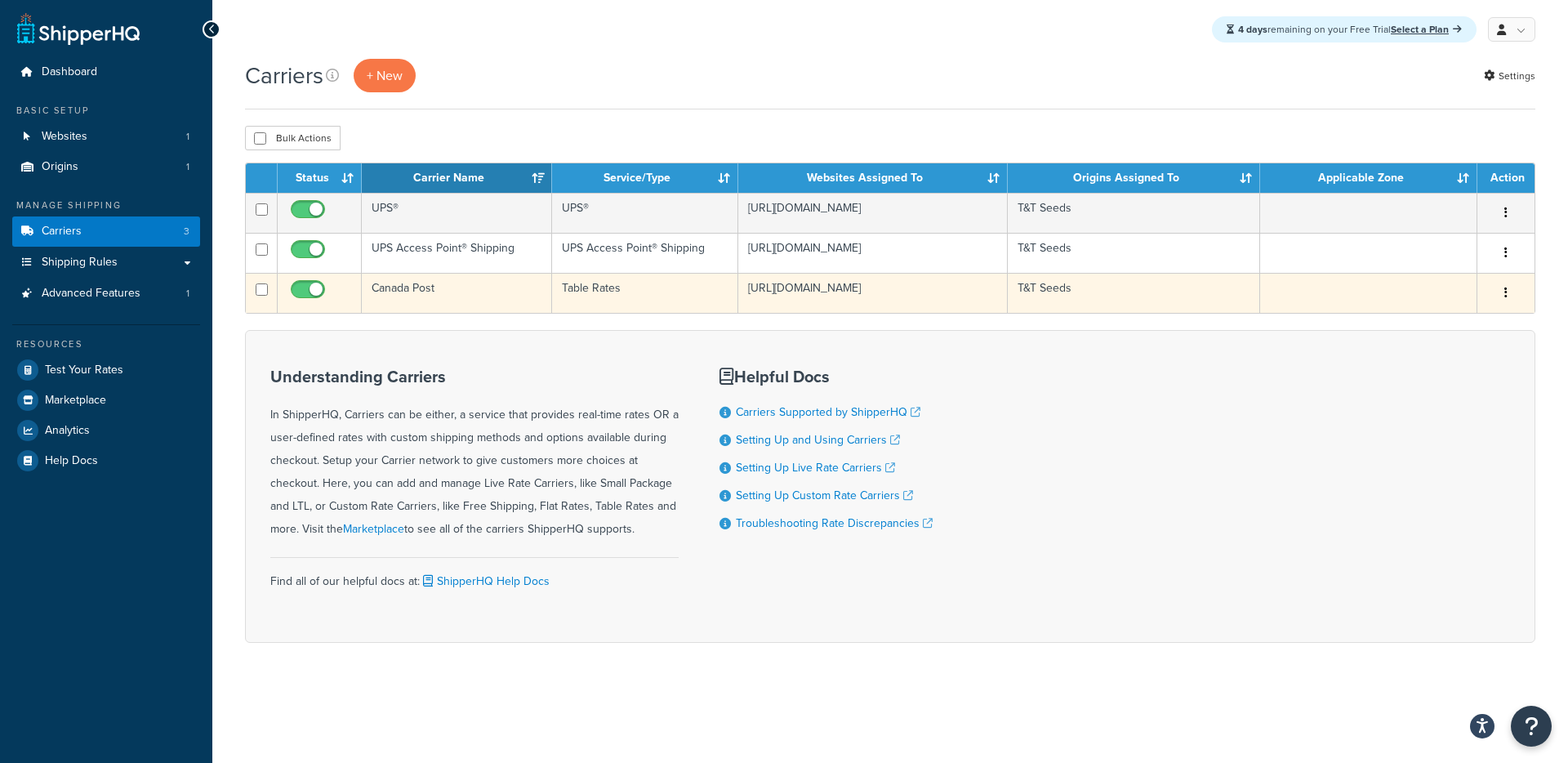
click at [460, 292] on td "Canada Post" at bounding box center [456, 293] width 190 height 40
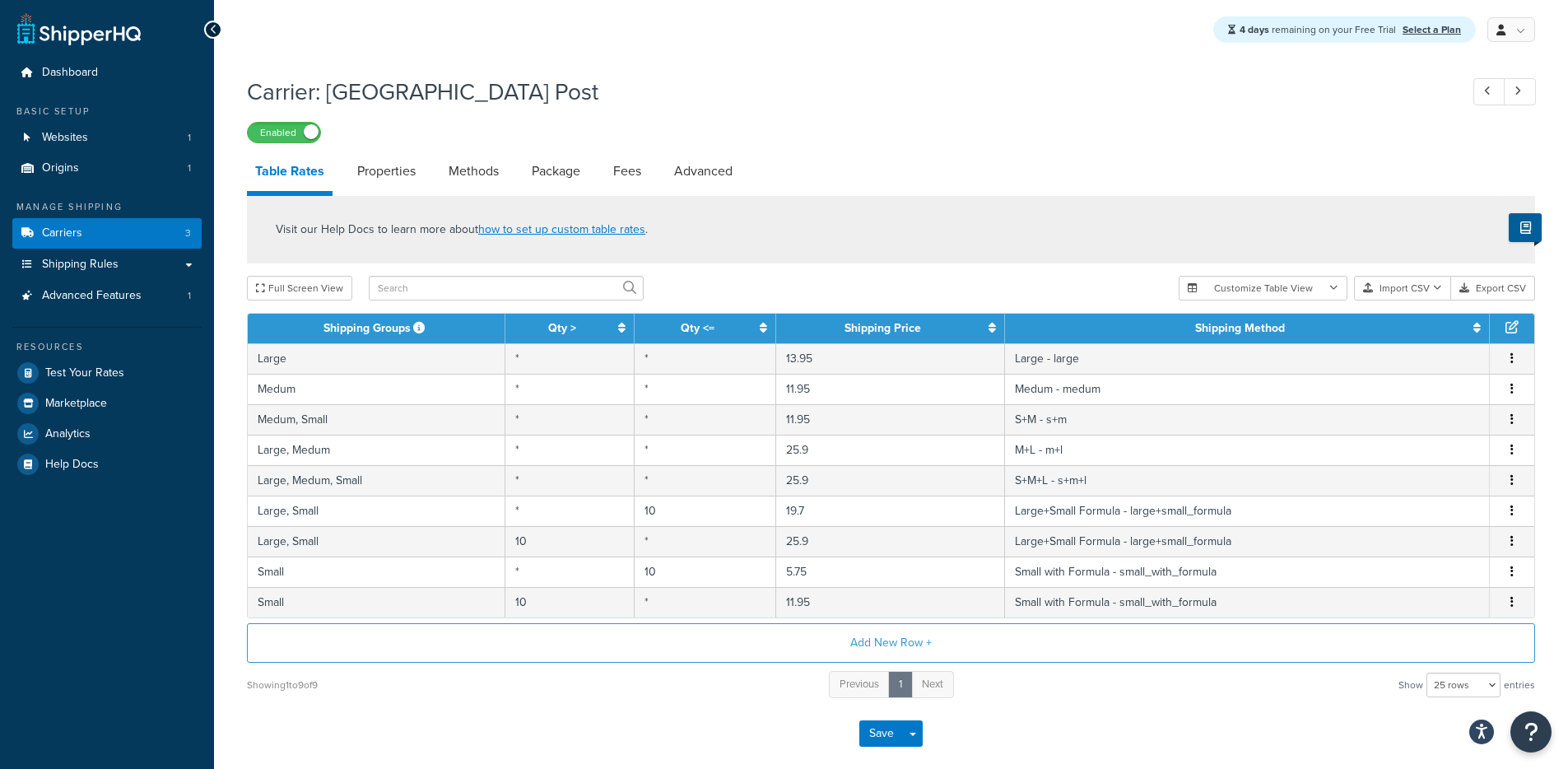
select select "25"
click at [130, 128] on link "Websites 1" at bounding box center [107, 138] width 189 height 31
click at [99, 219] on link "Carriers 3" at bounding box center [107, 233] width 189 height 31
click at [409, 169] on link "Properties" at bounding box center [386, 172] width 75 height 40
select select "HIGHEST"
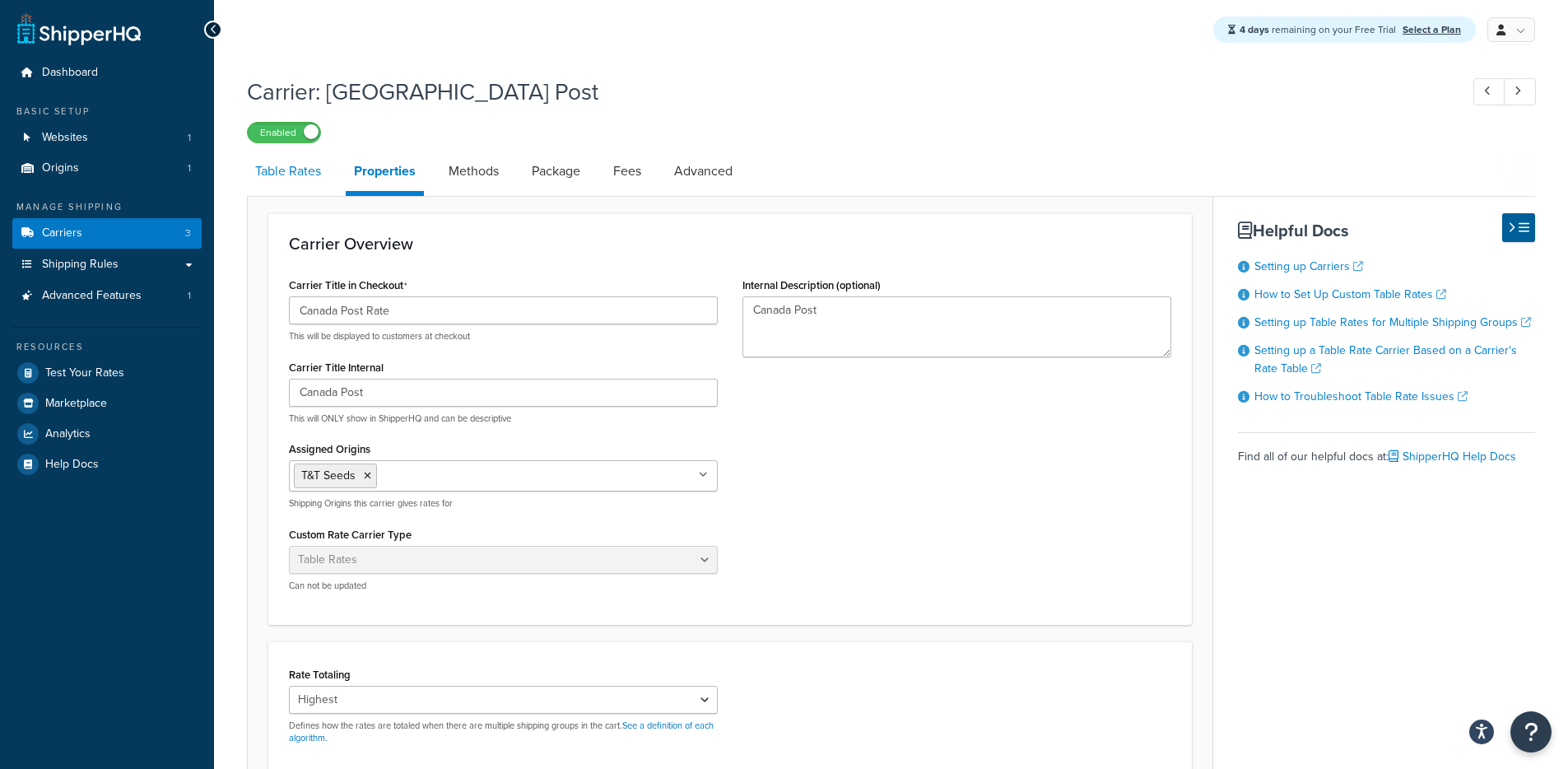
click at [254, 177] on link "Table Rates" at bounding box center [288, 172] width 82 height 40
select select "25"
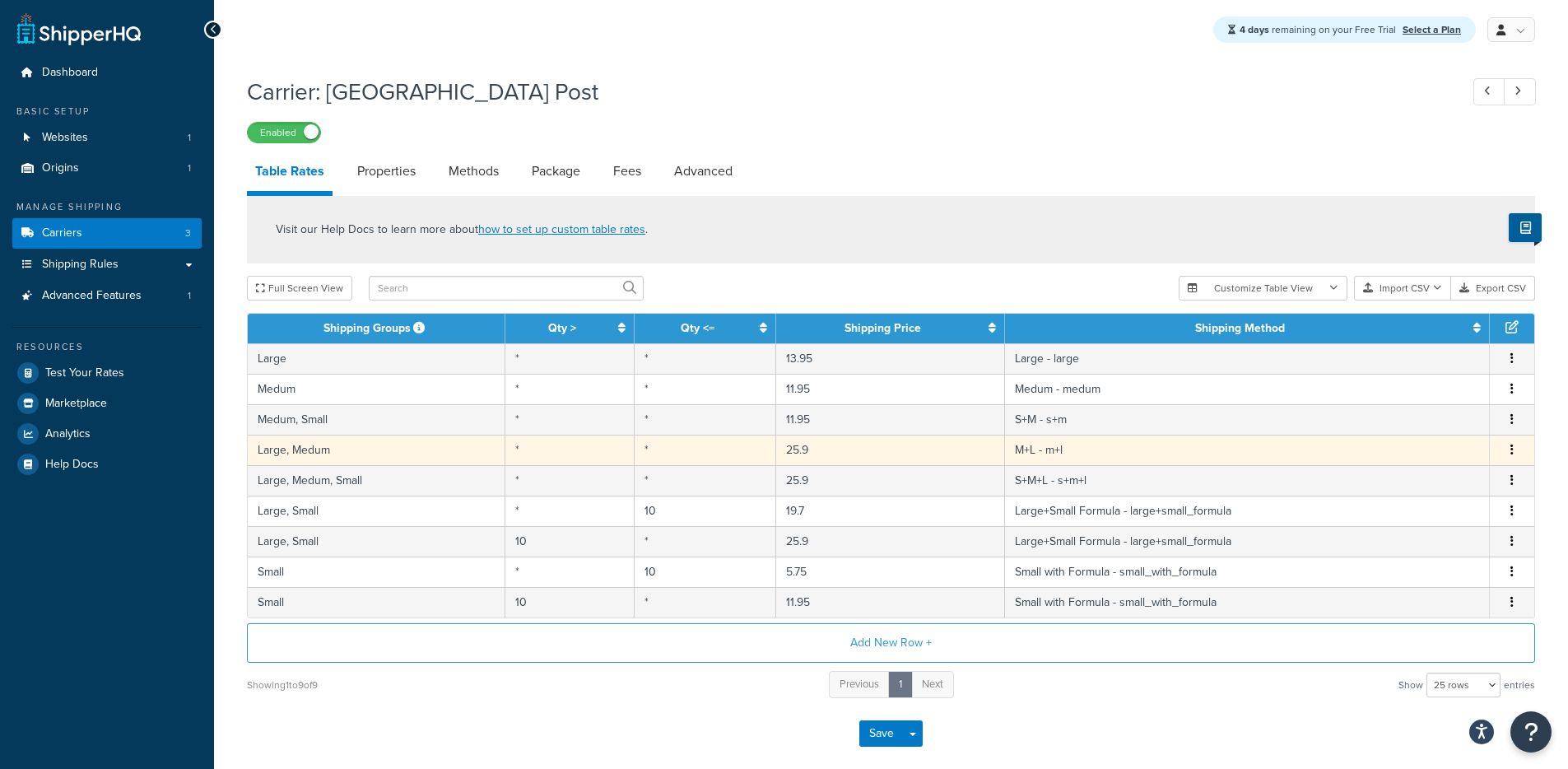
click at [387, 454] on td "Large, Medum" at bounding box center [376, 449] width 258 height 31
select select "181332"
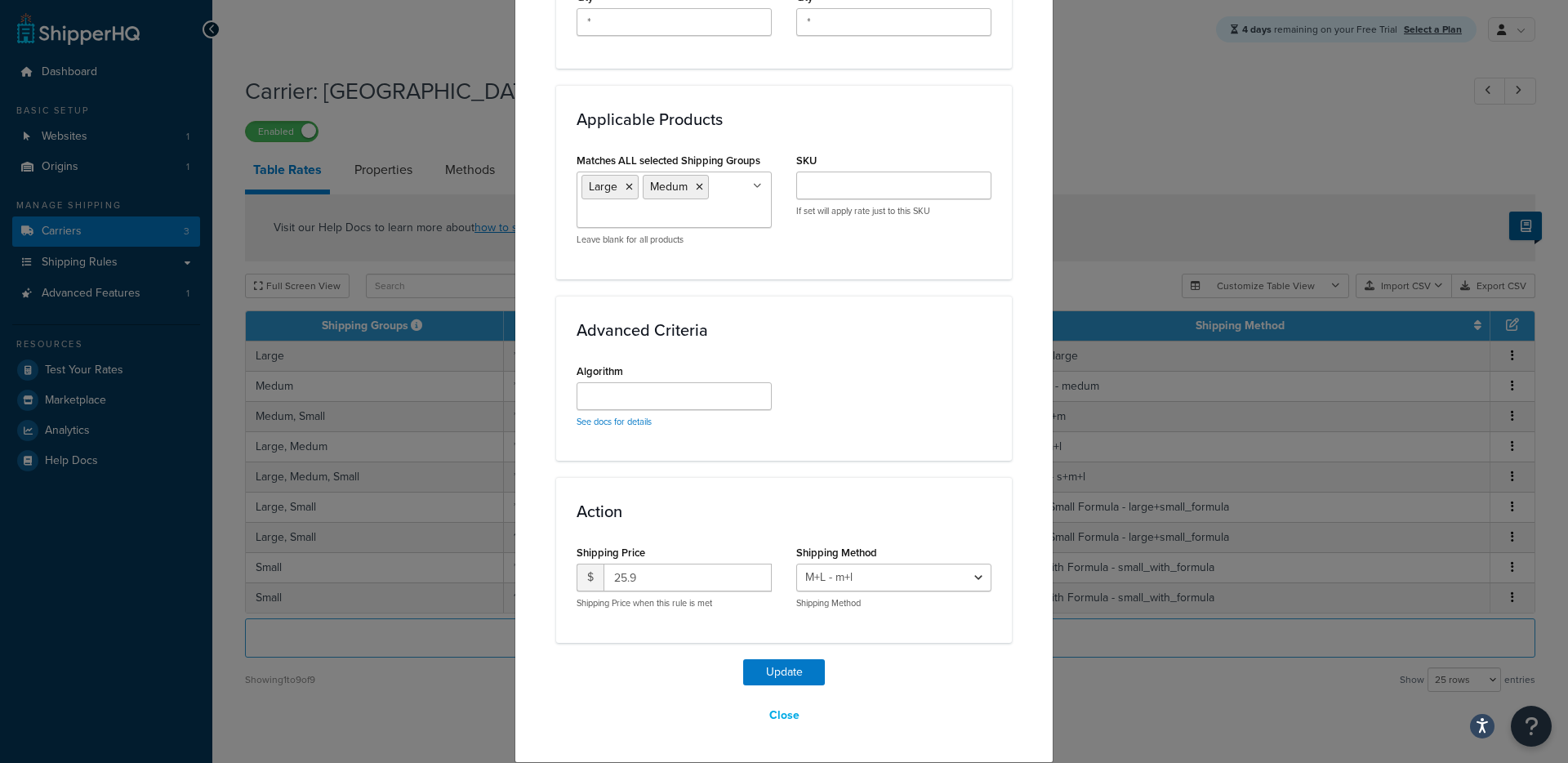
scroll to position [802, 0]
click at [733, 208] on ul "Large Medum" at bounding box center [673, 203] width 195 height 57
click at [867, 363] on div "Algorithm See docs for details" at bounding box center [784, 403] width 439 height 81
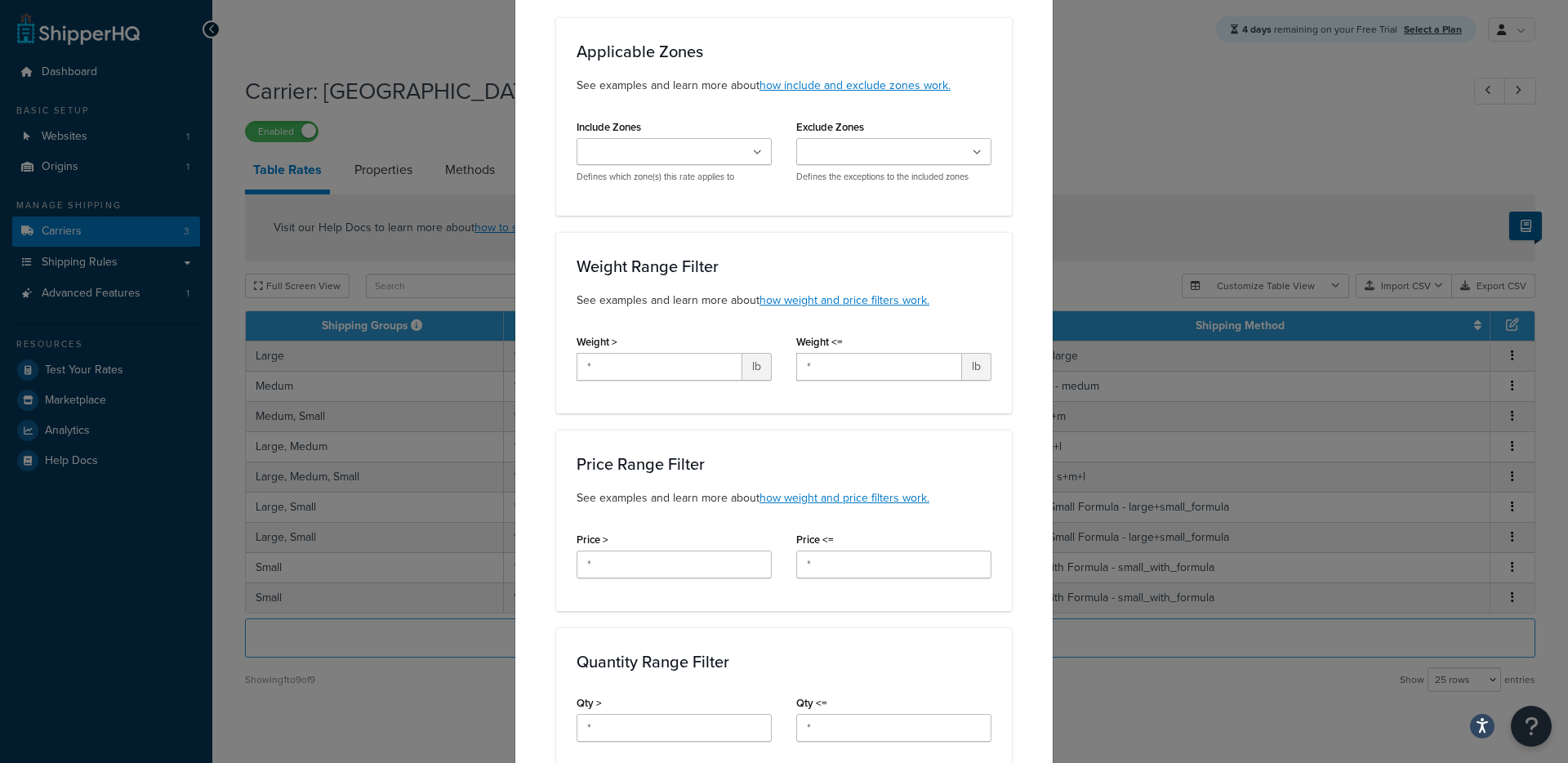
scroll to position [0, 0]
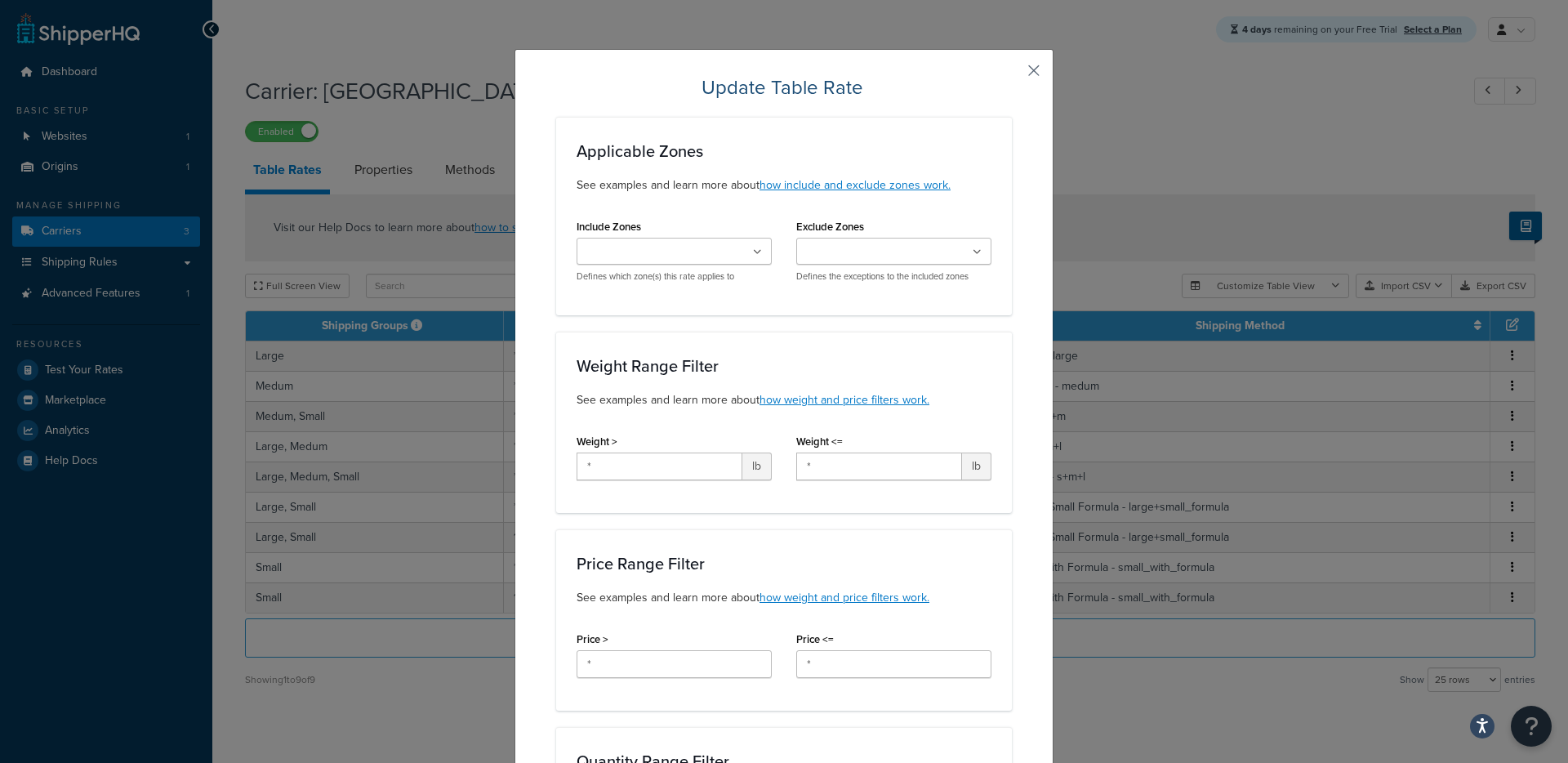
click at [1011, 74] on button "button" at bounding box center [1009, 76] width 4 height 4
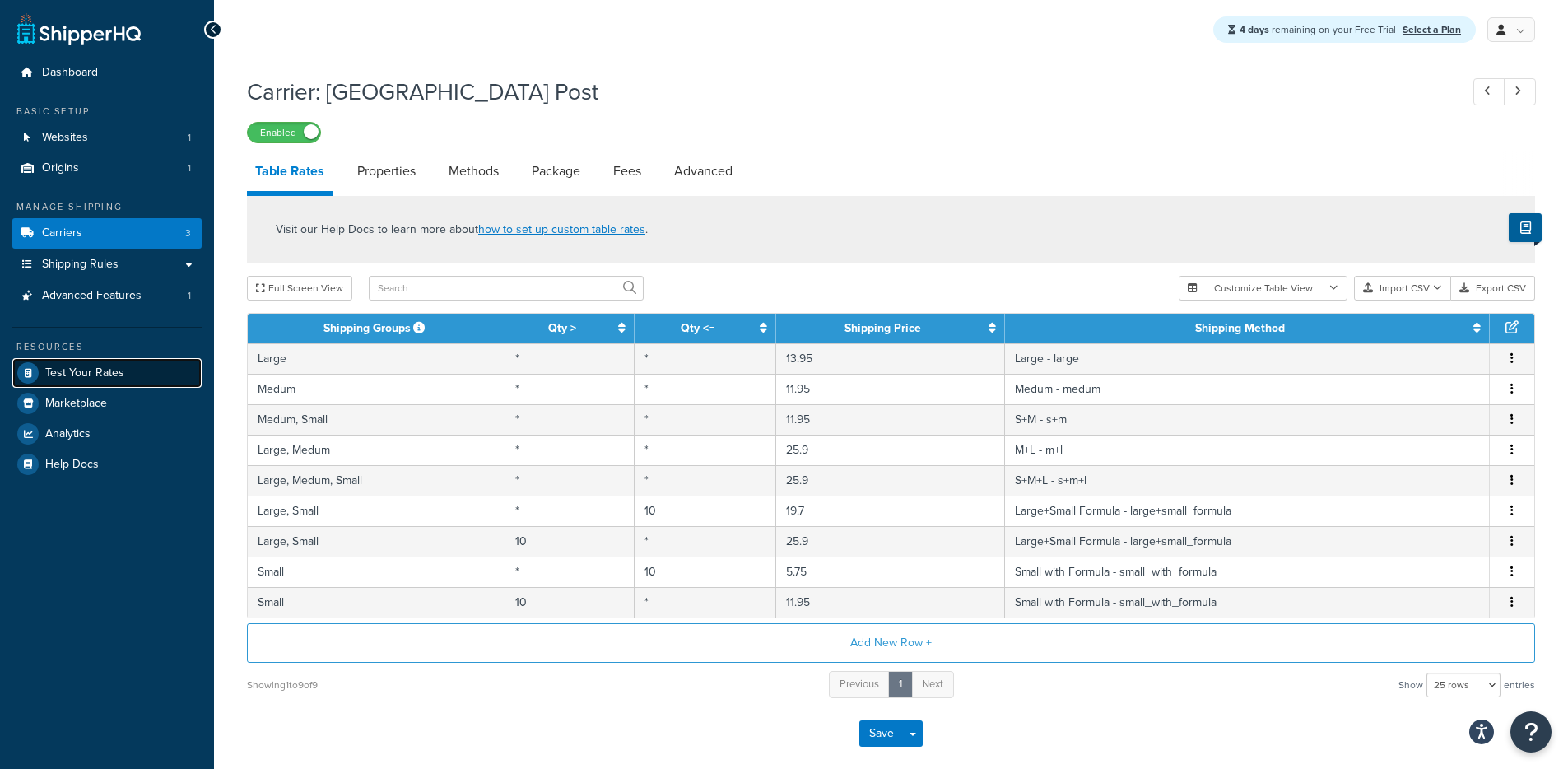
click at [51, 369] on span "Test Your Rates" at bounding box center [85, 373] width 79 height 14
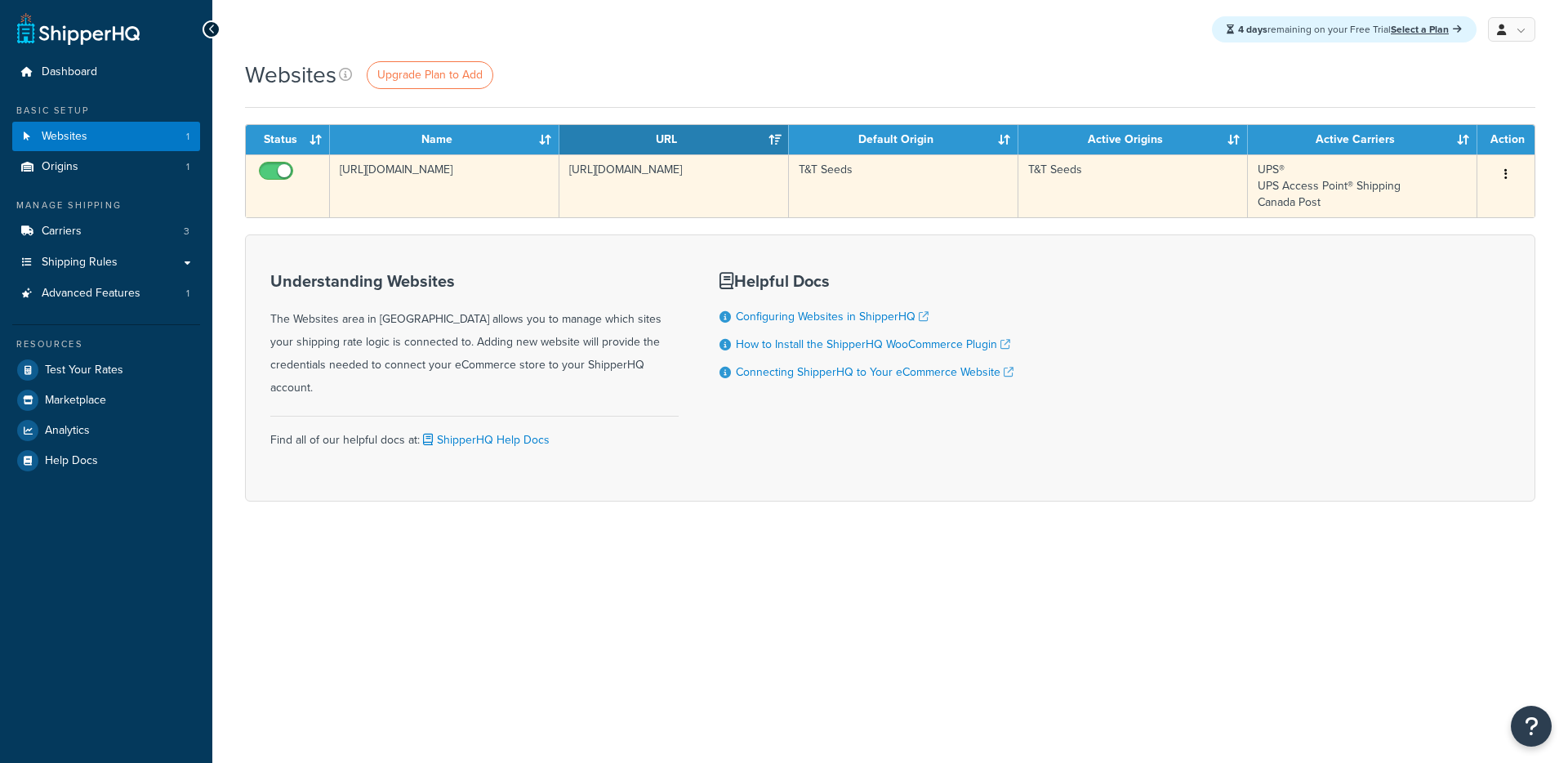
click at [407, 191] on td "[URL][DOMAIN_NAME]" at bounding box center [444, 186] width 229 height 62
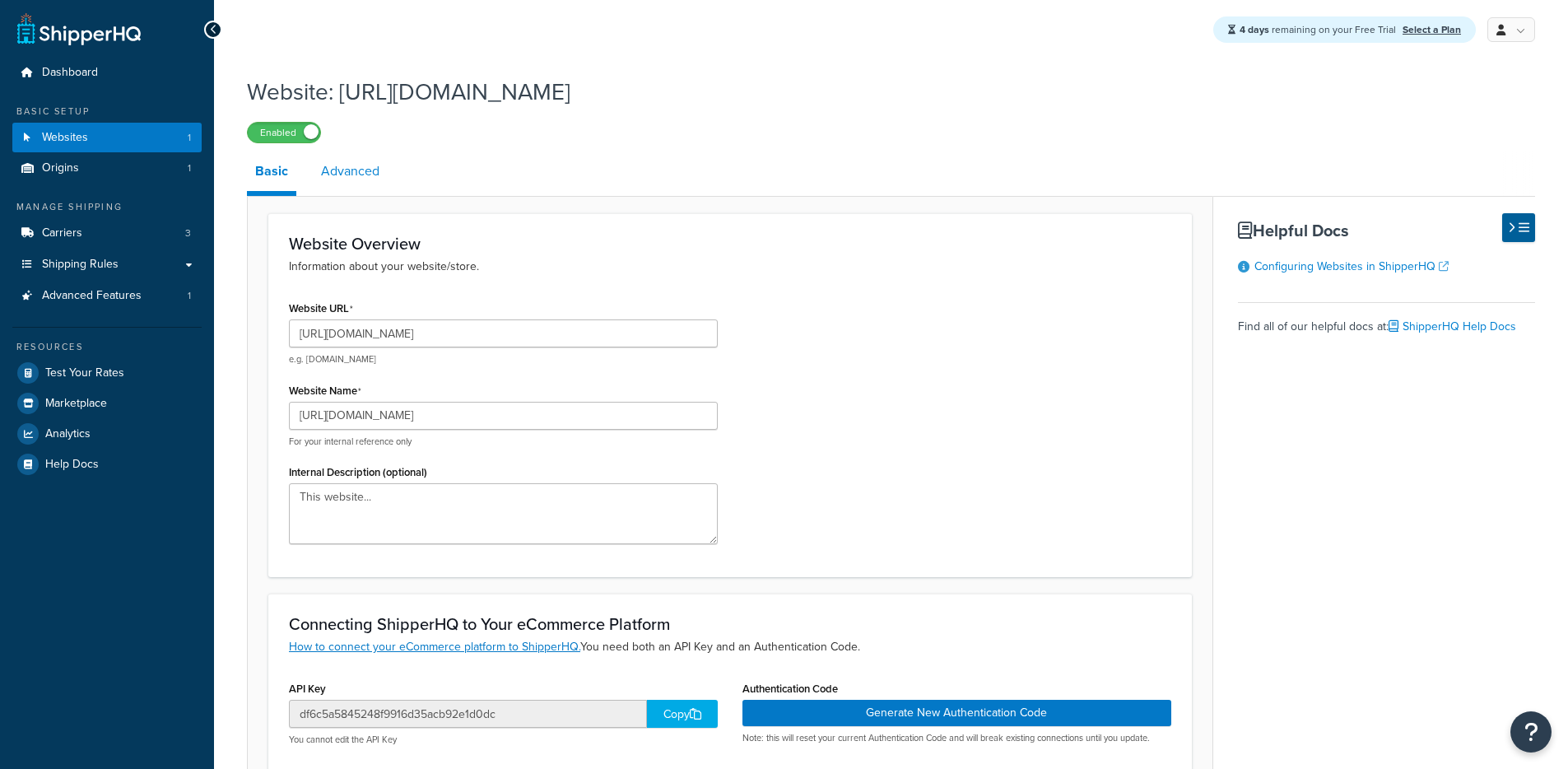
click at [360, 156] on link "Advanced" at bounding box center [350, 172] width 75 height 40
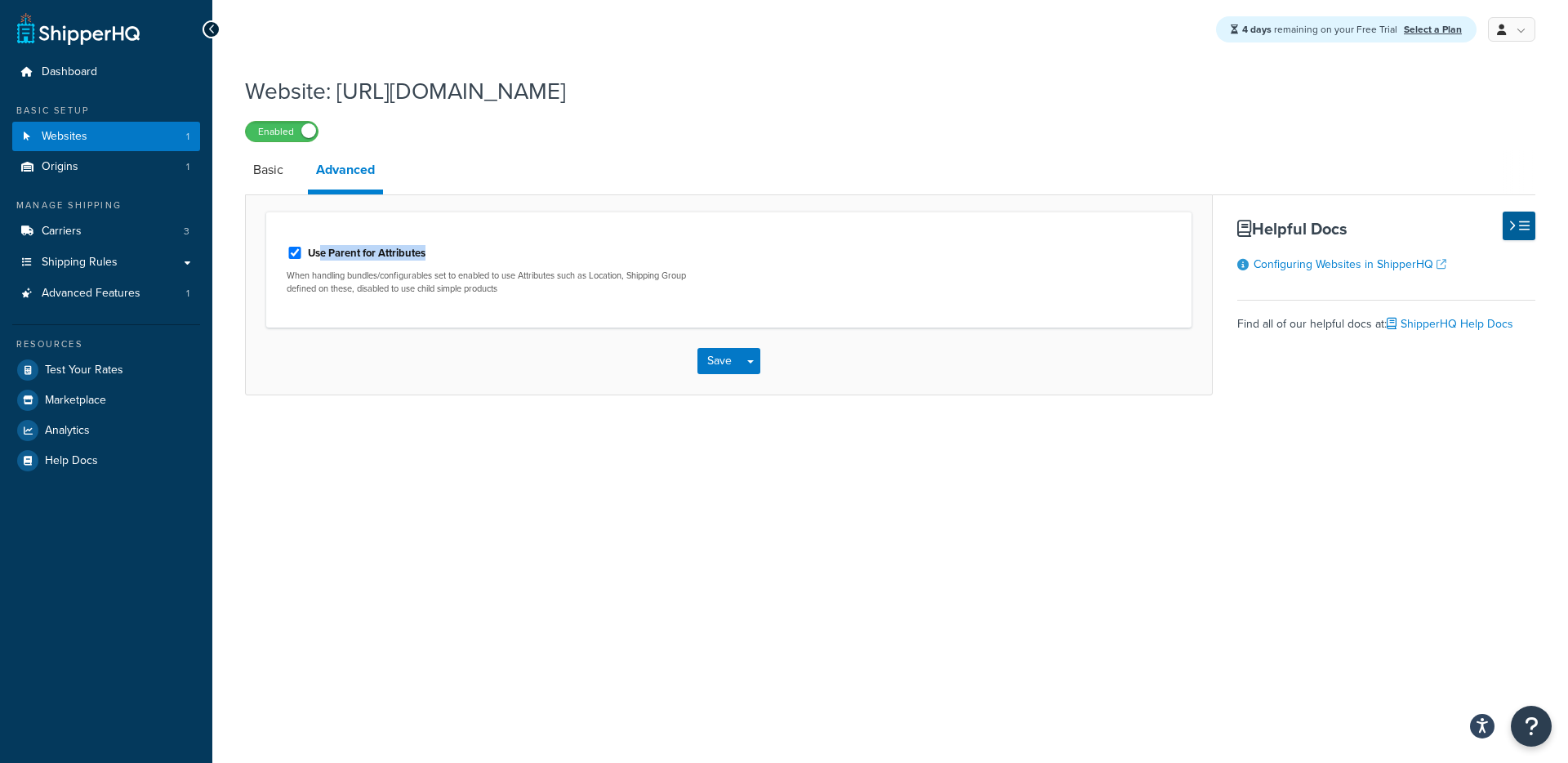
drag, startPoint x: 437, startPoint y: 258, endPoint x: 331, endPoint y: 266, distance: 106.3
click at [323, 259] on div "Use Parent for Attributes" at bounding box center [502, 252] width 430 height 25
click at [363, 398] on div "Website: [URL][DOMAIN_NAME] Enabled Basic Advanced Use Parent for Attributes Wh…" at bounding box center [890, 251] width 1355 height 369
click at [84, 231] on link "Carriers 3" at bounding box center [106, 231] width 187 height 30
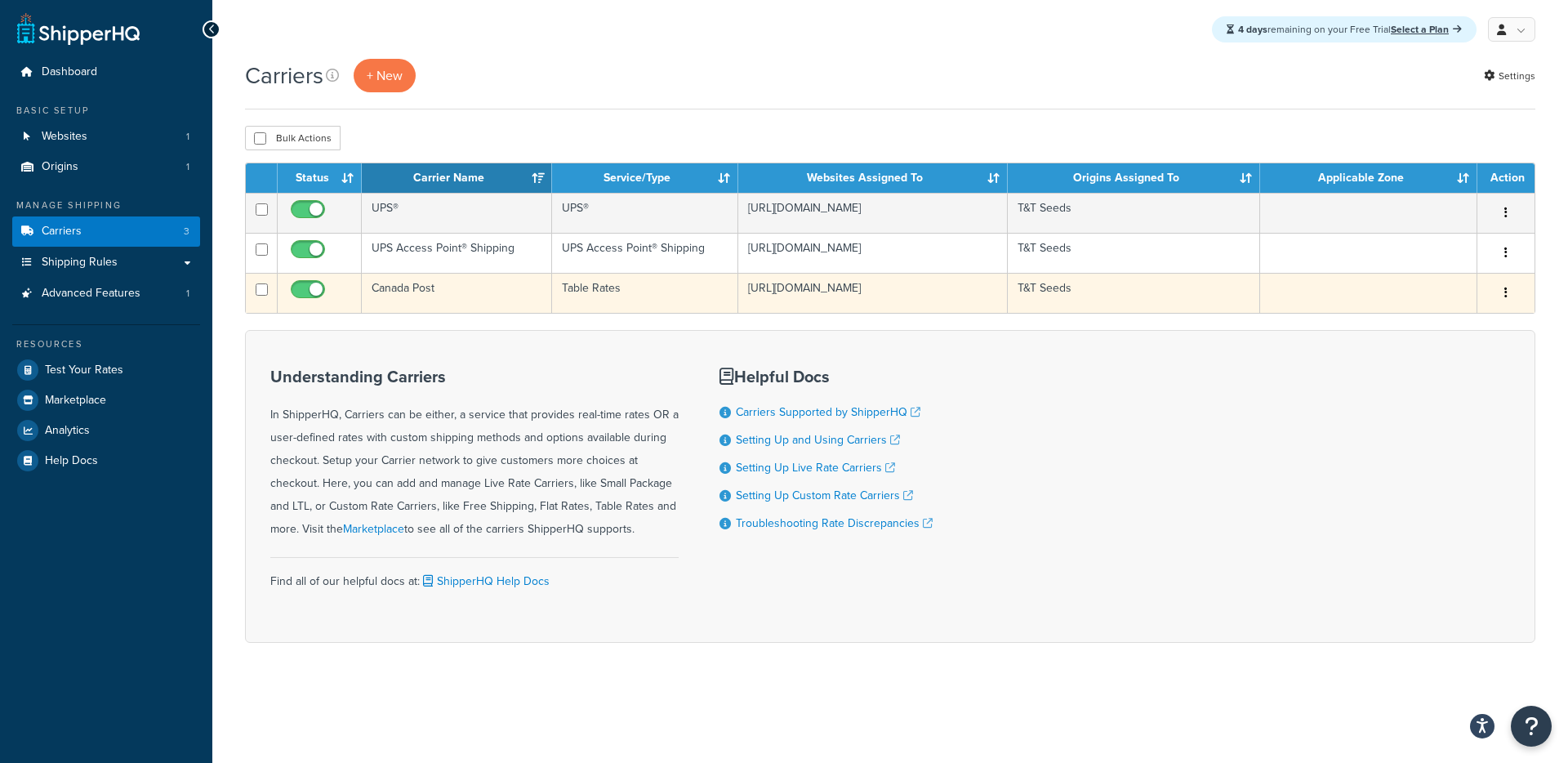
click at [590, 289] on td "Table Rates" at bounding box center [645, 293] width 186 height 40
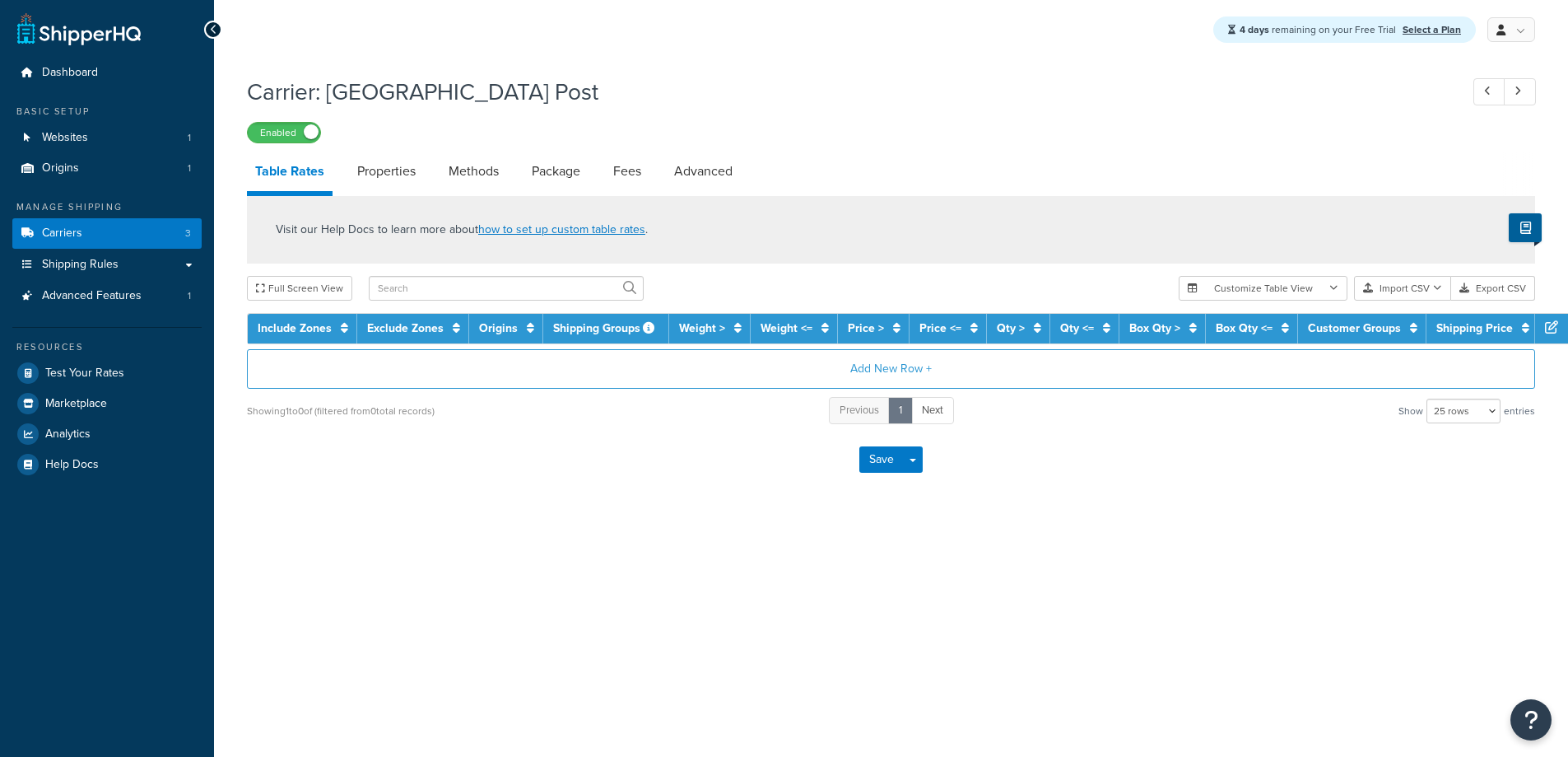
select select "25"
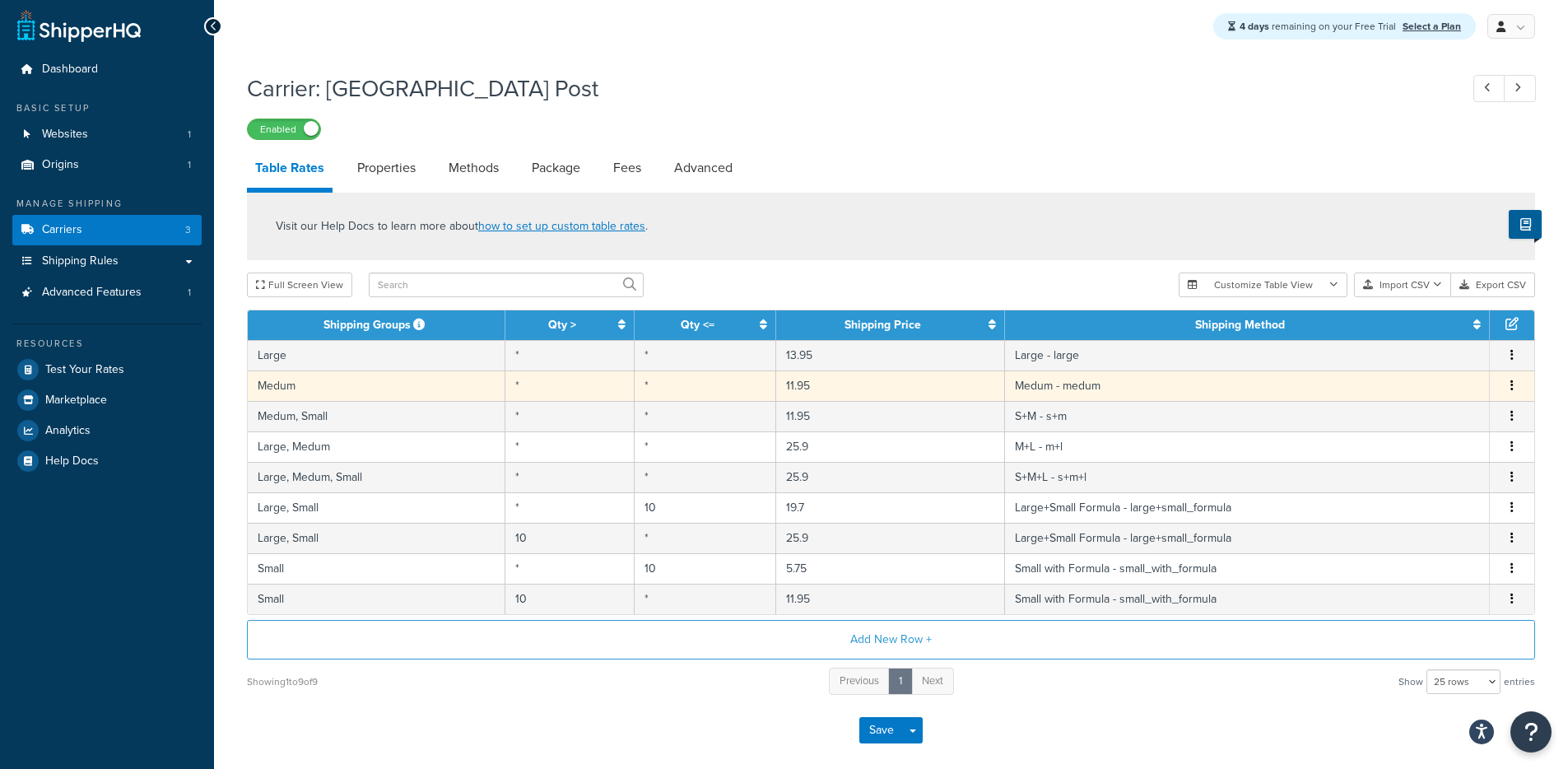
scroll to position [7, 0]
